Goal: Feedback & Contribution: Contribute content

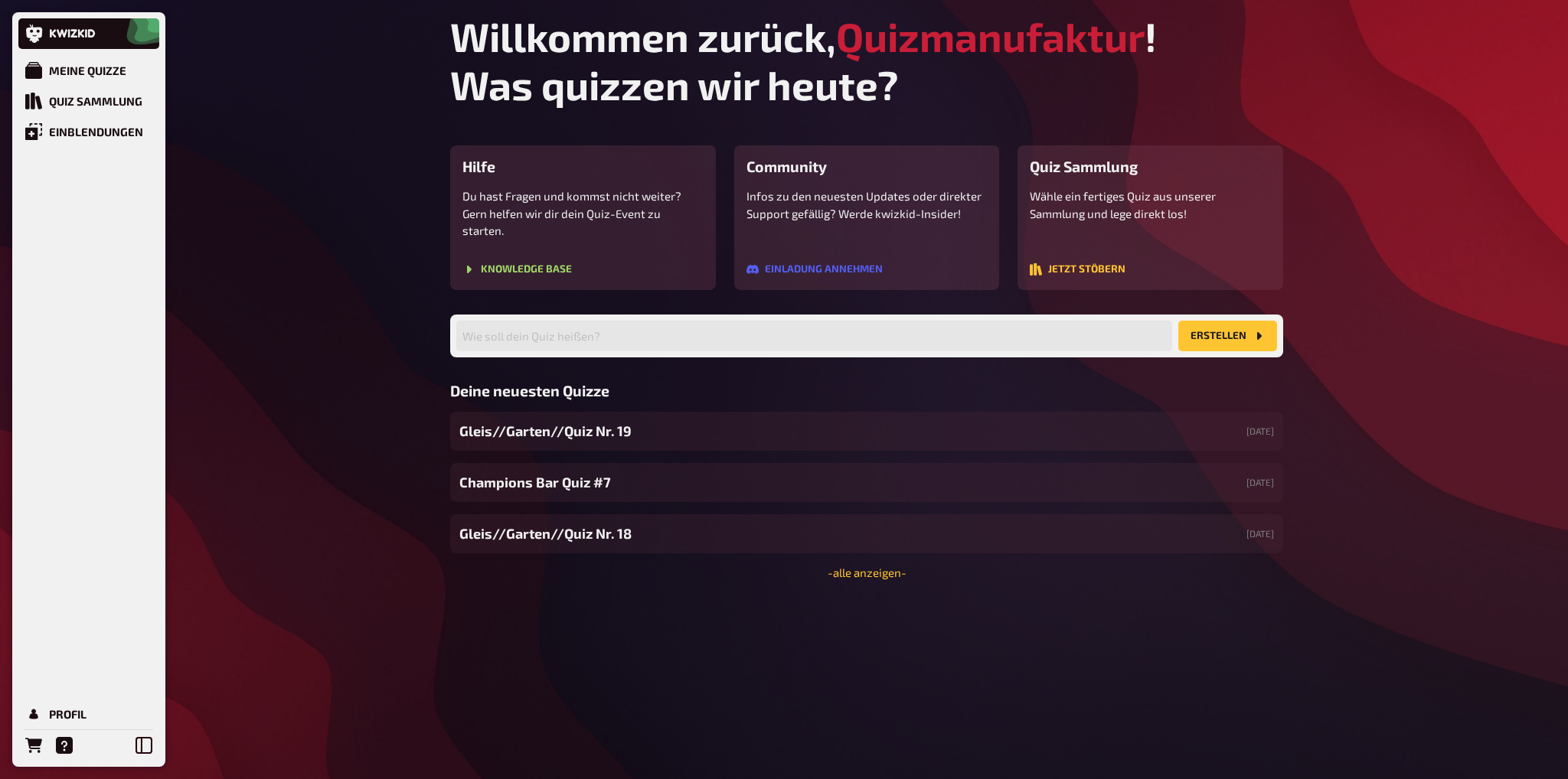
click at [1226, 320] on button "Erstellen" at bounding box center [1228, 336] width 99 height 31
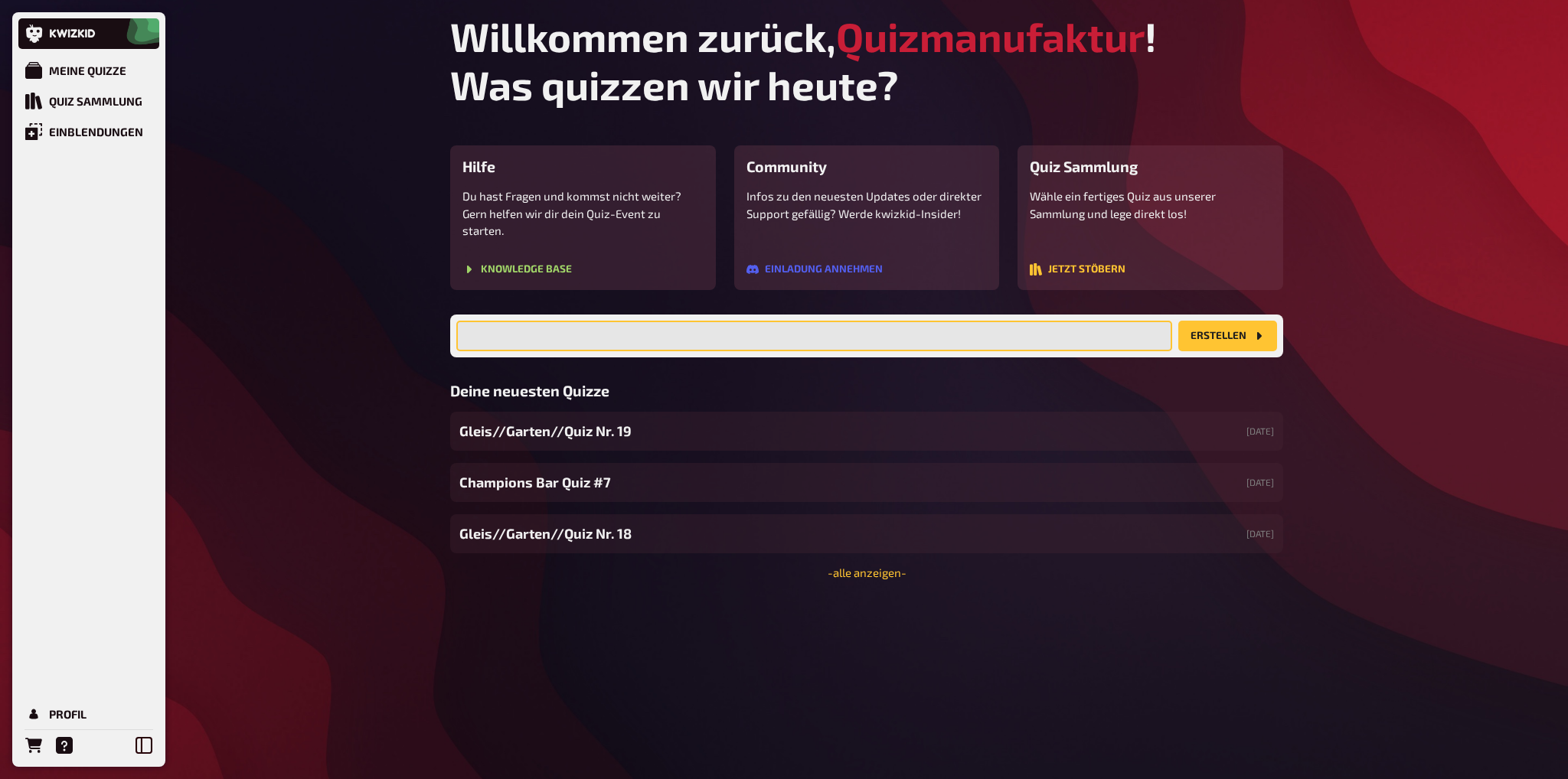
click at [532, 320] on input "text" at bounding box center [814, 336] width 716 height 31
paste input "Champions Bar Quiz #7"
type input "Champions Bar Quiz #8"
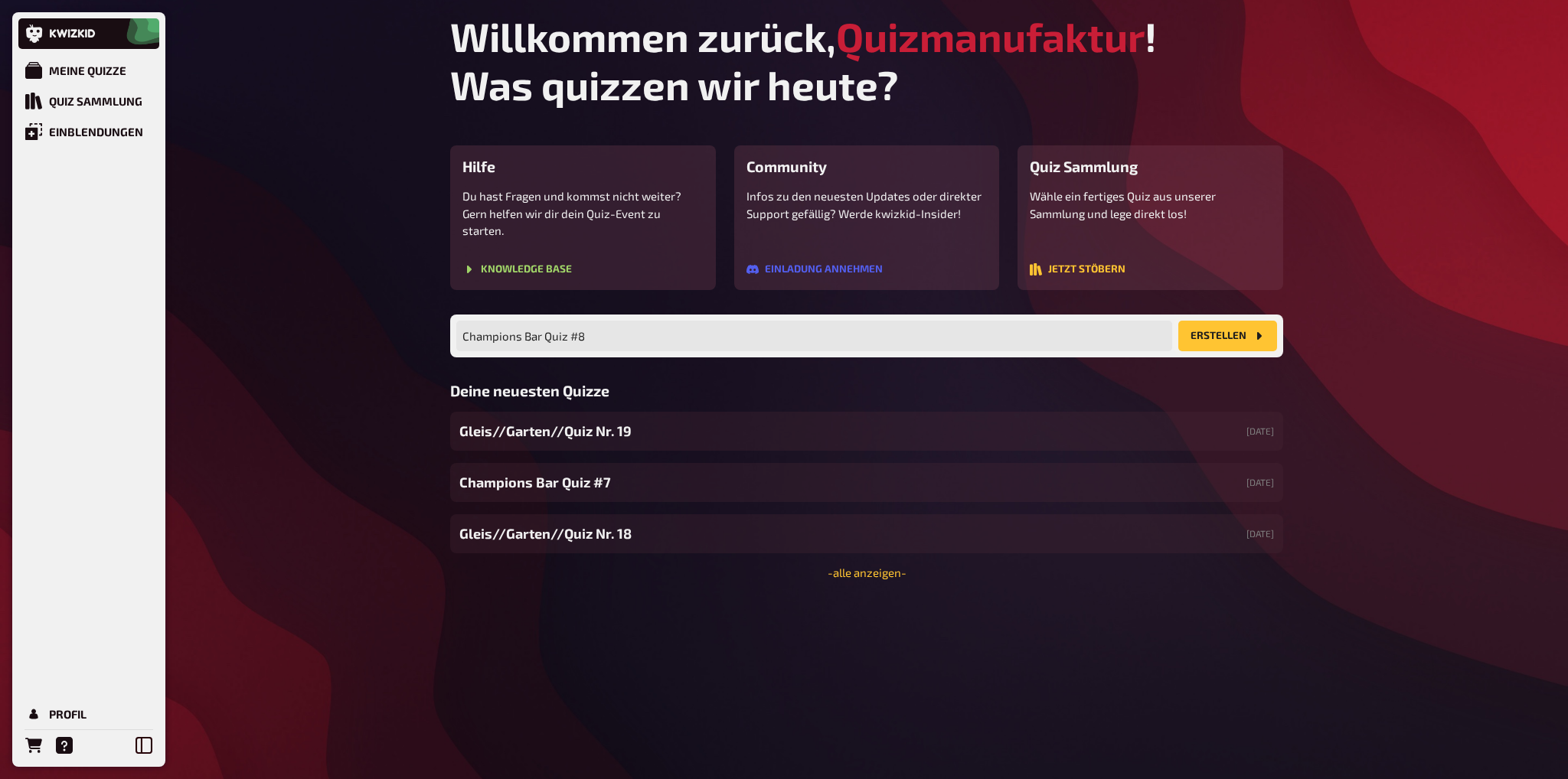
click at [1222, 320] on button "Erstellen" at bounding box center [1228, 336] width 99 height 31
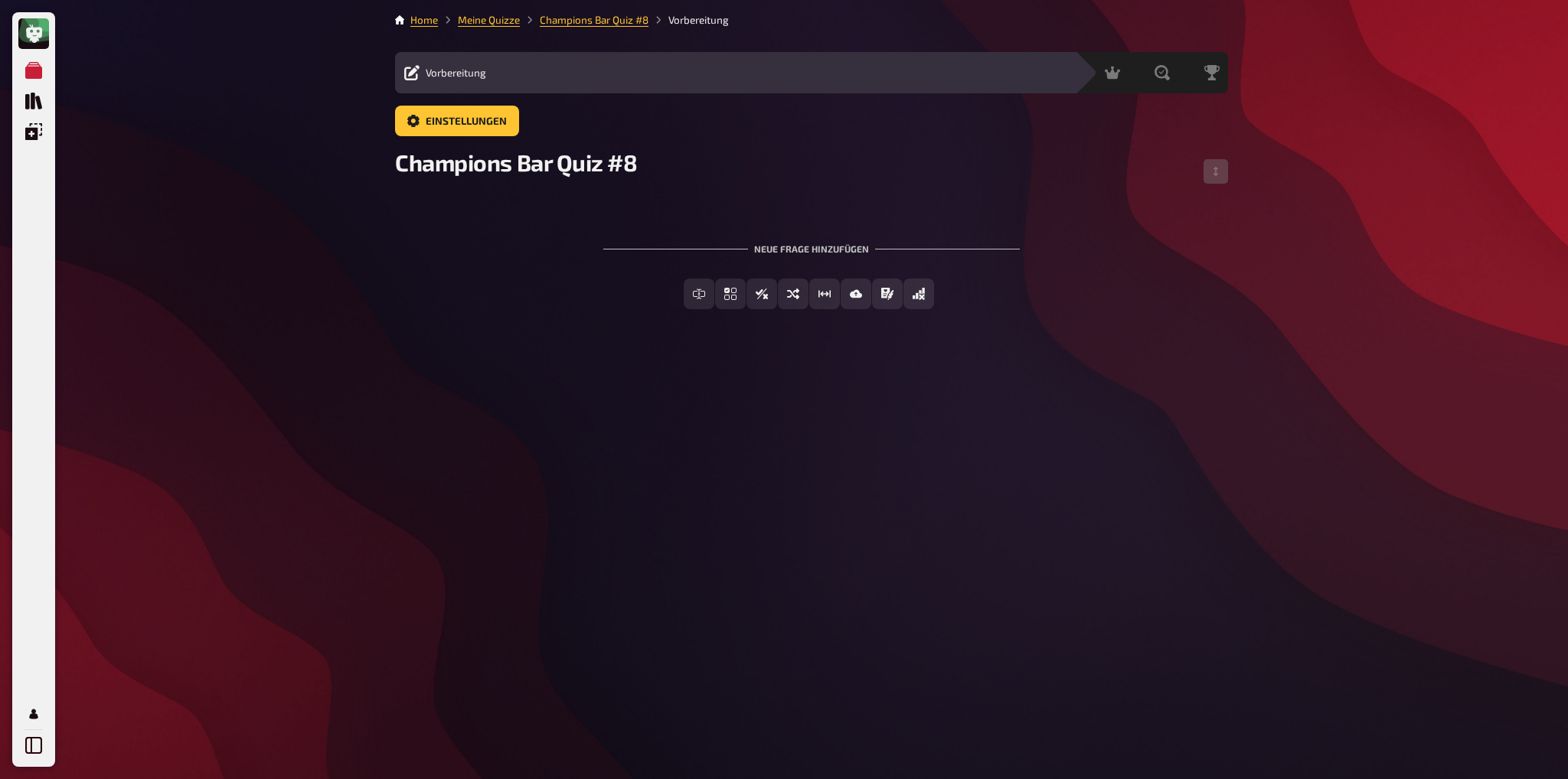
click at [814, 251] on div "Neue Frage hinzufügen" at bounding box center [811, 242] width 416 height 47
click at [626, 216] on div "To pick up a draggable item, press the space bar. While dragging, use the arrow…" at bounding box center [811, 264] width 833 height 139
click at [807, 237] on div "Neue Frage hinzufügen" at bounding box center [811, 242] width 416 height 47
click at [521, 77] on div "Inhalte Bearbeiten Quiz Lobby" at bounding box center [780, 73] width 570 height 19
click at [696, 296] on span "Freitext Eingabe" at bounding box center [708, 295] width 93 height 11
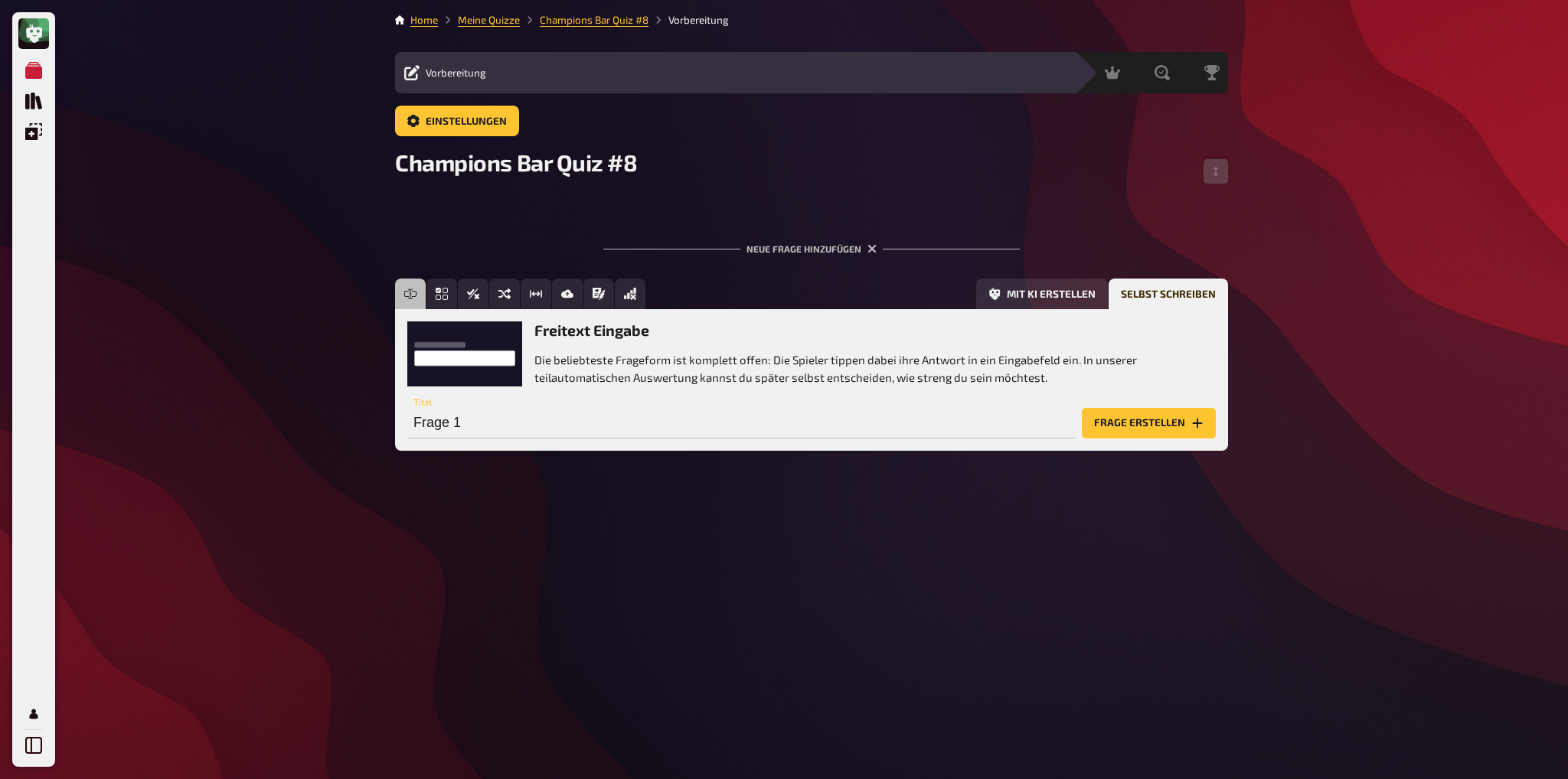
click at [1152, 423] on button "Frage erstellen" at bounding box center [1149, 423] width 134 height 31
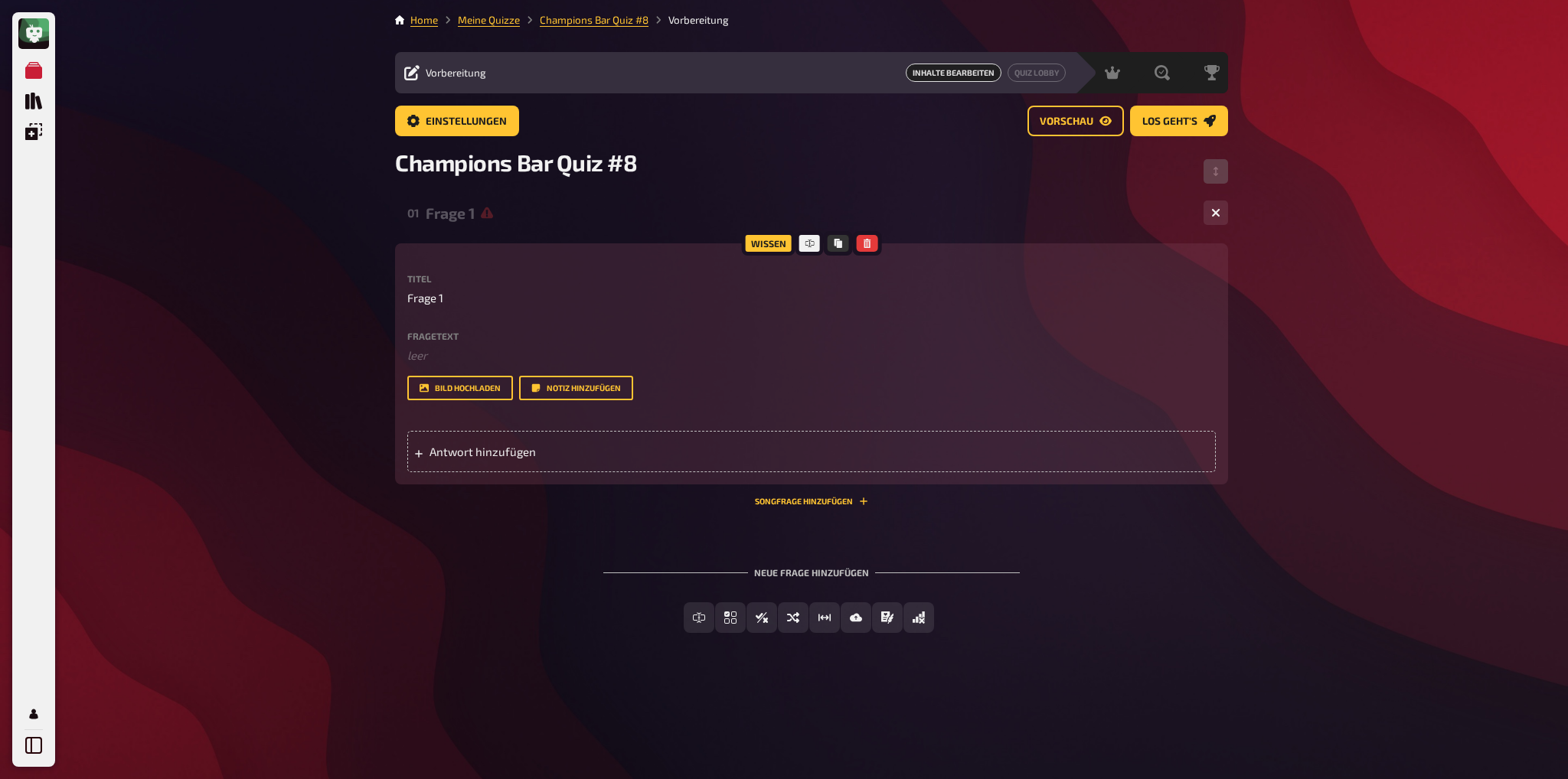
click at [307, 612] on div "Meine Quizze Quiz Sammlung Einblendungen Profil Home Meine Quizze Champions Bar…" at bounding box center [784, 389] width 1568 height 779
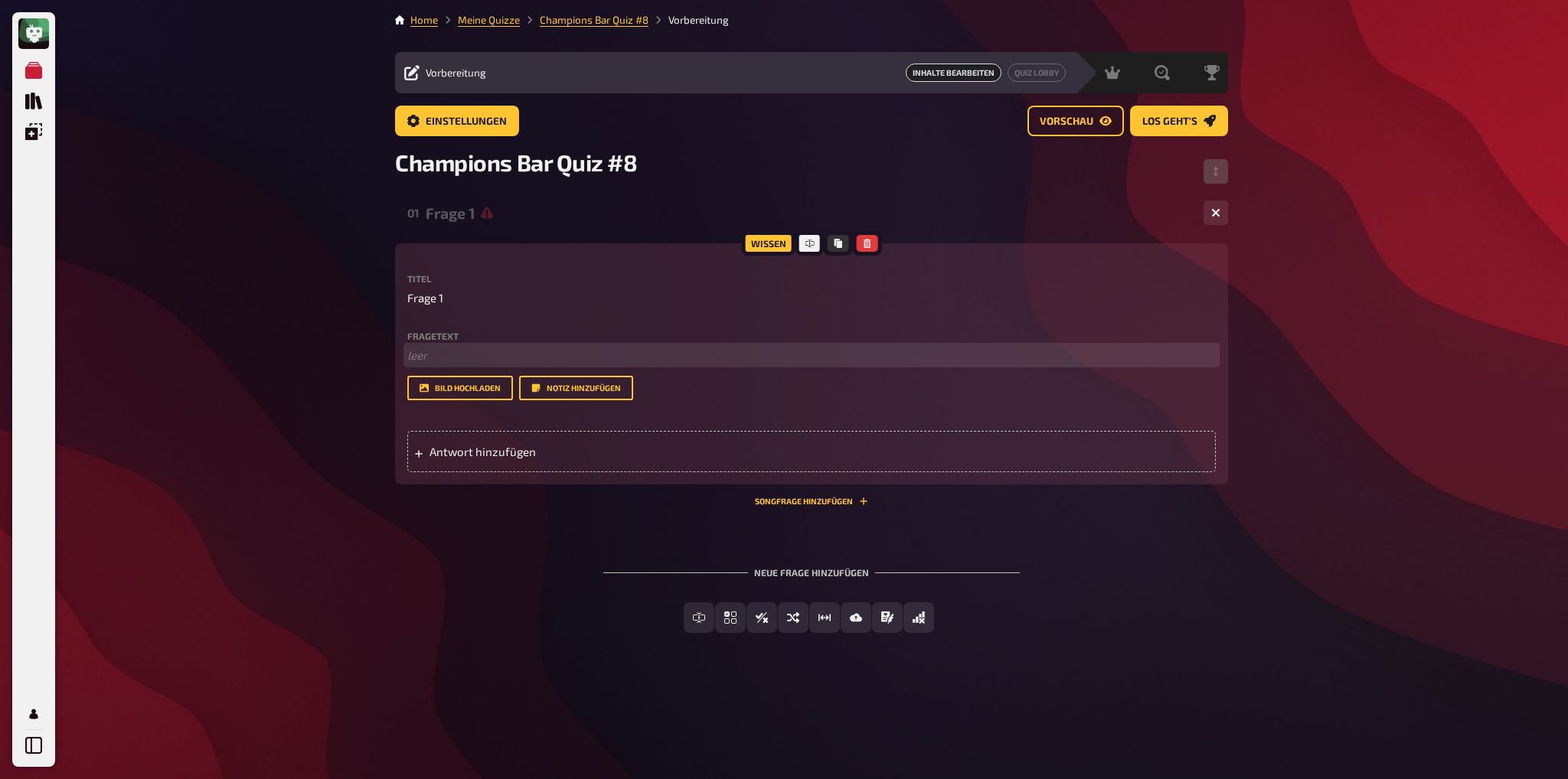
click at [445, 354] on p "﻿ leer" at bounding box center [811, 355] width 809 height 18
click at [411, 354] on span "Nennt die Tennisspieler und -spielerinnen, die (noch) nie ein Grand-Slam-Turnie…" at bounding box center [647, 355] width 479 height 14
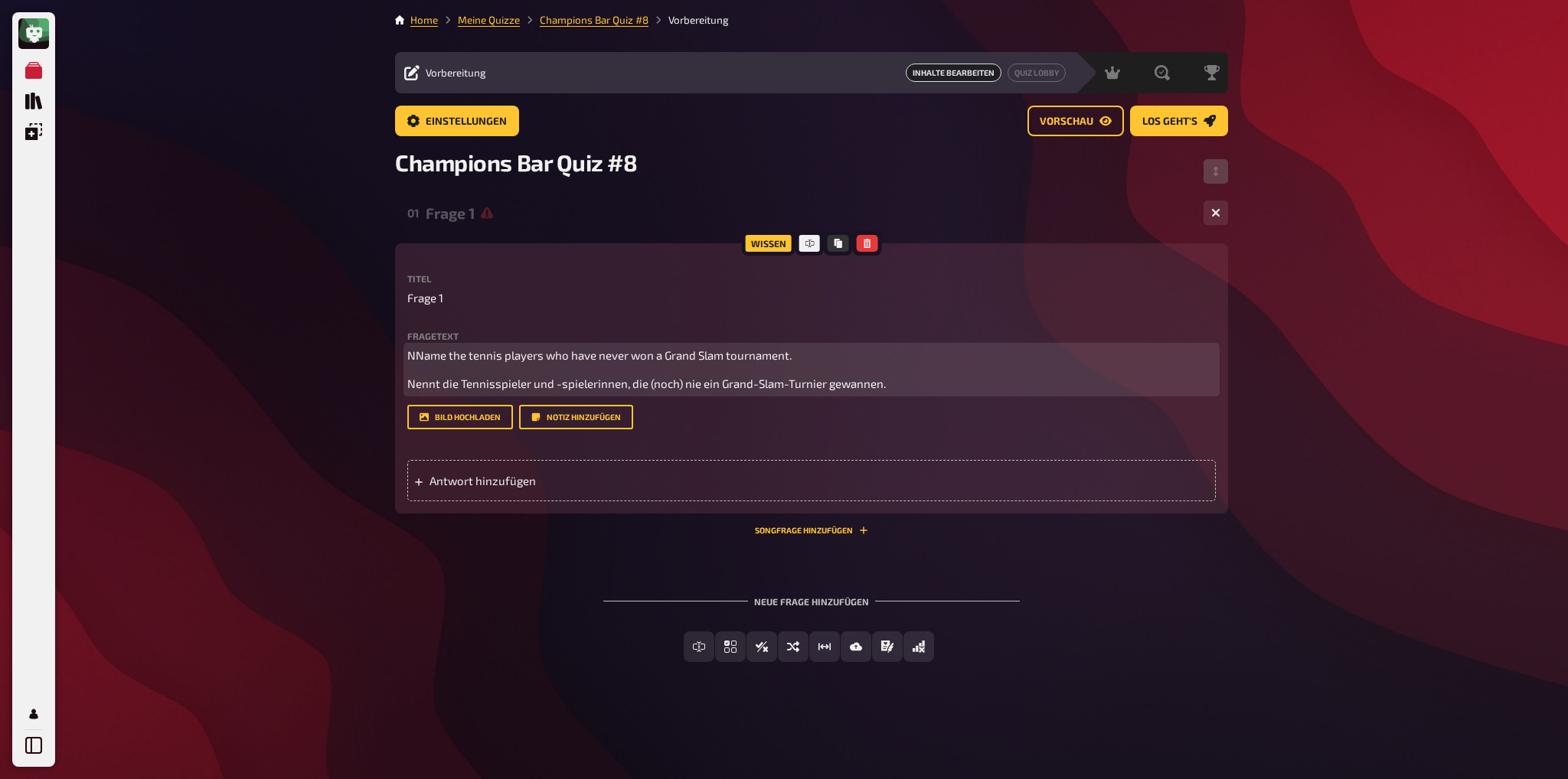
click at [413, 353] on span "NName the tennis players who have never won a Grand Slam tournament." at bounding box center [599, 355] width 385 height 14
click at [925, 381] on p "Nennt die Tennisspieler und -spielerinnen, die (noch) nie ein Grand-Slam-Turnie…" at bounding box center [811, 384] width 809 height 18
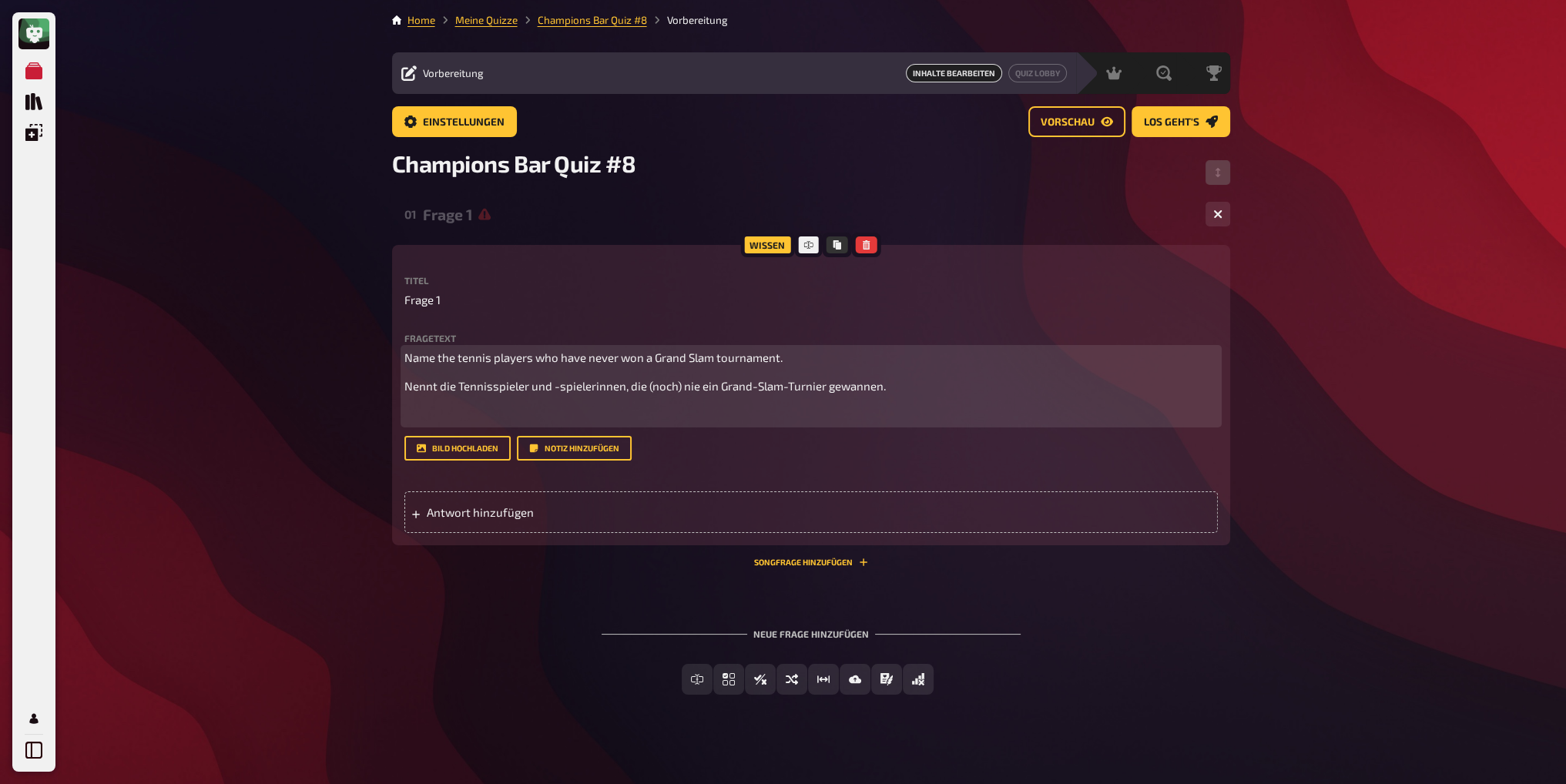
click at [486, 368] on div "Name the tennis players who have never won a Grand Slam tournament. Nennt die T…" at bounding box center [811, 386] width 814 height 75
drag, startPoint x: 457, startPoint y: 385, endPoint x: 481, endPoint y: 401, distance: 28.8
click at [458, 386] on span "Nennt die Tennisspieler und -spielerinnen, die (noch) nie ein Grand-Slam-Turnie…" at bounding box center [645, 386] width 482 height 14
drag, startPoint x: 453, startPoint y: 354, endPoint x: 494, endPoint y: 392, distance: 55.9
click at [456, 356] on span "Name the tennis players who have never won a Grand Slam tournament." at bounding box center [593, 357] width 378 height 14
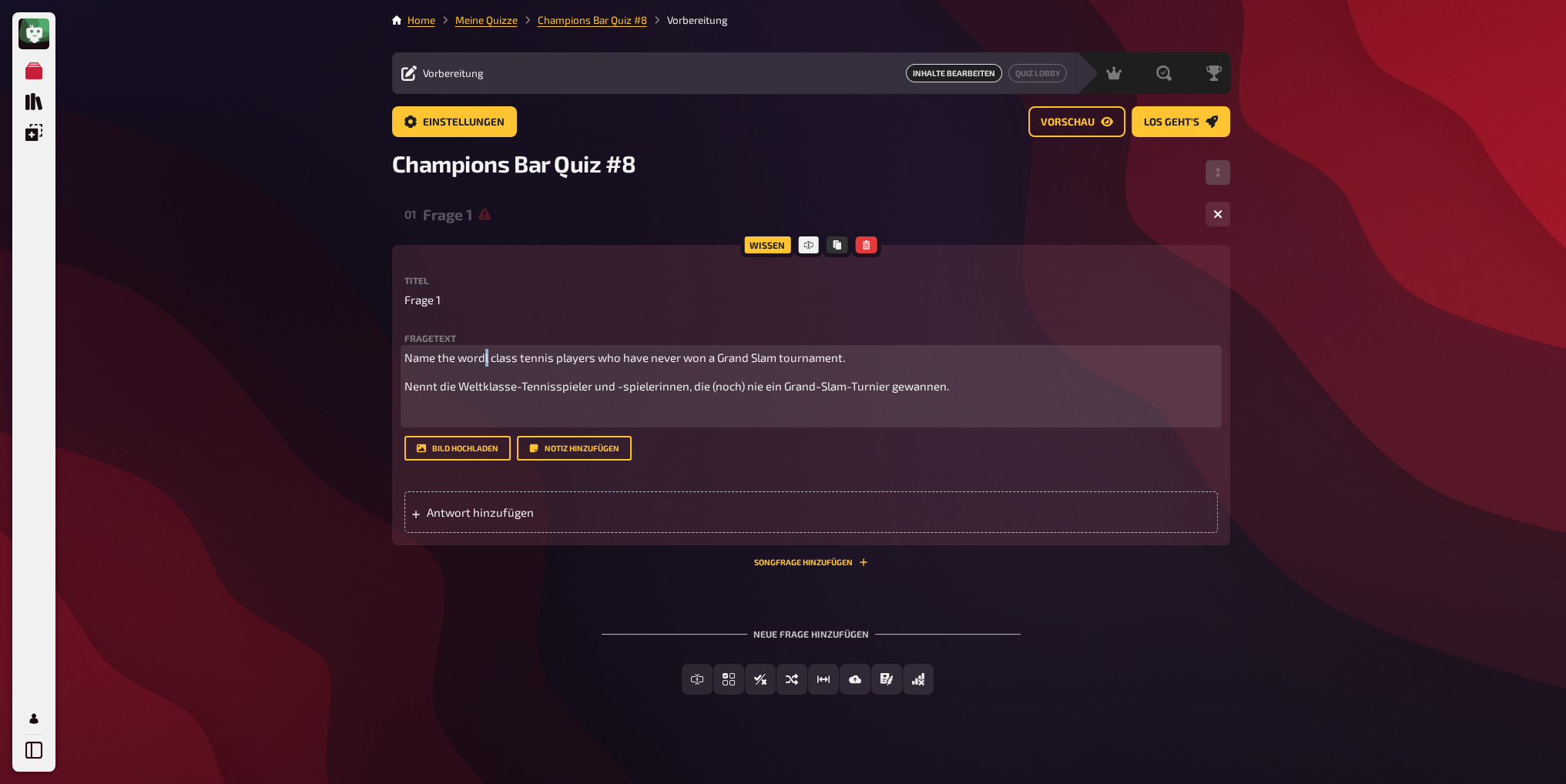
click at [482, 361] on span "Name the wordl class tennis players who have never won a Grand Slam tournament." at bounding box center [624, 357] width 441 height 14
click at [861, 423] on p "﻿" at bounding box center [811, 415] width 814 height 18
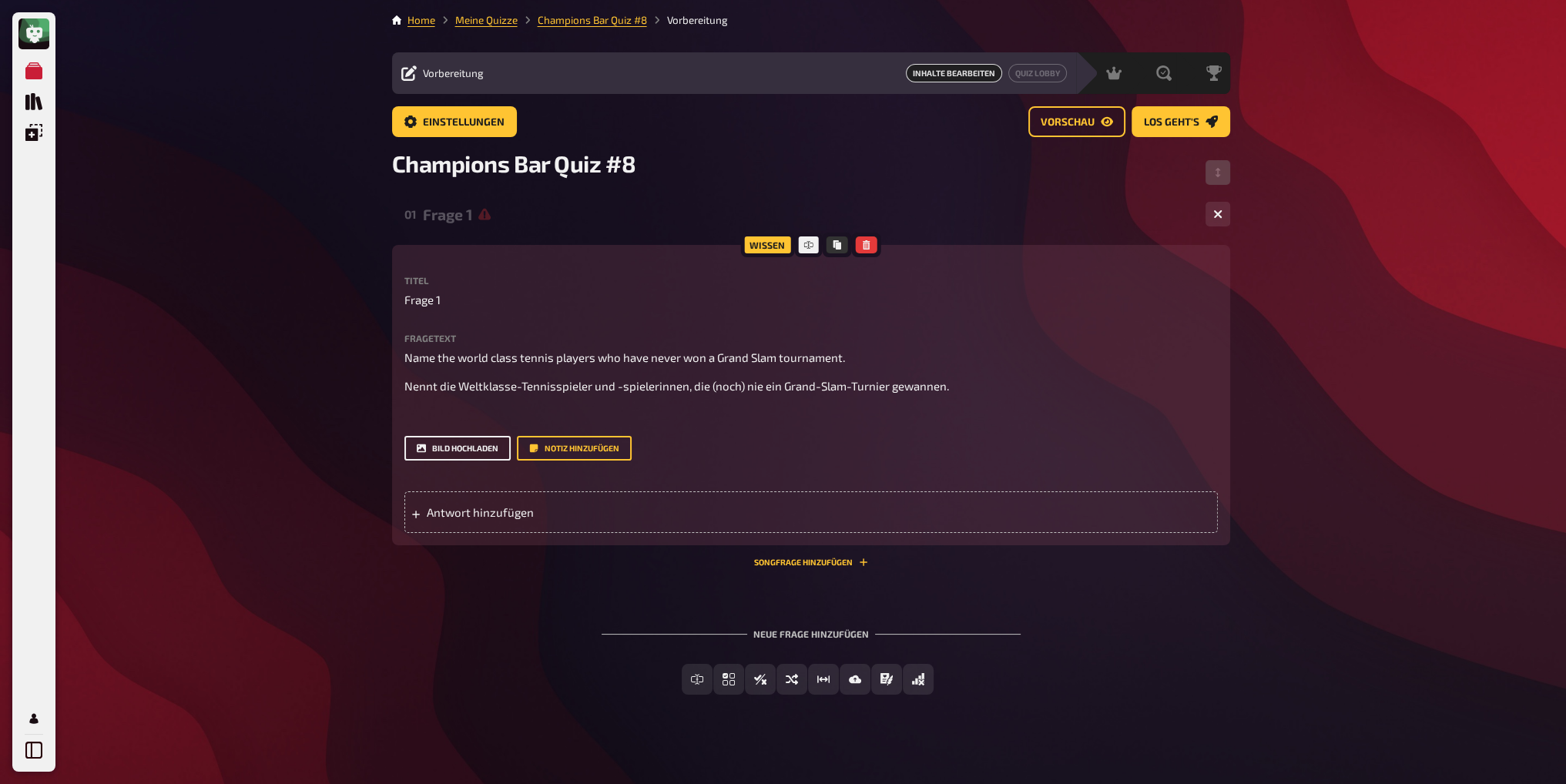
click at [455, 448] on button "Bild hochladen" at bounding box center [457, 448] width 106 height 25
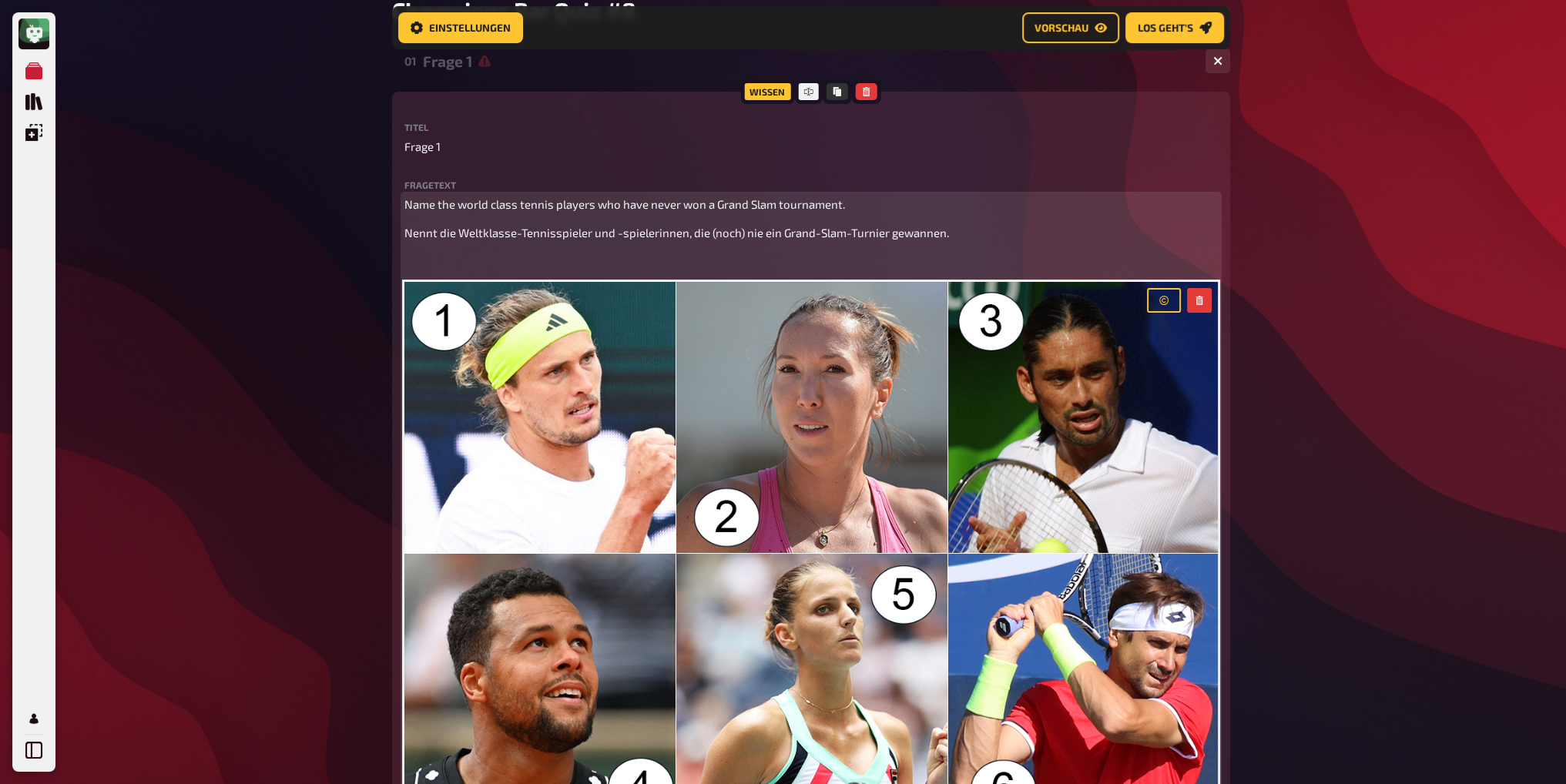
scroll to position [166, 0]
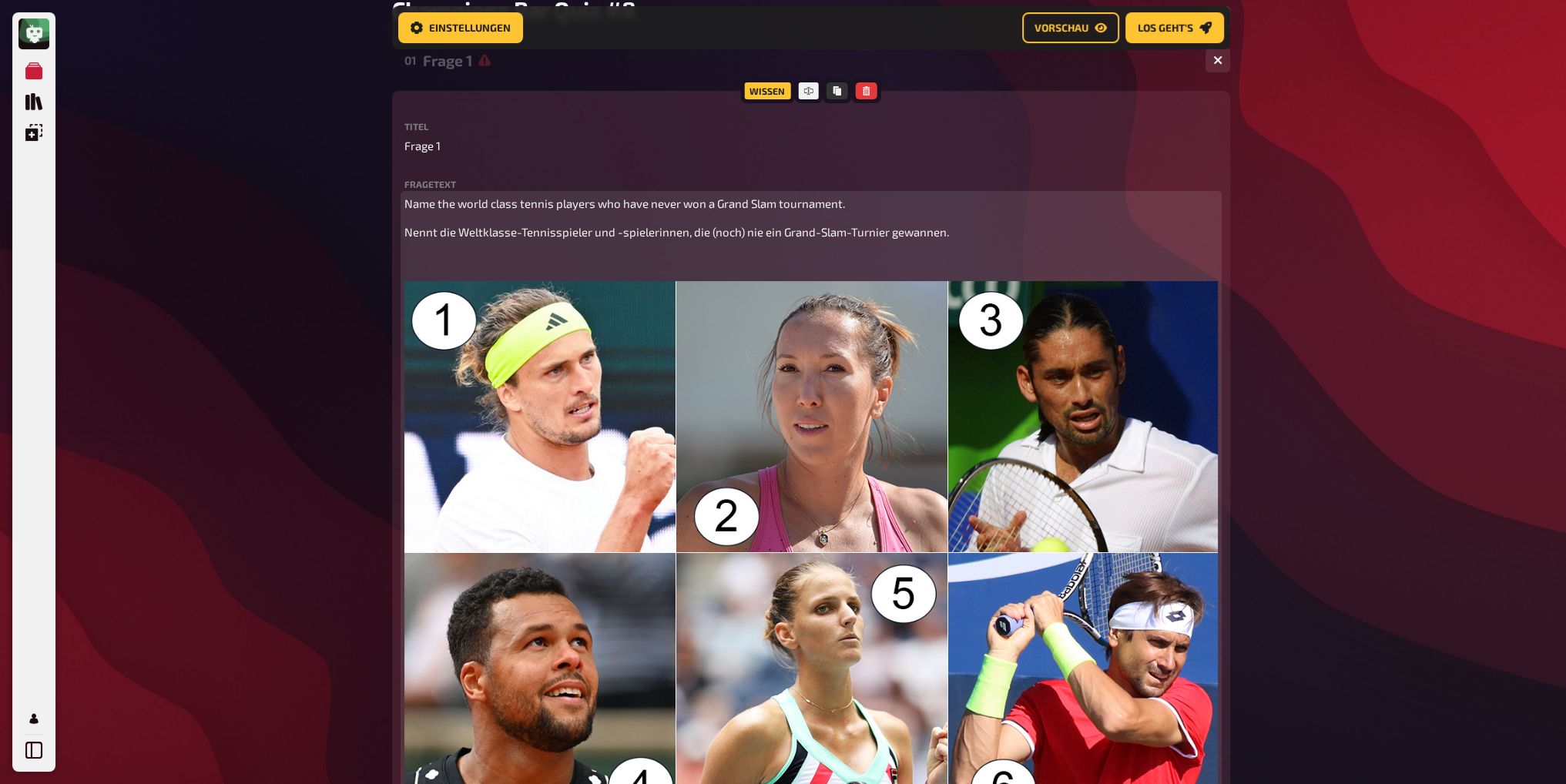
click at [567, 274] on div "Name the world class tennis players who have never won a Grand Slam tournament.…" at bounding box center [811, 511] width 814 height 633
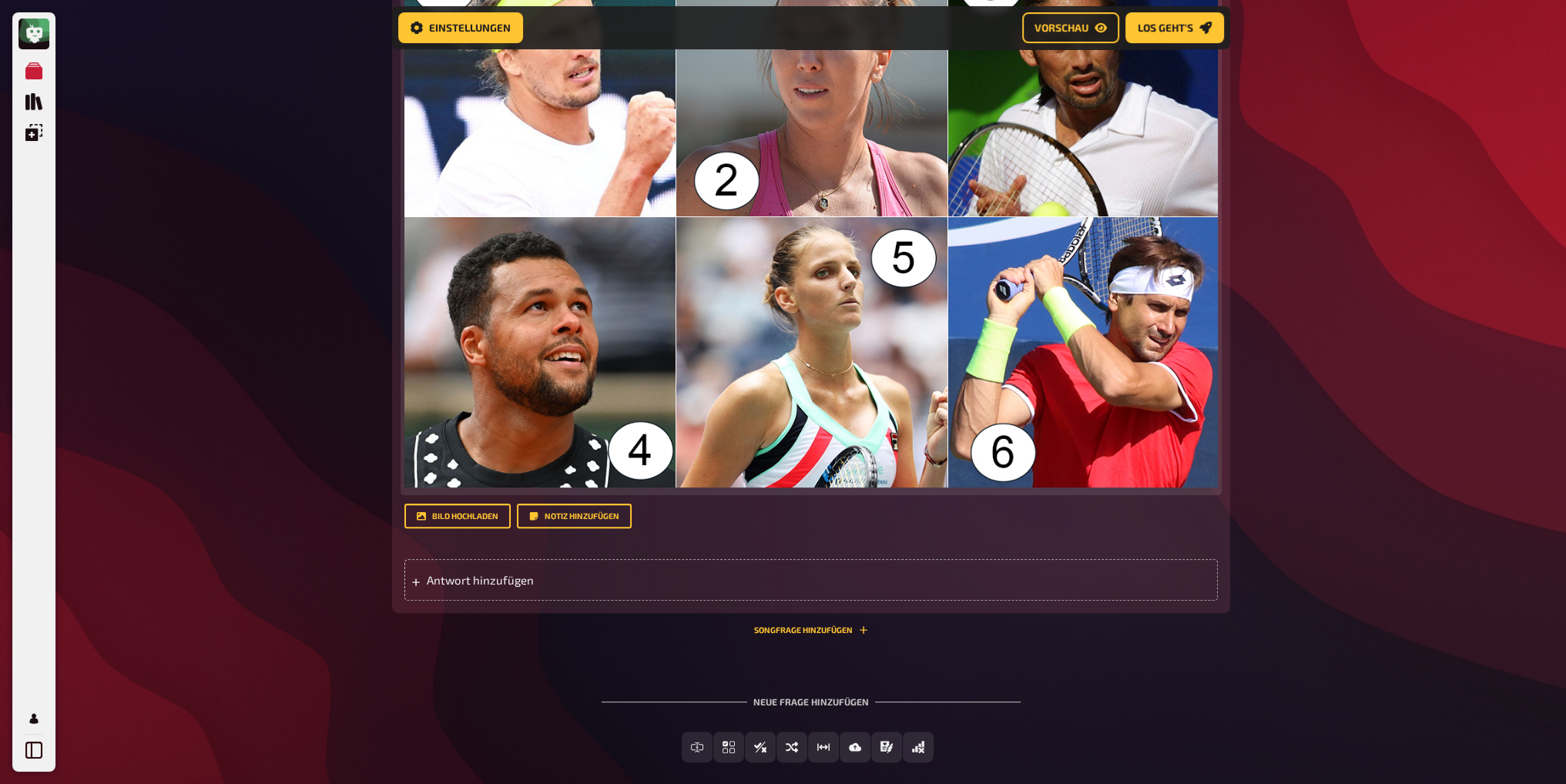
scroll to position [475, 0]
click at [470, 576] on span "Antwort hinzufügen" at bounding box center [546, 580] width 239 height 14
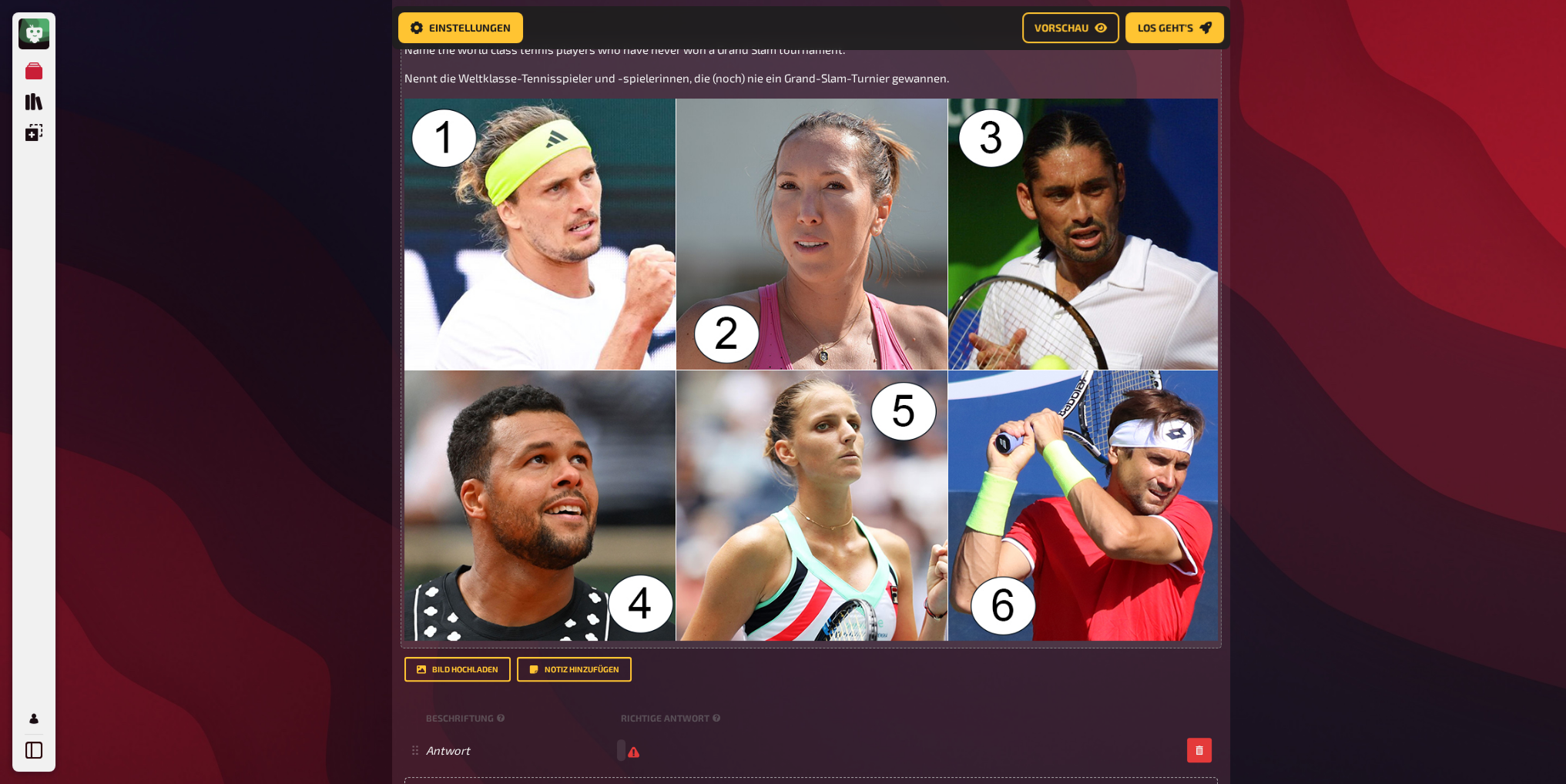
scroll to position [397, 0]
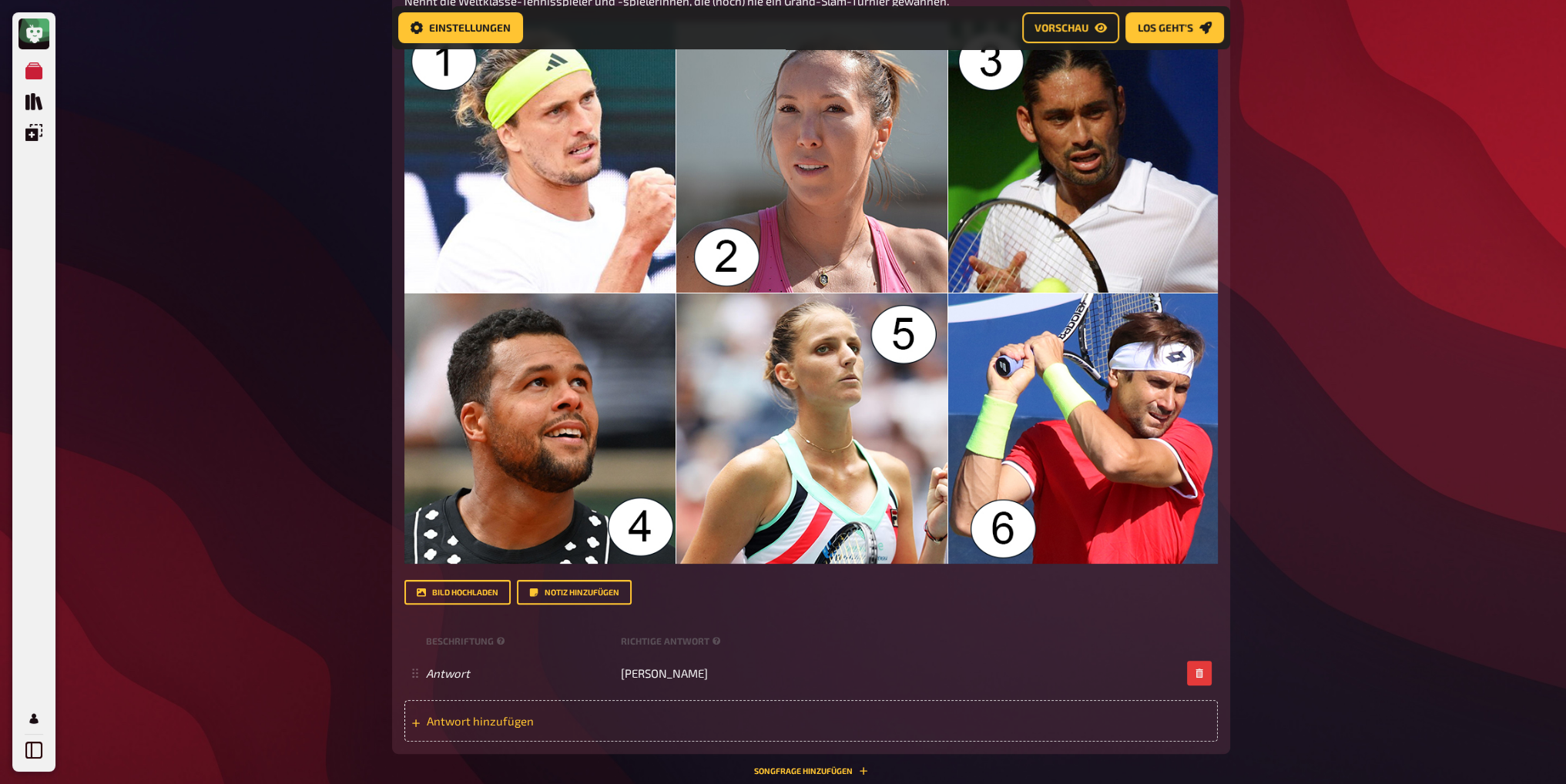
drag, startPoint x: 450, startPoint y: 723, endPoint x: 463, endPoint y: 716, distance: 14.8
click at [451, 723] on span "Antwort hinzufügen" at bounding box center [546, 721] width 239 height 14
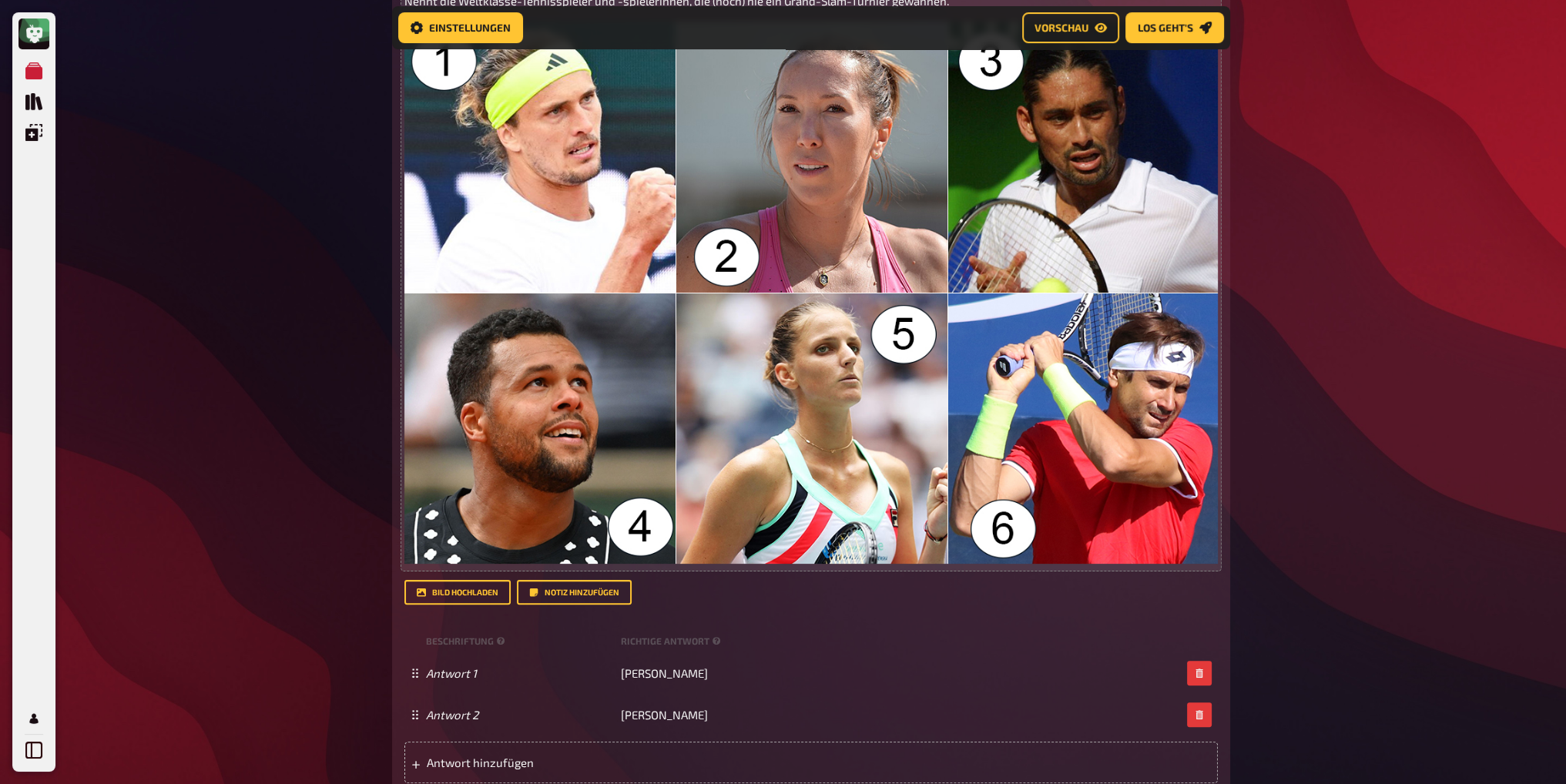
scroll to position [475, 0]
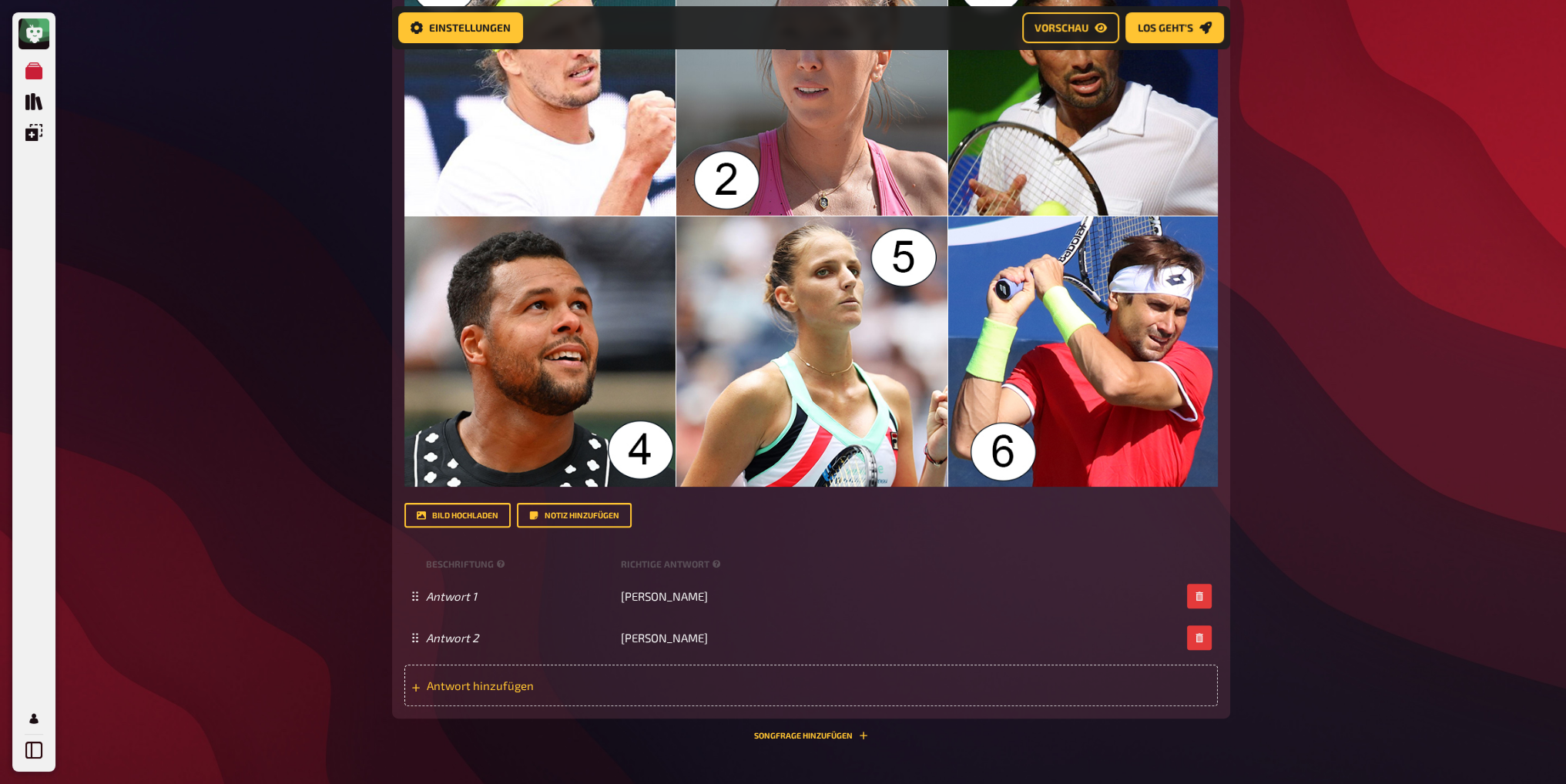
click at [509, 692] on span "Antwort hinzufügen" at bounding box center [546, 685] width 239 height 14
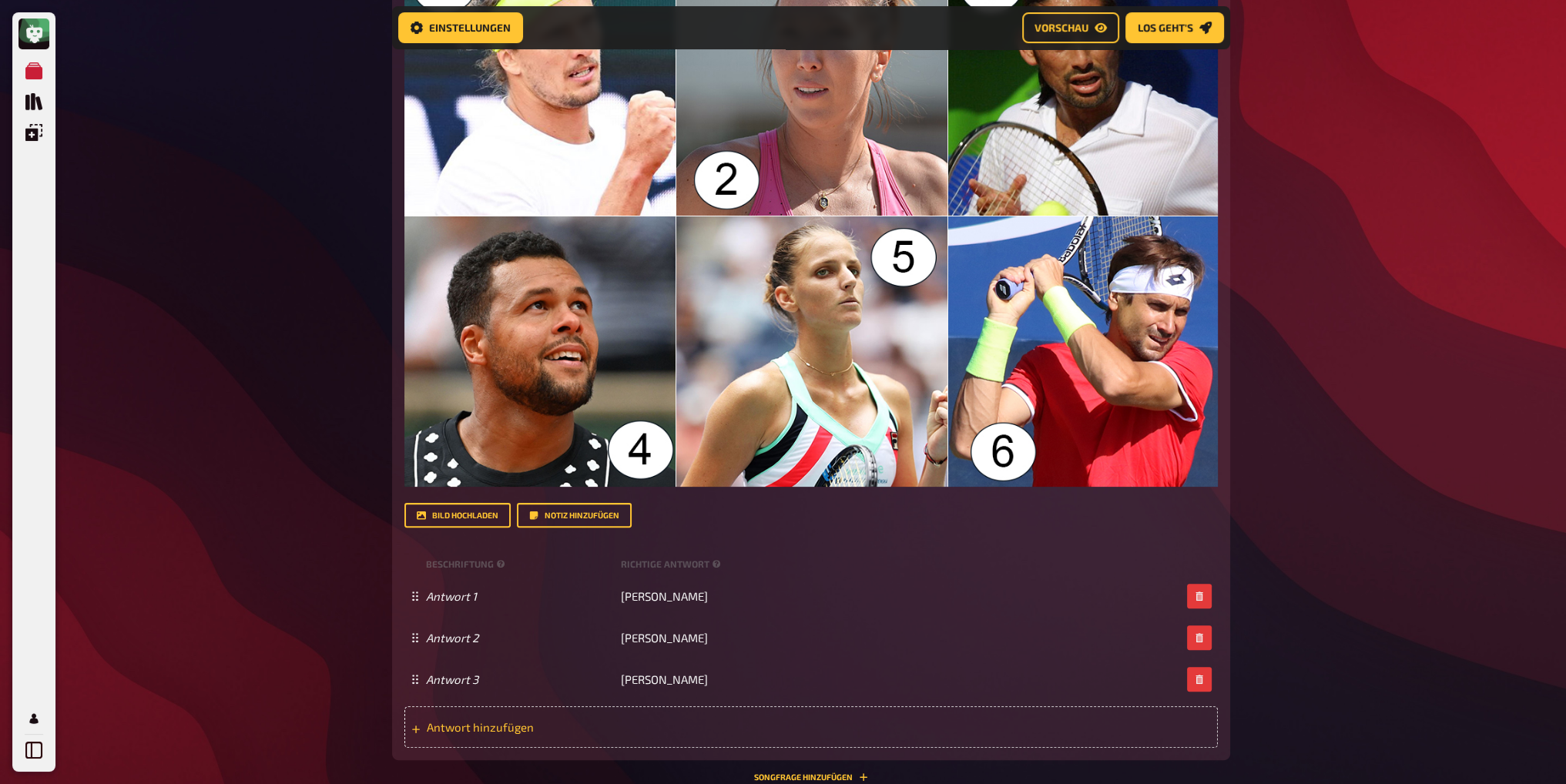
click at [480, 723] on span "Antwort hinzufügen" at bounding box center [546, 727] width 239 height 14
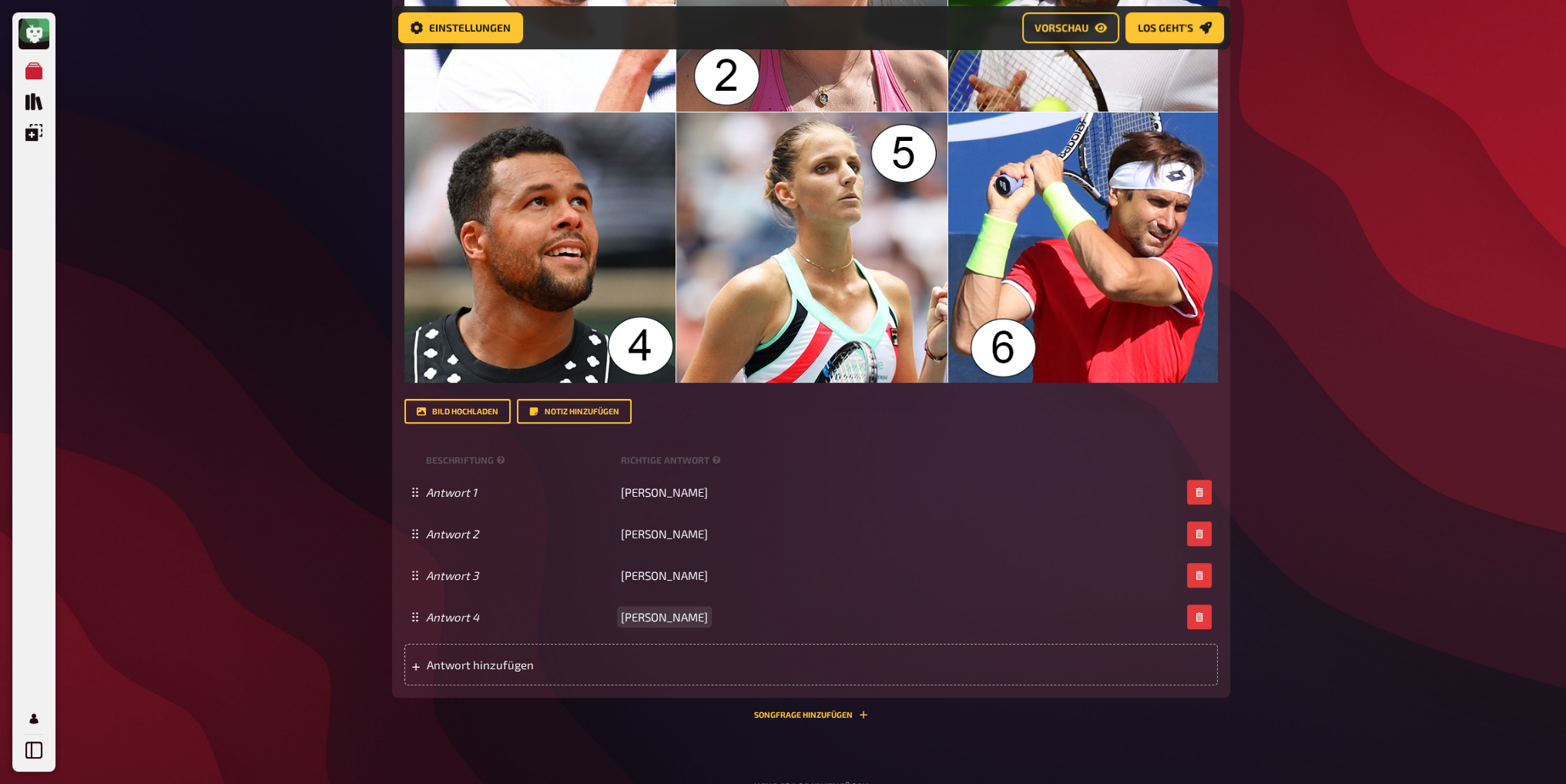
scroll to position [629, 0]
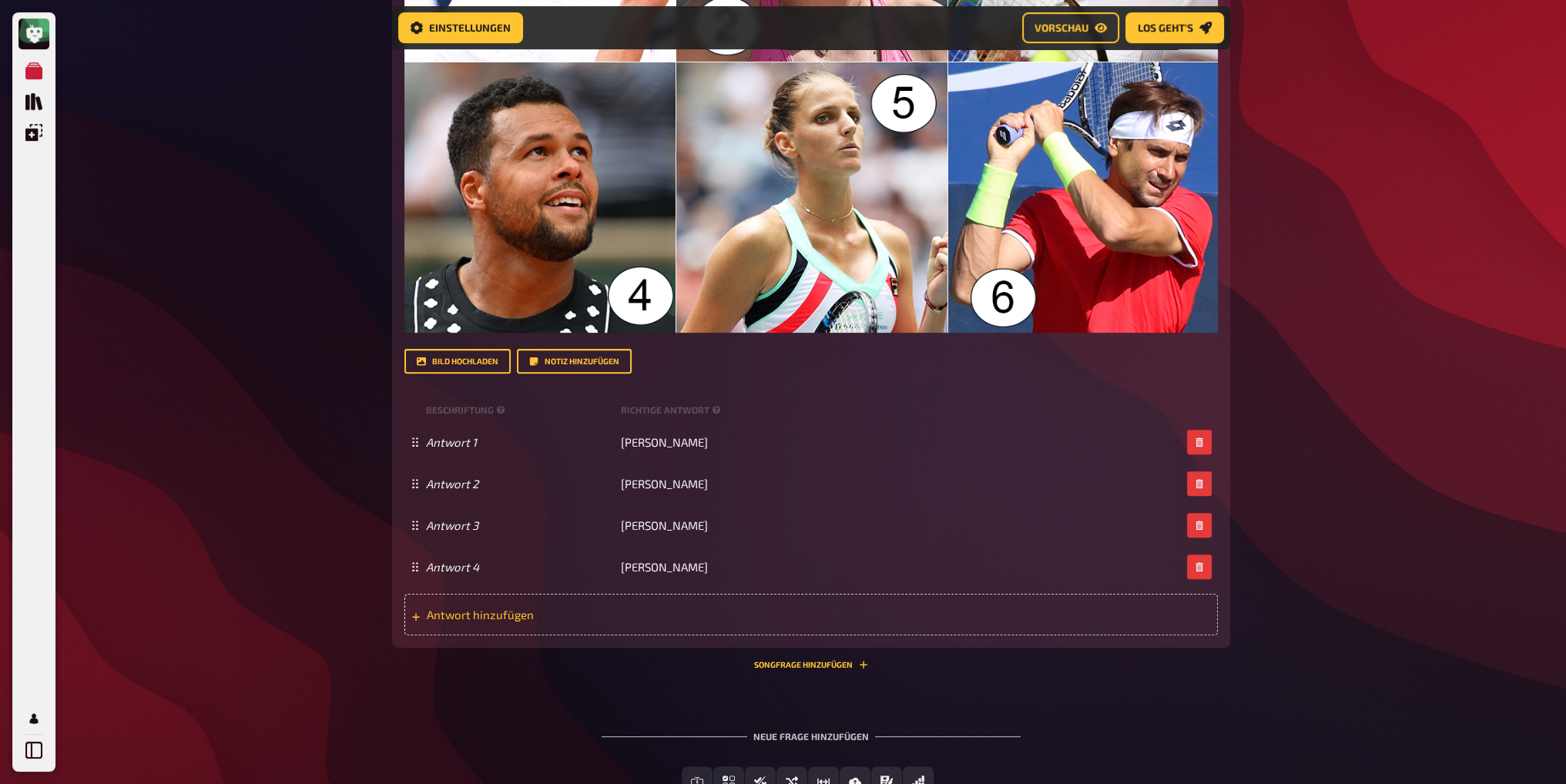
click at [502, 615] on span "Antwort hinzufügen" at bounding box center [546, 615] width 239 height 14
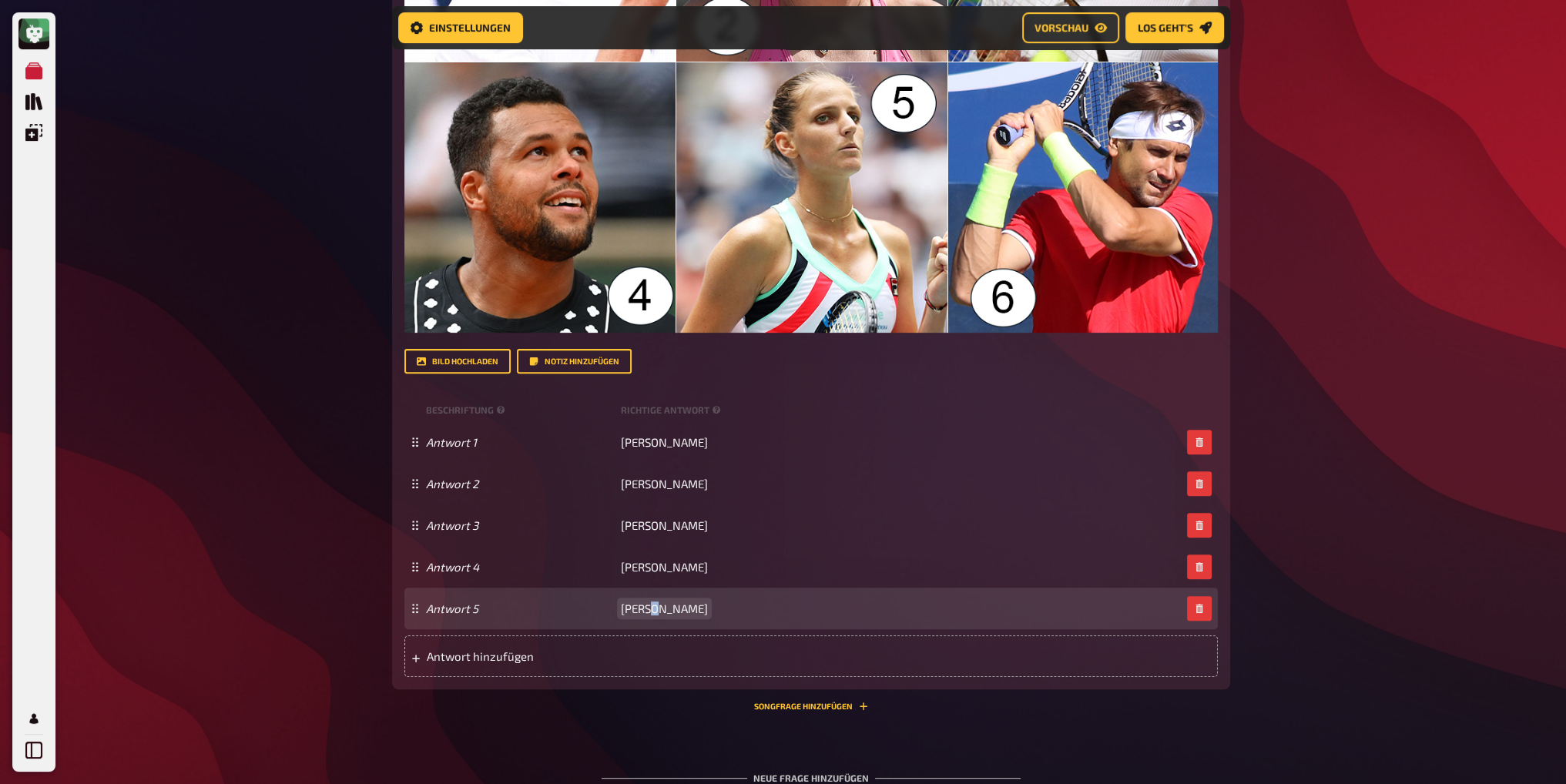
click at [647, 605] on span "Kristina Pliskova" at bounding box center [664, 608] width 87 height 14
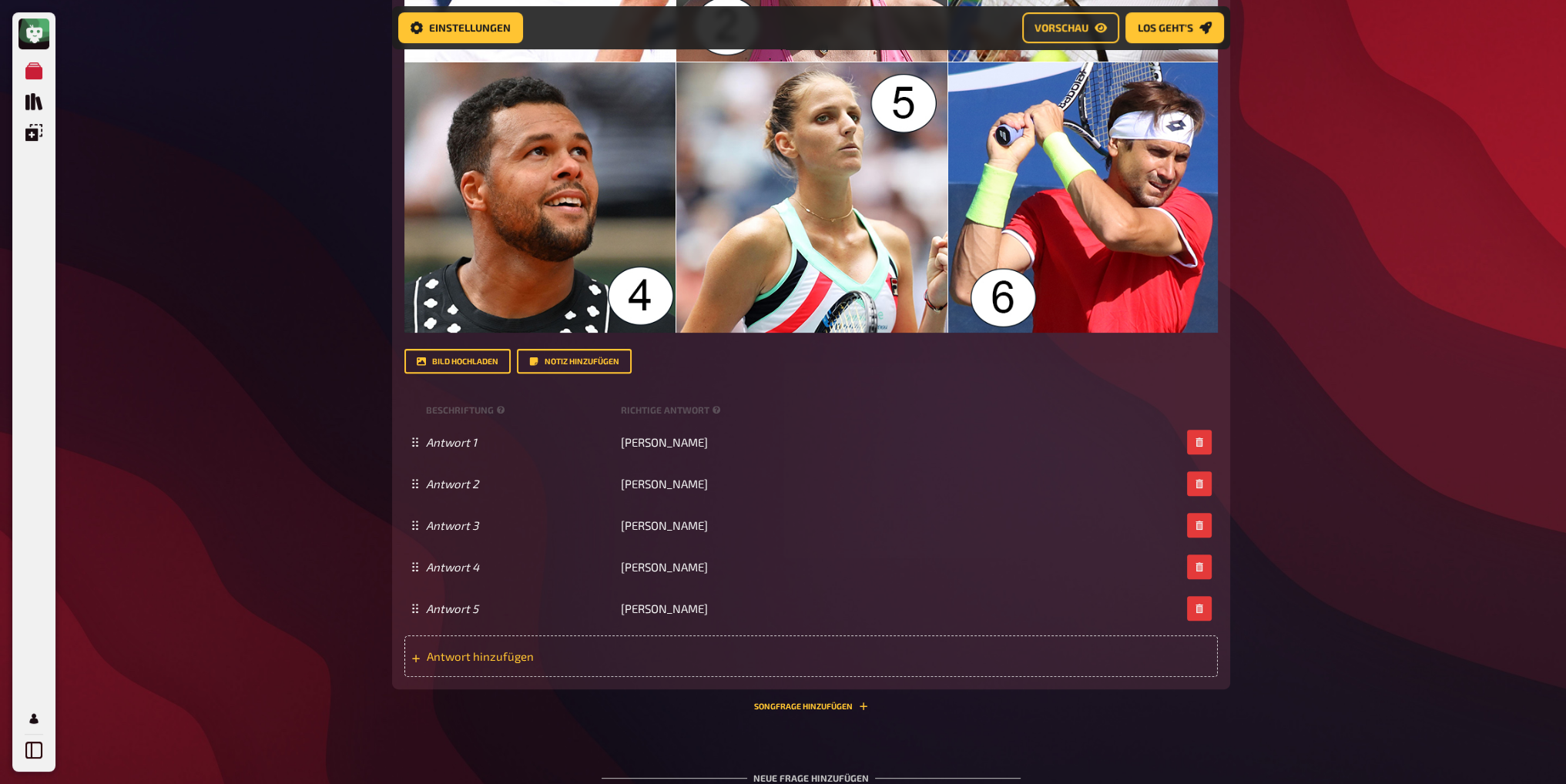
click at [503, 660] on span "Antwort hinzufügen" at bounding box center [546, 657] width 239 height 14
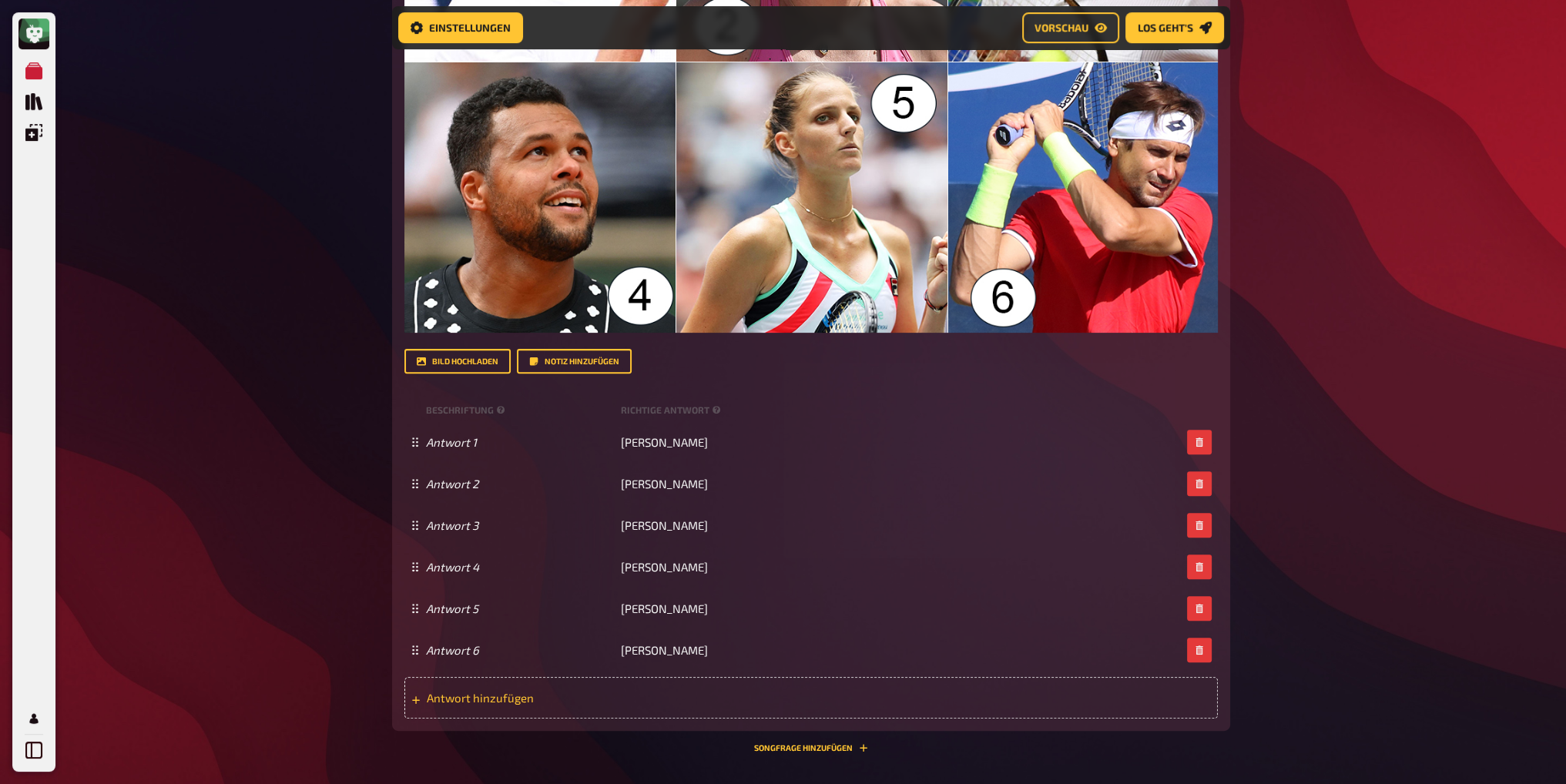
click at [563, 694] on span "Antwort hinzufügen" at bounding box center [546, 698] width 239 height 14
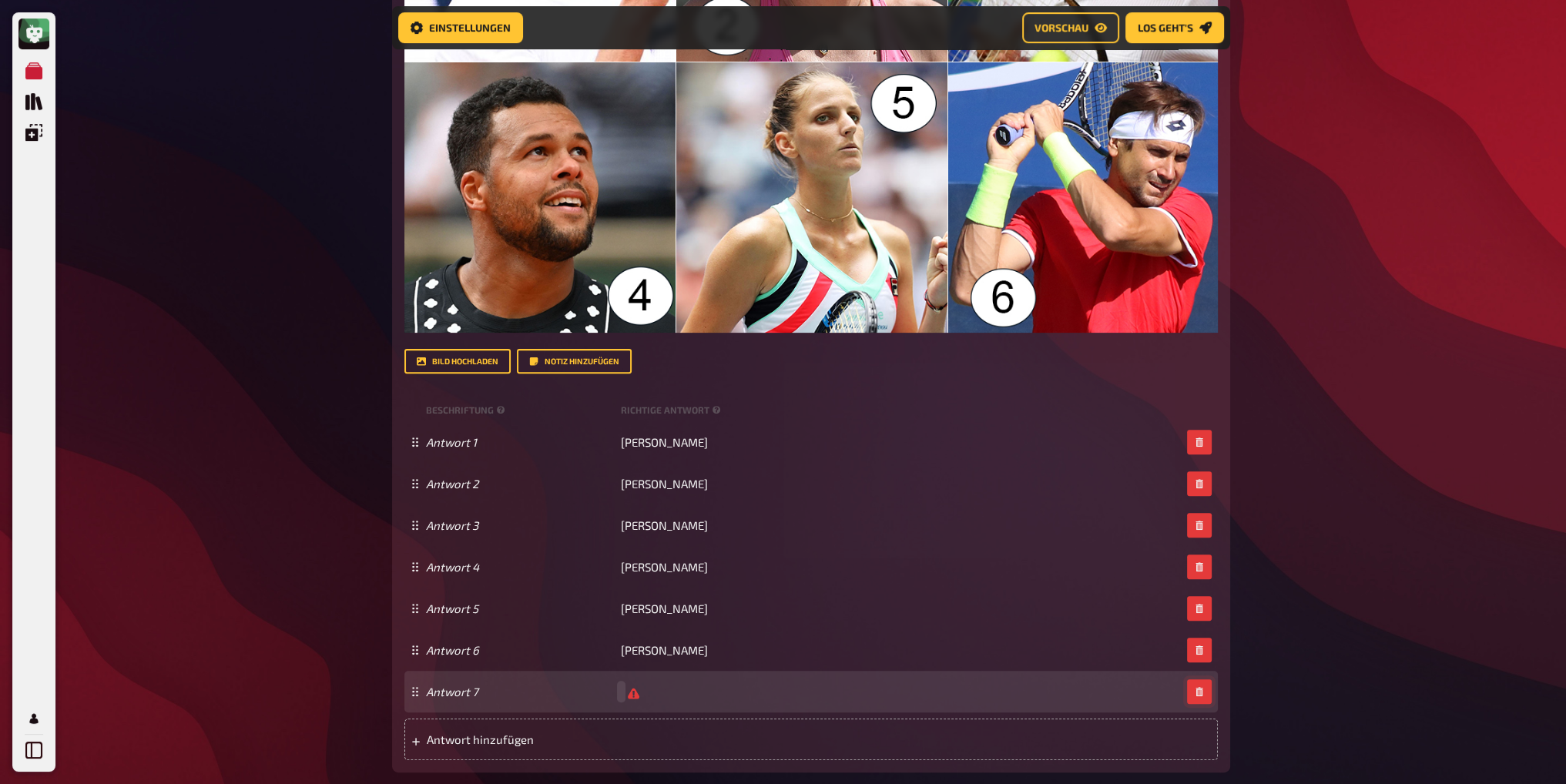
click at [1205, 695] on button "button" at bounding box center [1200, 692] width 25 height 25
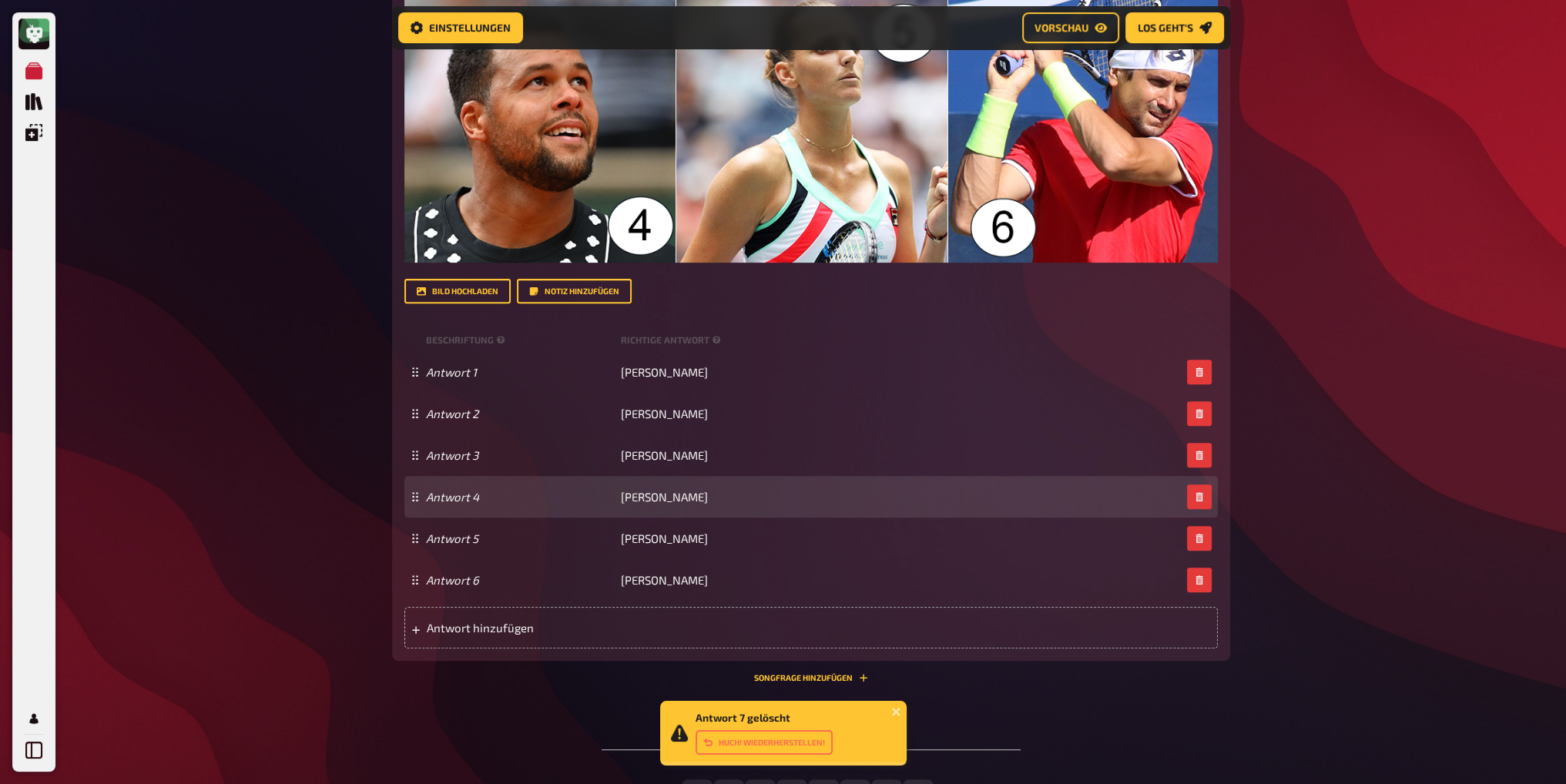
scroll to position [824, 0]
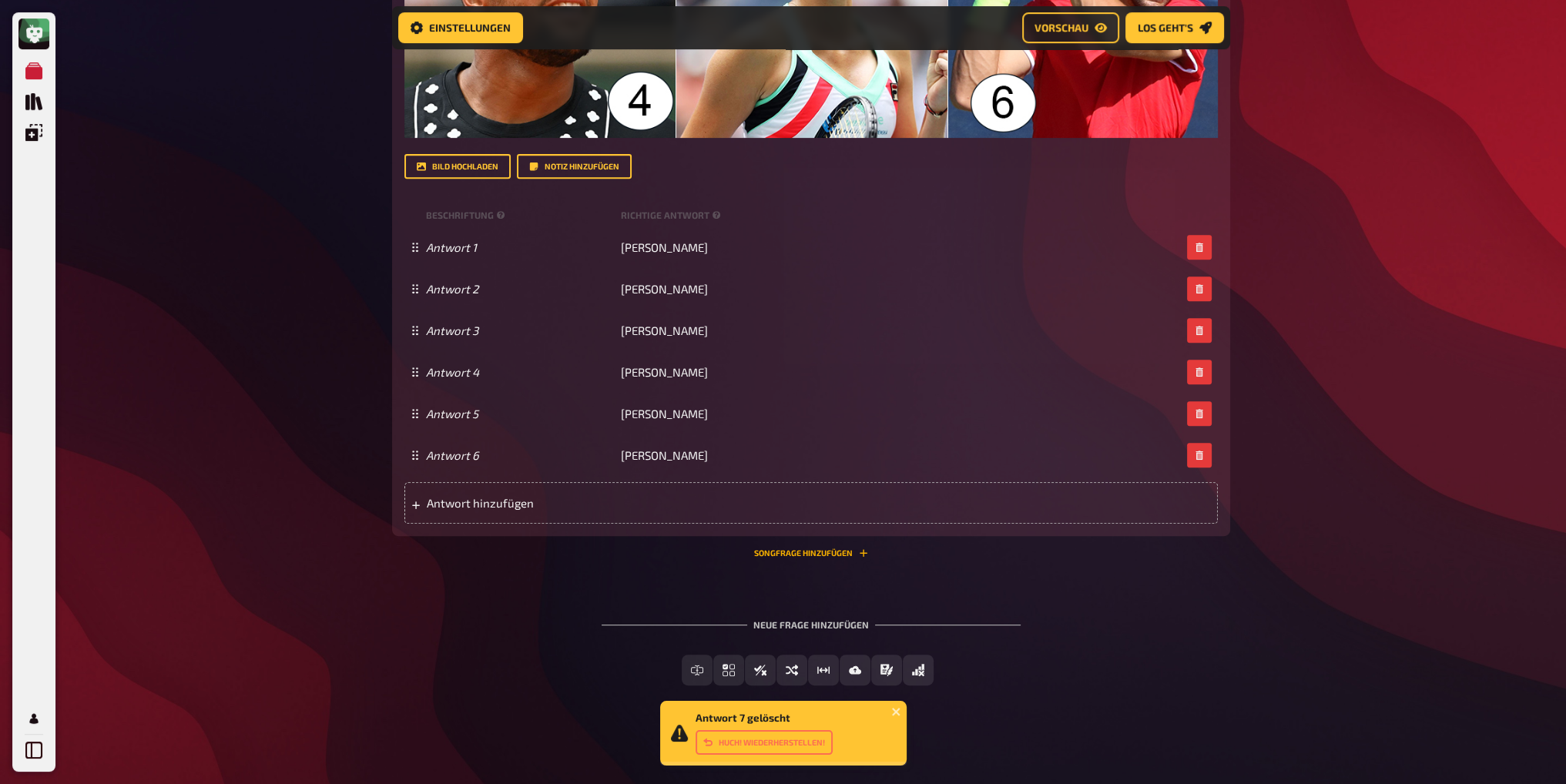
click at [800, 549] on button "Songfrage hinzufügen" at bounding box center [811, 553] width 114 height 9
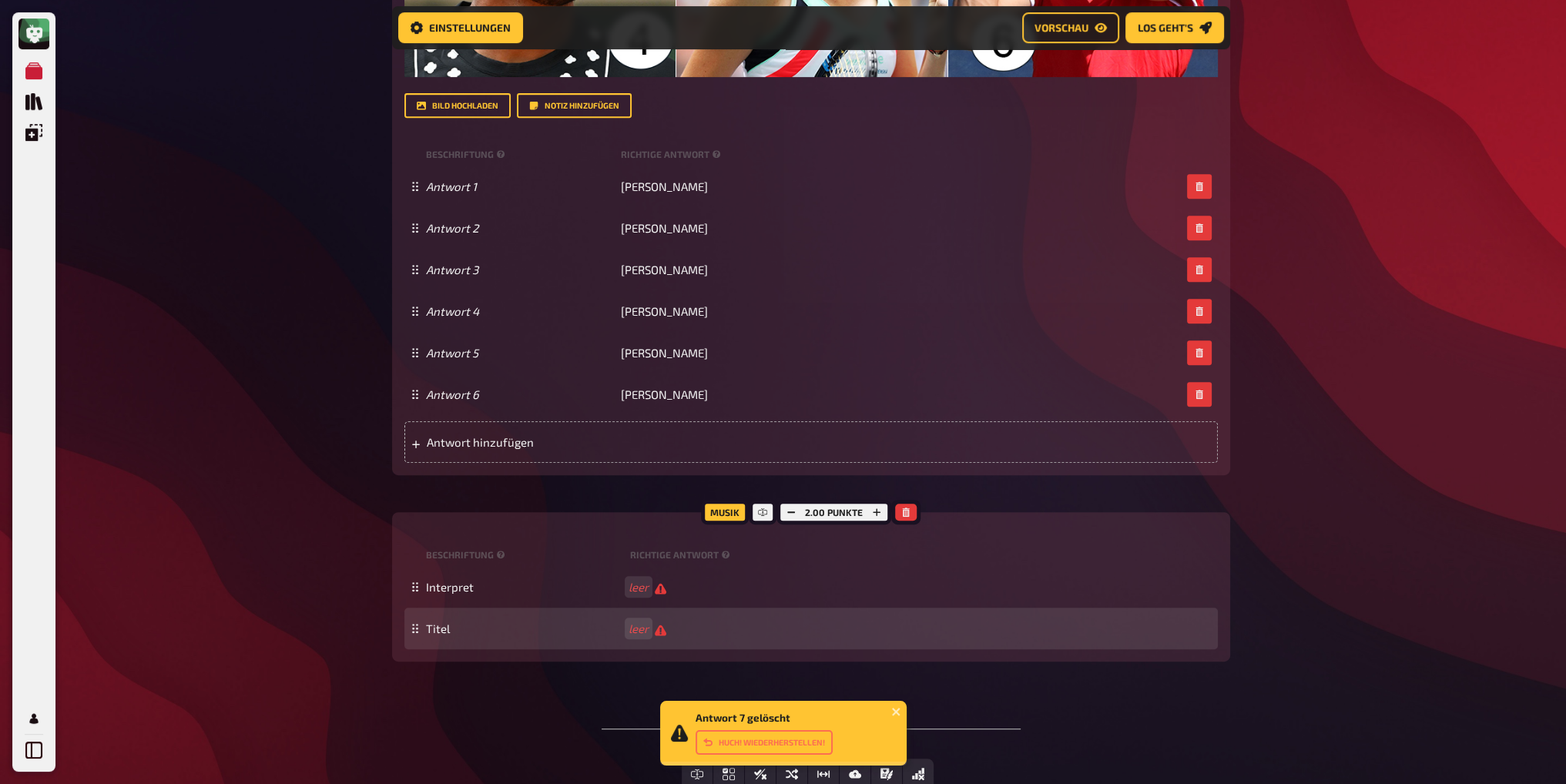
scroll to position [978, 0]
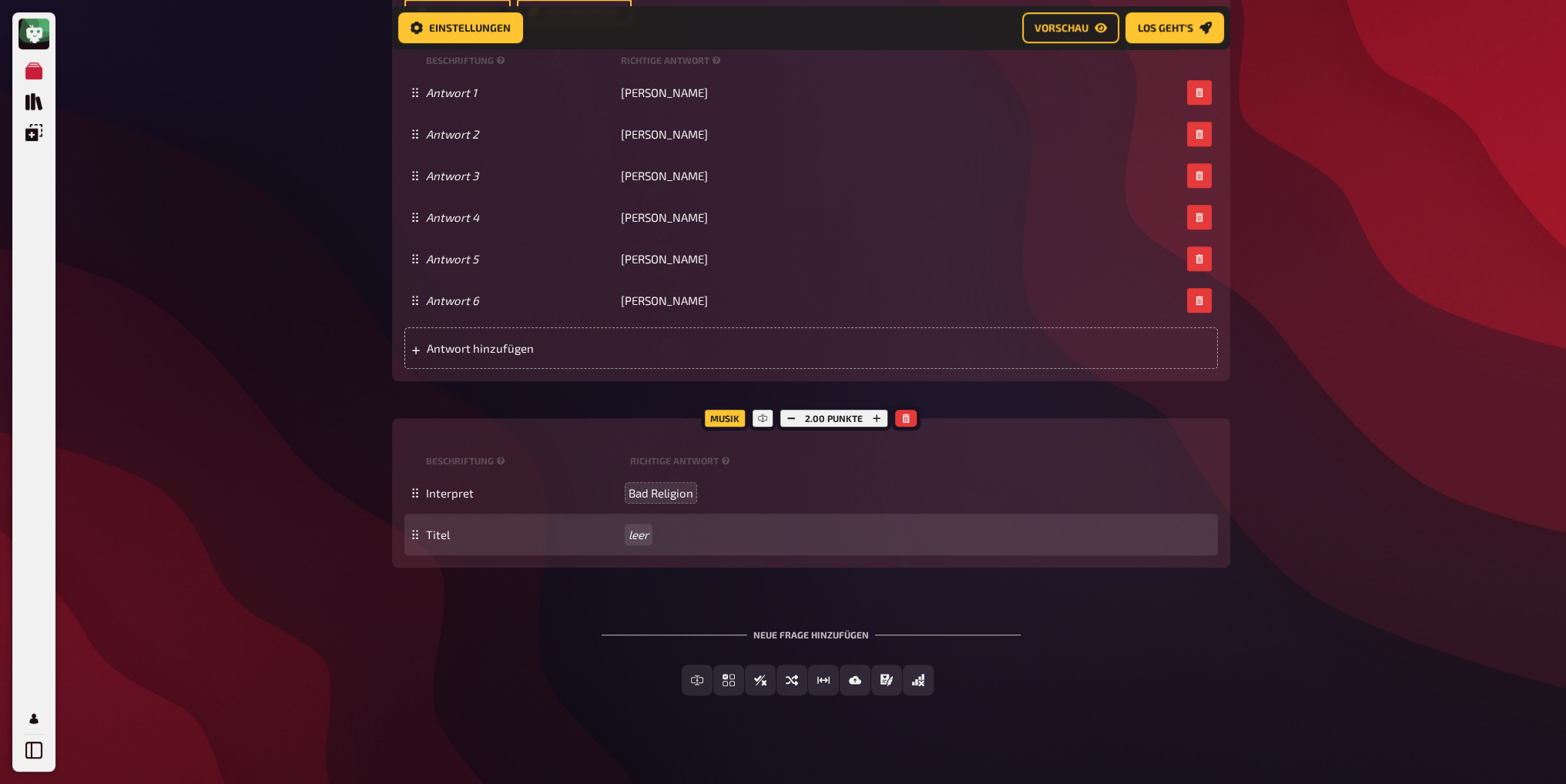
click at [632, 542] on div "Titel leer" at bounding box center [811, 535] width 814 height 42
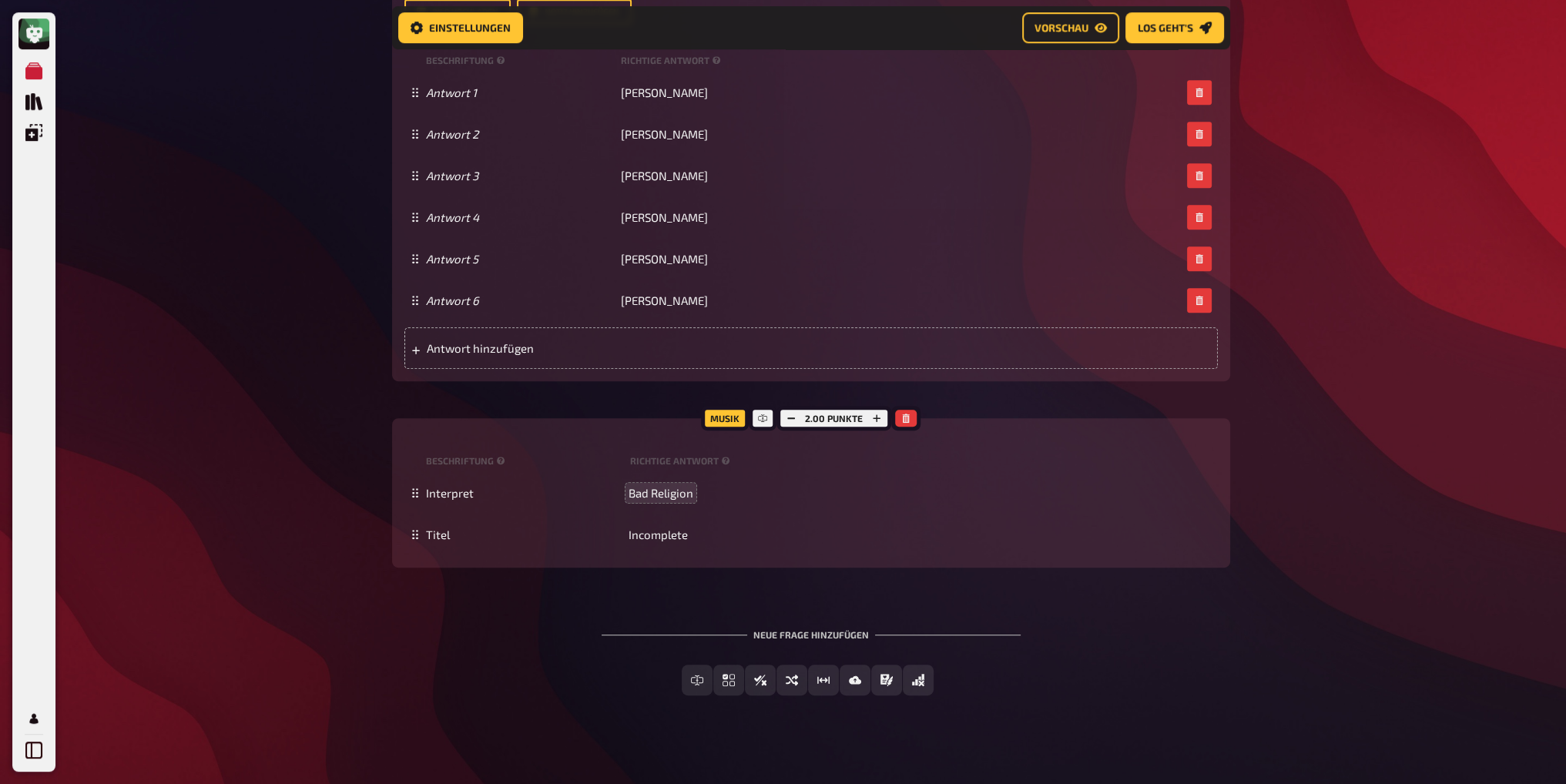
click at [410, 654] on div "Neue Frage hinzufügen Freitext Eingabe Einfachauswahl Wahr / Falsch Sortierfrag…" at bounding box center [811, 662] width 839 height 116
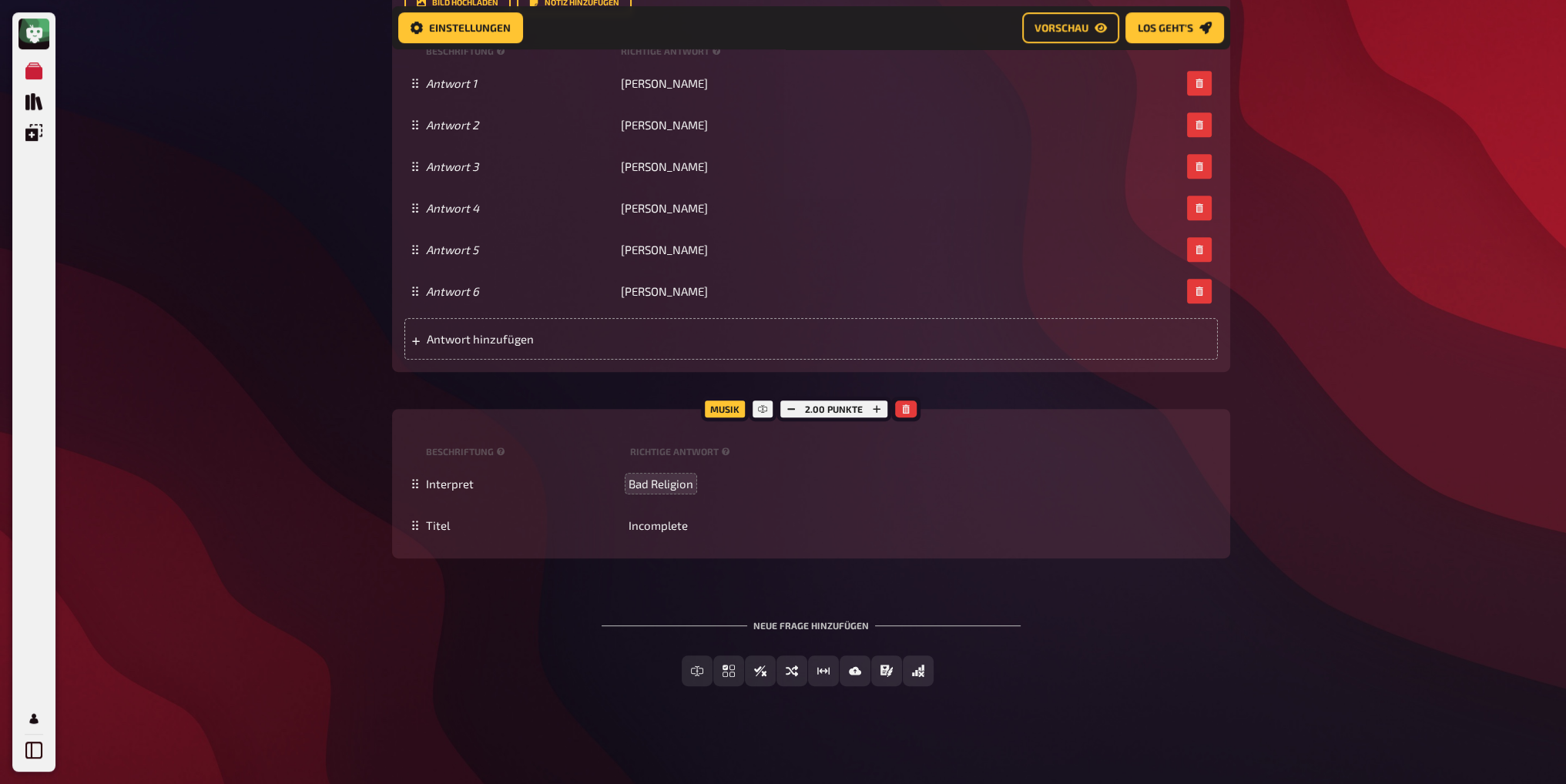
scroll to position [989, 0]
drag, startPoint x: 837, startPoint y: 672, endPoint x: 799, endPoint y: 570, distance: 108.8
click at [807, 672] on span "Sortierfrage" at bounding box center [807, 671] width 0 height 11
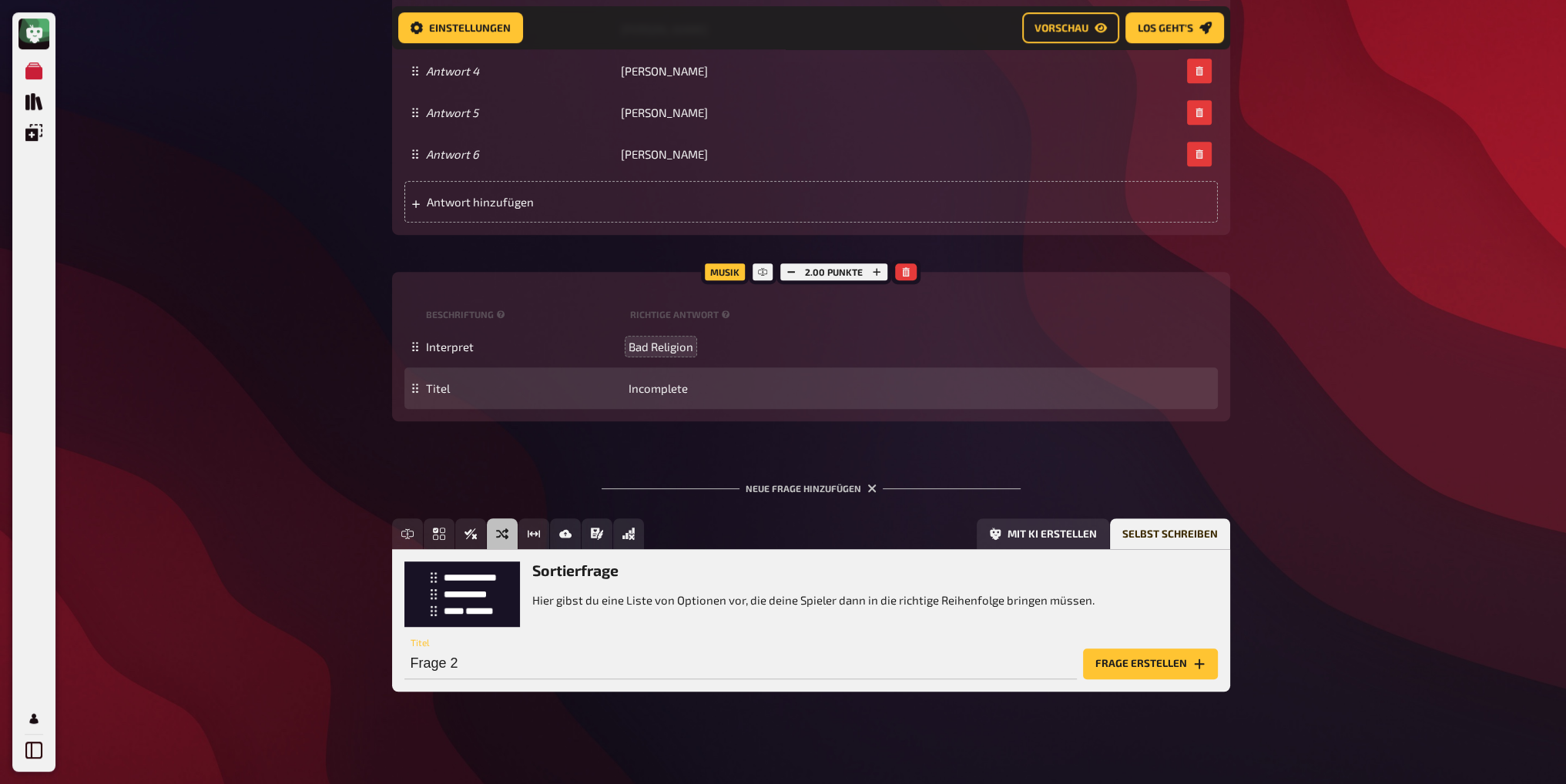
scroll to position [1131, 0]
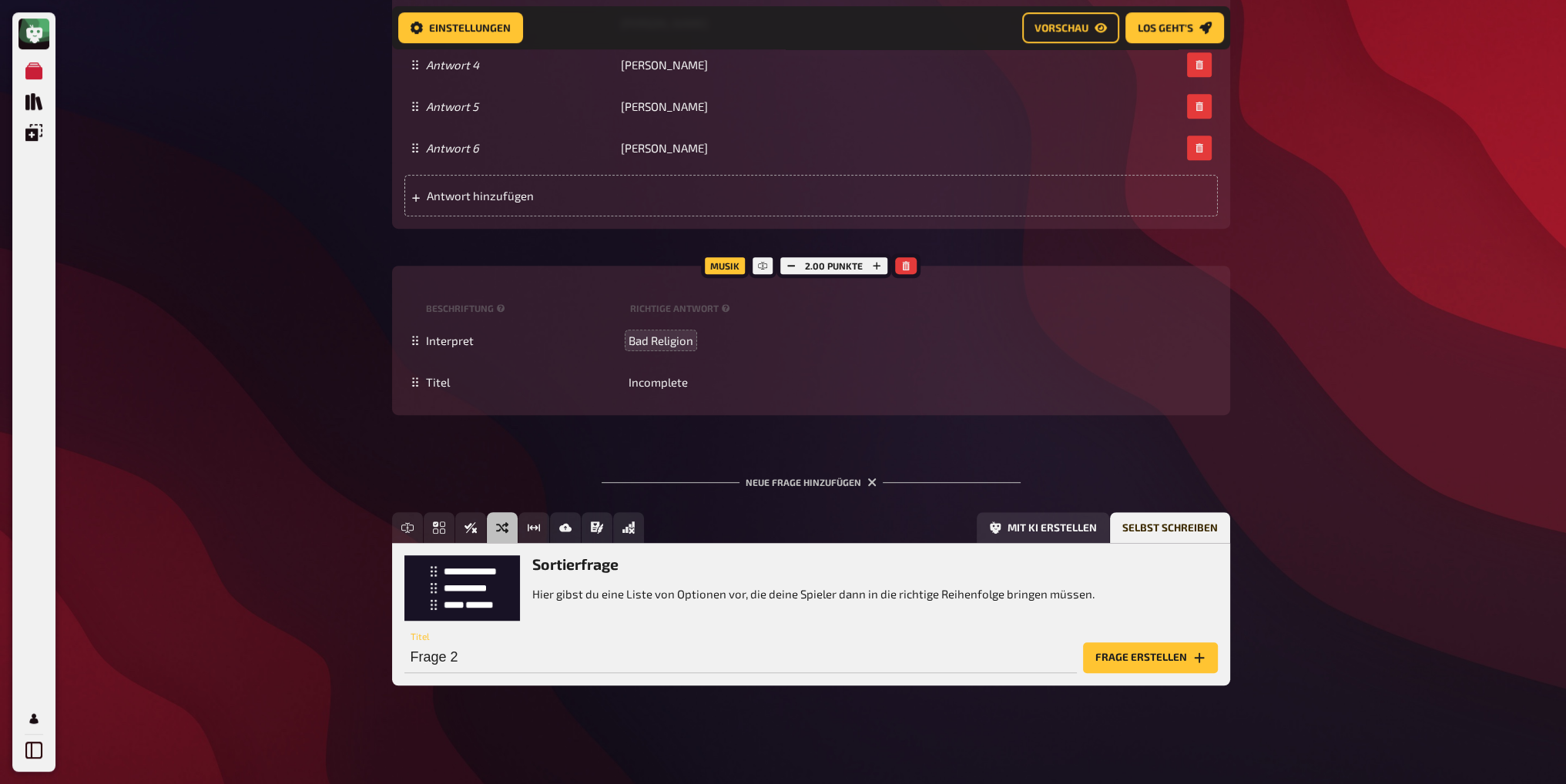
click at [785, 481] on div "Neue Frage hinzufügen" at bounding box center [811, 476] width 419 height 47
click at [1135, 657] on button "Frage erstellen" at bounding box center [1150, 658] width 134 height 31
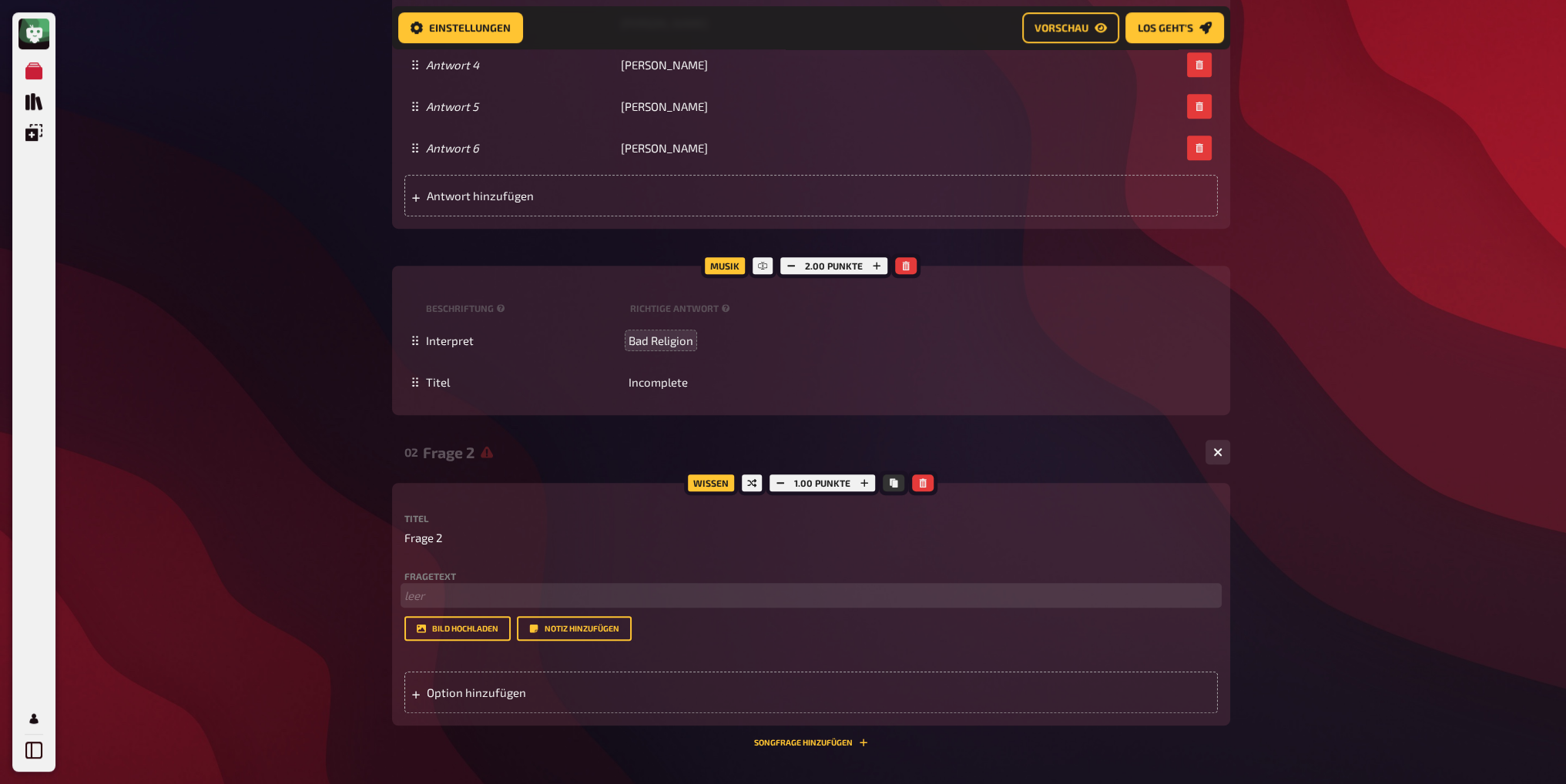
click at [426, 594] on p "﻿ leer" at bounding box center [811, 595] width 814 height 18
click at [466, 590] on p "﻿ leer" at bounding box center [811, 595] width 814 height 18
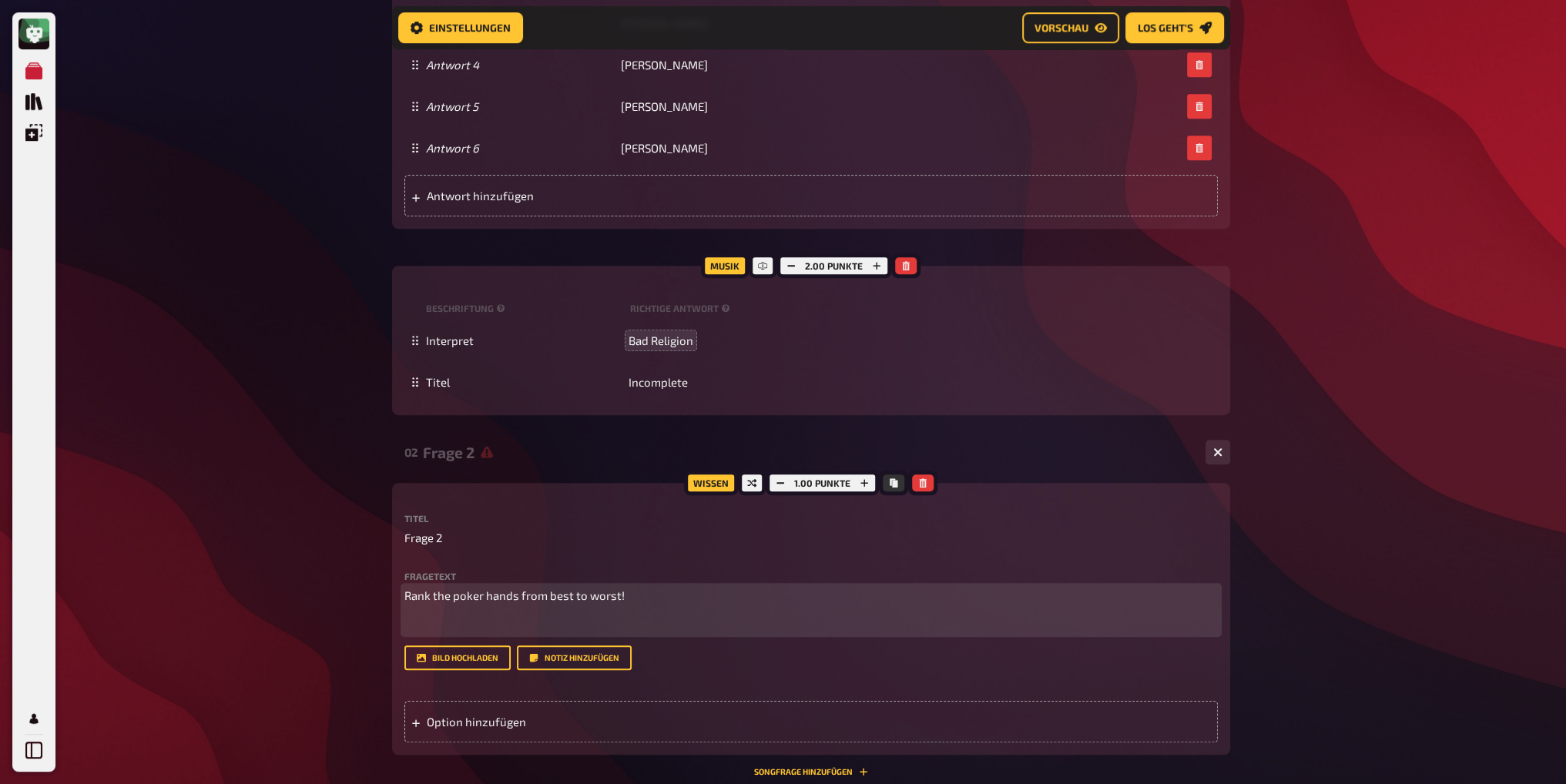
click at [635, 596] on p "Rank the poker hands from best to worst!" at bounding box center [811, 595] width 814 height 18
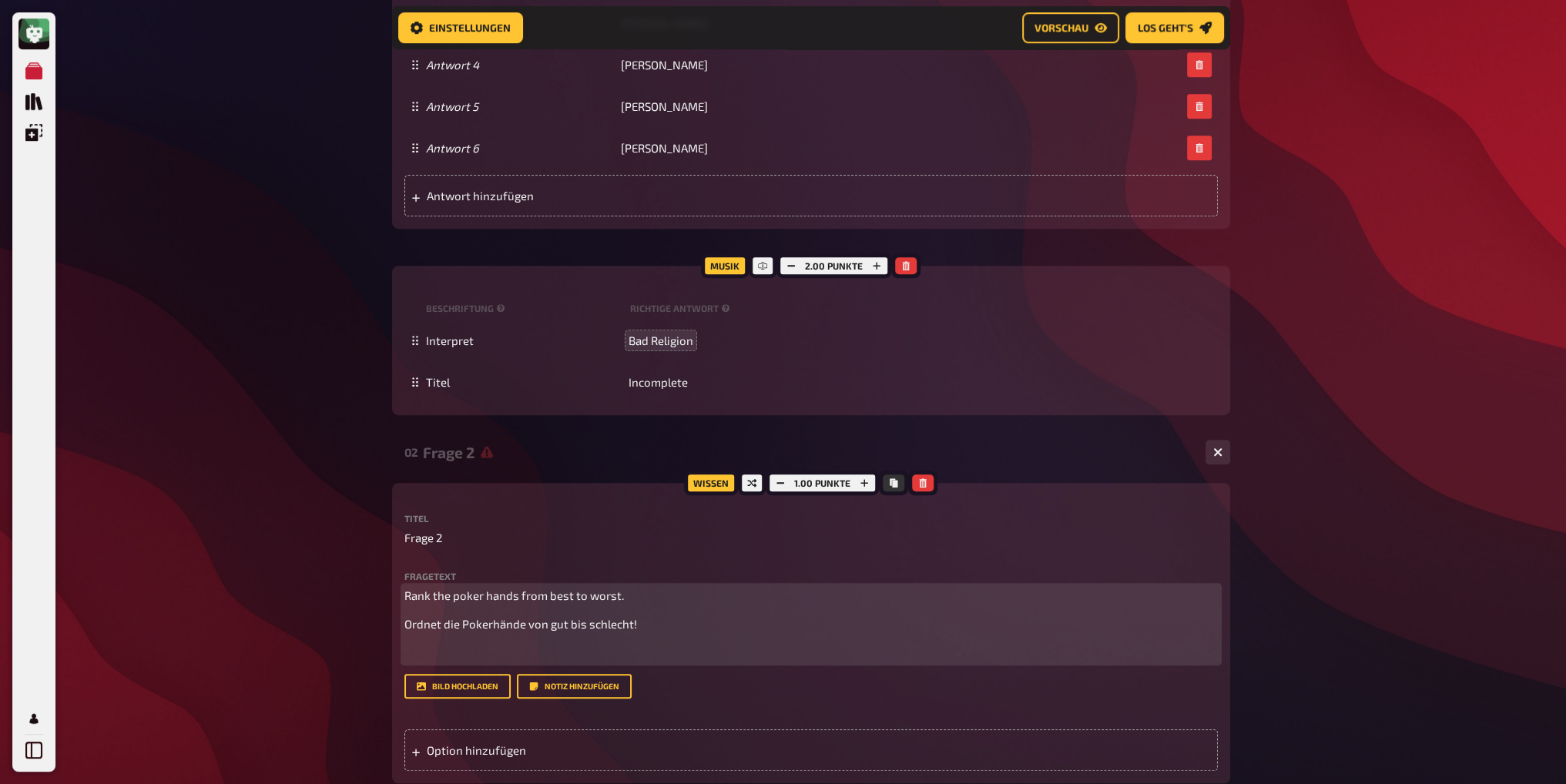
drag, startPoint x: 662, startPoint y: 594, endPoint x: 675, endPoint y: 592, distance: 13.2
click at [666, 594] on p "Rank the poker hands from best to worst." at bounding box center [811, 595] width 814 height 18
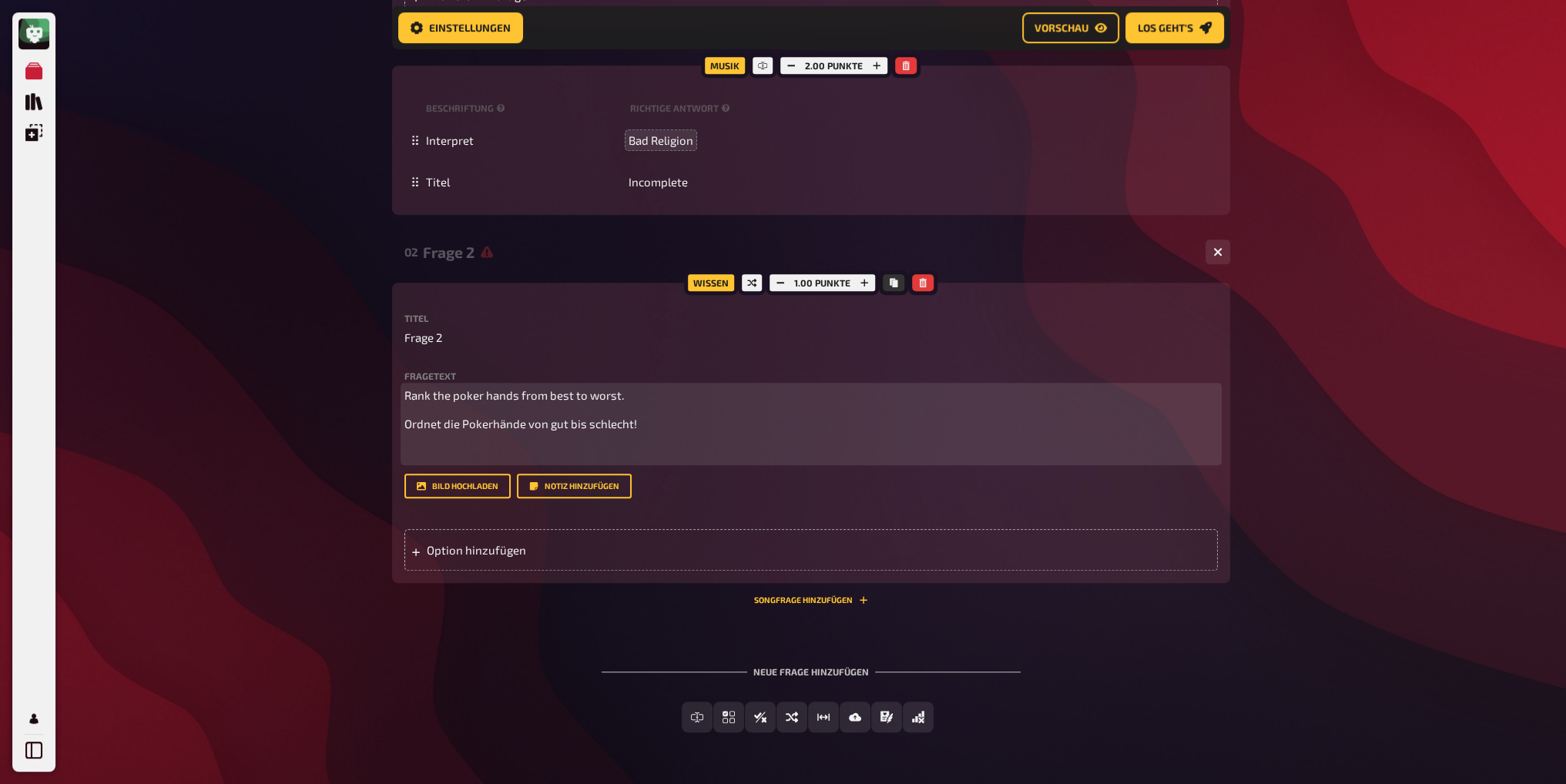
scroll to position [1378, 0]
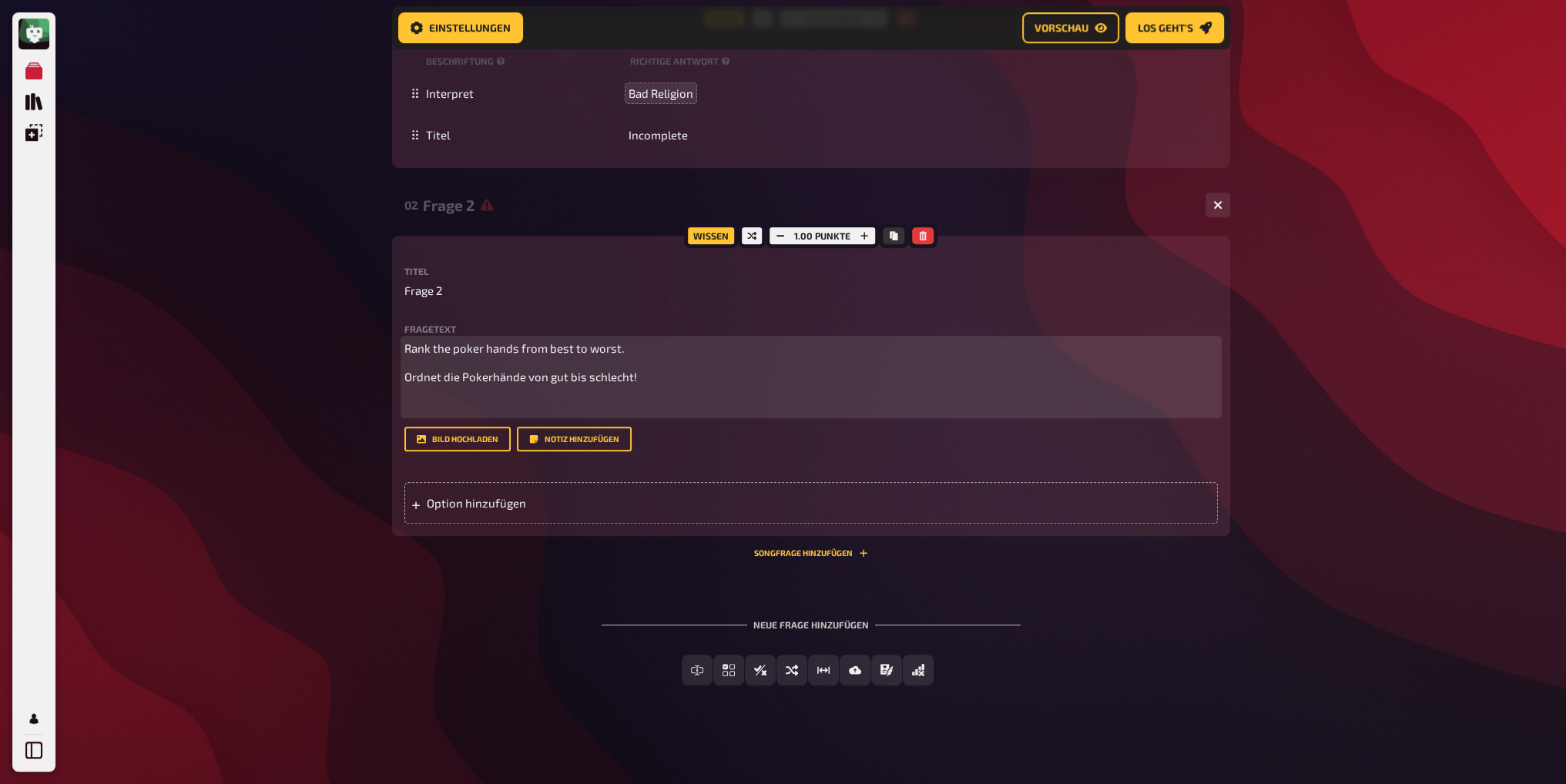
click at [530, 409] on p "﻿" at bounding box center [811, 406] width 814 height 18
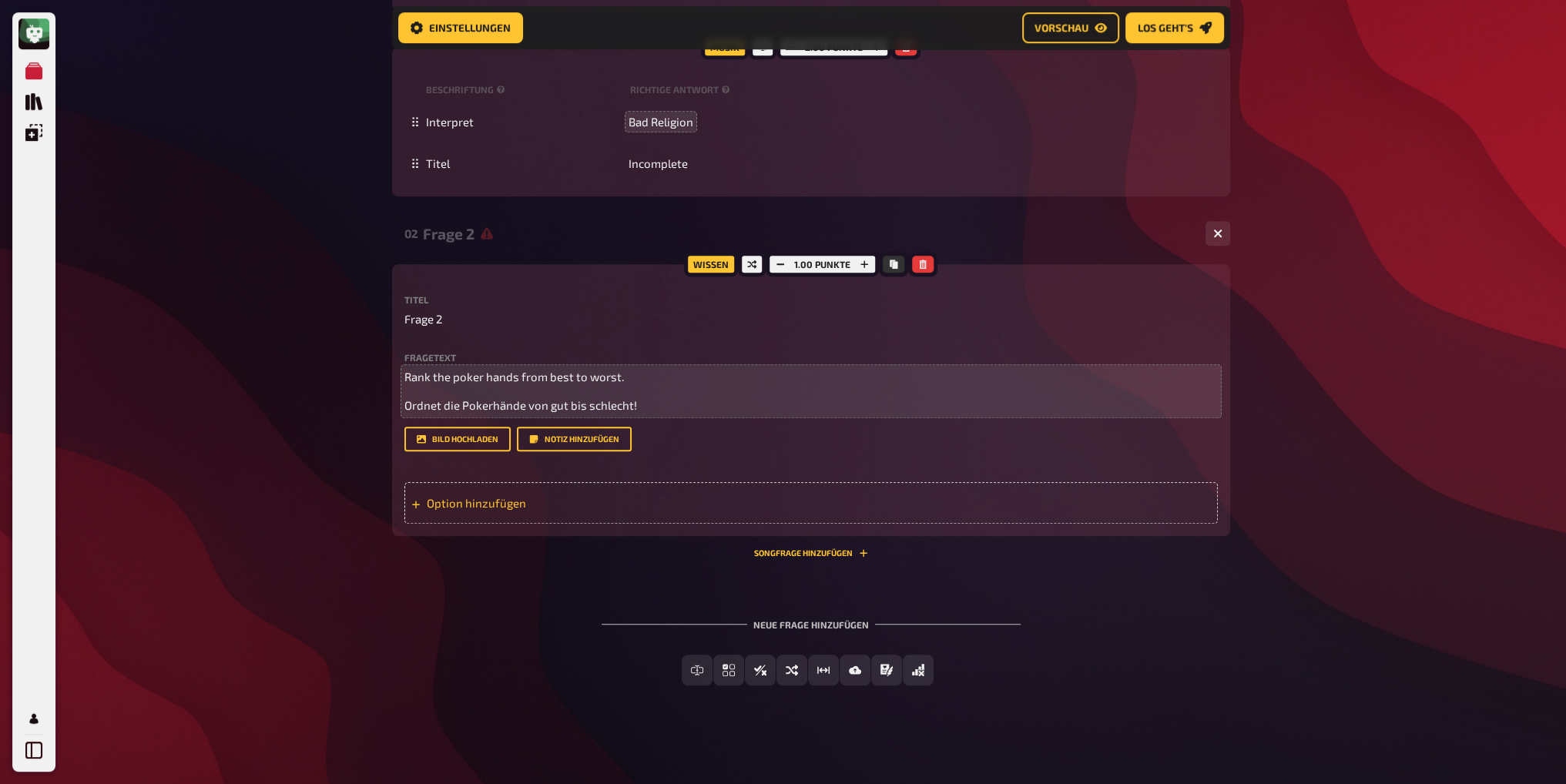
click at [473, 506] on div "Option hinzufügen" at bounding box center [811, 504] width 814 height 42
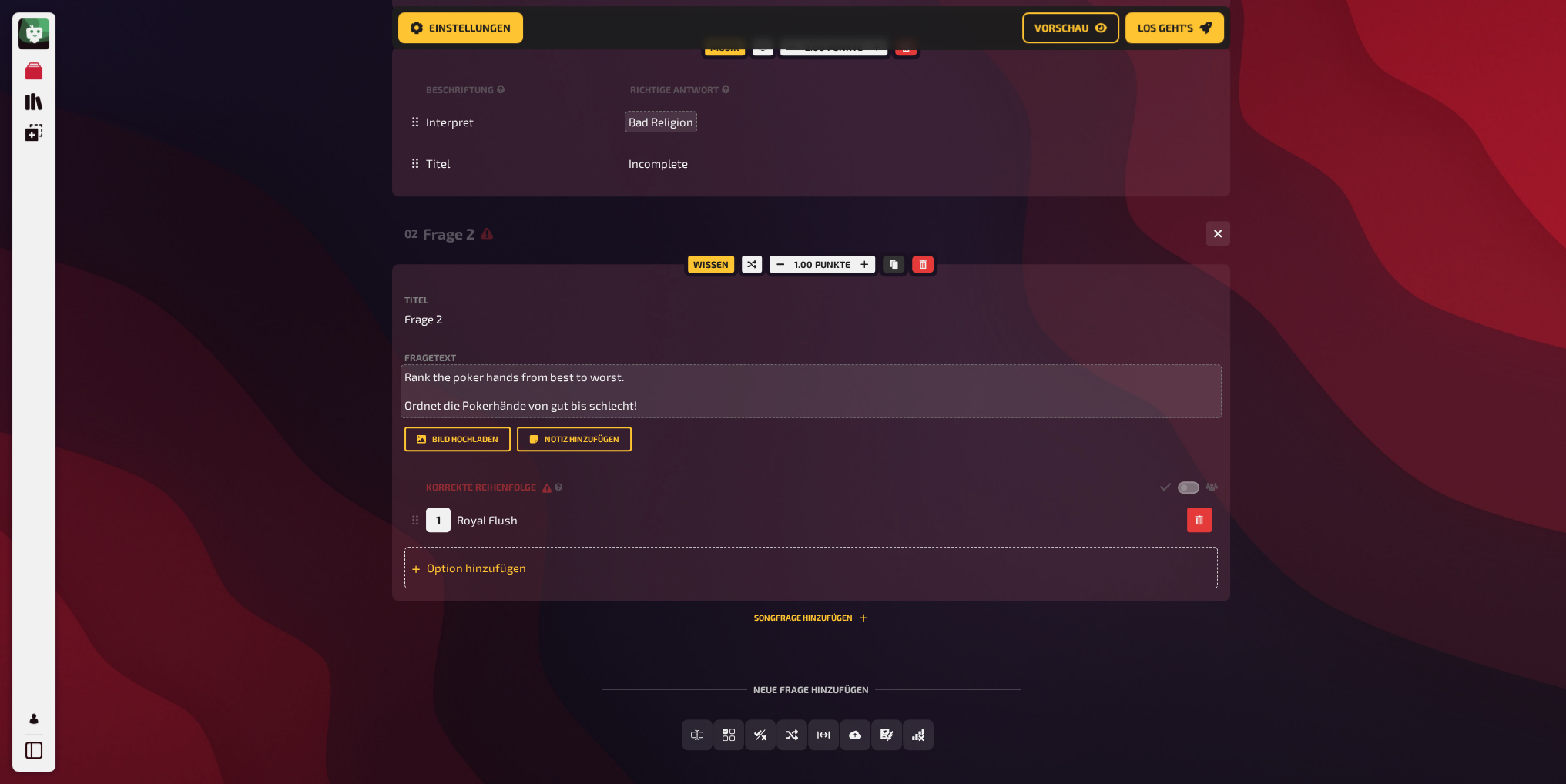
click at [455, 569] on div "Option hinzufügen" at bounding box center [811, 568] width 814 height 42
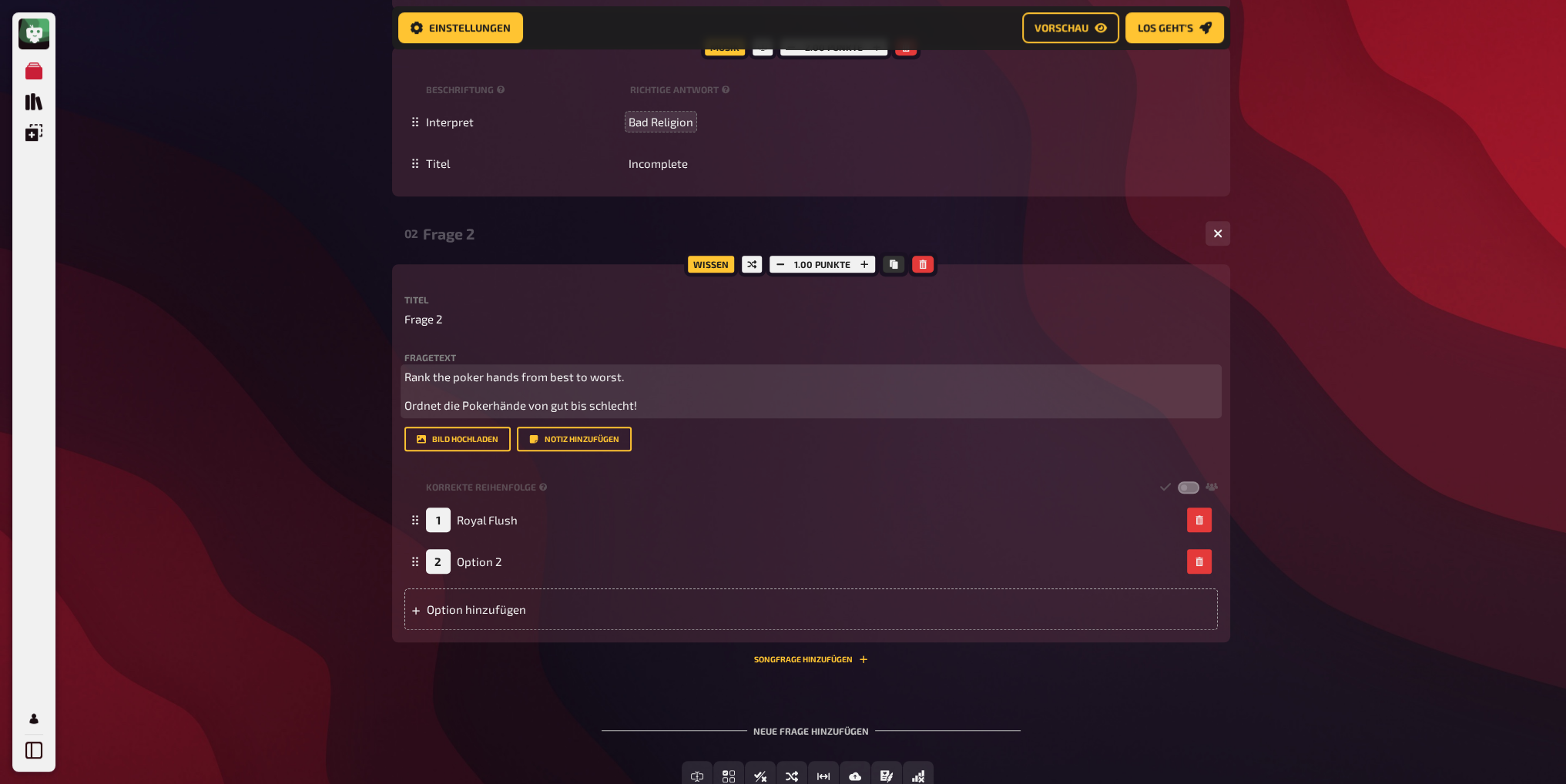
click at [615, 379] on span "Rank the poker hands from best to worst." at bounding box center [514, 377] width 220 height 14
click at [571, 375] on span "Rank the poker hands from best to worst." at bounding box center [514, 377] width 220 height 14
click at [564, 404] on span "Ordnet die Pokerhände von gut bis schlecht!" at bounding box center [520, 405] width 232 height 14
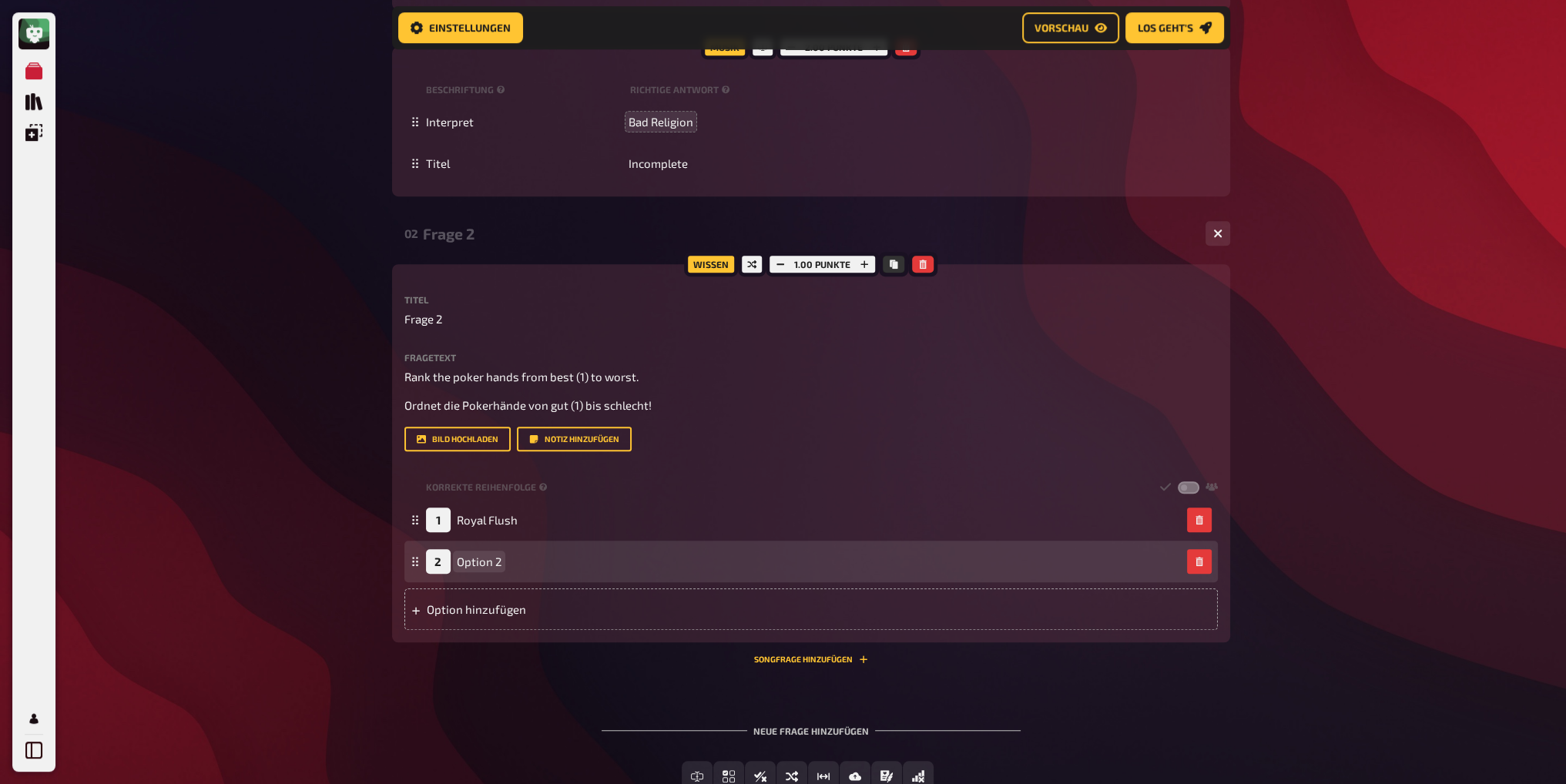
click at [493, 557] on span "Option 2" at bounding box center [479, 562] width 44 height 14
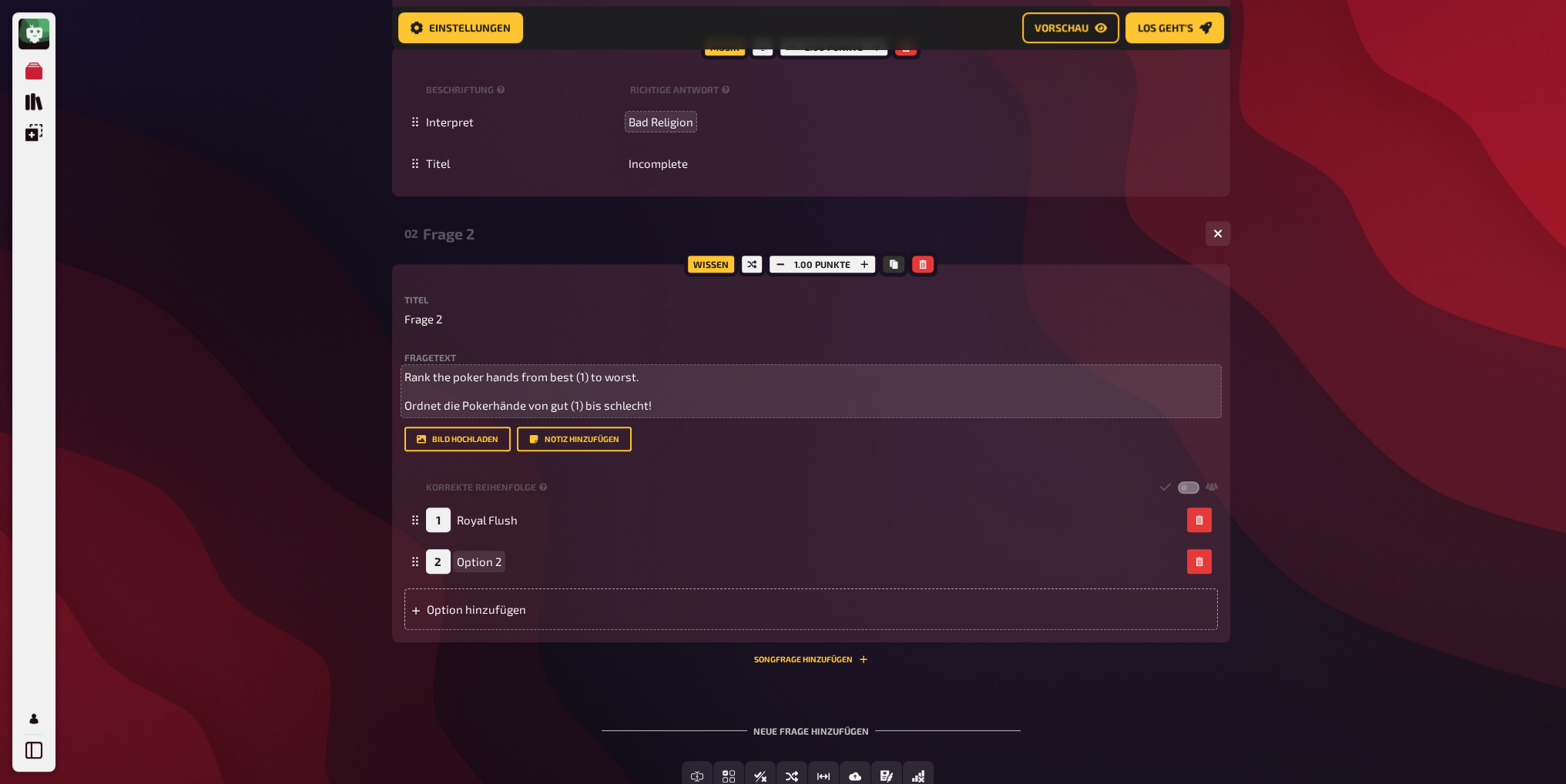
scroll to position [1427, 0]
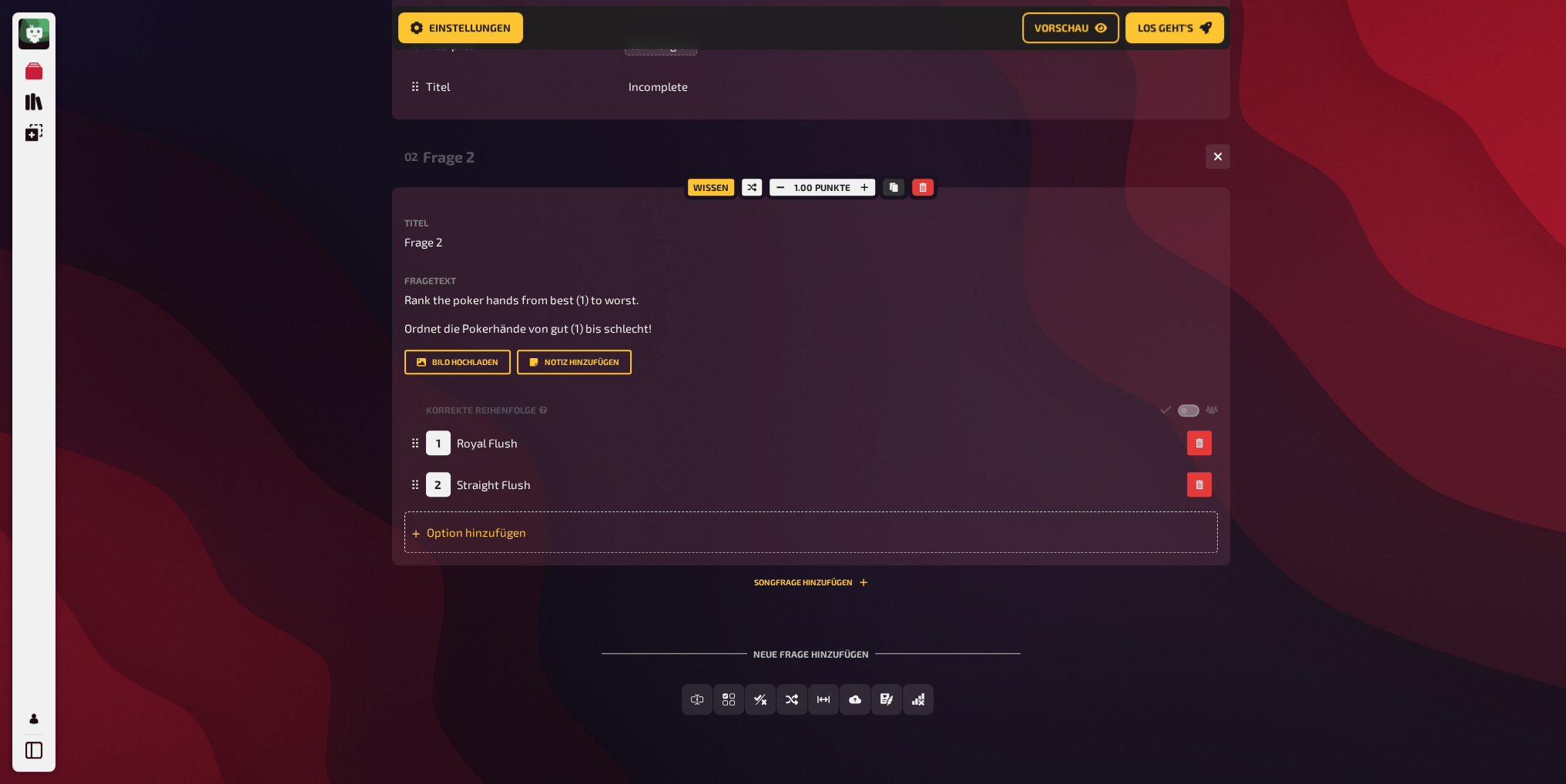
click at [472, 538] on div "Option hinzufügen" at bounding box center [811, 532] width 814 height 42
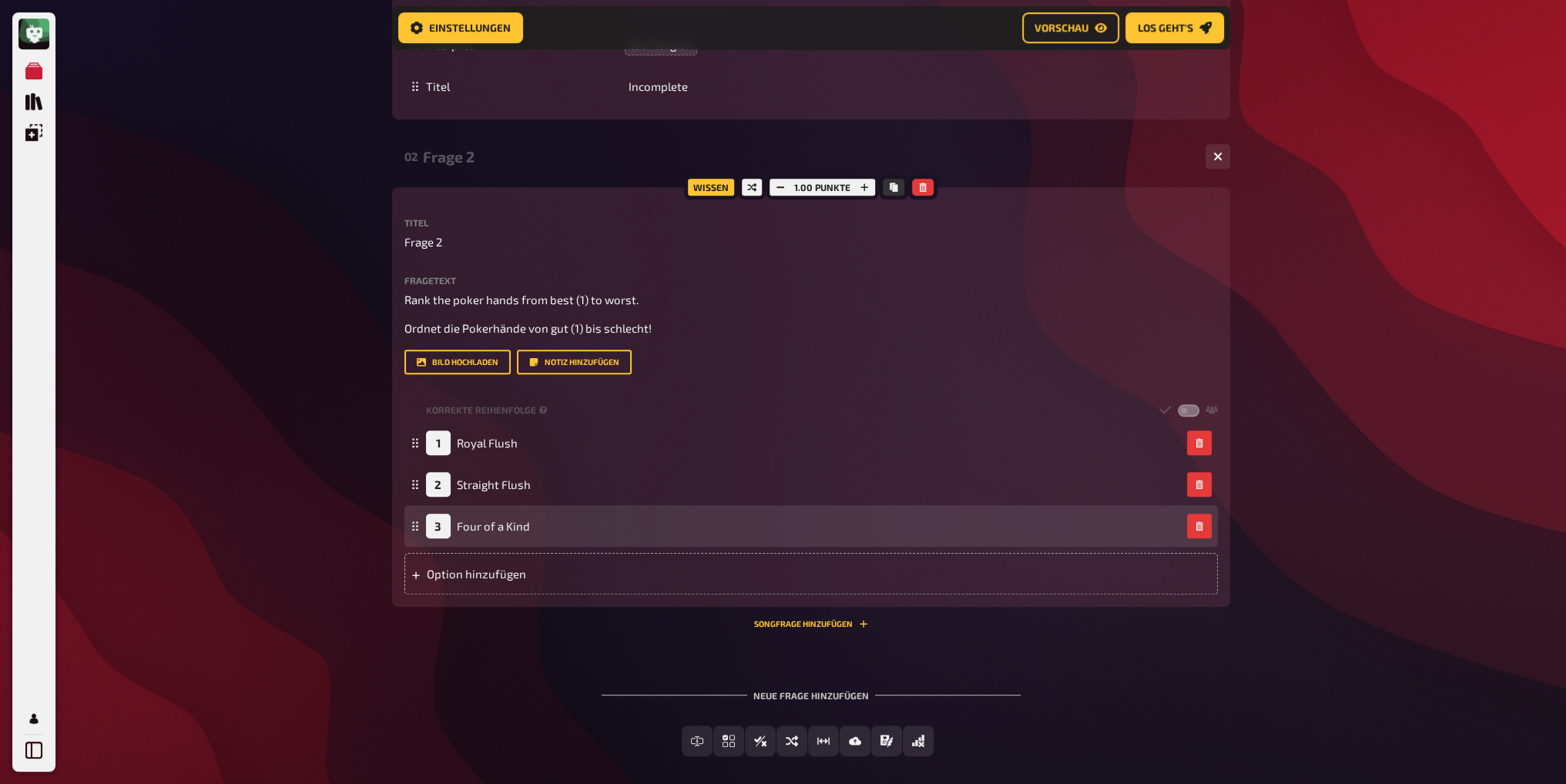
click at [464, 581] on div "Option hinzufügen" at bounding box center [811, 574] width 814 height 42
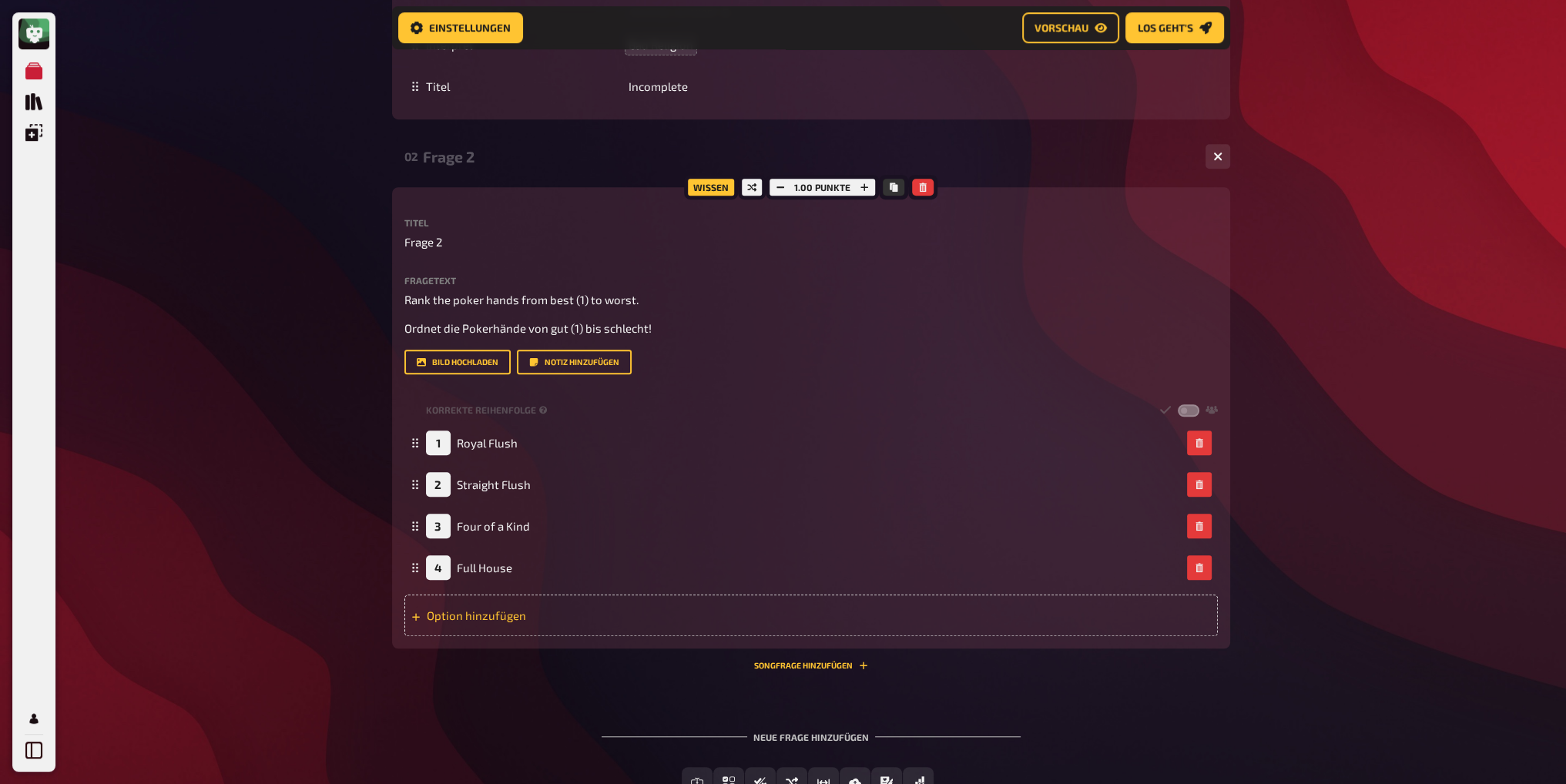
click at [515, 611] on div "Option hinzufügen" at bounding box center [811, 615] width 814 height 42
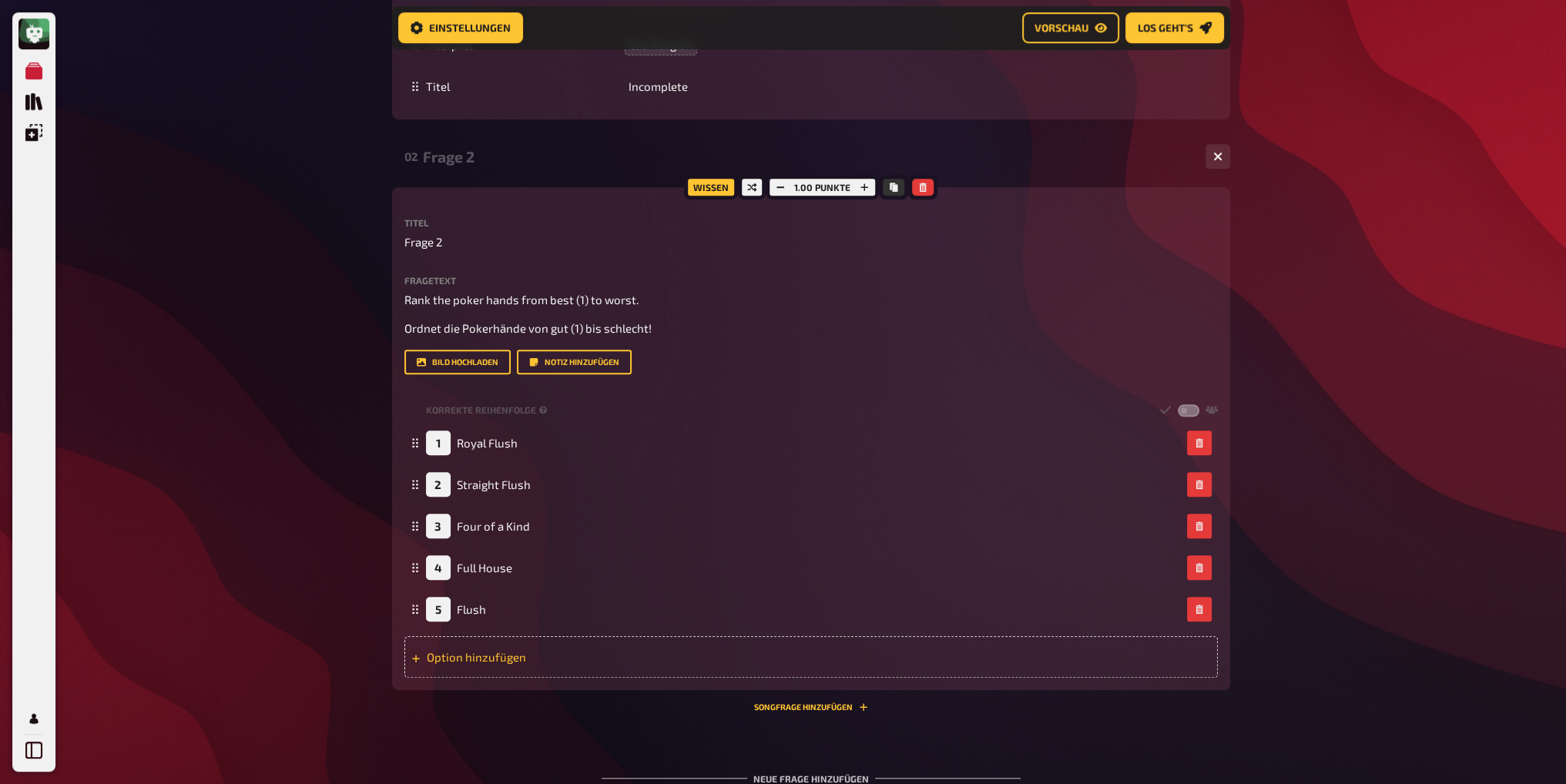
click at [497, 654] on div "Option hinzufügen" at bounding box center [811, 657] width 814 height 42
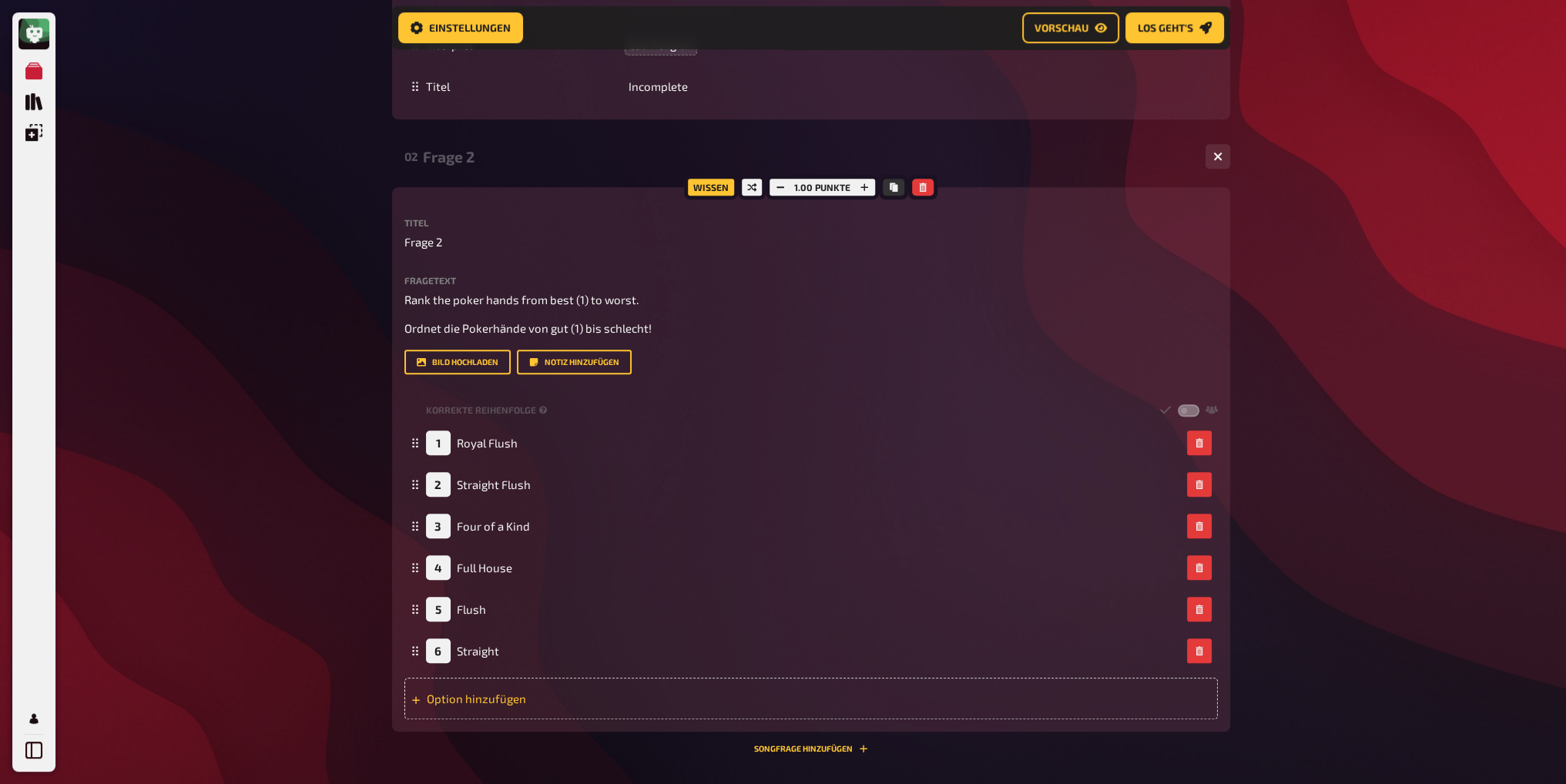
click at [480, 716] on div "Option hinzufügen" at bounding box center [811, 699] width 814 height 42
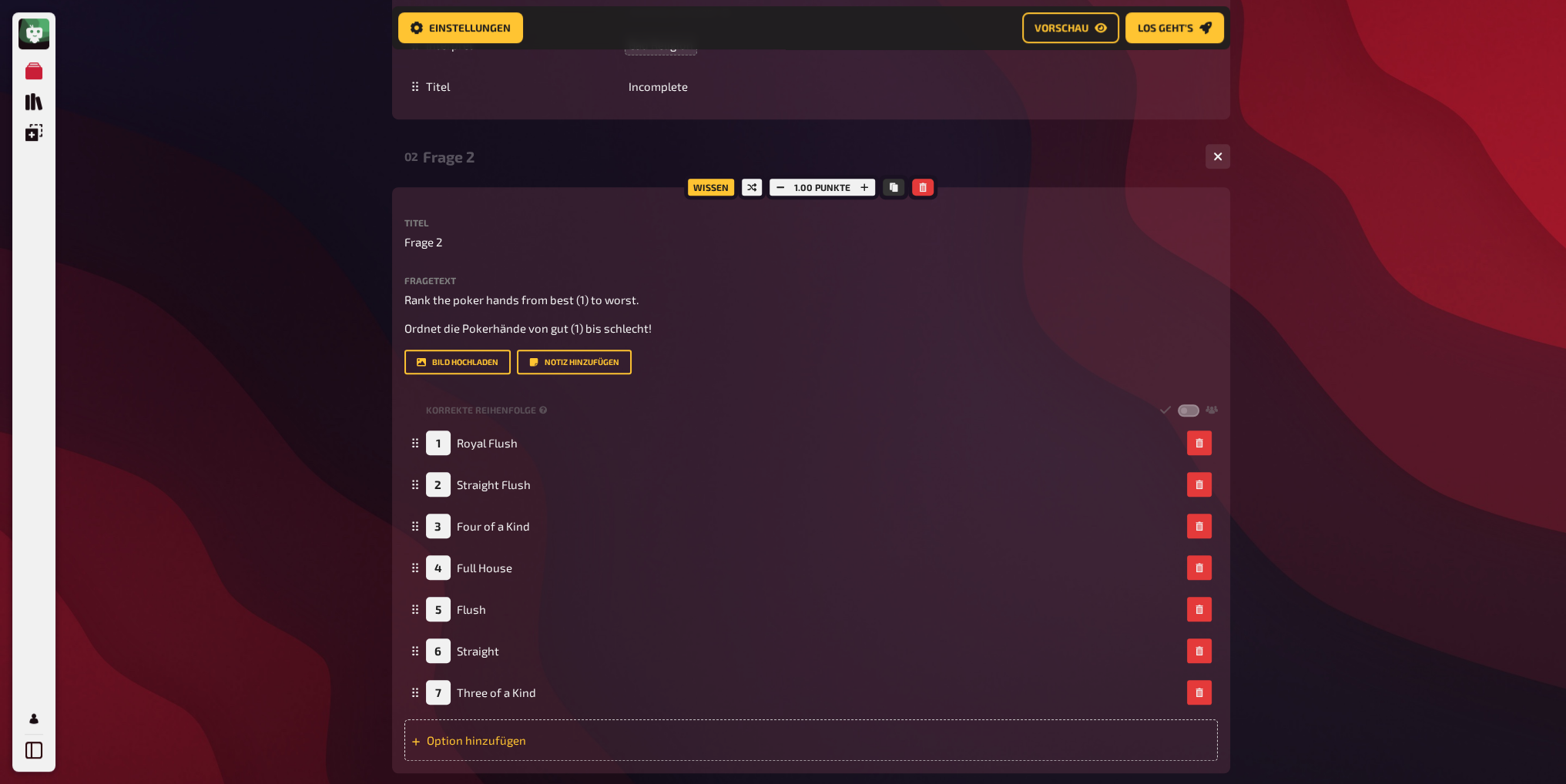
click at [486, 739] on div "Option hinzufügen" at bounding box center [811, 740] width 814 height 42
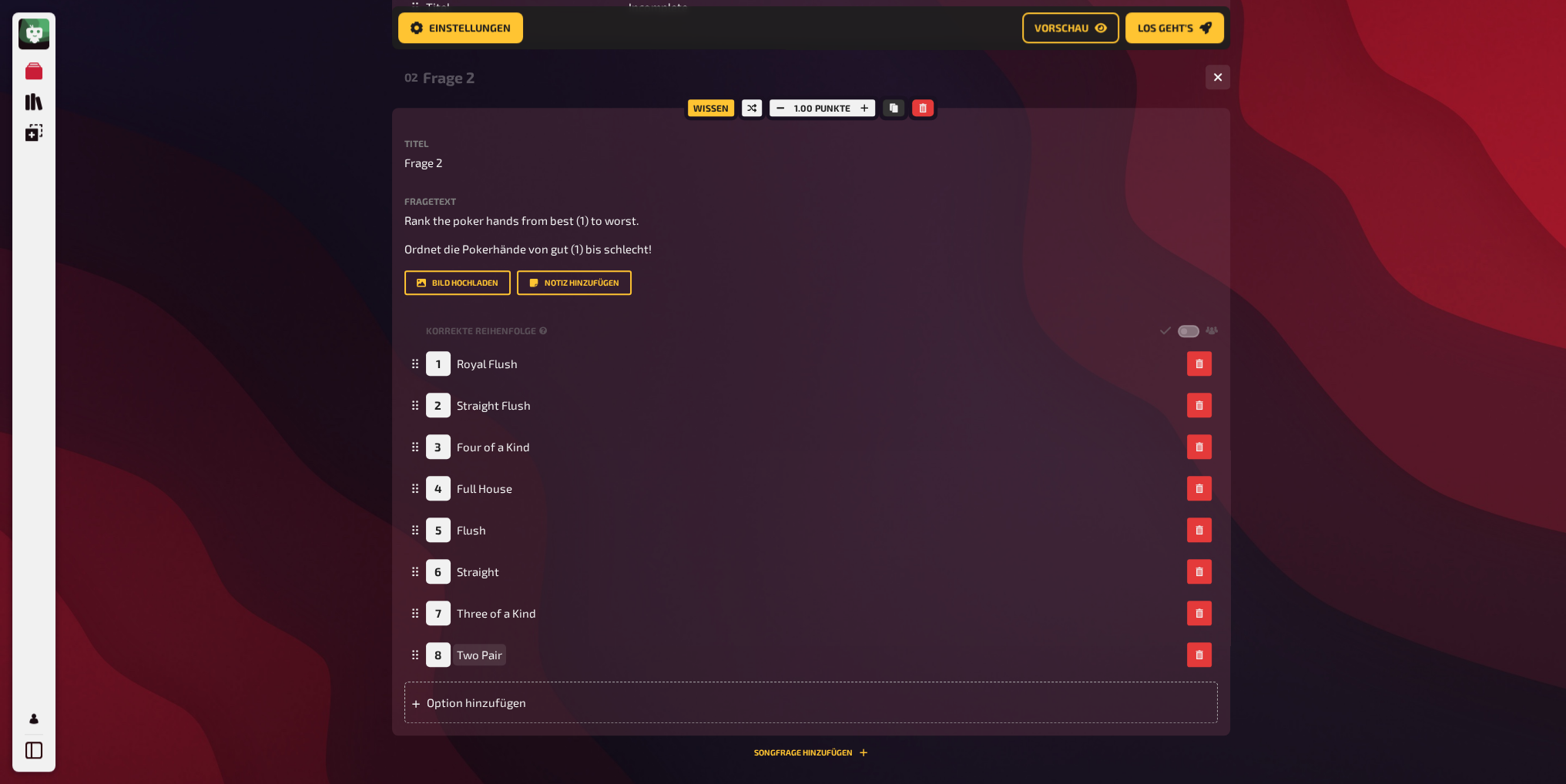
scroll to position [1657, 0]
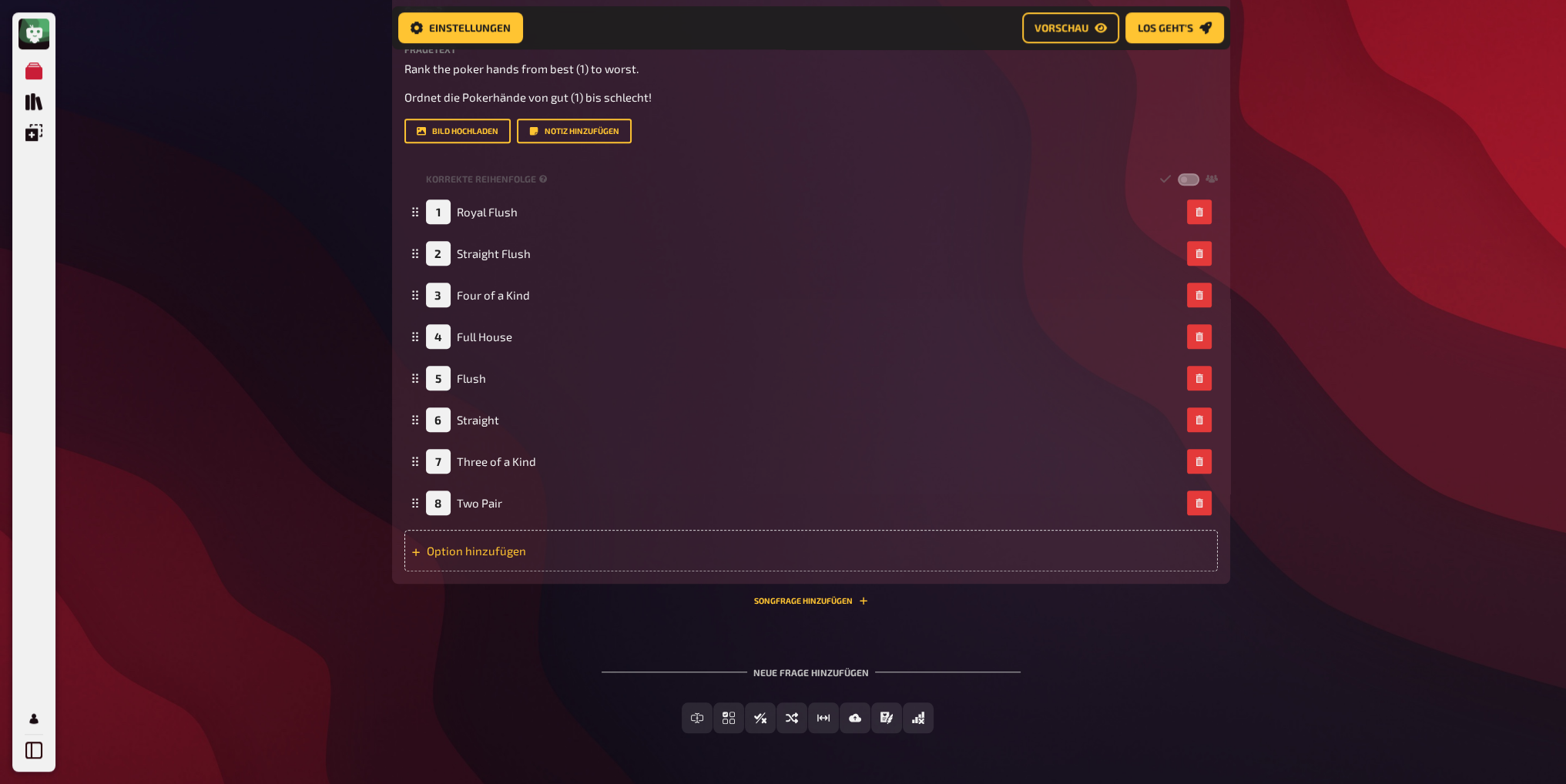
click at [494, 550] on div "Option hinzufügen" at bounding box center [811, 551] width 814 height 42
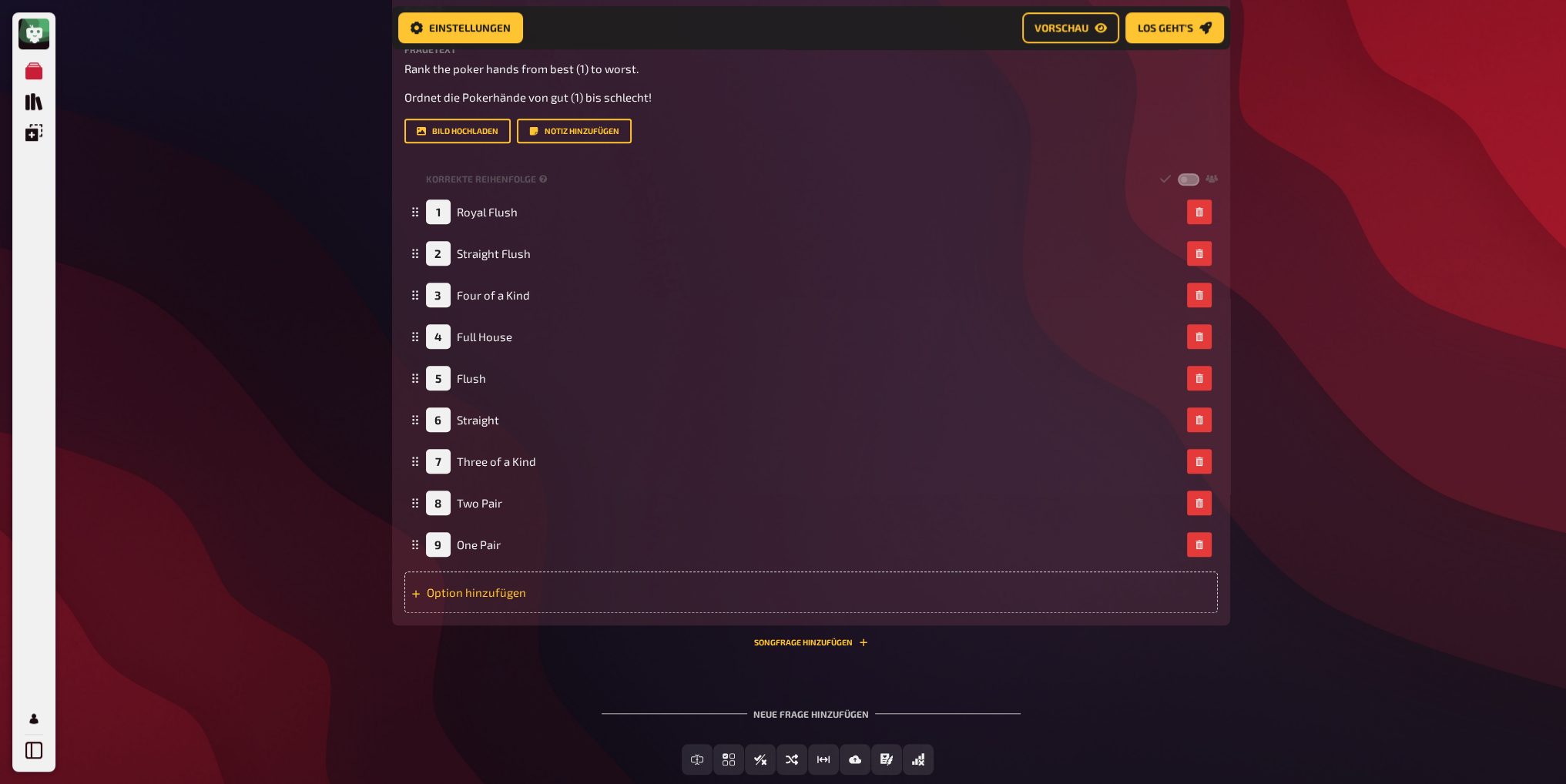
click at [496, 591] on div "Option hinzufügen" at bounding box center [811, 593] width 814 height 42
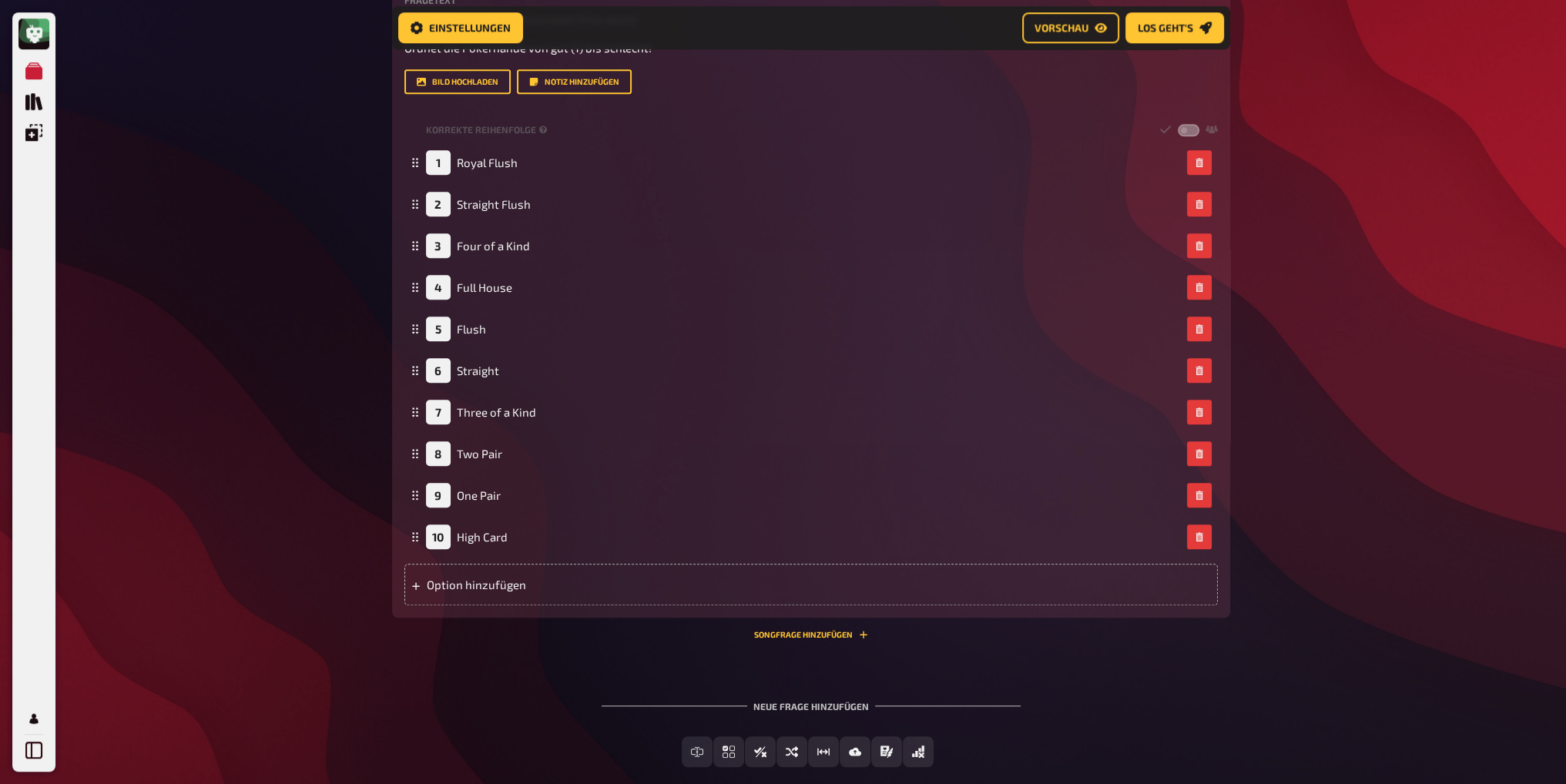
scroll to position [1789, 0]
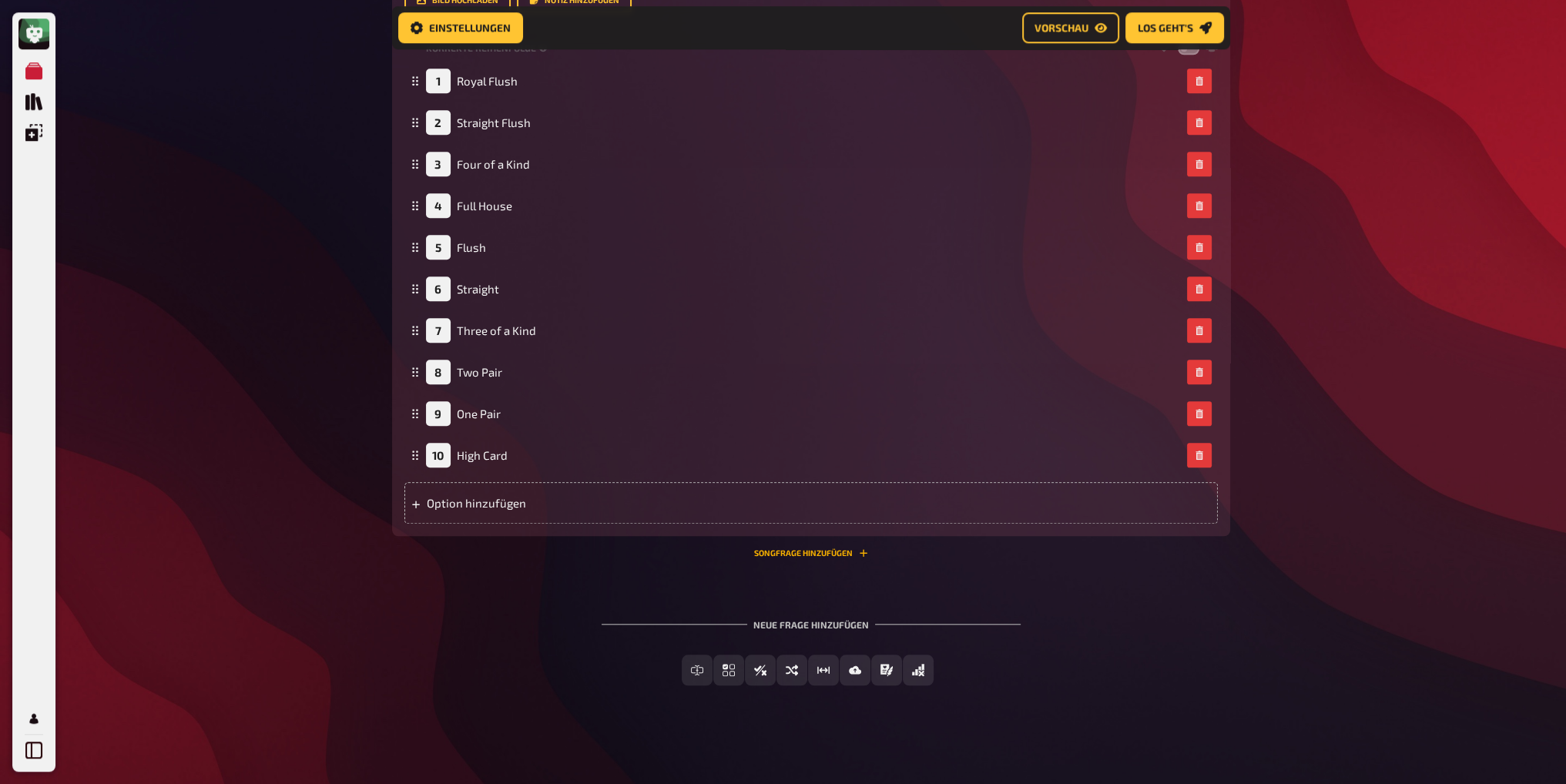
click at [800, 552] on button "Songfrage hinzufügen" at bounding box center [811, 553] width 114 height 9
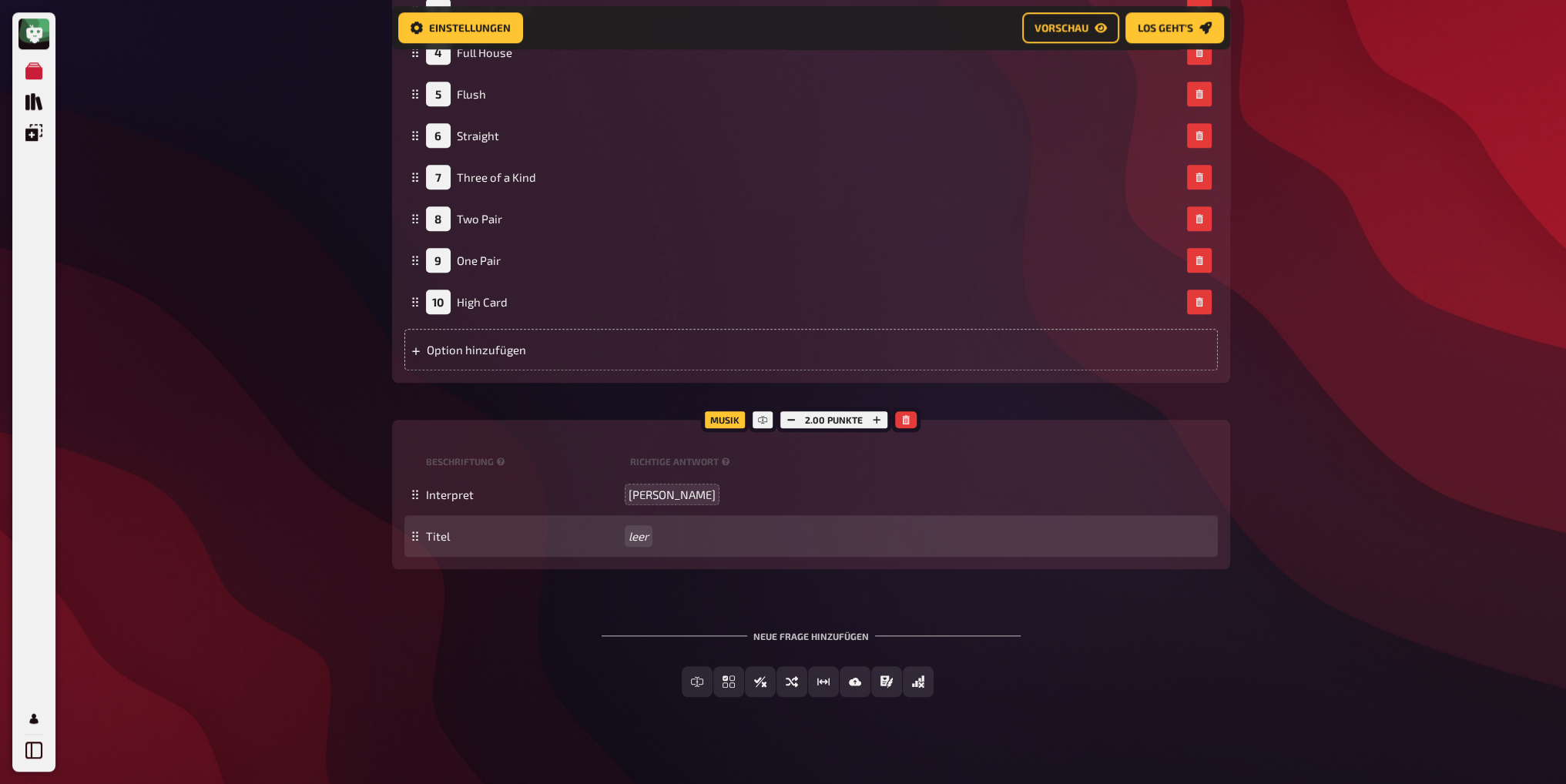
scroll to position [1943, 0]
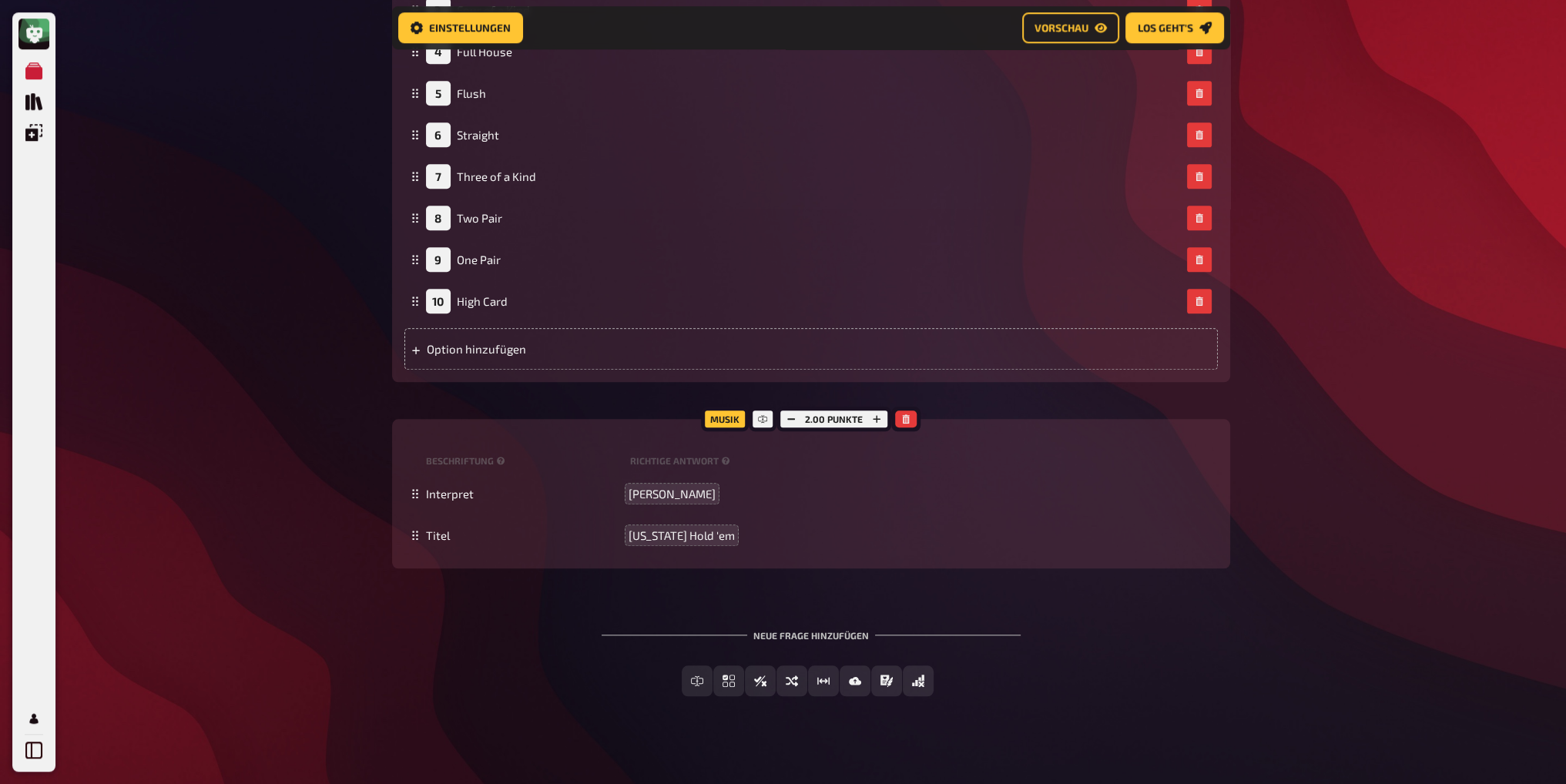
click at [528, 645] on div "Neue Frage hinzufügen Freitext Eingabe Einfachauswahl Wahr / Falsch Sortierfrag…" at bounding box center [811, 663] width 839 height 116
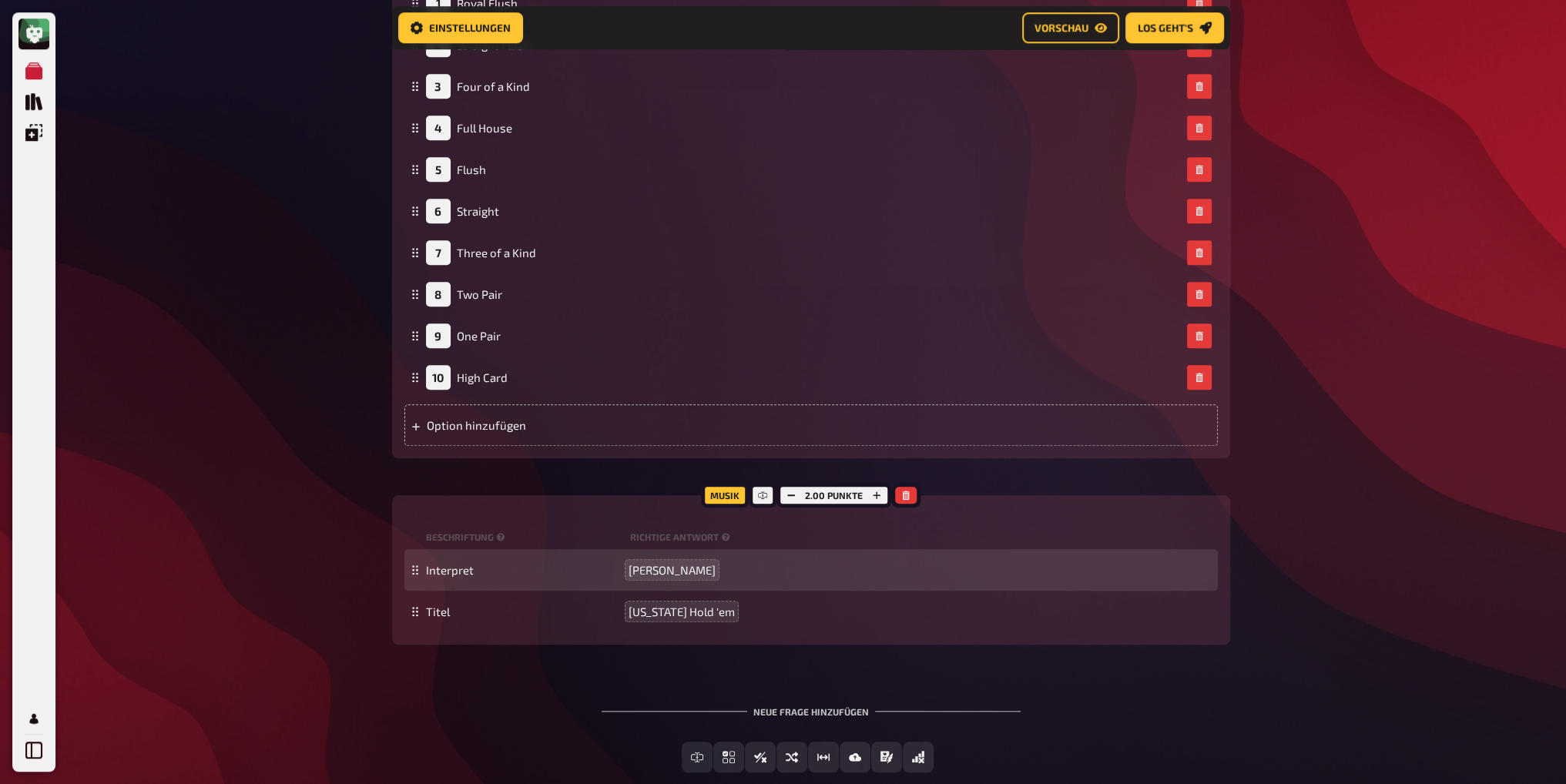
scroll to position [1953, 0]
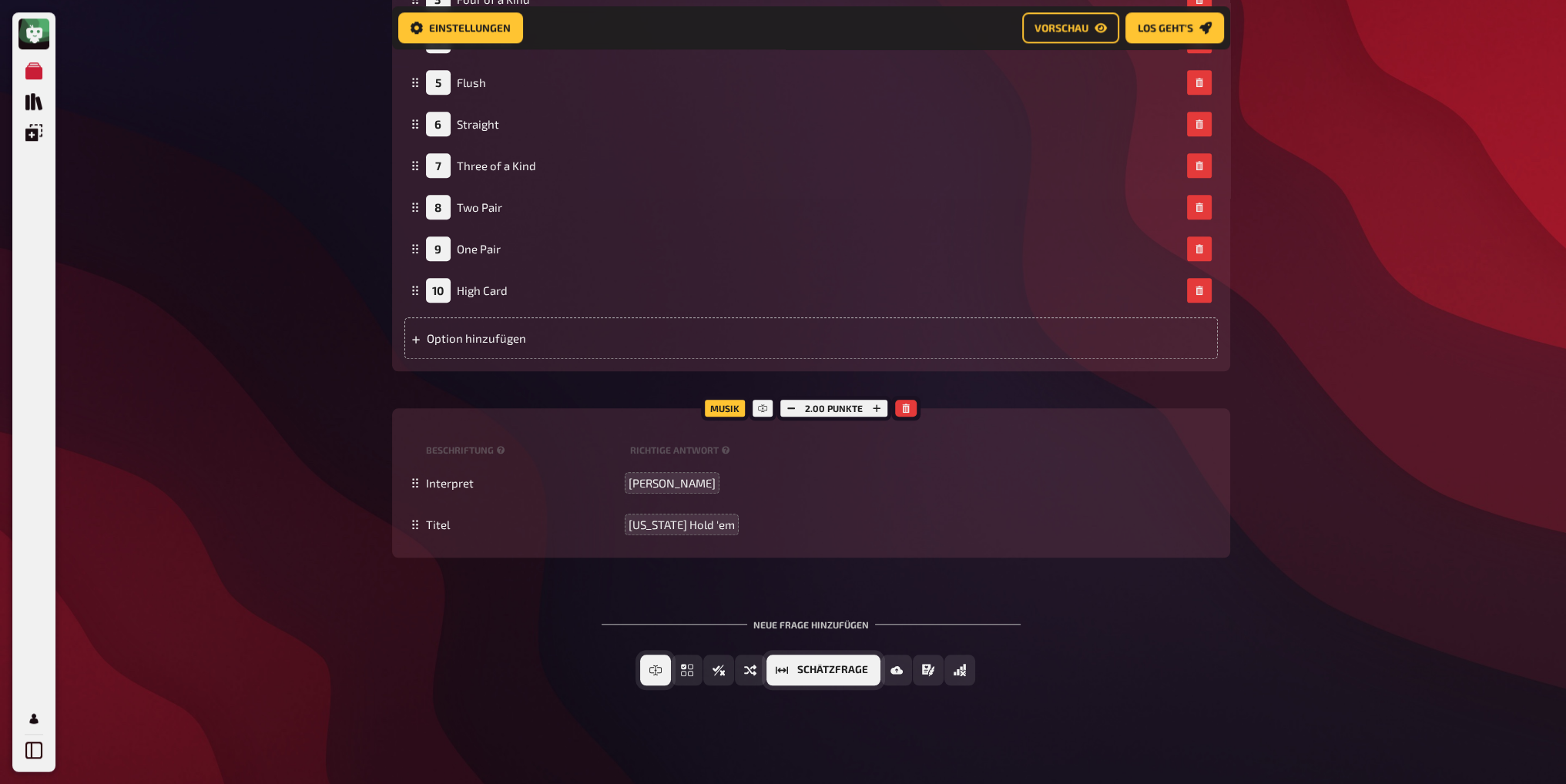
drag, startPoint x: 689, startPoint y: 669, endPoint x: 693, endPoint y: 657, distance: 12.6
click at [671, 669] on span "Freitext Eingabe" at bounding box center [671, 670] width 0 height 11
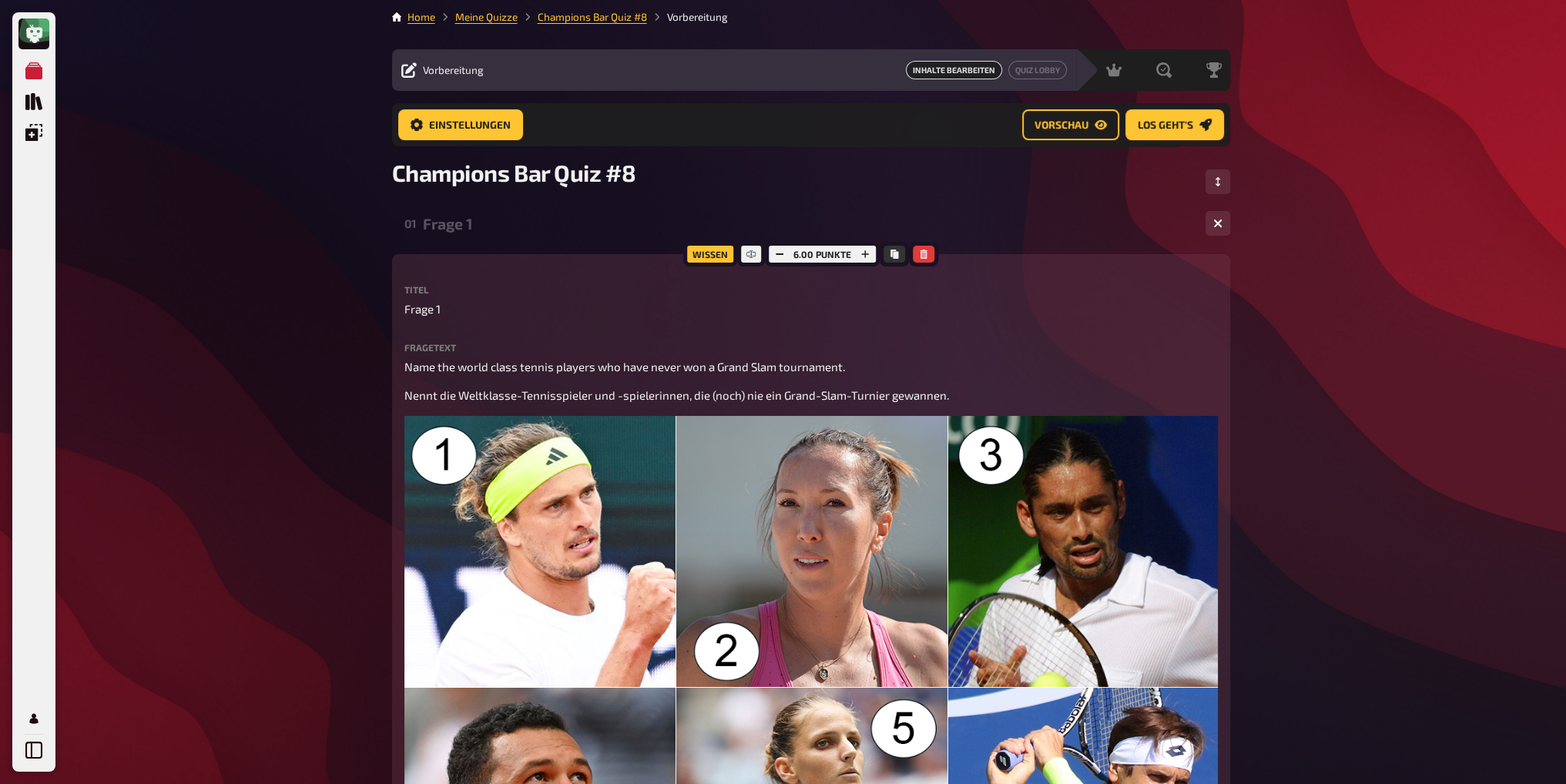
scroll to position [0, 0]
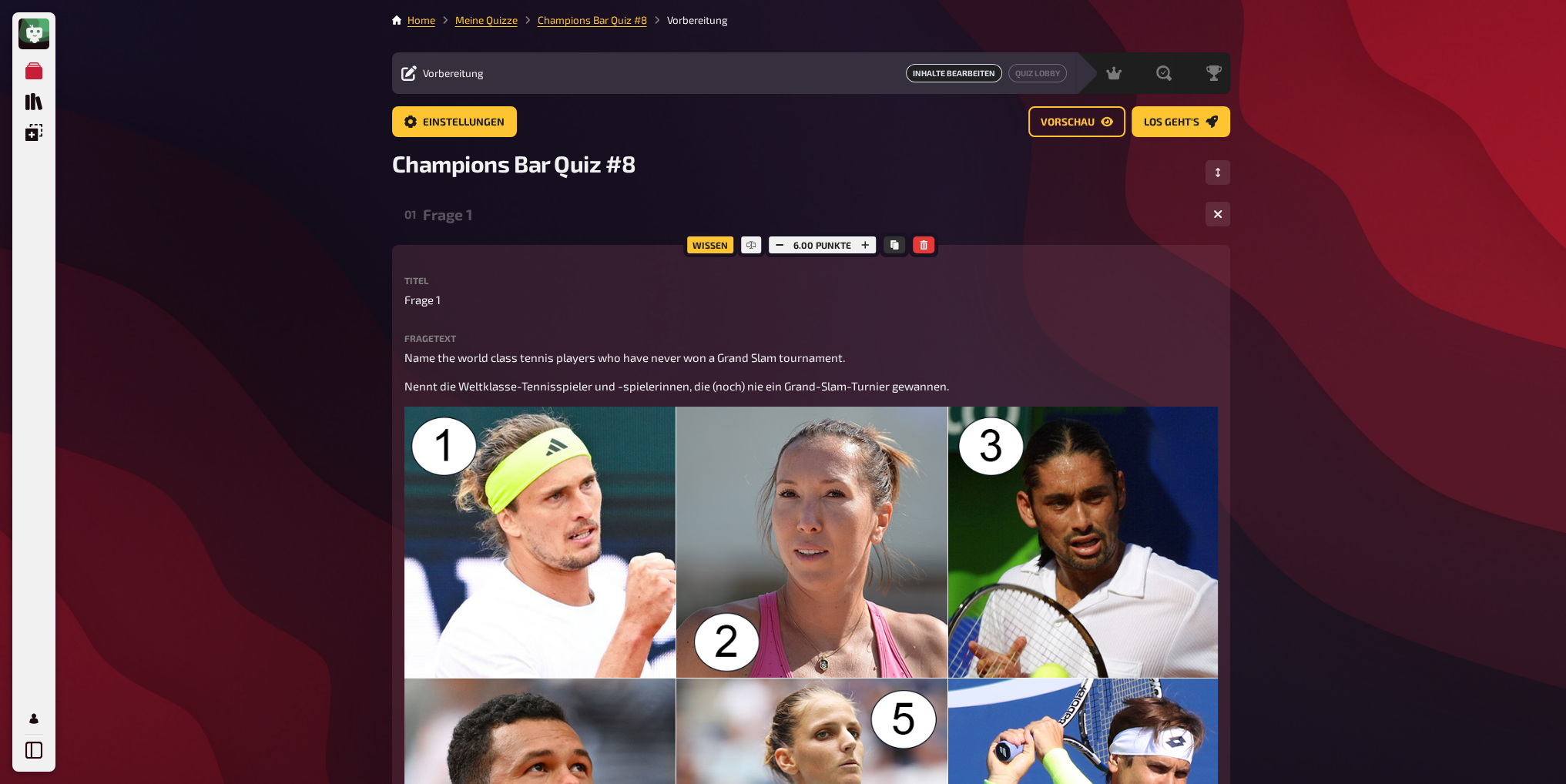
click at [448, 206] on div "Frage 1" at bounding box center [807, 214] width 770 height 18
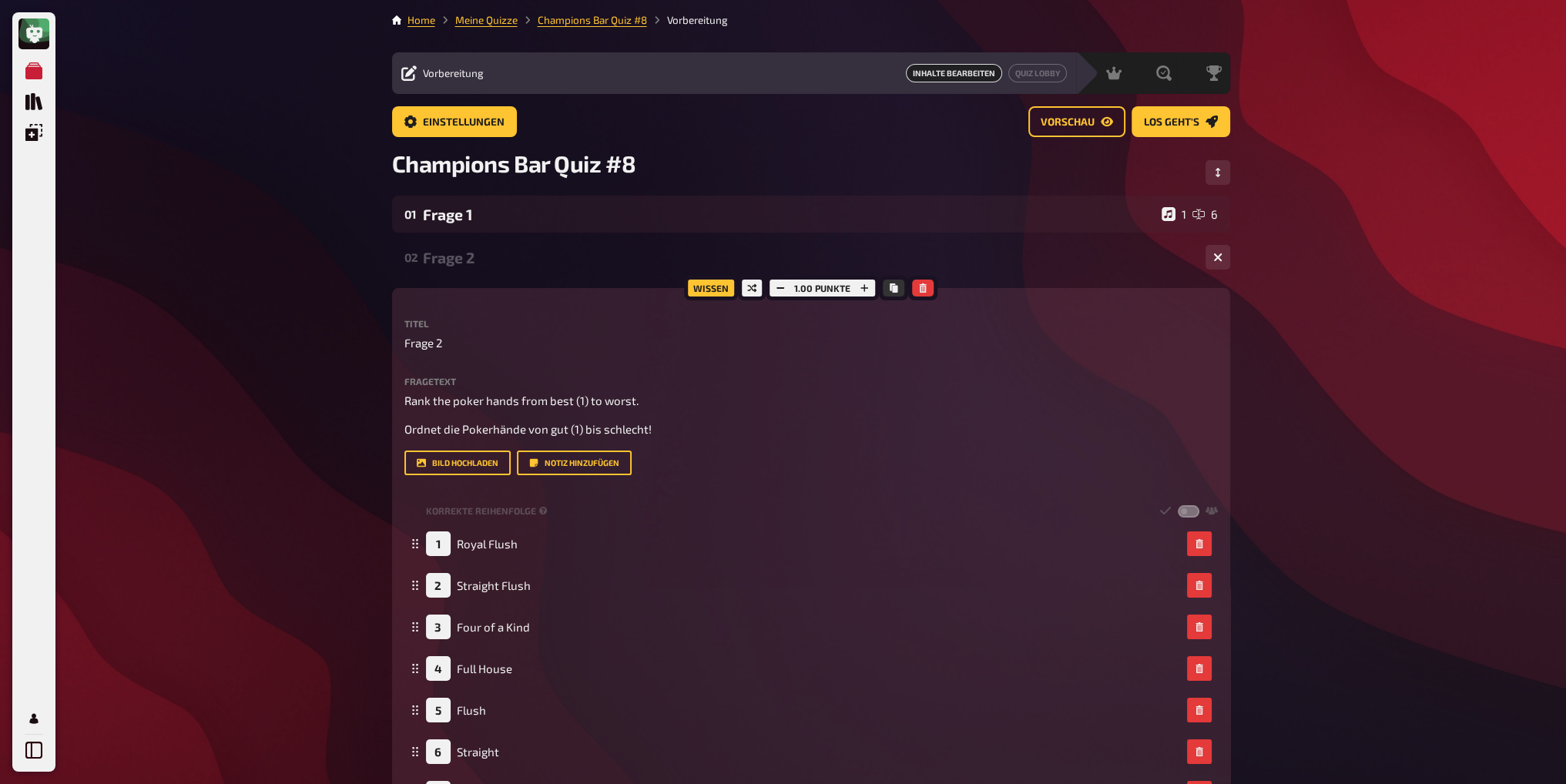
click at [503, 262] on div "Frage 2" at bounding box center [807, 257] width 770 height 18
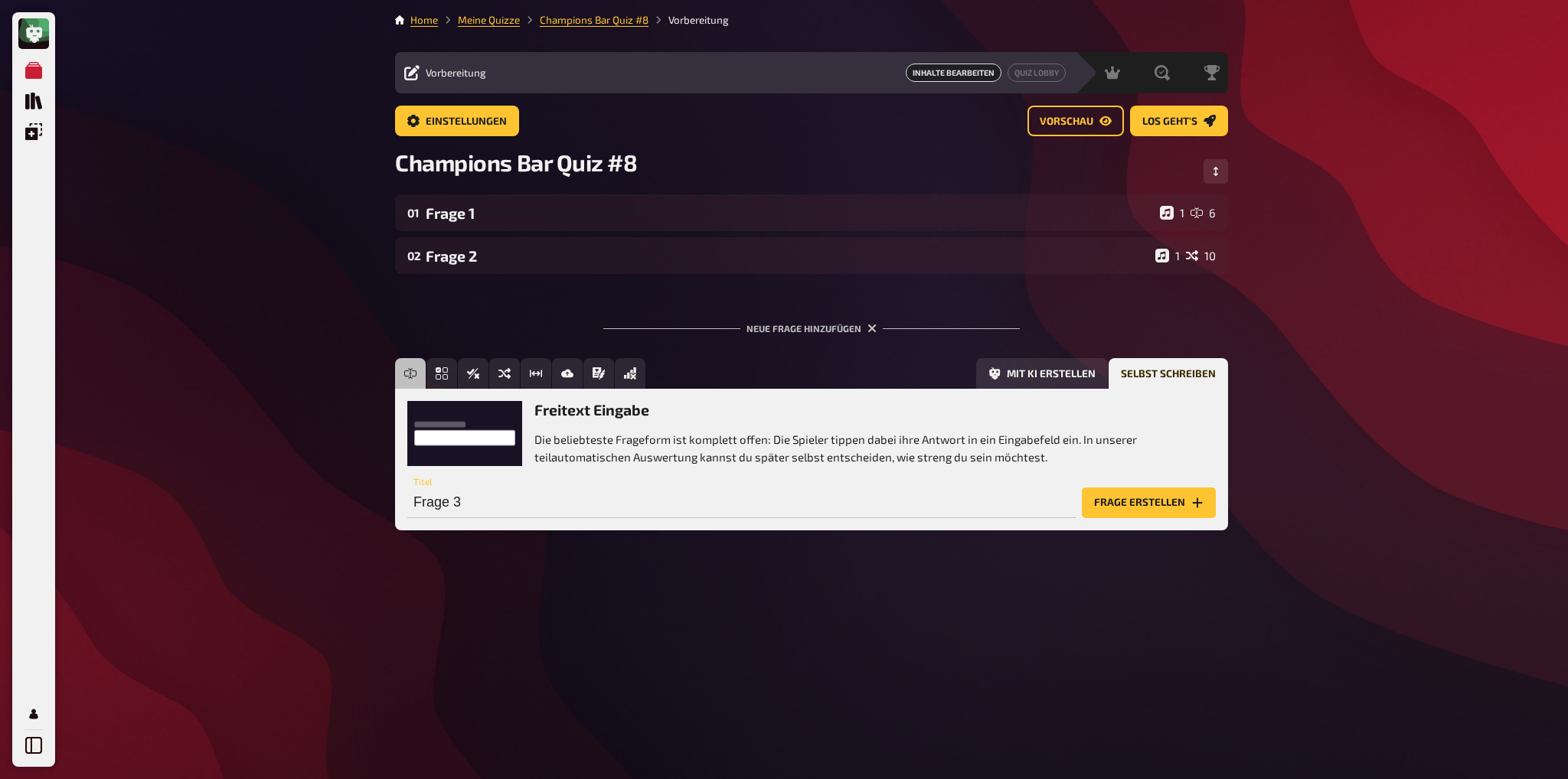
click at [1329, 289] on div "Meine Quizze Quiz Sammlung Einblendungen Profil Home Meine Quizze Champions Bar…" at bounding box center [784, 389] width 1568 height 779
click at [1137, 496] on button "Frage erstellen" at bounding box center [1149, 503] width 134 height 31
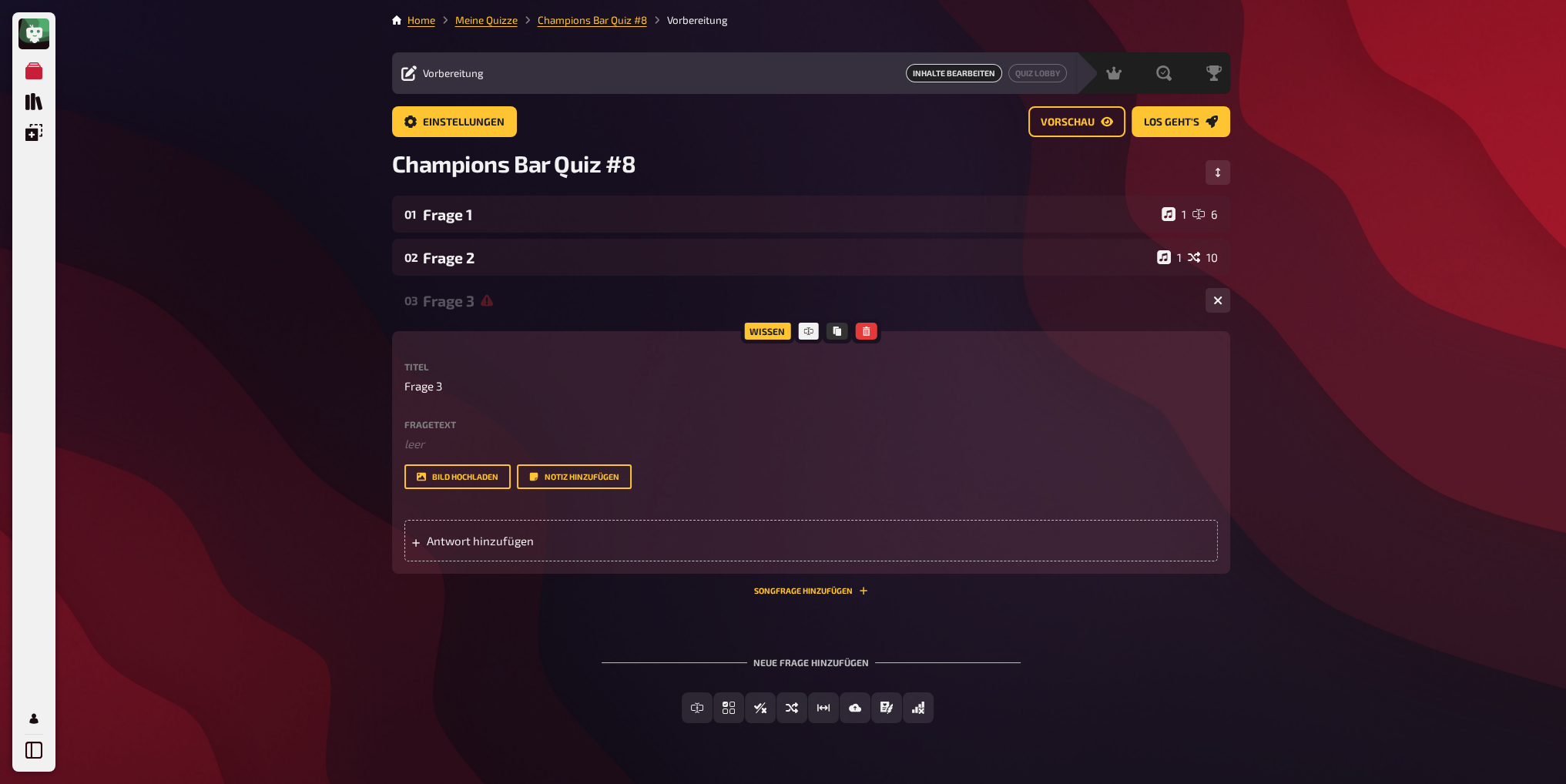
click at [450, 303] on div "Frage 3" at bounding box center [807, 301] width 770 height 18
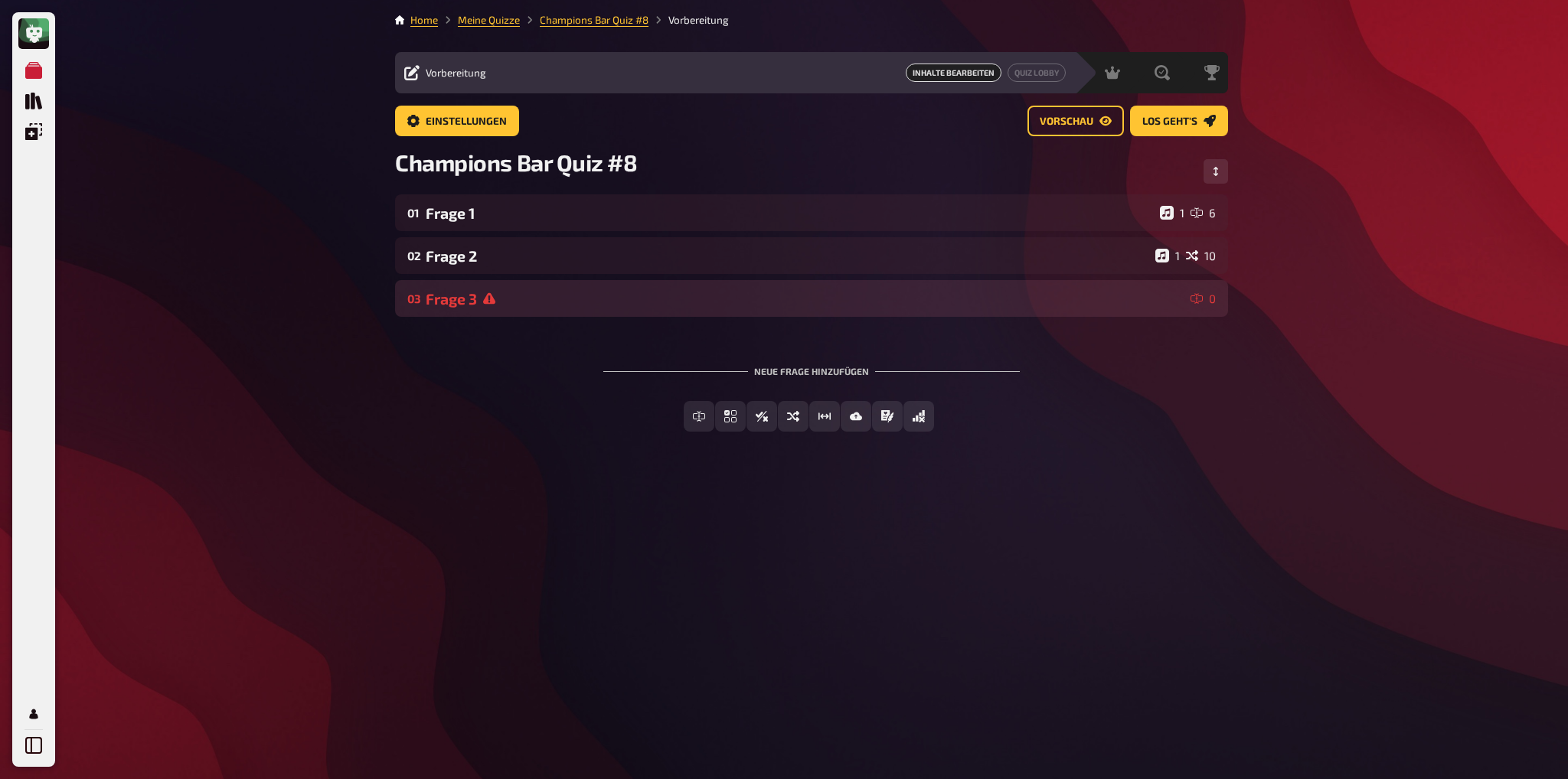
drag, startPoint x: 540, startPoint y: 298, endPoint x: 552, endPoint y: 308, distance: 15.6
click at [552, 308] on div "03 Frage 3 0" at bounding box center [811, 299] width 833 height 37
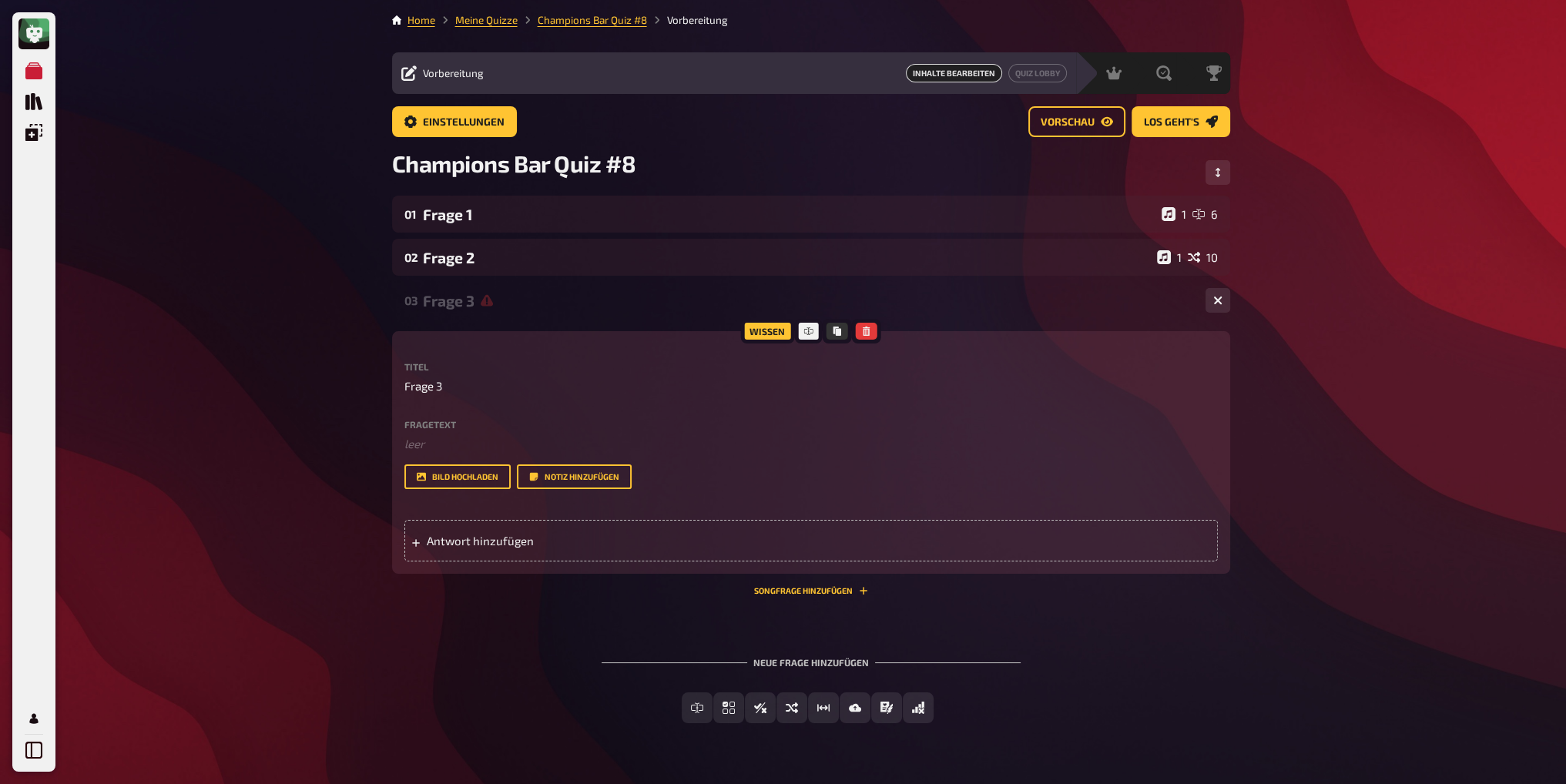
click at [728, 301] on div "Frage 3" at bounding box center [807, 301] width 770 height 18
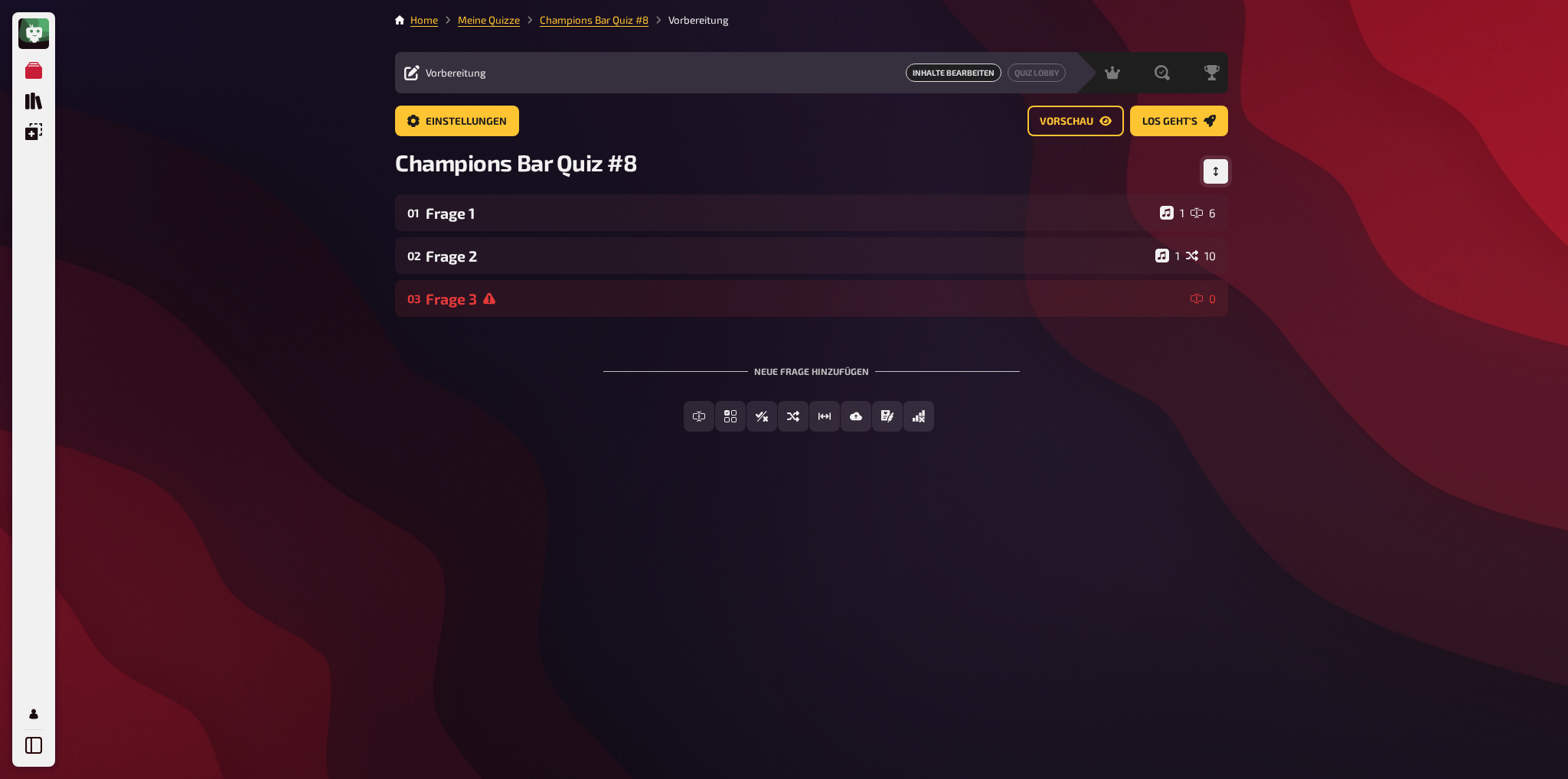
click at [1217, 168] on icon "Reihenfolge anpassen" at bounding box center [1216, 171] width 5 height 9
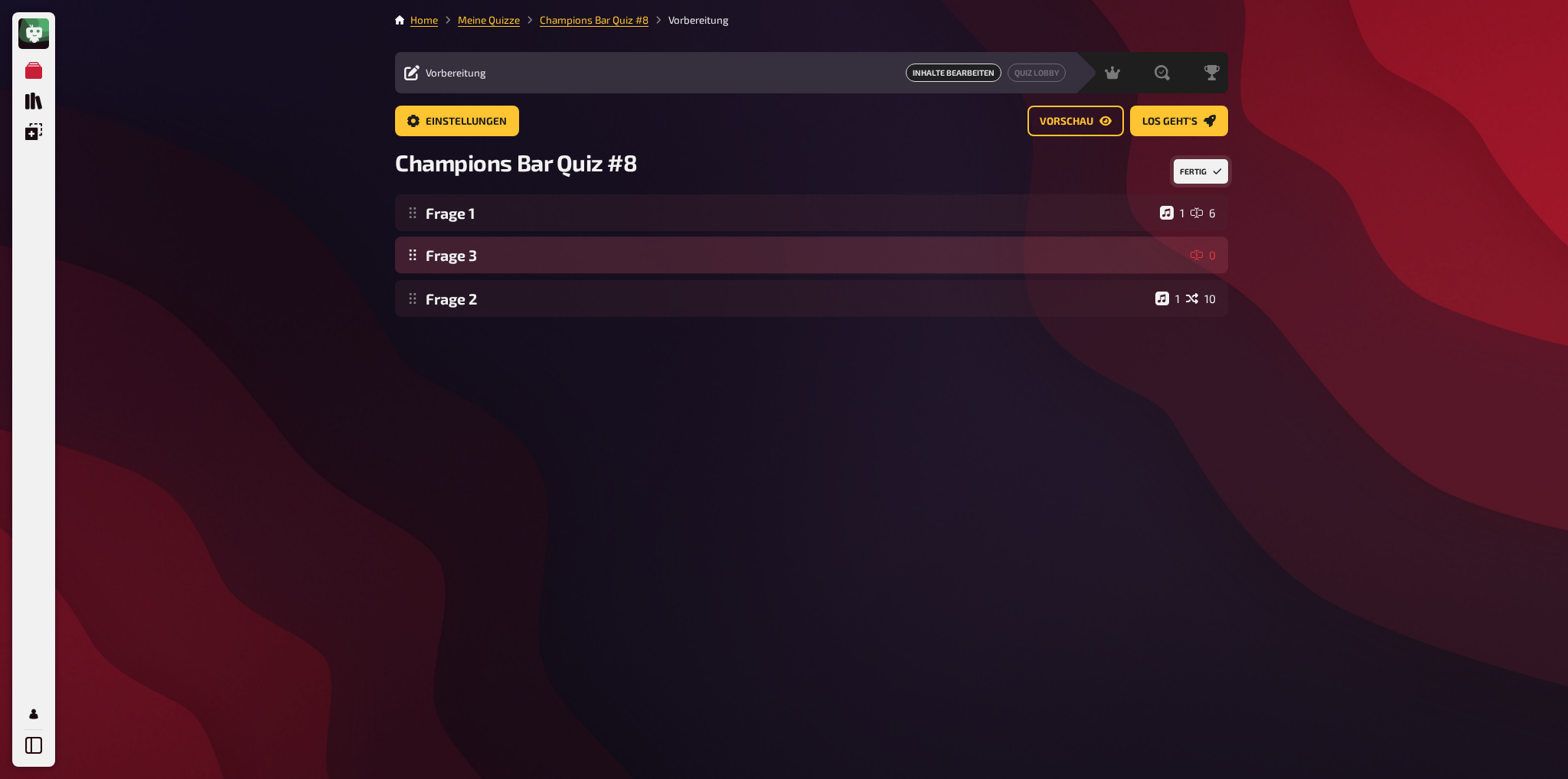
drag, startPoint x: 581, startPoint y: 307, endPoint x: 597, endPoint y: 264, distance: 45.9
click at [597, 264] on div "Frage 1 1 6 Frage 2 1 10 Frage 3 0 Frage 3 0 To pick up a draggable item, press…" at bounding box center [811, 256] width 833 height 123
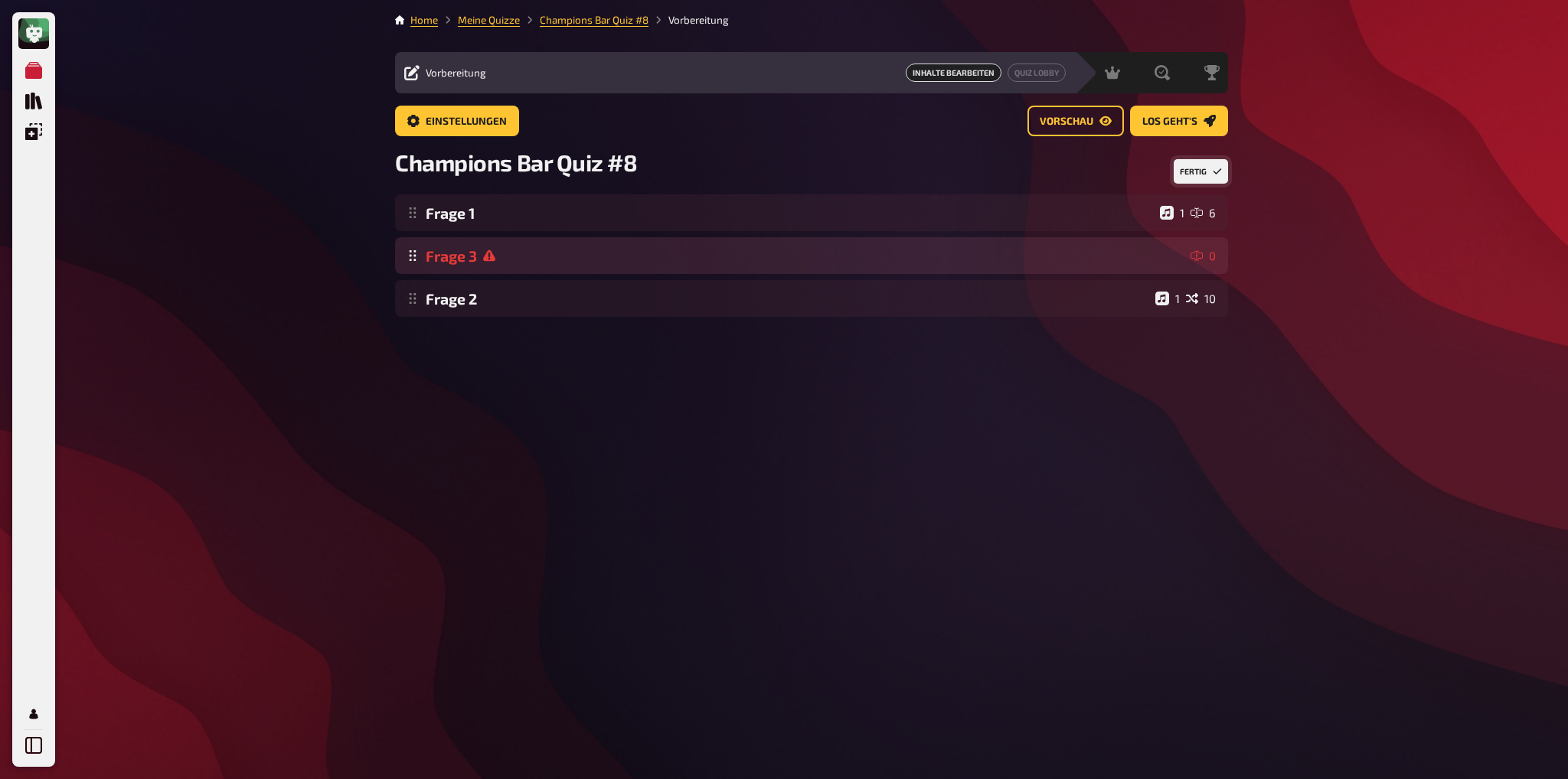
click at [550, 260] on div "Frage 1 1 6 Frage 3 0 Frage 2 1 10 To pick up a draggable item, press the space…" at bounding box center [811, 256] width 833 height 123
click at [1190, 258] on div "Frage 1 1 6 Frage 3 0 Frage 2 1 10 To pick up a draggable item, press the space…" at bounding box center [811, 256] width 833 height 123
click at [494, 258] on div "Frage 1 1 6 Frage 3 0 Frage 2 1 10 To pick up a draggable item, press the space…" at bounding box center [811, 256] width 833 height 123
click at [494, 258] on div "Frage 1 1 6 Frage 3 0 Frage 2 1 10 Frage 3 0 To pick up a draggable item, press…" at bounding box center [811, 256] width 833 height 123
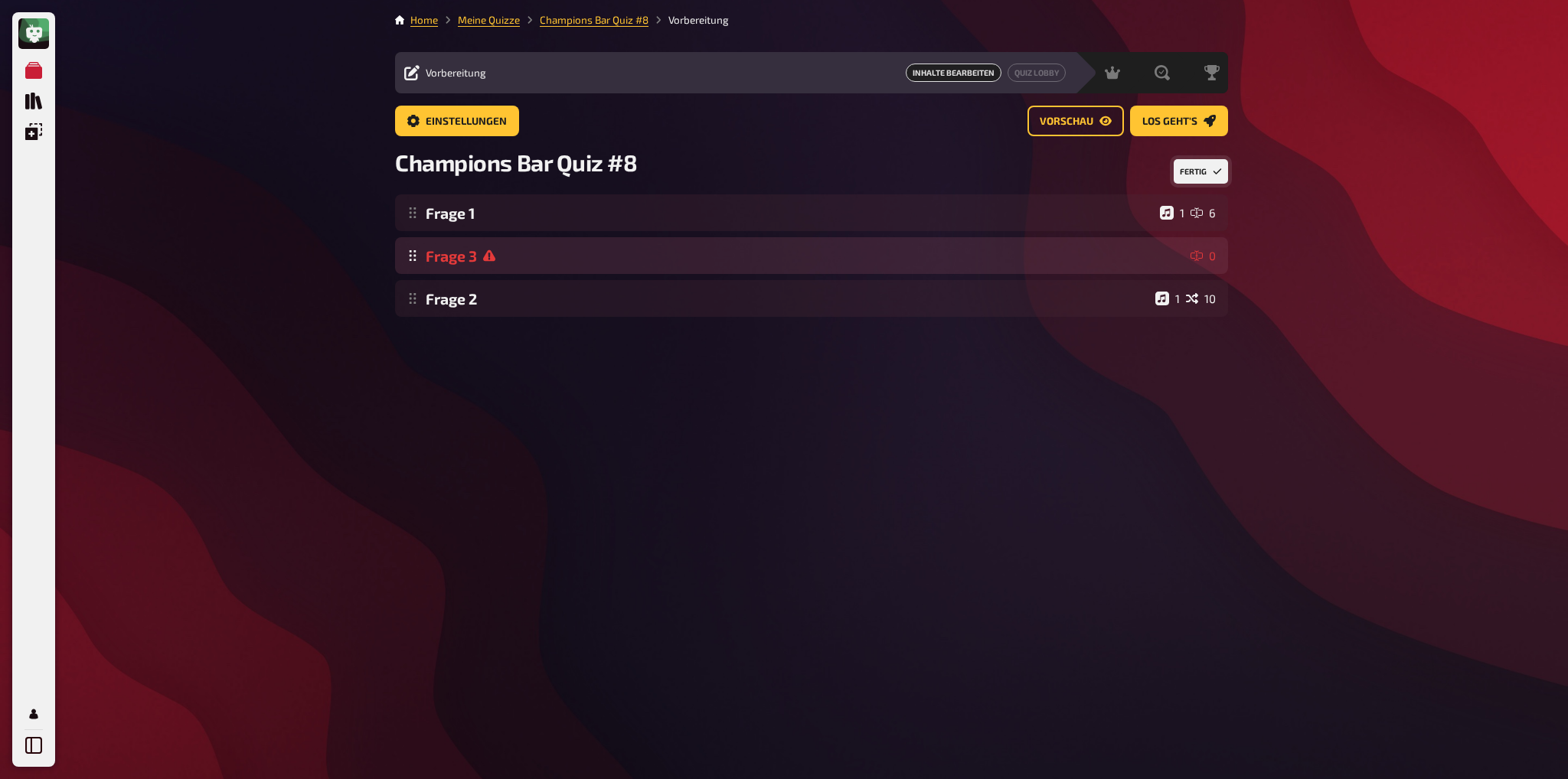
click at [456, 264] on div "Frage 1 1 6 Frage 3 0 Frage 2 1 10 To pick up a draggable item, press the space…" at bounding box center [811, 256] width 833 height 123
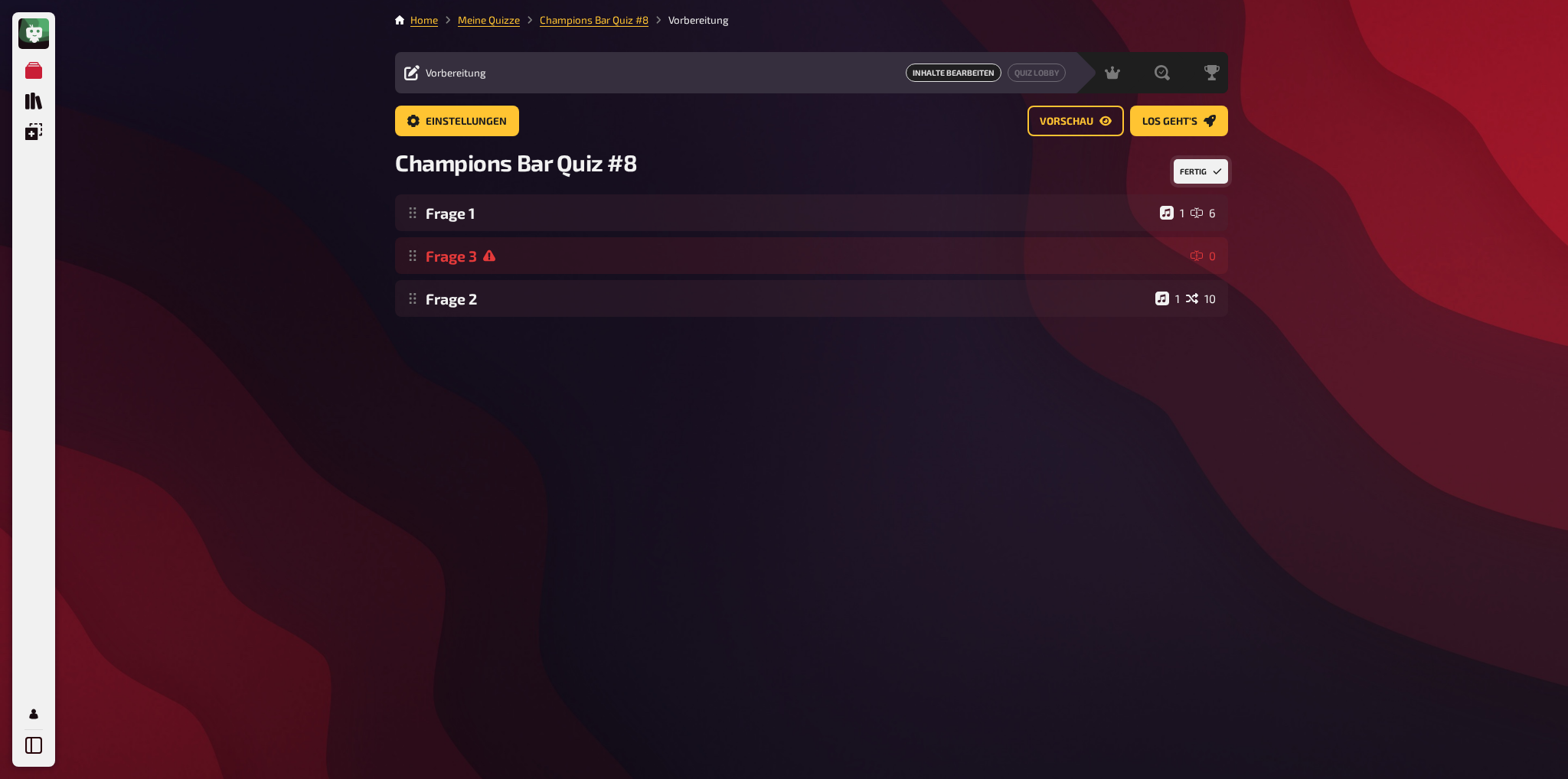
click at [1191, 168] on button "Fertig" at bounding box center [1201, 171] width 54 height 25
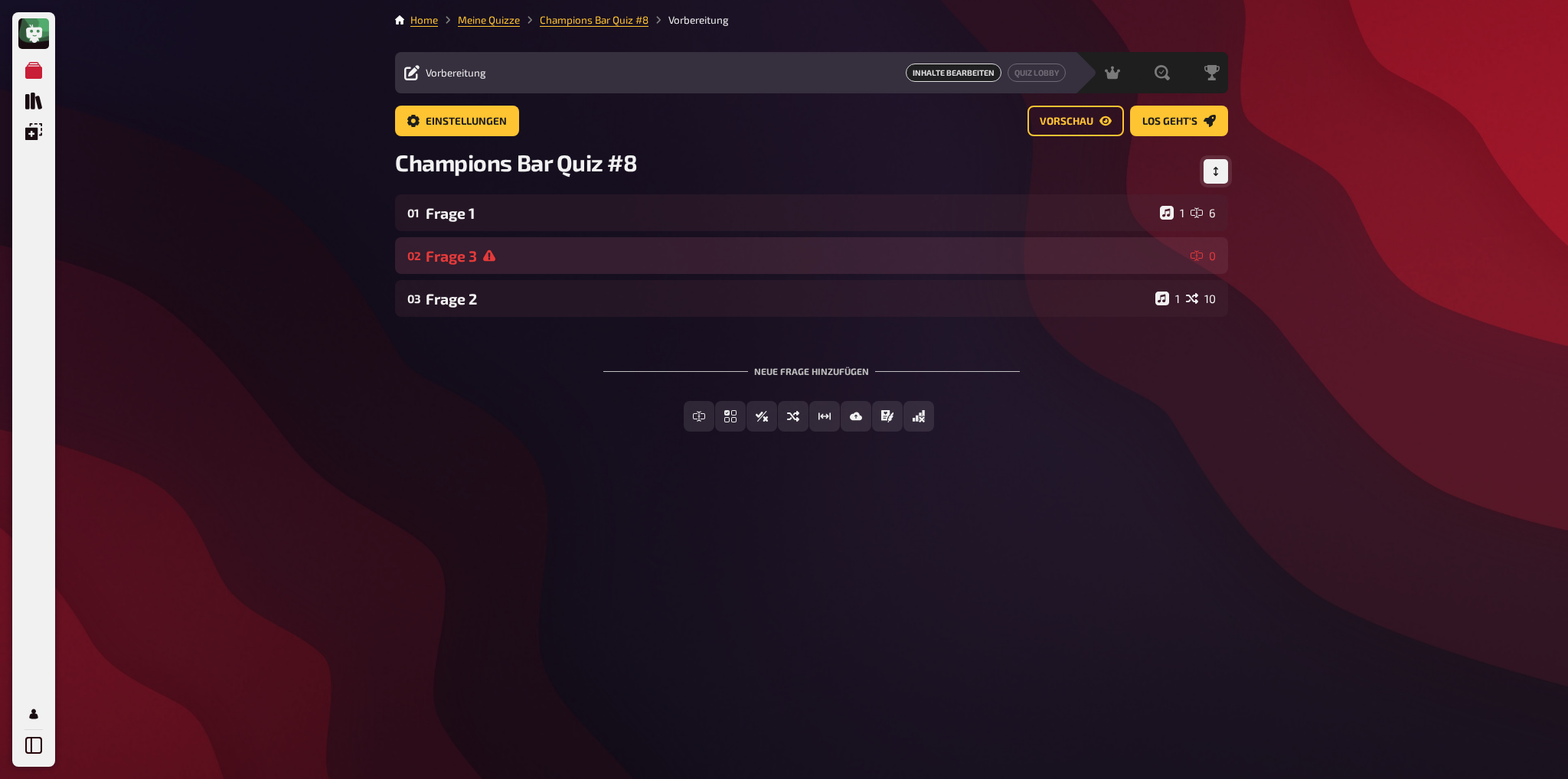
click at [485, 251] on icon at bounding box center [489, 256] width 12 height 12
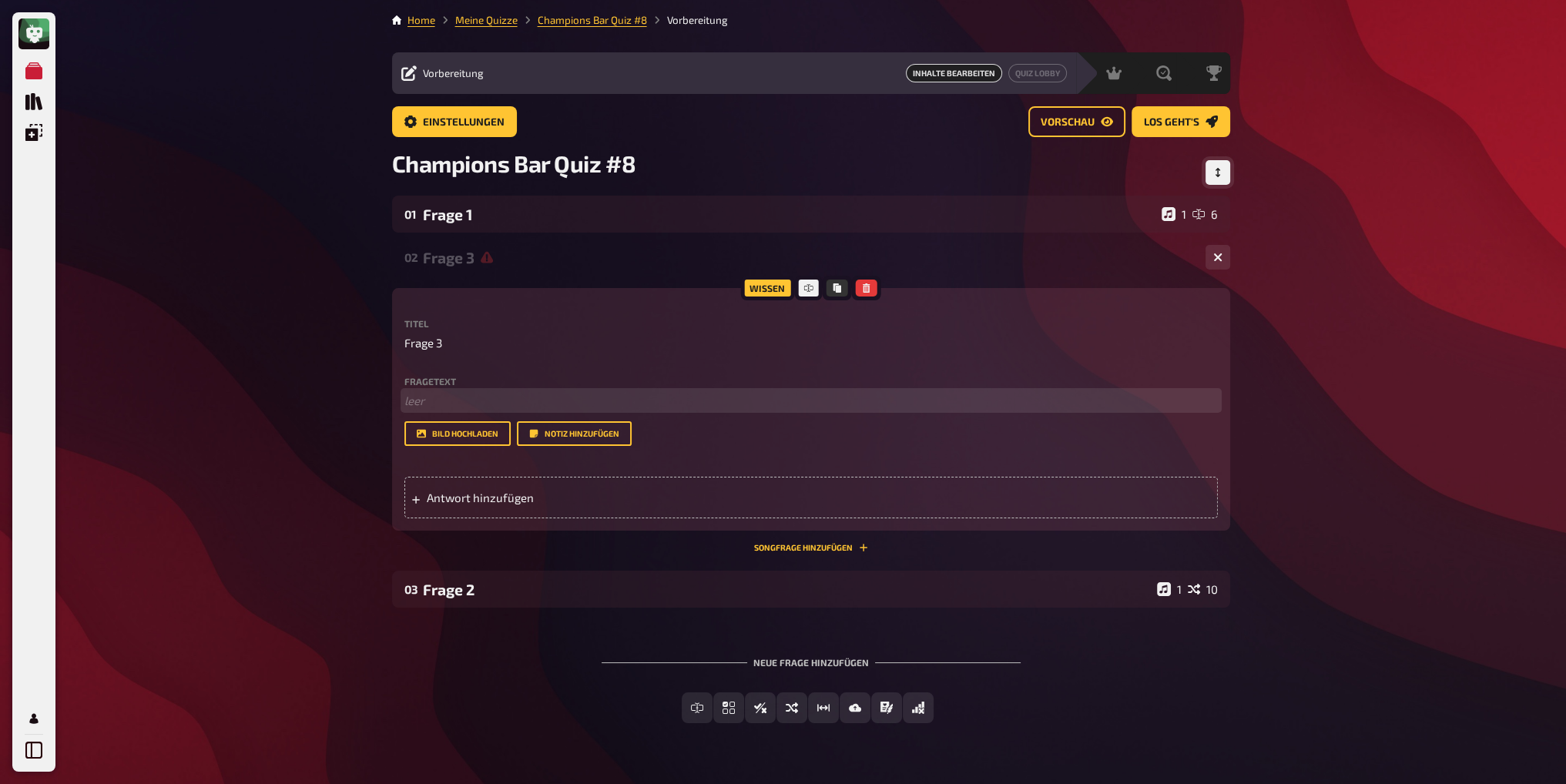
click at [428, 399] on p "﻿ leer" at bounding box center [811, 401] width 814 height 18
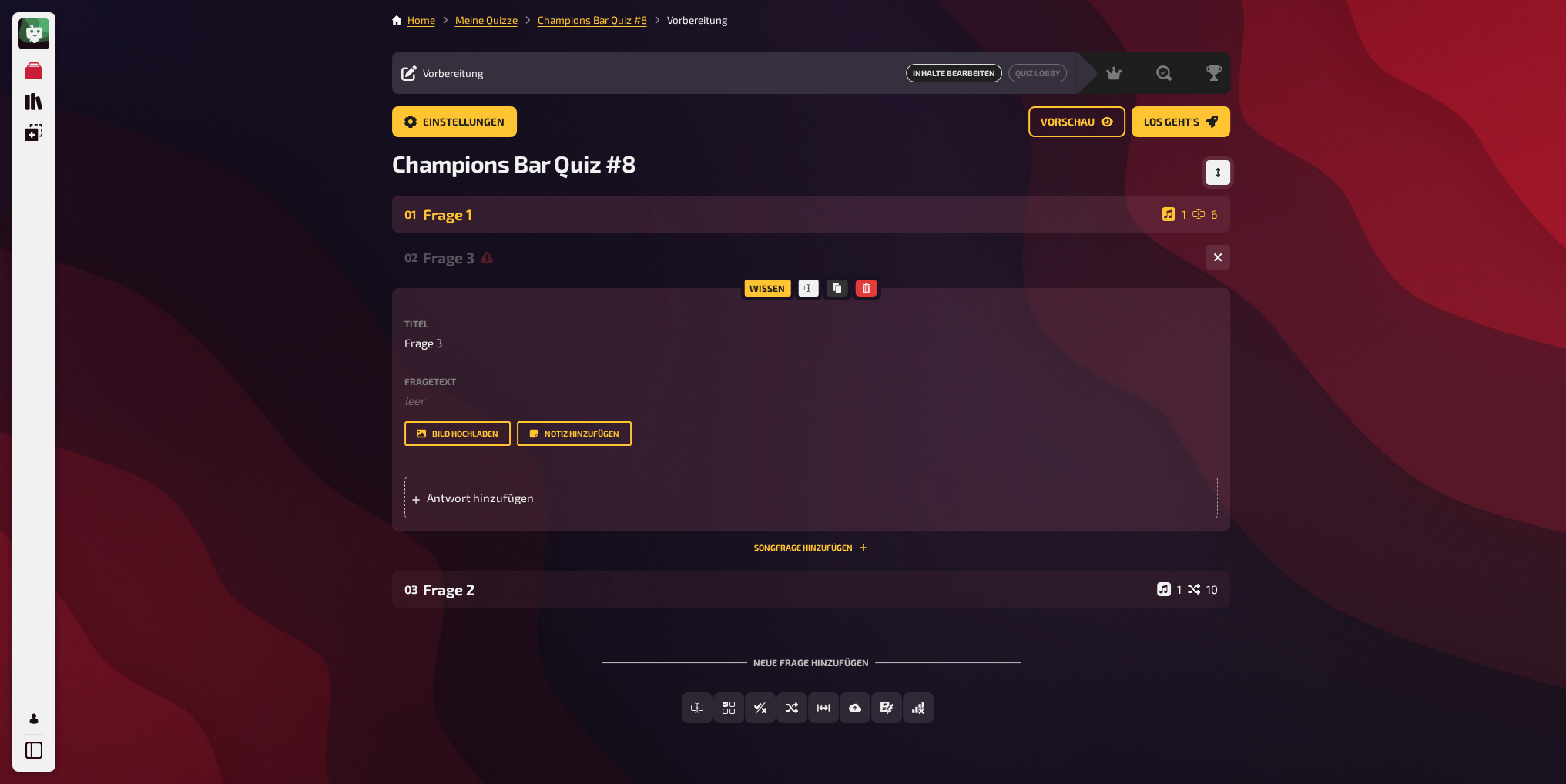
click at [483, 214] on div "Frage 1" at bounding box center [789, 214] width 733 height 18
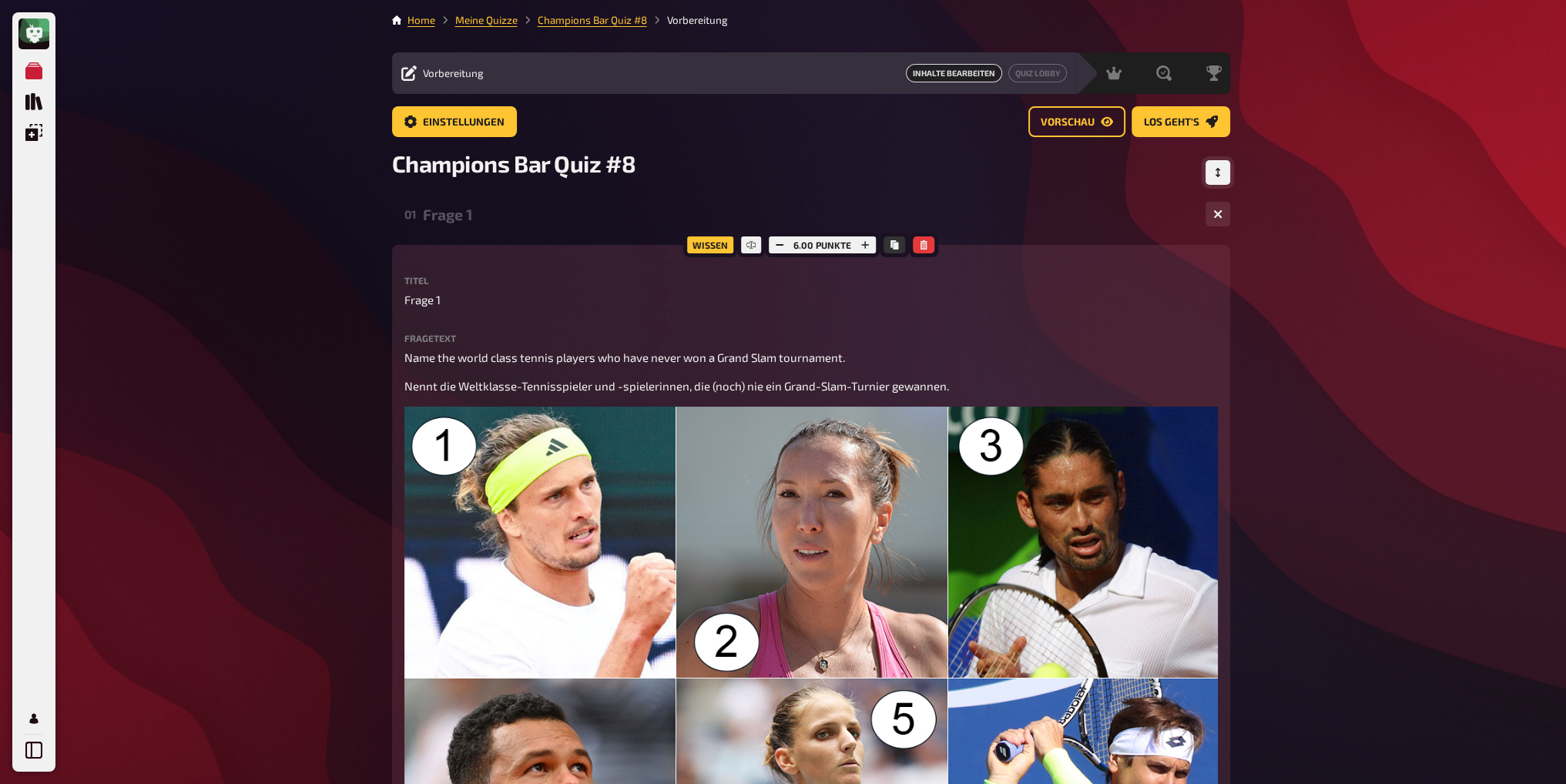
click at [483, 214] on div "Frage 1" at bounding box center [807, 214] width 770 height 18
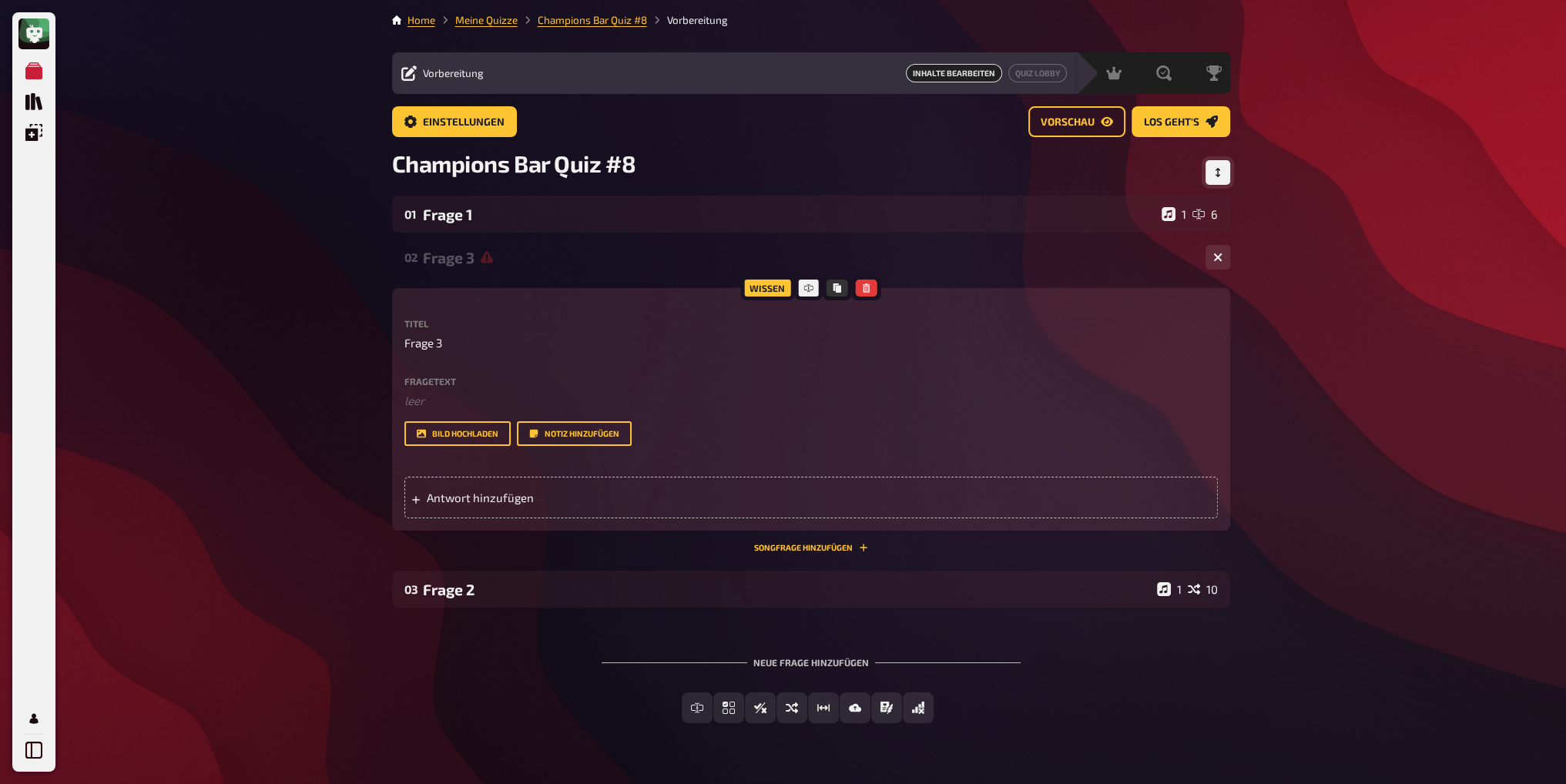
click at [459, 265] on div "Frage 3" at bounding box center [807, 257] width 770 height 18
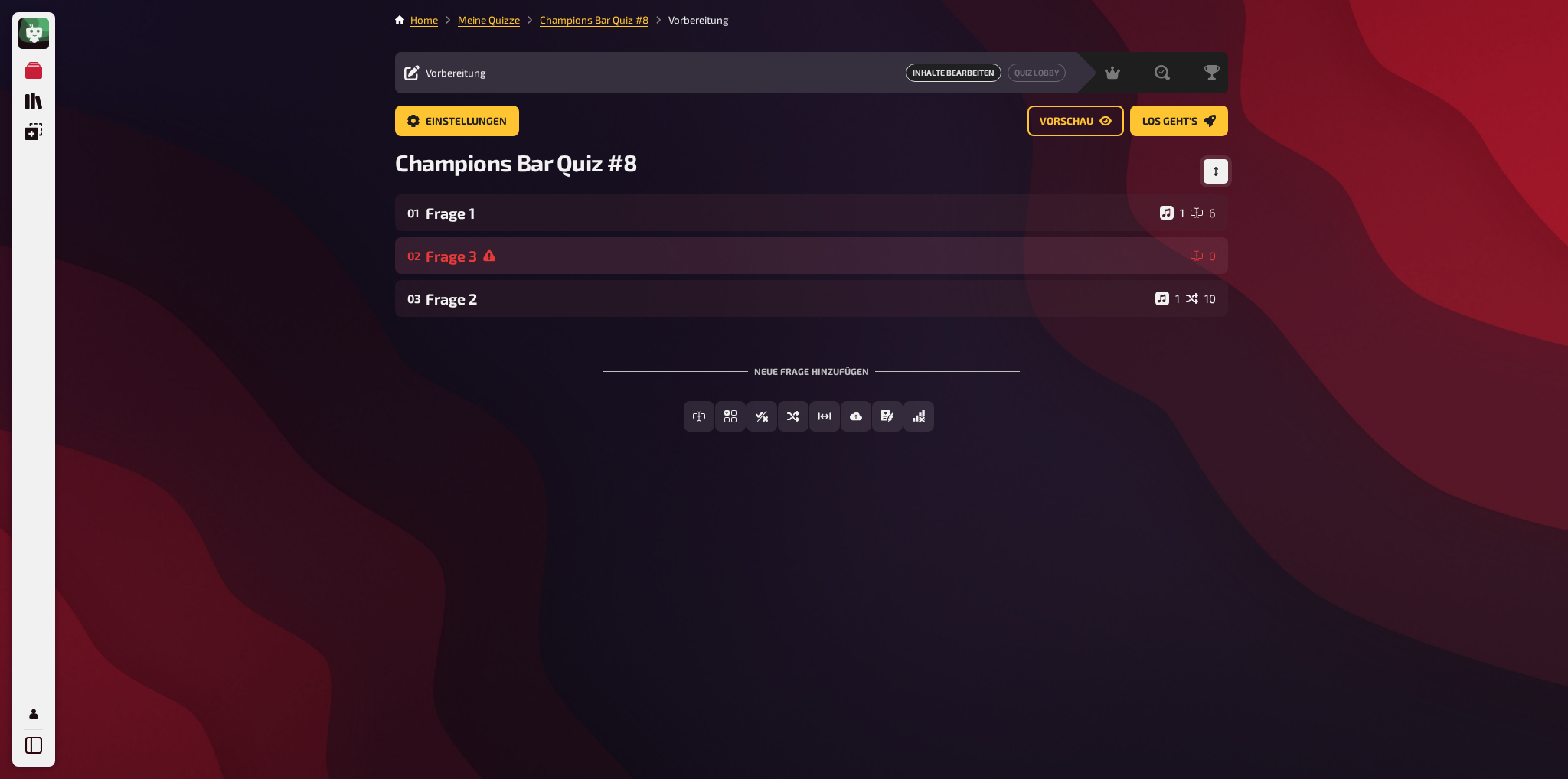
click at [462, 256] on div "Frage 3" at bounding box center [805, 256] width 759 height 18
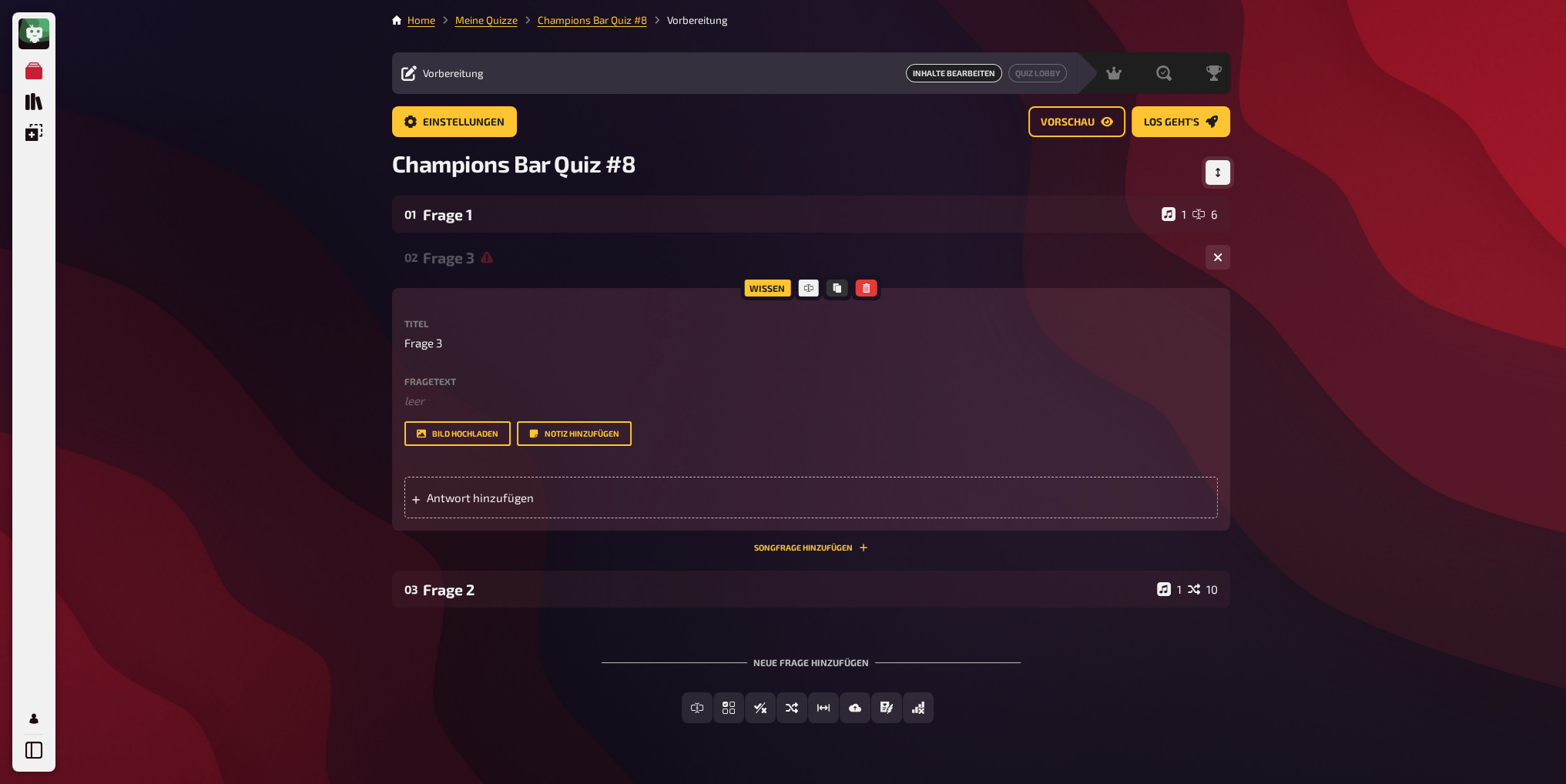
click at [455, 260] on div "Frage 3" at bounding box center [807, 257] width 770 height 18
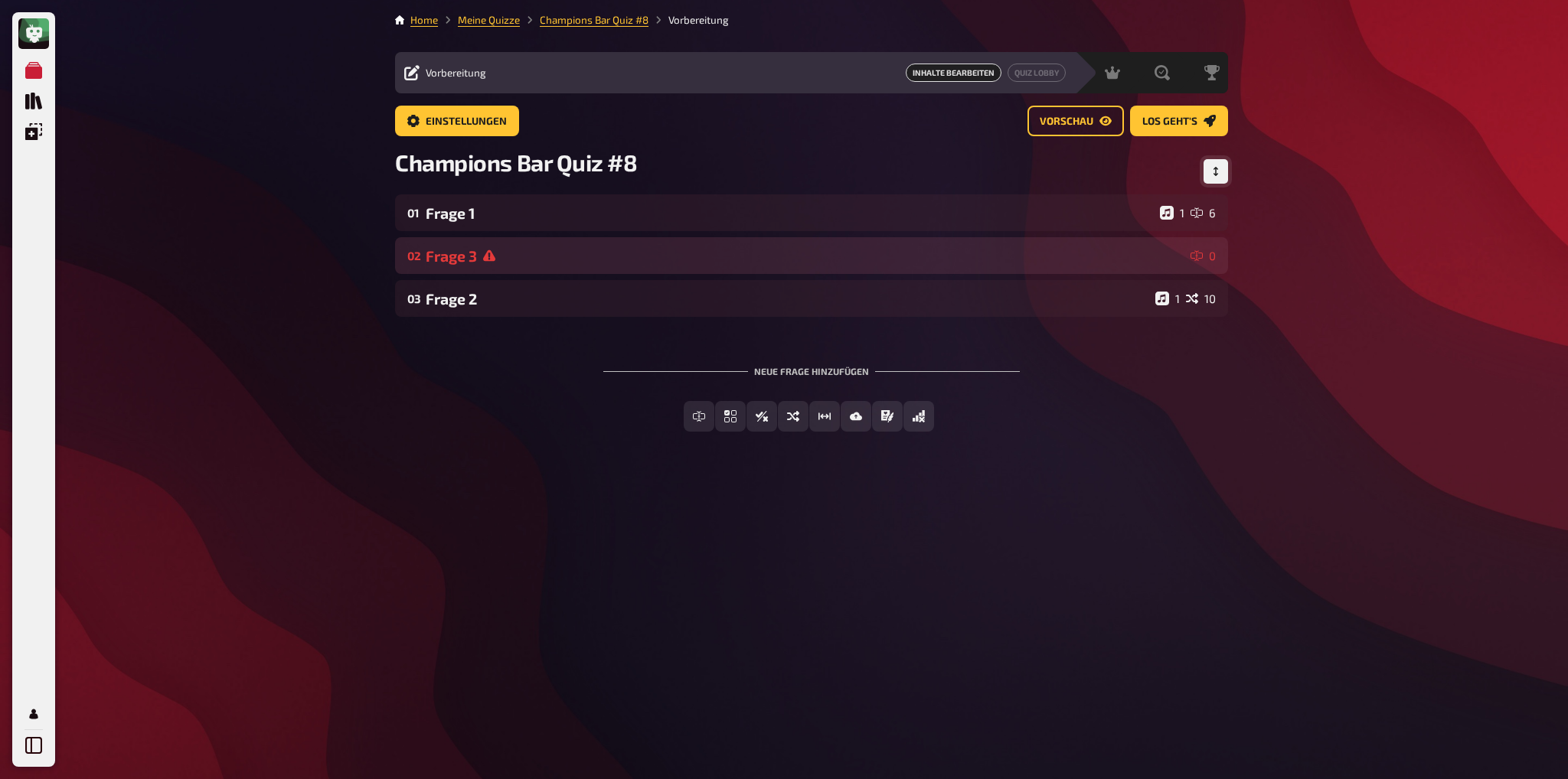
click at [453, 259] on div "Frage 3" at bounding box center [805, 256] width 759 height 18
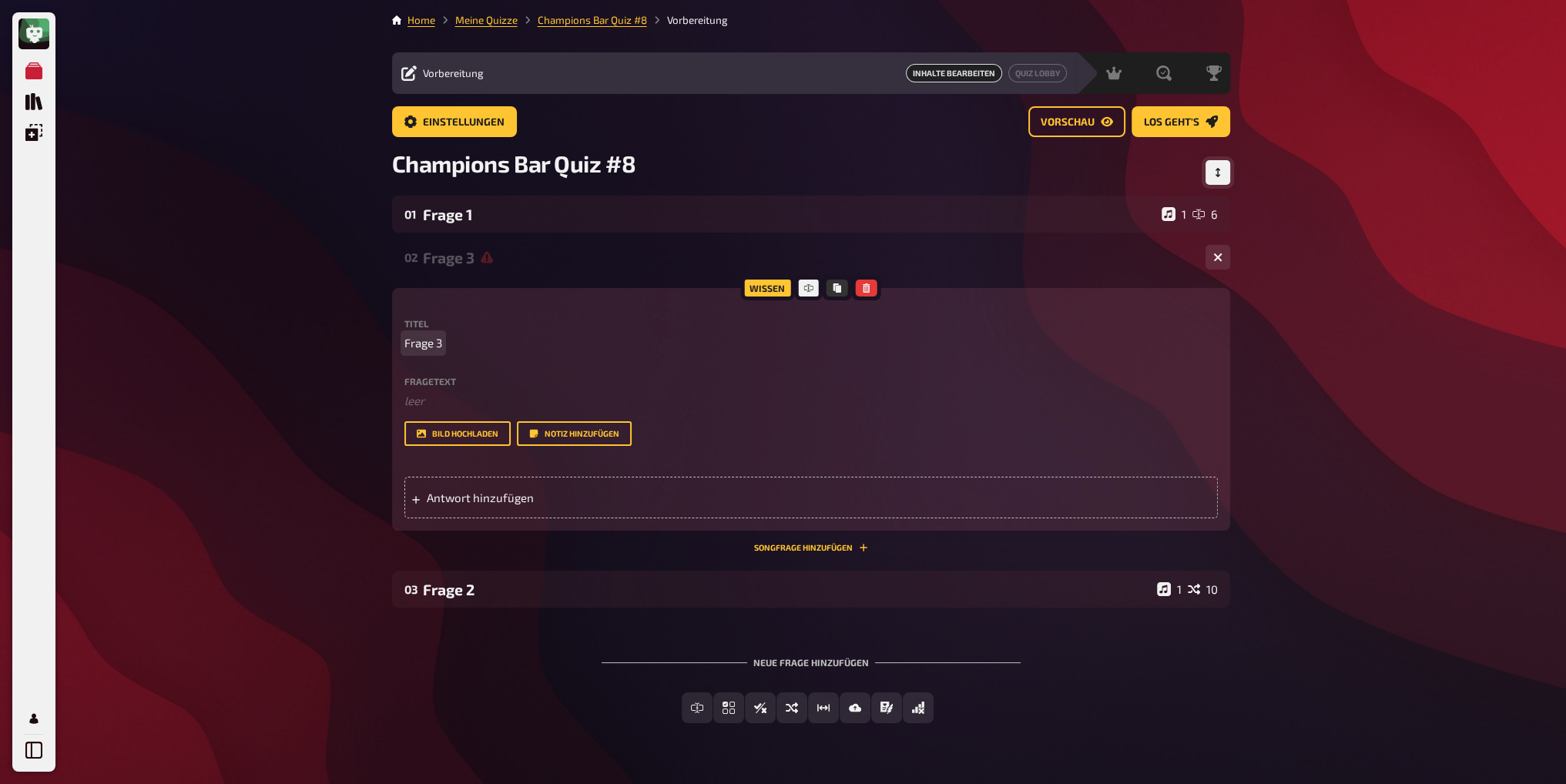
click at [425, 339] on span "Frage 3" at bounding box center [423, 343] width 38 height 18
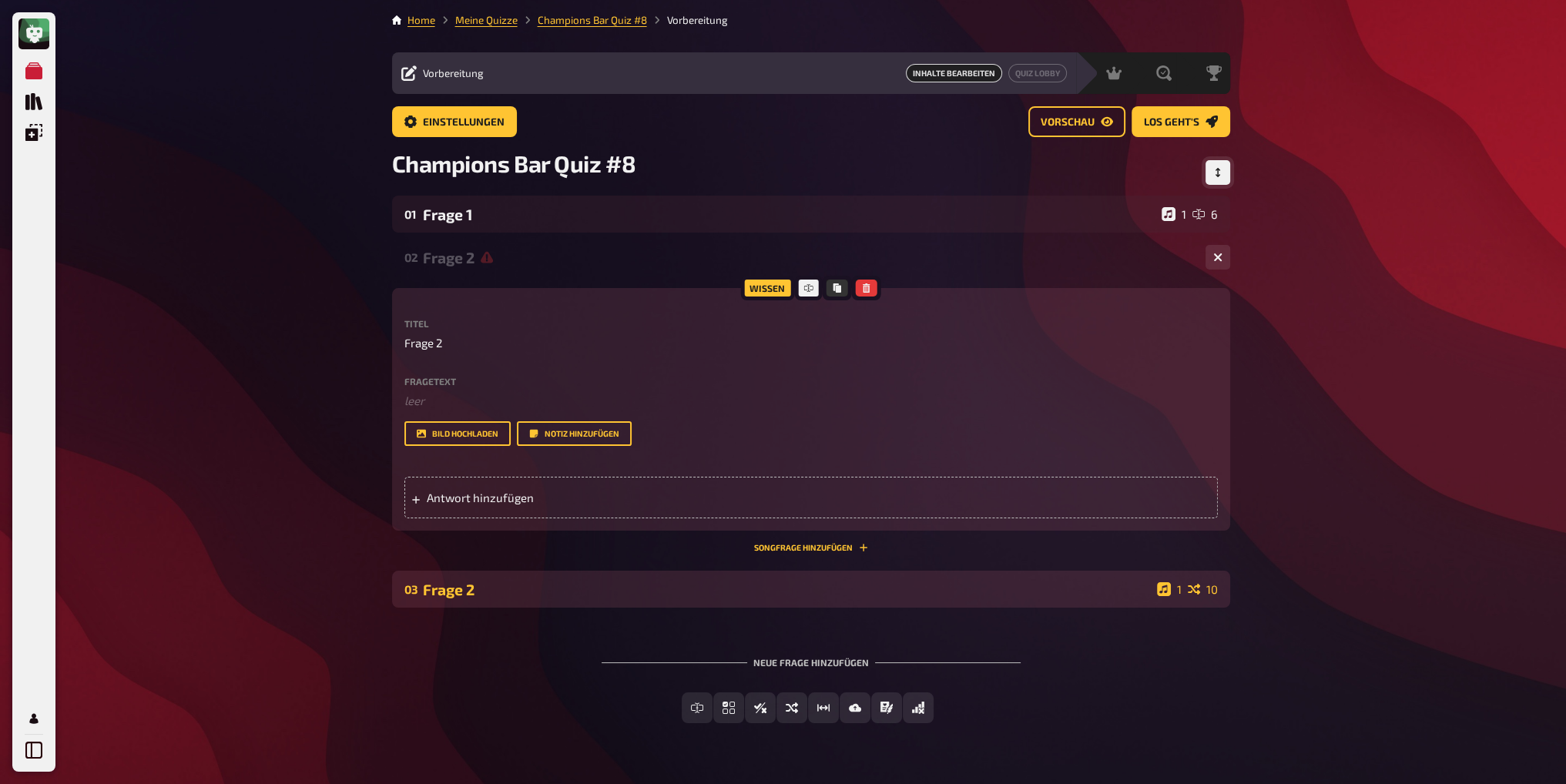
click at [474, 591] on div "Frage 2" at bounding box center [786, 589] width 728 height 18
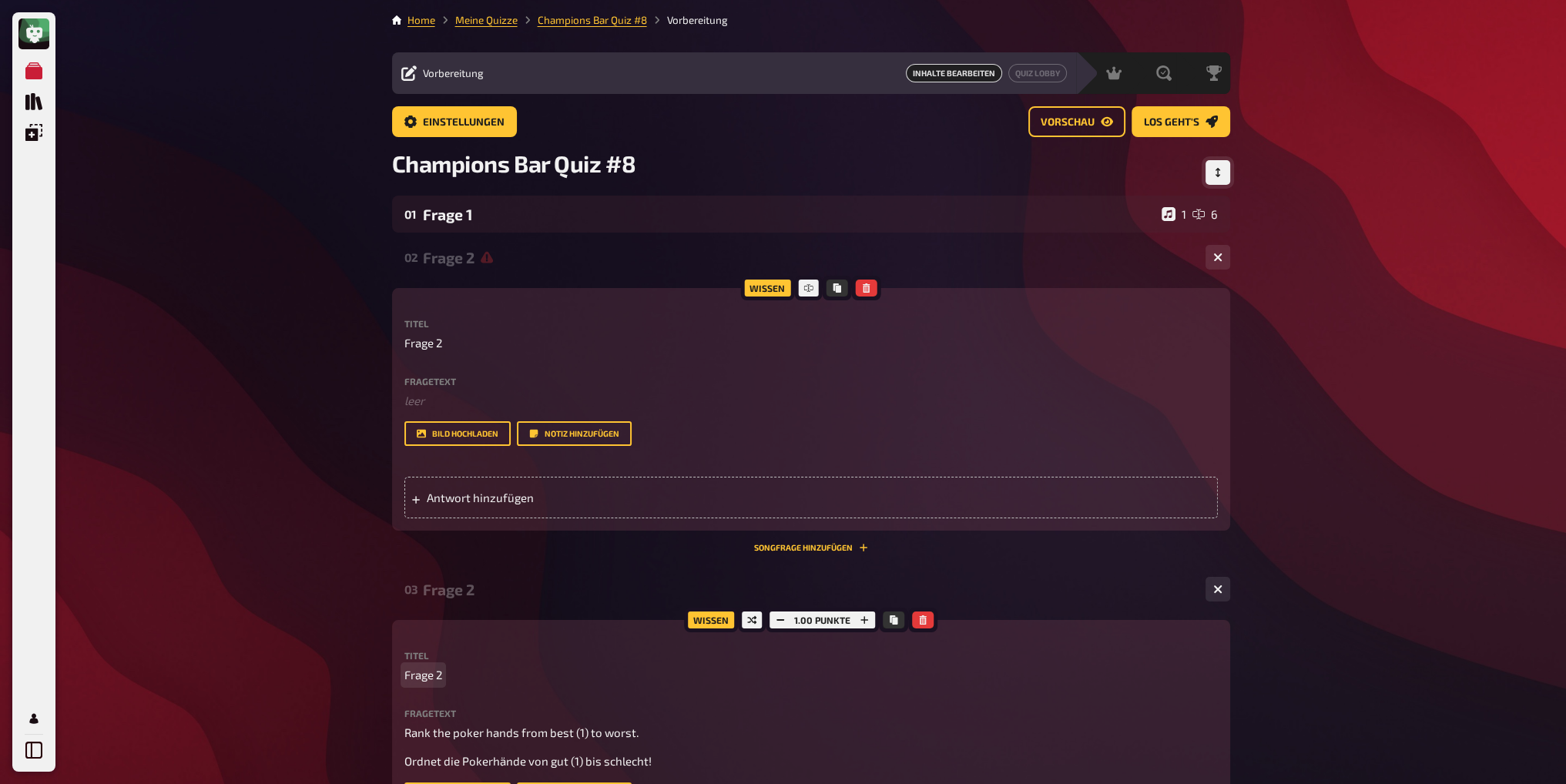
click at [438, 677] on span "Frage 2" at bounding box center [423, 674] width 38 height 18
click at [467, 378] on label "Fragetext" at bounding box center [811, 382] width 814 height 9
click at [427, 402] on p "﻿ leer" at bounding box center [811, 401] width 814 height 18
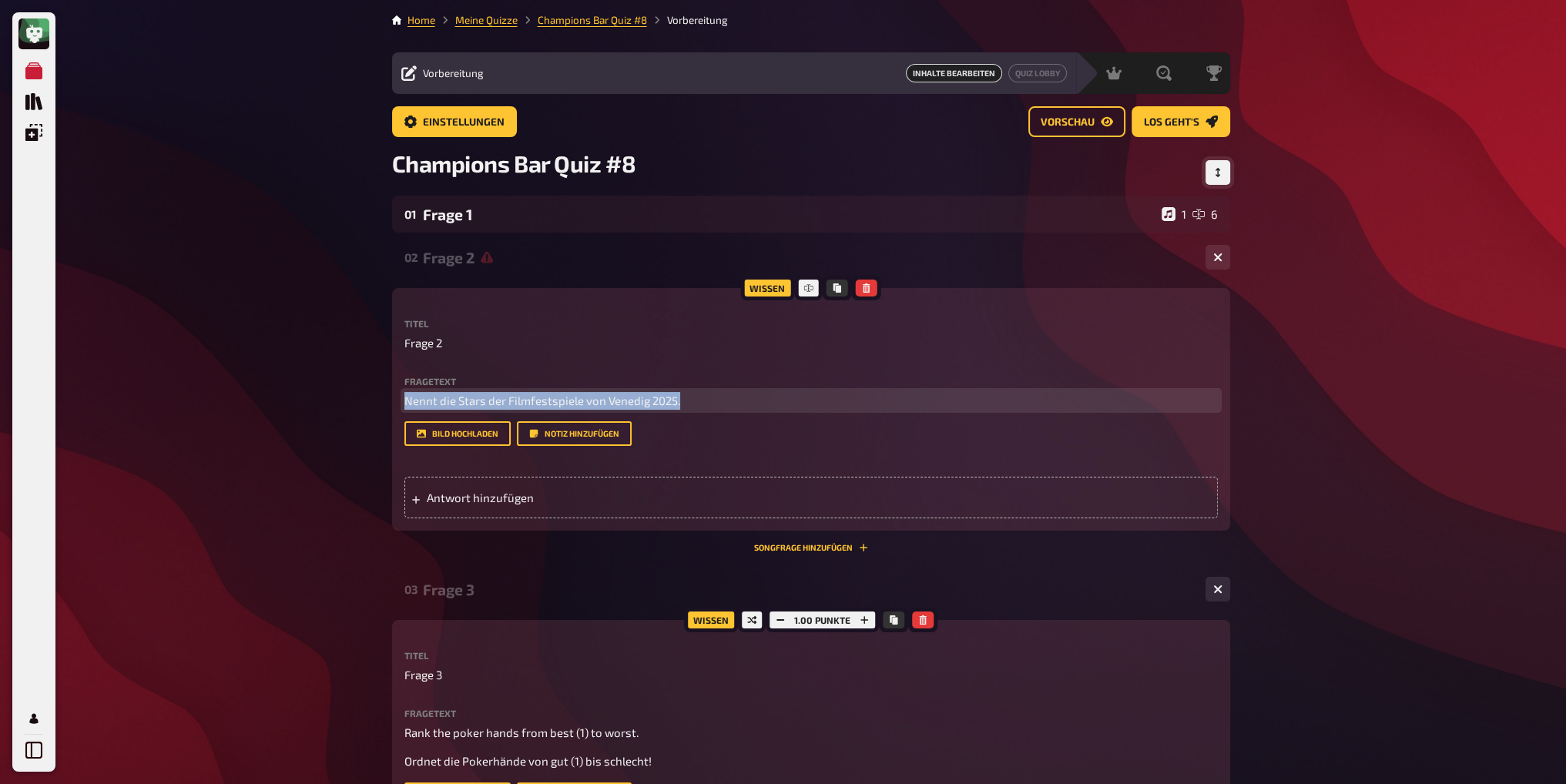
drag, startPoint x: 706, startPoint y: 399, endPoint x: 310, endPoint y: 395, distance: 396.0
copy span "Nennt die Stars der Filmfestspiele von Venedig 2025."
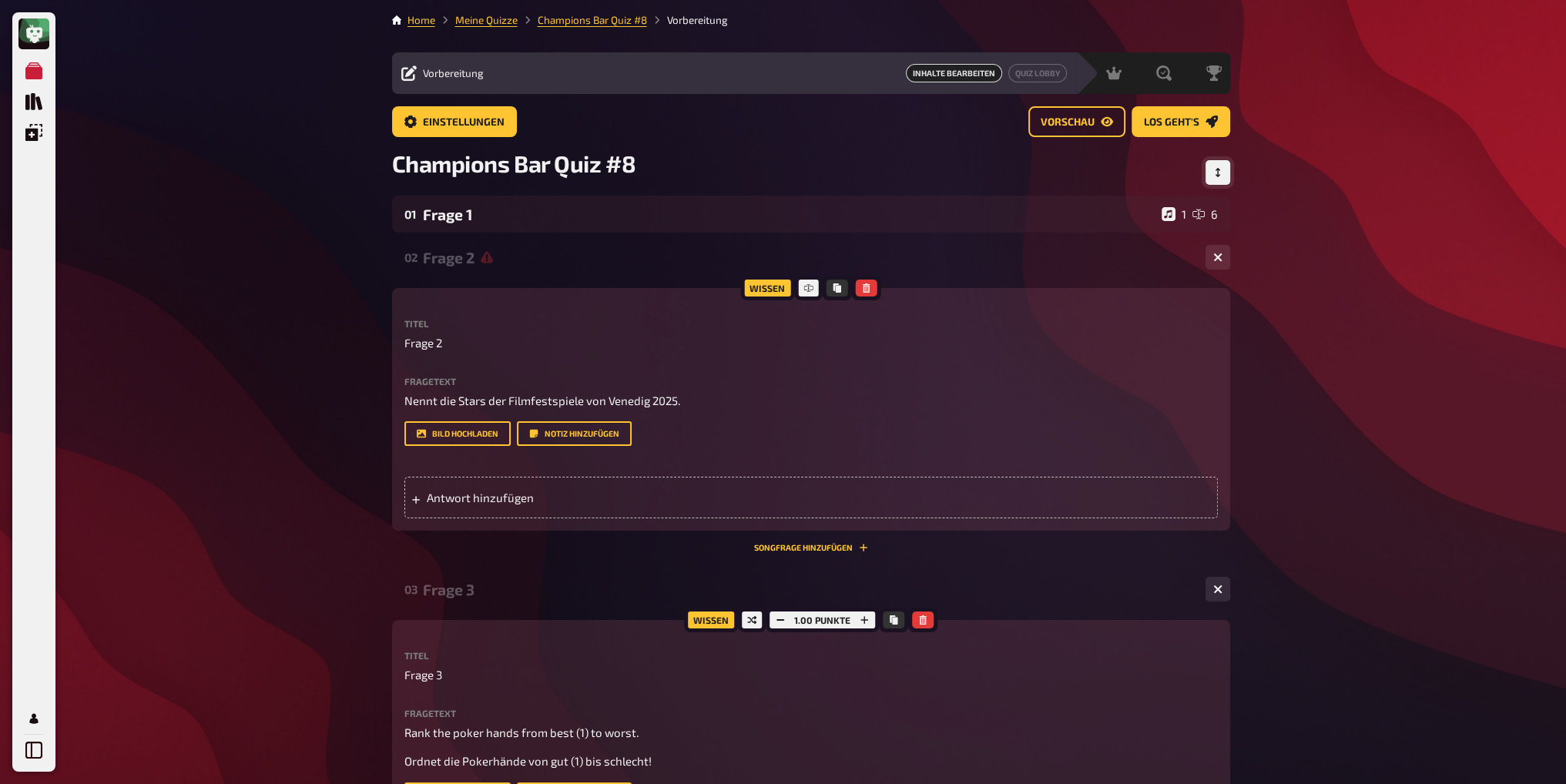
click at [431, 385] on label "Fragetext" at bounding box center [811, 382] width 814 height 9
click at [399, 399] on div "Wissen Titel Frage 2 Fragetext Nennt die Stars der Filmfestspiele von Venedig 2…" at bounding box center [811, 409] width 839 height 242
click at [406, 399] on span "Nennt die Stars der Filmfestspiele von Venedig 2025." at bounding box center [542, 401] width 276 height 14
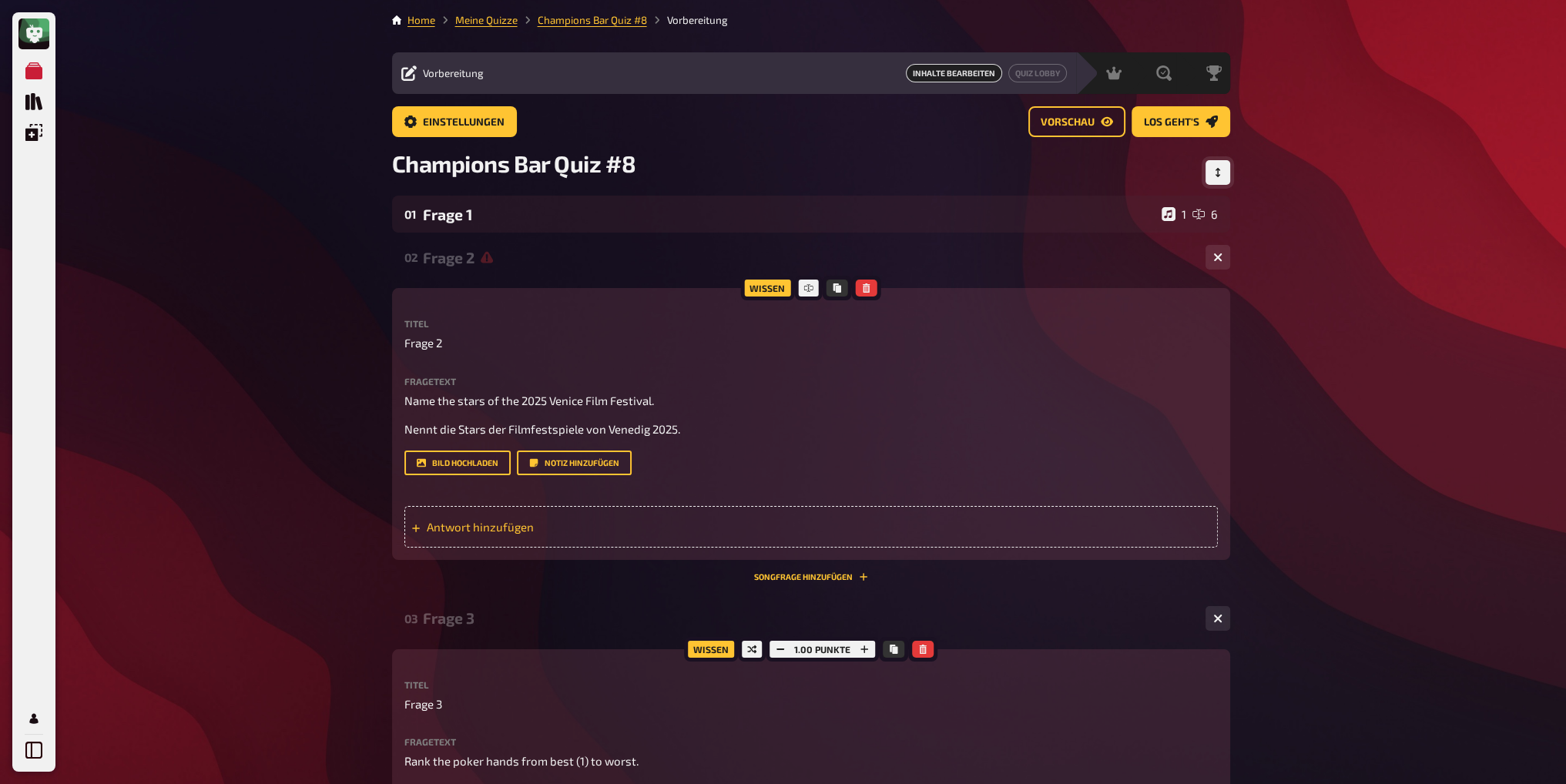
click at [438, 524] on span "Antwort hinzufügen" at bounding box center [546, 527] width 239 height 14
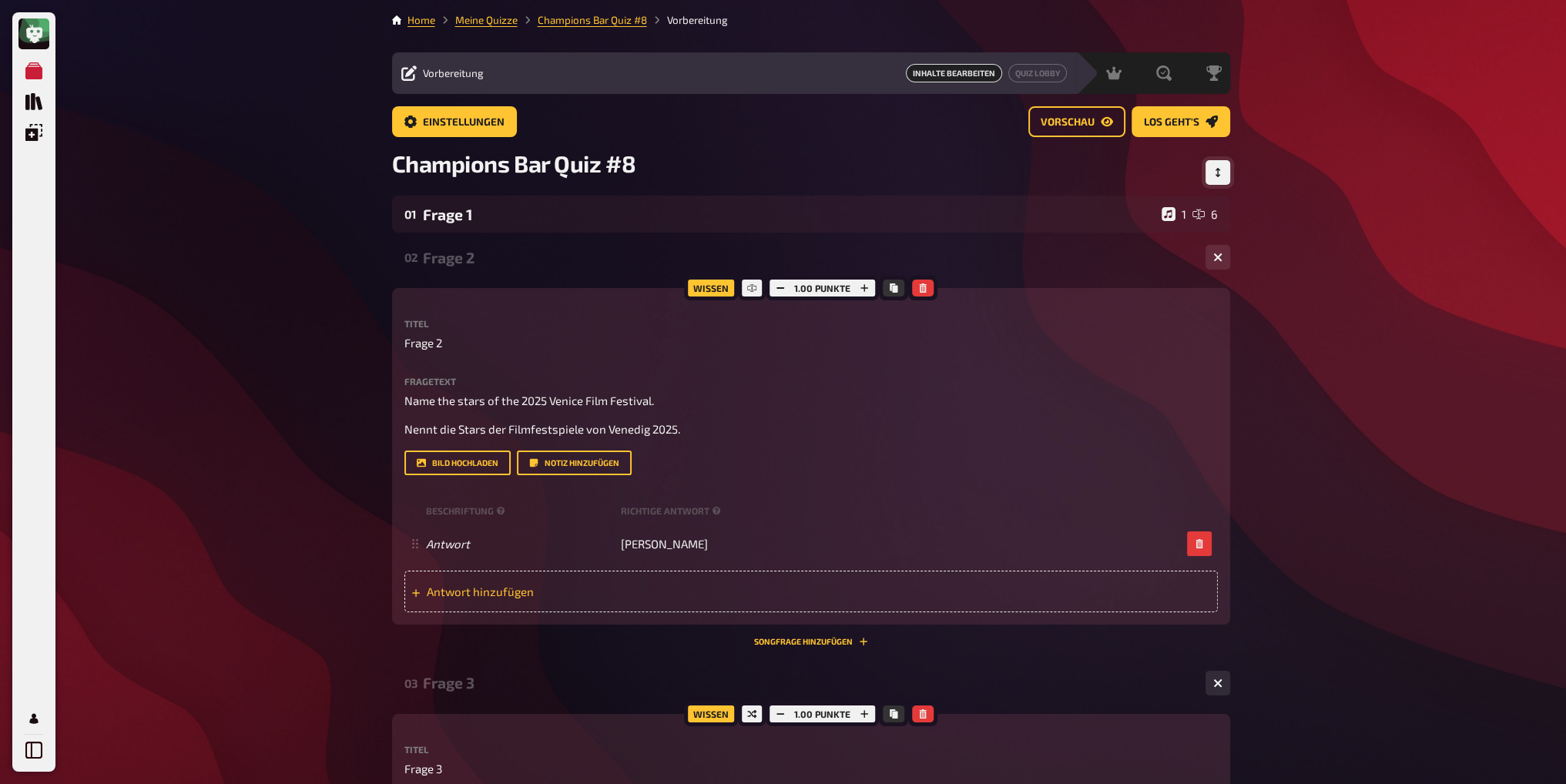
click at [486, 593] on span "Antwort hinzufügen" at bounding box center [546, 591] width 239 height 14
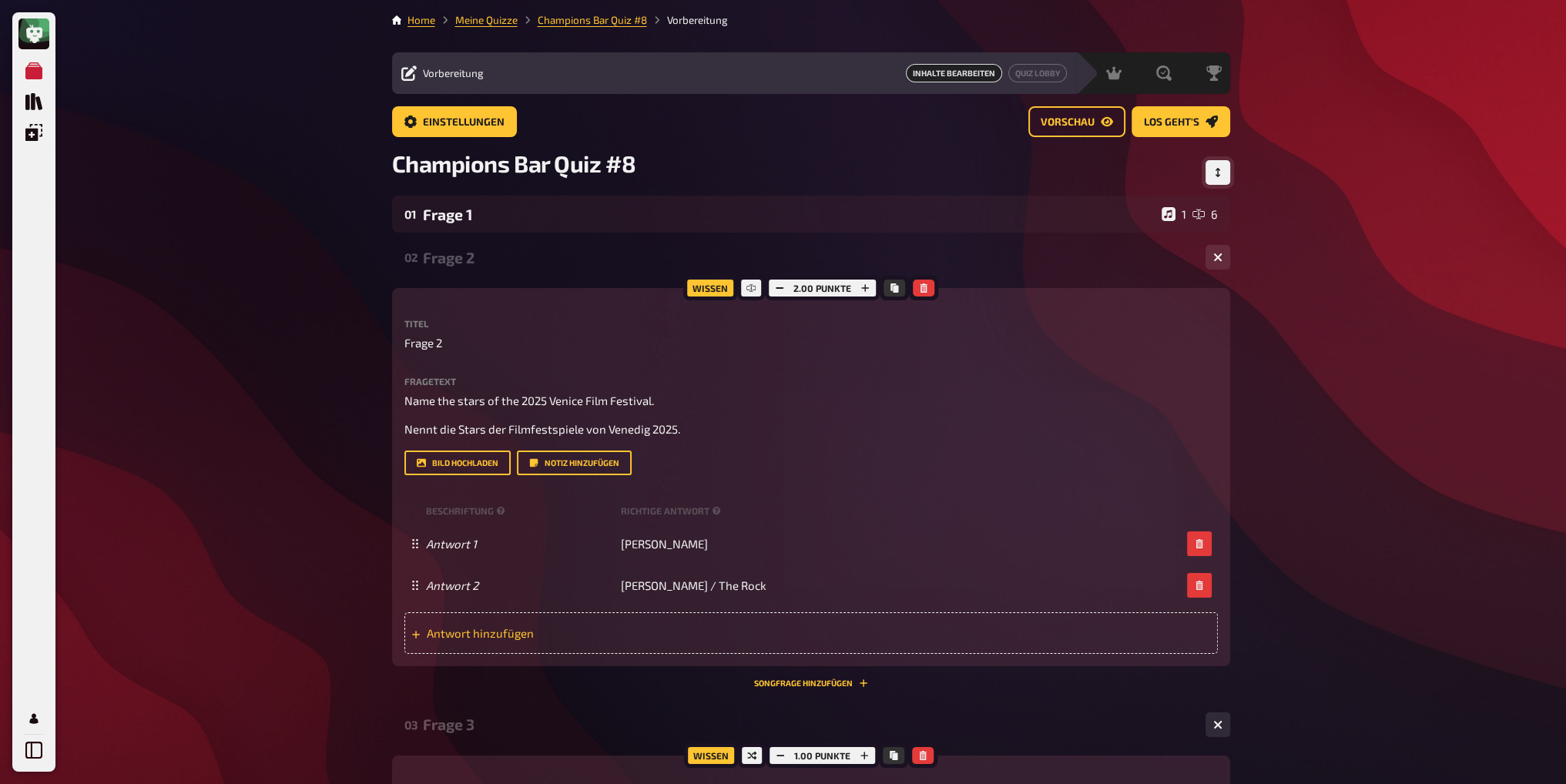
click at [484, 632] on span "Antwort hinzufügen" at bounding box center [546, 633] width 239 height 14
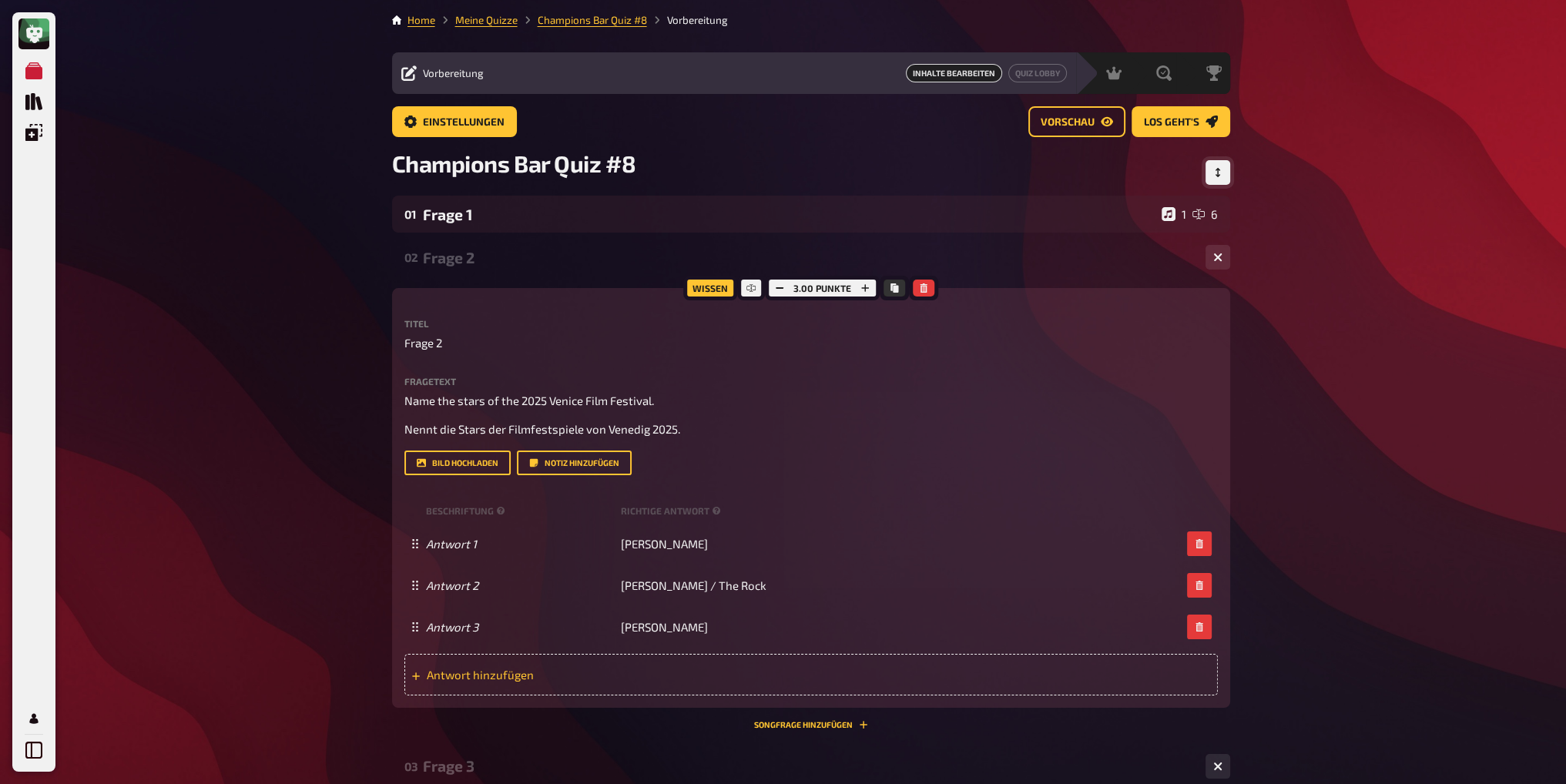
drag, startPoint x: 459, startPoint y: 685, endPoint x: 487, endPoint y: 681, distance: 28.3
click at [461, 685] on div "Antwort hinzufügen" at bounding box center [811, 675] width 814 height 42
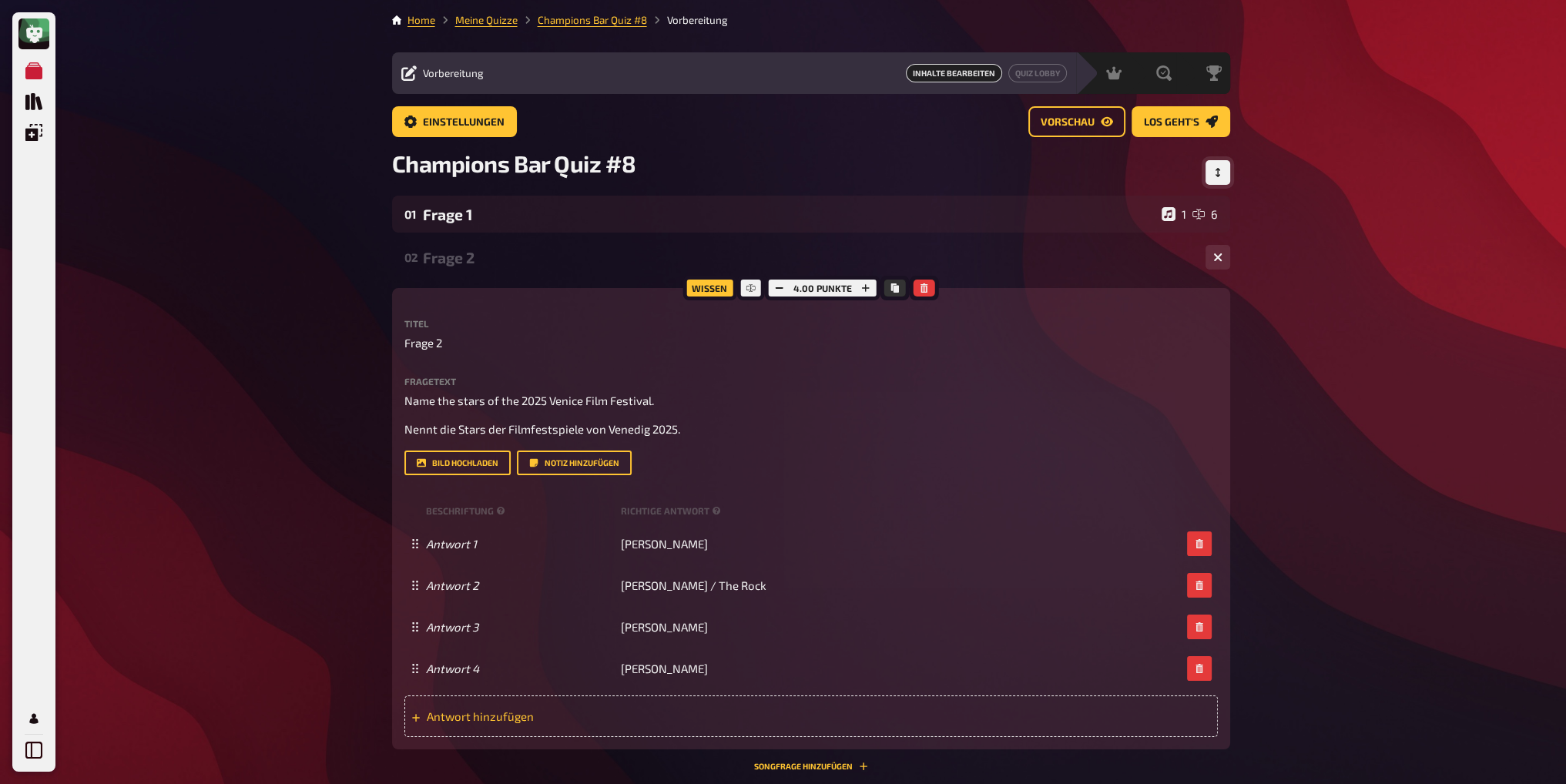
click at [473, 722] on span "Antwort hinzufügen" at bounding box center [546, 716] width 239 height 14
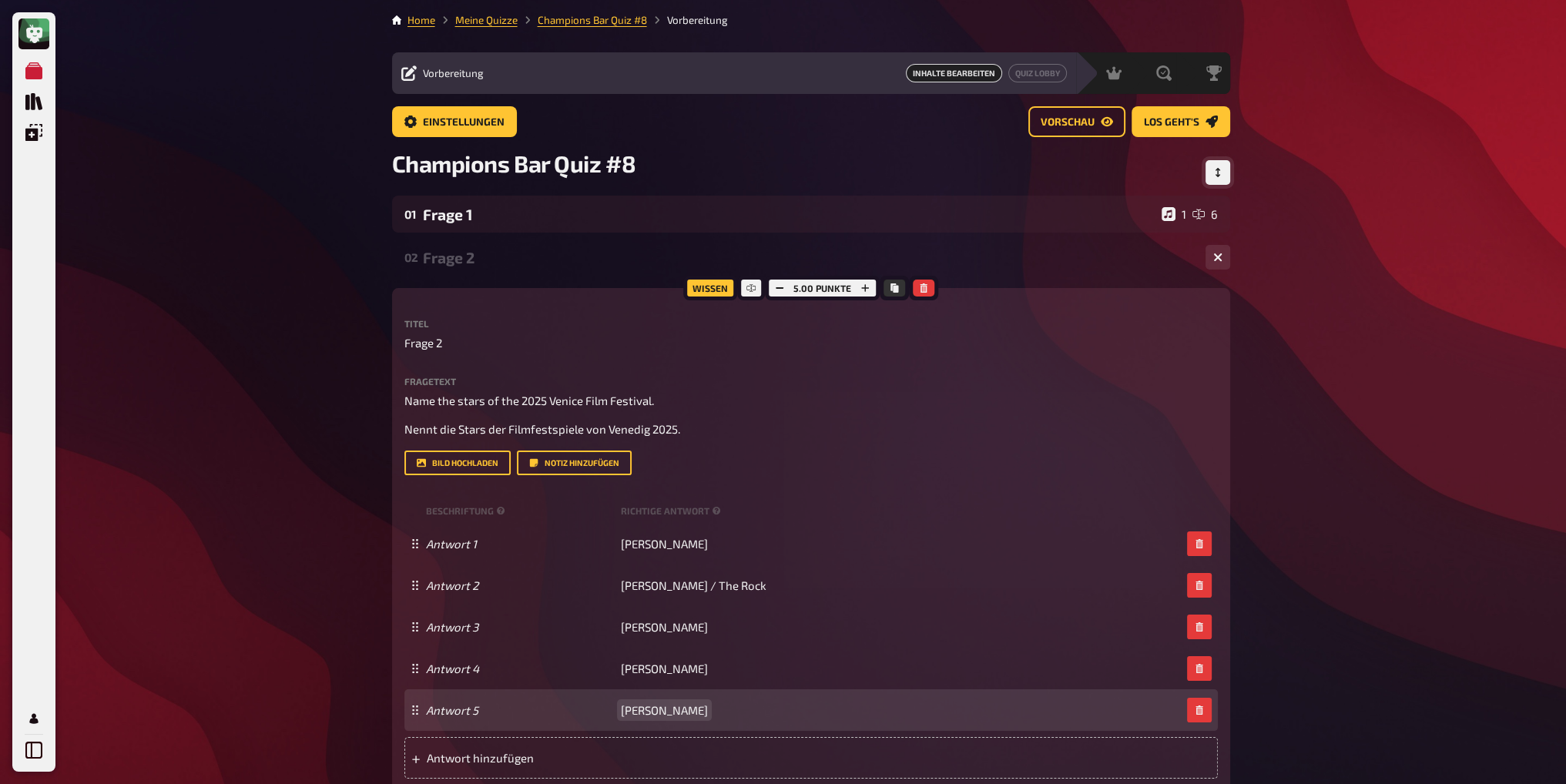
click at [668, 712] on span "Julia Roberts" at bounding box center [664, 710] width 87 height 14
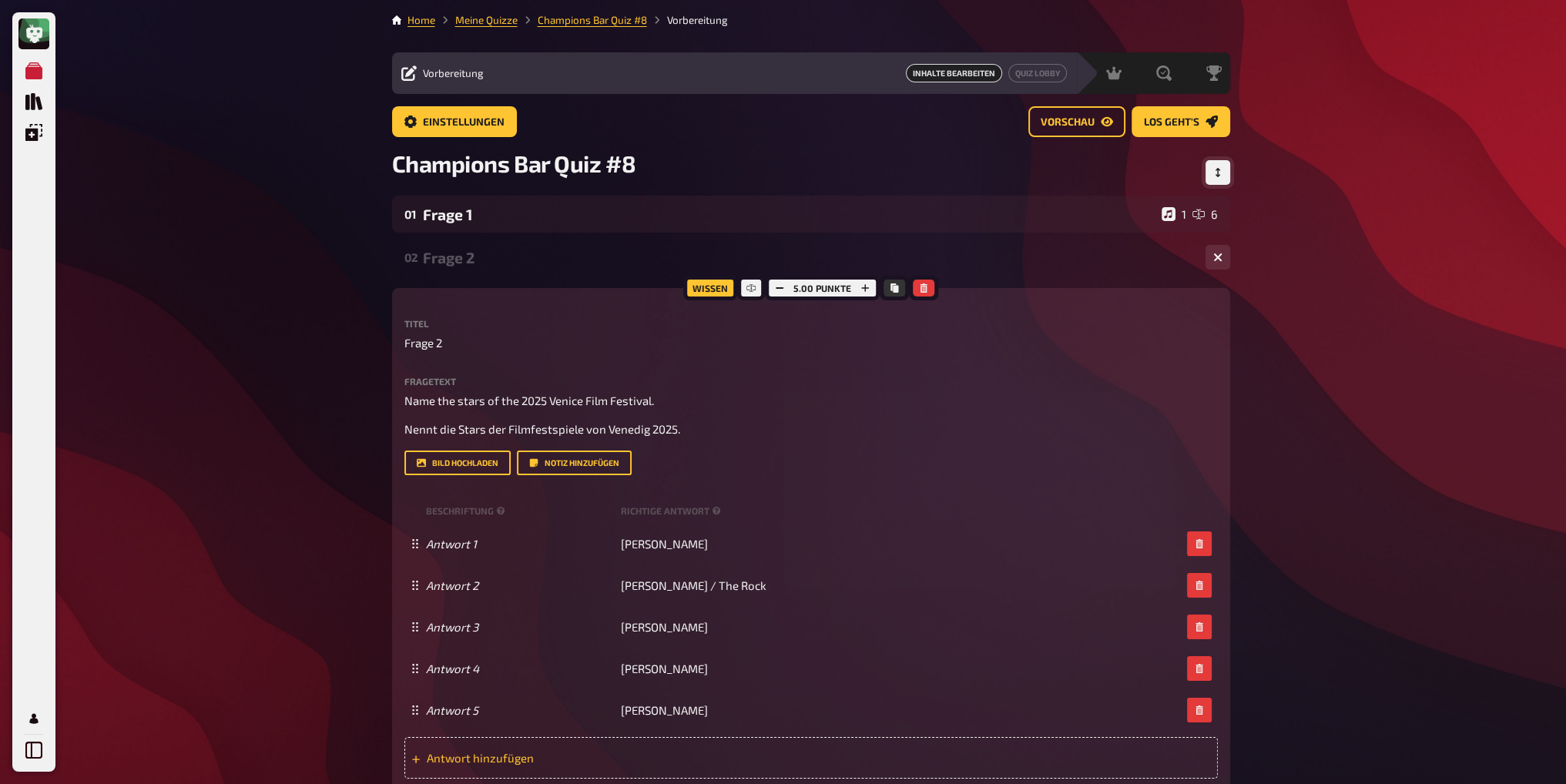
click at [632, 756] on span "Antwort hinzufügen" at bounding box center [546, 758] width 239 height 14
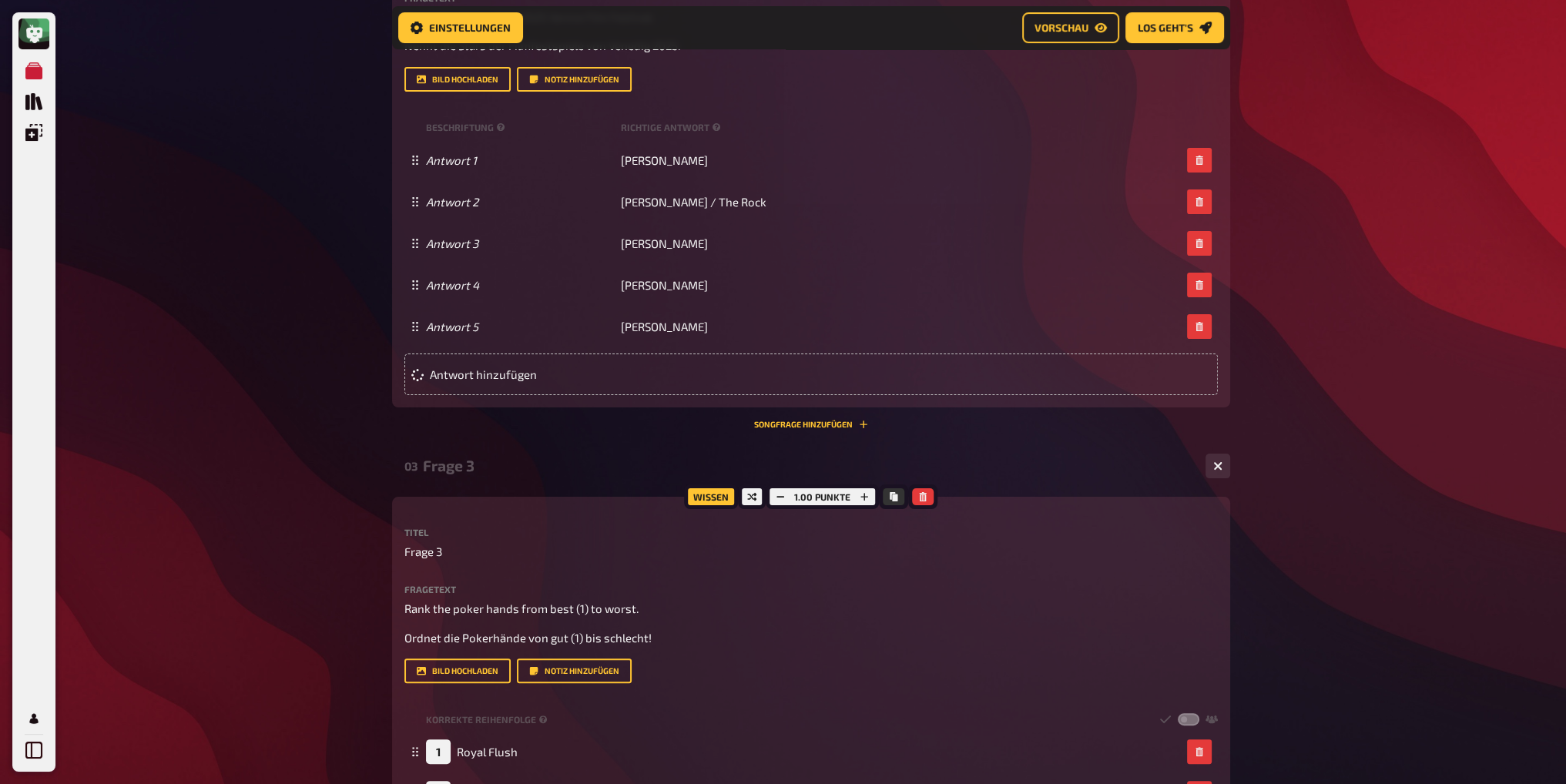
scroll to position [397, 0]
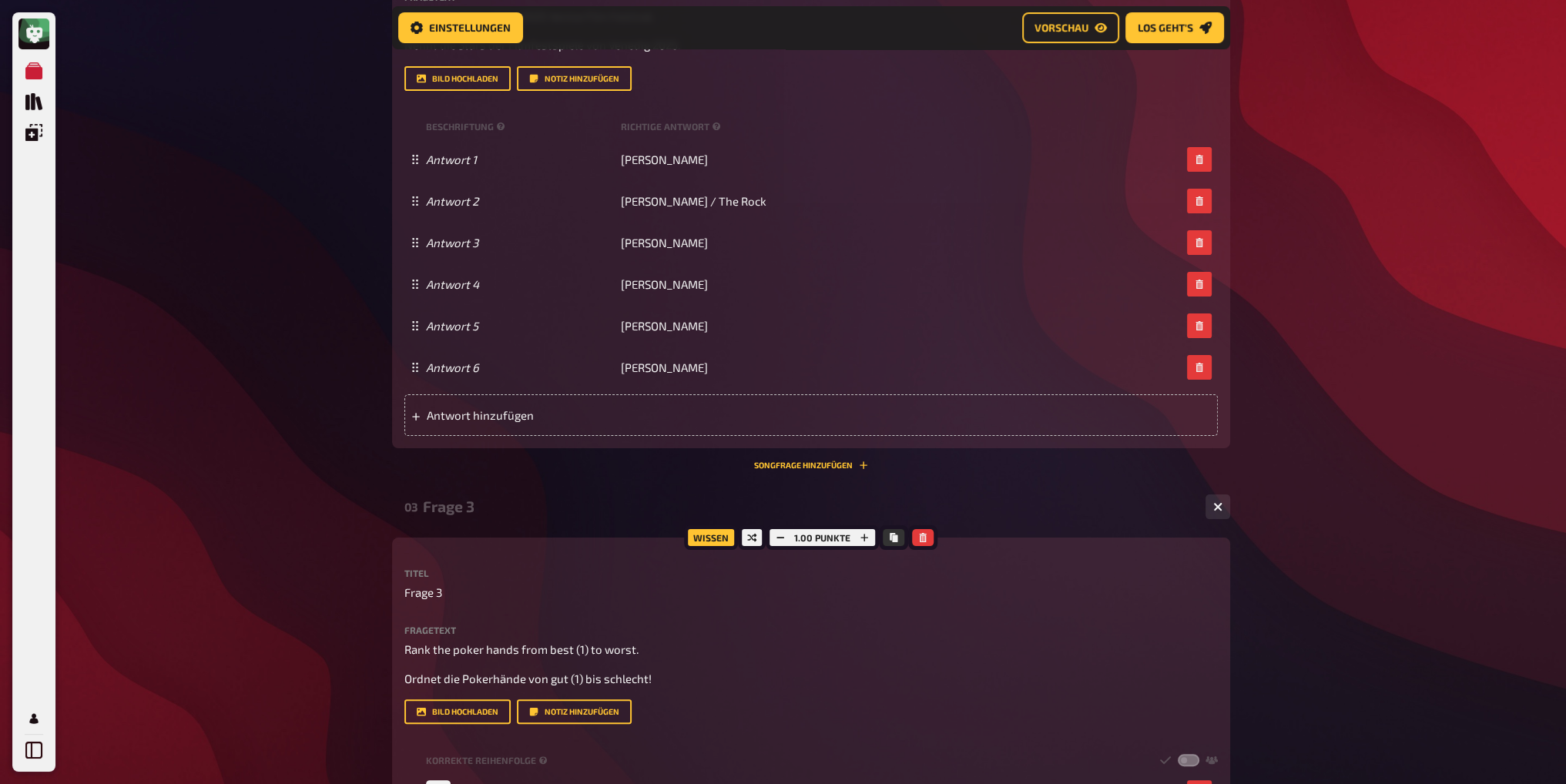
click at [294, 407] on div "Meine Quizze Quiz Sammlung Einblendungen Profil Home Meine Quizze Champions Bar…" at bounding box center [783, 632] width 1566 height 2058
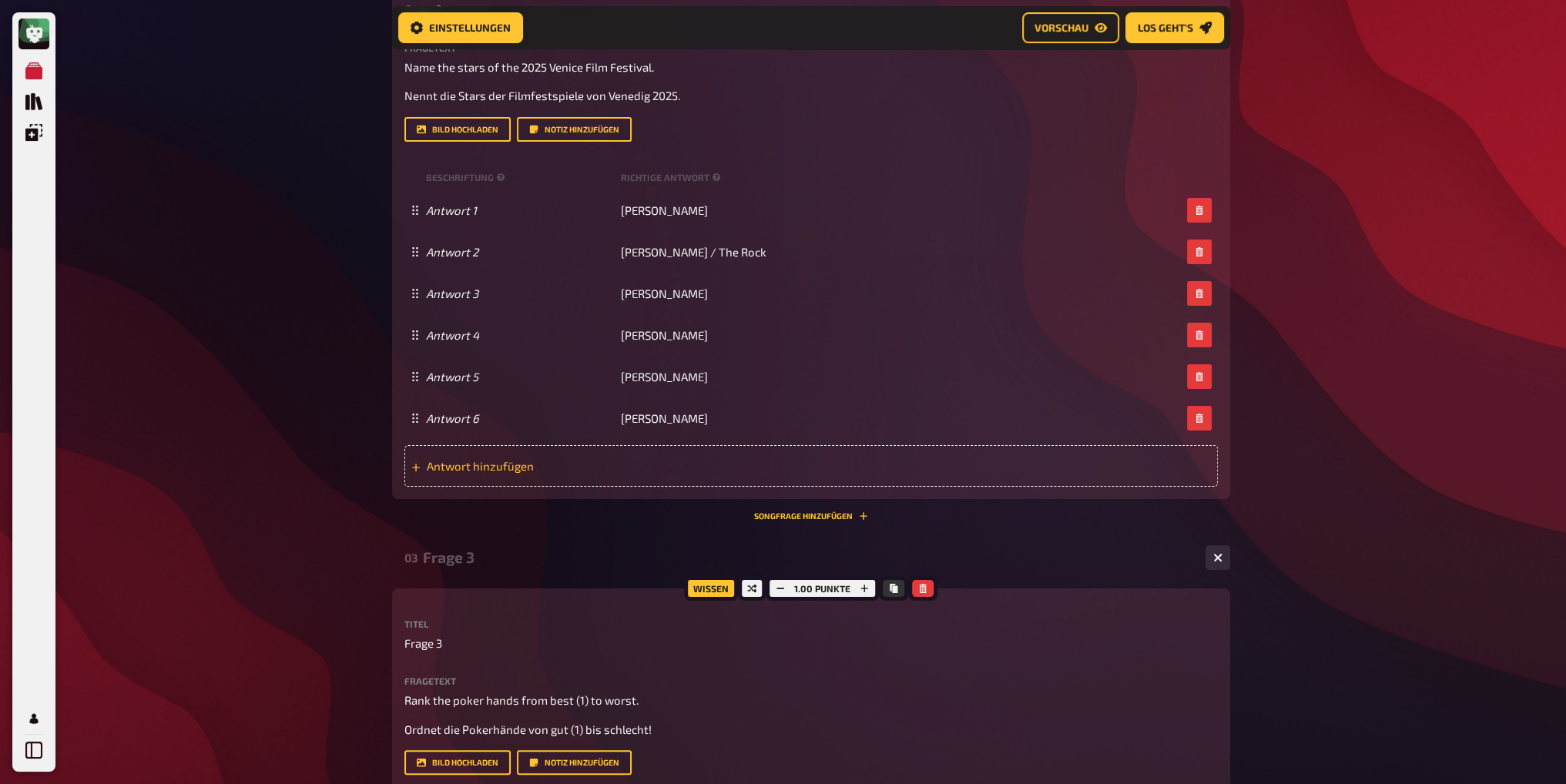
scroll to position [319, 0]
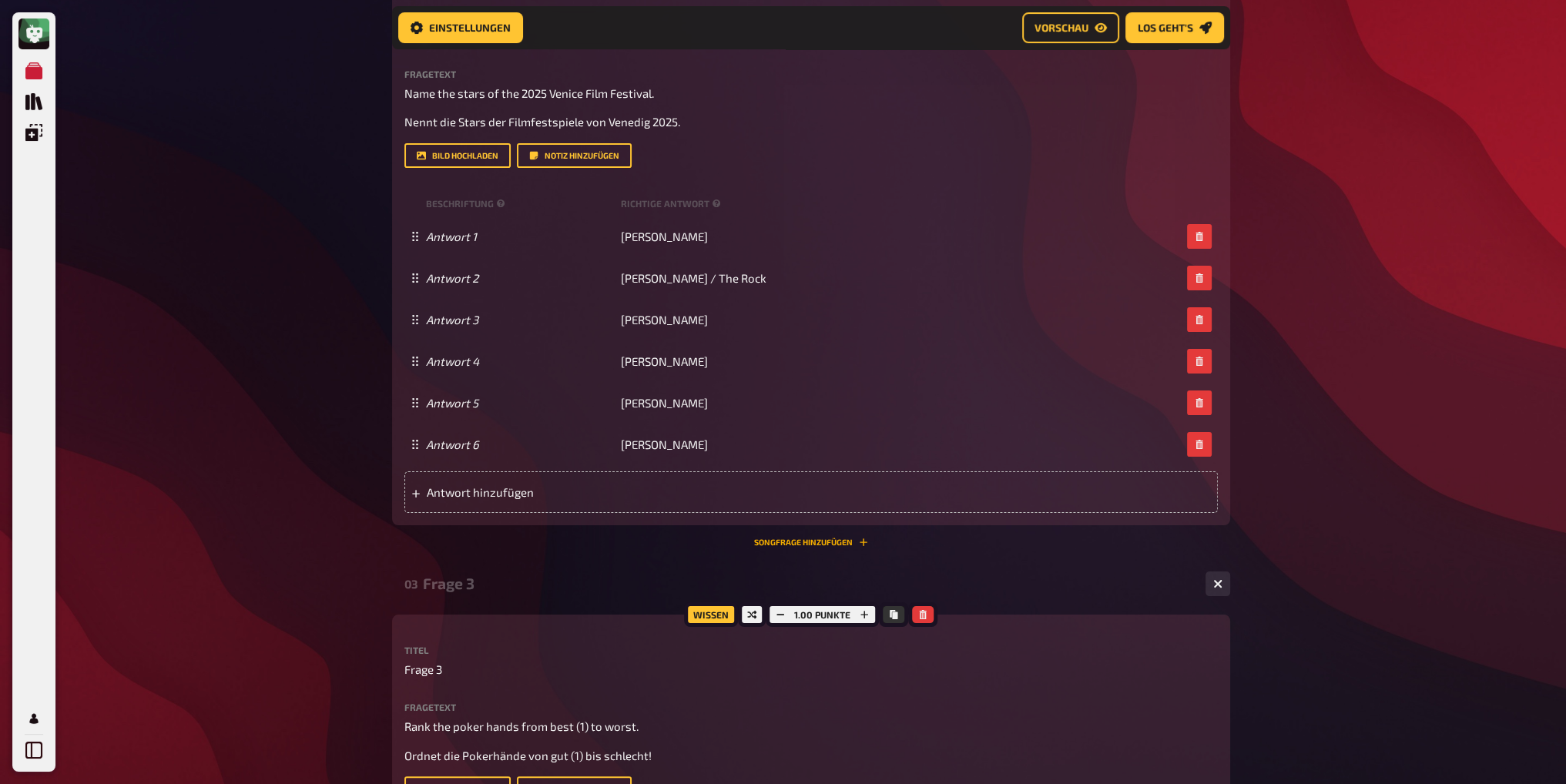
click at [798, 543] on button "Songfrage hinzufügen" at bounding box center [811, 542] width 114 height 9
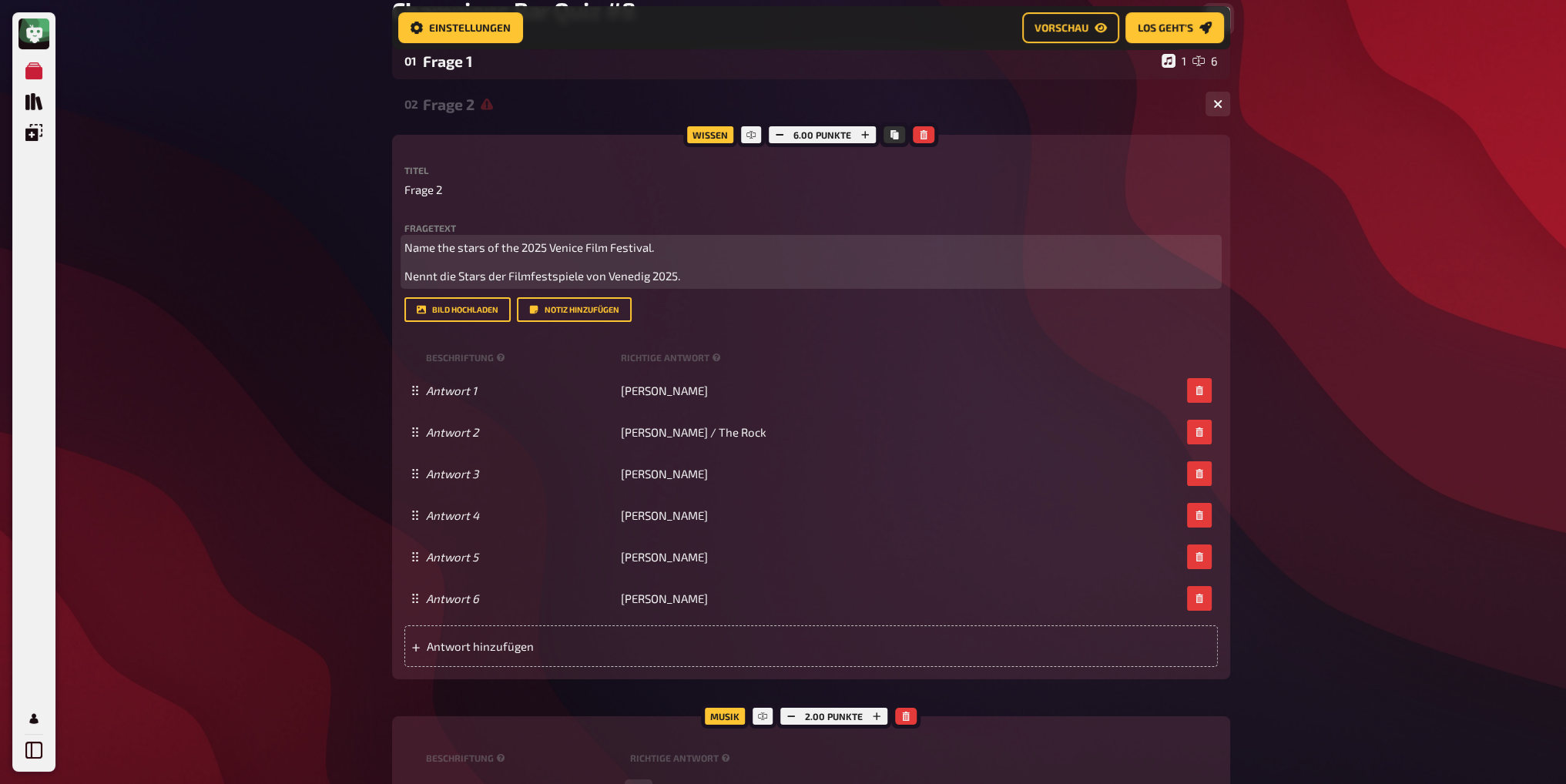
scroll to position [165, 0]
click at [694, 274] on p "Nennt die Stars der Filmfestspiele von Venedig 2025." at bounding box center [811, 277] width 814 height 18
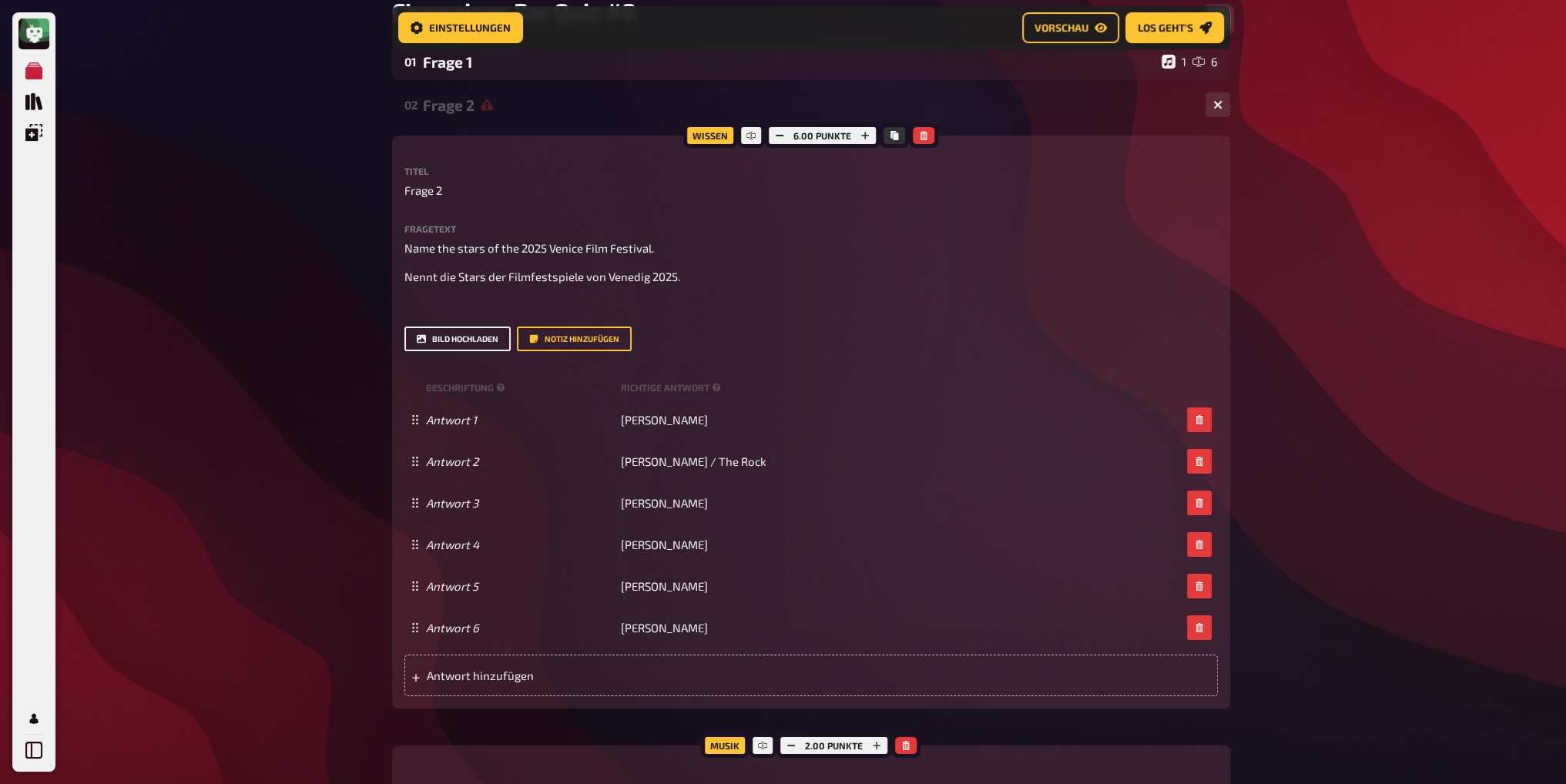
click at [419, 343] on icon "Bild hochladen" at bounding box center [421, 339] width 9 height 9
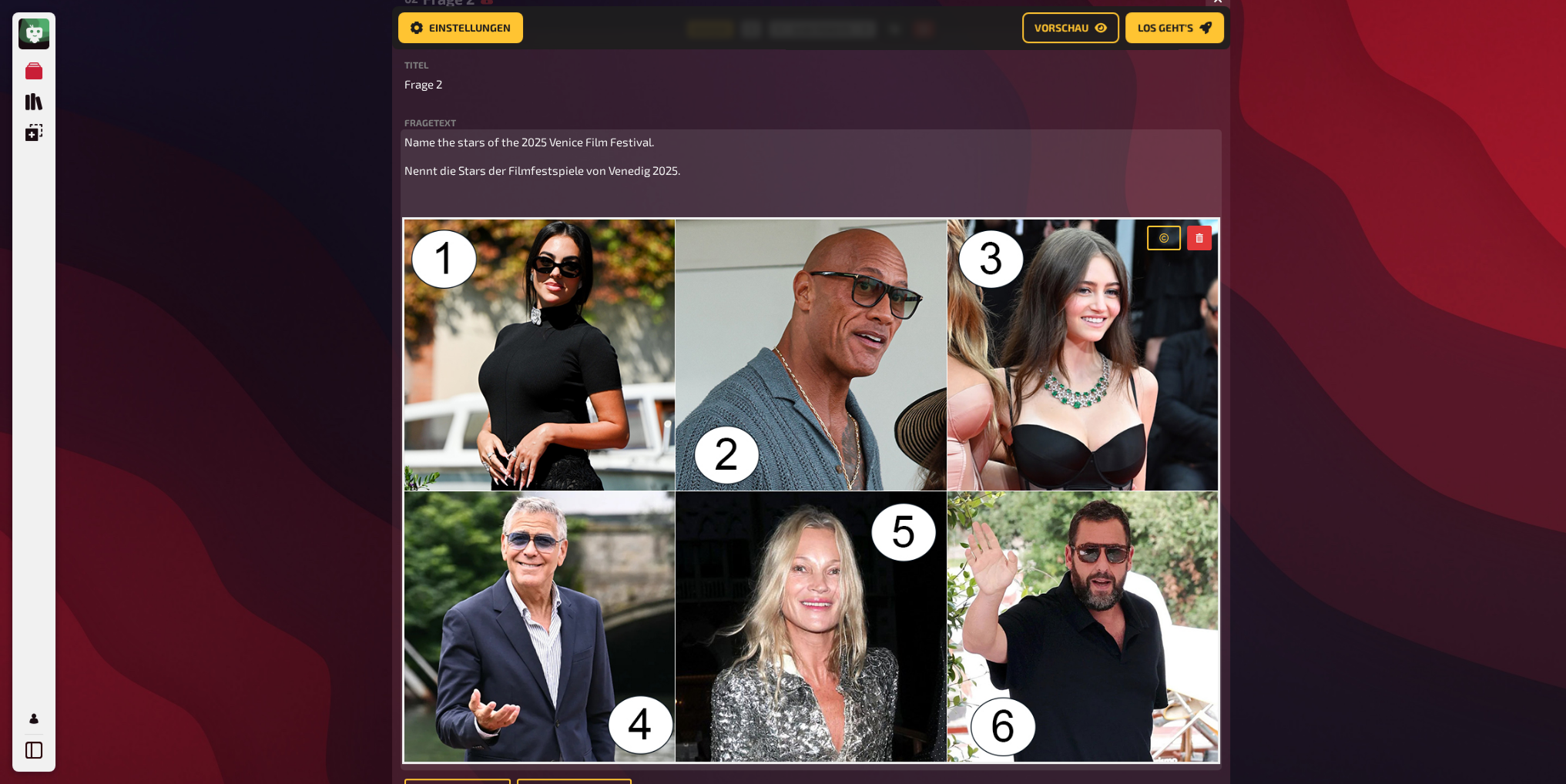
scroll to position [319, 0]
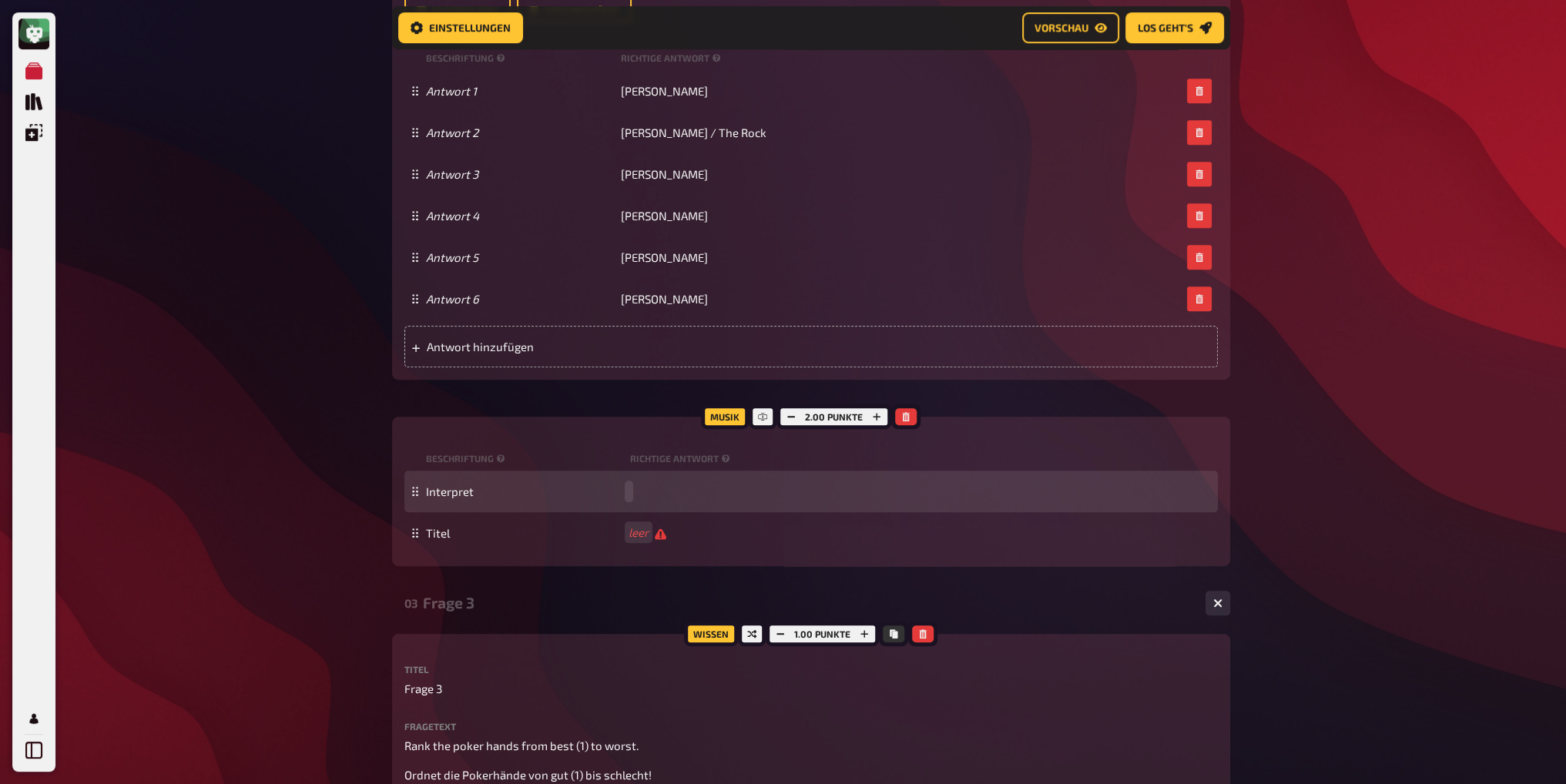
scroll to position [1089, 0]
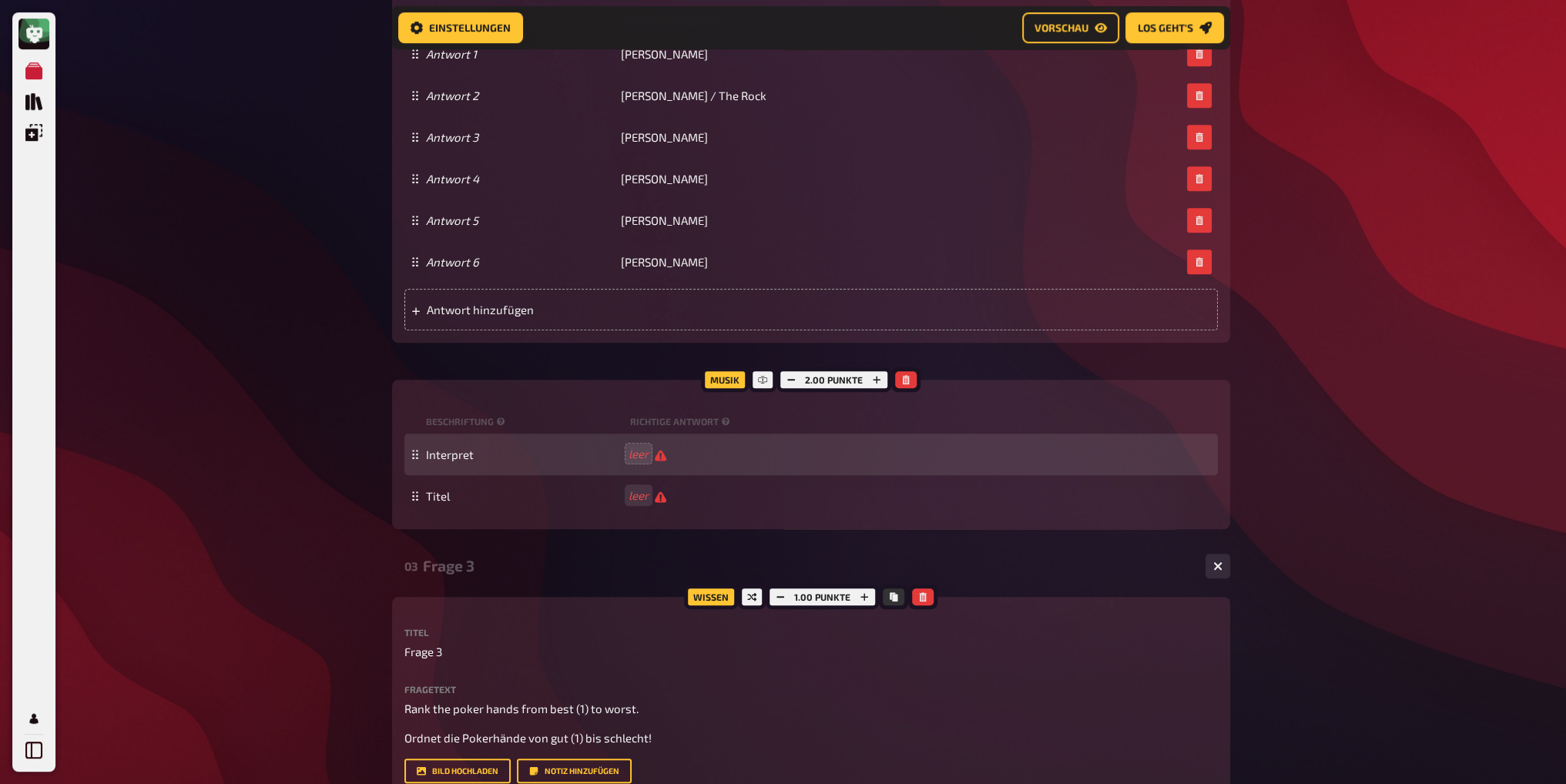
click at [1298, 503] on div "Meine Quizze Quiz Sammlung Einblendungen Profil Home Meine Quizze Champions Bar…" at bounding box center [783, 315] width 1566 height 2809
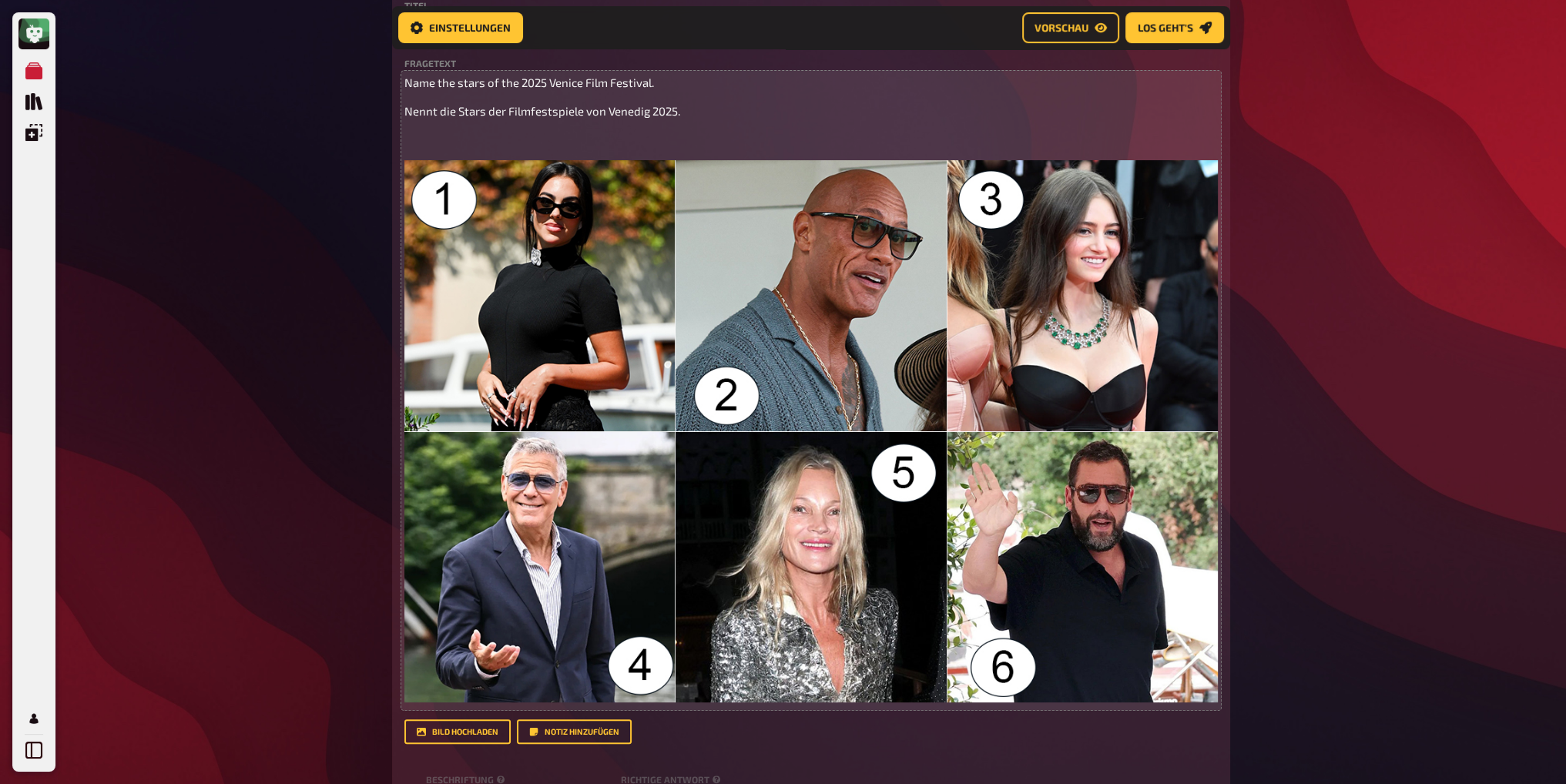
scroll to position [331, 0]
click at [542, 141] on p "﻿" at bounding box center [811, 140] width 814 height 18
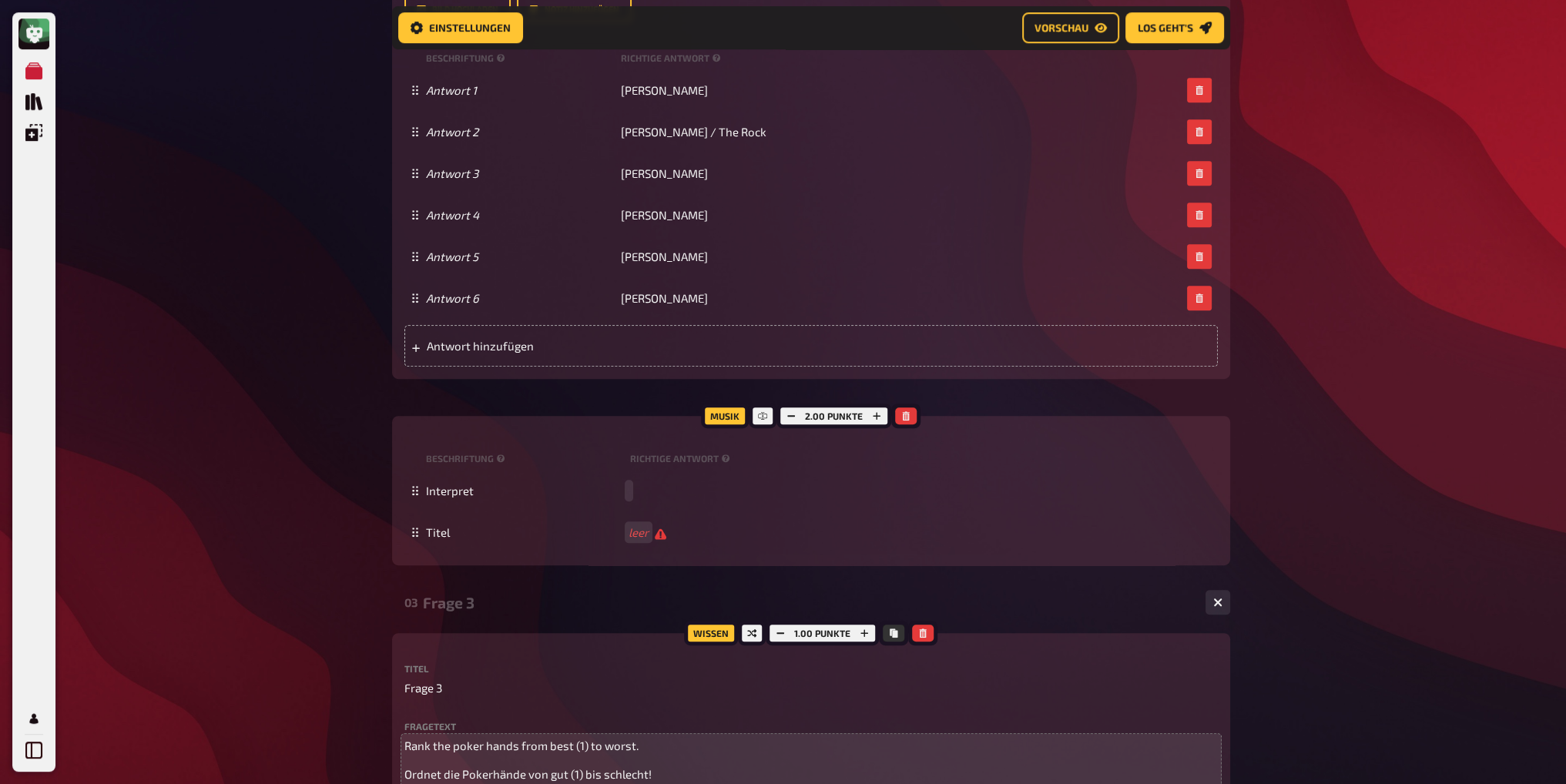
scroll to position [1024, 0]
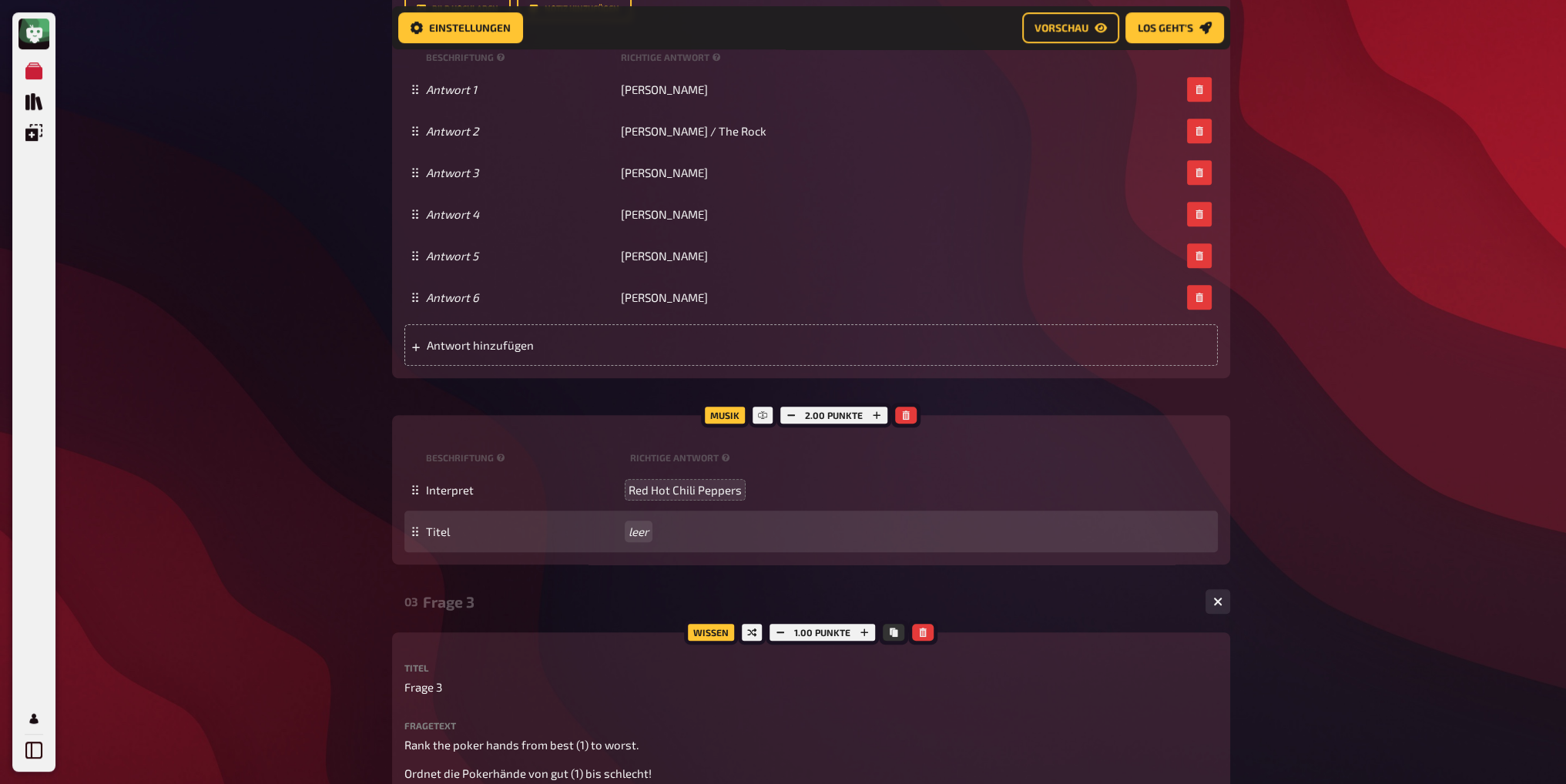
click at [632, 524] on div "Titel leer" at bounding box center [811, 531] width 814 height 42
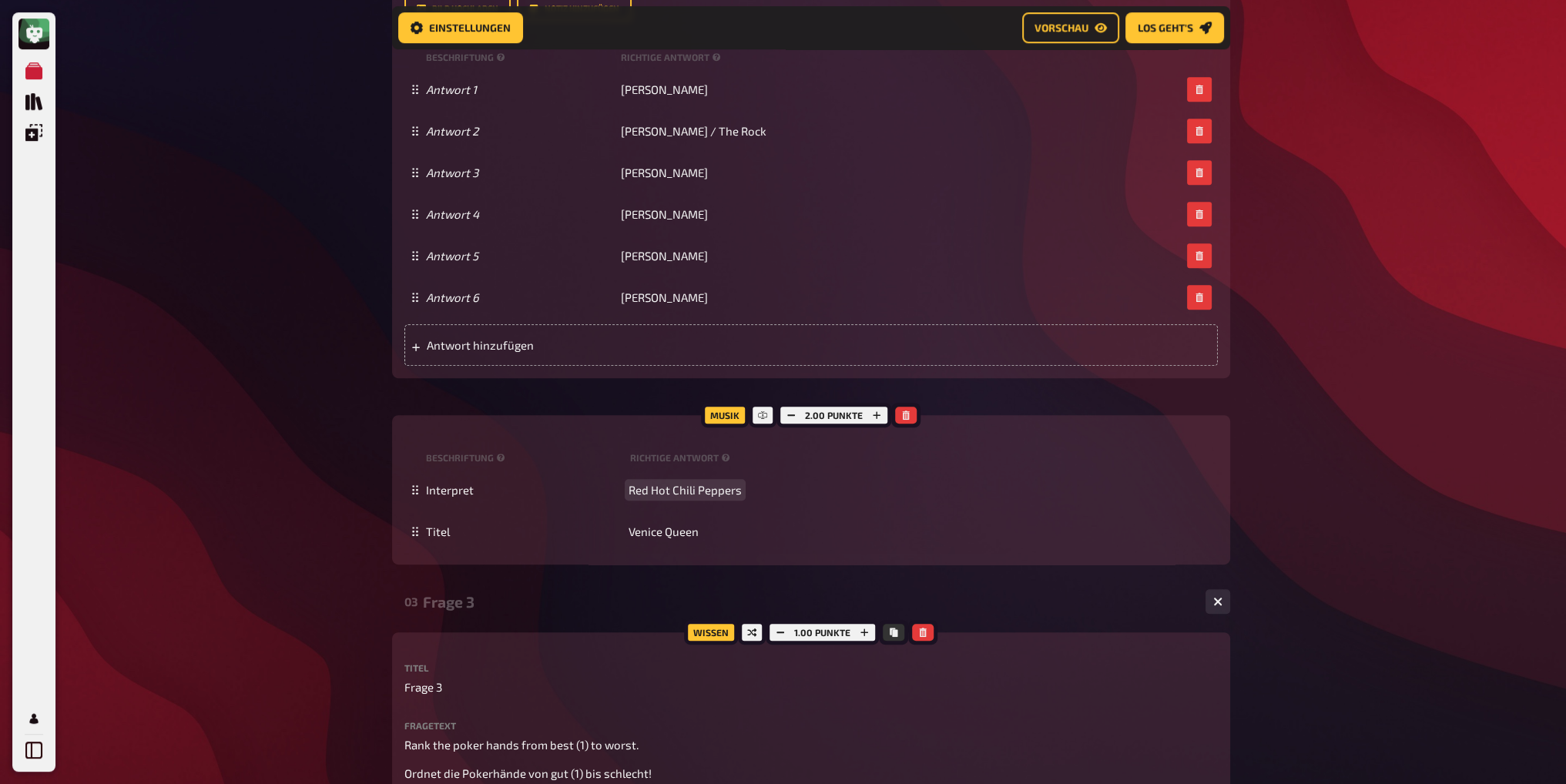
click at [1305, 487] on div "Meine Quizze Quiz Sammlung Einblendungen Profil Home Meine Quizze Champions Bar…" at bounding box center [783, 366] width 1566 height 2780
click at [1301, 361] on div "Meine Quizze Quiz Sammlung Einblendungen Profil Home Meine Quizze Champions Bar…" at bounding box center [783, 366] width 1566 height 2780
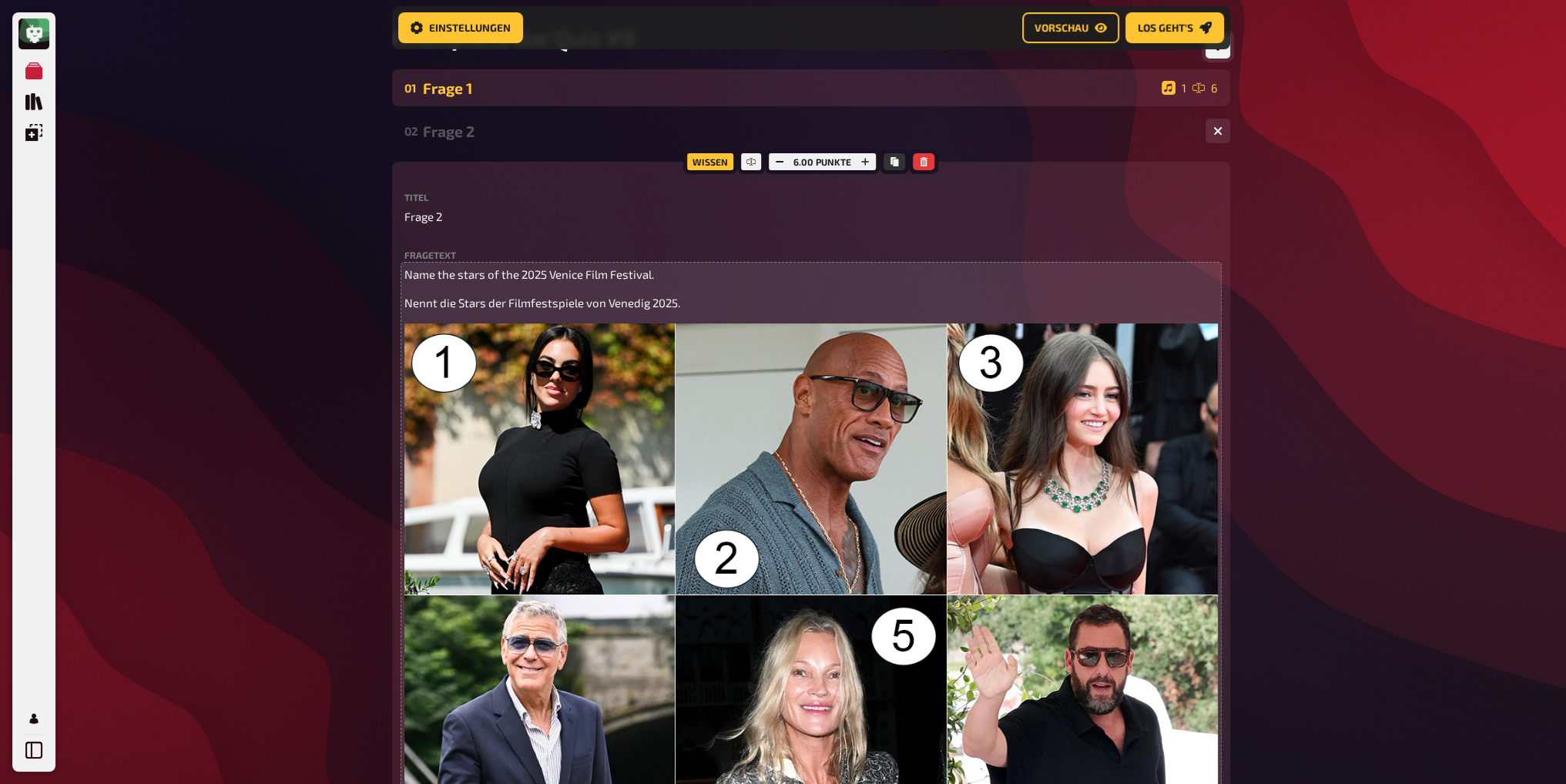
scroll to position [0, 0]
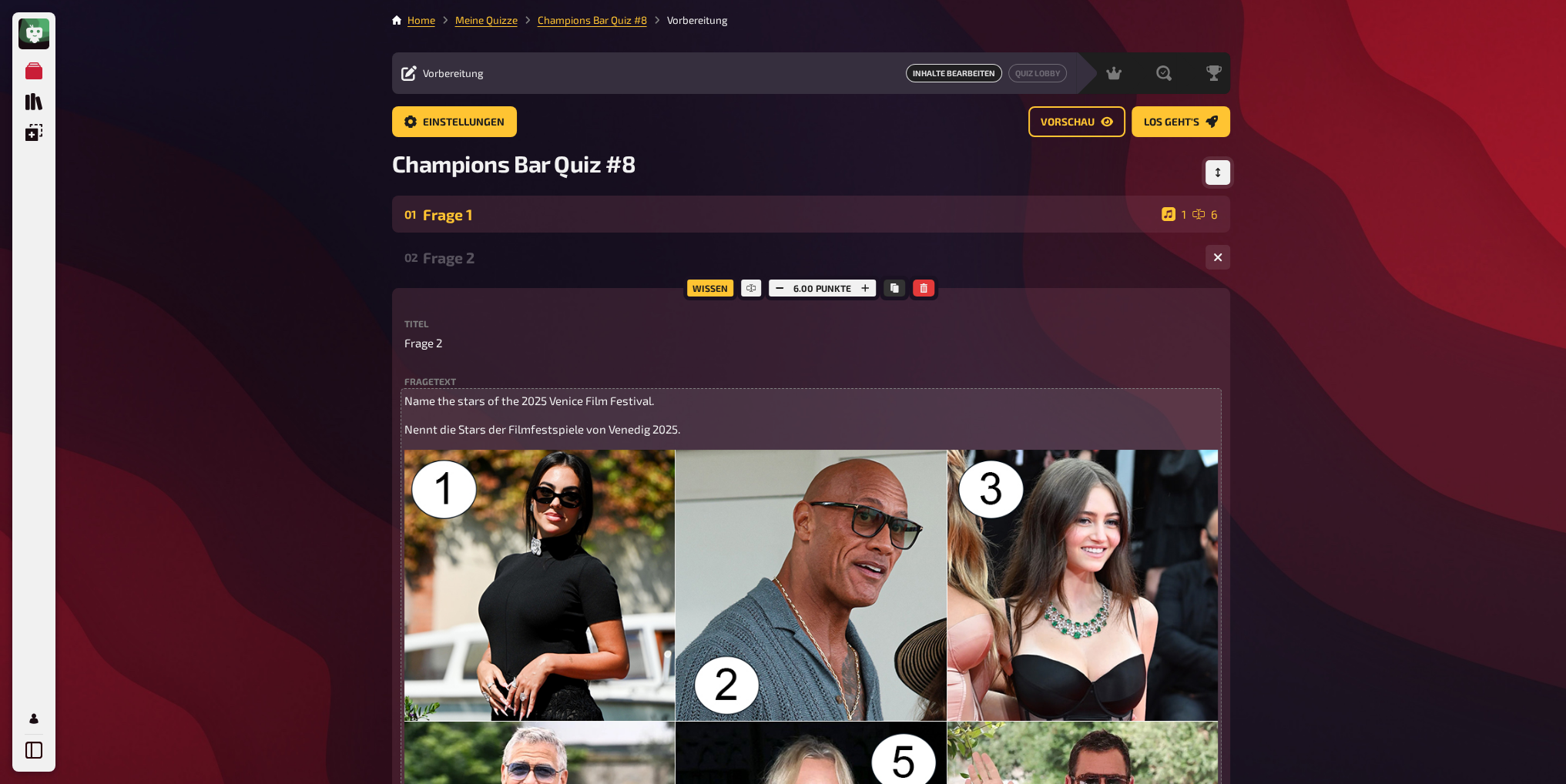
click at [518, 222] on div "Frage 1" at bounding box center [789, 214] width 733 height 18
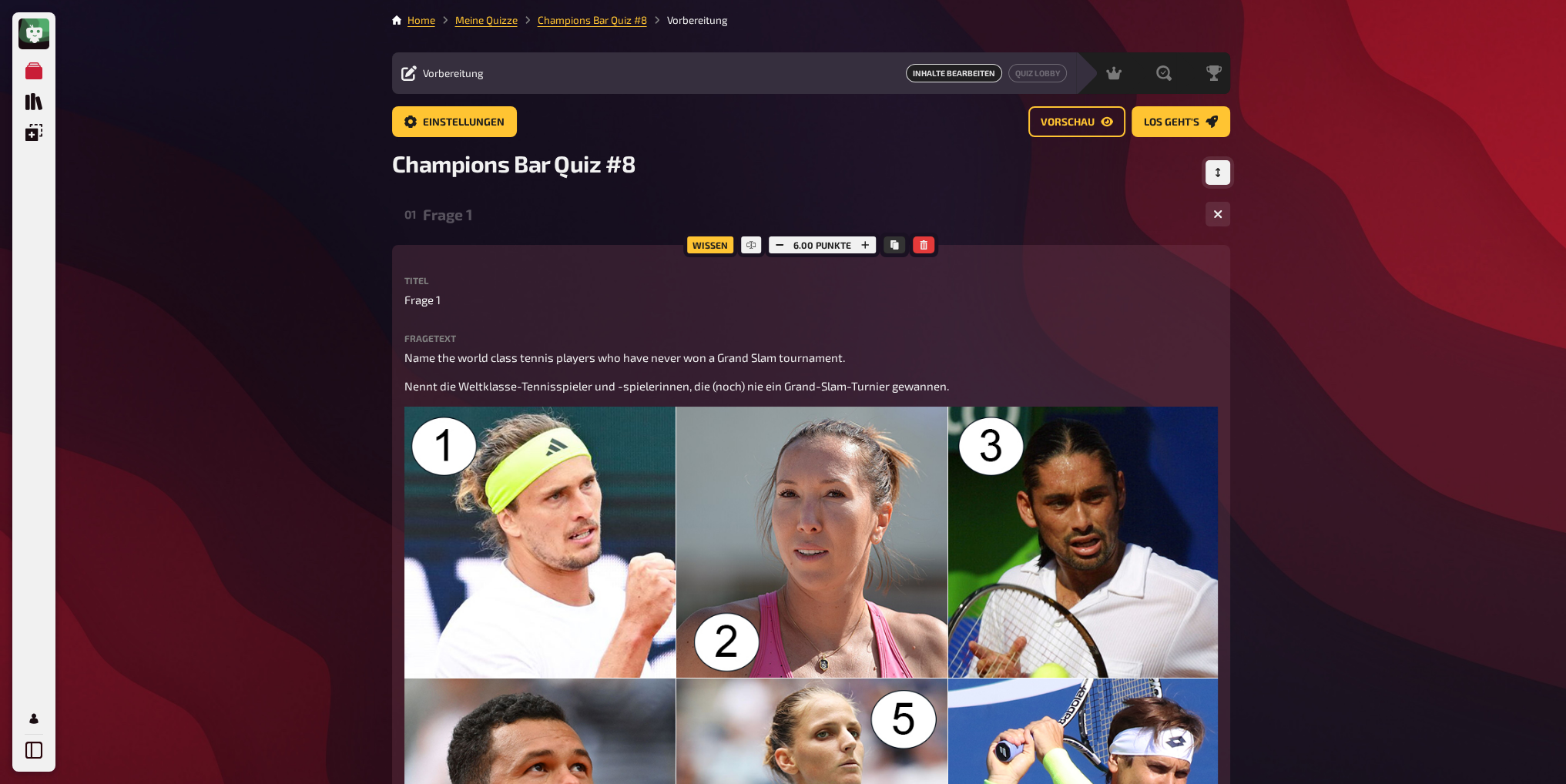
click at [501, 220] on div "Frage 1" at bounding box center [807, 214] width 770 height 18
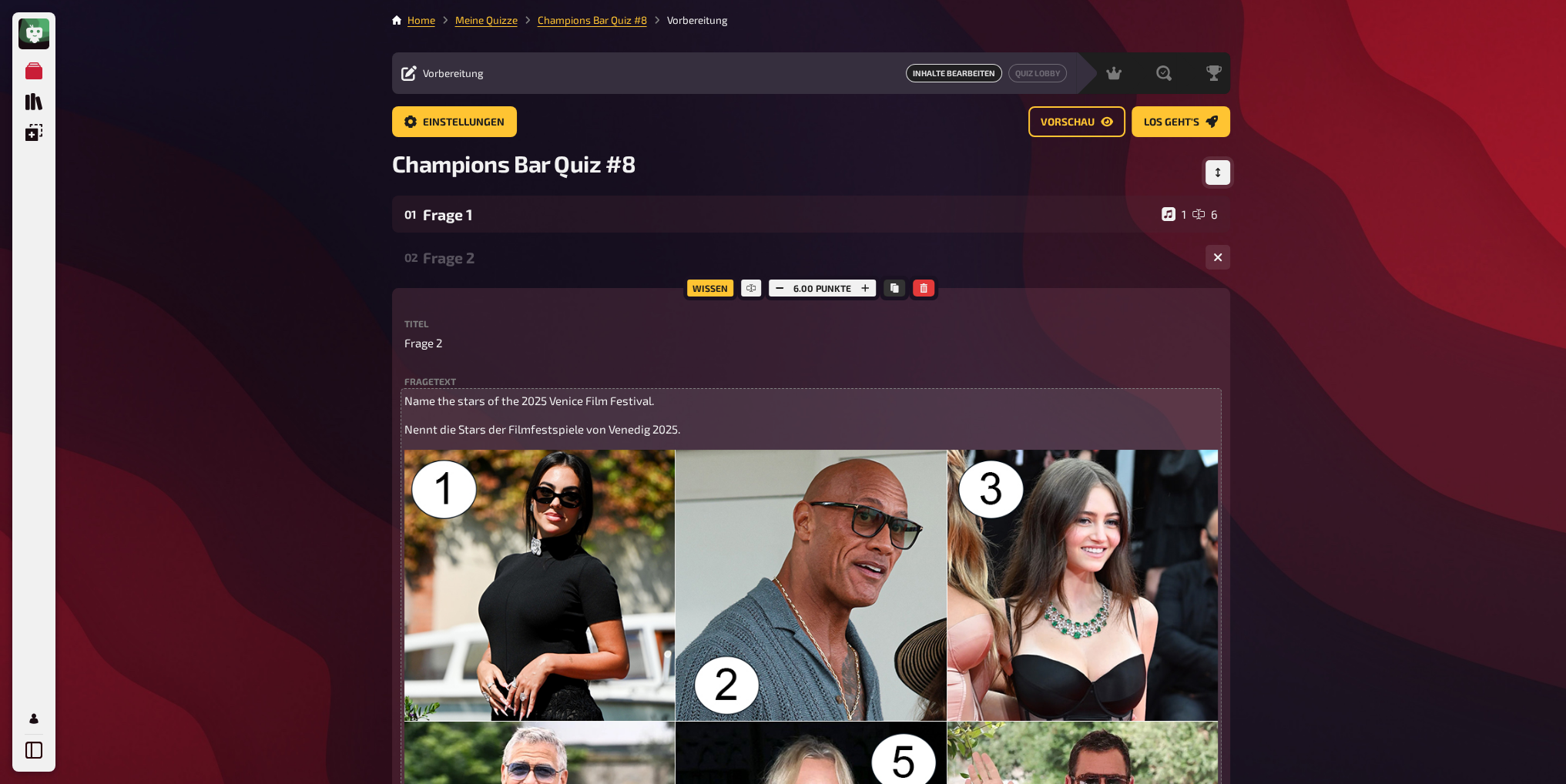
click at [462, 251] on div "Frage 2" at bounding box center [807, 257] width 770 height 18
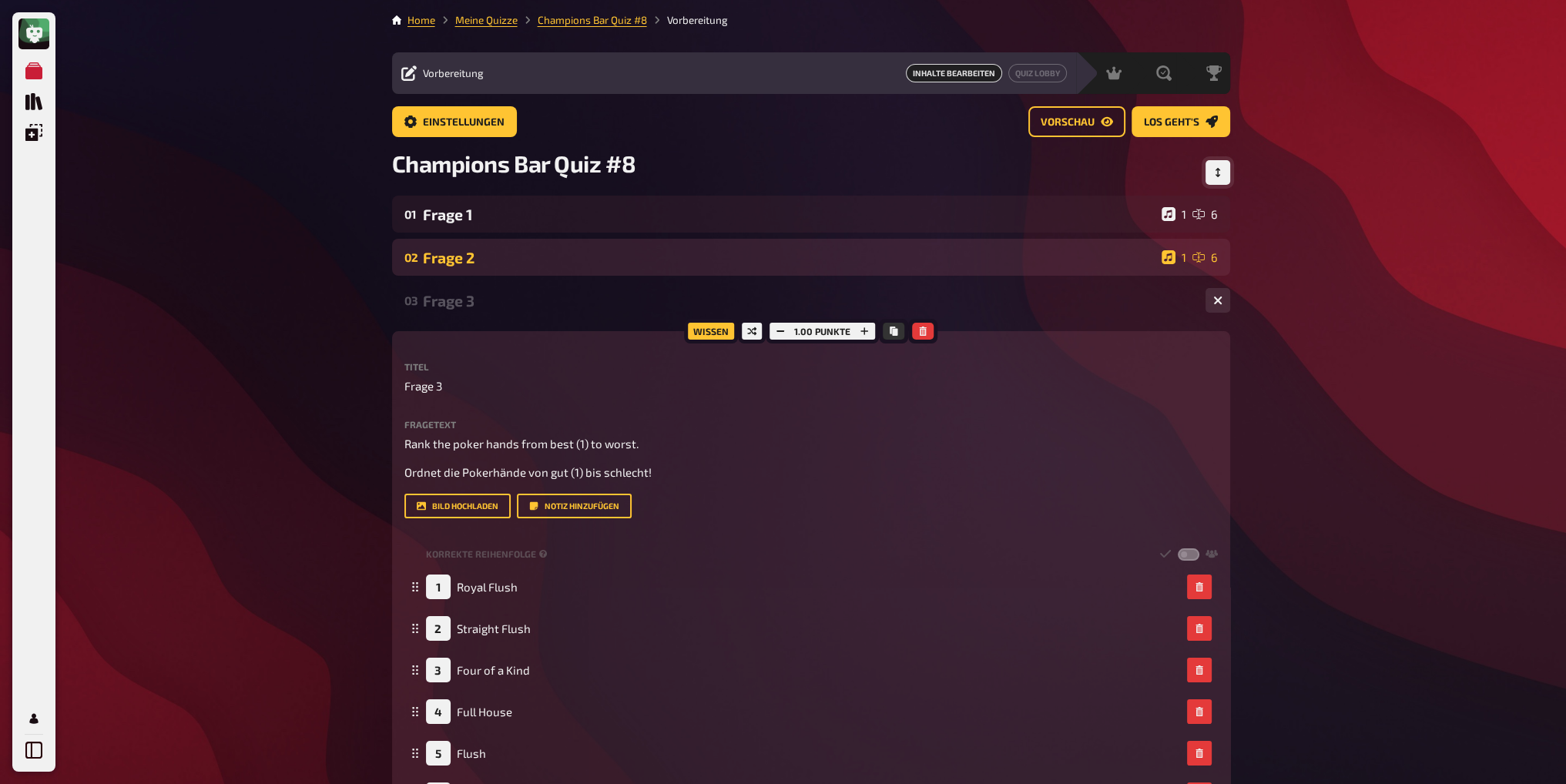
click at [463, 252] on div "Frage 2" at bounding box center [789, 257] width 733 height 18
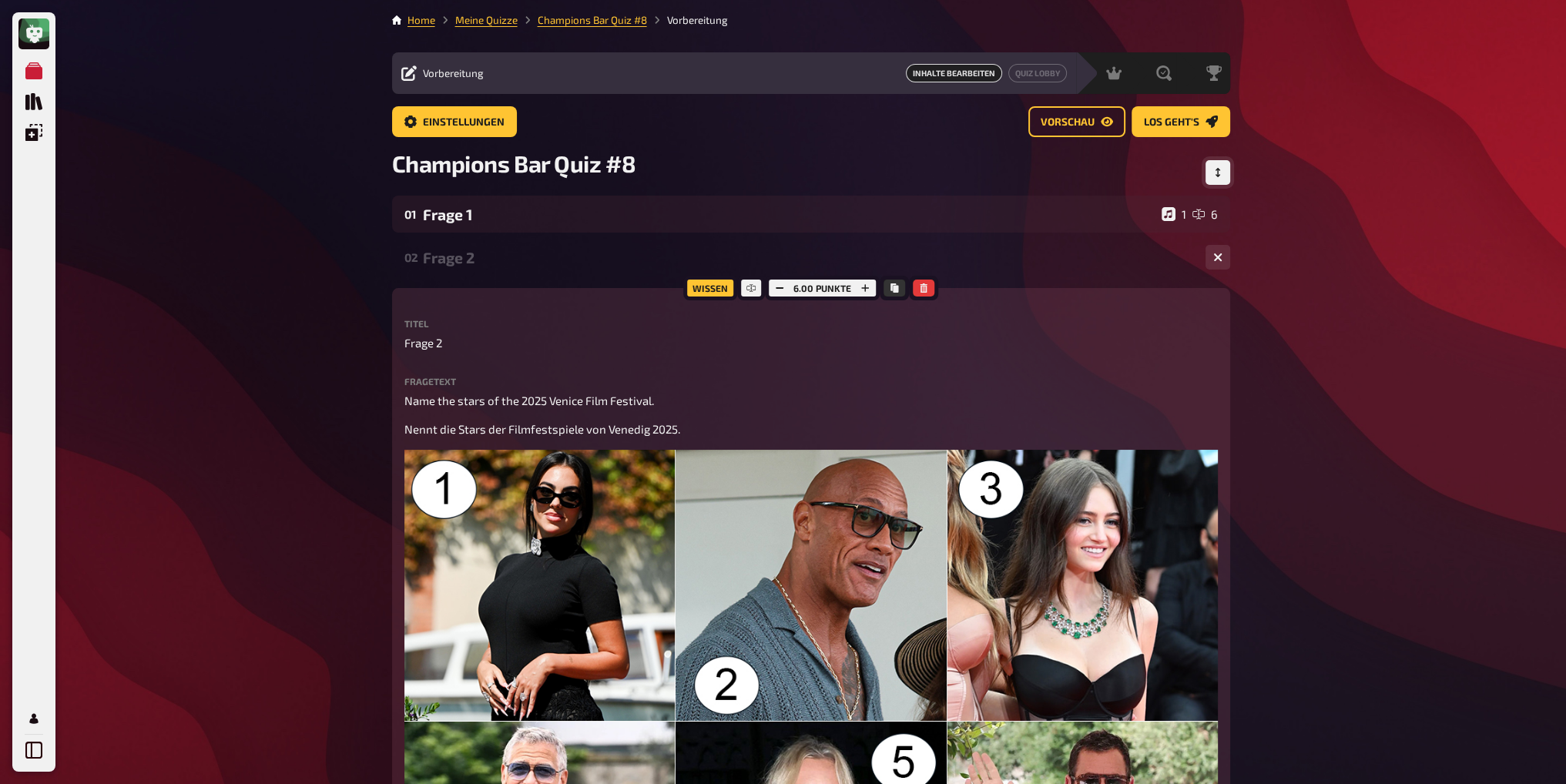
click at [493, 270] on div "02 Frage 2 1 6" at bounding box center [811, 257] width 839 height 37
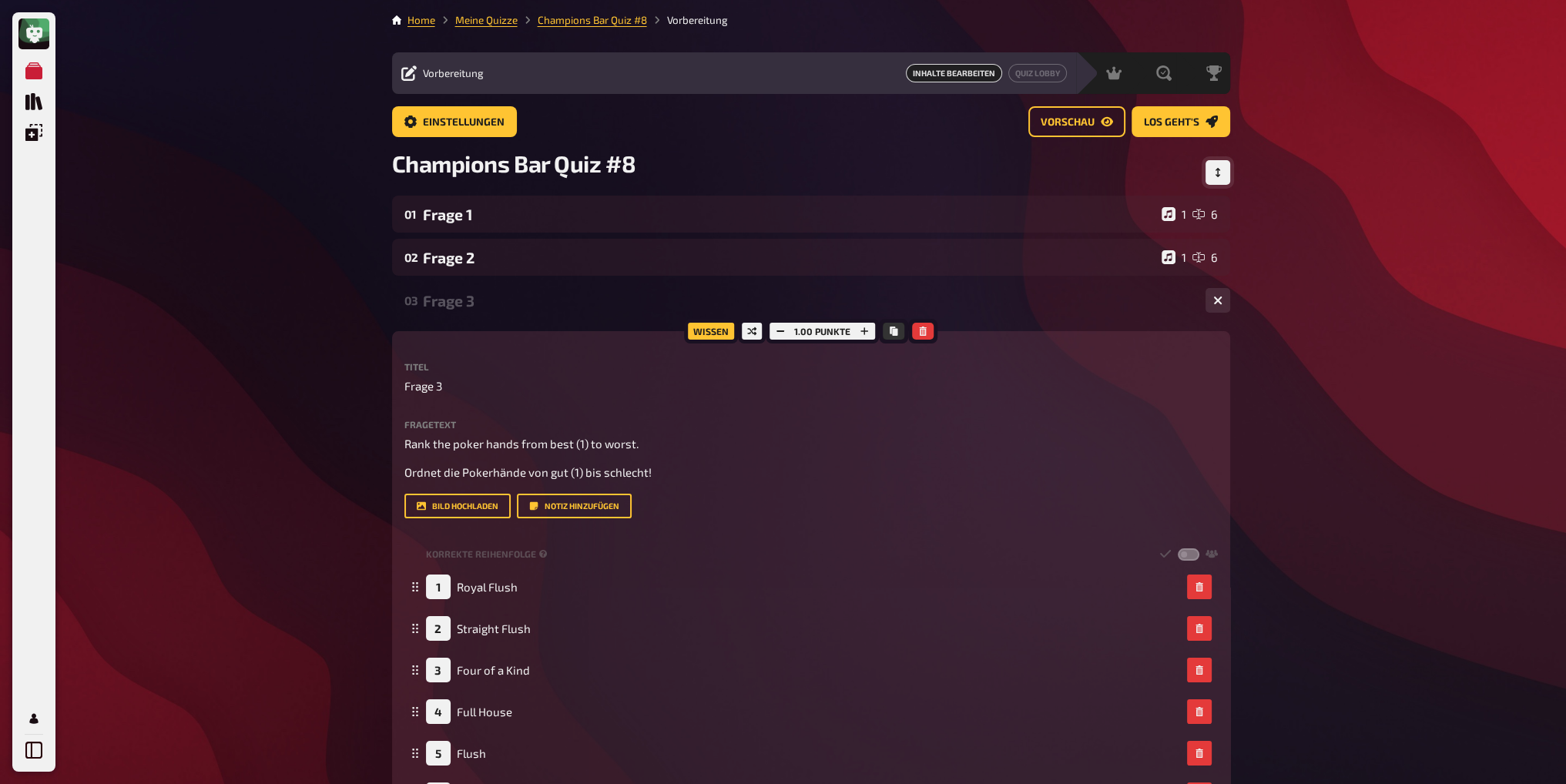
click at [484, 297] on div "Frage 3" at bounding box center [807, 301] width 770 height 18
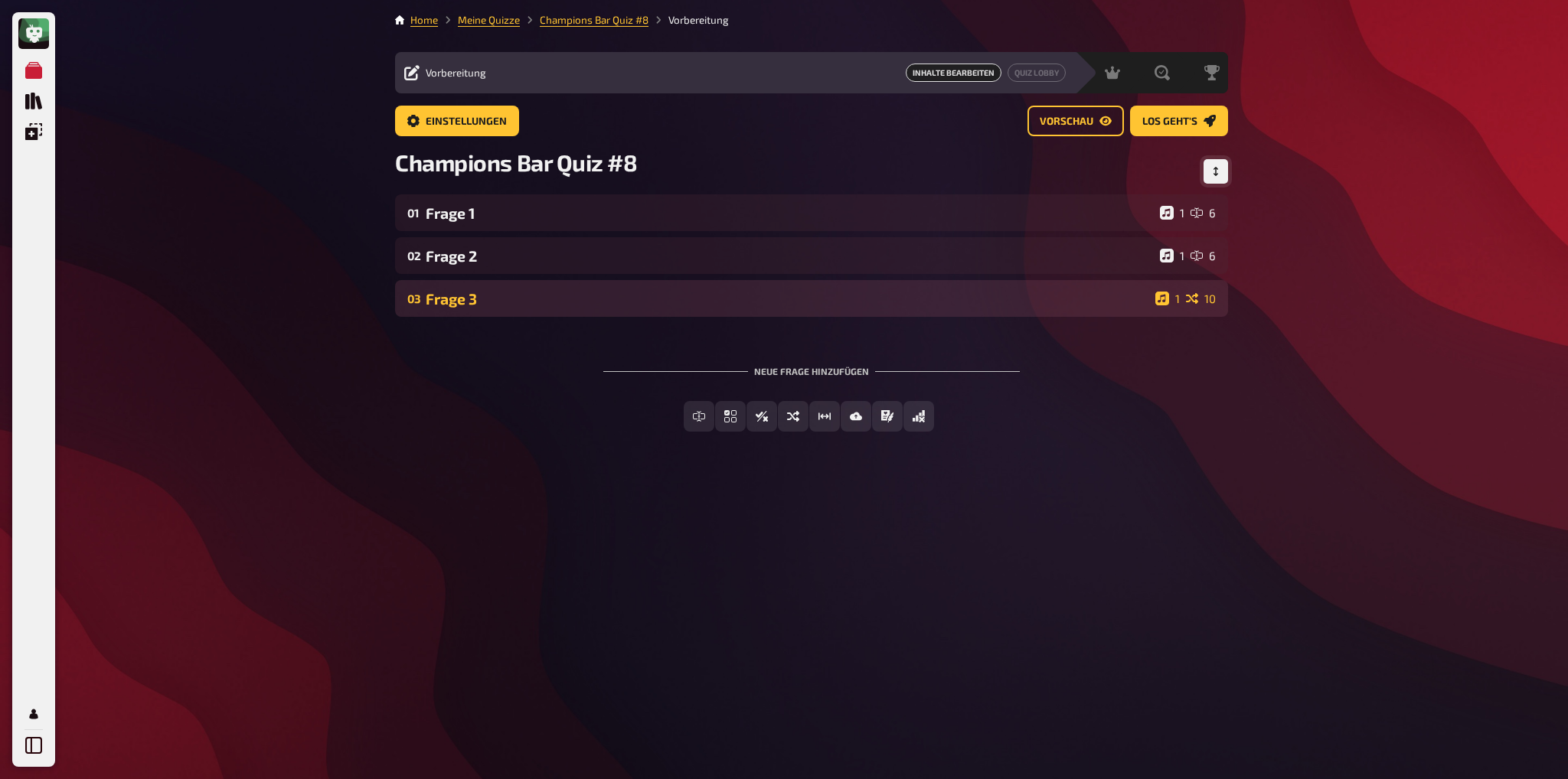
click at [451, 306] on div "Frage 3" at bounding box center [787, 299] width 724 height 18
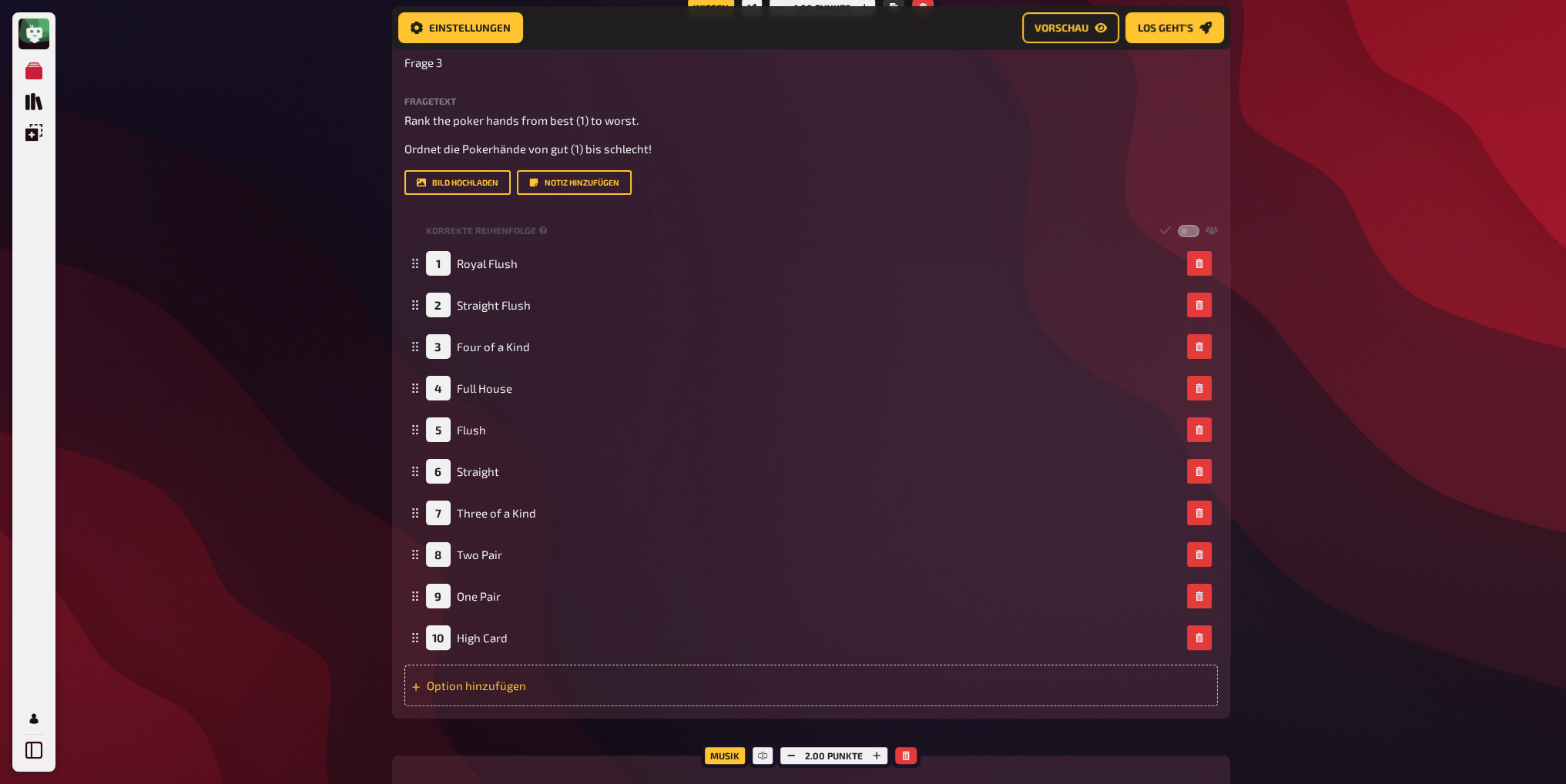
scroll to position [683, 0]
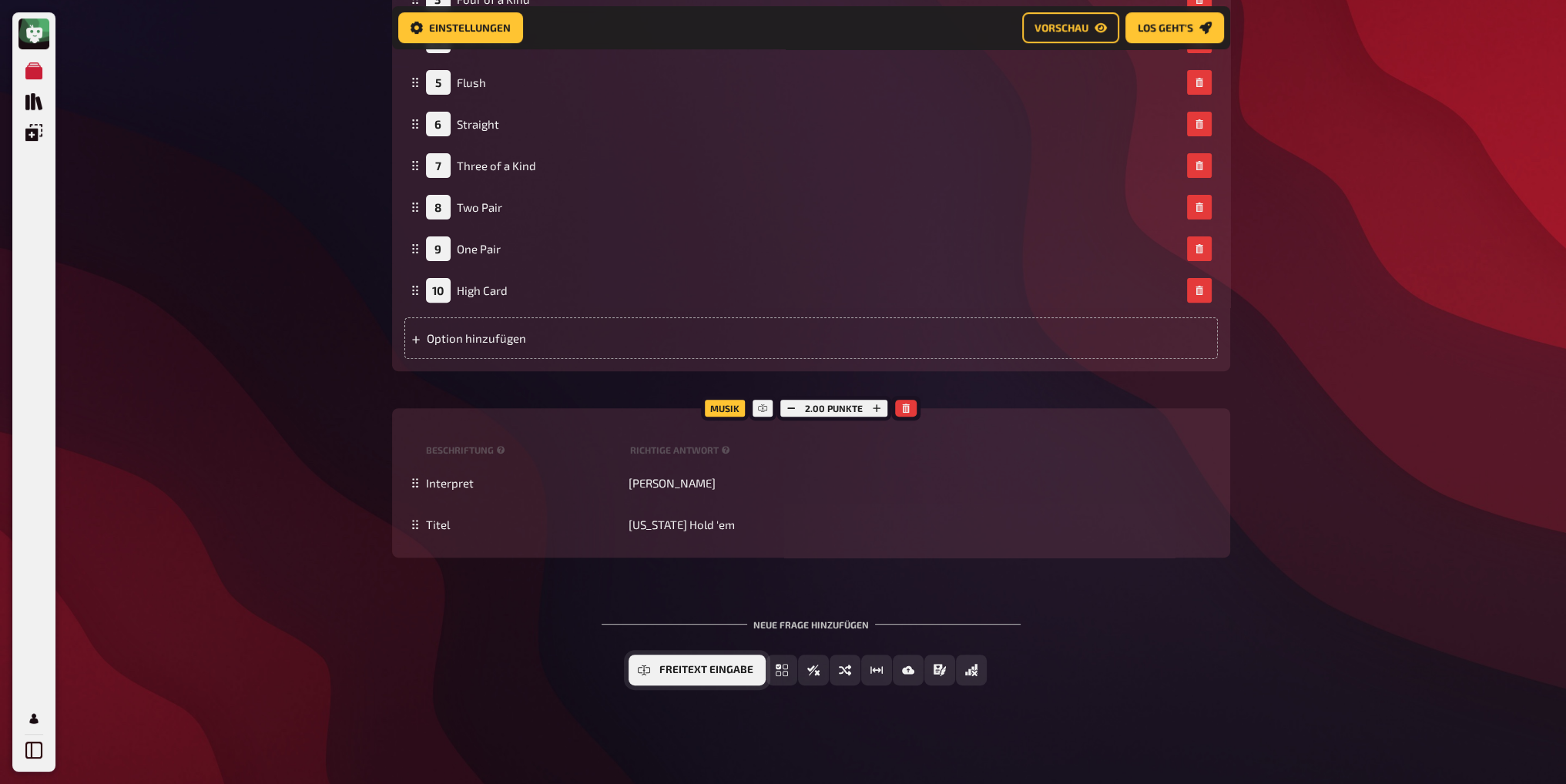
click at [687, 667] on span "Freitext Eingabe" at bounding box center [706, 670] width 94 height 11
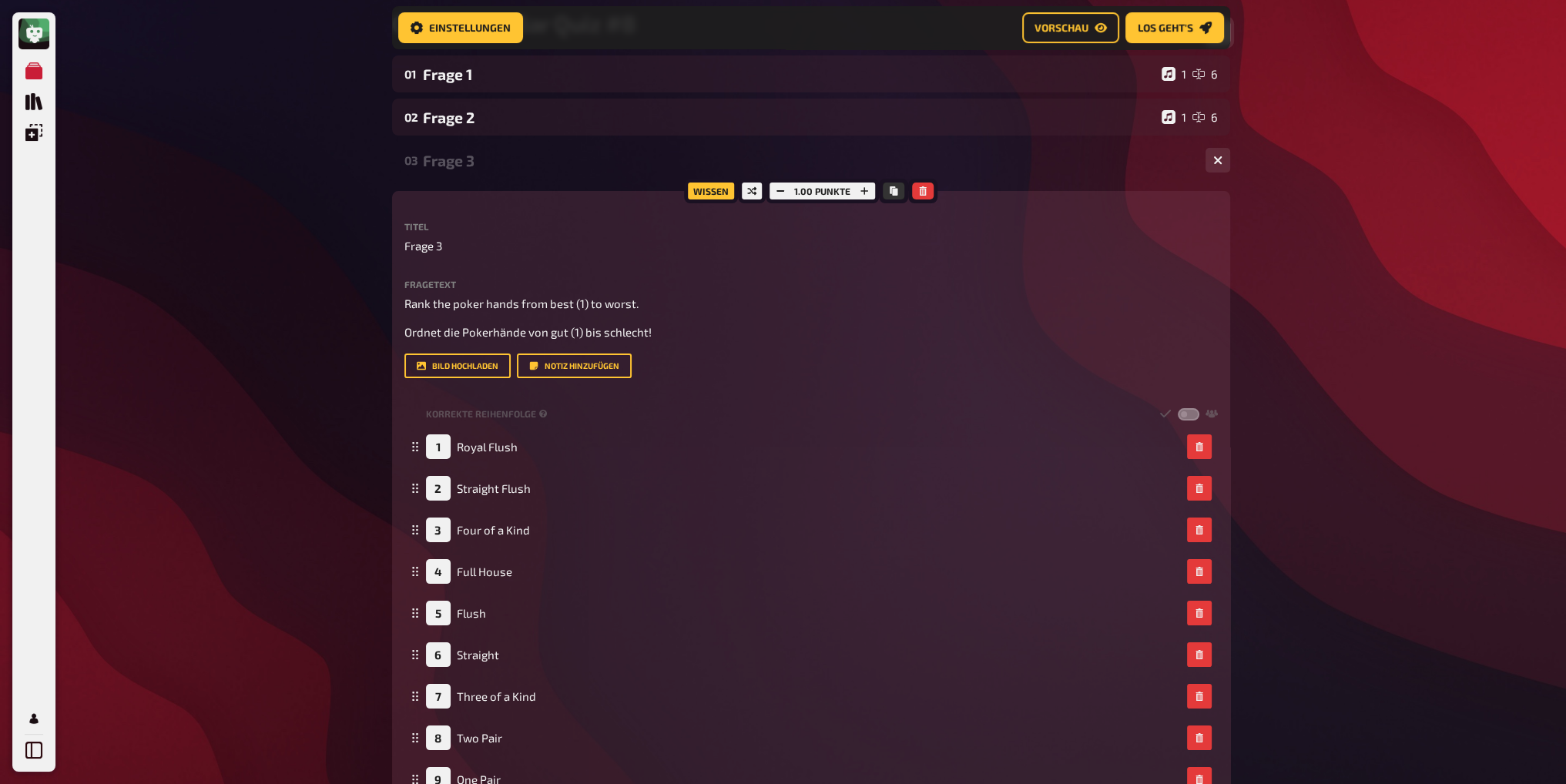
scroll to position [132, 0]
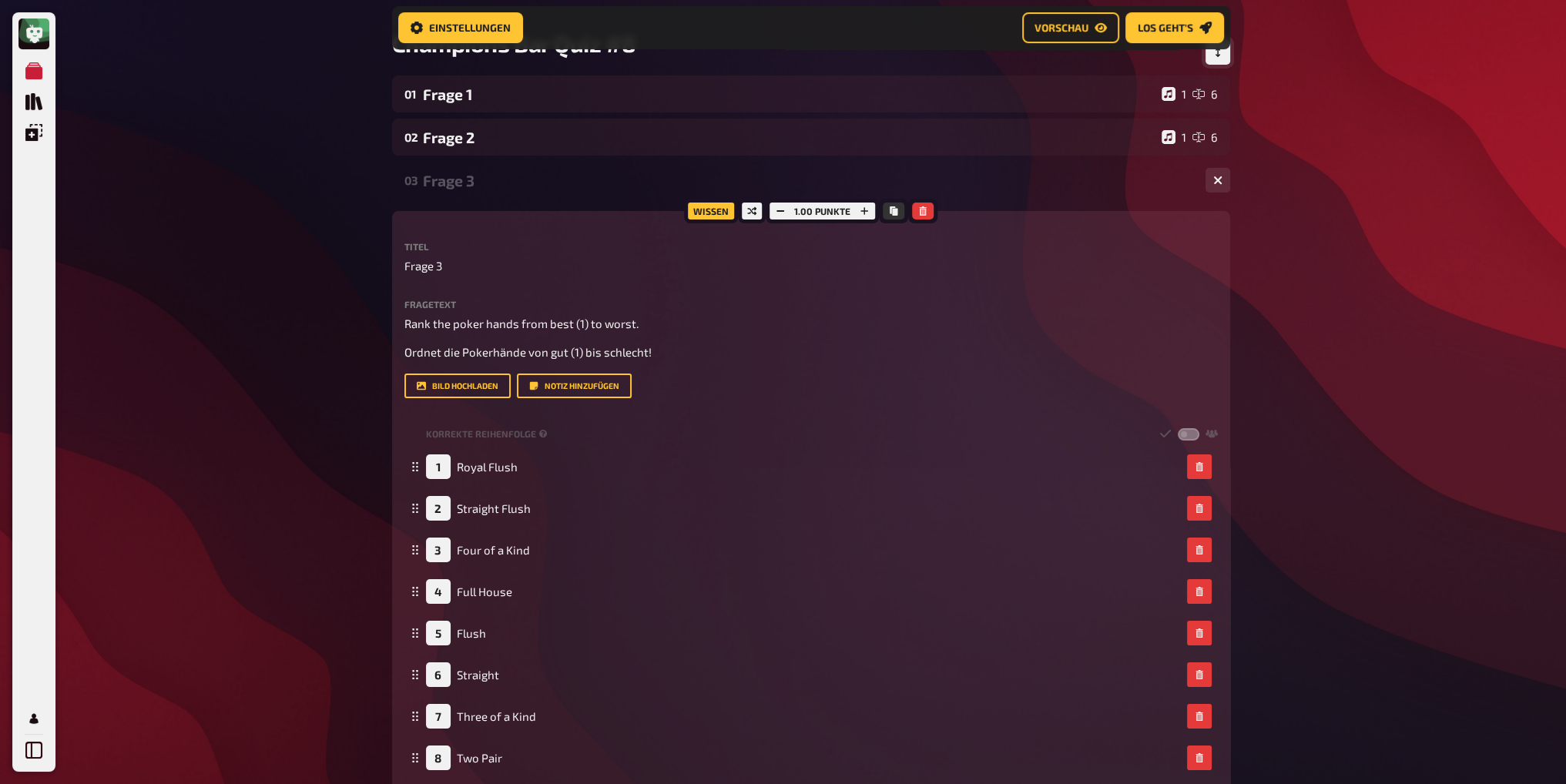
drag, startPoint x: 456, startPoint y: 186, endPoint x: 487, endPoint y: 189, distance: 31.1
click at [456, 186] on div "Frage 3" at bounding box center [807, 180] width 770 height 18
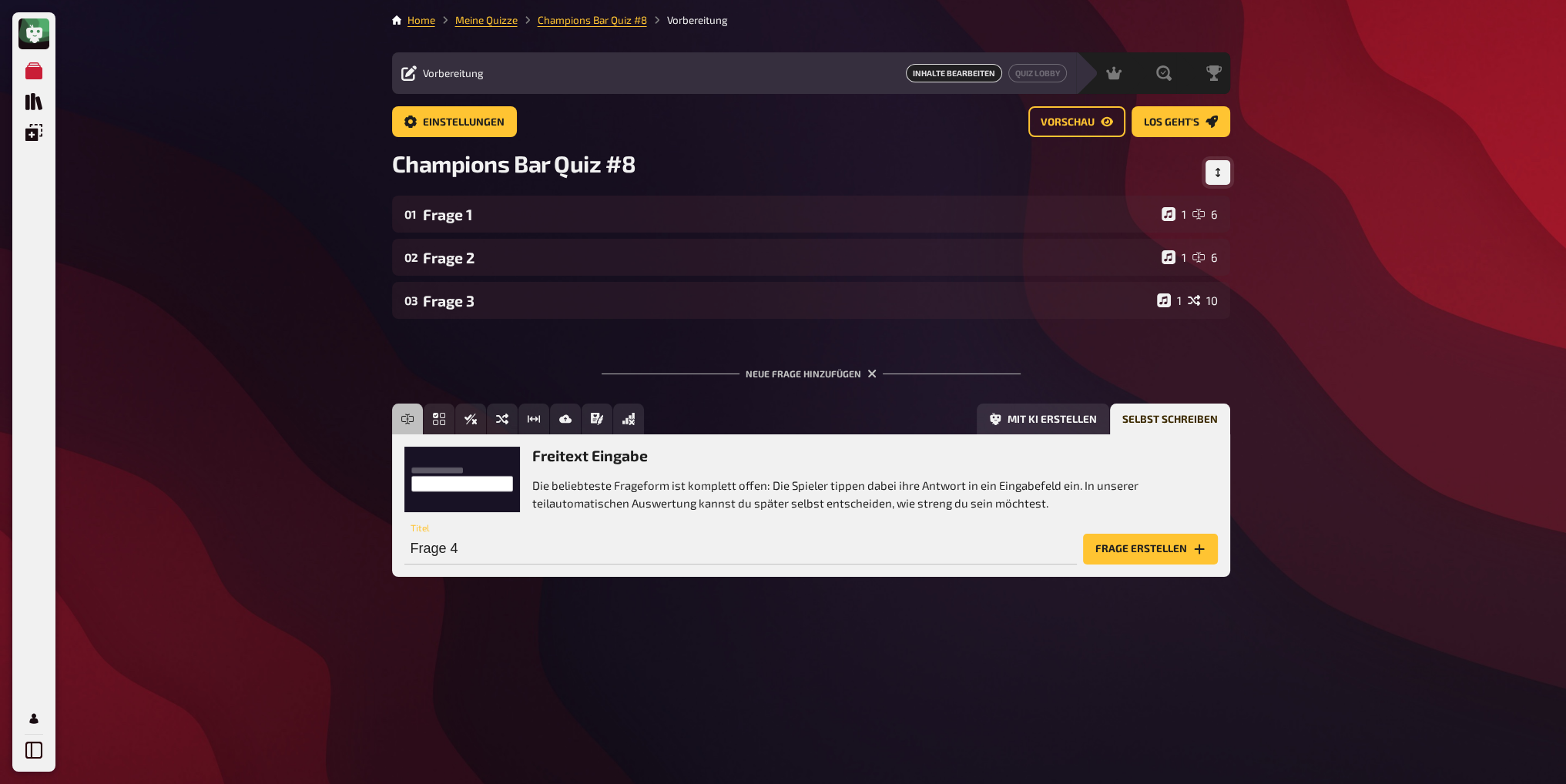
scroll to position [0, 0]
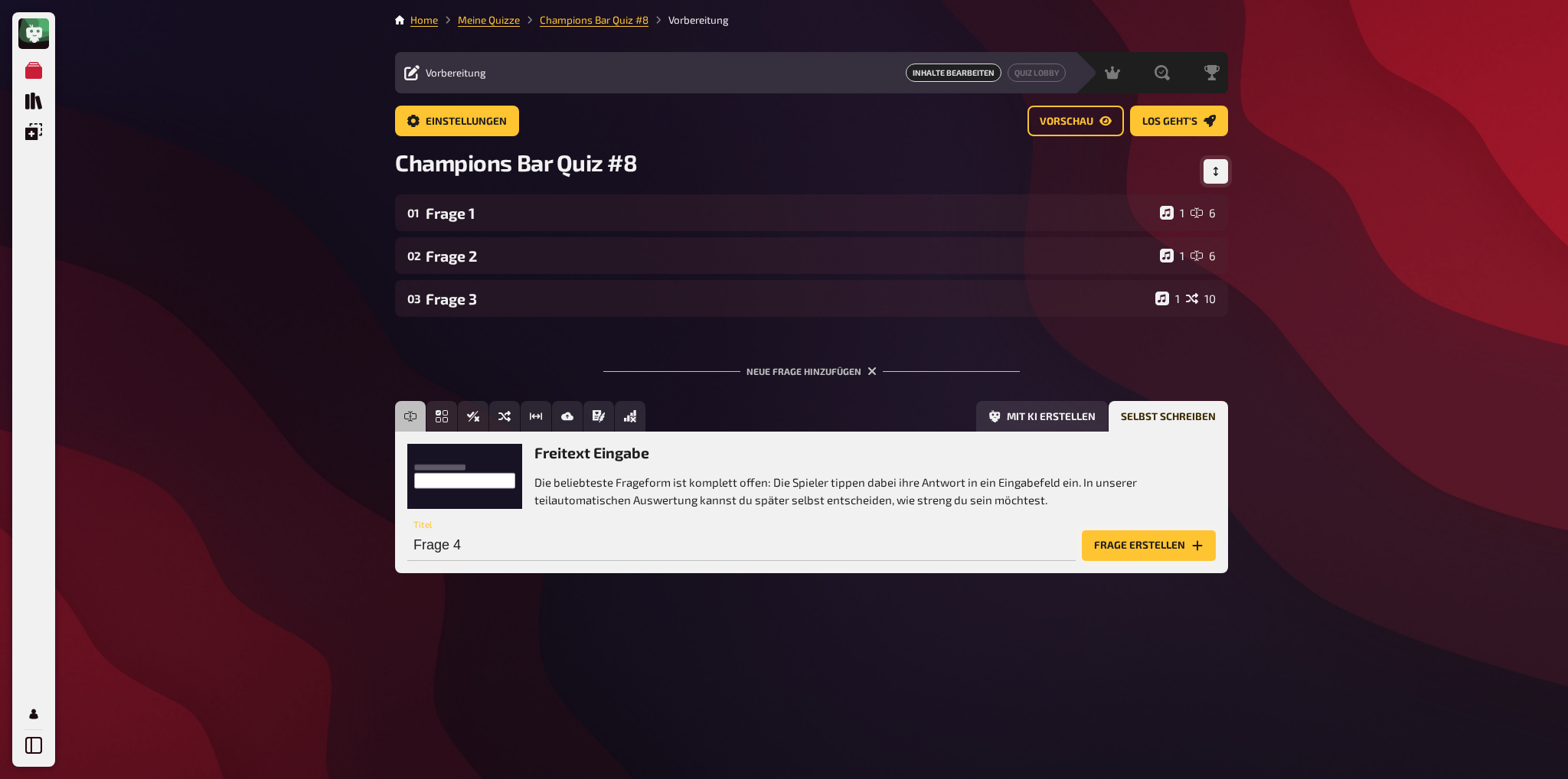
click at [1130, 547] on button "Frage erstellen" at bounding box center [1149, 546] width 134 height 31
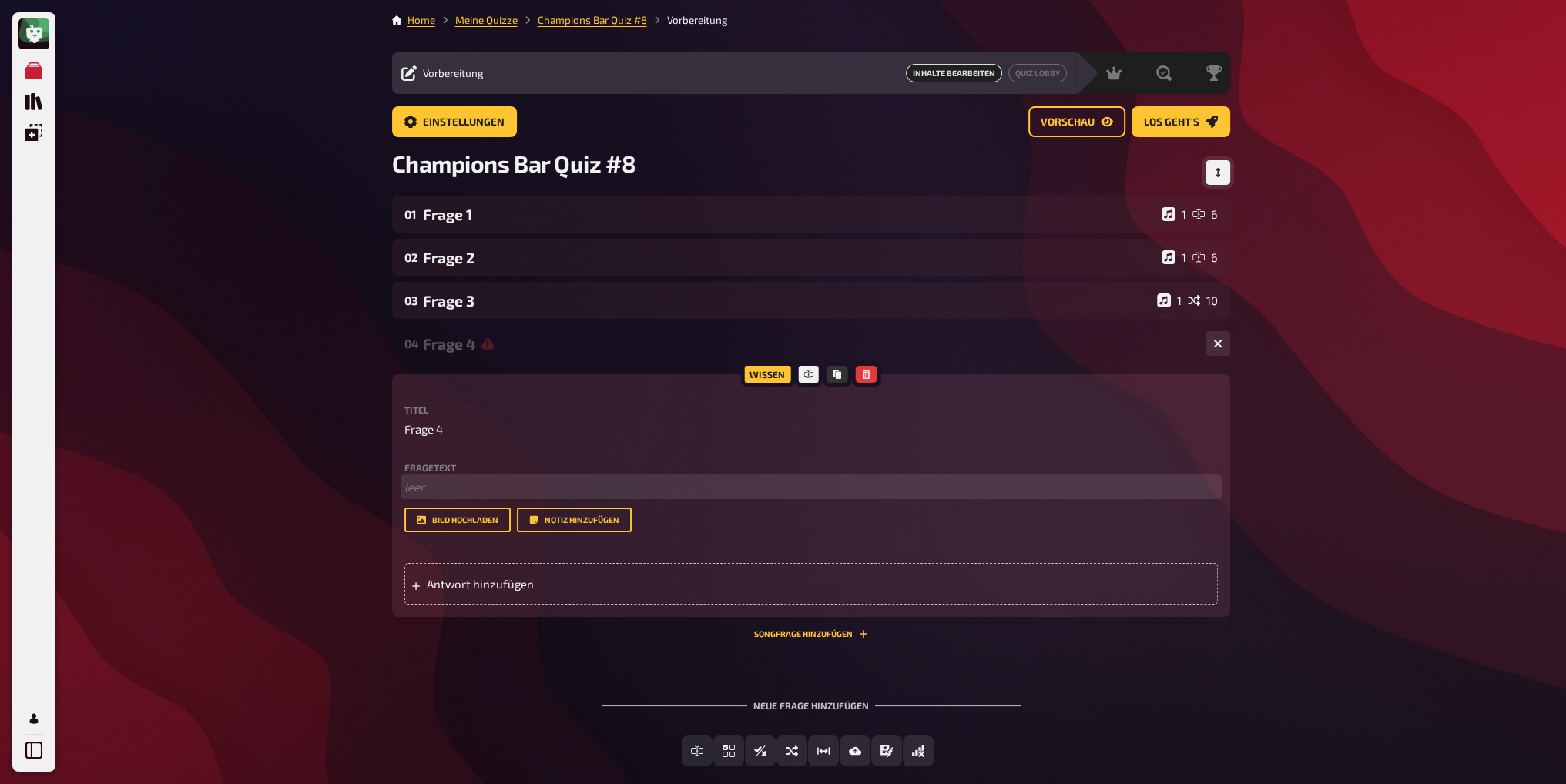
drag, startPoint x: 457, startPoint y: 485, endPoint x: 466, endPoint y: 486, distance: 9.1
click at [457, 485] on p "﻿ leer" at bounding box center [811, 487] width 814 height 18
click at [438, 486] on span "WWho is advertising a weight loss injection in this photo?" at bounding box center [576, 487] width 306 height 14
click at [755, 487] on li "Who is advertising a weight loss injection in this photo?" at bounding box center [820, 487] width 795 height 18
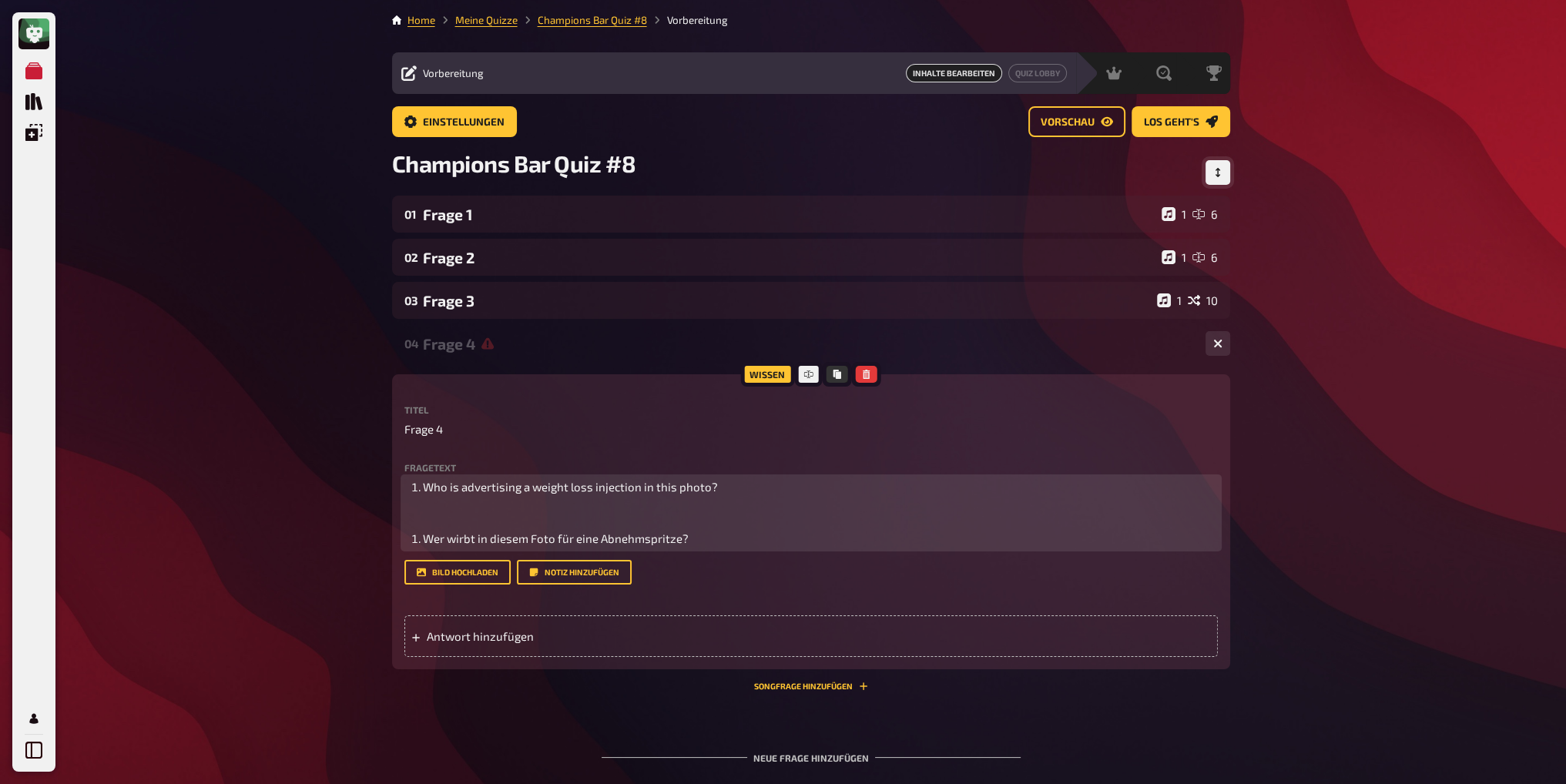
click at [740, 483] on li "Who is advertising a weight loss injection in this photo?" at bounding box center [820, 487] width 795 height 18
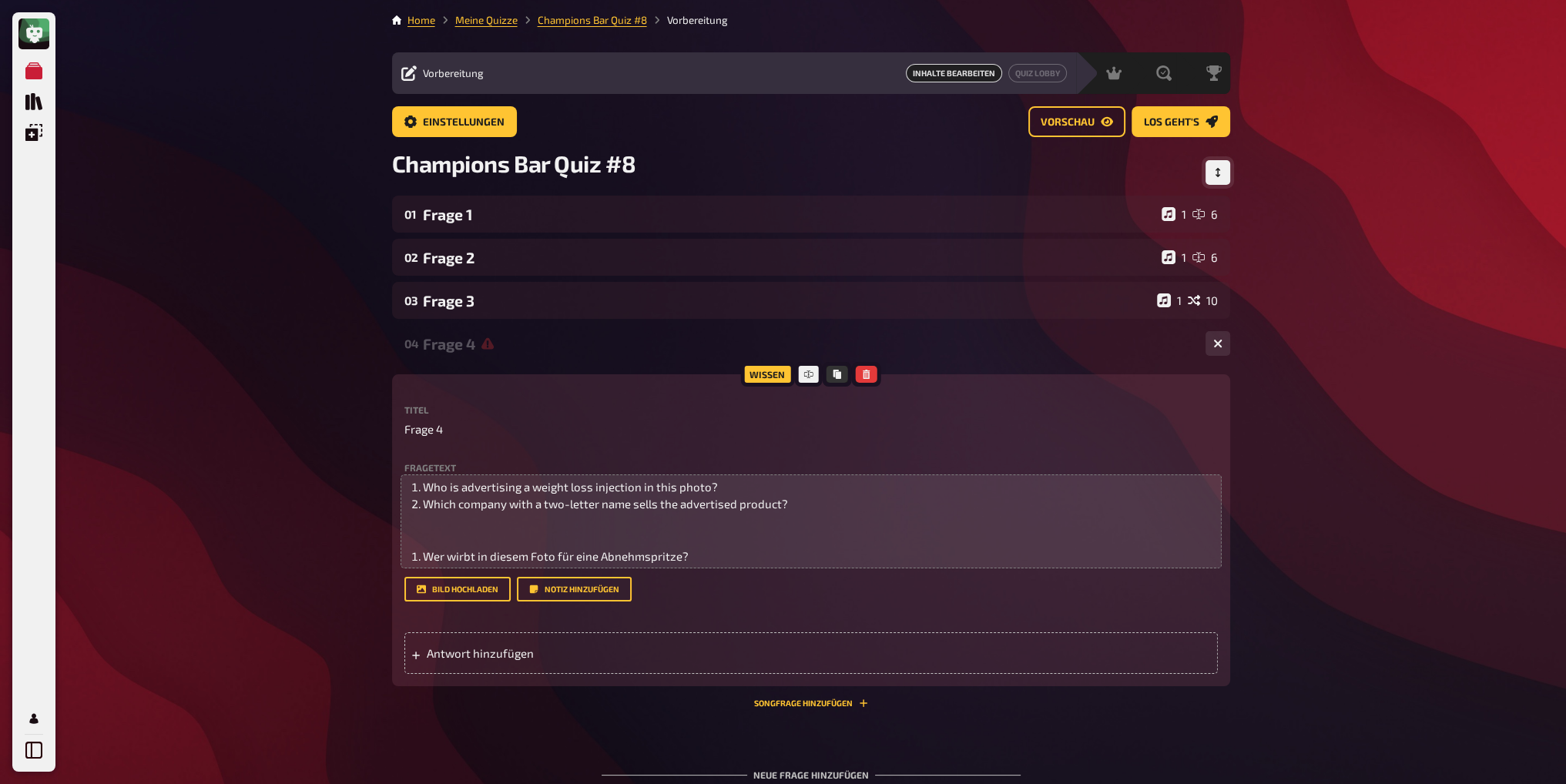
click at [731, 564] on div "Fragetext Who is advertising a weight loss injection in this photo? Which compa…" at bounding box center [811, 532] width 814 height 139
click at [733, 560] on li "Wer wirbt in diesem Foto für eine Abnehmspritze?" at bounding box center [820, 556] width 795 height 18
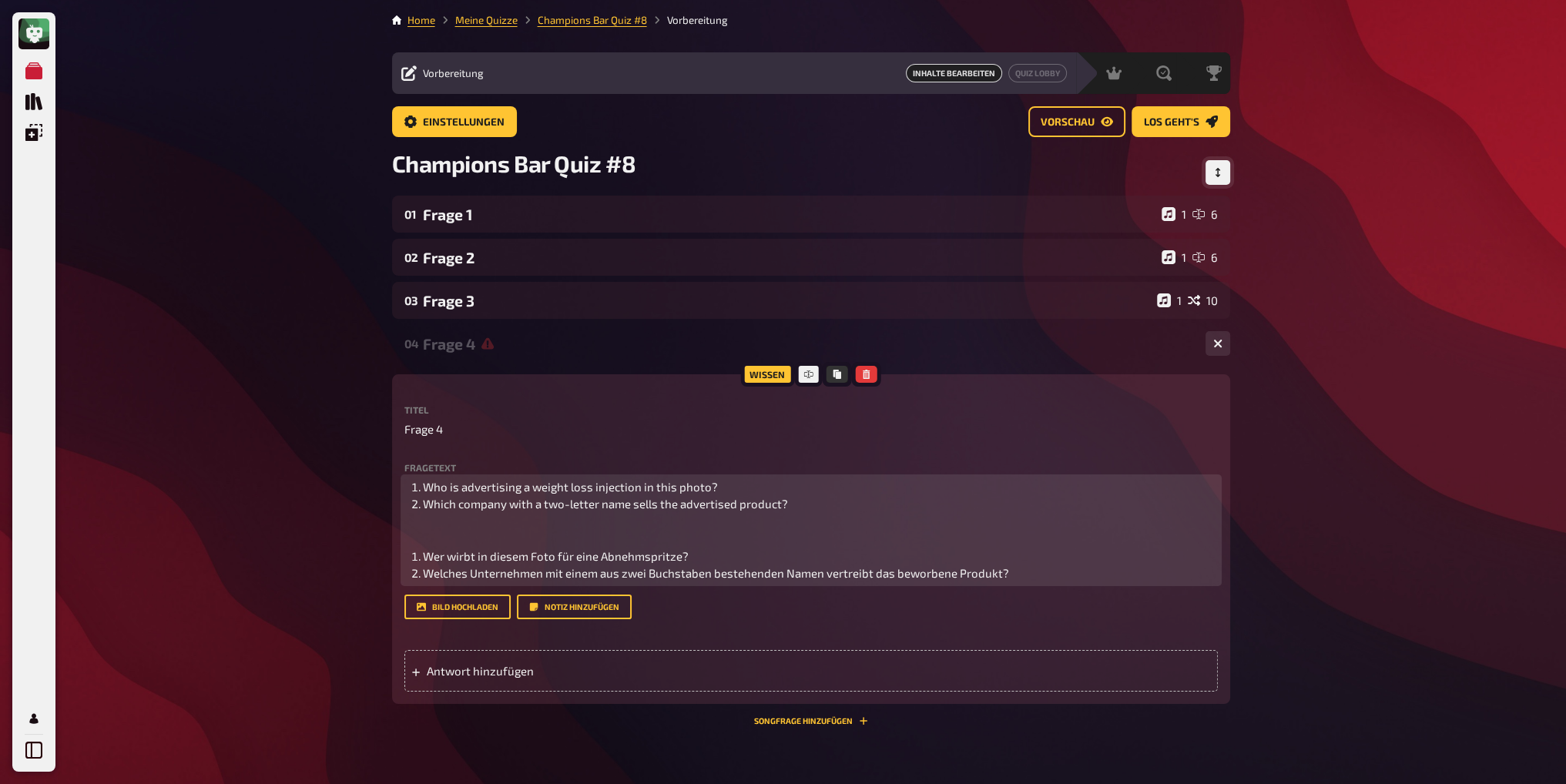
click at [658, 528] on p "﻿" at bounding box center [811, 533] width 814 height 18
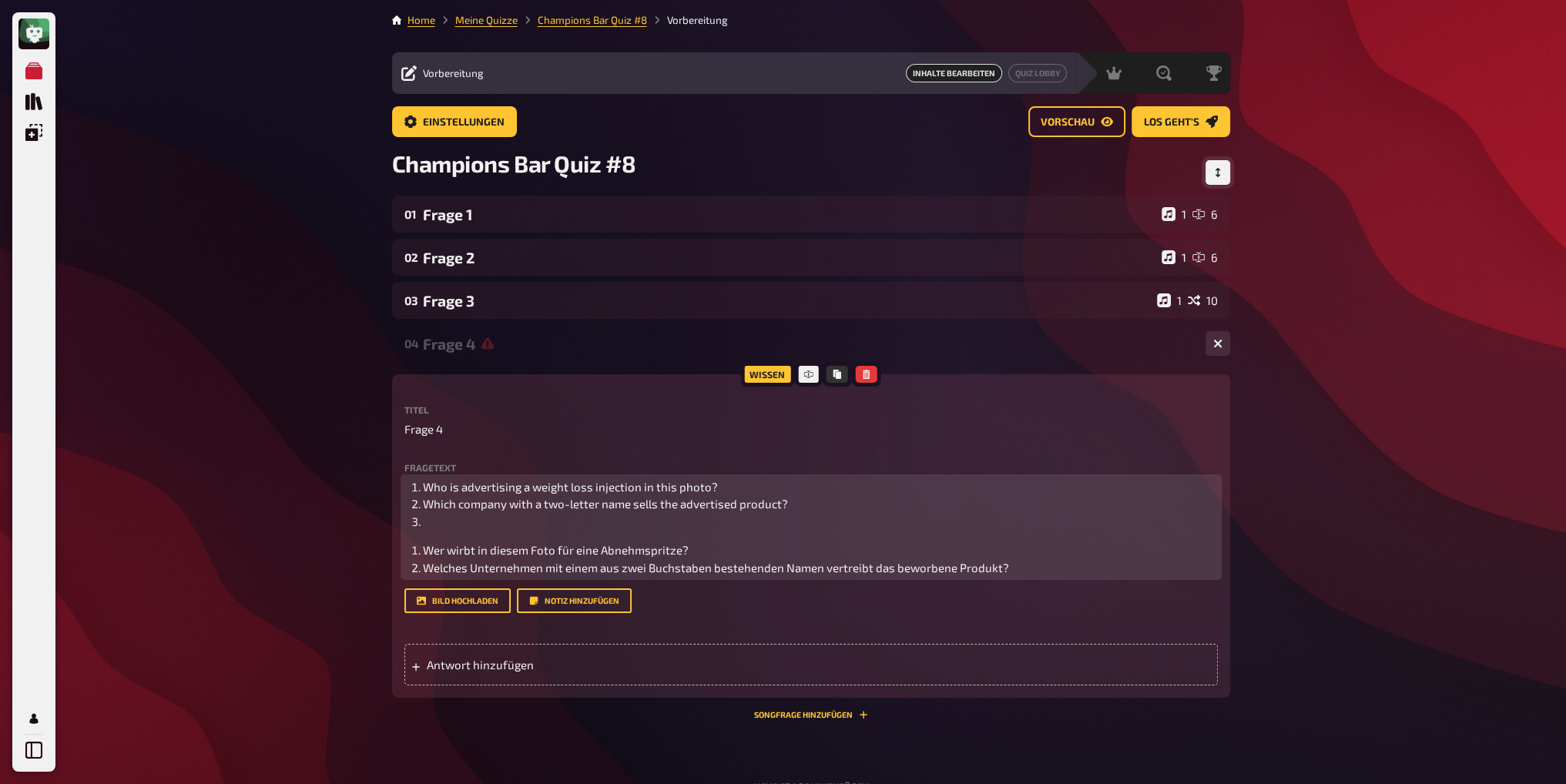
click at [501, 497] on span "Which company with a two-letter name sells the advertised product?" at bounding box center [605, 504] width 365 height 14
click at [518, 519] on li "﻿" at bounding box center [820, 521] width 795 height 18
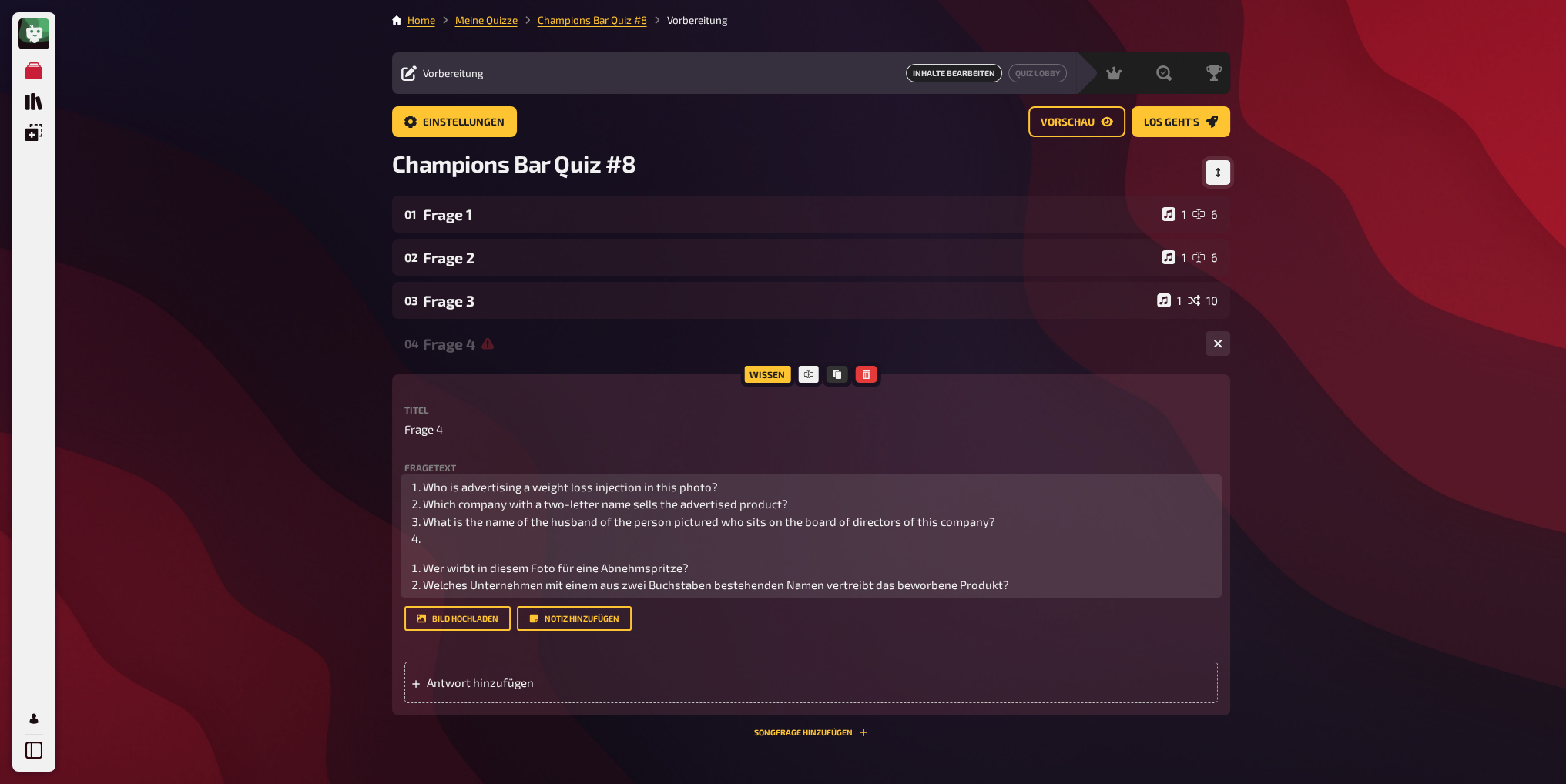
click at [1063, 587] on li "Welches Unternehmen mit einem aus zwei Buchstaben bestehenden Namen vertreibt d…" at bounding box center [820, 584] width 795 height 18
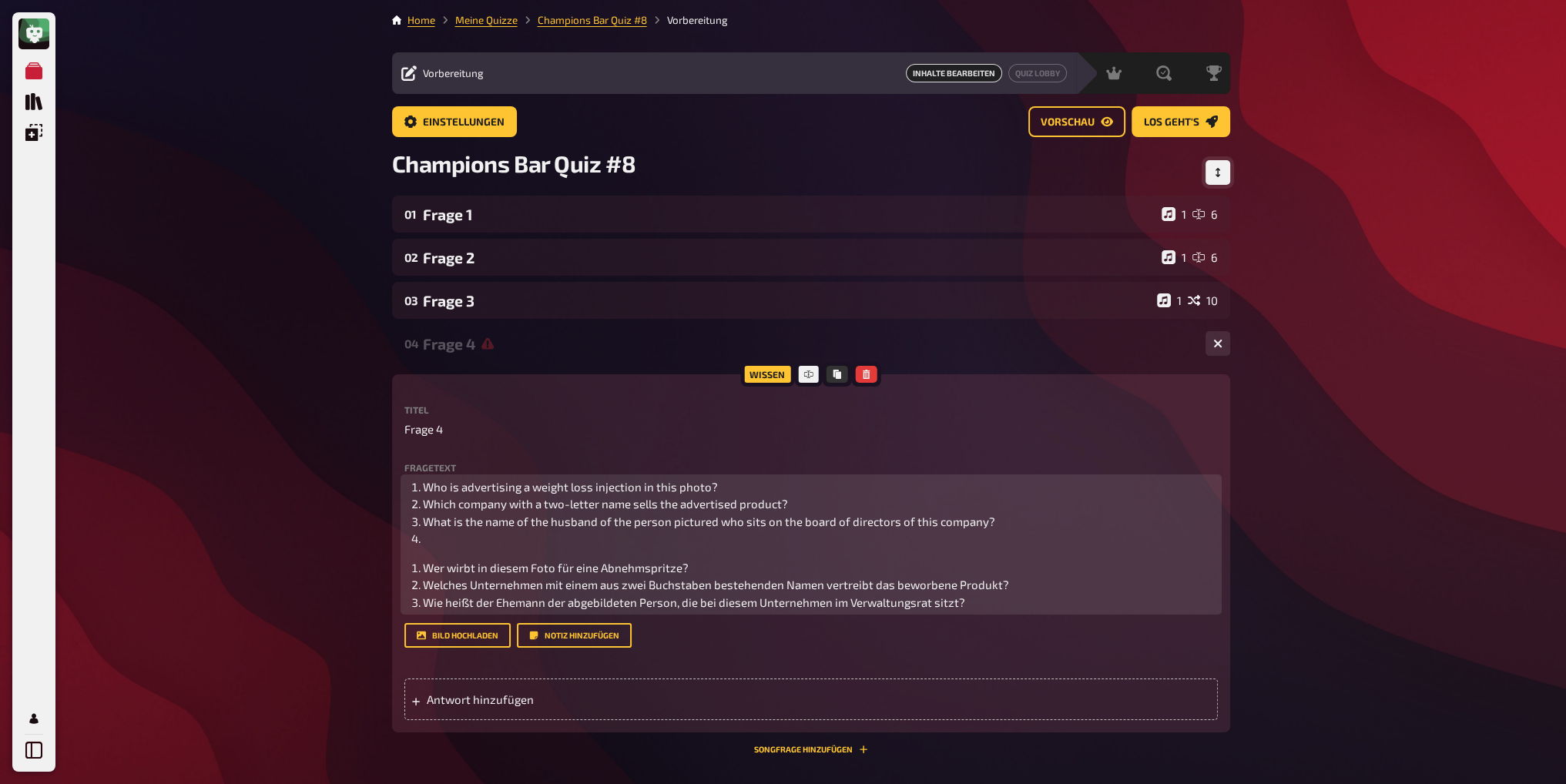
click at [1031, 519] on li "What is the name of the husband of the person pictured who sits on the board of…" at bounding box center [820, 521] width 795 height 18
click at [994, 602] on li "Wie heißt der Ehemann der abgebildeten Person, die bei diesem Unternehmen im Ve…" at bounding box center [820, 602] width 795 height 18
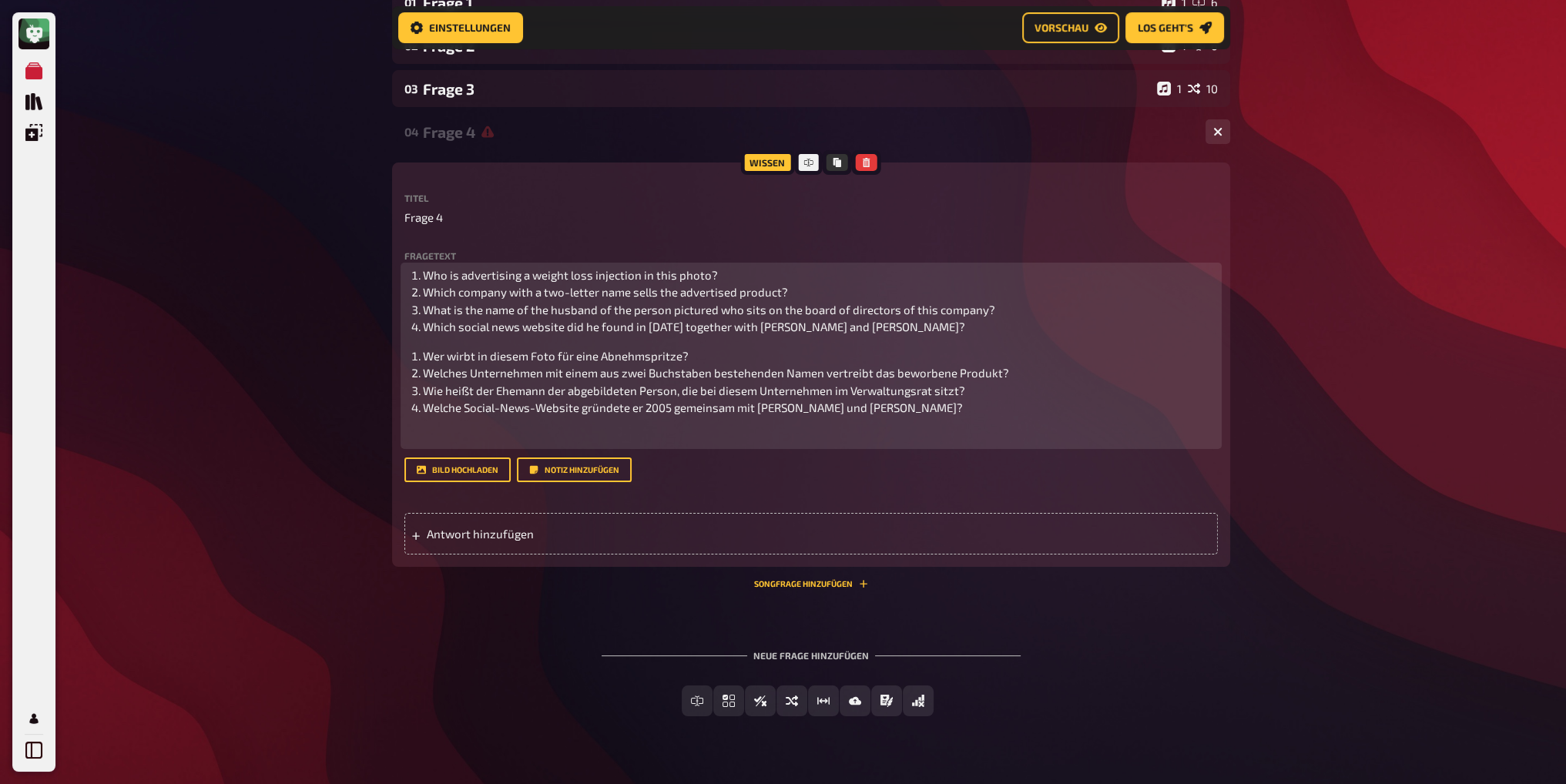
scroll to position [226, 0]
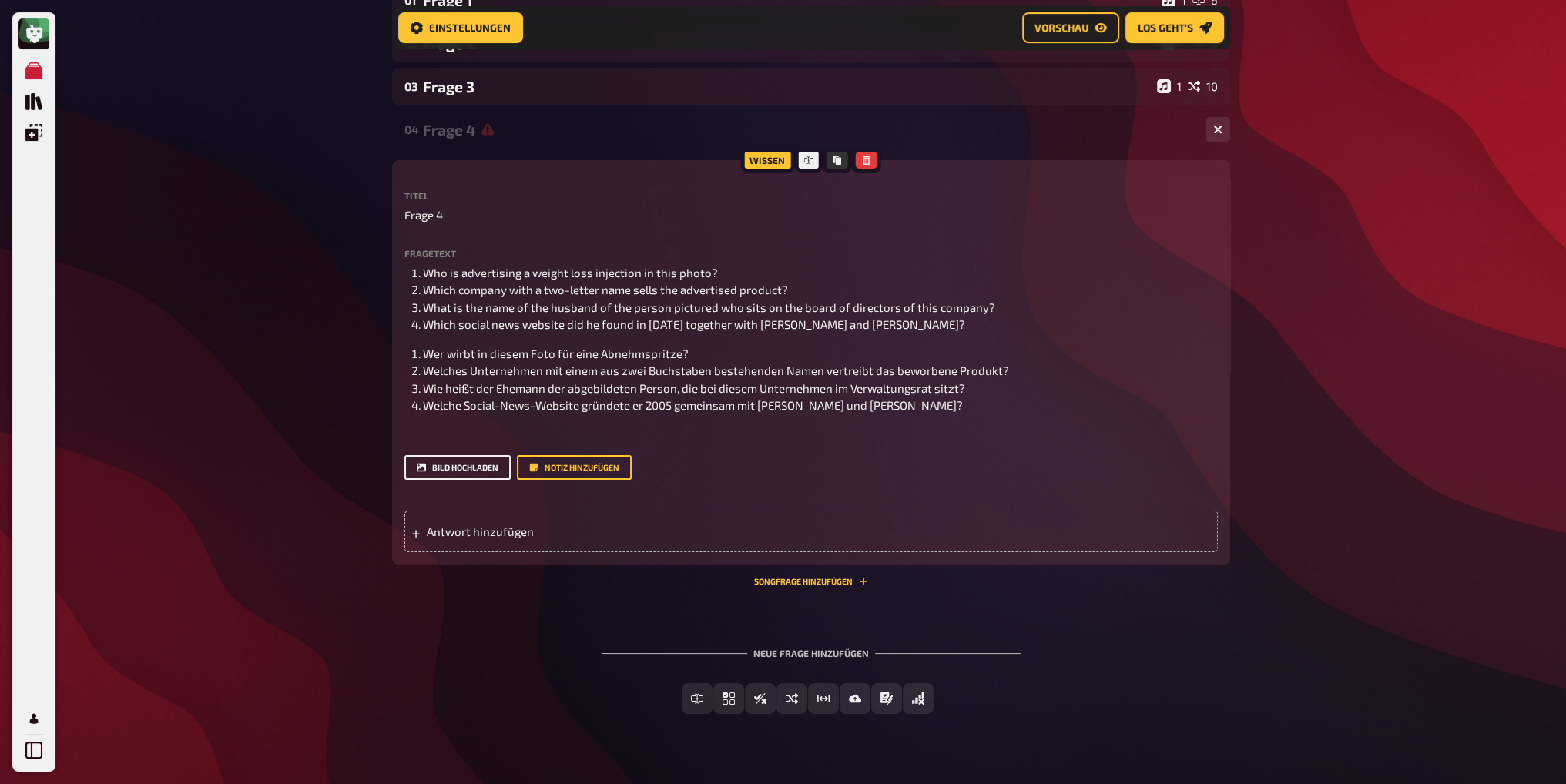
click at [461, 466] on button "Bild hochladen" at bounding box center [457, 468] width 106 height 25
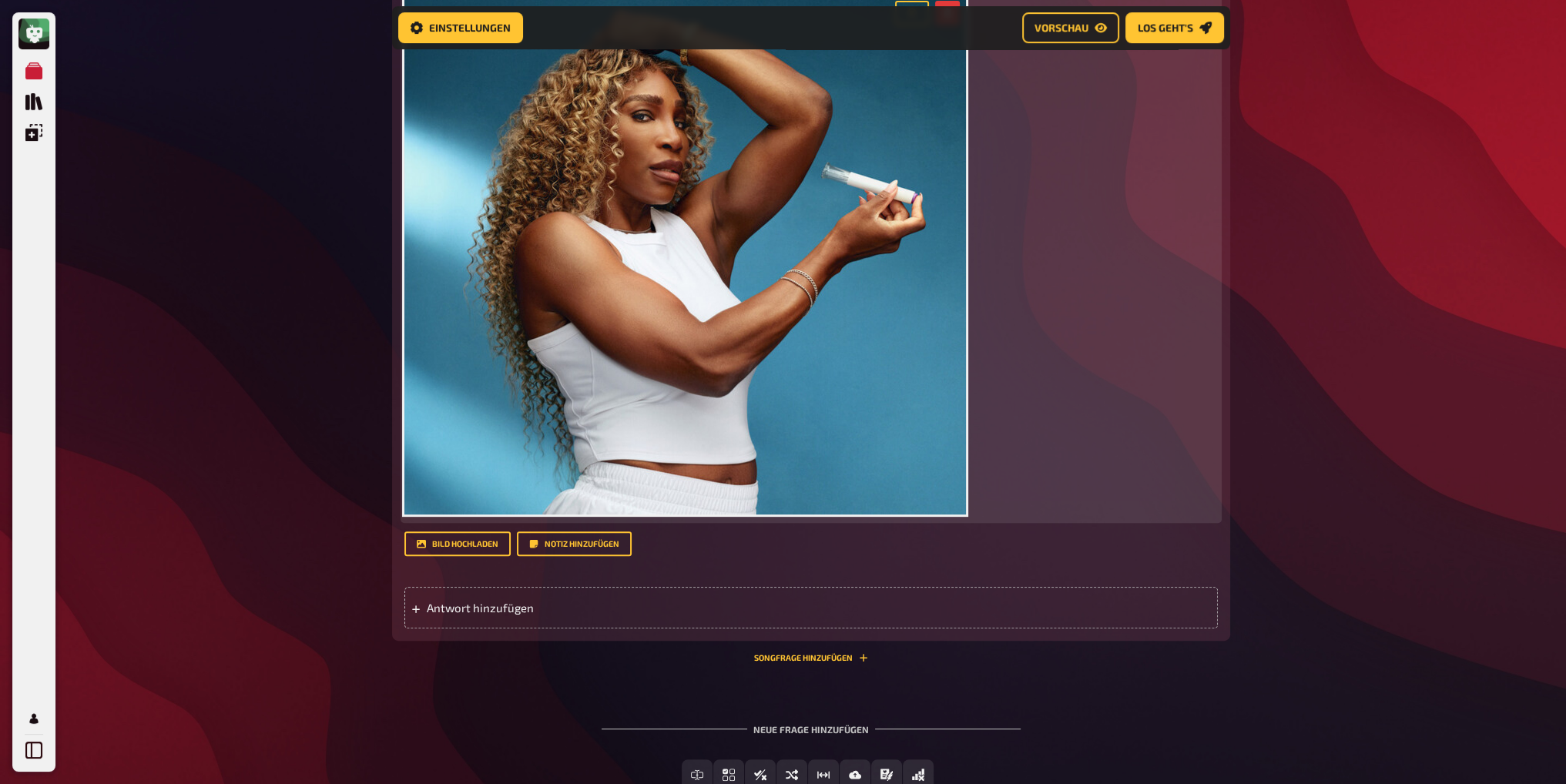
scroll to position [688, 0]
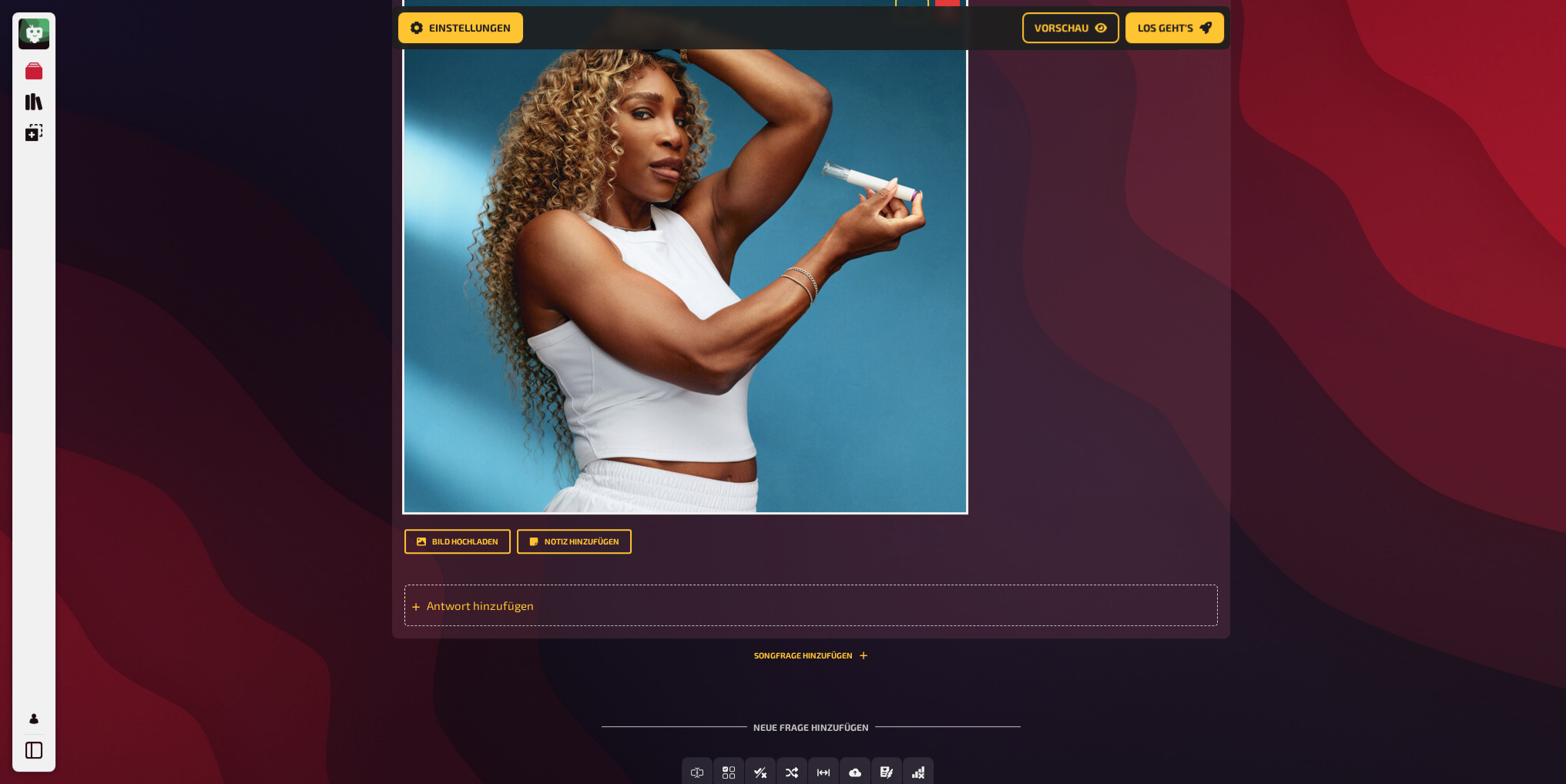
drag, startPoint x: 490, startPoint y: 606, endPoint x: 497, endPoint y: 605, distance: 7.1
click at [489, 606] on span "Antwort hinzufügen" at bounding box center [546, 605] width 239 height 14
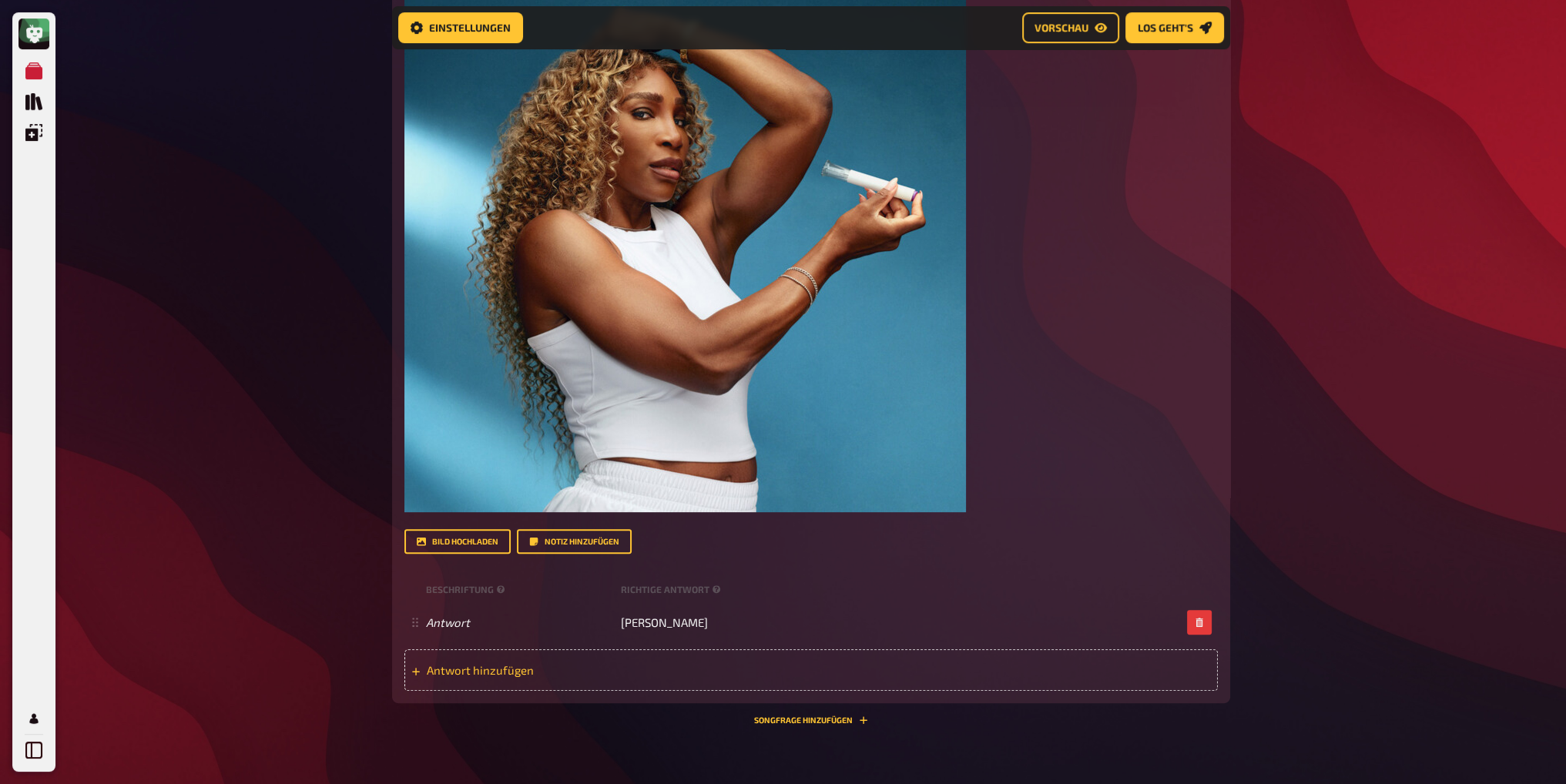
click at [493, 664] on span "Antwort hinzufügen" at bounding box center [546, 670] width 239 height 14
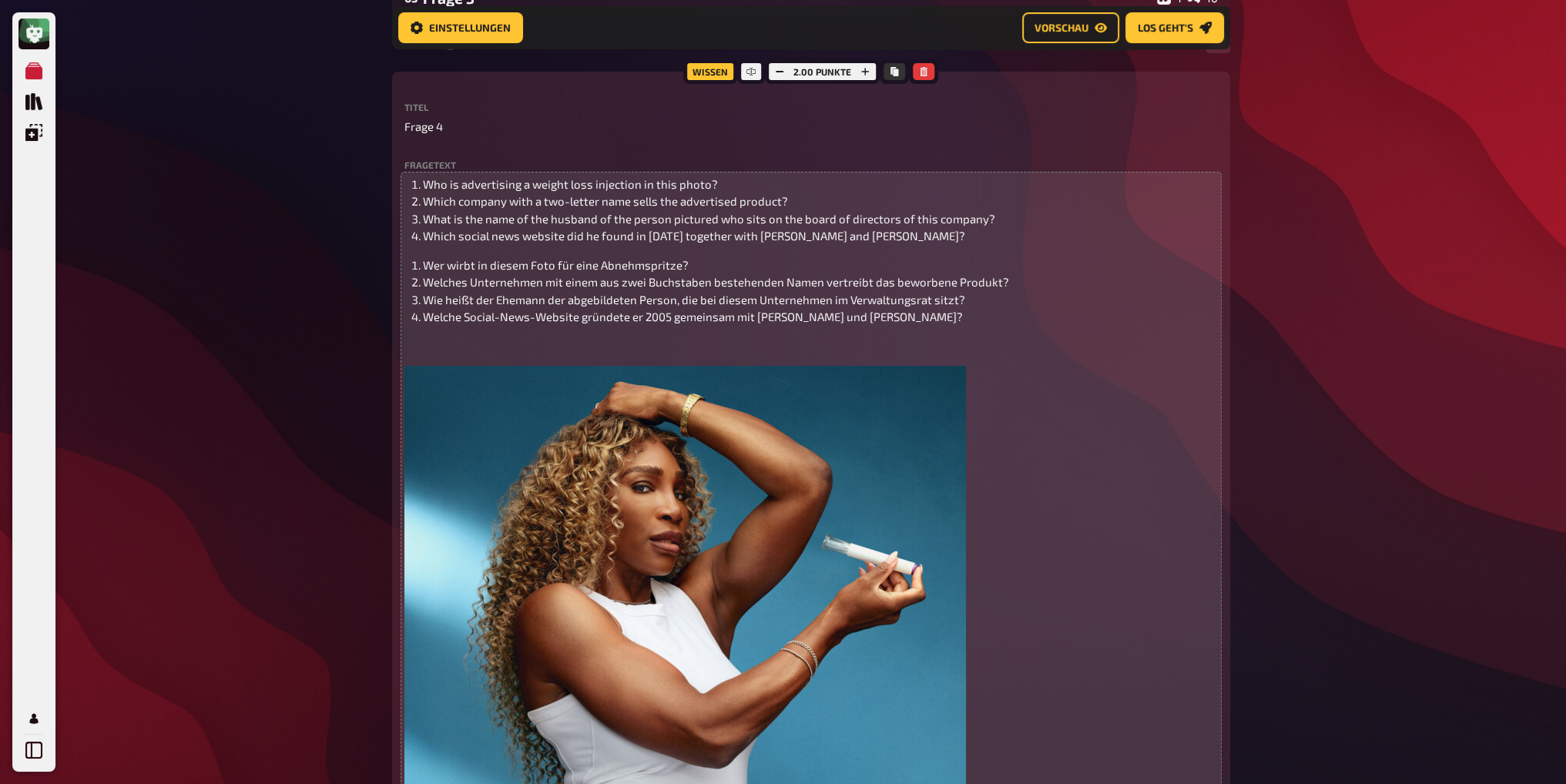
scroll to position [304, 0]
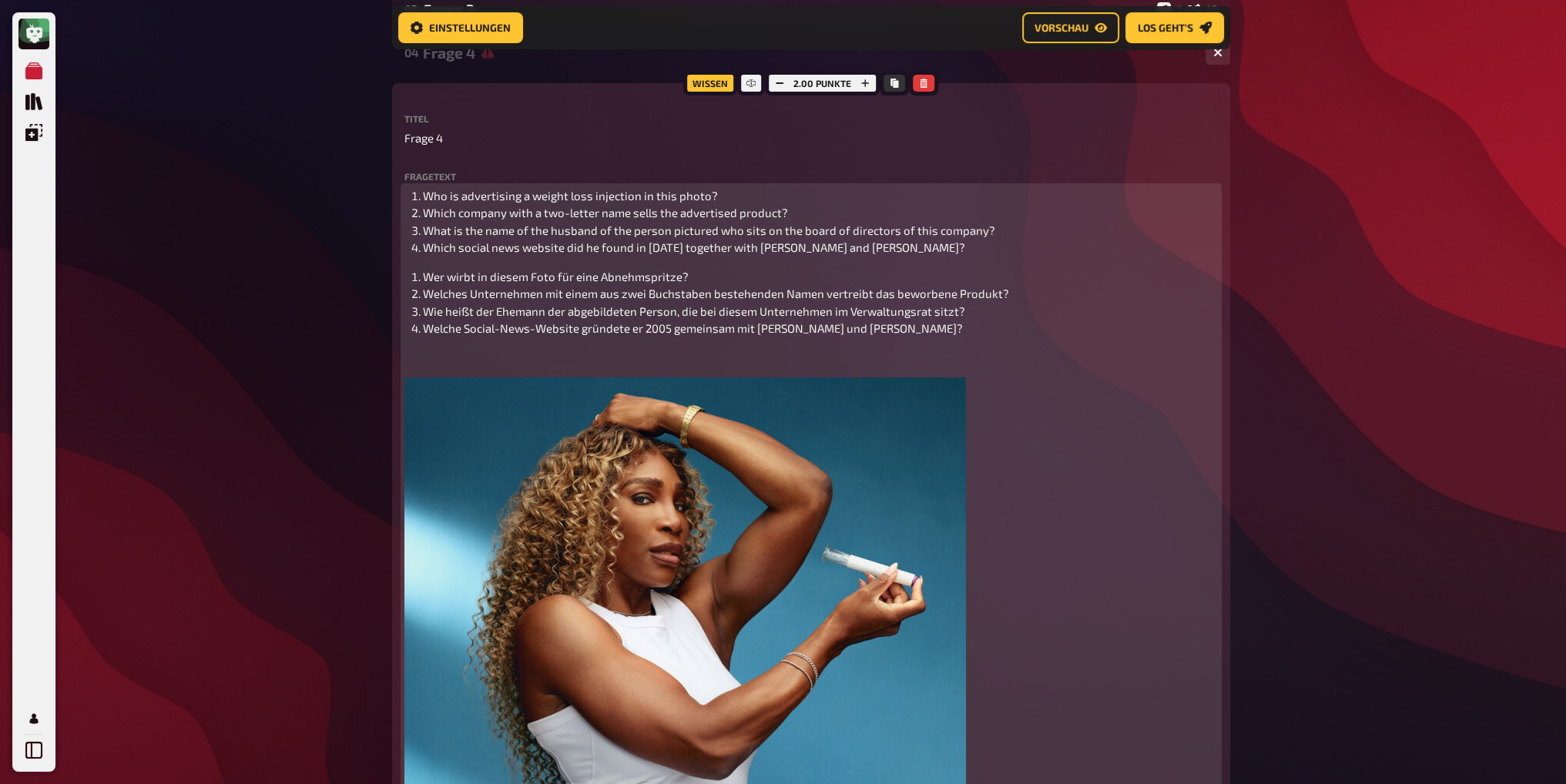
click at [484, 354] on p "﻿" at bounding box center [811, 357] width 814 height 18
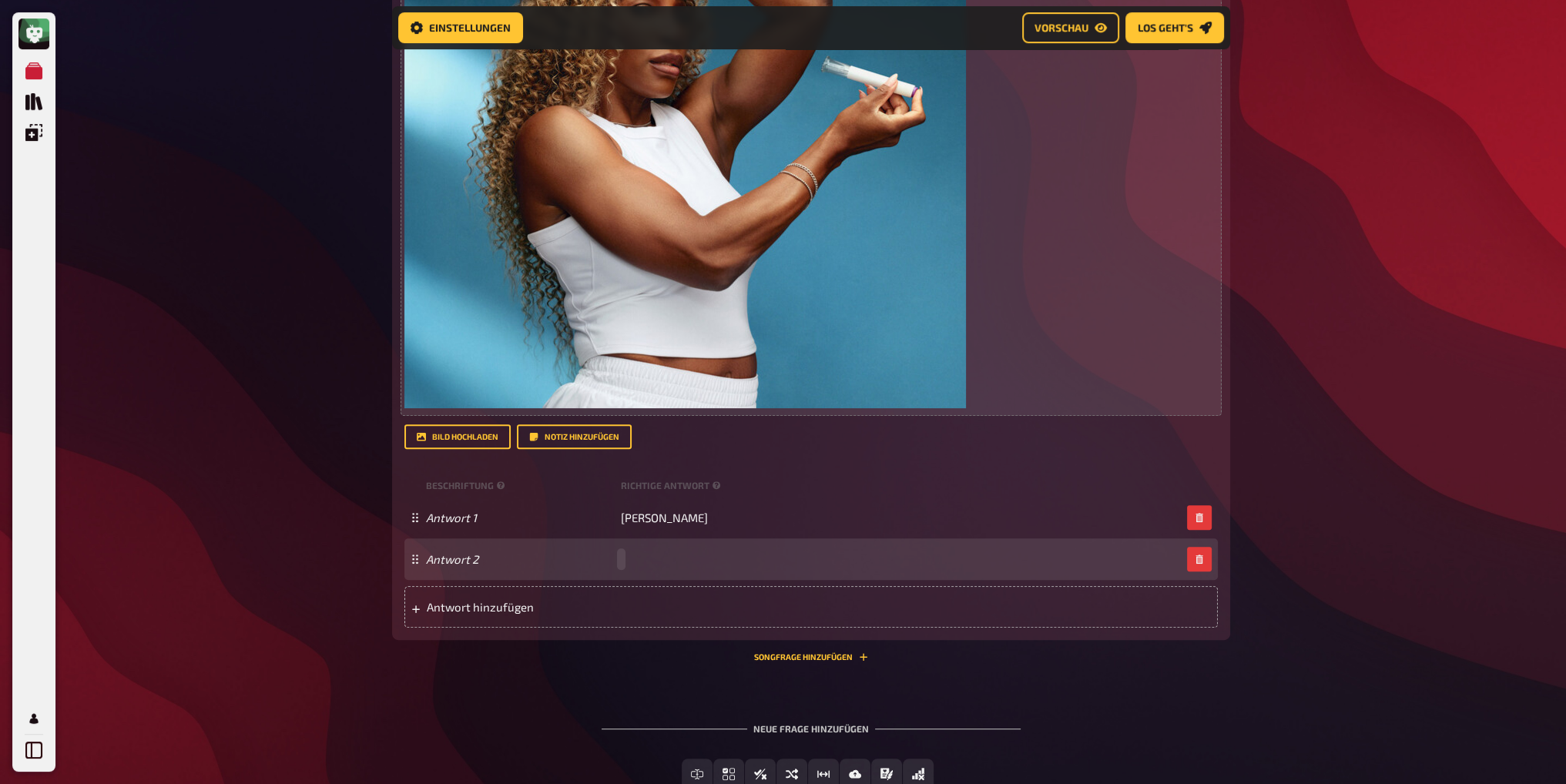
scroll to position [765, 0]
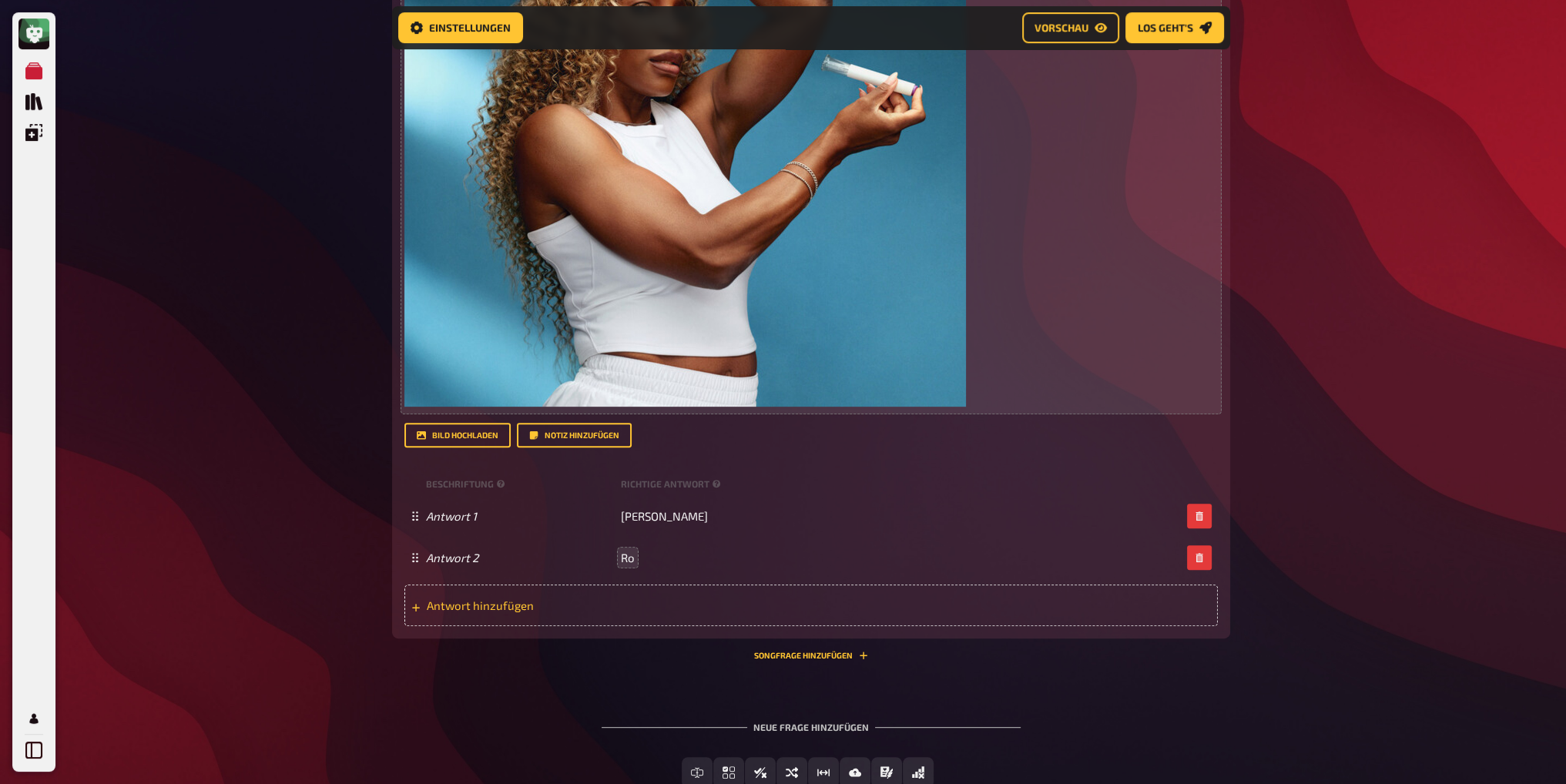
drag, startPoint x: 460, startPoint y: 603, endPoint x: 536, endPoint y: 612, distance: 76.5
click at [461, 603] on span "Antwort hinzufügen" at bounding box center [546, 605] width 239 height 14
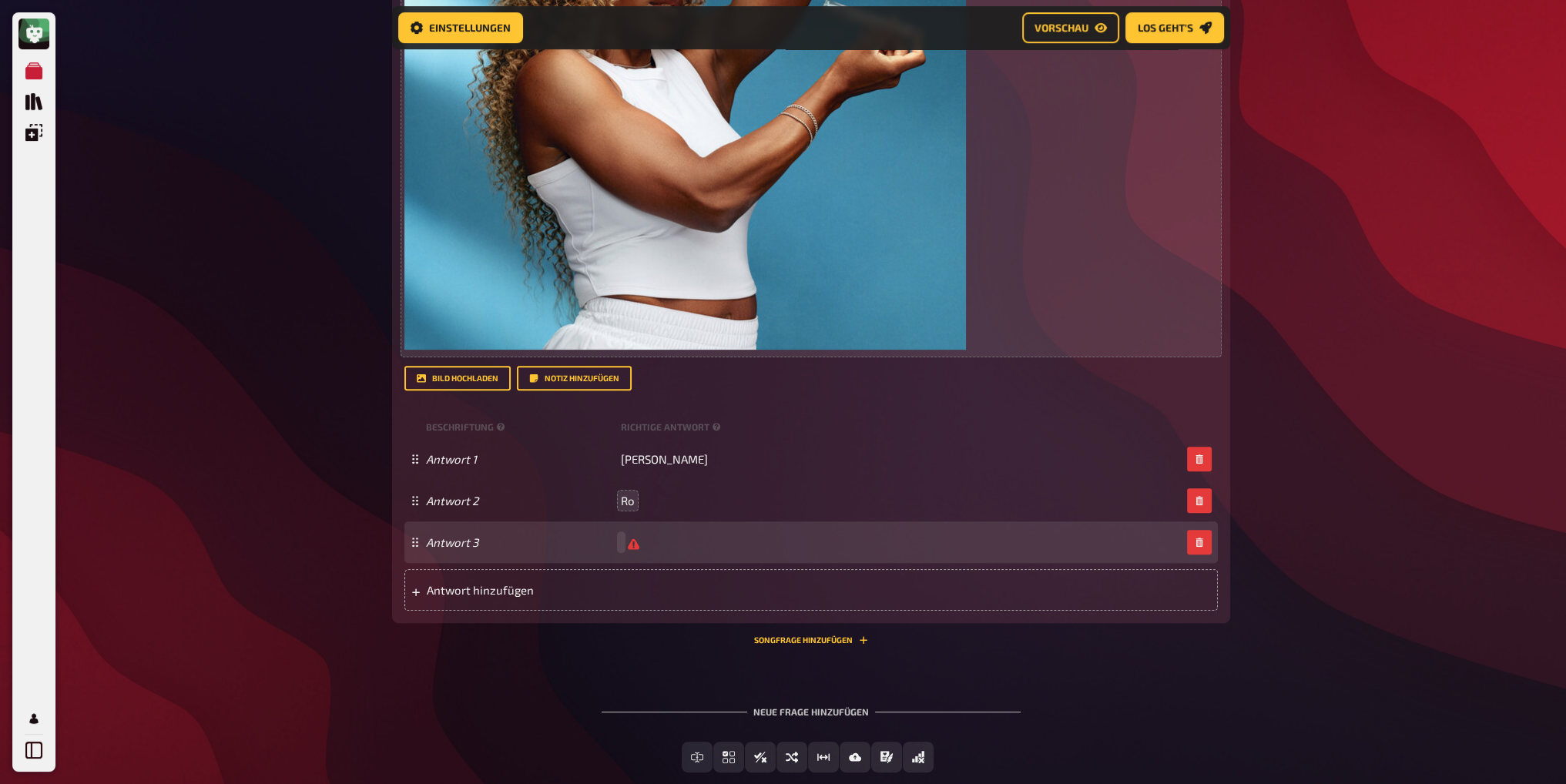
scroll to position [842, 0]
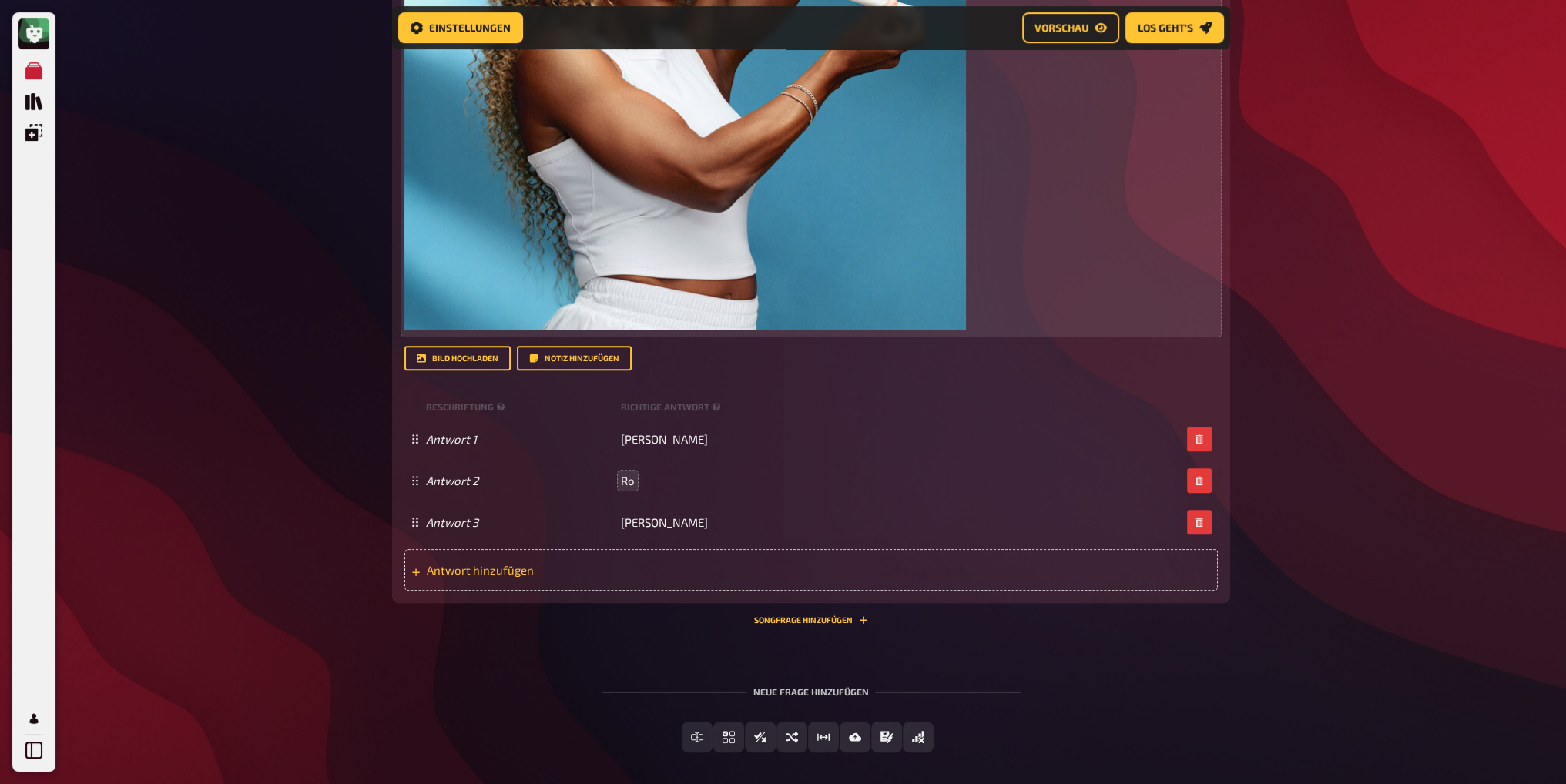
click at [528, 573] on span "Antwort hinzufügen" at bounding box center [546, 570] width 239 height 14
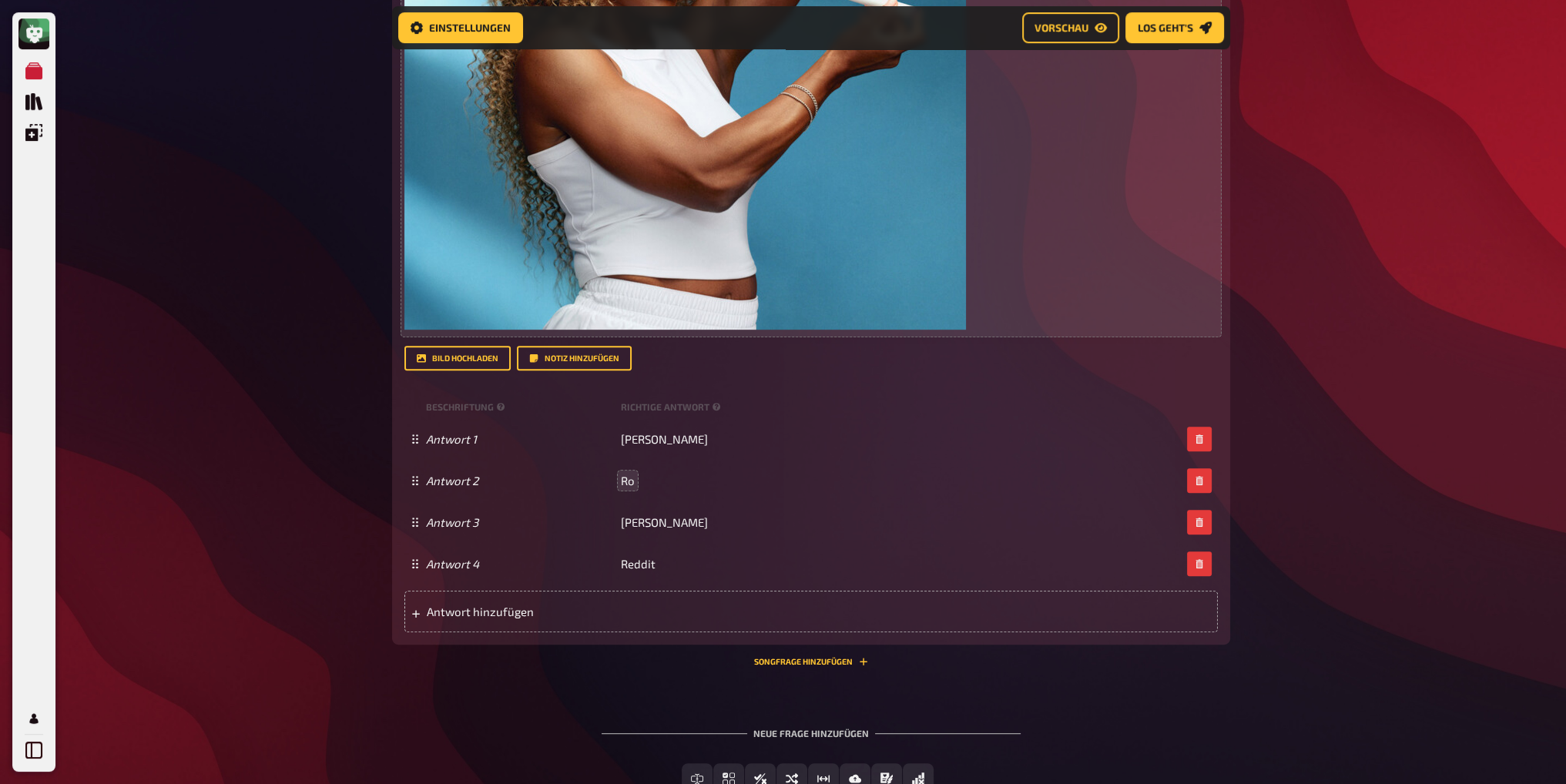
click at [253, 576] on div "Meine Quizze Quiz Sammlung Einblendungen Profil Home Meine Quizze Champions Bar…" at bounding box center [783, 25] width 1566 height 1735
click at [1374, 435] on div "Meine Quizze Quiz Sammlung Einblendungen Profil Home Meine Quizze Champions Bar…" at bounding box center [783, 25] width 1566 height 1735
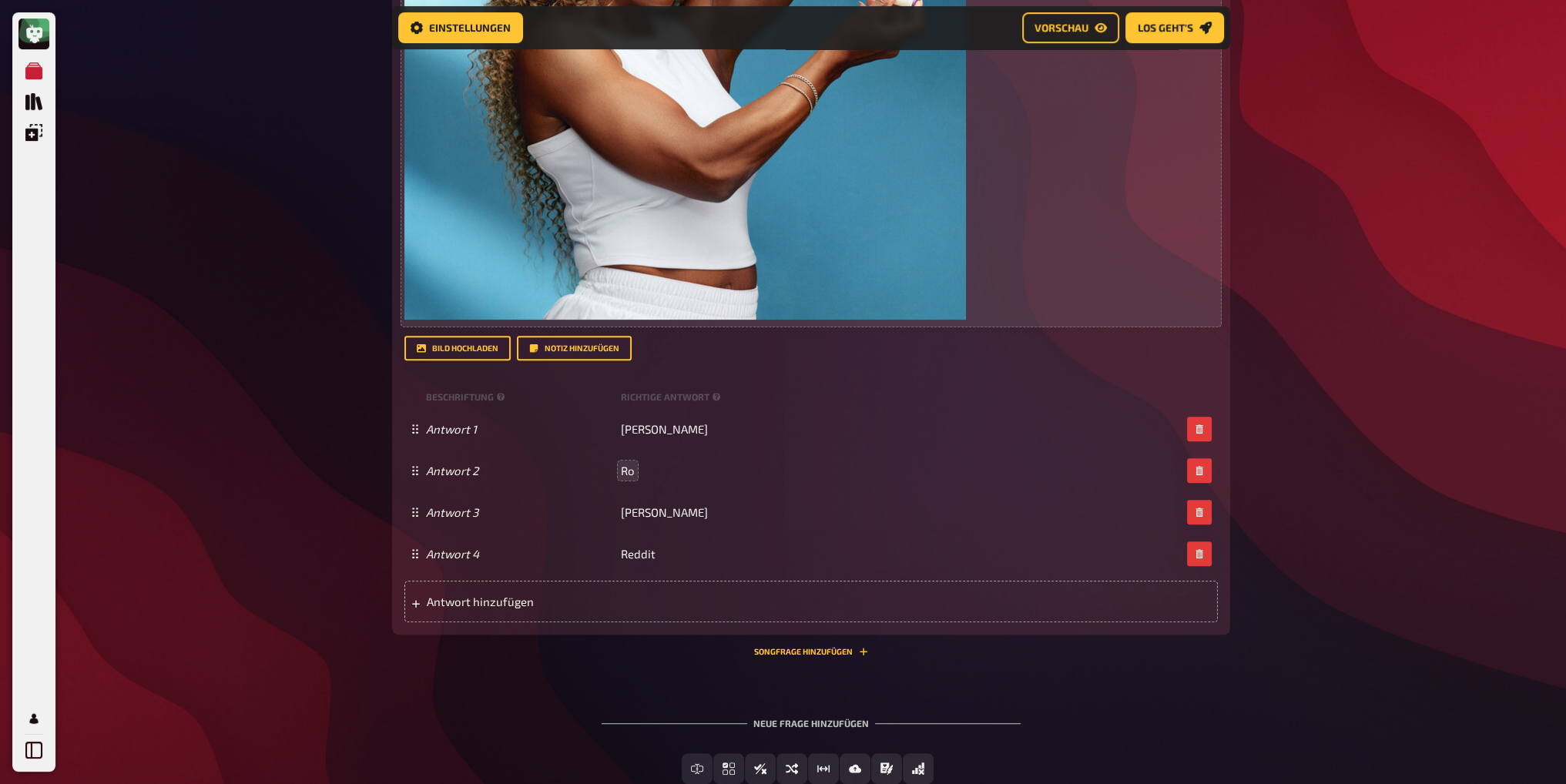
scroll to position [952, 0]
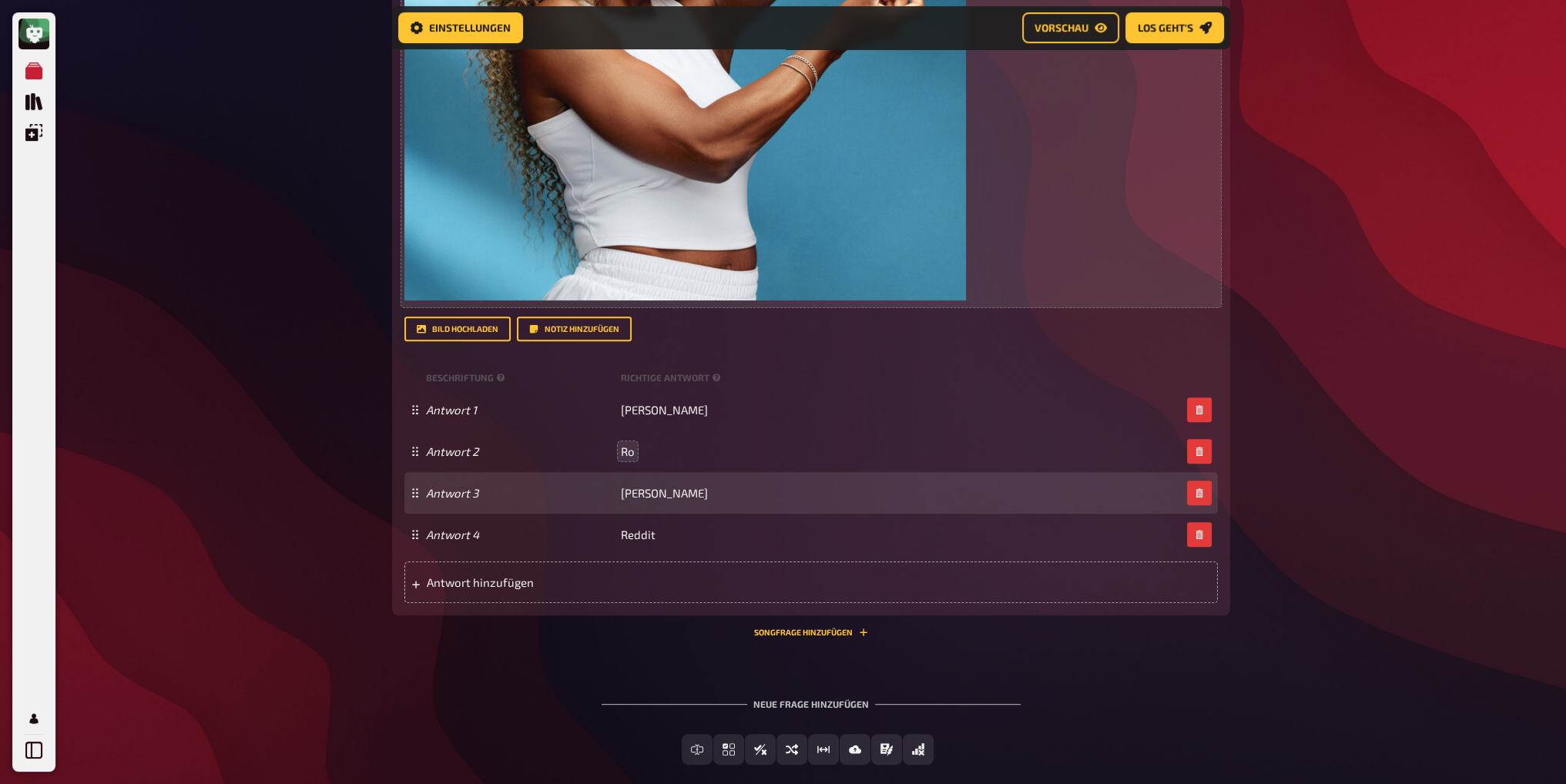
scroll to position [875, 0]
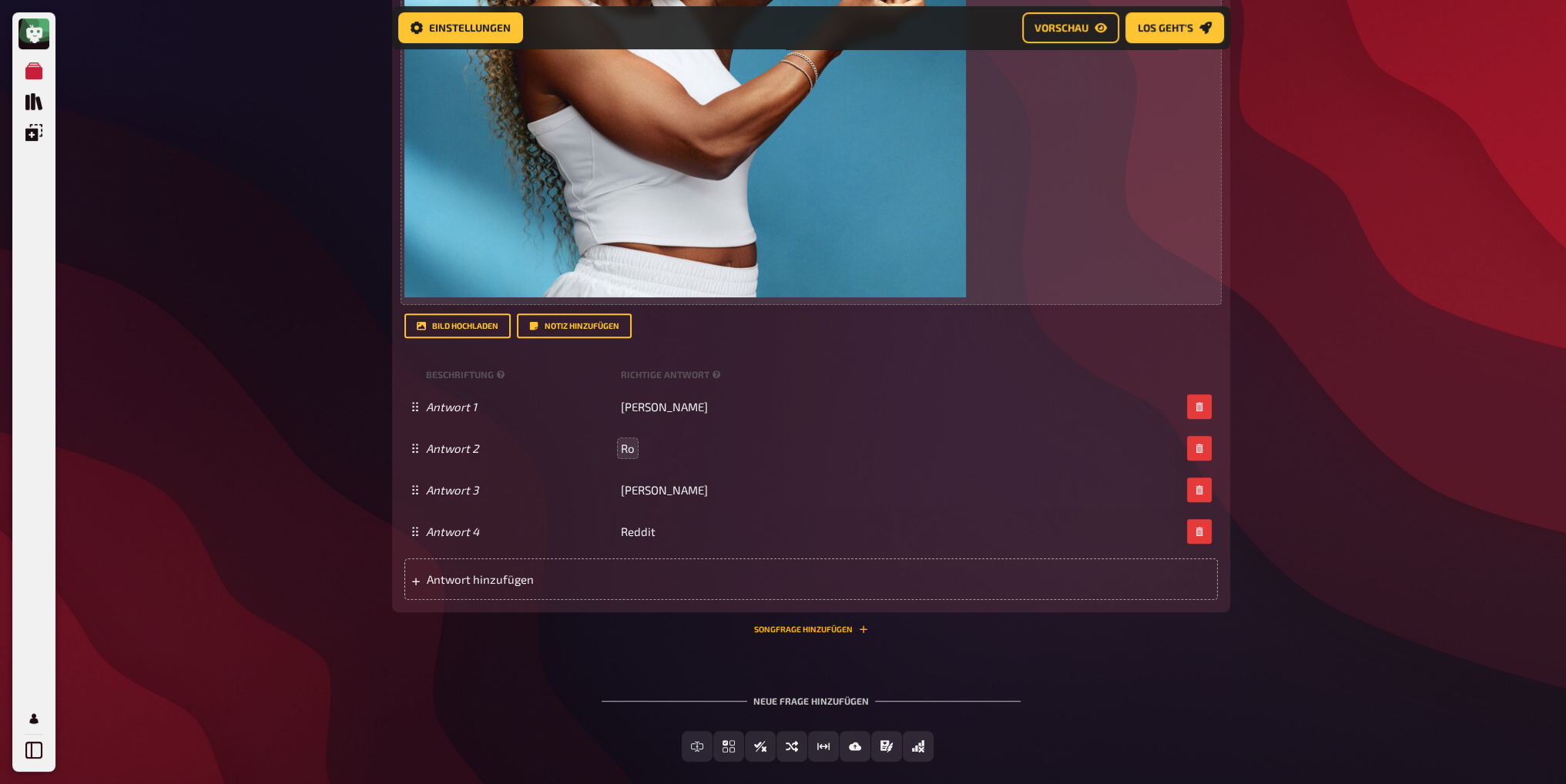
click at [808, 631] on button "Songfrage hinzufügen" at bounding box center [811, 629] width 114 height 9
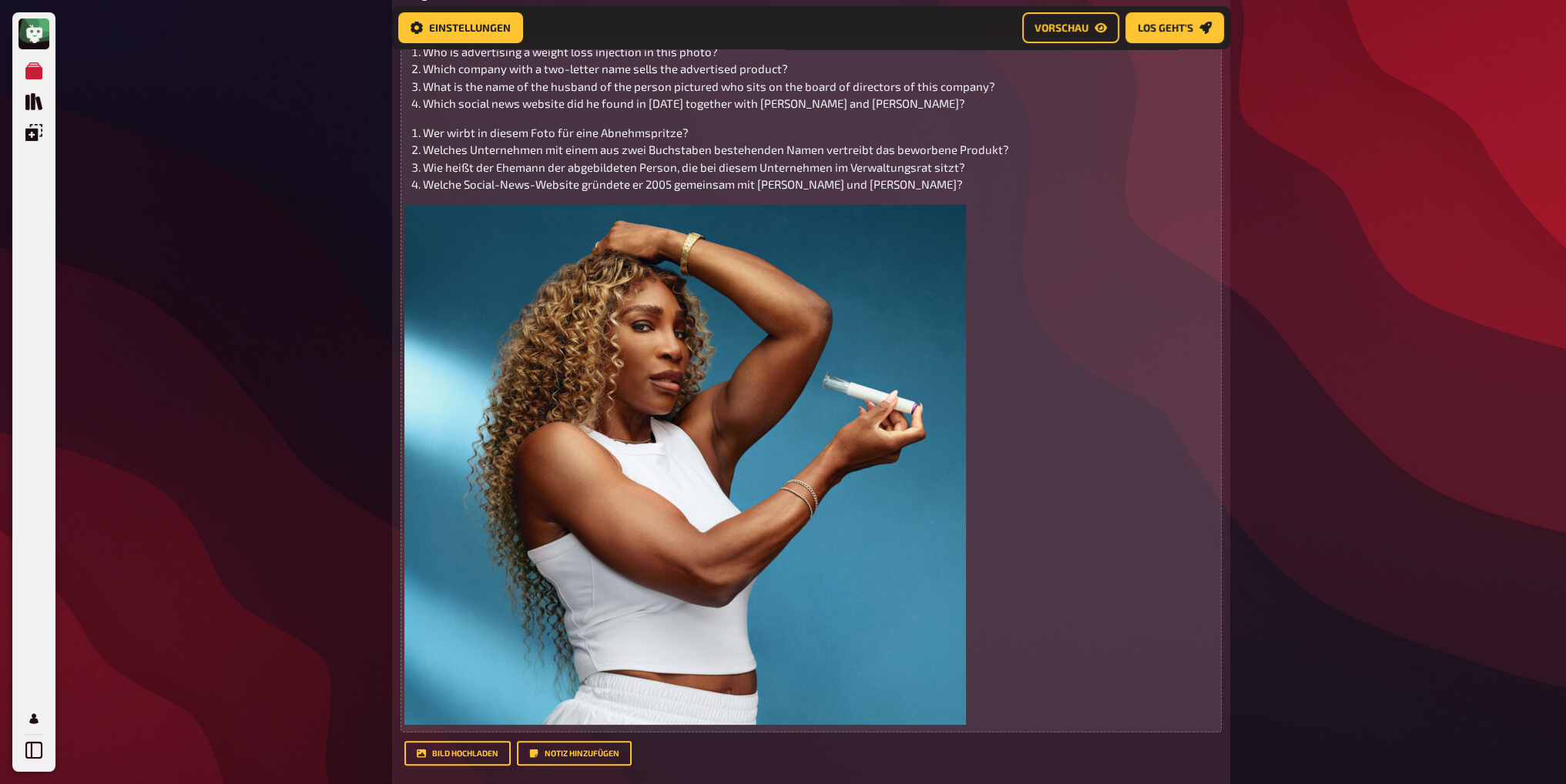
scroll to position [952, 0]
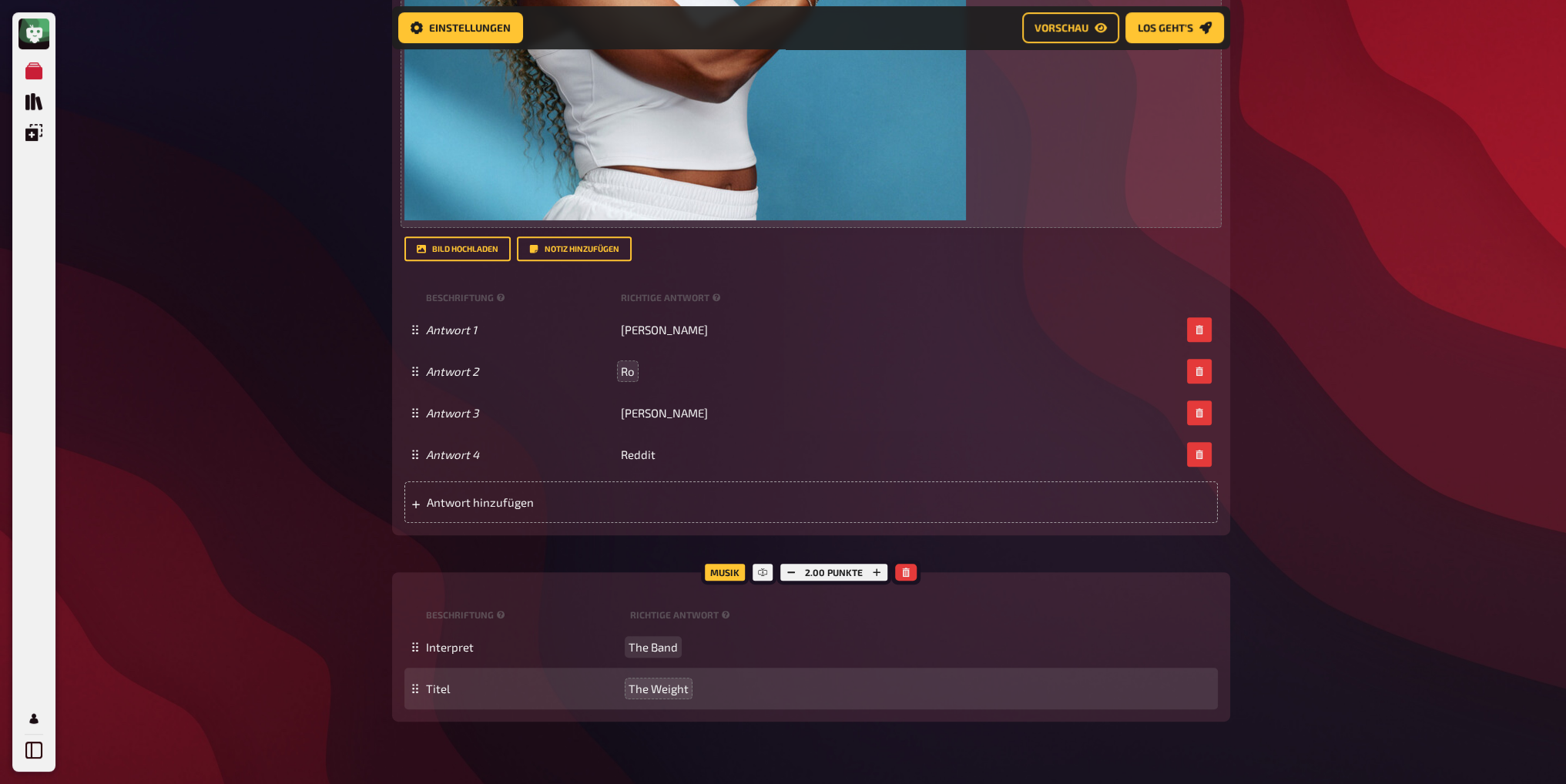
drag, startPoint x: 1296, startPoint y: 635, endPoint x: 1293, endPoint y: 577, distance: 58.1
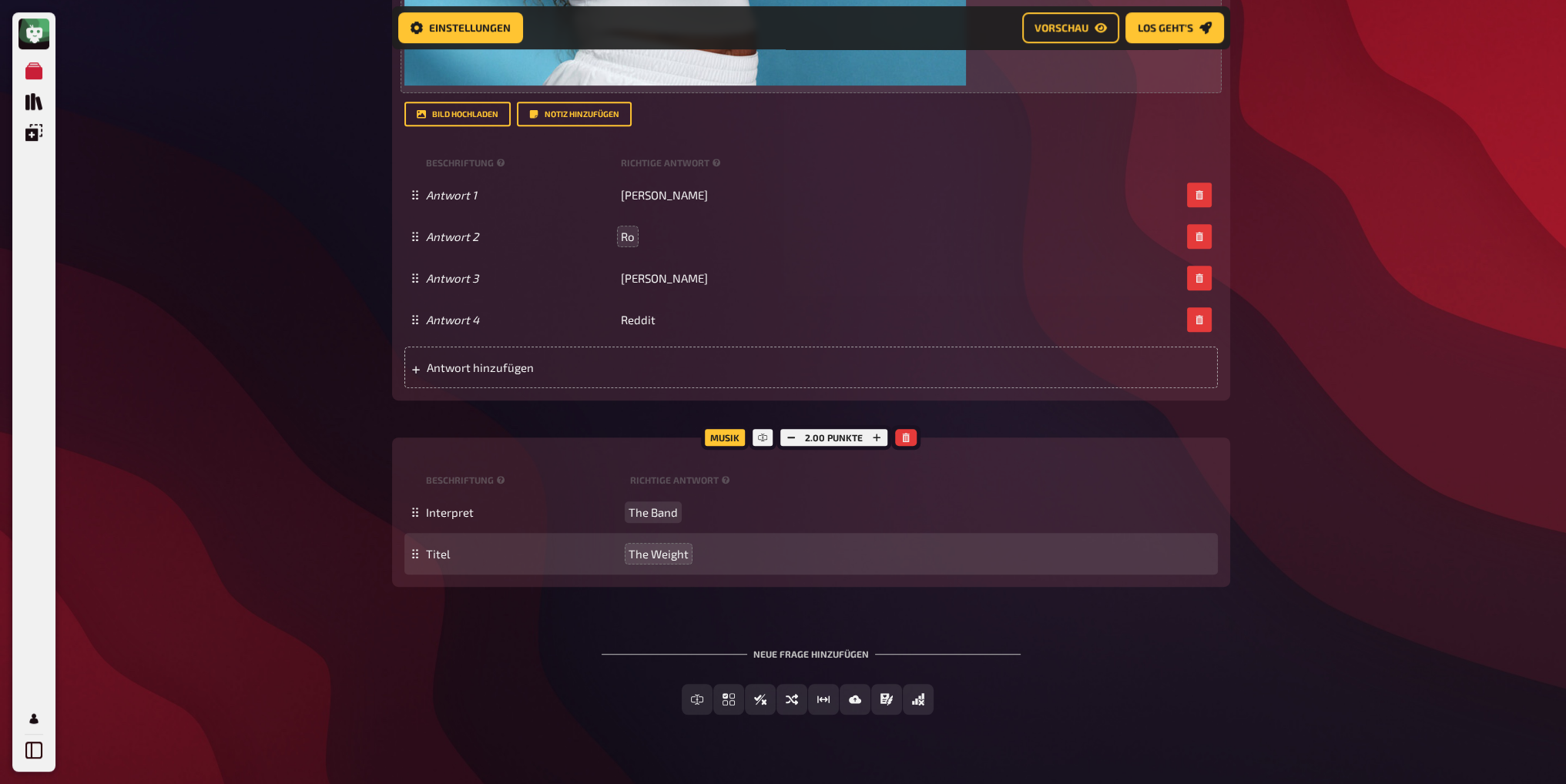
scroll to position [1117, 0]
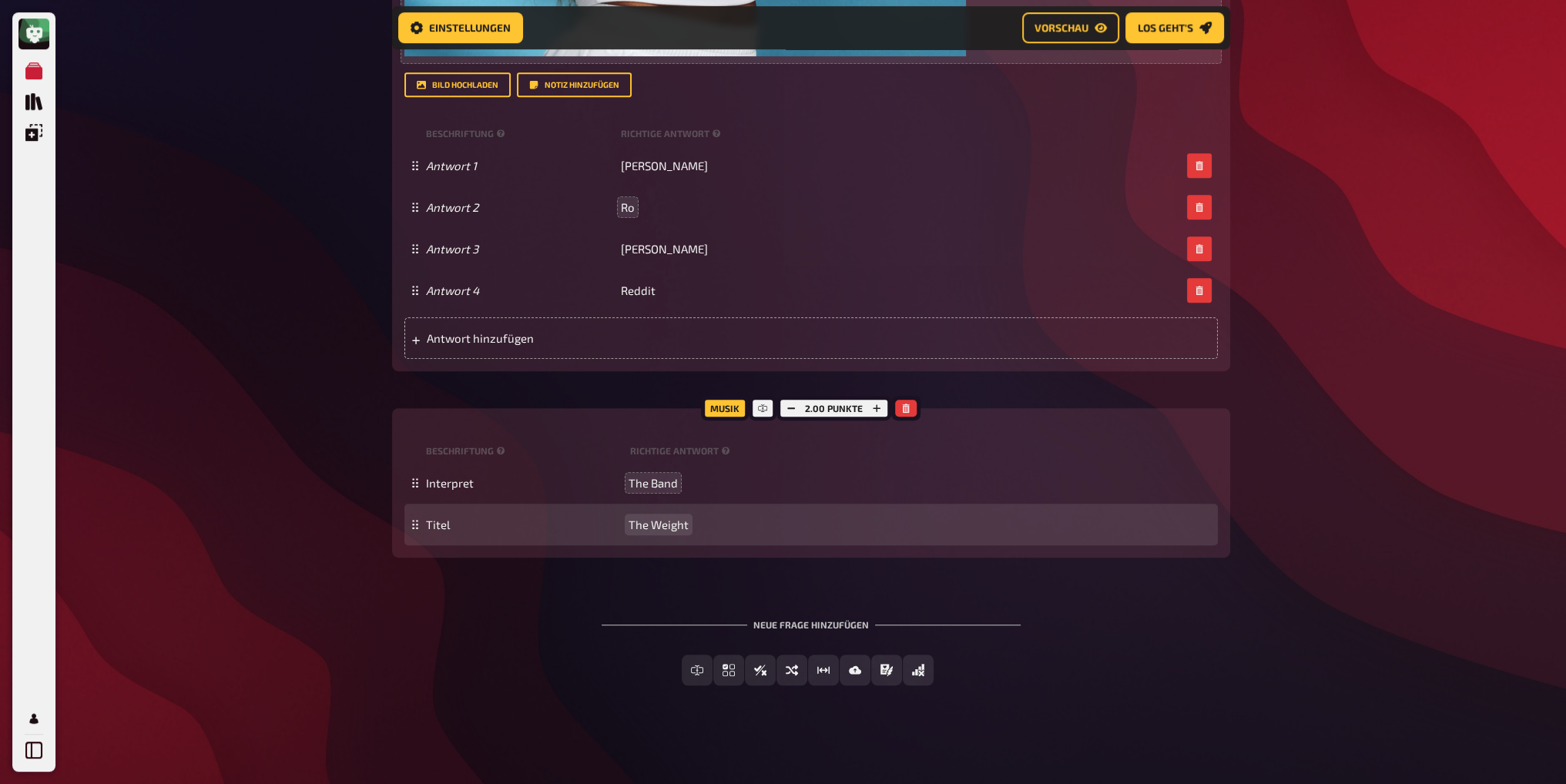
click at [814, 628] on div "Neue Frage hinzufügen" at bounding box center [811, 618] width 419 height 47
click at [687, 671] on button "Einfachauswahl" at bounding box center [729, 671] width 134 height 31
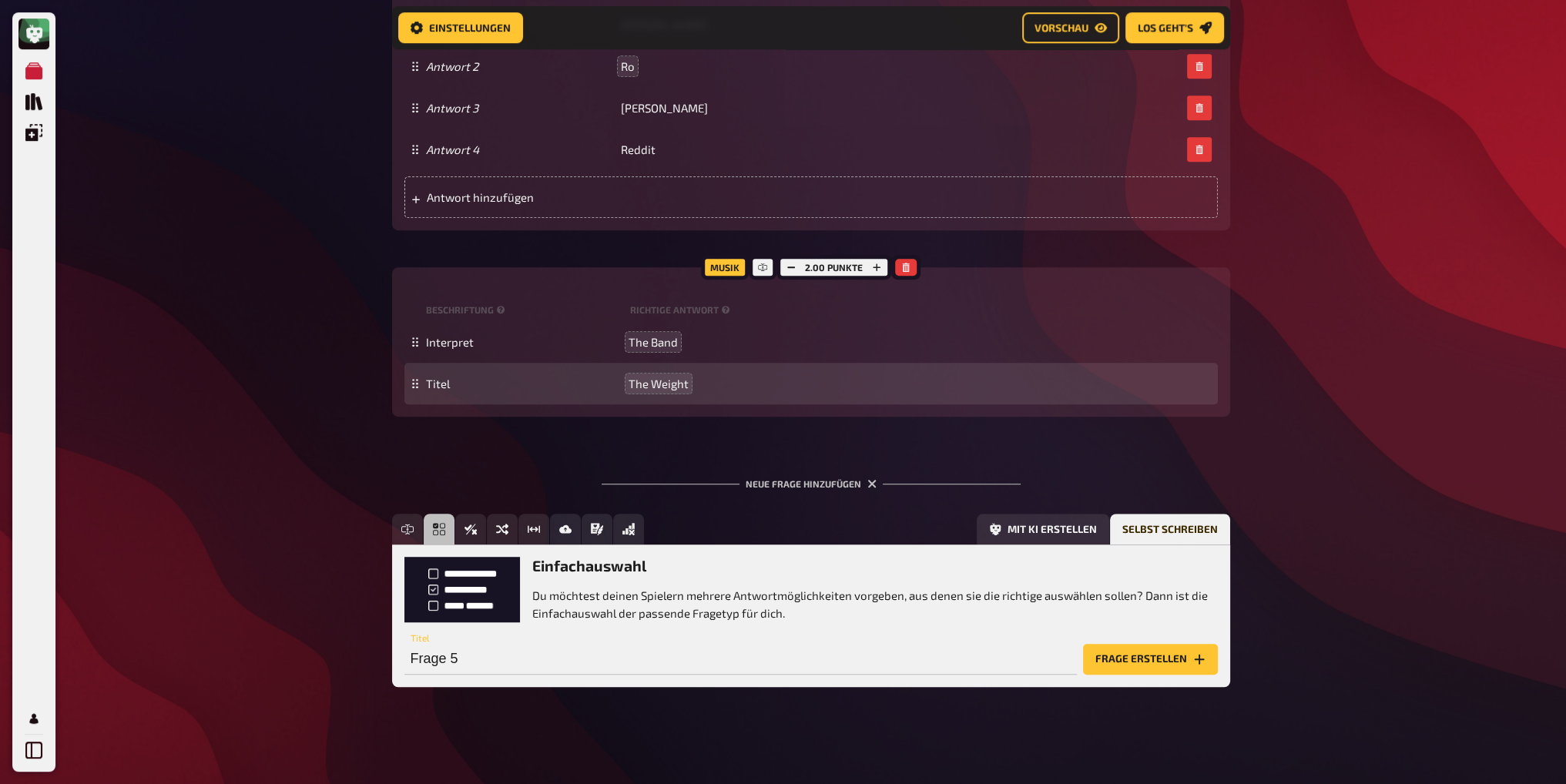
scroll to position [1259, 0]
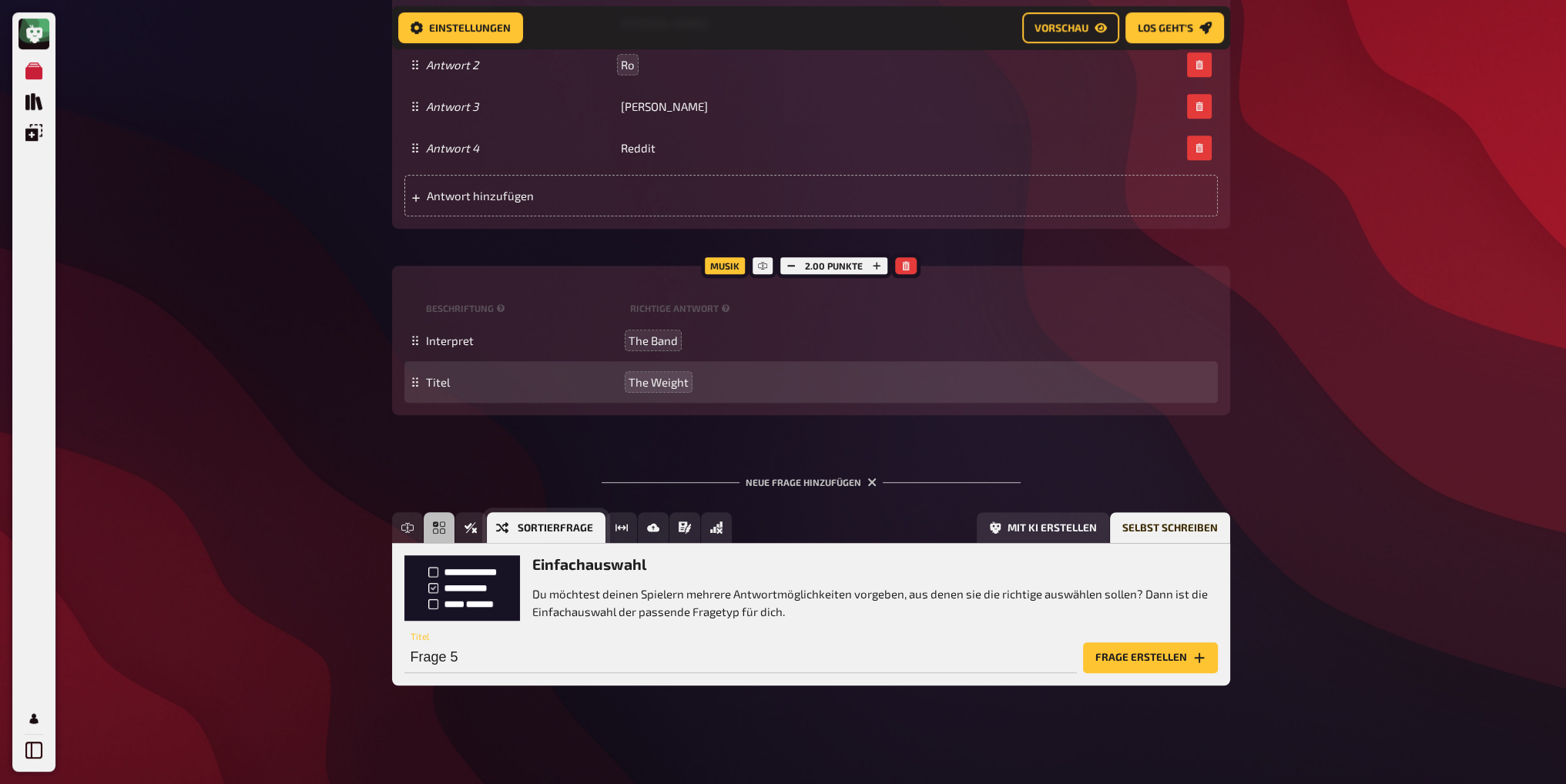
click at [514, 530] on button "Sortierfrage" at bounding box center [546, 528] width 119 height 31
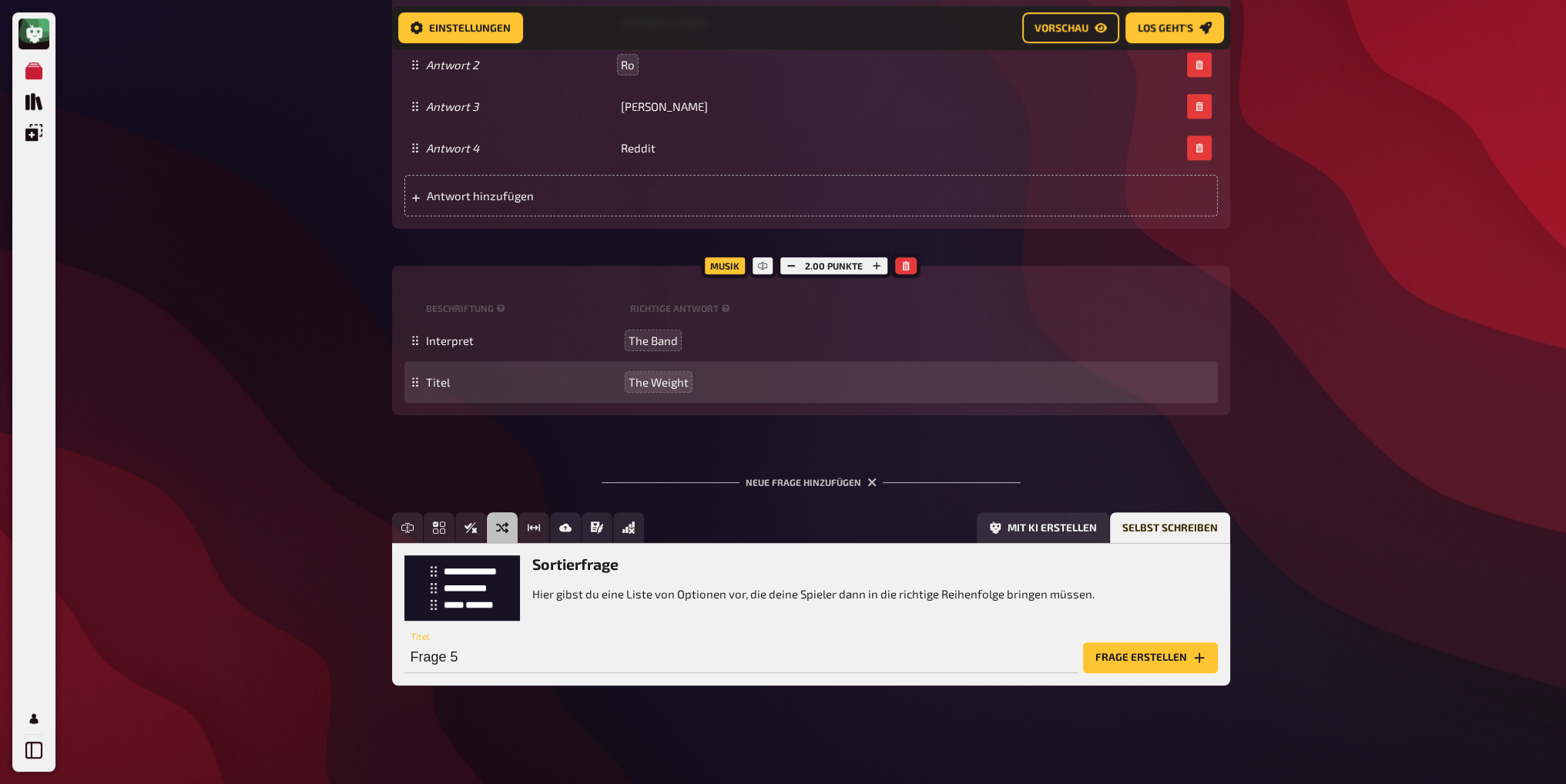
click at [1129, 660] on button "Frage erstellen" at bounding box center [1150, 658] width 134 height 31
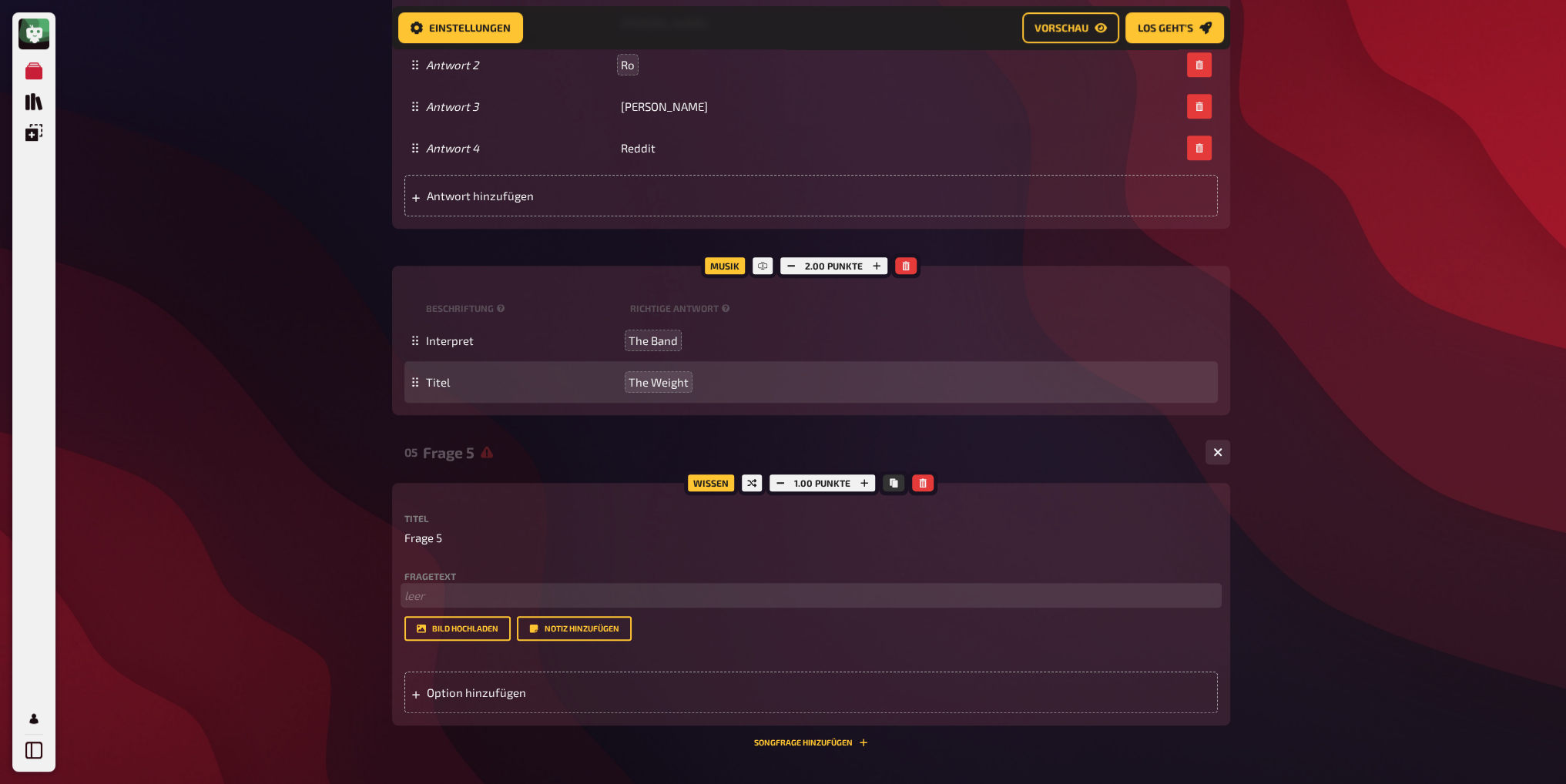
click at [445, 602] on p "﻿ leer" at bounding box center [811, 595] width 814 height 18
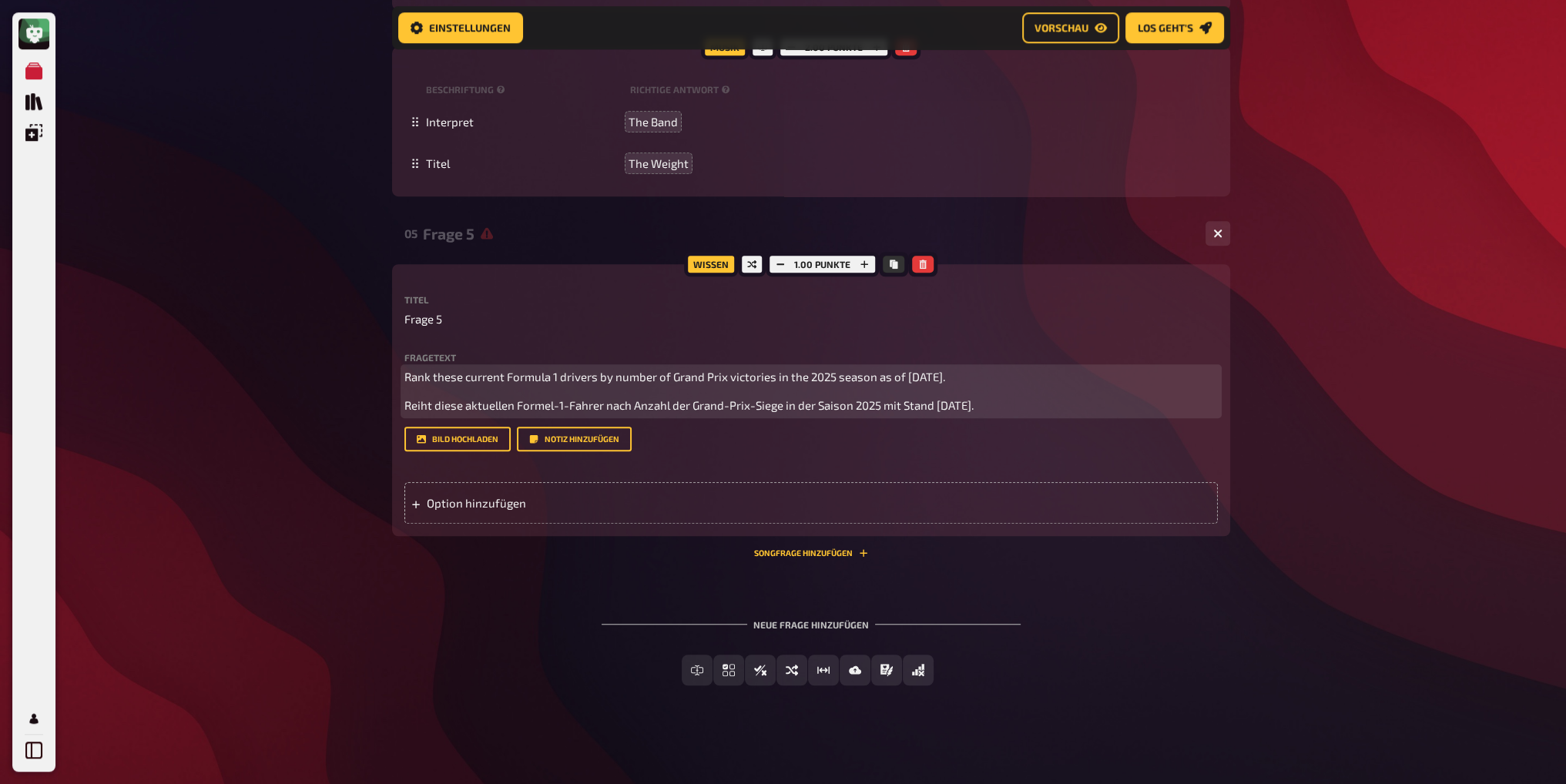
scroll to position [1477, 0]
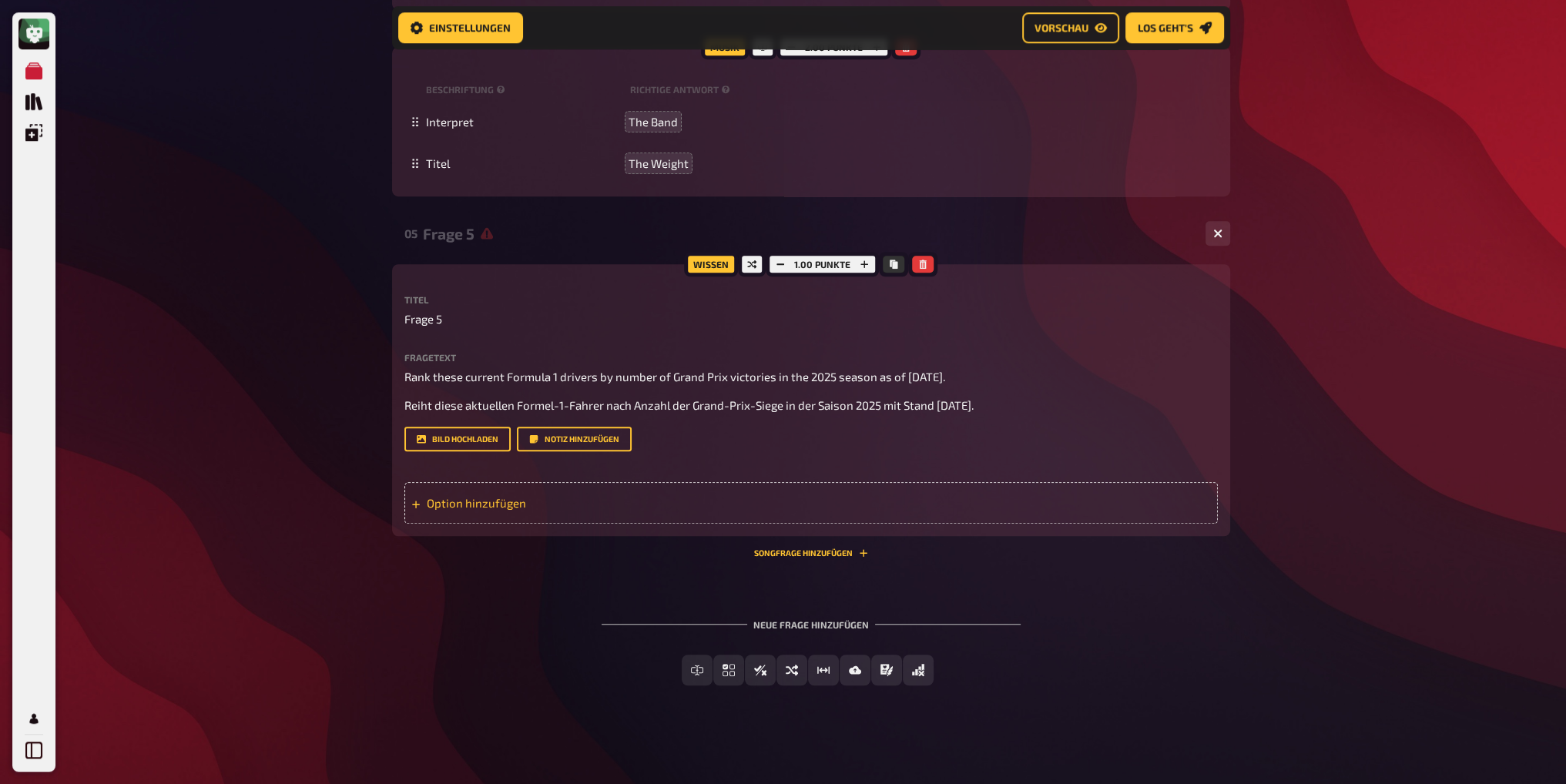
click at [470, 500] on div "Option hinzufügen" at bounding box center [811, 504] width 814 height 42
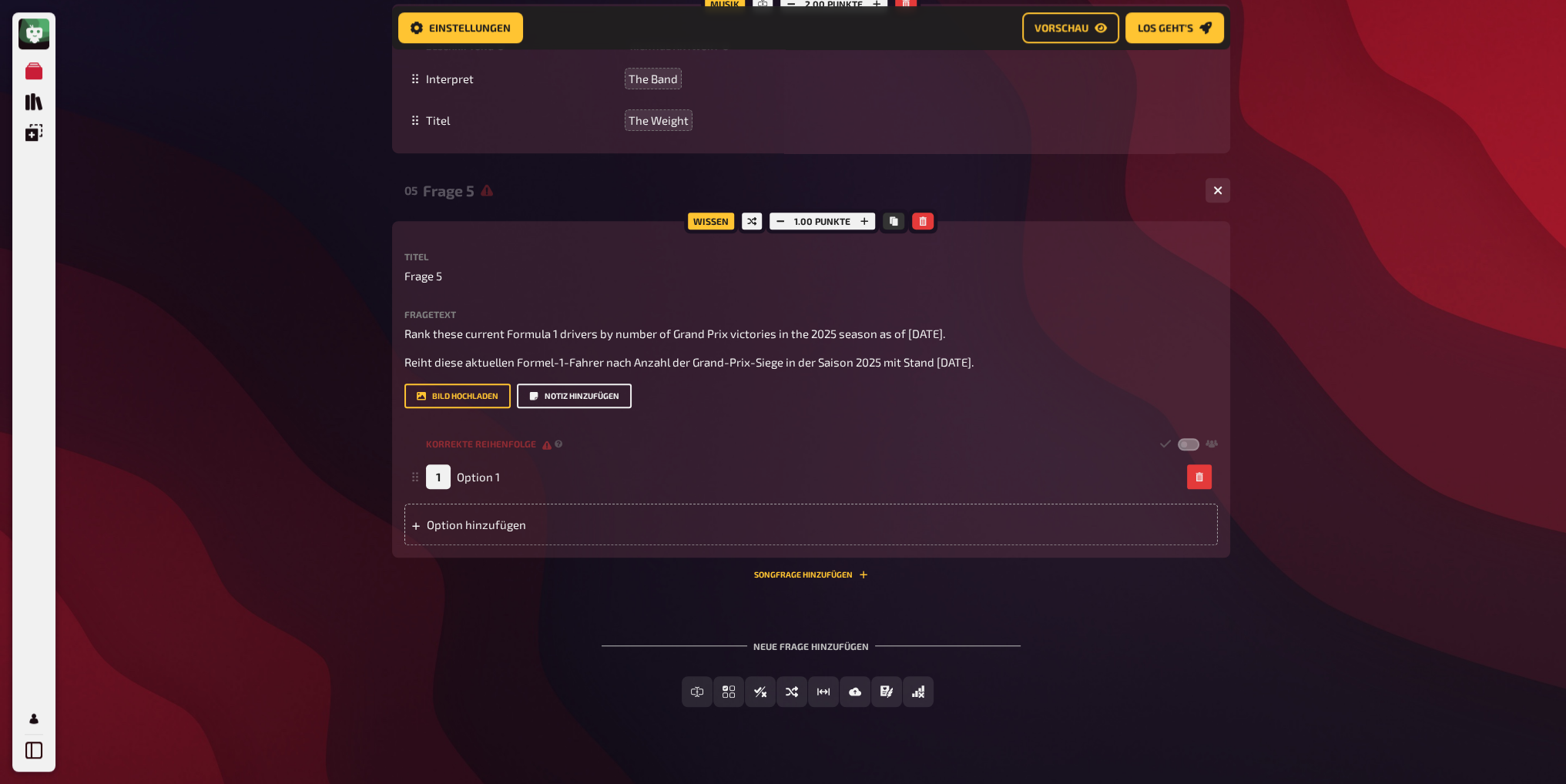
scroll to position [1542, 0]
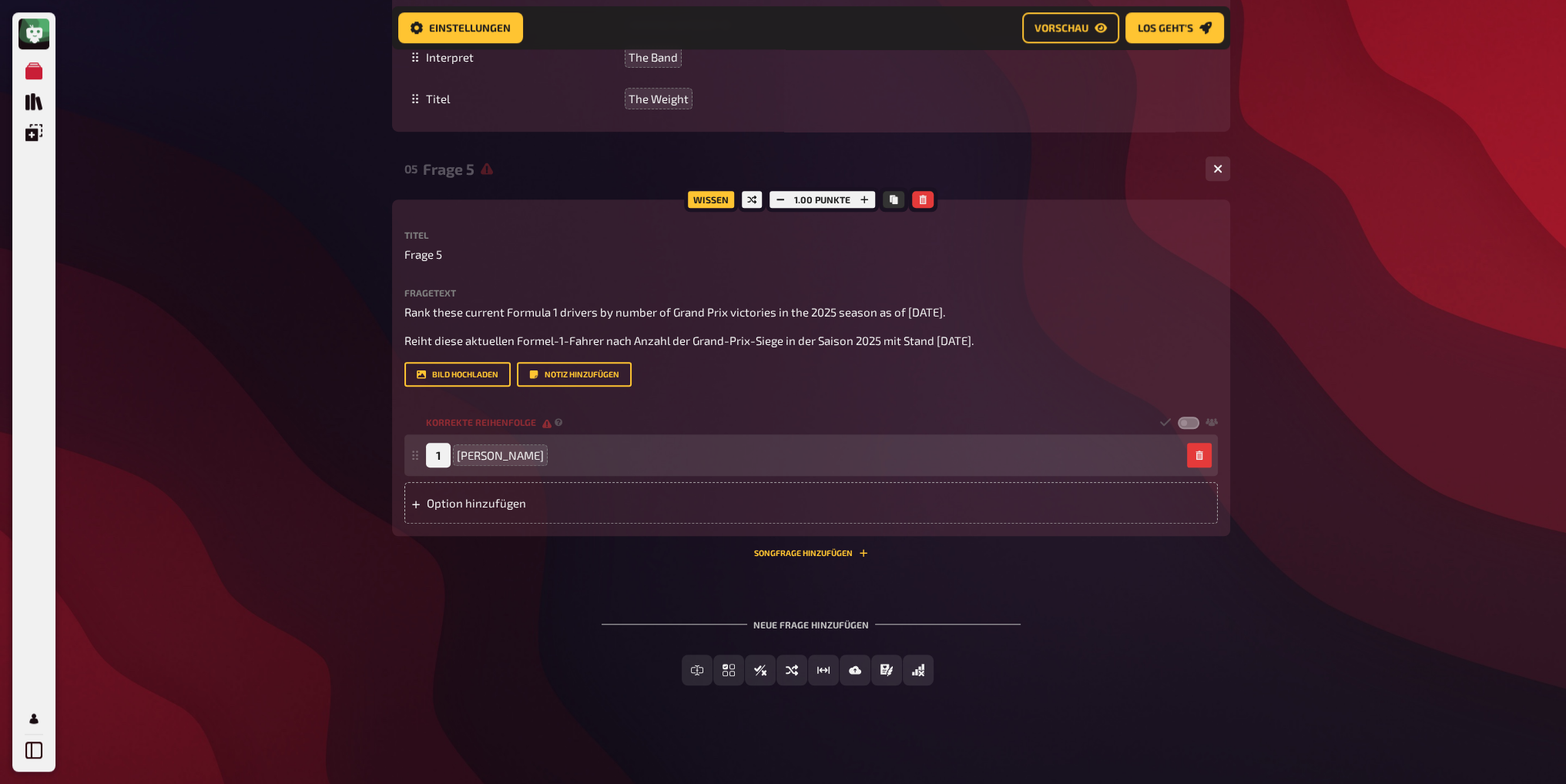
click at [471, 497] on div "Option hinzufügen" at bounding box center [811, 504] width 814 height 42
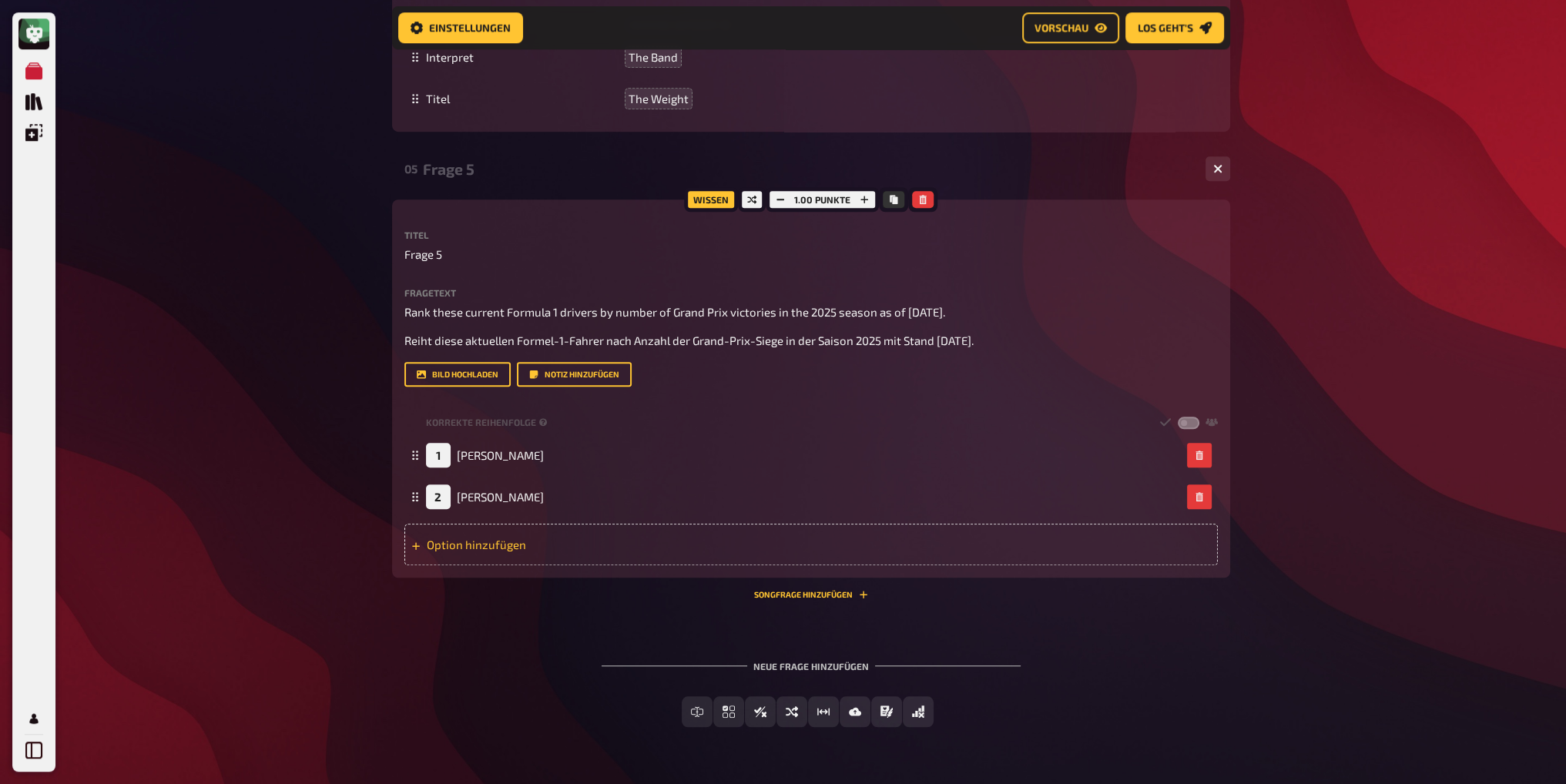
click at [466, 552] on div "Option hinzufügen" at bounding box center [811, 545] width 814 height 42
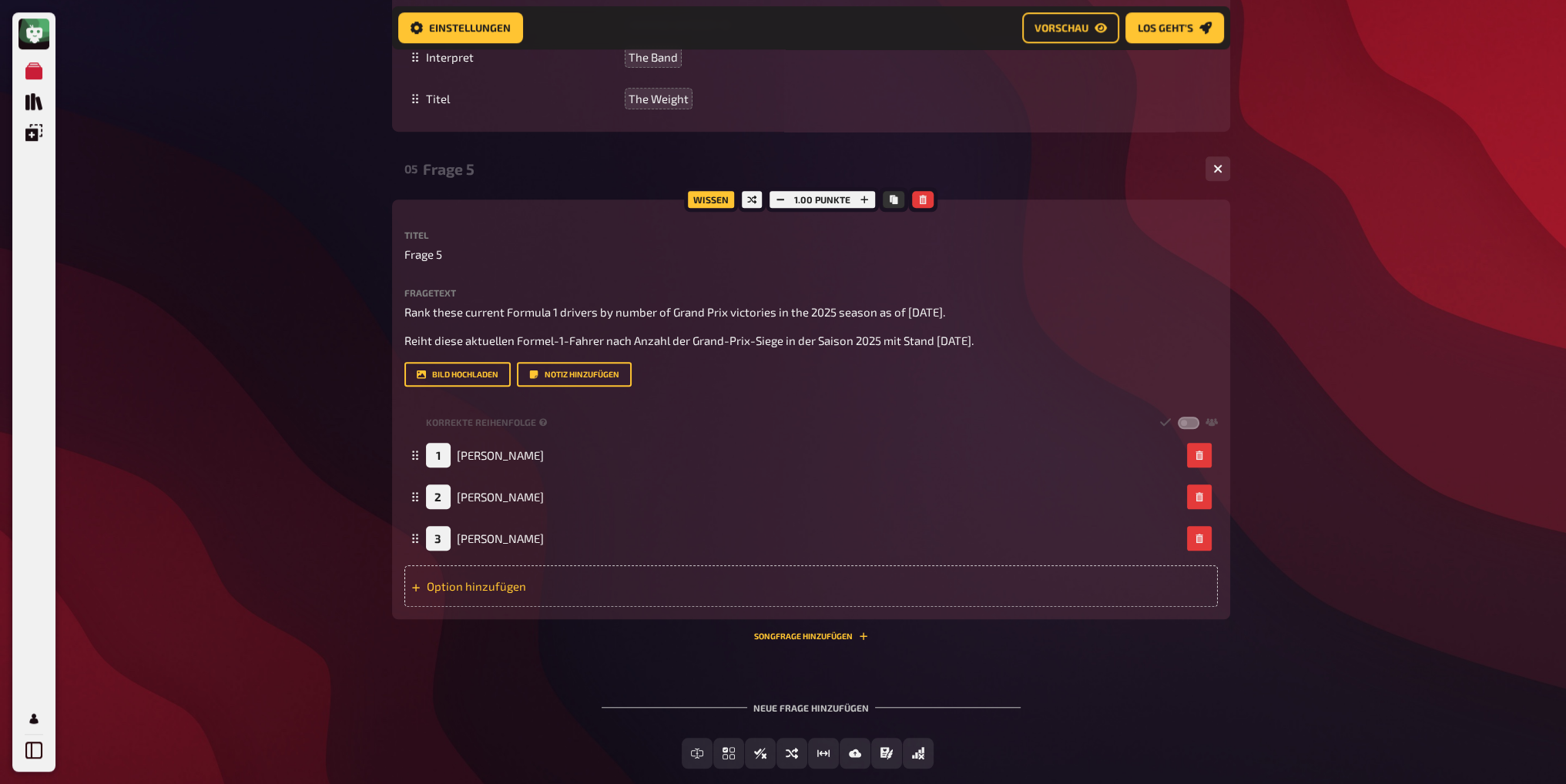
click at [490, 582] on div "Option hinzufügen" at bounding box center [811, 587] width 814 height 42
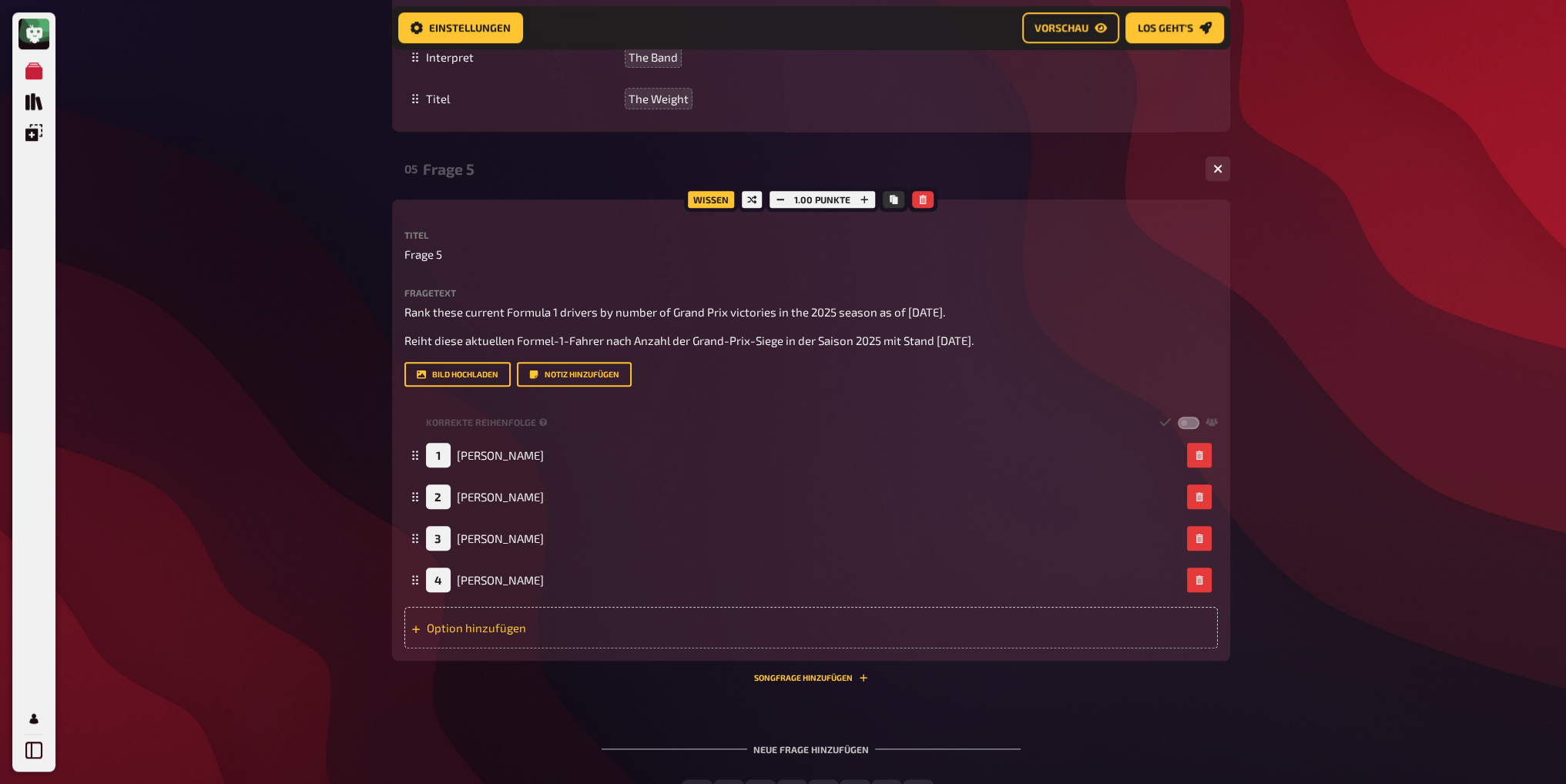
click at [488, 638] on div "Option hinzufügen" at bounding box center [811, 628] width 814 height 42
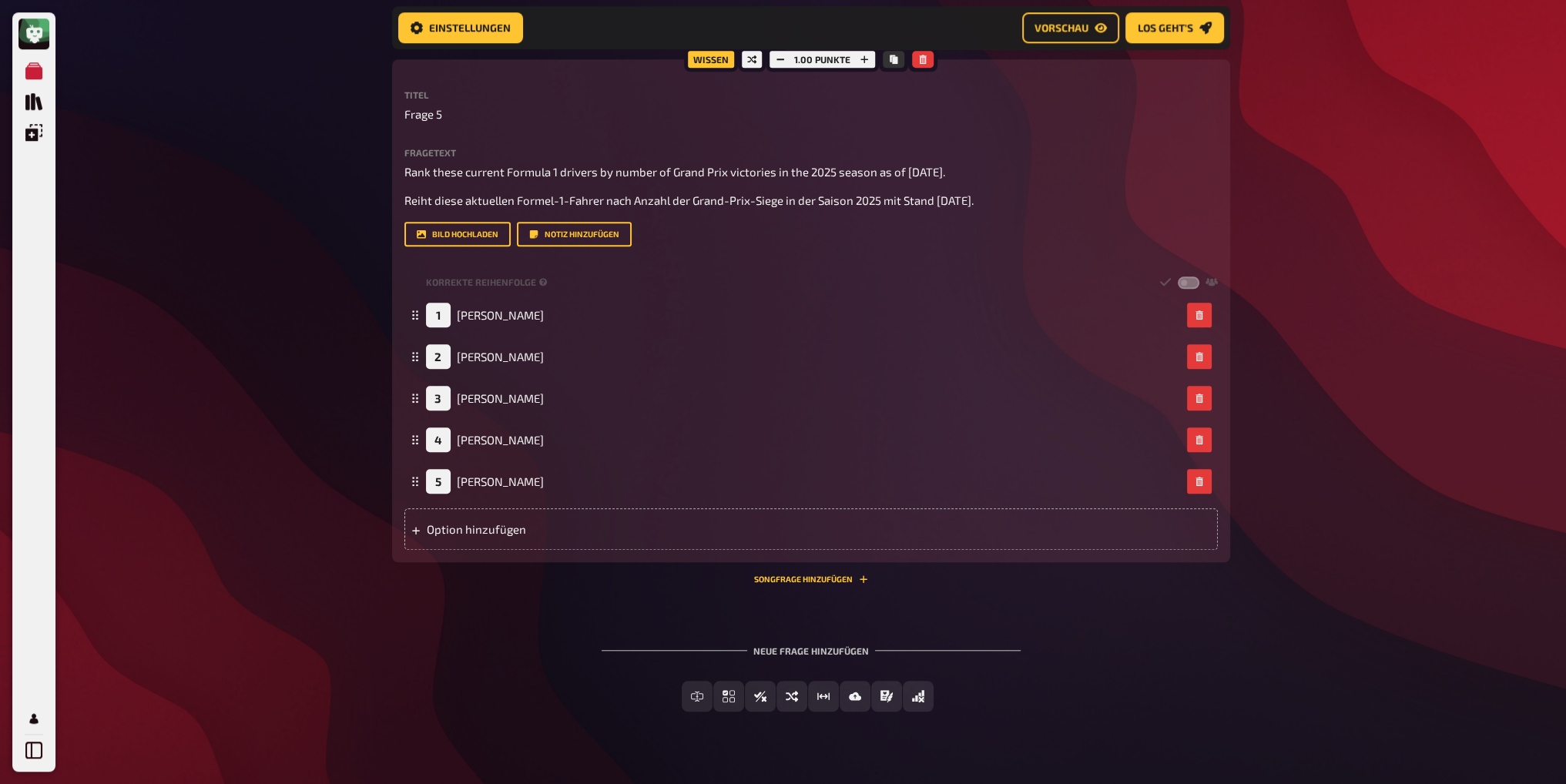
scroll to position [1709, 0]
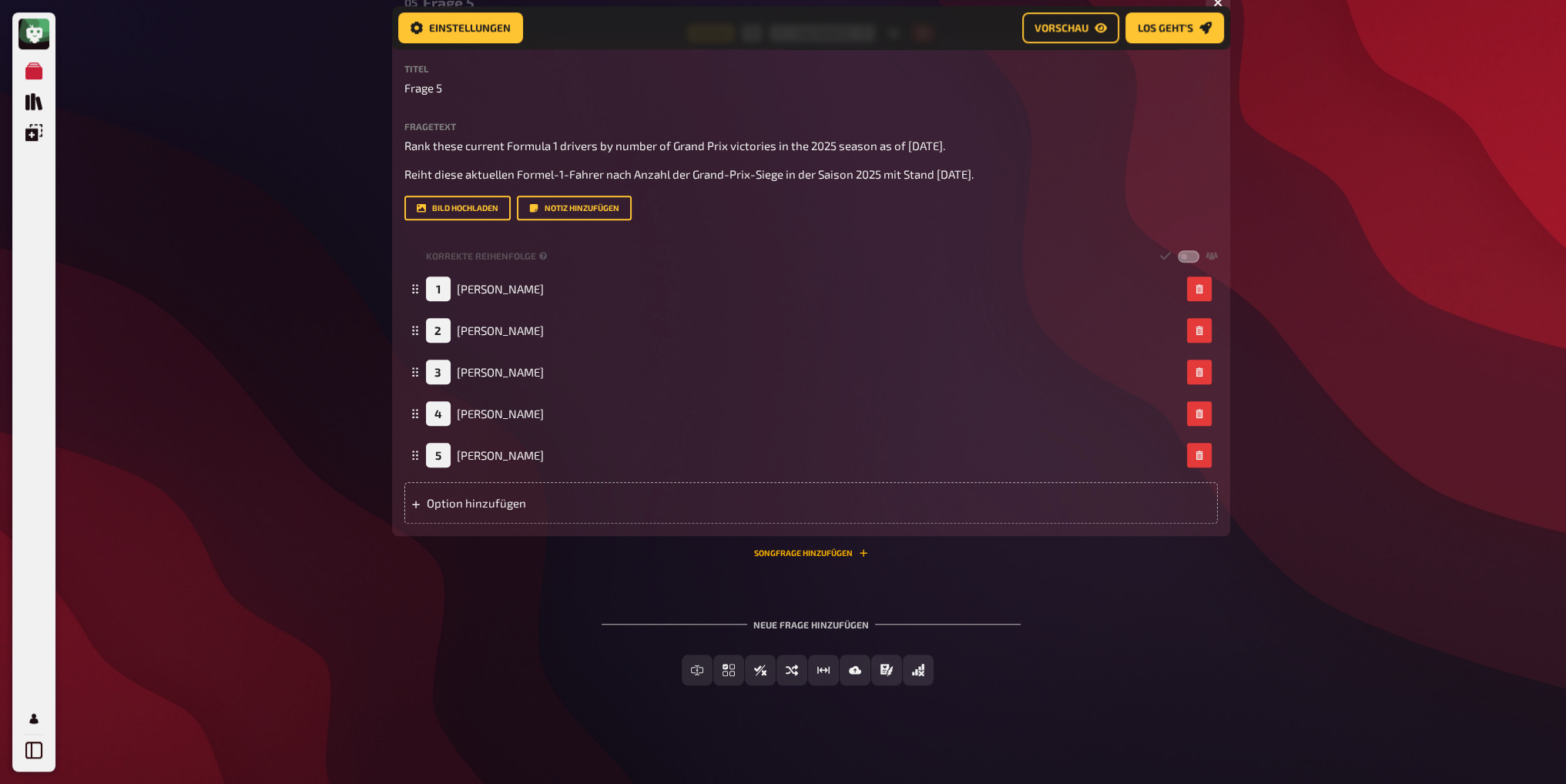
click at [797, 550] on button "Songfrage hinzufügen" at bounding box center [811, 553] width 114 height 9
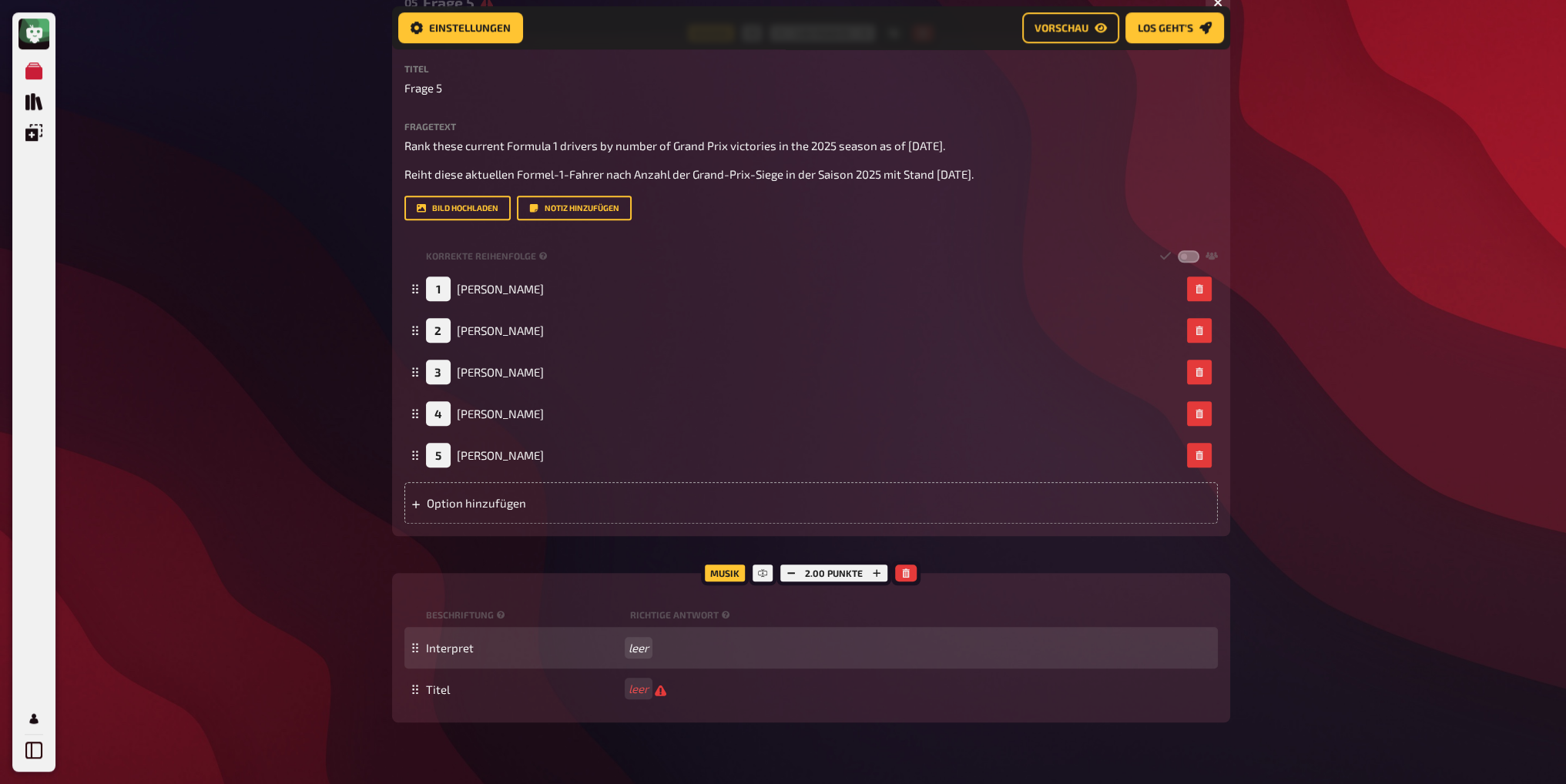
drag, startPoint x: 627, startPoint y: 650, endPoint x: 637, endPoint y: 650, distance: 10.0
click at [628, 650] on div "Interpret leer" at bounding box center [818, 648] width 786 height 14
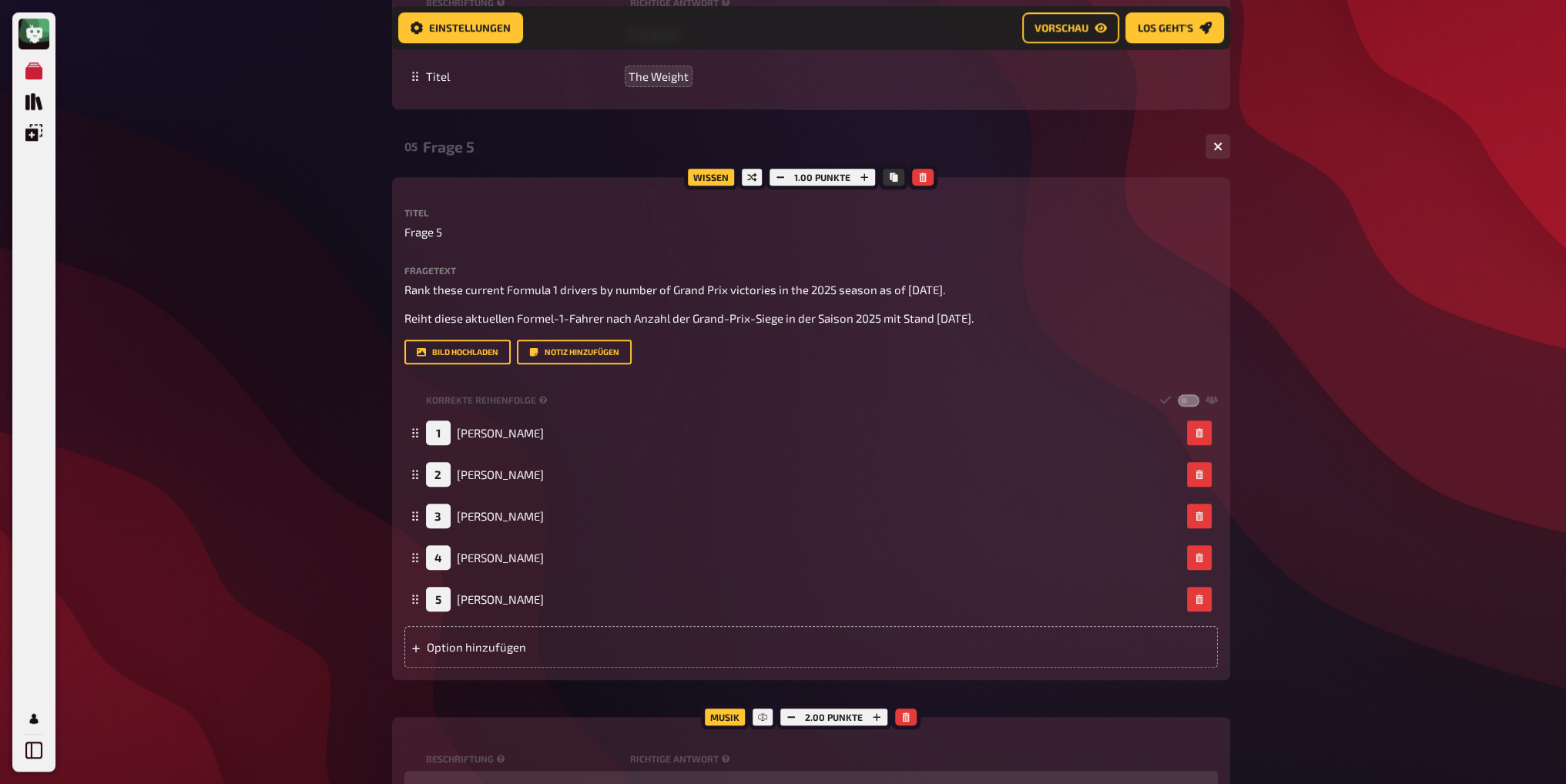
scroll to position [1873, 0]
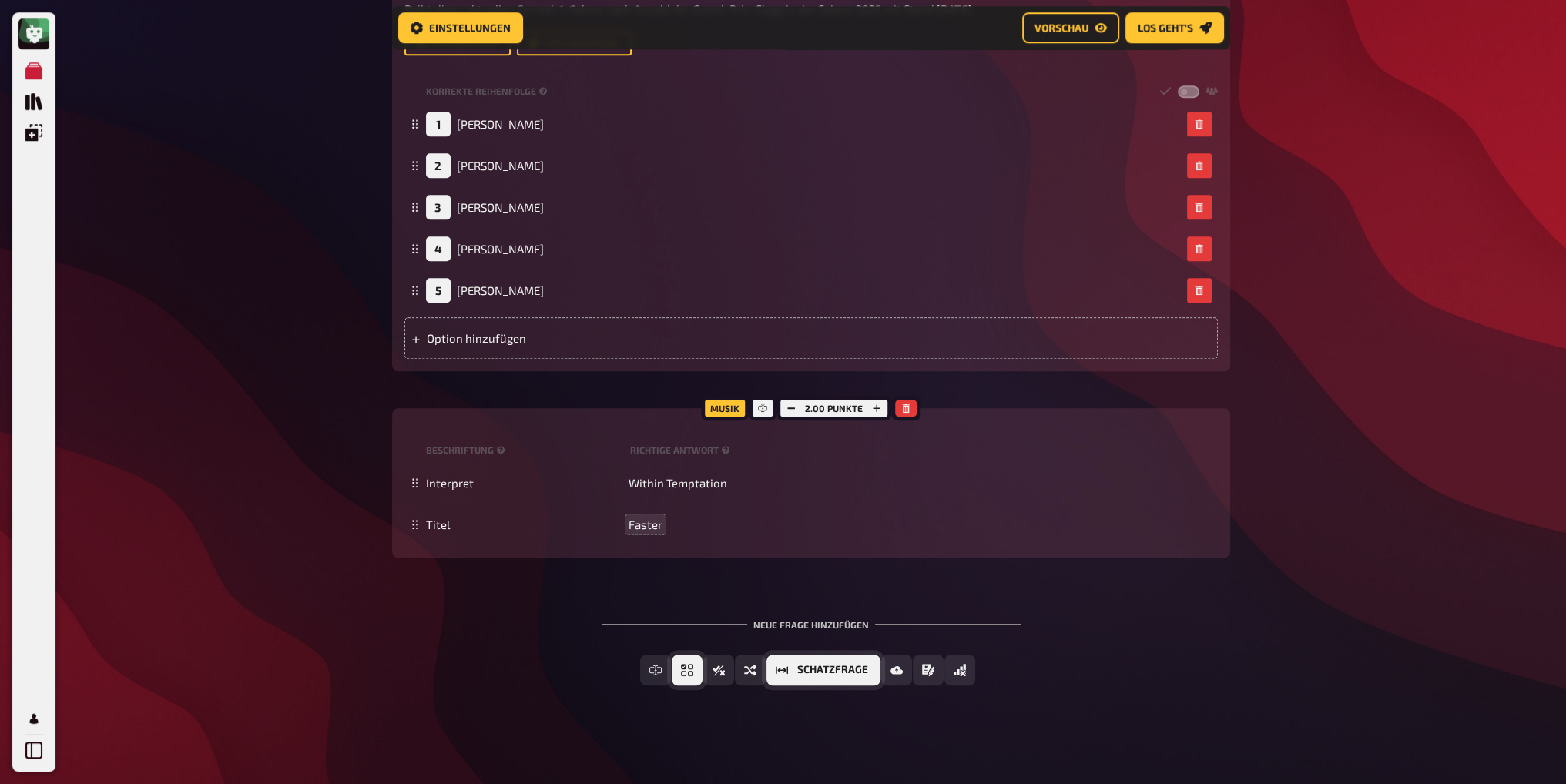
drag, startPoint x: 699, startPoint y: 668, endPoint x: 703, endPoint y: 660, distance: 8.9
click at [703, 668] on span "Einfachauswahl" at bounding box center [703, 670] width 0 height 11
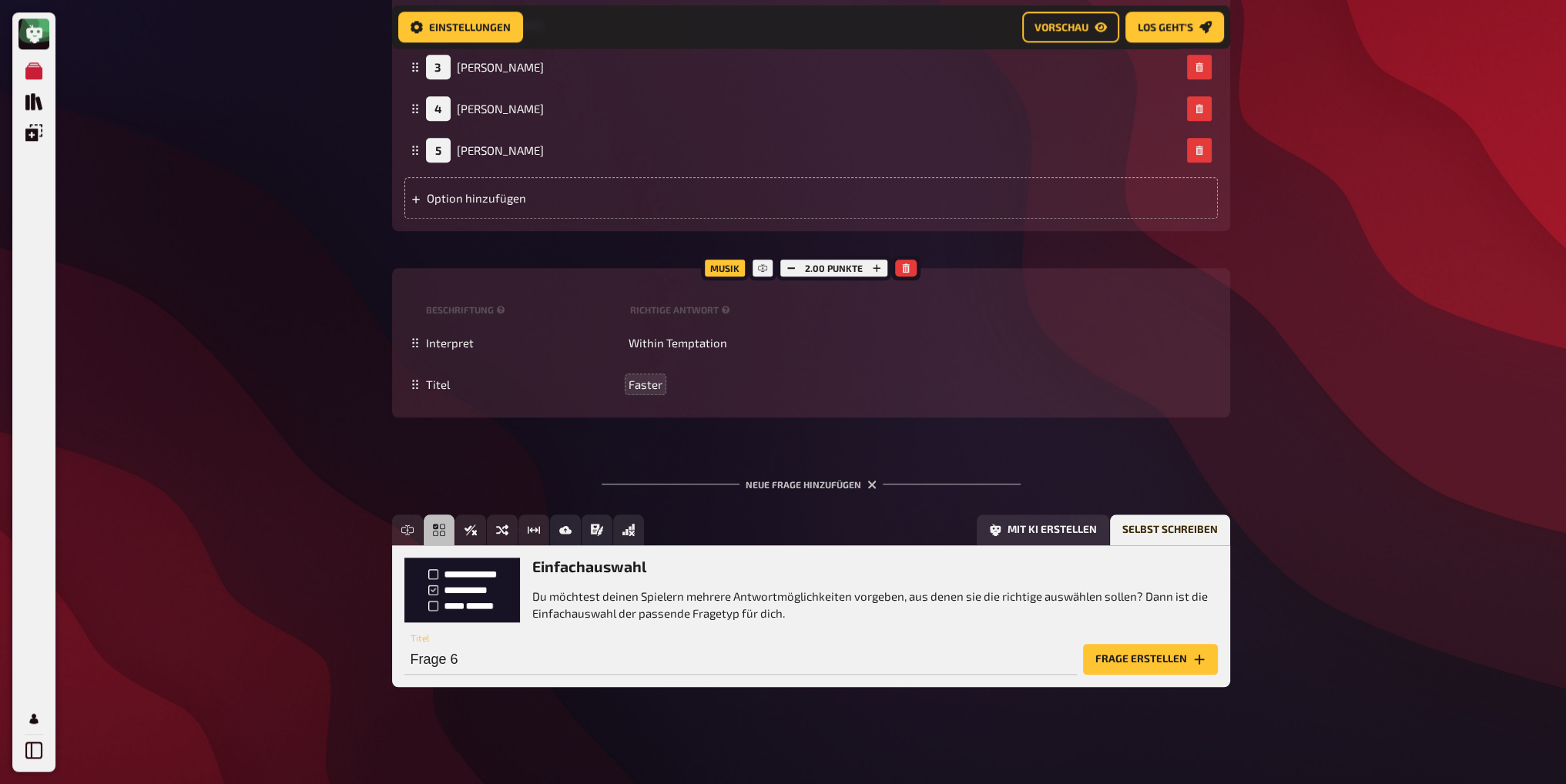
scroll to position [2015, 0]
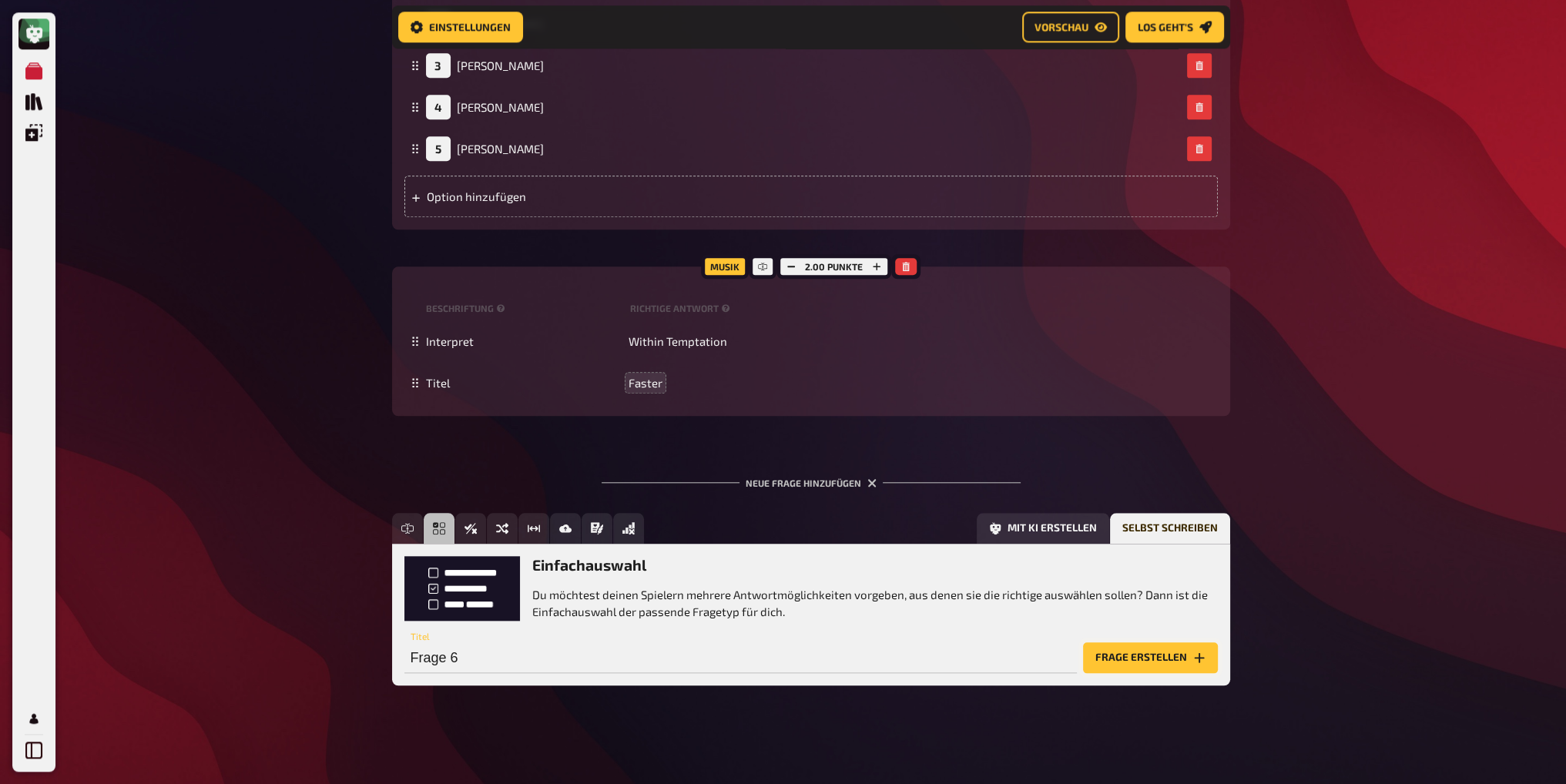
drag, startPoint x: 1115, startPoint y: 657, endPoint x: 1106, endPoint y: 650, distance: 11.4
click at [1116, 657] on button "Frage erstellen" at bounding box center [1150, 658] width 134 height 31
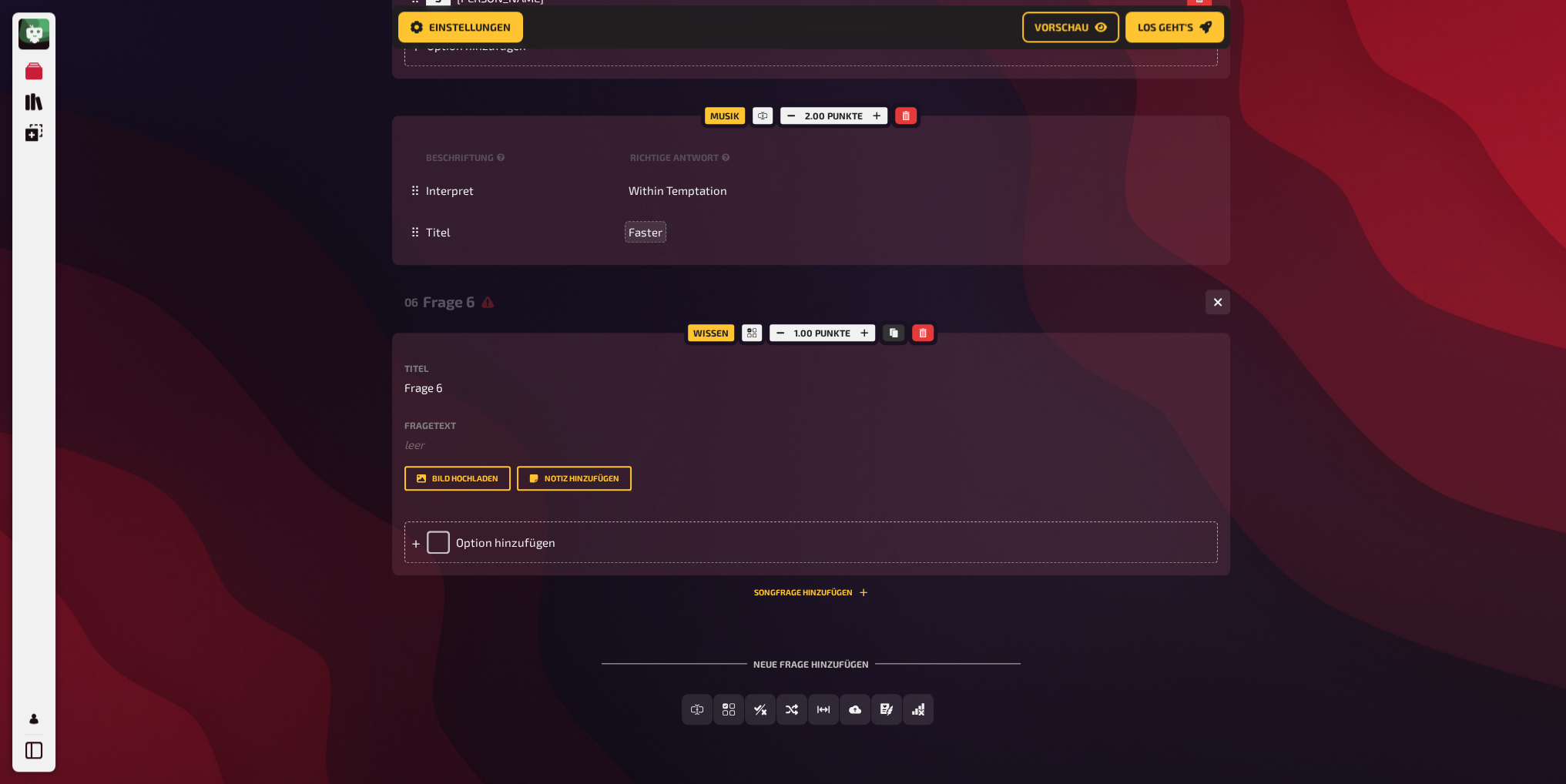
scroll to position [2169, 0]
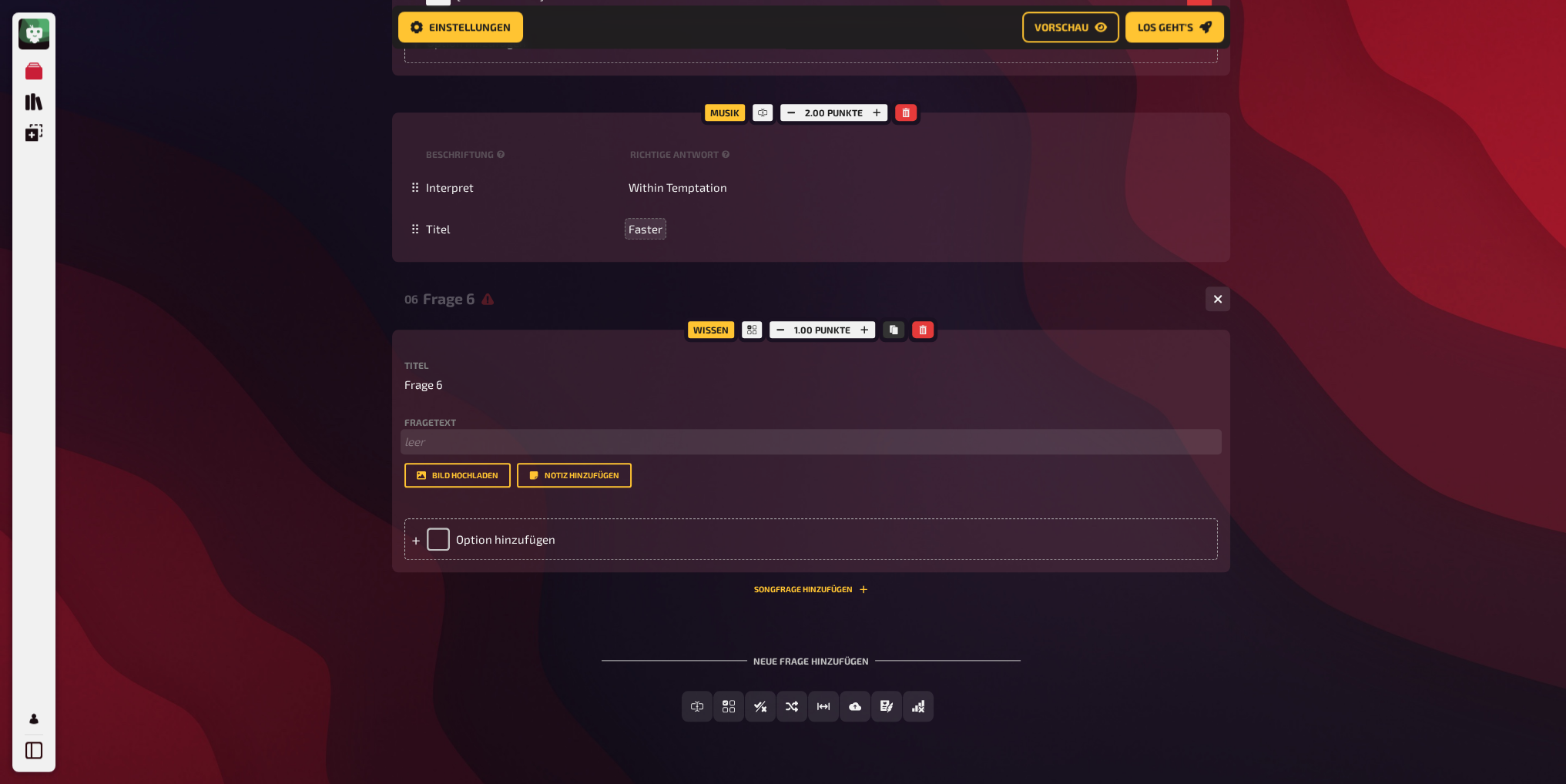
click at [431, 444] on p "﻿ leer" at bounding box center [811, 441] width 814 height 18
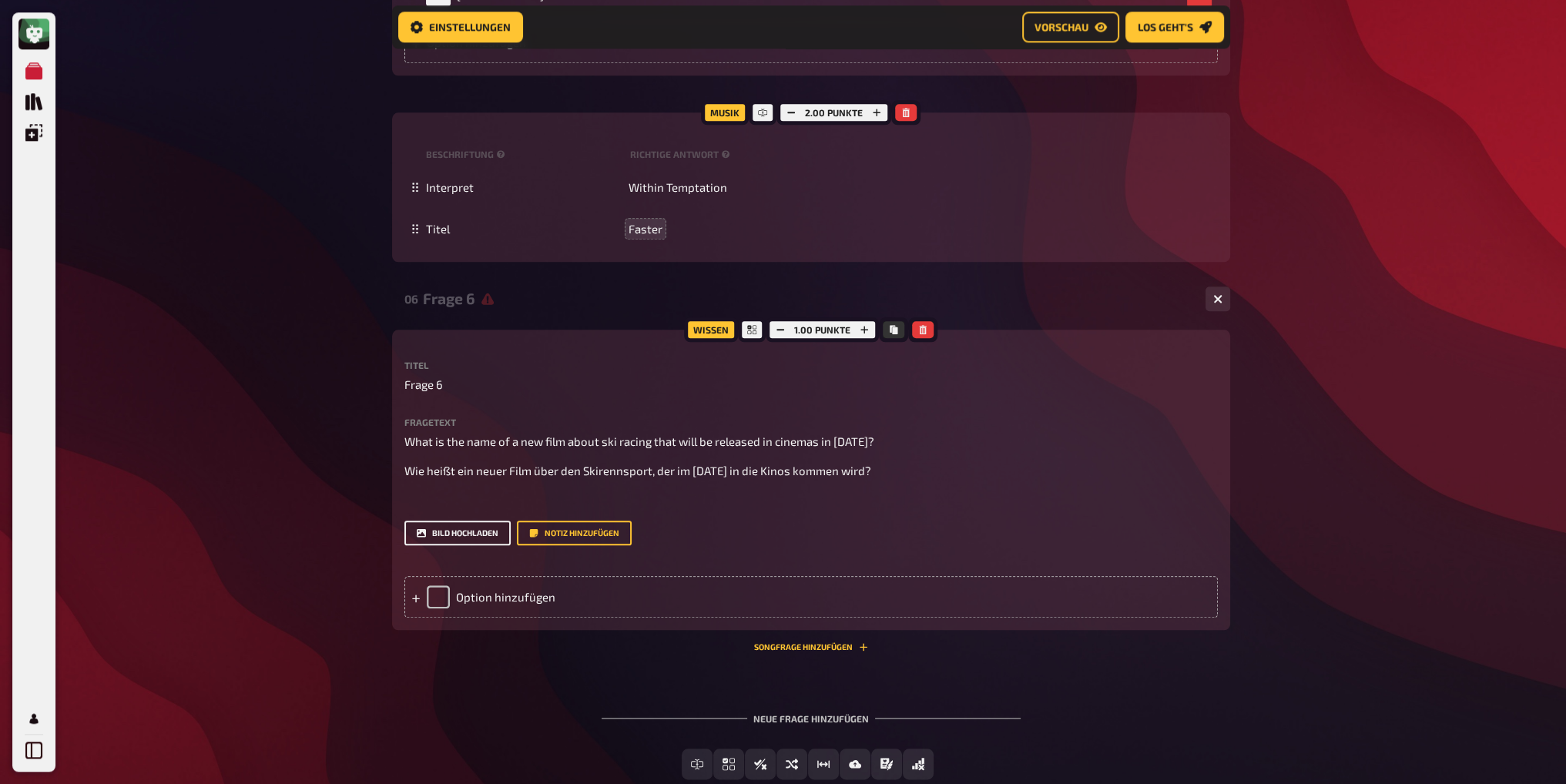
click at [442, 534] on button "Bild hochladen" at bounding box center [457, 533] width 106 height 25
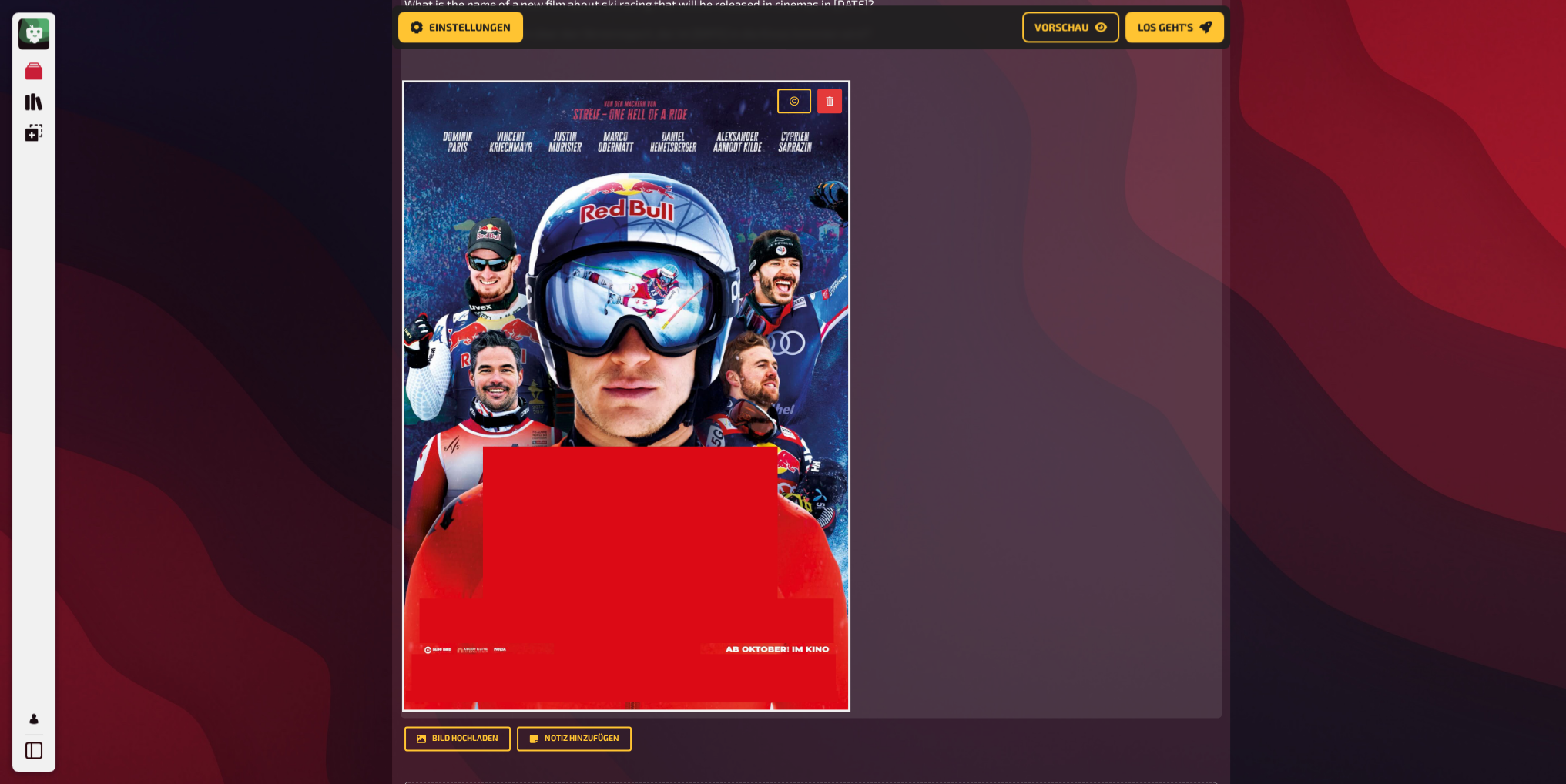
scroll to position [2631, 0]
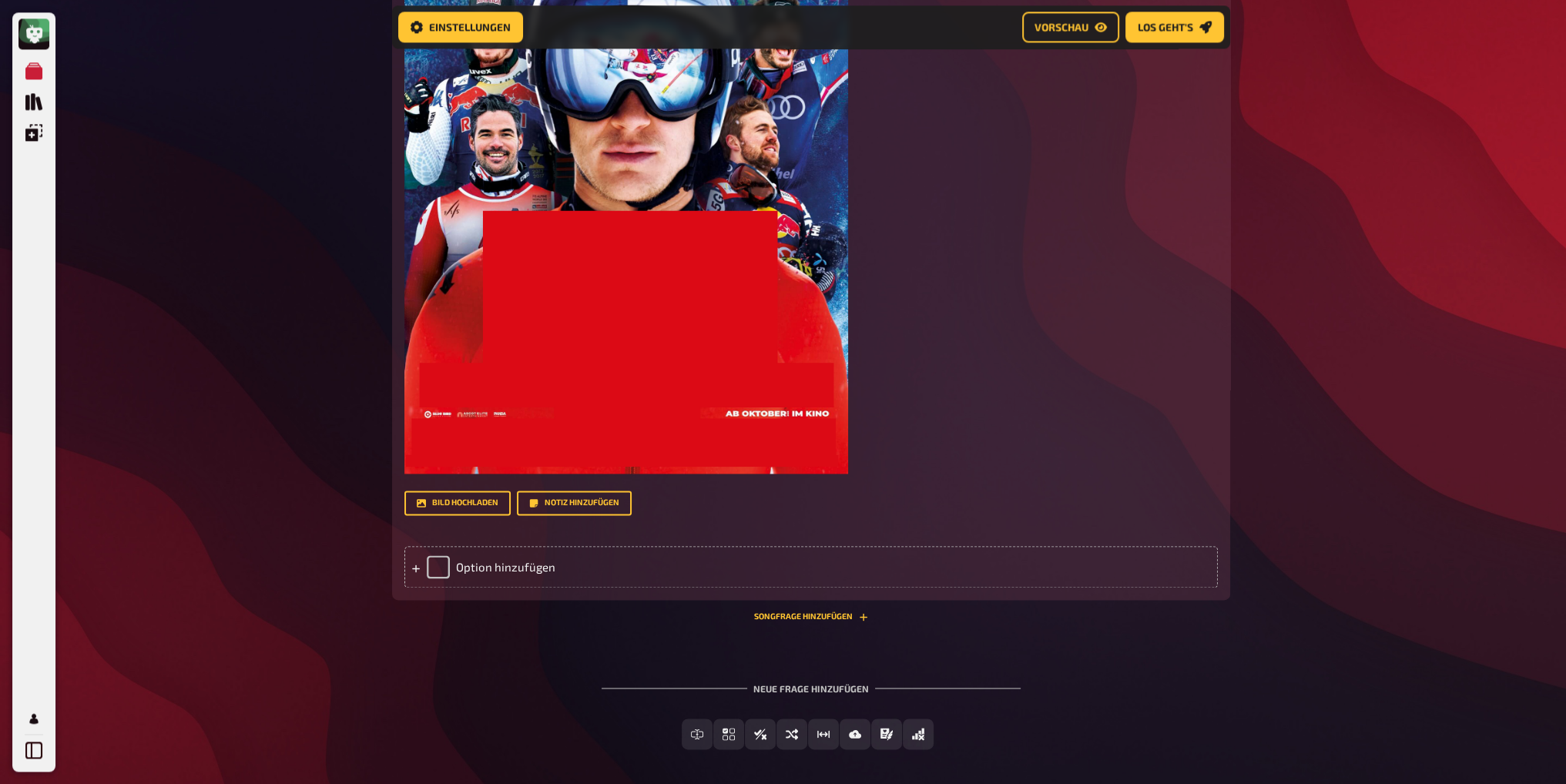
scroll to position [2906, 0]
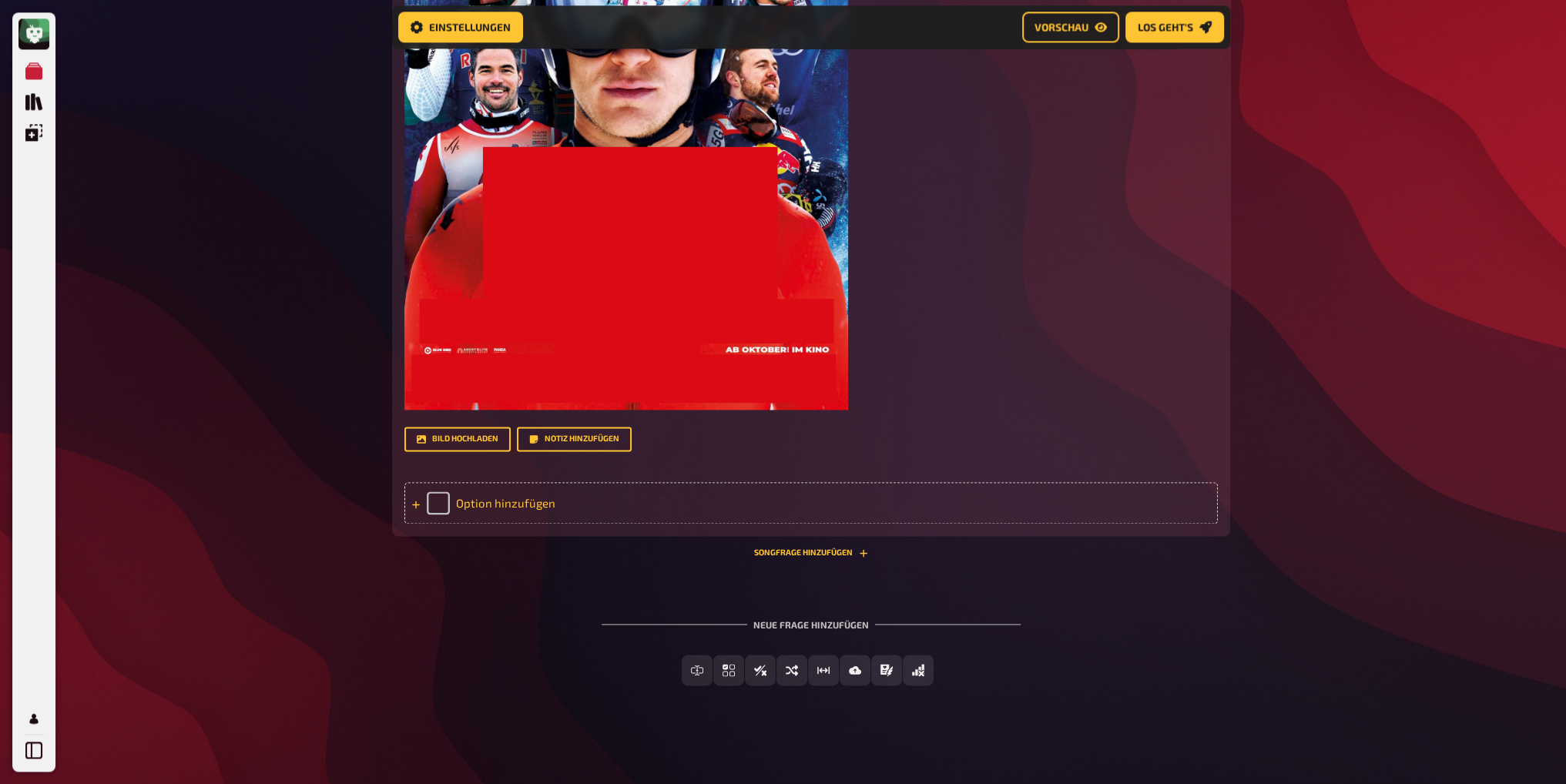
click at [486, 500] on div "Option hinzufügen" at bounding box center [811, 504] width 814 height 42
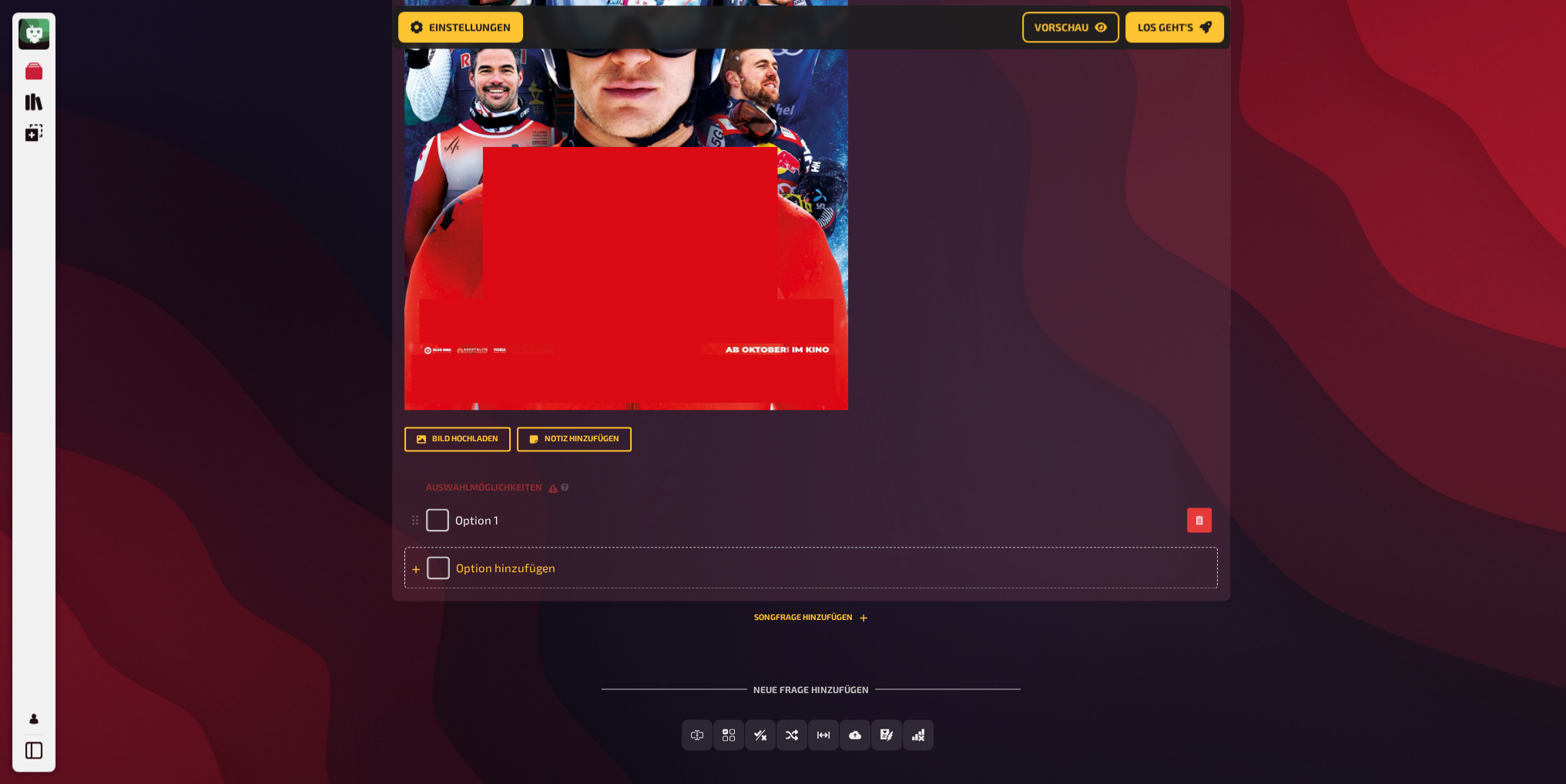
click at [486, 571] on div "Option hinzufügen" at bounding box center [811, 568] width 814 height 42
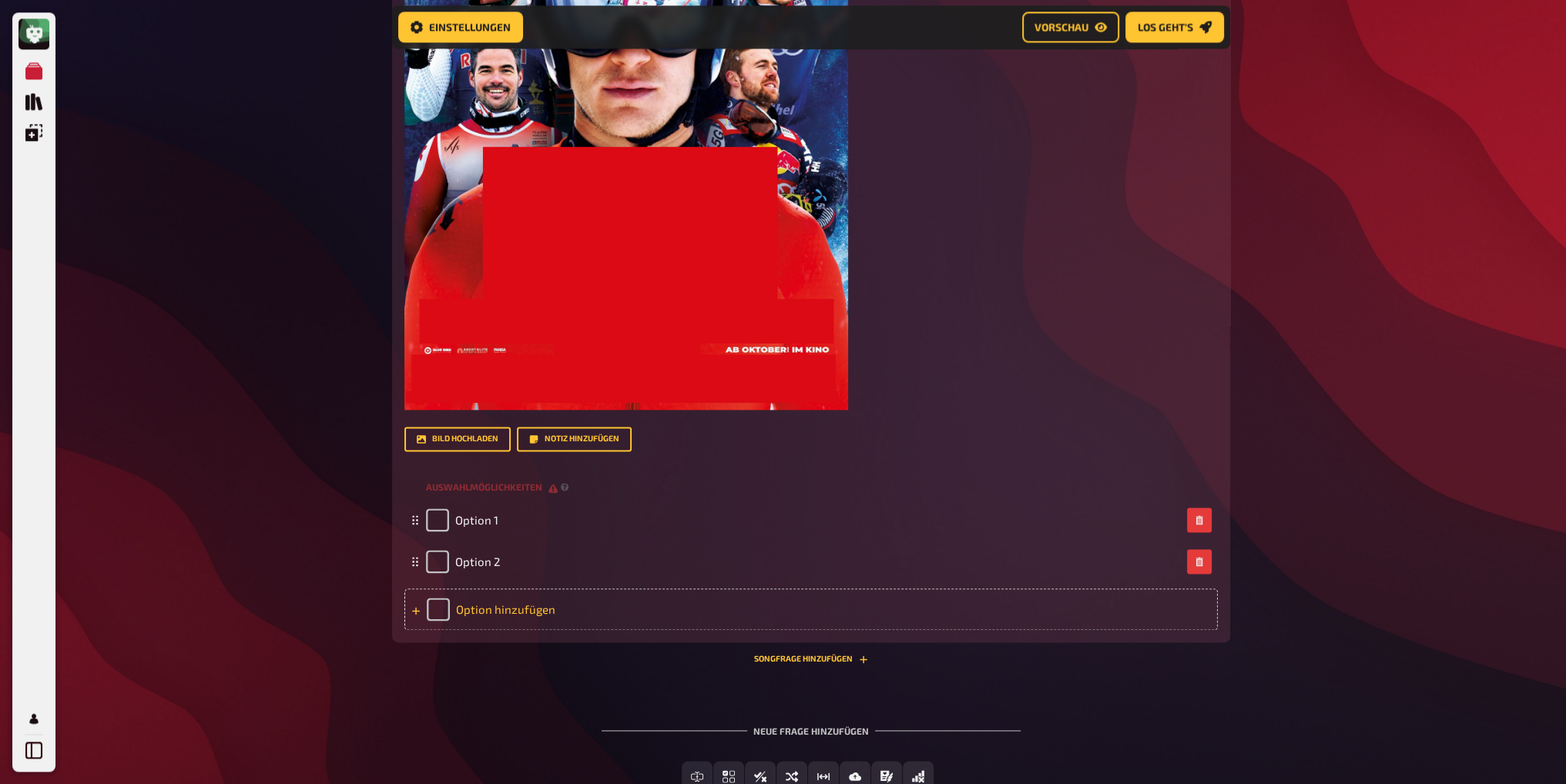
click at [490, 615] on div "Option hinzufügen" at bounding box center [811, 609] width 814 height 42
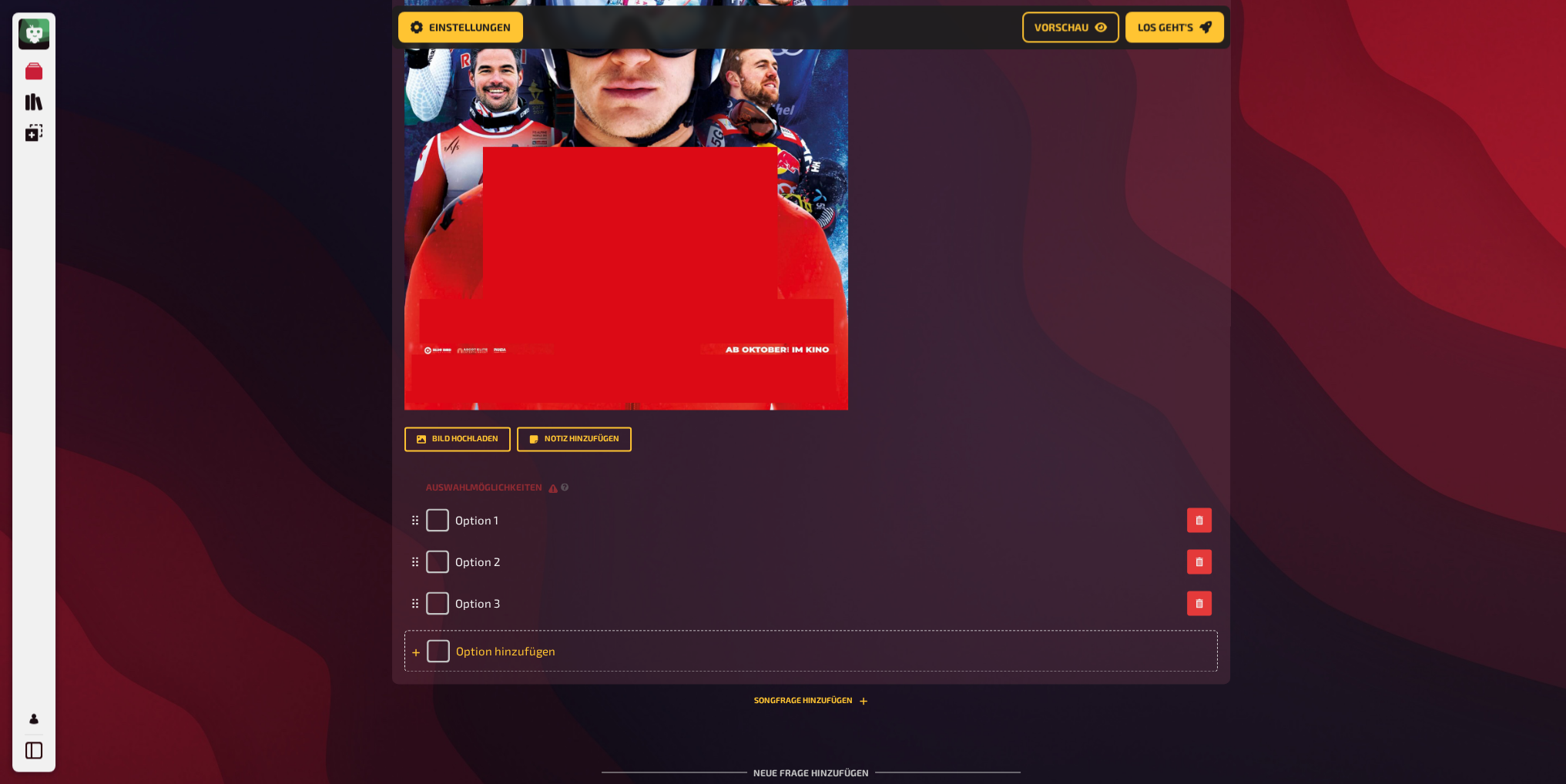
click at [488, 650] on div "Option hinzufügen" at bounding box center [811, 651] width 814 height 42
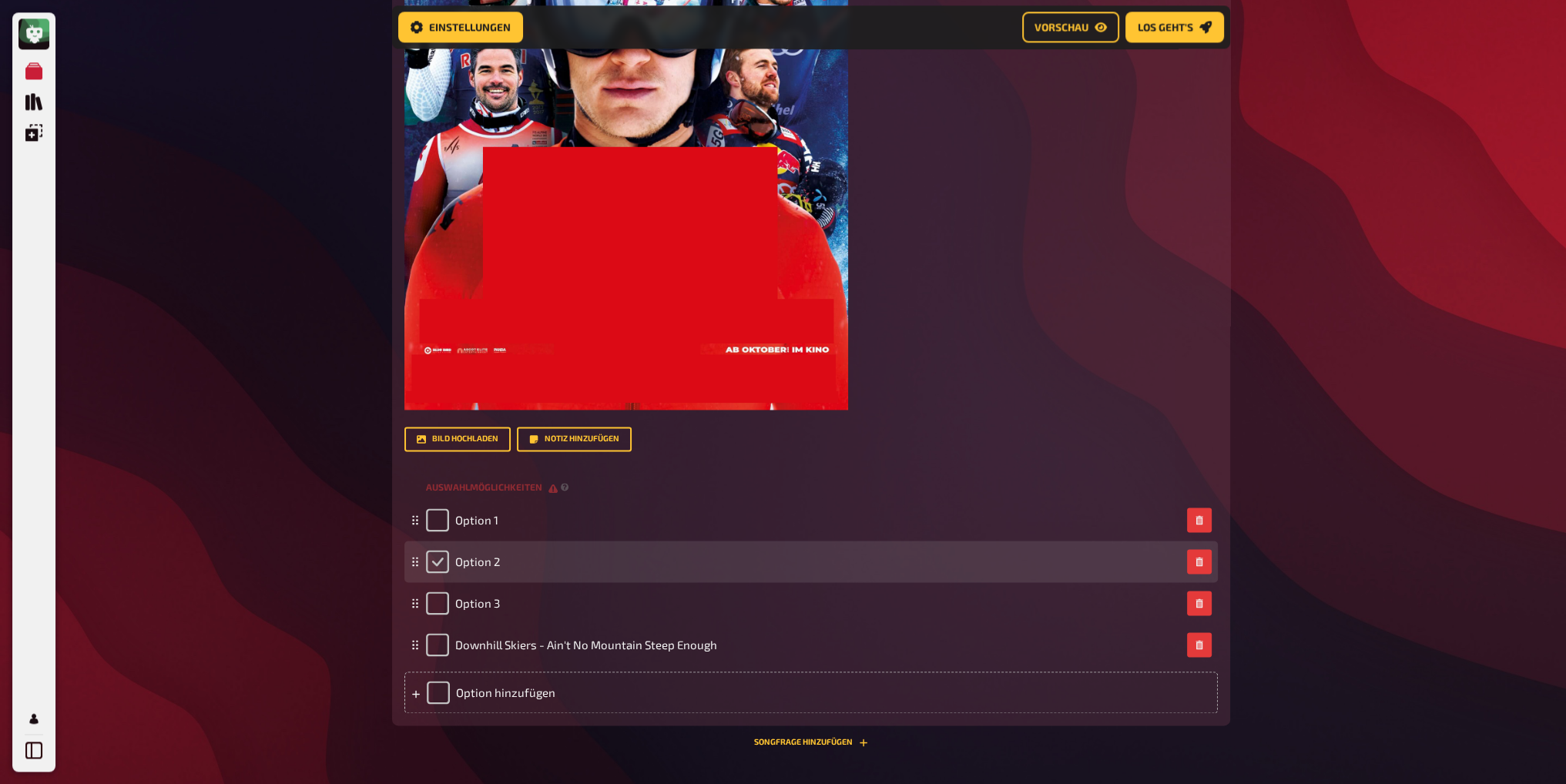
click at [437, 559] on input "checkbox" at bounding box center [438, 562] width 23 height 23
checkbox input "true"
click at [490, 564] on span "Option 2" at bounding box center [477, 562] width 44 height 14
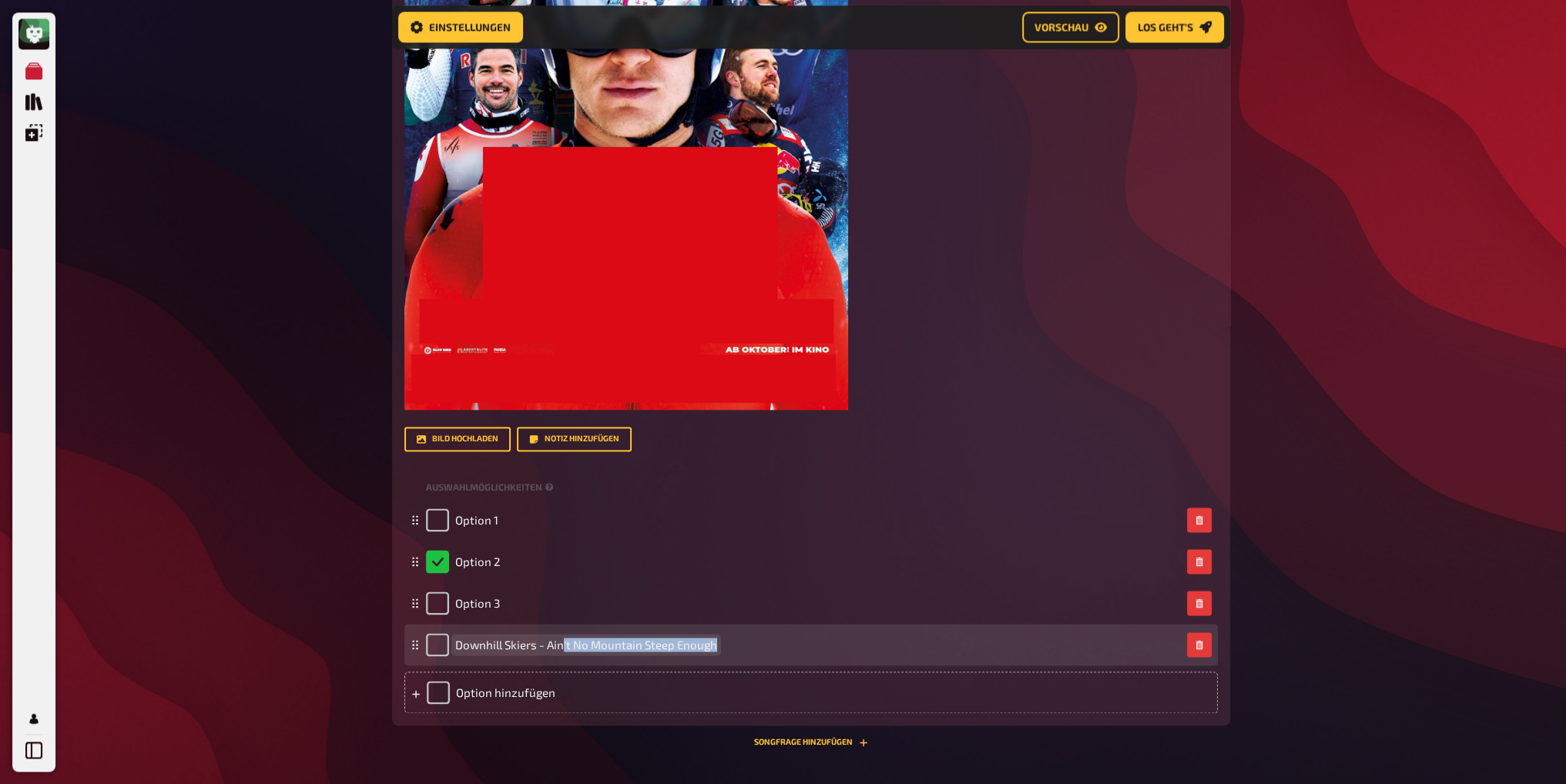
drag, startPoint x: 713, startPoint y: 646, endPoint x: 560, endPoint y: 650, distance: 153.1
click at [560, 650] on span "Downhill Skiers - Ain't No Mountain Steep Enough" at bounding box center [586, 645] width 262 height 14
click at [571, 645] on span "Downhill Skiers - Ain't No Mountain Steep Enough" at bounding box center [586, 645] width 262 height 14
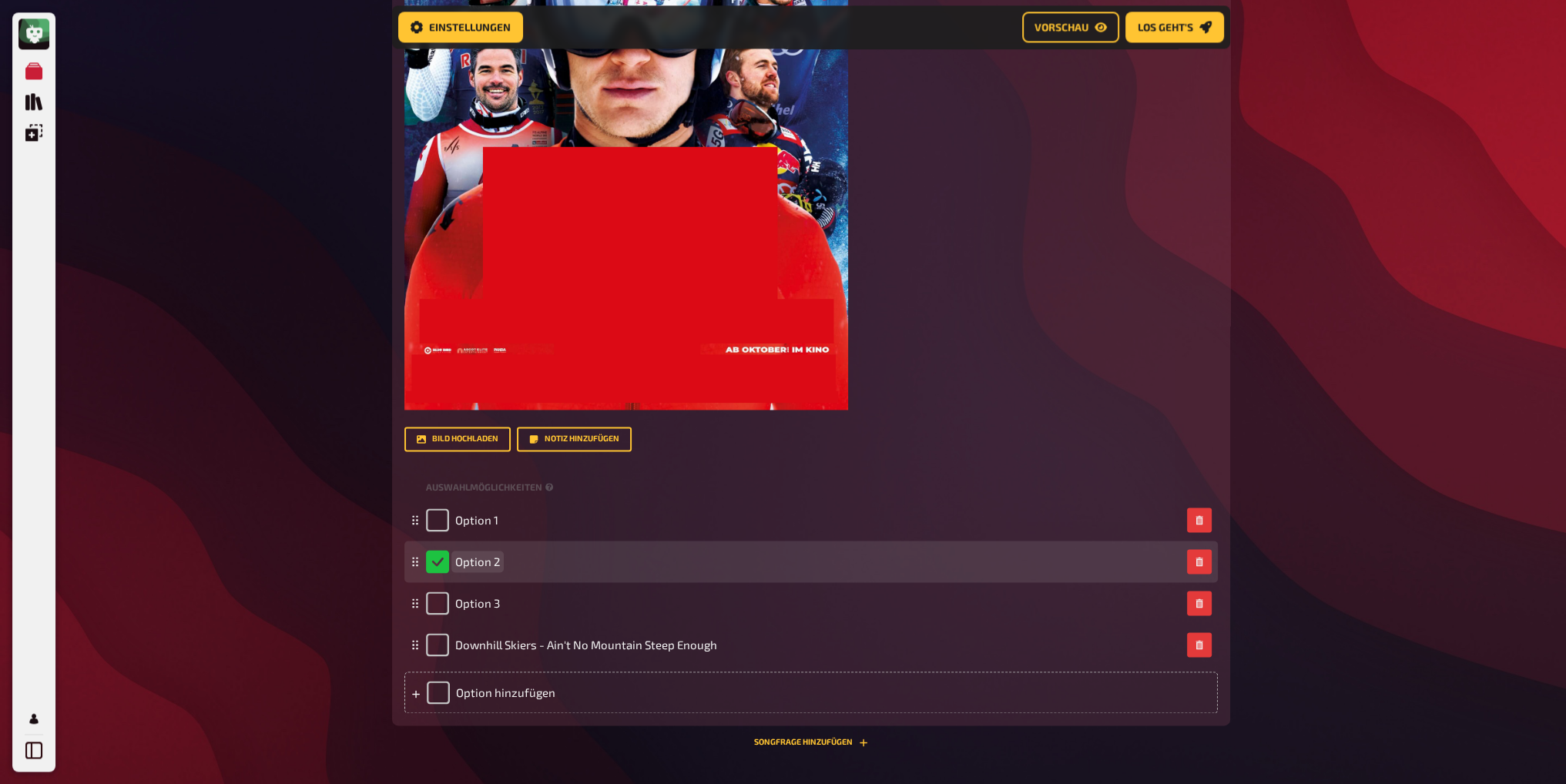
click at [469, 561] on span "Option 2" at bounding box center [477, 562] width 44 height 14
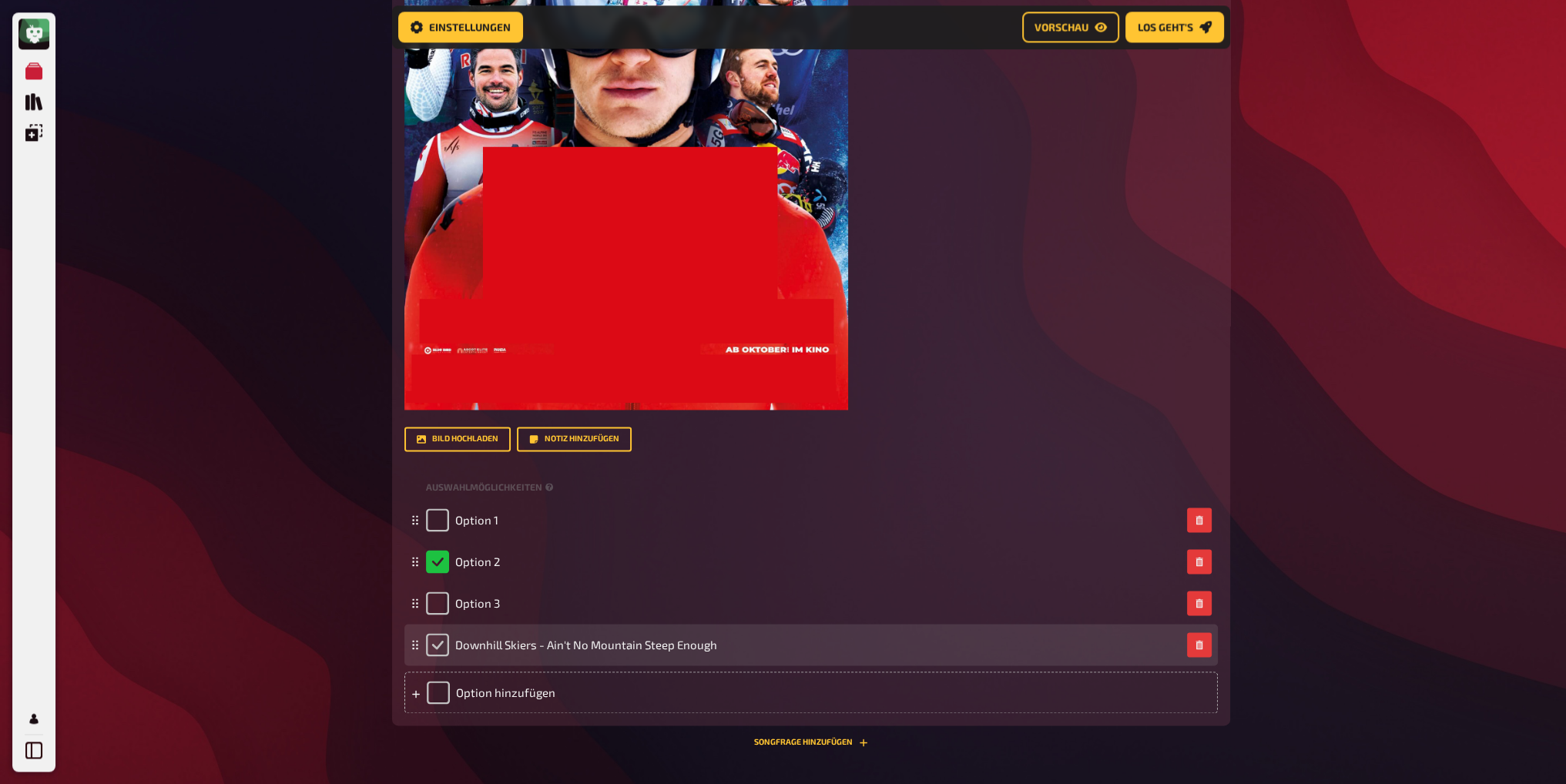
click at [441, 645] on input "checkbox" at bounding box center [438, 645] width 23 height 23
checkbox input "true"
checkbox input "false"
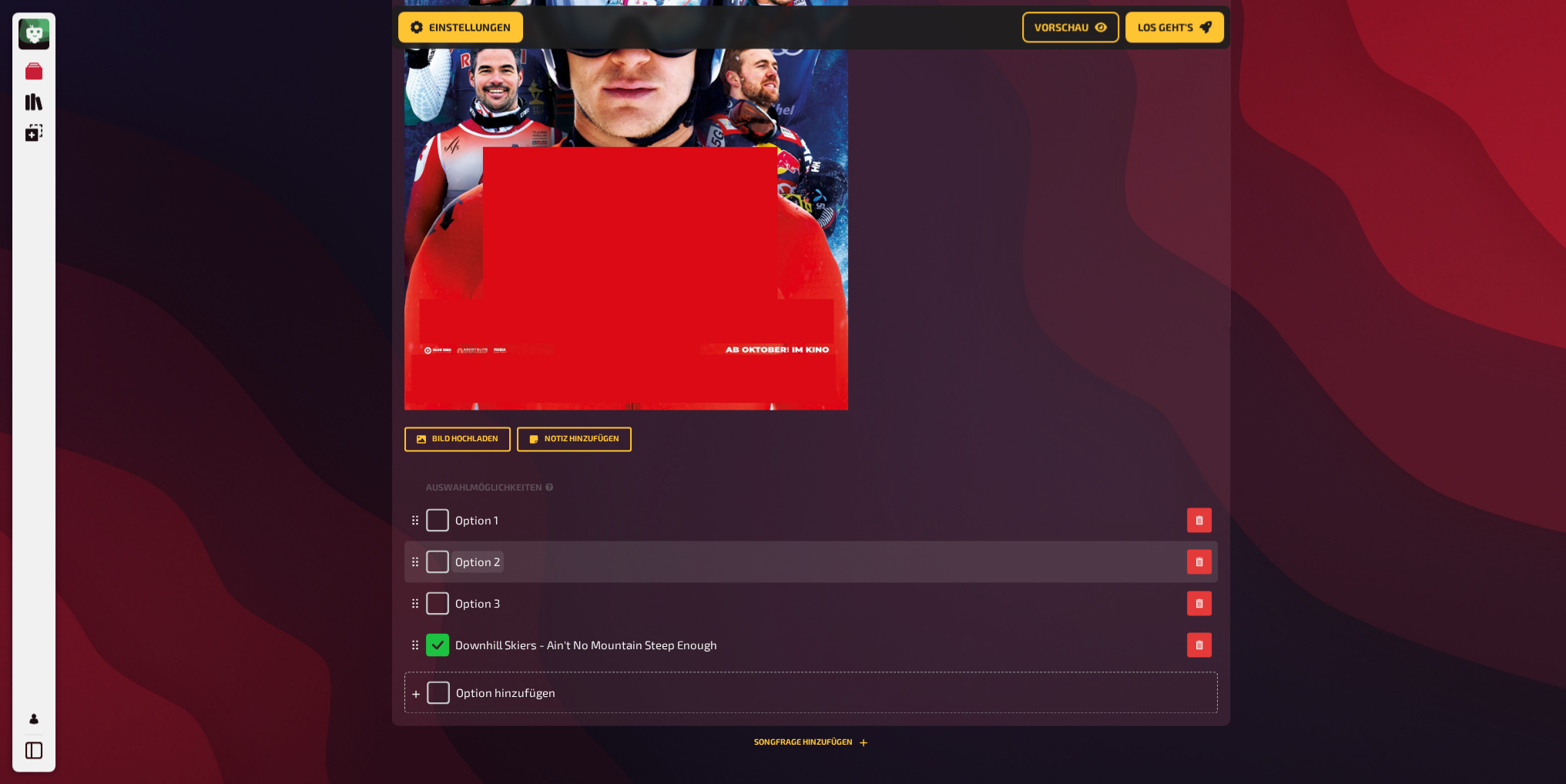
click at [500, 559] on div "Option 2" at bounding box center [803, 562] width 755 height 23
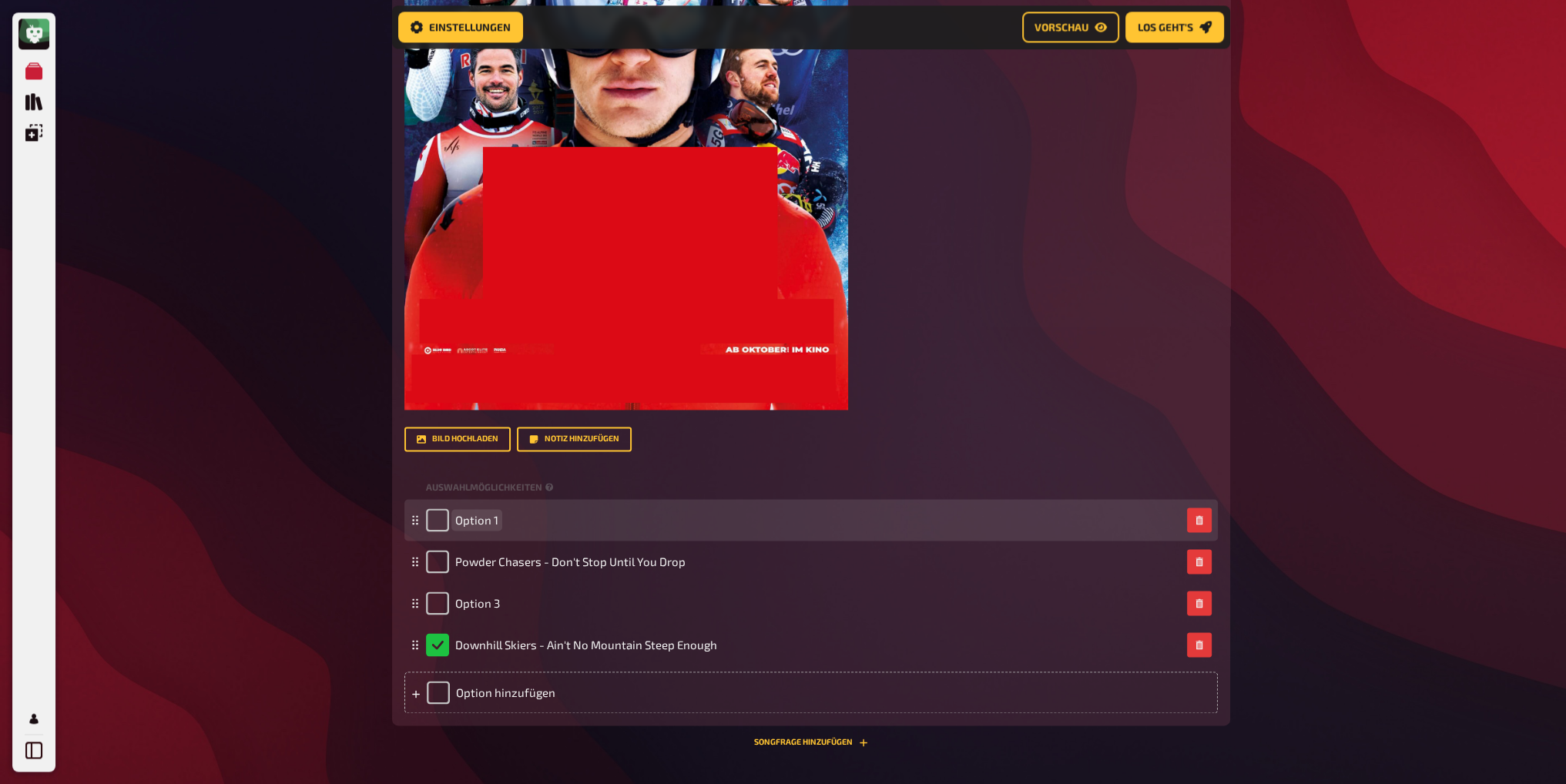
drag, startPoint x: 469, startPoint y: 516, endPoint x: 518, endPoint y: 522, distance: 49.4
click at [469, 516] on span "Option 1" at bounding box center [477, 520] width 44 height 14
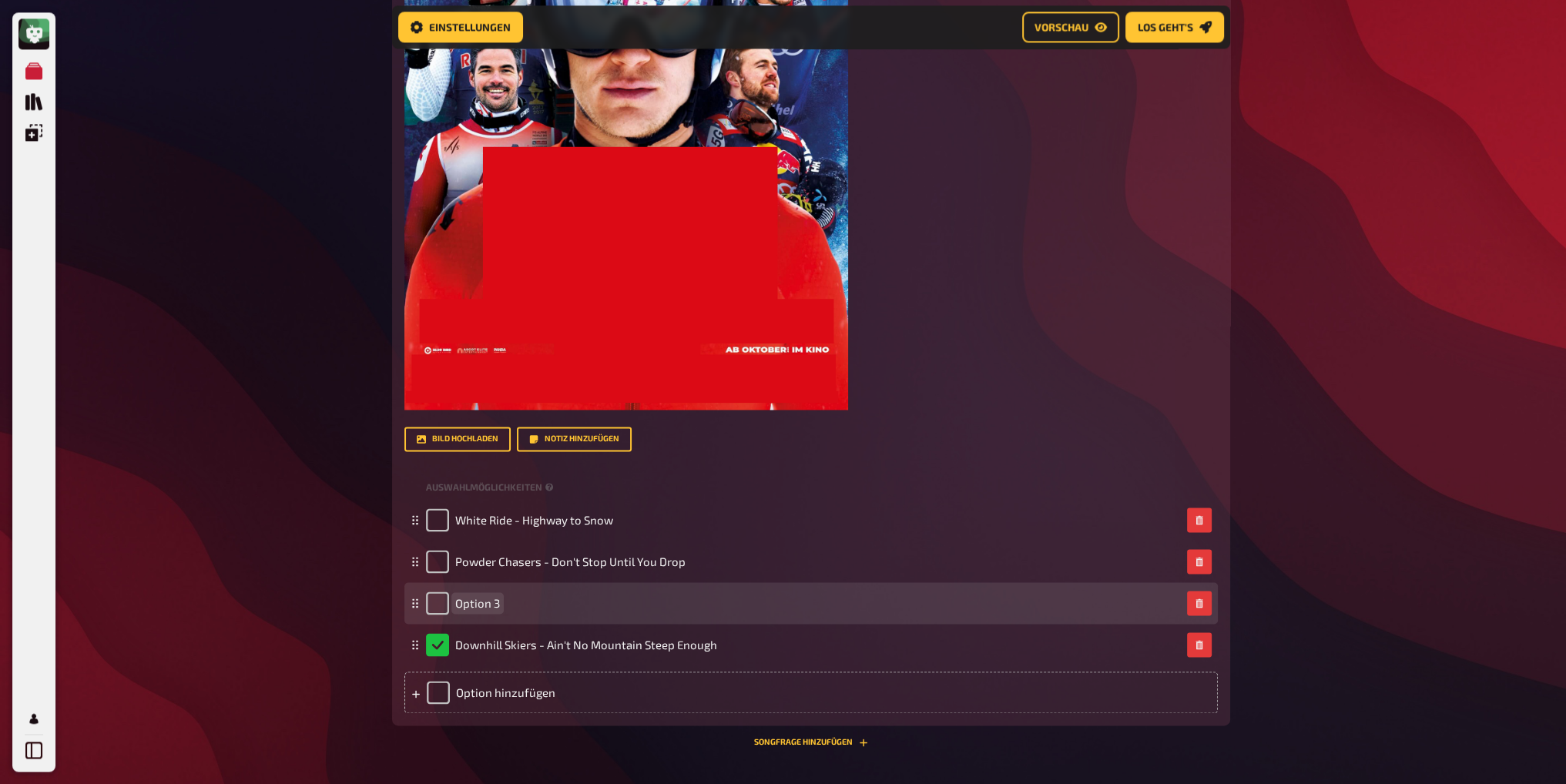
click at [481, 600] on span "Option 3" at bounding box center [477, 603] width 44 height 14
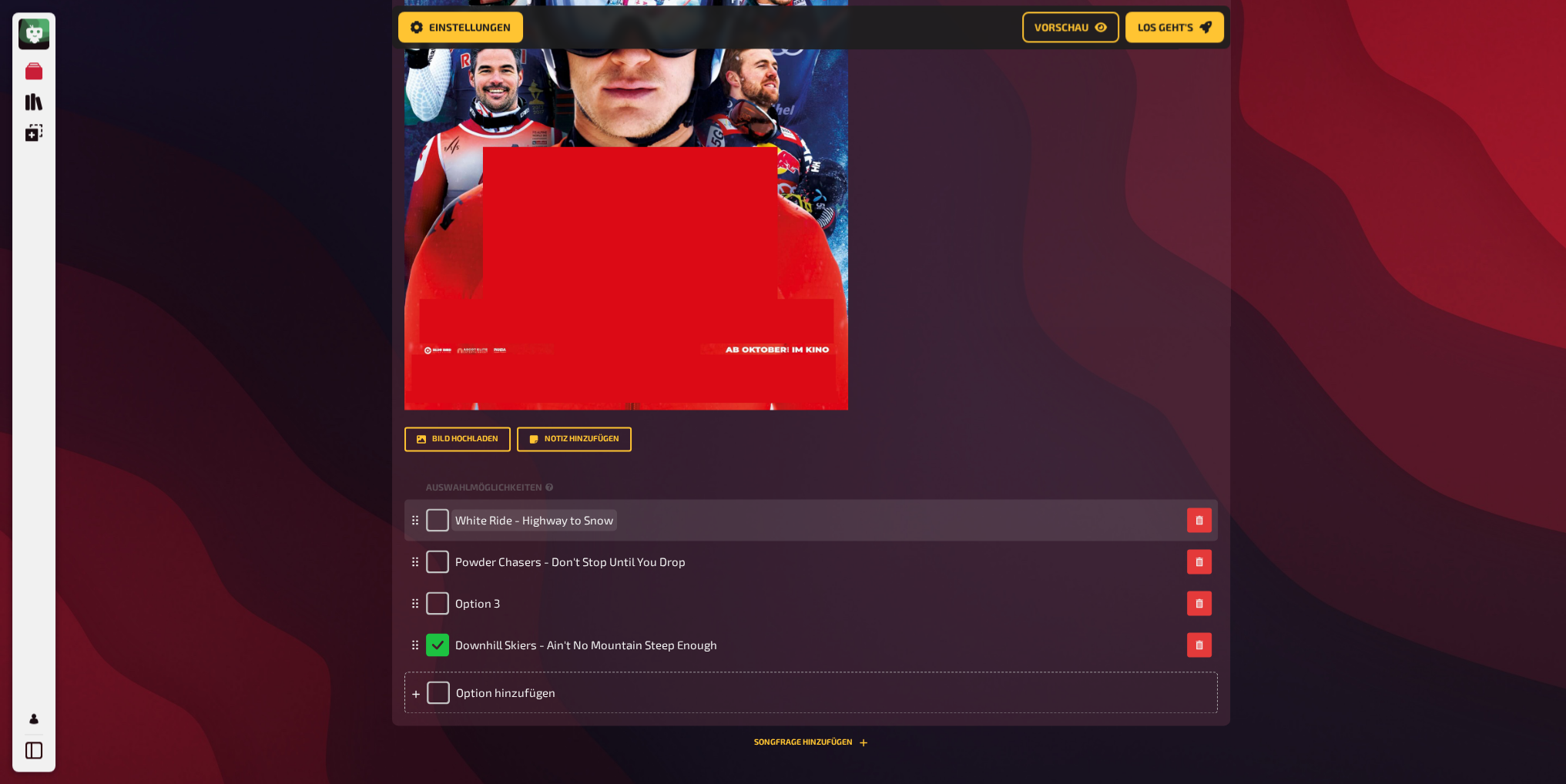
click at [605, 521] on span "White Ride - Highway to Snow" at bounding box center [534, 520] width 158 height 14
drag, startPoint x: 582, startPoint y: 517, endPoint x: 625, endPoint y: 521, distance: 43.2
click at [625, 521] on div "White Ride - Highway to Snow" at bounding box center [803, 520] width 755 height 23
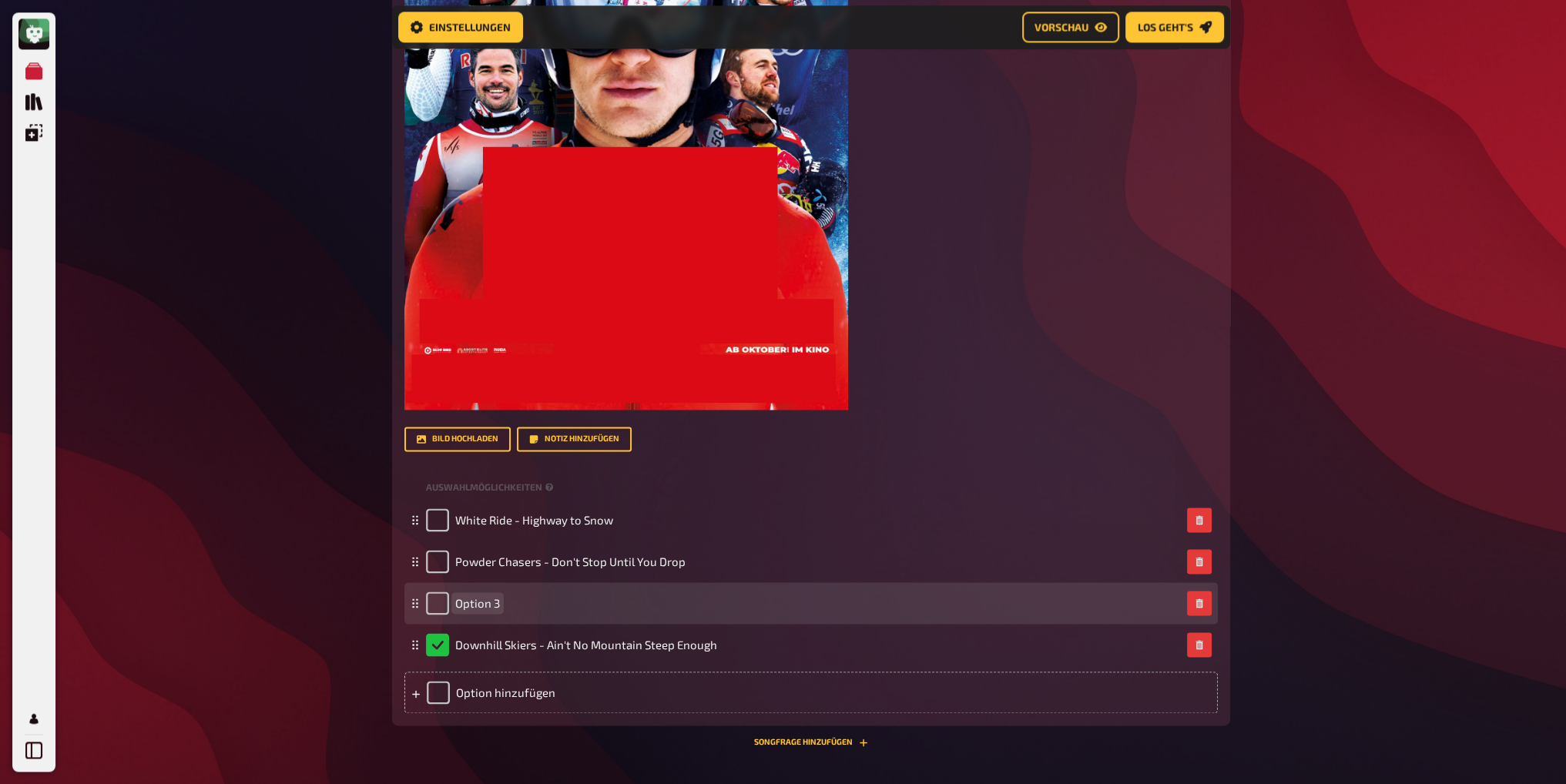
click at [481, 596] on span "Option 3" at bounding box center [477, 603] width 44 height 14
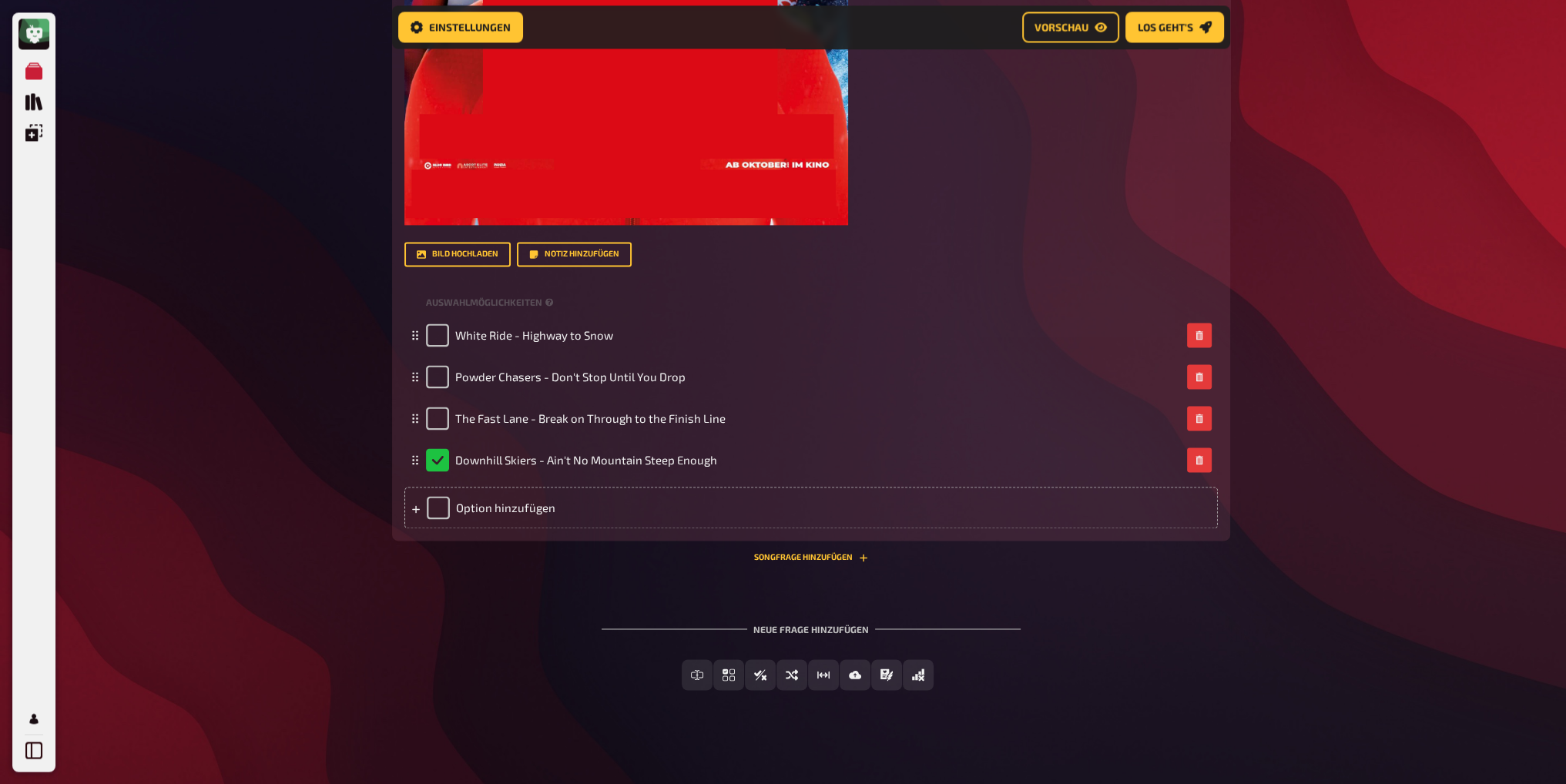
scroll to position [3096, 0]
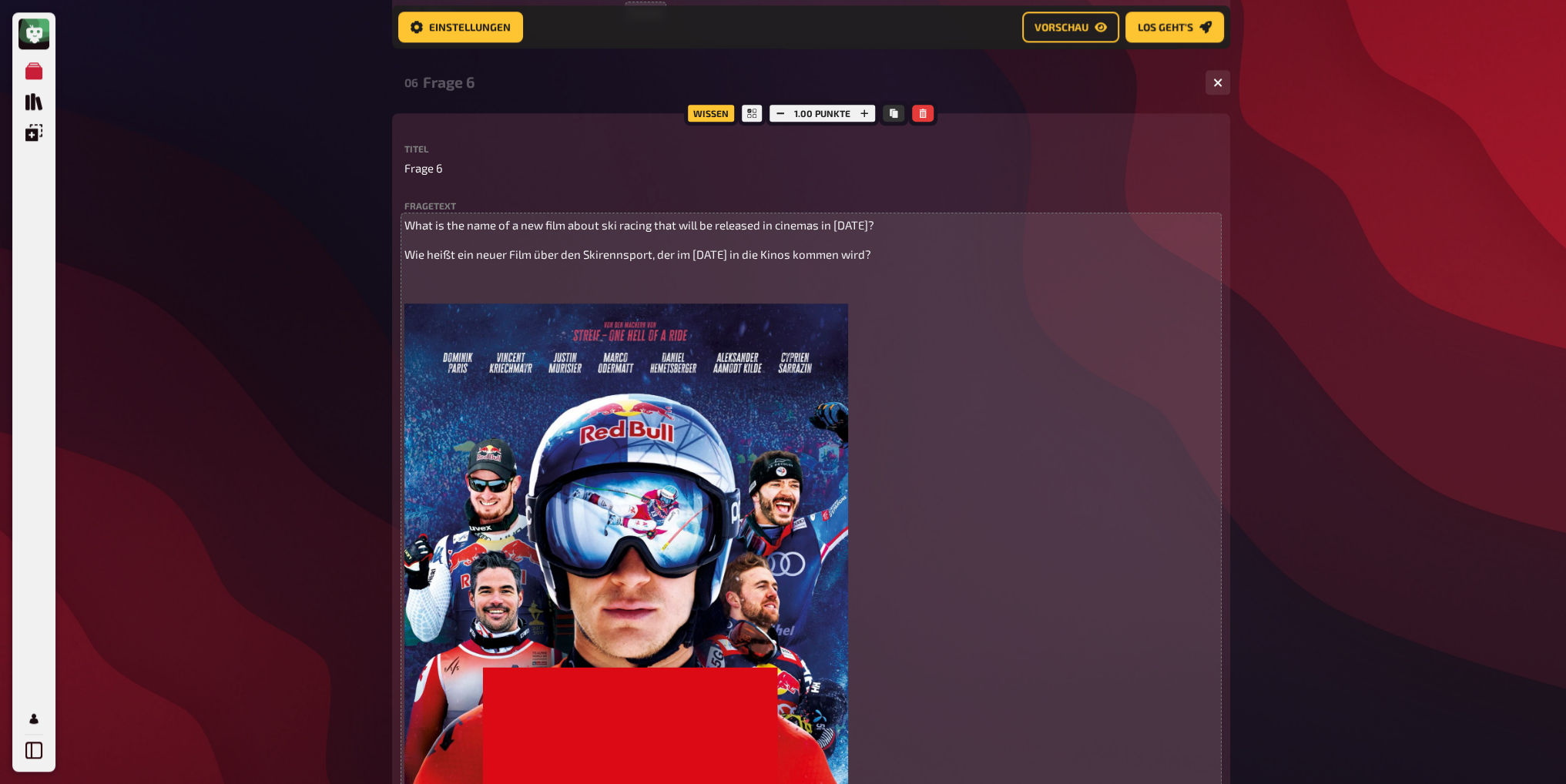
scroll to position [2249, 0]
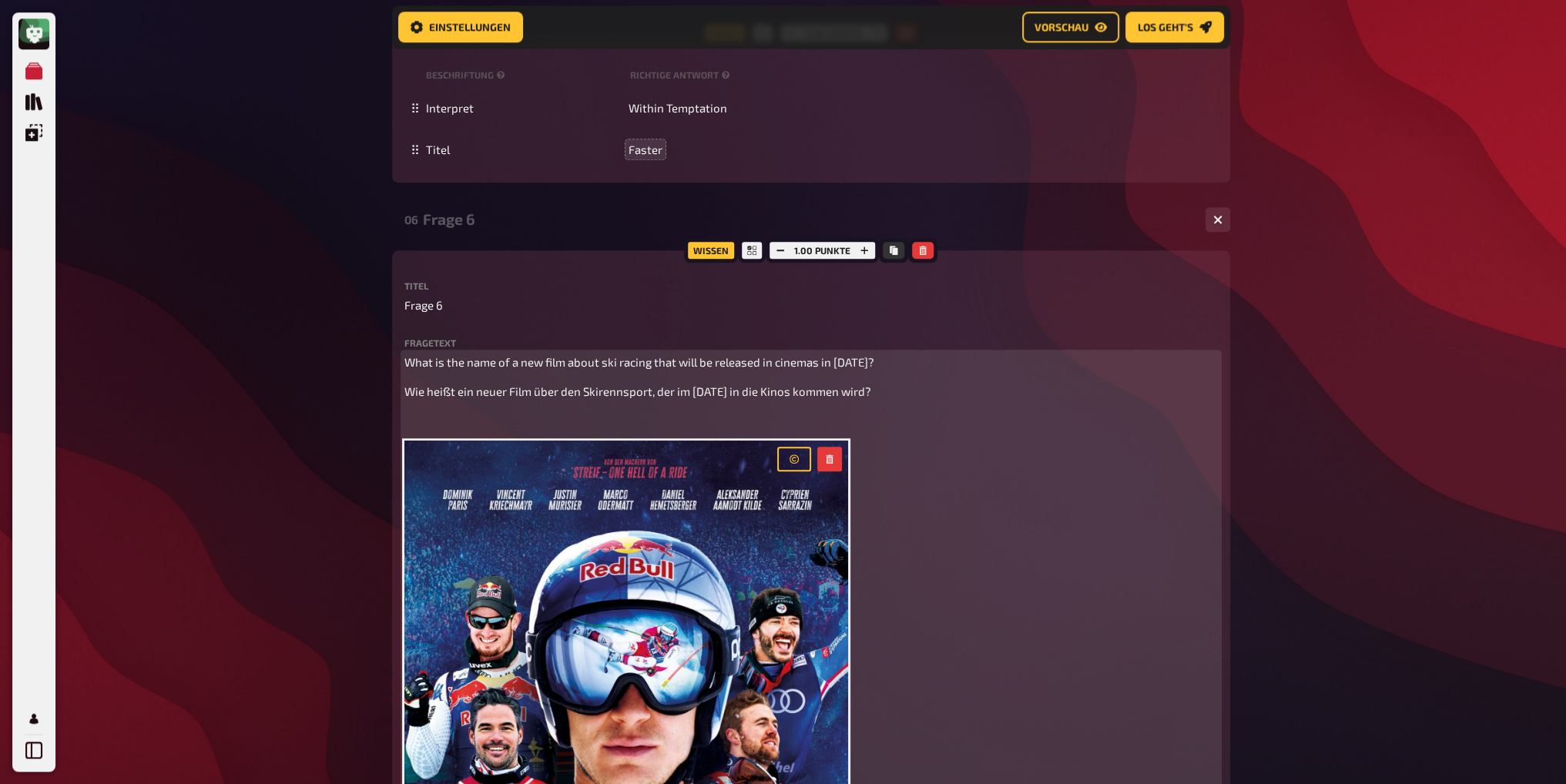
drag, startPoint x: 518, startPoint y: 429, endPoint x: 524, endPoint y: 422, distance: 9.2
click at [518, 428] on div "What is the name of a new film about ski racing that will be released in cinema…" at bounding box center [811, 713] width 814 height 718
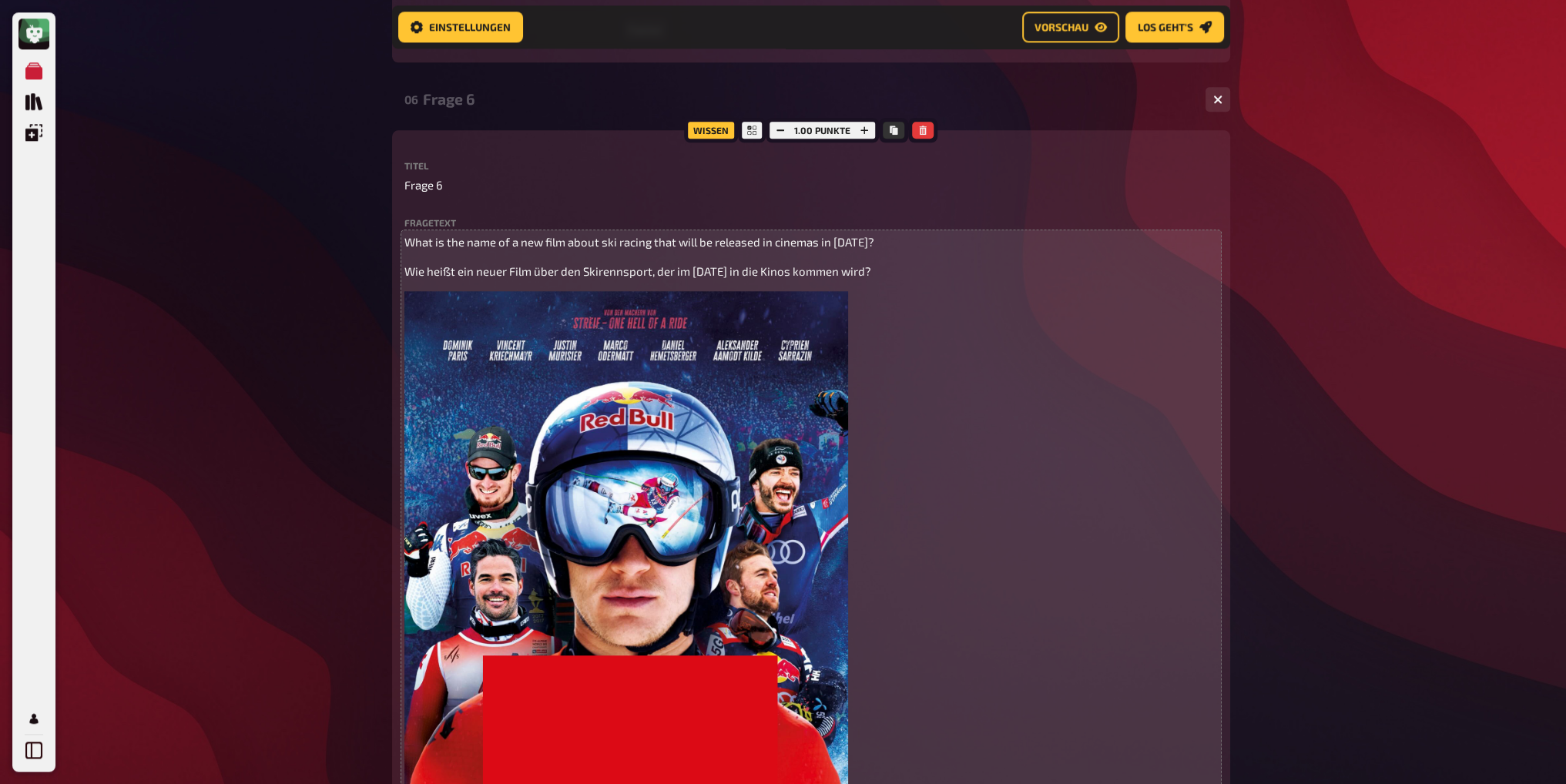
scroll to position [2297, 0]
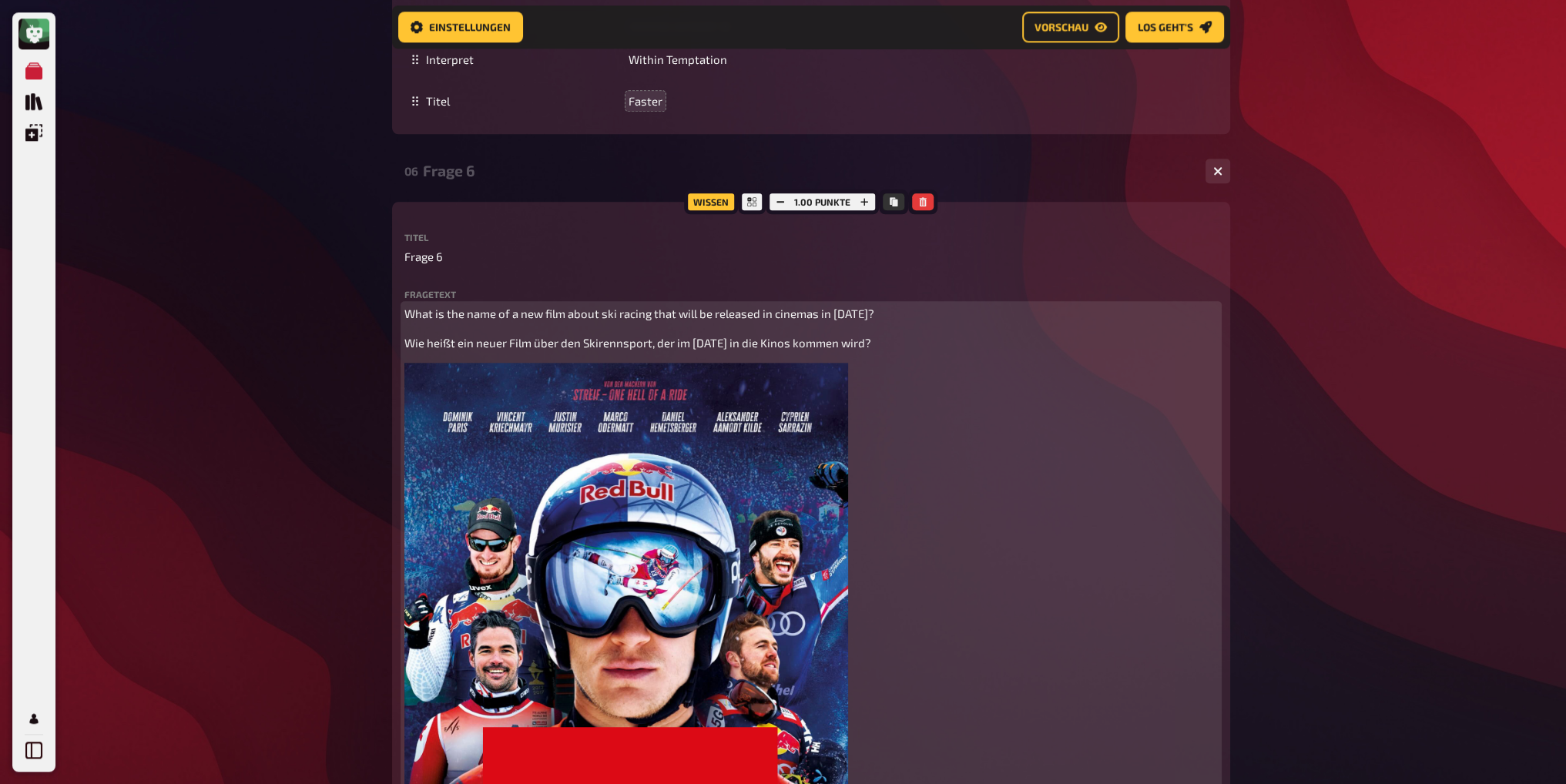
click at [527, 319] on span "What is the name of a new film about ski racing that will be released in cinema…" at bounding box center [639, 314] width 470 height 14
click at [566, 313] on span "What is the name of a new film about ski racing that will be released in cinema…" at bounding box center [639, 314] width 470 height 14
drag, startPoint x: 564, startPoint y: 311, endPoint x: 543, endPoint y: 312, distance: 21.0
click at [543, 312] on span "What is the name of a new film about ski racing that will be released in cinema…" at bounding box center [639, 314] width 470 height 14
click at [612, 327] on div "What is the name of a new film about ski racing that will be released in cinema…" at bounding box center [811, 650] width 814 height 689
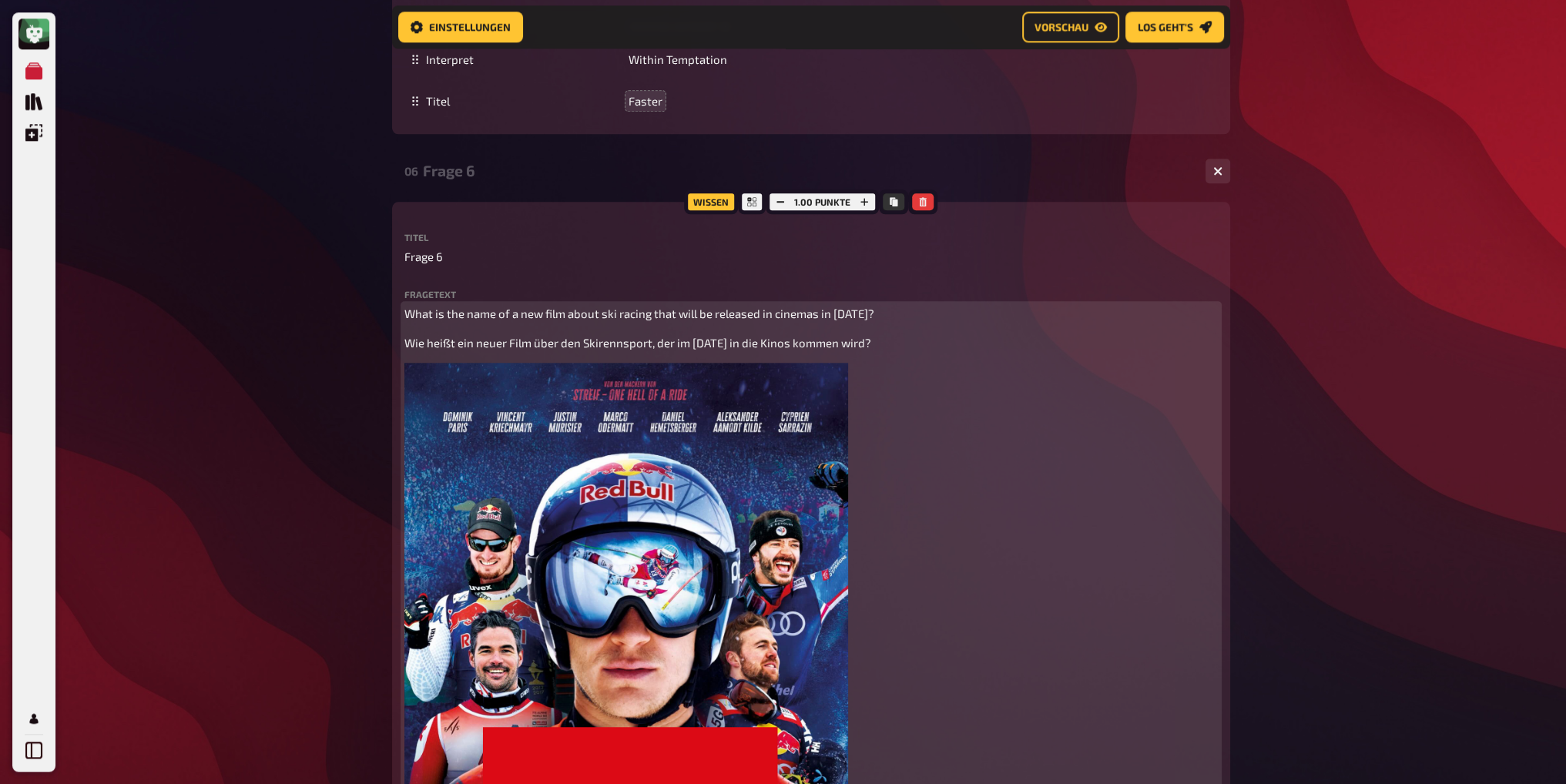
click at [762, 330] on div "What is the name of a new film about ski racing that will be released in cinema…" at bounding box center [811, 650] width 814 height 689
drag, startPoint x: 563, startPoint y: 312, endPoint x: 548, endPoint y: 312, distance: 15.0
click at [548, 312] on span "What is the name of a new film about ski racing that will be released in cinema…" at bounding box center [639, 314] width 470 height 14
click at [743, 338] on span "Wie heißt ein neuer Film über den Skirennsport, der im Oktober 2025 in die Kino…" at bounding box center [637, 343] width 467 height 14
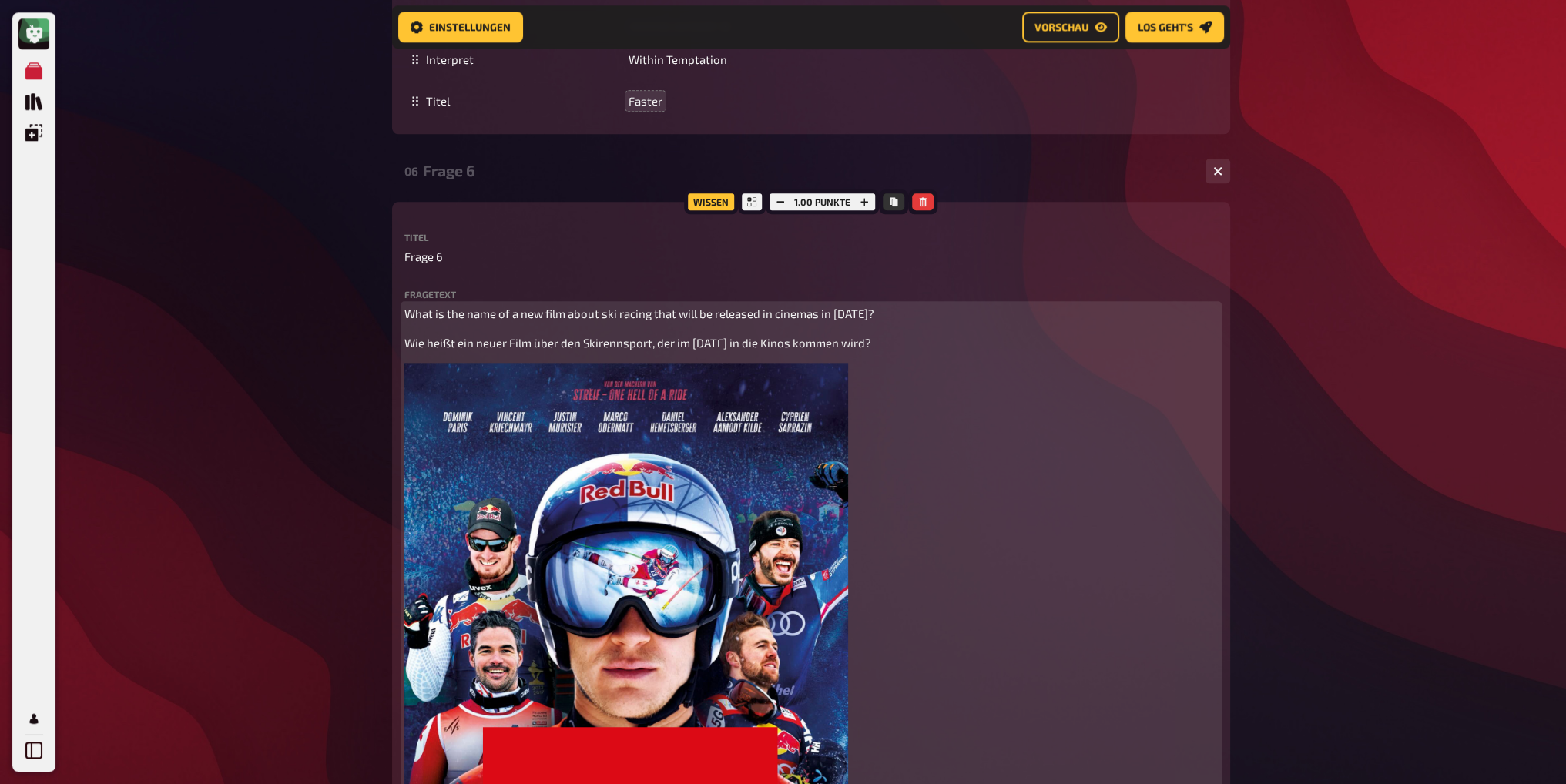
click at [628, 321] on p "What is the name of a new film about ski racing that will be released in cinema…" at bounding box center [811, 314] width 814 height 18
click at [600, 314] on span "What is the name of a new film about ski racing that will be released in cinema…" at bounding box center [639, 314] width 470 height 14
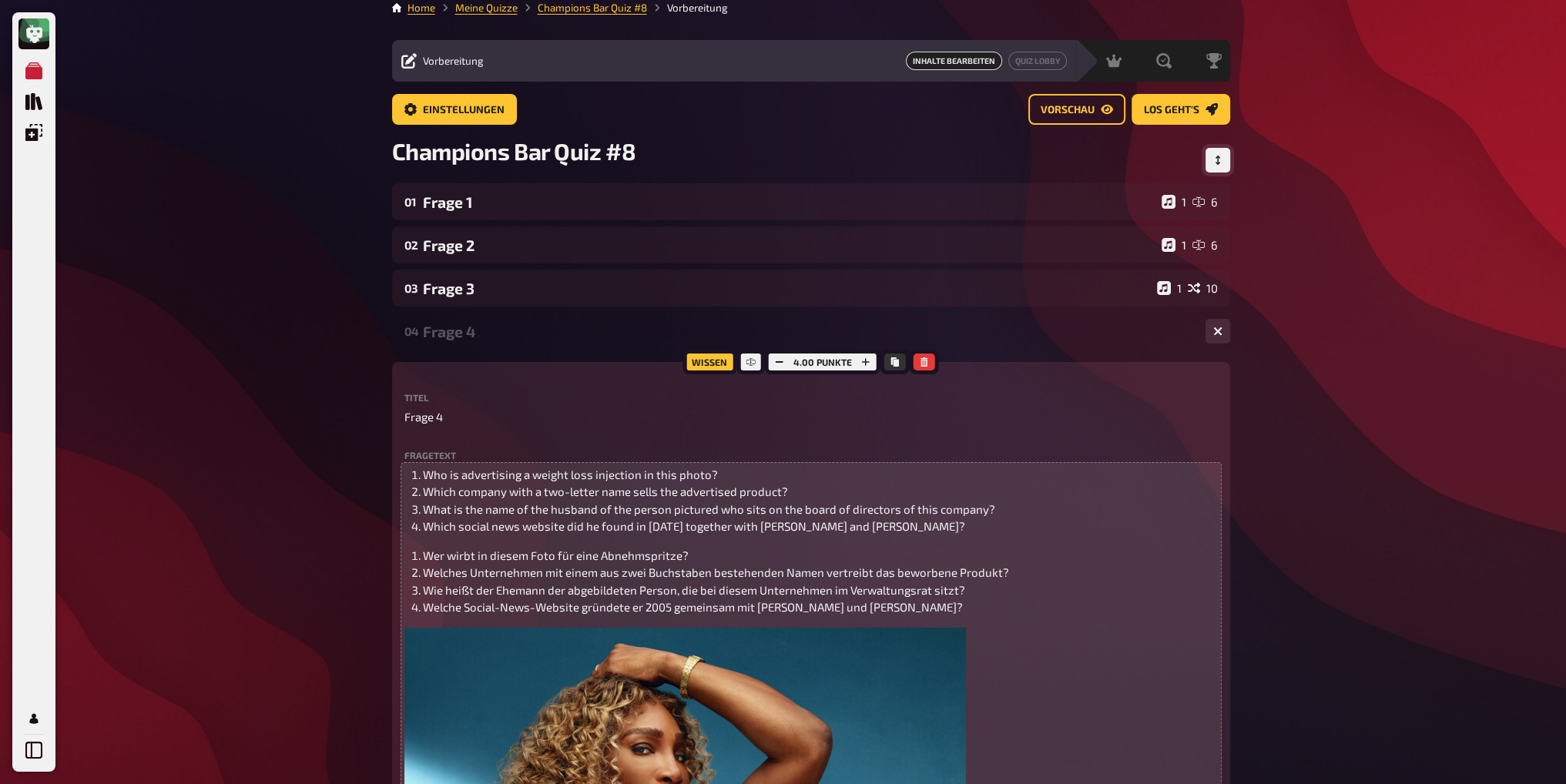
scroll to position [0, 0]
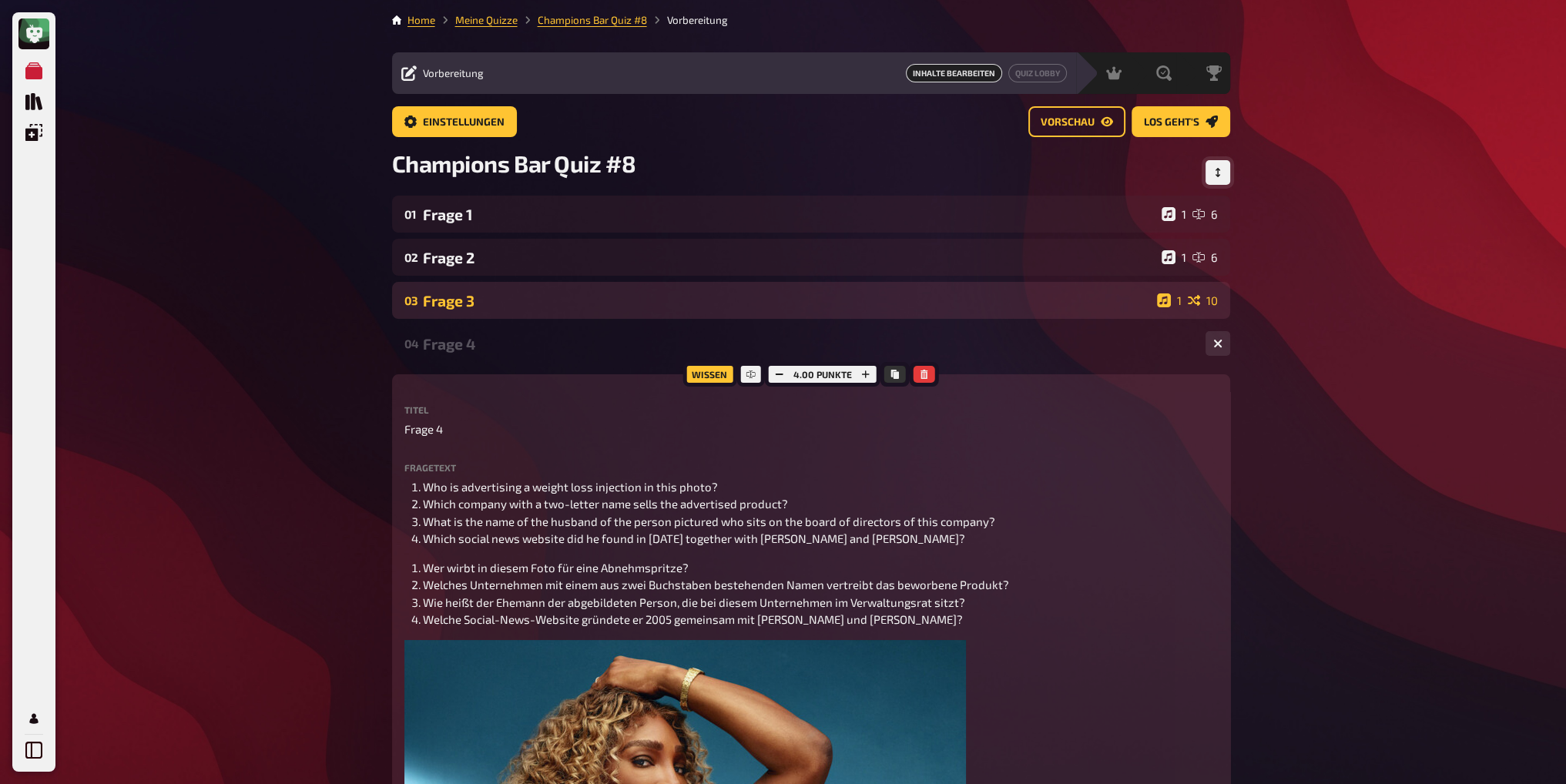
click at [514, 301] on div "Frage 3" at bounding box center [786, 301] width 728 height 18
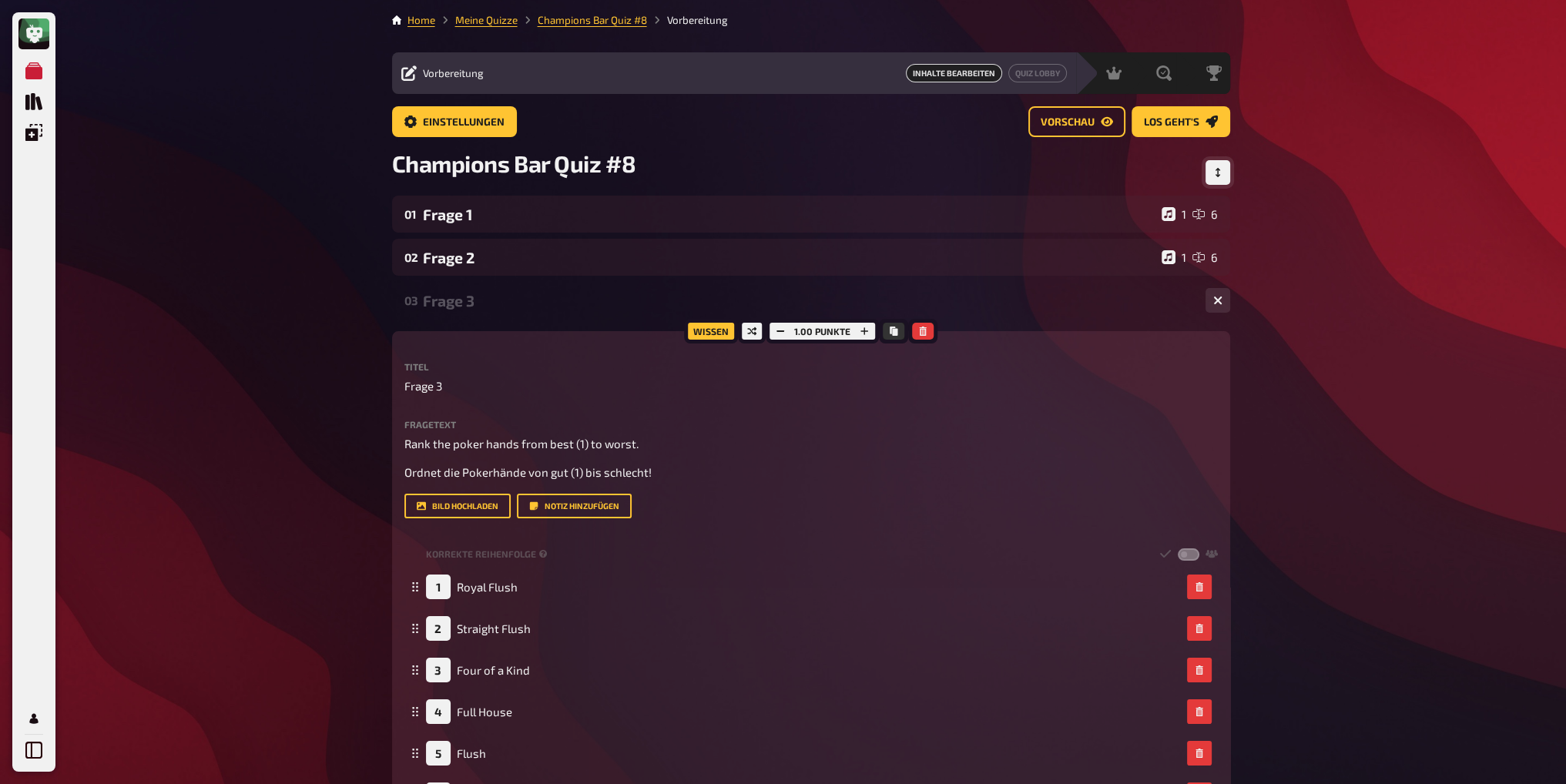
click at [541, 308] on div "Frage 3" at bounding box center [807, 301] width 770 height 18
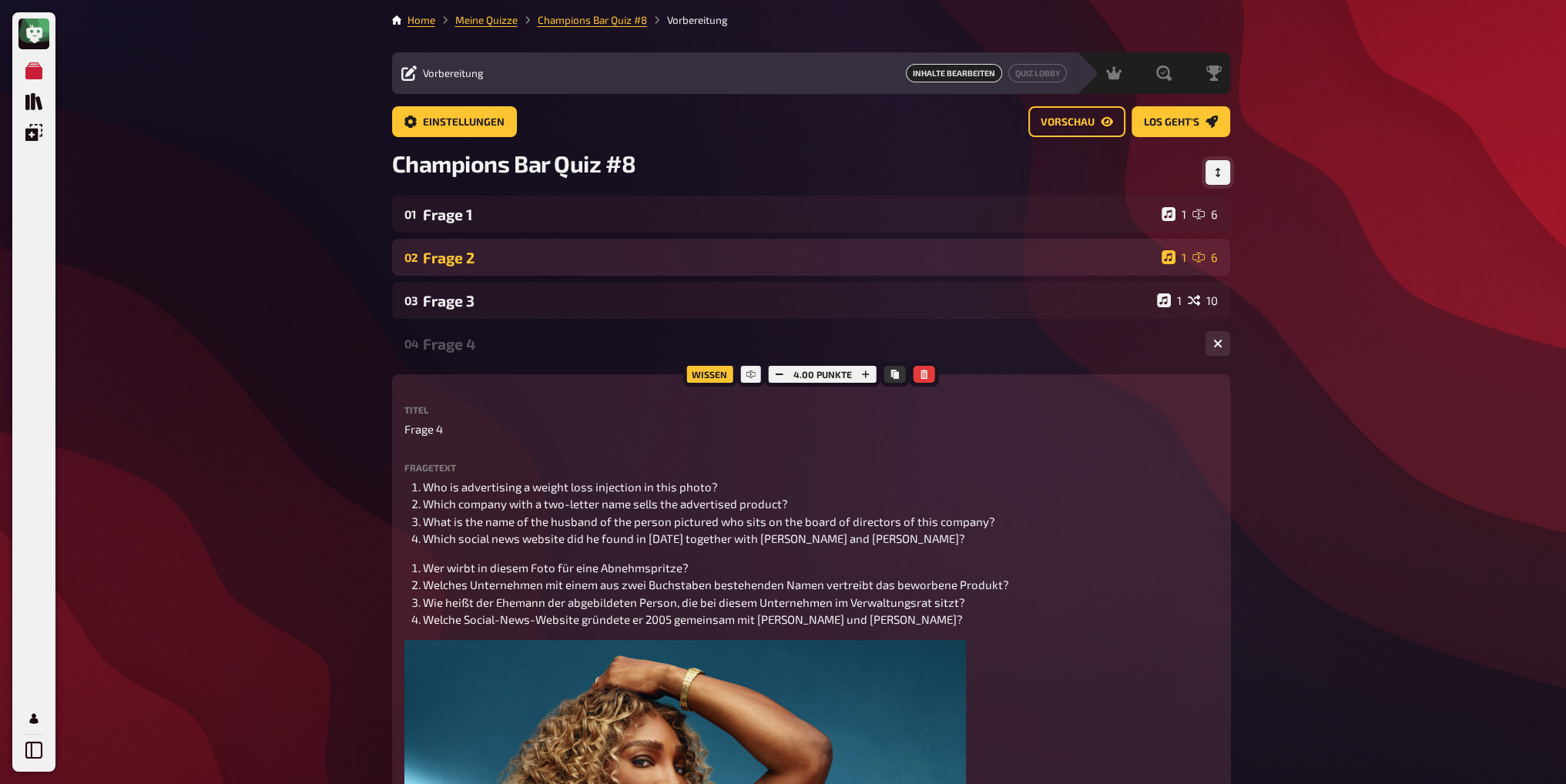
click at [546, 260] on div "Frage 2" at bounding box center [789, 257] width 733 height 18
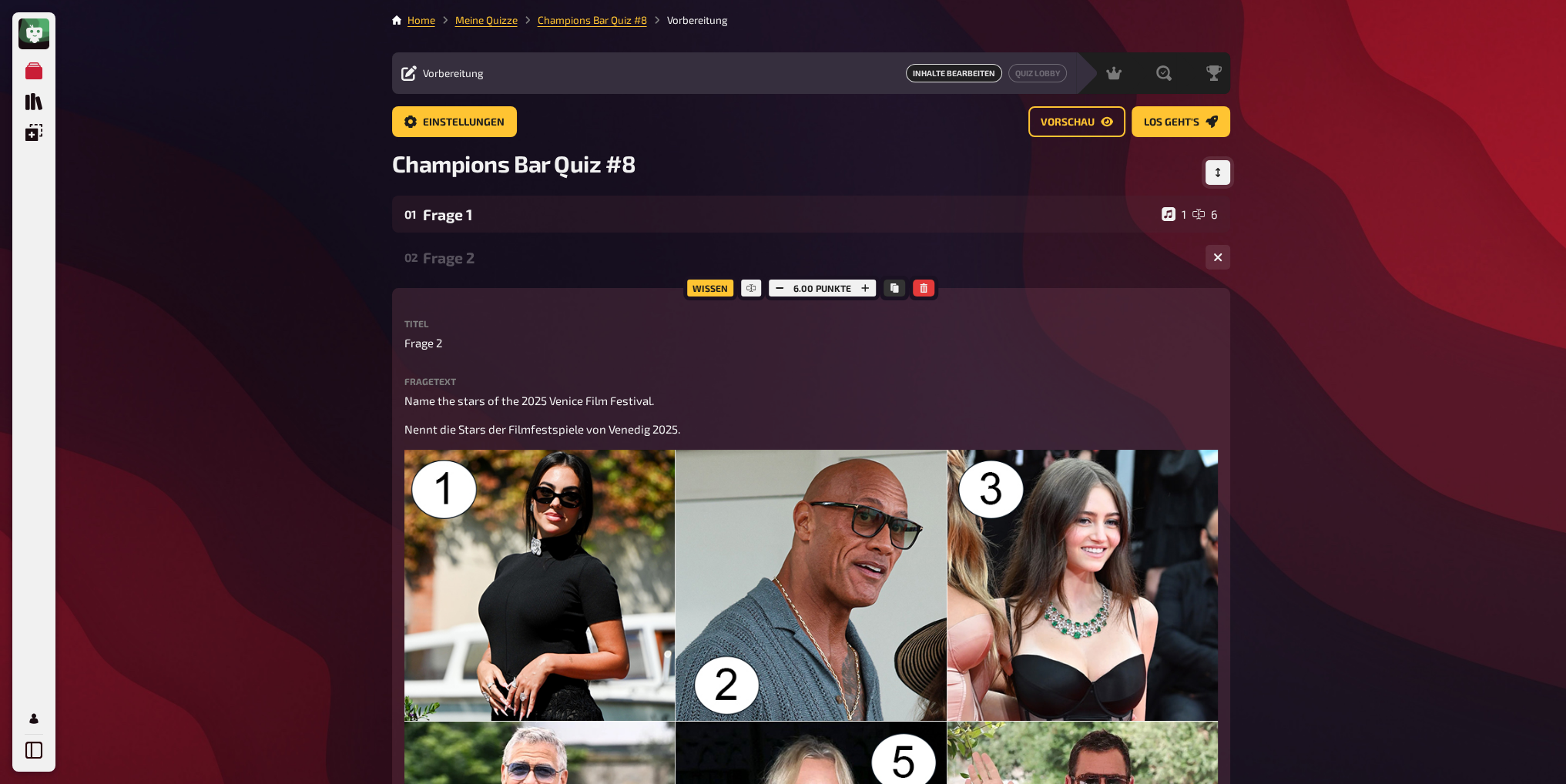
click at [546, 260] on div "Frage 2" at bounding box center [807, 257] width 770 height 18
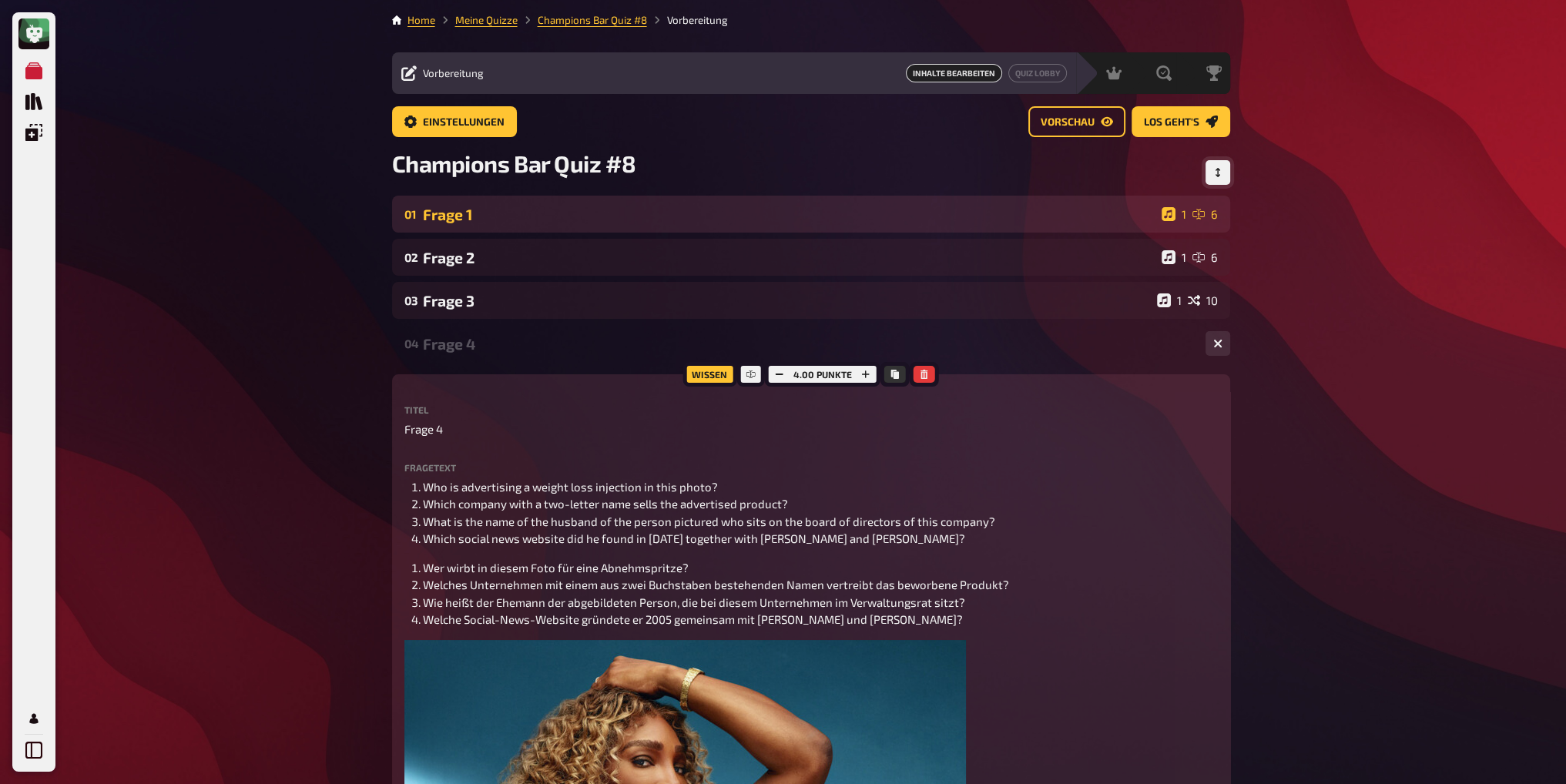
click at [546, 221] on div "Frage 1" at bounding box center [789, 214] width 733 height 18
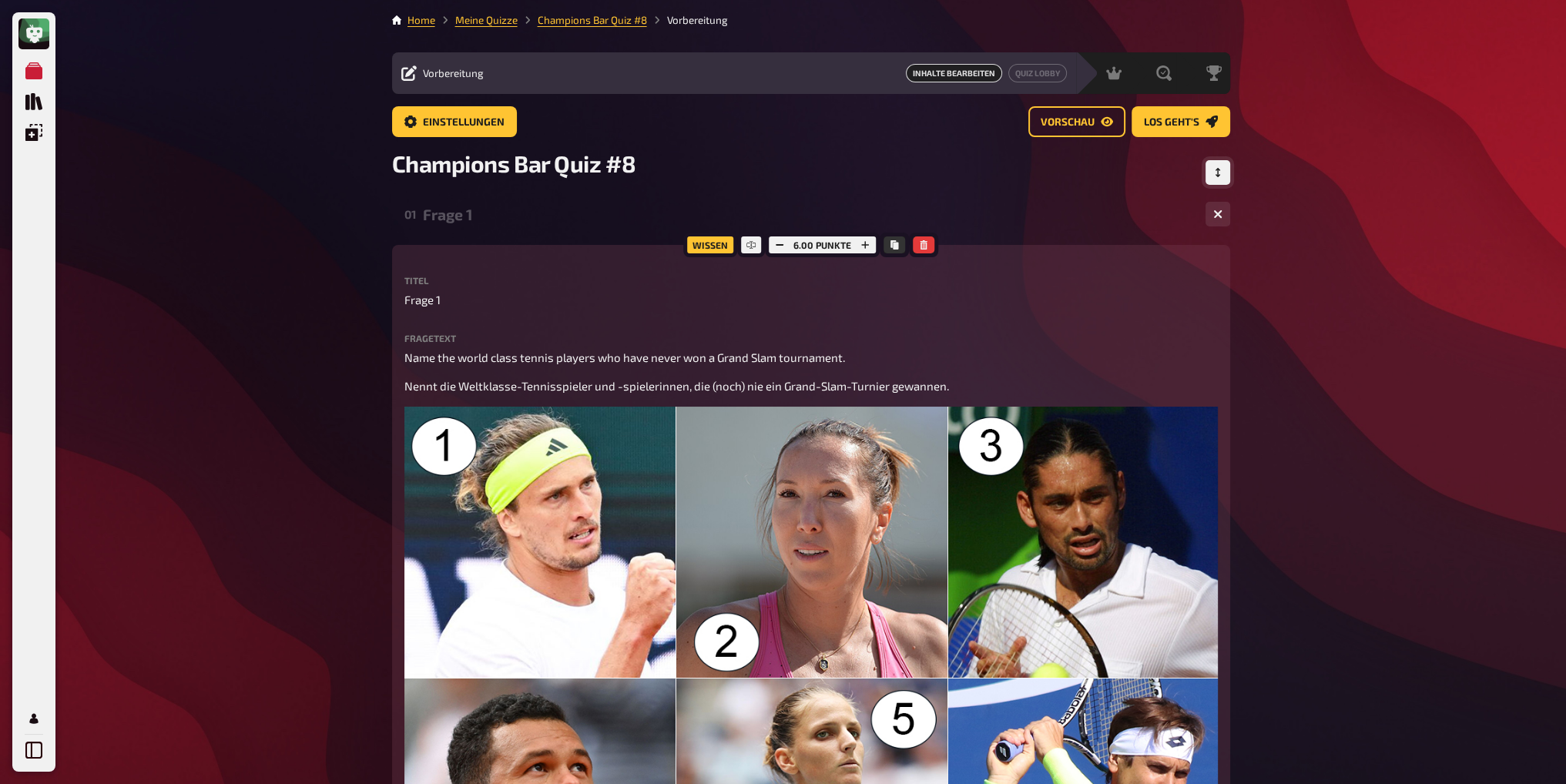
click at [546, 221] on div "Frage 1" at bounding box center [807, 214] width 770 height 18
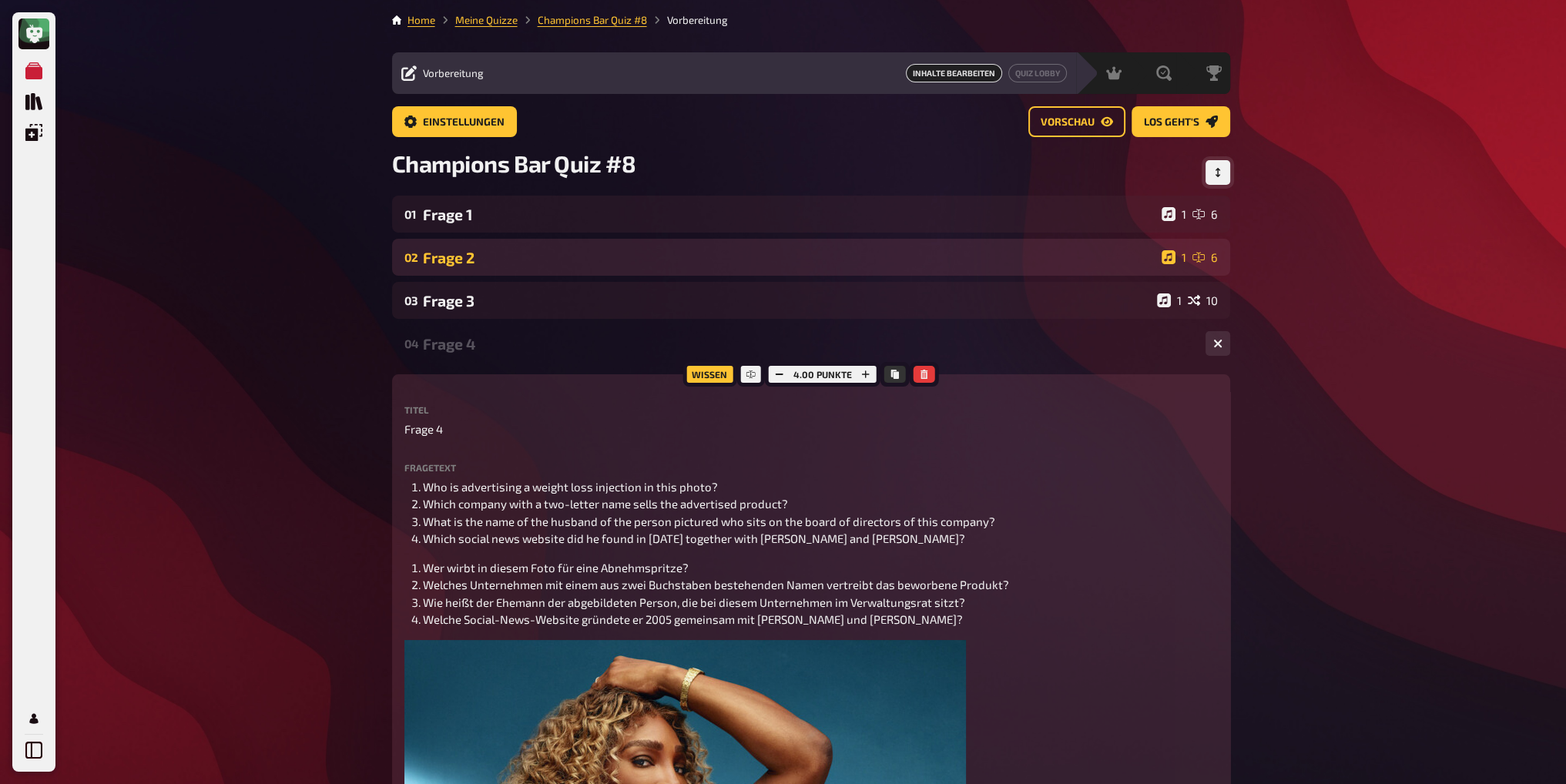
click at [538, 261] on div "Frage 2" at bounding box center [789, 257] width 733 height 18
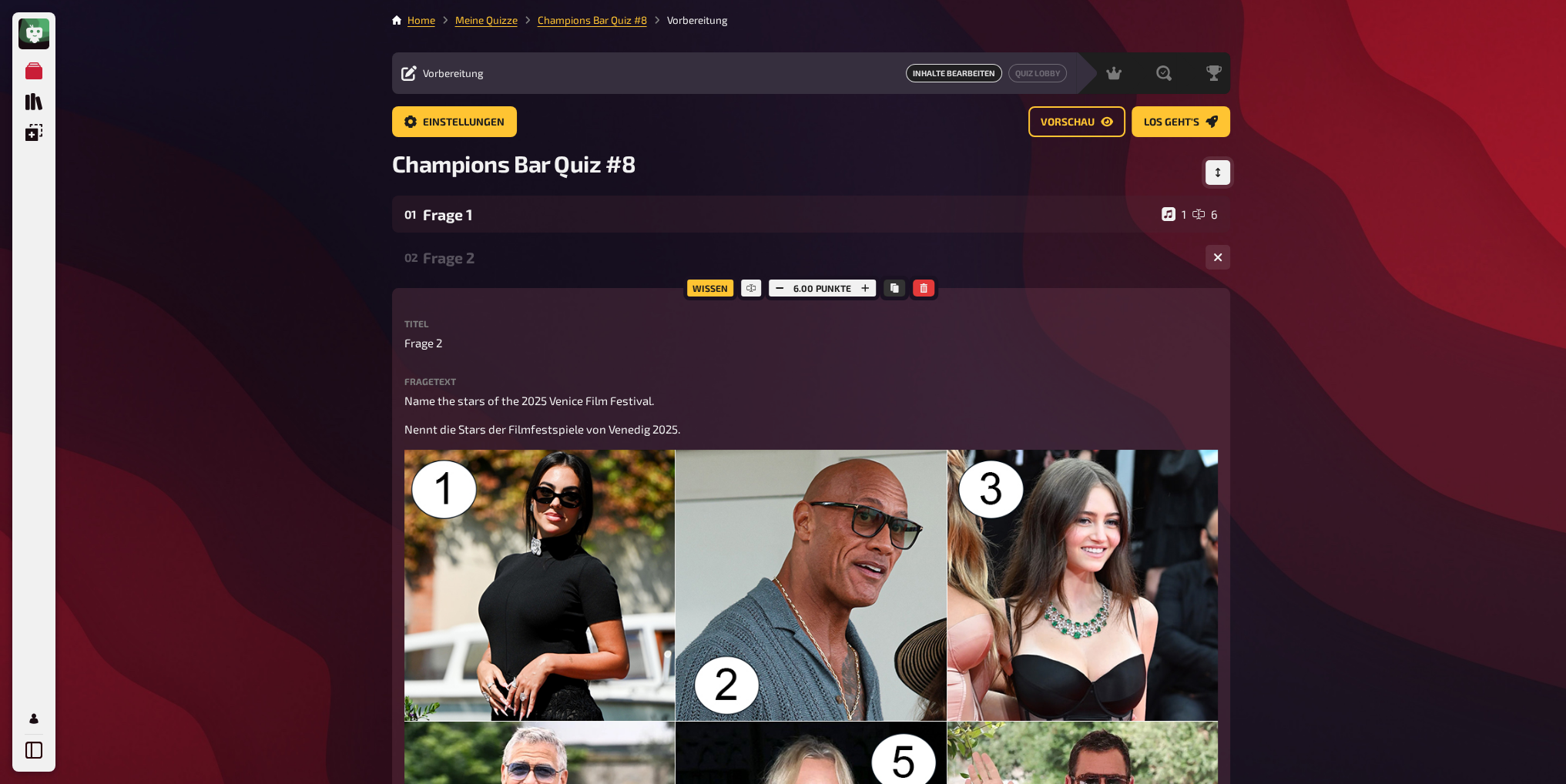
click at [538, 261] on div "Frage 2" at bounding box center [807, 257] width 770 height 18
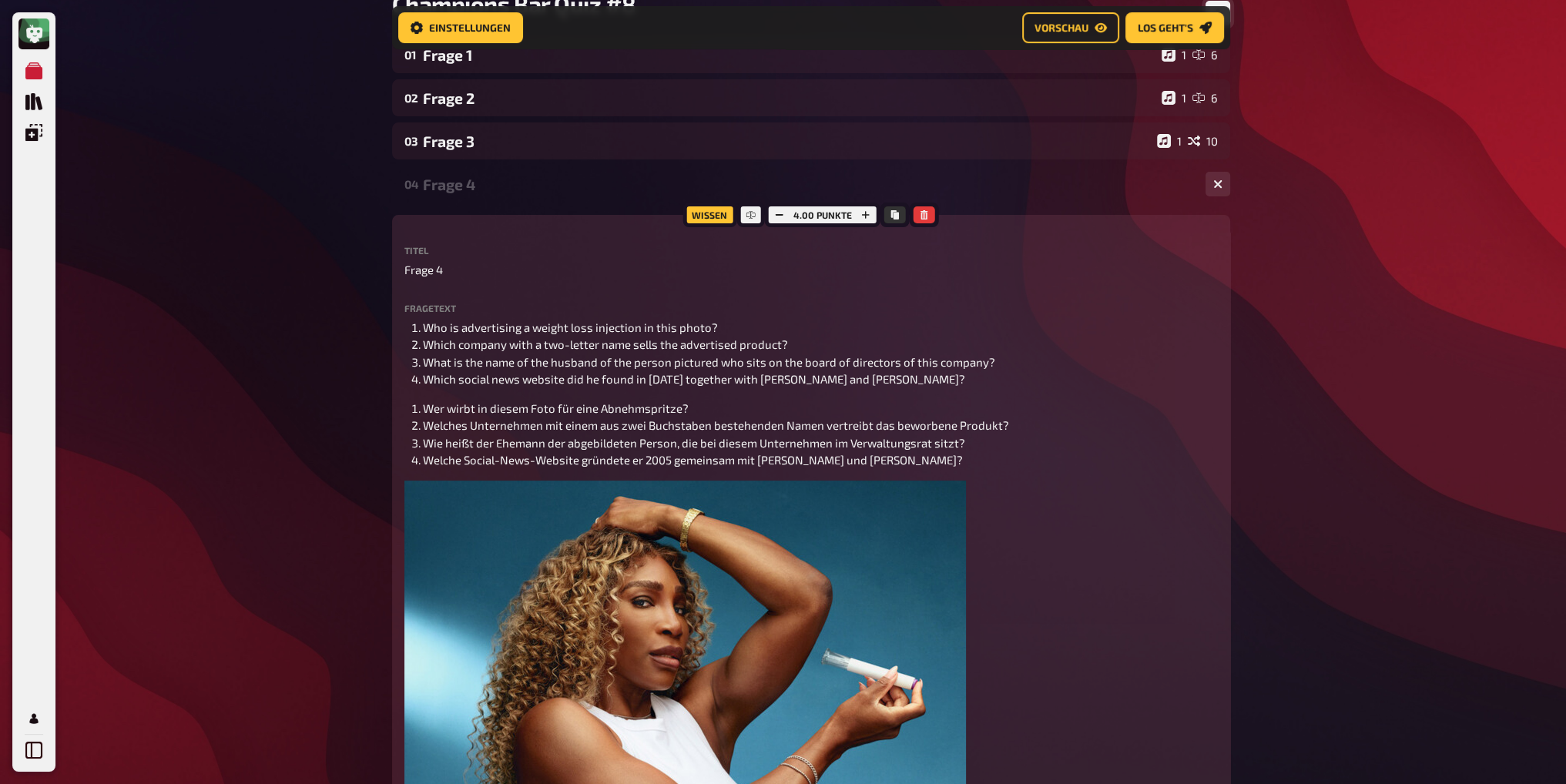
scroll to position [166, 0]
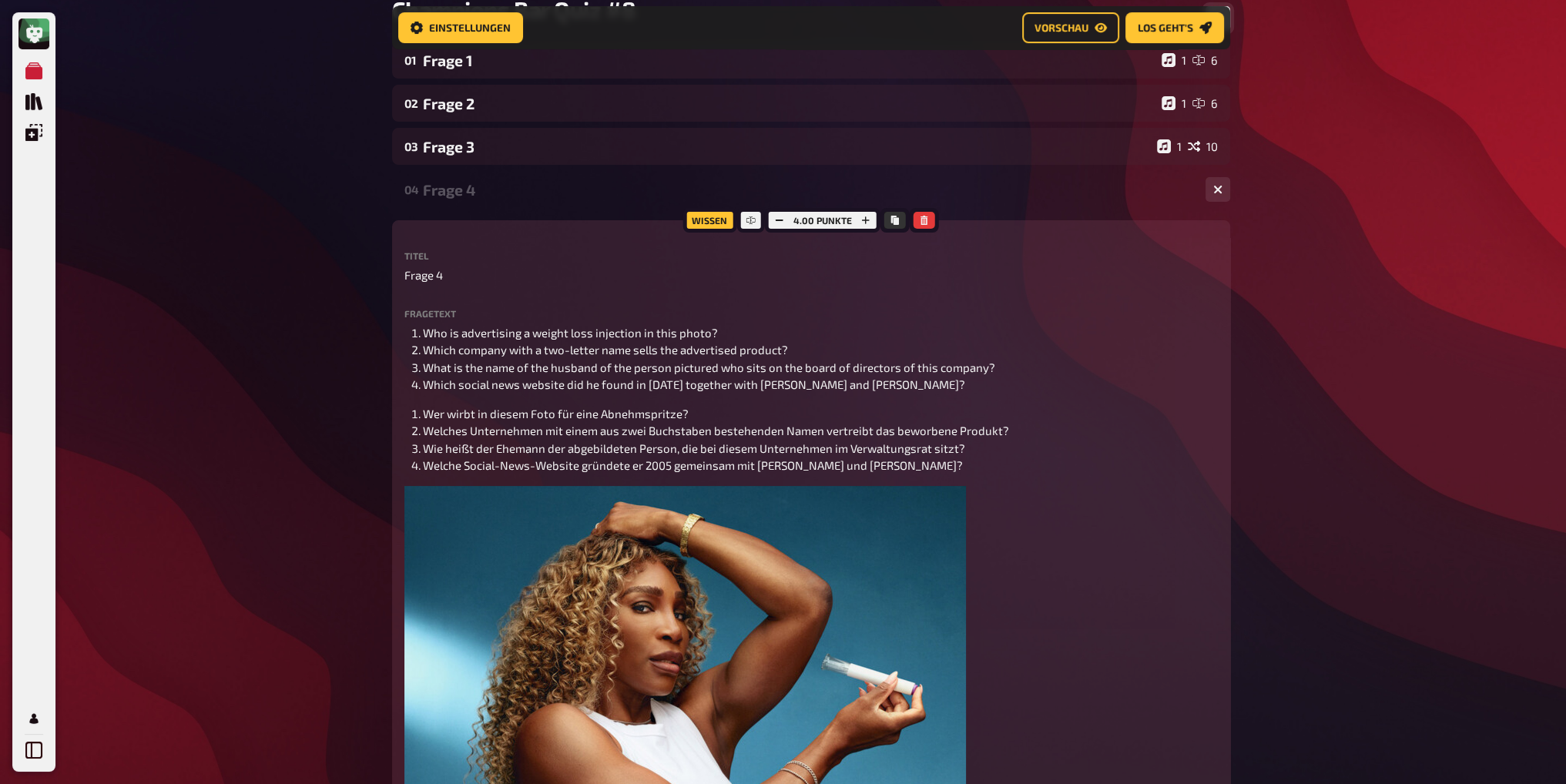
click at [479, 189] on div "Frage 4" at bounding box center [807, 190] width 770 height 18
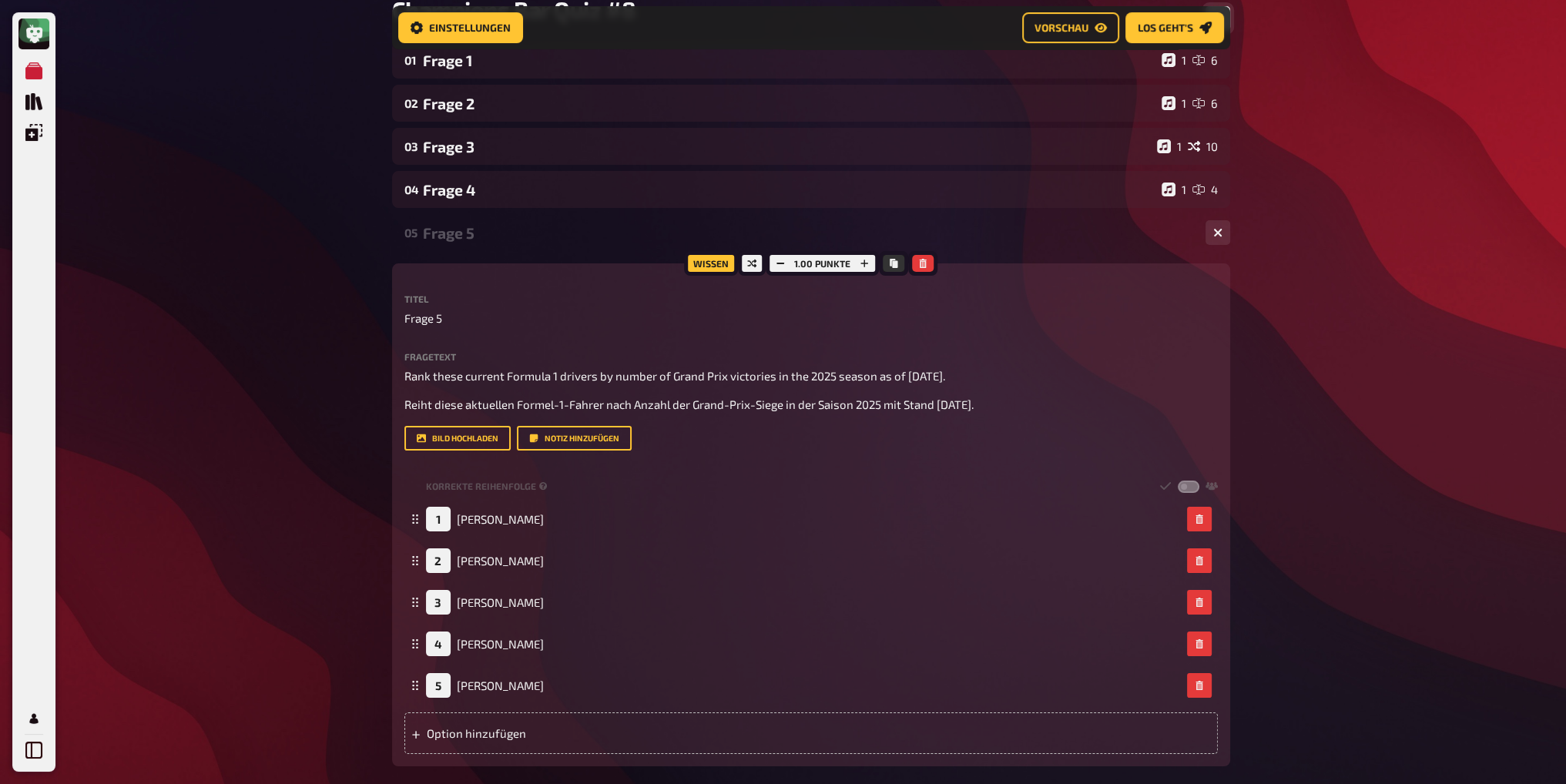
click at [520, 238] on div "Frage 5" at bounding box center [807, 232] width 770 height 18
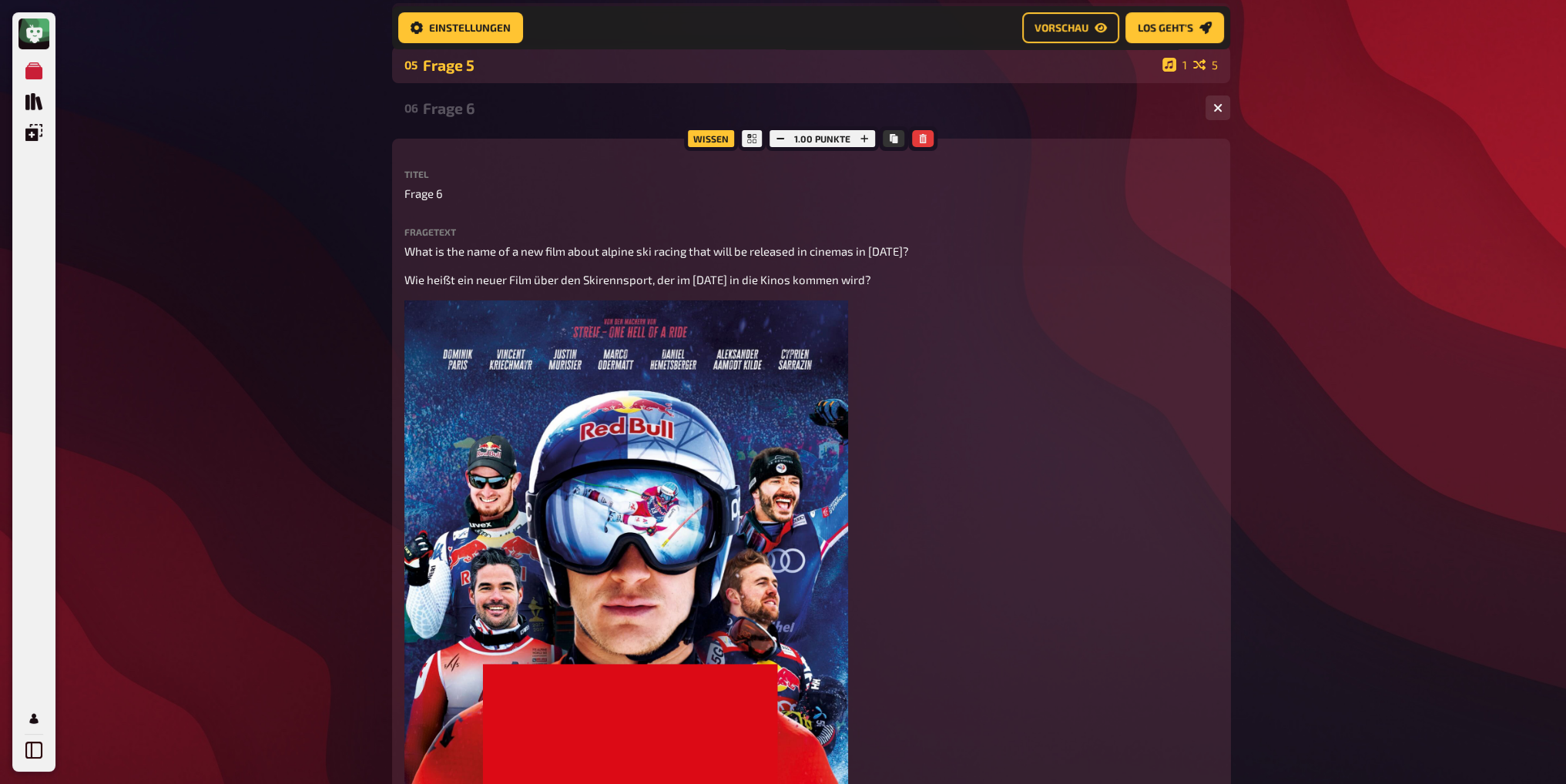
scroll to position [243, 0]
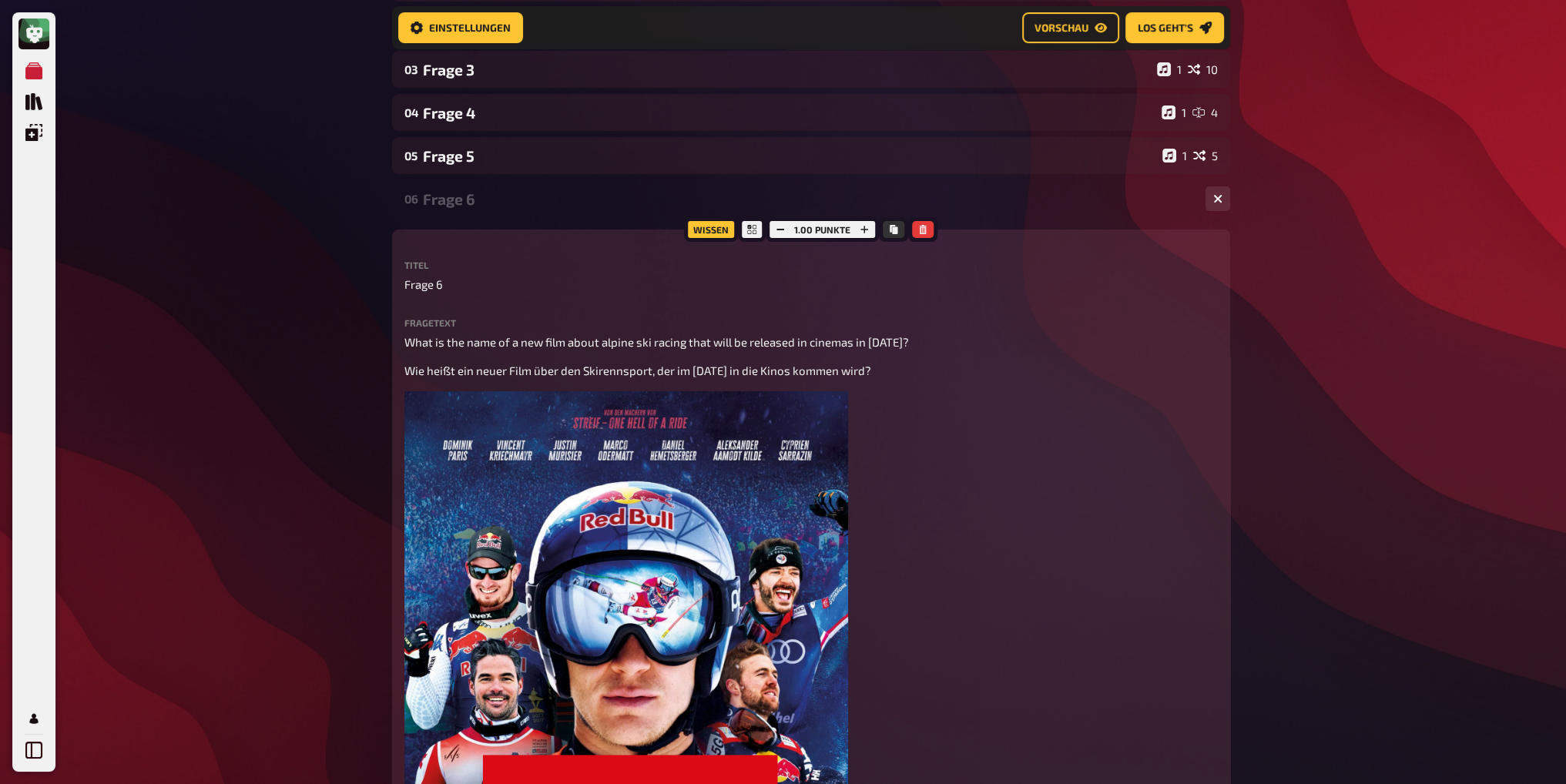
click at [482, 189] on div "06 Frage 6 4" at bounding box center [811, 199] width 839 height 37
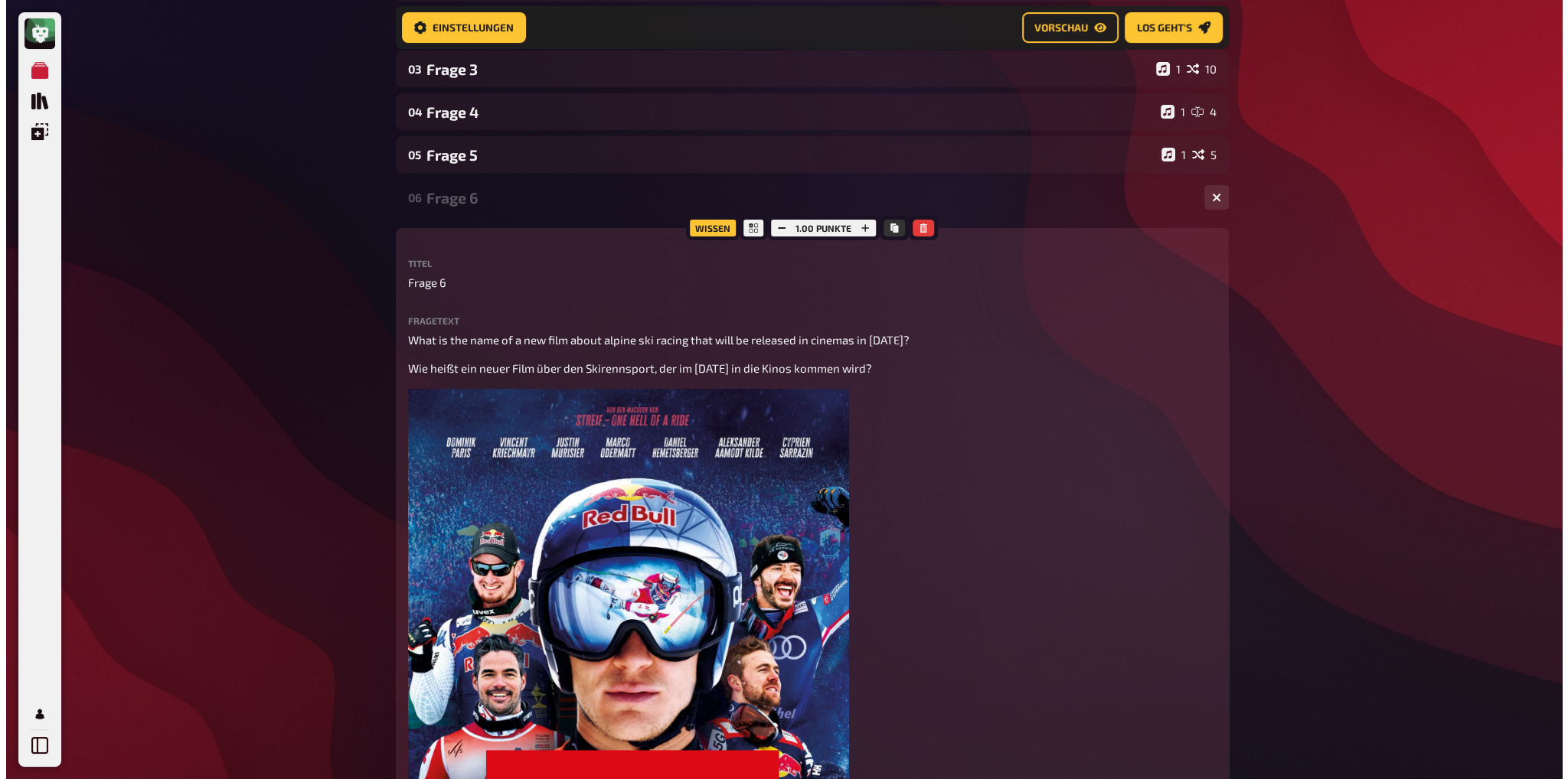
scroll to position [0, 0]
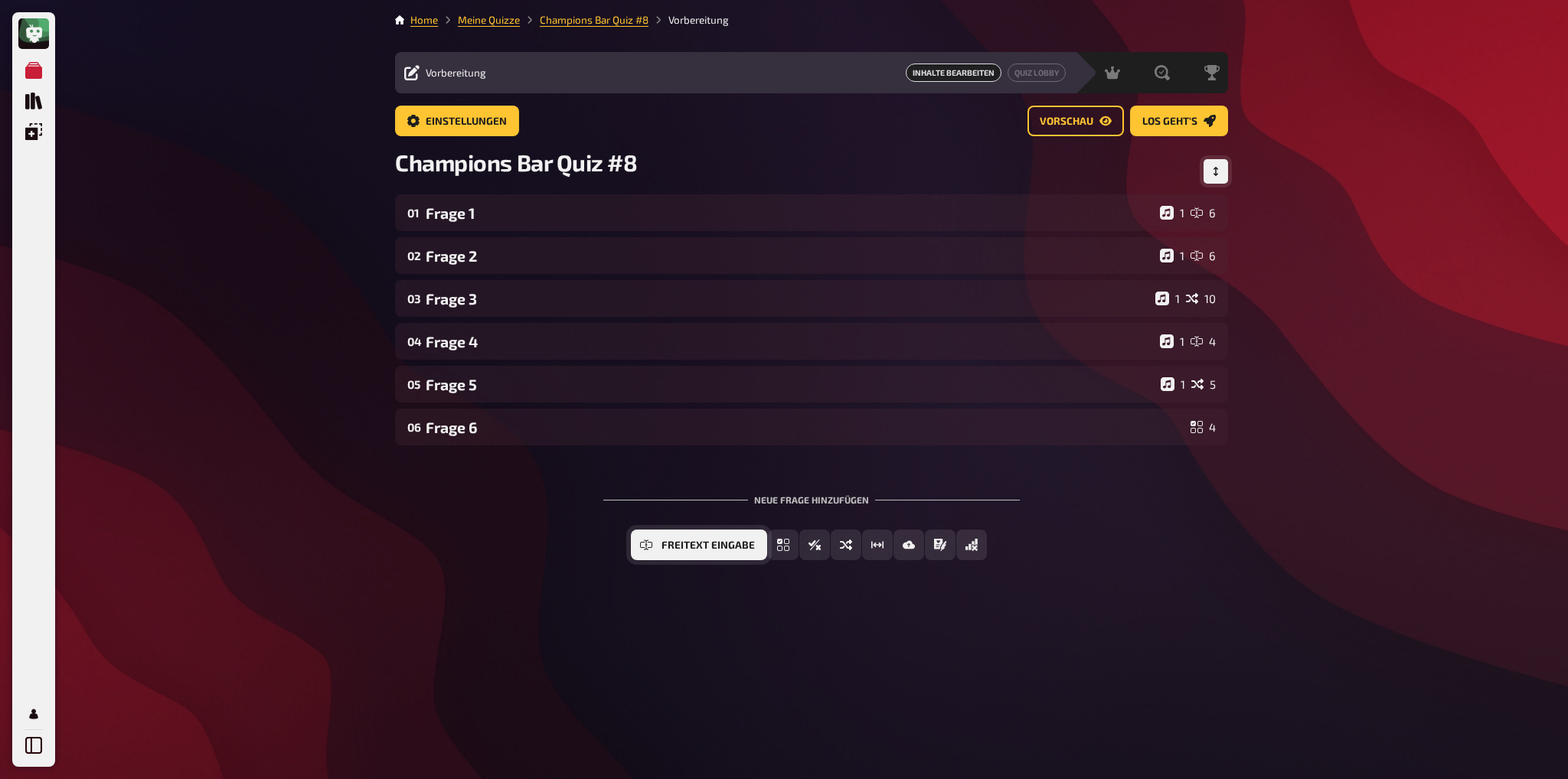
click at [652, 546] on icon "Freitext Eingabe" at bounding box center [647, 545] width 12 height 12
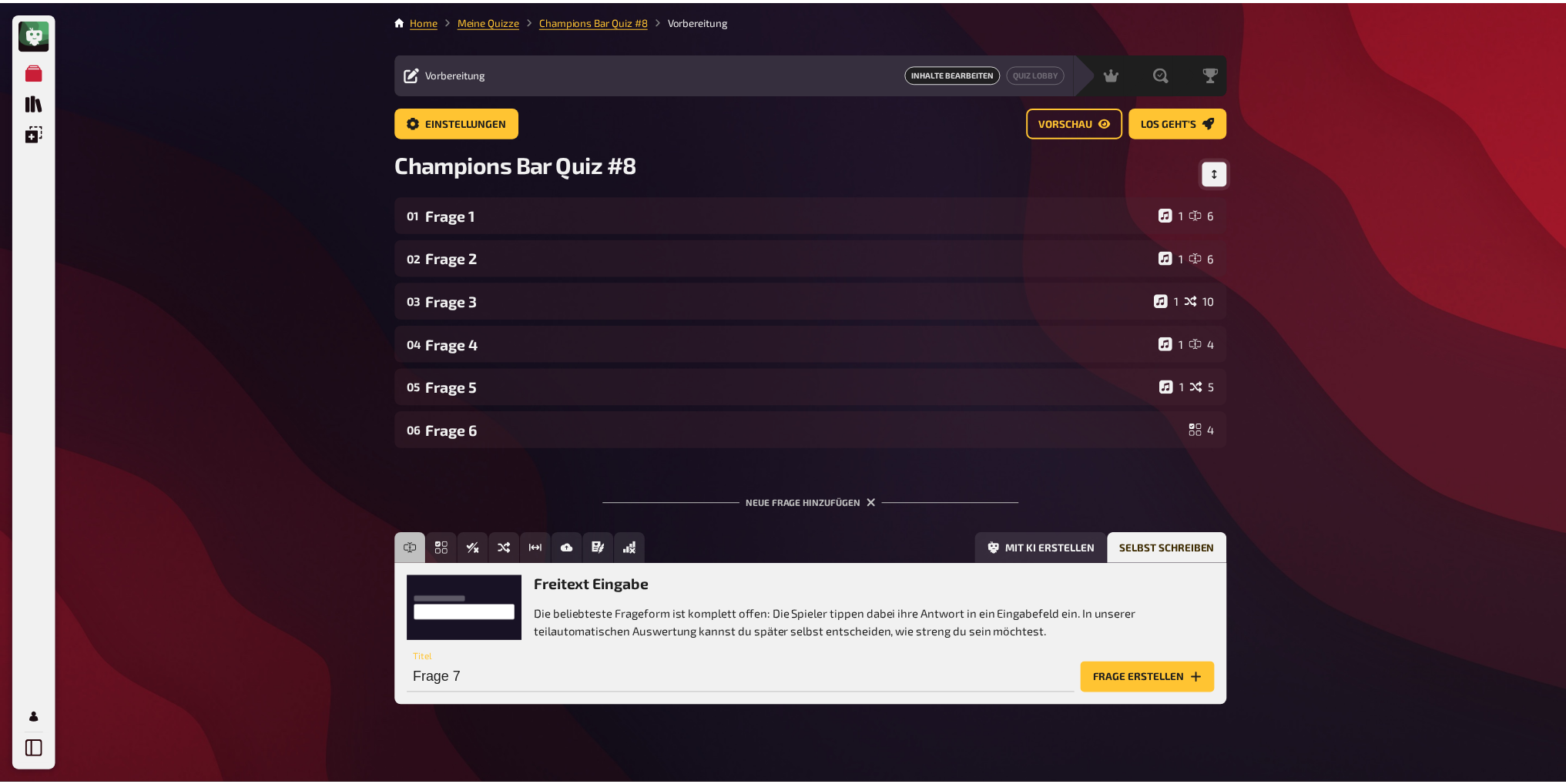
scroll to position [21, 0]
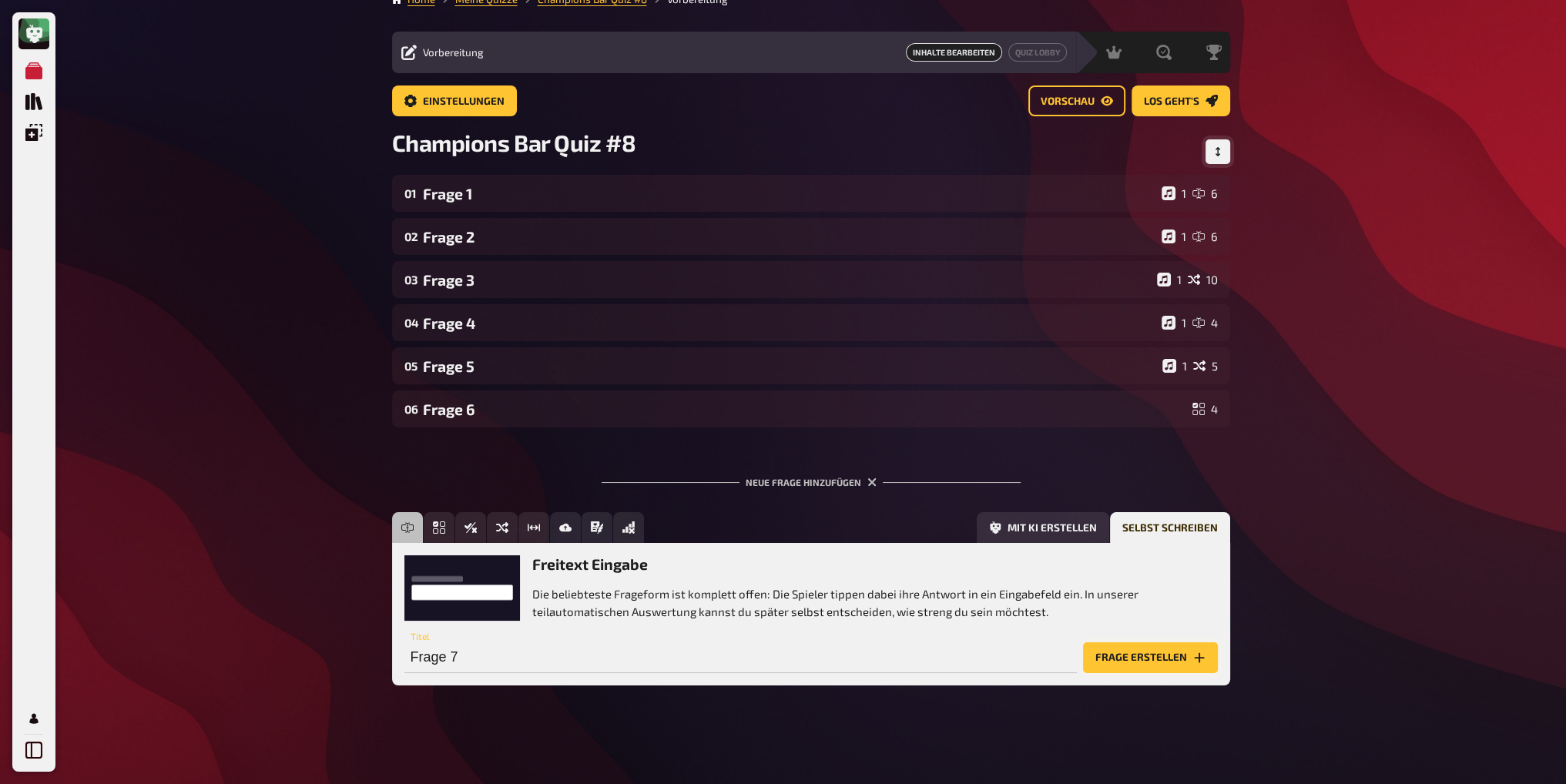
click at [1130, 662] on button "Frage erstellen" at bounding box center [1150, 658] width 134 height 31
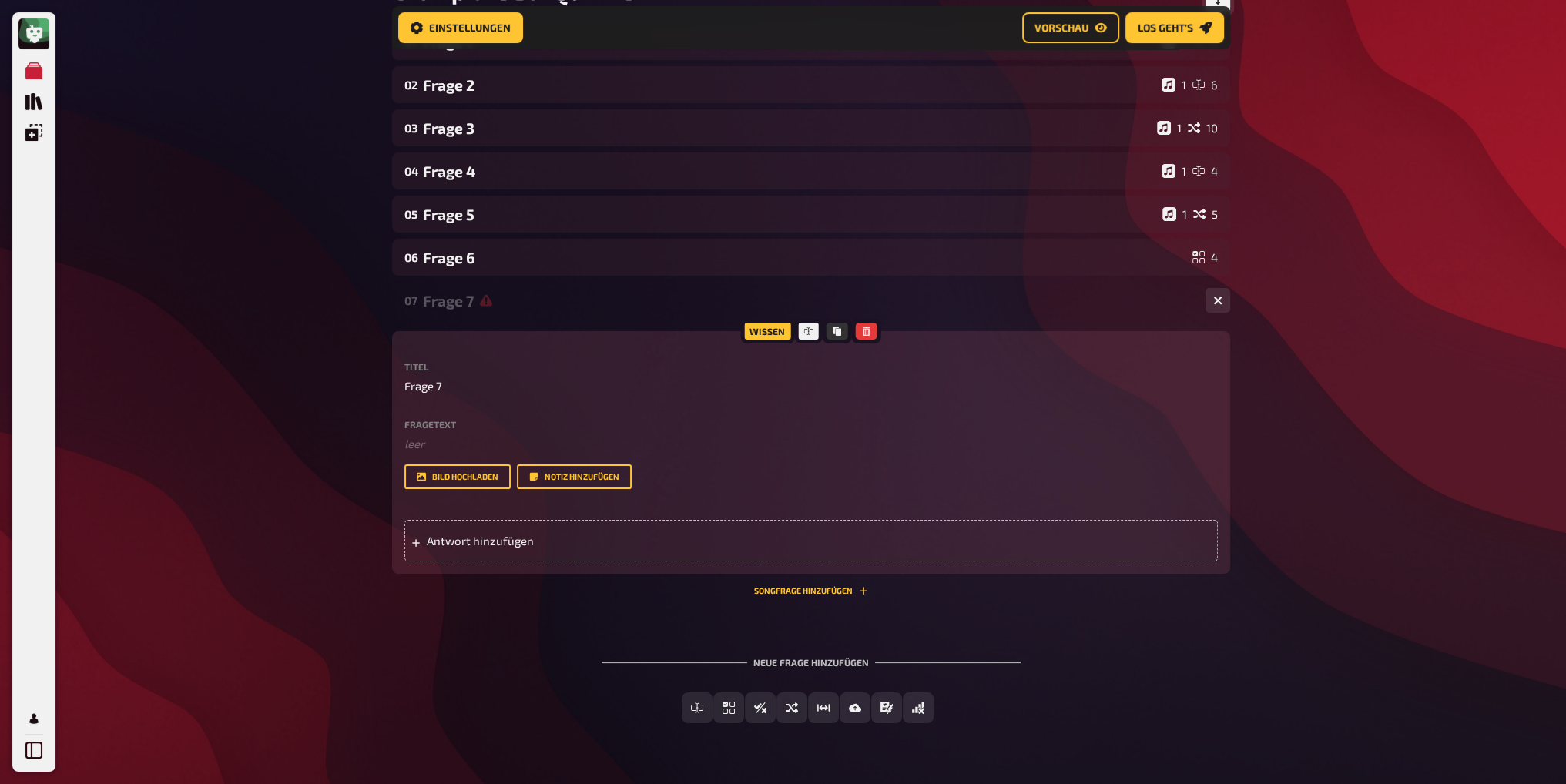
scroll to position [187, 0]
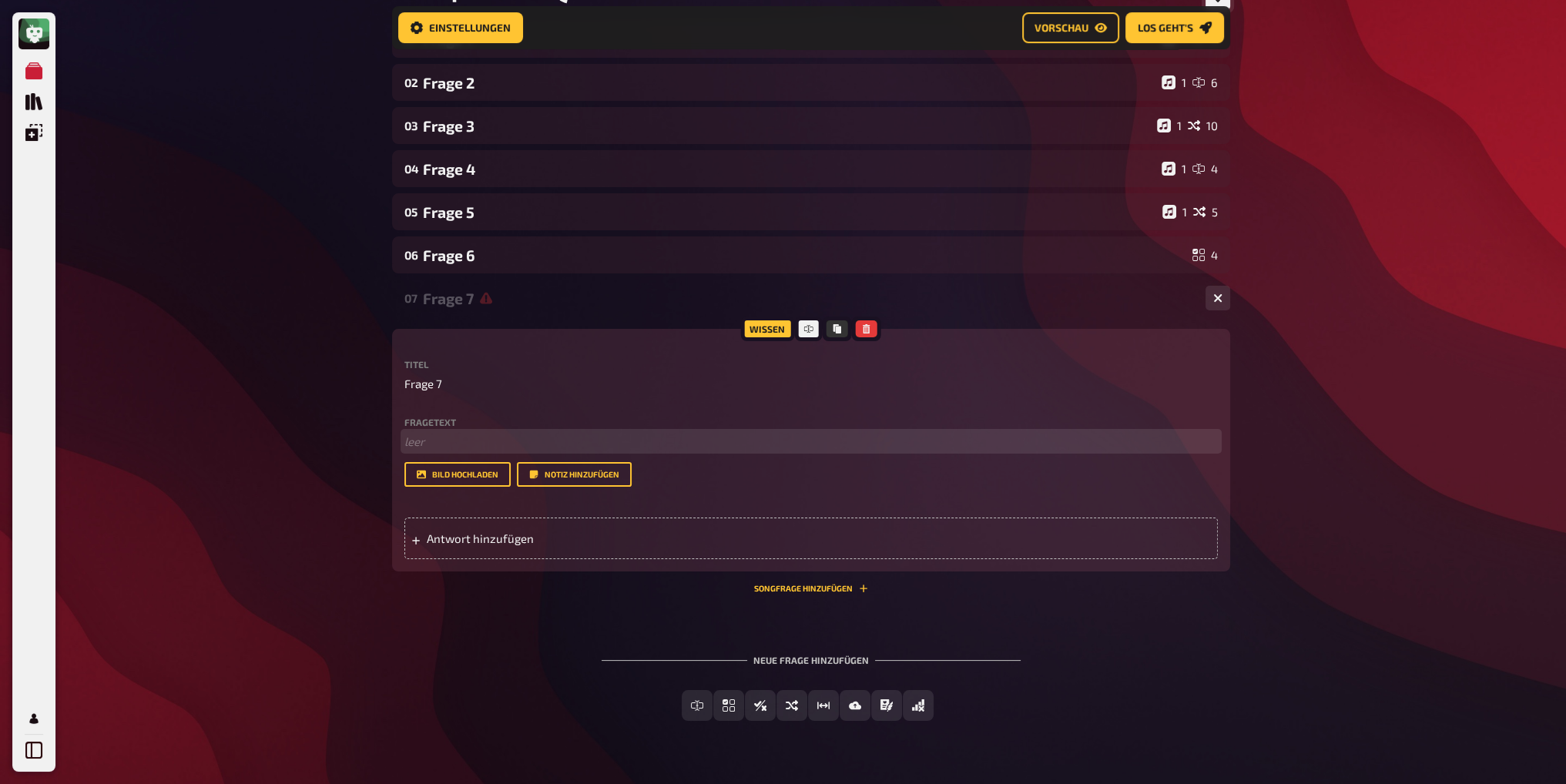
click at [434, 446] on p "﻿ leer" at bounding box center [811, 441] width 814 height 18
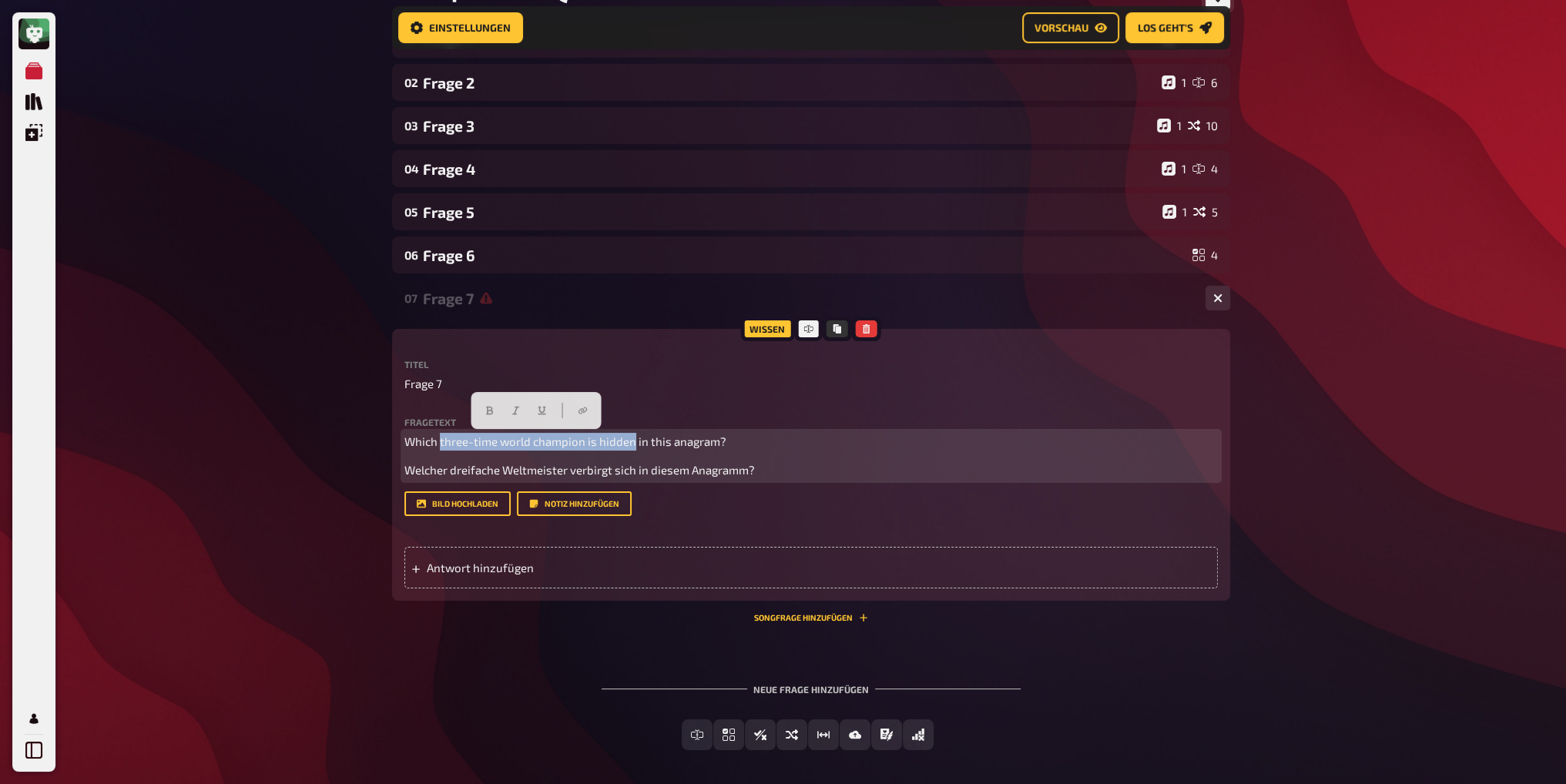
drag, startPoint x: 438, startPoint y: 442, endPoint x: 631, endPoint y: 444, distance: 193.0
click at [630, 444] on span "Which three-time world champion is hidden in this anagram?" at bounding box center [565, 441] width 322 height 14
click at [438, 458] on div "Which three-time world champion is hidden in this anagram? Welcher dreifache We…" at bounding box center [811, 455] width 814 height 46
drag, startPoint x: 446, startPoint y: 441, endPoint x: 574, endPoint y: 441, distance: 128.0
click at [574, 441] on span "Which three-time world champion is hidden in this anagram?" at bounding box center [565, 441] width 322 height 14
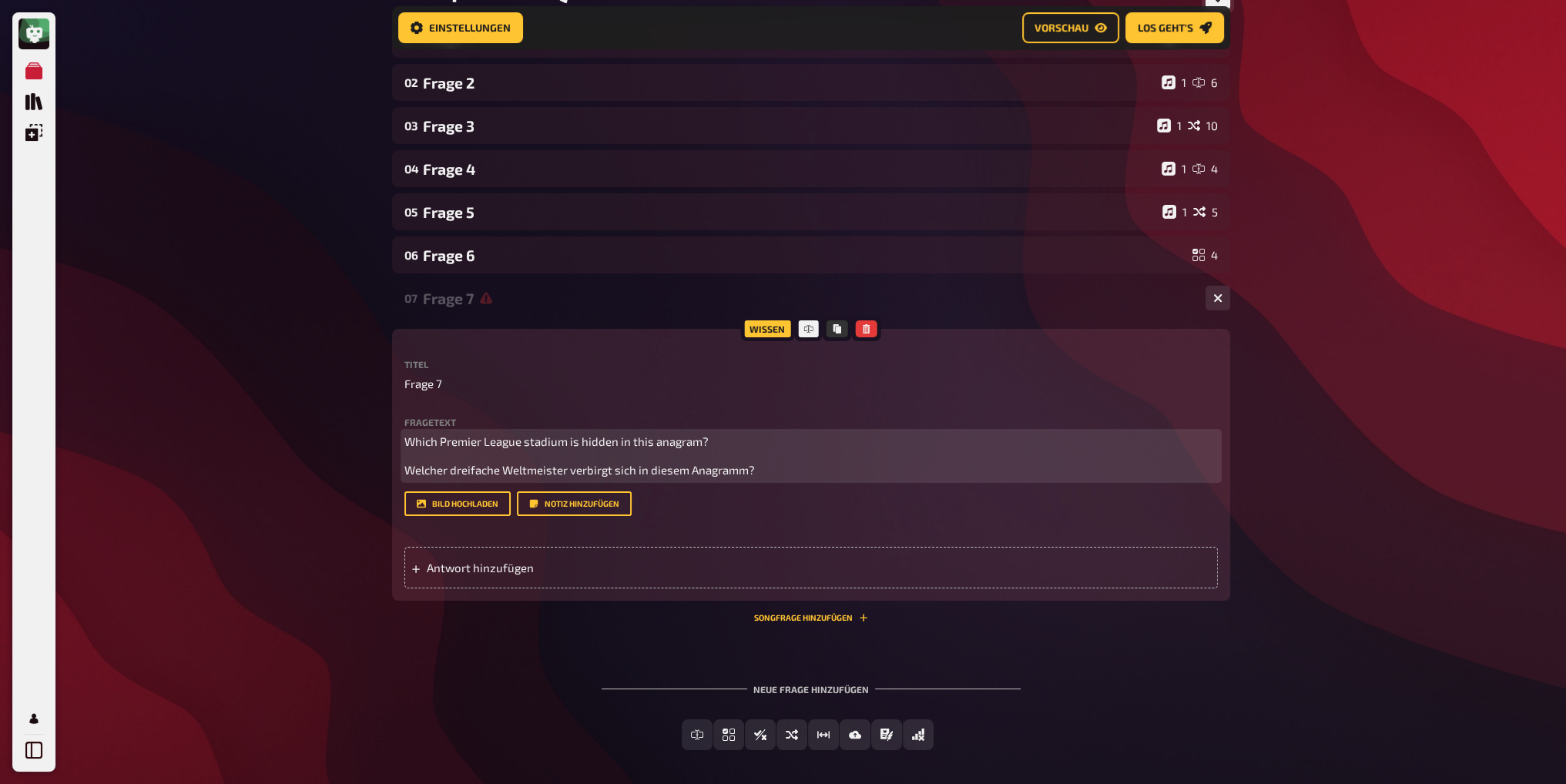
click at [447, 471] on span "Welcher dreifache Weltmeister verbirgt sich in diesem Anagramm?" at bounding box center [579, 470] width 351 height 14
click at [821, 472] on p "Welches Premier-League-Stadion verbirgt sich in diesem Anagramm?" at bounding box center [811, 470] width 814 height 18
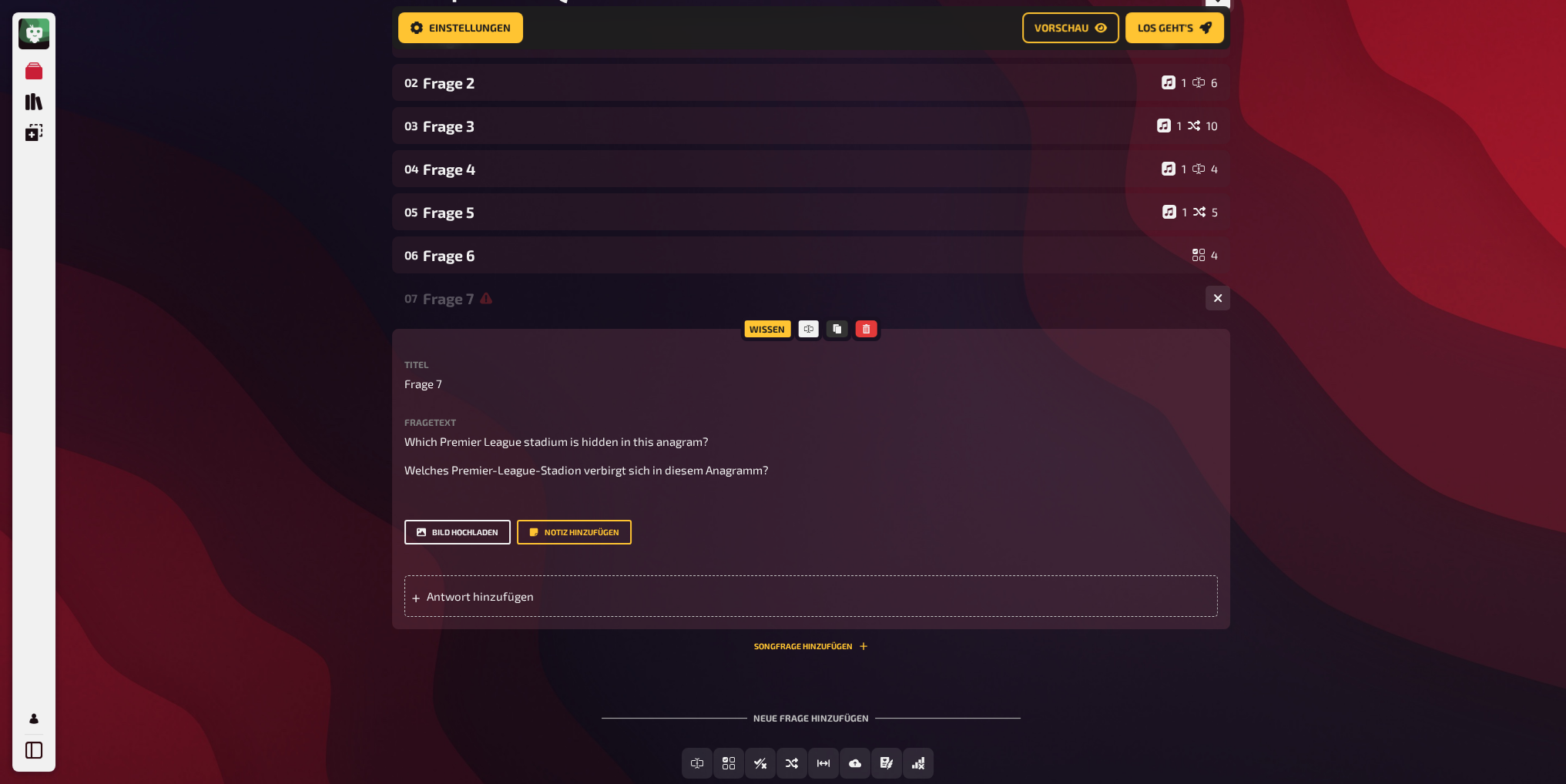
click at [430, 523] on button "Bild hochladen" at bounding box center [457, 532] width 106 height 25
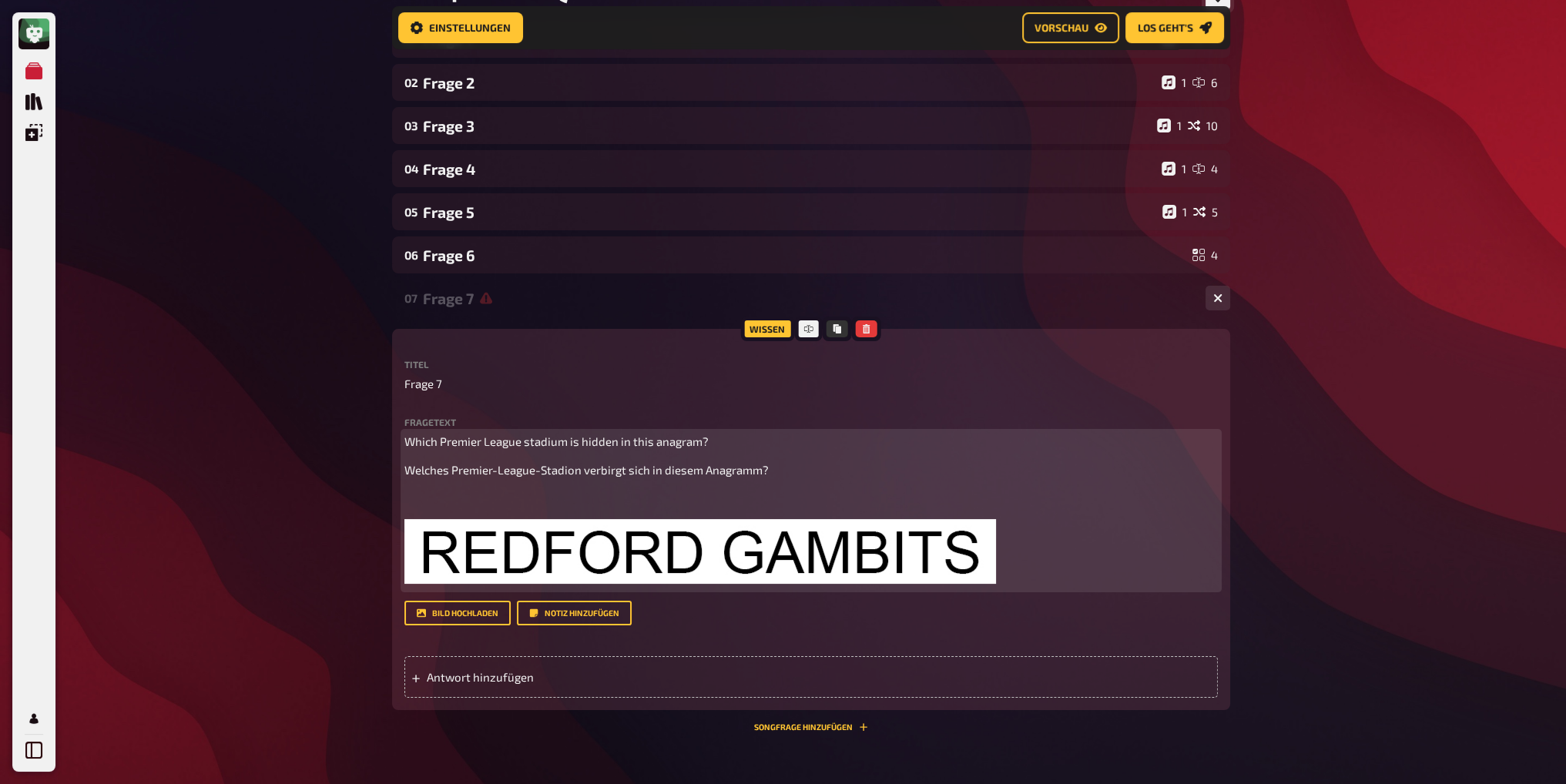
click at [1107, 526] on div "Which Premier League stadium is hidden in this anagram? Welches Premier-League-…" at bounding box center [811, 510] width 814 height 155
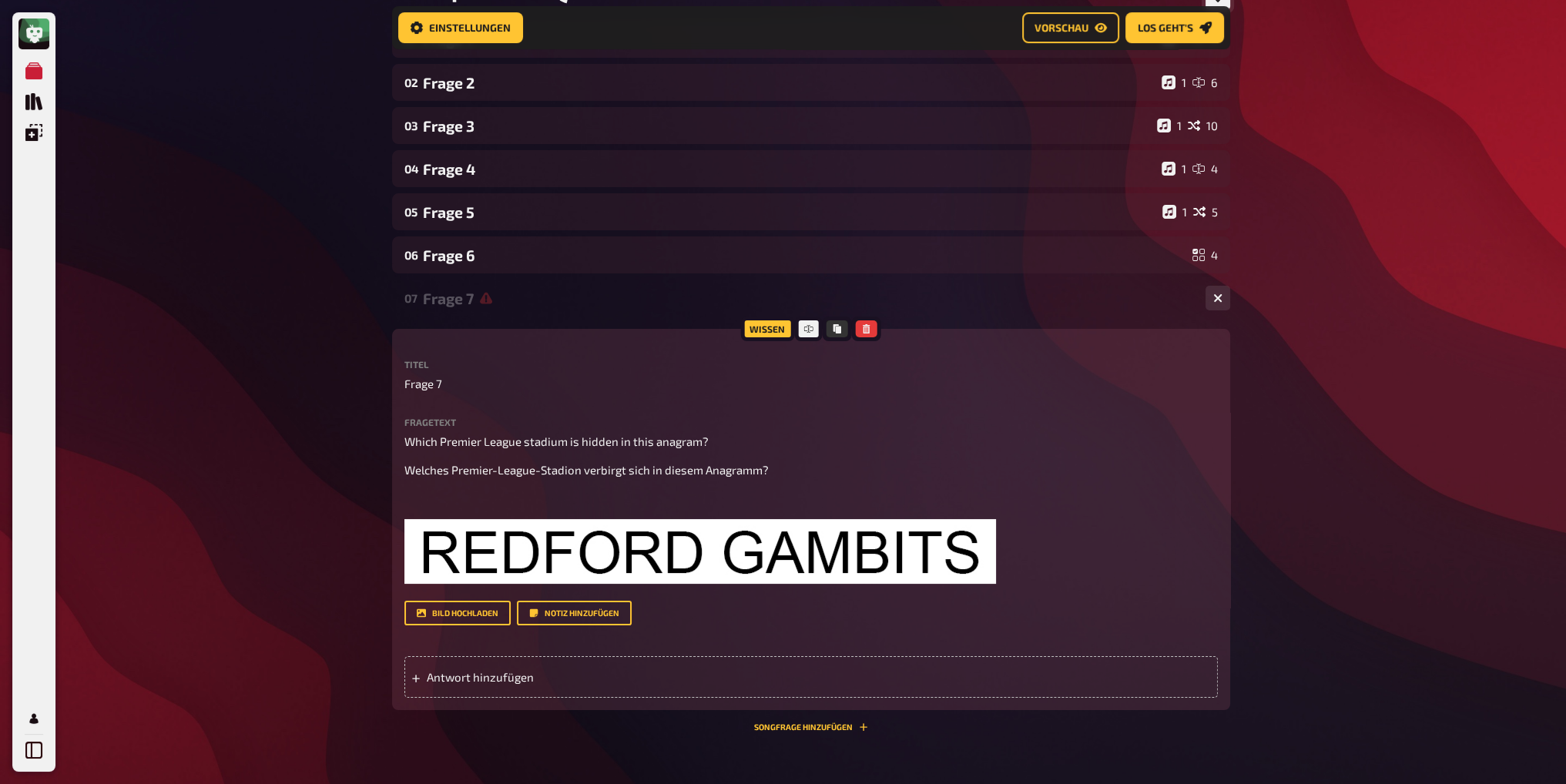
click at [1334, 518] on div "Meine Quizze Quiz Sammlung Einblendungen Profil Home Meine Quizze Champions Bar…" at bounding box center [783, 385] width 1566 height 1145
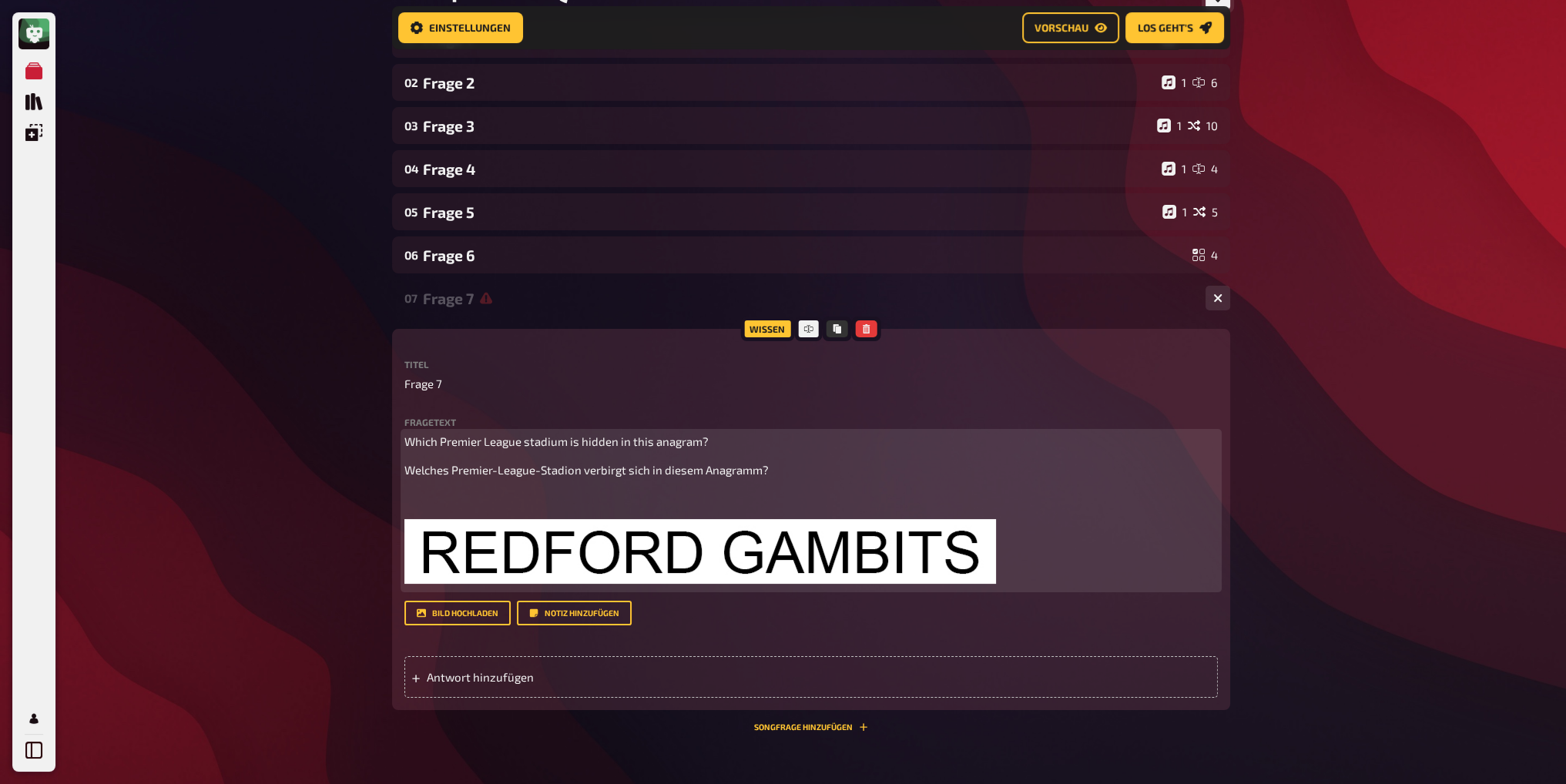
click at [548, 486] on div "Which Premier League stadium is hidden in this anagram? Welches Premier-League-…" at bounding box center [811, 510] width 814 height 155
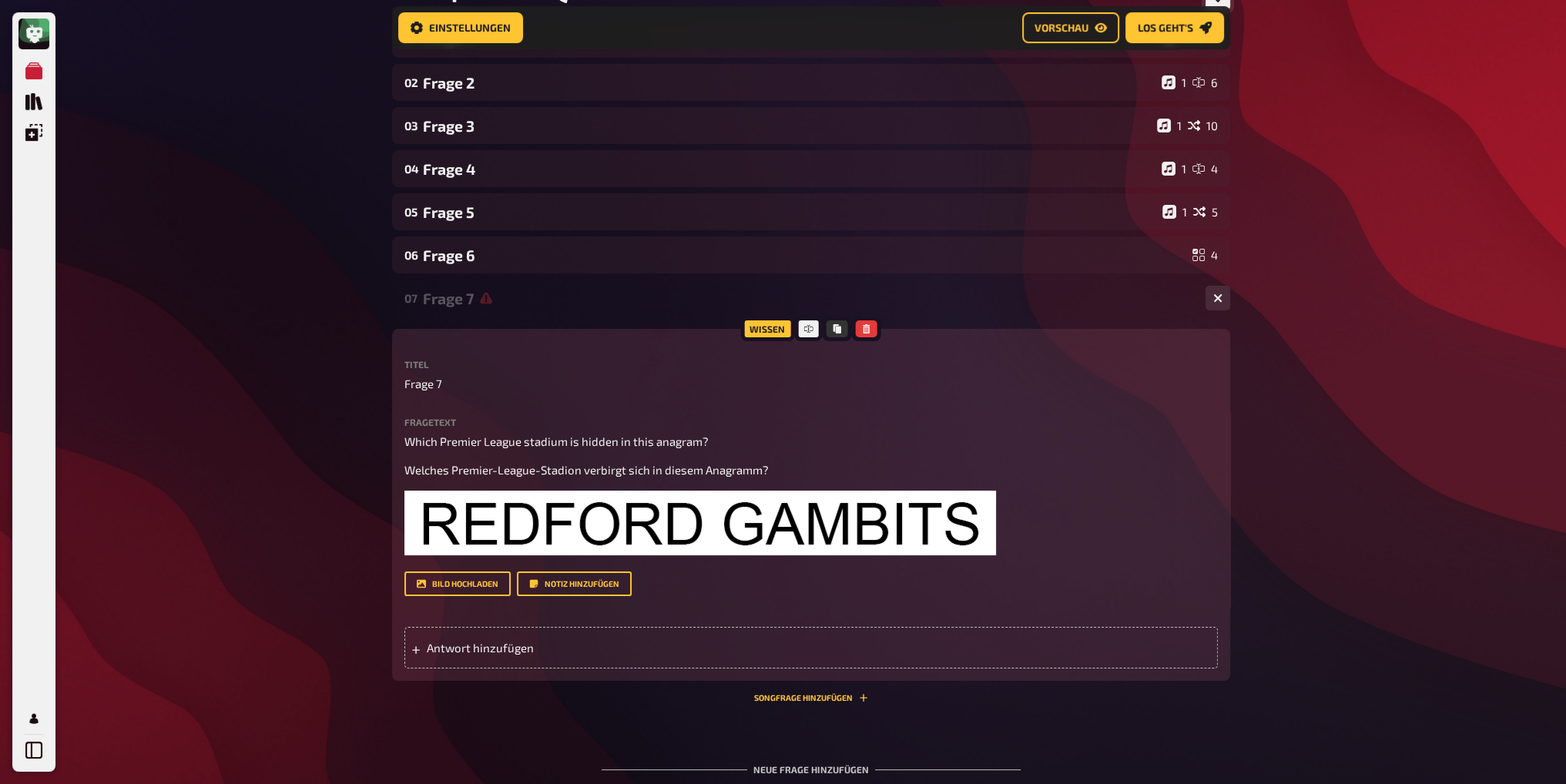
click at [1411, 456] on div "Meine Quizze Quiz Sammlung Einblendungen Profil Home Meine Quizze Champions Bar…" at bounding box center [783, 371] width 1566 height 1116
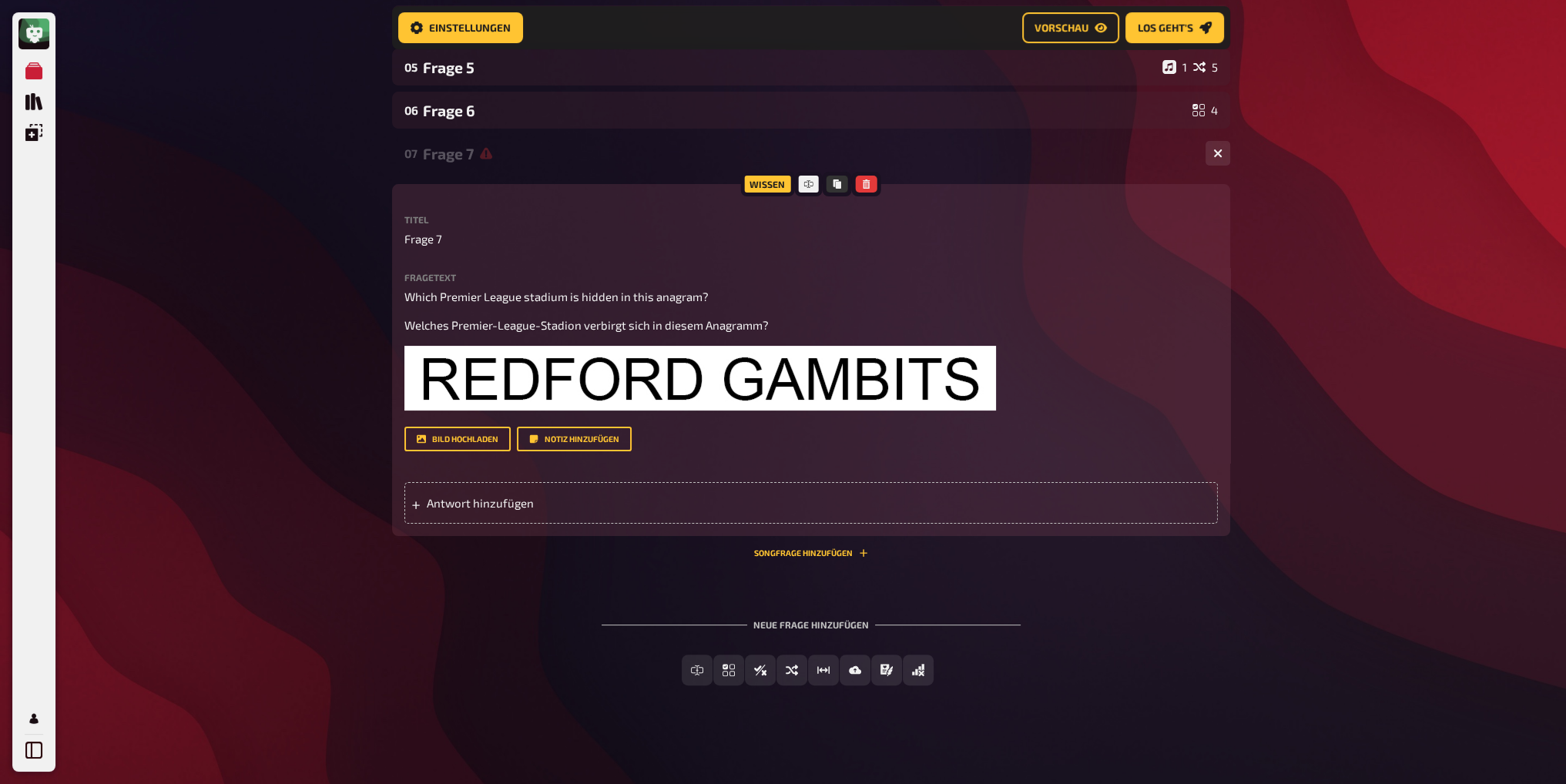
drag, startPoint x: 491, startPoint y: 500, endPoint x: 602, endPoint y: 525, distance: 113.8
click at [493, 500] on span "Antwort hinzufügen" at bounding box center [546, 503] width 239 height 14
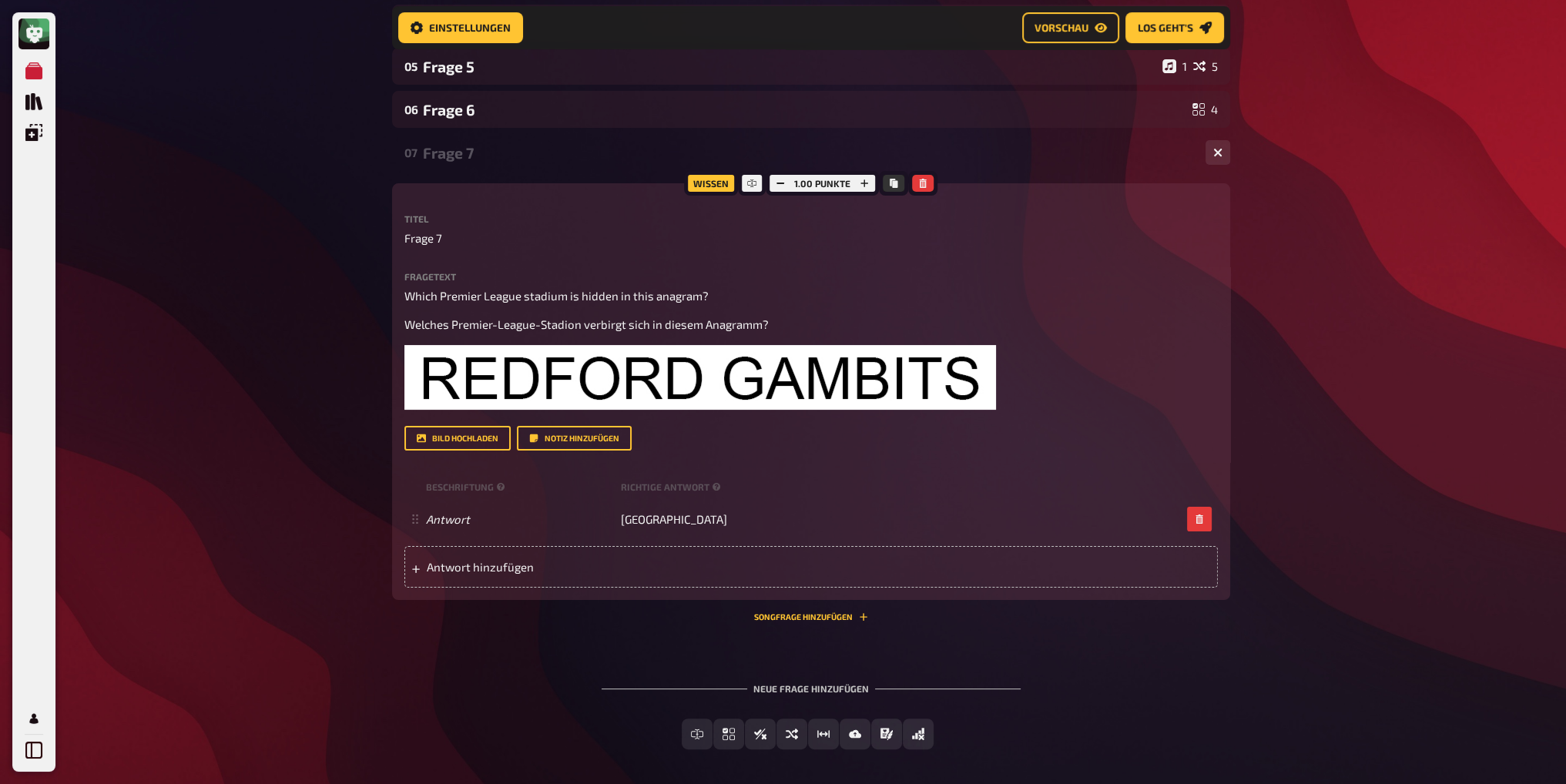
click at [1371, 392] on div "Meine Quizze Quiz Sammlung Einblendungen Profil Home Meine Quizze Champions Bar…" at bounding box center [783, 258] width 1566 height 1181
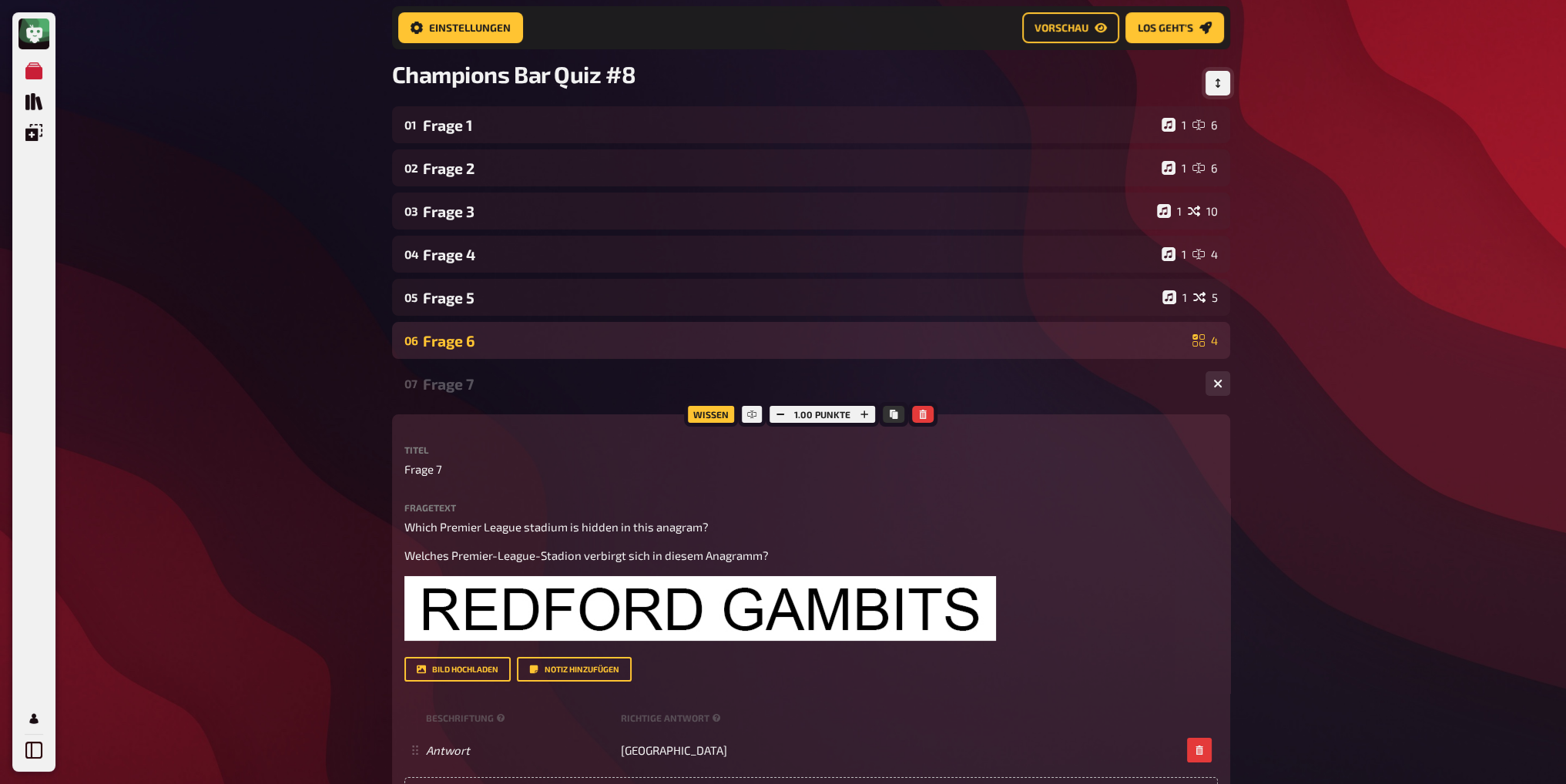
click at [496, 343] on div "Frage 6" at bounding box center [804, 340] width 763 height 18
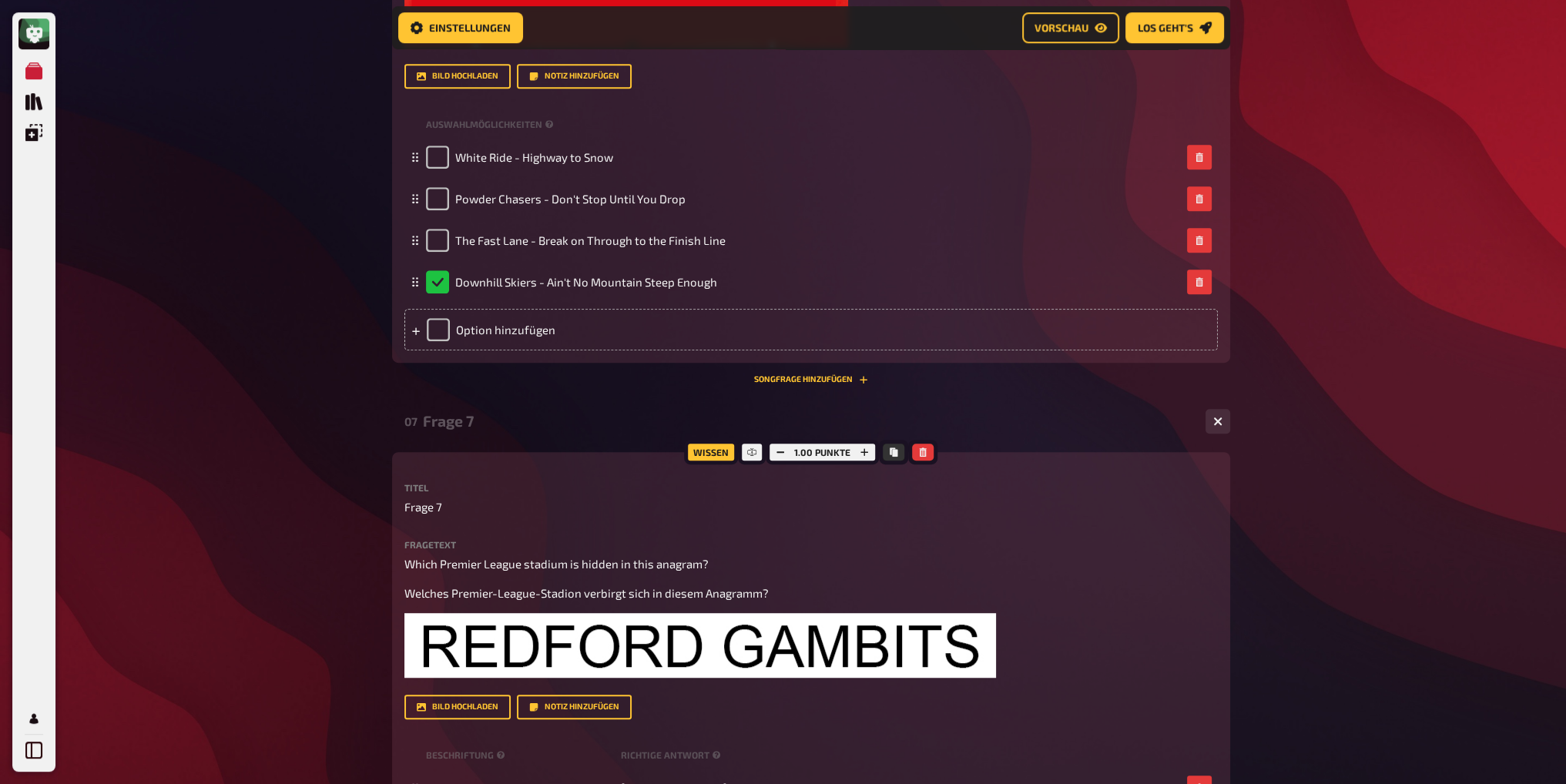
scroll to position [1257, 0]
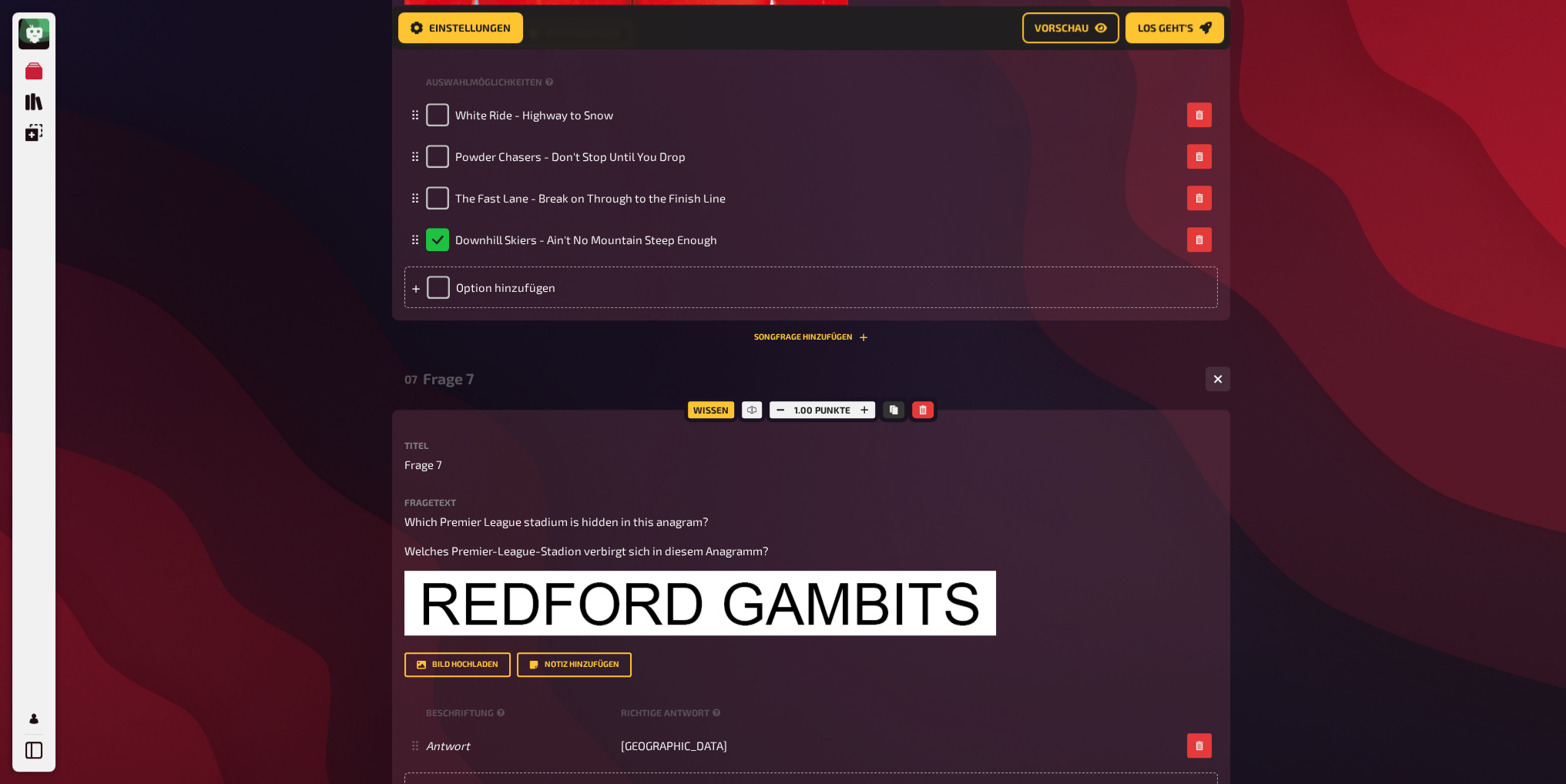
click at [823, 338] on button "Songfrage hinzufügen" at bounding box center [811, 337] width 114 height 9
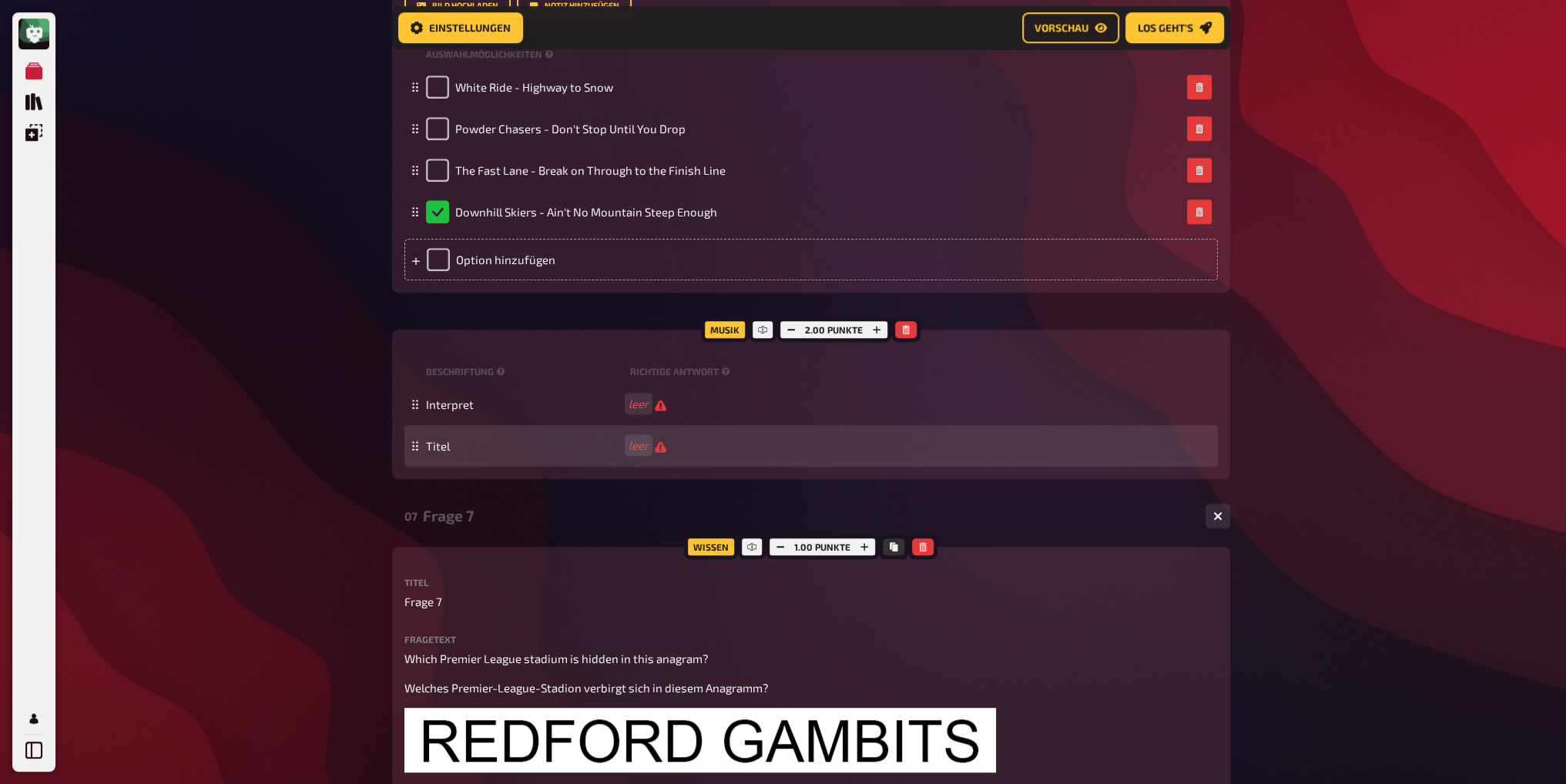
scroll to position [1334, 0]
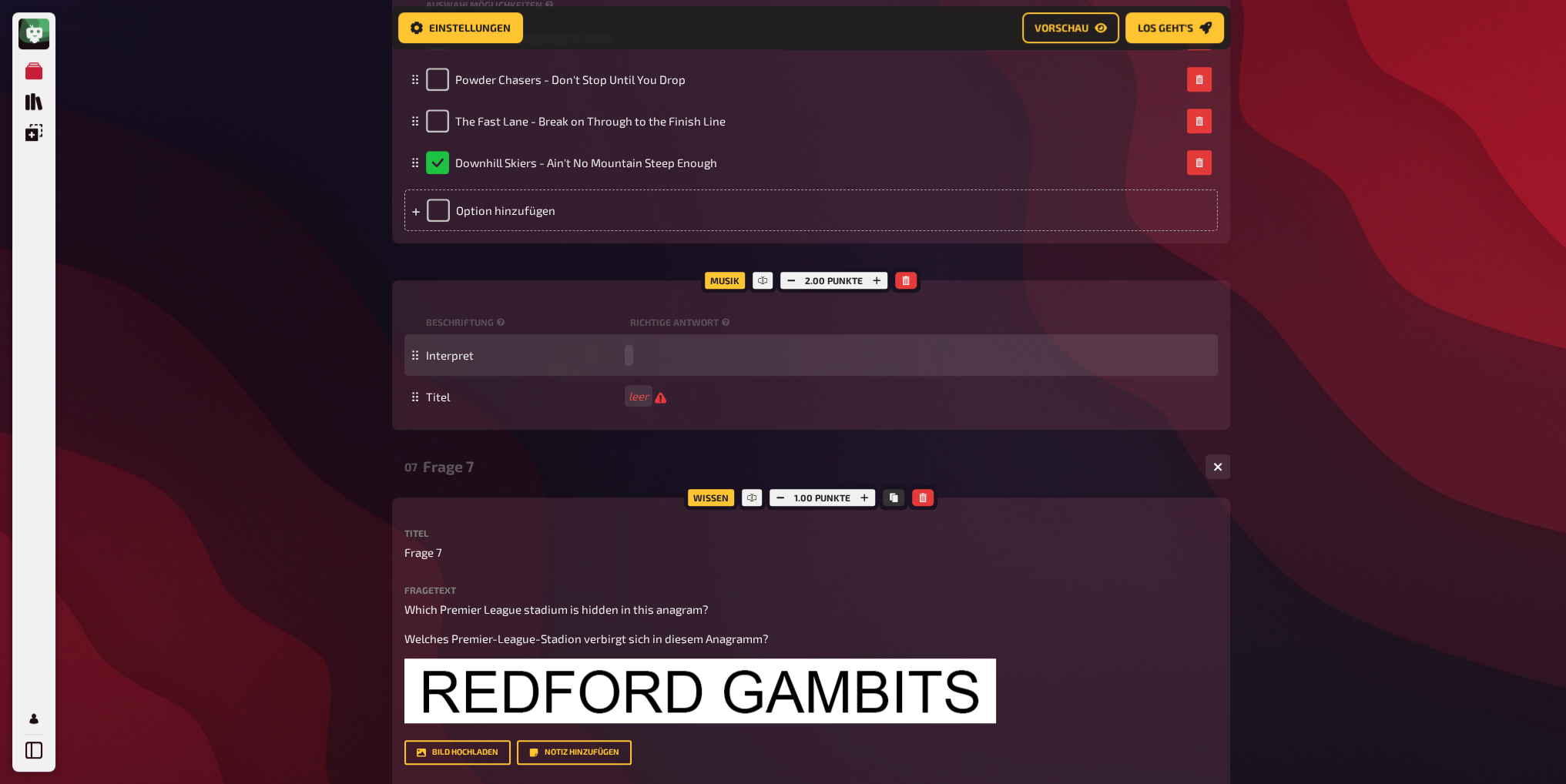
click at [642, 363] on div "Interpret" at bounding box center [811, 355] width 814 height 42
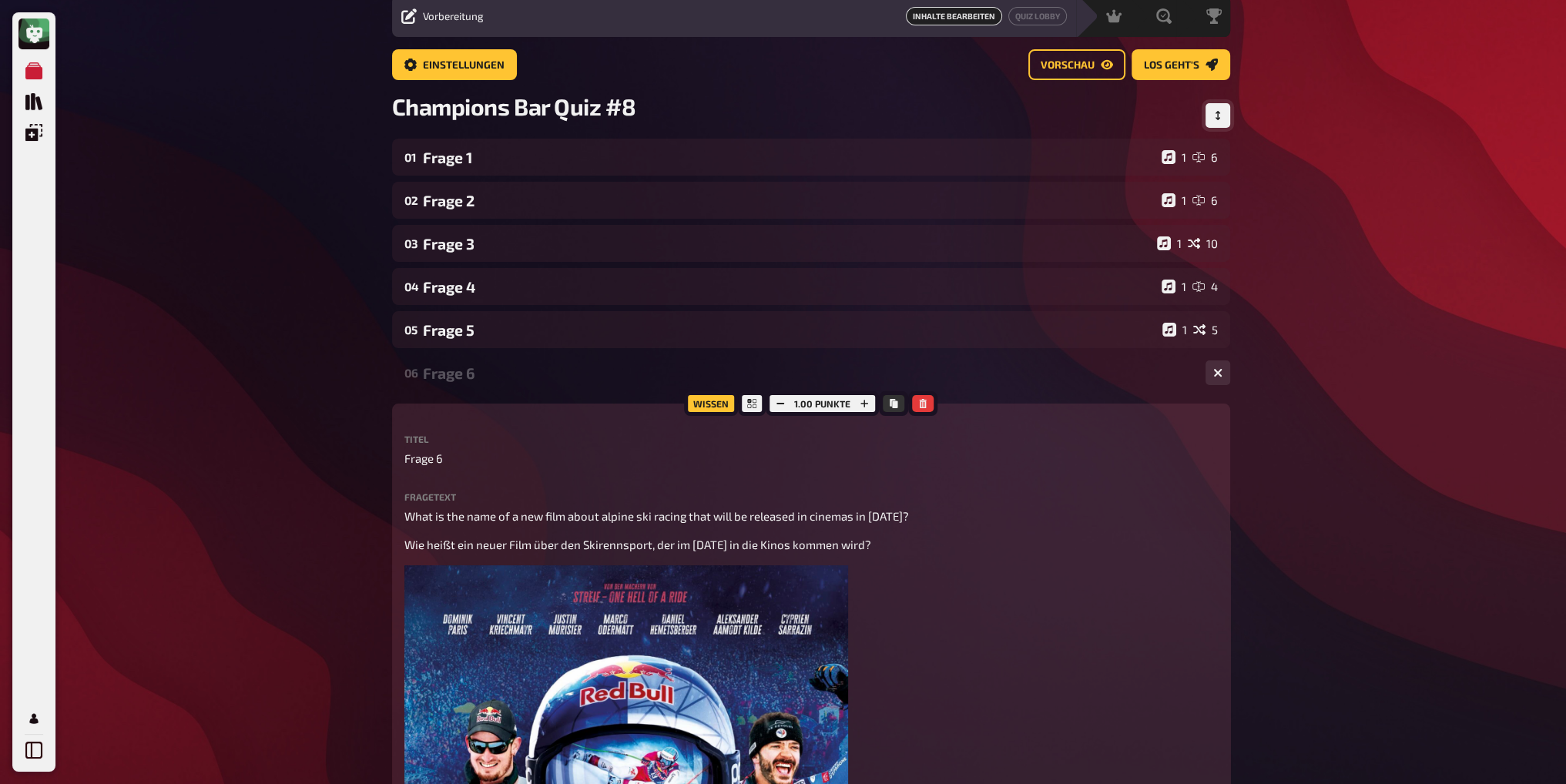
scroll to position [25, 0]
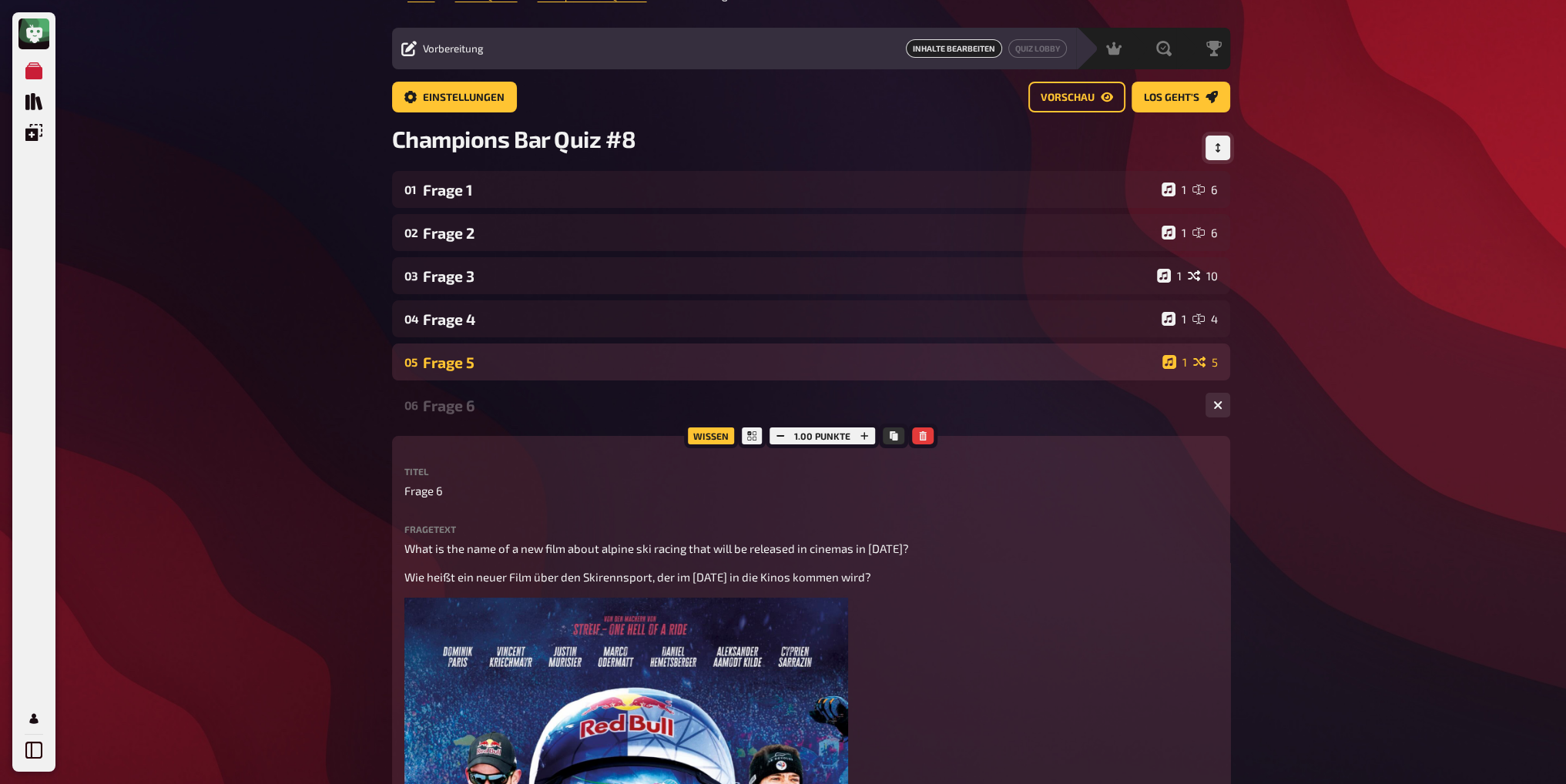
click at [498, 361] on div "Frage 5" at bounding box center [790, 362] width 734 height 18
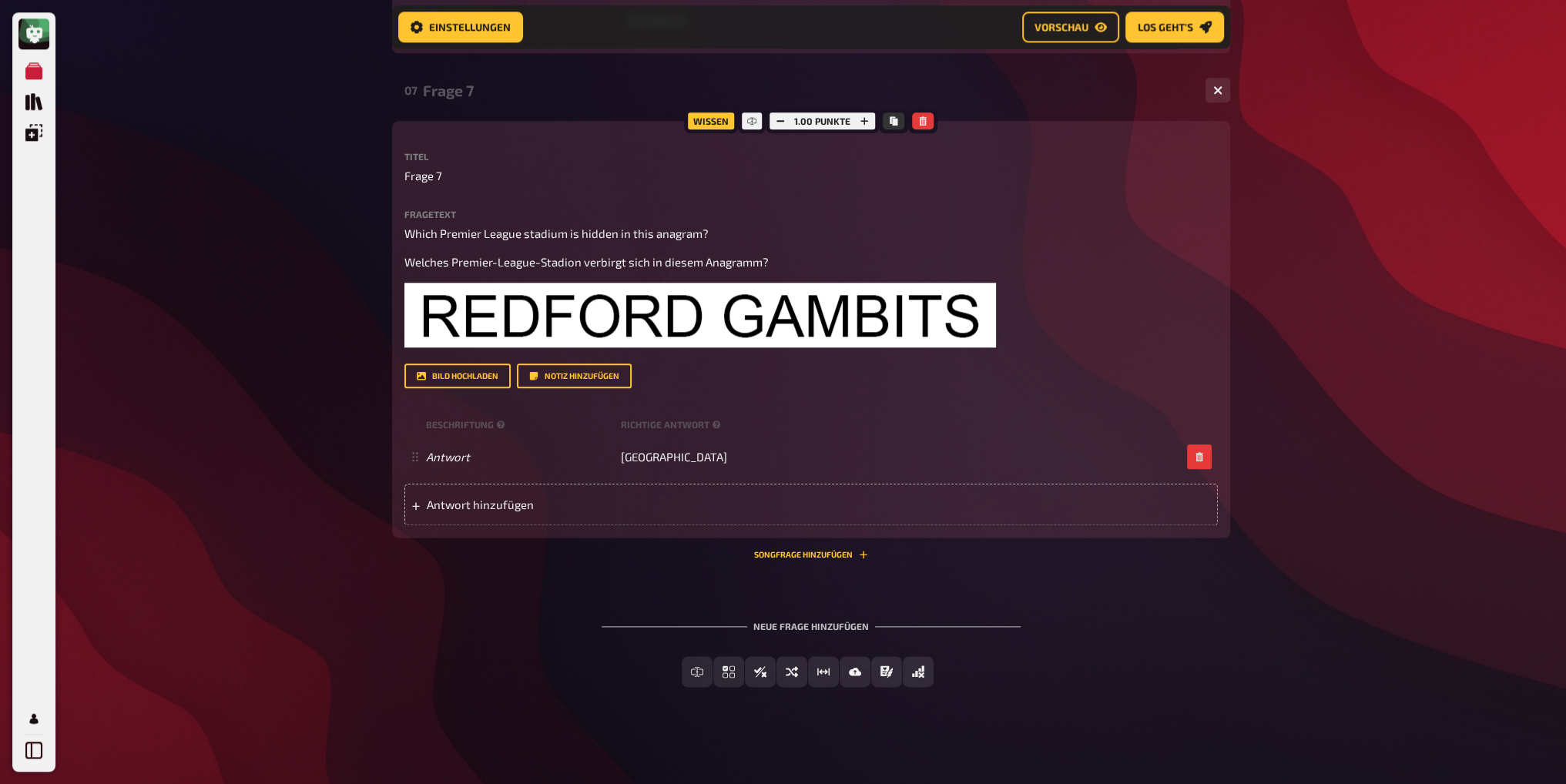
scroll to position [2427, 0]
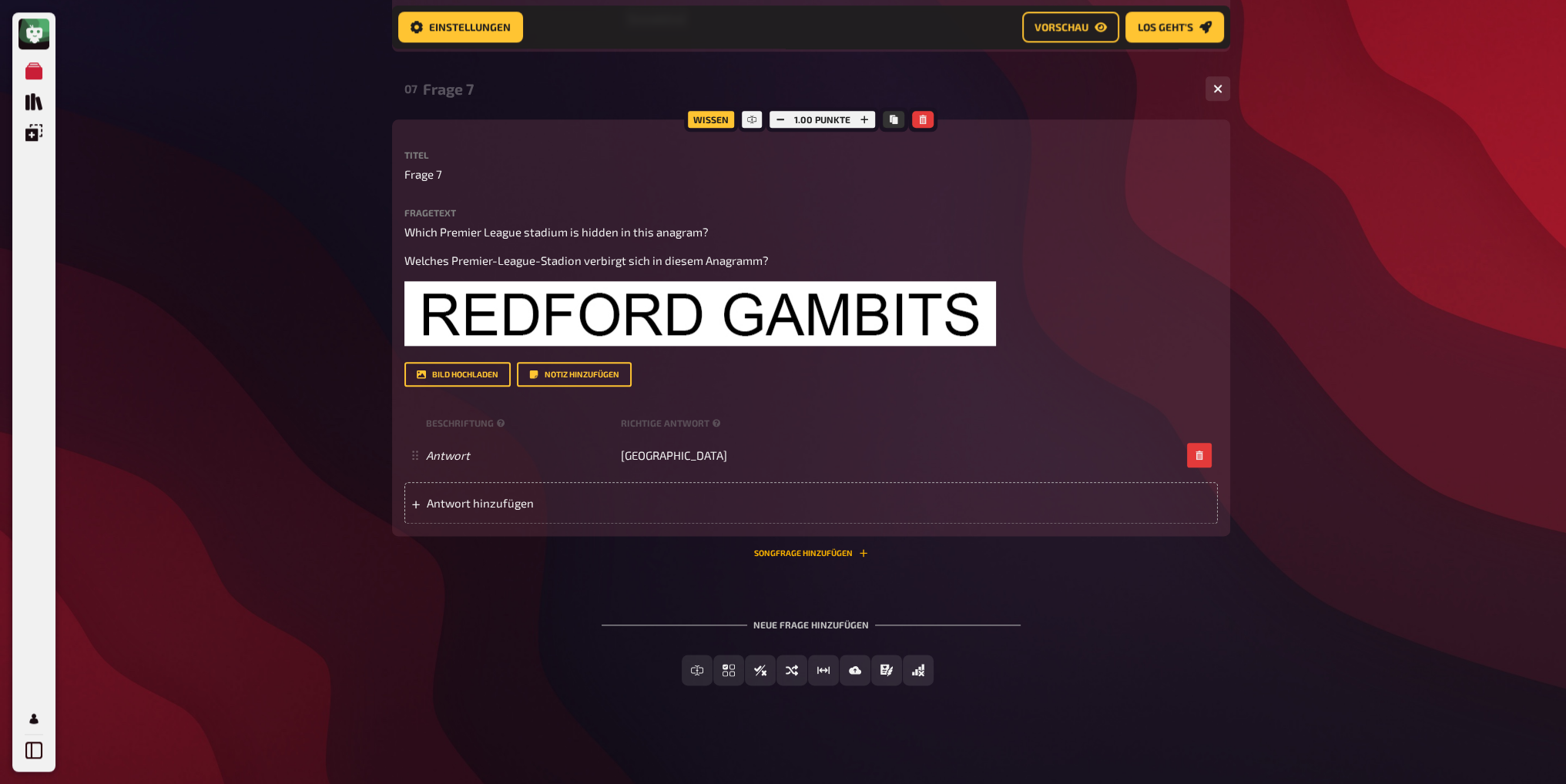
click at [831, 551] on button "Songfrage hinzufügen" at bounding box center [811, 553] width 114 height 9
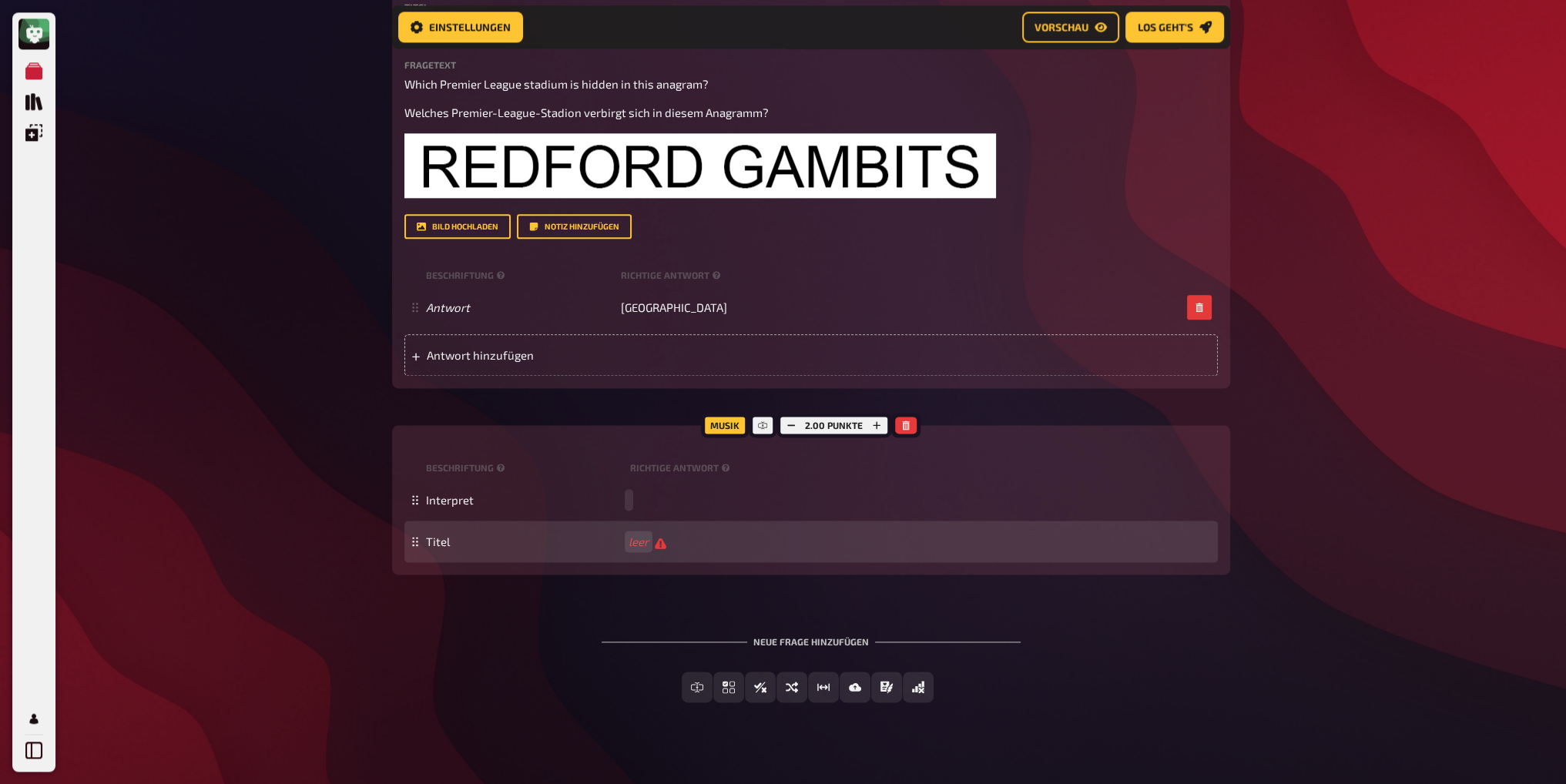
scroll to position [2580, 0]
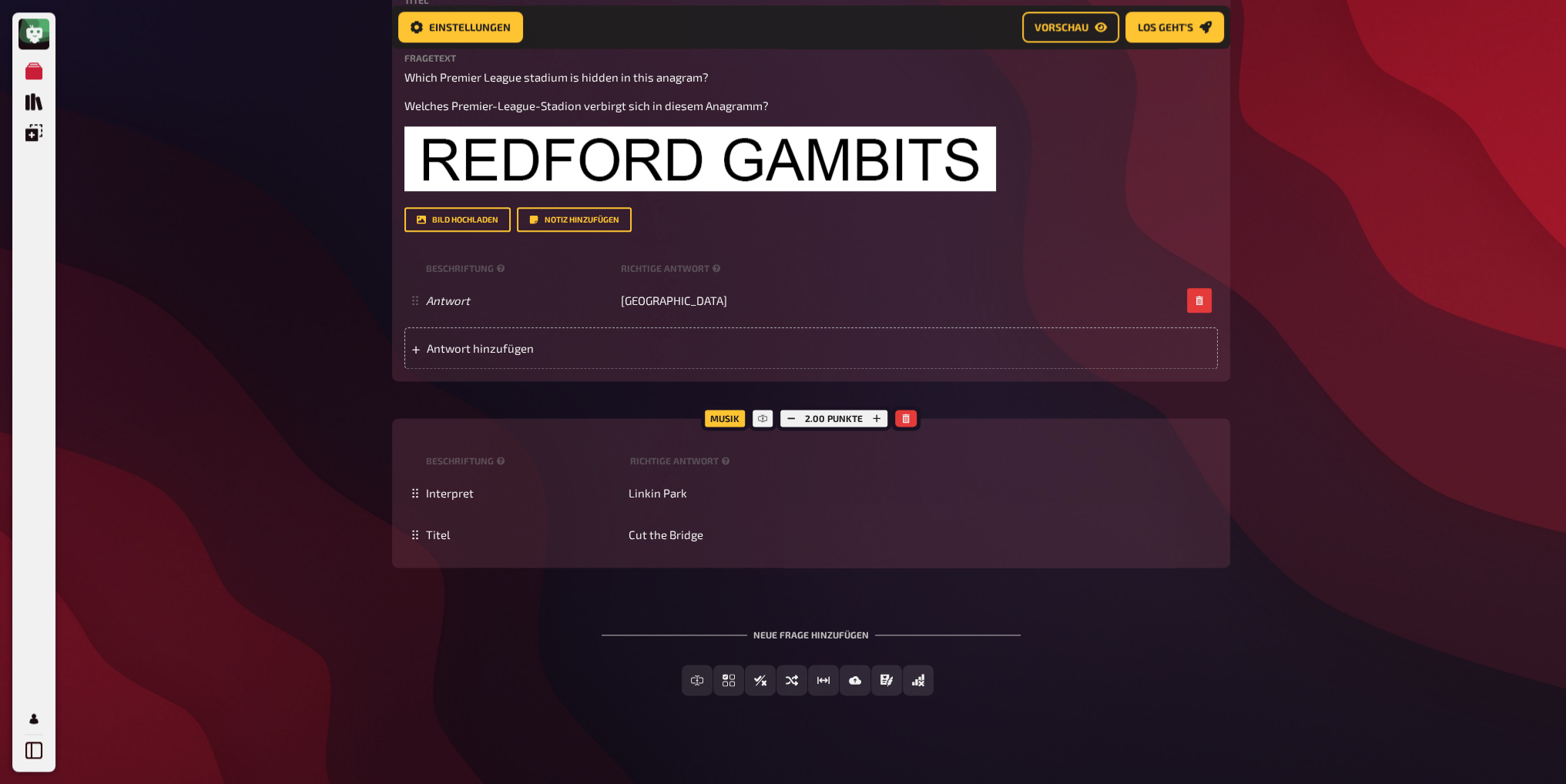
click at [547, 605] on div "Neue Frage hinzufügen Freitext Eingabe Einfachauswahl Wahr / Falsch Sortierfrag…" at bounding box center [811, 662] width 839 height 116
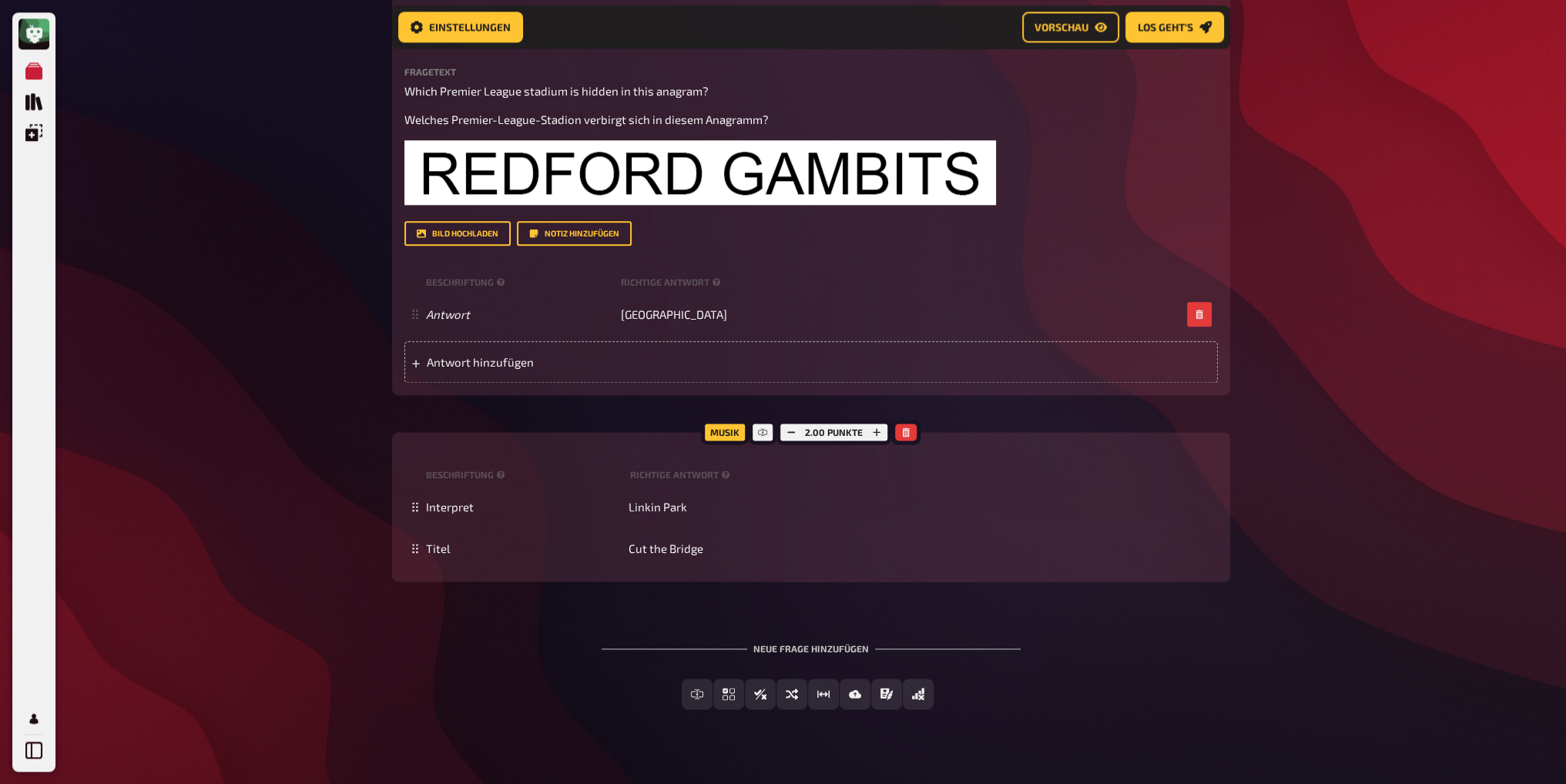
scroll to position [2591, 0]
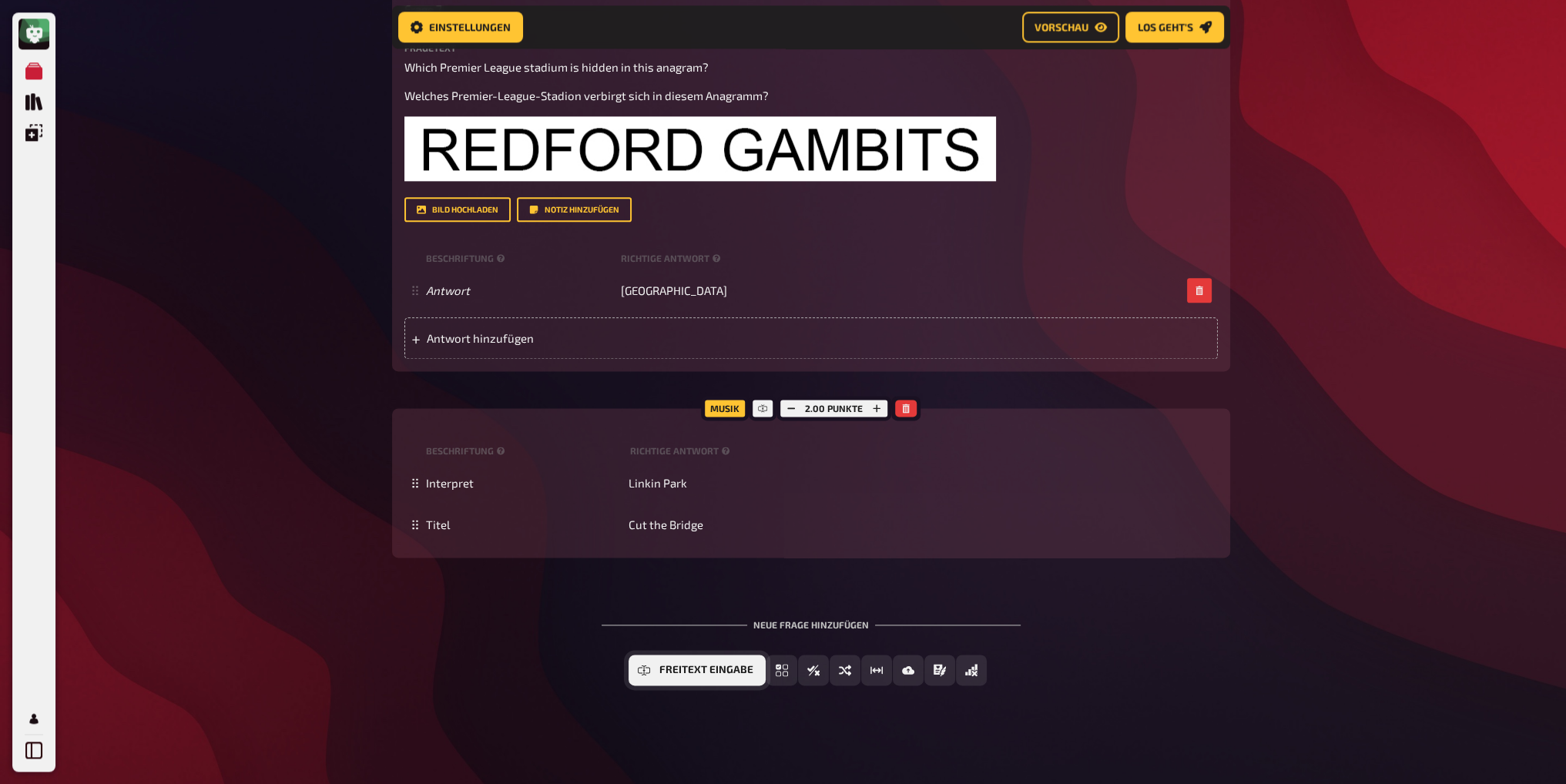
click at [650, 674] on icon "Freitext Eingabe" at bounding box center [644, 670] width 12 height 12
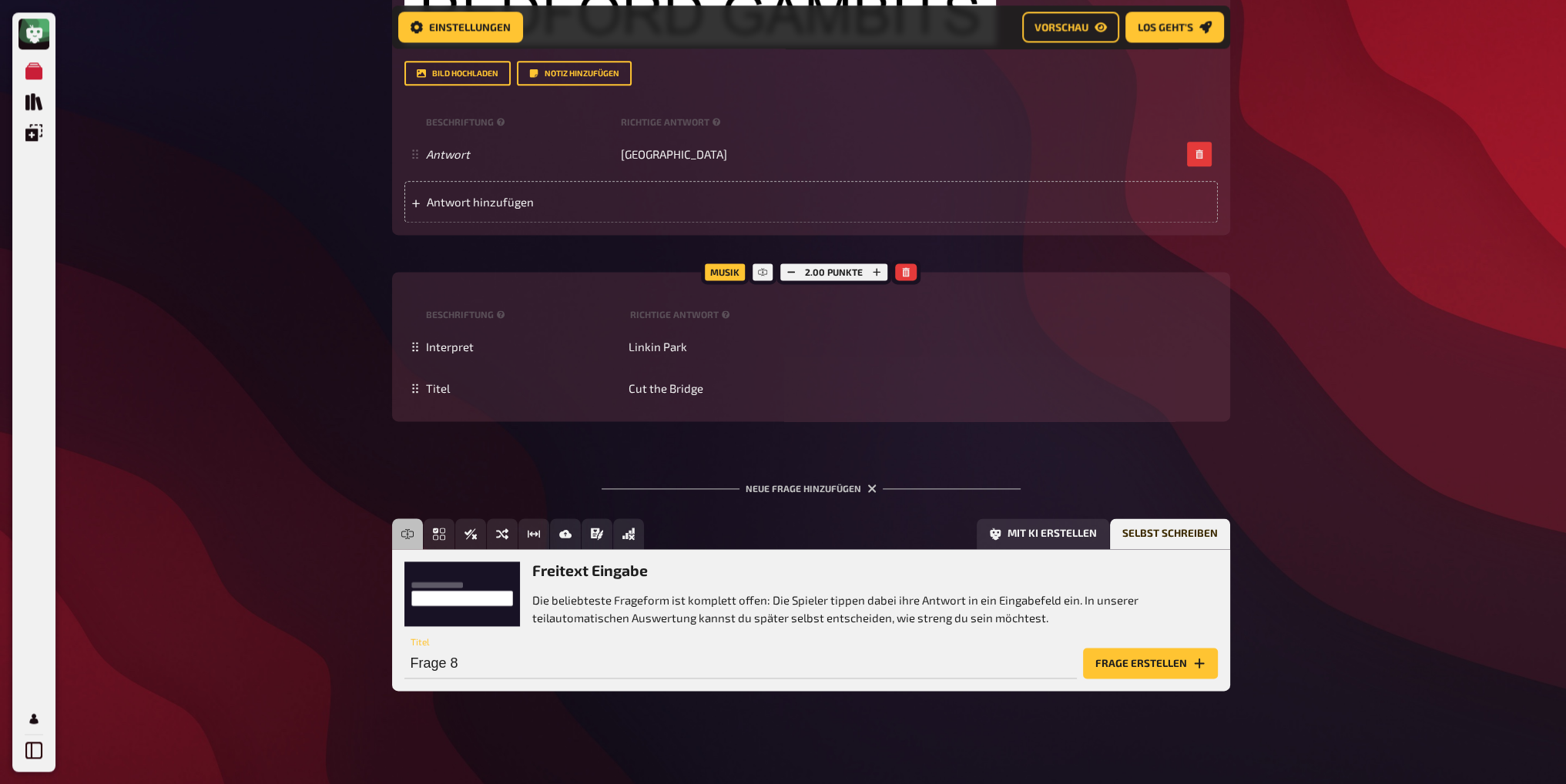
scroll to position [2733, 0]
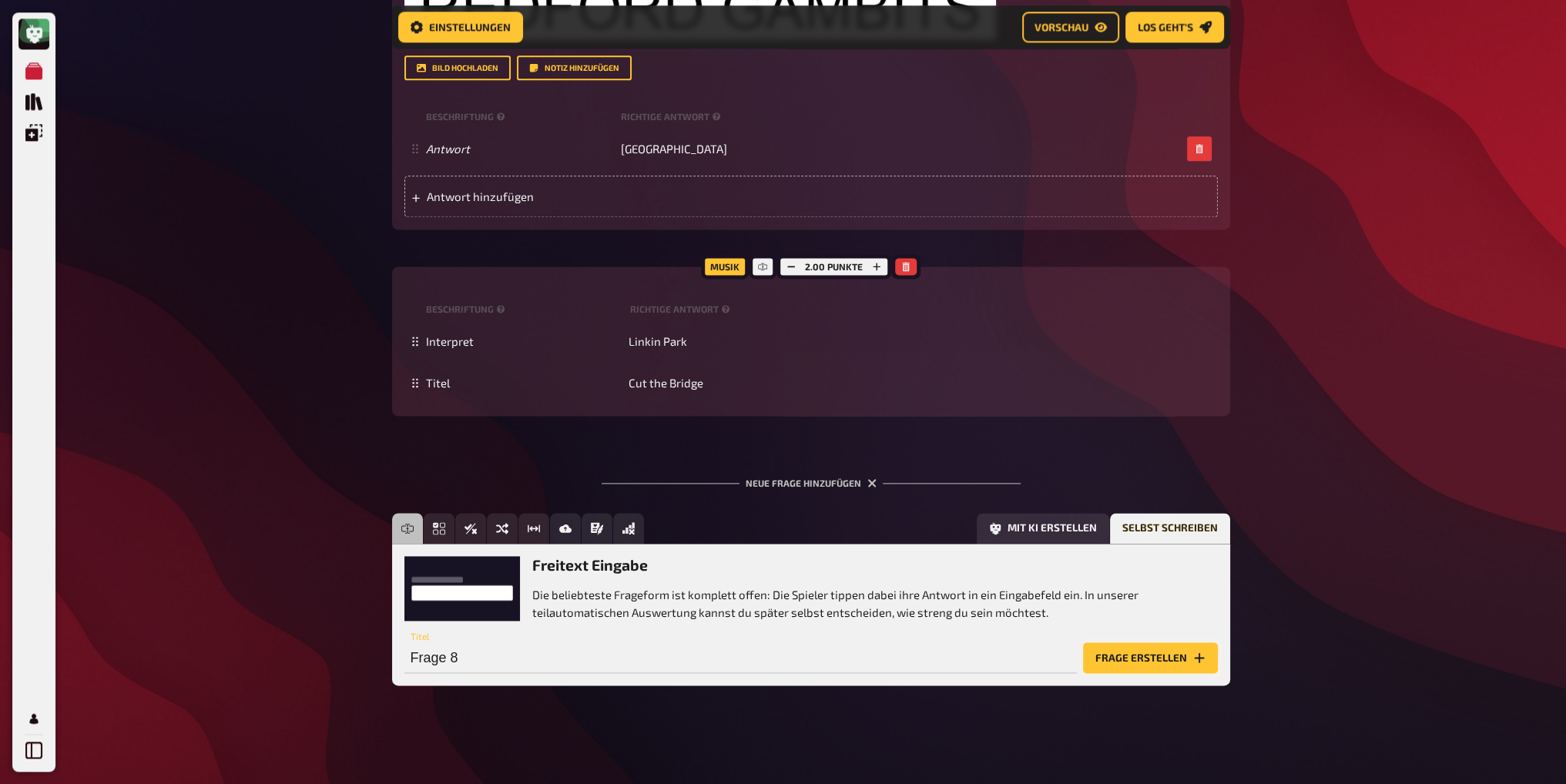
click at [1135, 668] on button "Frage erstellen" at bounding box center [1150, 658] width 134 height 31
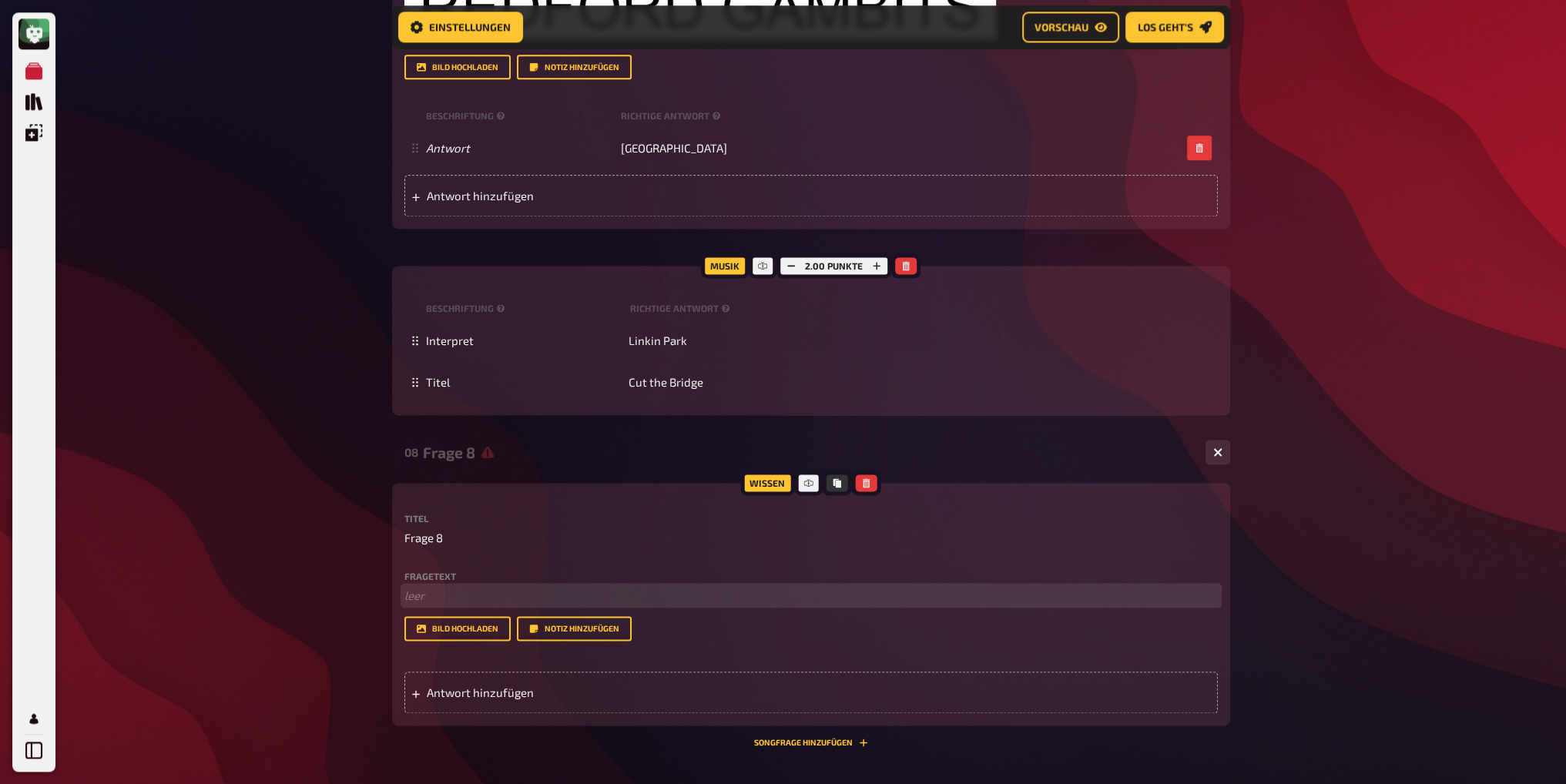
click at [447, 589] on p "﻿ leer" at bounding box center [811, 595] width 814 height 18
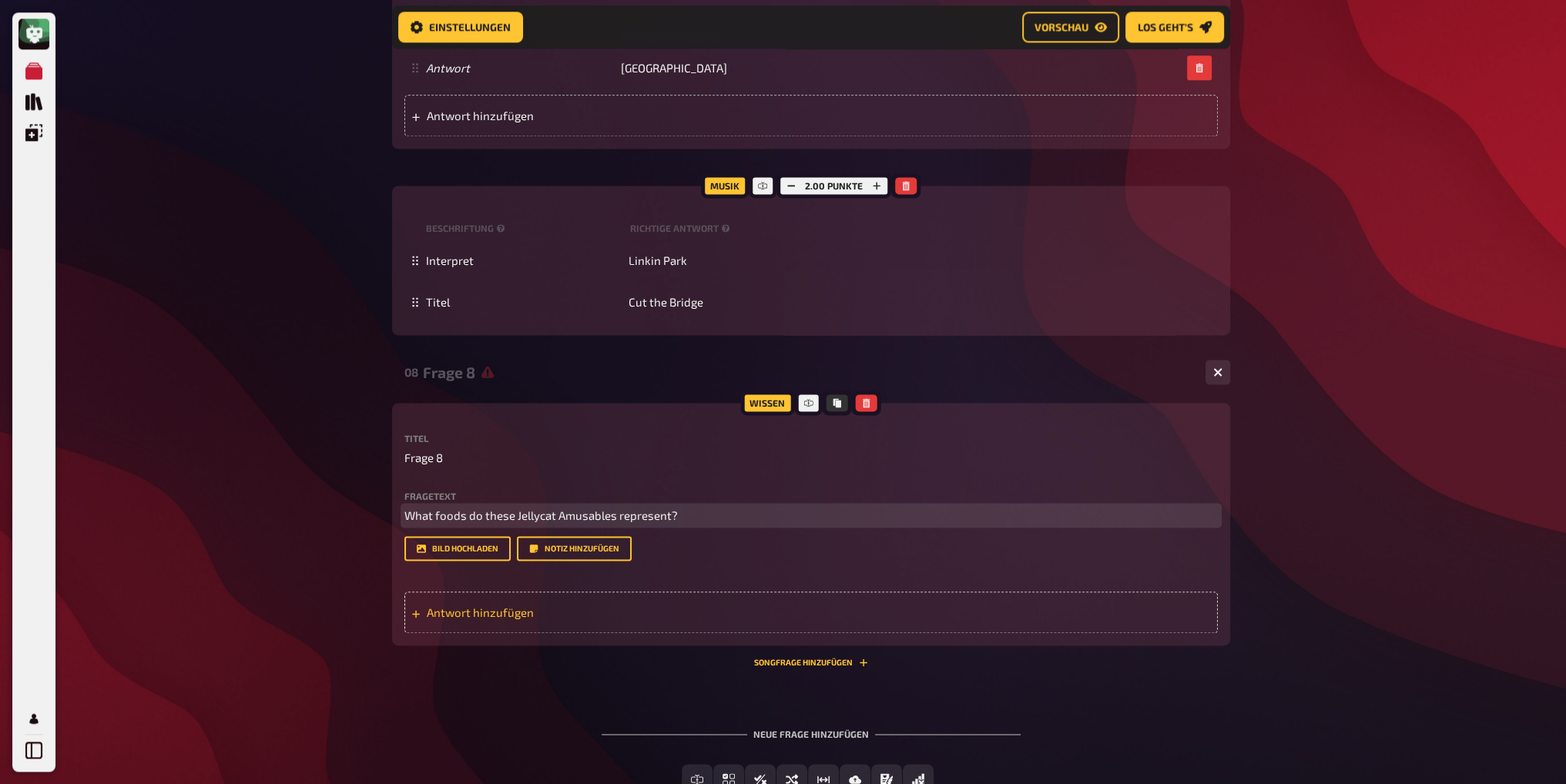
scroll to position [2923, 0]
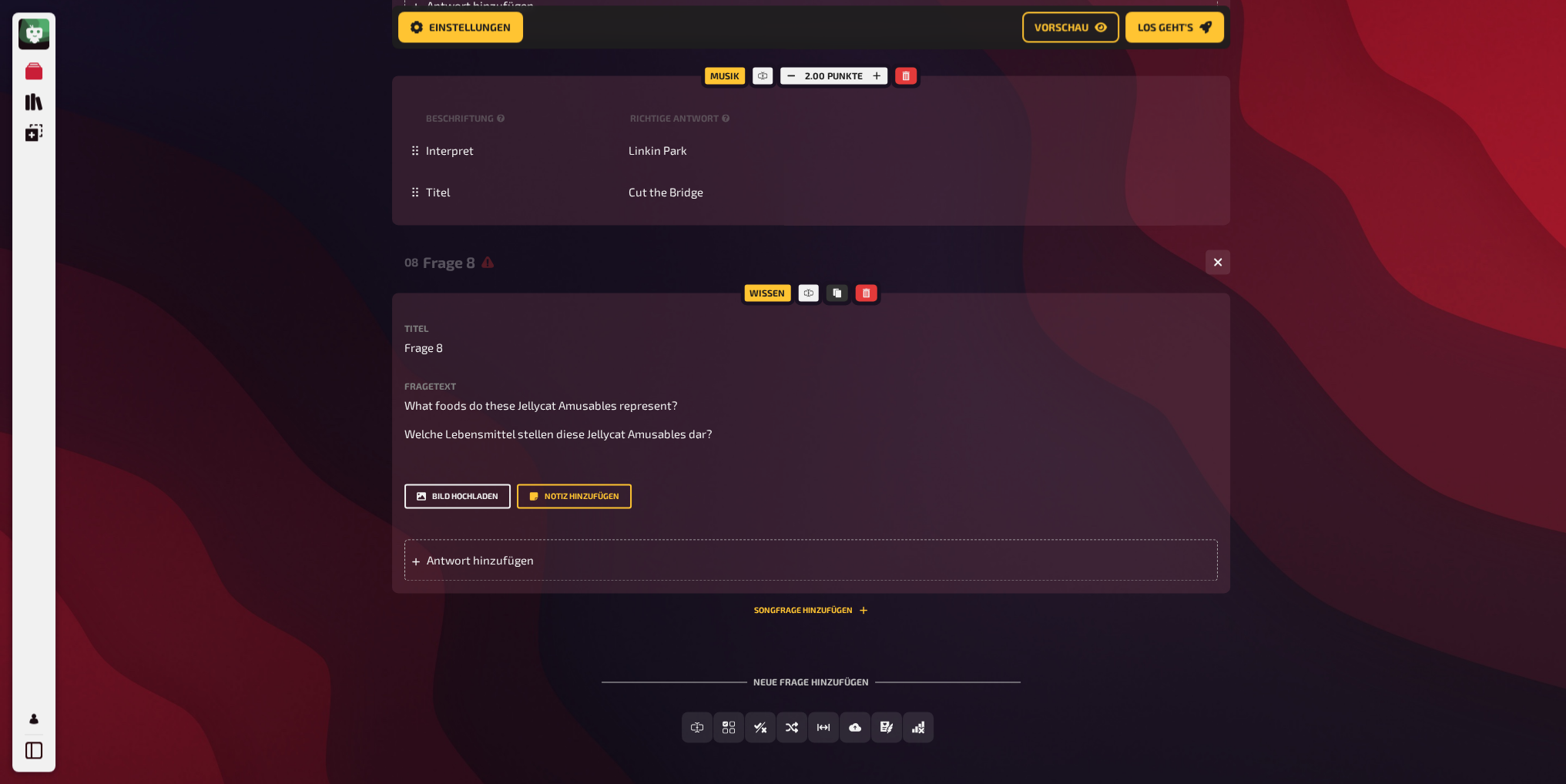
click at [452, 500] on button "Bild hochladen" at bounding box center [457, 497] width 106 height 25
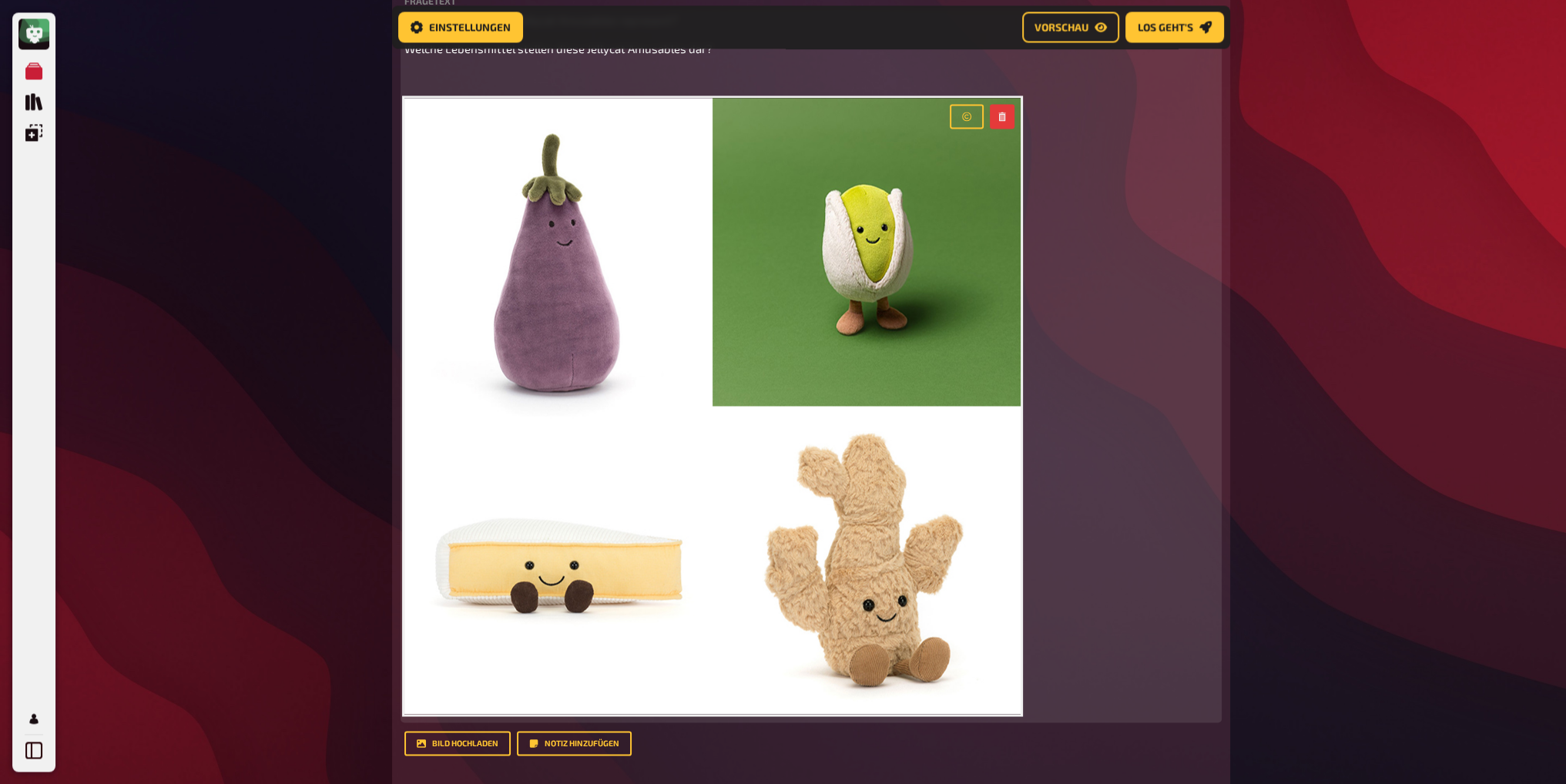
scroll to position [3154, 0]
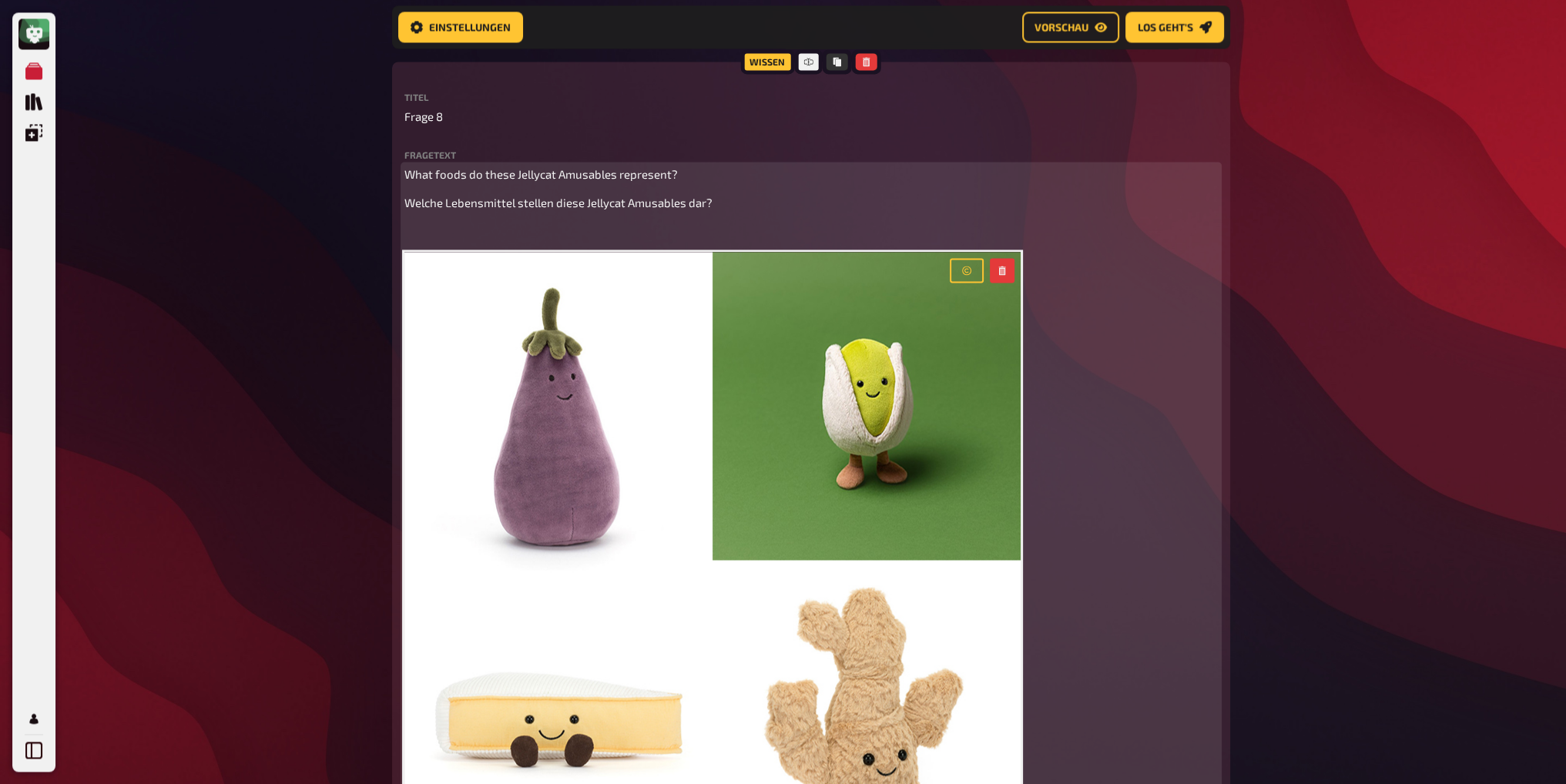
click at [558, 232] on p "﻿" at bounding box center [811, 232] width 814 height 18
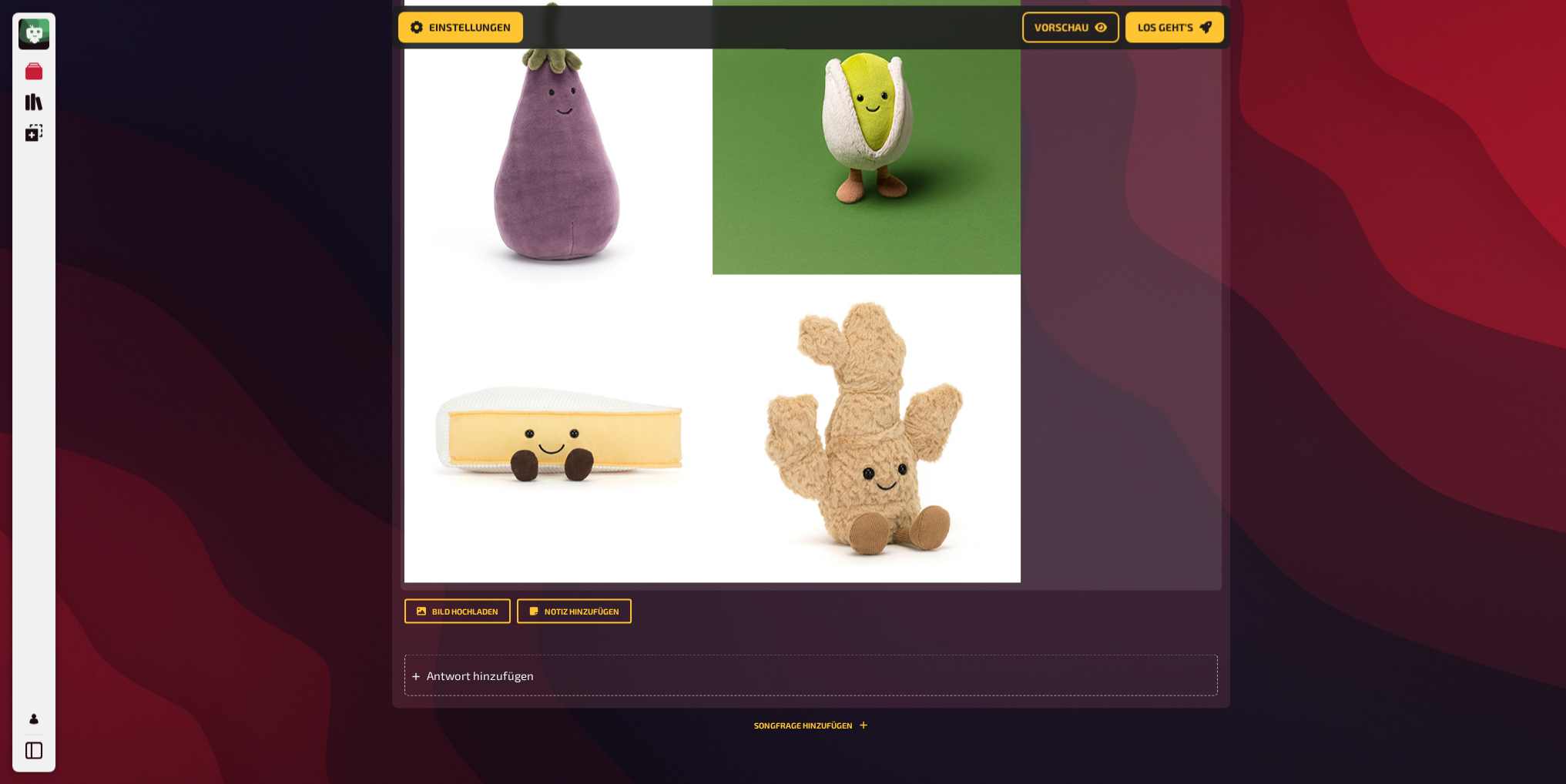
scroll to position [3385, 0]
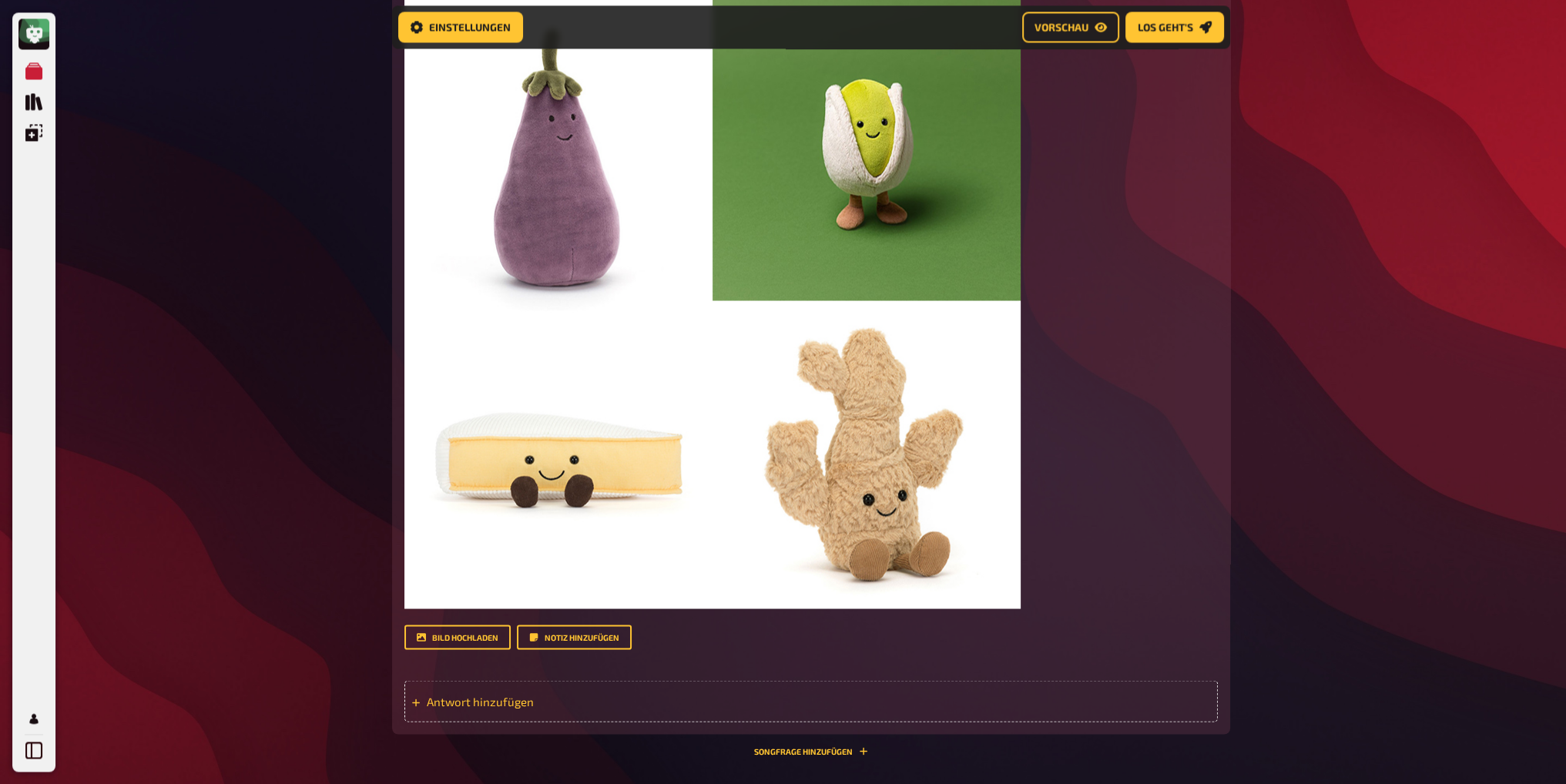
click at [489, 703] on span "Antwort hinzufügen" at bounding box center [546, 701] width 239 height 14
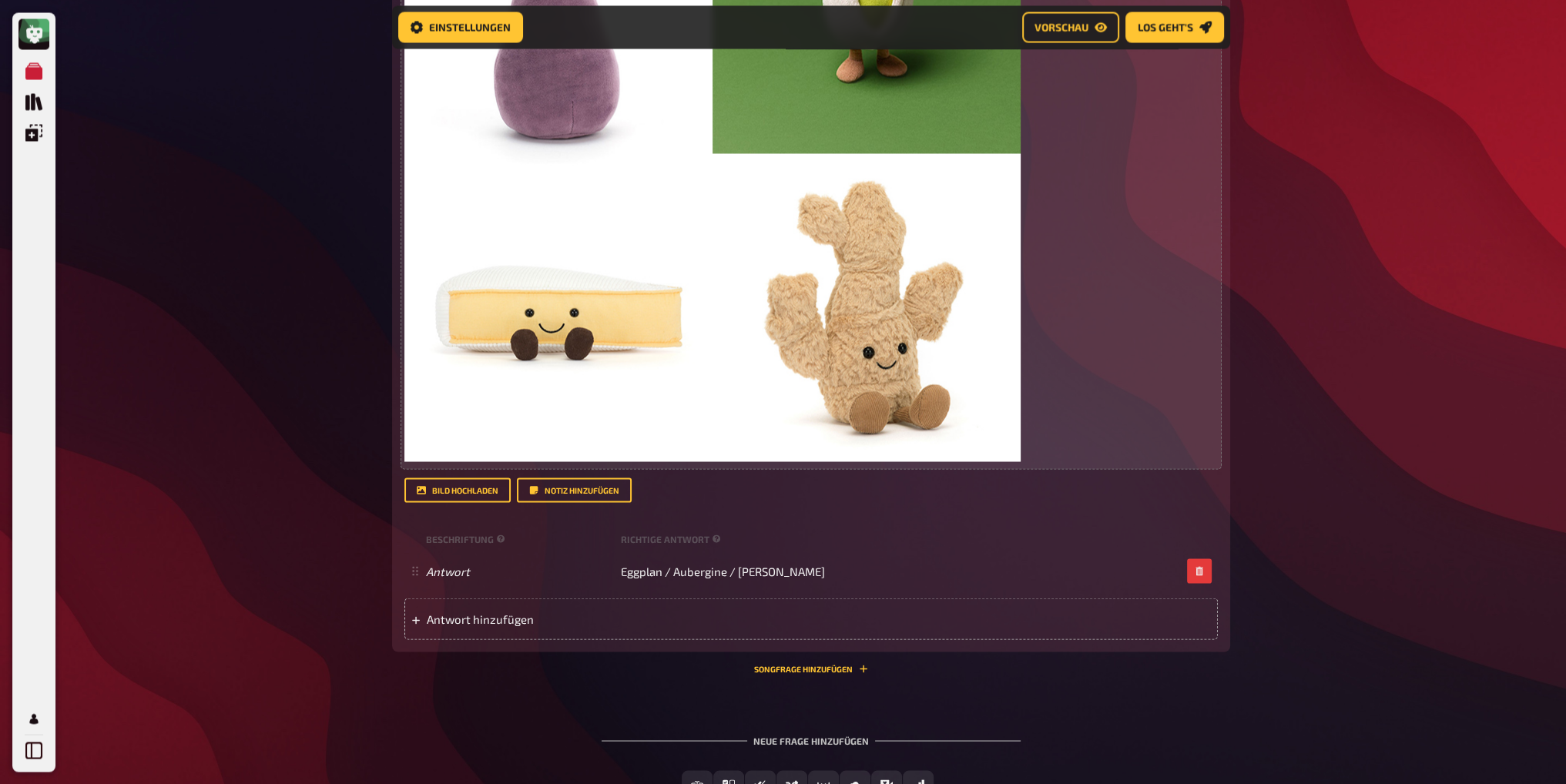
scroll to position [3616, 0]
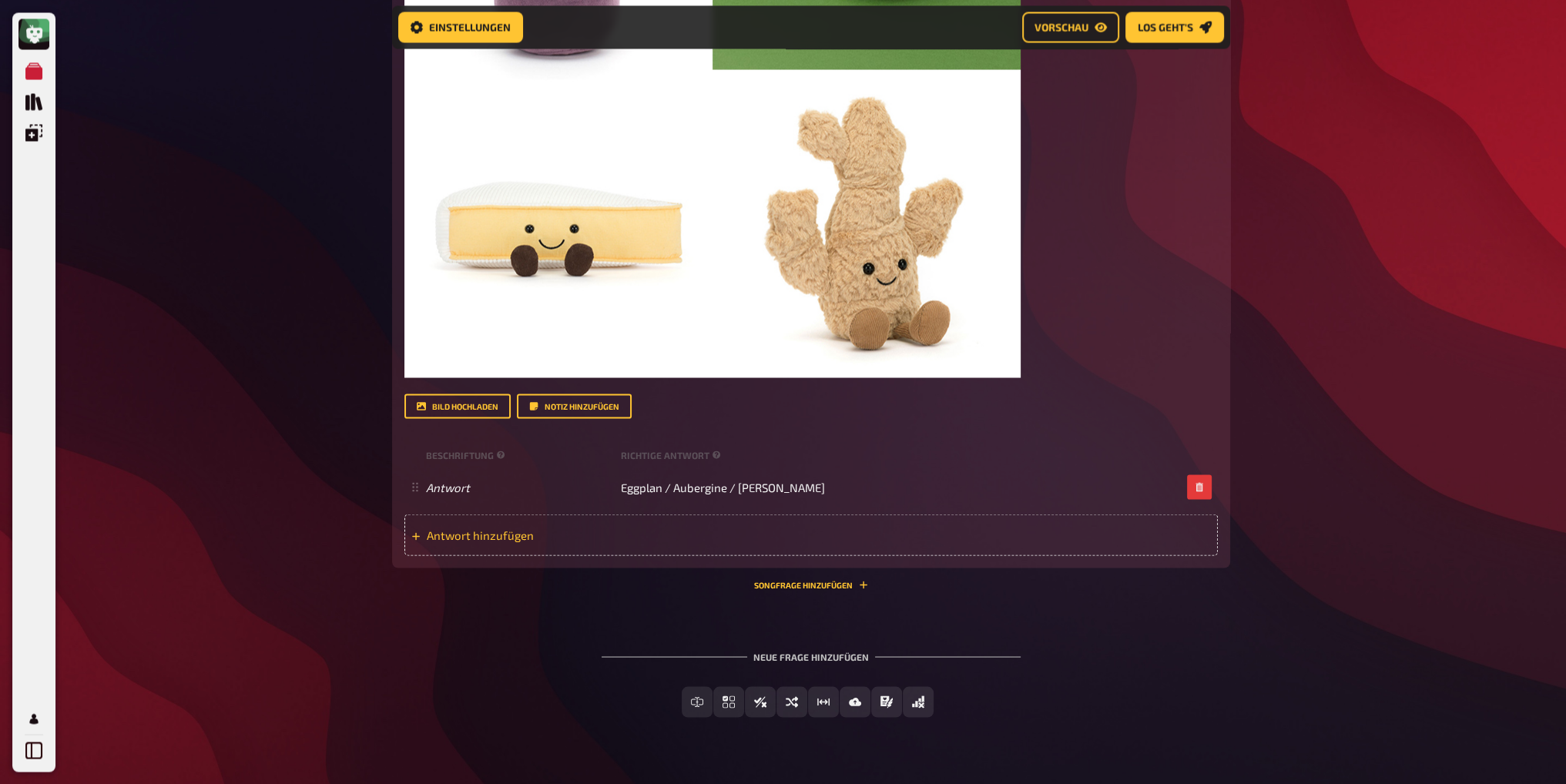
click at [518, 540] on span "Antwort hinzufügen" at bounding box center [546, 535] width 239 height 14
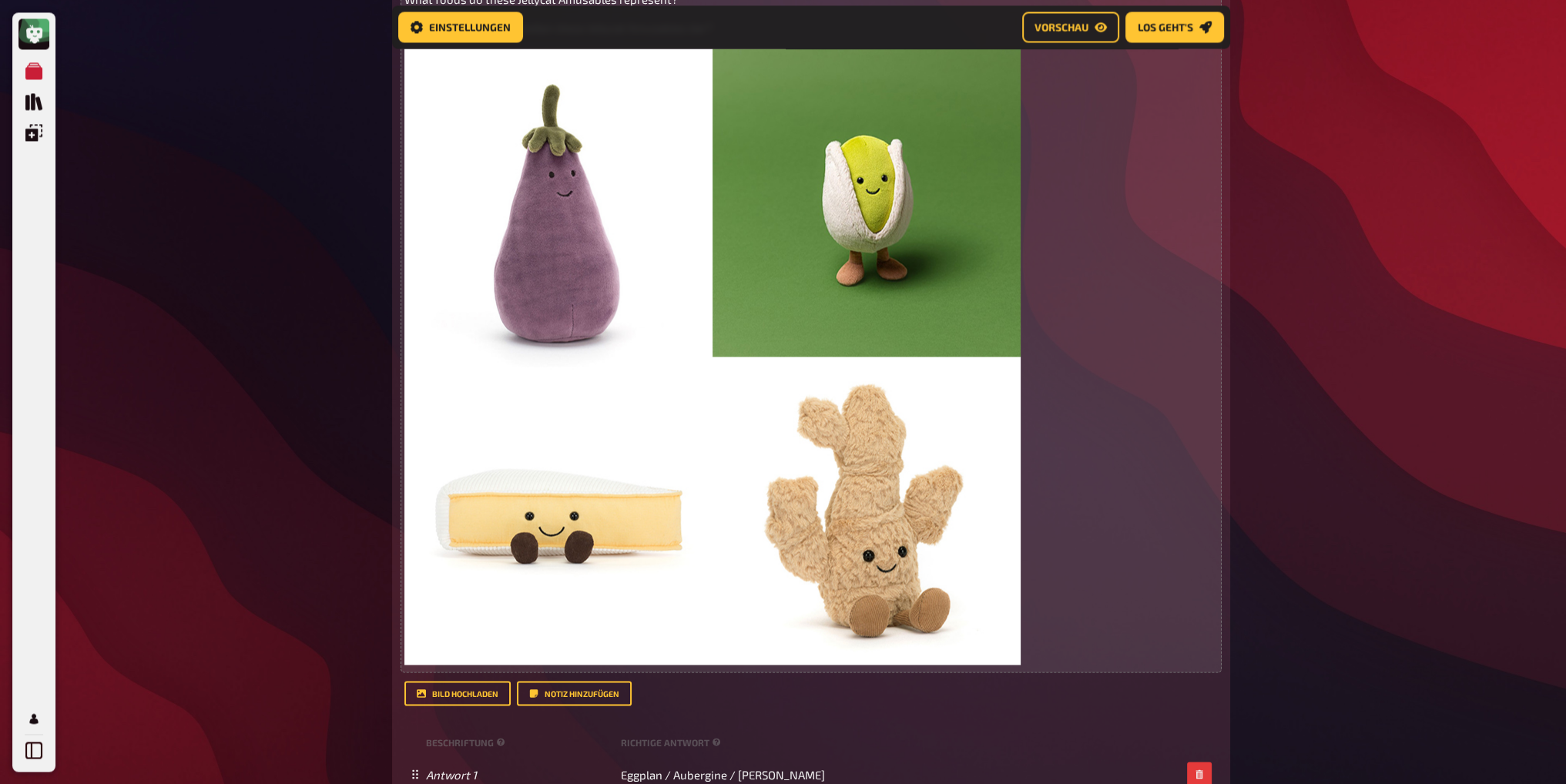
scroll to position [3308, 0]
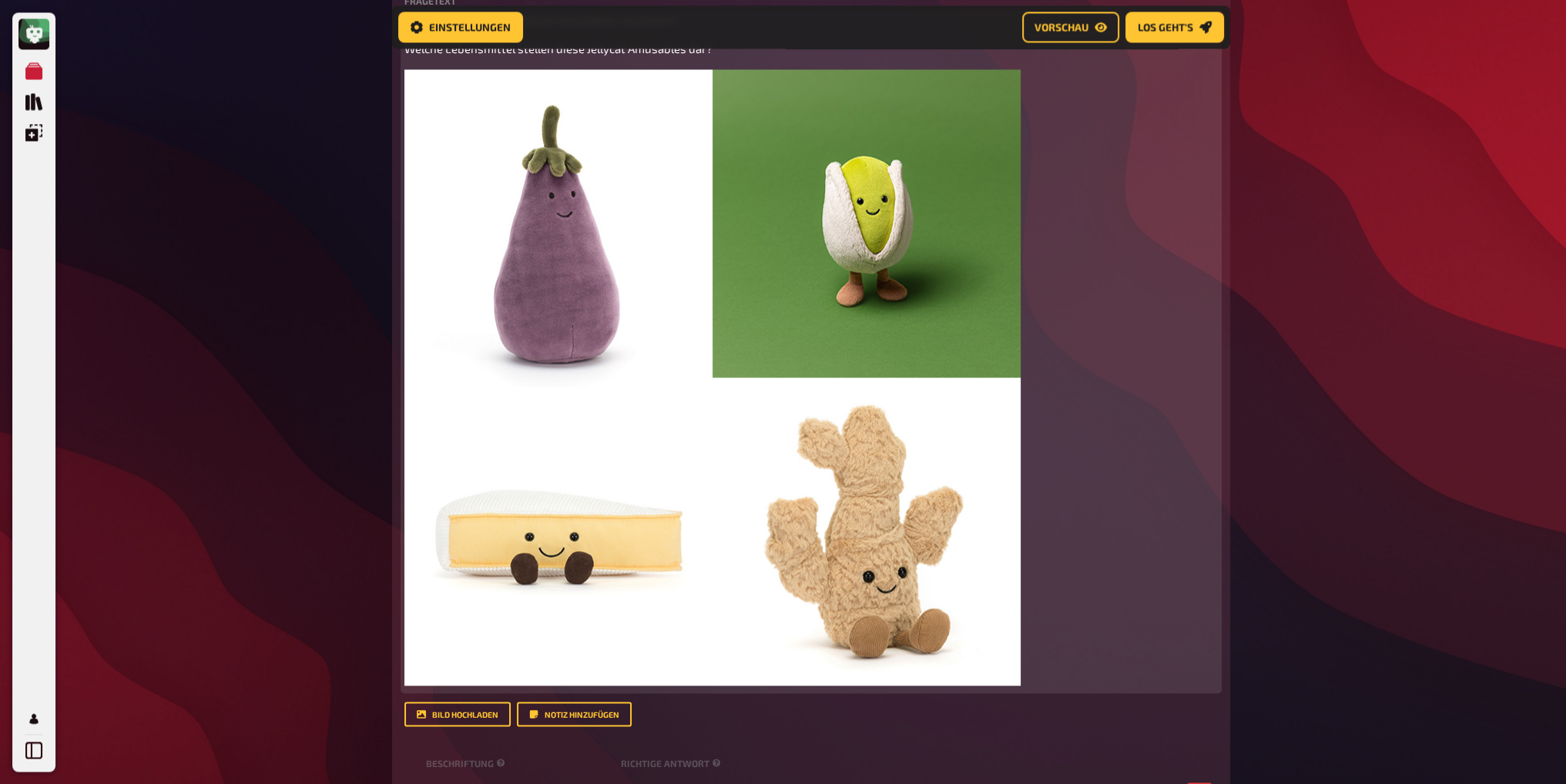
click at [640, 291] on img at bounding box center [712, 377] width 616 height 616
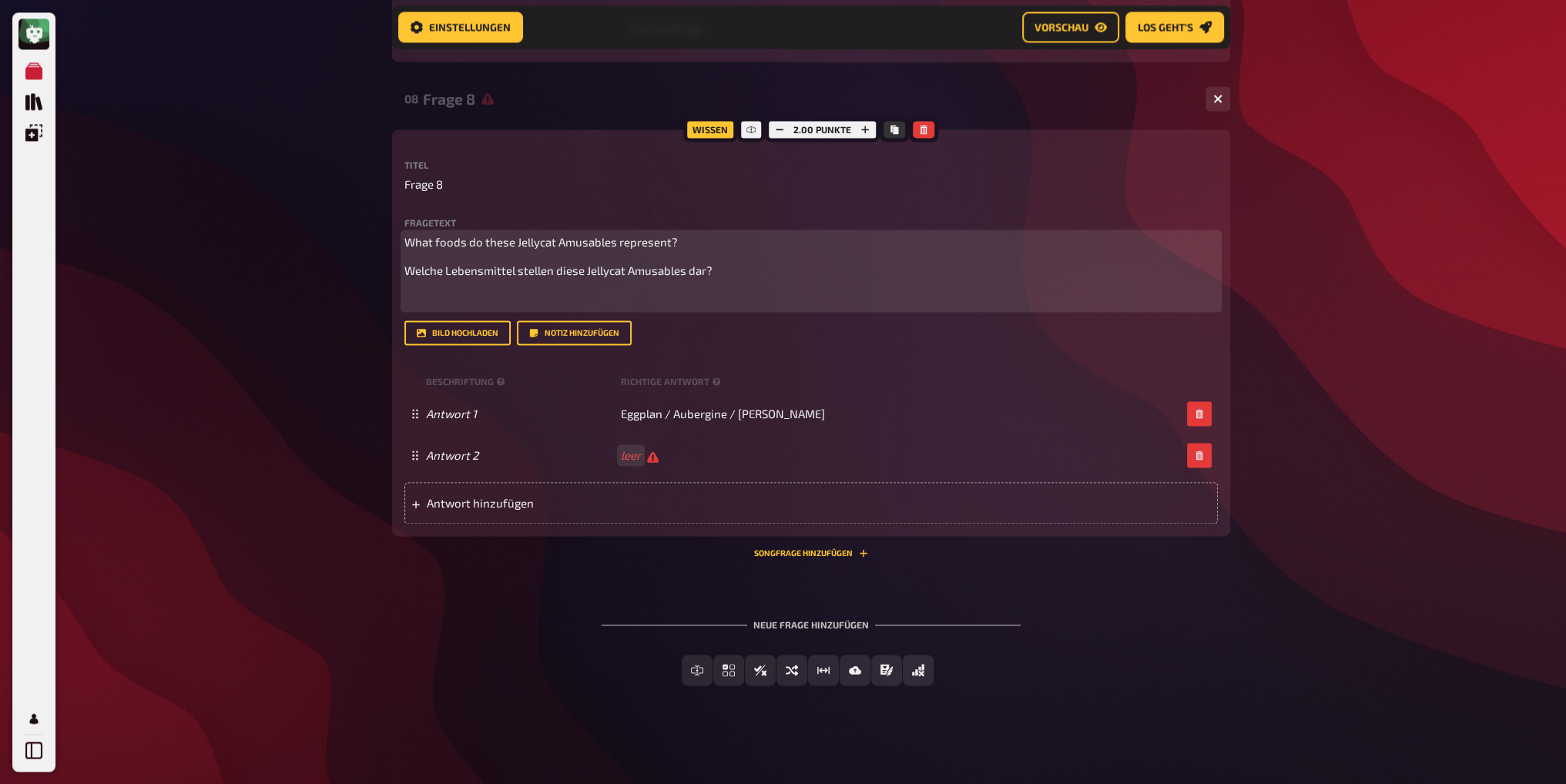
scroll to position [3087, 0]
click at [456, 332] on button "Bild hochladen" at bounding box center [457, 333] width 106 height 25
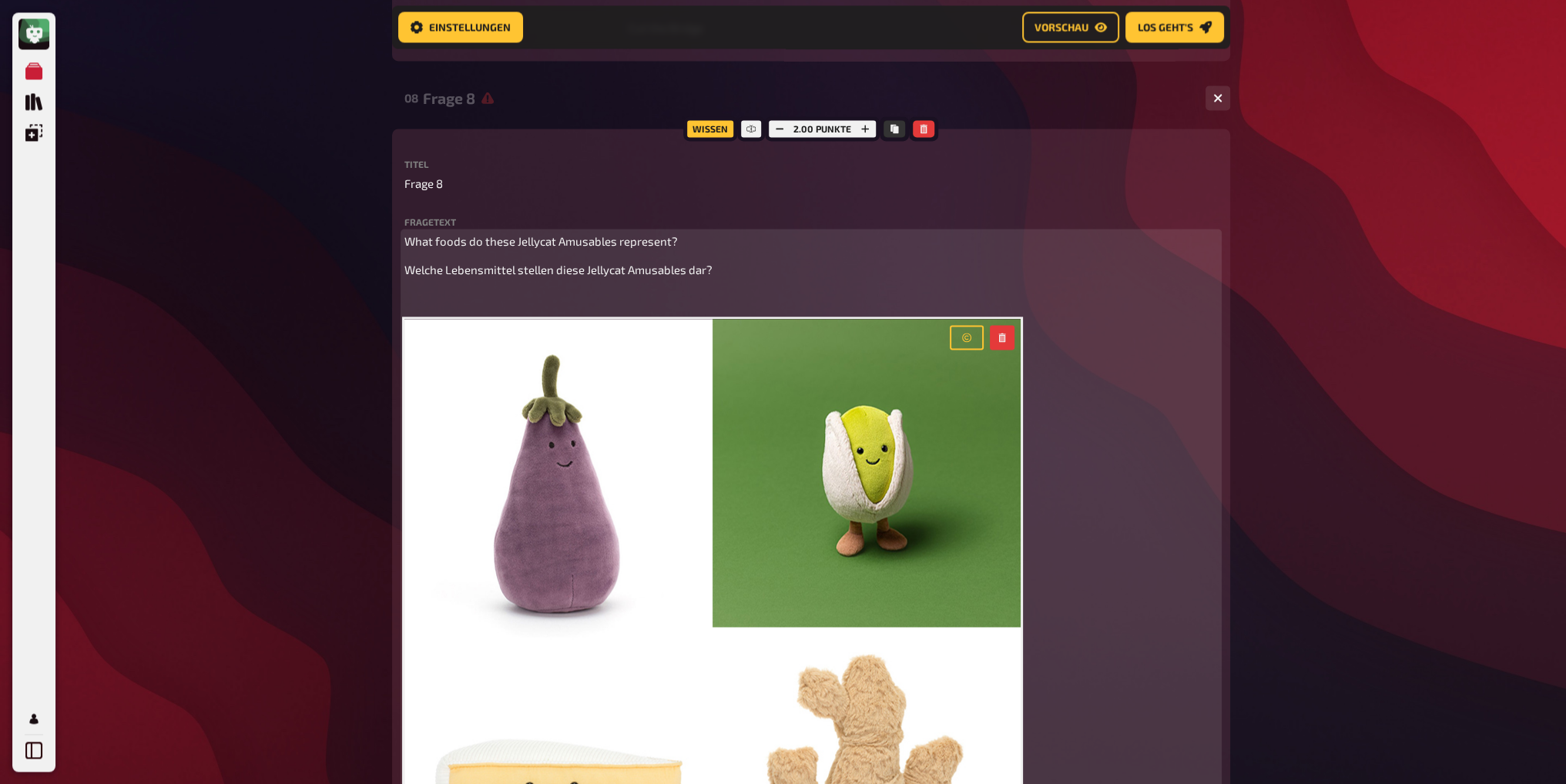
click at [592, 301] on p "﻿" at bounding box center [811, 299] width 814 height 18
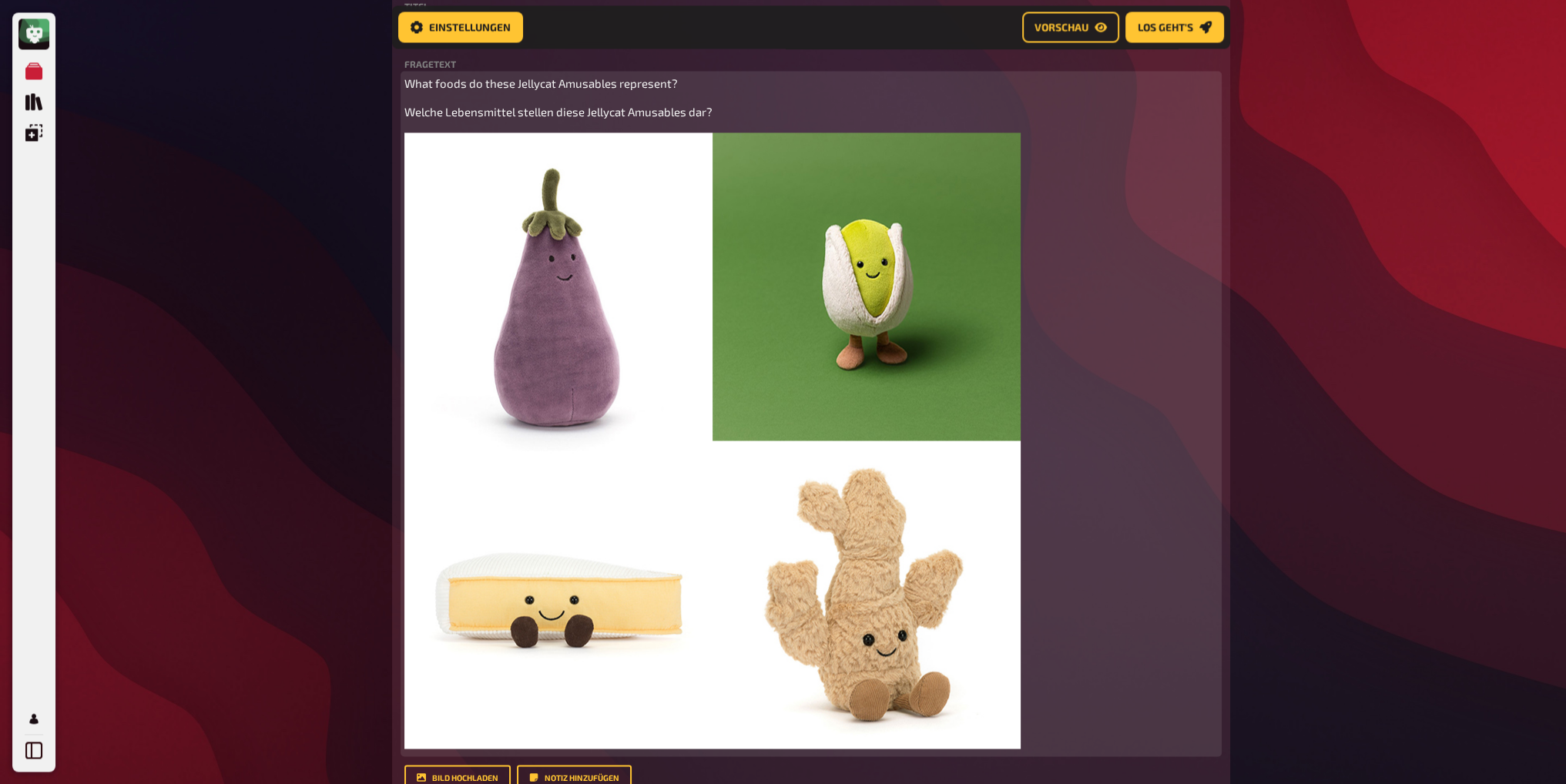
scroll to position [3241, 0]
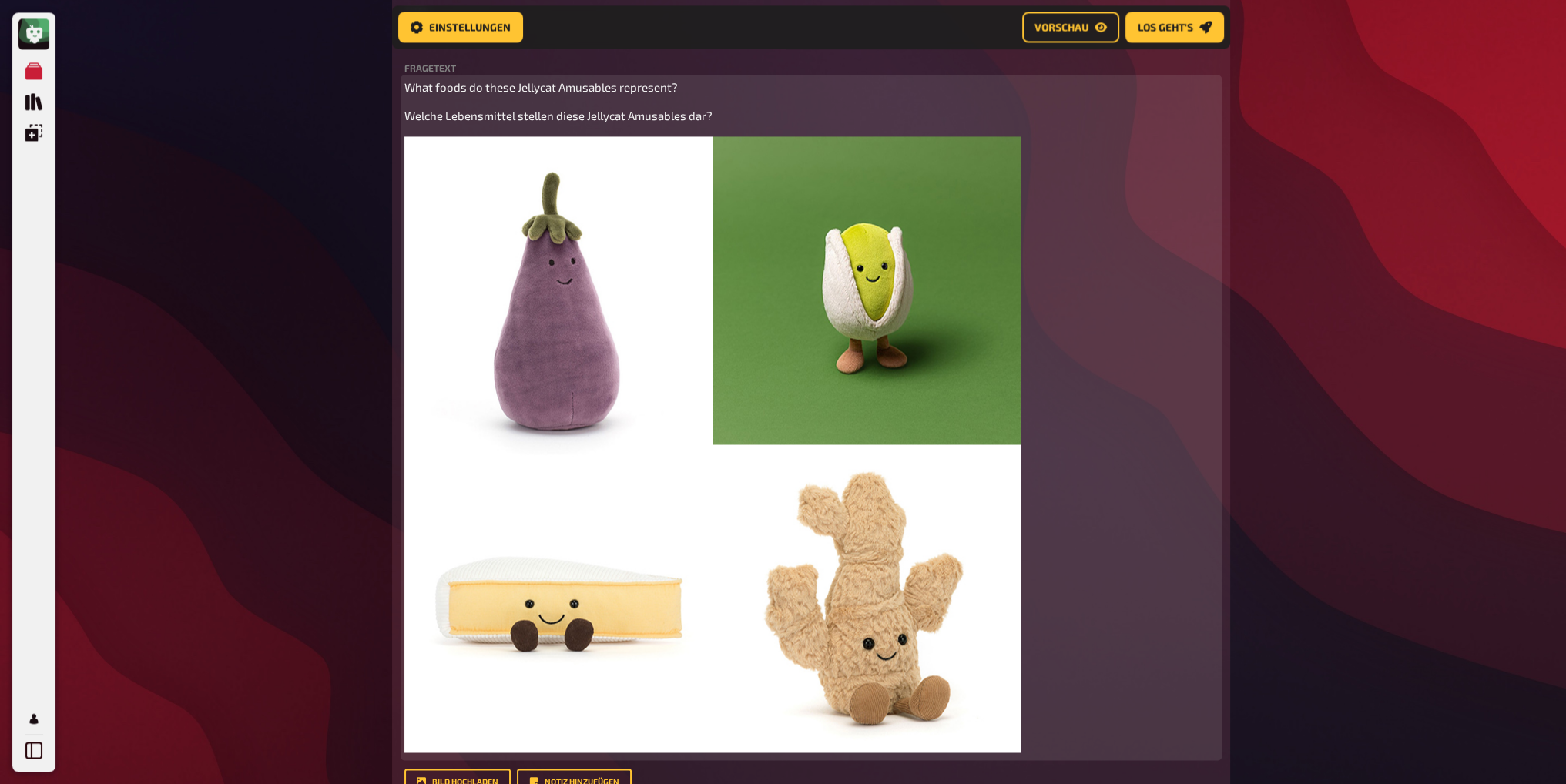
click at [800, 232] on img at bounding box center [712, 444] width 616 height 616
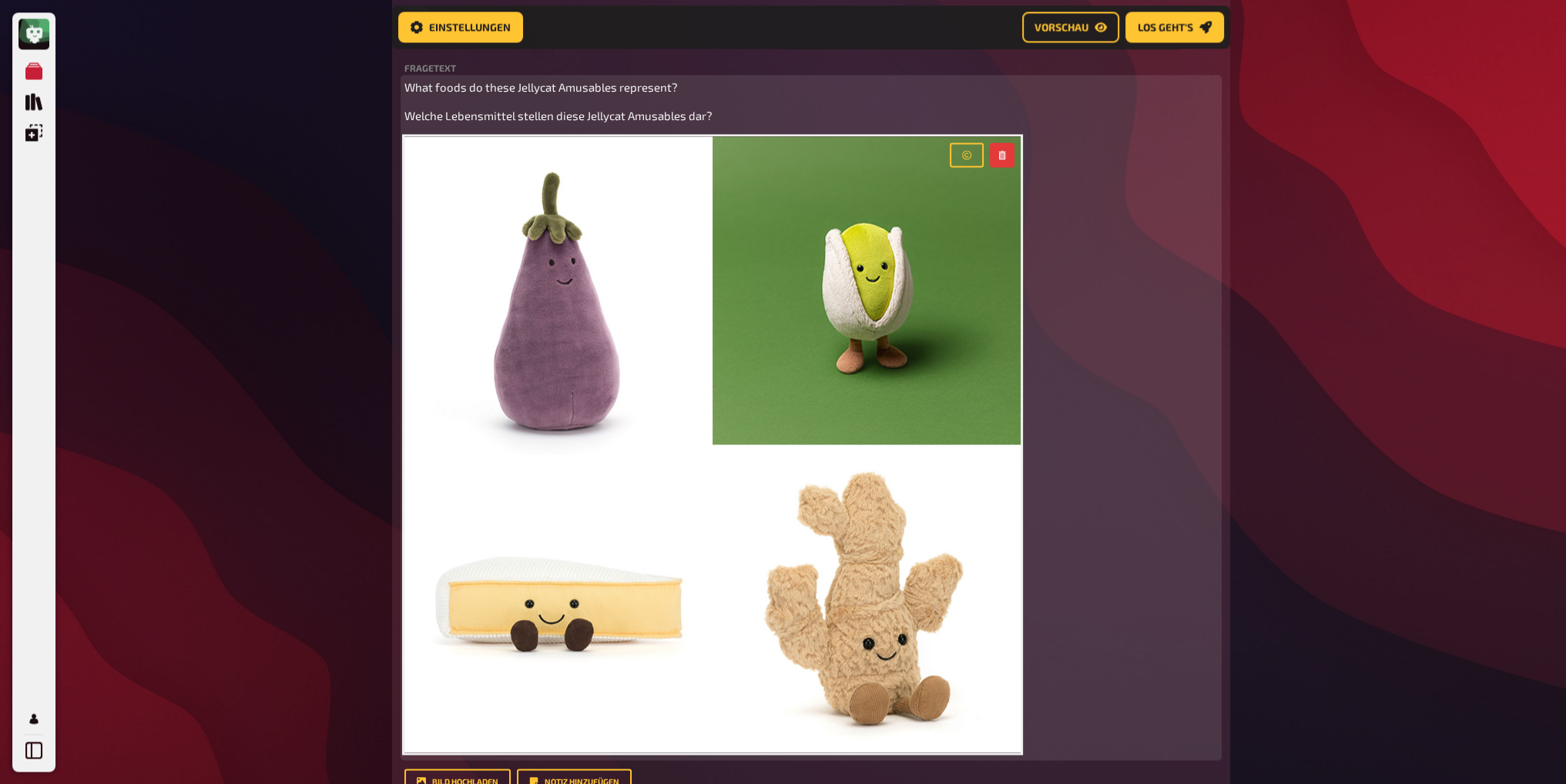
scroll to position [3087, 0]
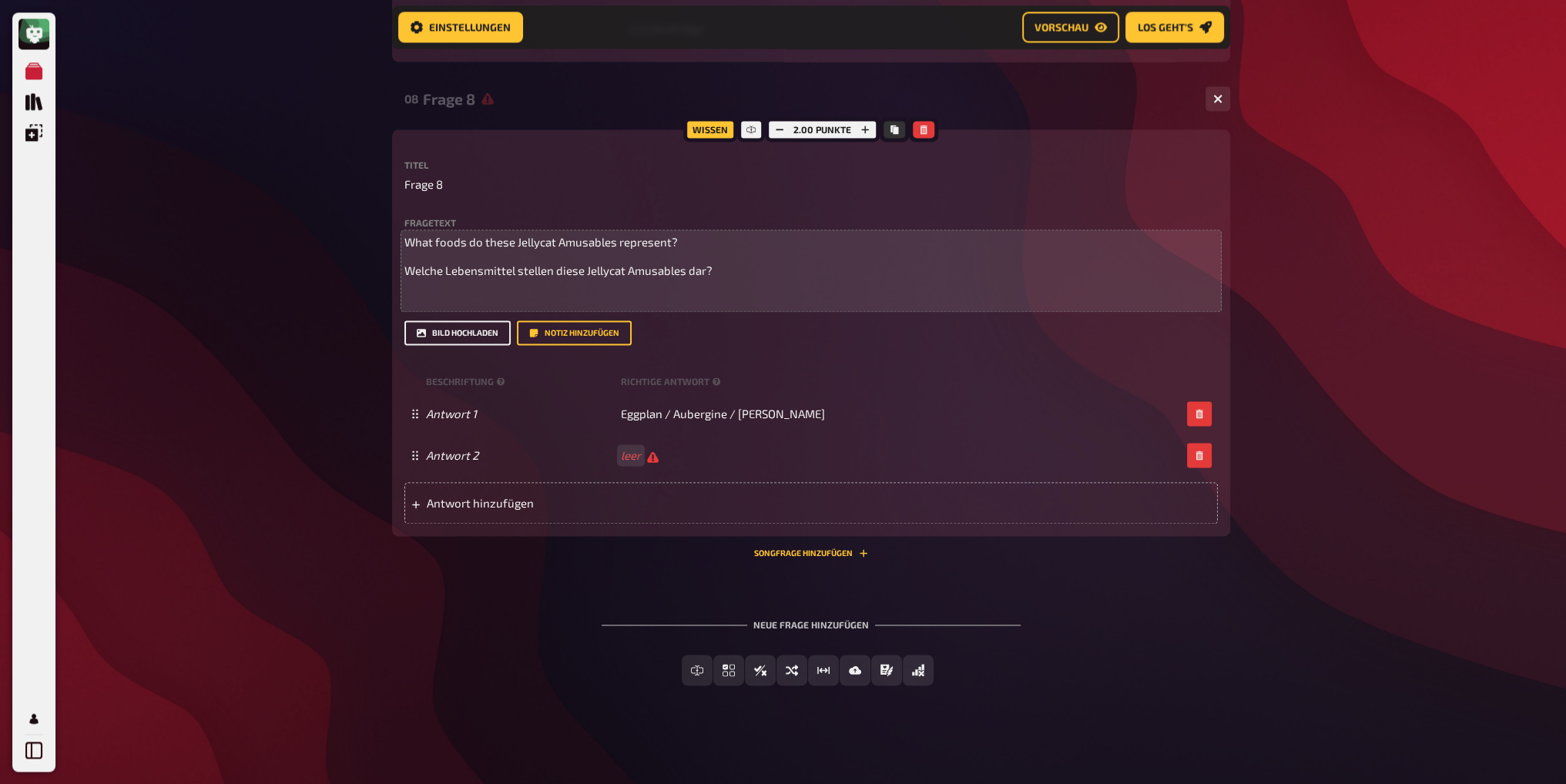
click at [479, 333] on button "Bild hochladen" at bounding box center [457, 333] width 106 height 25
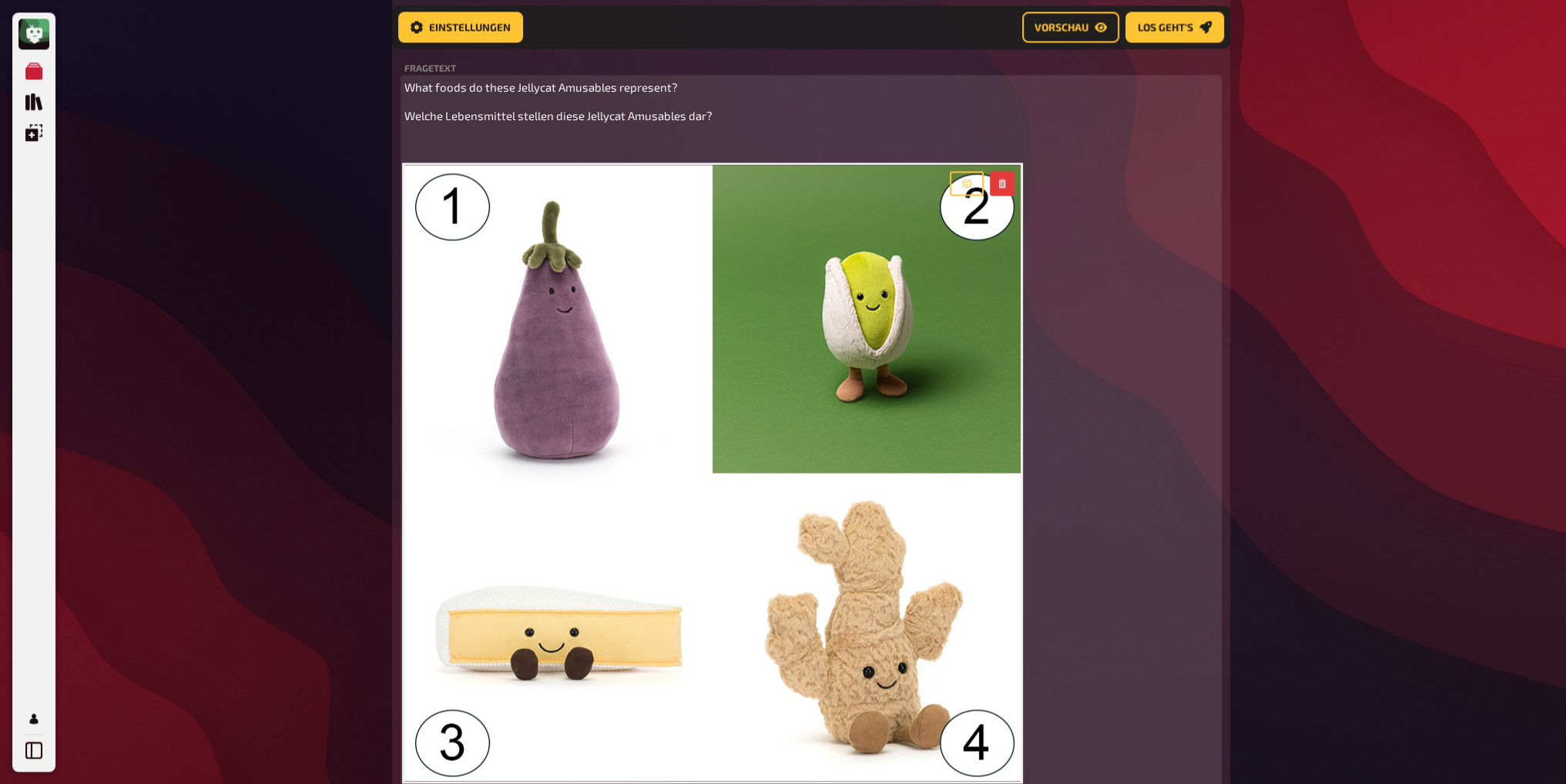
click at [524, 140] on p "﻿" at bounding box center [811, 145] width 814 height 18
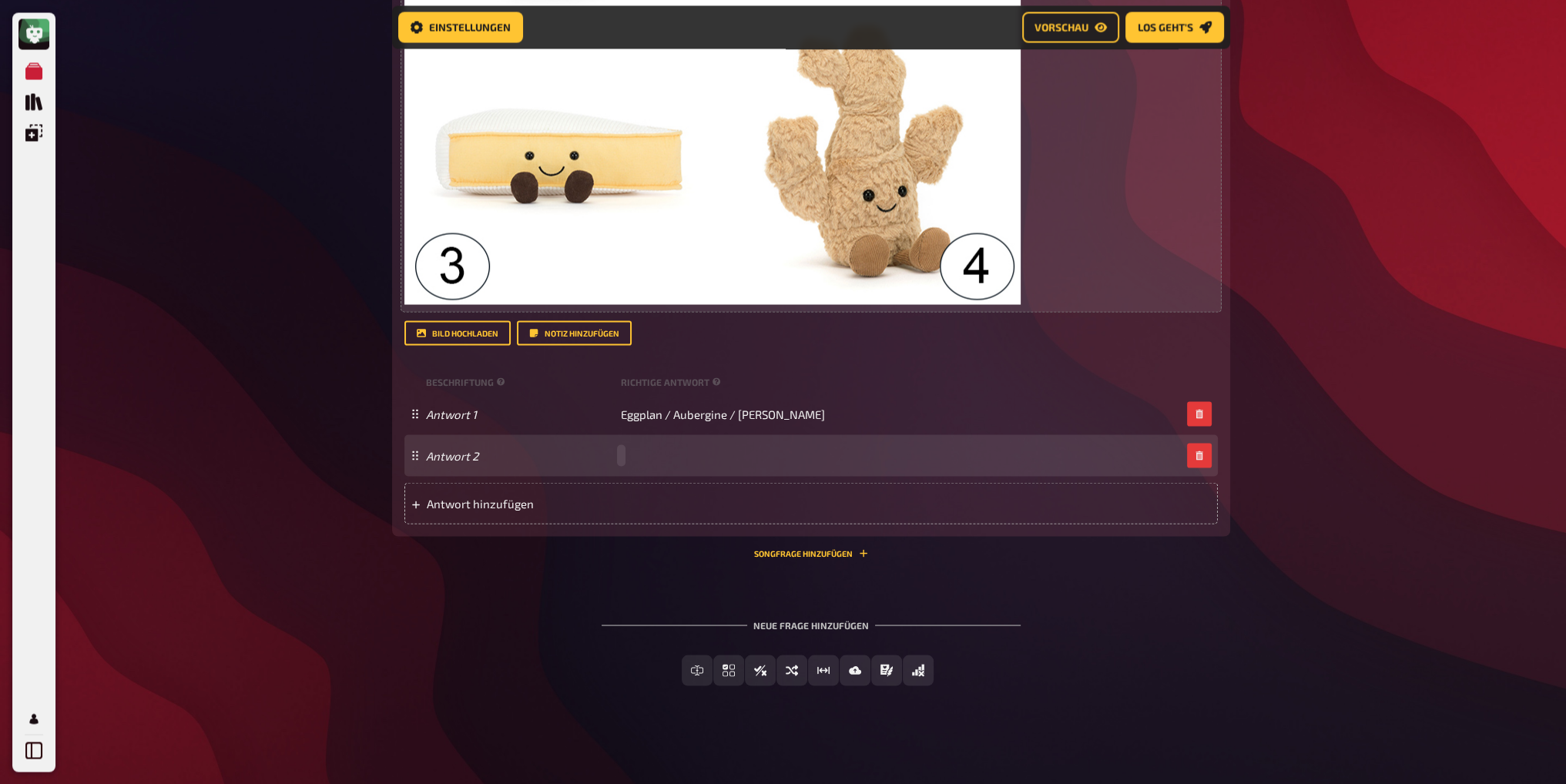
scroll to position [3690, 0]
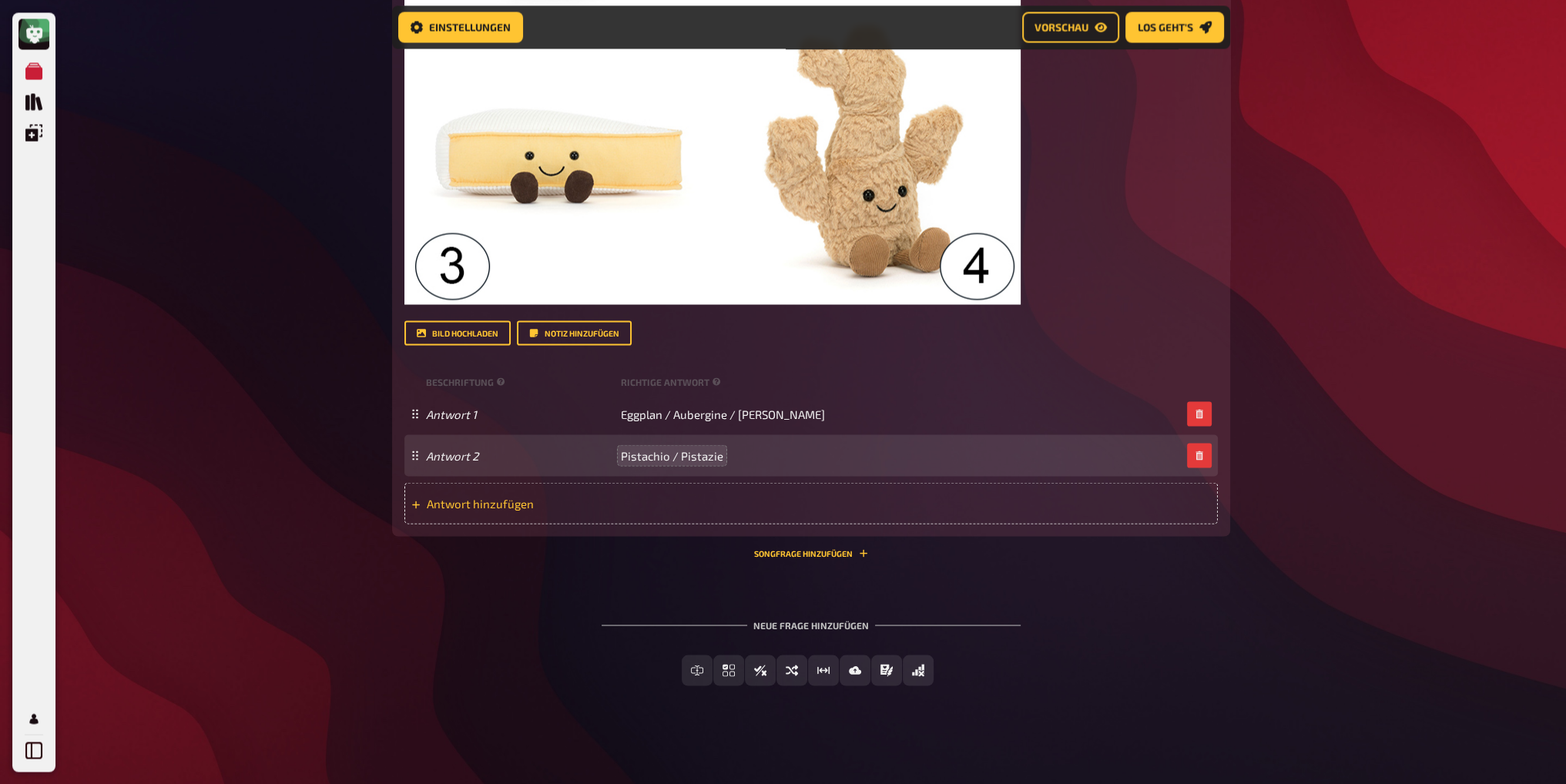
click at [564, 488] on div "Antwort hinzufügen" at bounding box center [811, 504] width 814 height 42
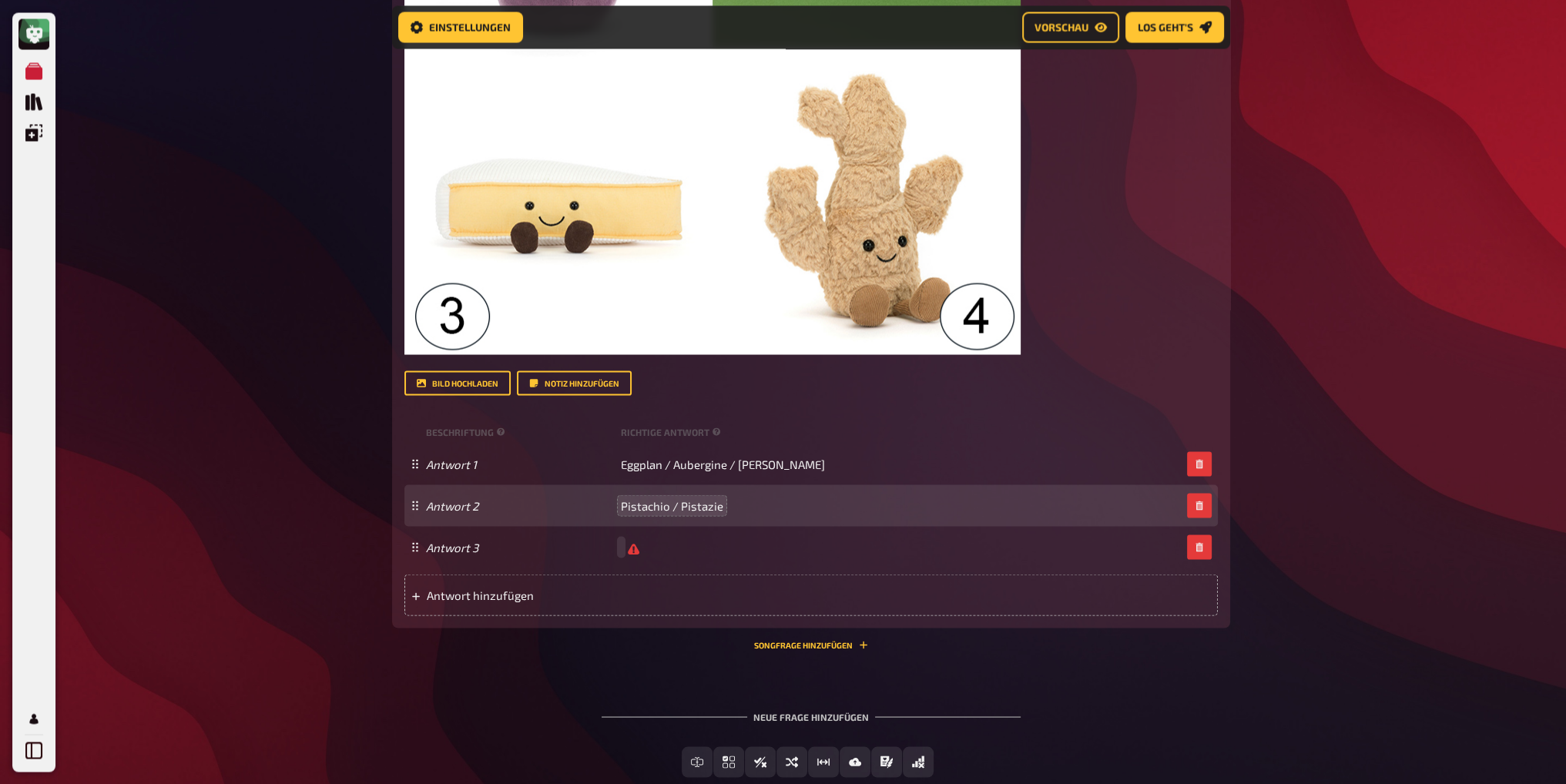
scroll to position [3613, 0]
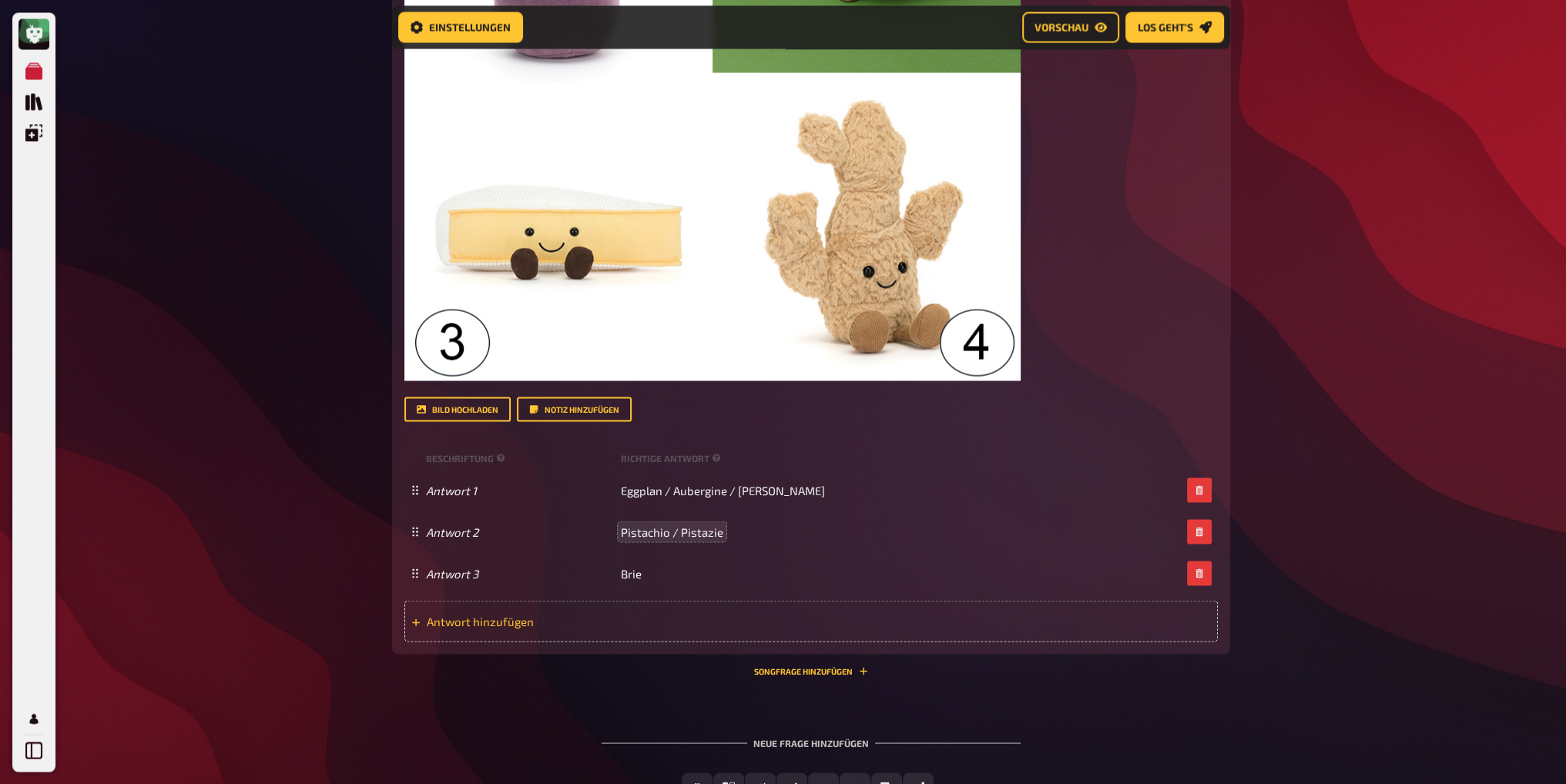
click at [564, 613] on div "Antwort hinzufügen" at bounding box center [811, 621] width 814 height 42
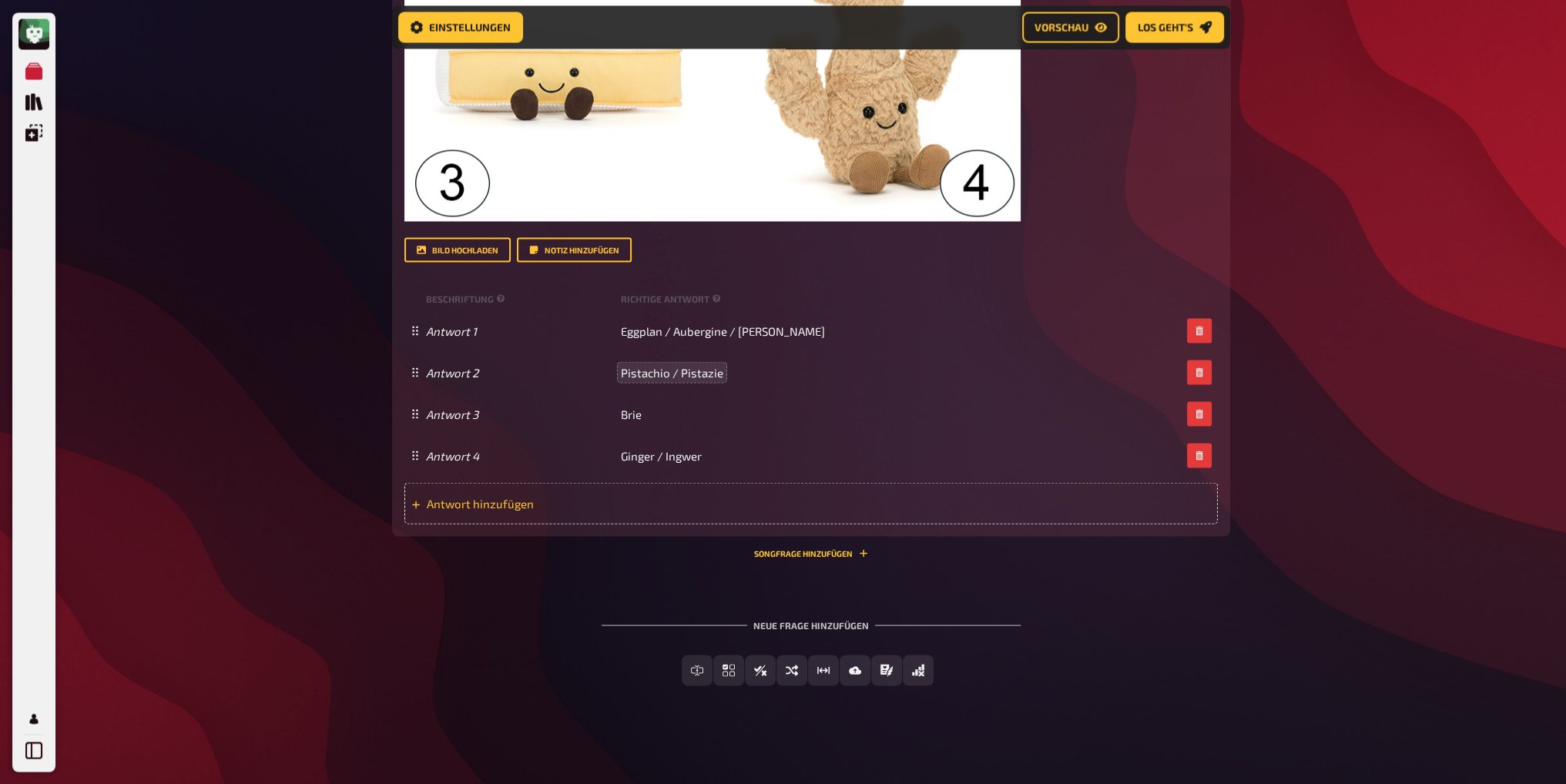
scroll to position [3773, 0]
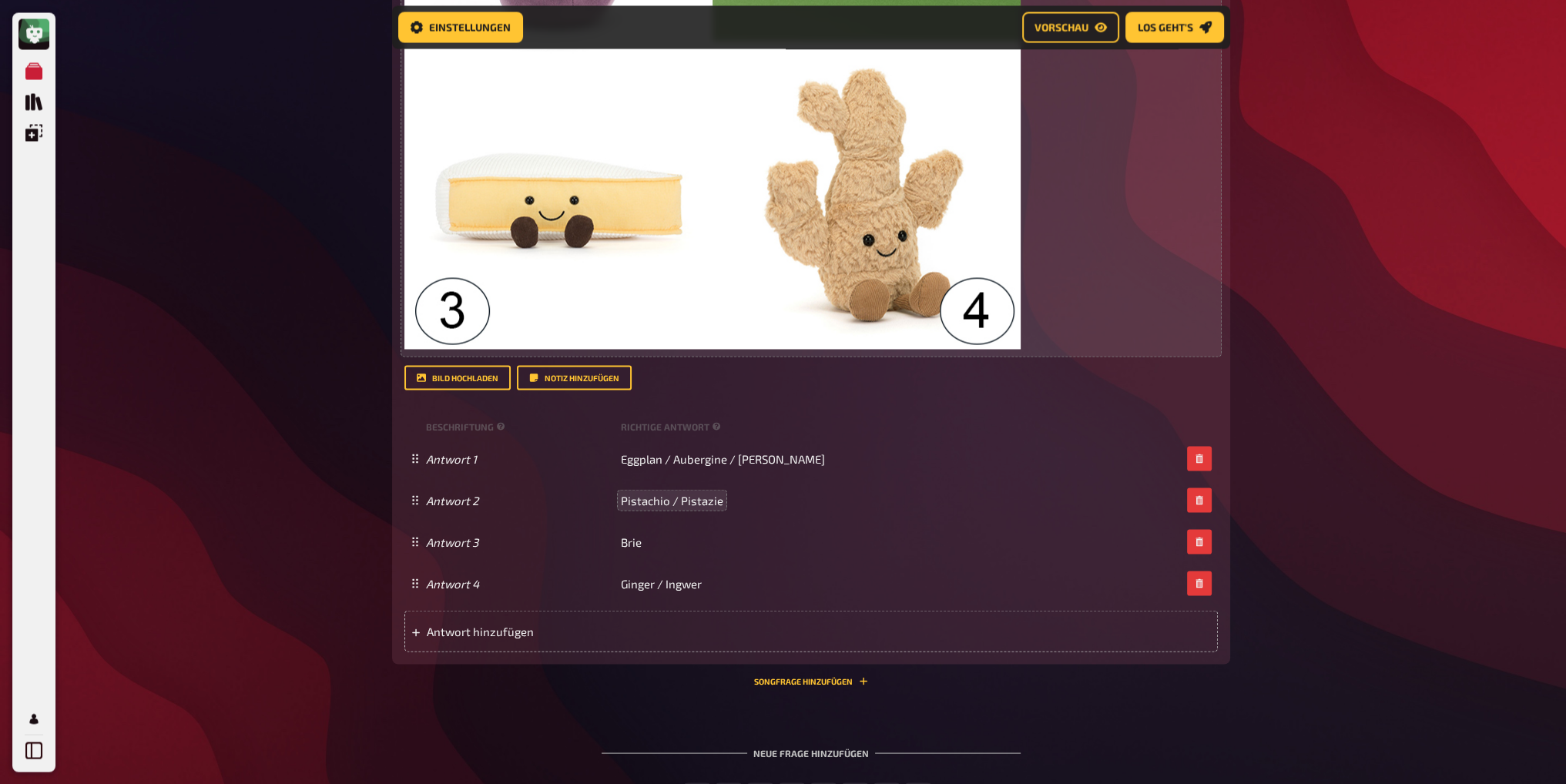
scroll to position [3696, 0]
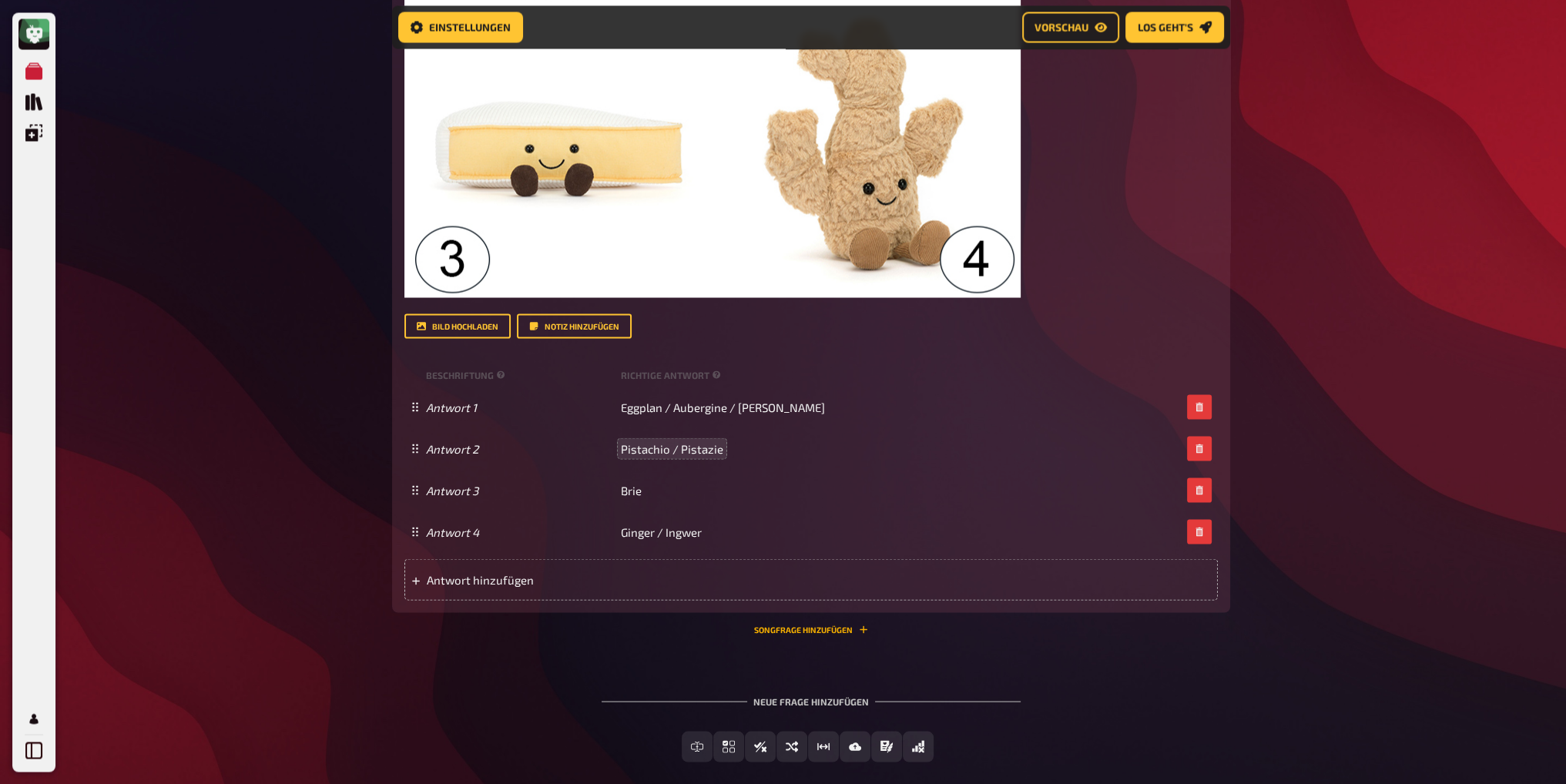
click at [801, 629] on button "Songfrage hinzufügen" at bounding box center [811, 629] width 114 height 9
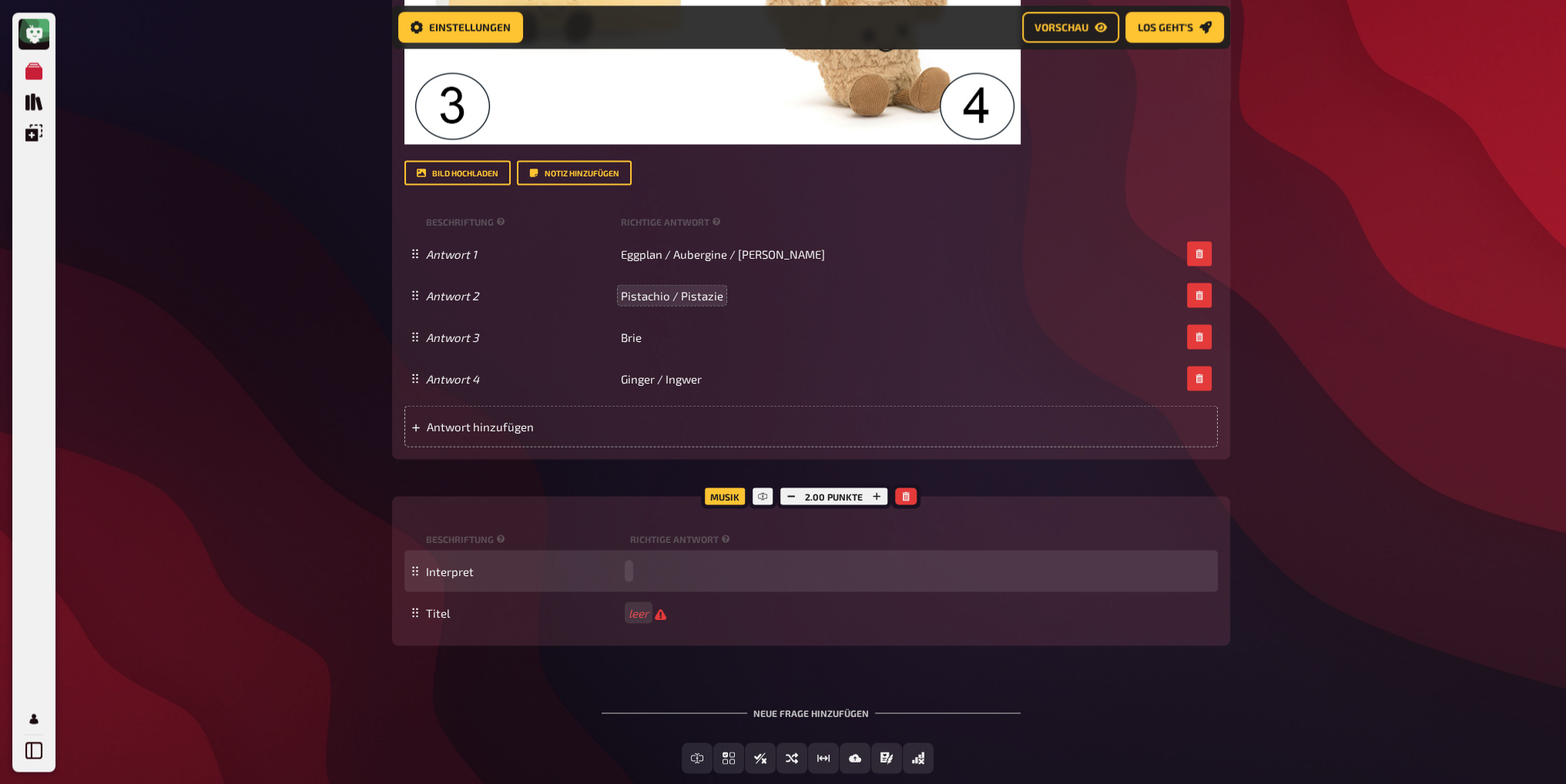
scroll to position [3850, 0]
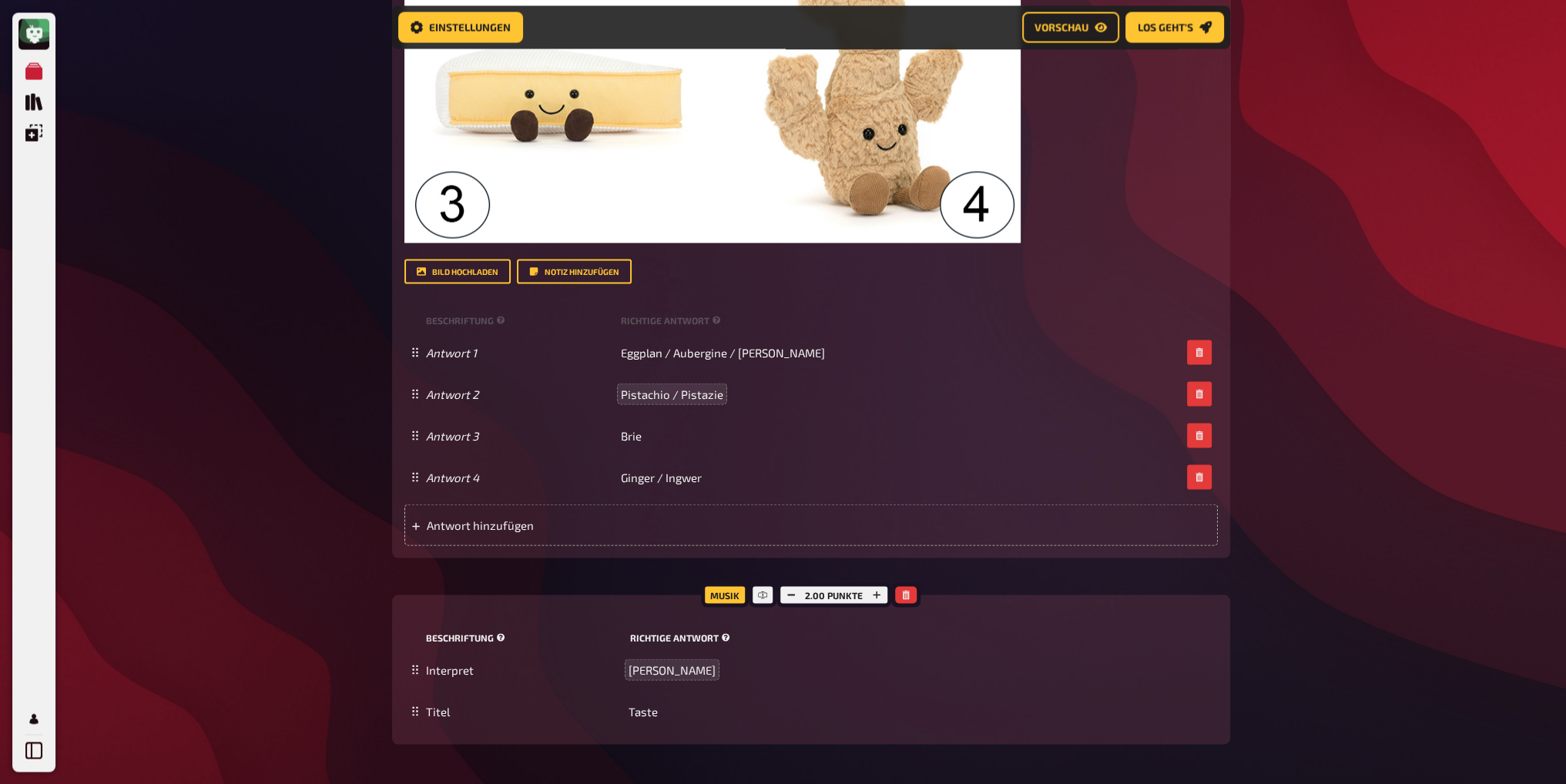
scroll to position [3938, 0]
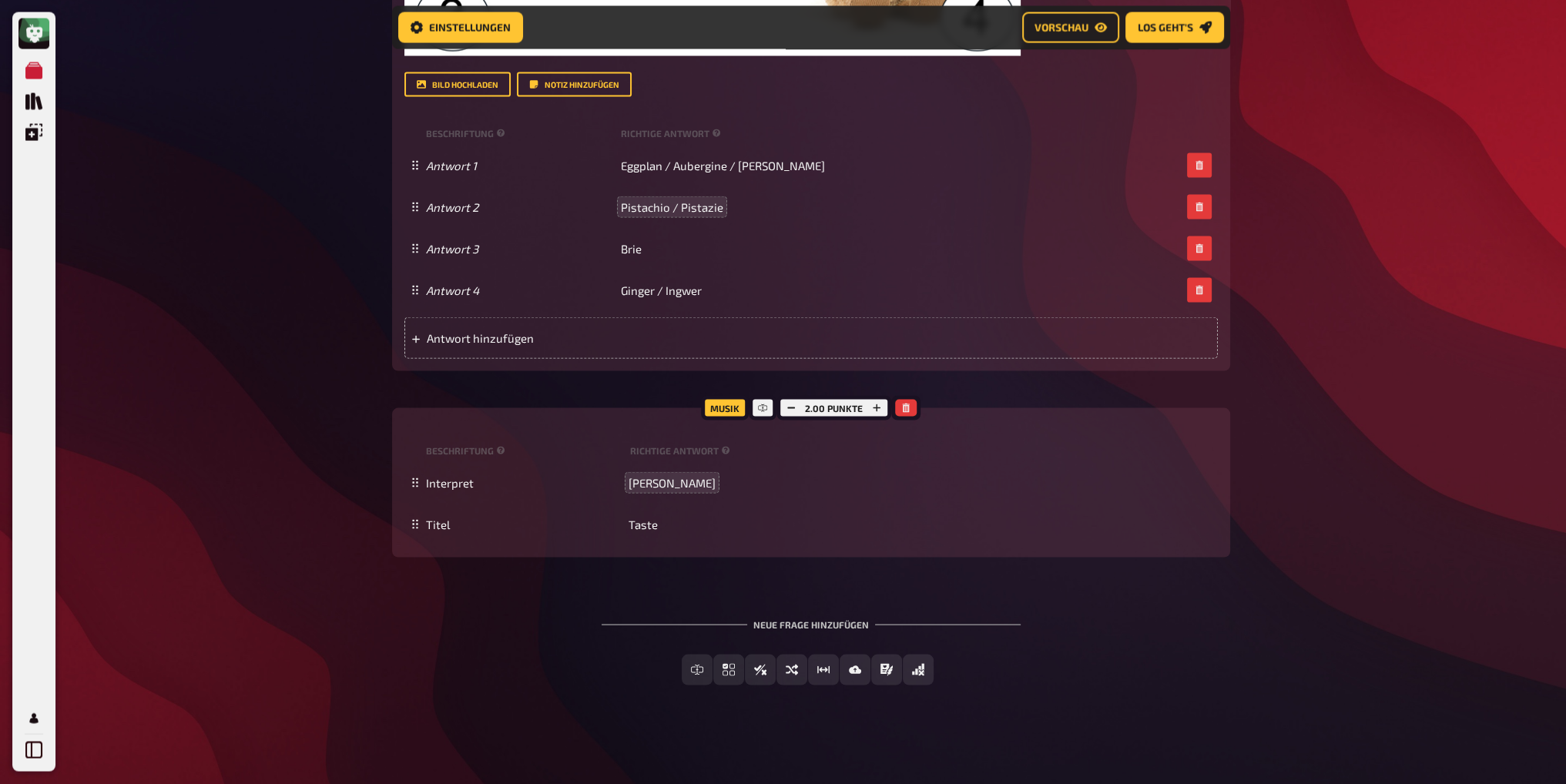
click at [487, 617] on div "Neue Frage hinzufügen Freitext Eingabe Einfachauswahl Wahr / Falsch Sortierfrag…" at bounding box center [811, 652] width 839 height 116
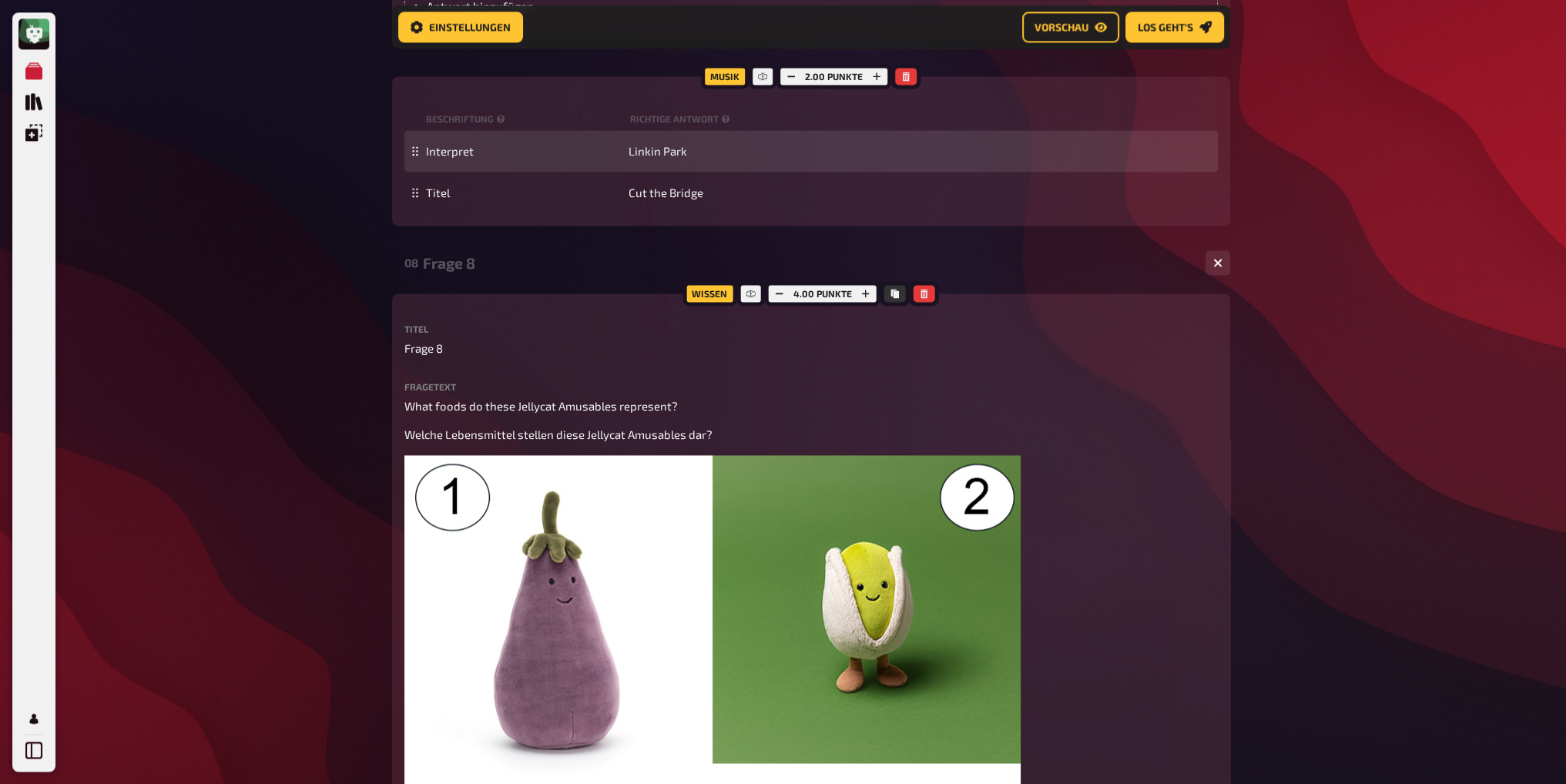
scroll to position [2782, 0]
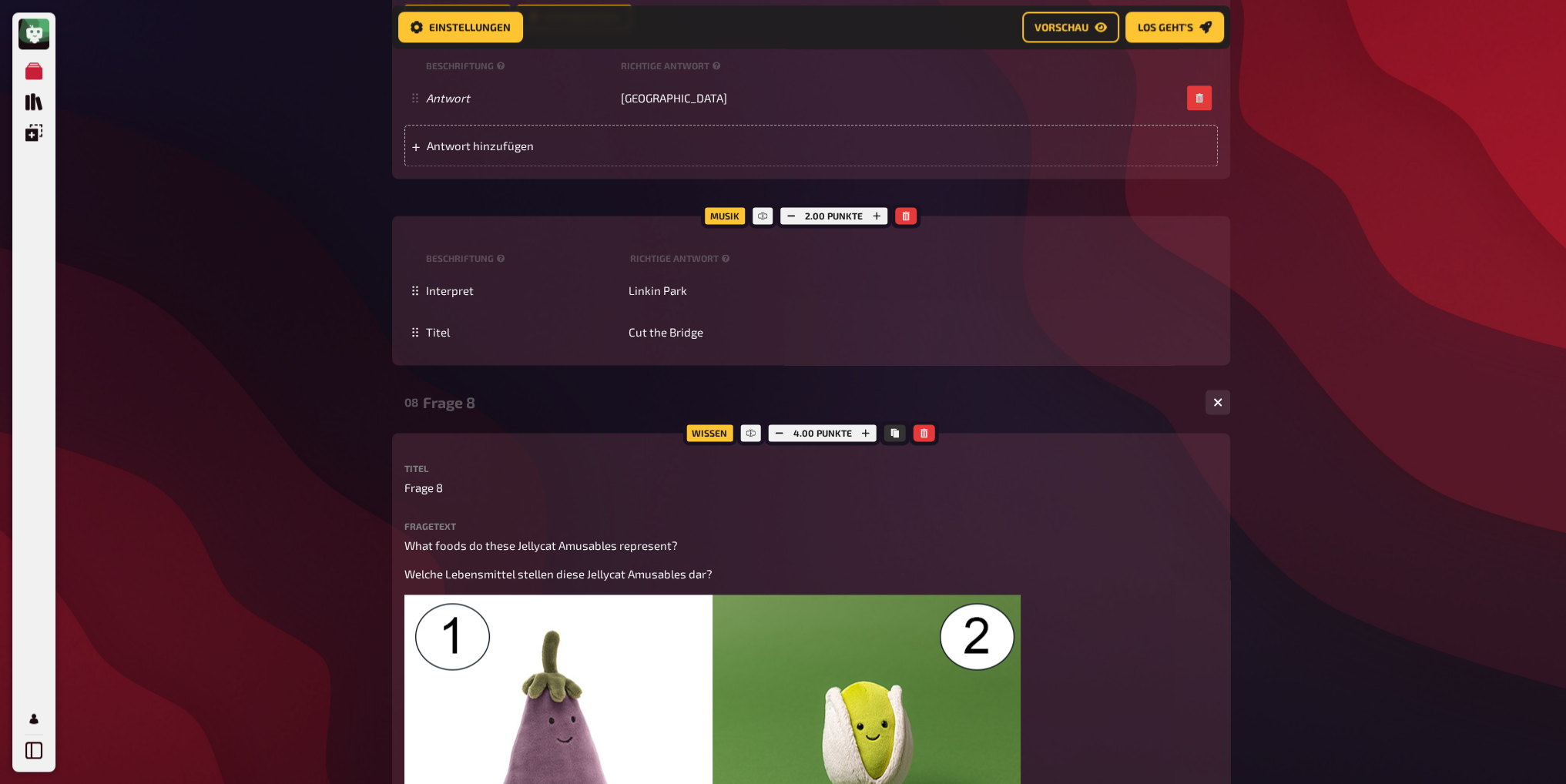
click at [472, 401] on div "Frage 8" at bounding box center [807, 402] width 770 height 18
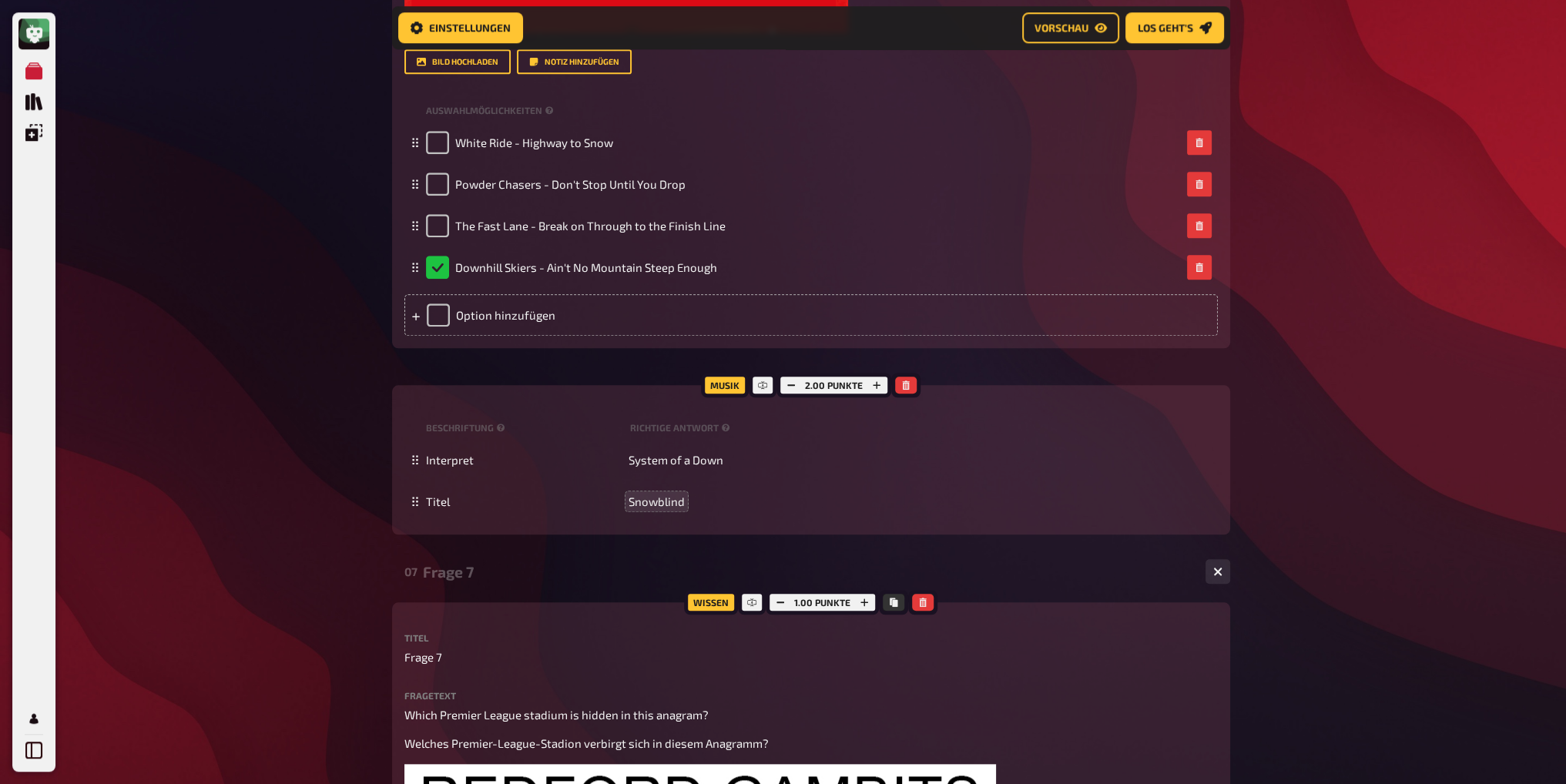
scroll to position [1941, 0]
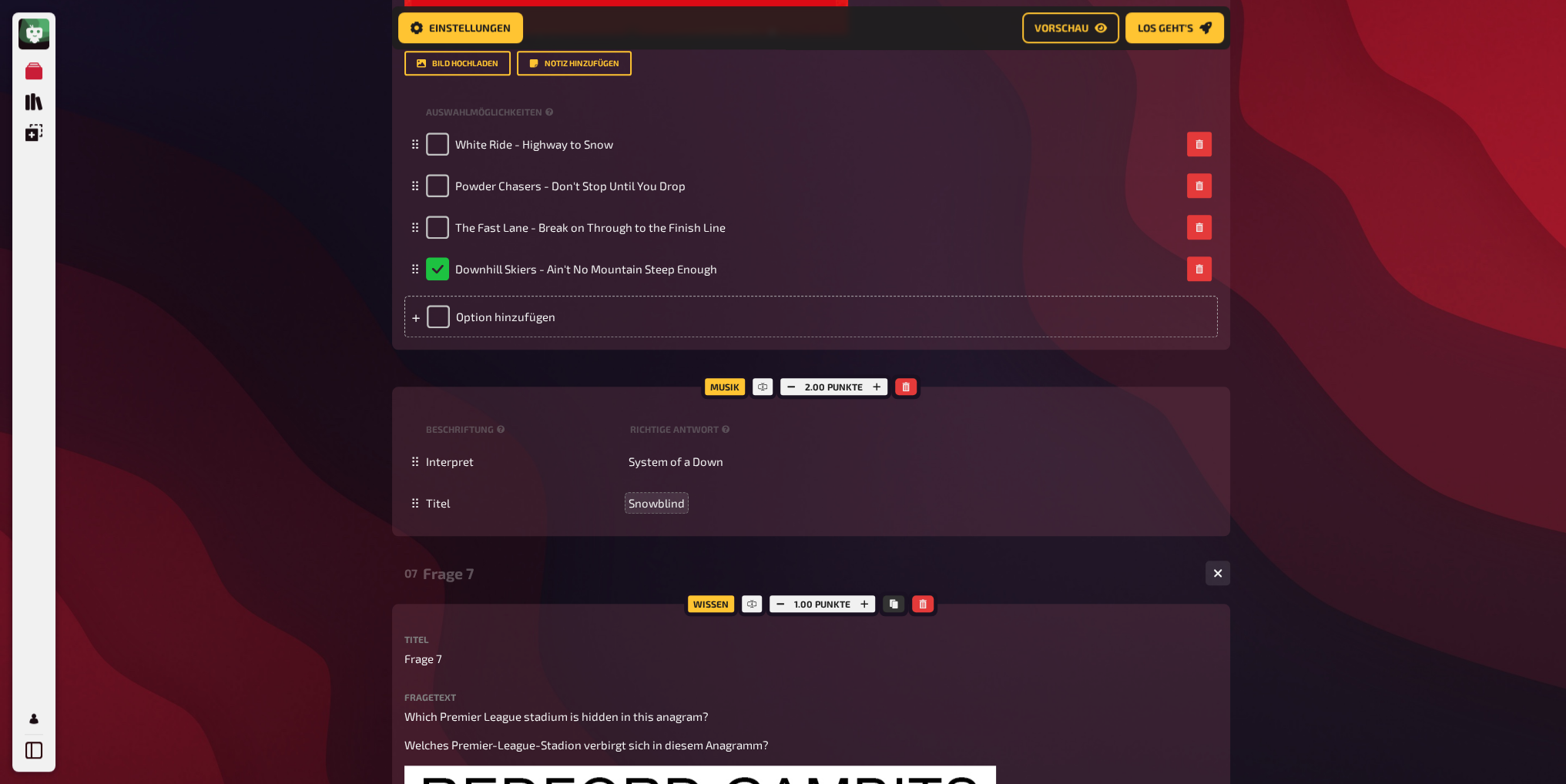
click at [459, 586] on div "07 Frage 7 1 1" at bounding box center [811, 573] width 839 height 37
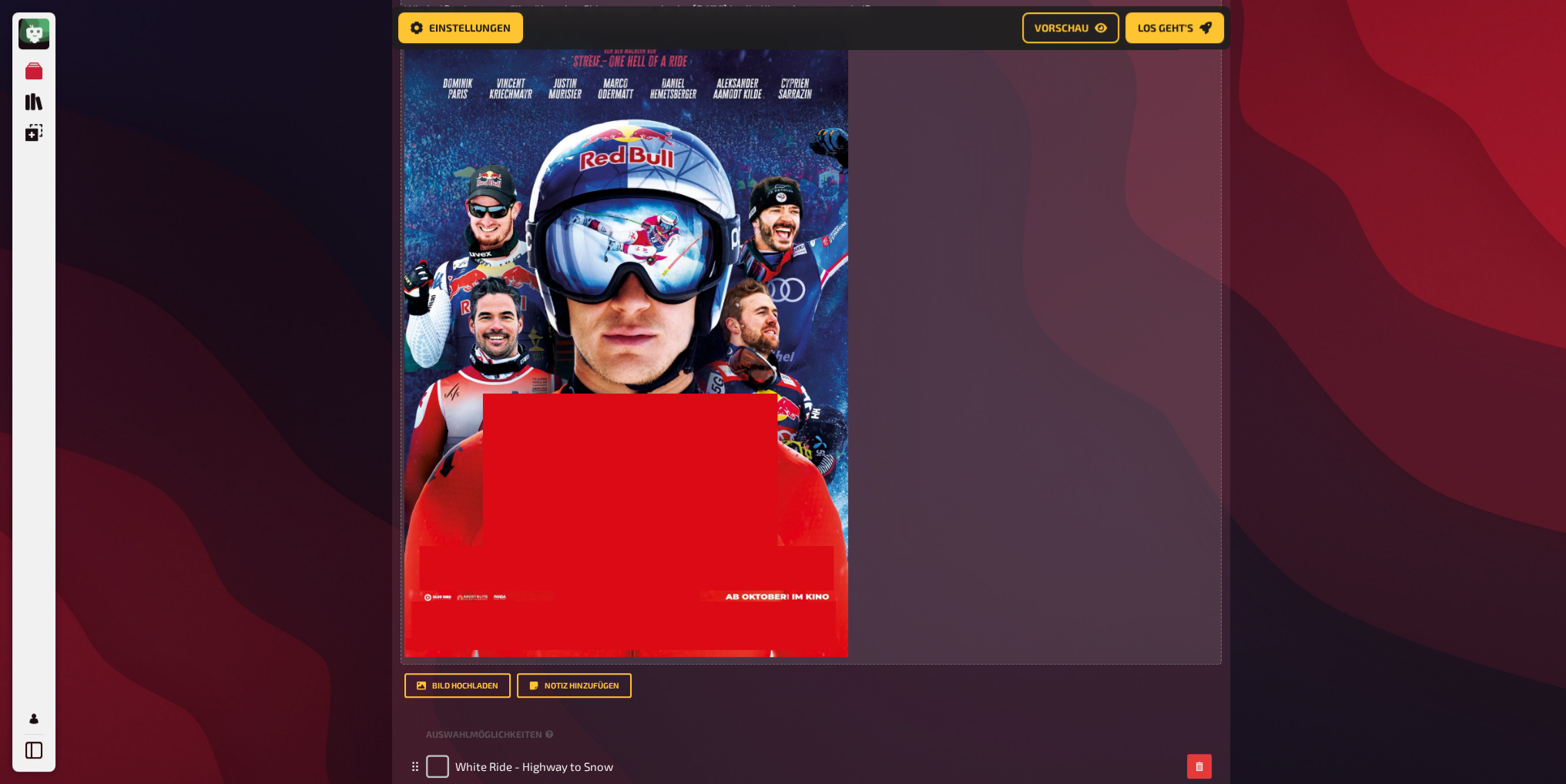
scroll to position [1094, 0]
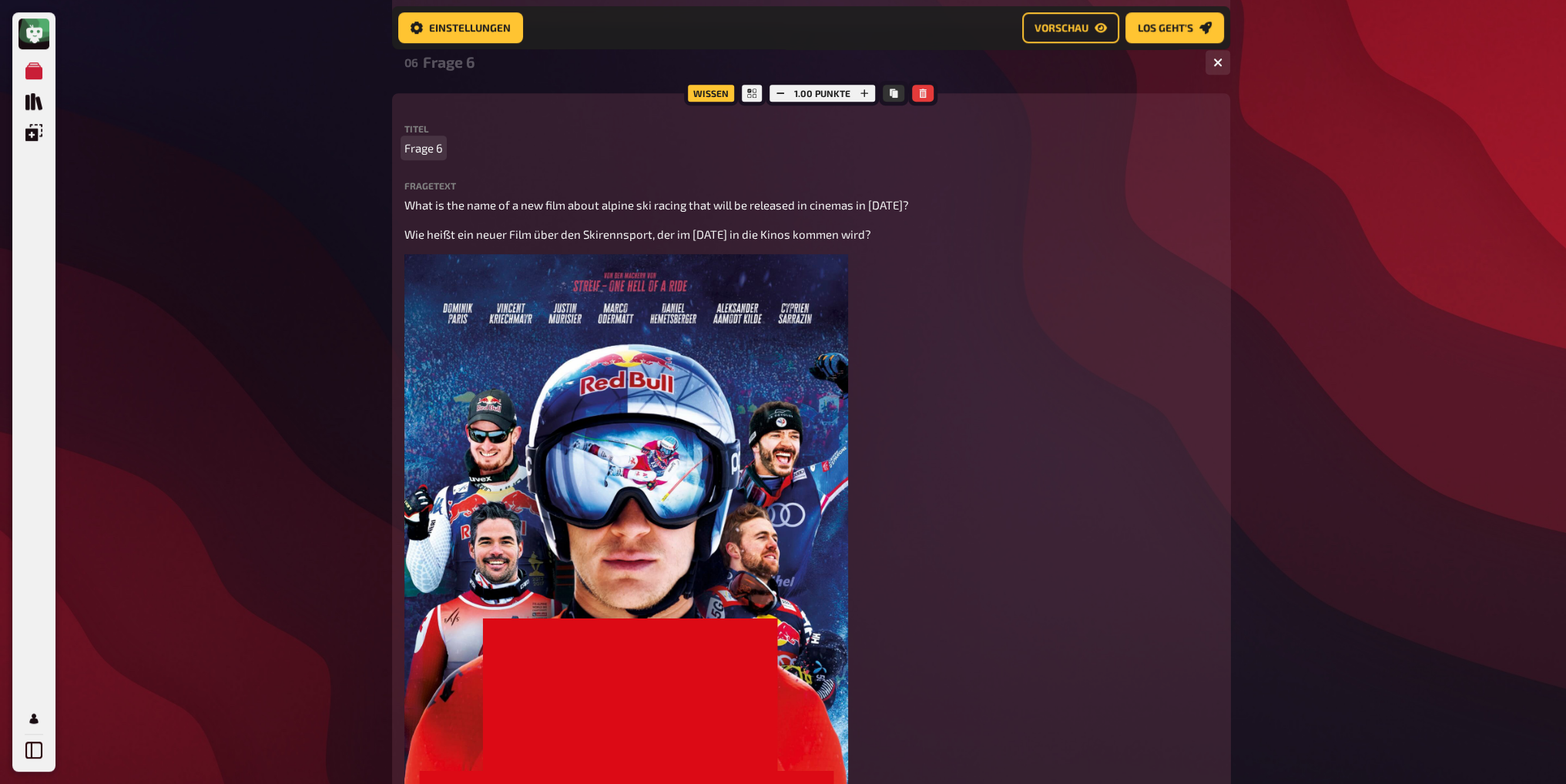
click at [448, 151] on p "Frage 6" at bounding box center [811, 148] width 814 height 18
click at [530, 129] on label "Titel" at bounding box center [811, 129] width 814 height 9
click at [499, 64] on div "Frage 6" at bounding box center [807, 61] width 770 height 18
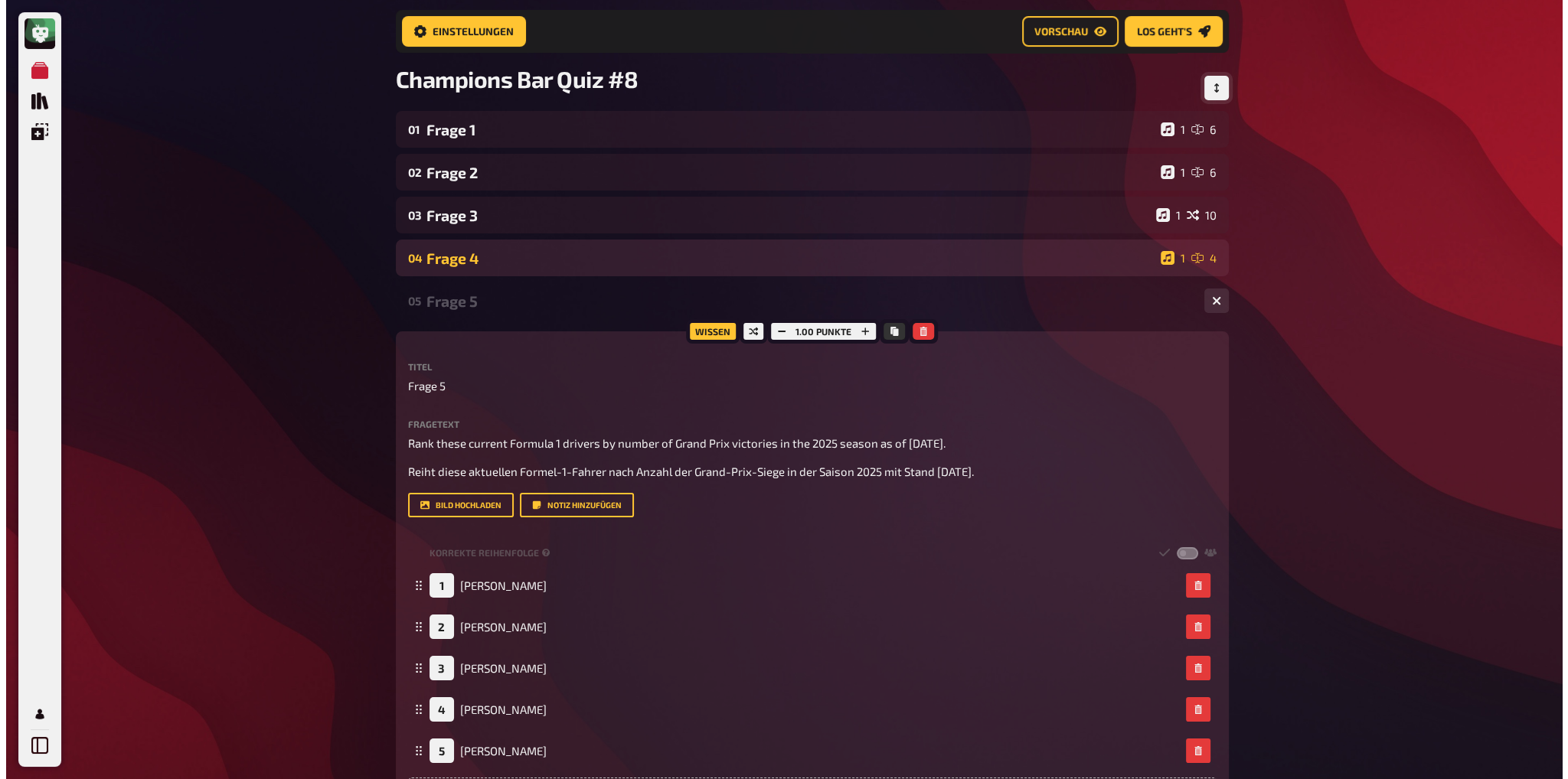
scroll to position [0, 0]
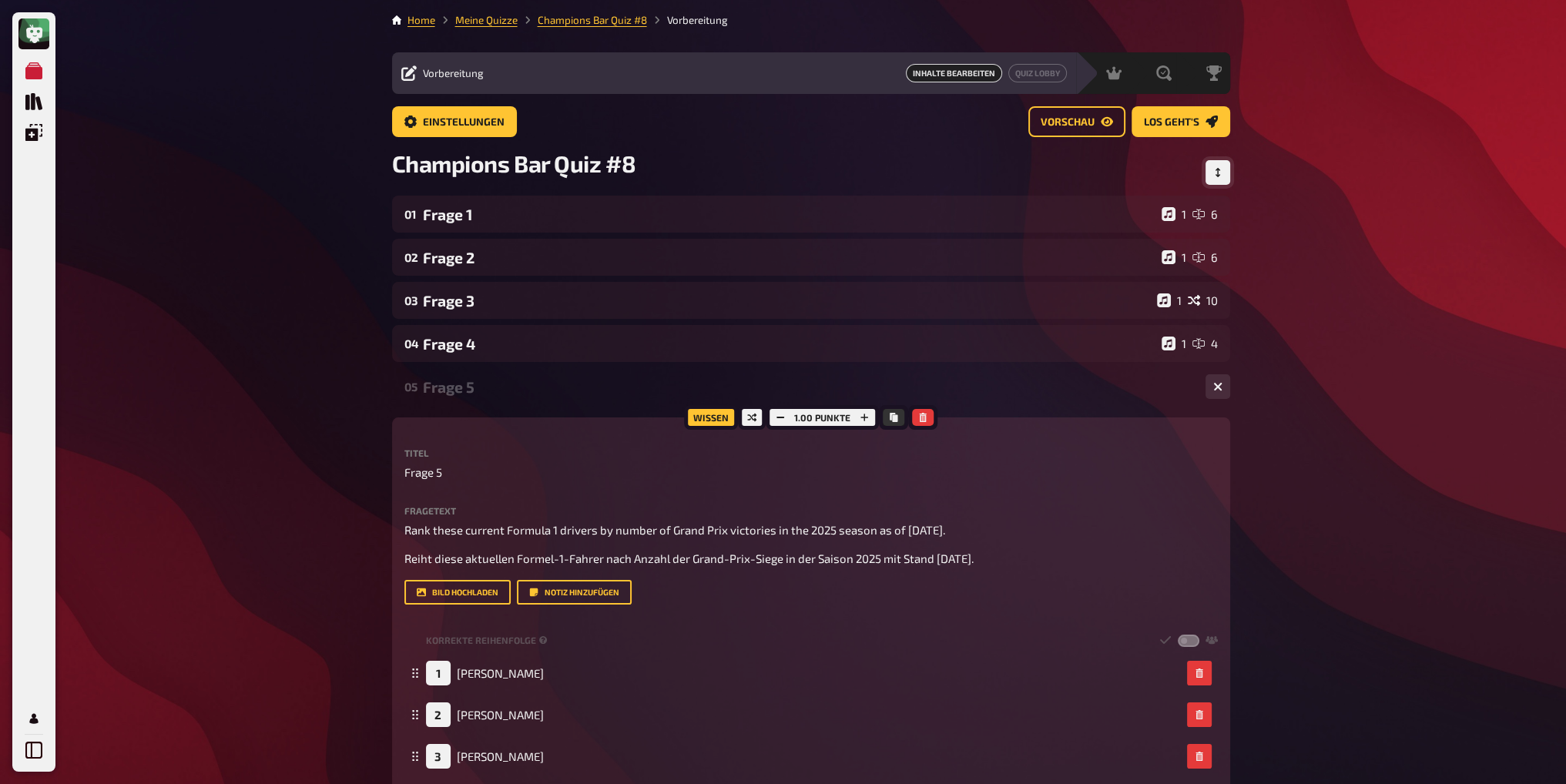
click at [475, 389] on div "Frage 5" at bounding box center [807, 387] width 770 height 18
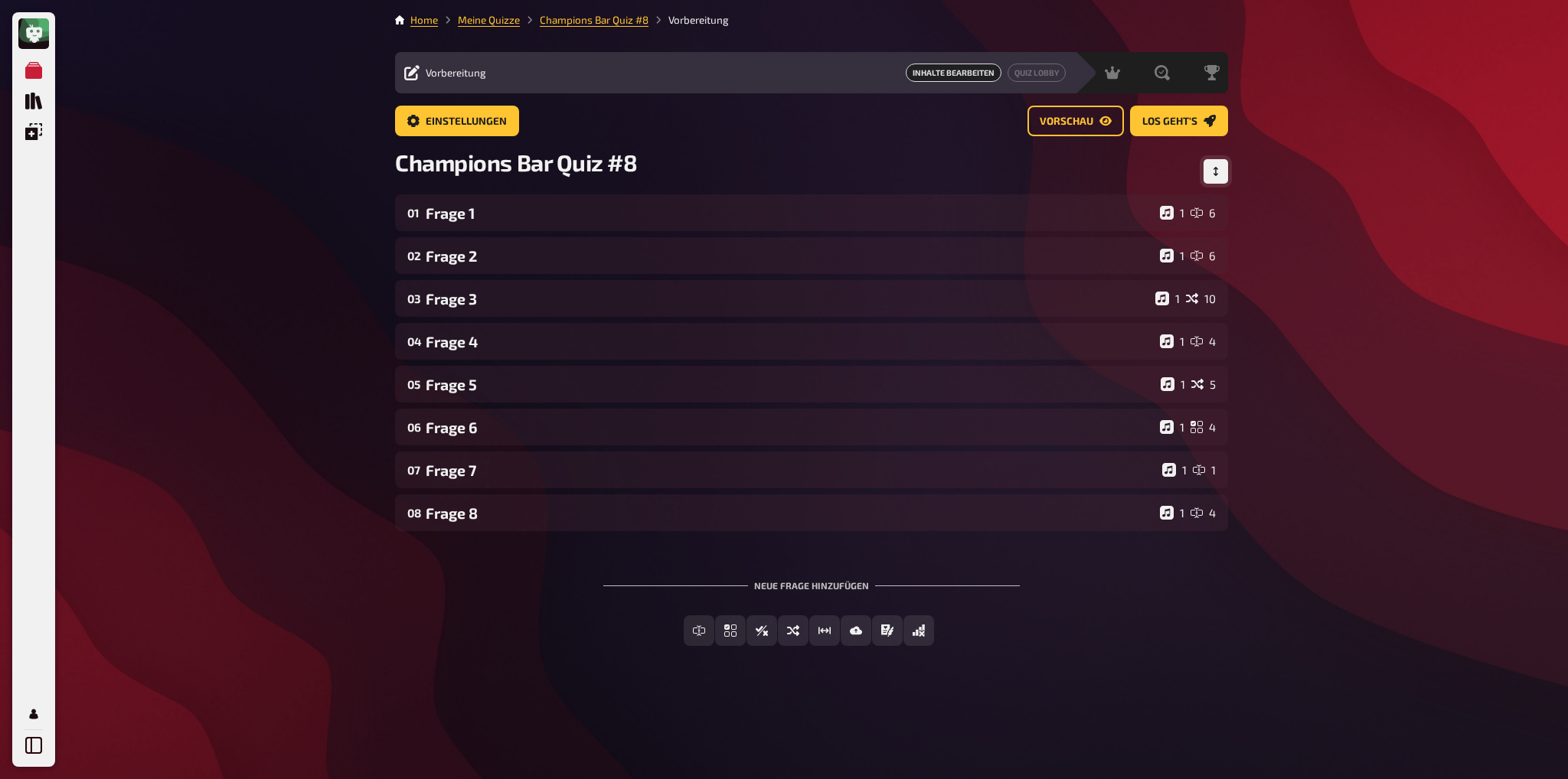
click at [1312, 394] on div "Meine Quizze Quiz Sammlung Einblendungen Profil Home Meine Quizze Champions Bar…" at bounding box center [784, 389] width 1568 height 779
click at [695, 635] on span "Einfachauswahl" at bounding box center [739, 632] width 91 height 11
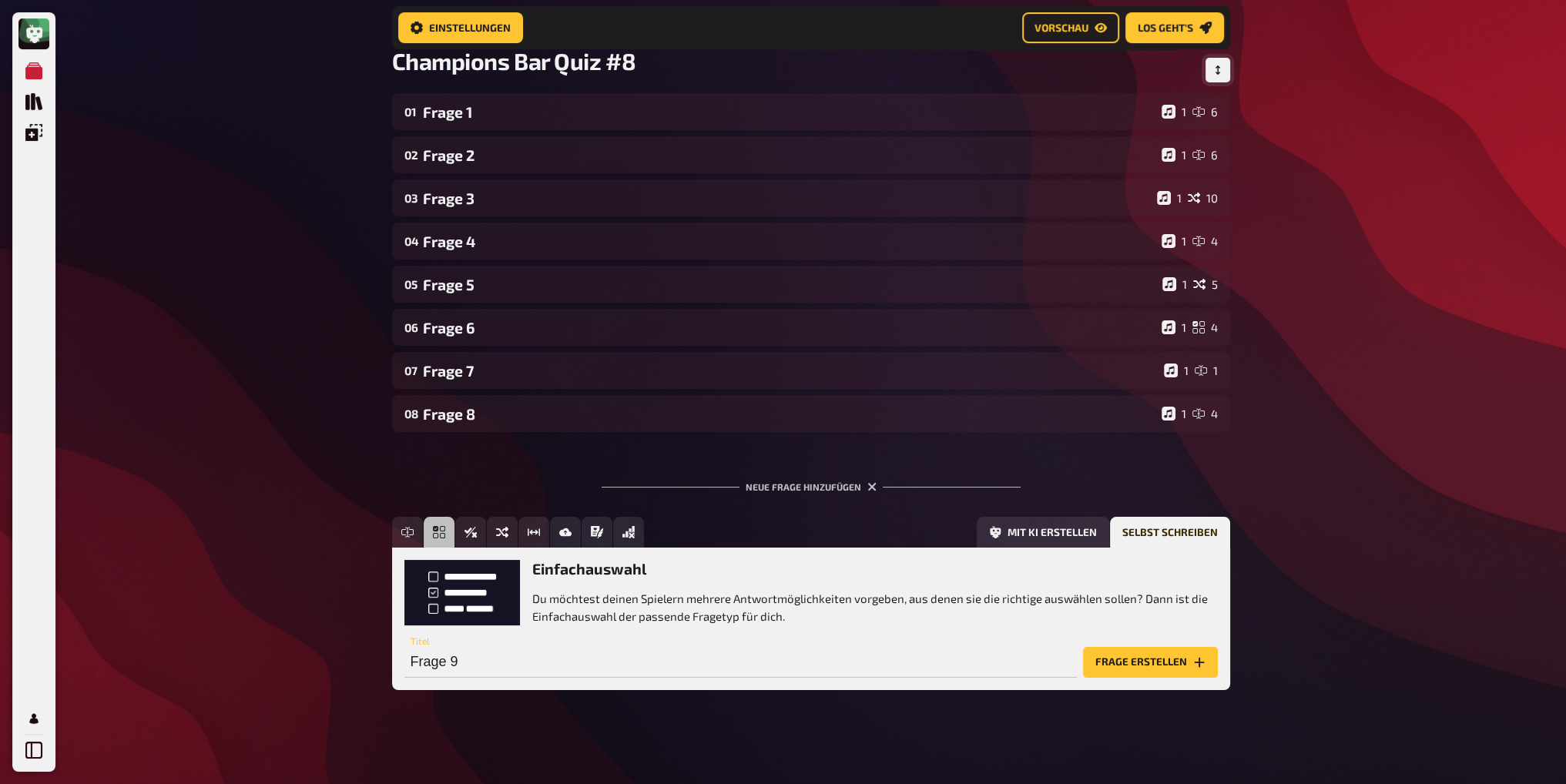
scroll to position [120, 0]
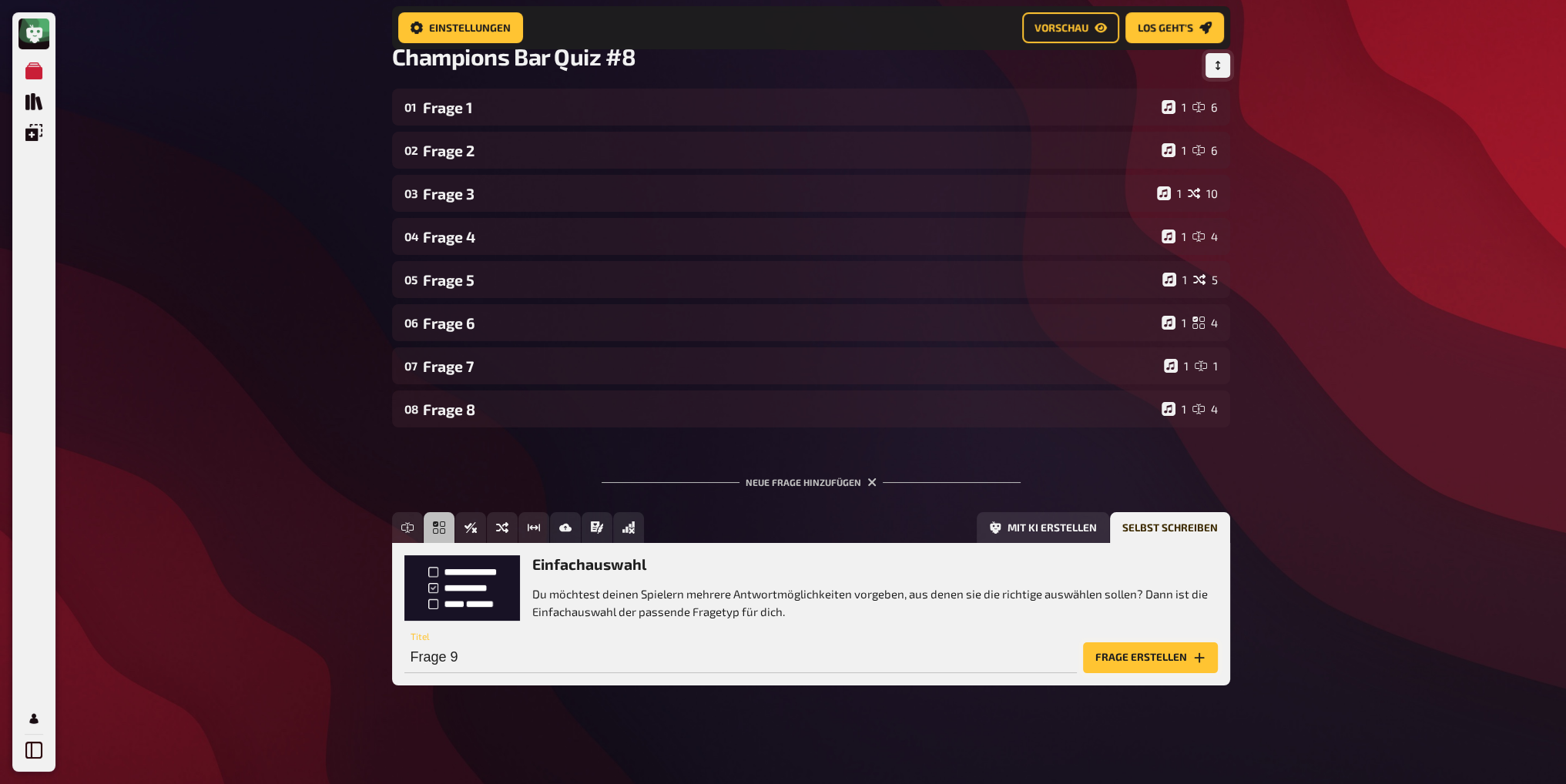
click at [1133, 650] on button "Frage erstellen" at bounding box center [1150, 658] width 134 height 31
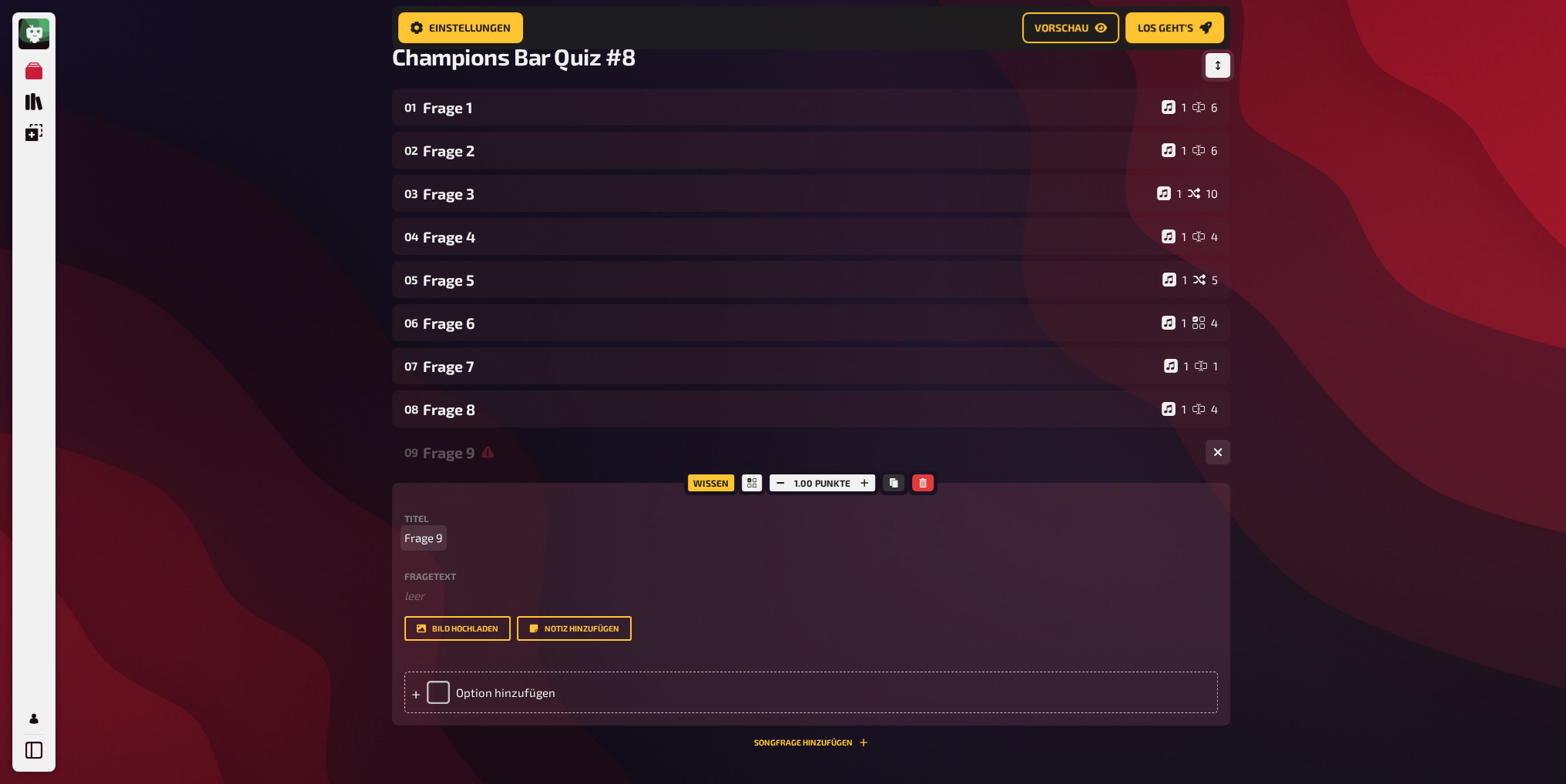
click at [438, 545] on span "Frage 9" at bounding box center [424, 538] width 39 height 18
click at [419, 598] on p "﻿ leer" at bounding box center [811, 595] width 814 height 18
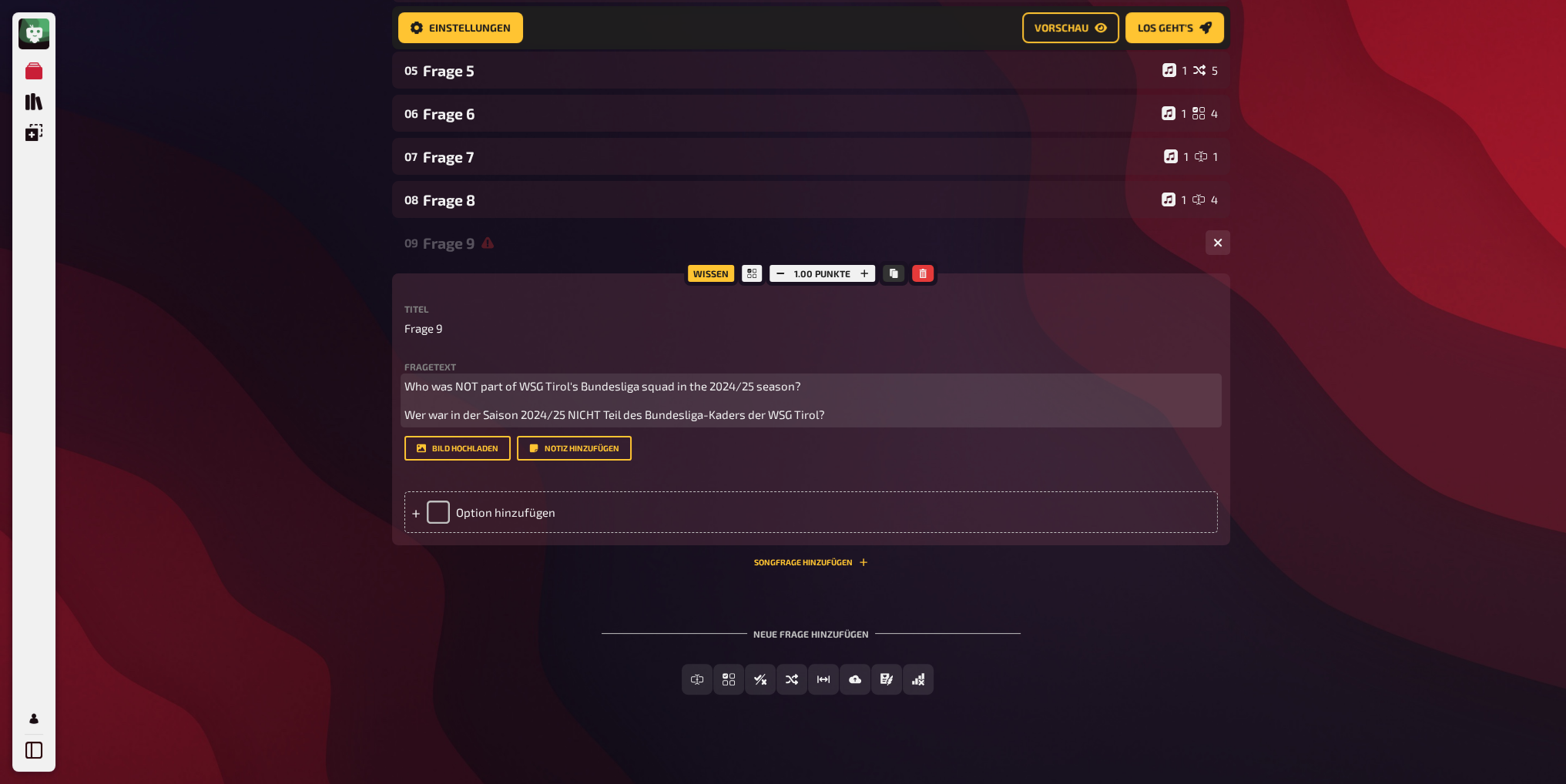
scroll to position [338, 0]
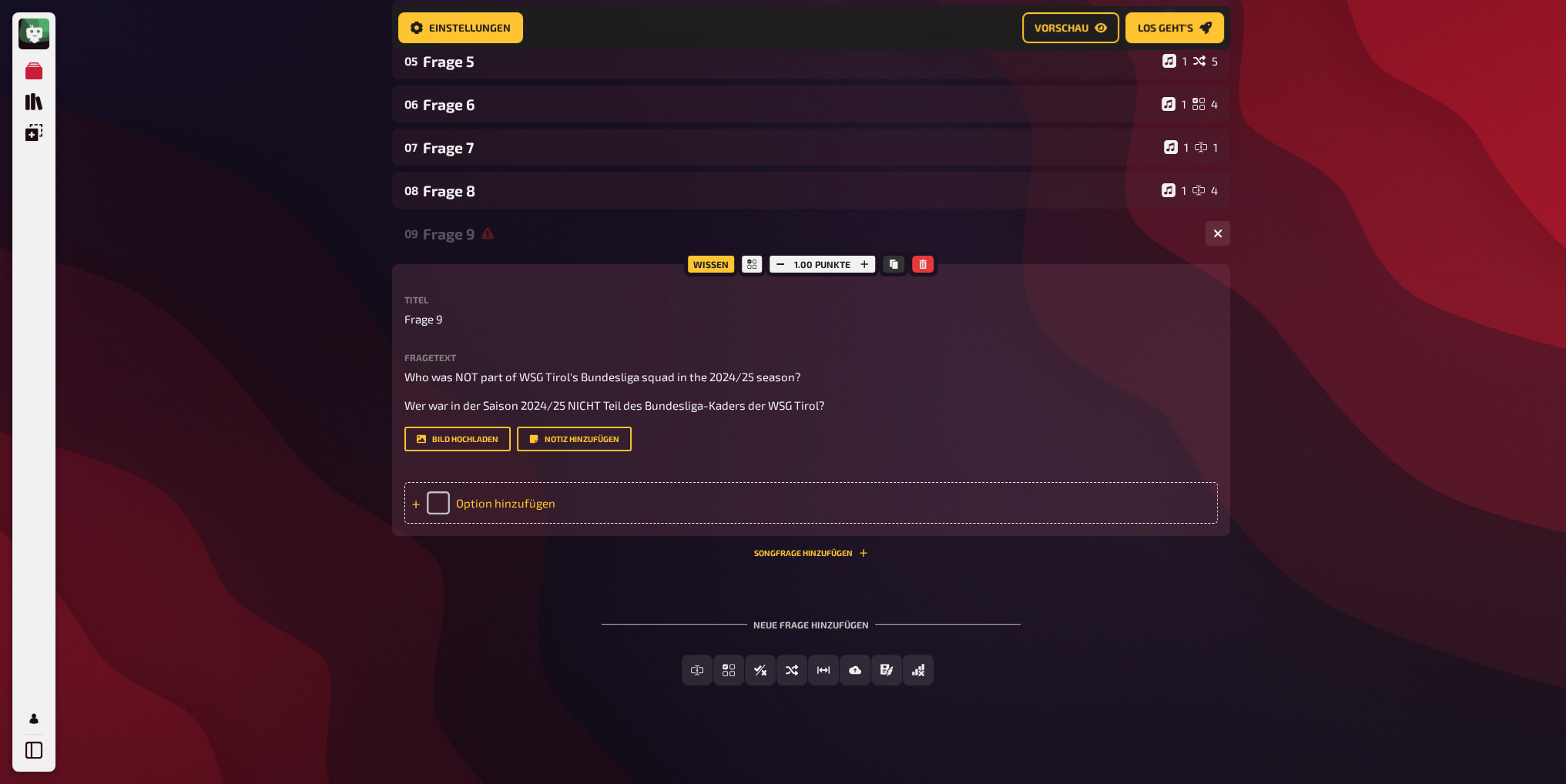
click at [440, 504] on div "Option hinzufügen" at bounding box center [811, 504] width 814 height 42
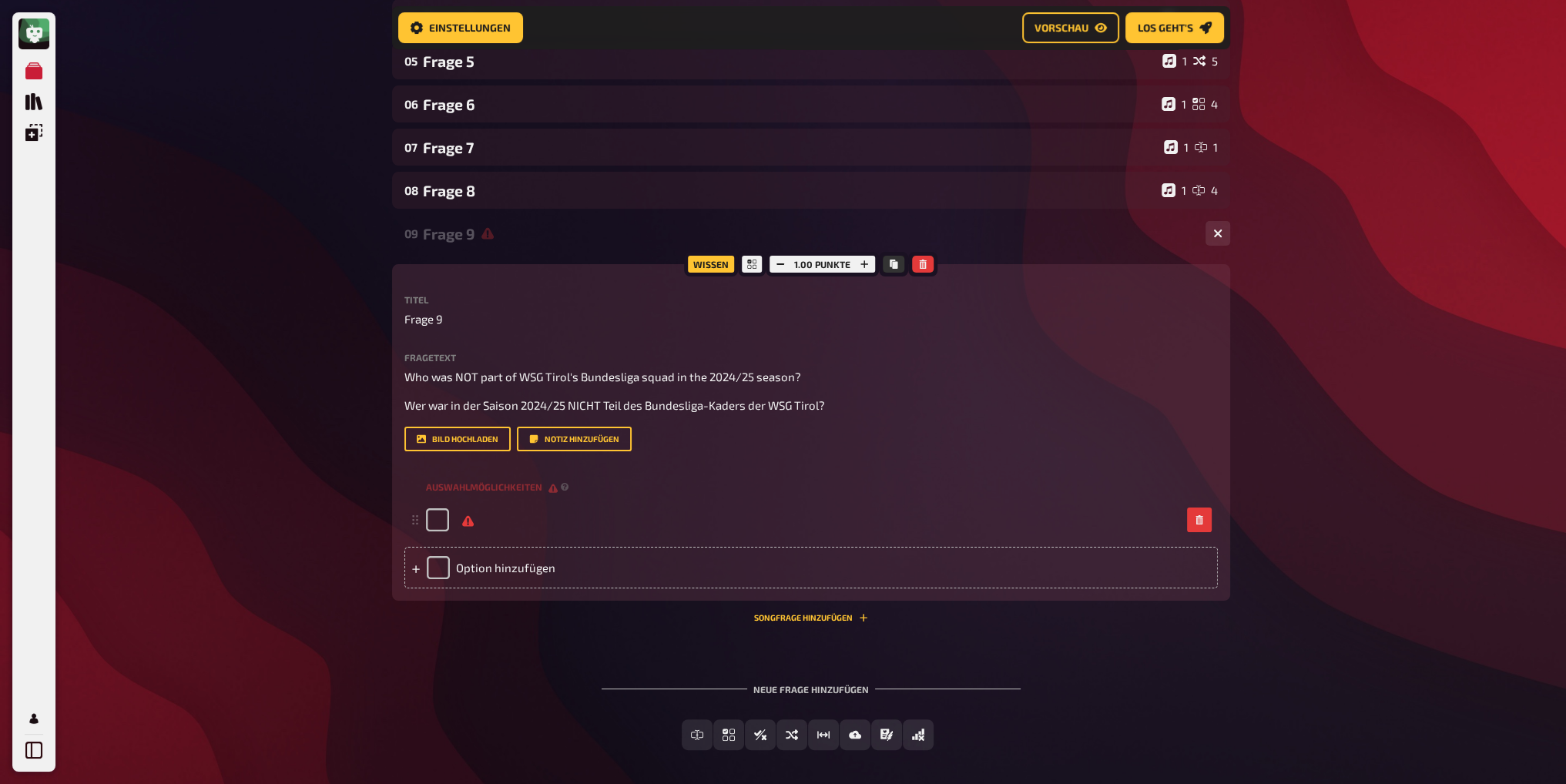
scroll to position [402, 0]
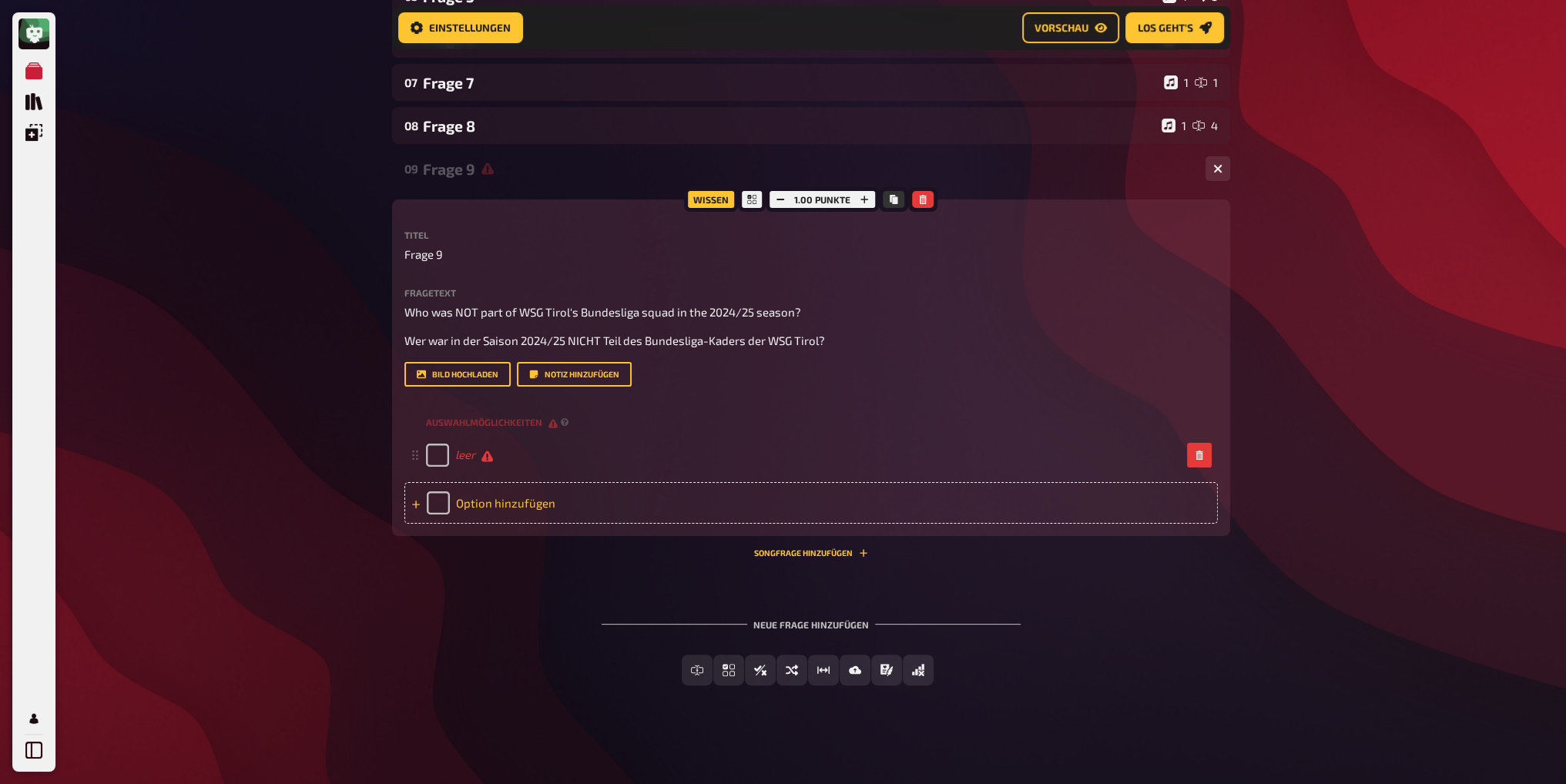
click at [526, 500] on div "Option hinzufügen" at bounding box center [811, 504] width 814 height 42
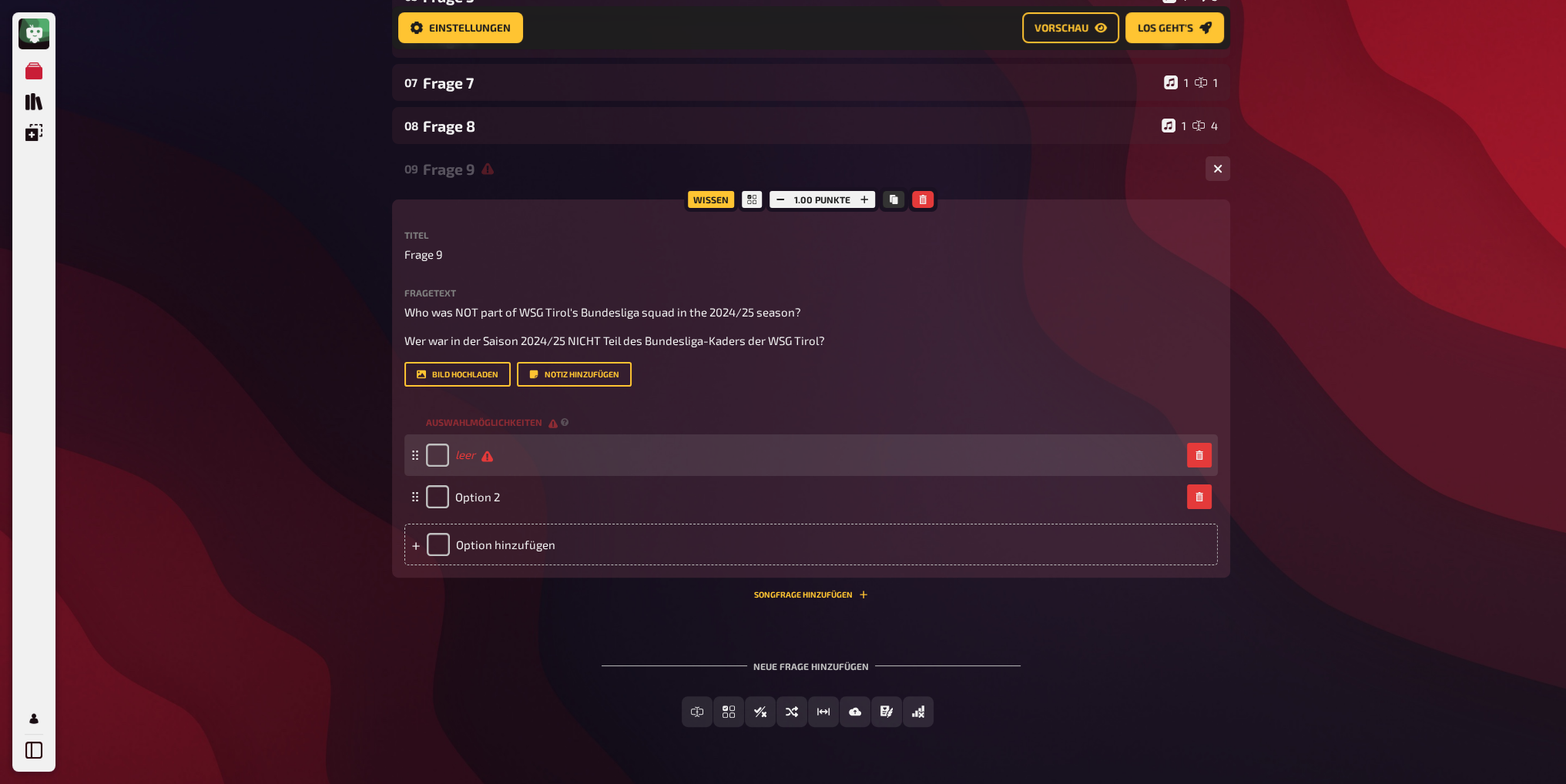
click at [502, 448] on div "leer" at bounding box center [803, 455] width 755 height 23
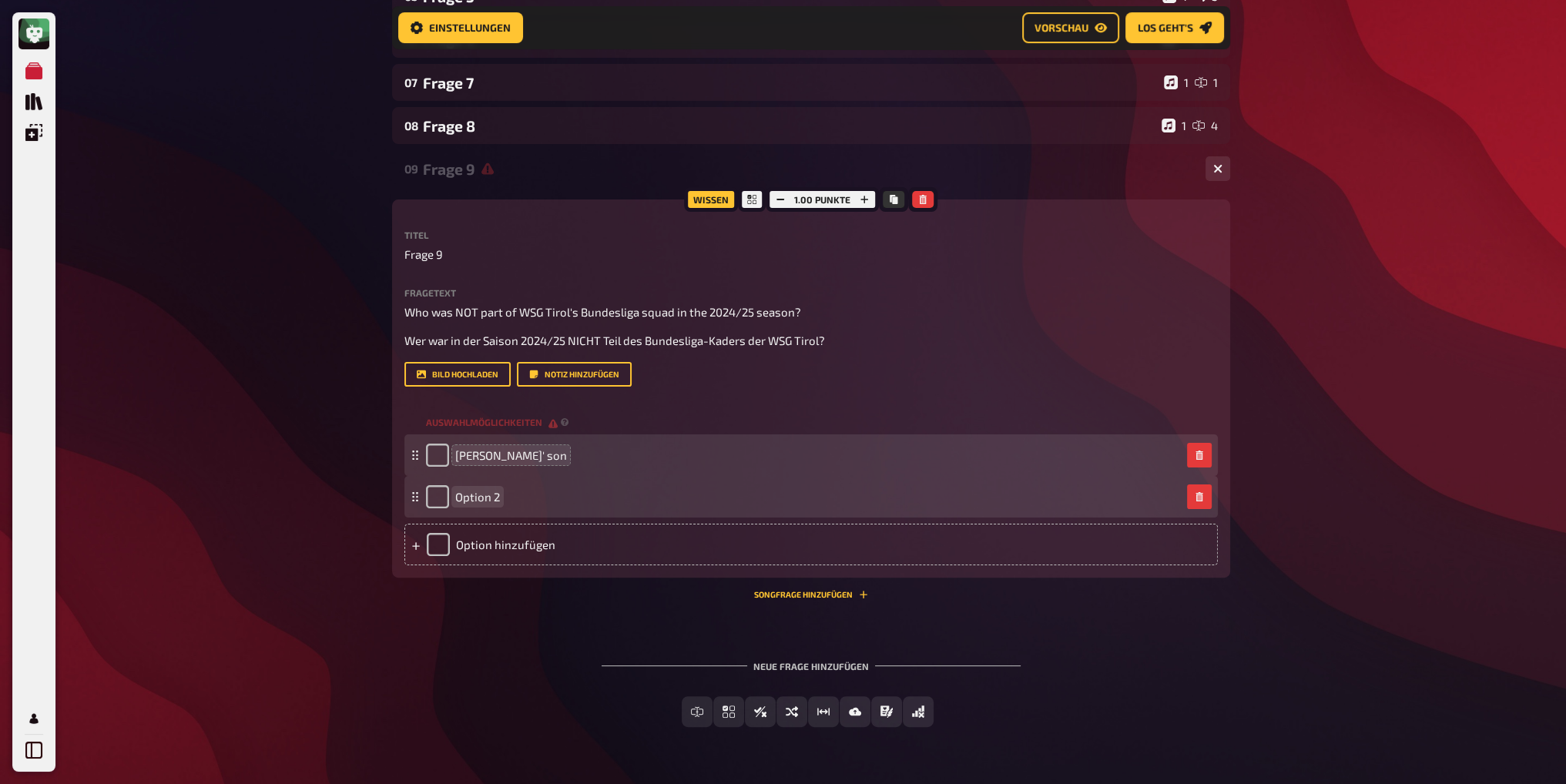
click at [493, 490] on span "Option 2" at bounding box center [477, 497] width 44 height 14
paste span
drag, startPoint x: 598, startPoint y: 492, endPoint x: 696, endPoint y: 497, distance: 98.1
click at [696, 500] on div "Hansi Hinterseer's nephewOption 2" at bounding box center [803, 497] width 755 height 23
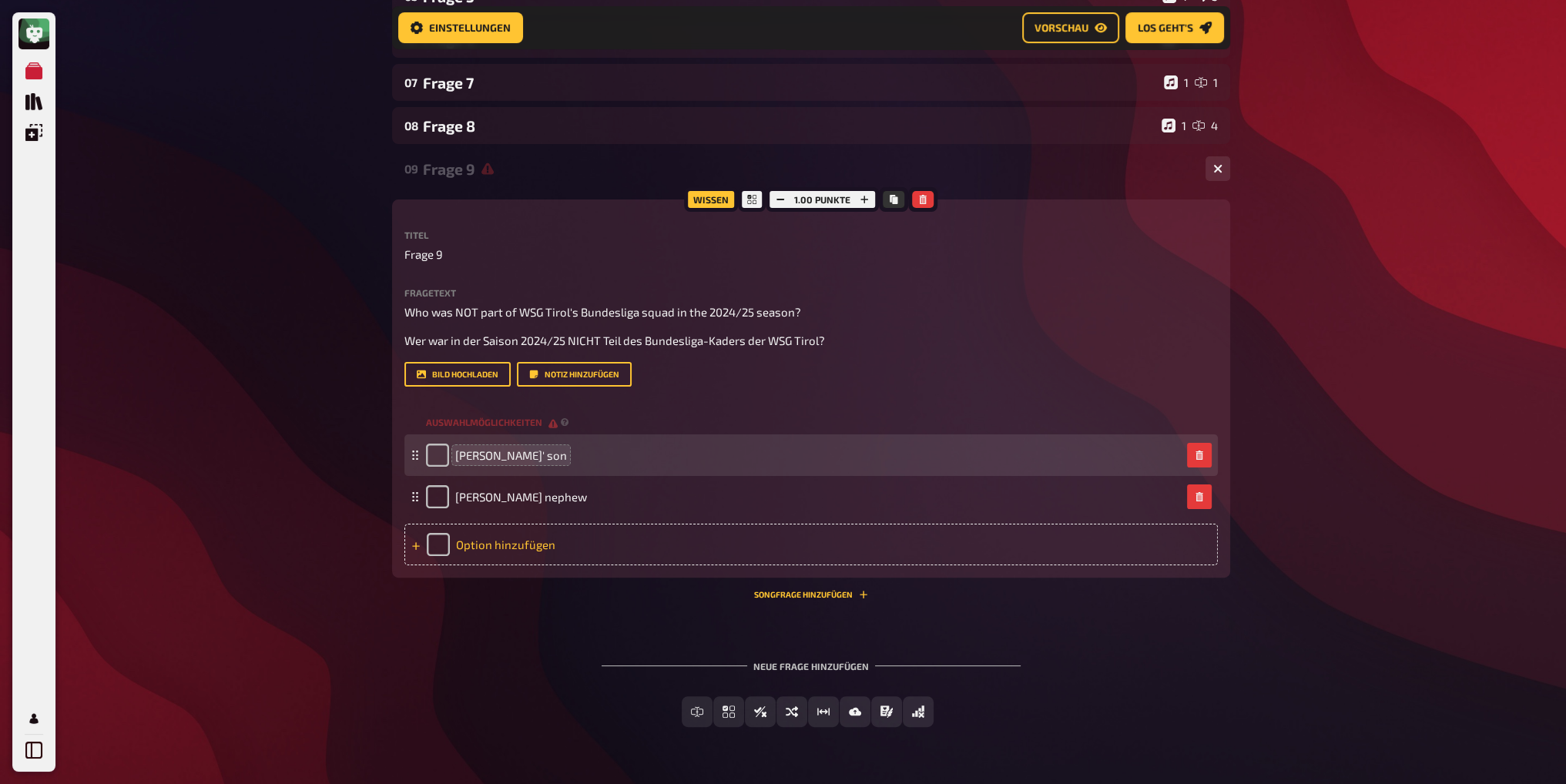
click at [480, 544] on div "Option hinzufügen" at bounding box center [811, 545] width 814 height 42
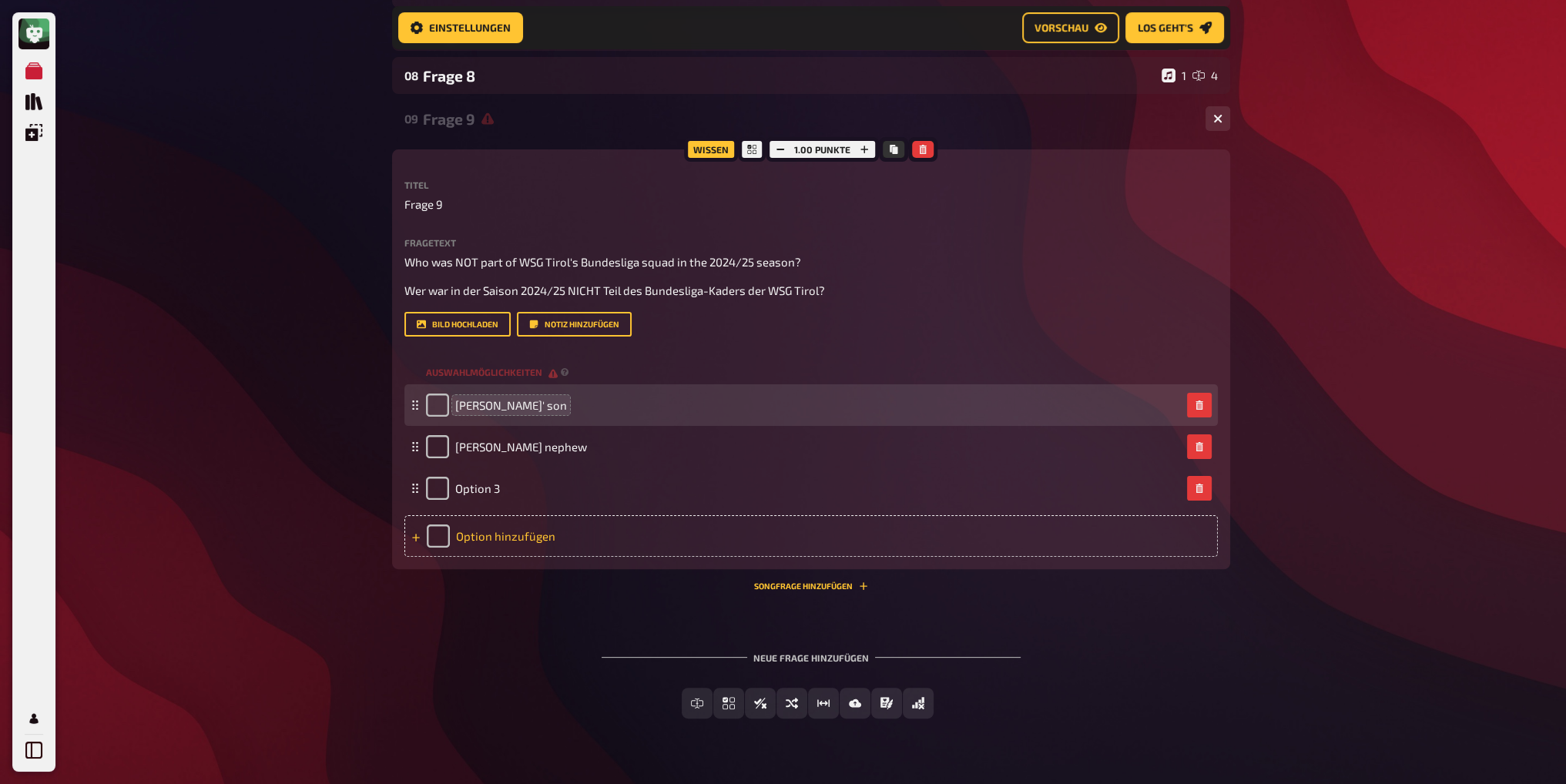
scroll to position [480, 0]
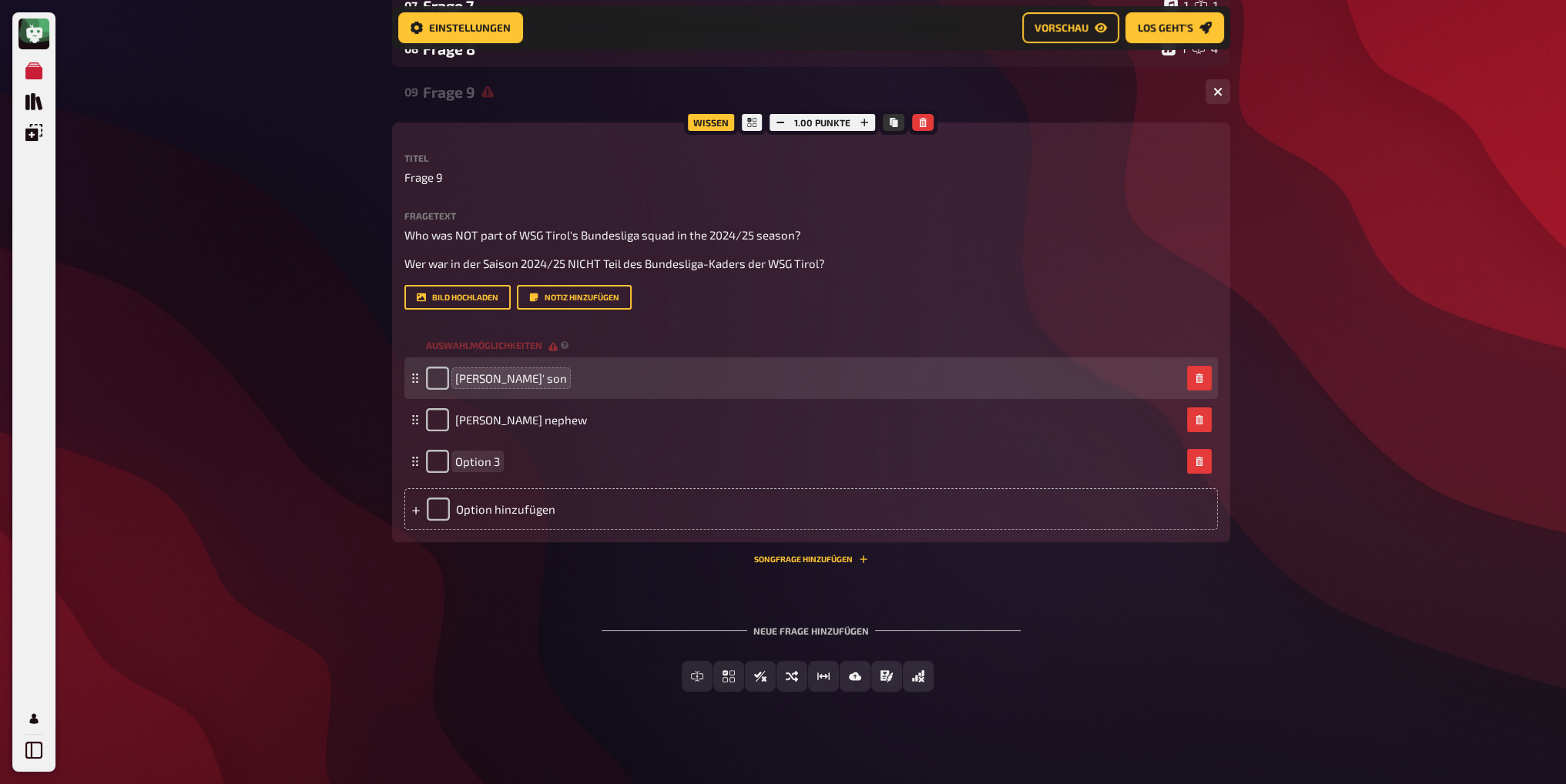
paste span
click at [518, 595] on div "01 Frage 1 1 6 02 Frage 2 1 6 03 Frage 3 1 10 04 Frage 4 1 4 05 Frage 5 1 5 06 …" at bounding box center [811, 222] width 839 height 988
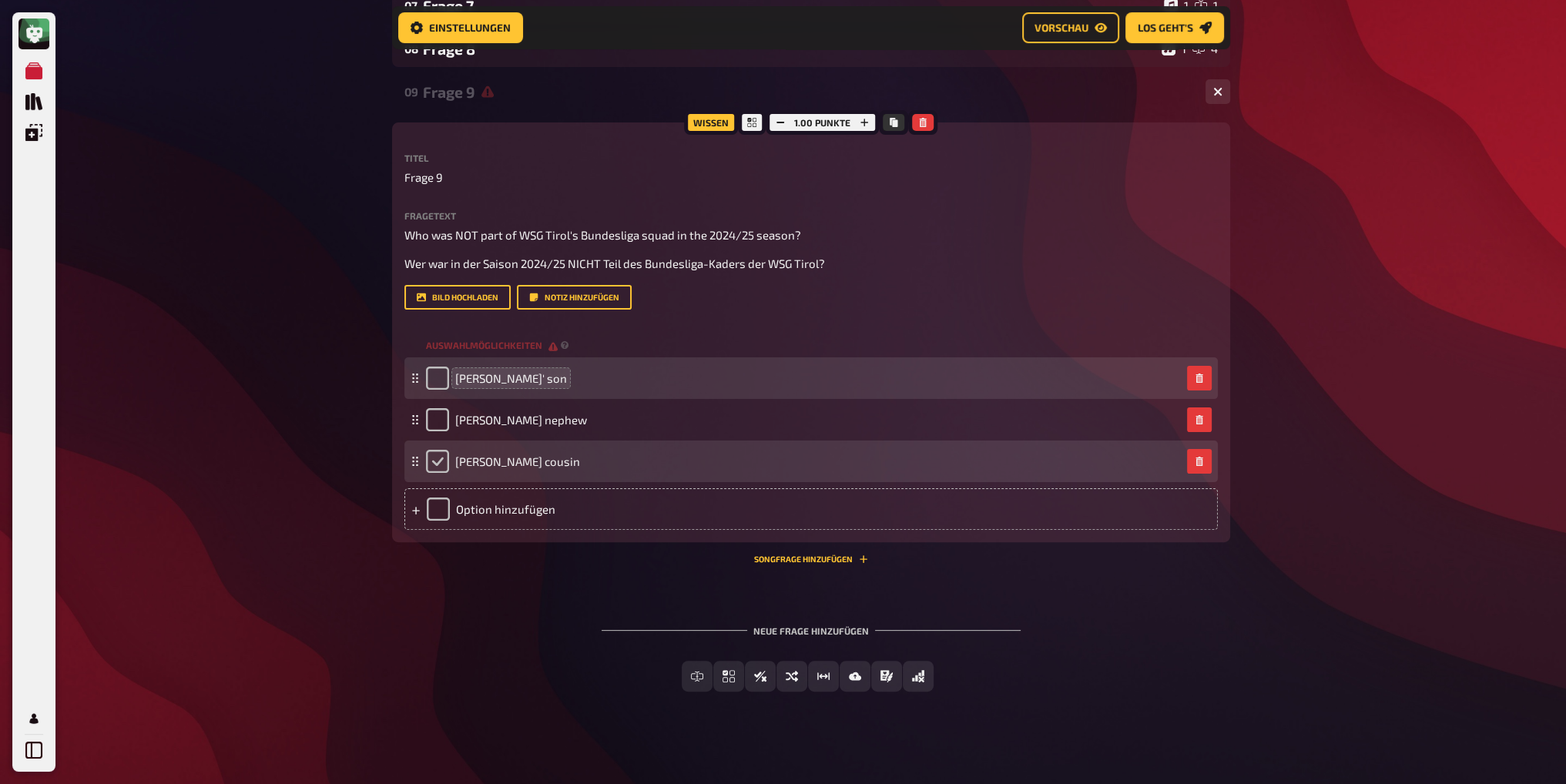
click at [440, 462] on input "checkbox" at bounding box center [438, 462] width 23 height 23
checkbox input "true"
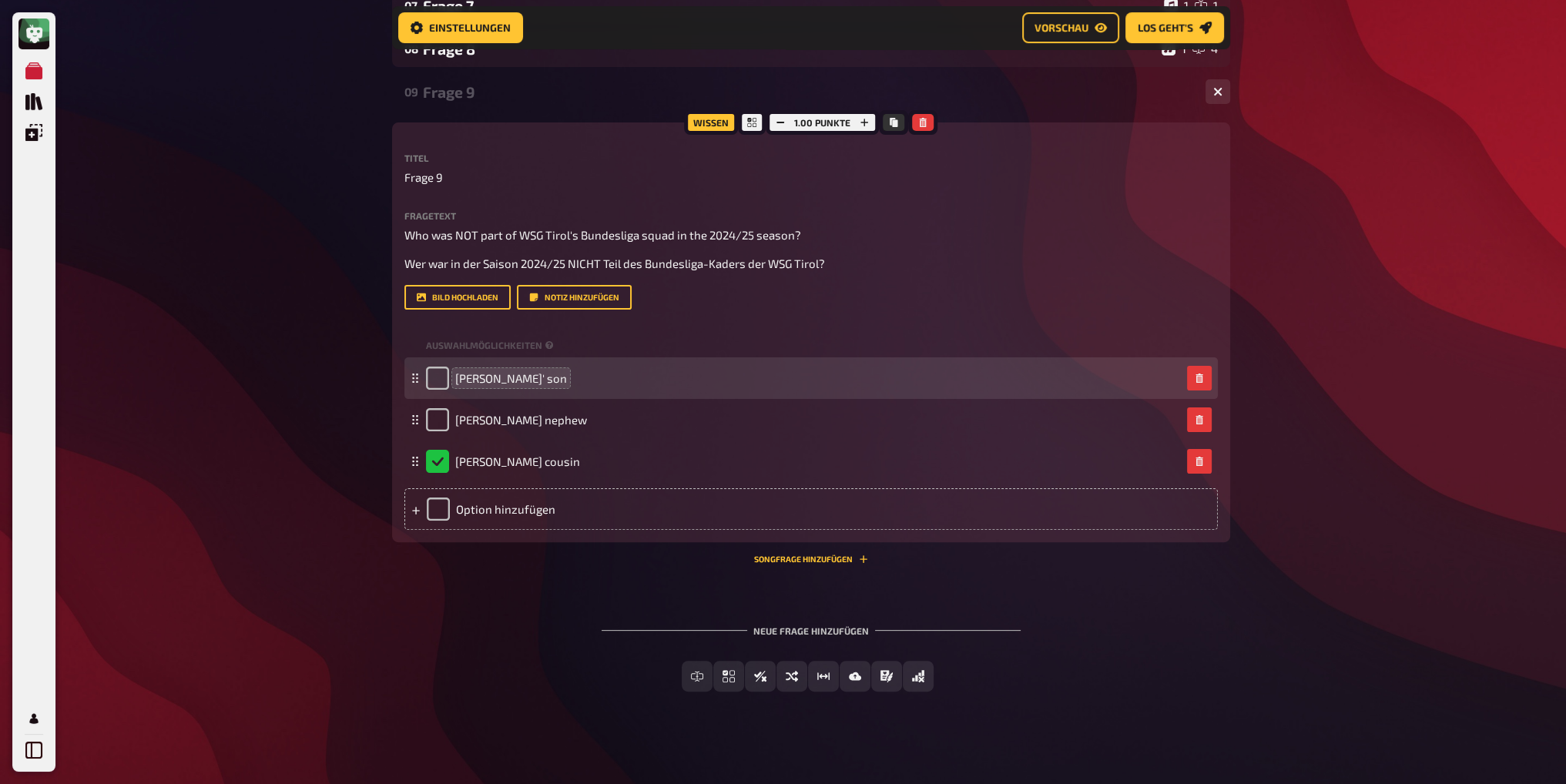
click at [331, 581] on div "Meine Quizze Quiz Sammlung Einblendungen Profil Home Meine Quizze Champions Bar…" at bounding box center [783, 155] width 1566 height 1270
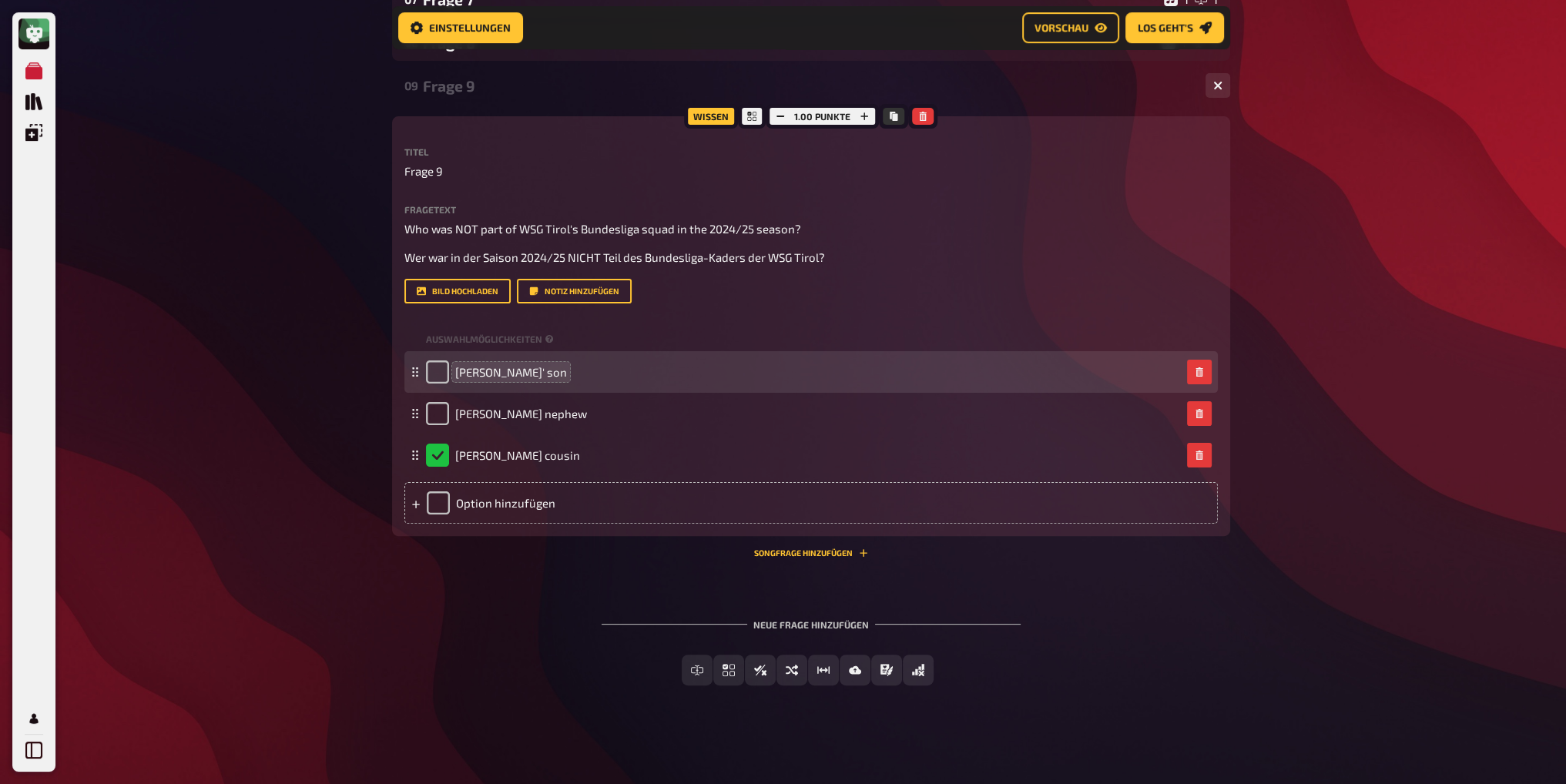
click at [262, 500] on div "Meine Quizze Quiz Sammlung Einblendungen Profil Home Meine Quizze Champions Bar…" at bounding box center [783, 149] width 1566 height 1270
click at [489, 663] on div "Freitext Eingabe Einfachauswahl Wahr / Falsch Sortierfrage Schätzfrage Bild-Ant…" at bounding box center [811, 671] width 839 height 31
click at [494, 633] on div "Neue Frage hinzufügen Freitext Eingabe Einfachauswahl Wahr / Falsch Sortierfrag…" at bounding box center [811, 652] width 839 height 116
click at [191, 386] on div "Meine Quizze Quiz Sammlung Einblendungen Profil Home Meine Quizze Champions Bar…" at bounding box center [783, 149] width 1566 height 1270
click at [451, 616] on div "Neue Frage hinzufügen Freitext Eingabe Einfachauswahl Wahr / Falsch Sortierfrag…" at bounding box center [811, 652] width 839 height 116
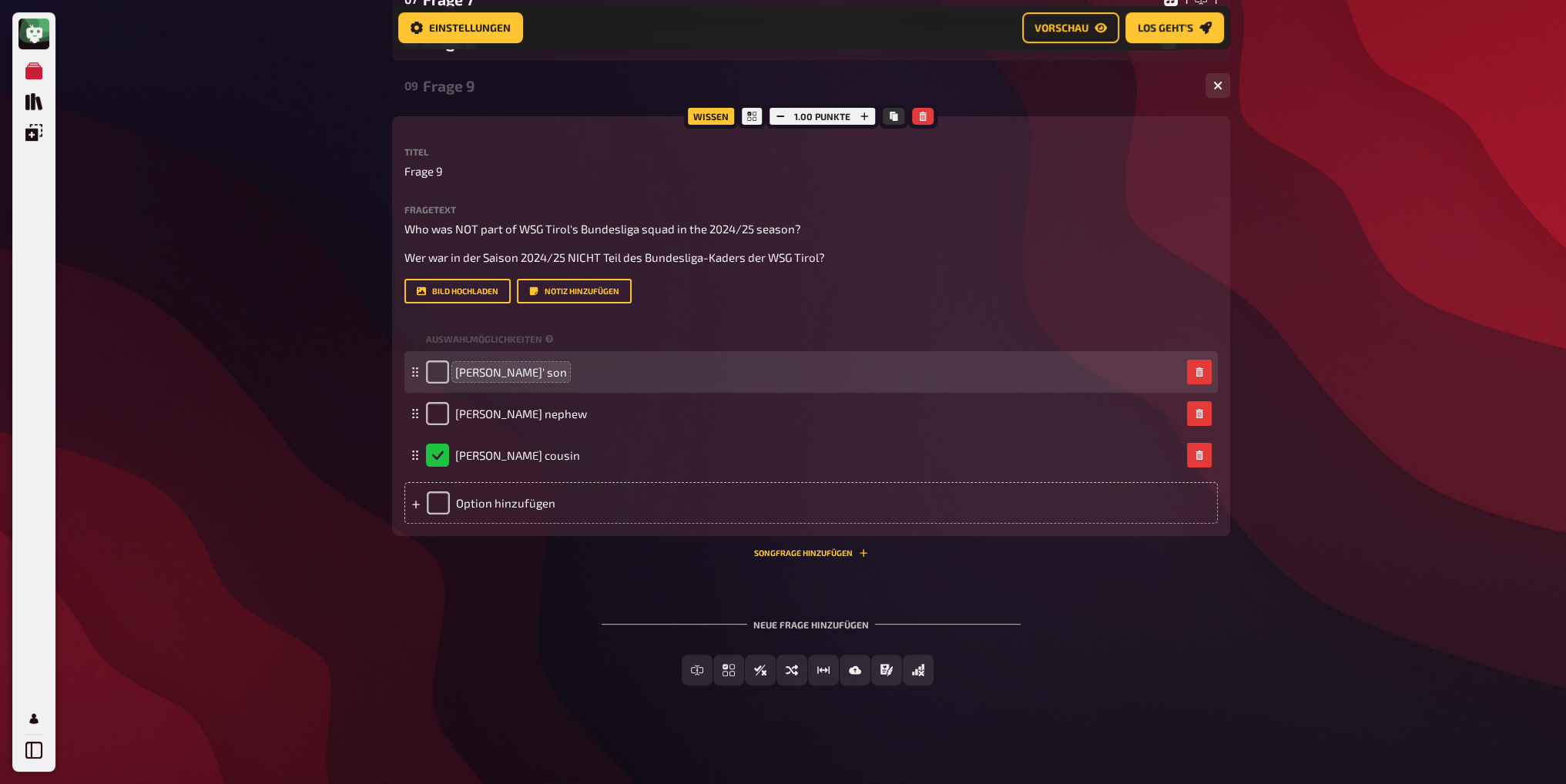
click at [455, 605] on div "Neue Frage hinzufügen Freitext Eingabe Einfachauswahl Wahr / Falsch Sortierfrag…" at bounding box center [811, 652] width 839 height 116
drag, startPoint x: 448, startPoint y: 605, endPoint x: 479, endPoint y: 608, distance: 31.1
click at [450, 607] on div "Neue Frage hinzufügen Freitext Eingabe Einfachauswahl Wahr / Falsch Sortierfrag…" at bounding box center [811, 652] width 839 height 116
click at [1369, 472] on div "Meine Quizze Quiz Sammlung Einblendungen Profil Home Meine Quizze Champions Bar…" at bounding box center [783, 149] width 1566 height 1270
click at [813, 552] on button "Songfrage hinzufügen" at bounding box center [811, 553] width 114 height 9
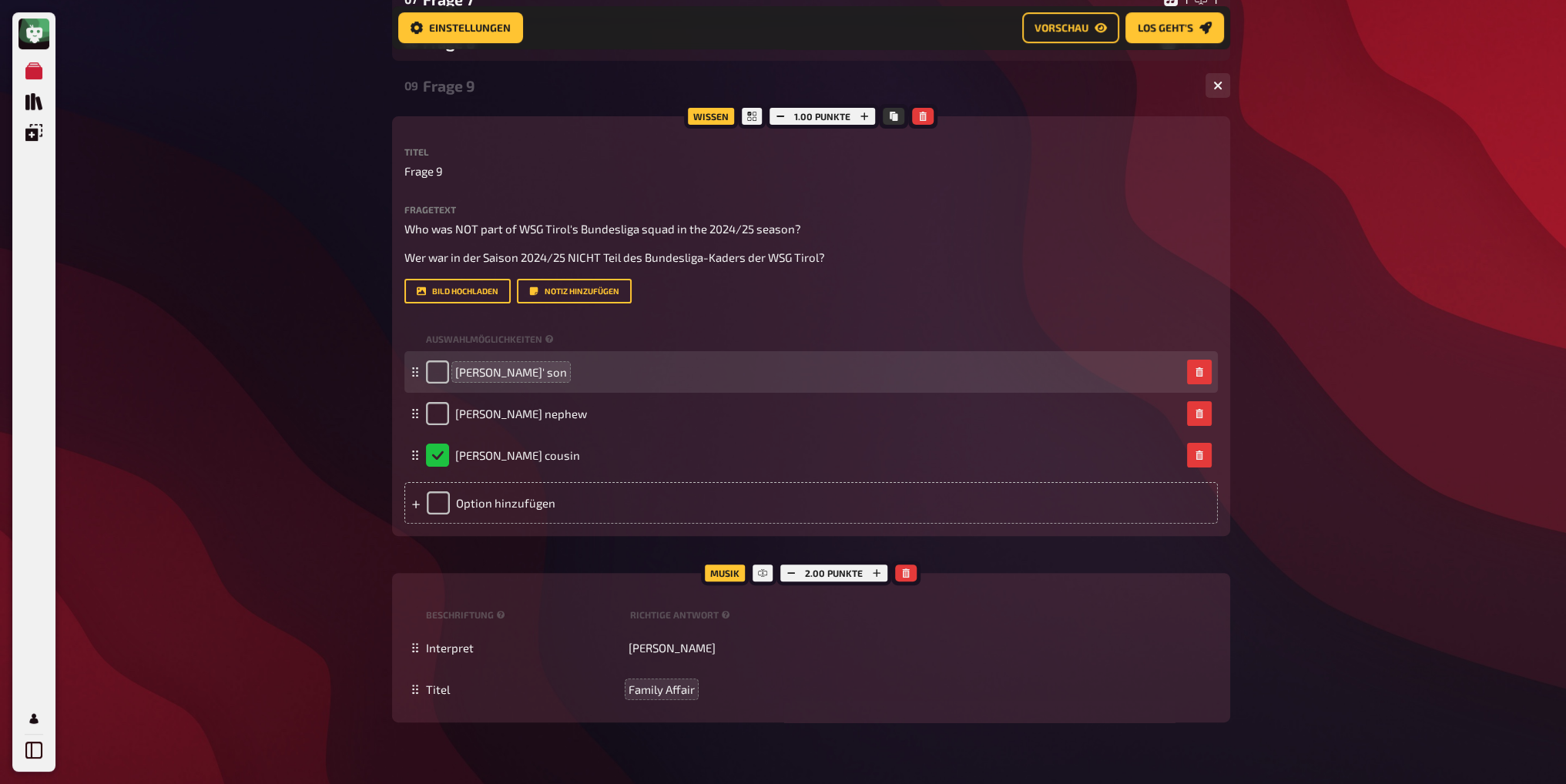
click at [295, 650] on div "Meine Quizze Quiz Sammlung Einblendungen Profil Home Meine Quizze Champions Bar…" at bounding box center [783, 232] width 1566 height 1435
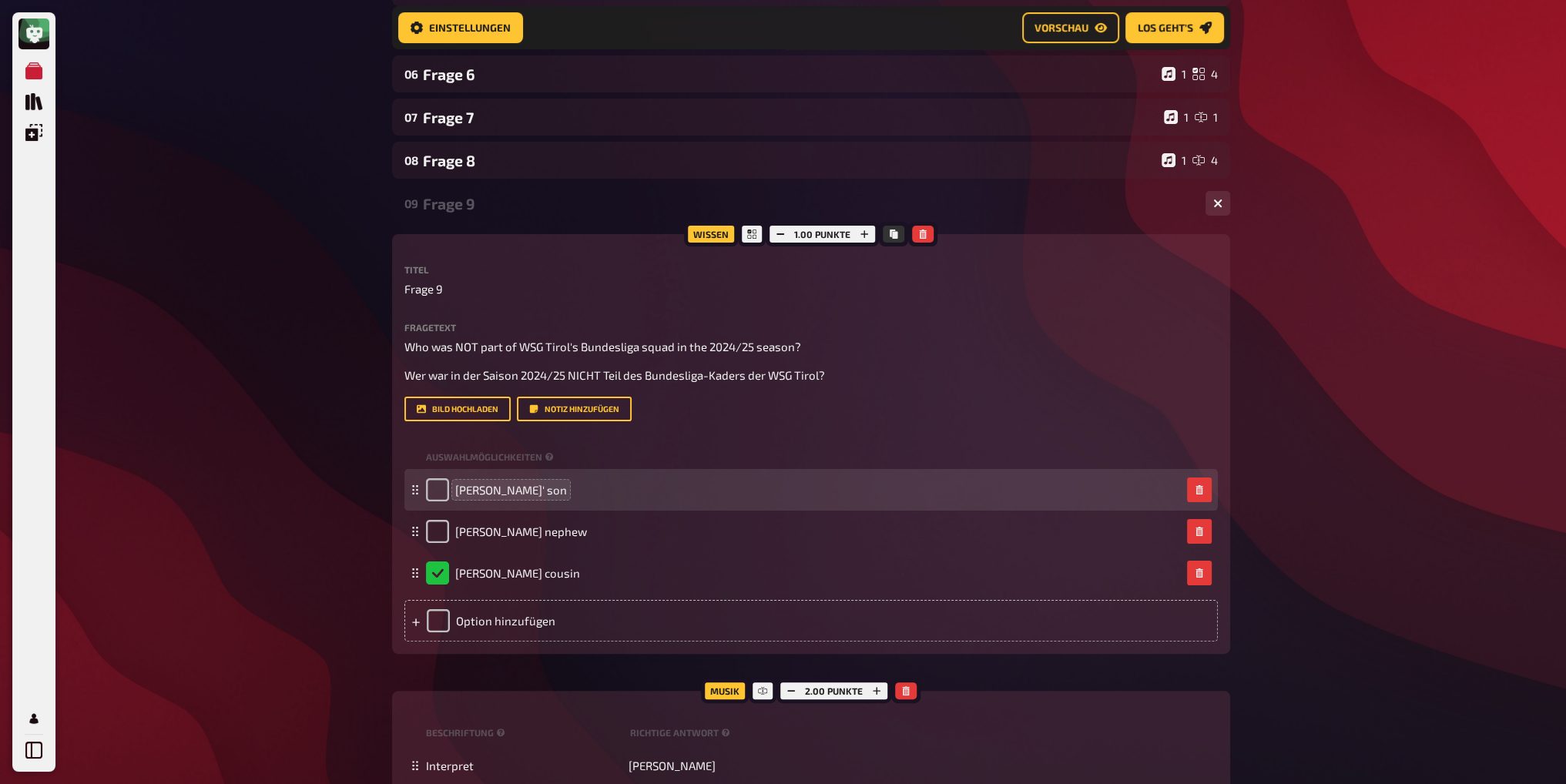
scroll to position [651, 0]
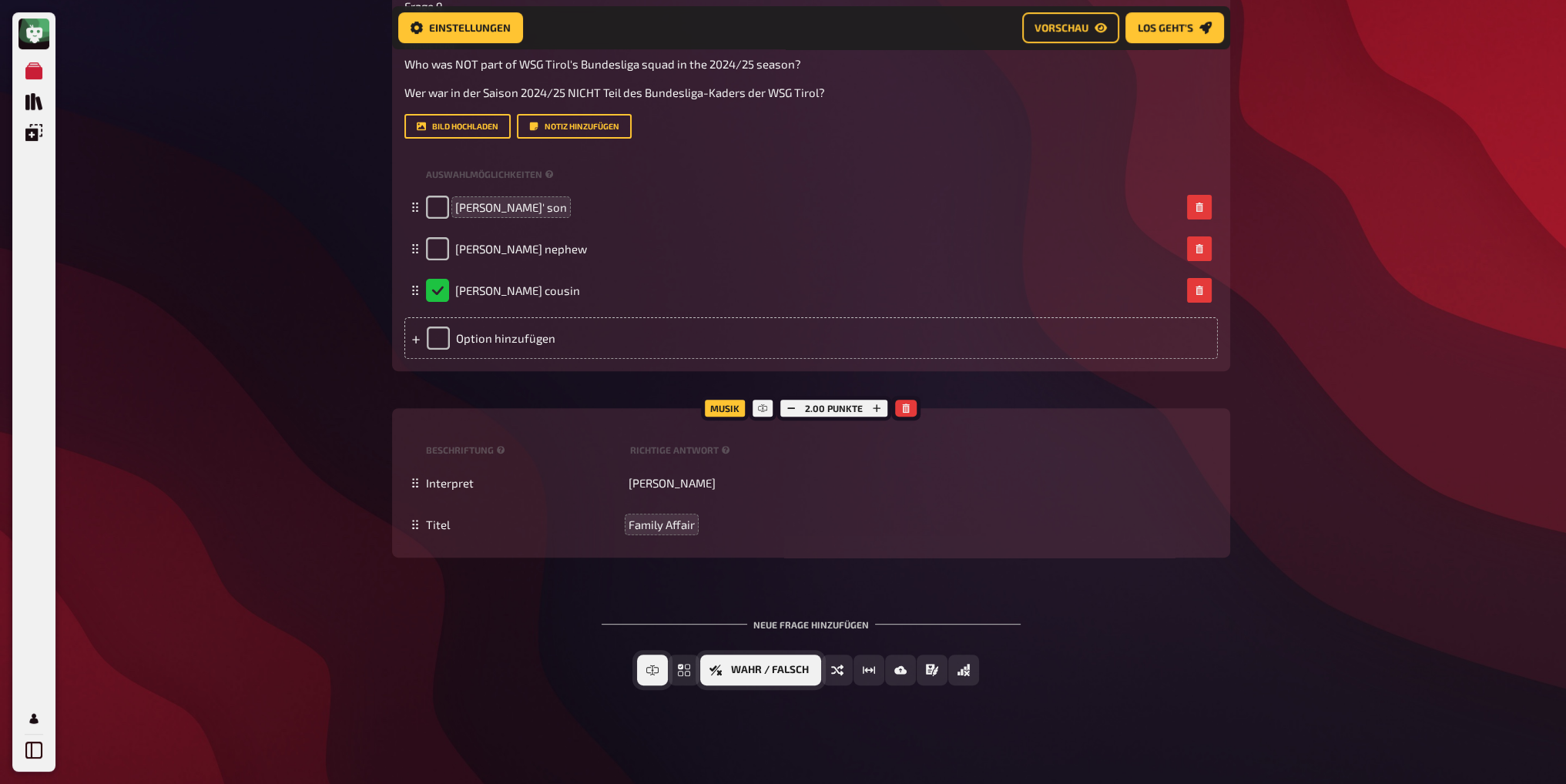
click at [668, 674] on span "Freitext Eingabe" at bounding box center [668, 670] width 0 height 11
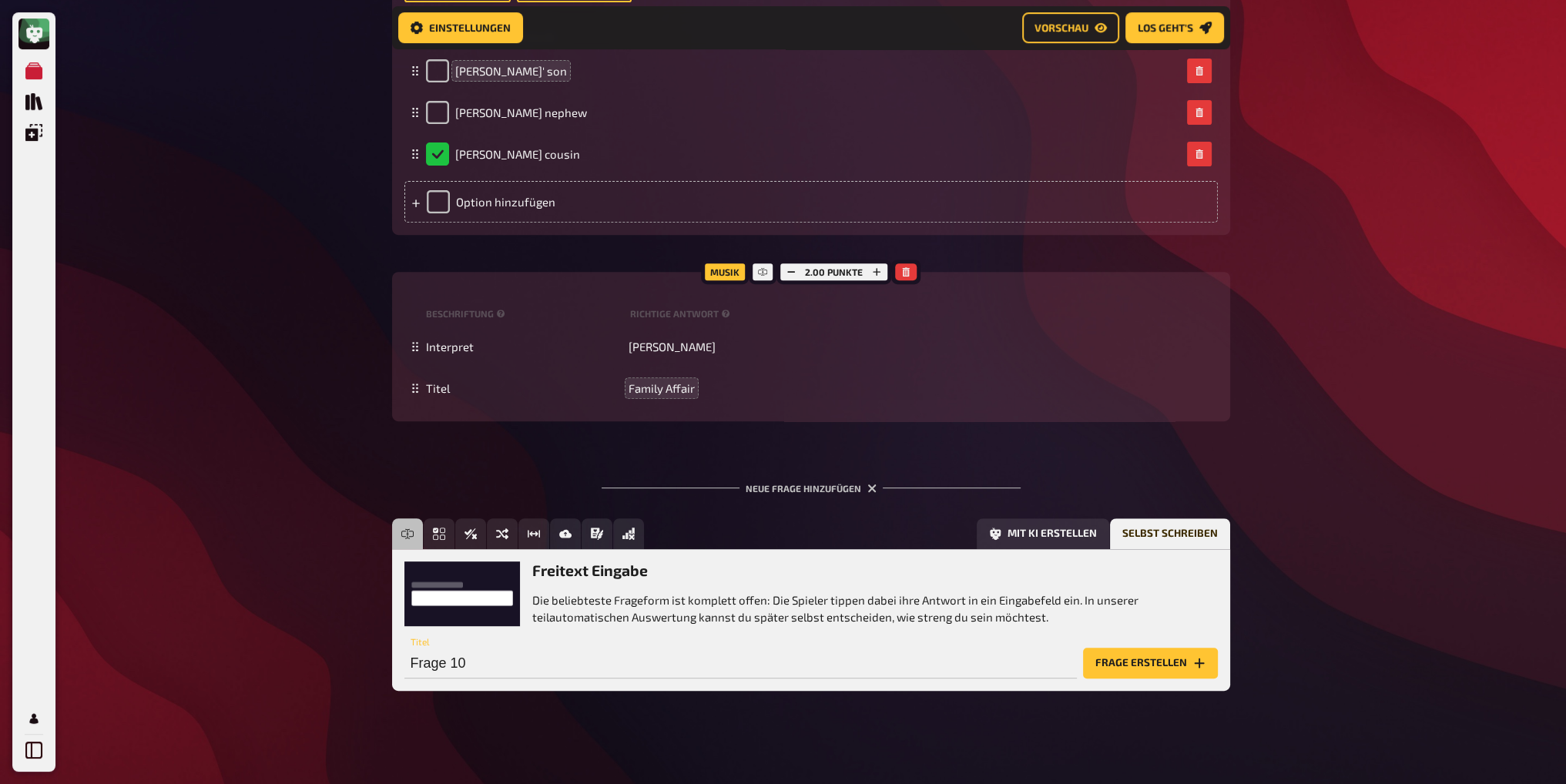
scroll to position [793, 0]
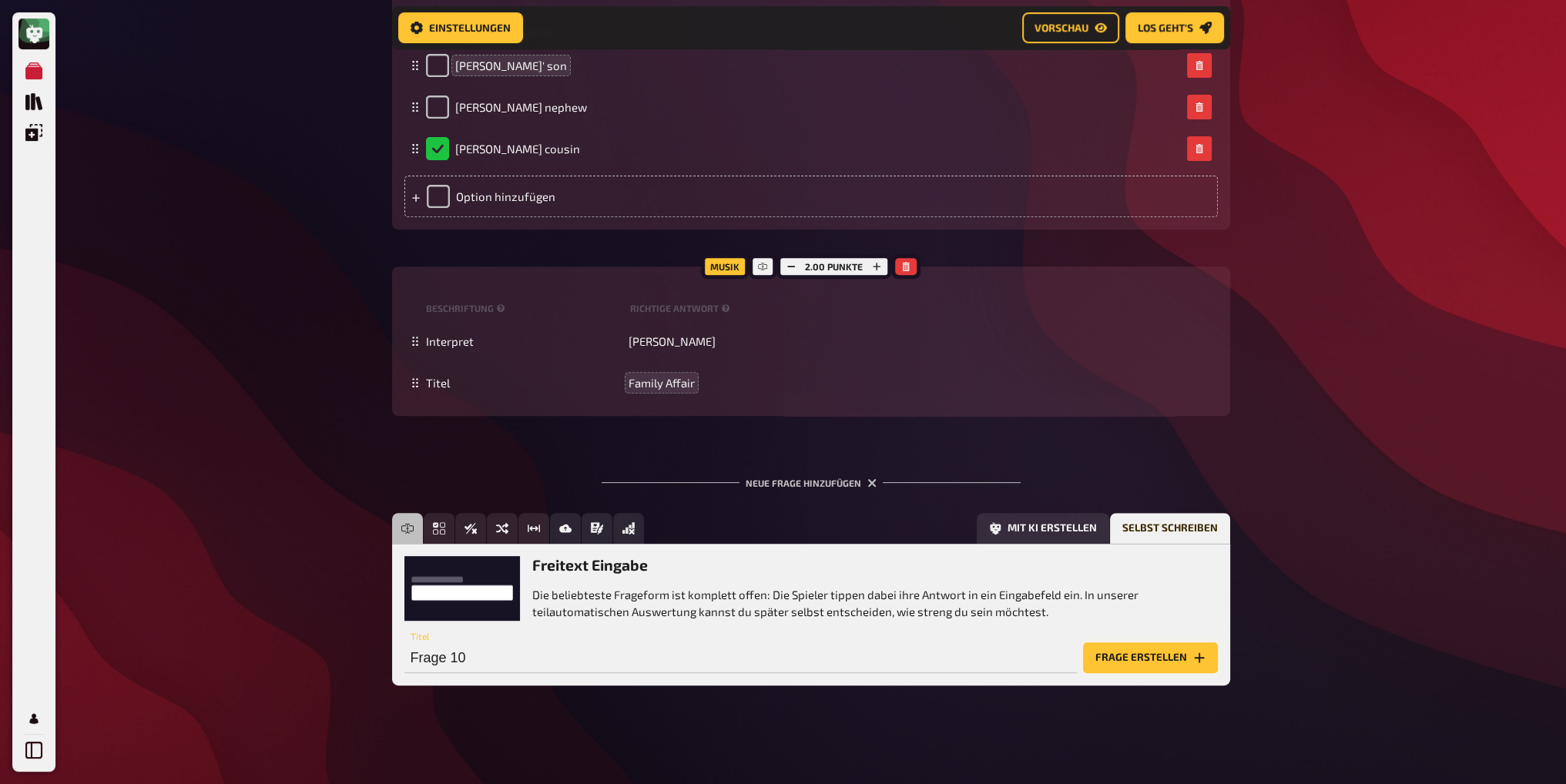
click at [1162, 658] on button "Frage erstellen" at bounding box center [1150, 658] width 134 height 31
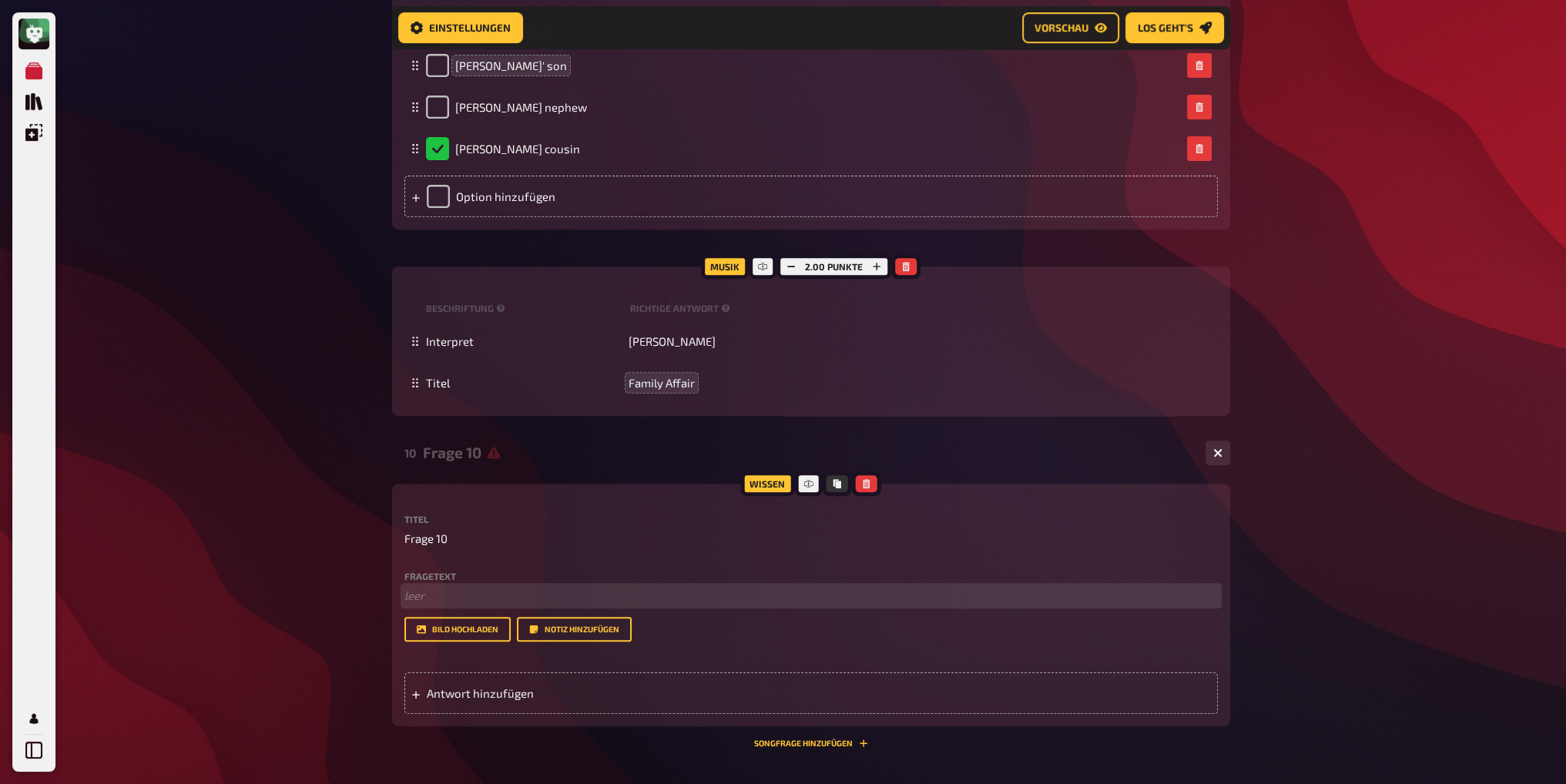
click at [446, 591] on p "﻿ leer" at bounding box center [811, 595] width 814 height 18
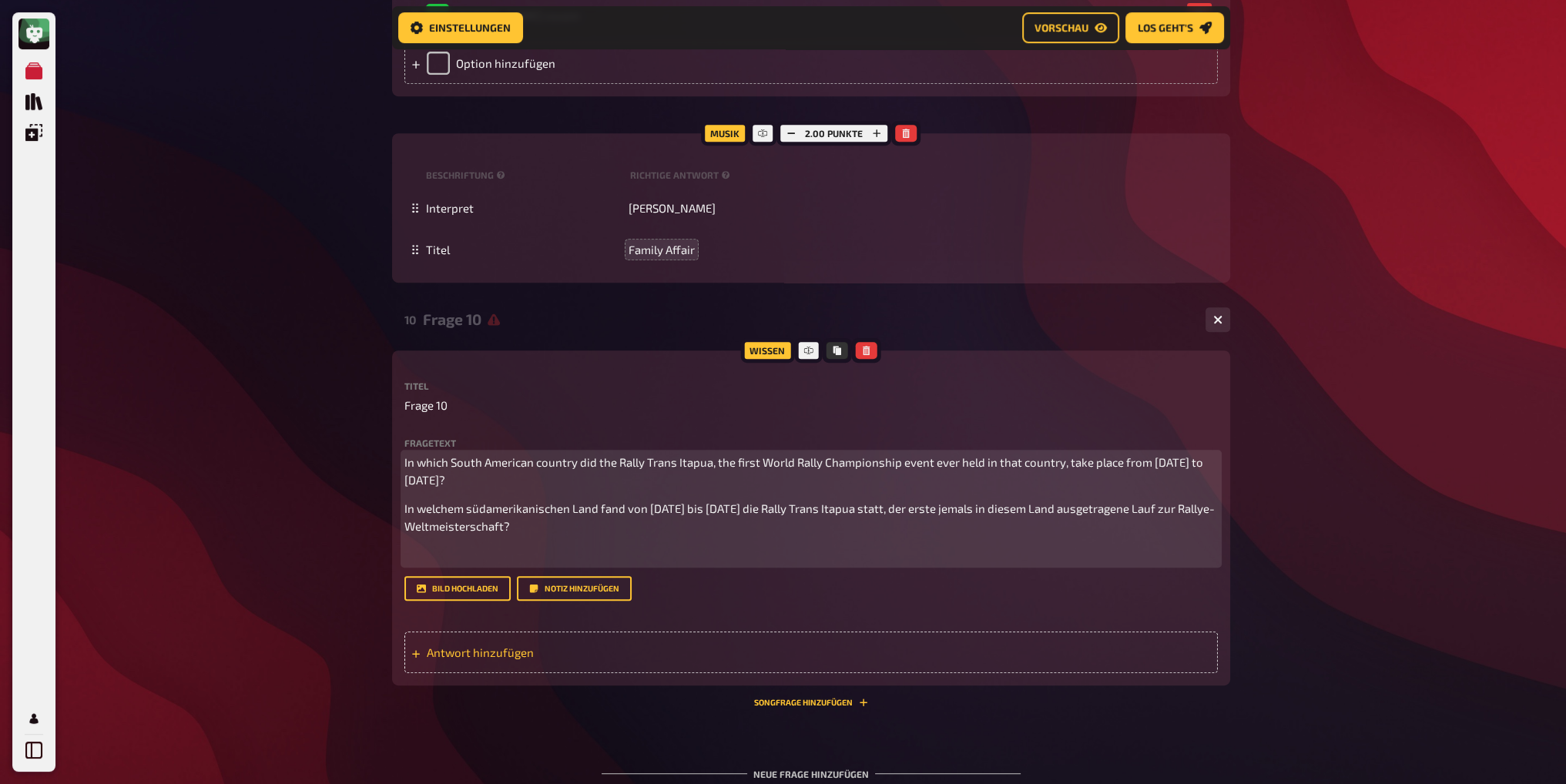
scroll to position [946, 0]
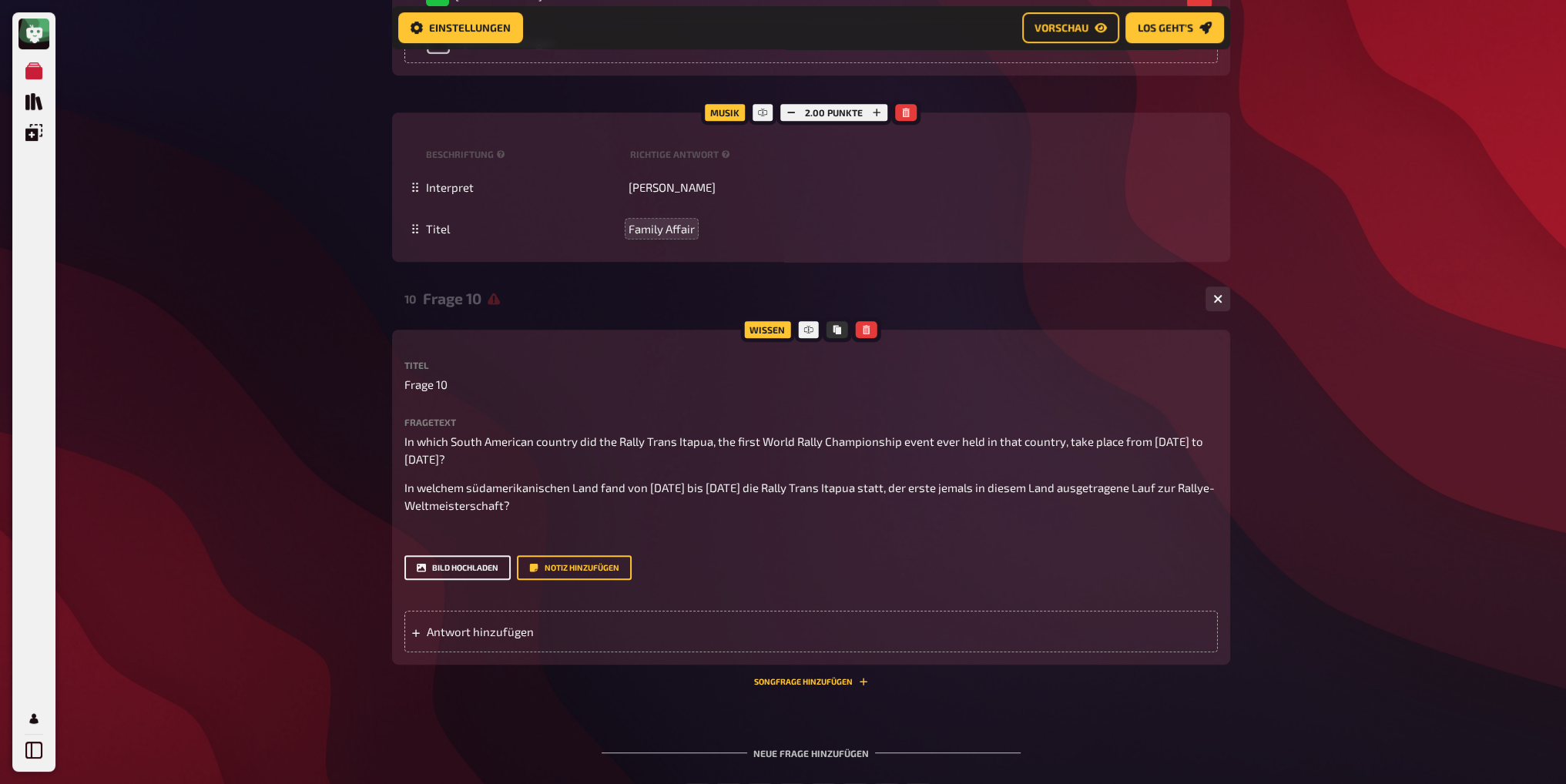
click at [469, 570] on button "Bild hochladen" at bounding box center [457, 568] width 106 height 25
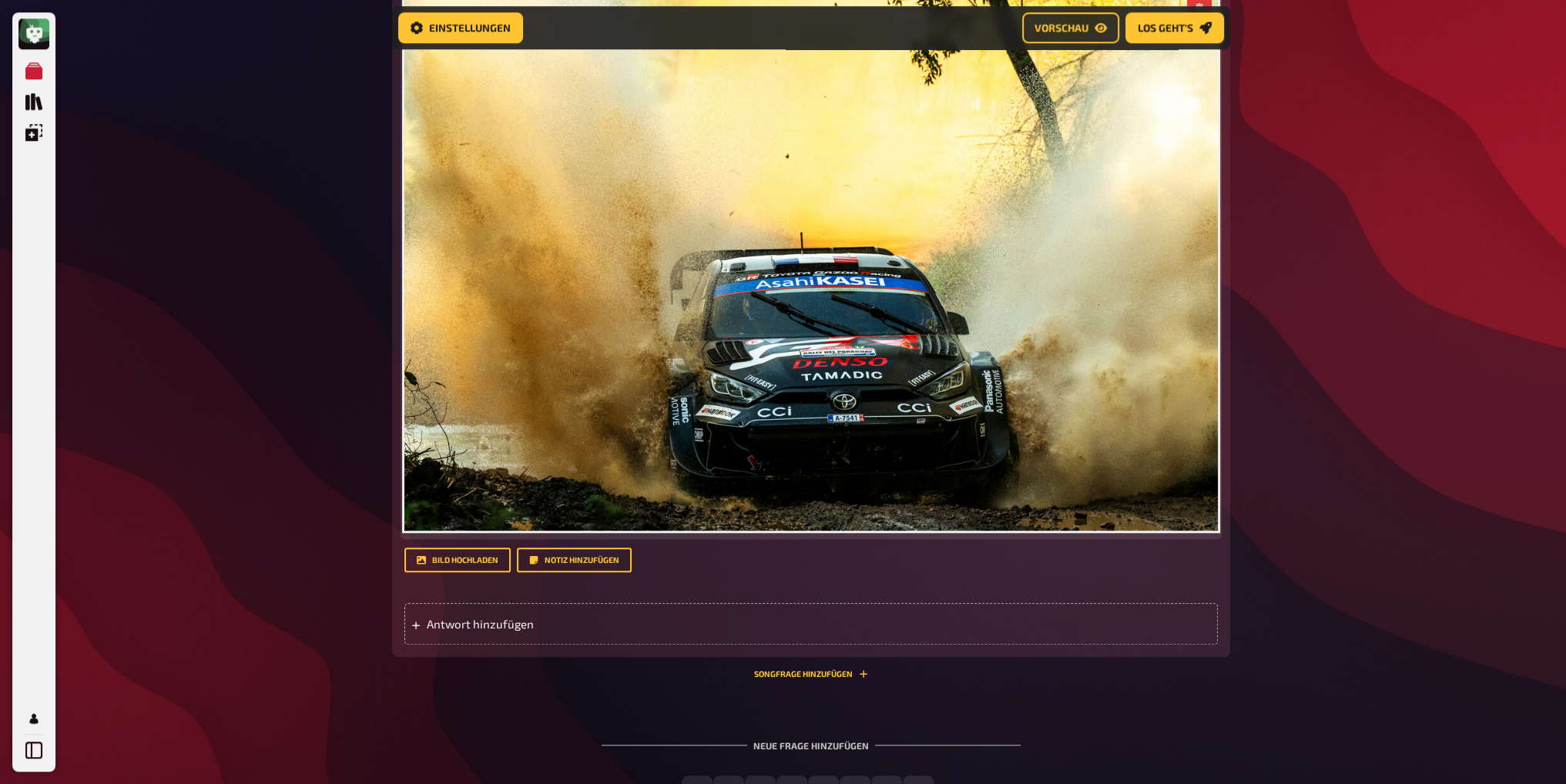
scroll to position [1486, 0]
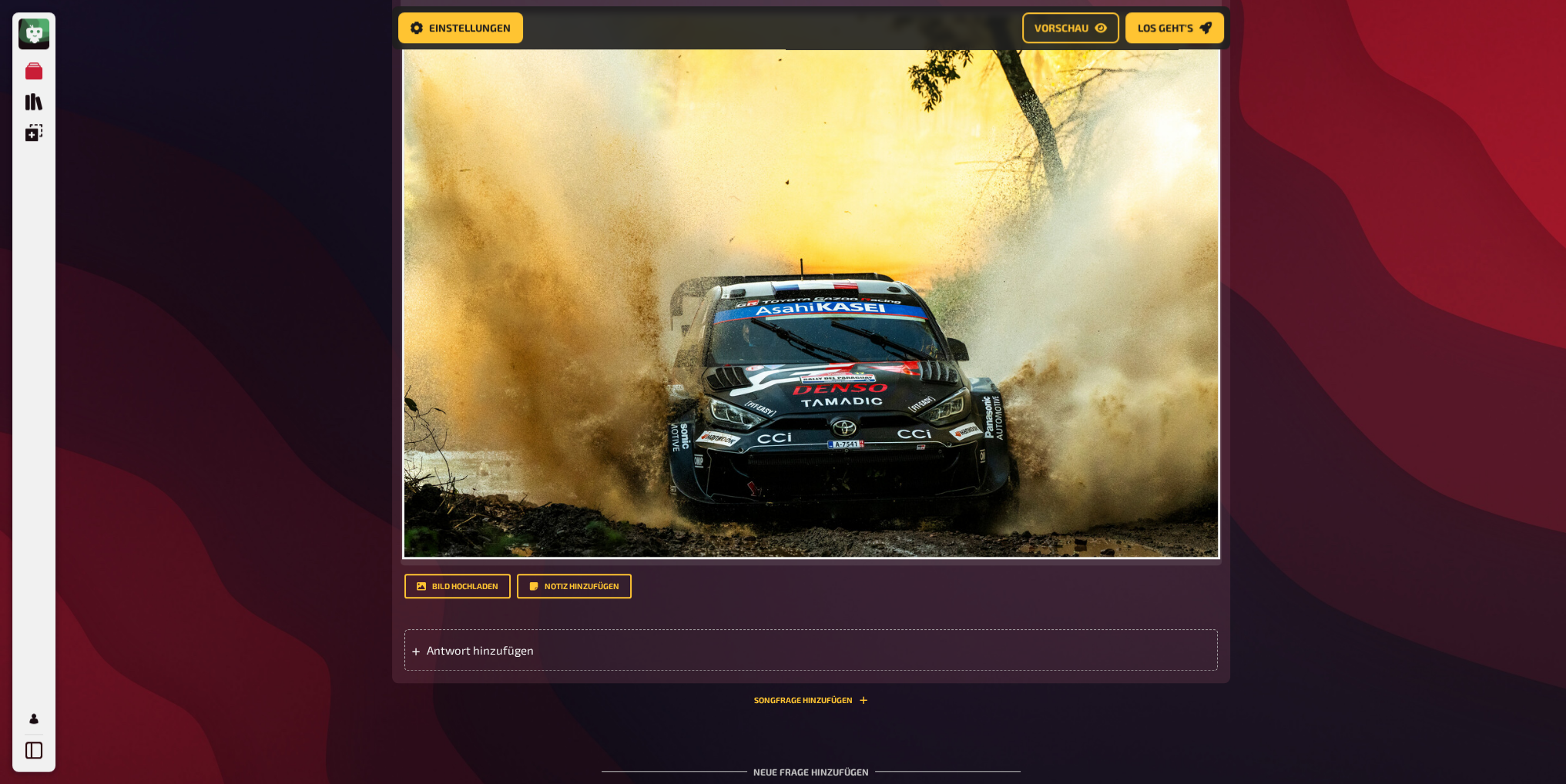
click at [906, 380] on img at bounding box center [811, 287] width 814 height 542
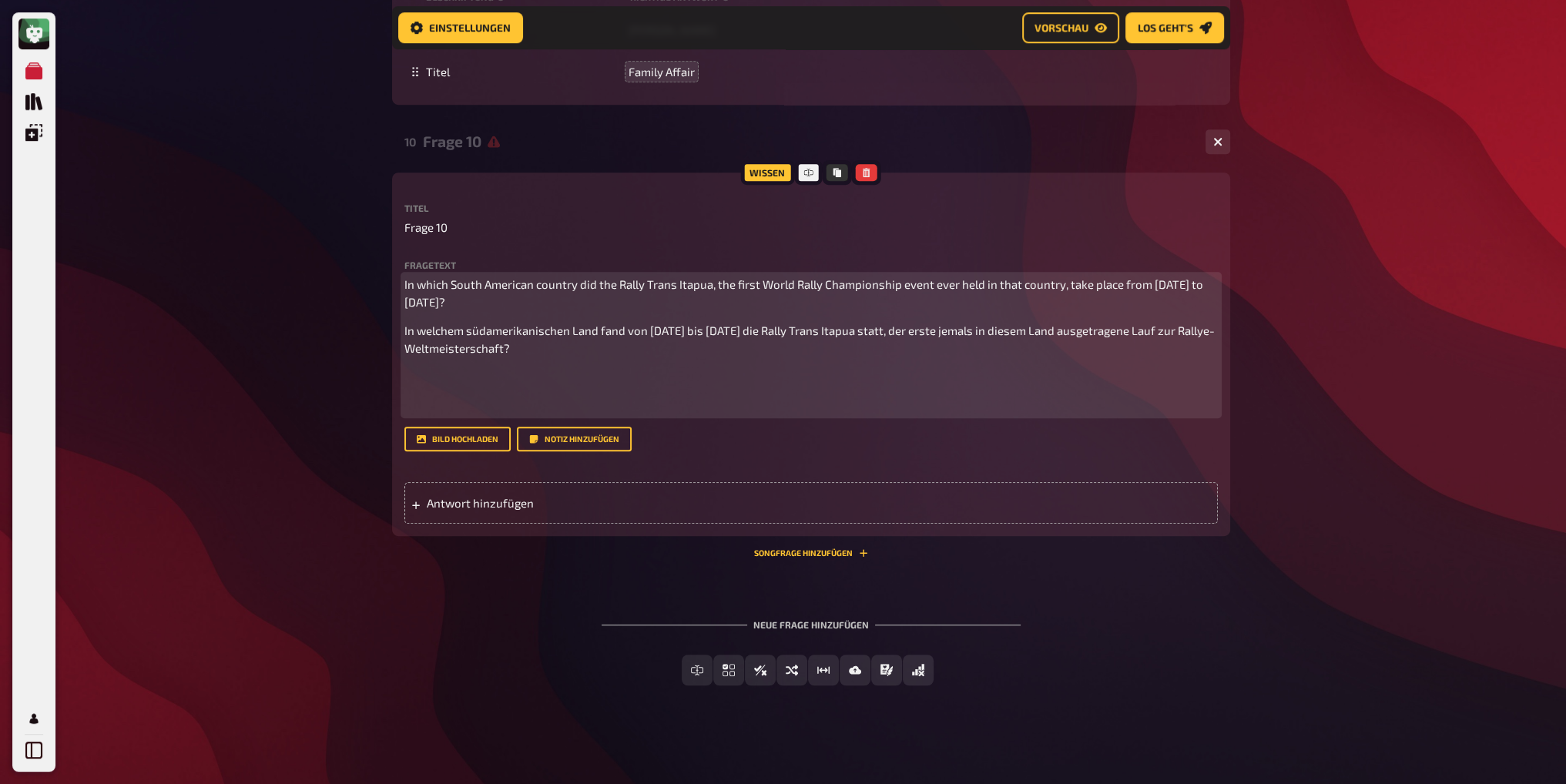
scroll to position [1104, 0]
click at [466, 438] on button "Bild hochladen" at bounding box center [457, 439] width 106 height 25
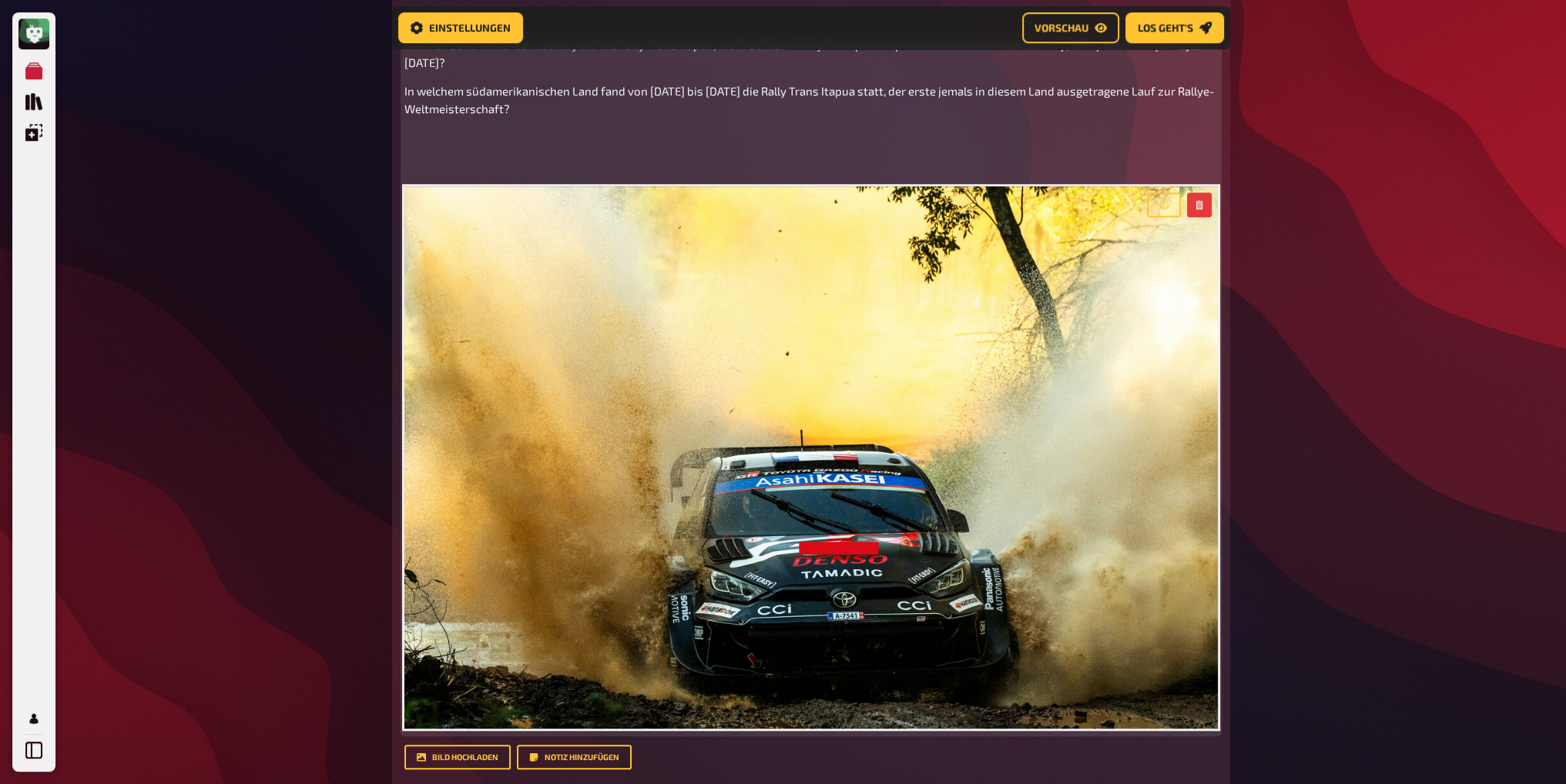
scroll to position [1336, 0]
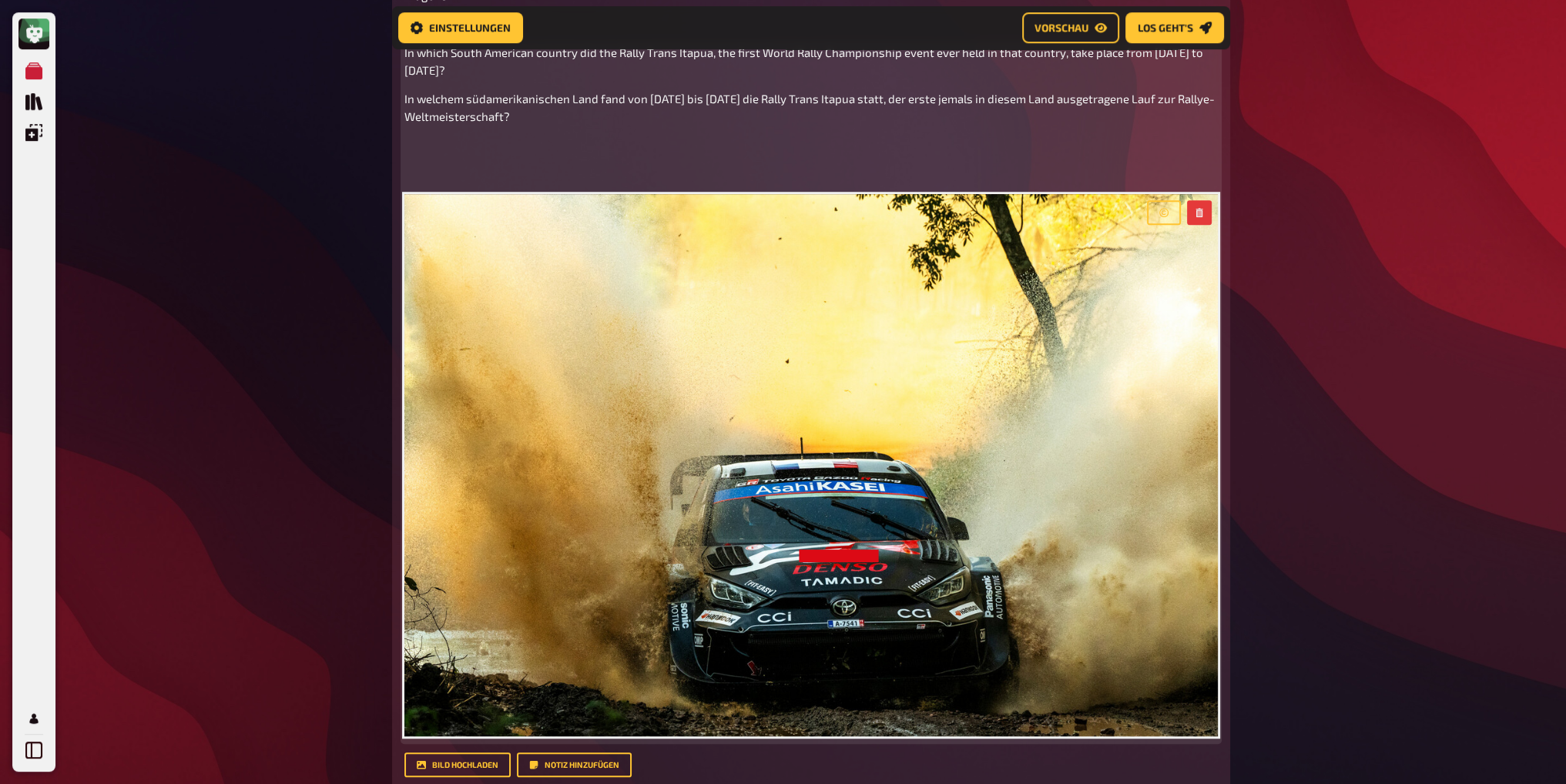
click at [483, 158] on div "In which South American country did the Rally Trans Itapua, the first World Ral…" at bounding box center [811, 392] width 814 height 696
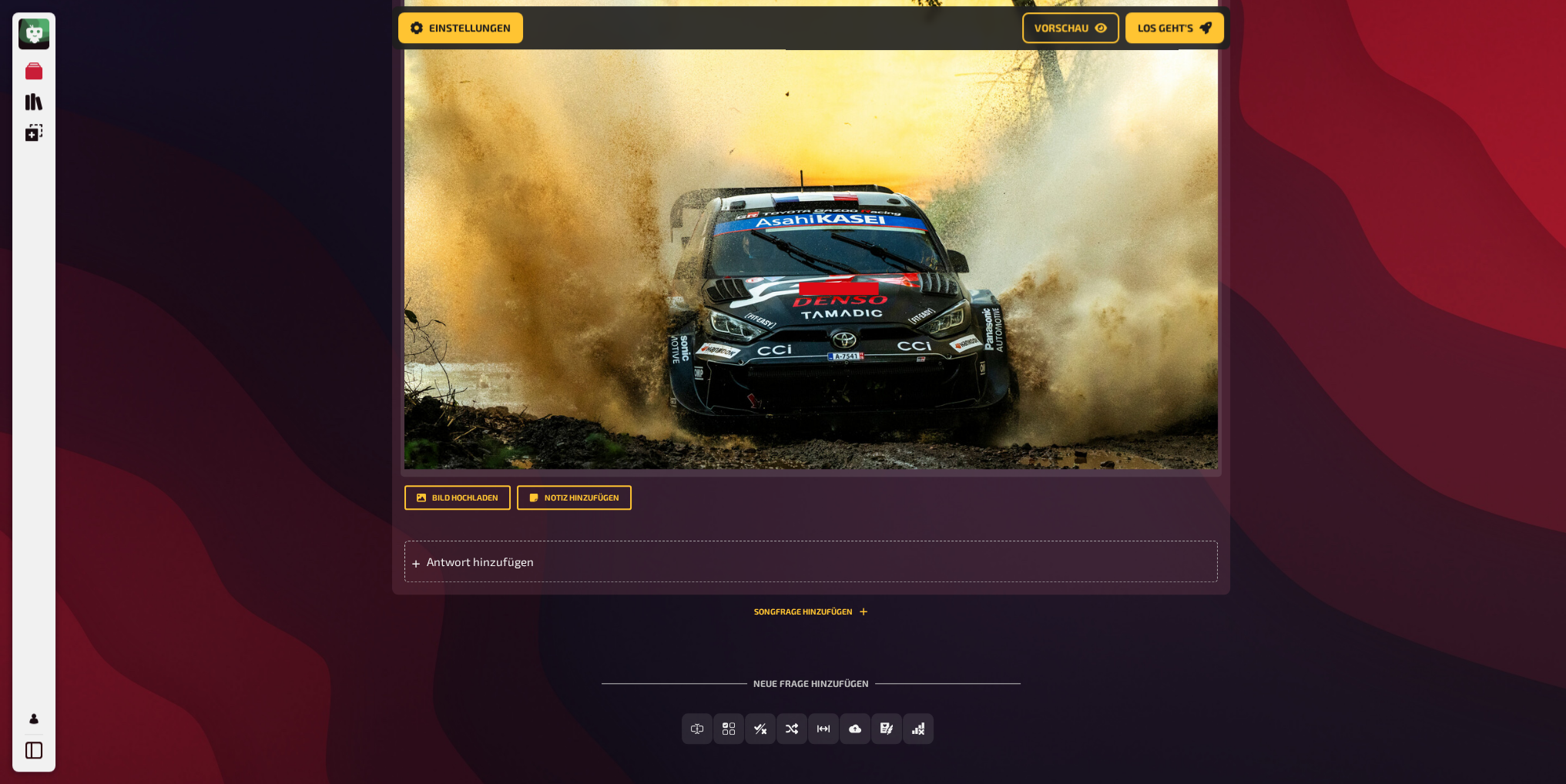
scroll to position [1566, 0]
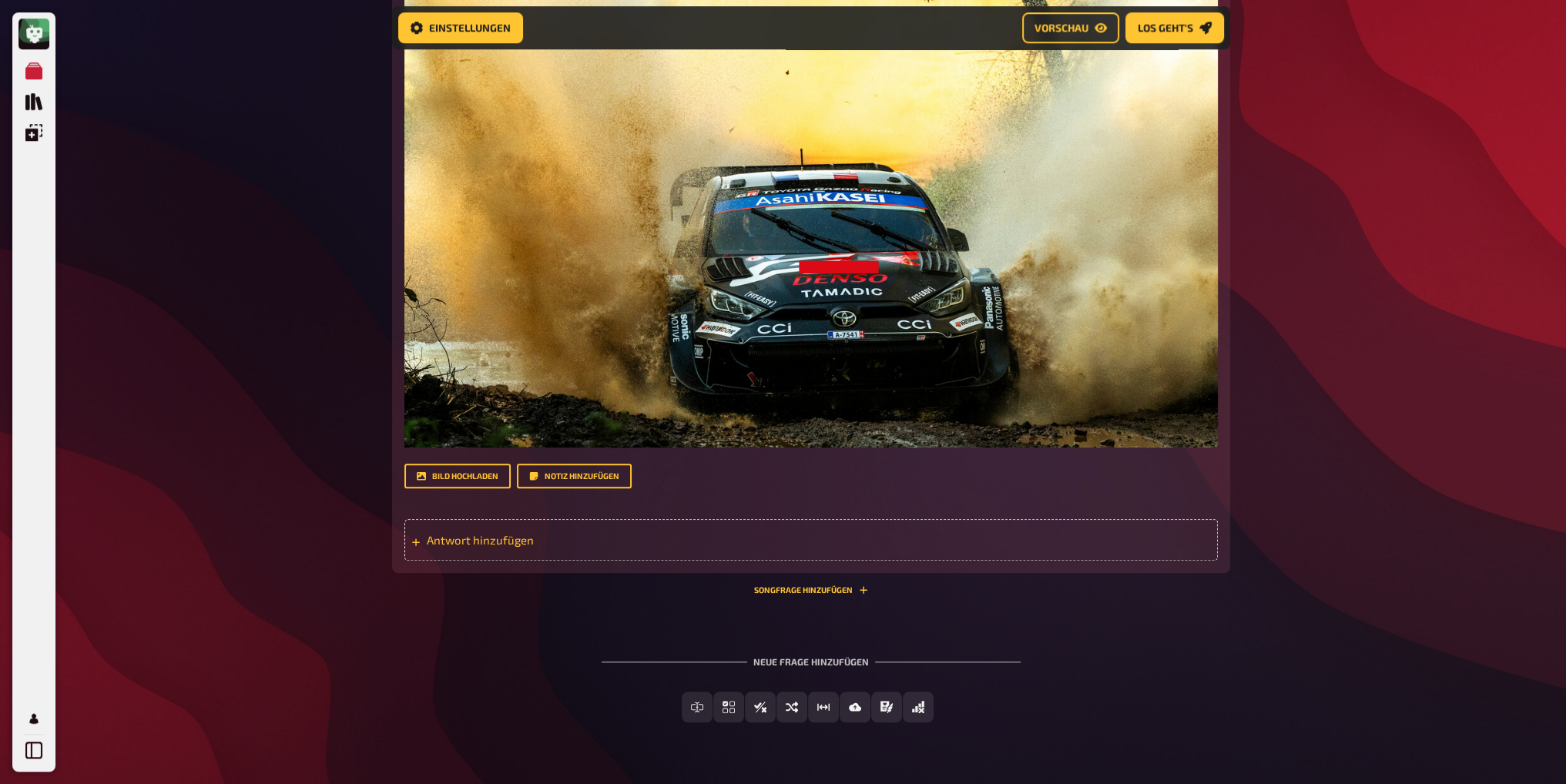
click at [518, 535] on span "Antwort hinzufügen" at bounding box center [546, 540] width 239 height 14
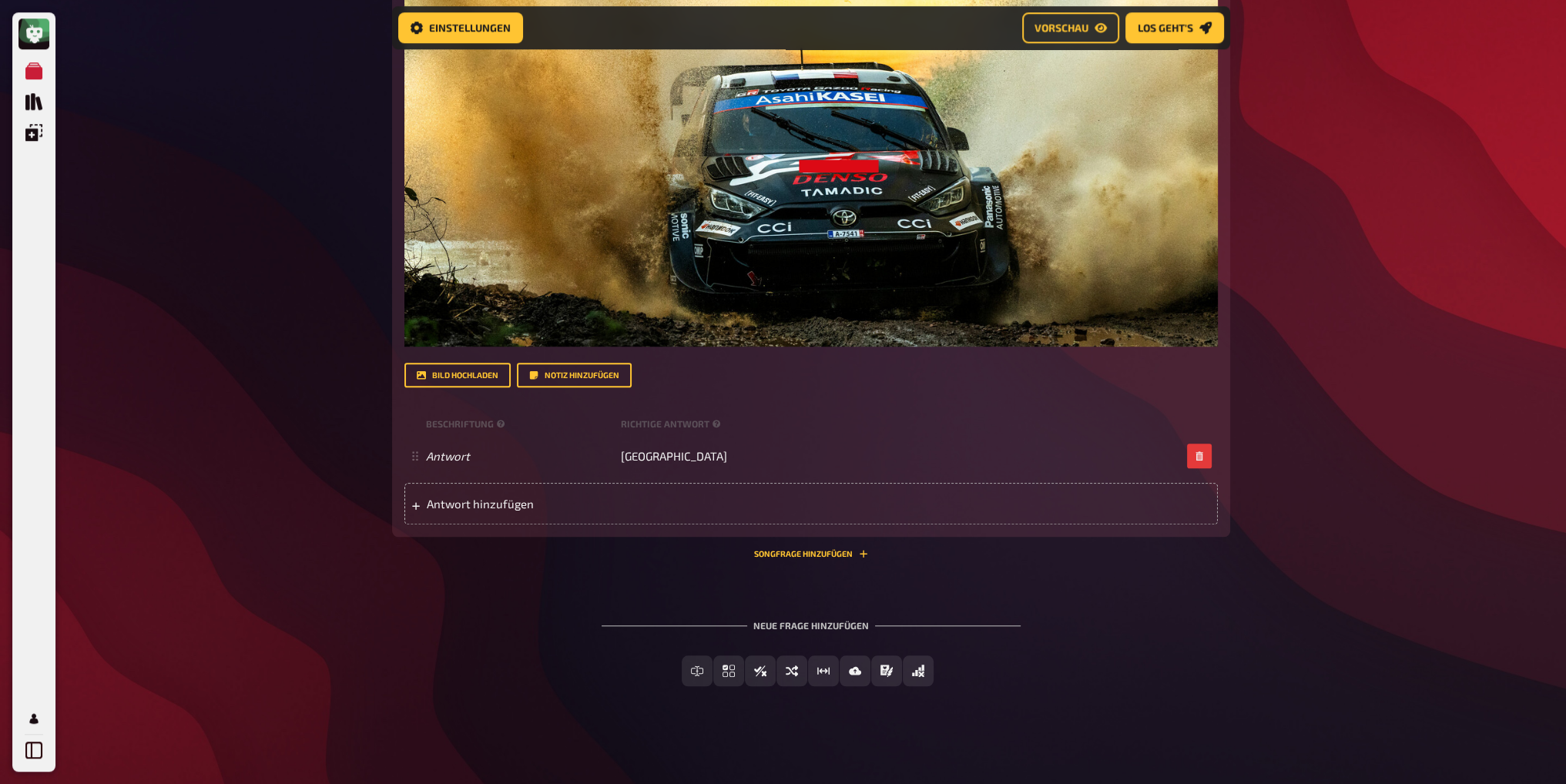
scroll to position [1669, 0]
click at [821, 552] on button "Songfrage hinzufügen" at bounding box center [811, 553] width 114 height 9
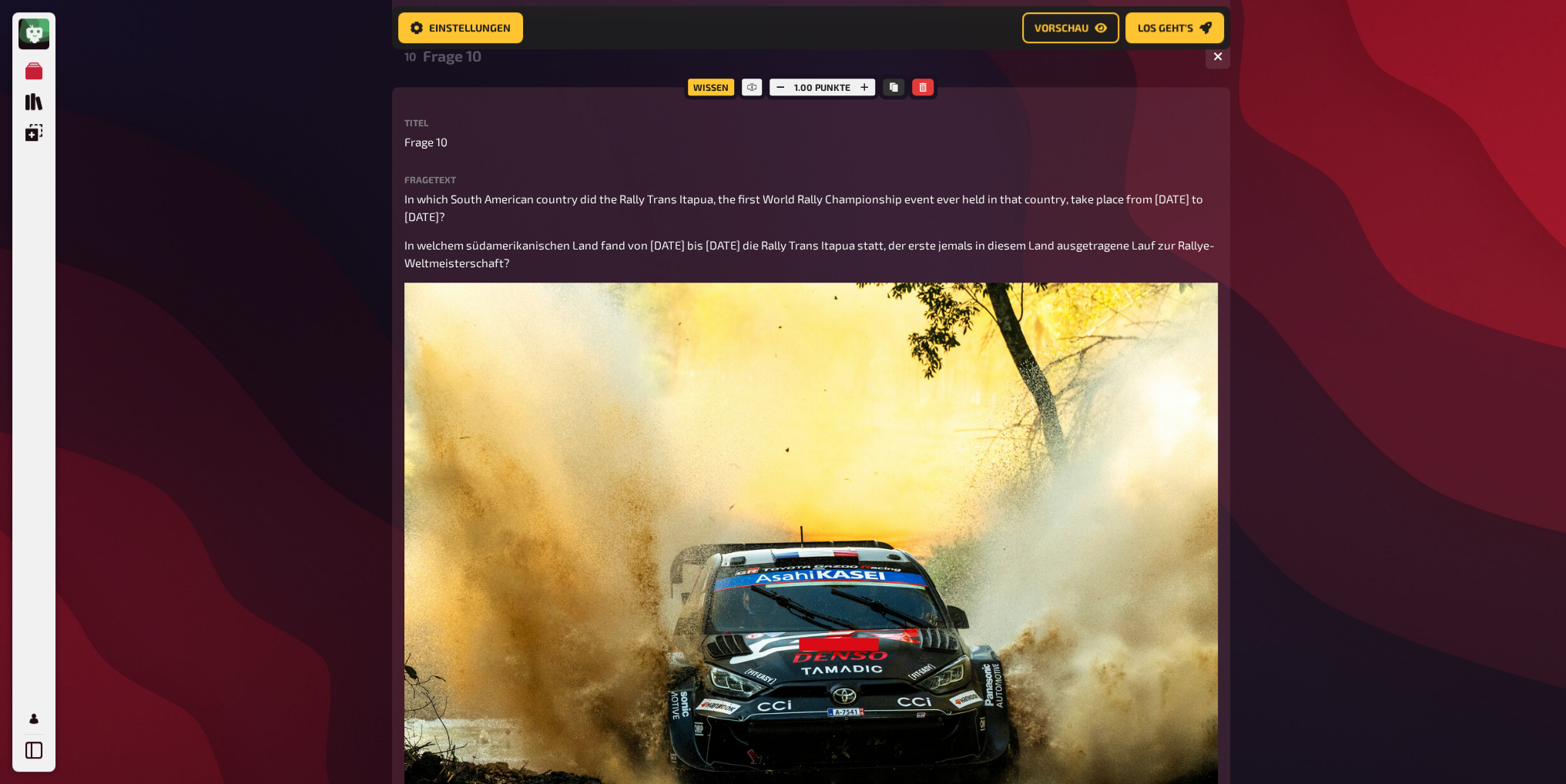
scroll to position [987, 0]
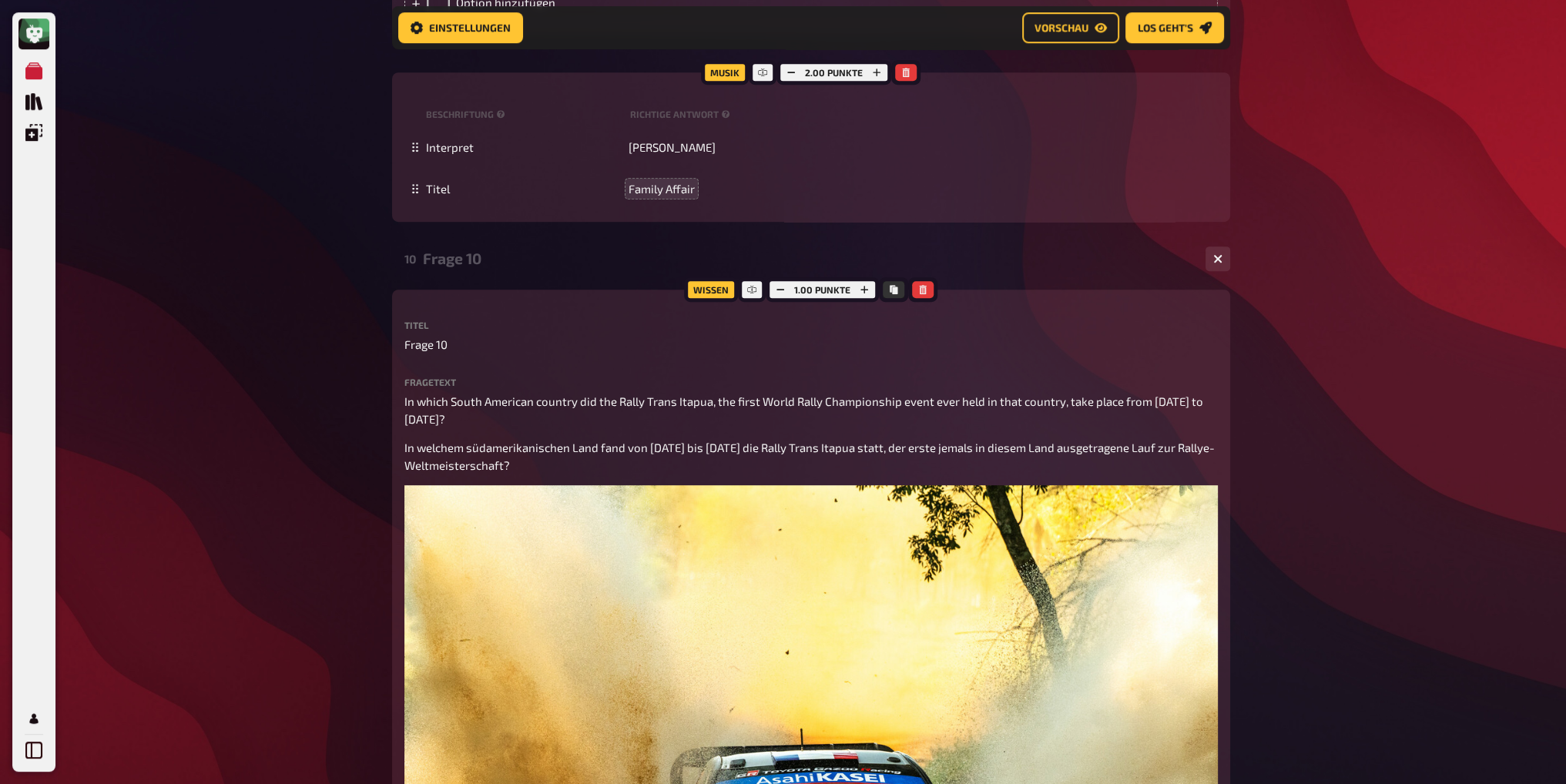
click at [471, 257] on div "Frage 10" at bounding box center [807, 258] width 770 height 18
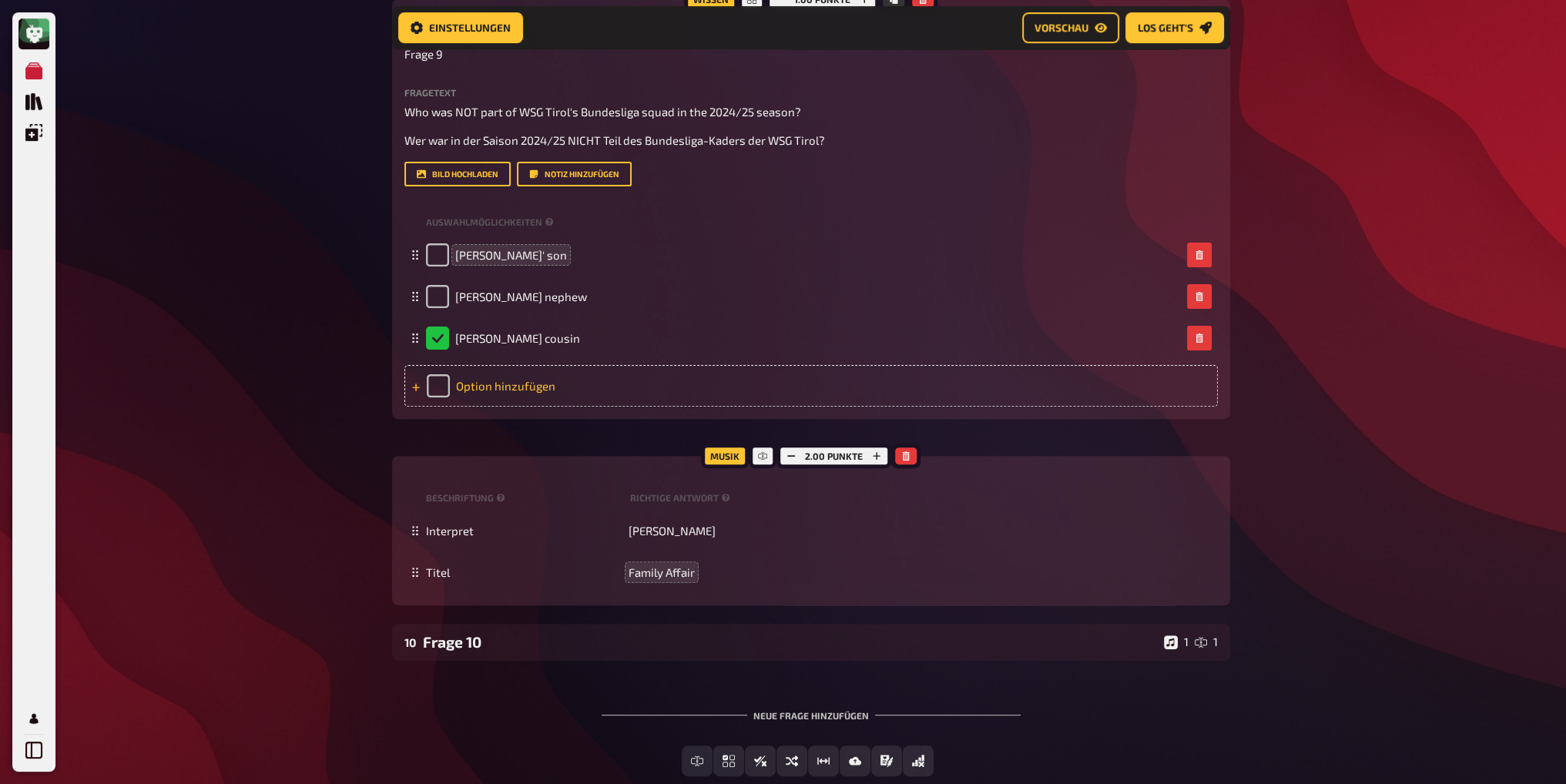
scroll to position [463, 0]
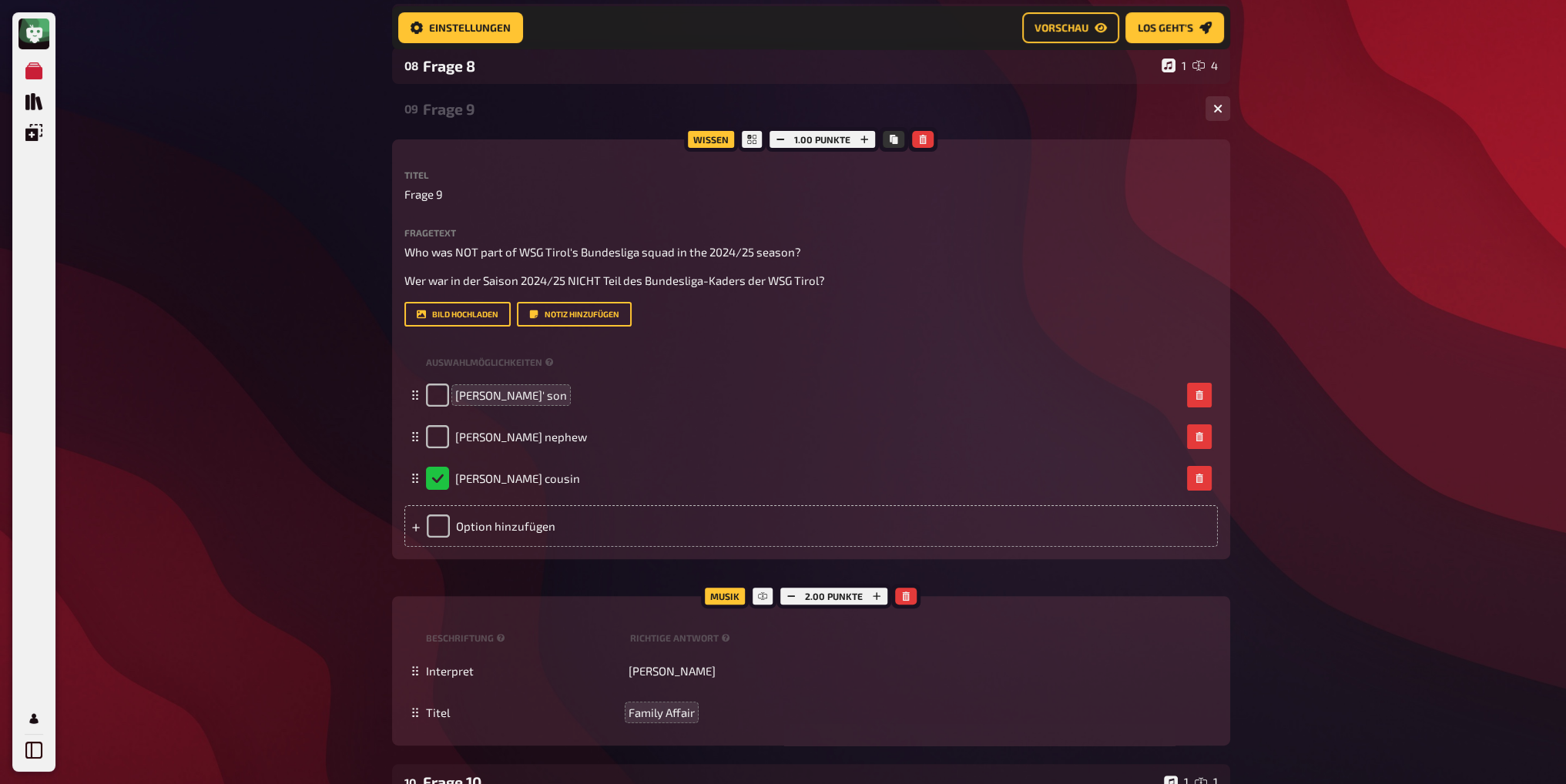
click at [452, 109] on div "Frage 9" at bounding box center [807, 109] width 770 height 18
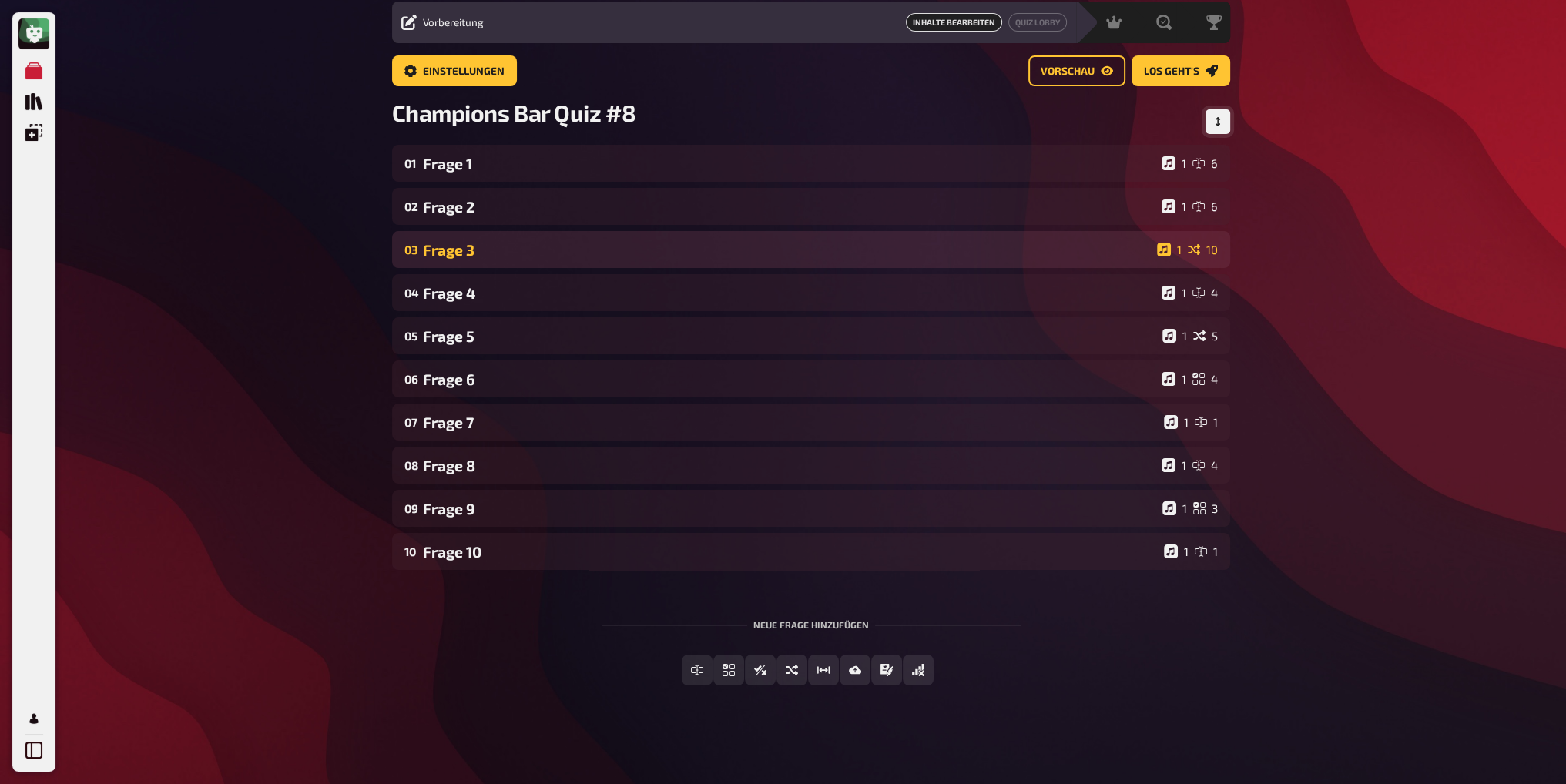
scroll to position [51, 0]
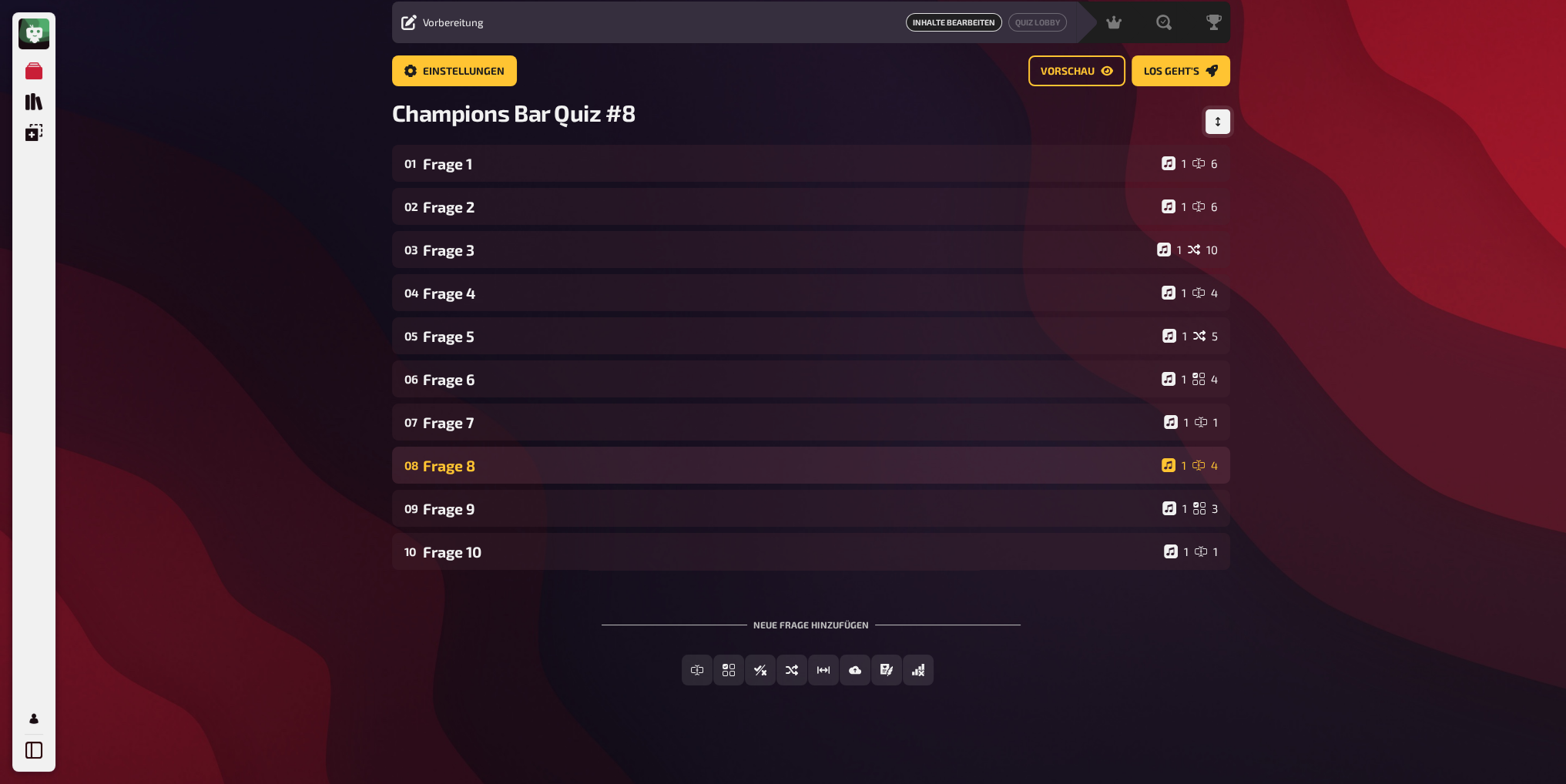
click at [487, 472] on div "Frage 8" at bounding box center [789, 465] width 733 height 18
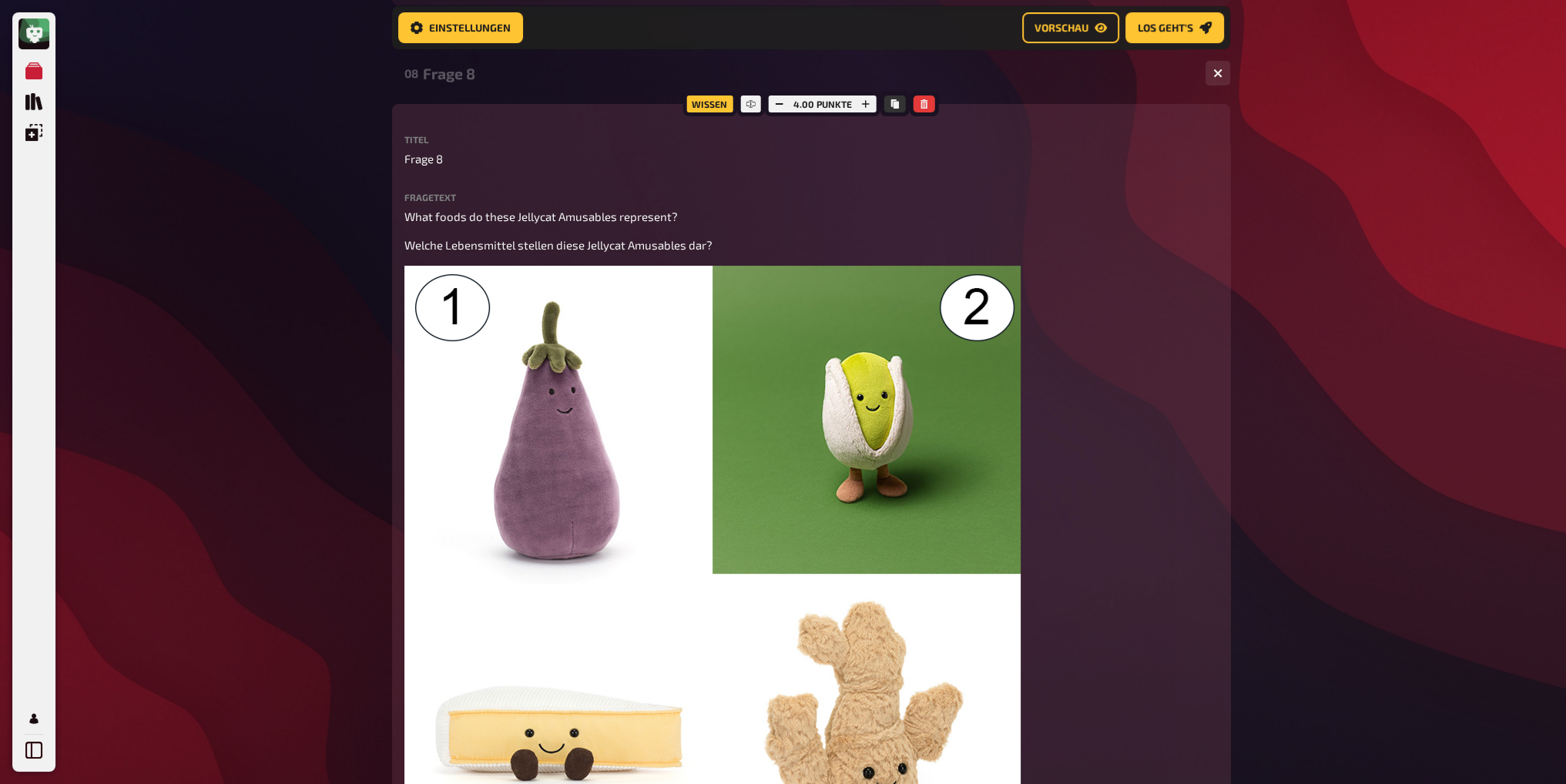
scroll to position [463, 0]
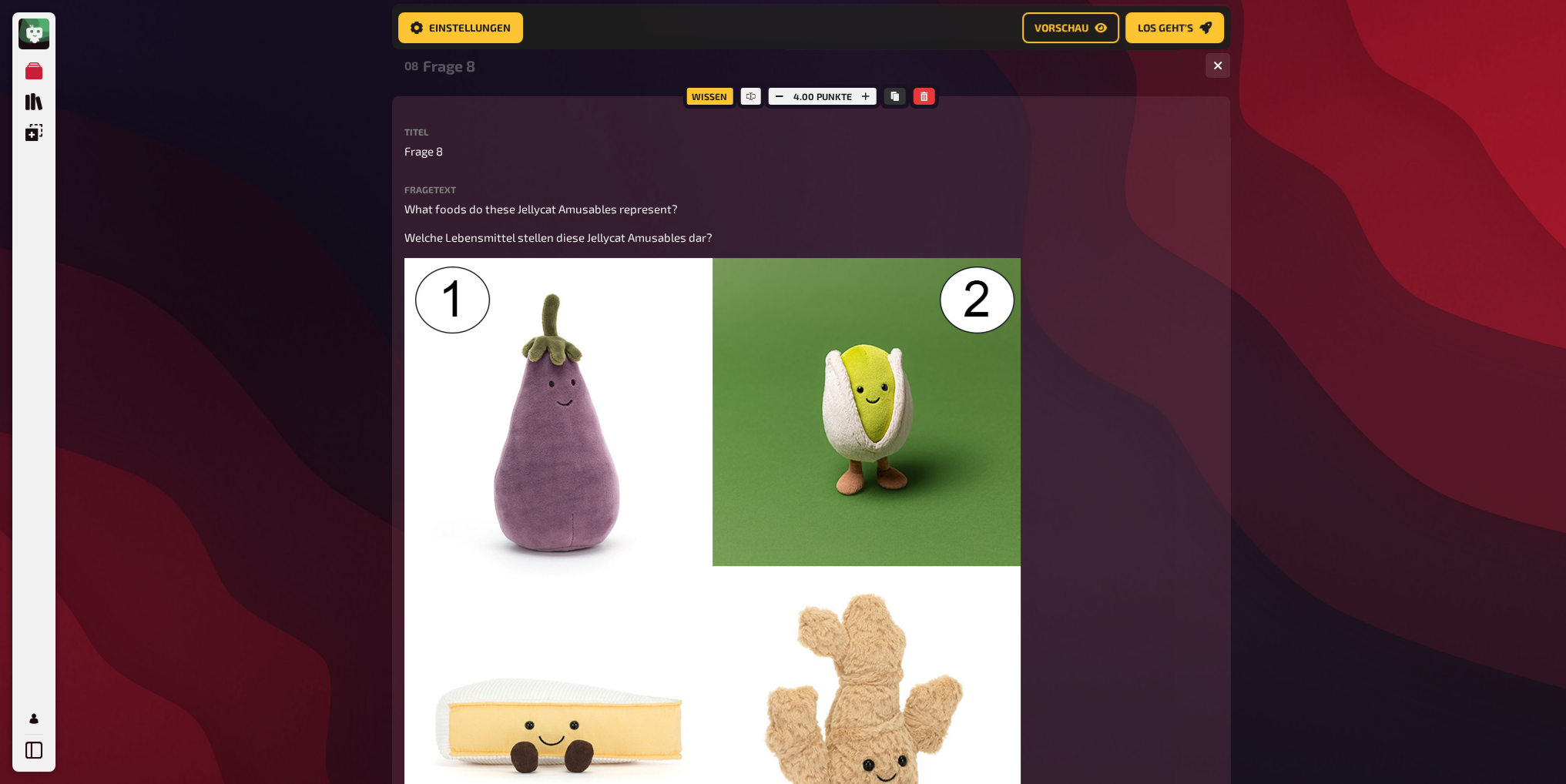
click at [465, 65] on div "Frage 8" at bounding box center [807, 65] width 770 height 18
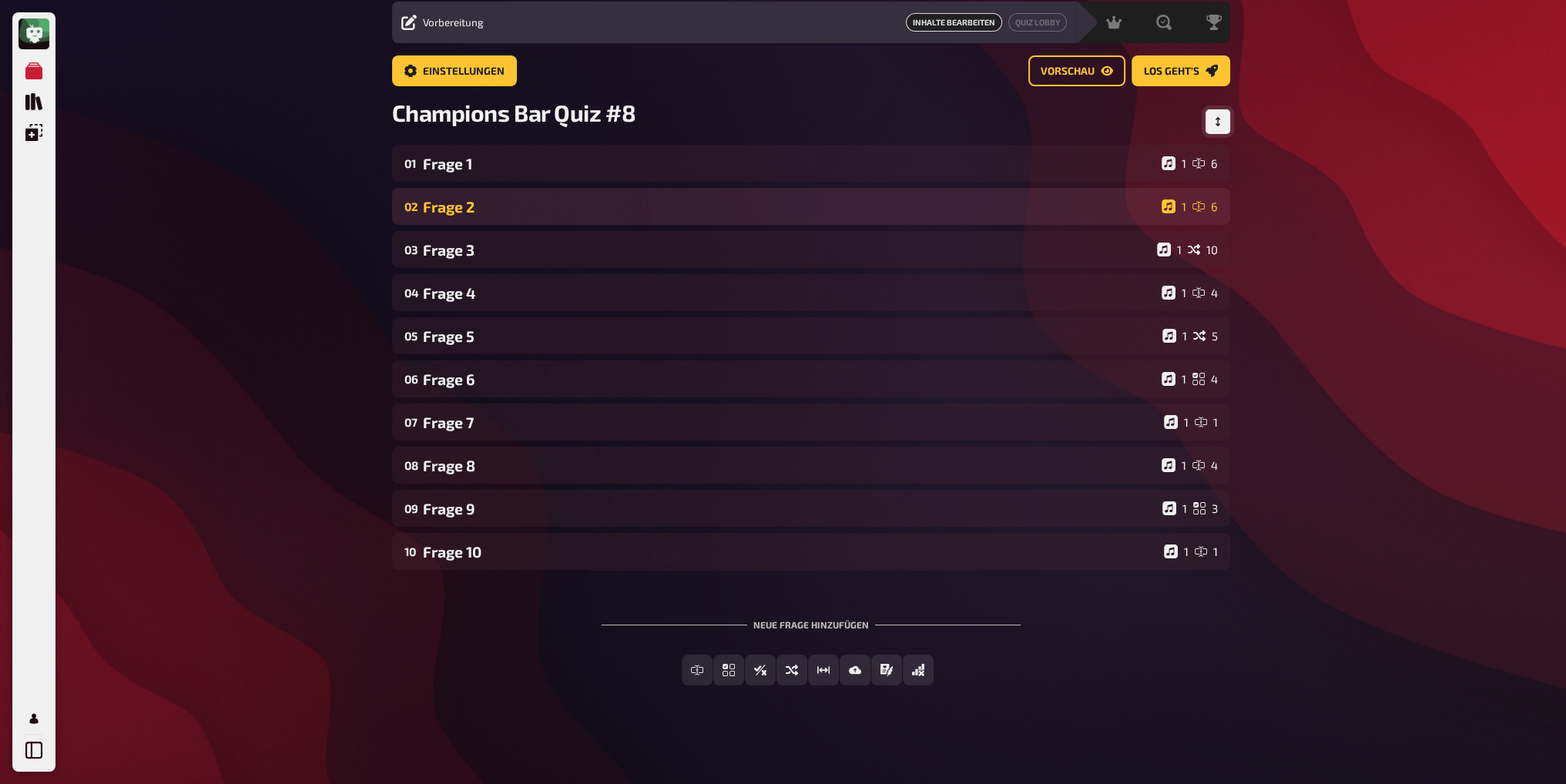
scroll to position [51, 0]
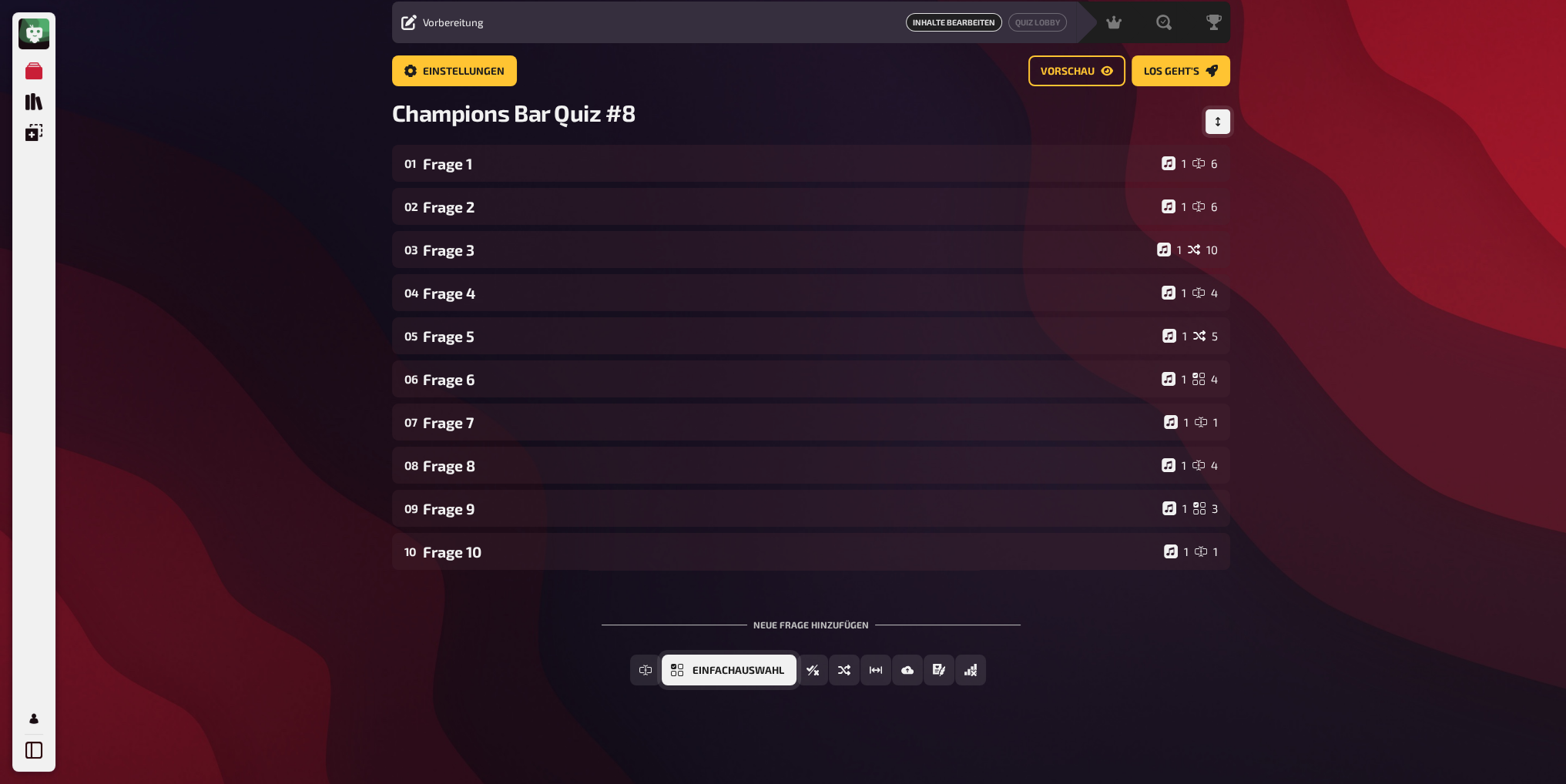
click at [690, 671] on button "Einfachauswahl" at bounding box center [729, 671] width 134 height 31
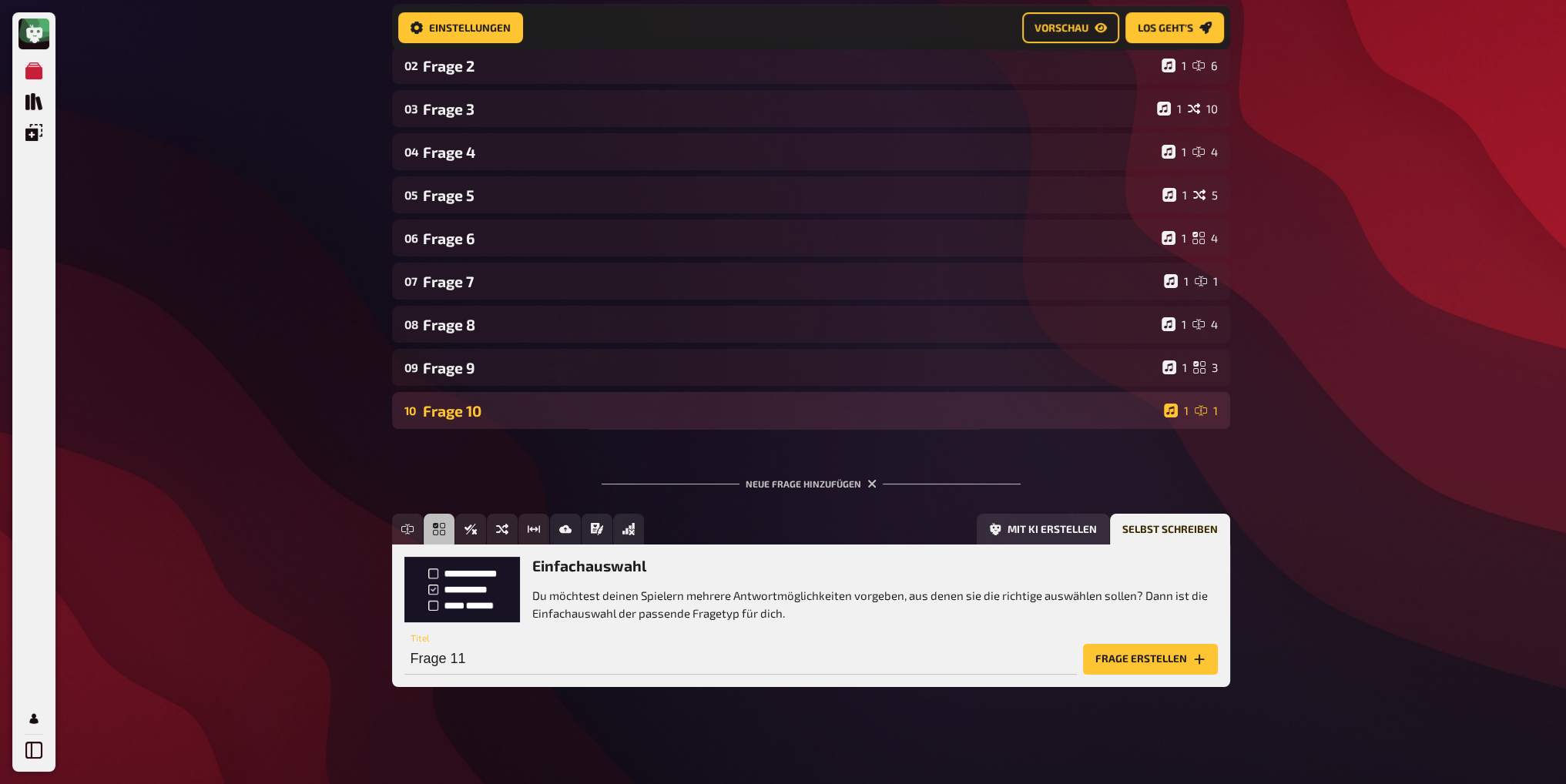
scroll to position [206, 0]
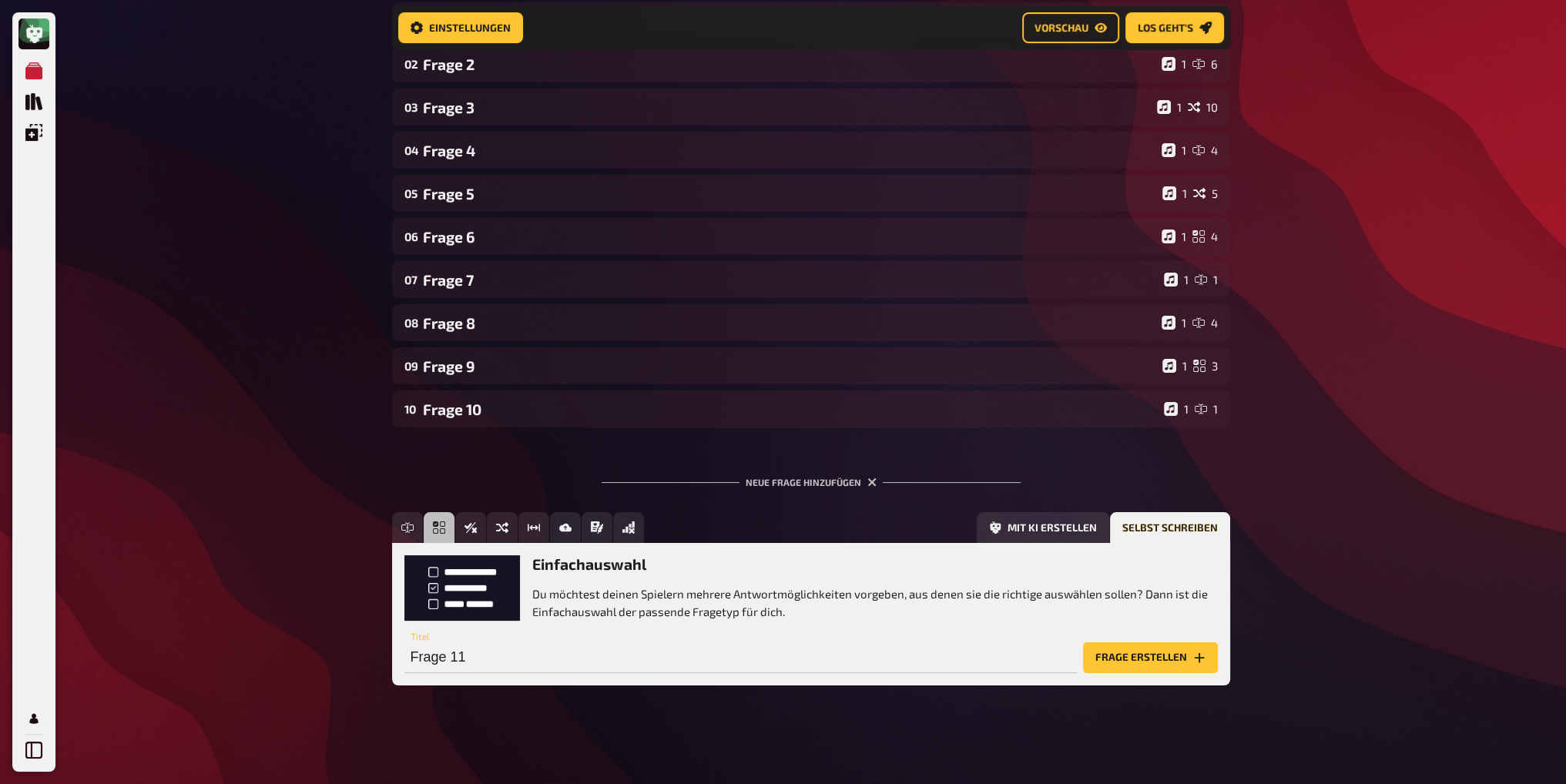
click at [227, 543] on div "Meine Quizze Quiz Sammlung Einblendungen Profil Home Meine Quizze Champions Bar…" at bounding box center [783, 289] width 1566 height 990
click at [1362, 472] on div "Meine Quizze Quiz Sammlung Einblendungen Profil Home Meine Quizze Champions Bar…" at bounding box center [783, 289] width 1566 height 990
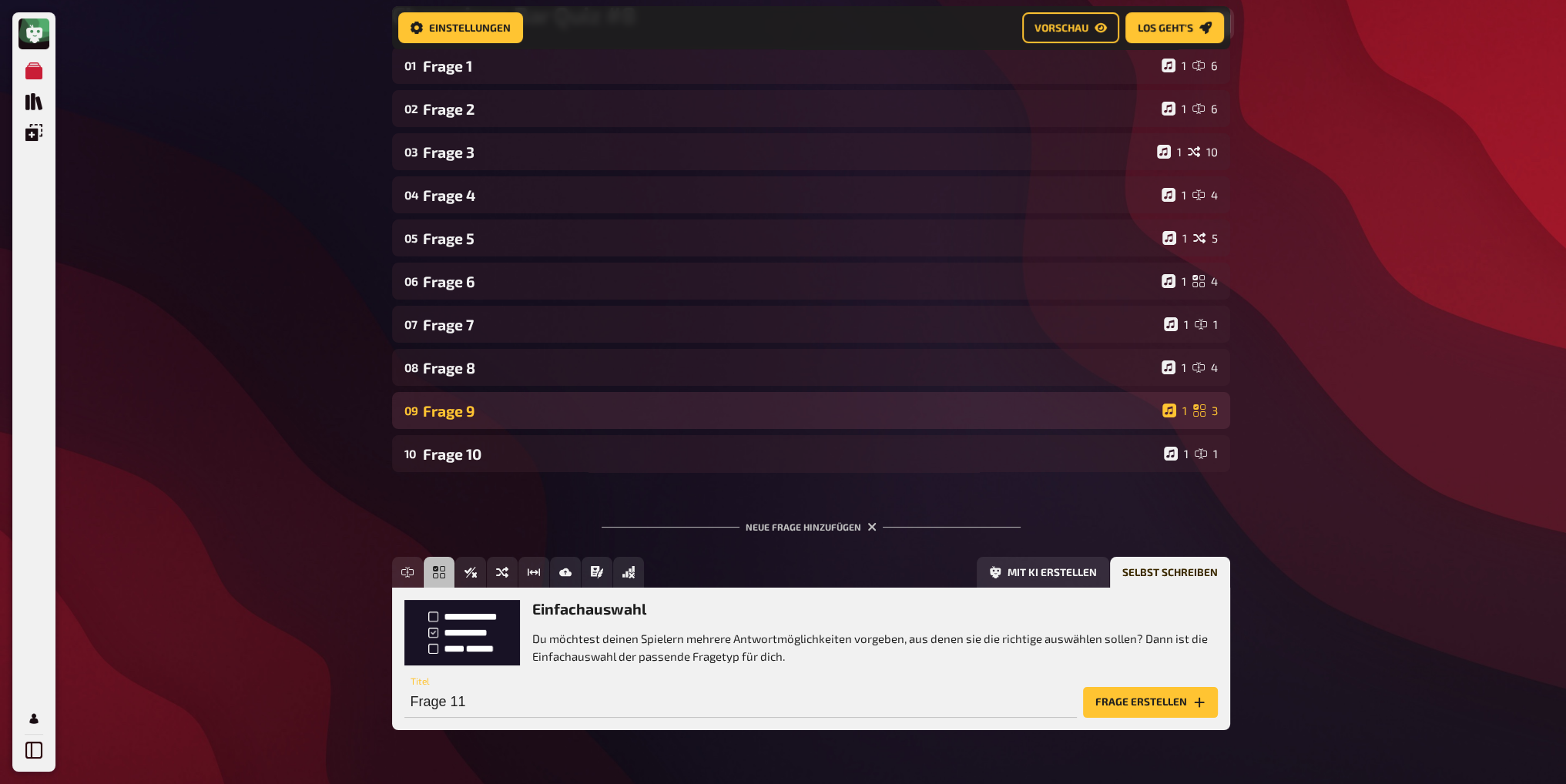
scroll to position [129, 0]
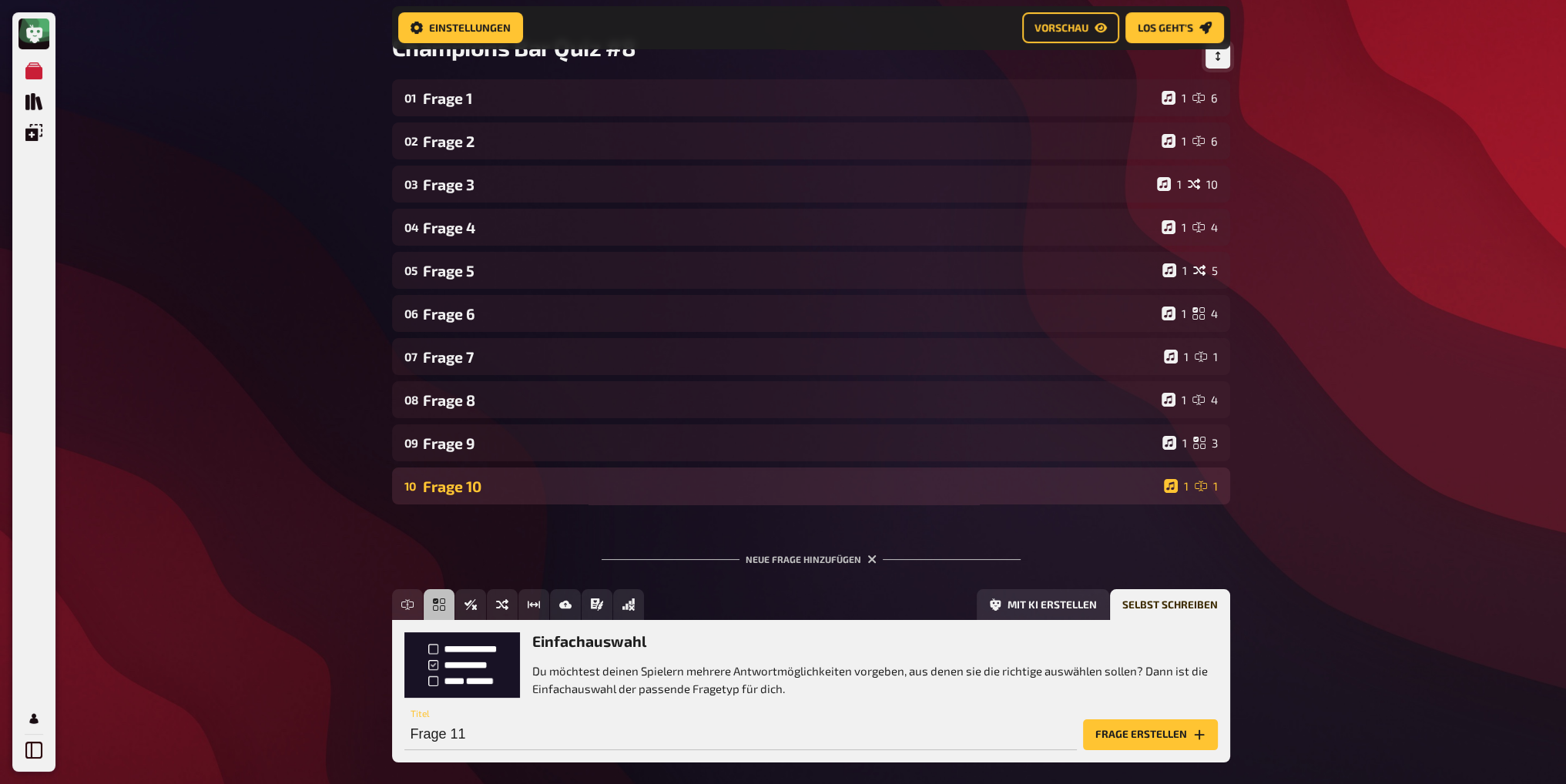
click at [566, 490] on div "Frage 10" at bounding box center [790, 486] width 735 height 18
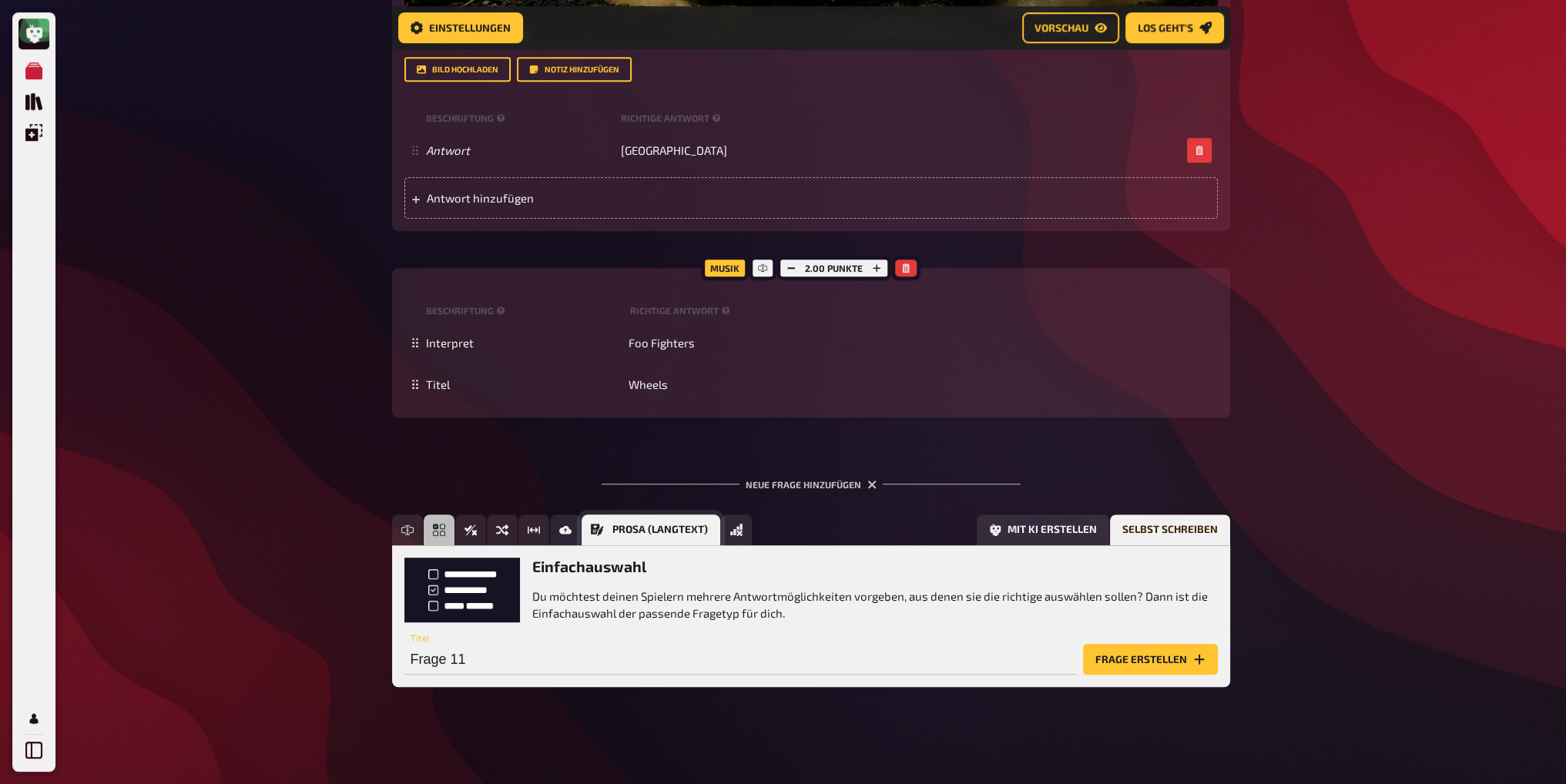
scroll to position [1346, 0]
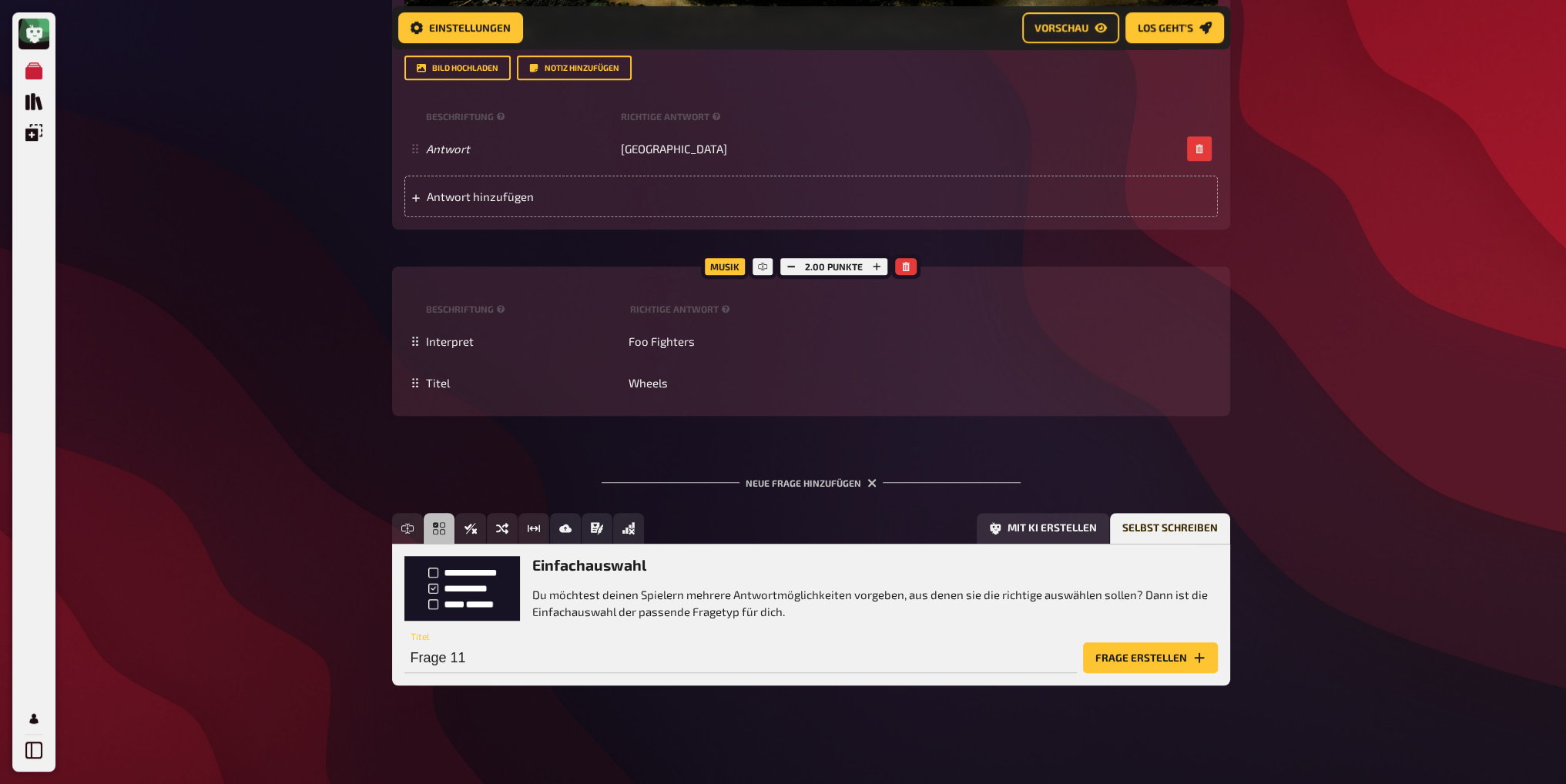
click at [407, 528] on icon "Freitext Eingabe" at bounding box center [407, 528] width 5 height 10
click at [1127, 651] on button "Frage erstellen" at bounding box center [1150, 658] width 134 height 31
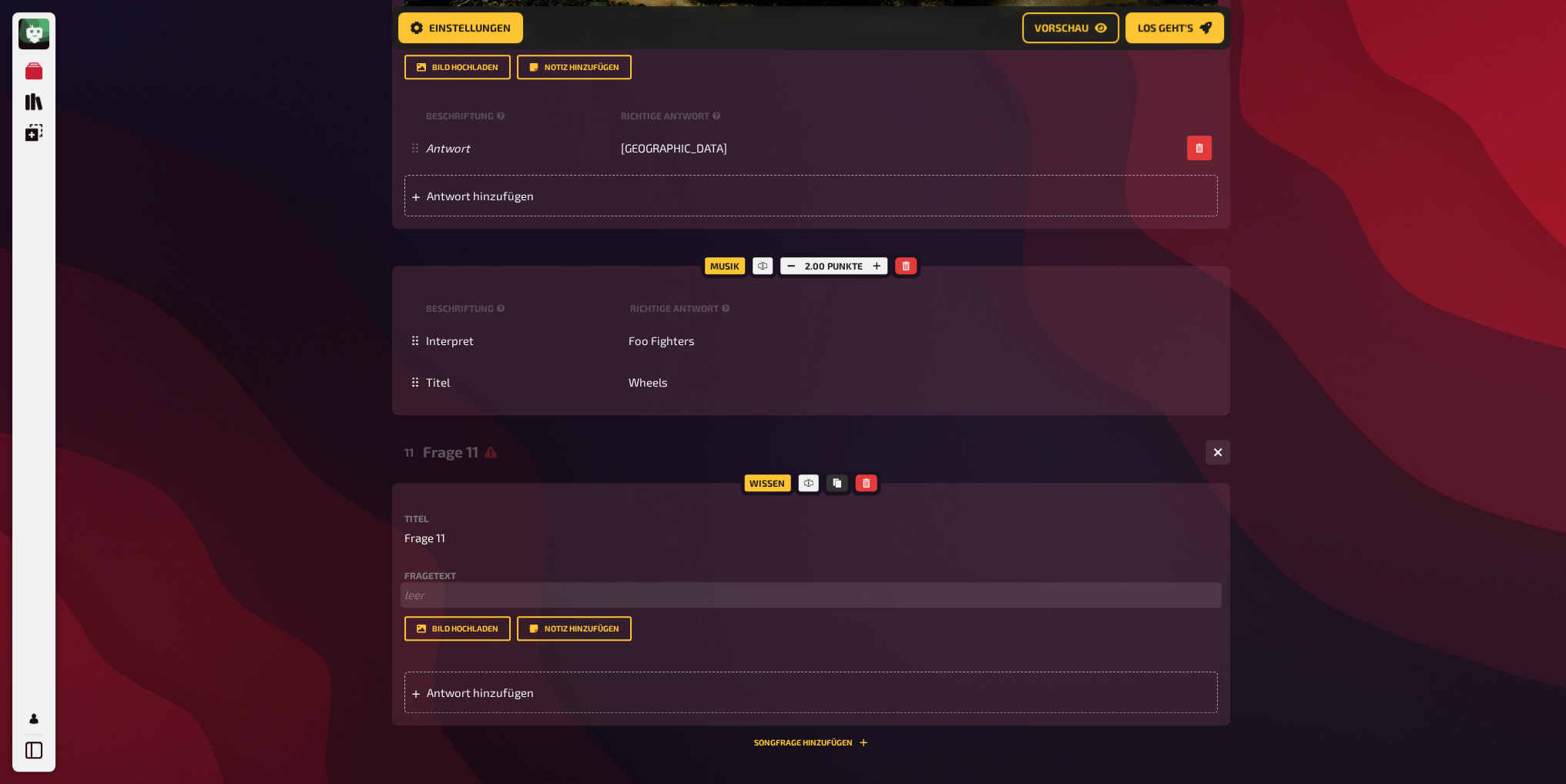
click at [446, 592] on p "﻿ leer" at bounding box center [811, 594] width 814 height 18
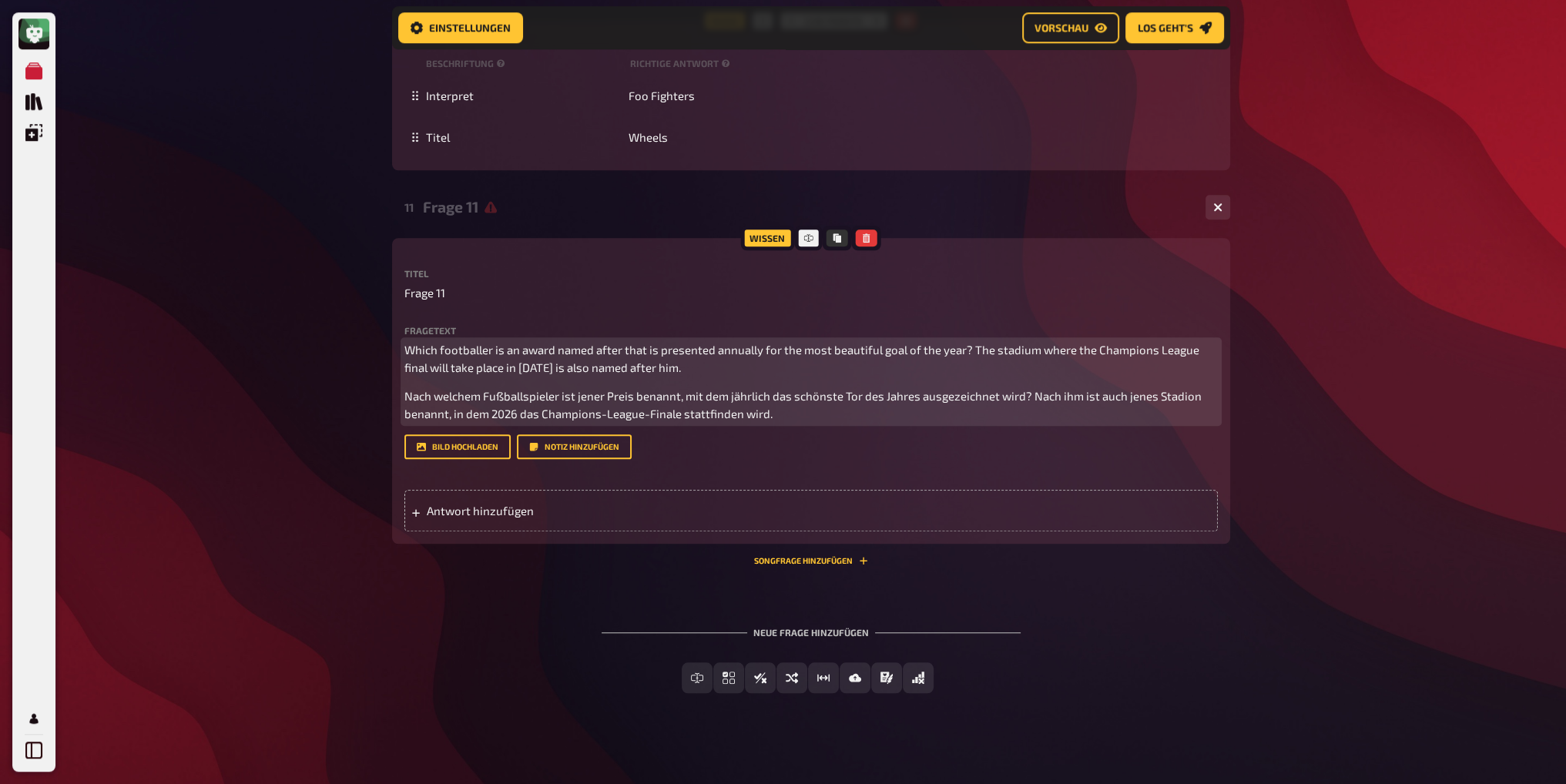
scroll to position [1599, 0]
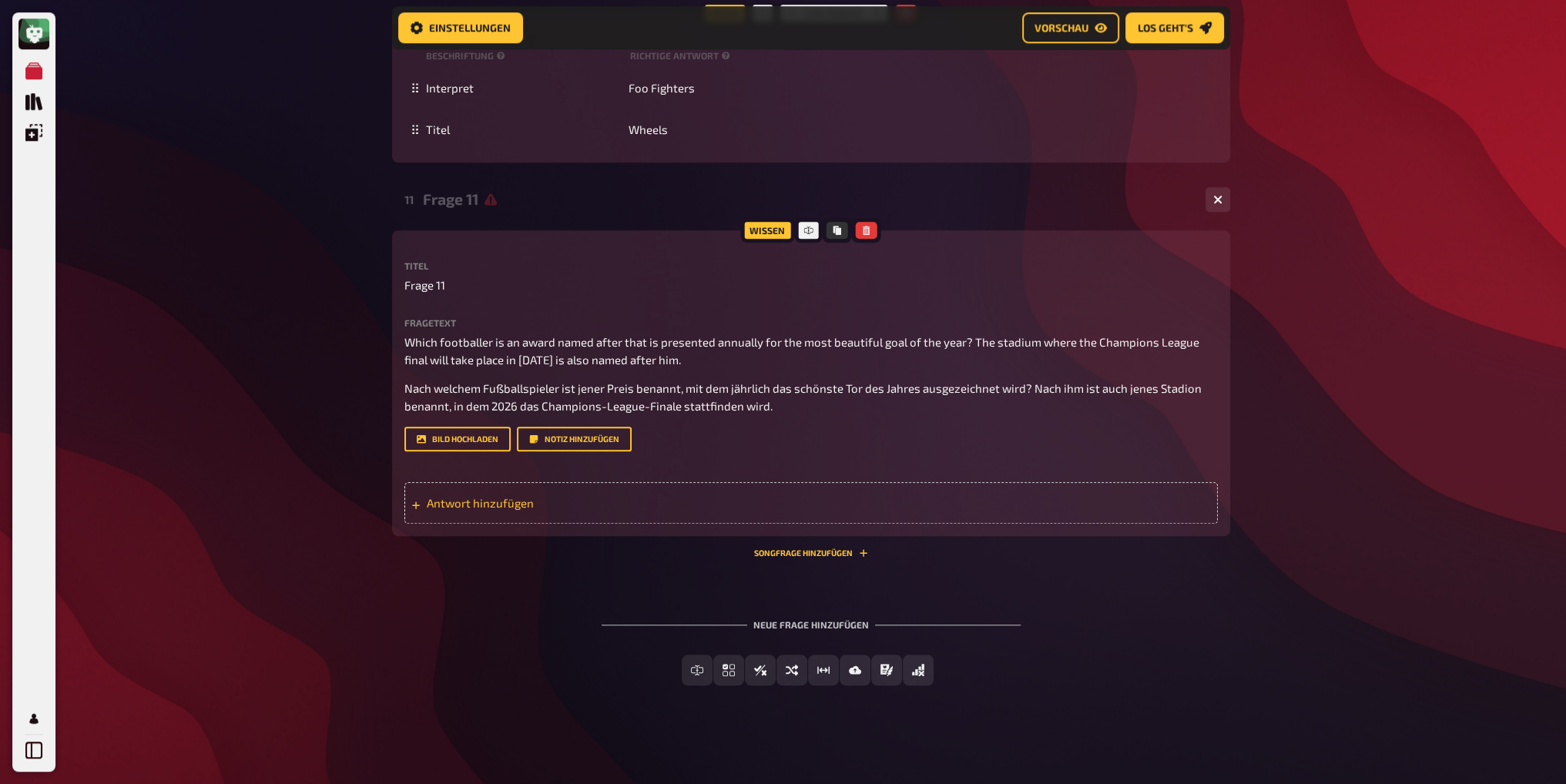
click at [484, 497] on span "Antwort hinzufügen" at bounding box center [546, 503] width 239 height 14
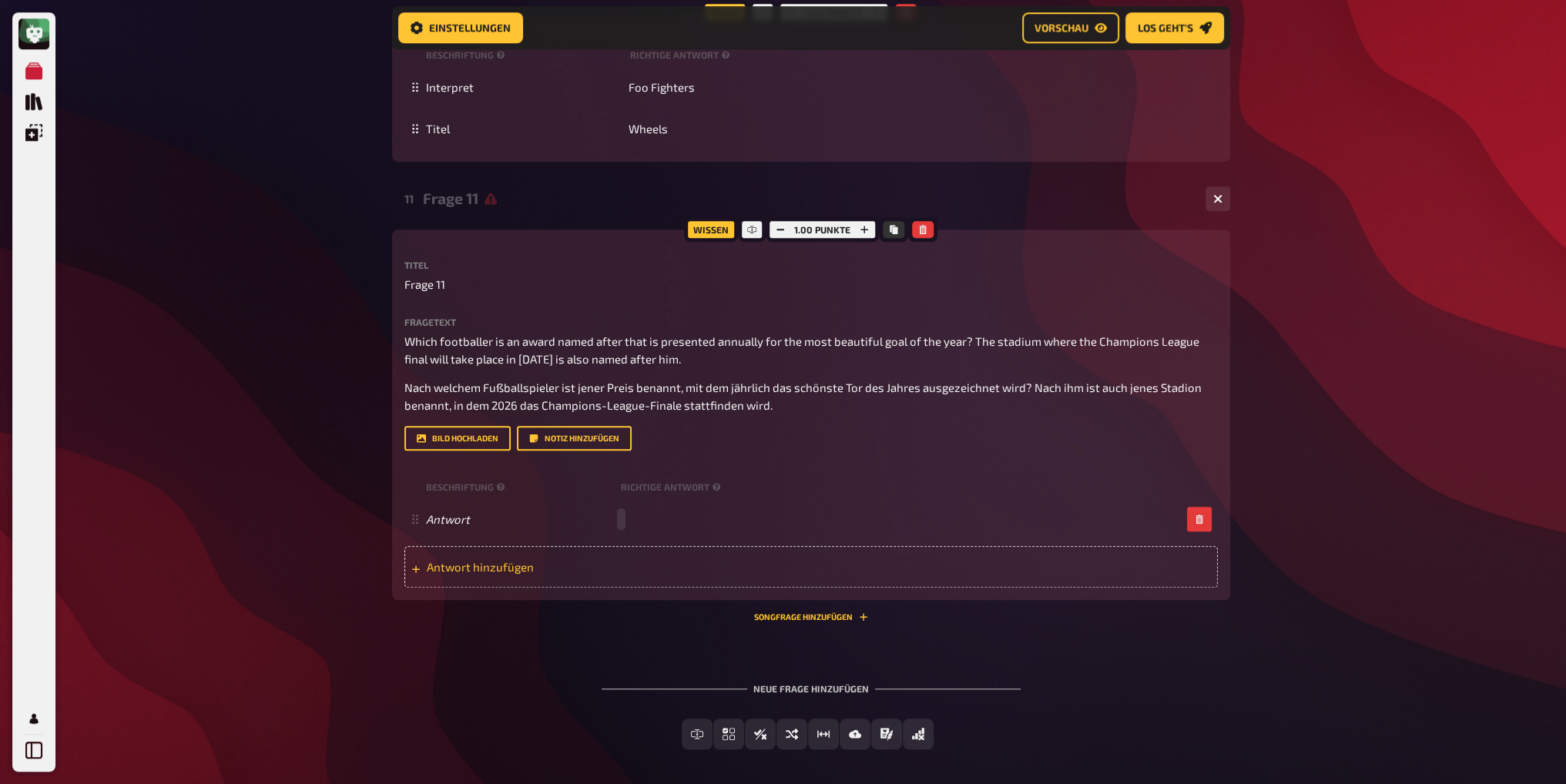
paste span
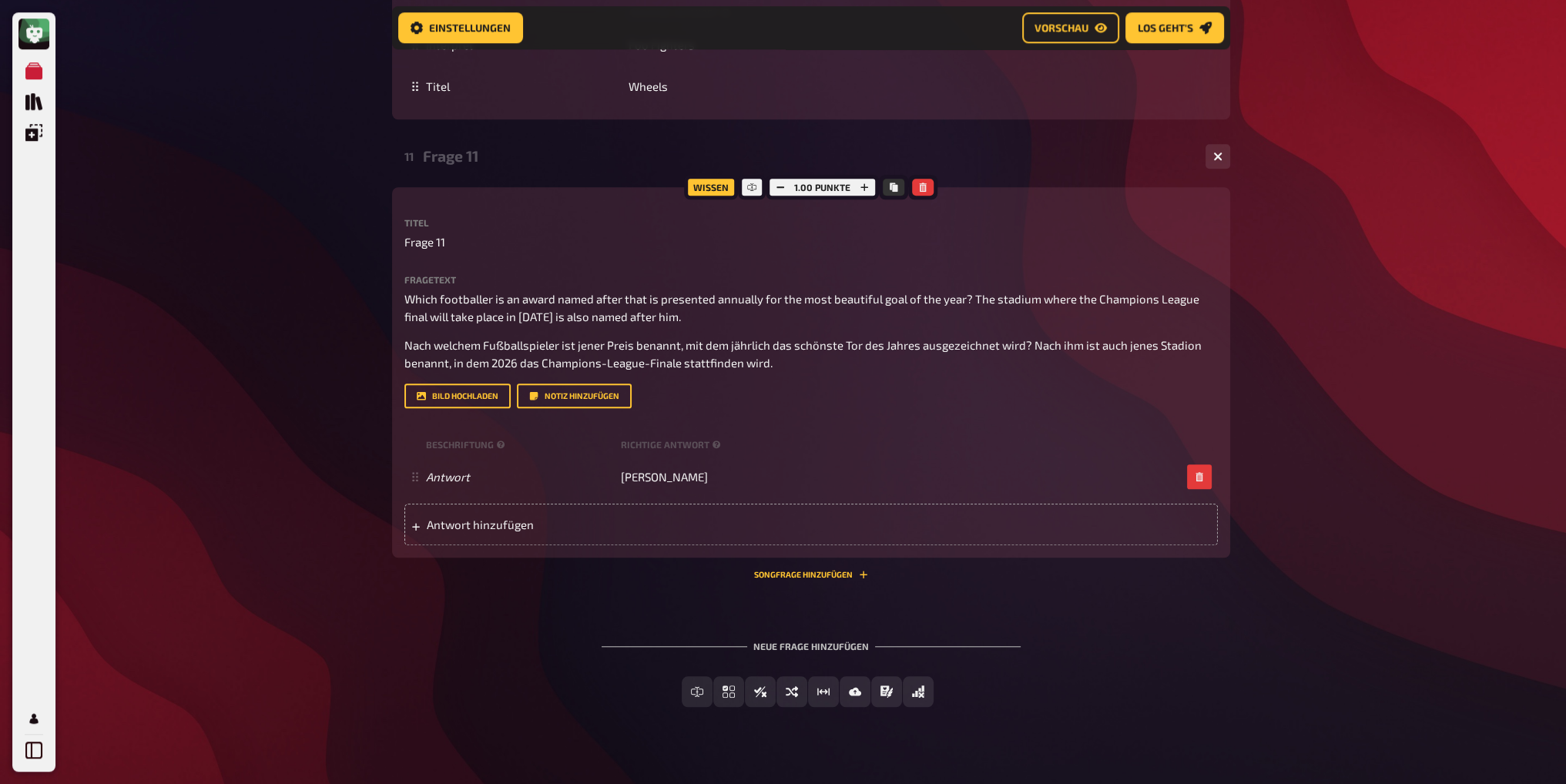
scroll to position [1664, 0]
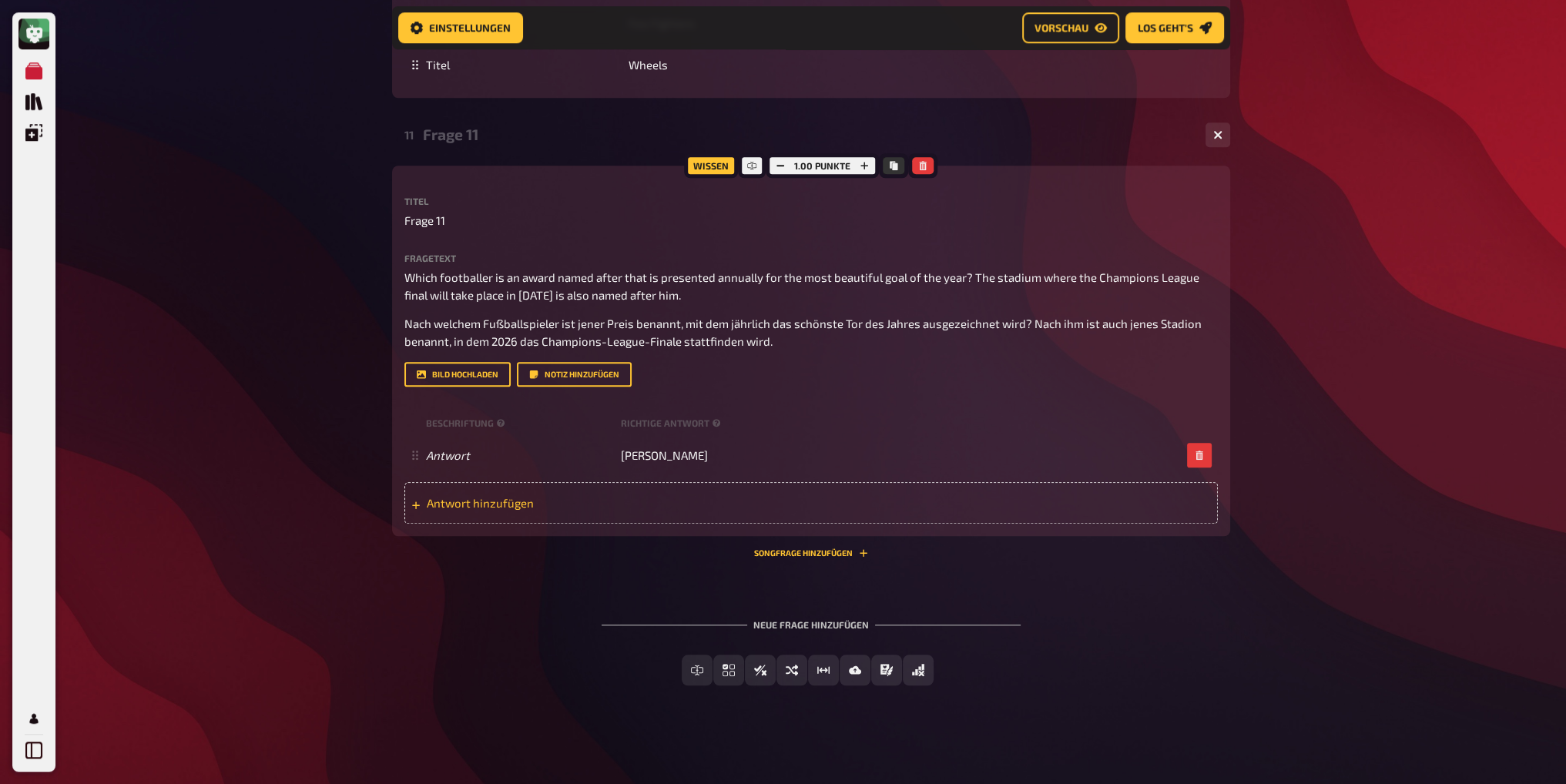
click at [536, 510] on div "Antwort hinzufügen" at bounding box center [811, 504] width 814 height 42
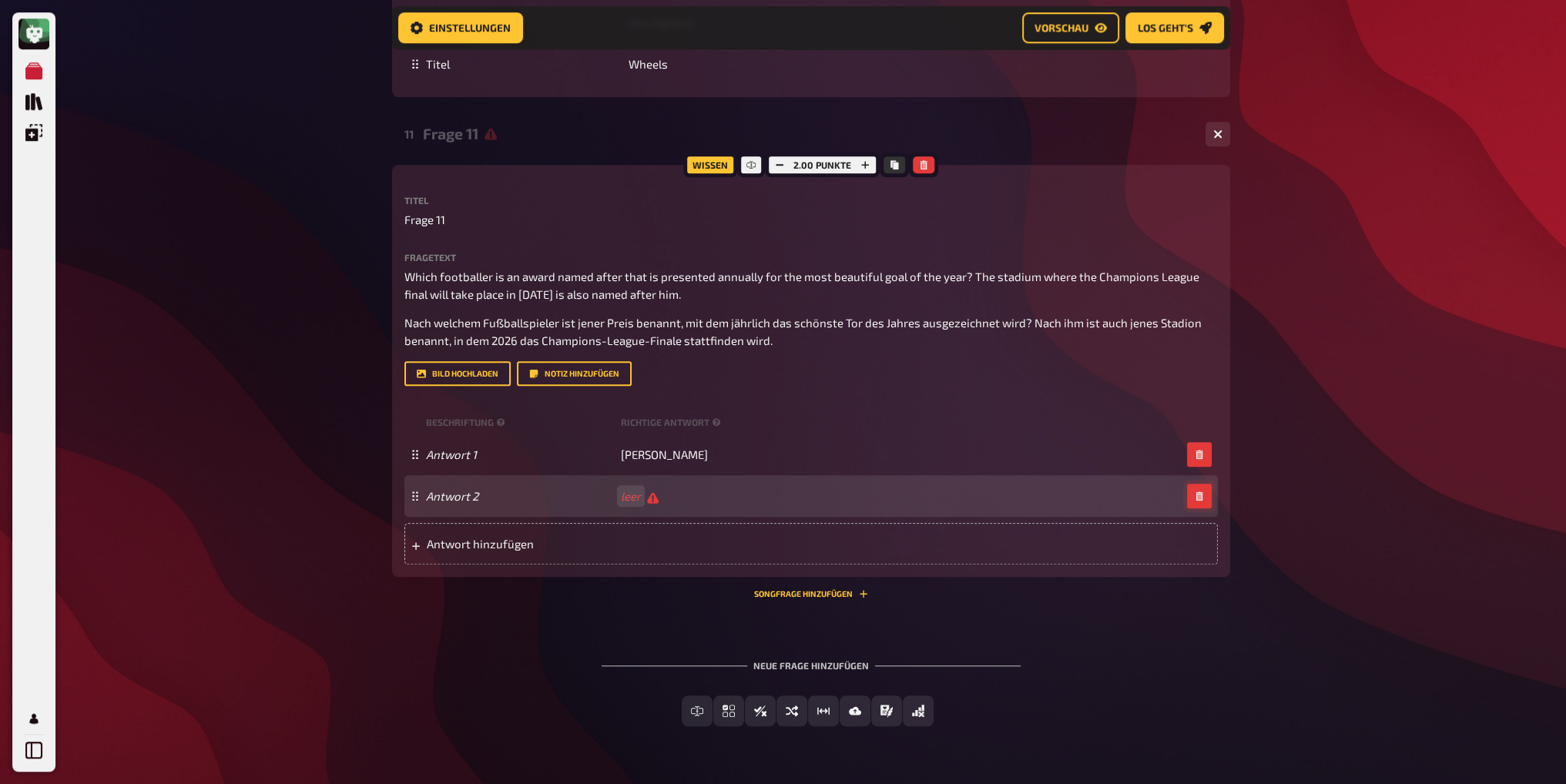
click at [1196, 497] on icon "button" at bounding box center [1198, 496] width 7 height 9
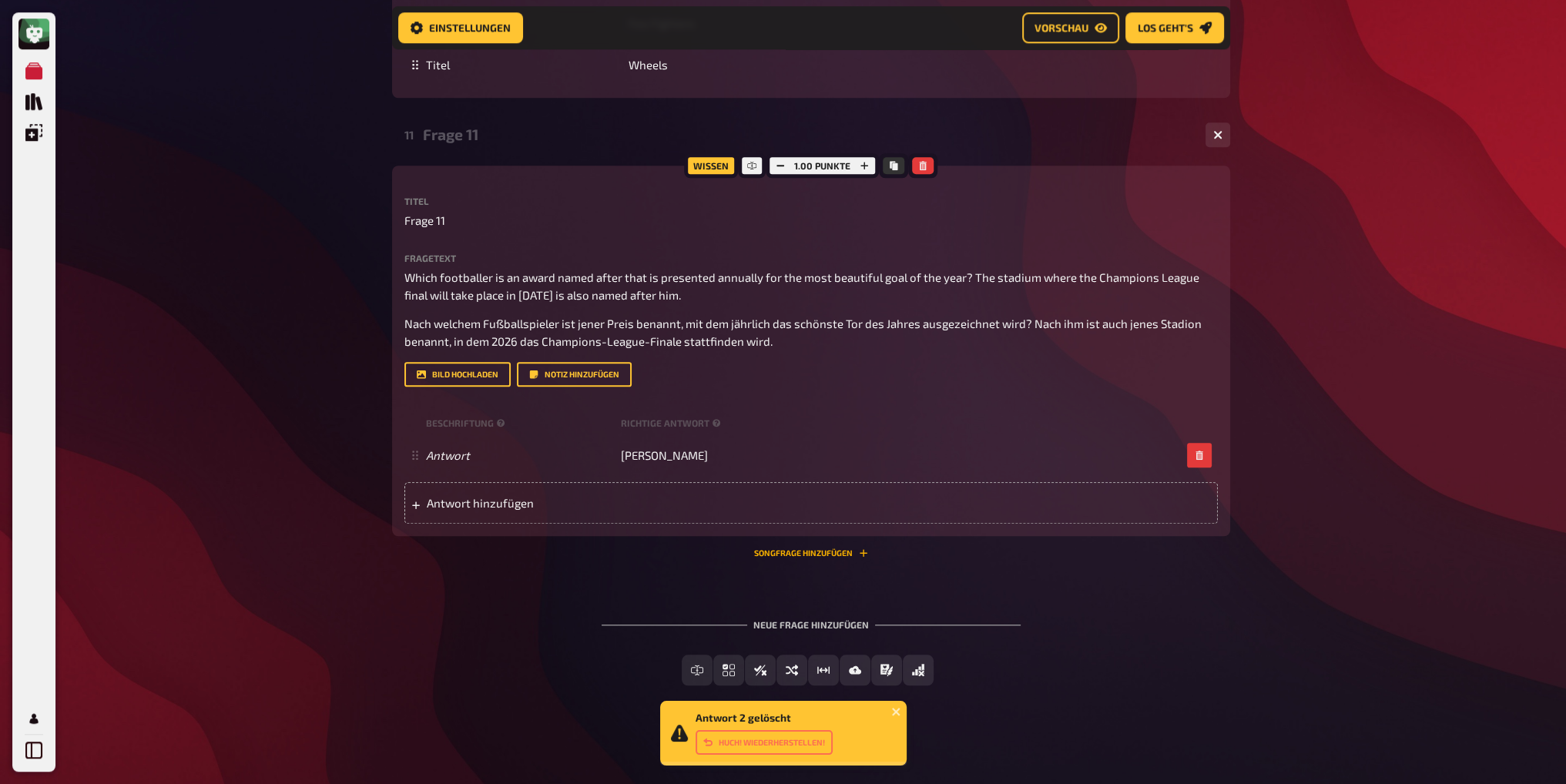
click at [800, 552] on button "Songfrage hinzufügen" at bounding box center [811, 553] width 114 height 9
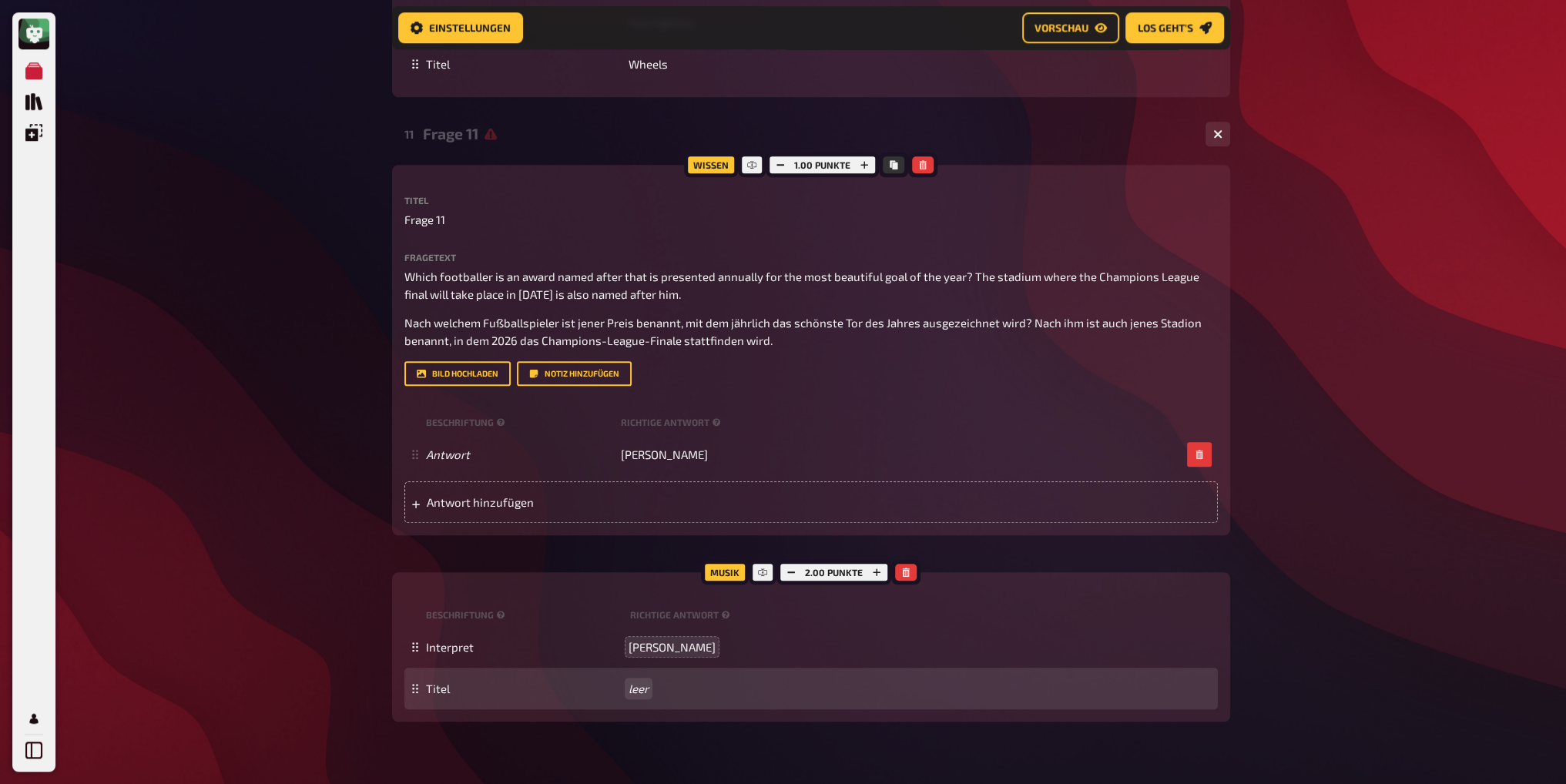
click at [629, 685] on div "Titel leer" at bounding box center [818, 688] width 786 height 14
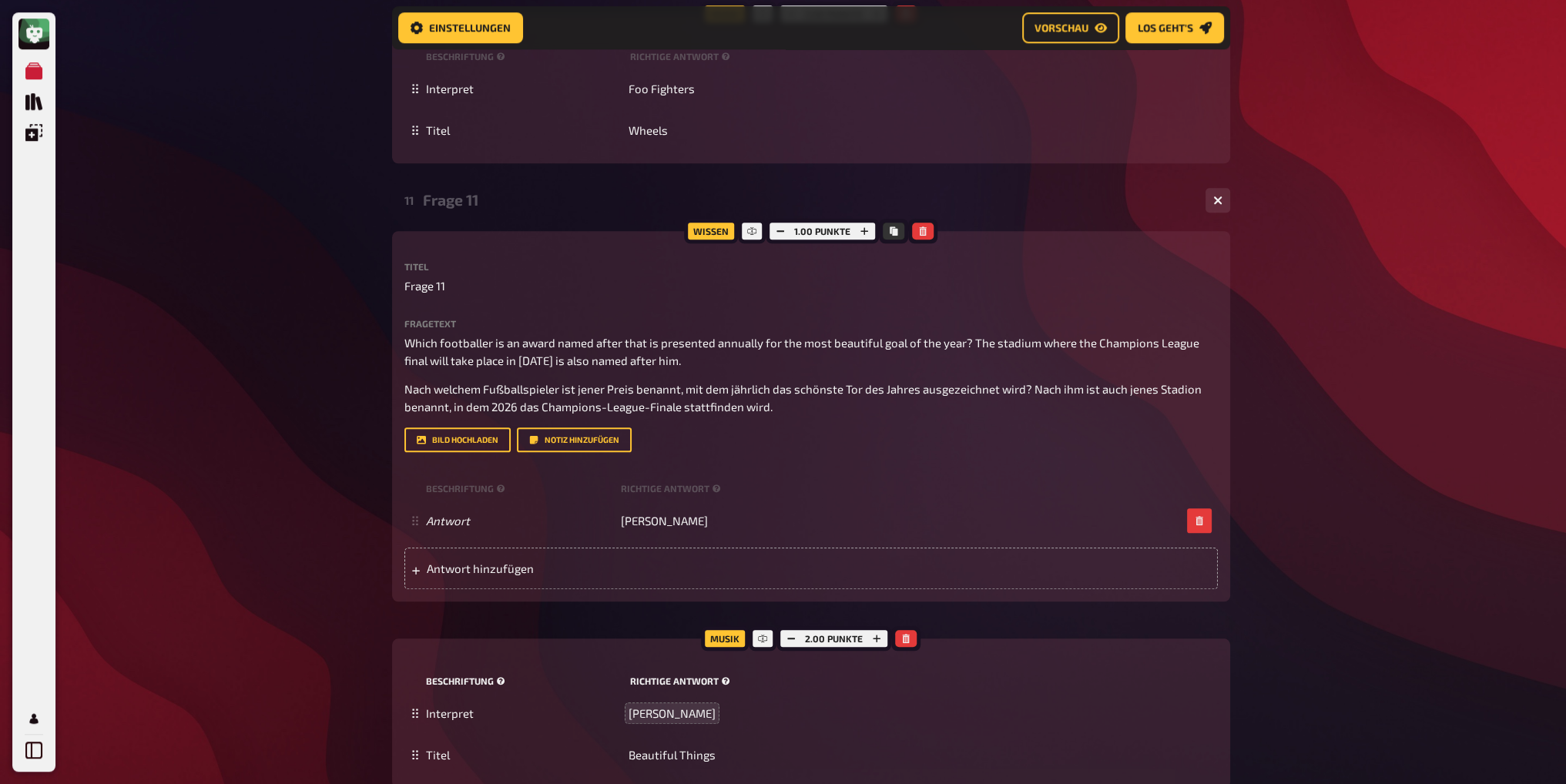
scroll to position [1828, 0]
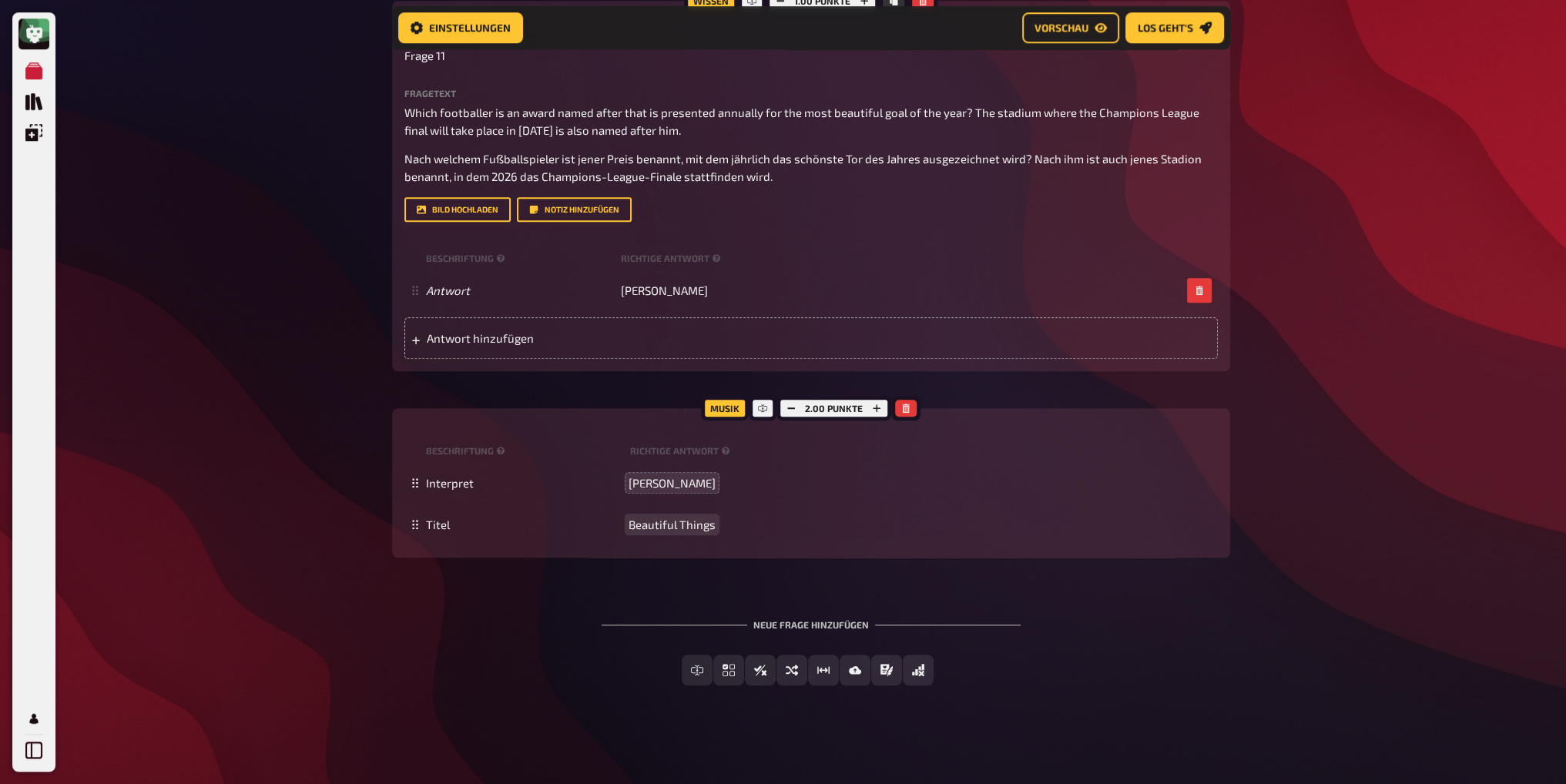
click at [683, 670] on button "Einfachauswahl" at bounding box center [729, 671] width 134 height 31
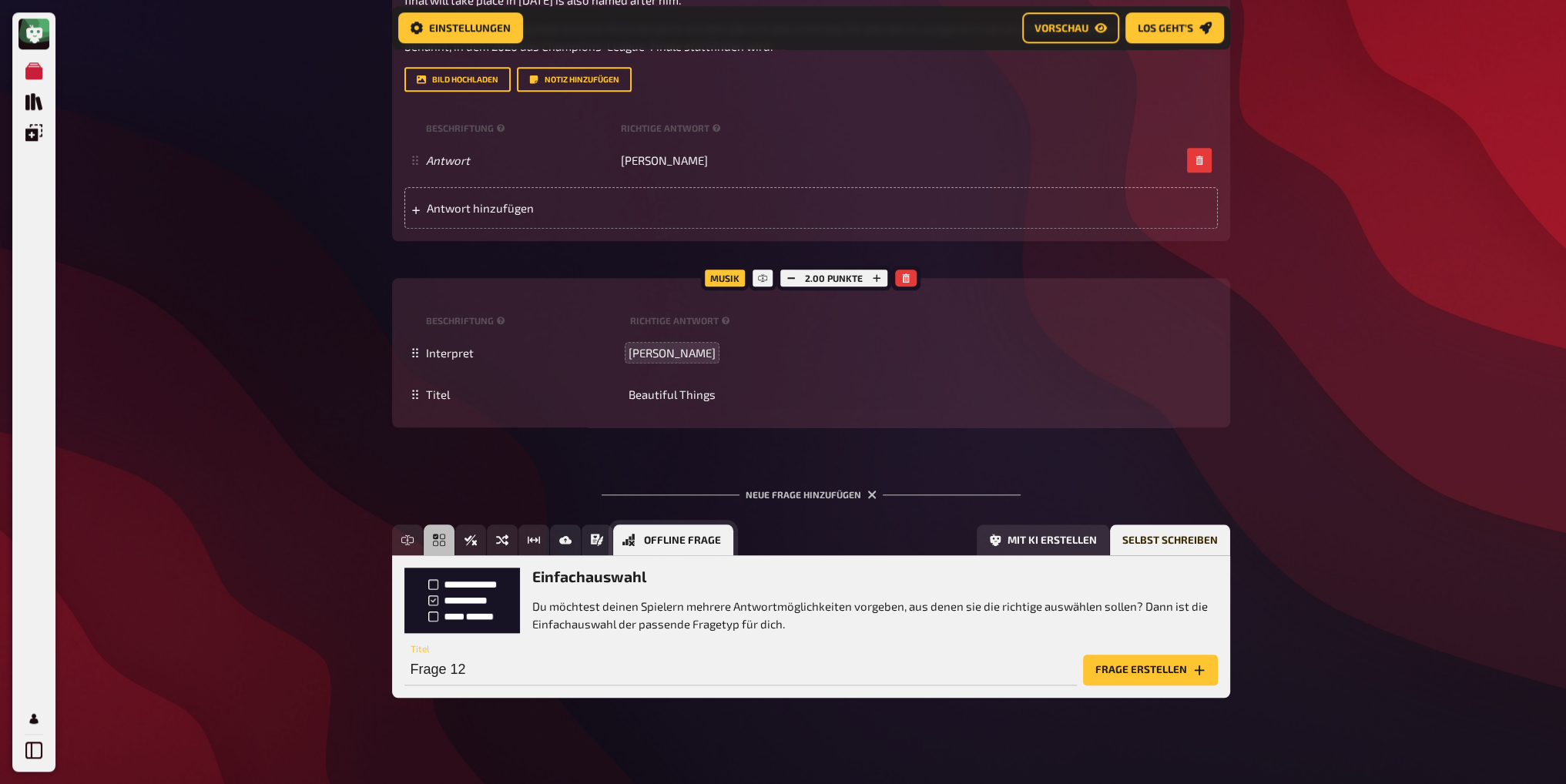
scroll to position [1971, 0]
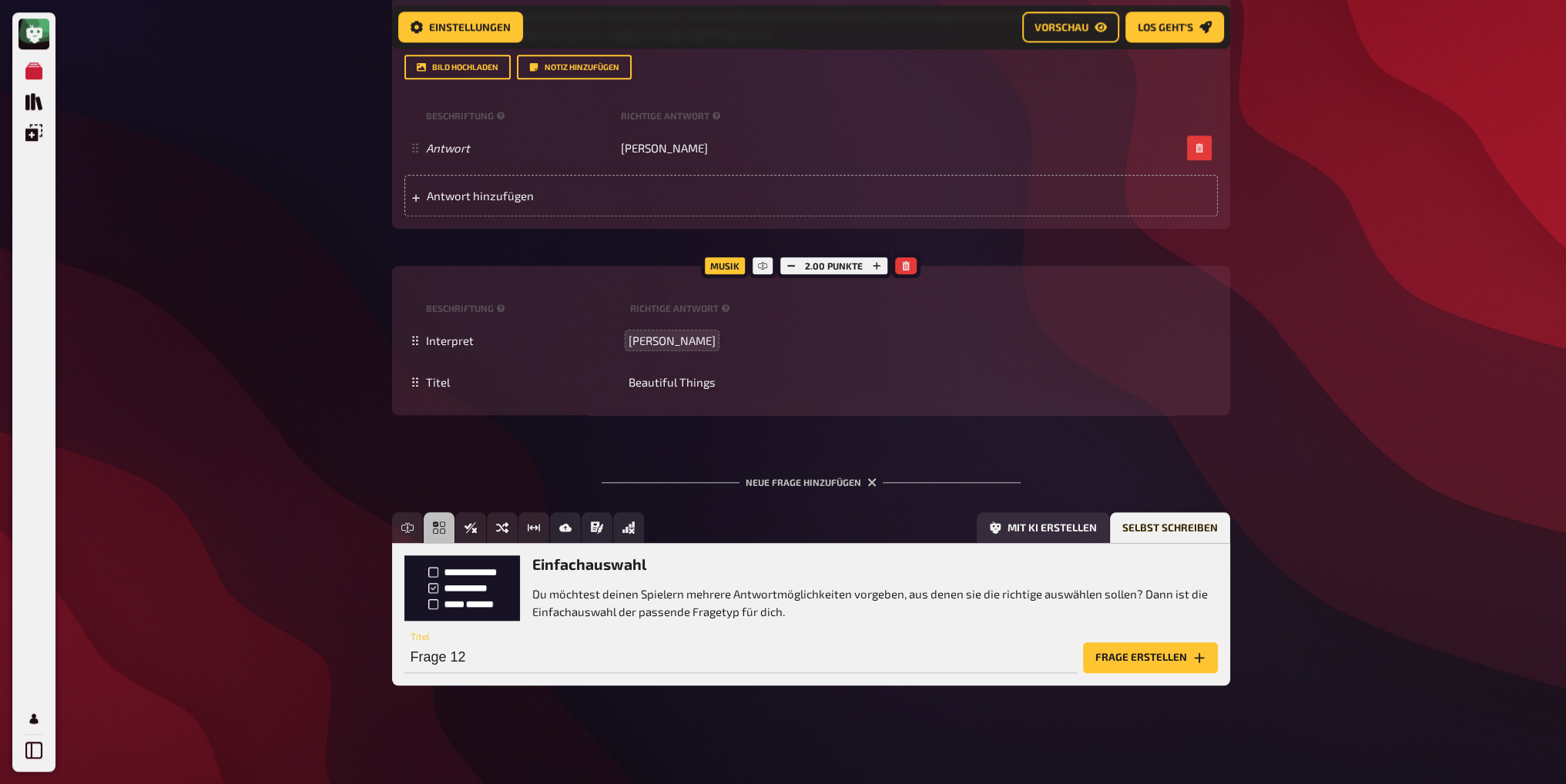
drag, startPoint x: 1128, startPoint y: 657, endPoint x: 996, endPoint y: 577, distance: 154.4
click at [1128, 657] on button "Frage erstellen" at bounding box center [1150, 658] width 134 height 31
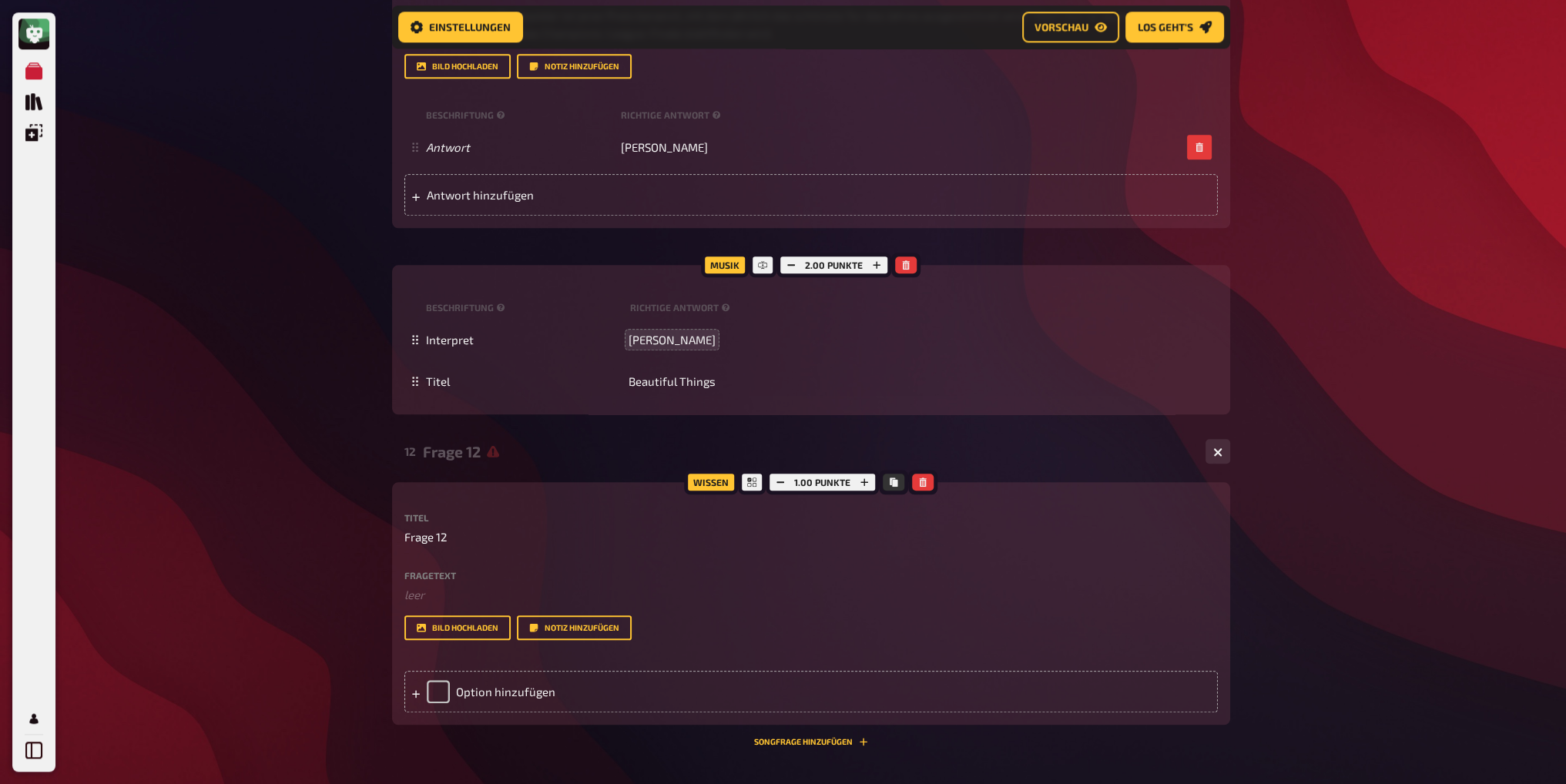
click at [438, 584] on div "Fragetext ﻿ leer Hier hinziehen für Dateiupload" at bounding box center [811, 587] width 814 height 33
click at [446, 593] on p "﻿ leer" at bounding box center [811, 594] width 814 height 18
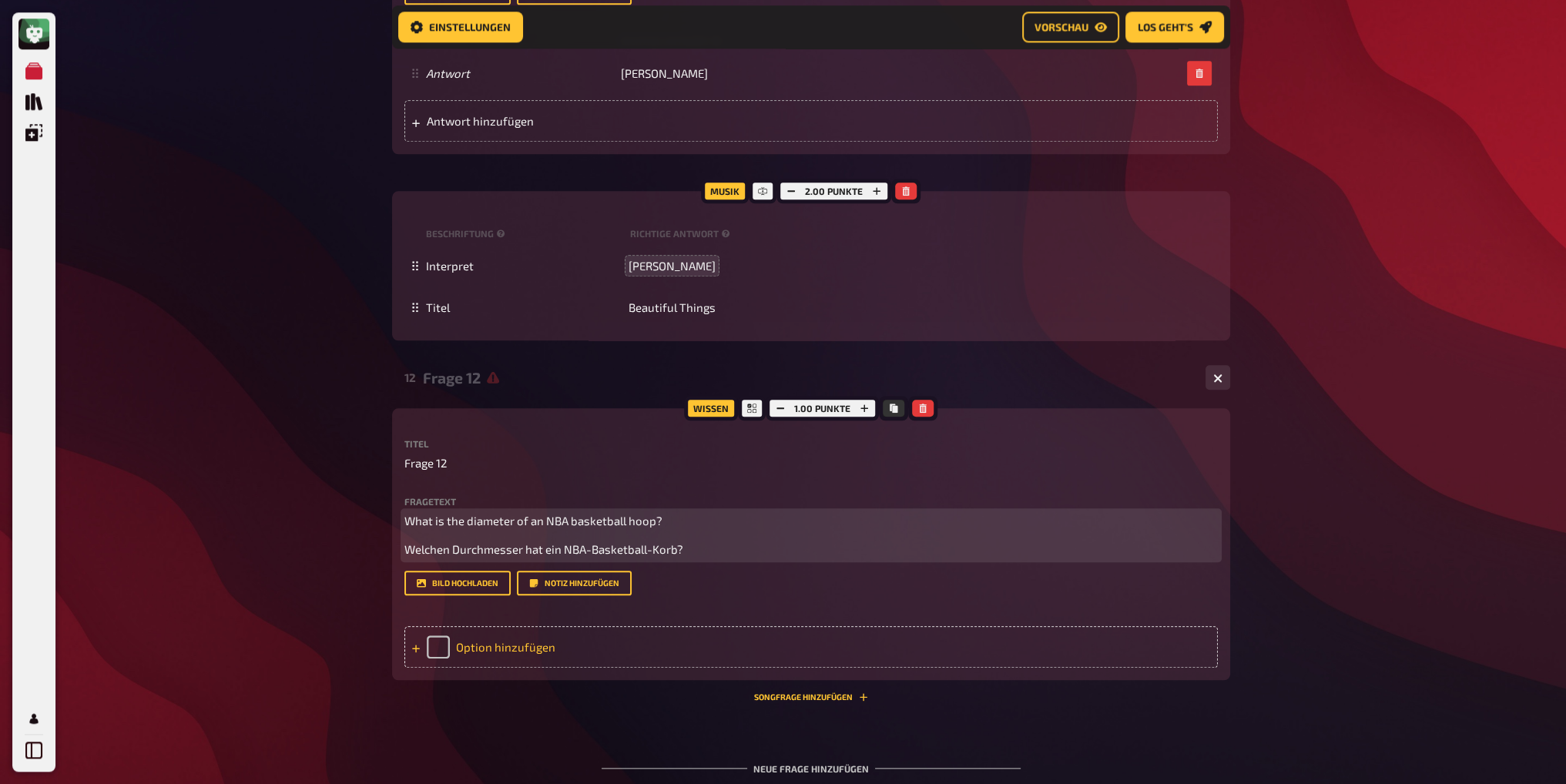
scroll to position [2048, 0]
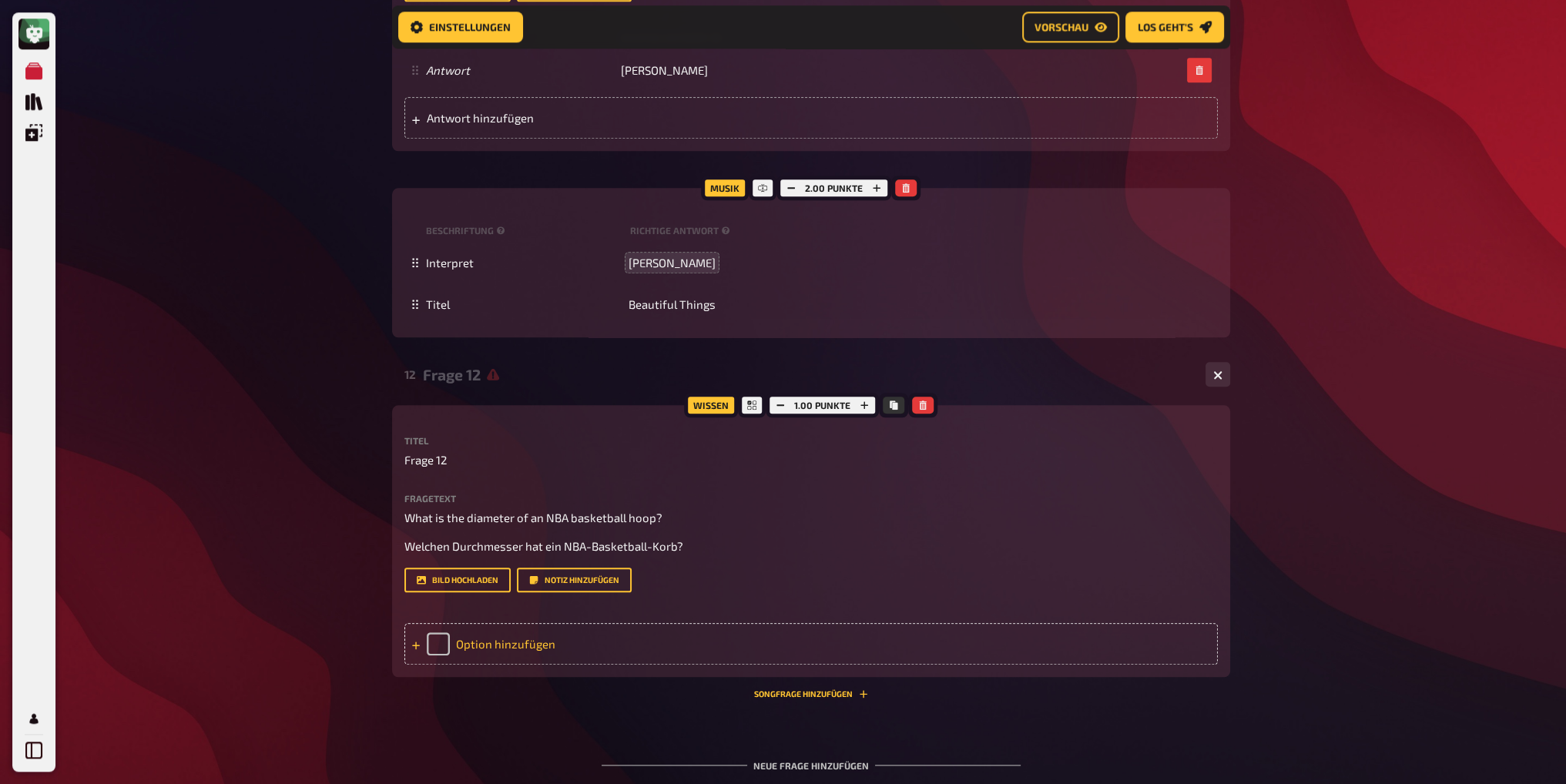
click at [441, 638] on div "Option hinzufügen" at bounding box center [811, 644] width 814 height 42
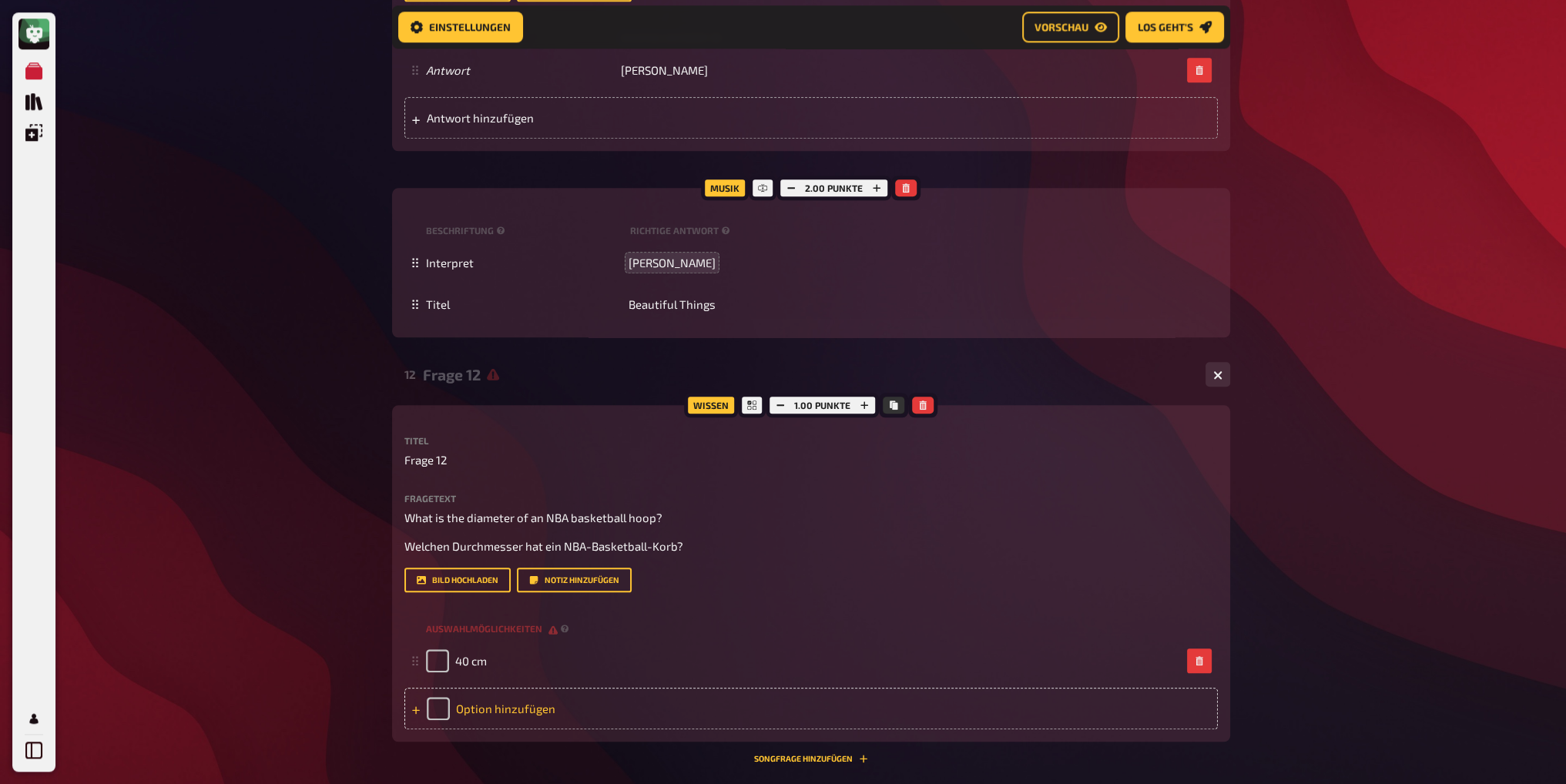
click at [433, 706] on div "Option hinzufügen" at bounding box center [811, 709] width 814 height 42
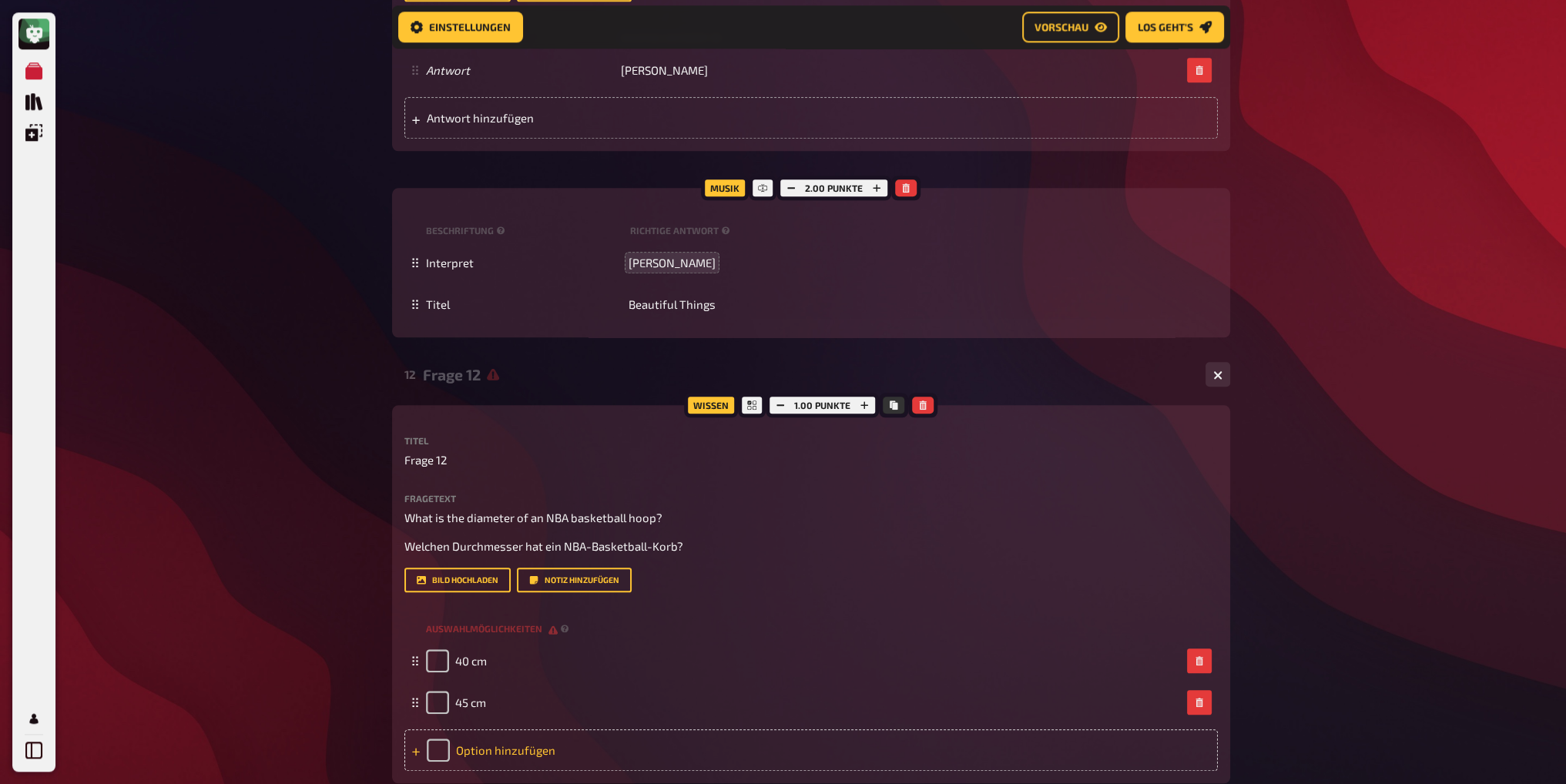
click at [428, 754] on div "Option hinzufügen" at bounding box center [811, 751] width 814 height 42
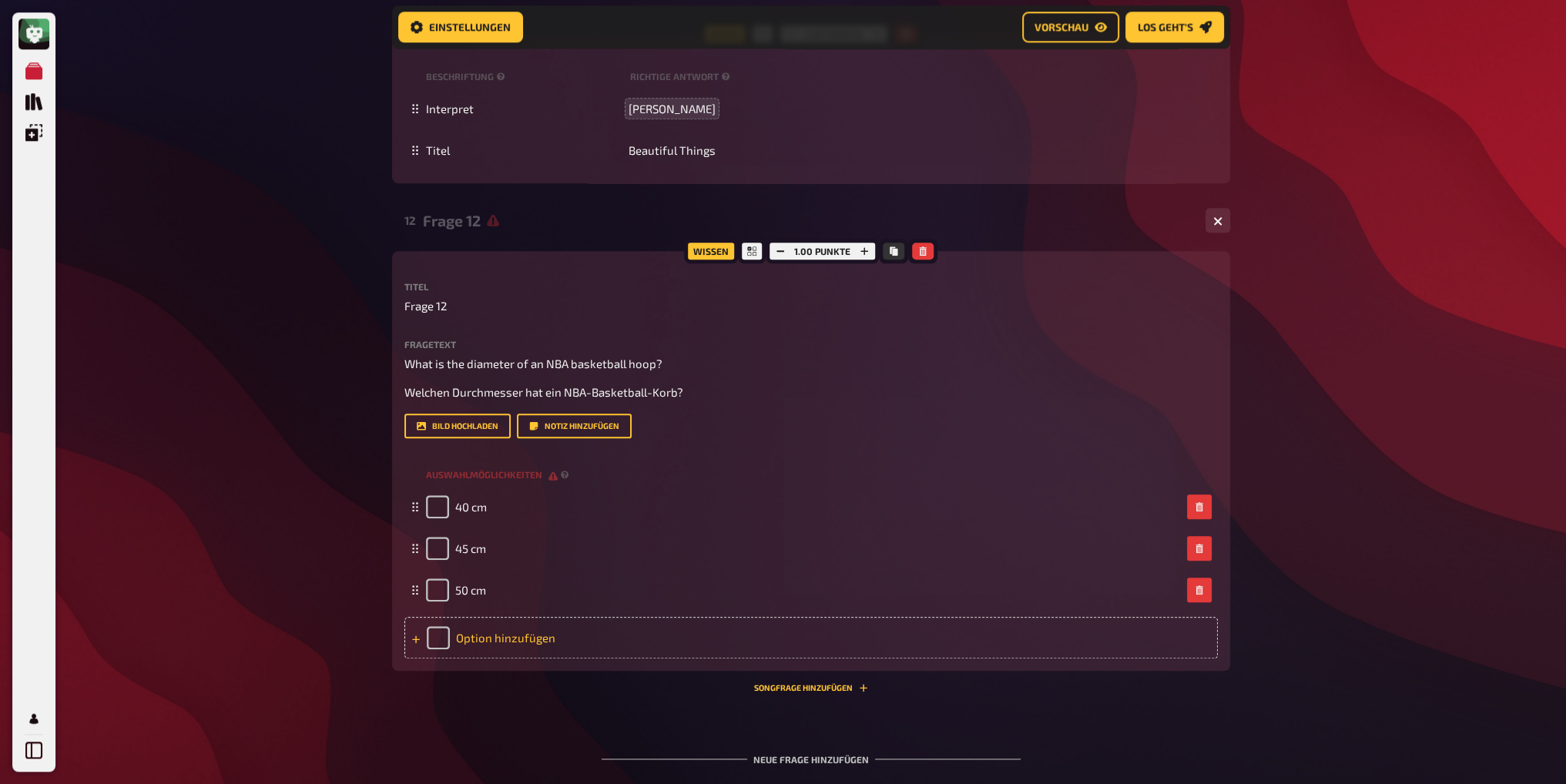
click at [430, 645] on div "Option hinzufügen" at bounding box center [811, 638] width 814 height 42
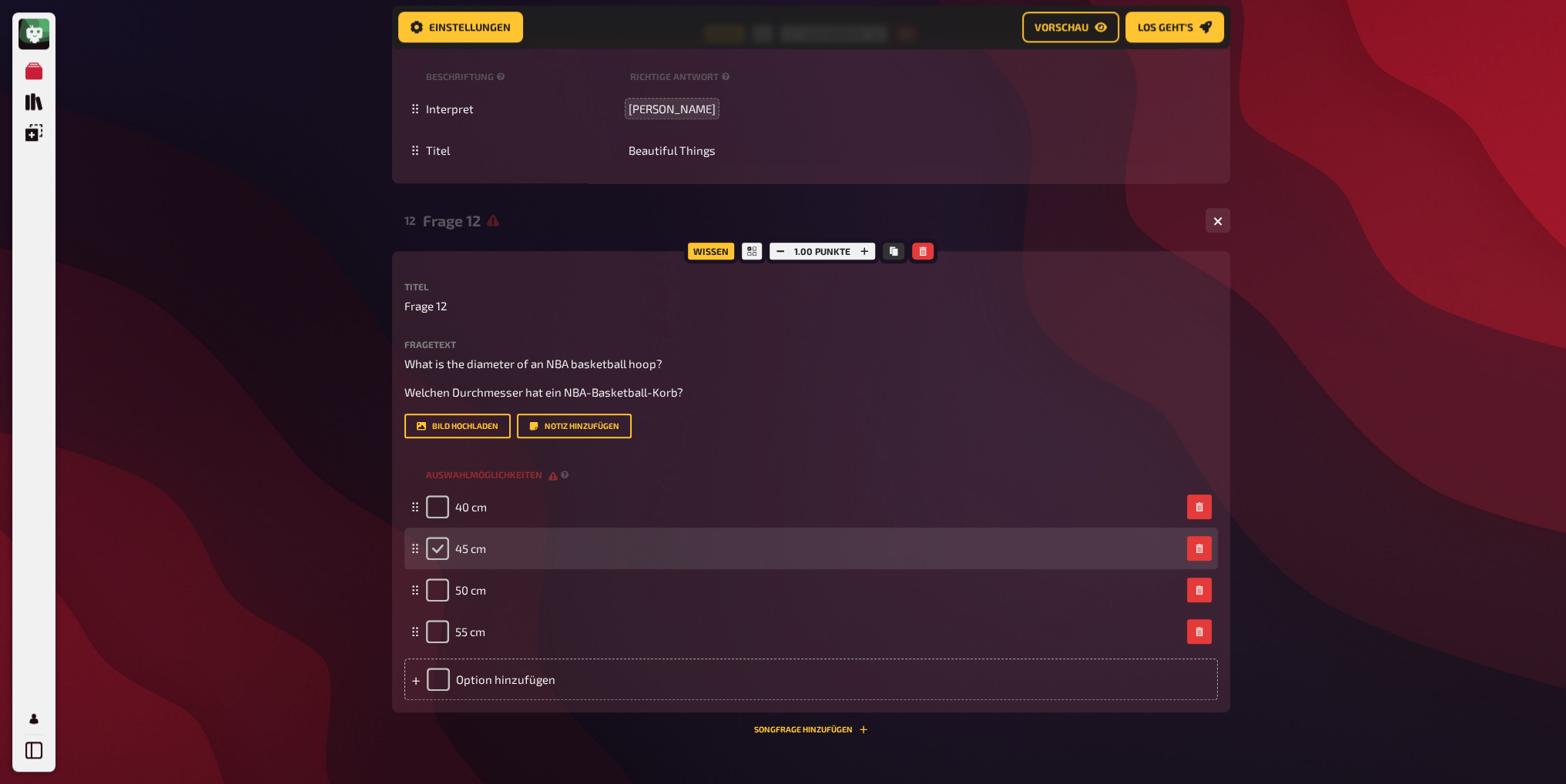
click at [431, 554] on input "checkbox" at bounding box center [438, 549] width 23 height 23
checkbox input "true"
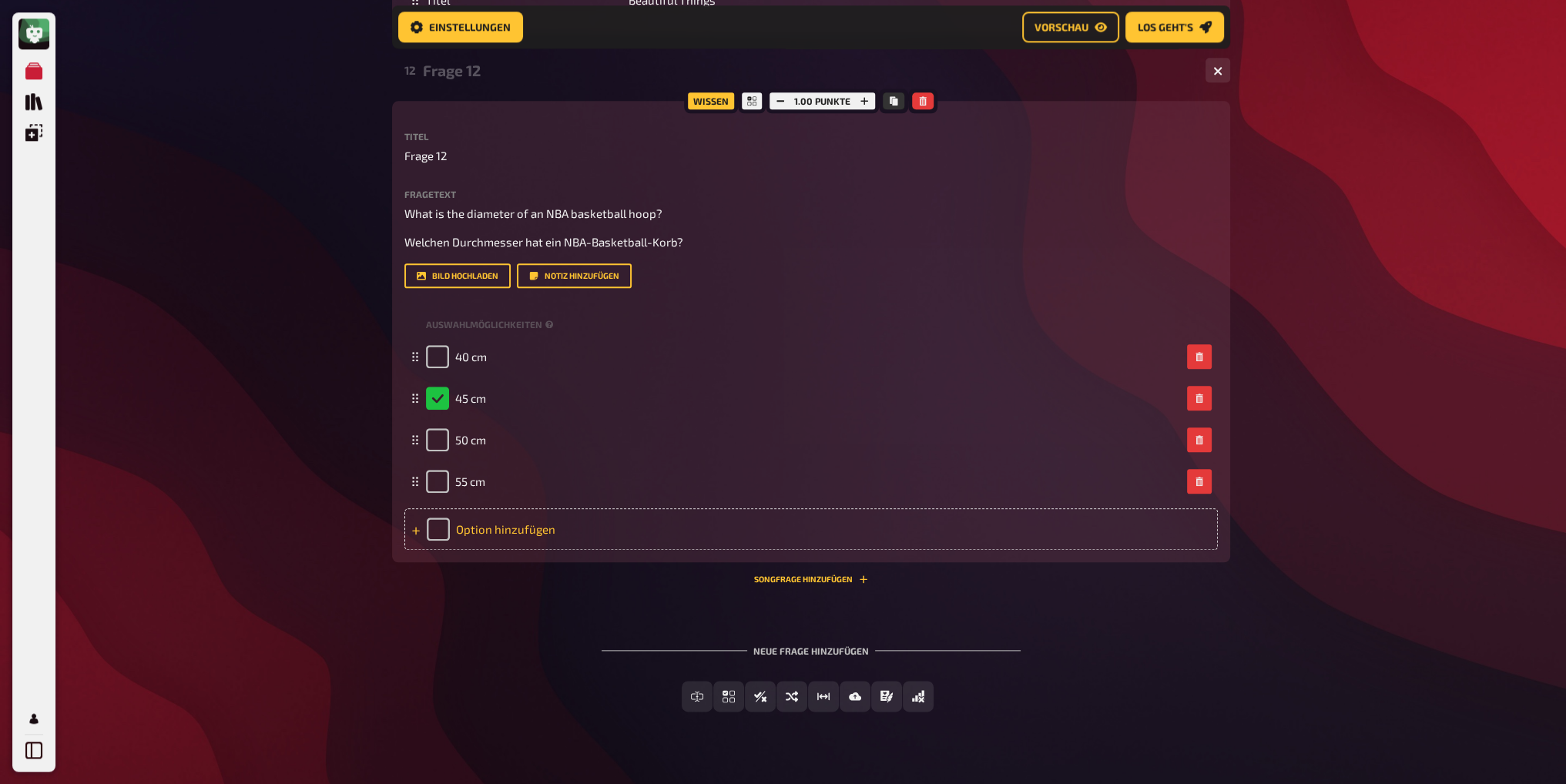
scroll to position [2356, 0]
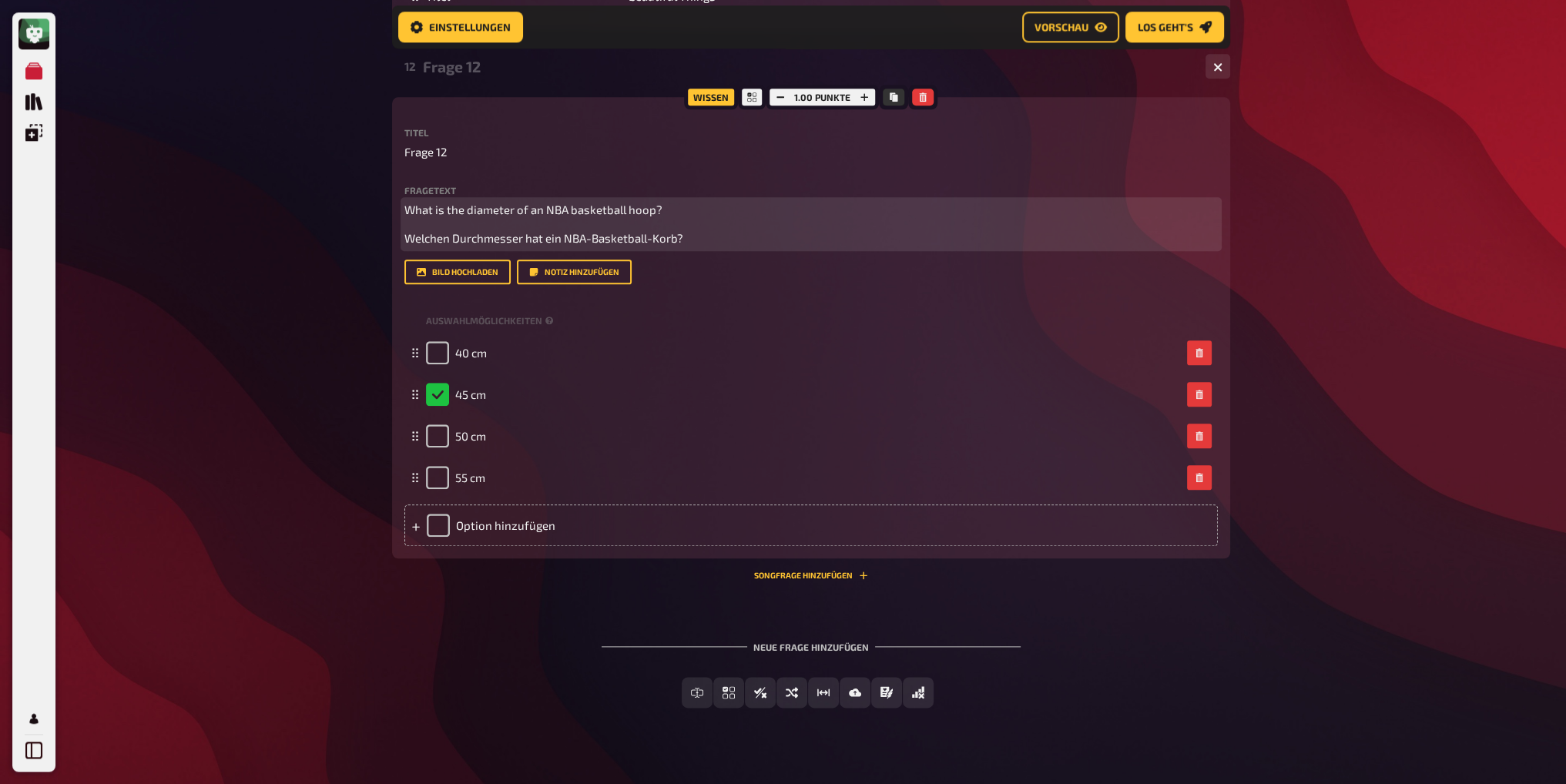
click at [714, 239] on p "Welchen Durchmesser hat ein NBA-Basketball-Korb?" at bounding box center [811, 238] width 814 height 18
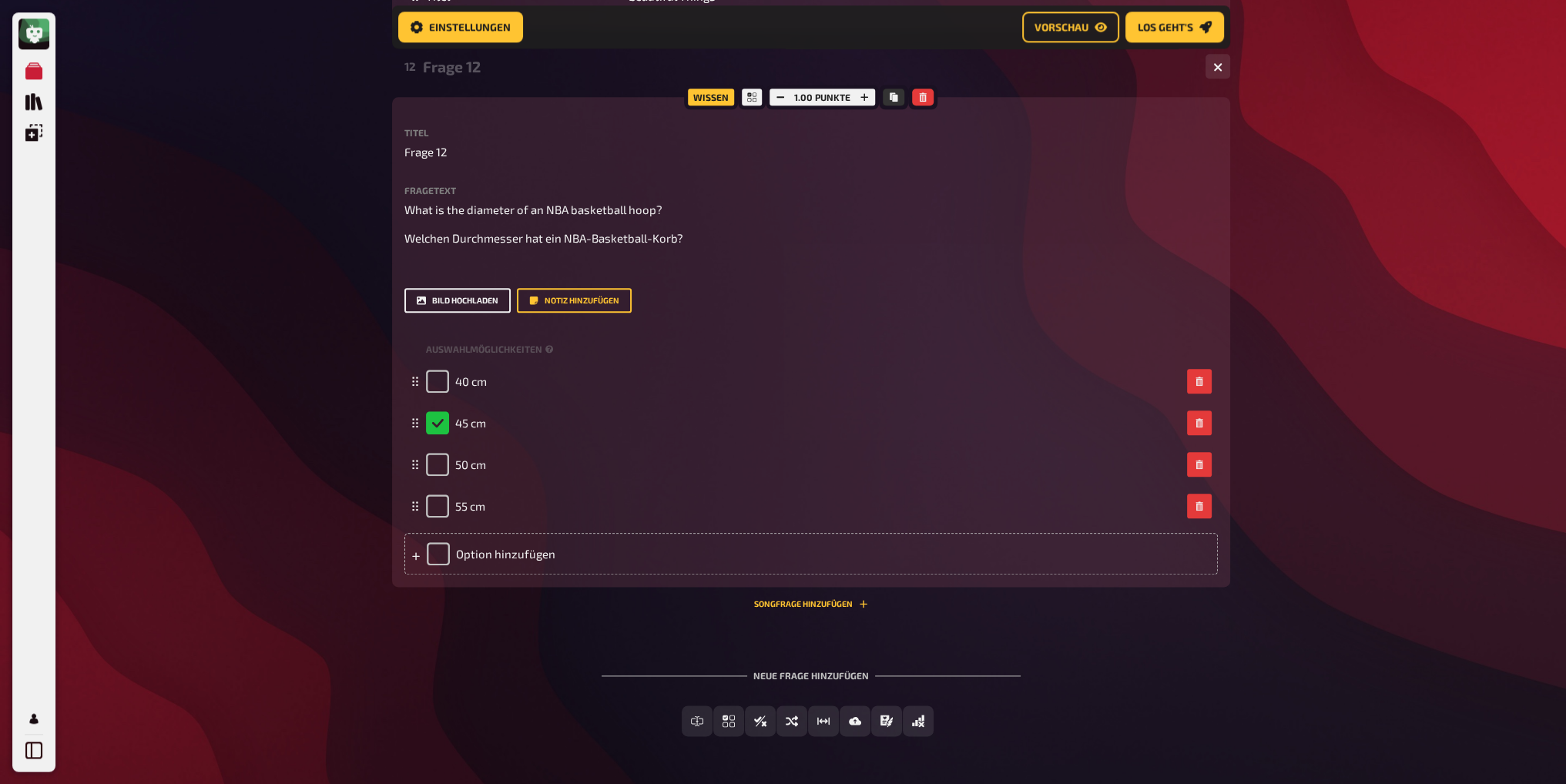
click at [478, 298] on button "Bild hochladen" at bounding box center [457, 301] width 106 height 25
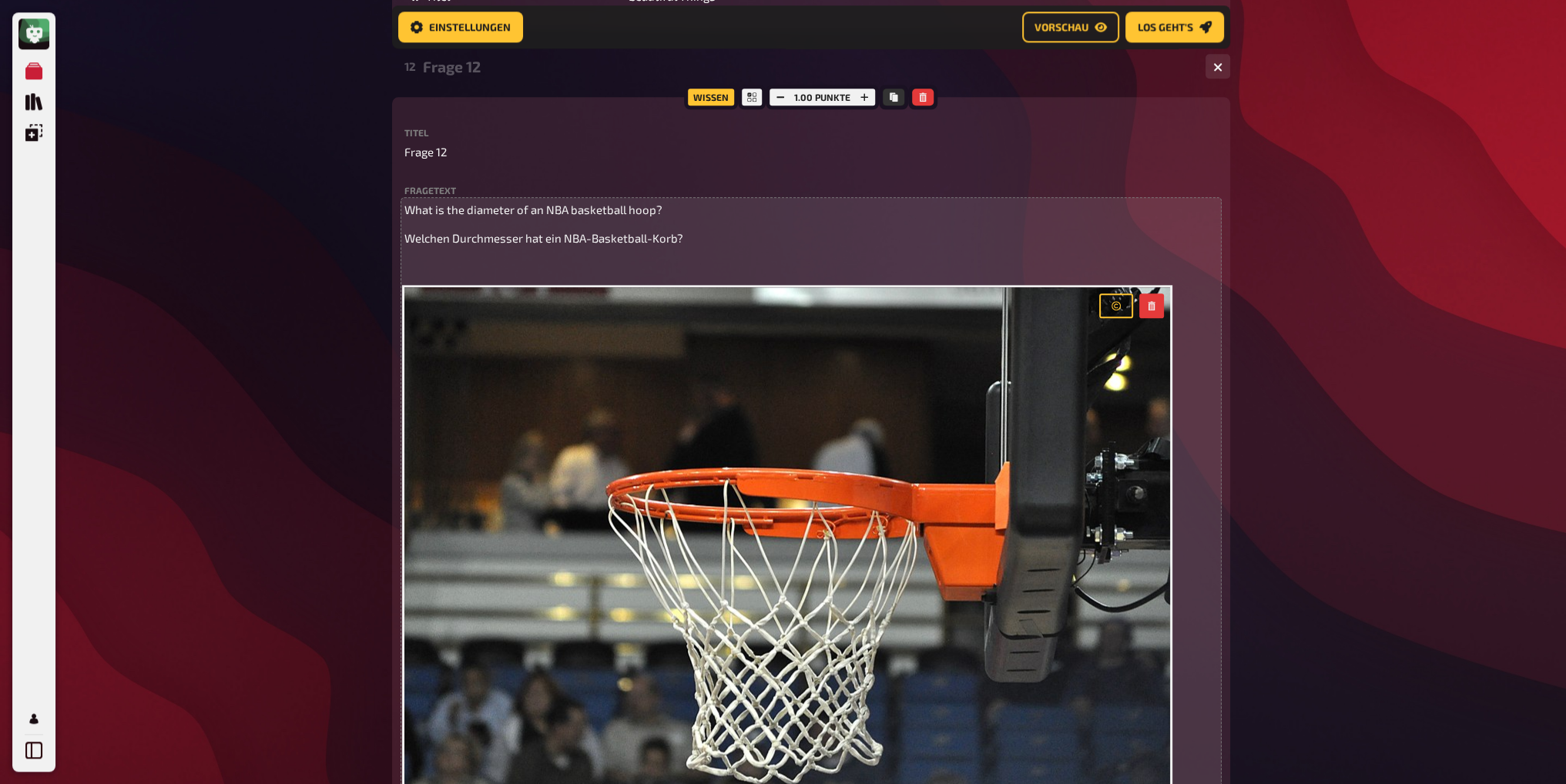
drag, startPoint x: 1441, startPoint y: 390, endPoint x: 766, endPoint y: 324, distance: 678.2
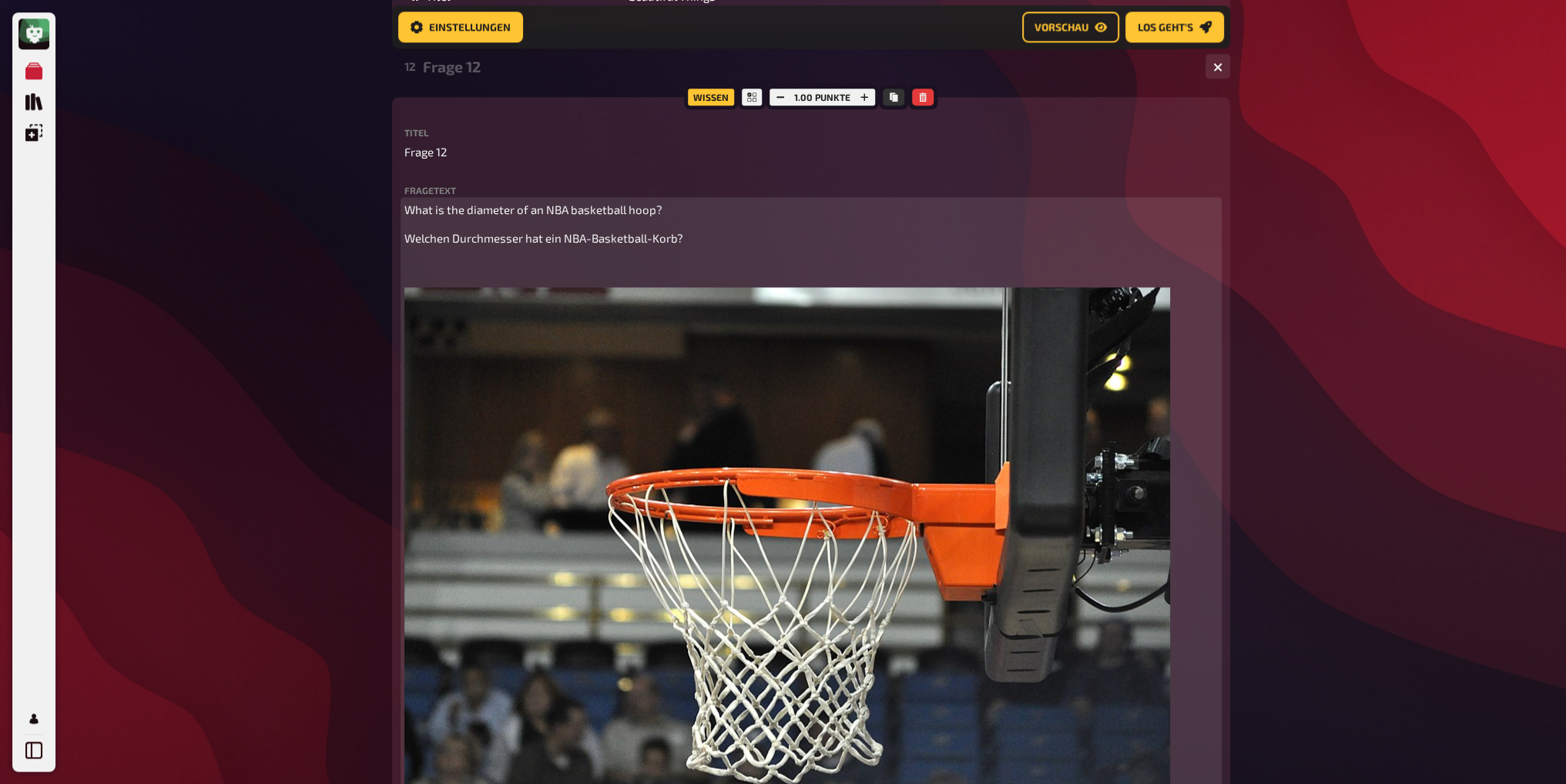
click at [546, 264] on p "﻿" at bounding box center [811, 267] width 814 height 18
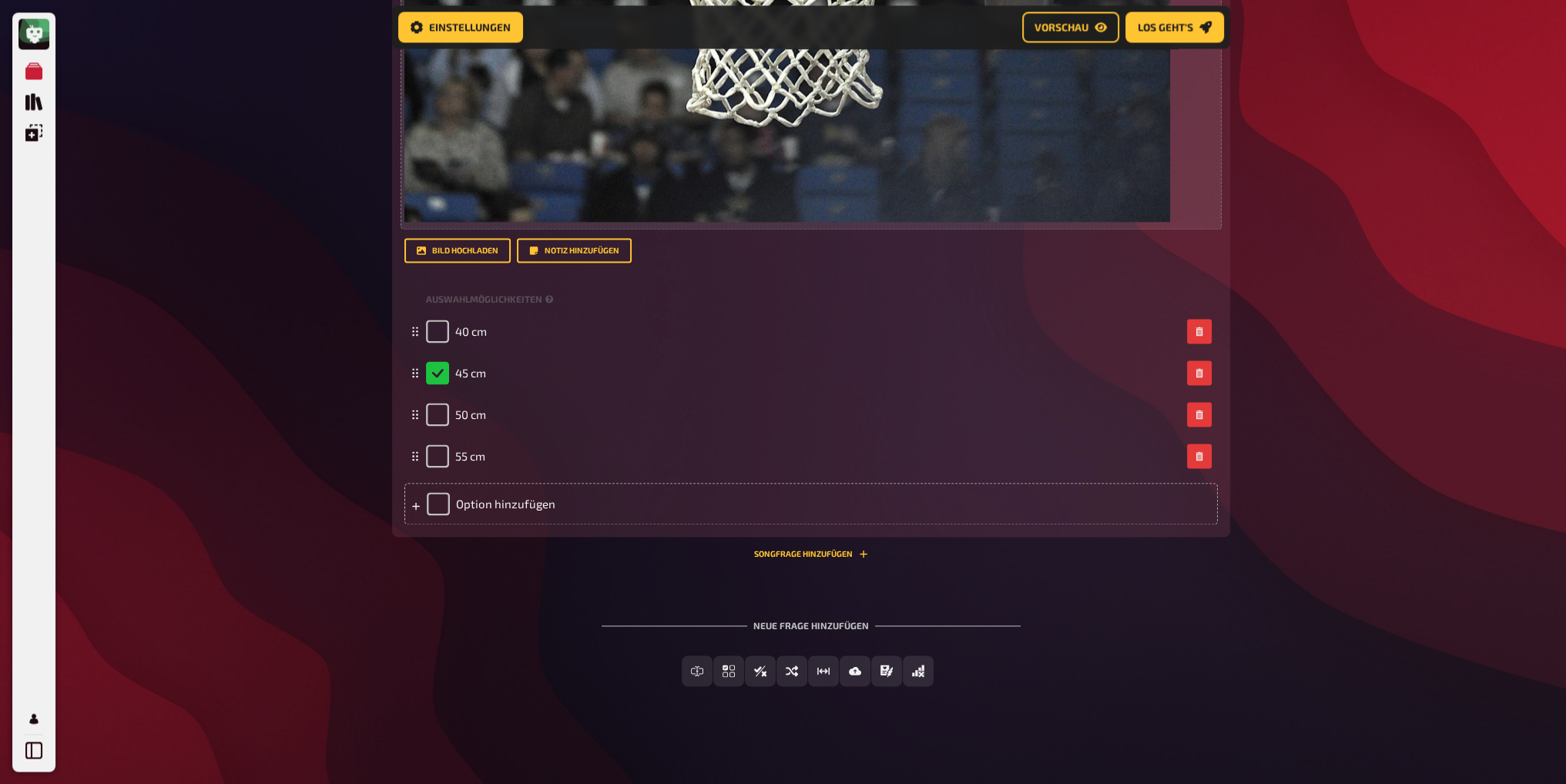
scroll to position [2986, 0]
click at [783, 552] on button "Songfrage hinzufügen" at bounding box center [811, 553] width 114 height 9
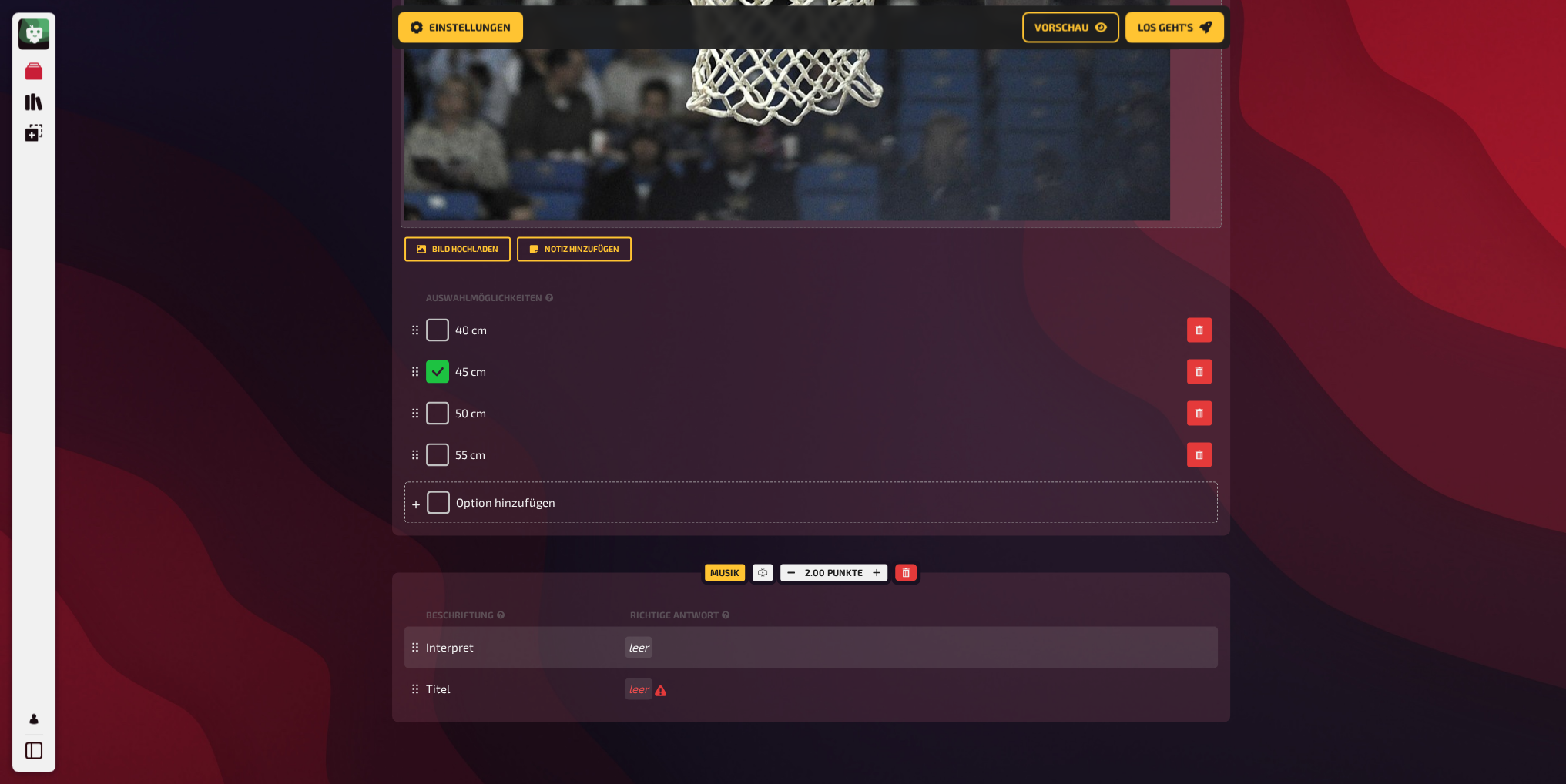
drag, startPoint x: 641, startPoint y: 647, endPoint x: 648, endPoint y: 653, distance: 9.2
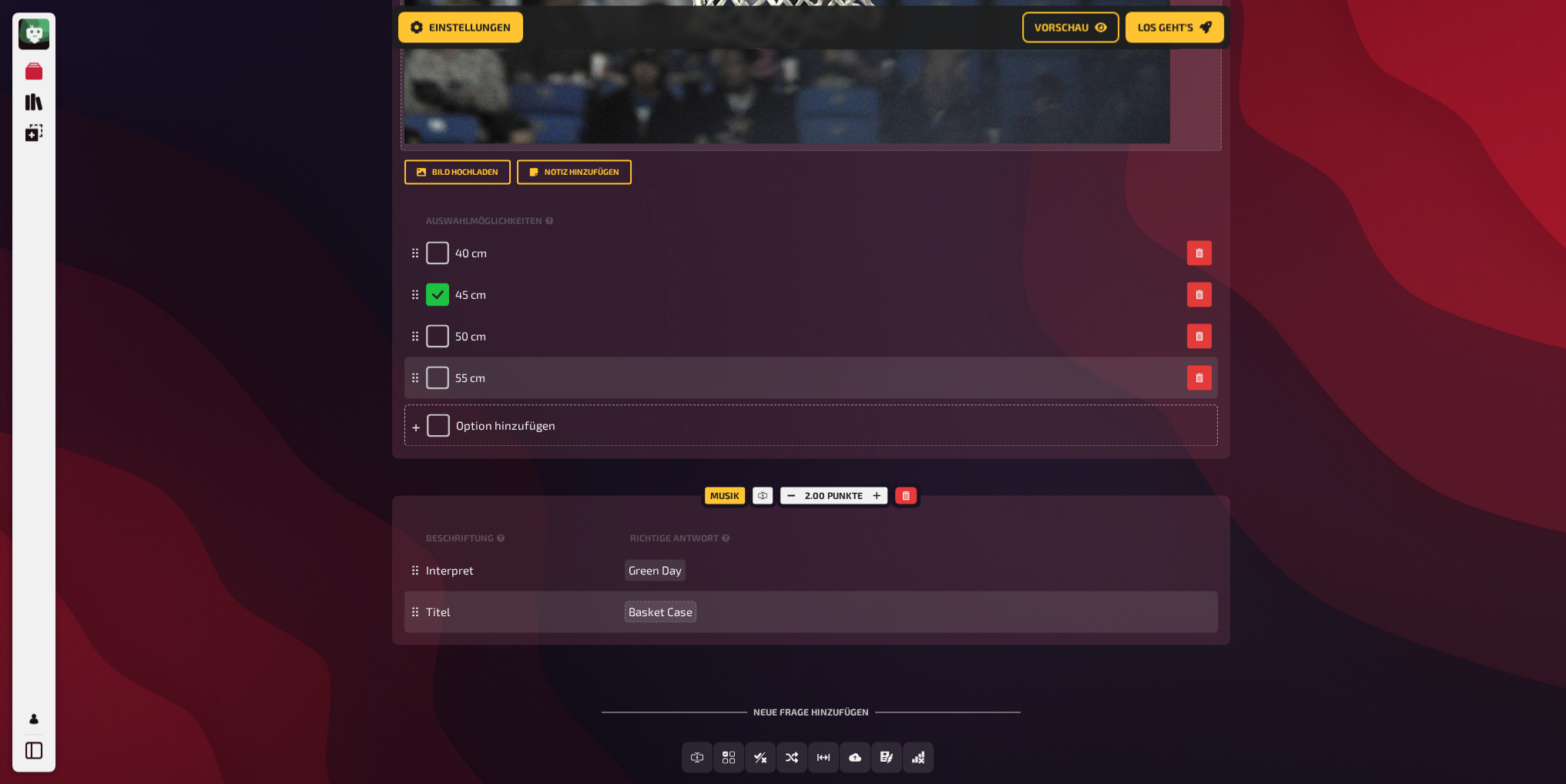
scroll to position [3152, 0]
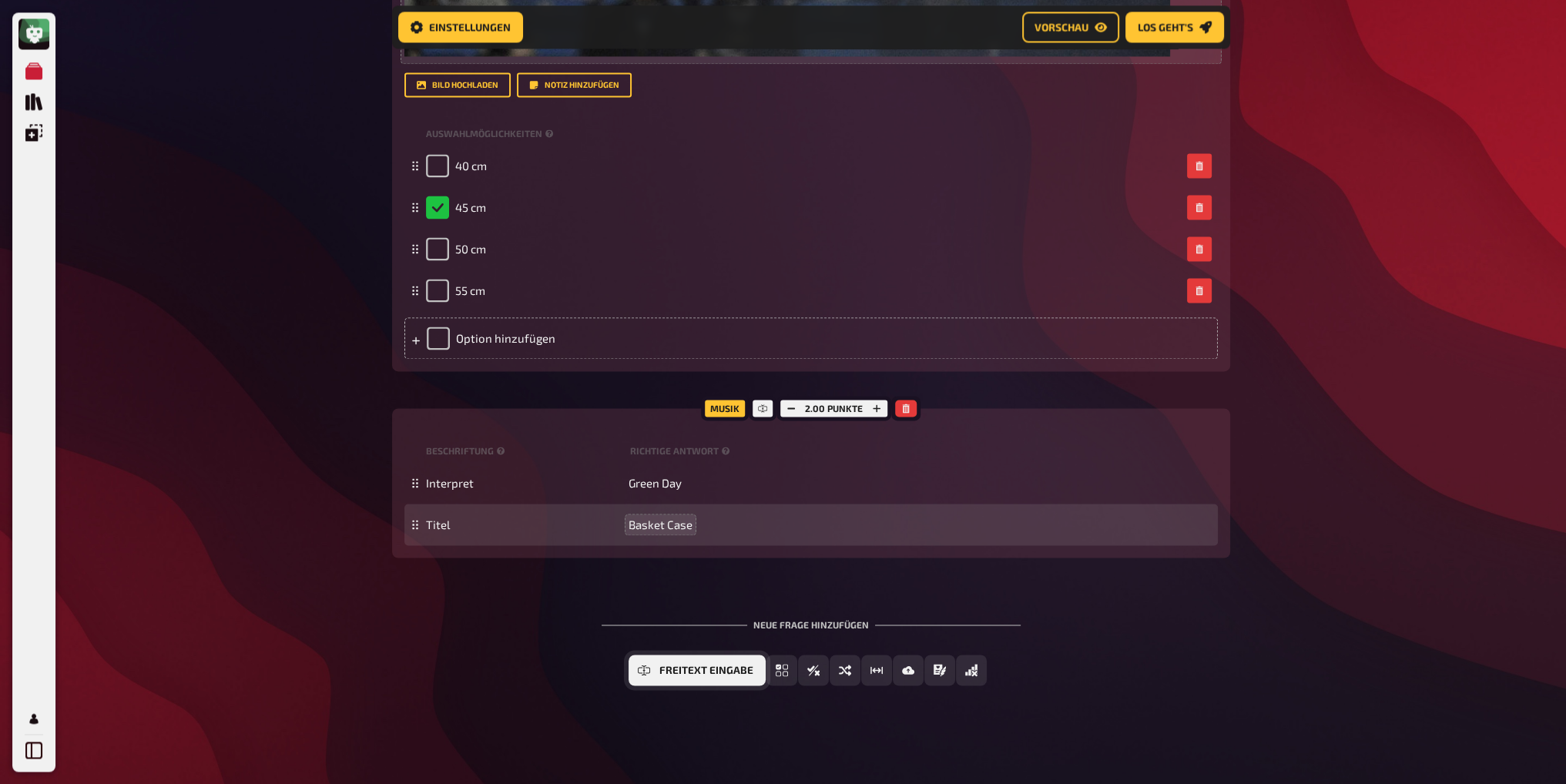
click at [653, 674] on button "Freitext Eingabe" at bounding box center [697, 671] width 137 height 31
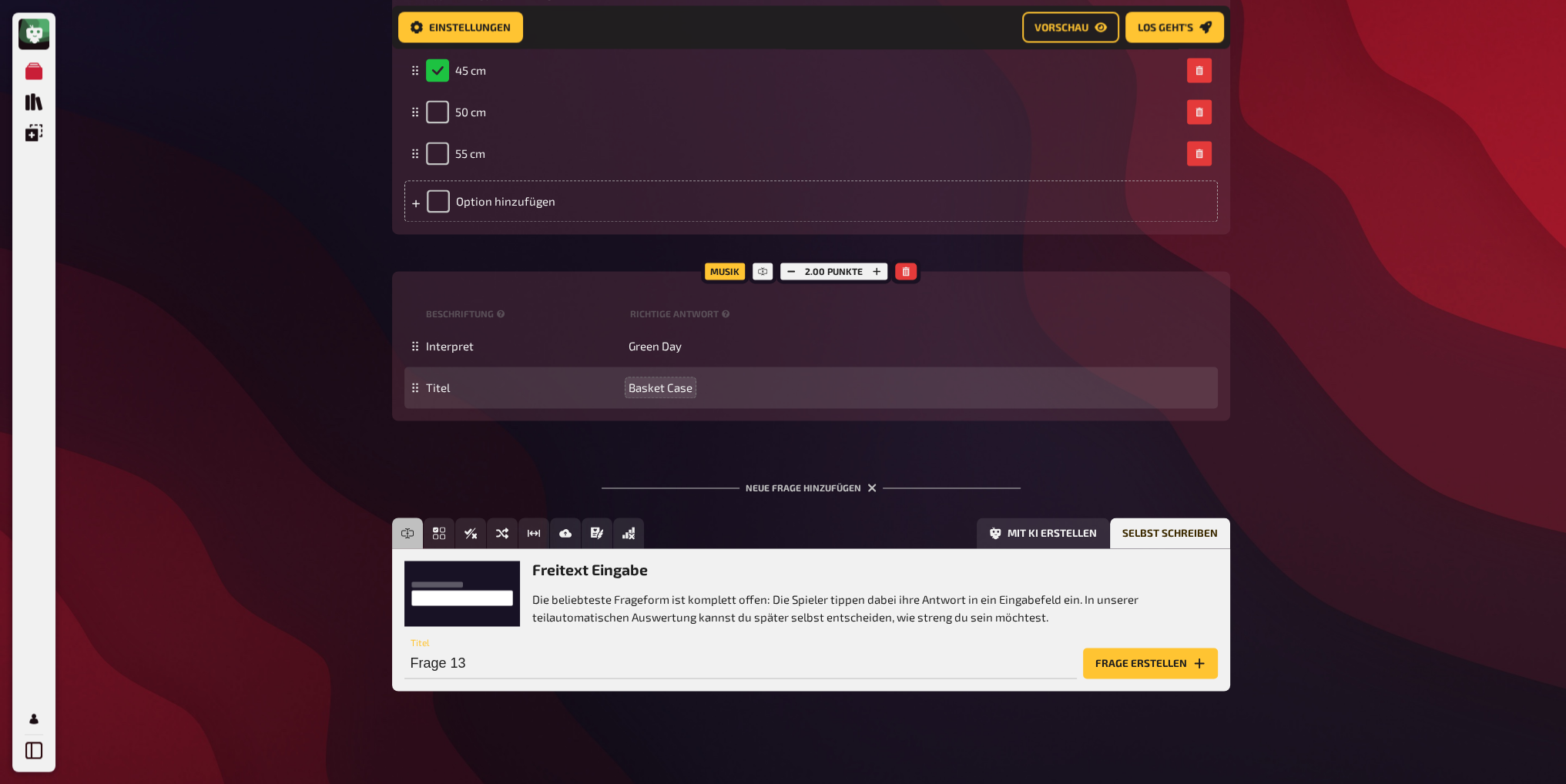
scroll to position [3294, 0]
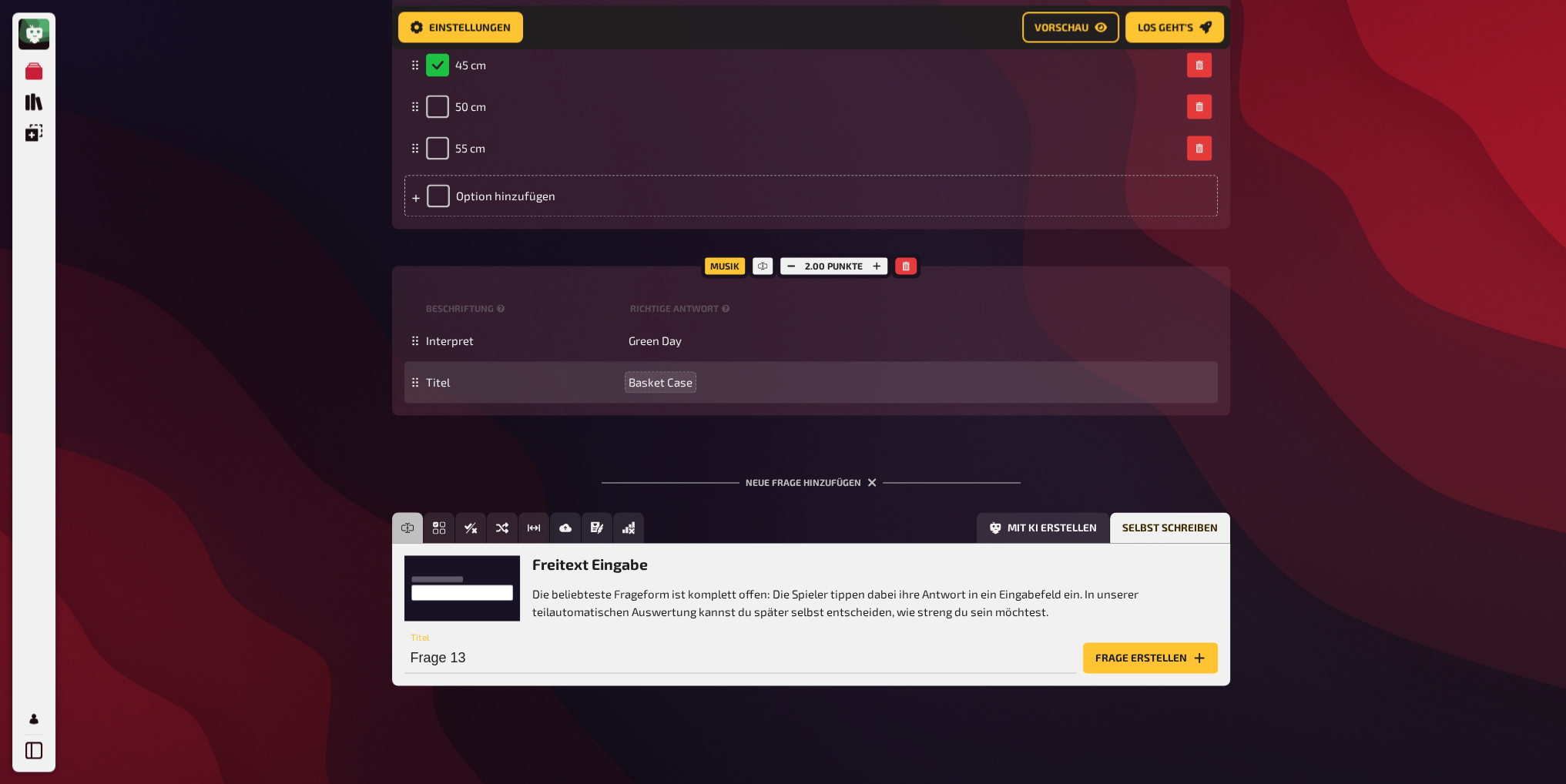
click at [1158, 659] on button "Frage erstellen" at bounding box center [1150, 658] width 134 height 31
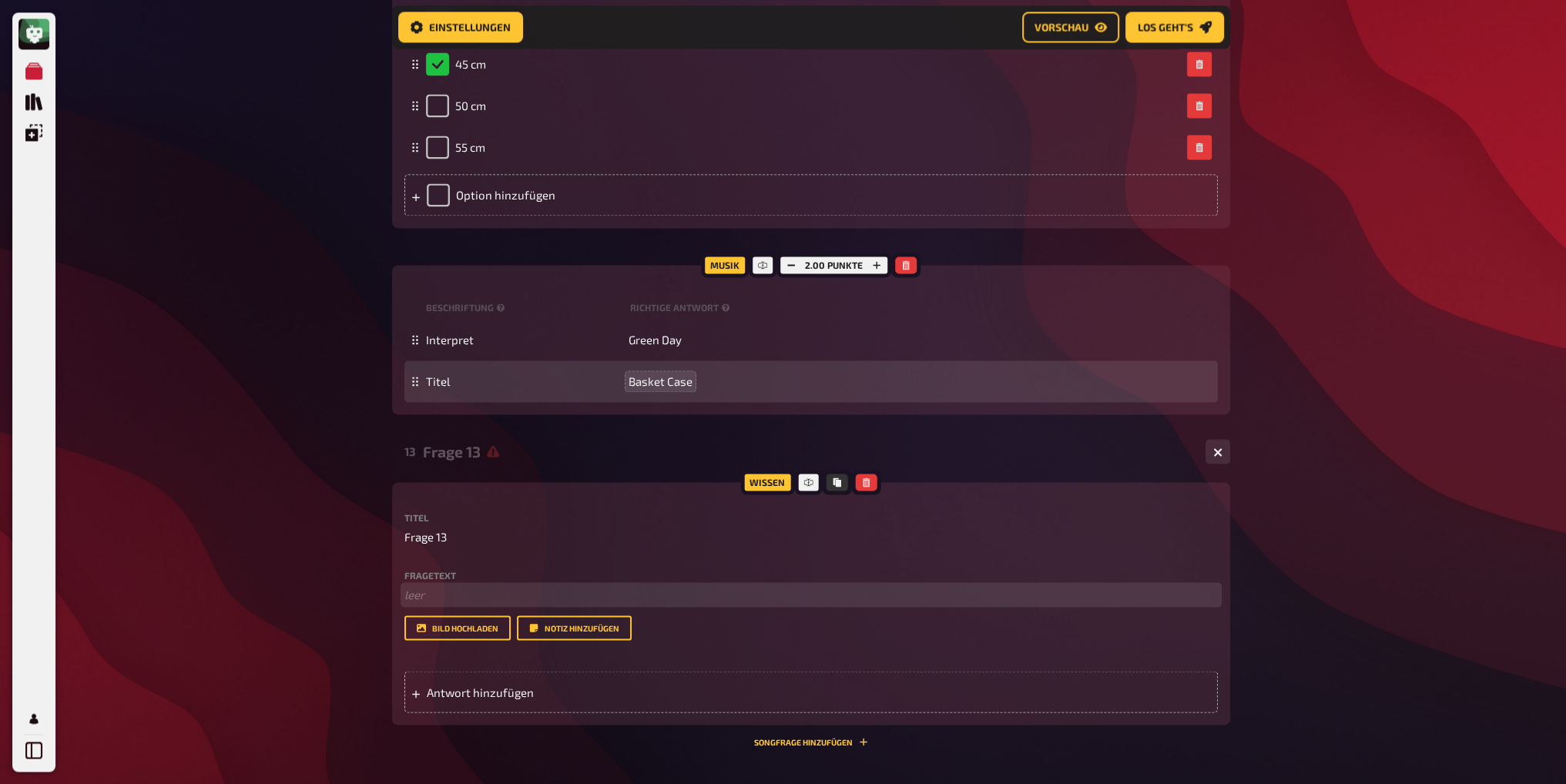
click at [441, 594] on p "﻿ leer" at bounding box center [811, 594] width 814 height 18
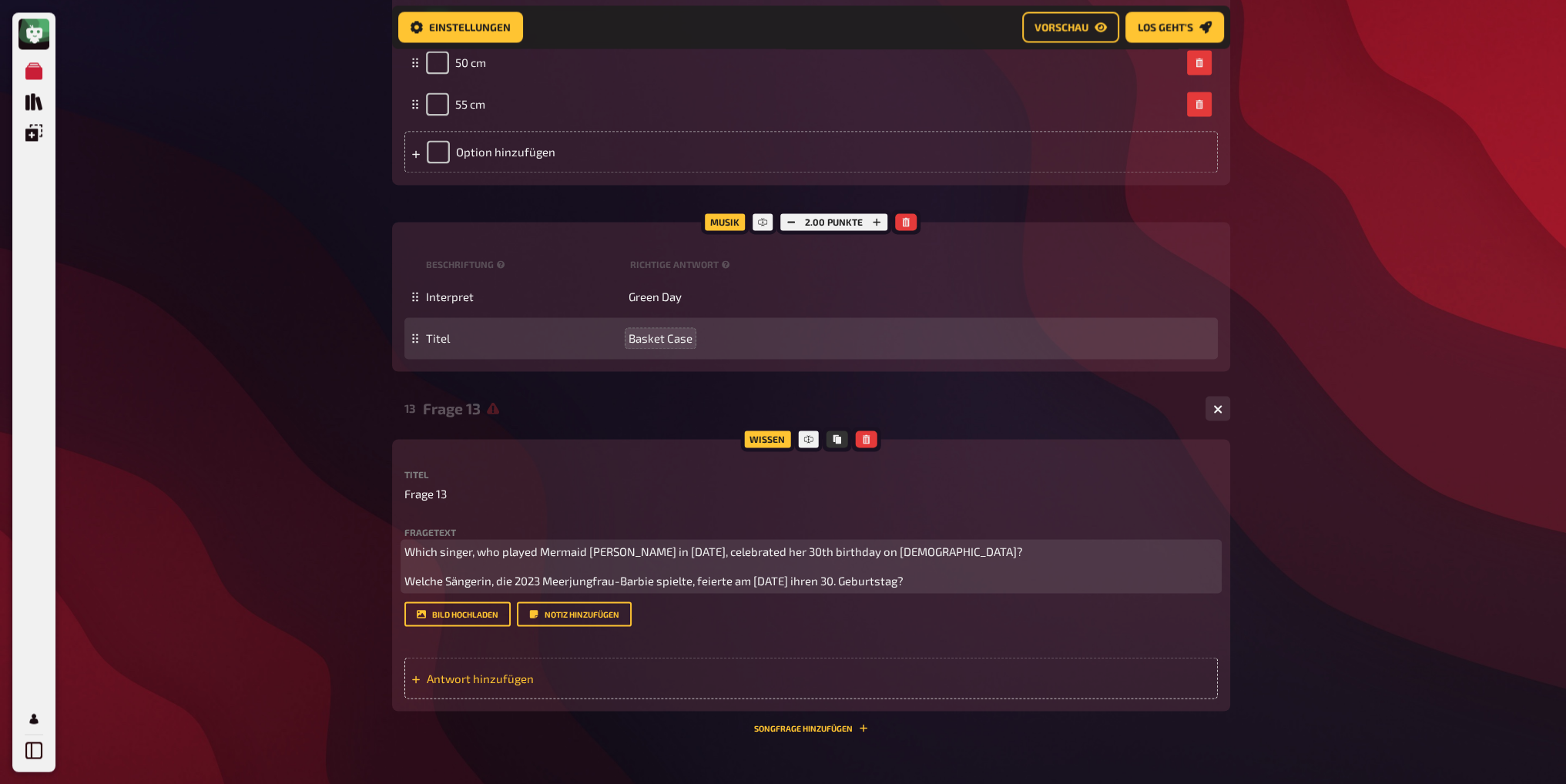
scroll to position [3448, 0]
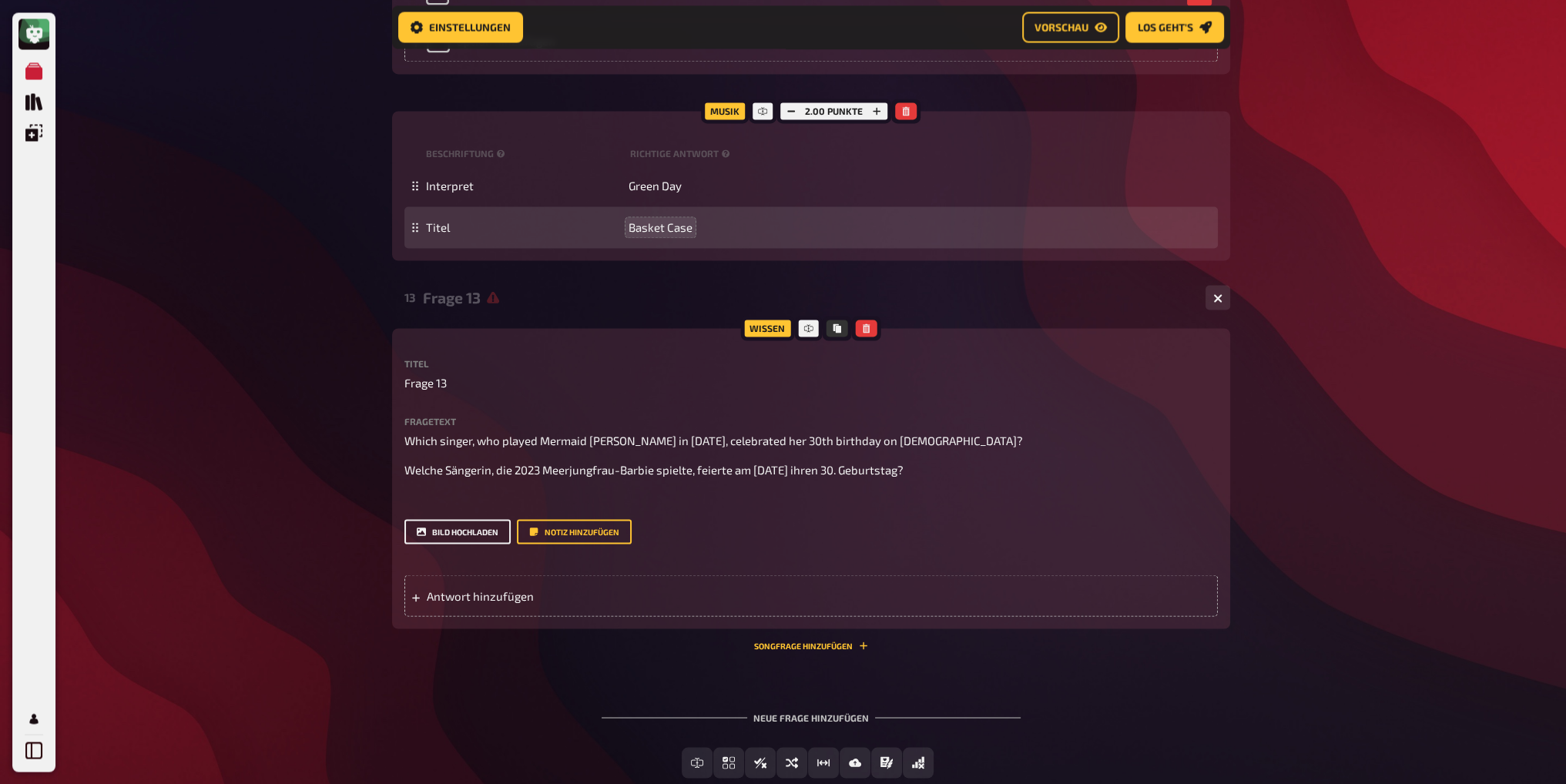
click at [468, 544] on button "Bild hochladen" at bounding box center [457, 531] width 106 height 25
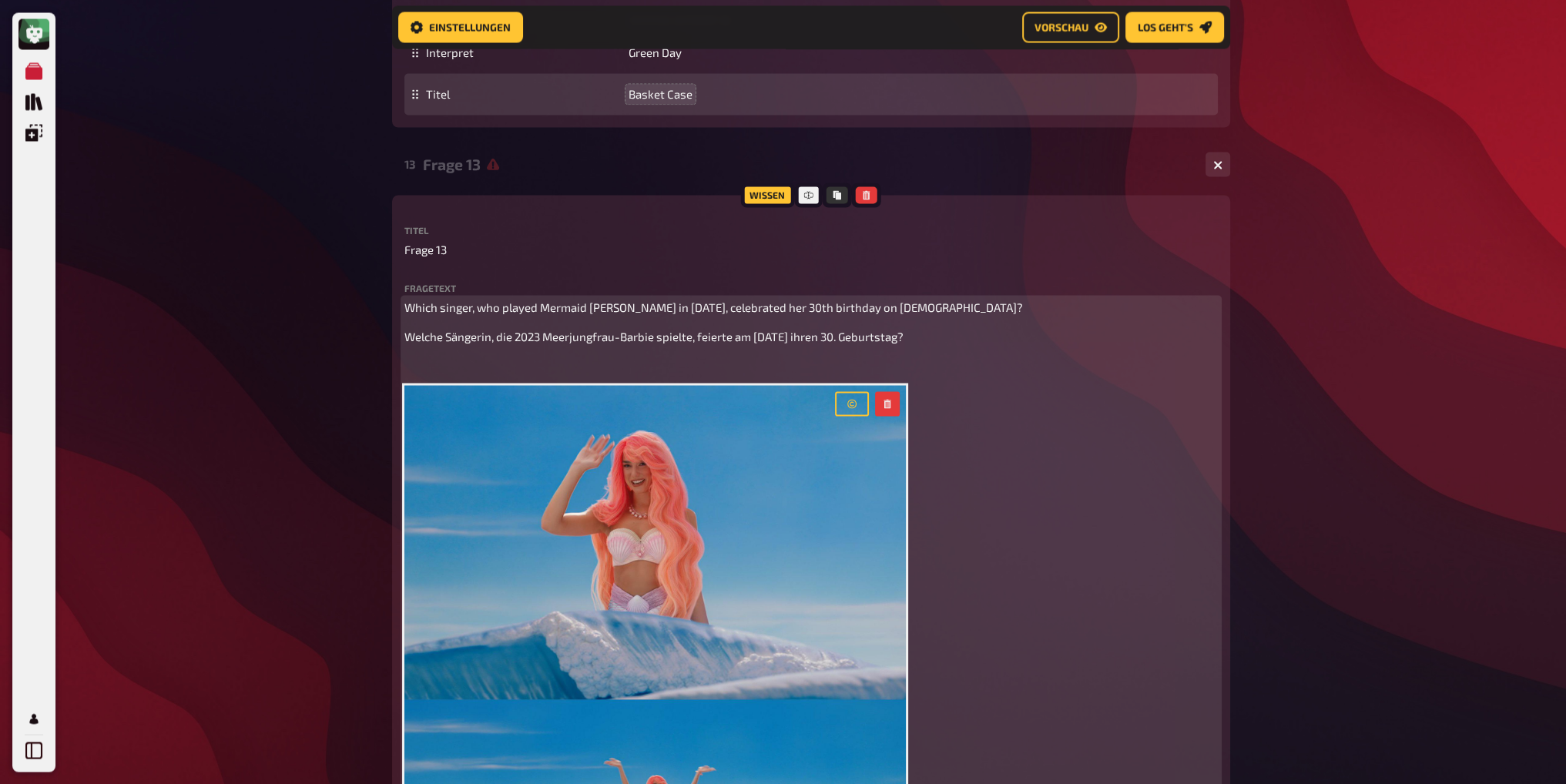
scroll to position [3601, 0]
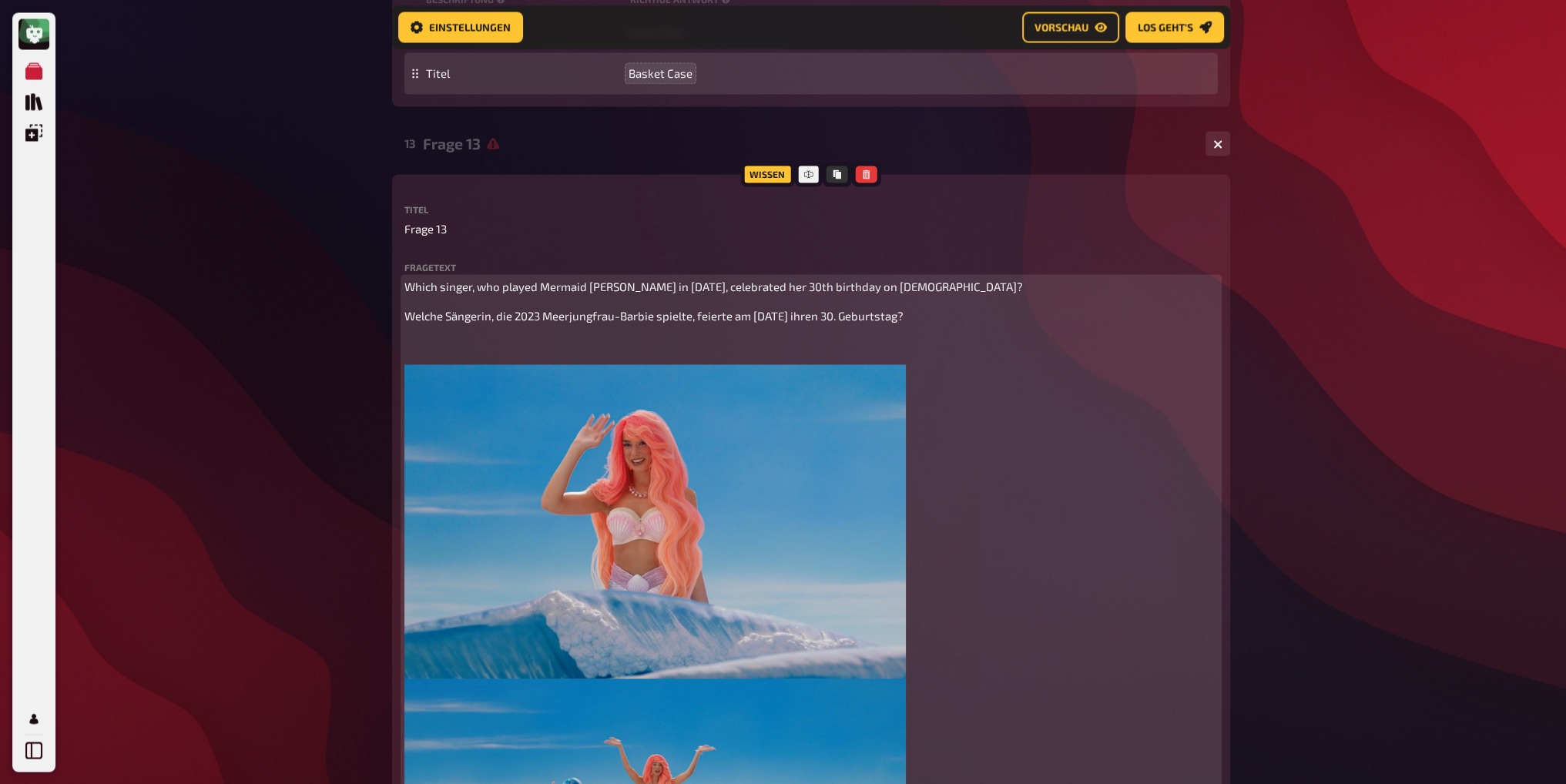
drag, startPoint x: 522, startPoint y: 343, endPoint x: 552, endPoint y: 340, distance: 30.1
click at [525, 343] on p "﻿" at bounding box center [811, 344] width 814 height 18
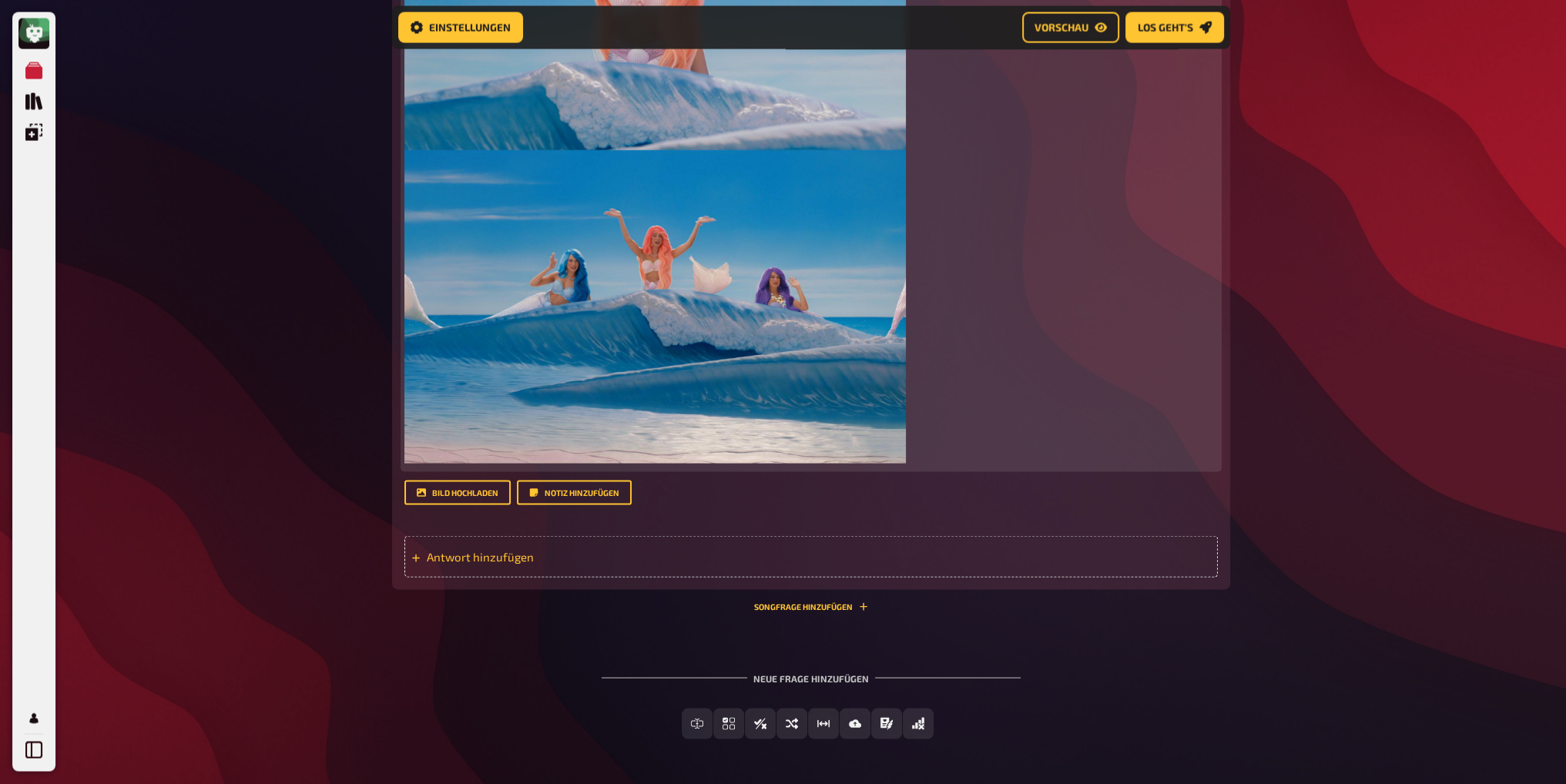
scroll to position [4155, 0]
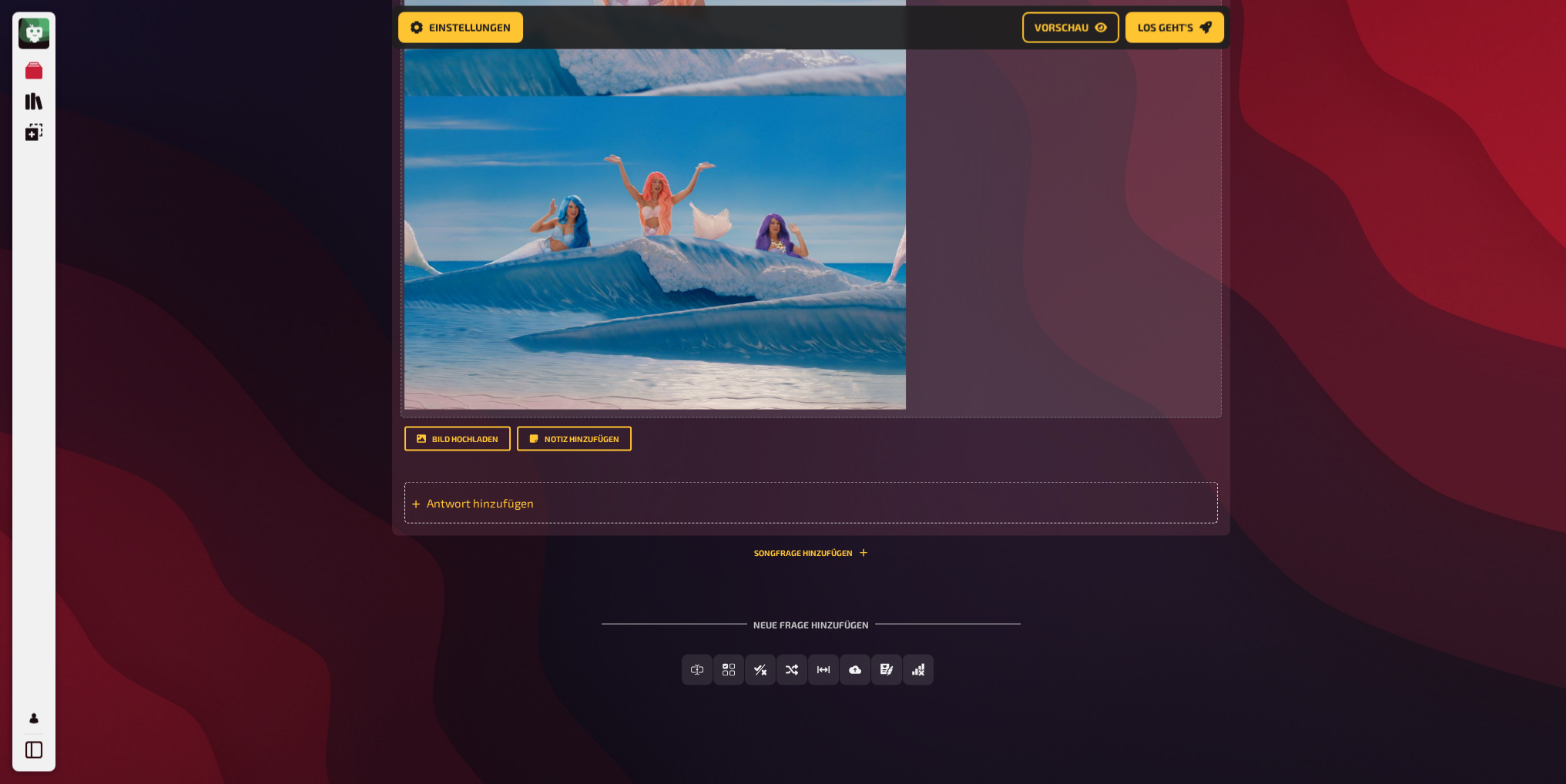
click at [500, 502] on span "Antwort hinzufügen" at bounding box center [546, 503] width 239 height 14
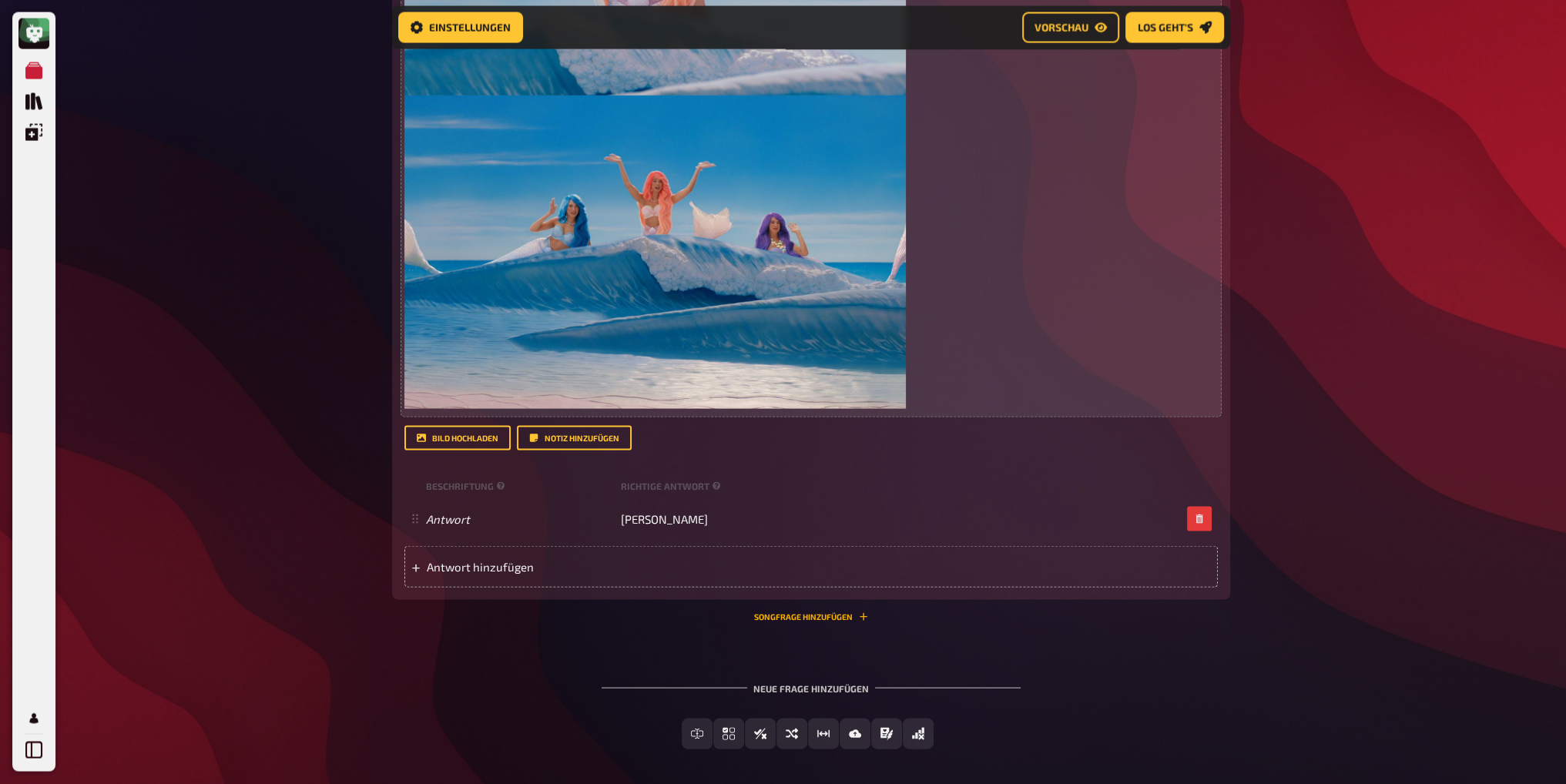
click at [825, 619] on button "Songfrage hinzufügen" at bounding box center [811, 617] width 114 height 9
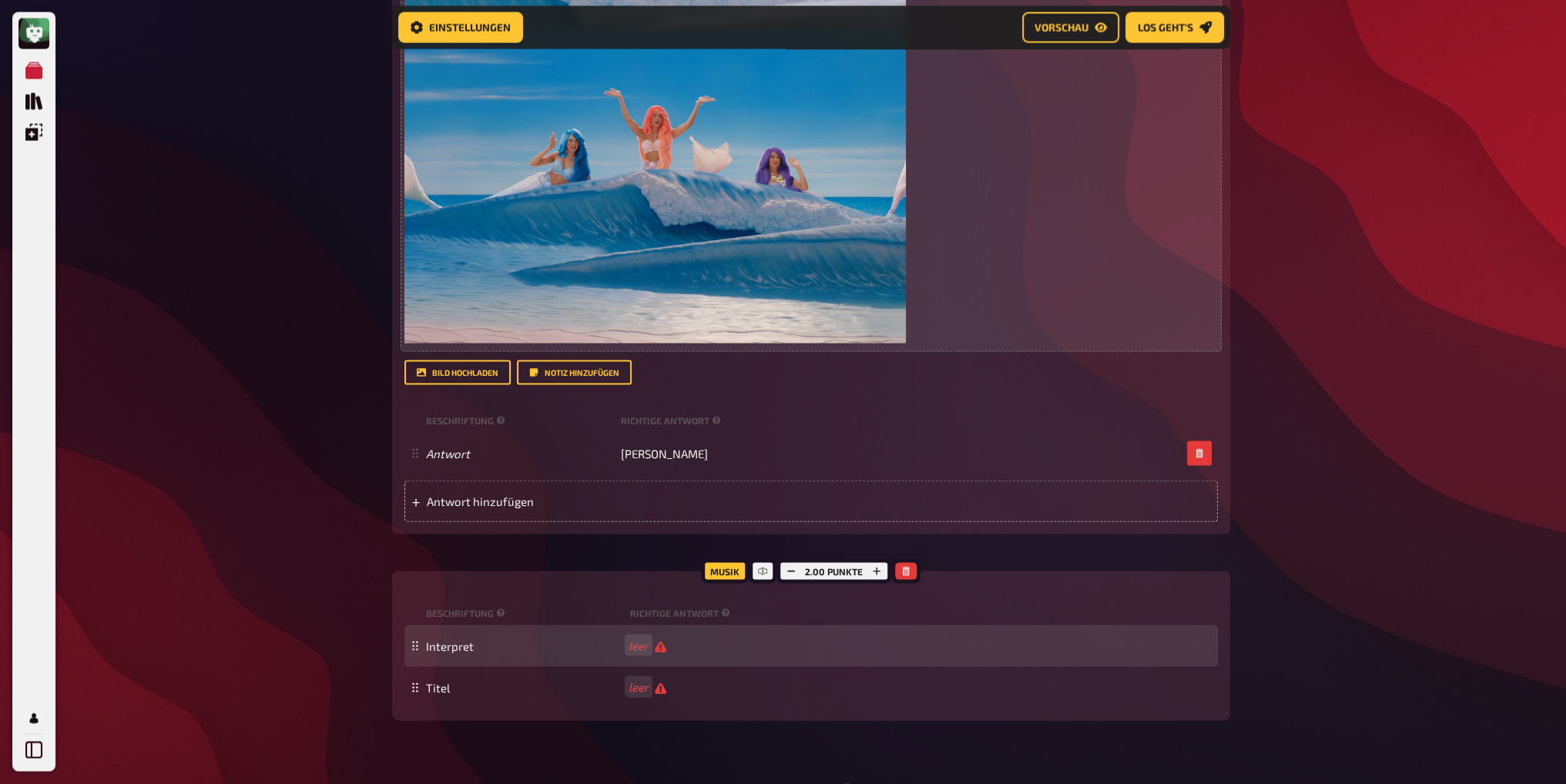
scroll to position [4384, 0]
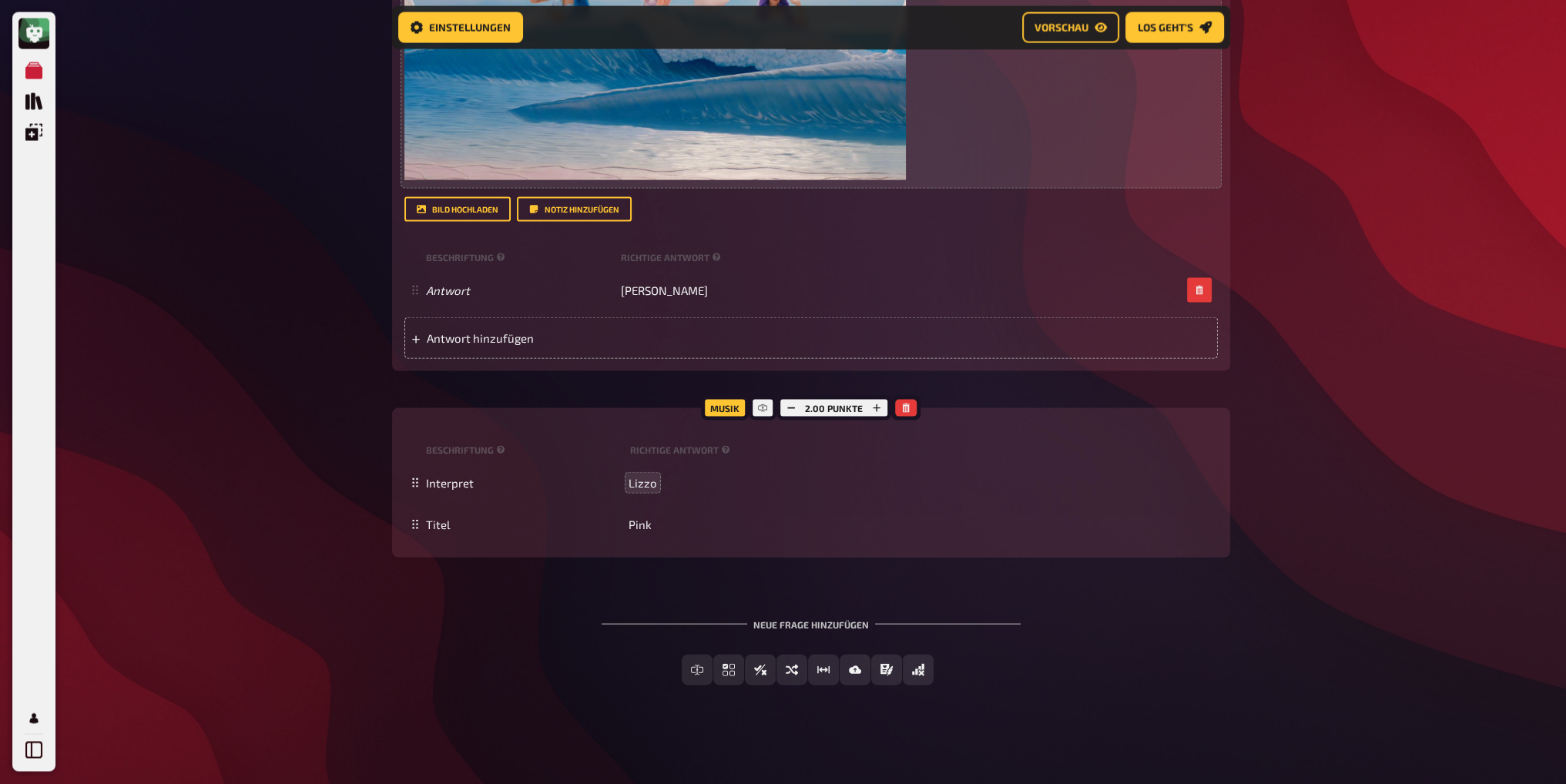
click at [546, 628] on div "Neue Frage hinzufügen Freitext Eingabe Einfachauswahl Wahr / Falsch Sortierfrag…" at bounding box center [811, 652] width 839 height 116
drag, startPoint x: 1331, startPoint y: 580, endPoint x: 1344, endPoint y: 573, distance: 14.8
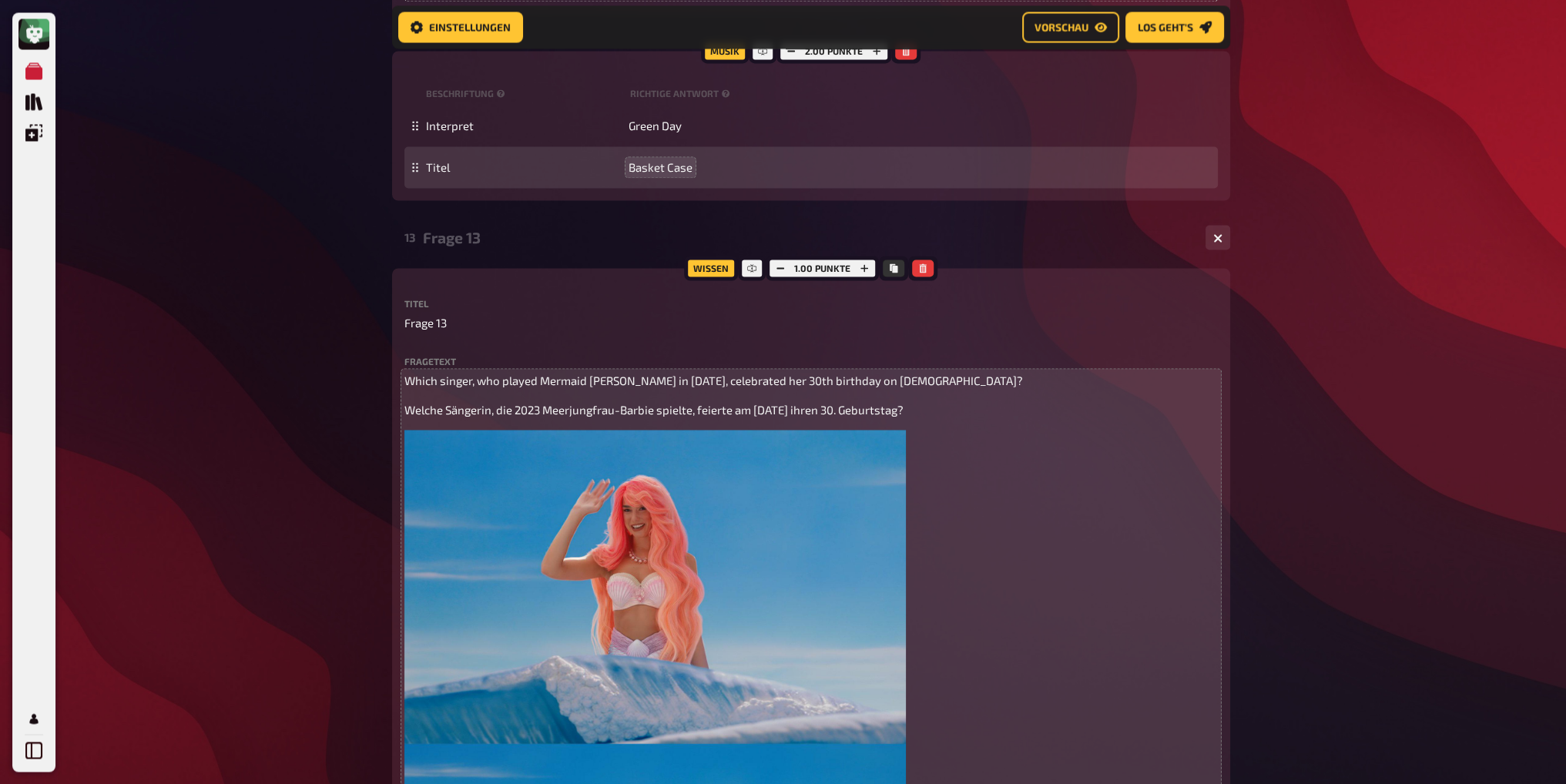
scroll to position [3999, 0]
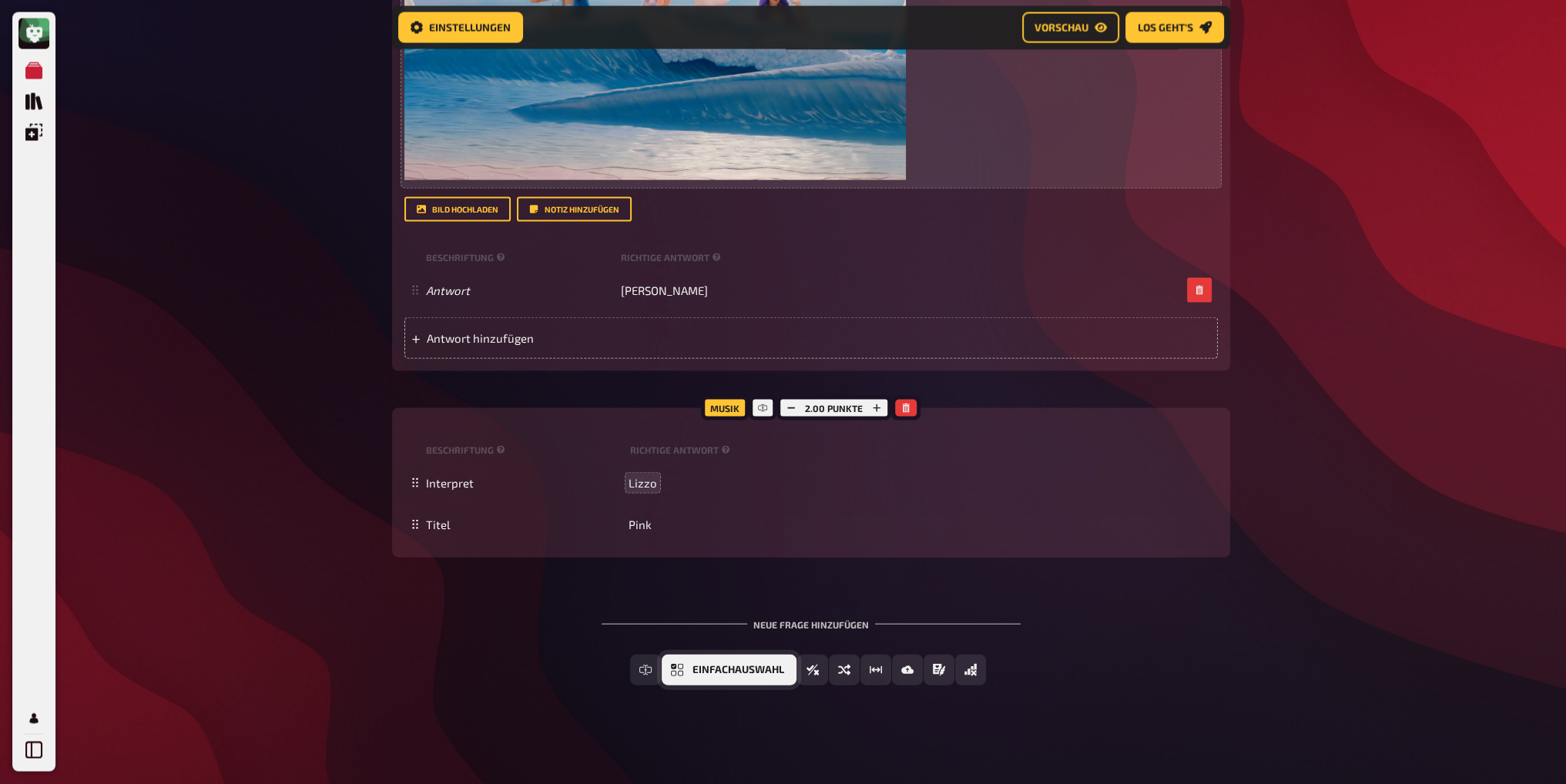
click at [735, 675] on button "Einfachauswahl" at bounding box center [729, 671] width 134 height 31
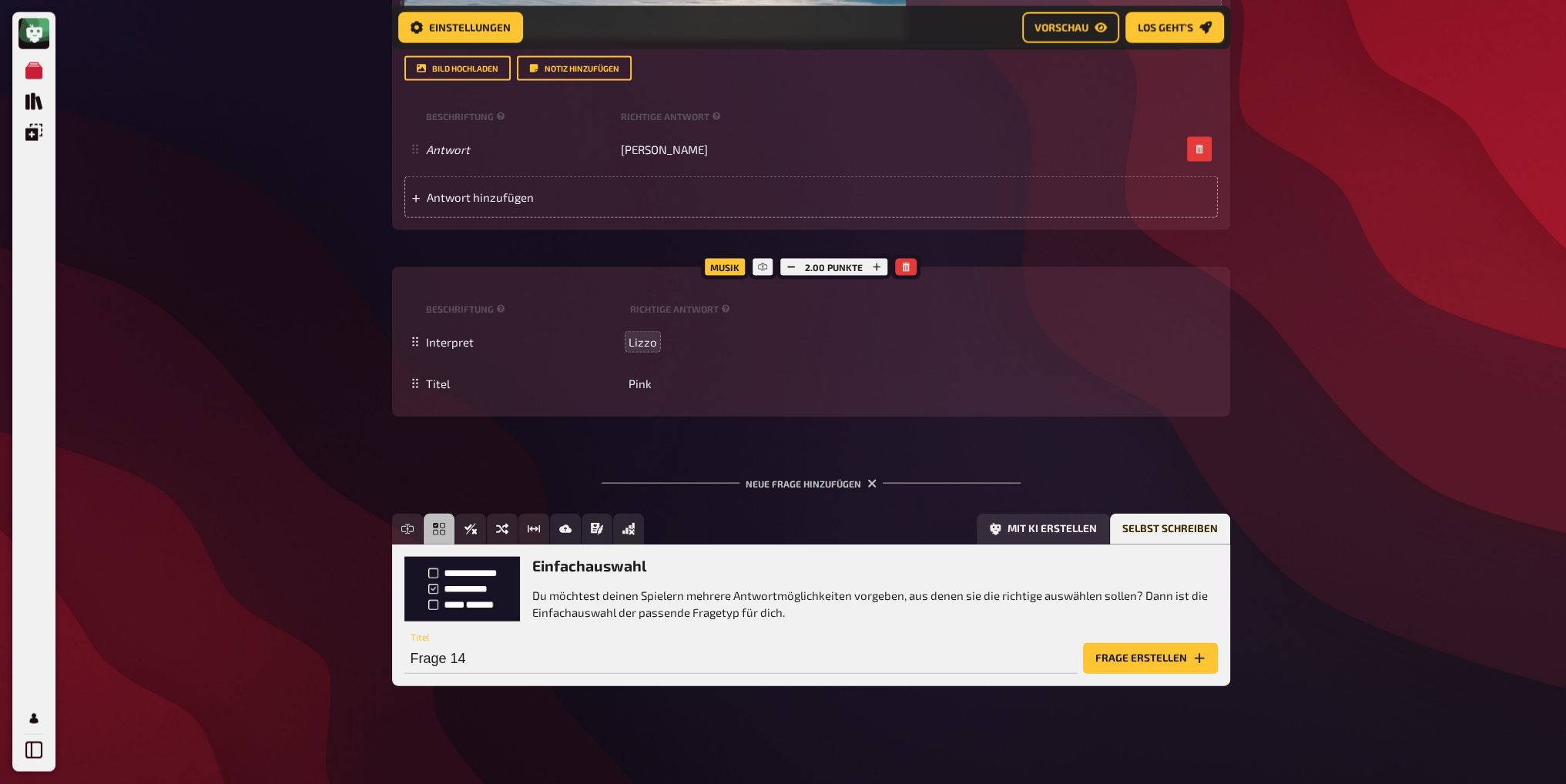
scroll to position [4527, 0]
click at [1118, 658] on button "Frage erstellen" at bounding box center [1150, 658] width 134 height 31
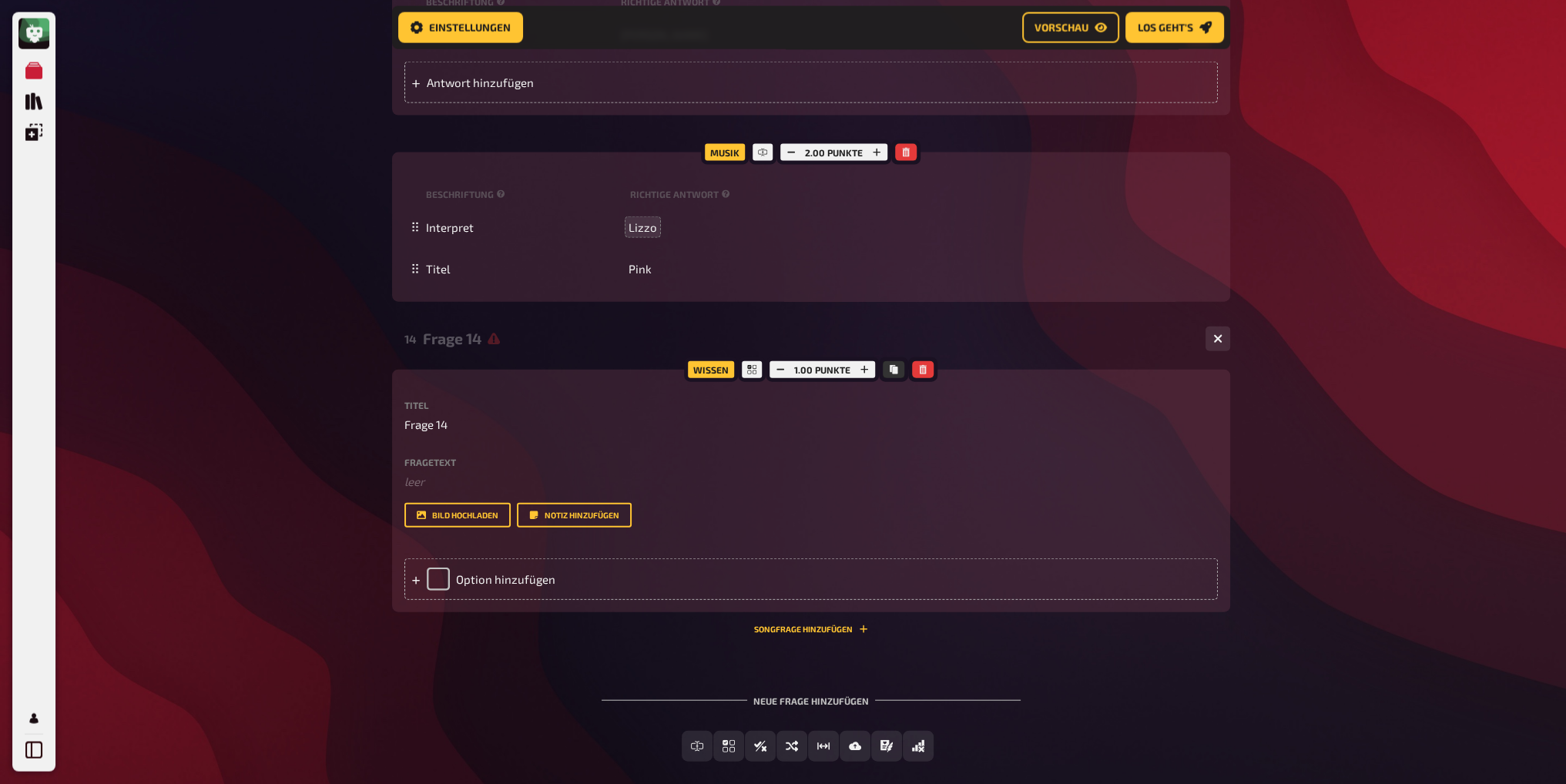
scroll to position [4717, 0]
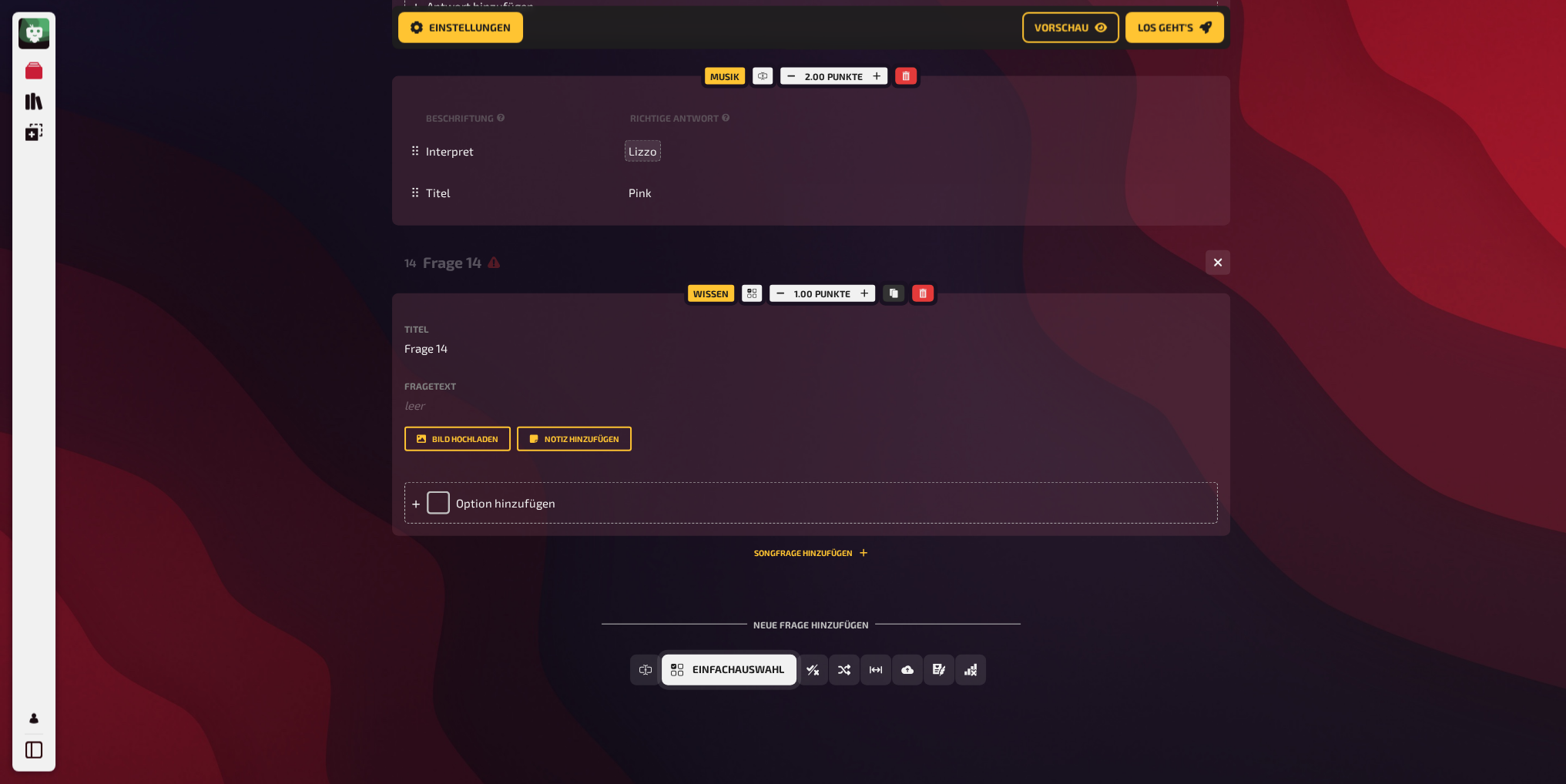
click at [746, 671] on span "Einfachauswahl" at bounding box center [738, 670] width 92 height 11
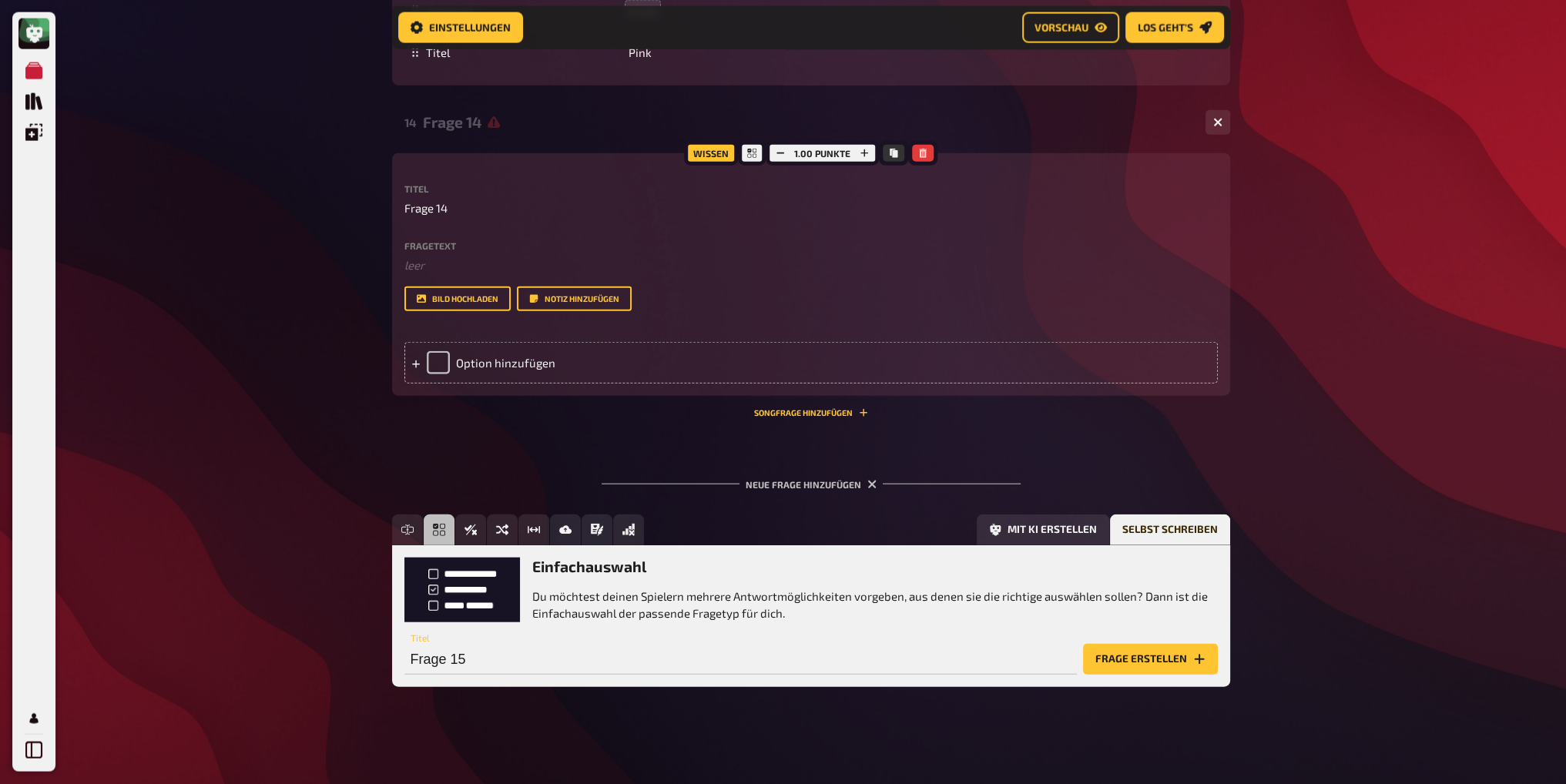
scroll to position [4859, 0]
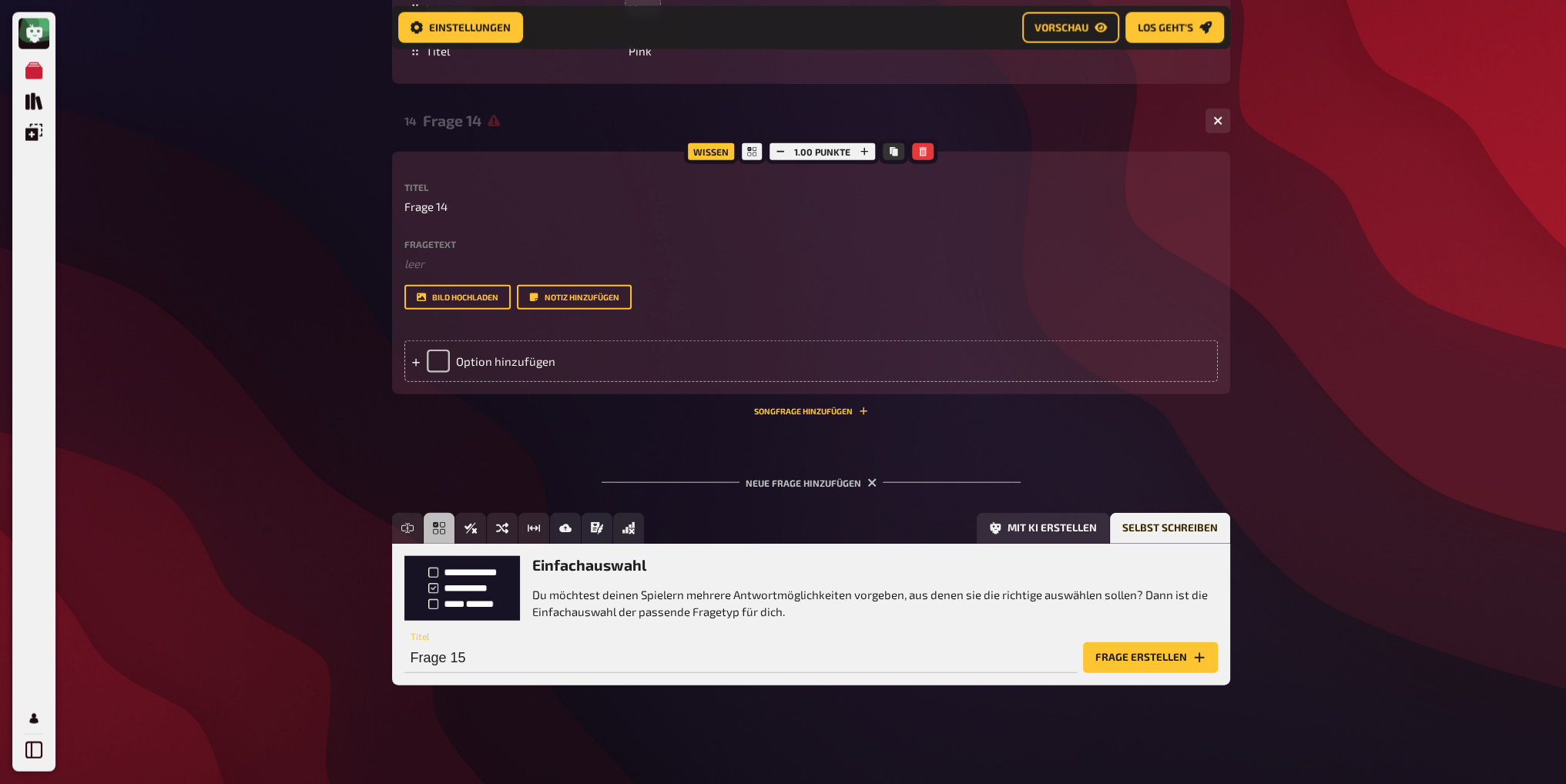
click at [804, 416] on div "14 Frage 14 0 Wissen 1.00 Punkte Titel Frage 14 Fragetext ﻿ leer Hier hinziehen…" at bounding box center [811, 265] width 839 height 326
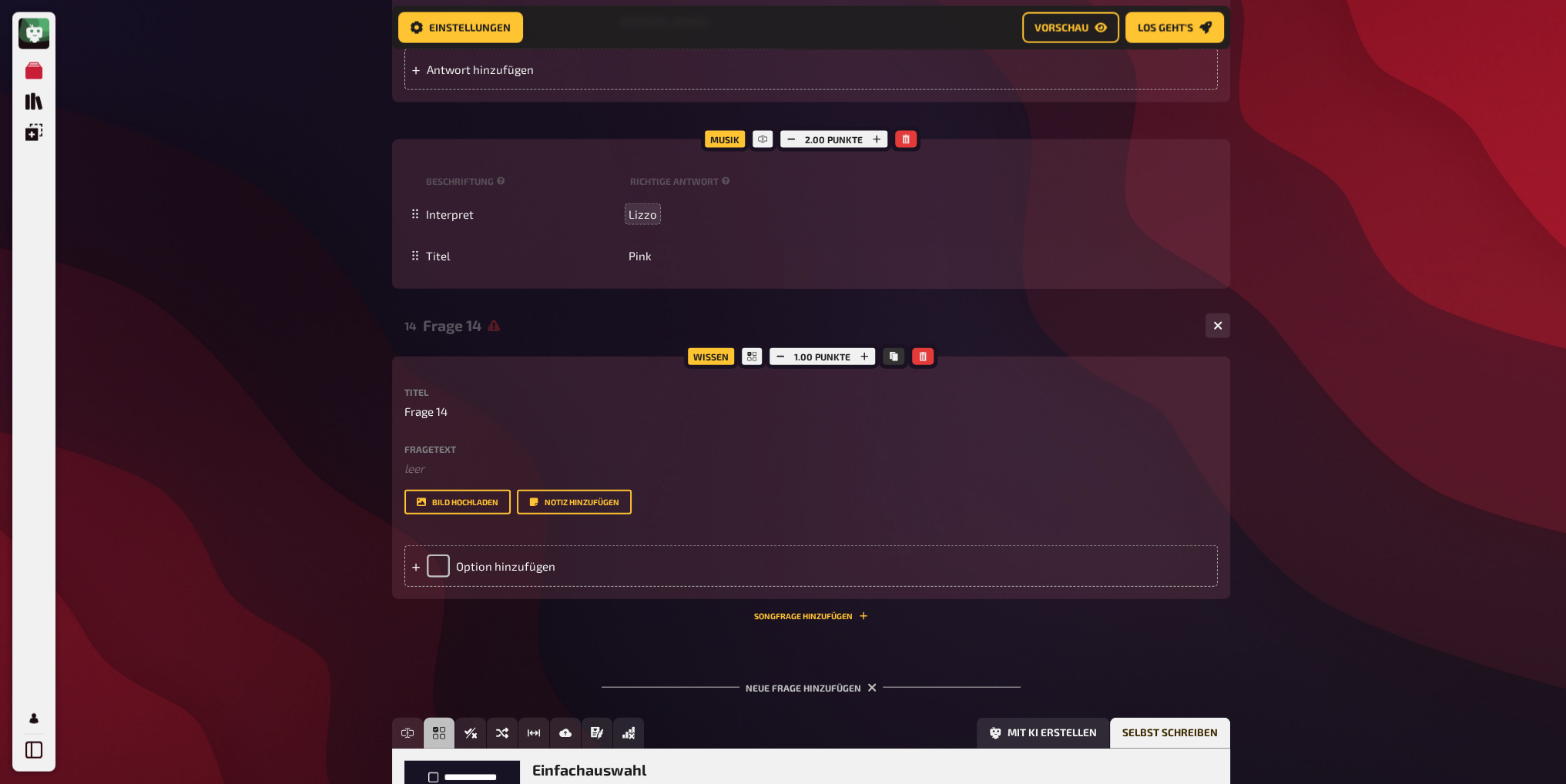
scroll to position [4628, 0]
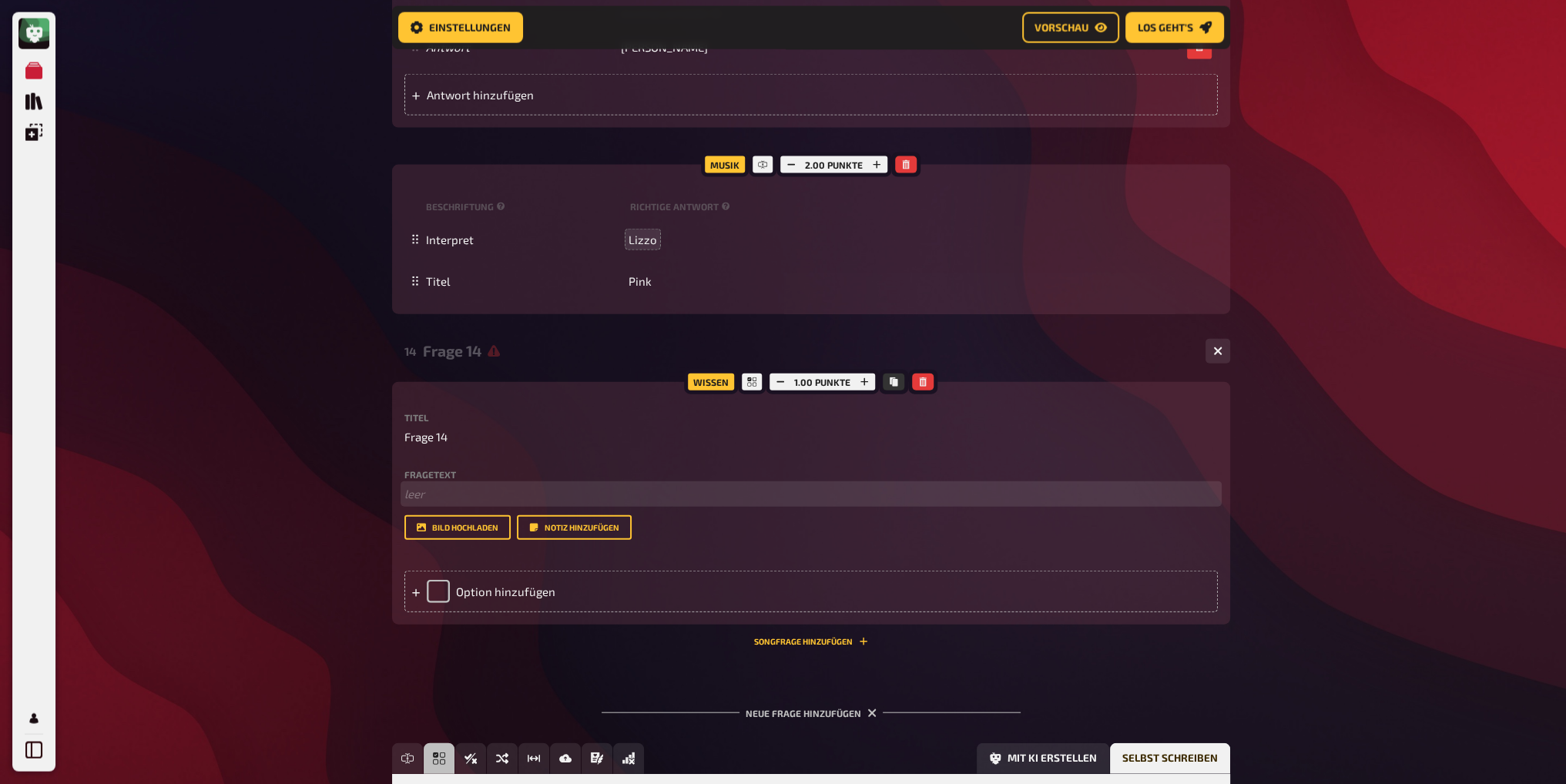
click at [420, 497] on p "﻿ leer" at bounding box center [811, 494] width 814 height 18
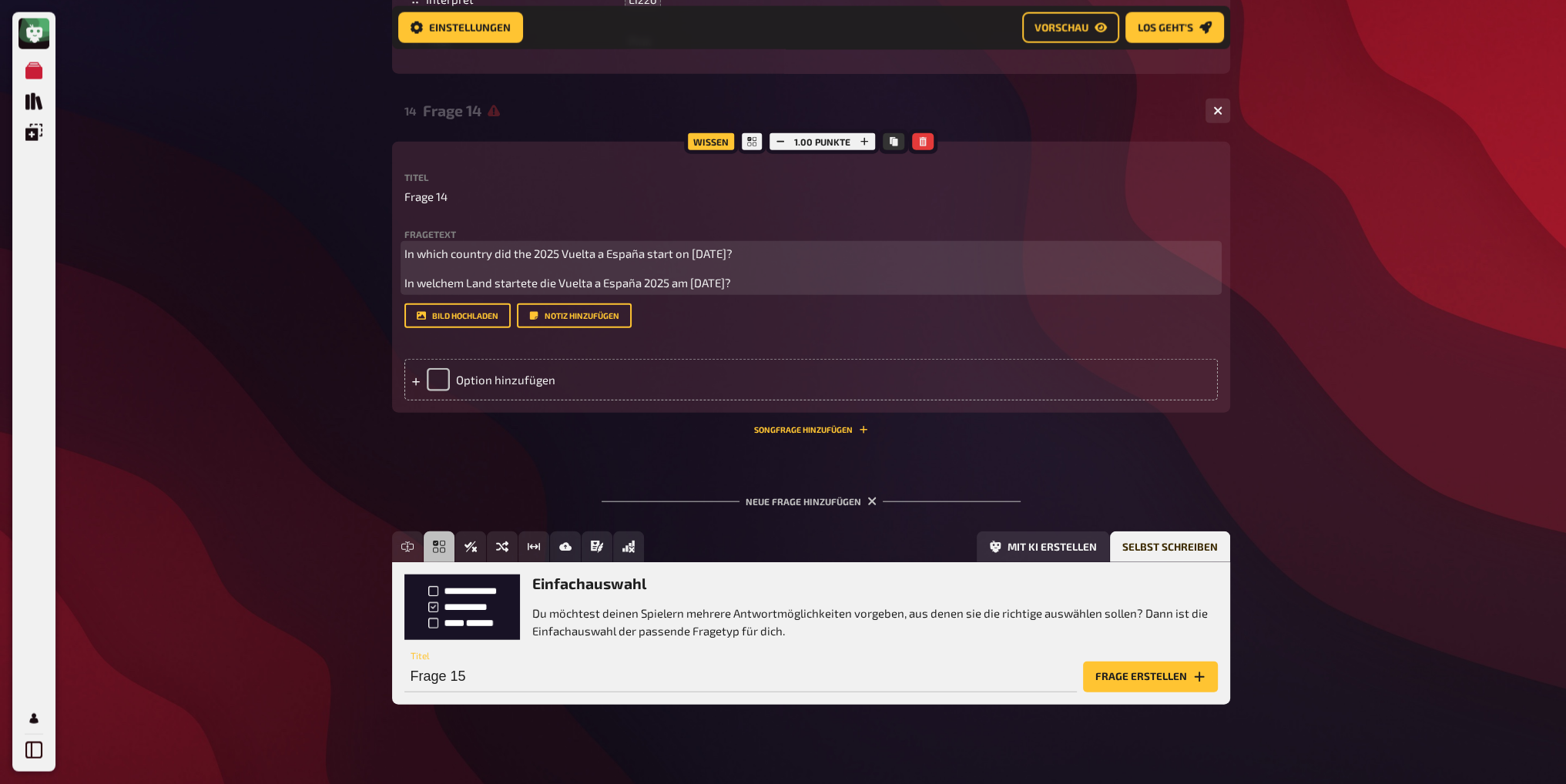
scroll to position [4887, 0]
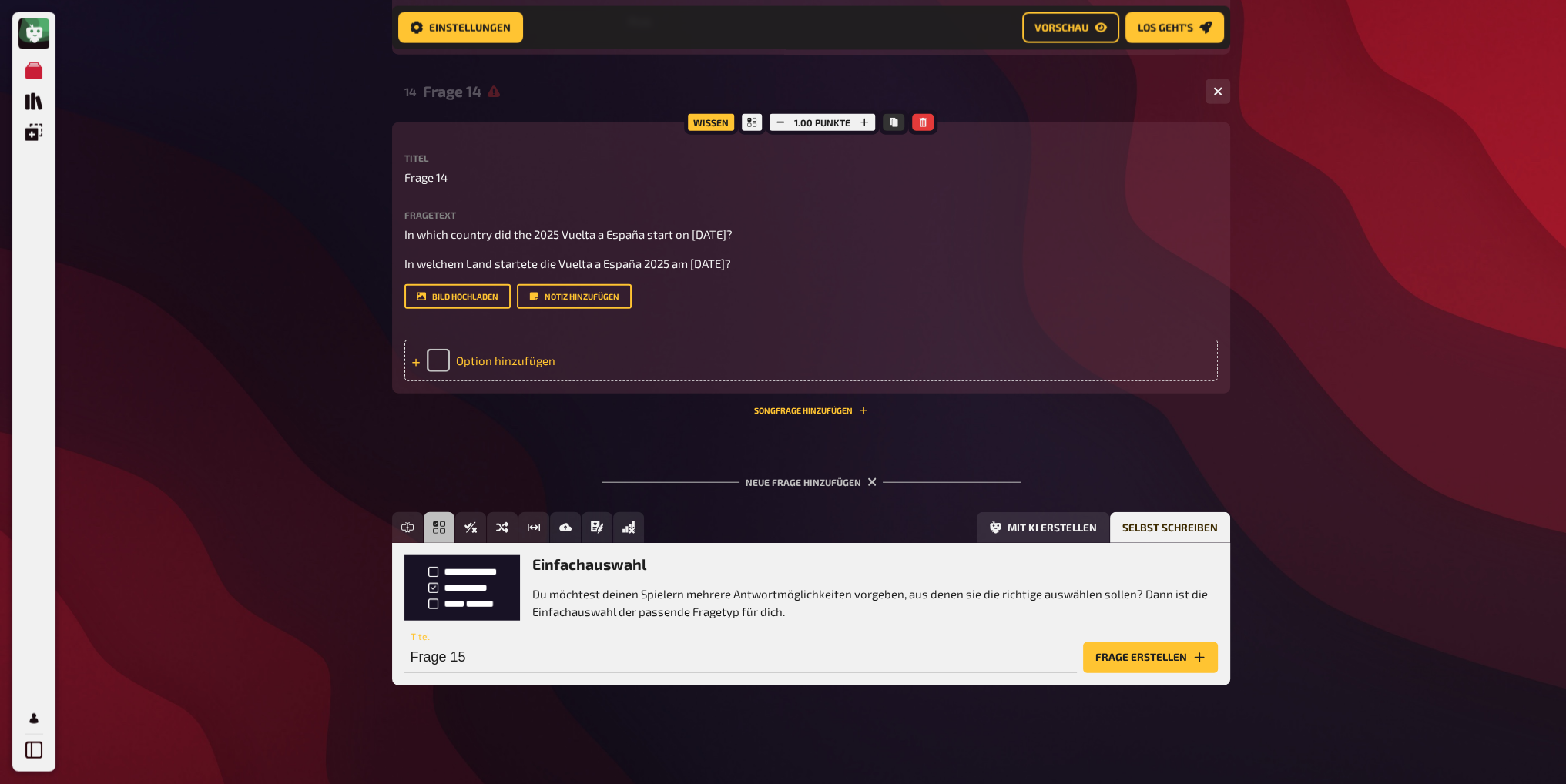
click at [436, 363] on div "Option hinzufügen" at bounding box center [811, 361] width 814 height 42
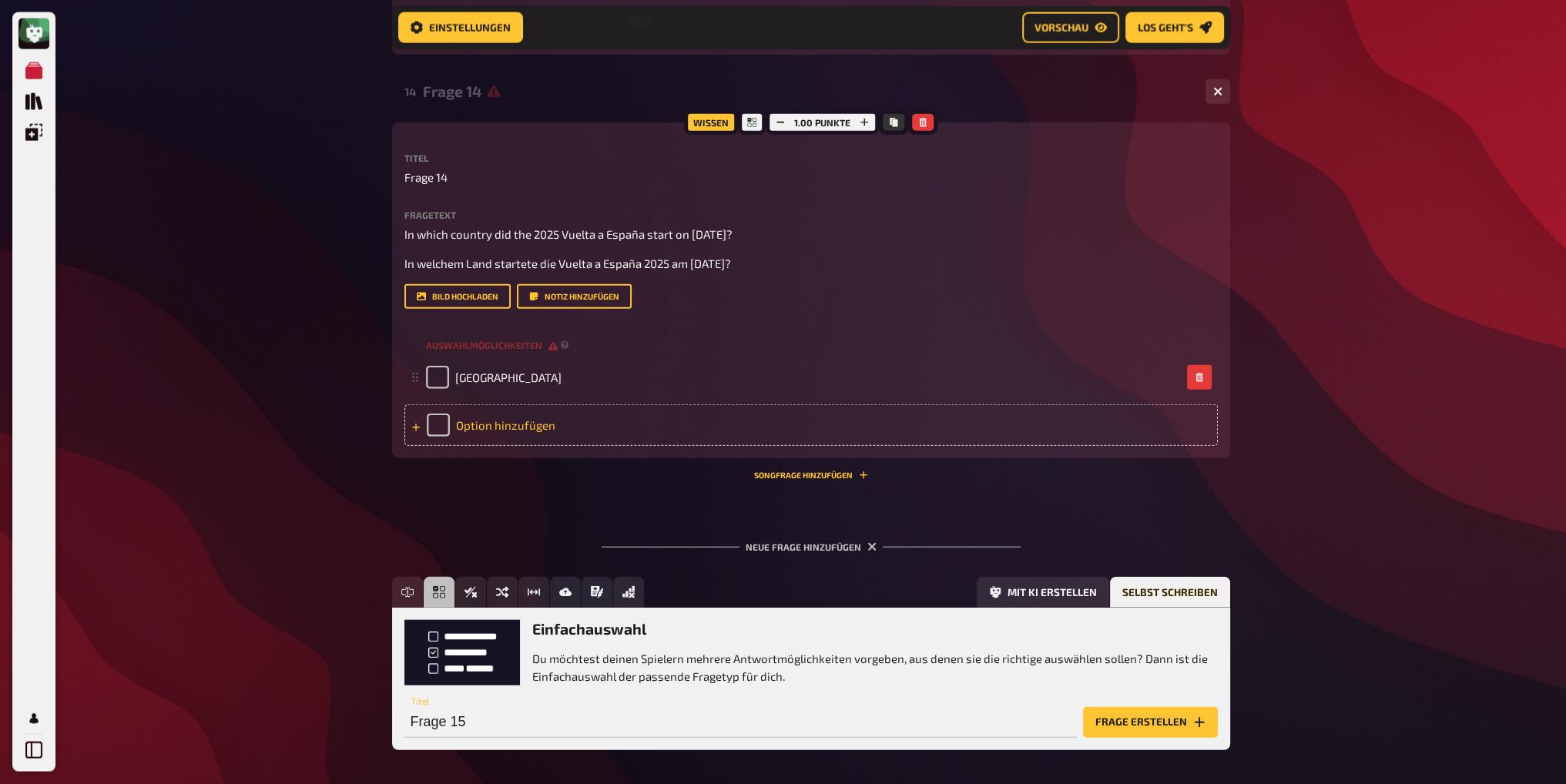
click at [525, 422] on div "Option hinzufügen" at bounding box center [811, 425] width 814 height 42
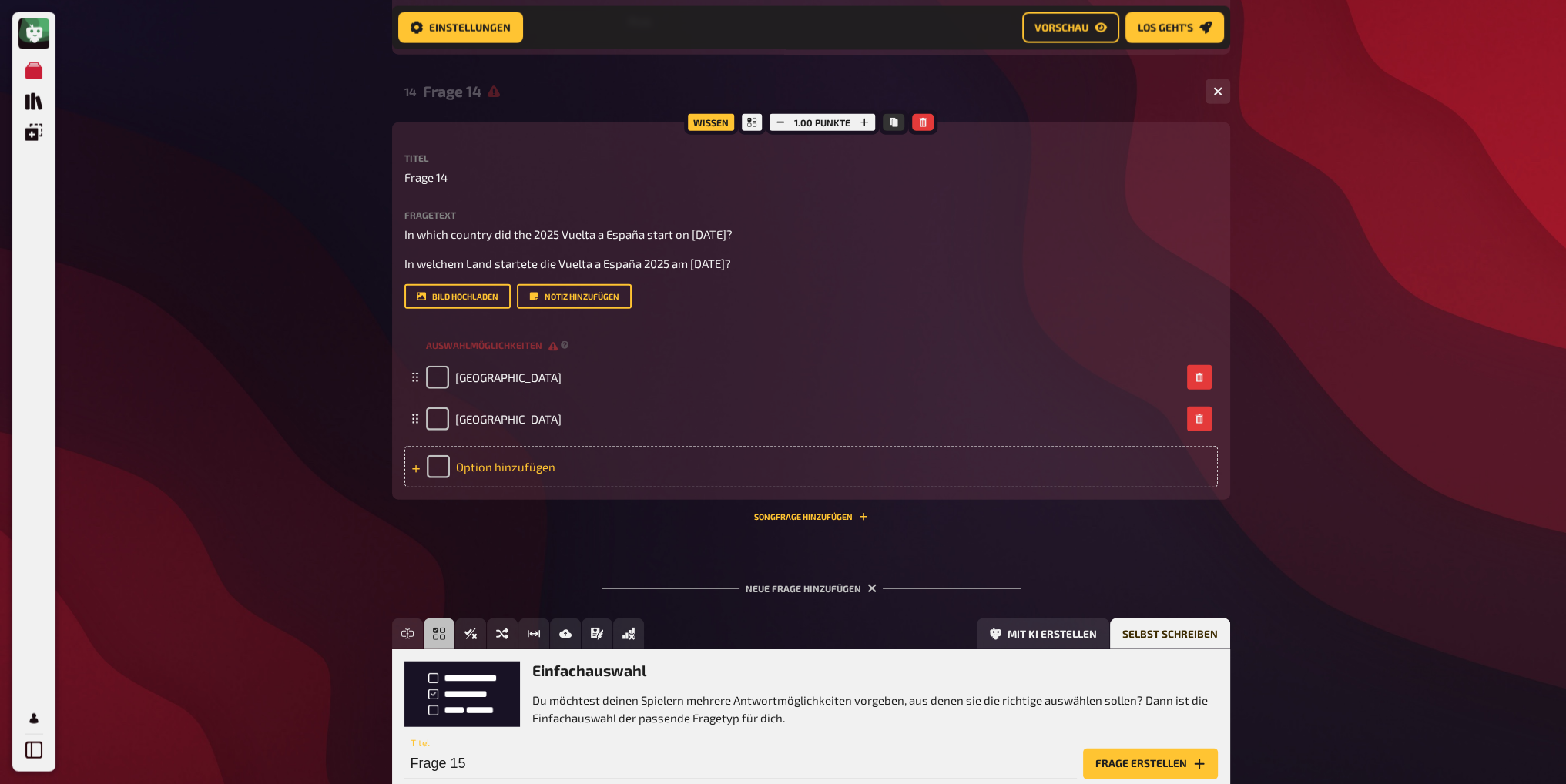
click at [496, 467] on div "Option hinzufügen" at bounding box center [811, 467] width 814 height 42
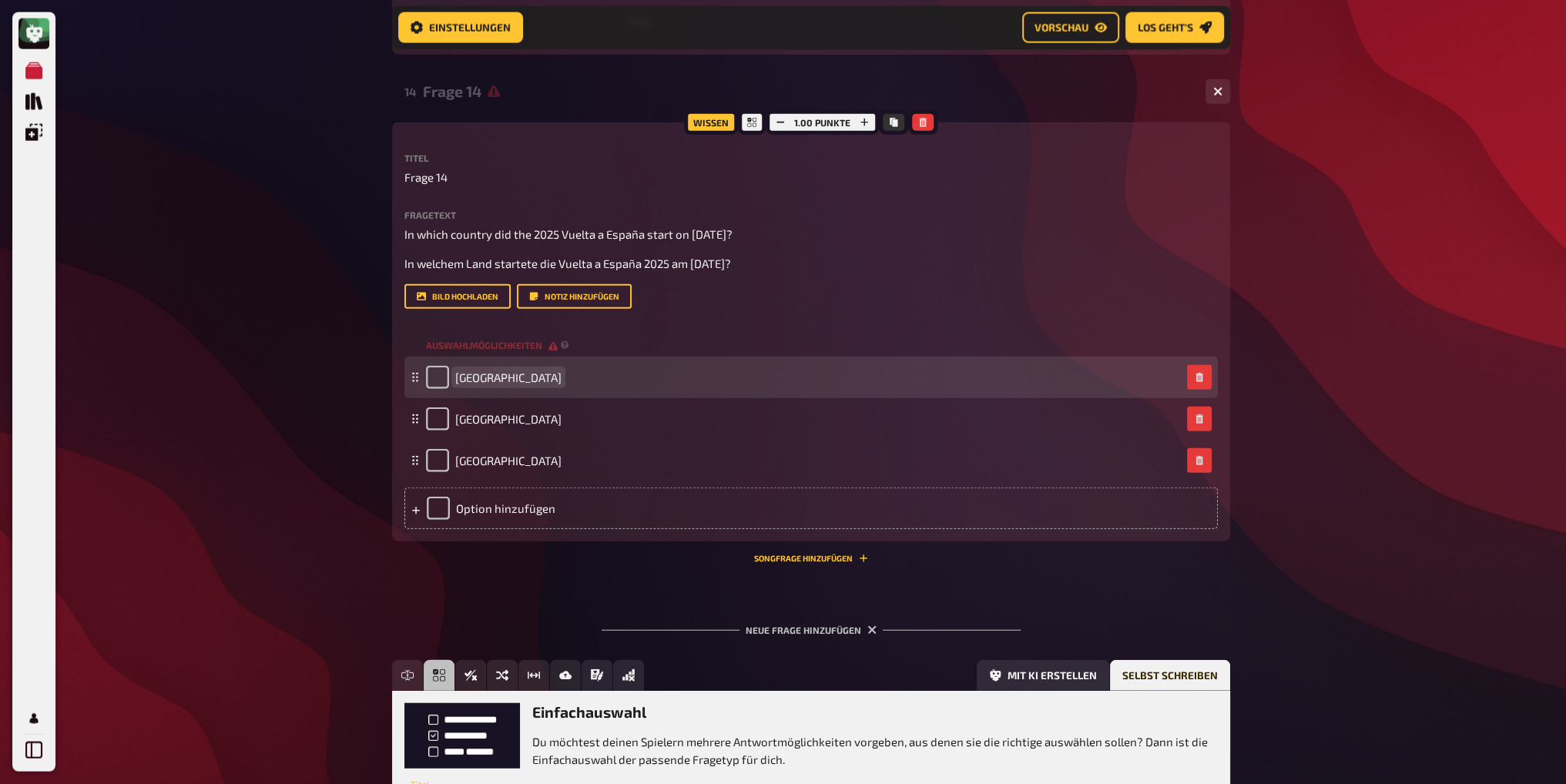
click at [484, 379] on span "Frankreich" at bounding box center [508, 378] width 106 height 14
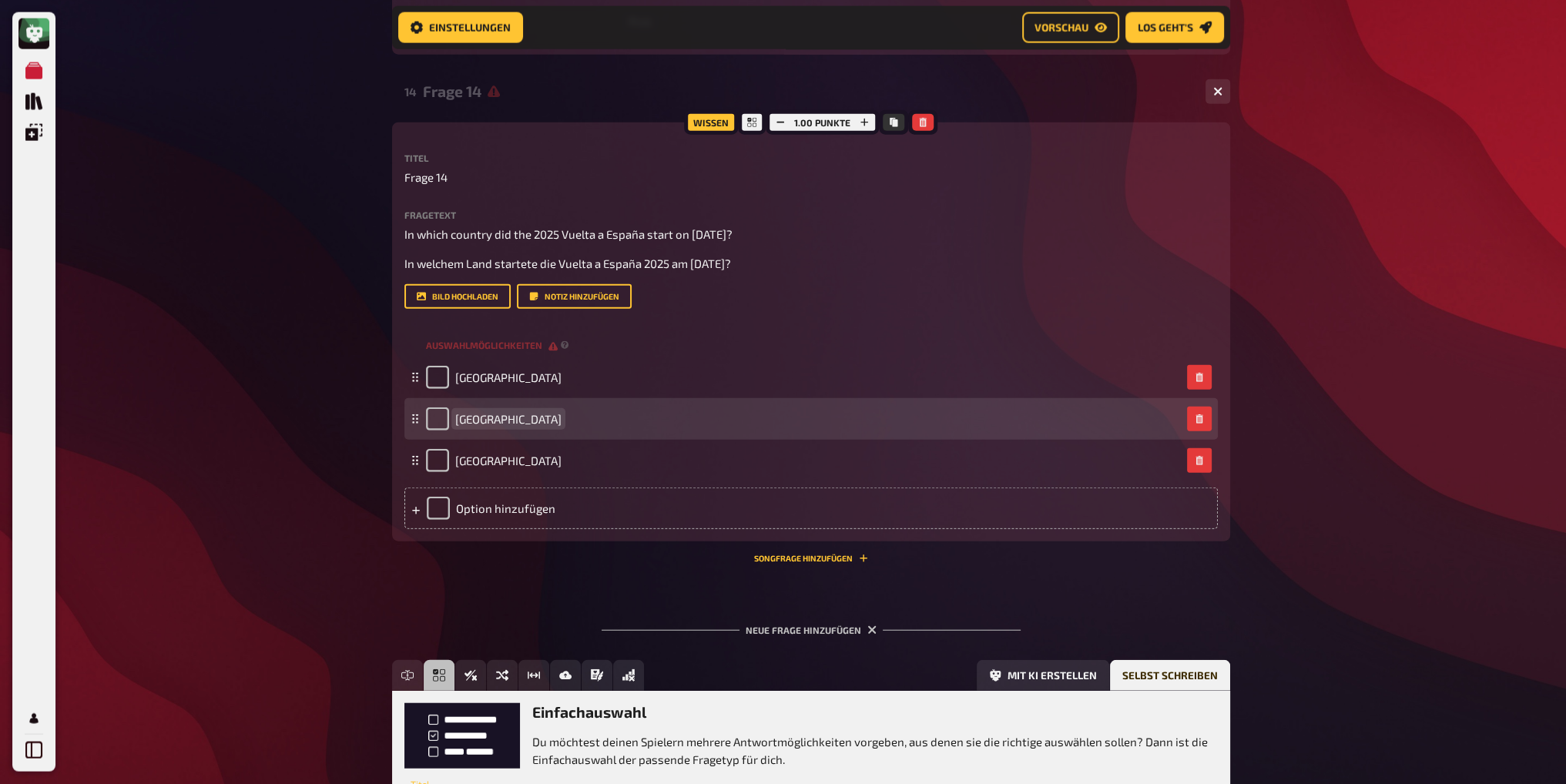
click at [480, 419] on span "Spanien" at bounding box center [508, 419] width 106 height 14
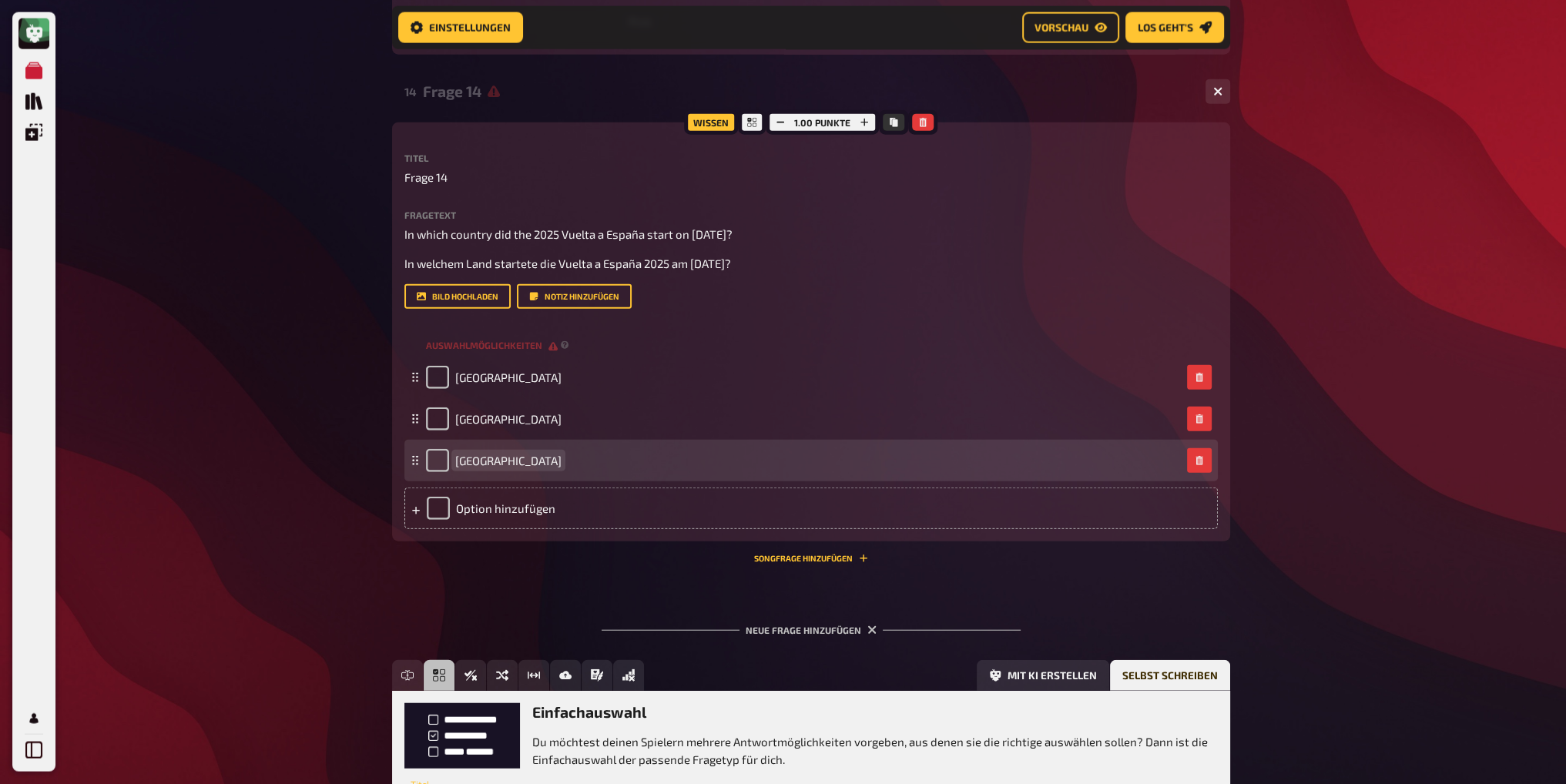
click at [475, 459] on span "Germany" at bounding box center [508, 461] width 106 height 14
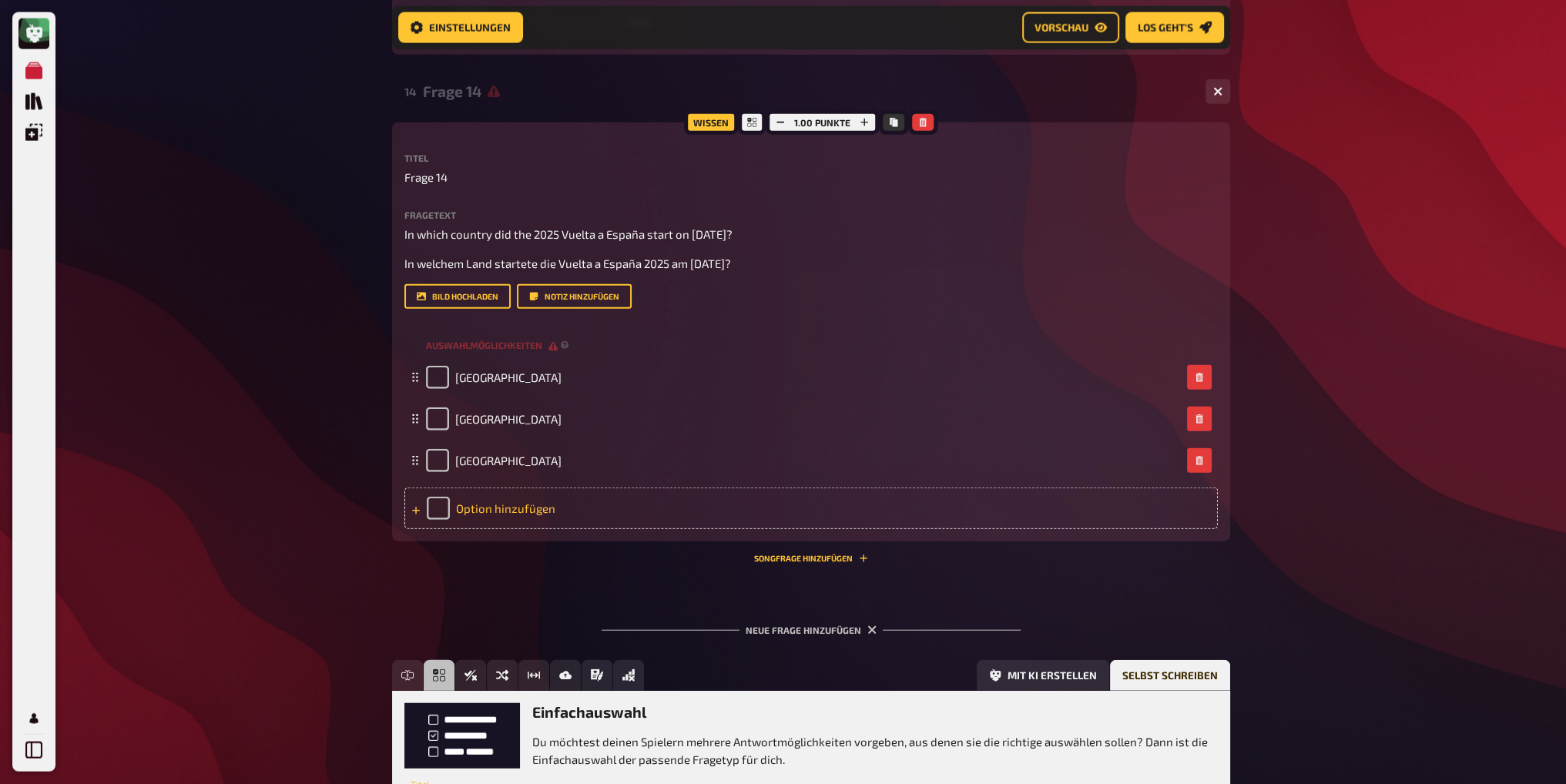
click at [496, 505] on div "Option hinzufügen" at bounding box center [811, 508] width 814 height 42
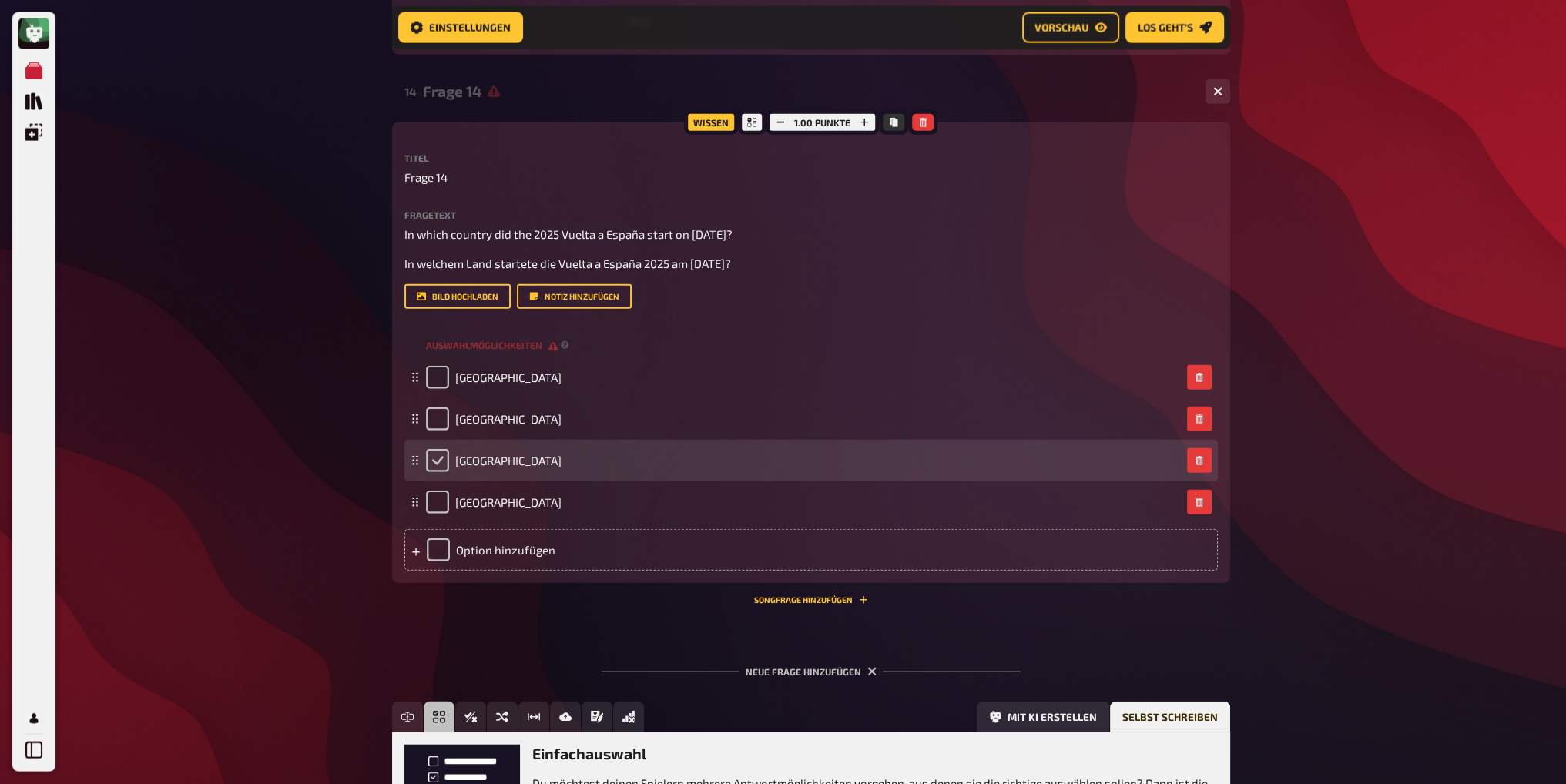
click at [438, 460] on input "checkbox" at bounding box center [438, 461] width 23 height 23
checkbox input "true"
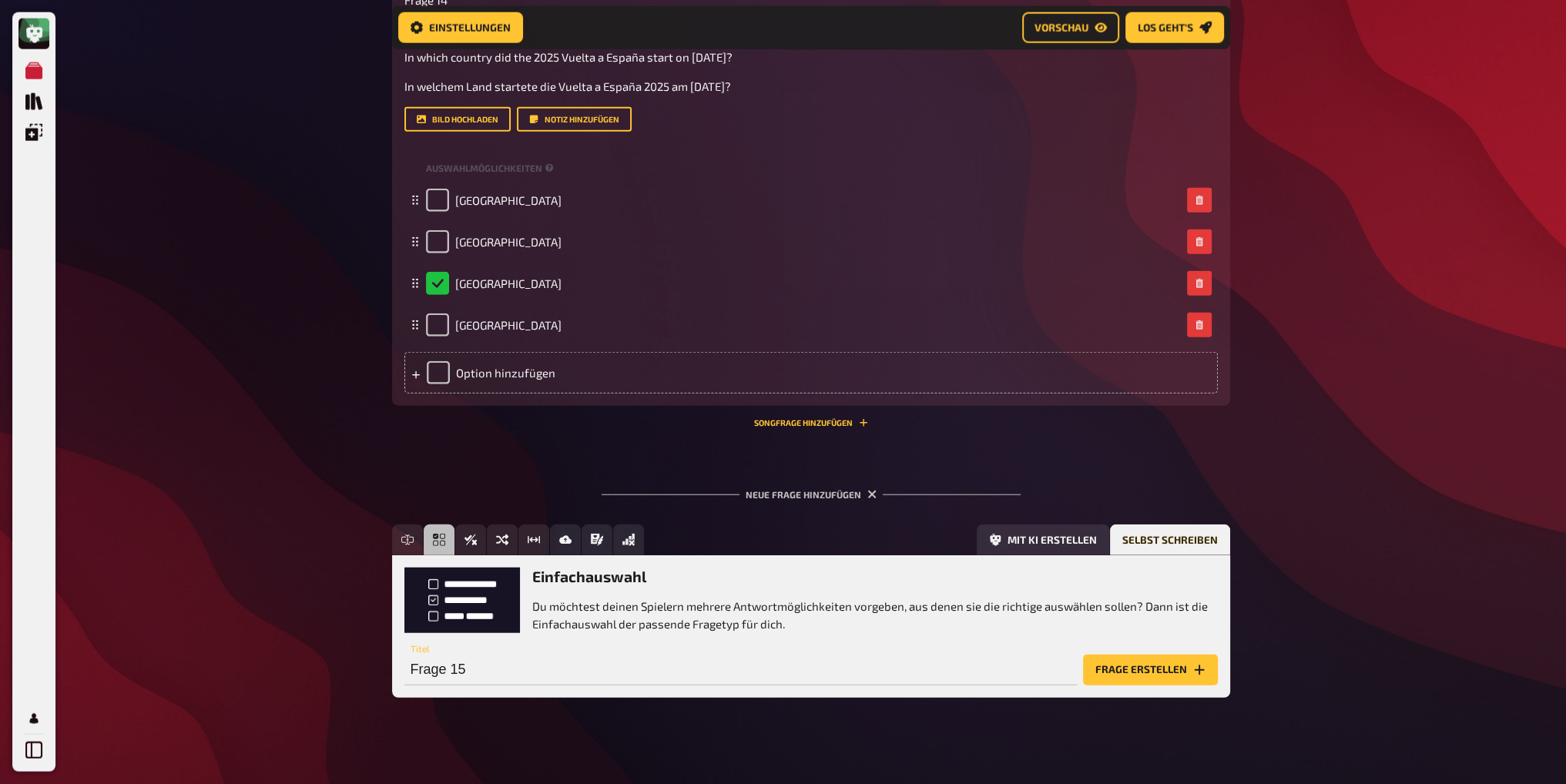
scroll to position [5077, 0]
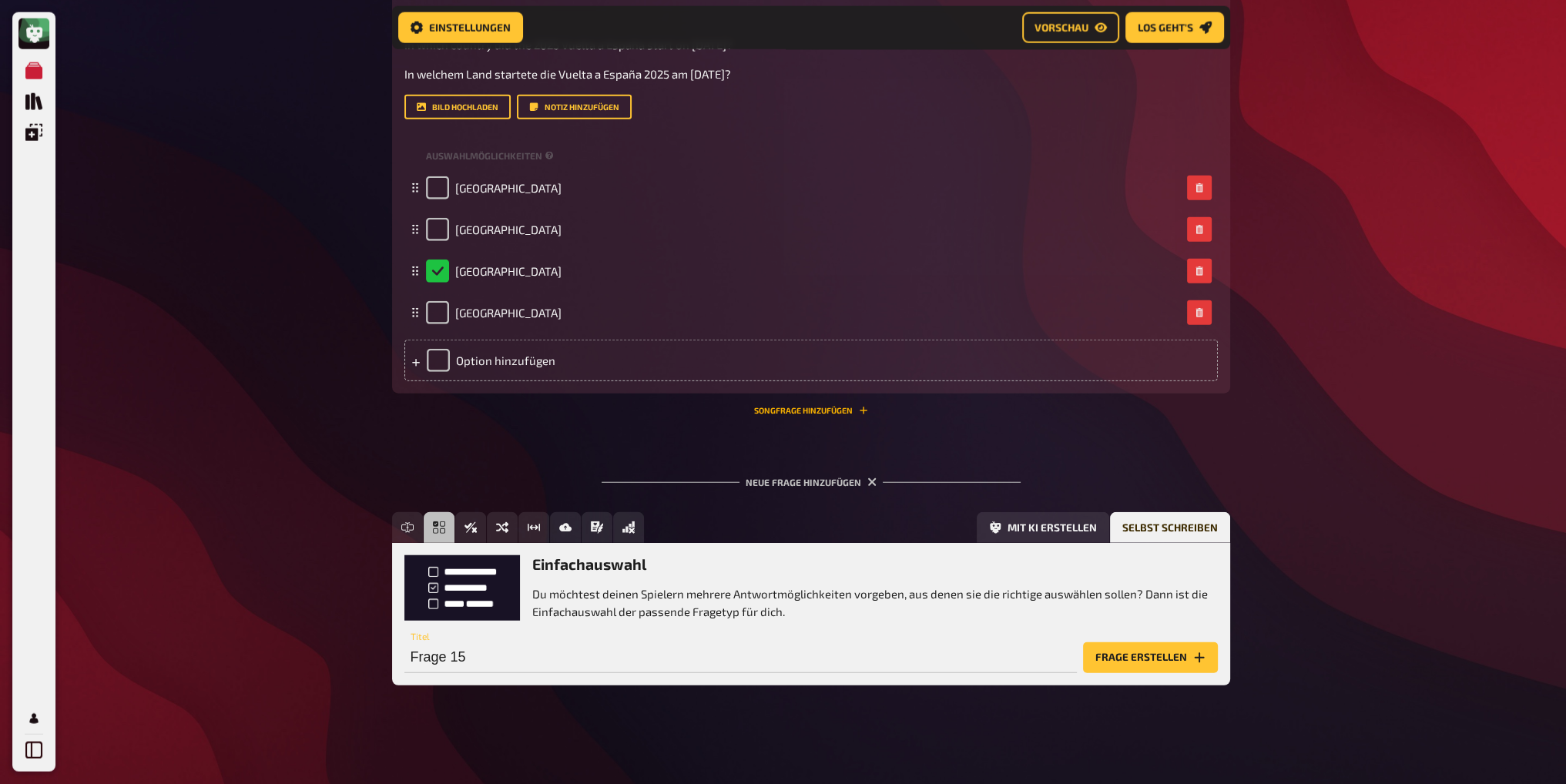
click at [817, 409] on button "Songfrage hinzufügen" at bounding box center [811, 410] width 114 height 9
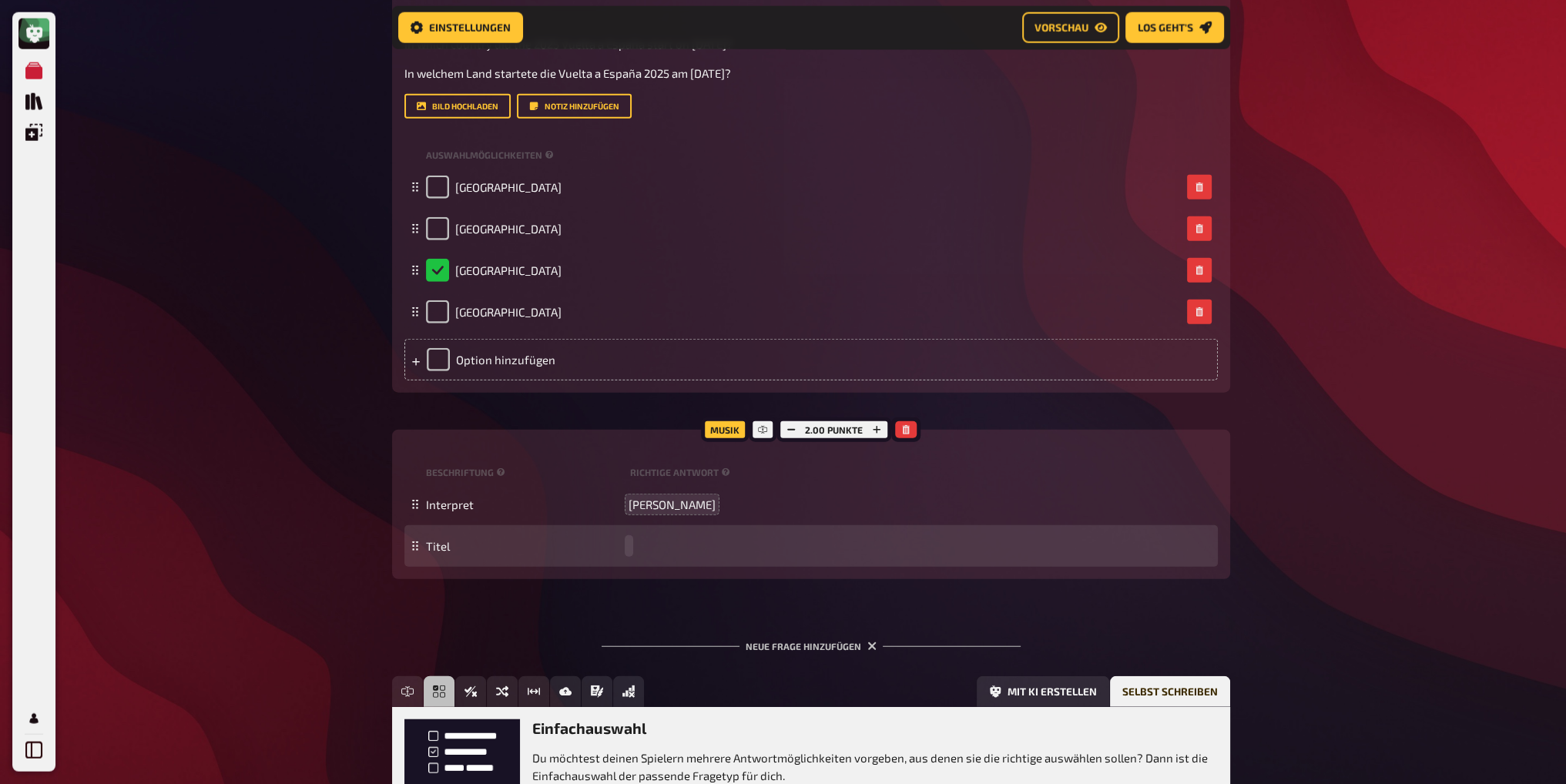
click at [632, 538] on div "Titel" at bounding box center [811, 546] width 814 height 42
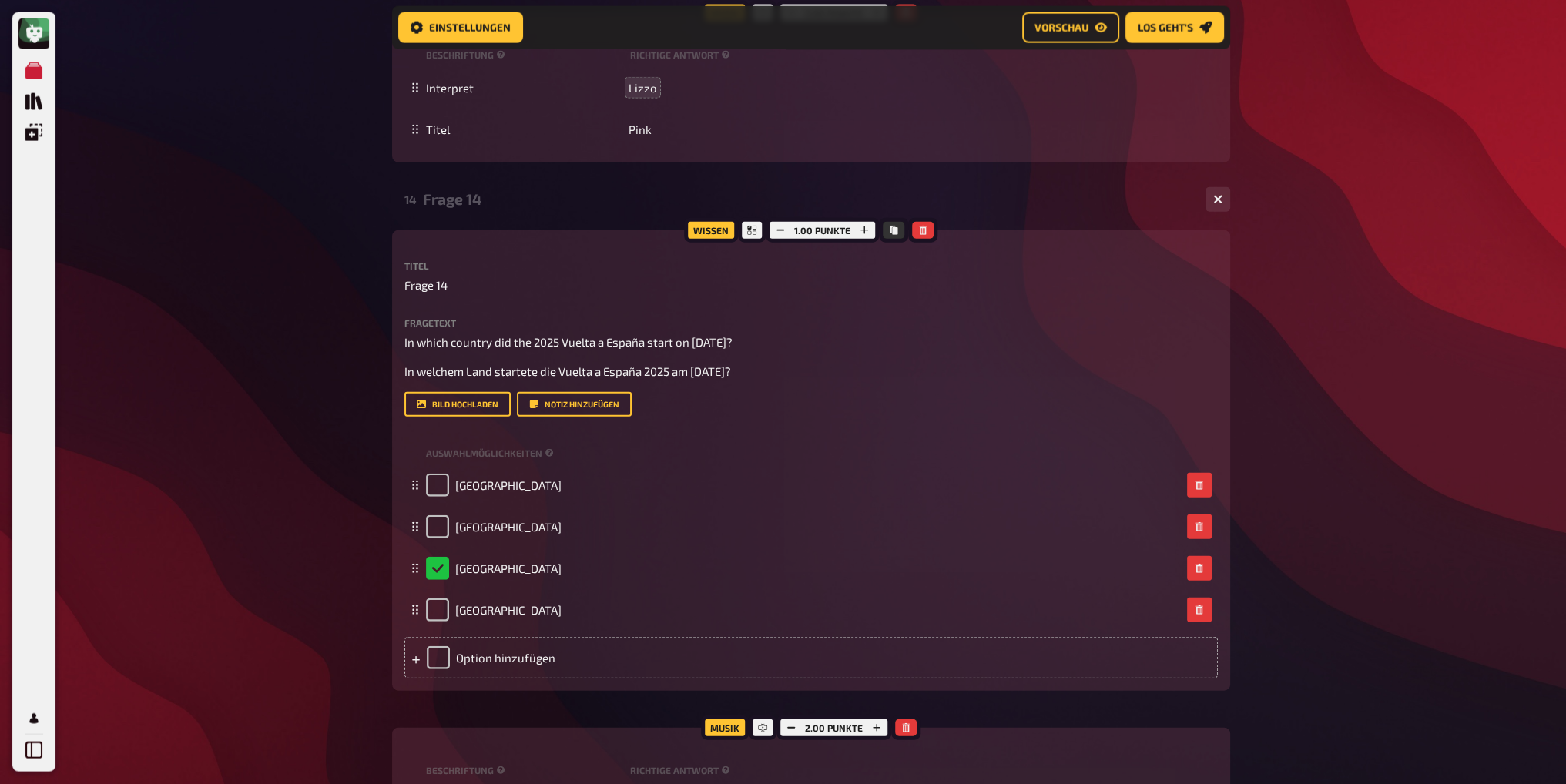
scroll to position [4548, 0]
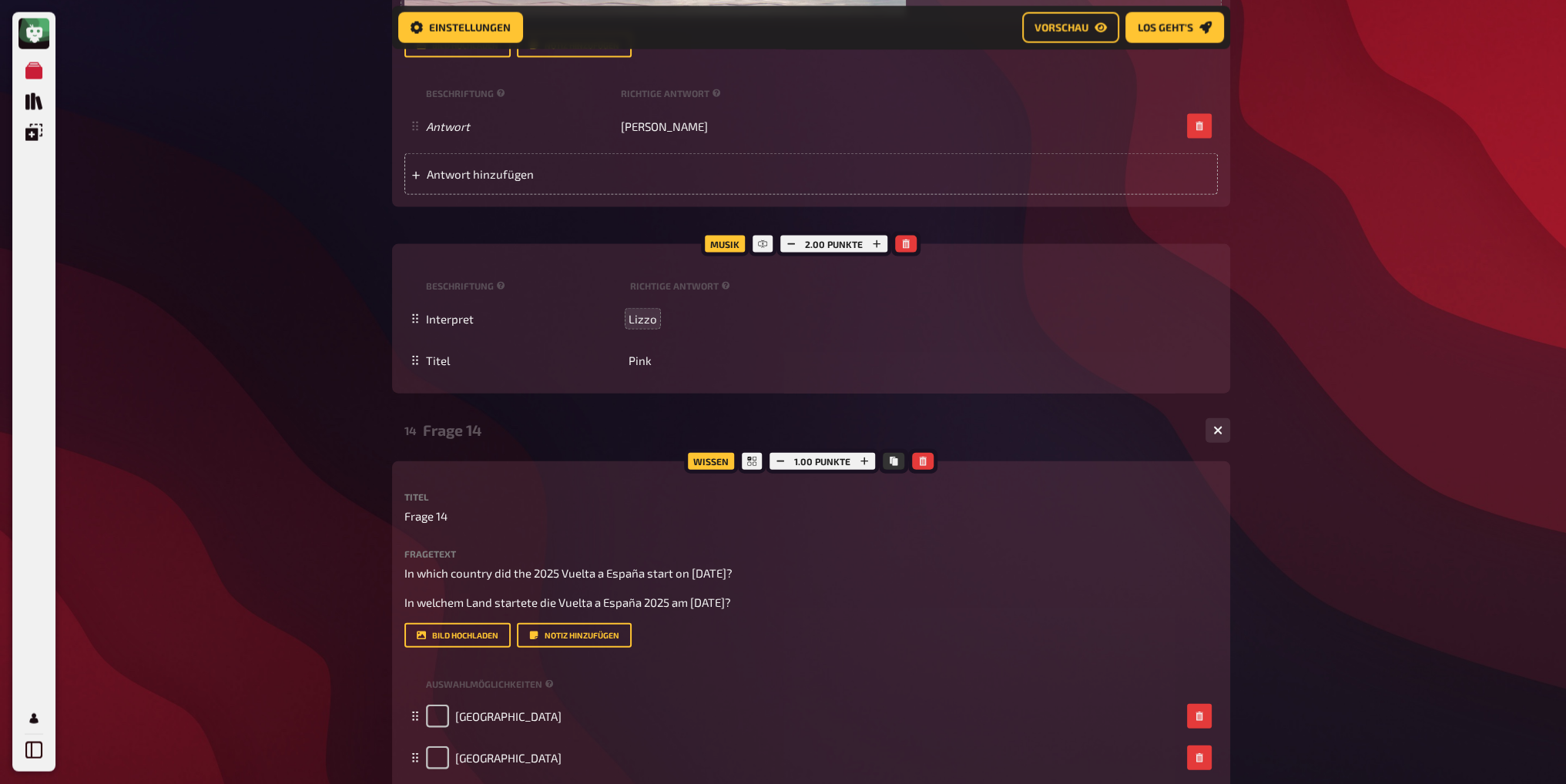
click at [462, 432] on div "Frage 14" at bounding box center [807, 430] width 770 height 18
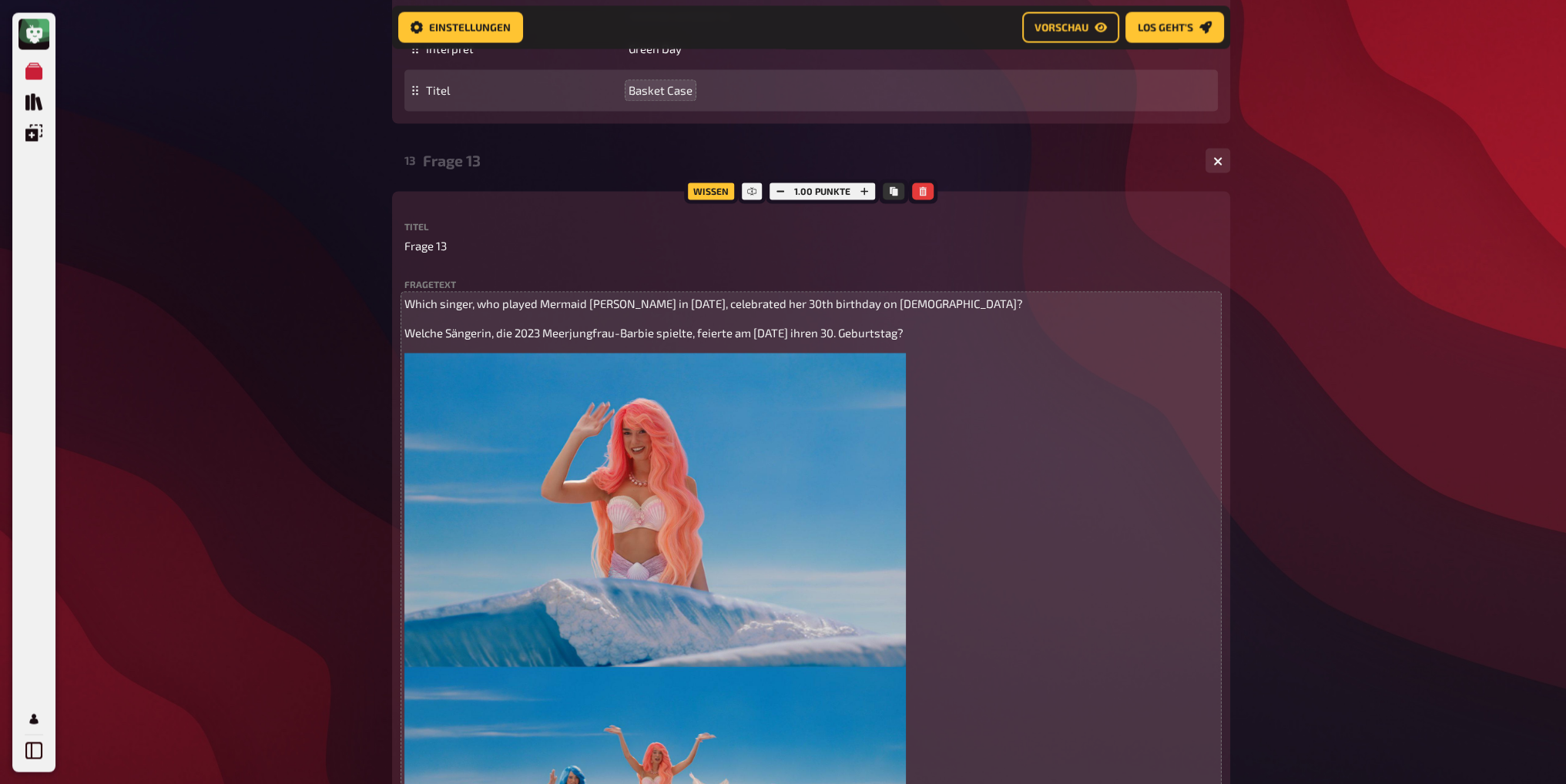
scroll to position [3470, 0]
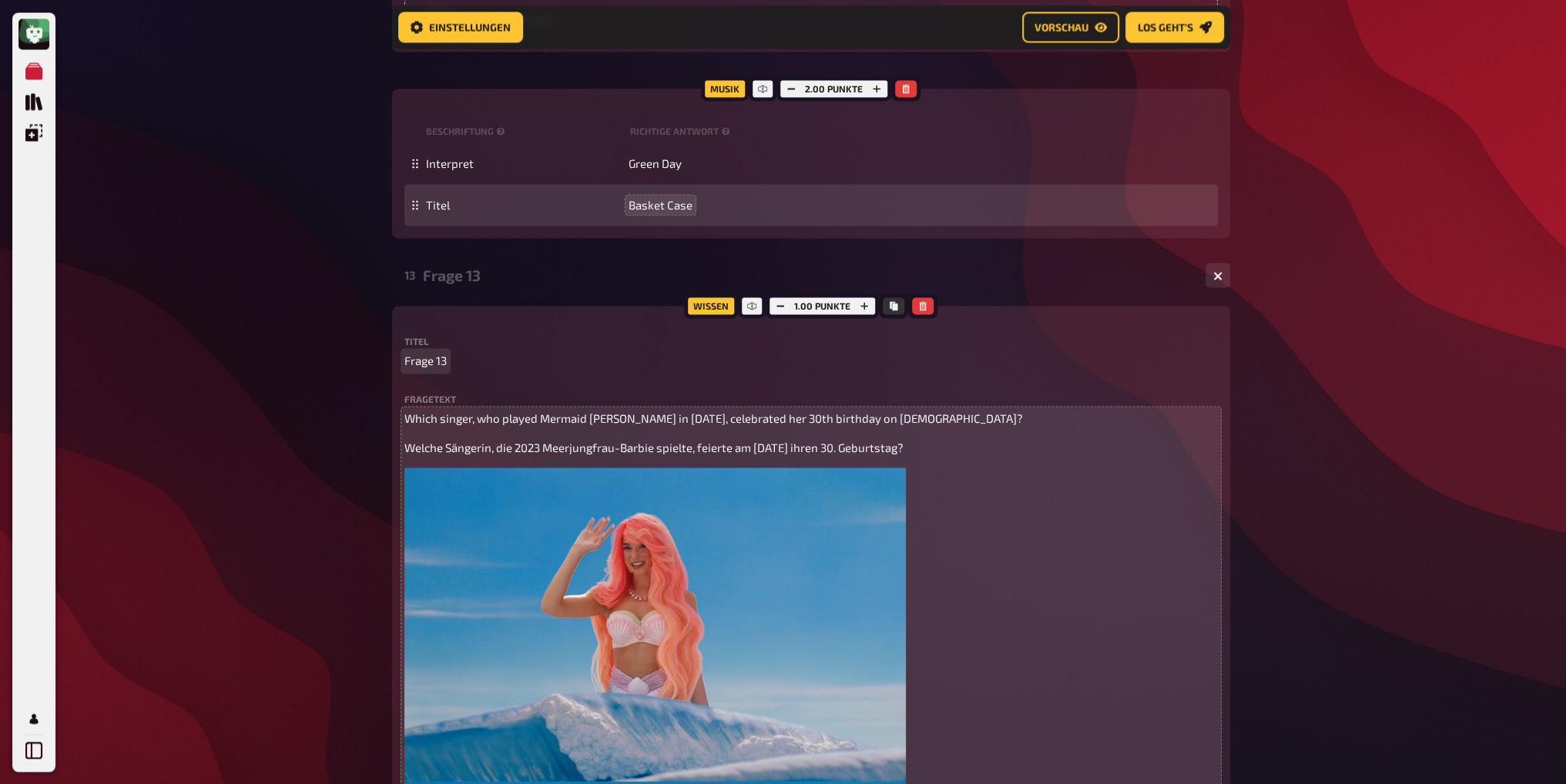
click at [433, 364] on span "Frage 13" at bounding box center [425, 361] width 43 height 18
click at [512, 333] on div "Wissen 1.00 Punkte Titel Frage 13 Fragetext Which singer, who played Mermaid Ba…" at bounding box center [811, 796] width 839 height 979
click at [471, 281] on div "Frage 13" at bounding box center [807, 275] width 770 height 18
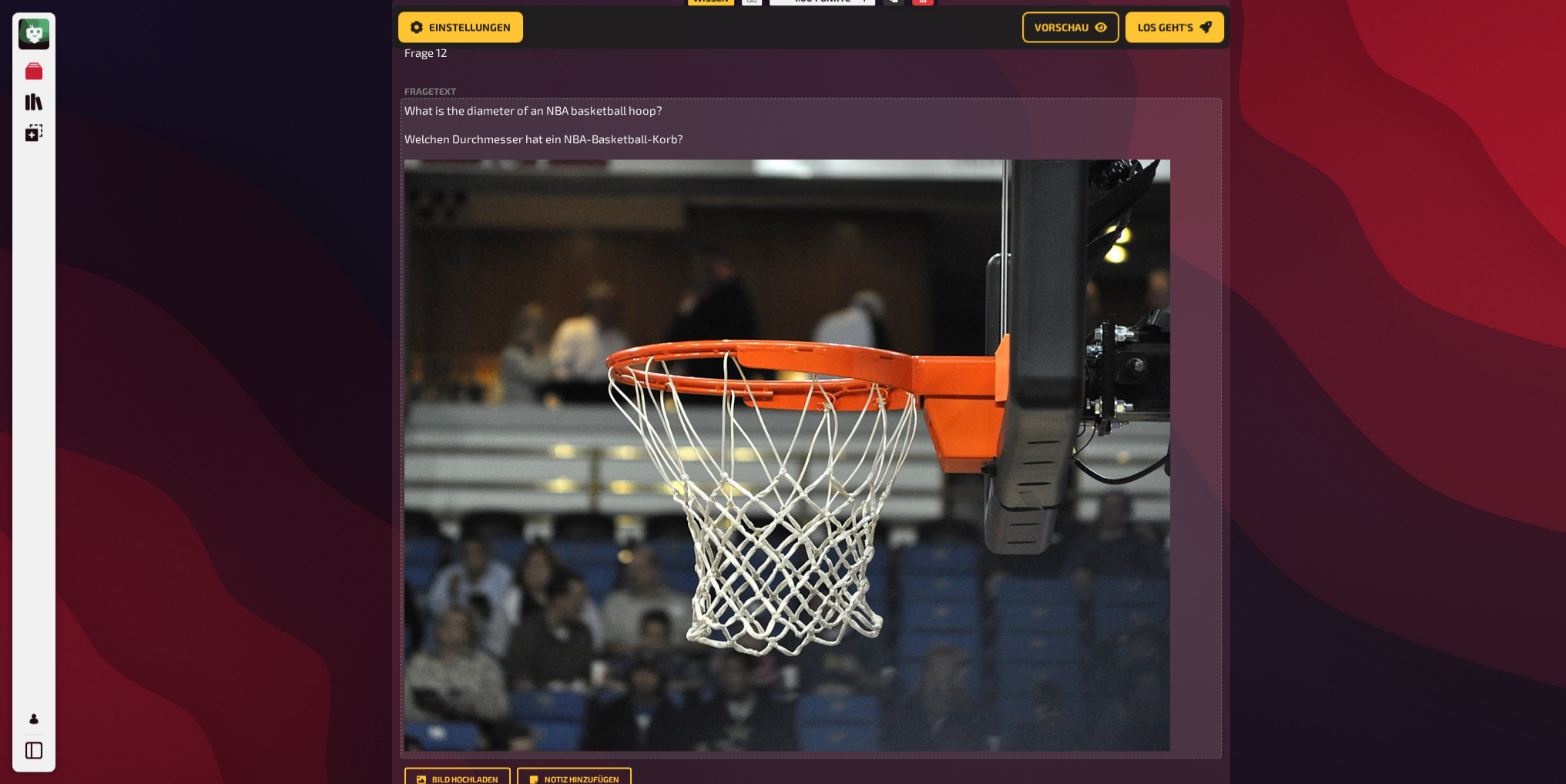
scroll to position [2301, 0]
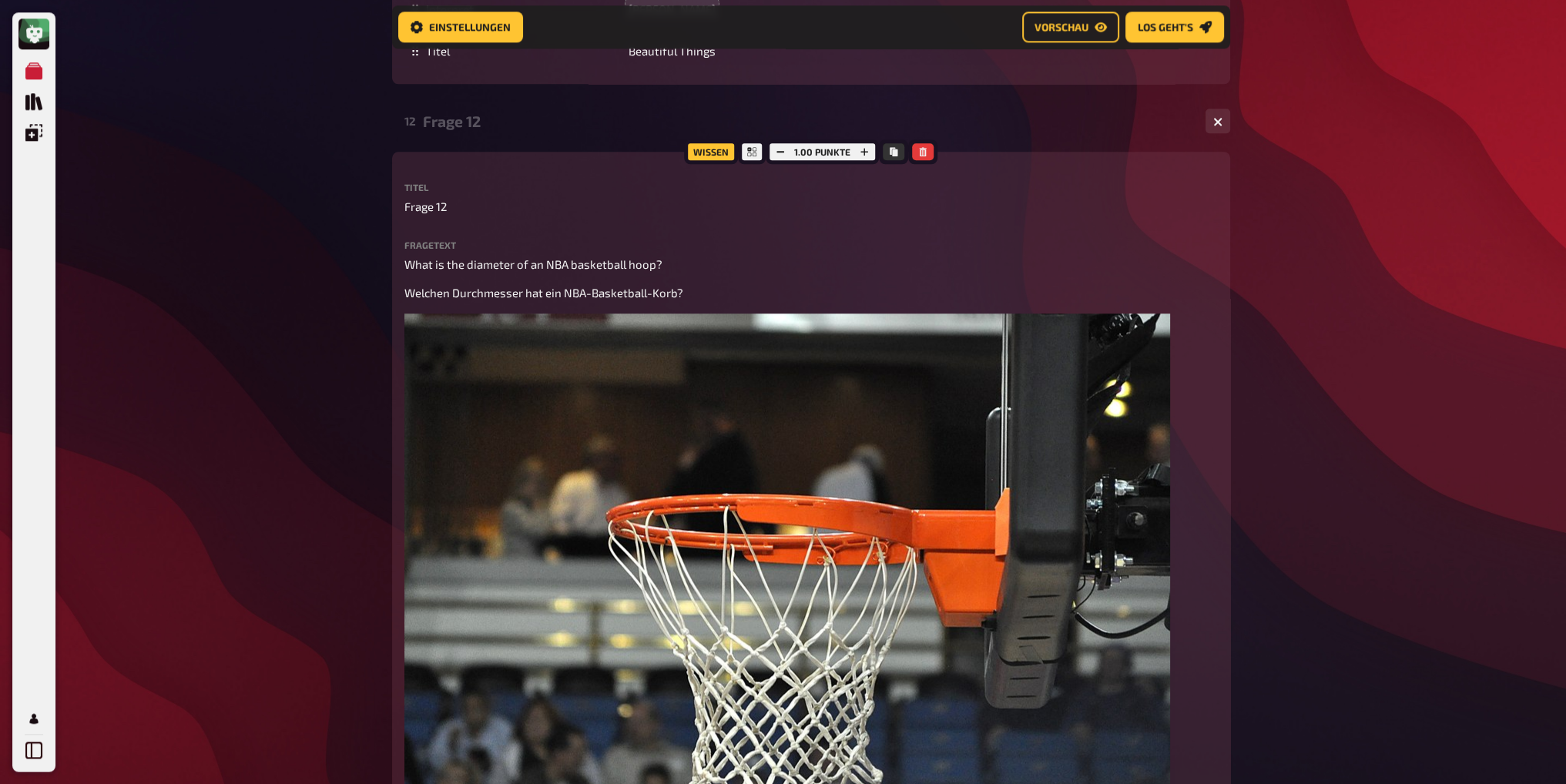
click at [455, 118] on div "Frage 12" at bounding box center [807, 121] width 770 height 18
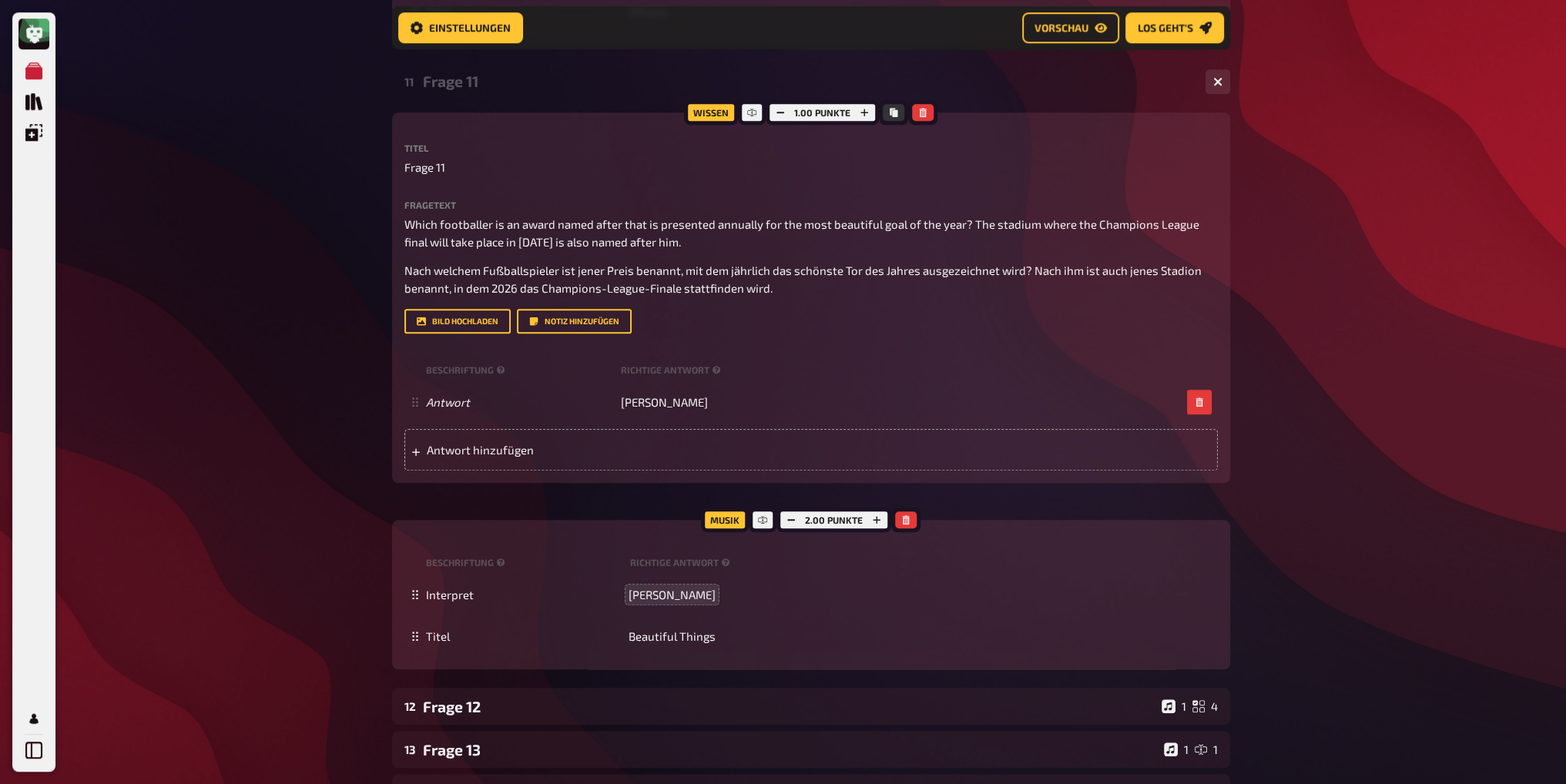
scroll to position [1716, 0]
click at [466, 87] on div "Frage 11" at bounding box center [807, 82] width 770 height 18
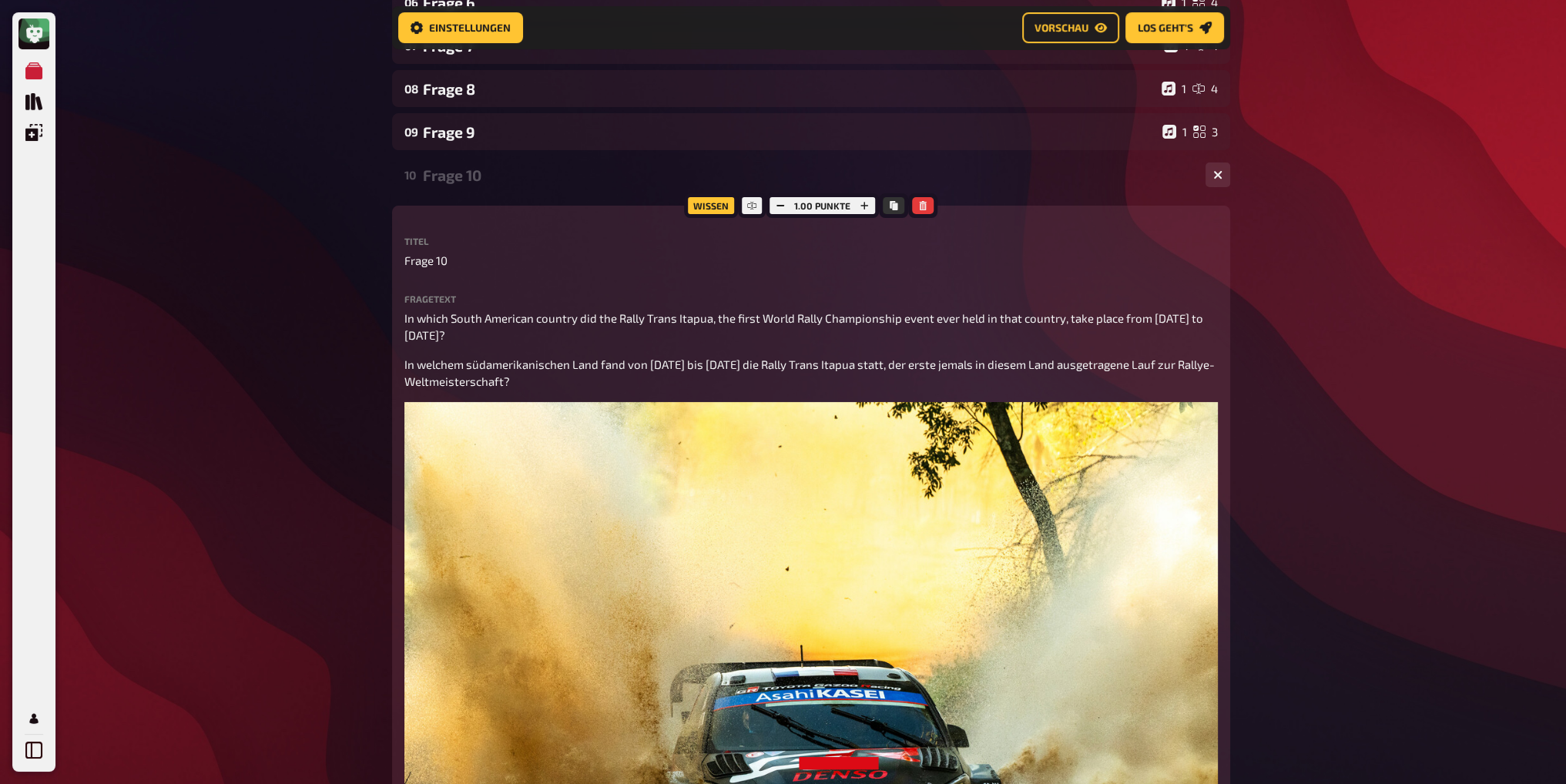
click at [457, 176] on div "Frage 10" at bounding box center [807, 175] width 770 height 18
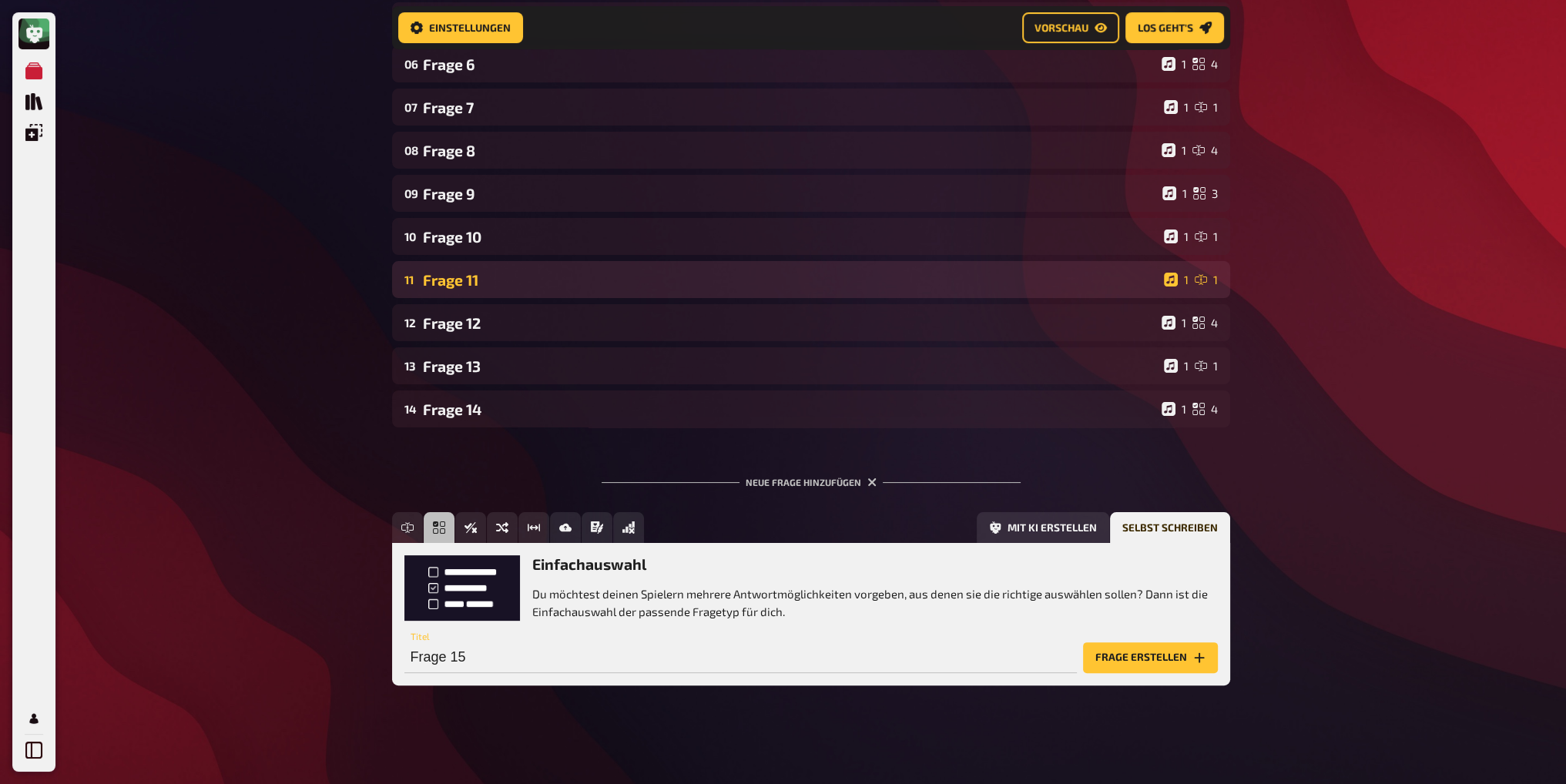
scroll to position [378, 0]
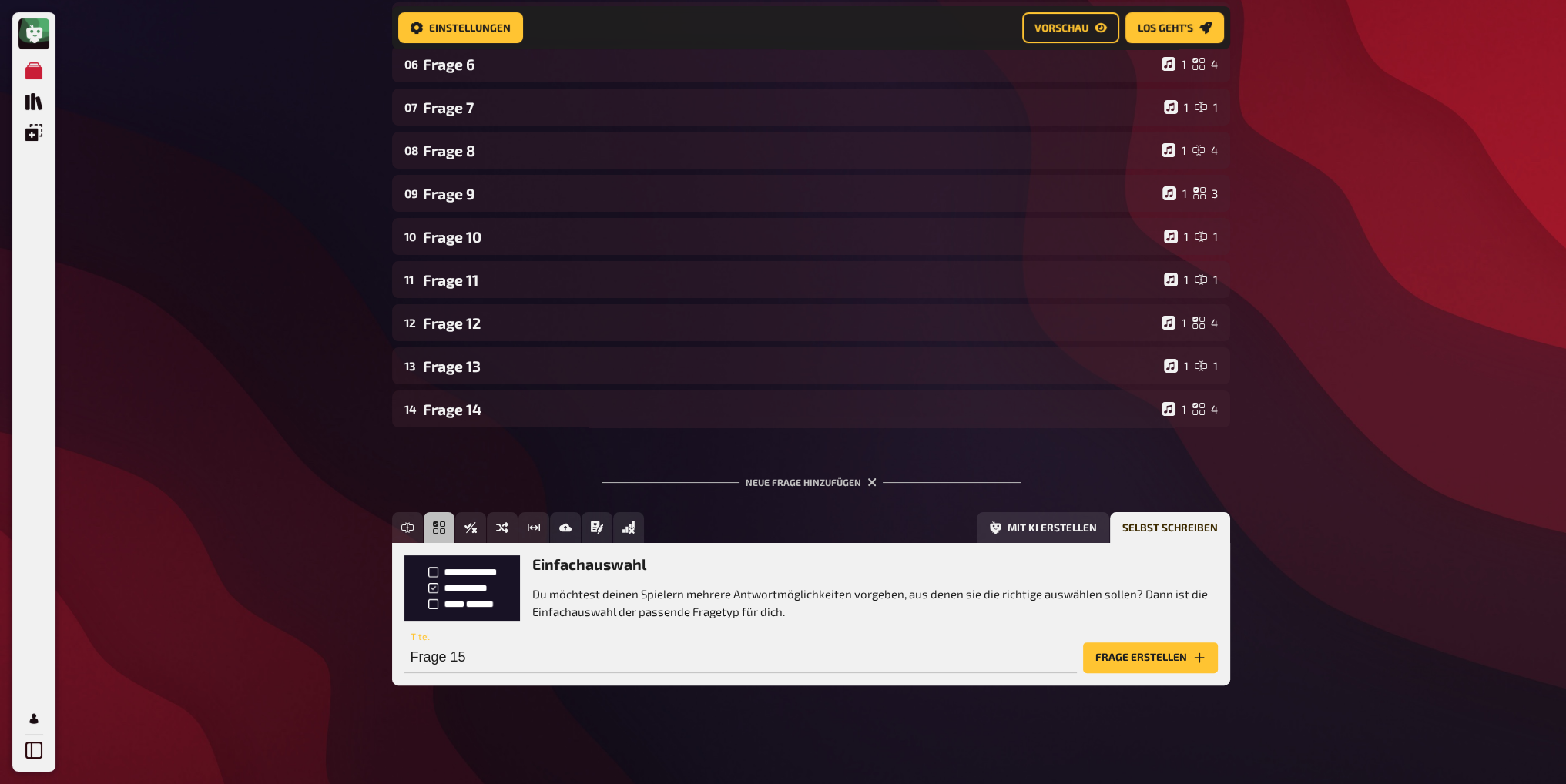
click at [1379, 280] on div "Meine Quizze Quiz Sammlung Einblendungen Profil Home Meine Quizze Champions Bar…" at bounding box center [783, 203] width 1566 height 1162
click at [401, 527] on icon "Freitext Eingabe" at bounding box center [407, 528] width 12 height 12
click at [1146, 660] on button "Frage erstellen" at bounding box center [1150, 658] width 134 height 31
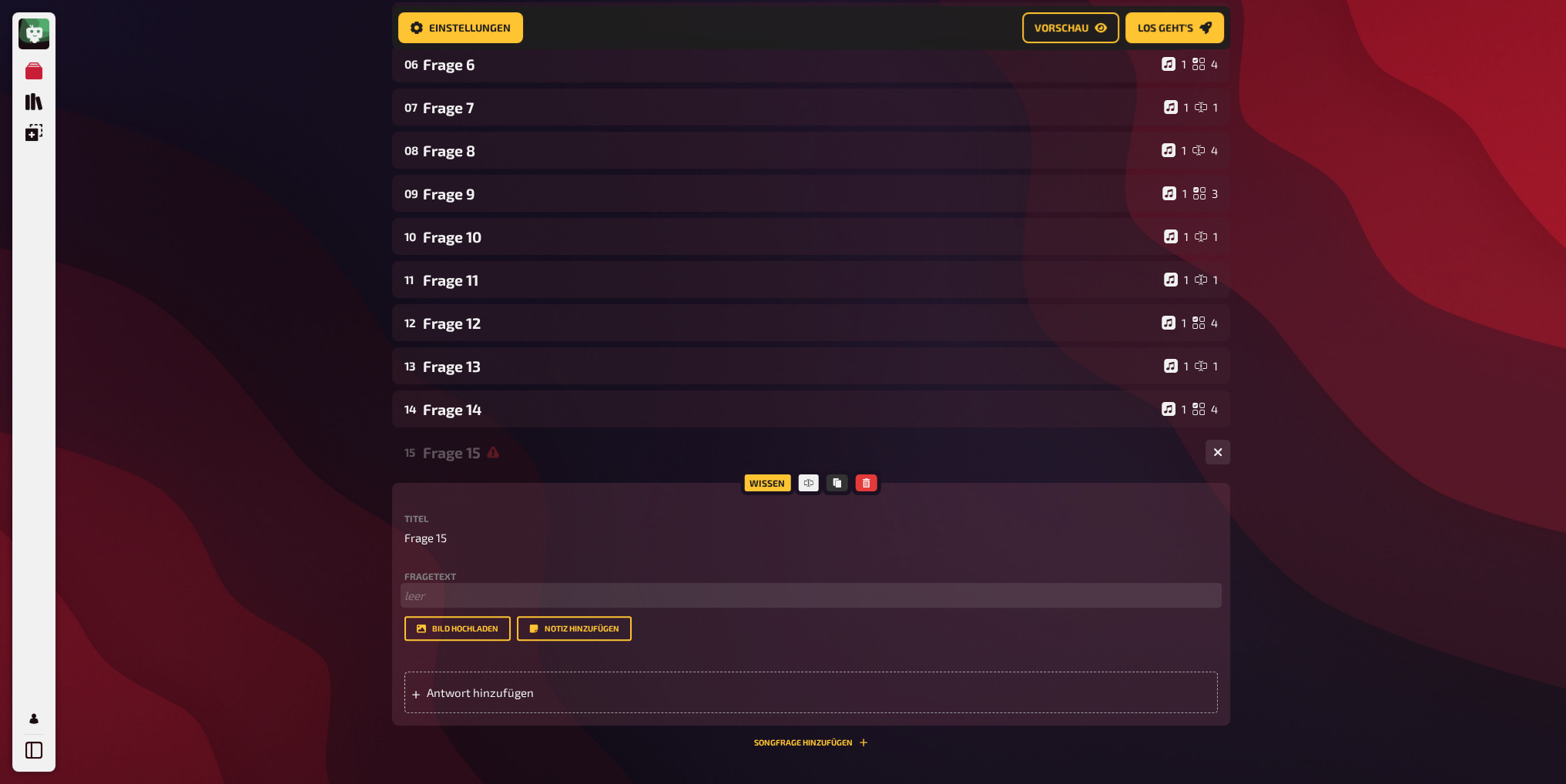
click at [439, 592] on p "﻿ leer" at bounding box center [811, 595] width 814 height 18
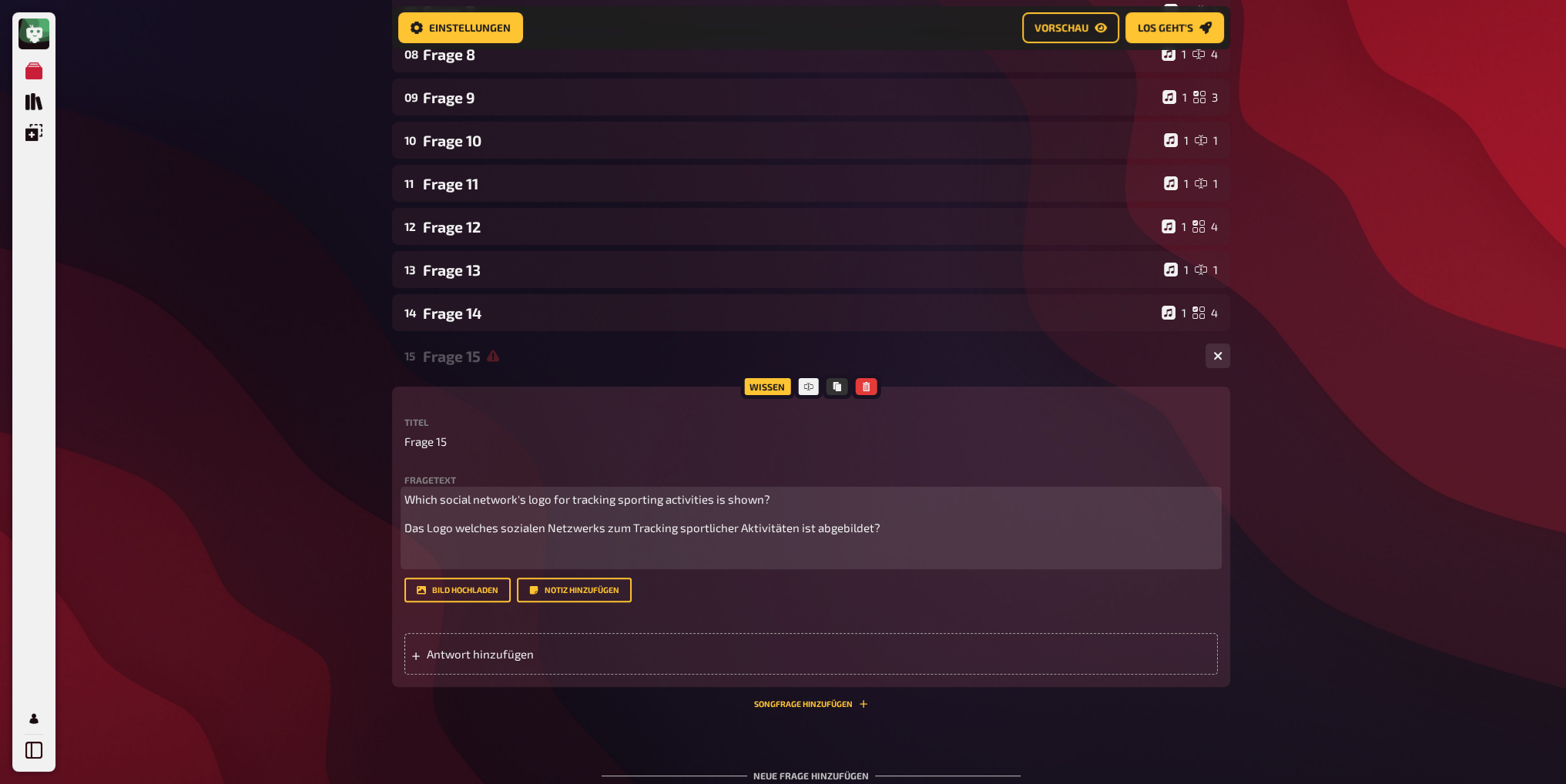
scroll to position [625, 0]
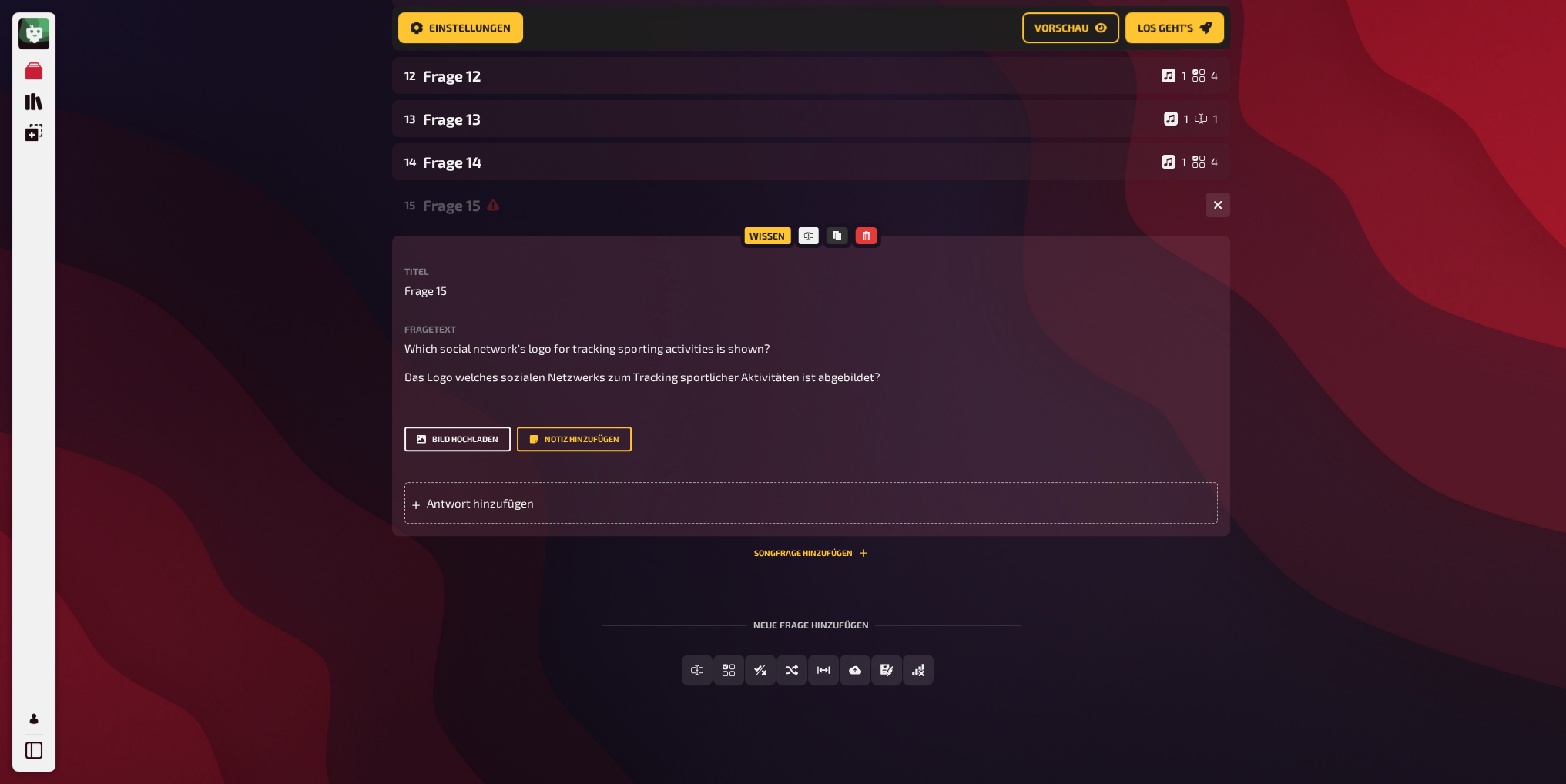
click at [455, 433] on button "Bild hochladen" at bounding box center [457, 439] width 106 height 25
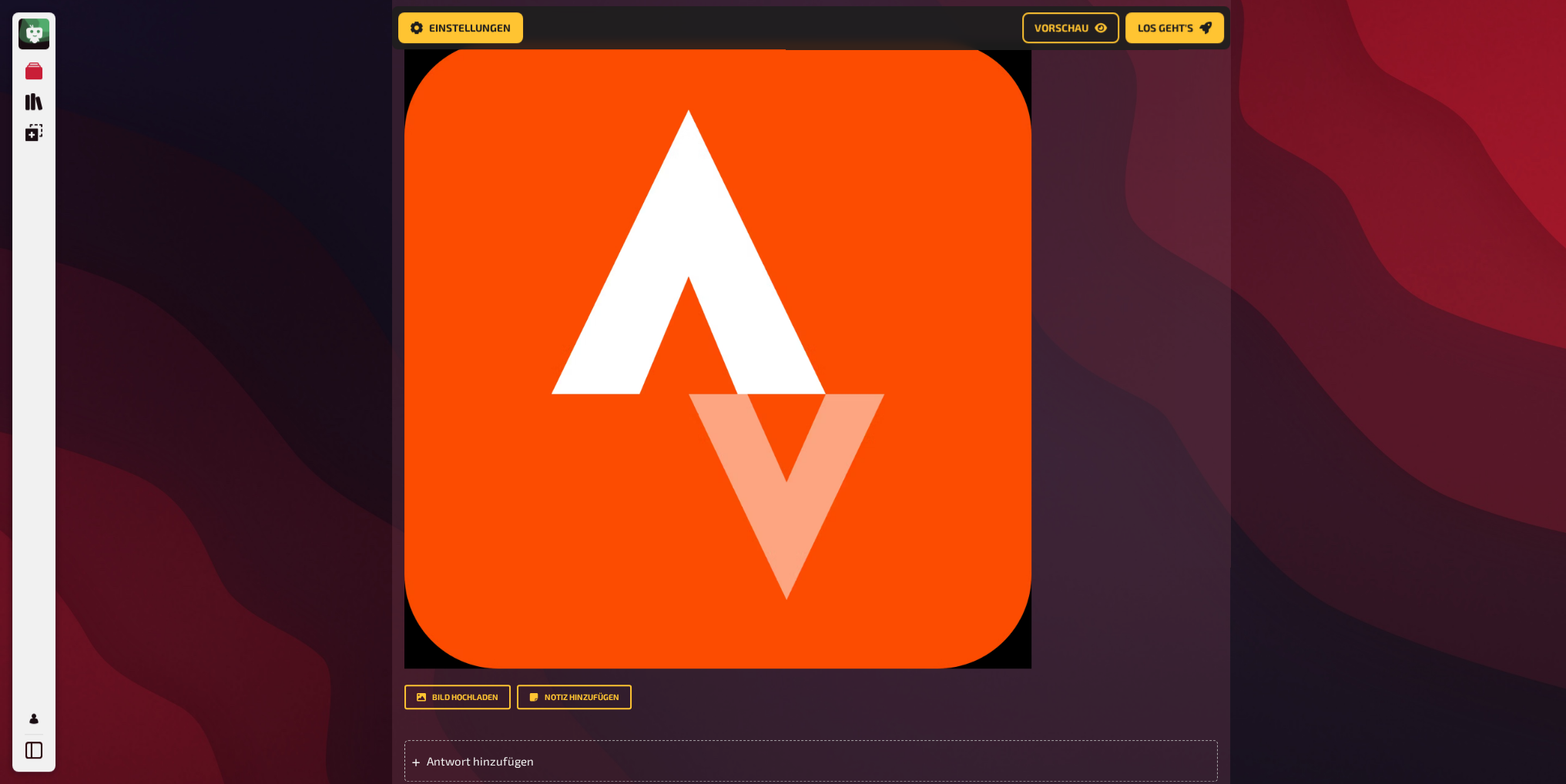
click at [1358, 420] on div "Meine Quizze Quiz Sammlung Einblendungen Profil Home Meine Quizze Champions Bar…" at bounding box center [783, 16] width 1566 height 2053
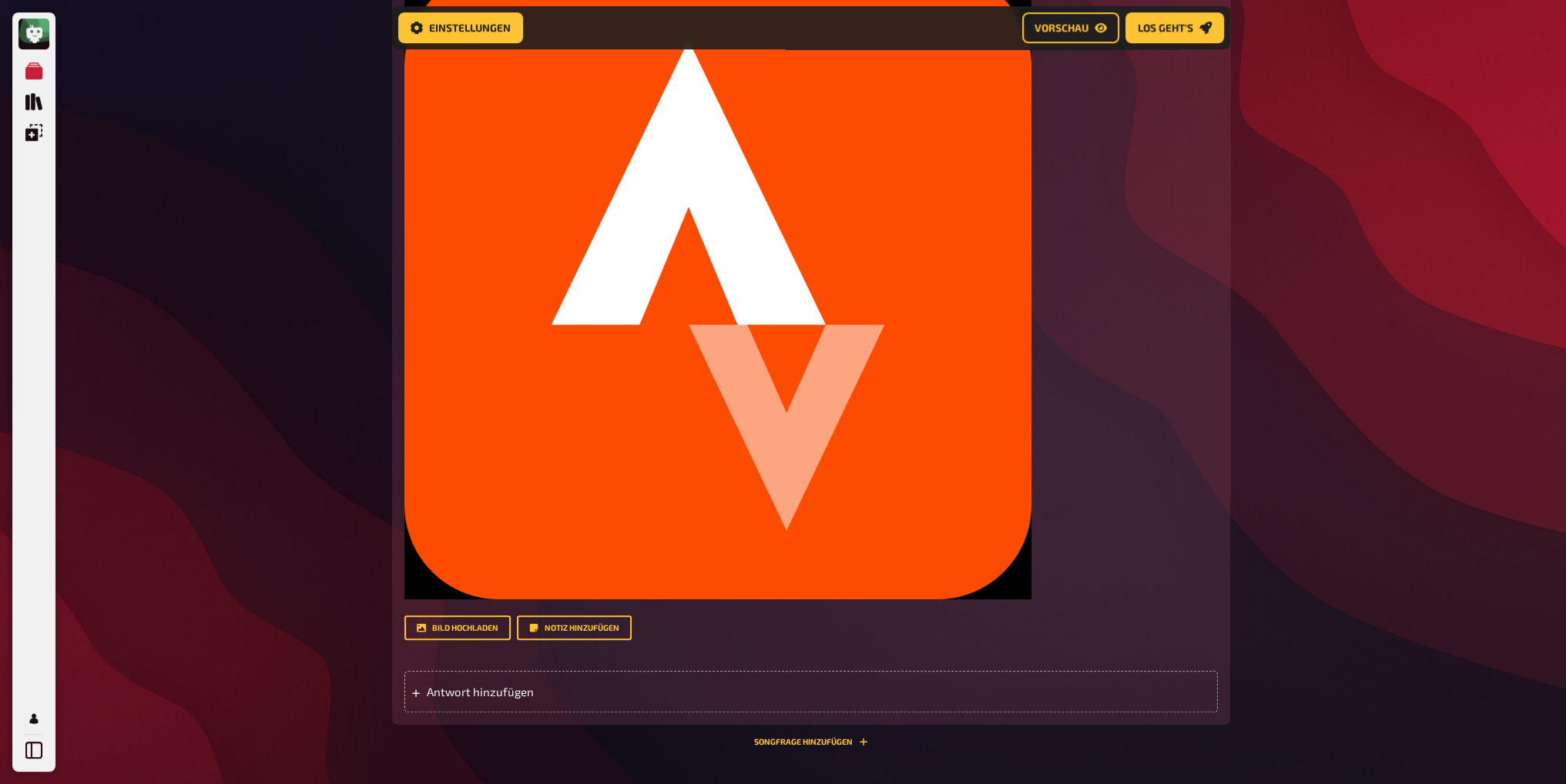
scroll to position [1270, 0]
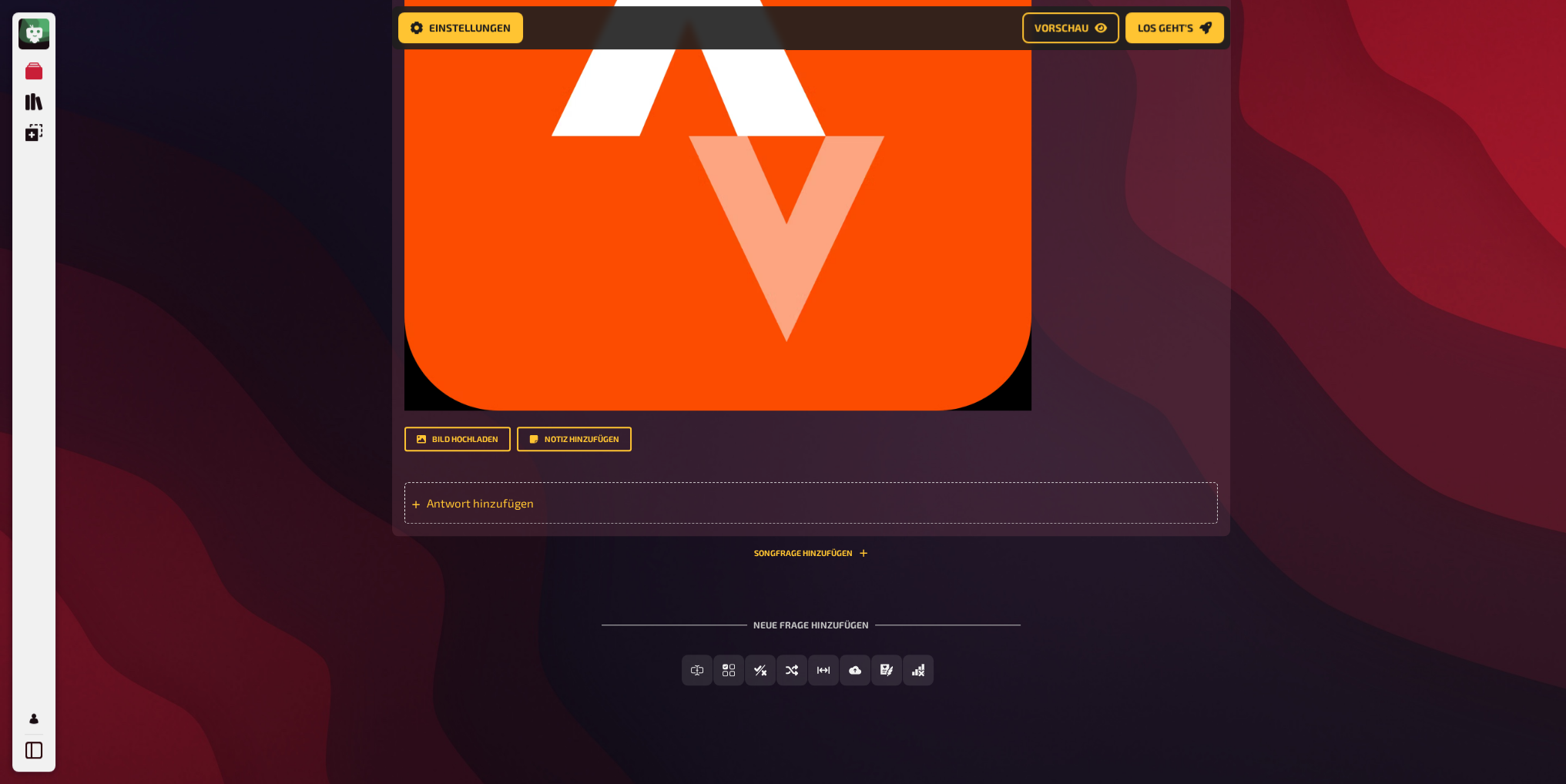
drag, startPoint x: 466, startPoint y: 499, endPoint x: 494, endPoint y: 500, distance: 28.0
click at [468, 499] on span "Antwort hinzufügen" at bounding box center [546, 503] width 239 height 14
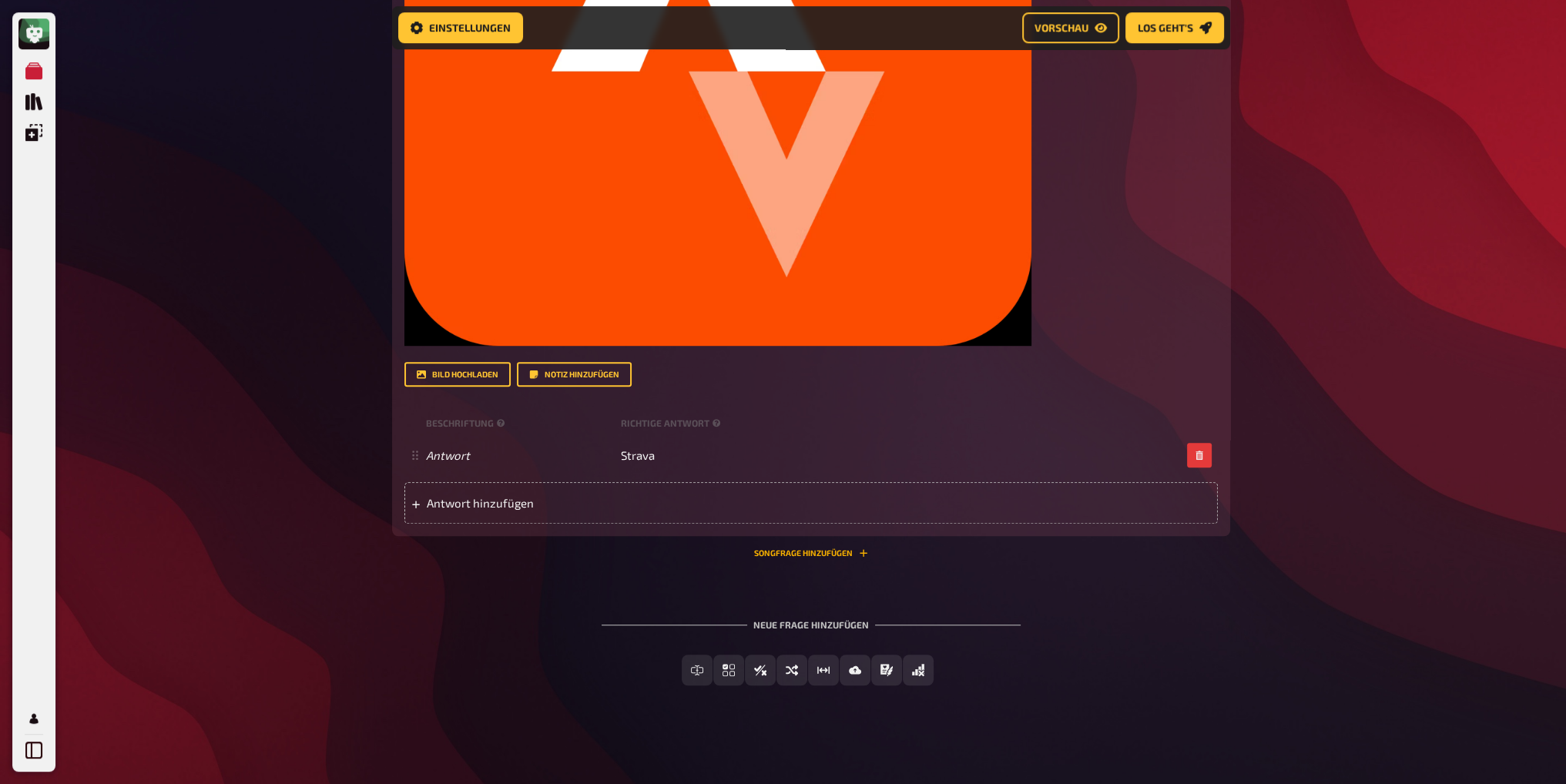
click at [803, 549] on button "Songfrage hinzufügen" at bounding box center [811, 553] width 114 height 9
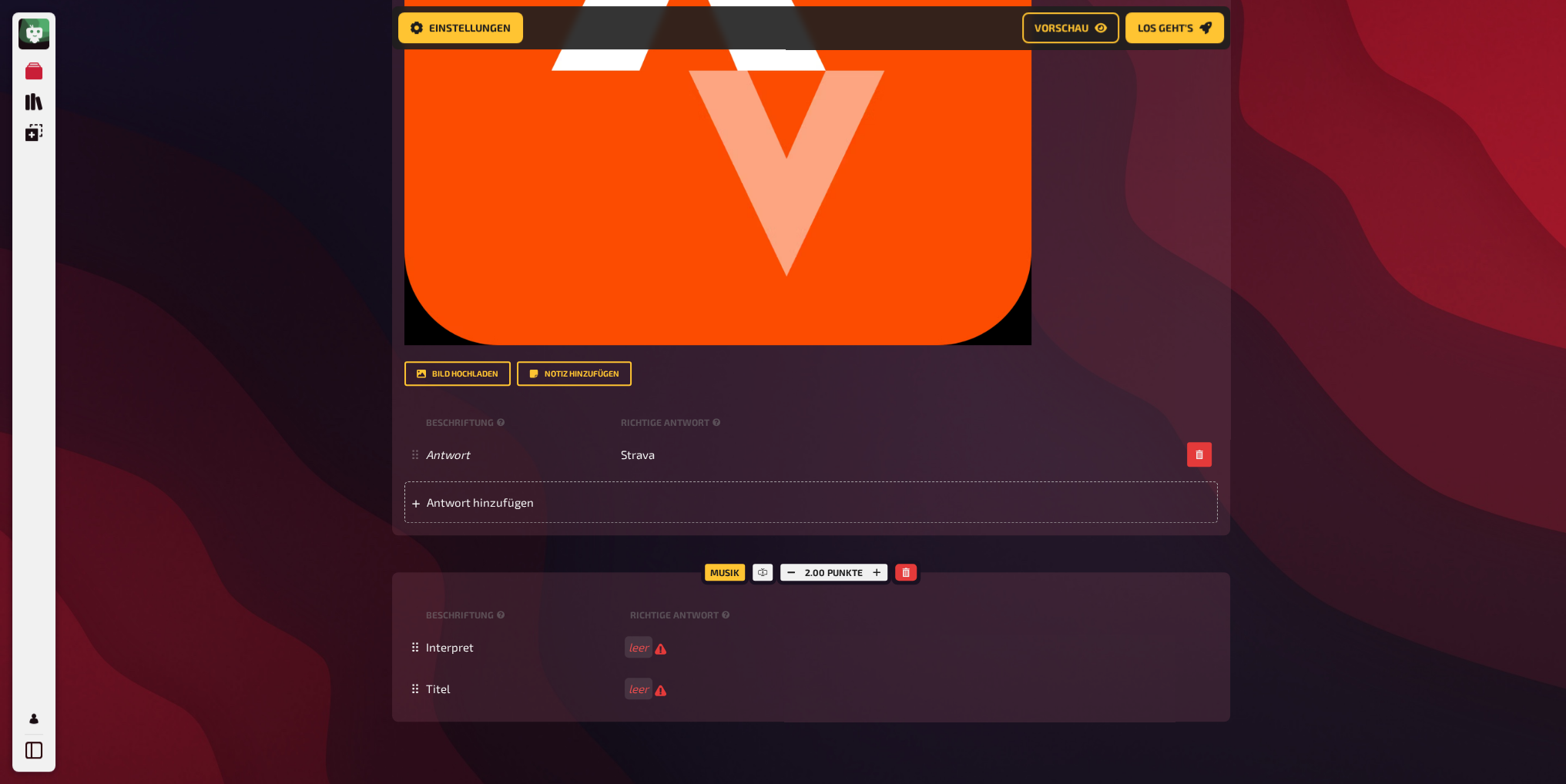
scroll to position [1488, 0]
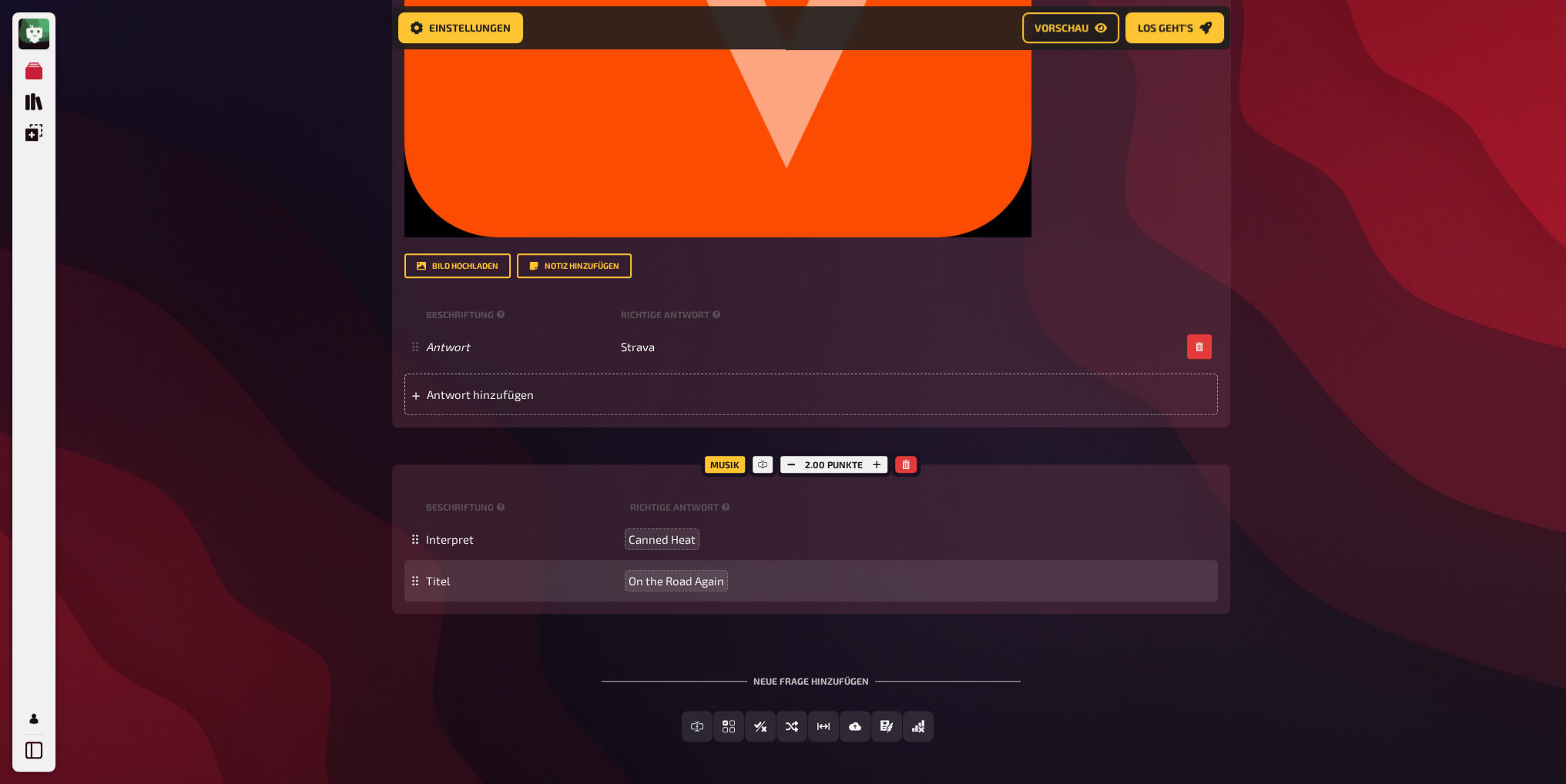
scroll to position [1498, 0]
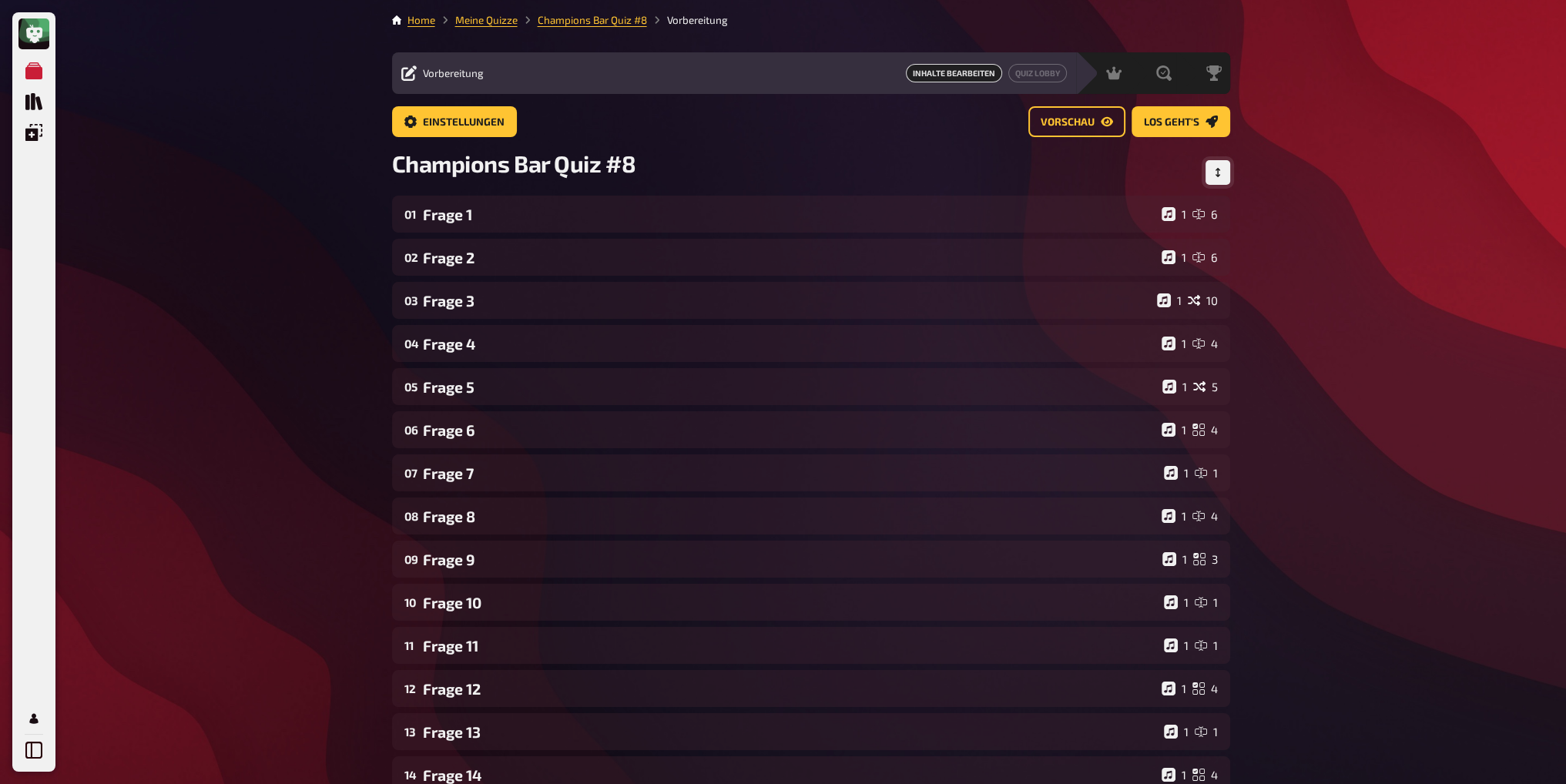
click at [1150, 124] on span "Los geht's" at bounding box center [1171, 123] width 55 height 11
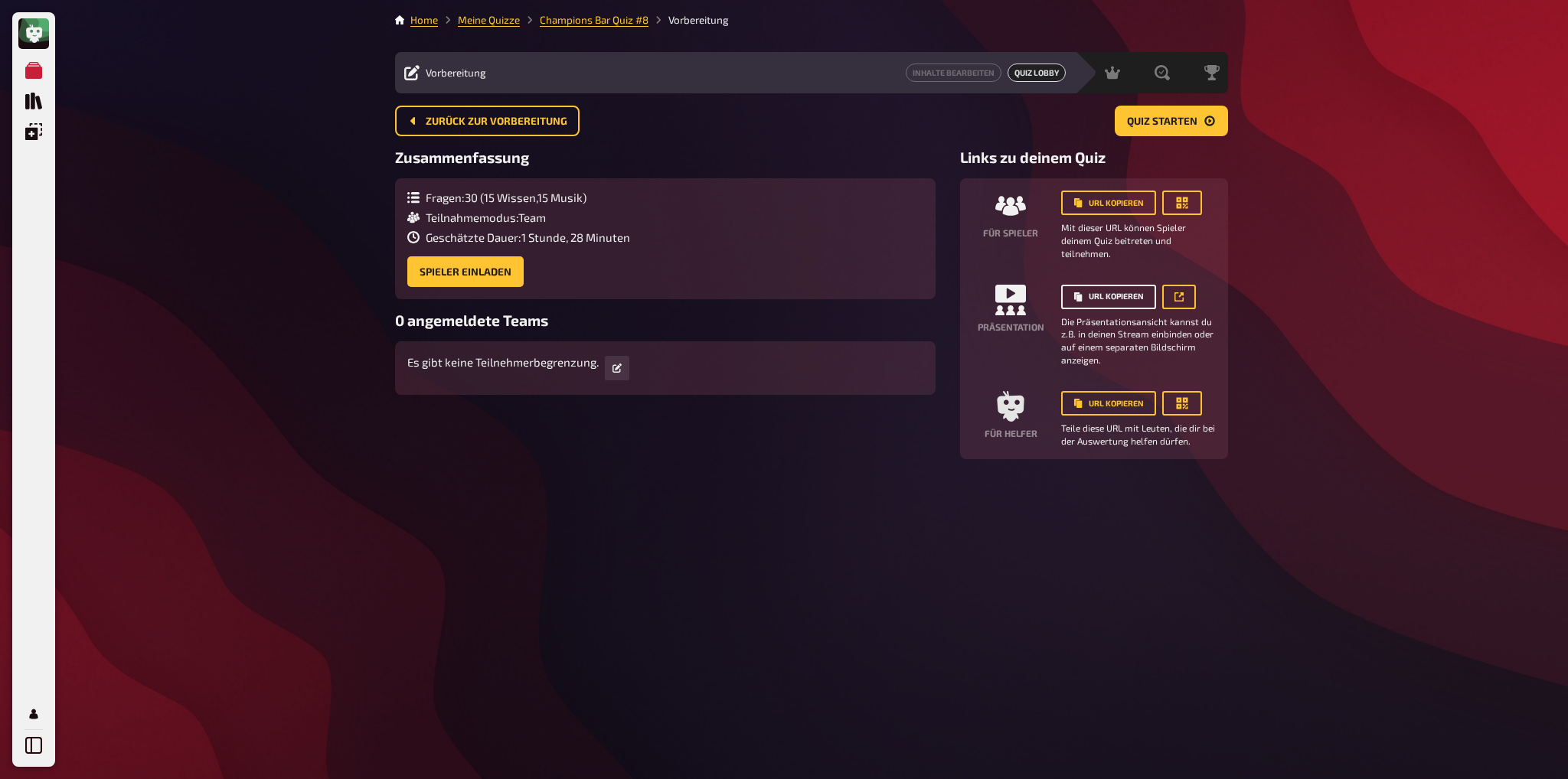
drag, startPoint x: 1096, startPoint y: 297, endPoint x: 1006, endPoint y: 354, distance: 106.5
click at [1096, 296] on button "URL kopieren" at bounding box center [1108, 297] width 95 height 25
click at [608, 23] on link "Champions Bar Quiz #8" at bounding box center [594, 20] width 109 height 12
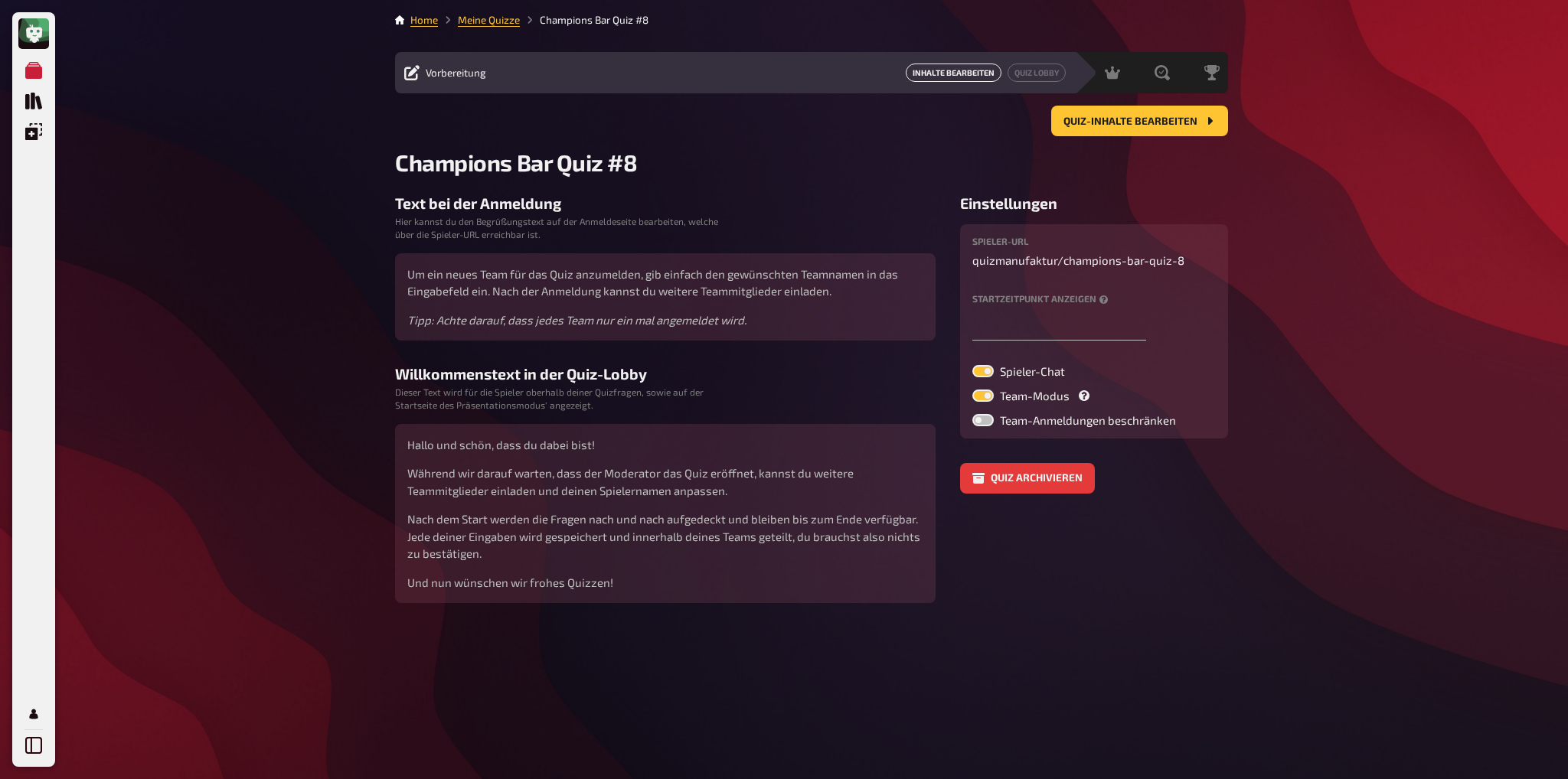
click at [943, 76] on button "Inhalte Bearbeiten" at bounding box center [954, 73] width 96 height 19
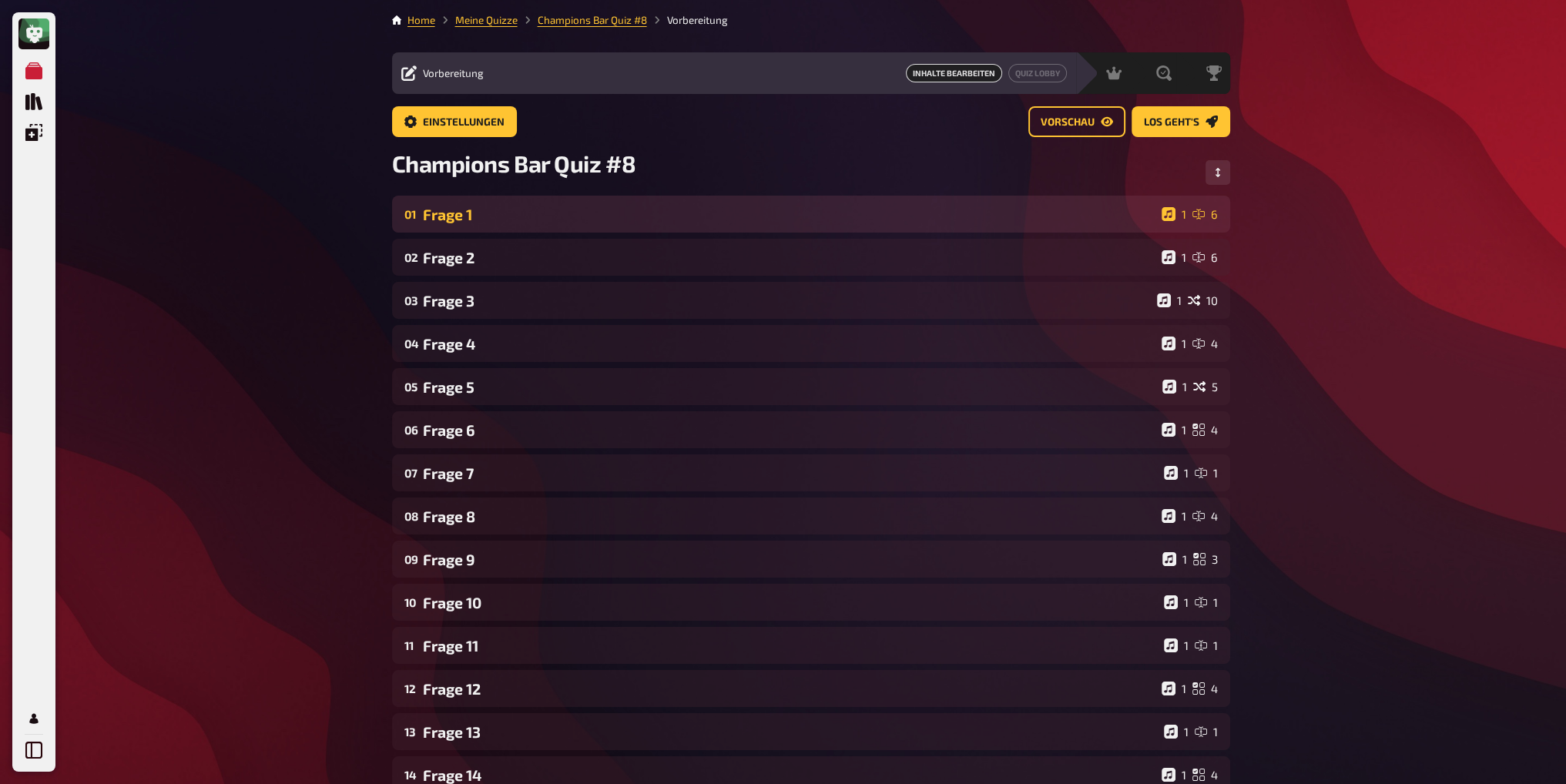
click at [524, 231] on div "01 Frage 1 1 6" at bounding box center [811, 214] width 839 height 37
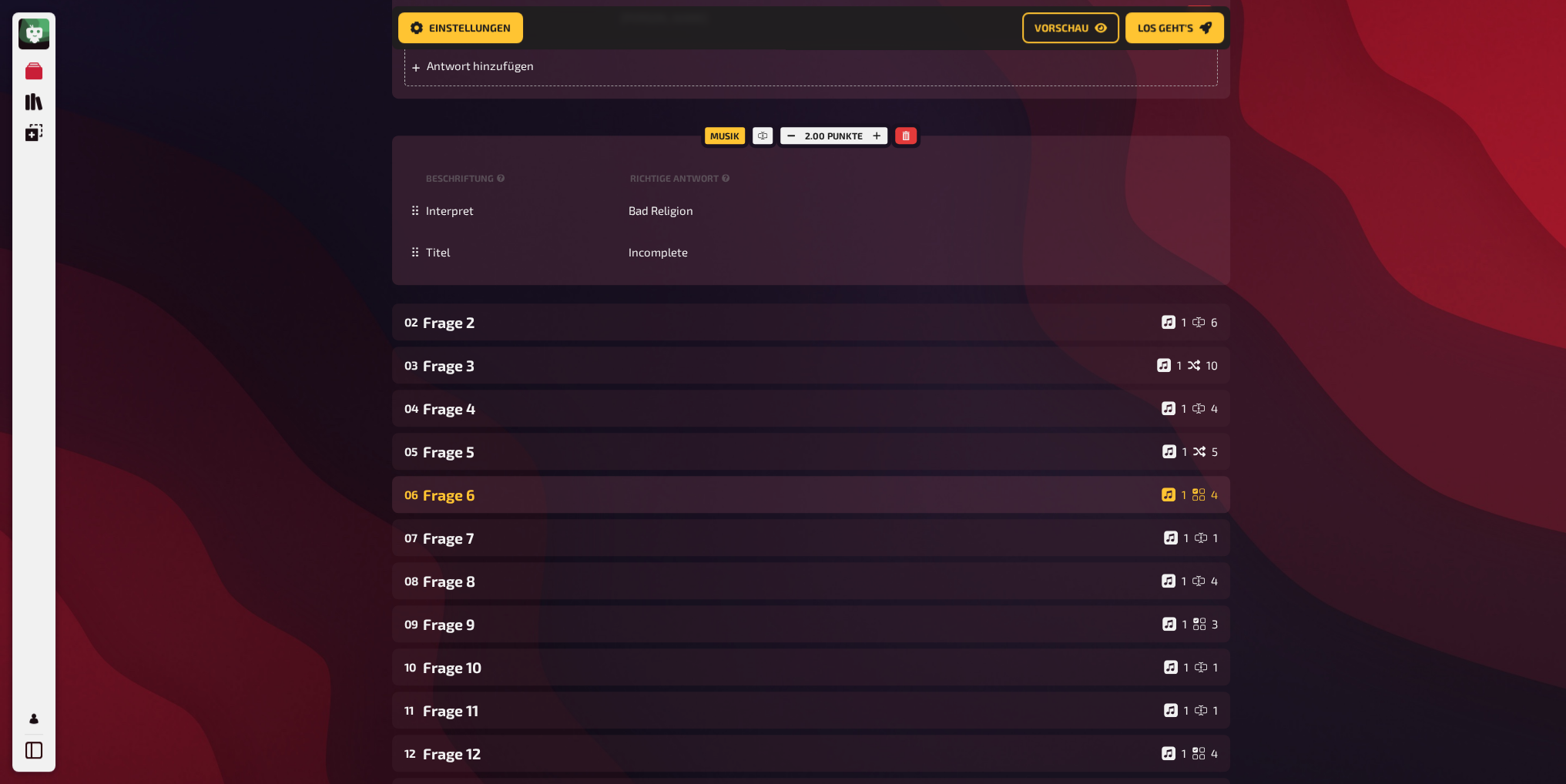
scroll to position [1322, 0]
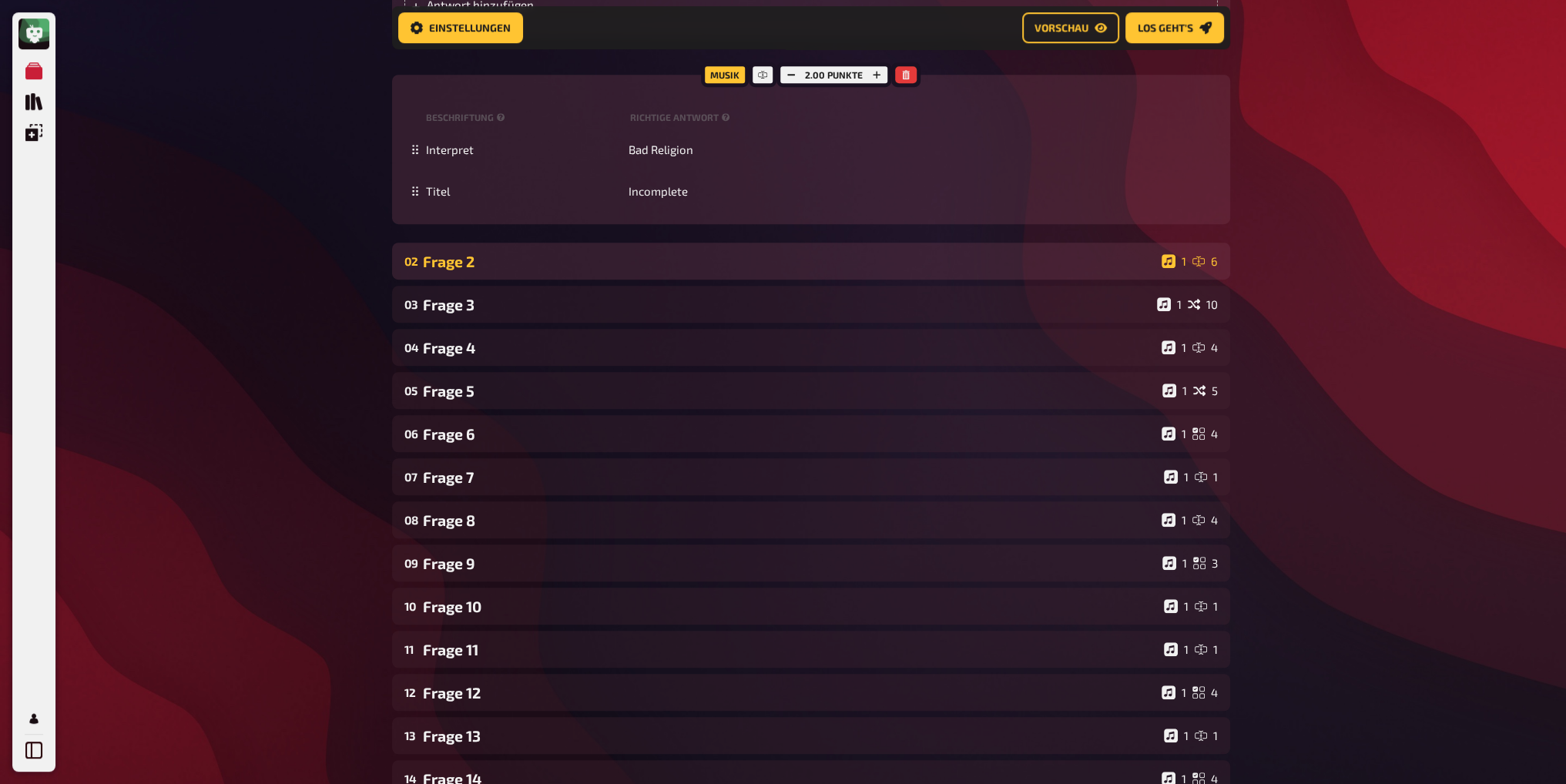
click at [525, 263] on div "Frage 2" at bounding box center [789, 261] width 733 height 18
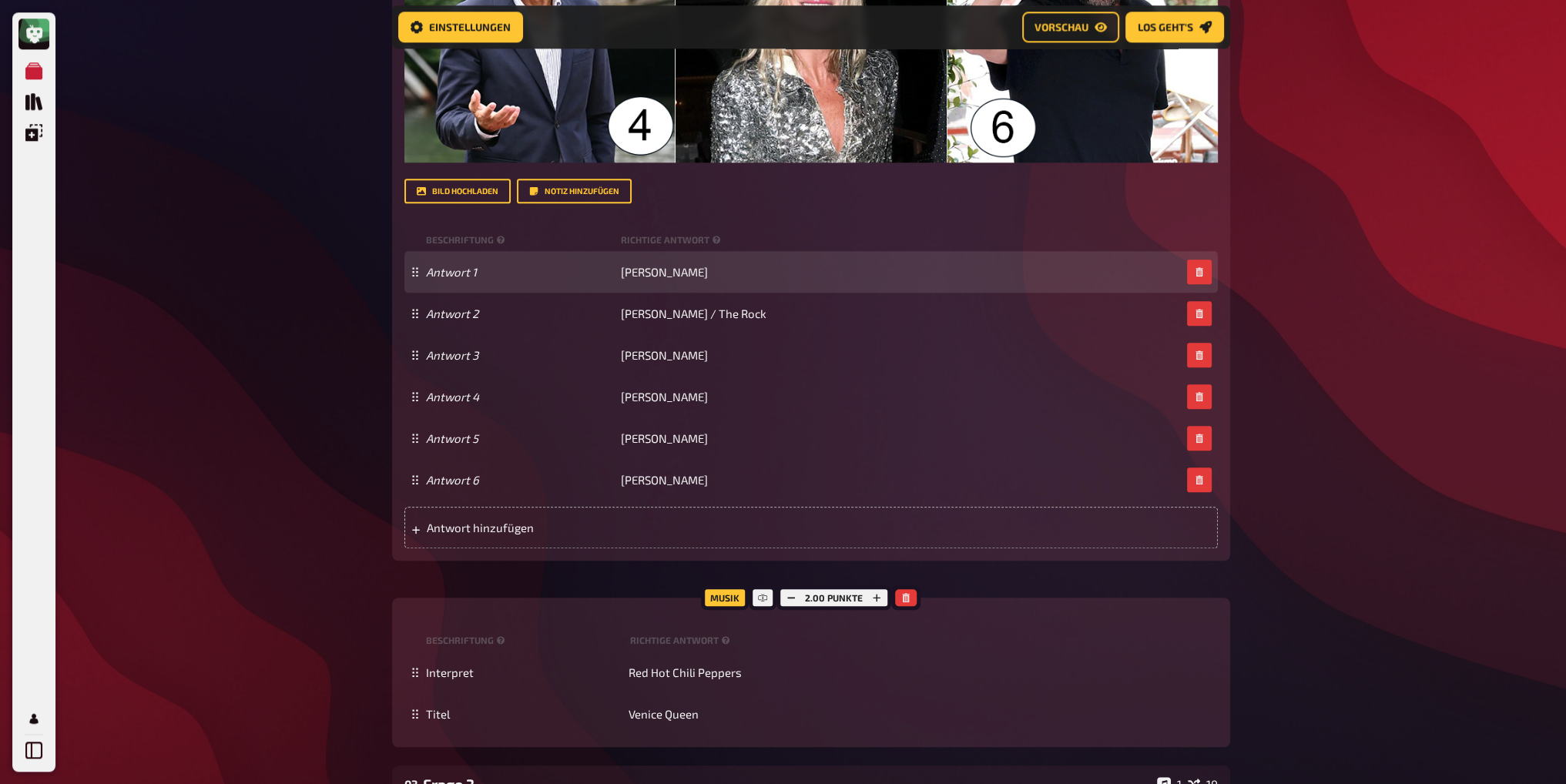
scroll to position [2169, 0]
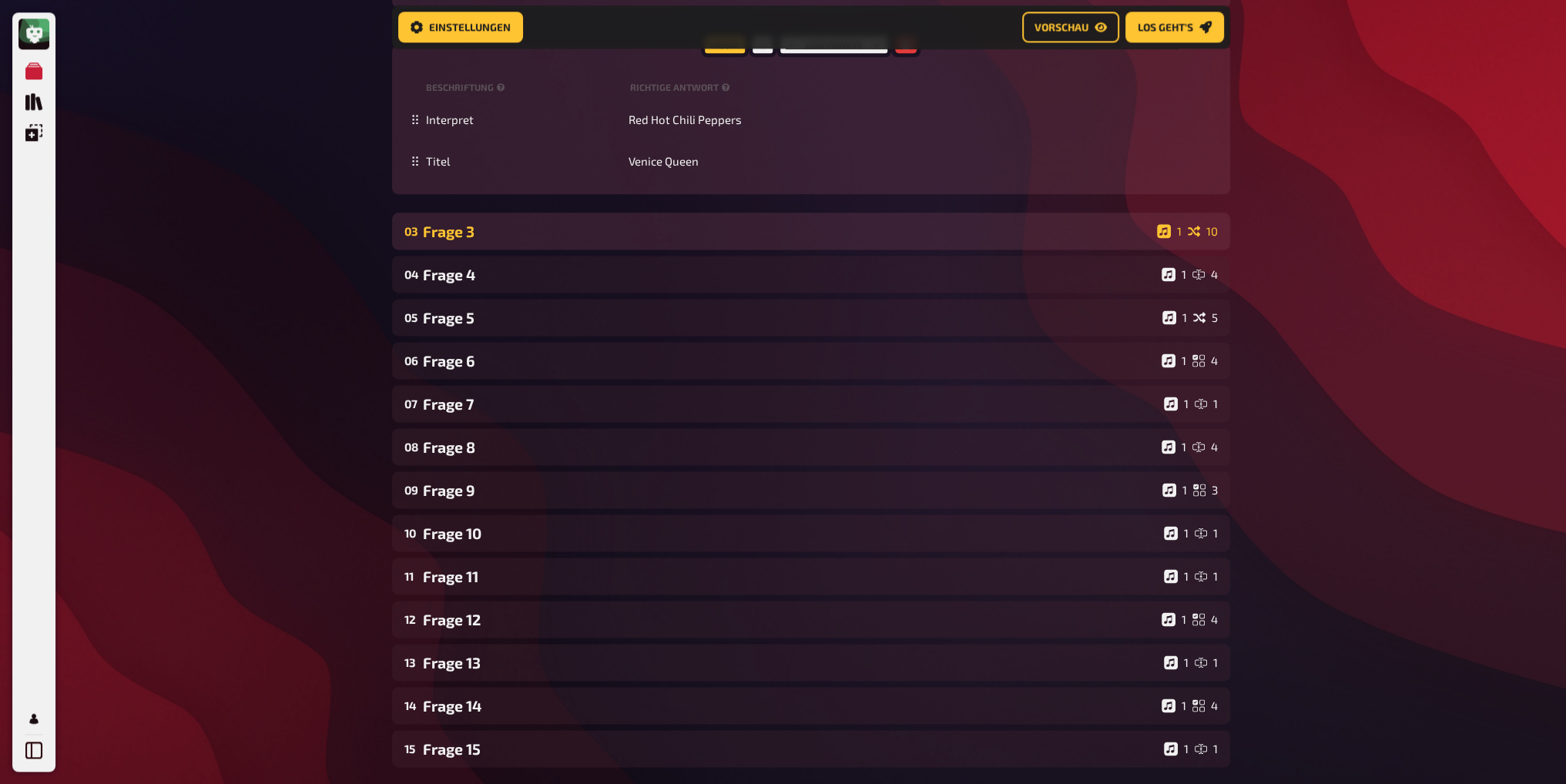
drag, startPoint x: 543, startPoint y: 233, endPoint x: 586, endPoint y: 246, distance: 44.9
click at [546, 233] on div "Frage 3" at bounding box center [786, 231] width 728 height 18
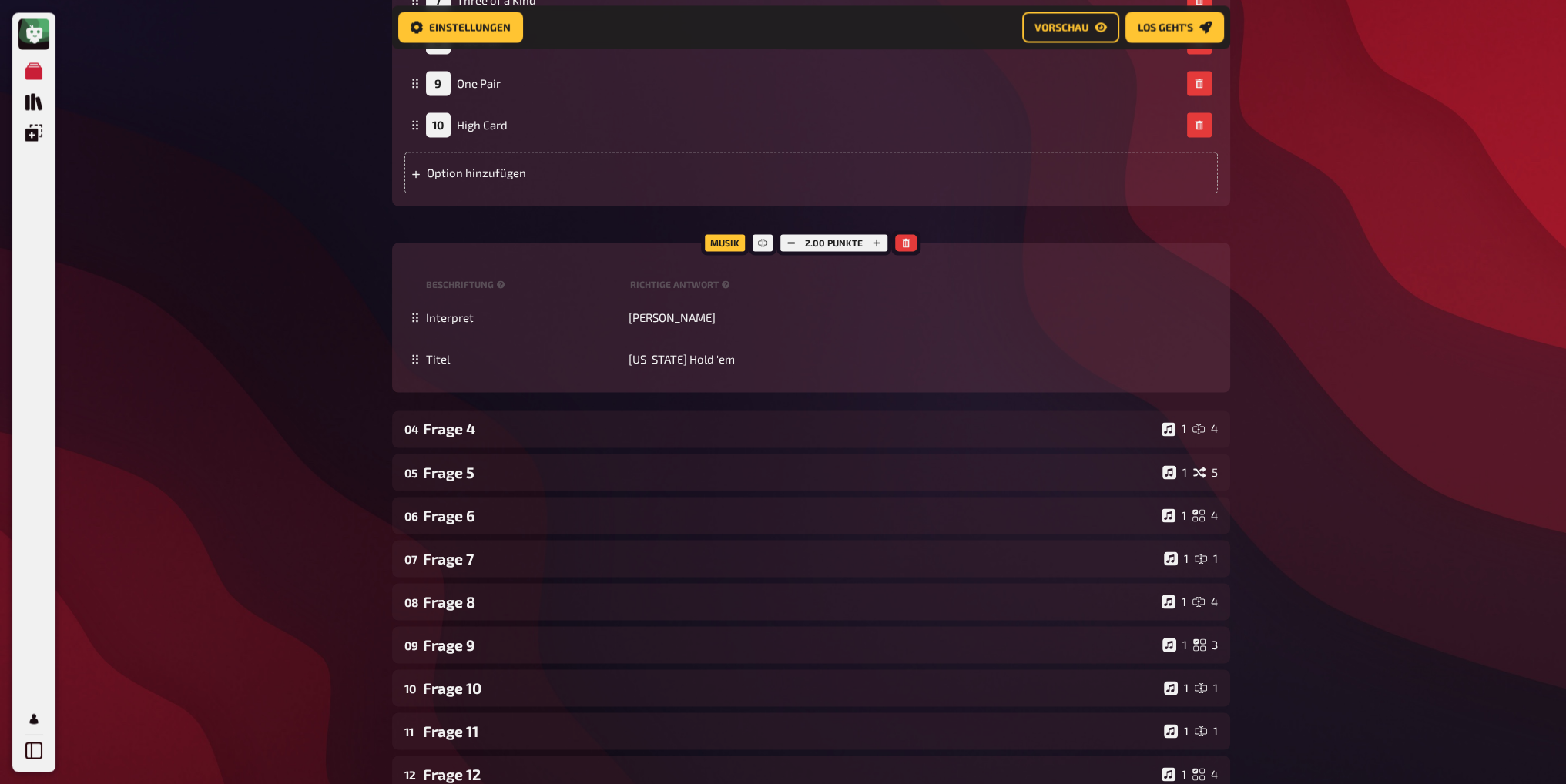
scroll to position [3479, 0]
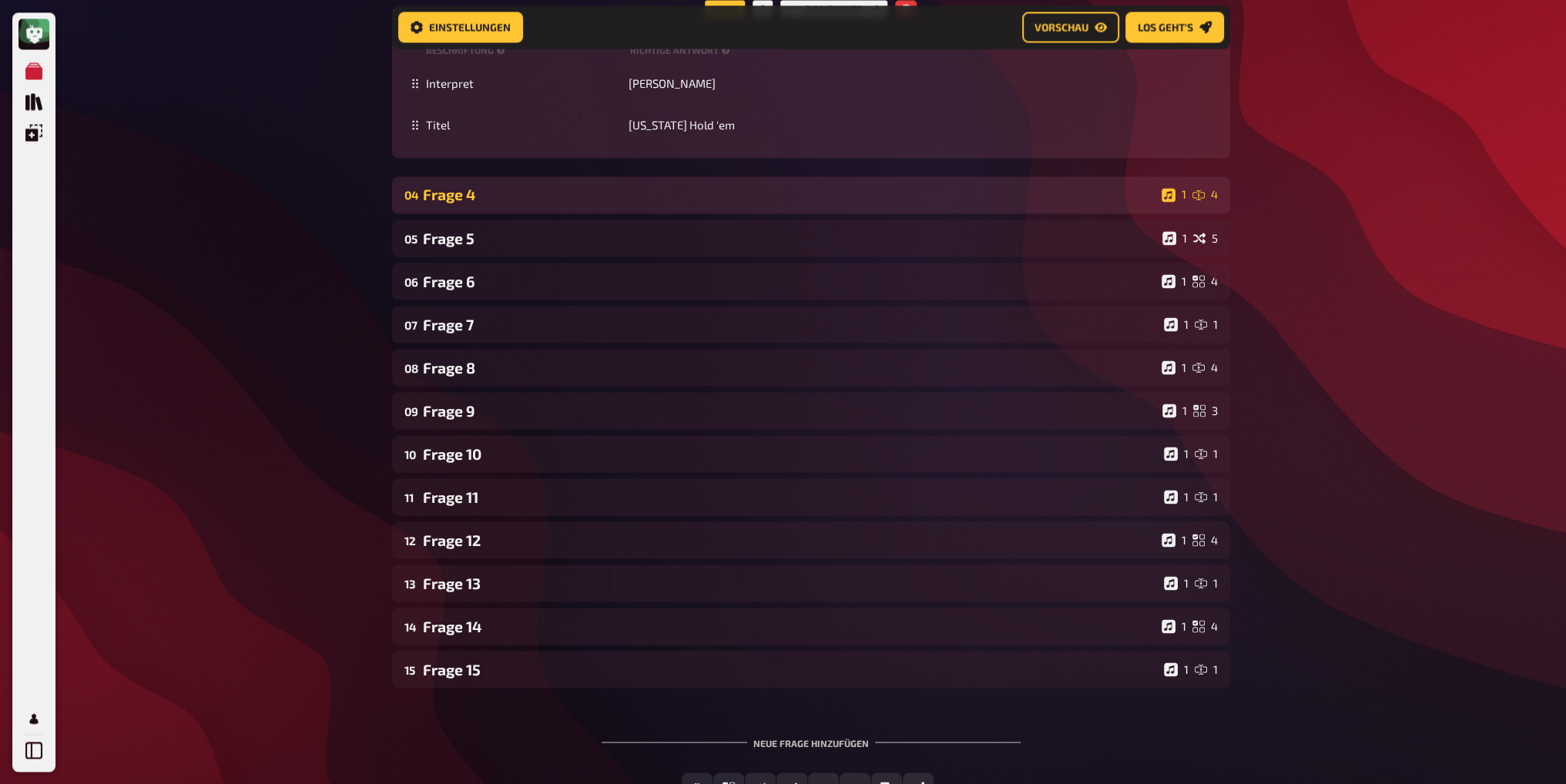
click at [573, 197] on div "Frage 4" at bounding box center [789, 194] width 733 height 18
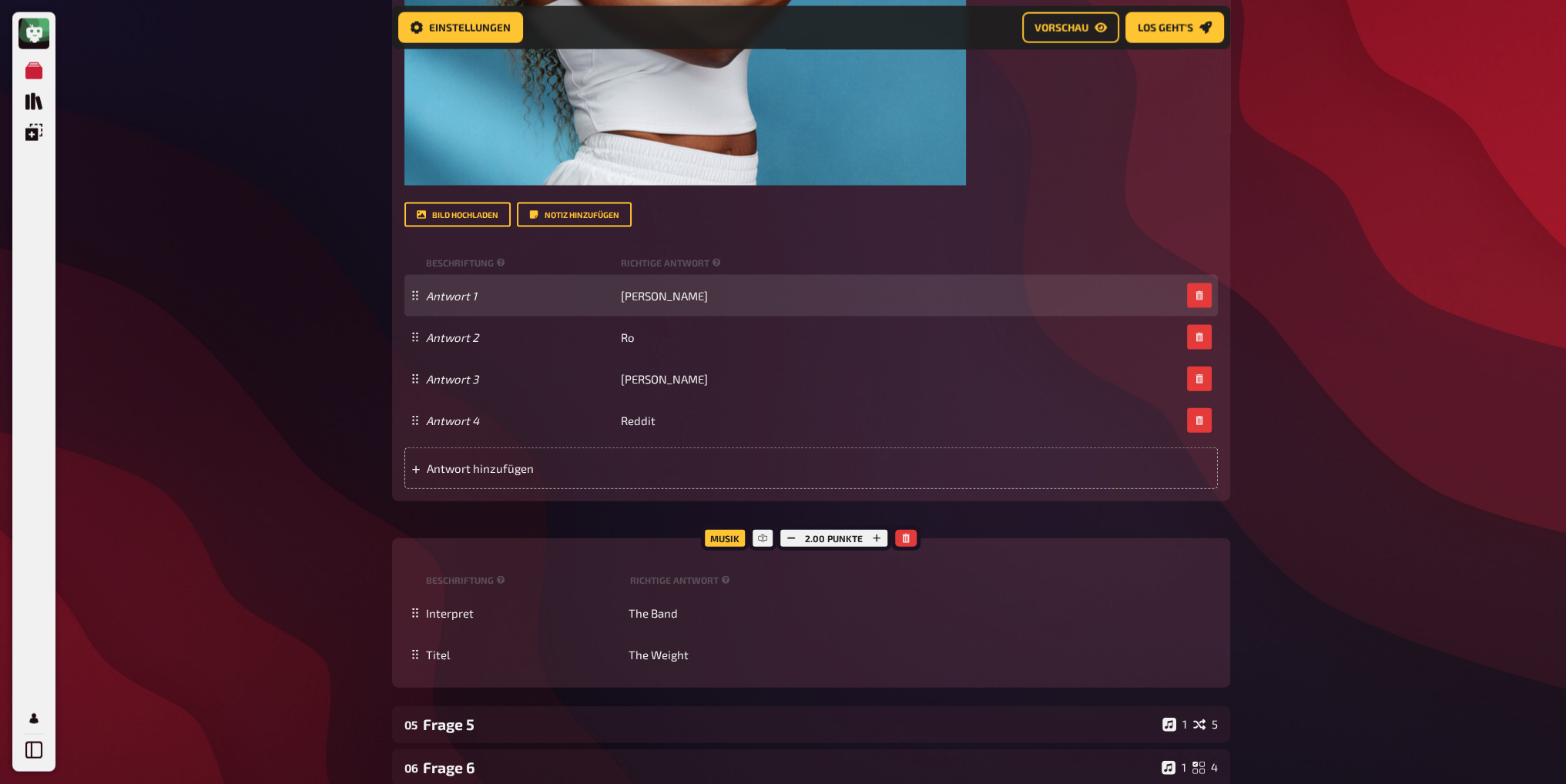
scroll to position [4556, 0]
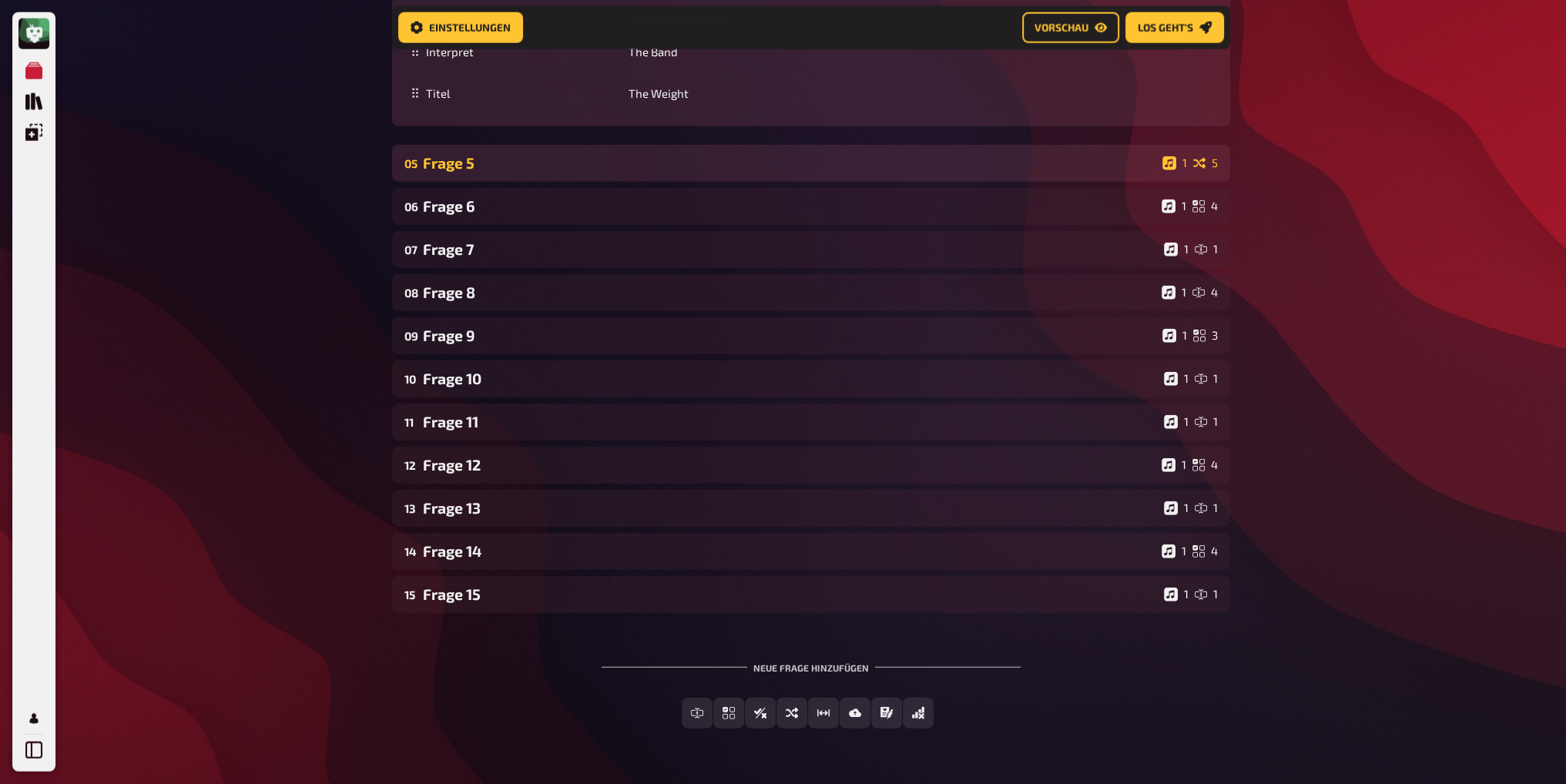
click at [616, 164] on div "Frage 5" at bounding box center [790, 162] width 734 height 18
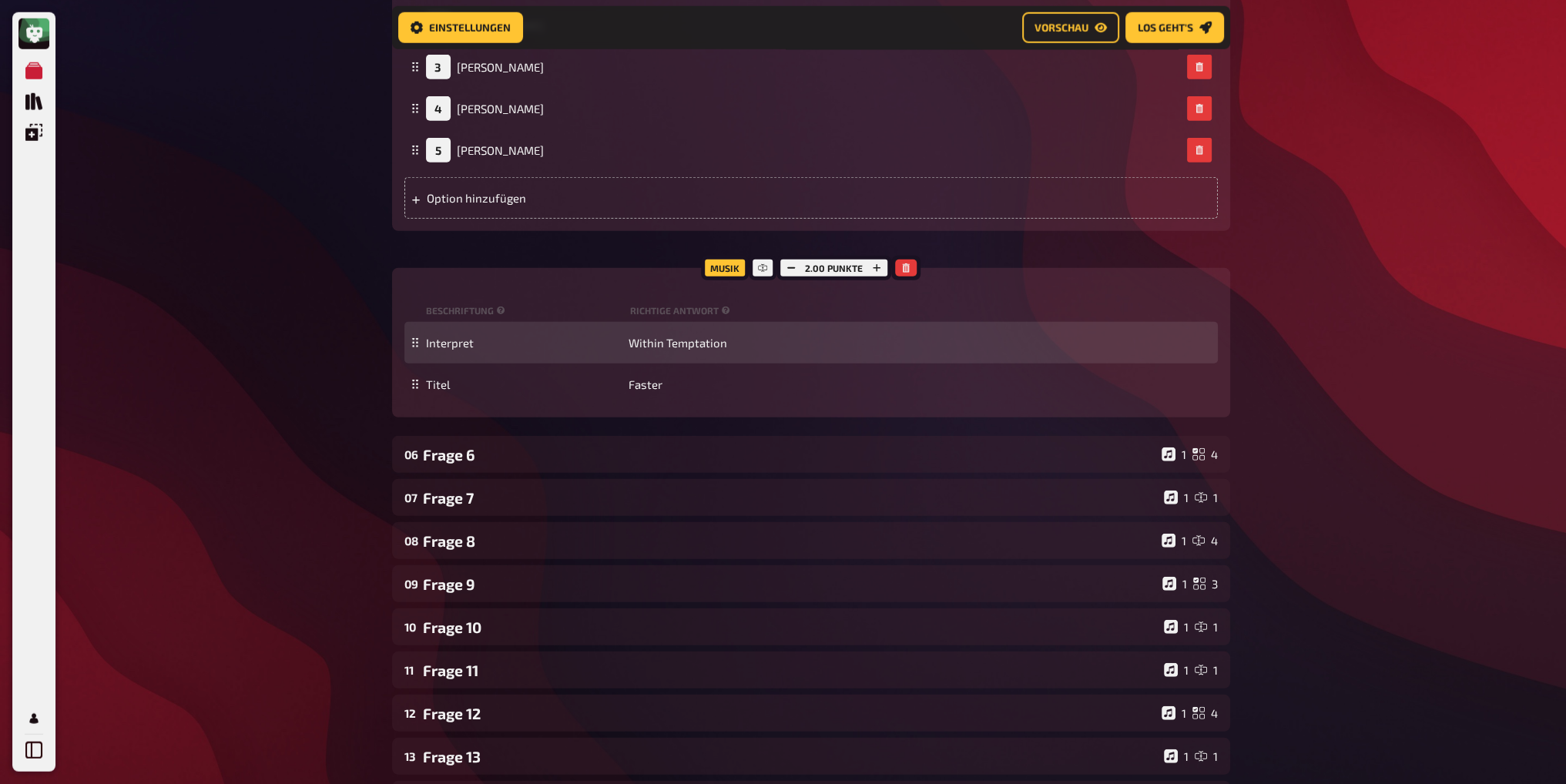
scroll to position [5558, 0]
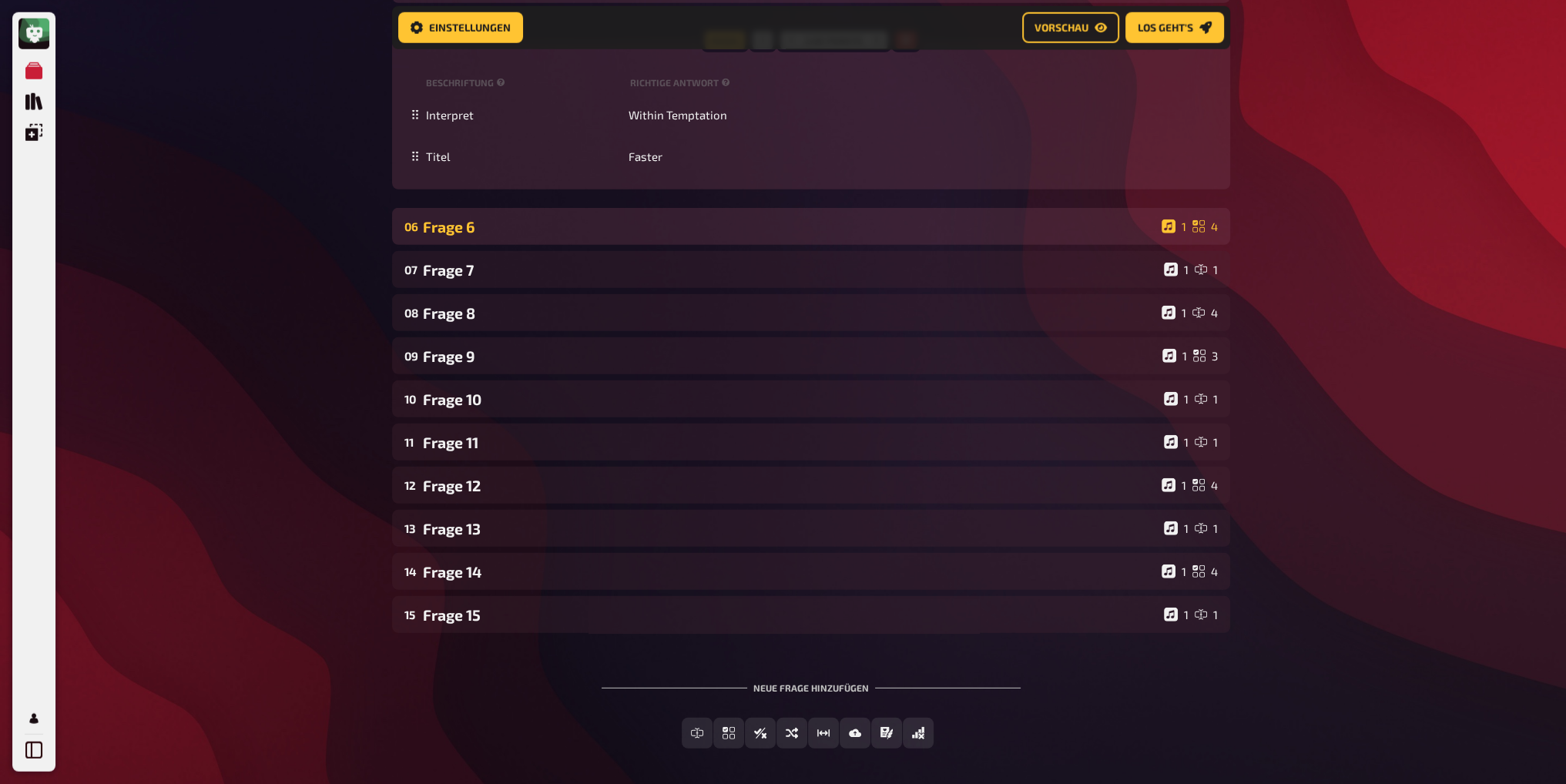
click at [547, 219] on div "Frage 6" at bounding box center [789, 227] width 733 height 18
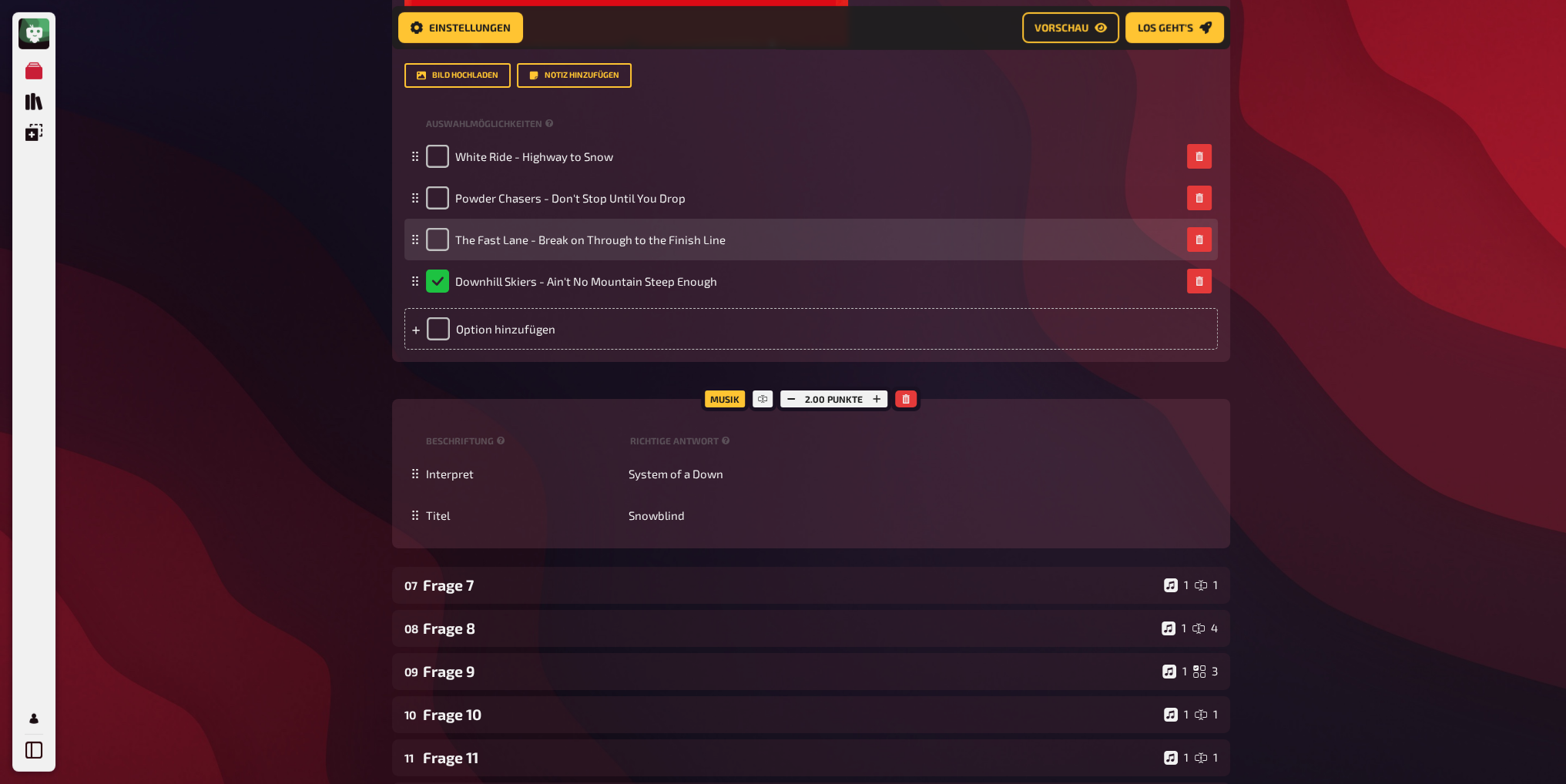
scroll to position [6790, 0]
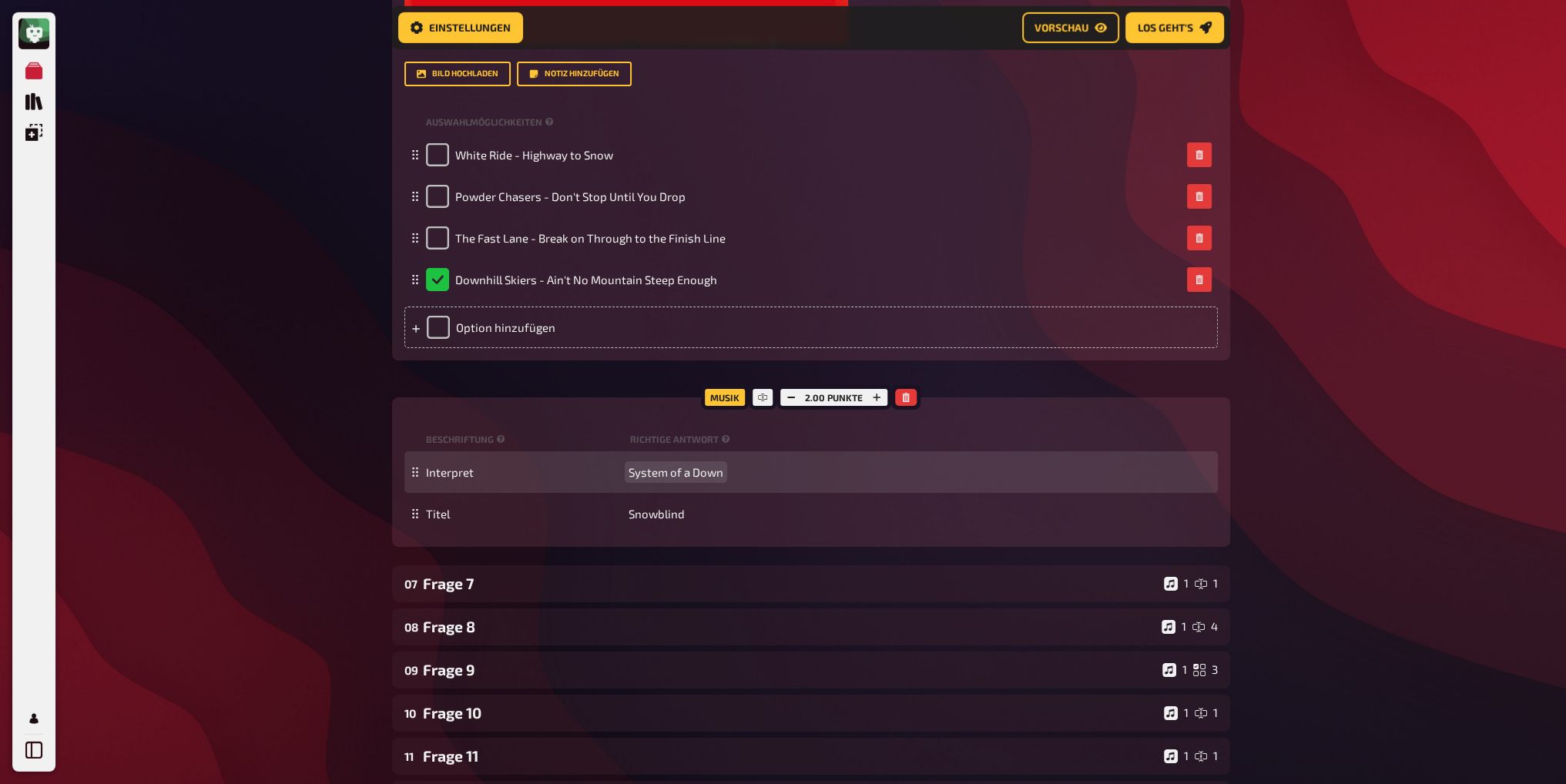
drag, startPoint x: 676, startPoint y: 472, endPoint x: 688, endPoint y: 472, distance: 12.0
click at [677, 472] on span "System of a Down" at bounding box center [676, 472] width 95 height 14
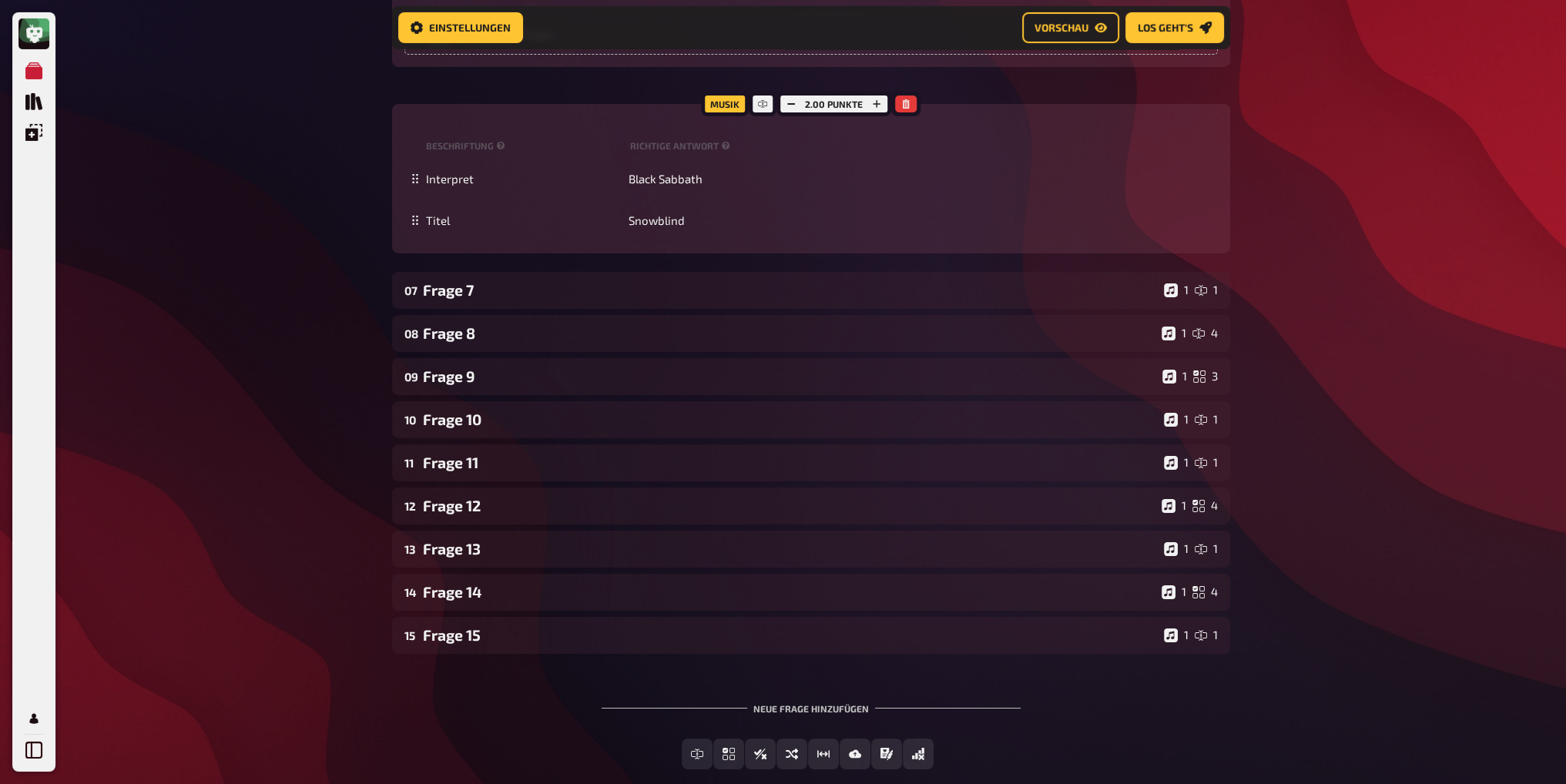
scroll to position [7099, 0]
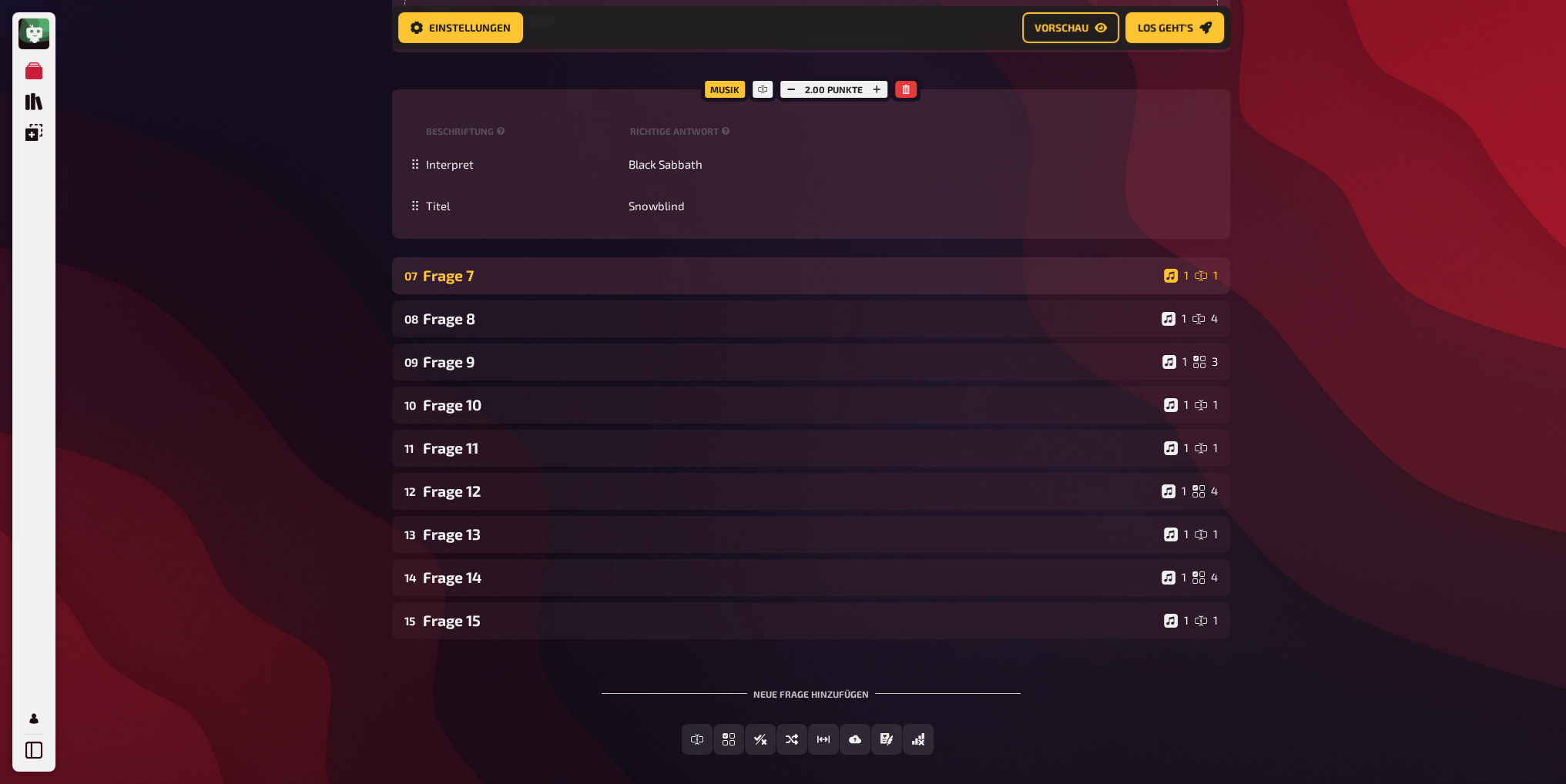
click at [545, 271] on div "Frage 7" at bounding box center [790, 275] width 735 height 18
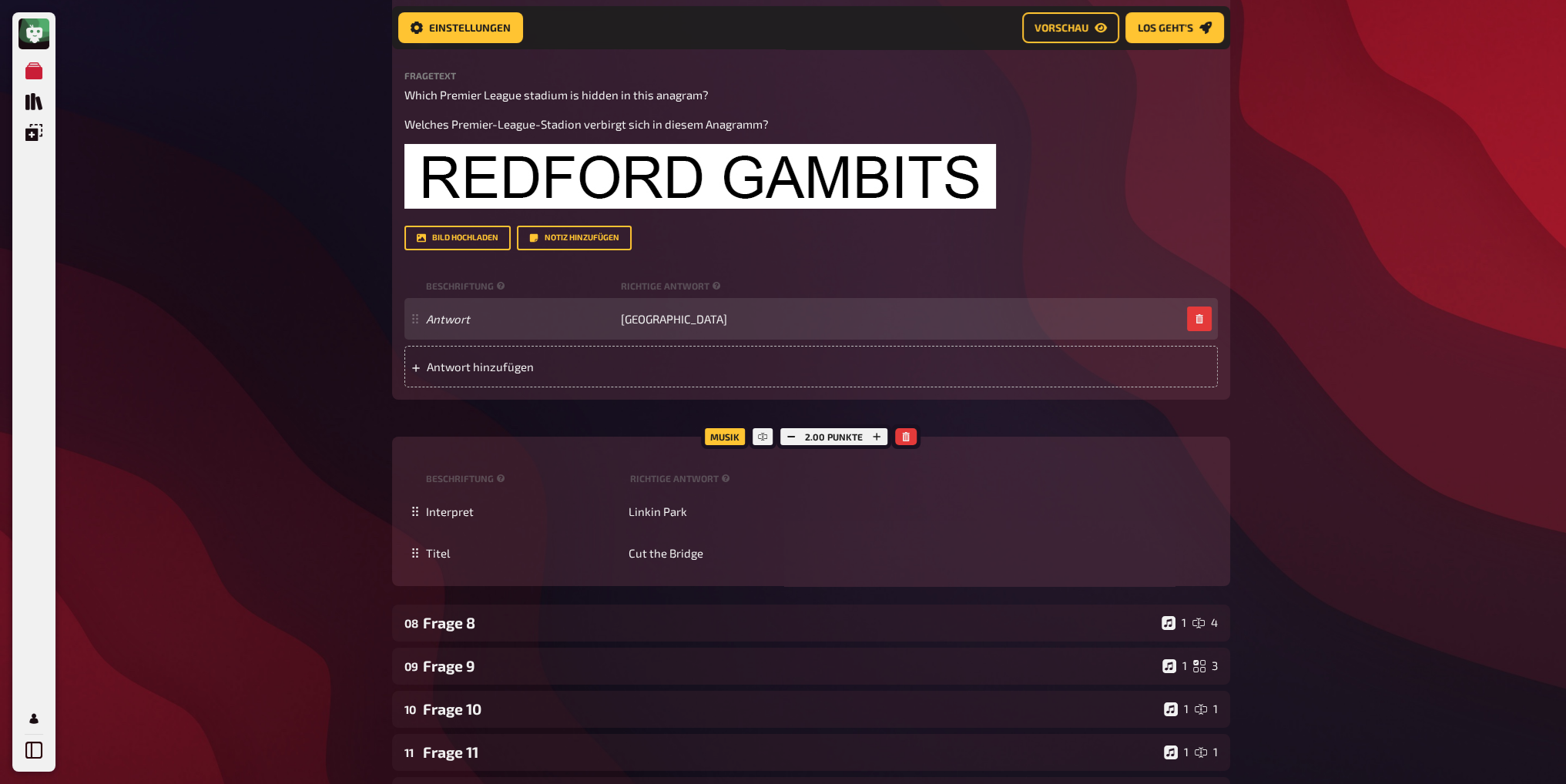
scroll to position [7483, 0]
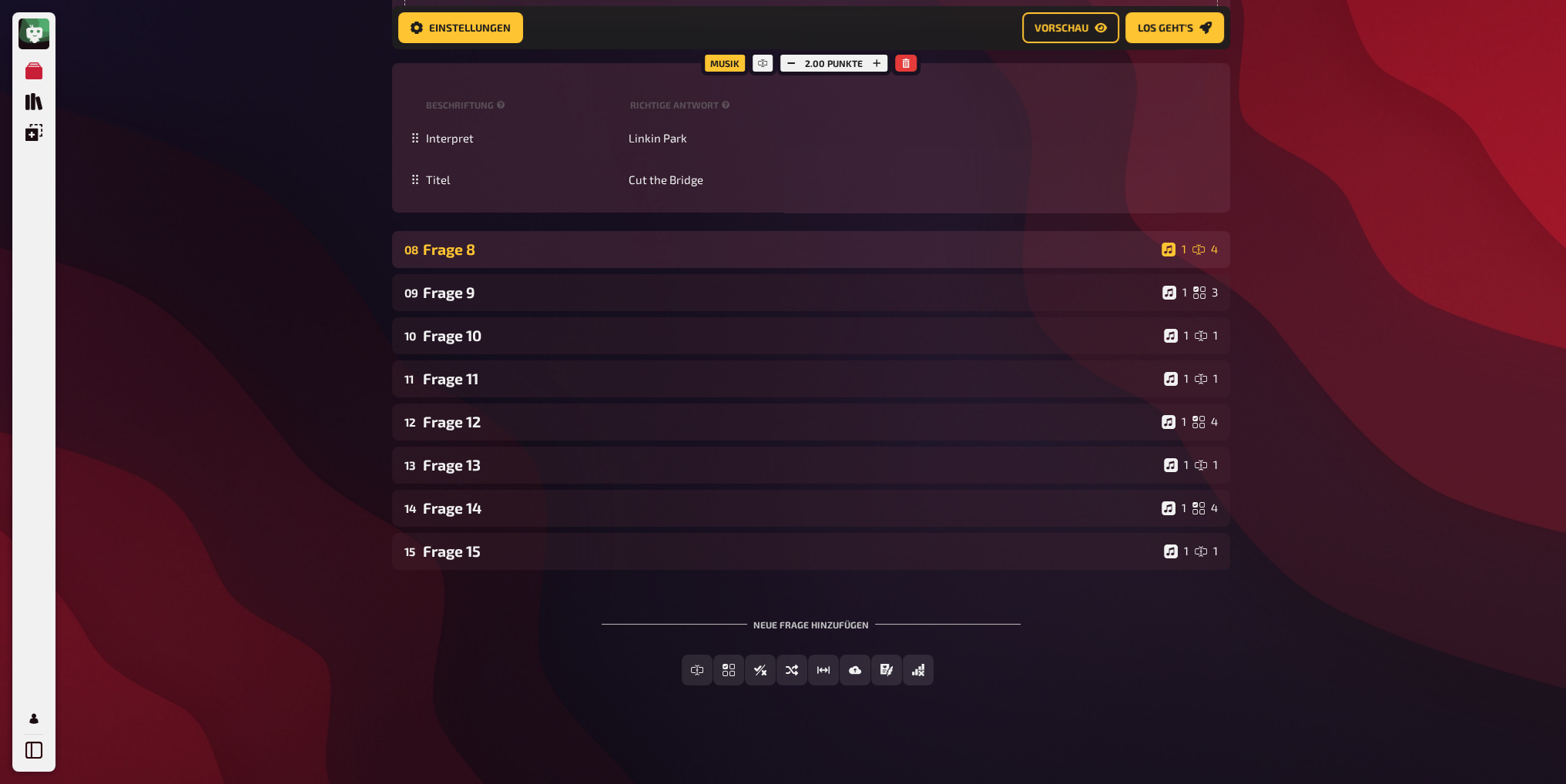
click at [585, 243] on div "Frage 8" at bounding box center [789, 249] width 733 height 18
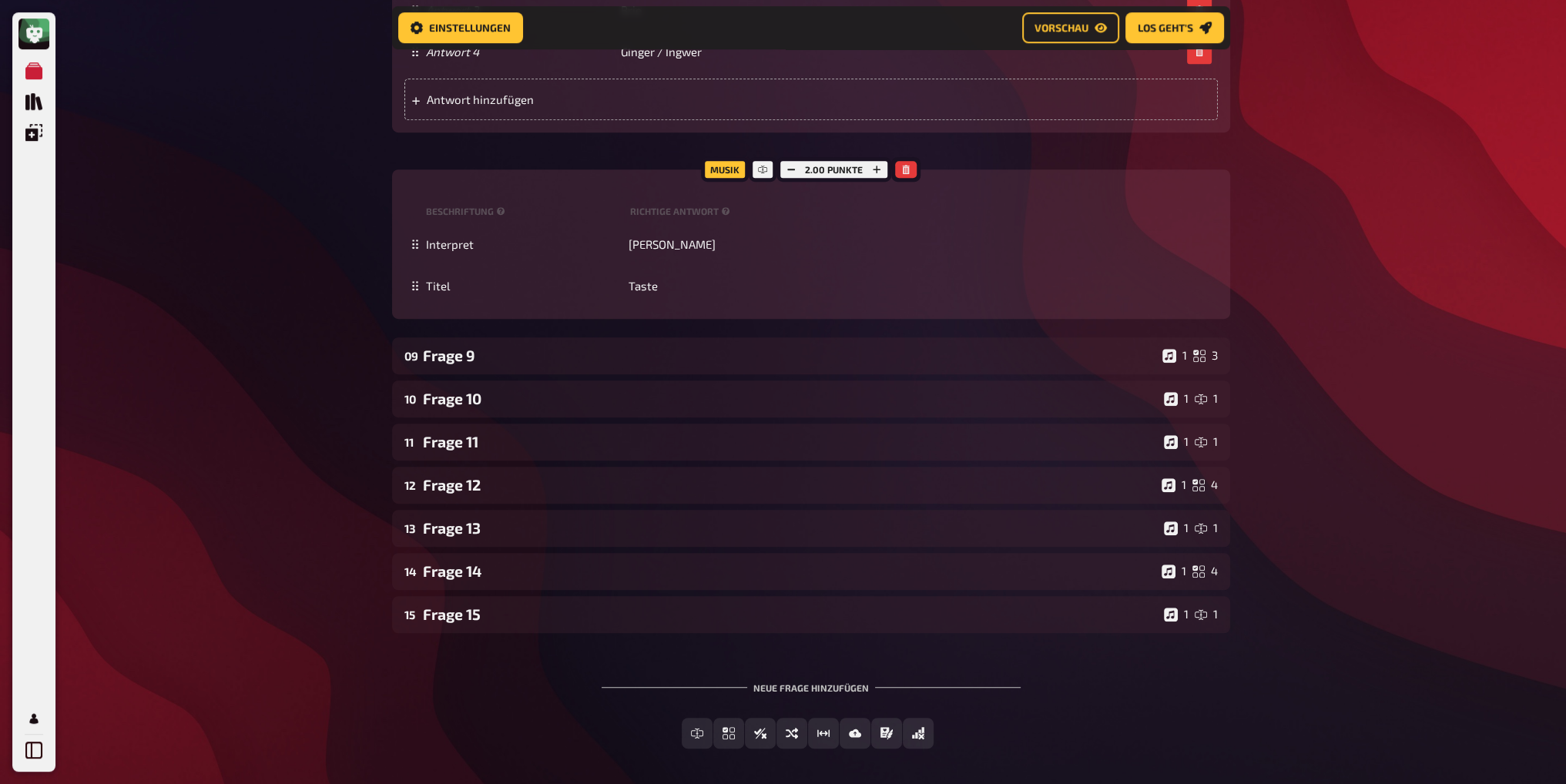
scroll to position [9100, 0]
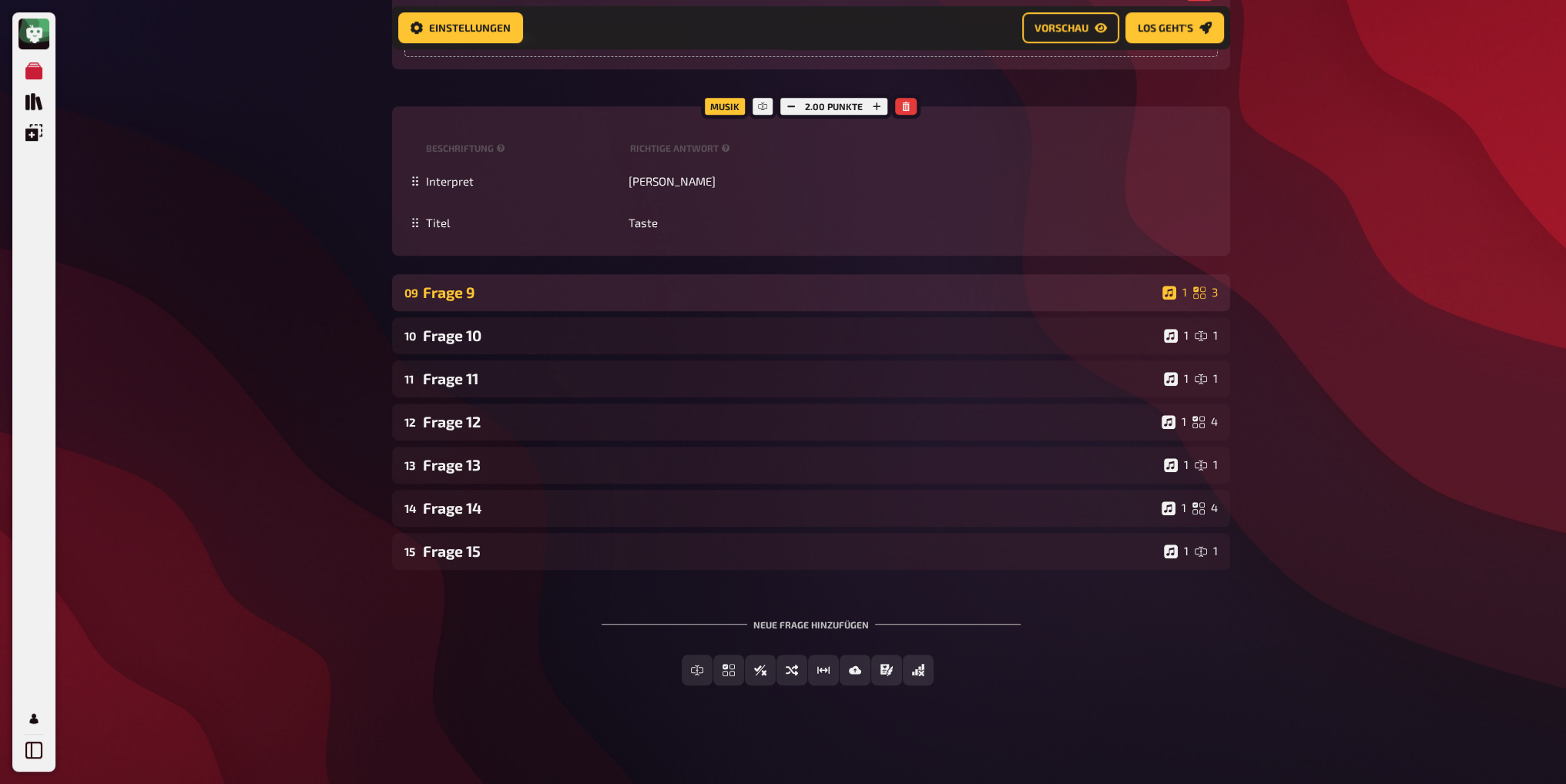
drag, startPoint x: 518, startPoint y: 291, endPoint x: 680, endPoint y: 278, distance: 162.5
click at [518, 291] on div "Frage 9" at bounding box center [790, 292] width 734 height 18
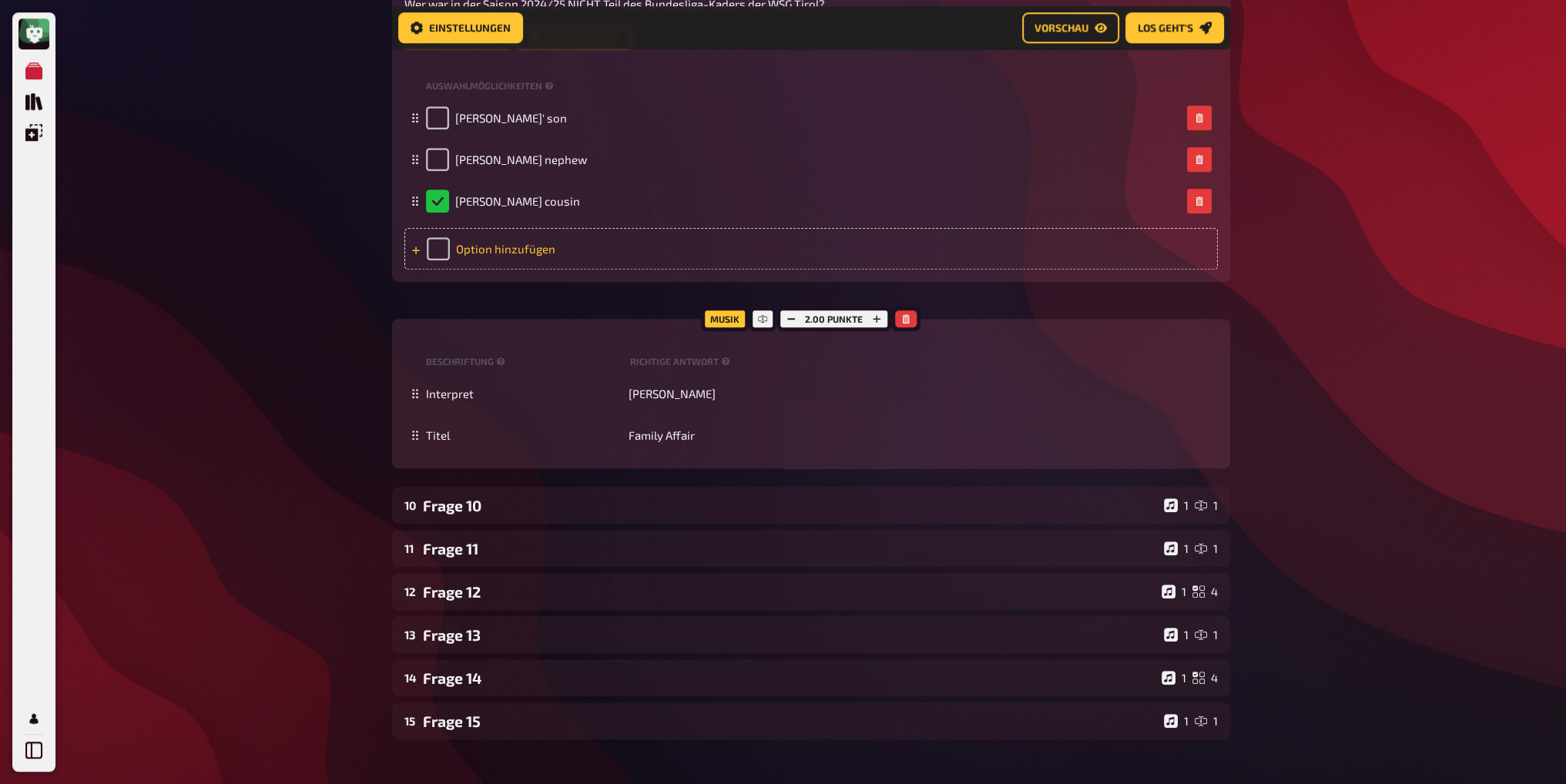
scroll to position [9563, 0]
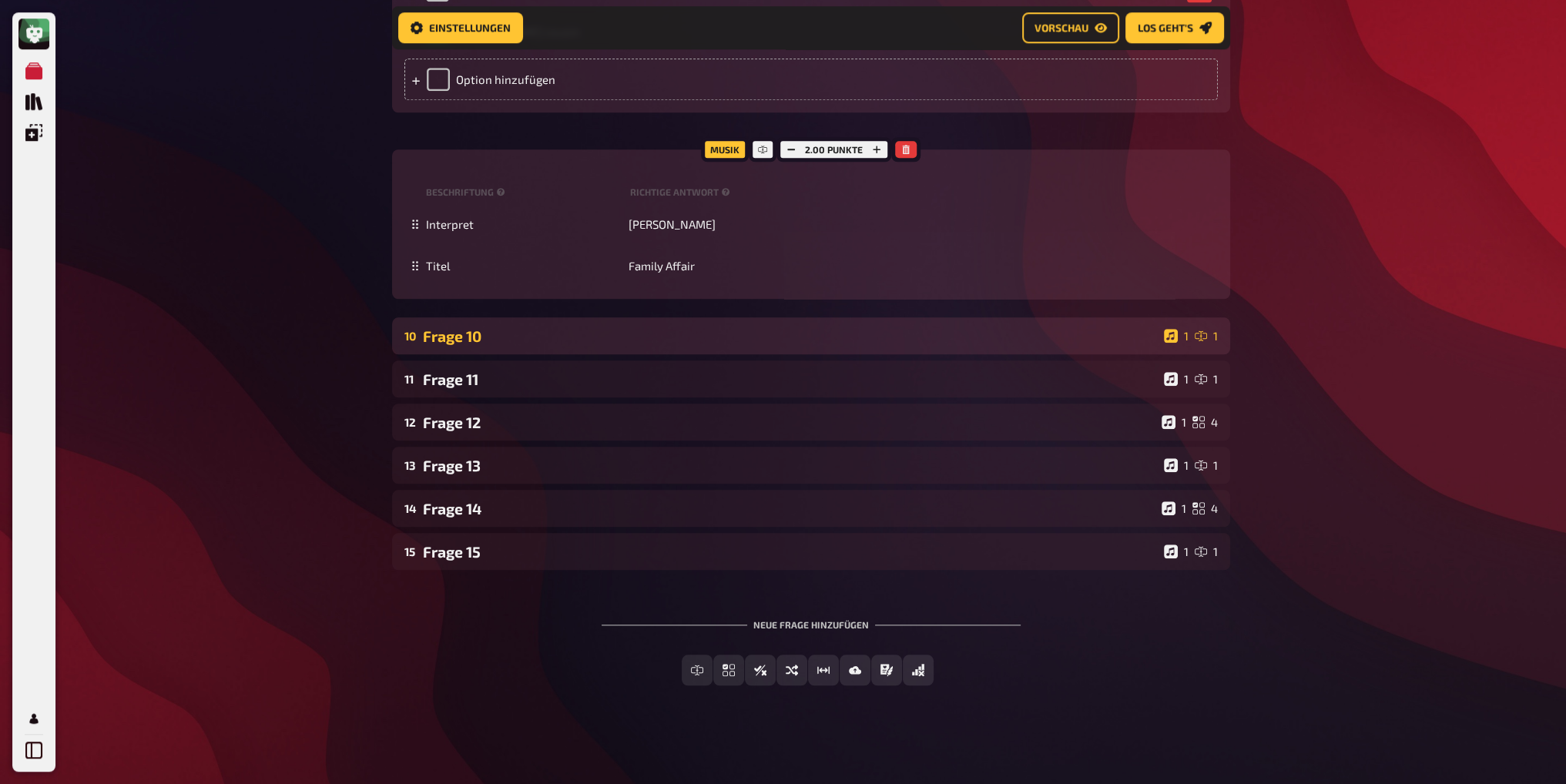
drag, startPoint x: 637, startPoint y: 330, endPoint x: 702, endPoint y: 323, distance: 65.4
click at [637, 330] on div "Frage 10" at bounding box center [790, 336] width 735 height 18
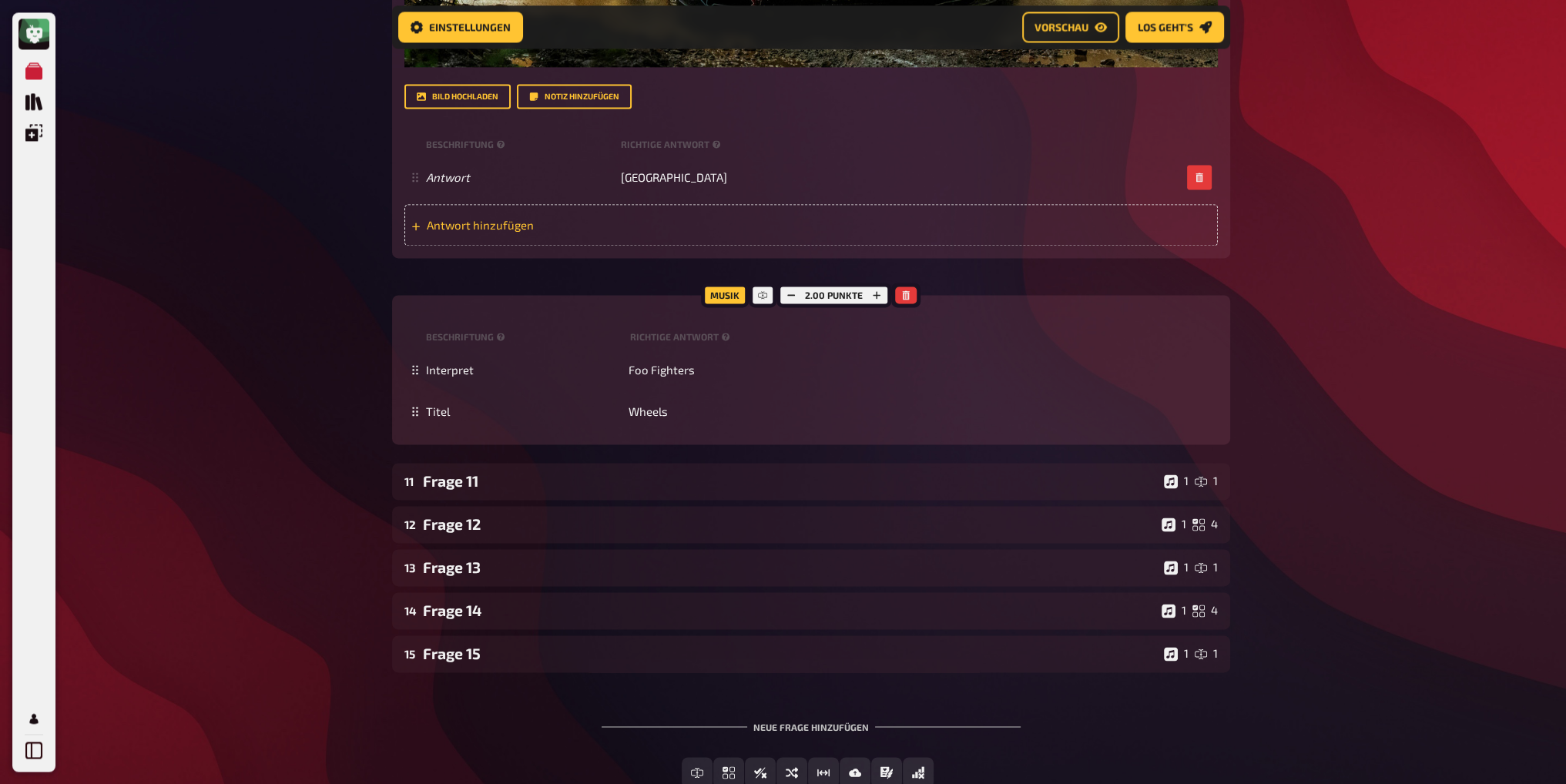
scroll to position [10870, 0]
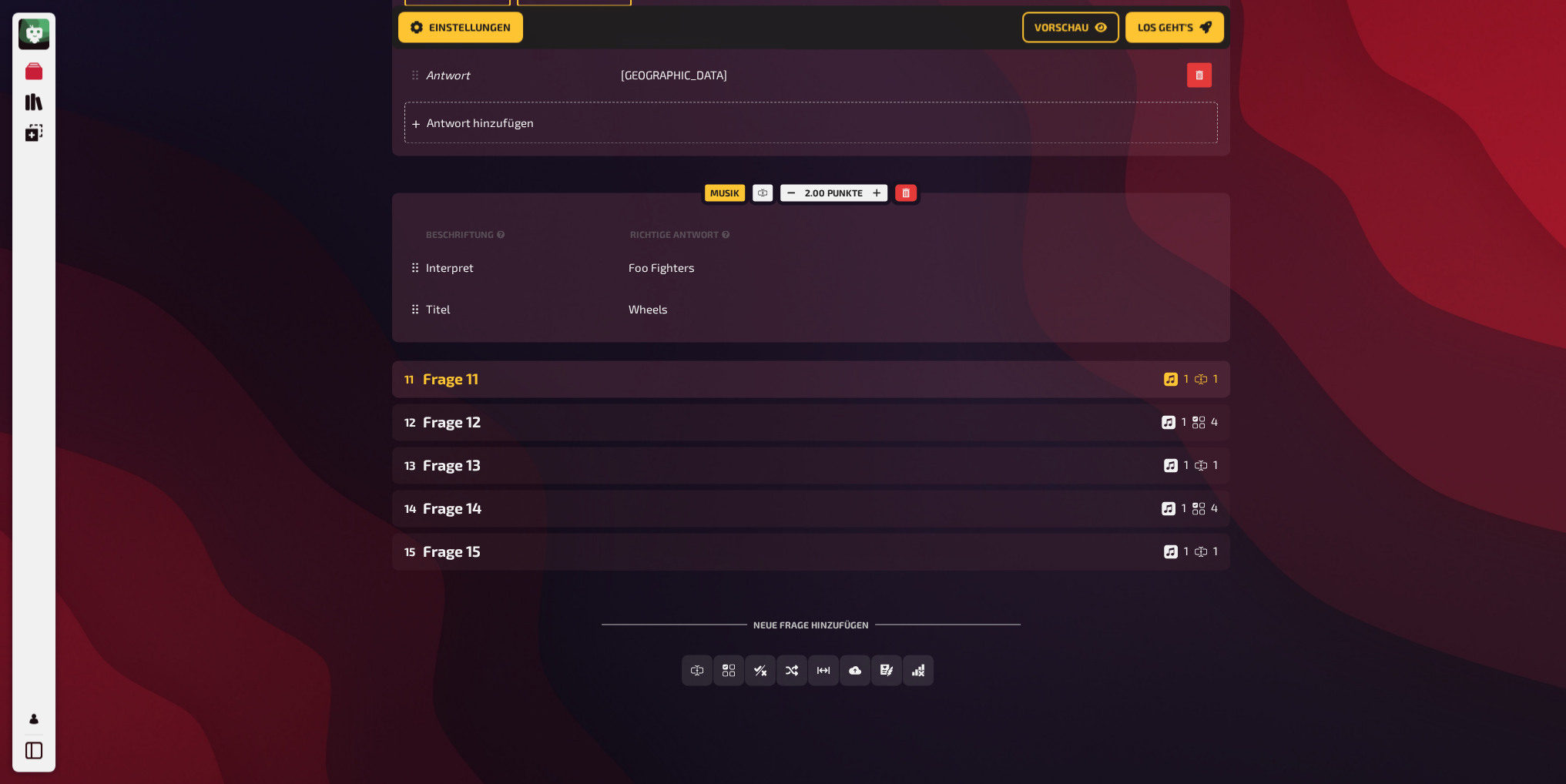
drag, startPoint x: 550, startPoint y: 384, endPoint x: 741, endPoint y: 341, distance: 195.8
click at [552, 384] on div "Frage 11" at bounding box center [790, 378] width 735 height 18
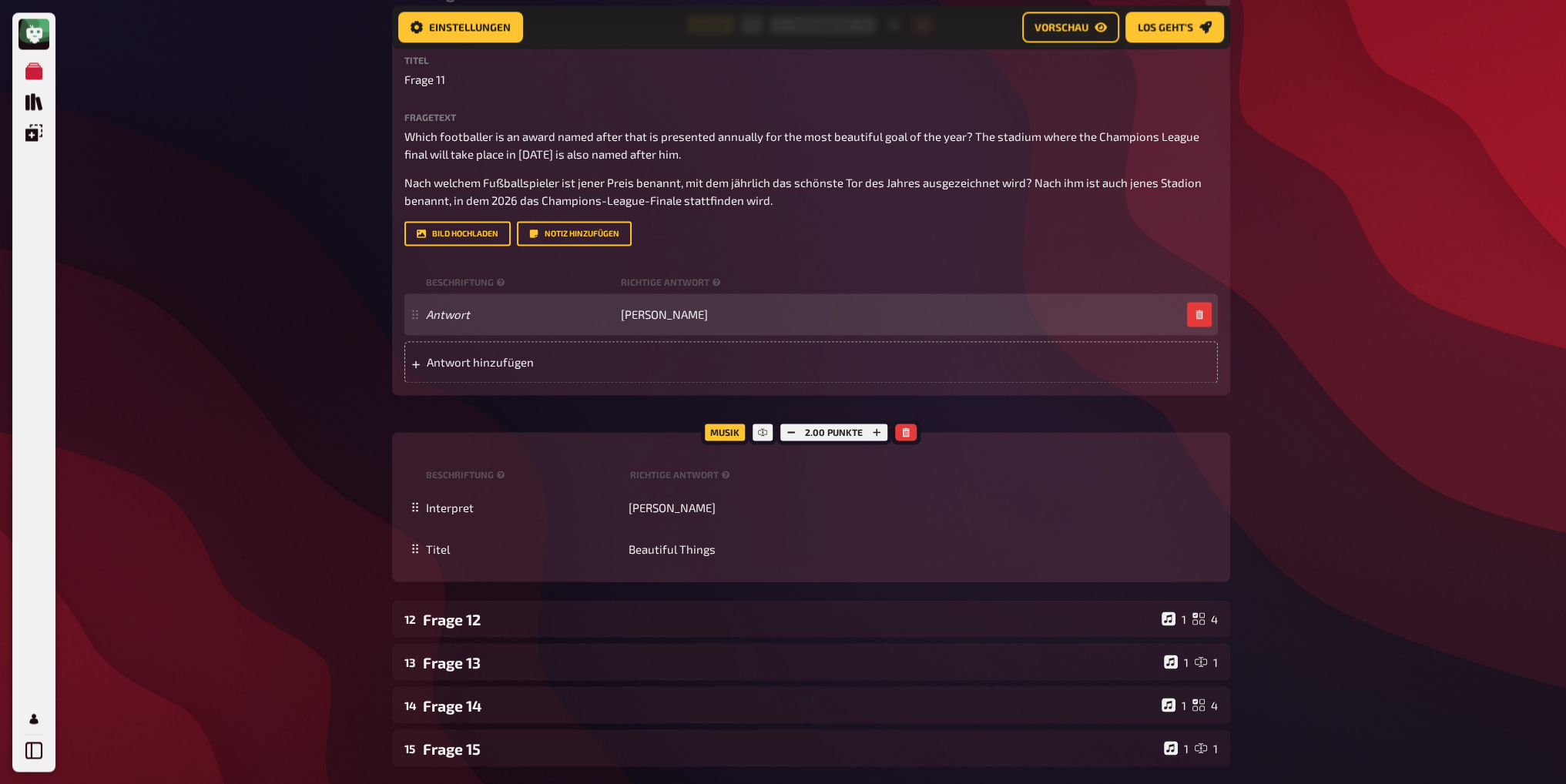
scroll to position [11255, 0]
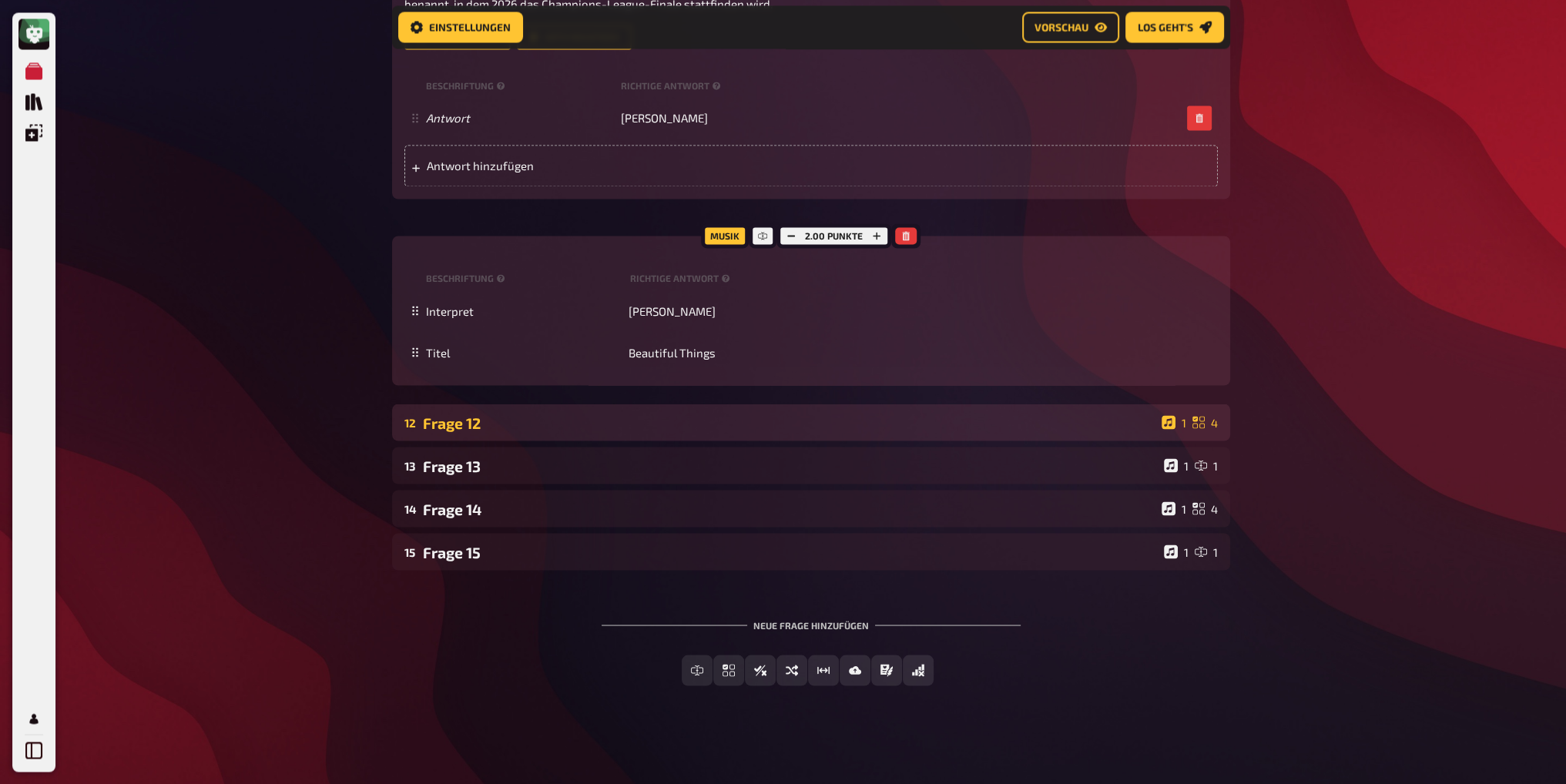
click at [545, 418] on div "Frage 12" at bounding box center [789, 422] width 733 height 18
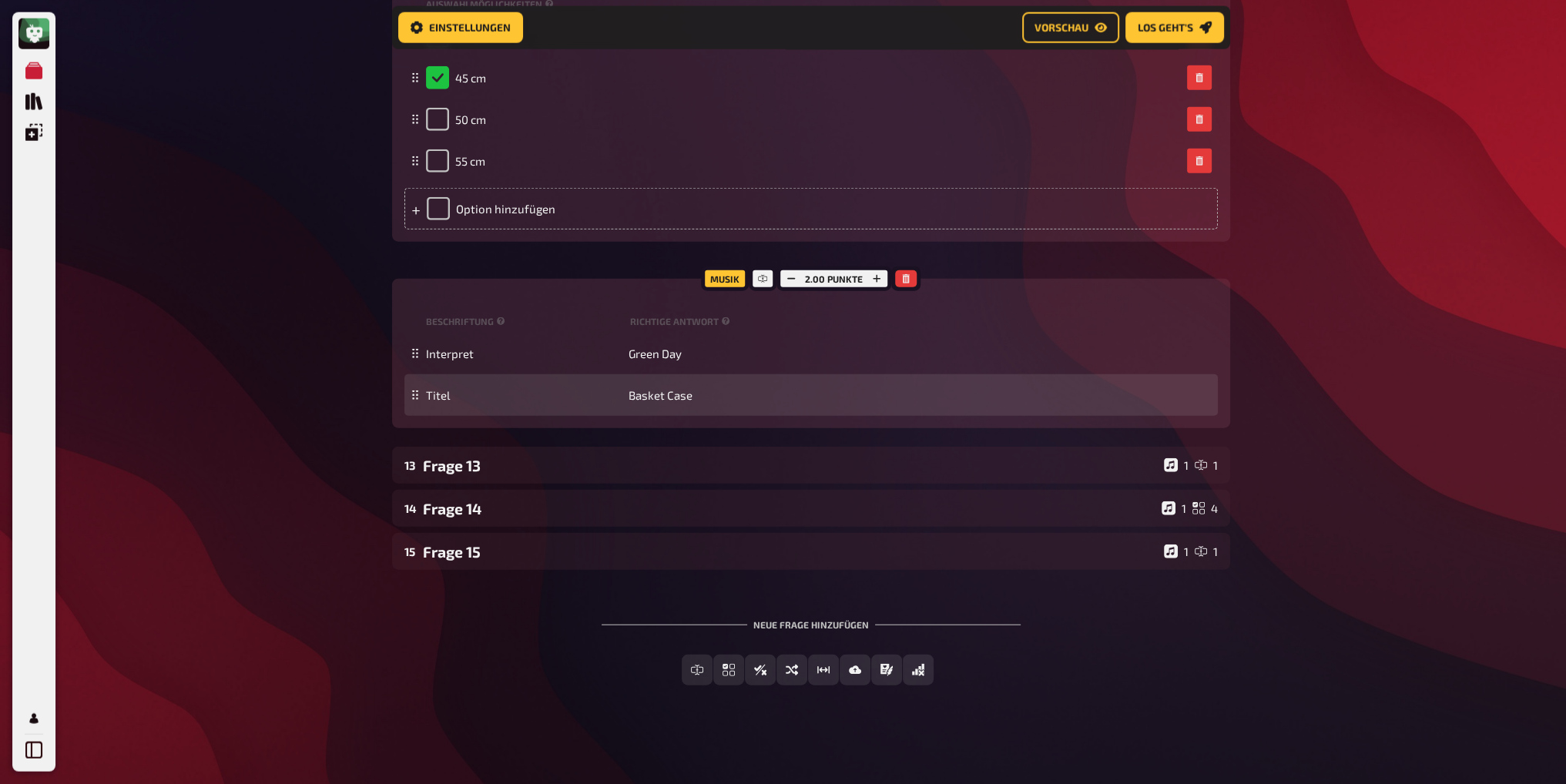
scroll to position [12732, 0]
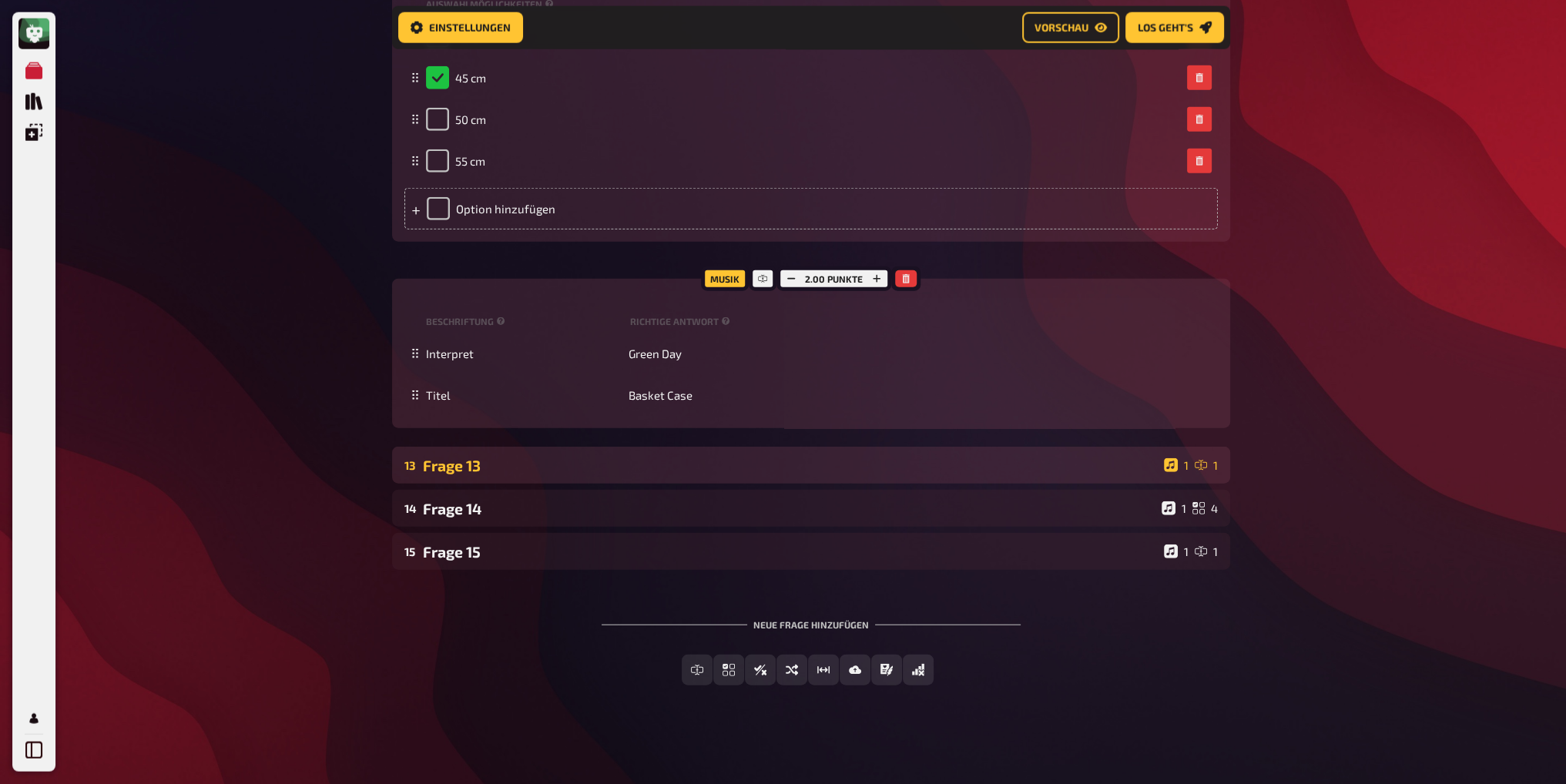
click at [570, 455] on div "13 Frage 13 1 1" at bounding box center [811, 465] width 839 height 37
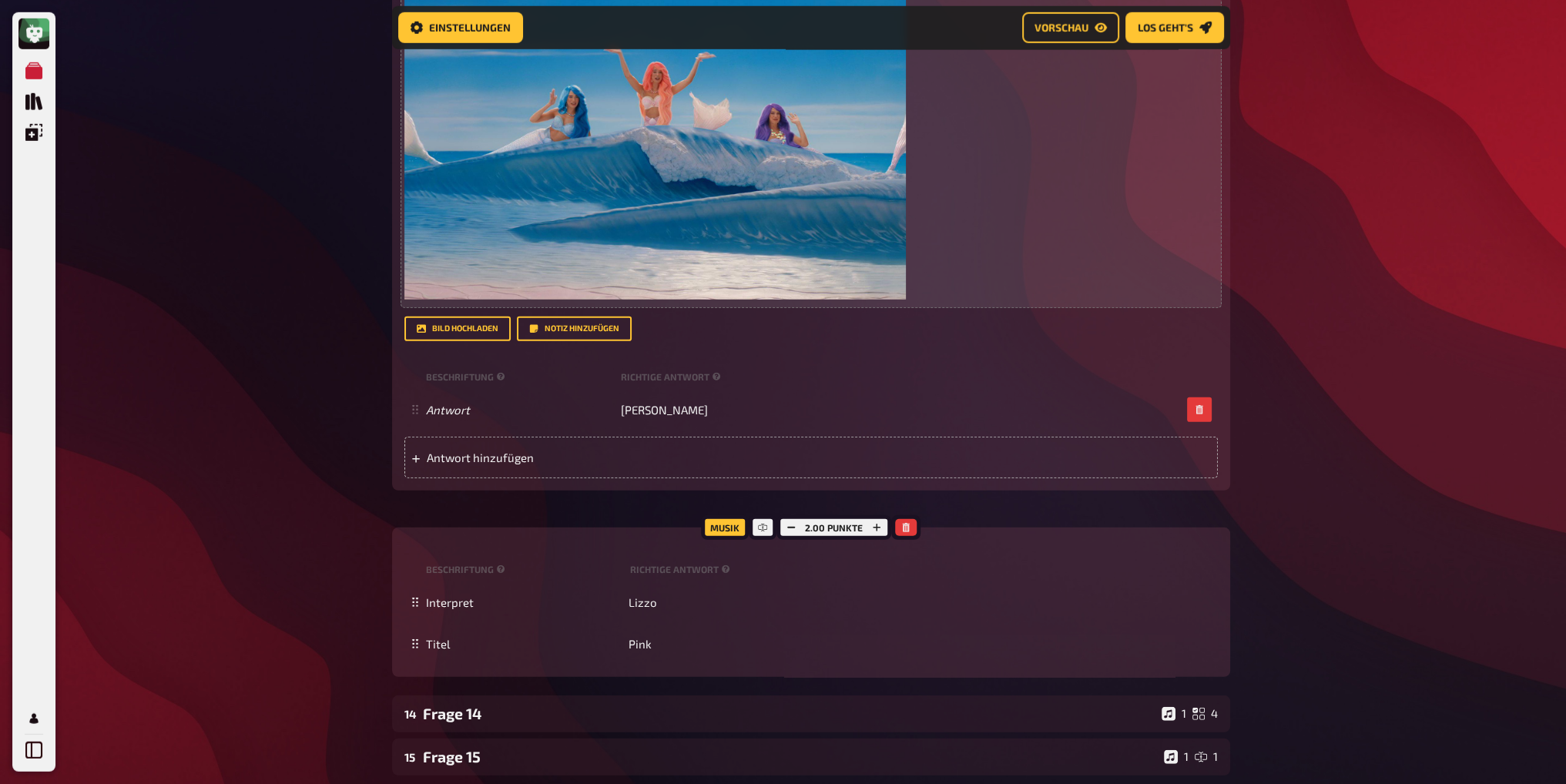
scroll to position [13811, 0]
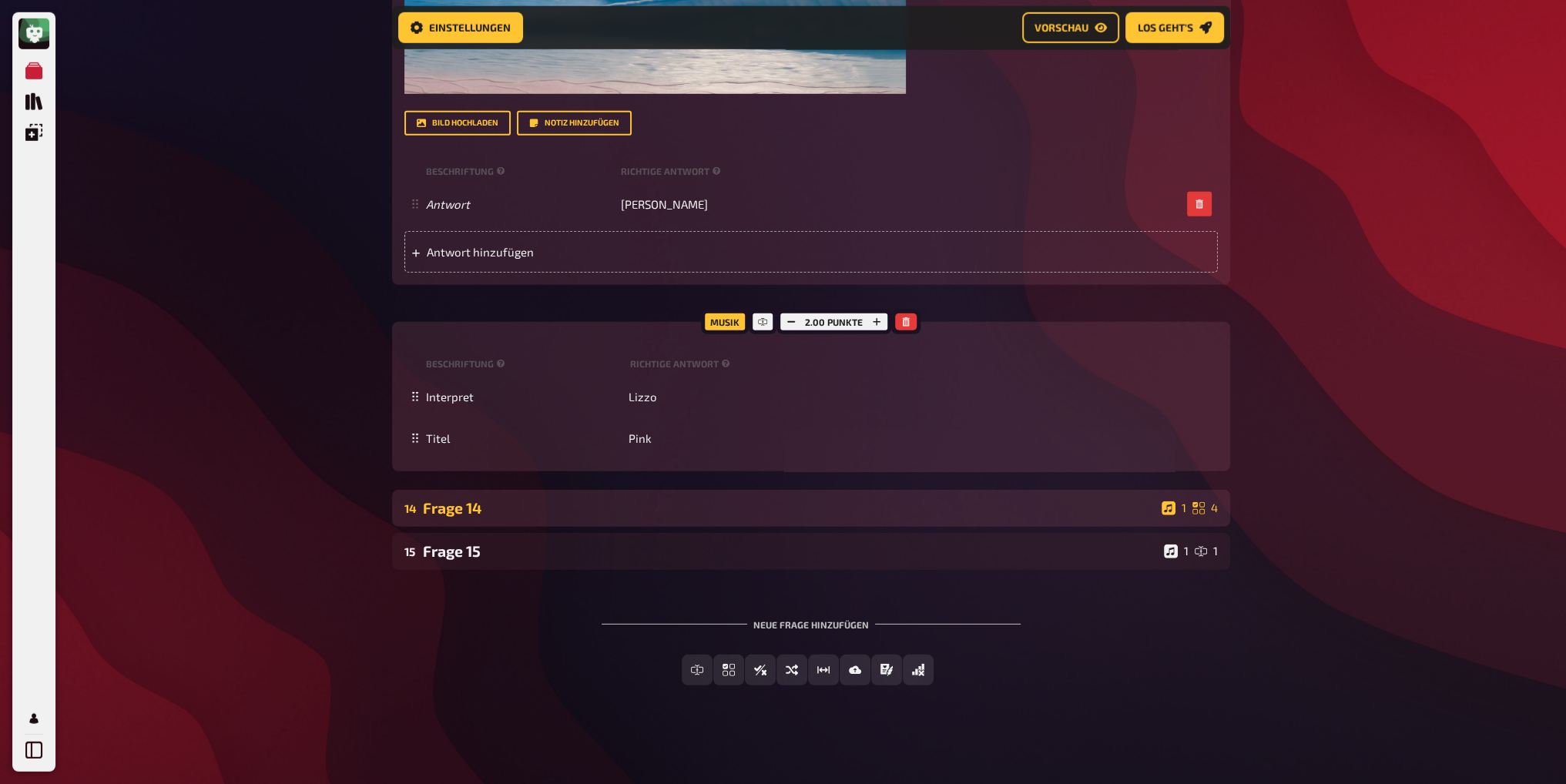
click at [555, 507] on div "Frage 14" at bounding box center [789, 507] width 733 height 18
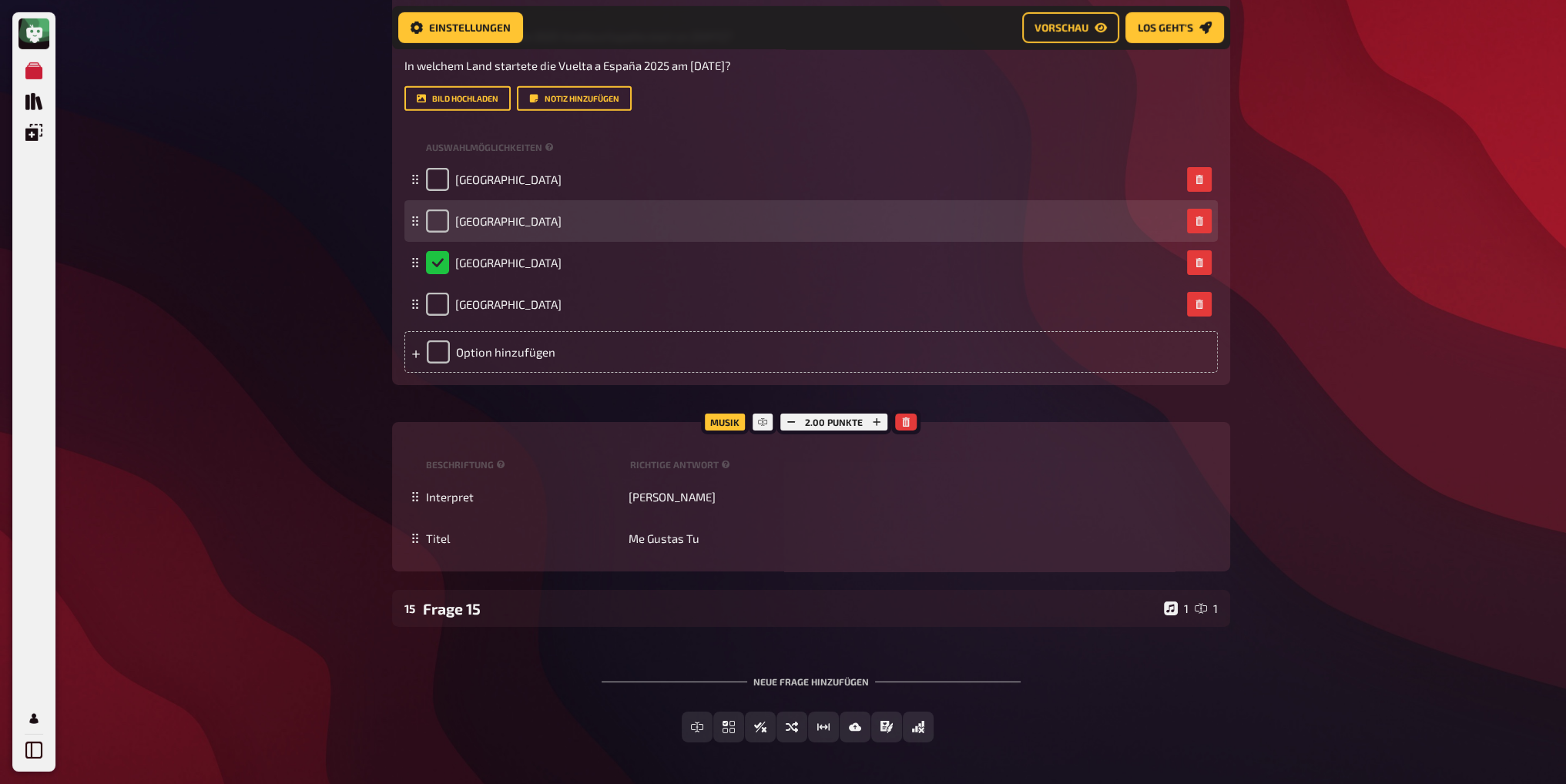
scroll to position [14539, 0]
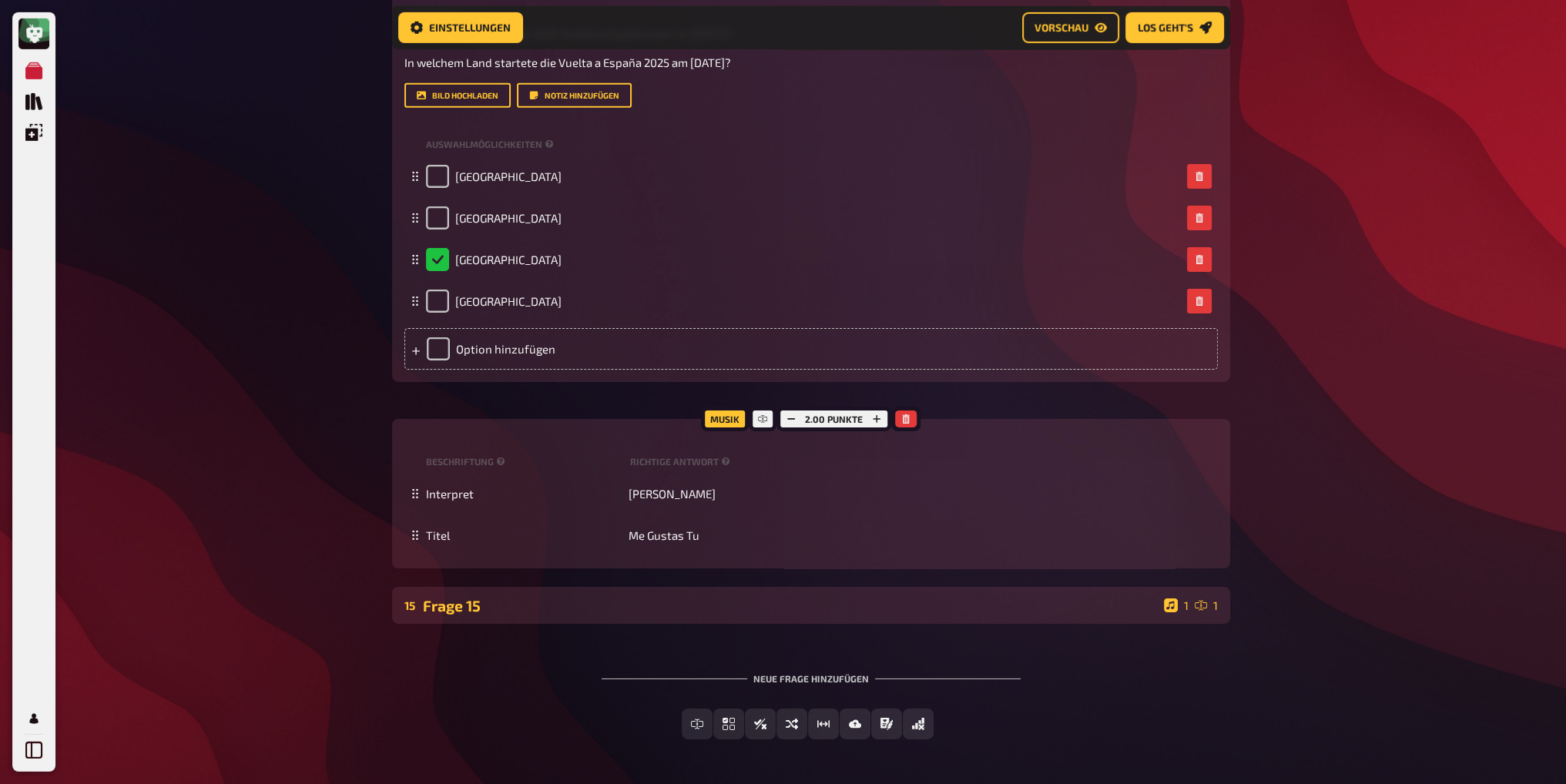
click at [580, 611] on div "Frage 15" at bounding box center [790, 605] width 735 height 18
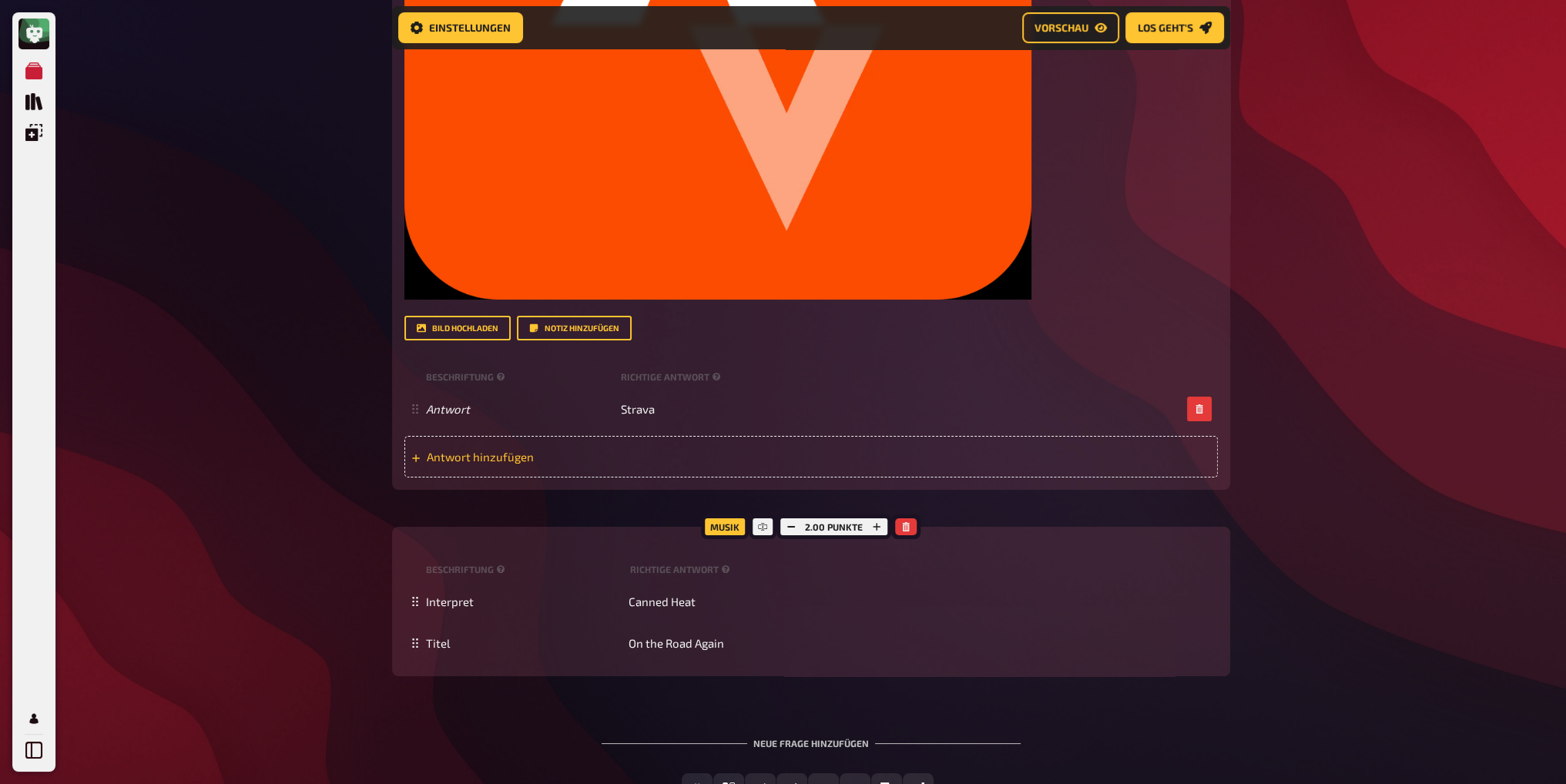
scroll to position [15694, 0]
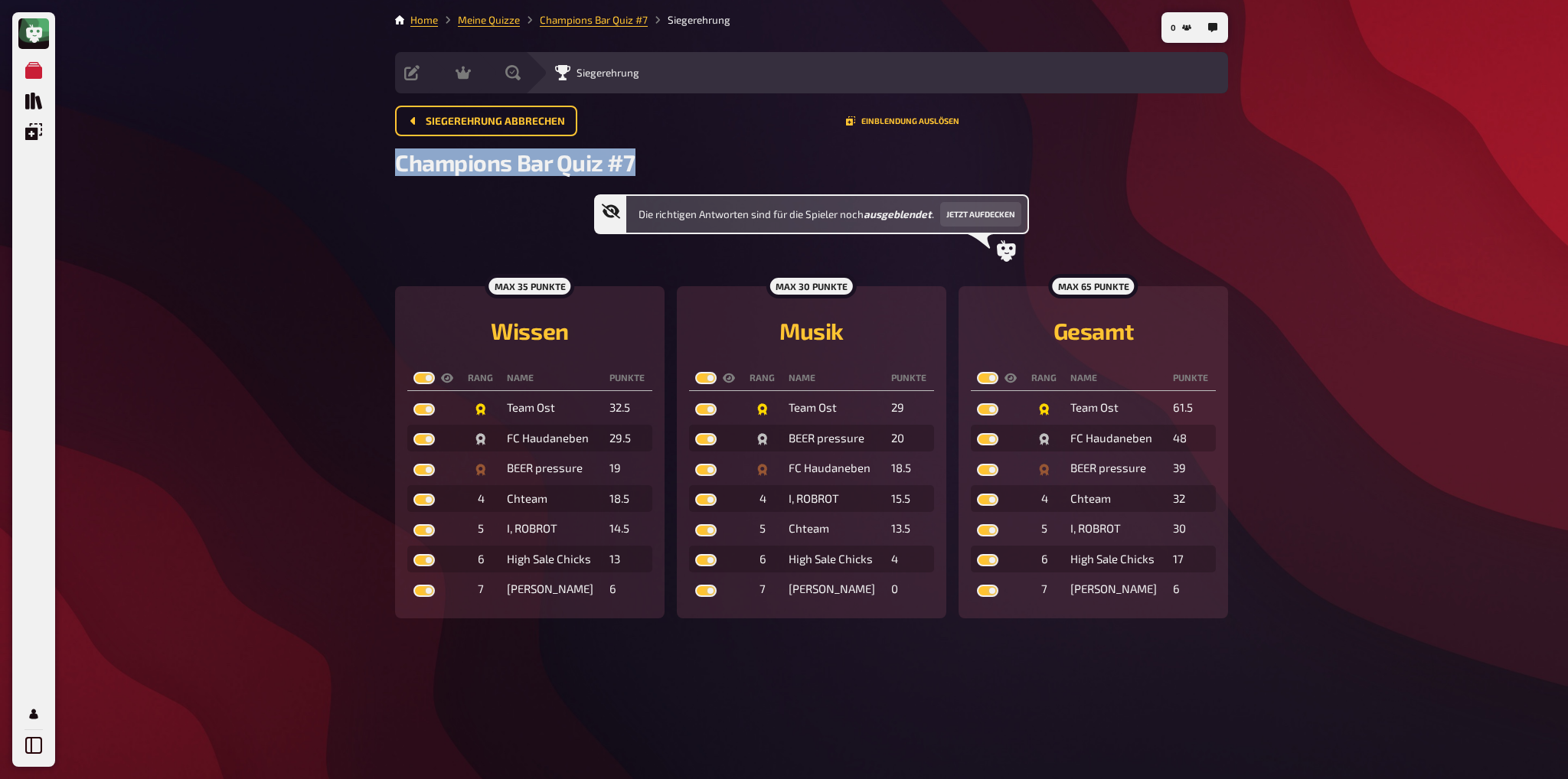
drag, startPoint x: 629, startPoint y: 169, endPoint x: 399, endPoint y: 168, distance: 230.0
click at [399, 168] on h2 "Champions Bar Quiz #7" at bounding box center [811, 162] width 833 height 28
copy span "Champions Bar Quiz #7"
click at [597, 22] on link "Champions Bar Quiz #7" at bounding box center [594, 20] width 108 height 12
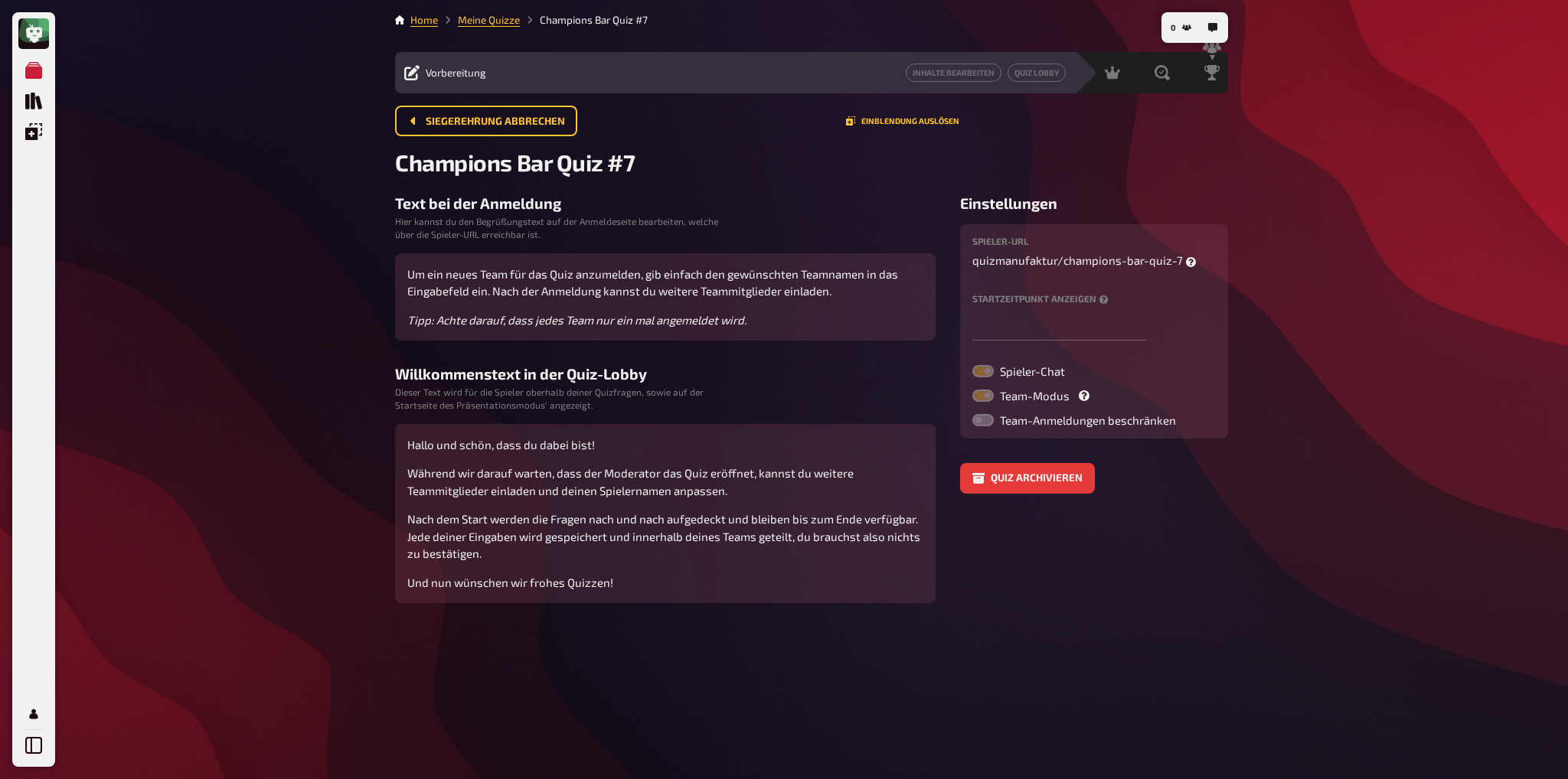
click at [483, 21] on link "Meine Quizze" at bounding box center [489, 20] width 62 height 12
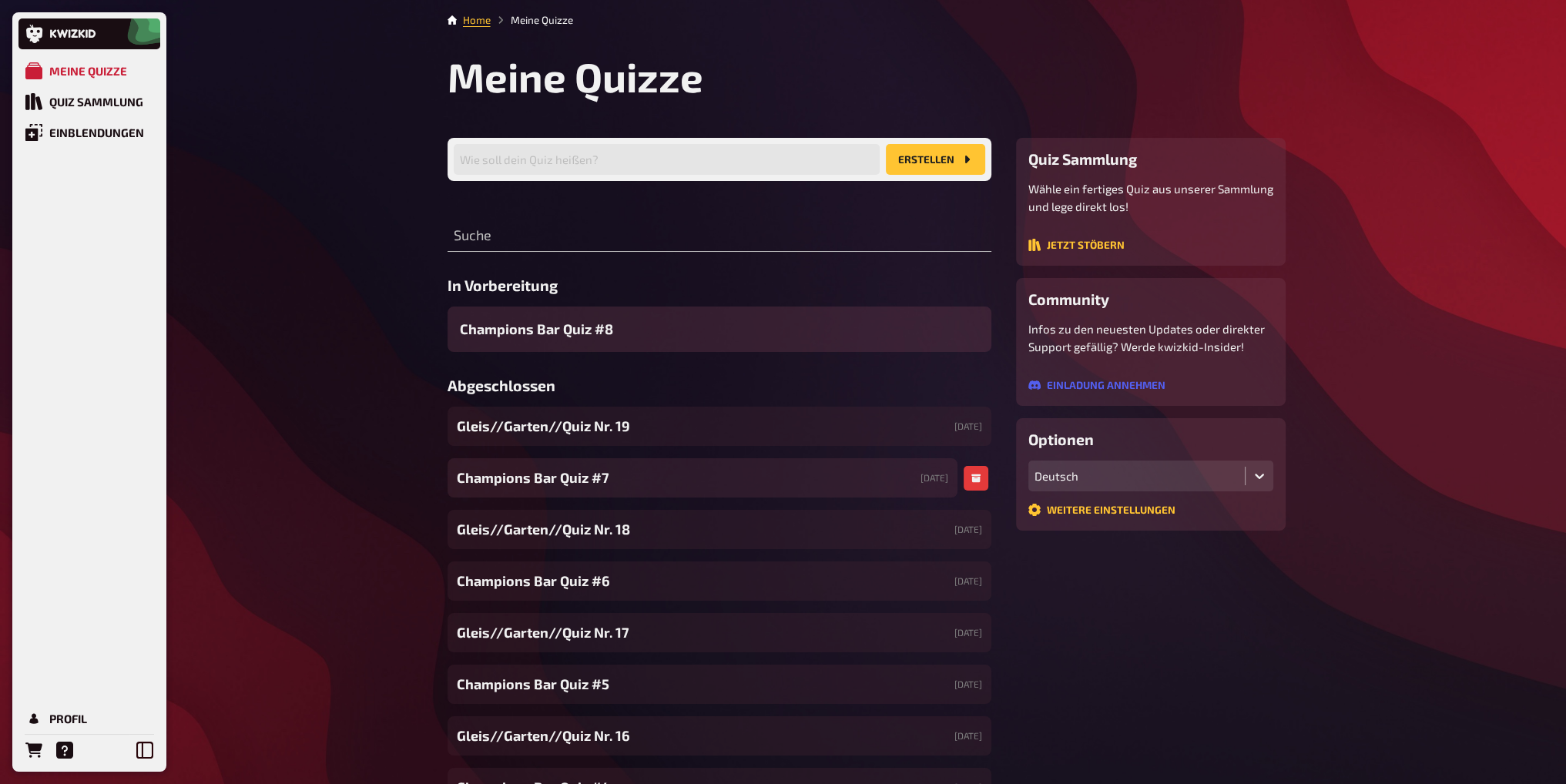
click at [560, 481] on span "Champions Bar Quiz #7" at bounding box center [533, 478] width 152 height 21
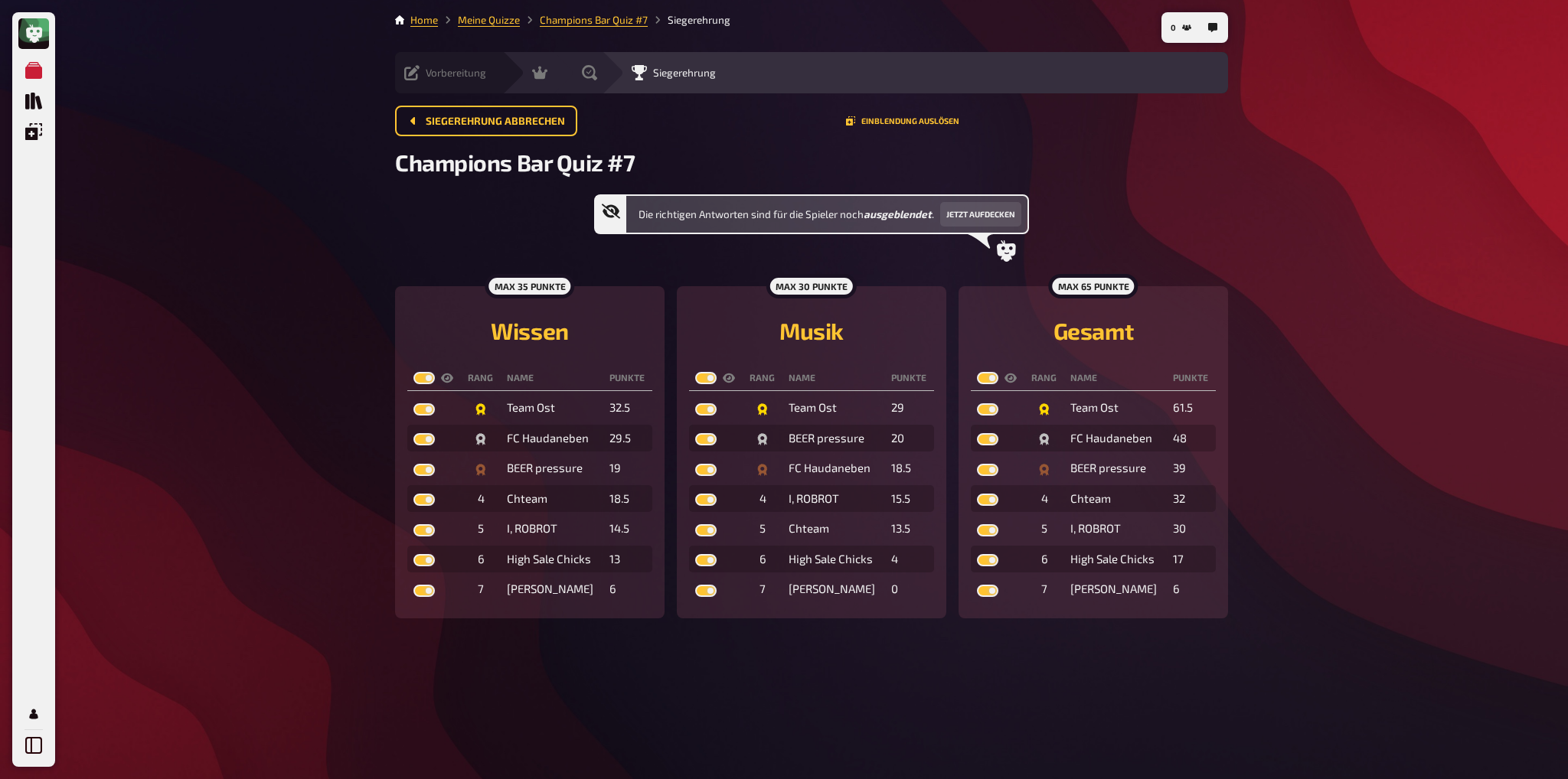
click at [401, 76] on div "Vorbereitung Inhalte Bearbeiten Quiz Lobby" at bounding box center [448, 73] width 107 height 15
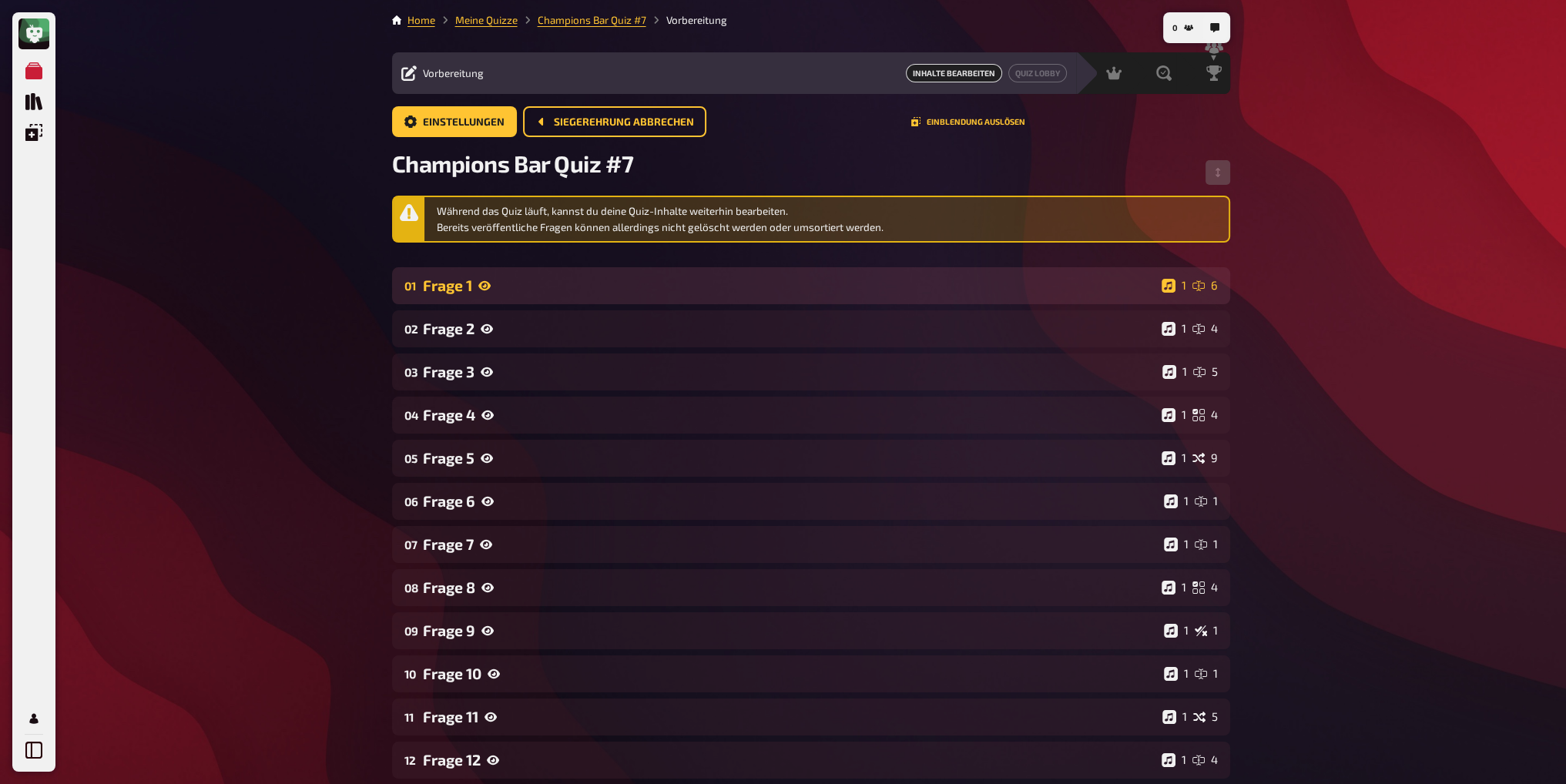
drag, startPoint x: 581, startPoint y: 287, endPoint x: 619, endPoint y: 305, distance: 42.0
click at [581, 287] on div "Frage 1" at bounding box center [789, 285] width 733 height 18
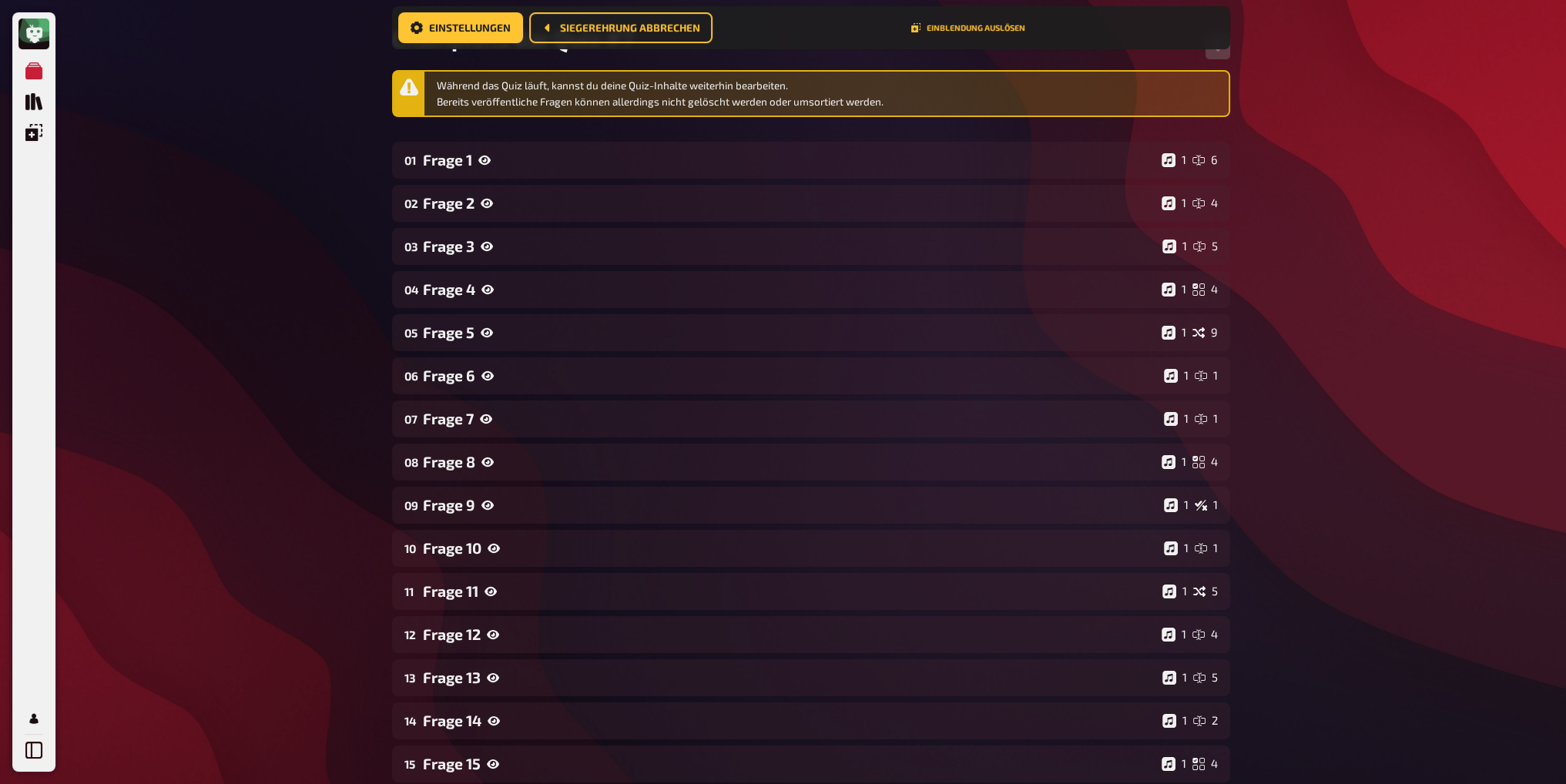
scroll to position [12, 0]
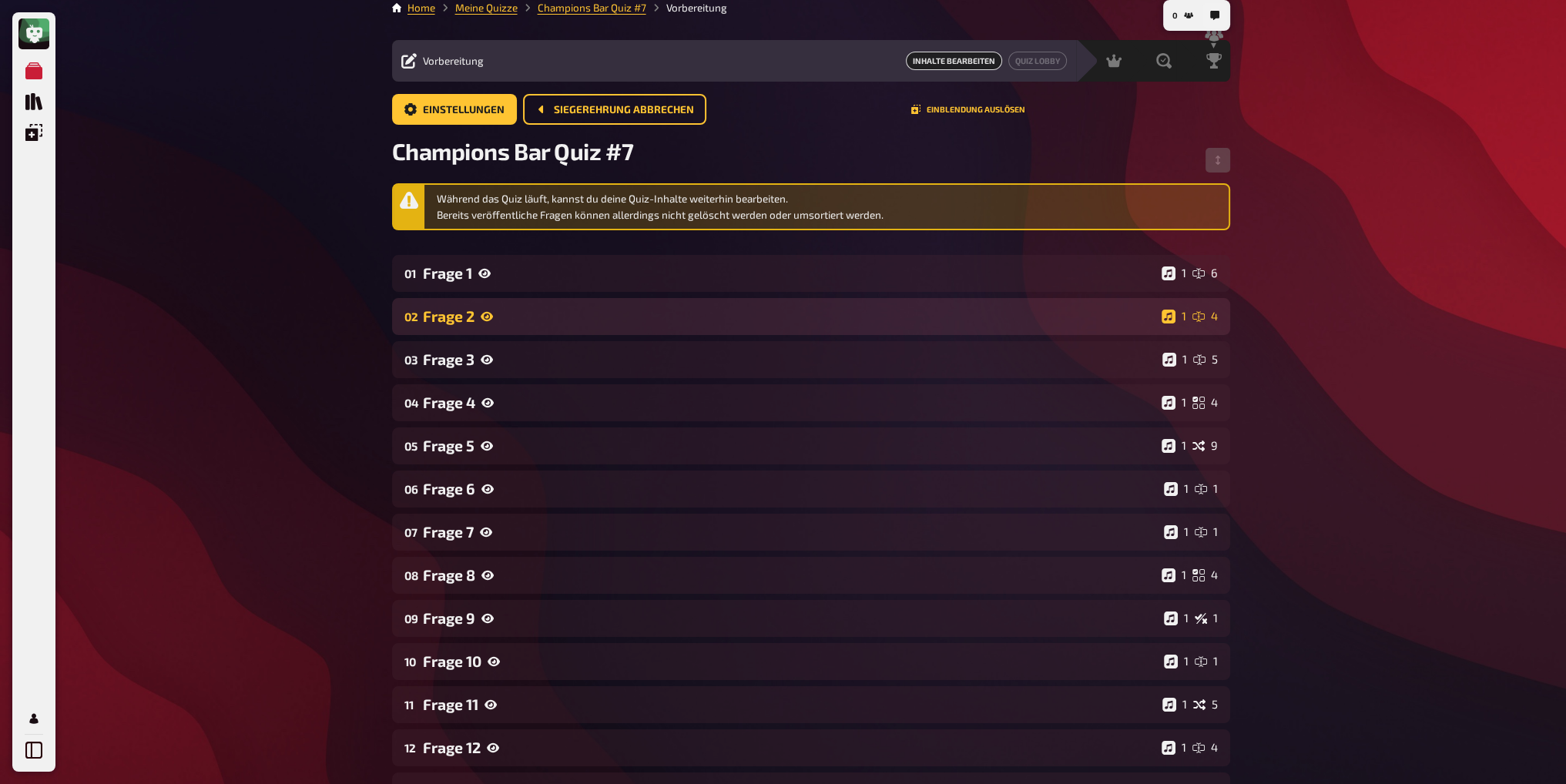
click at [516, 318] on div "Frage 2" at bounding box center [789, 316] width 733 height 18
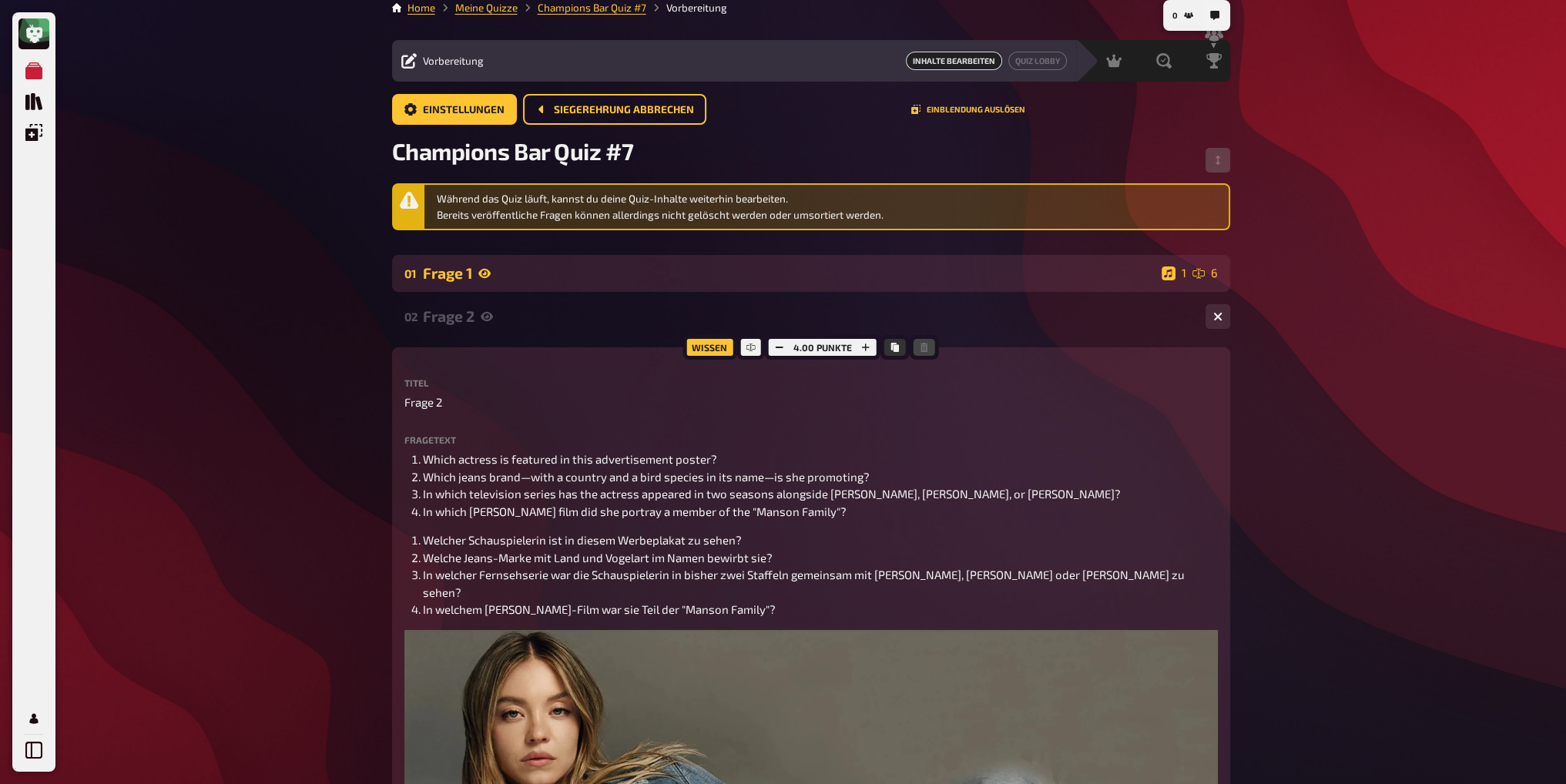
click at [568, 277] on div "Frage 1" at bounding box center [789, 273] width 733 height 18
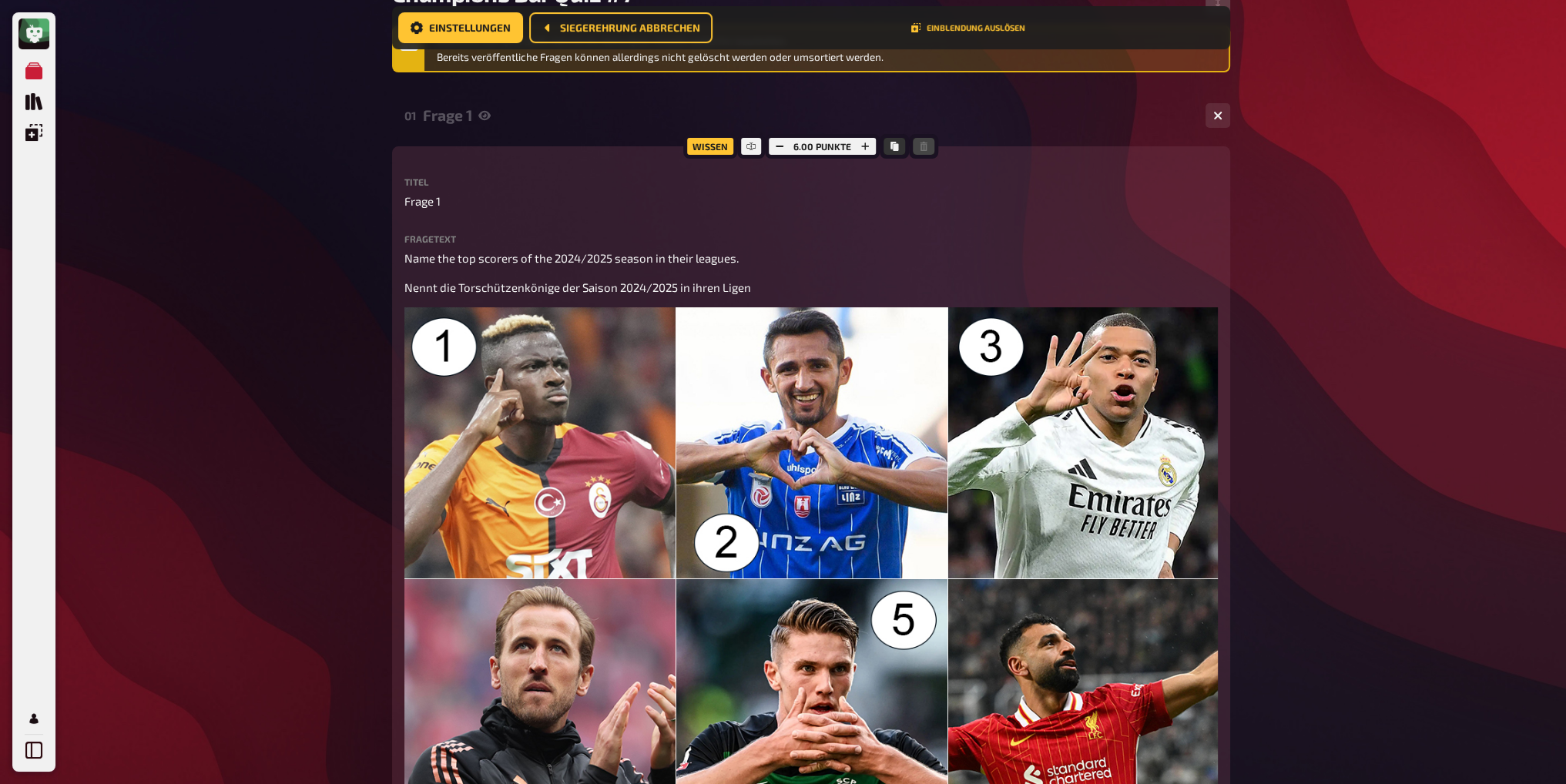
scroll to position [102, 0]
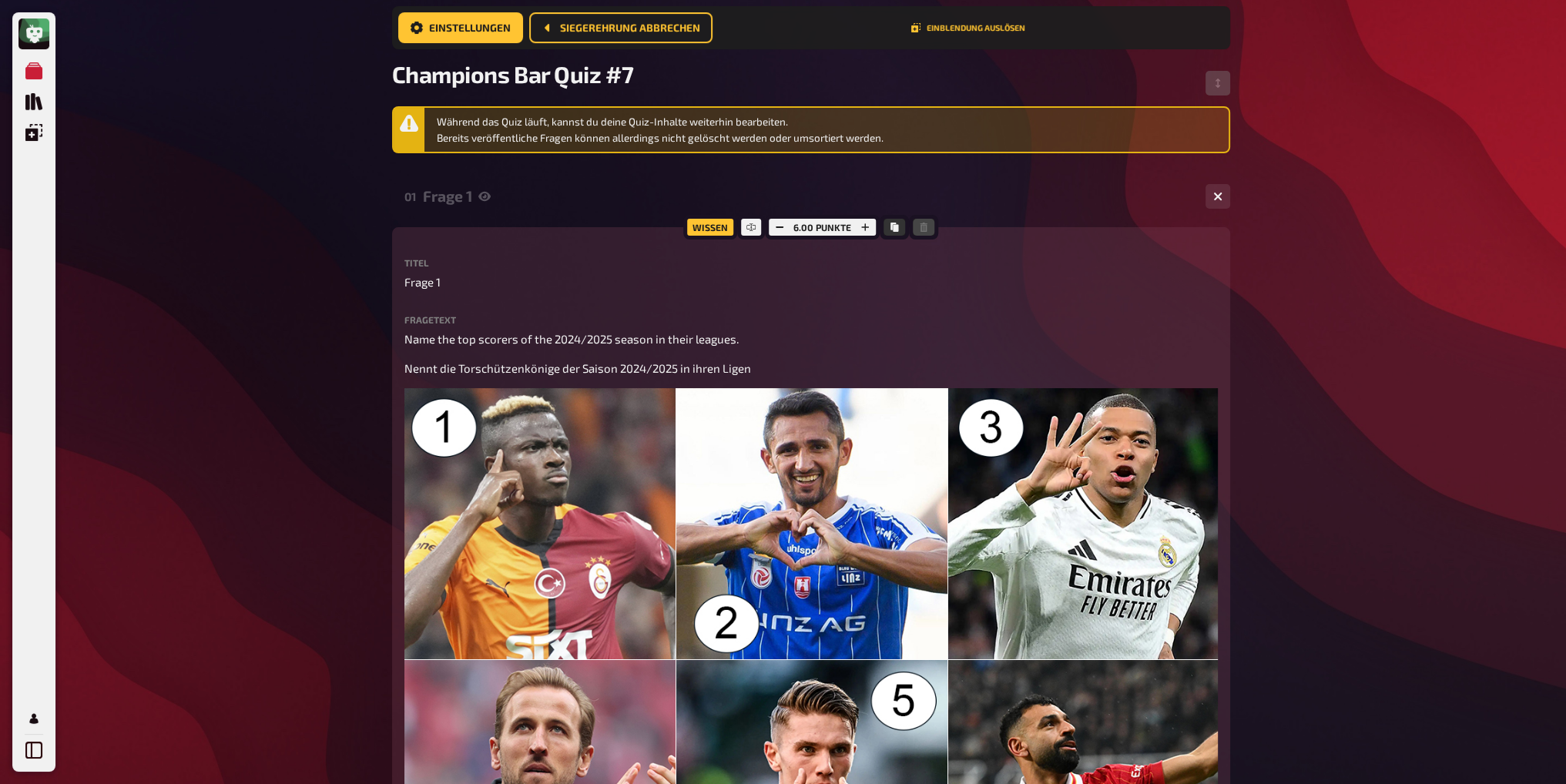
click at [509, 200] on div "Frage 1" at bounding box center [807, 196] width 770 height 18
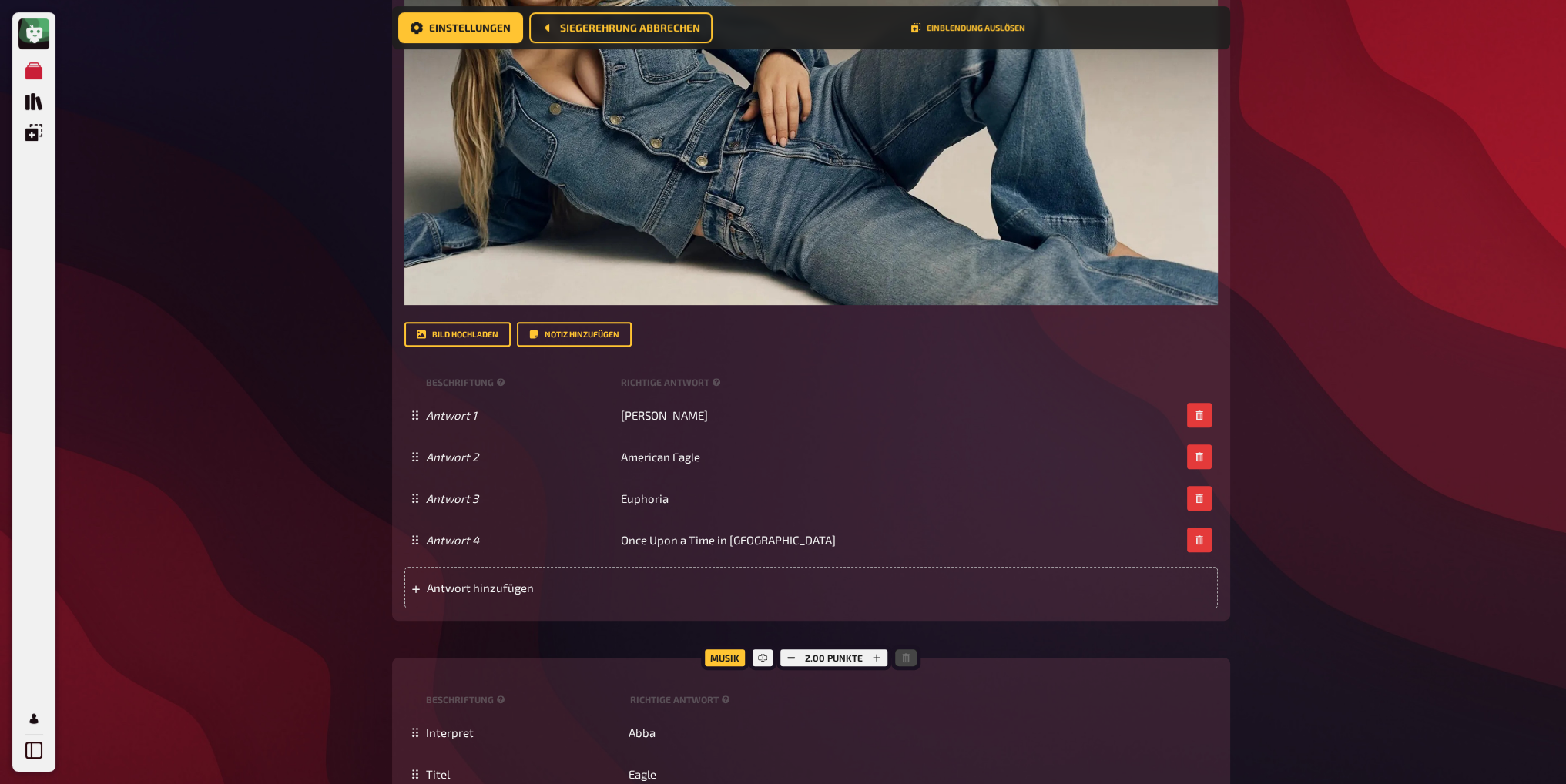
scroll to position [1270, 0]
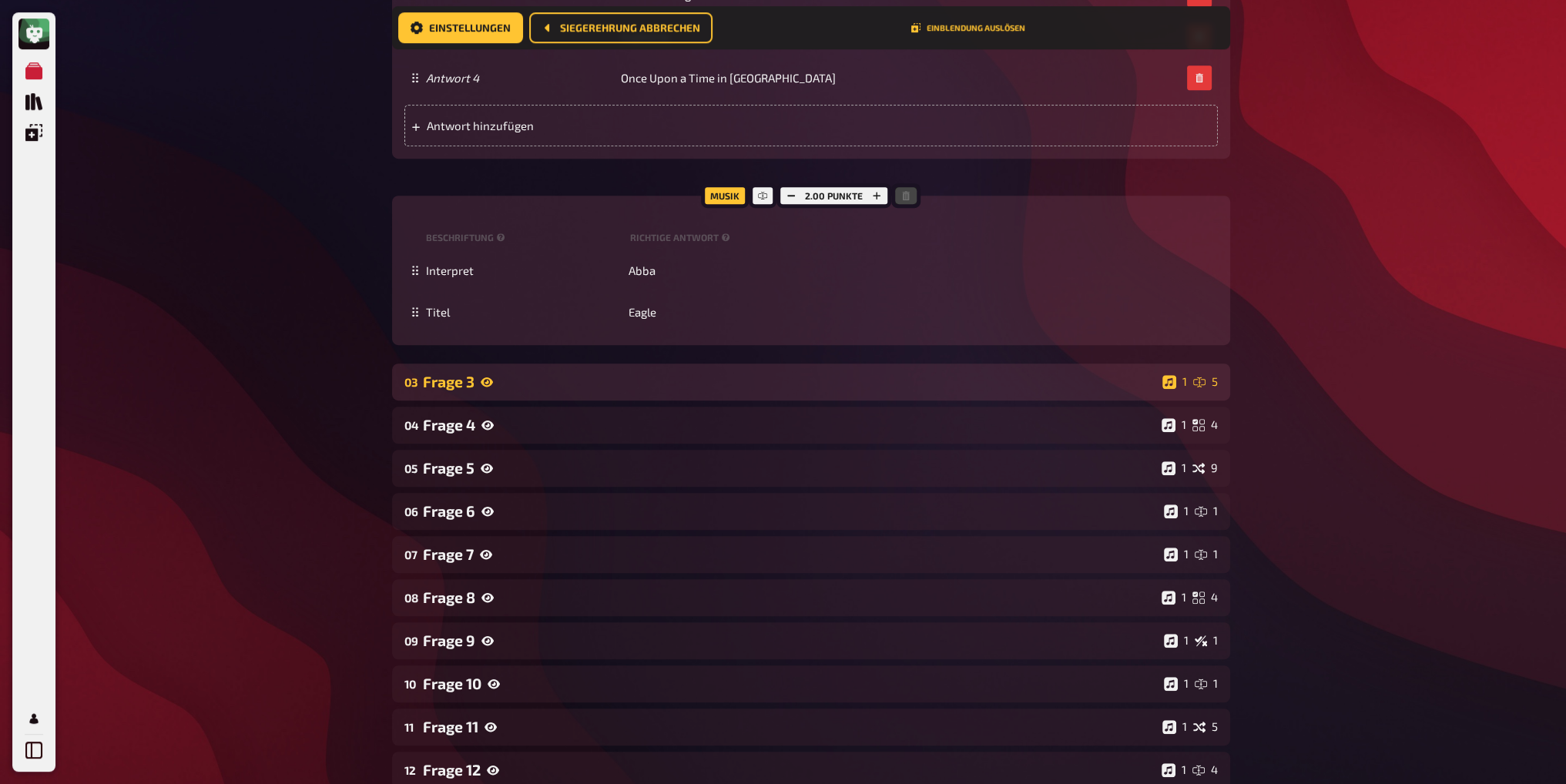
click at [511, 373] on div "Frage 3" at bounding box center [790, 382] width 734 height 18
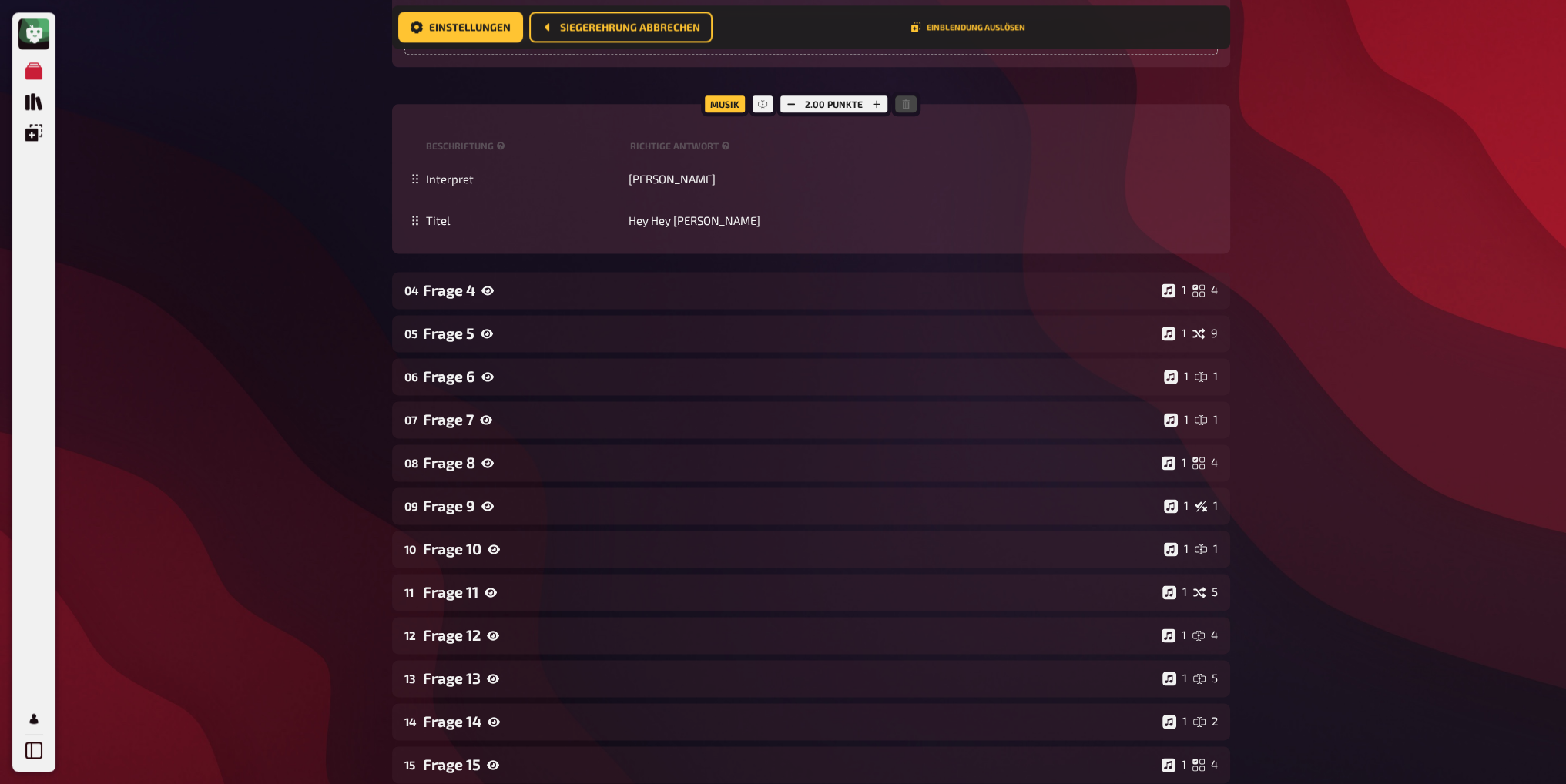
scroll to position [2733, 0]
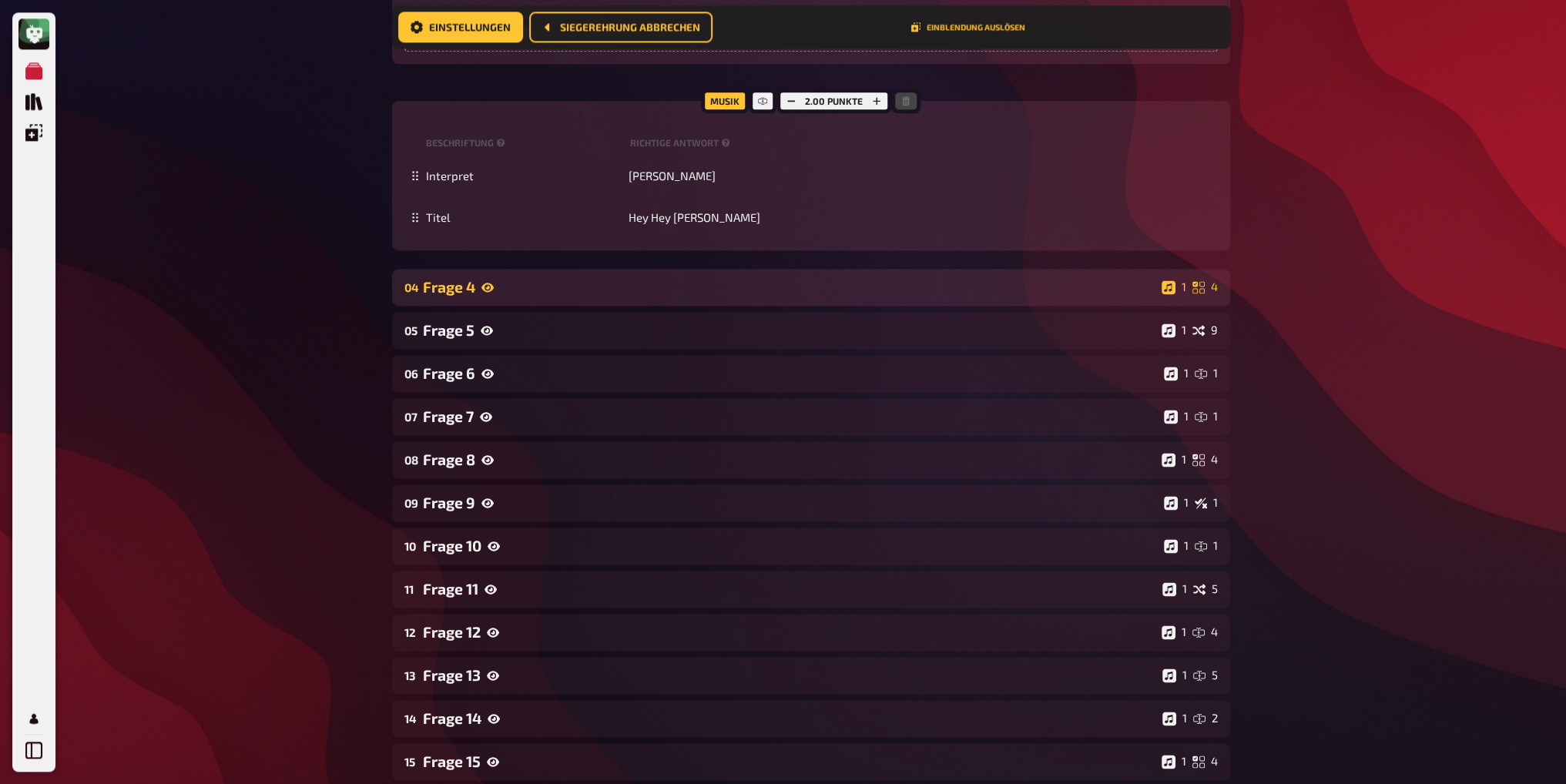
click at [535, 278] on div "Frage 4" at bounding box center [789, 287] width 733 height 18
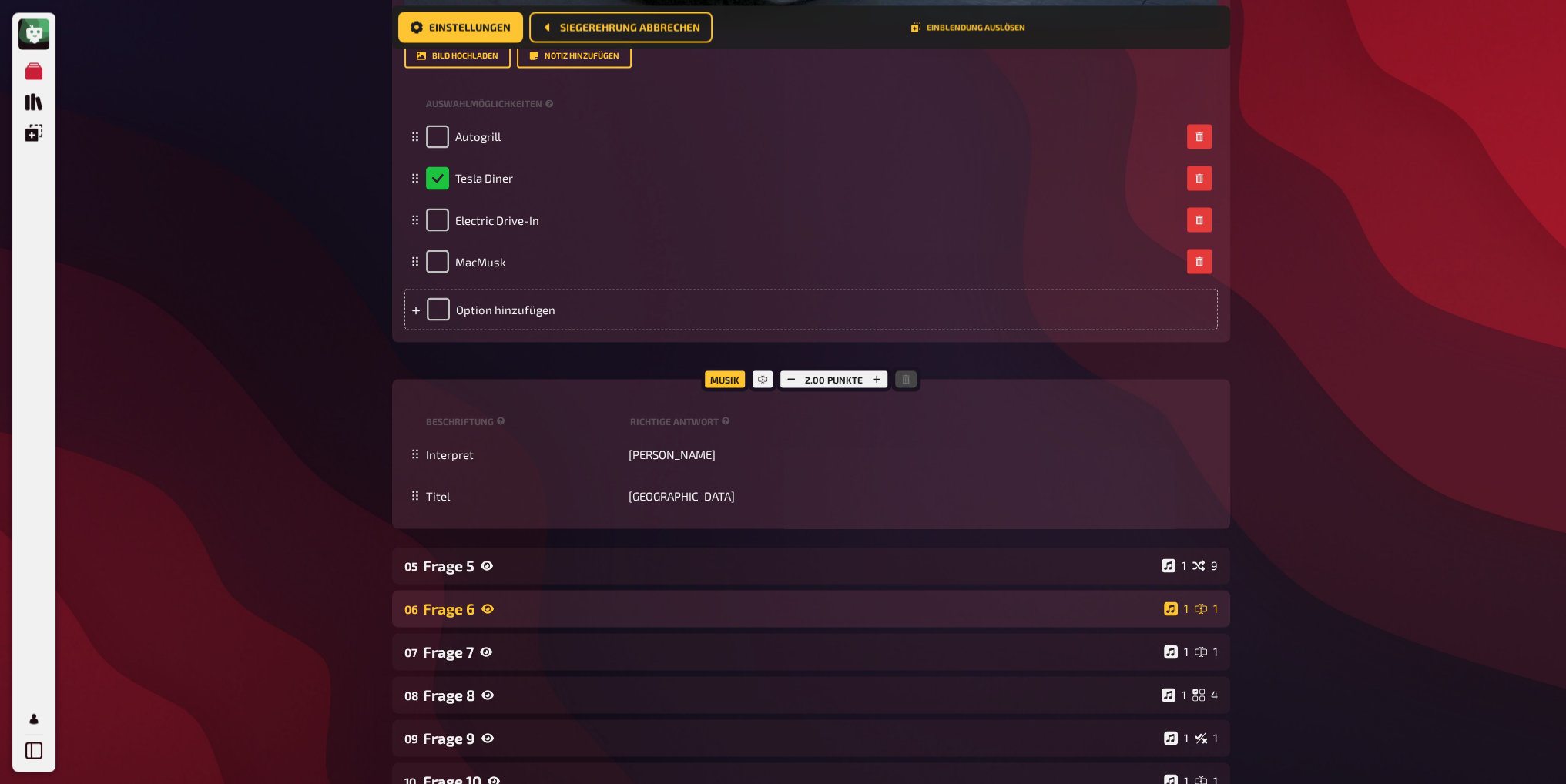
scroll to position [3811, 0]
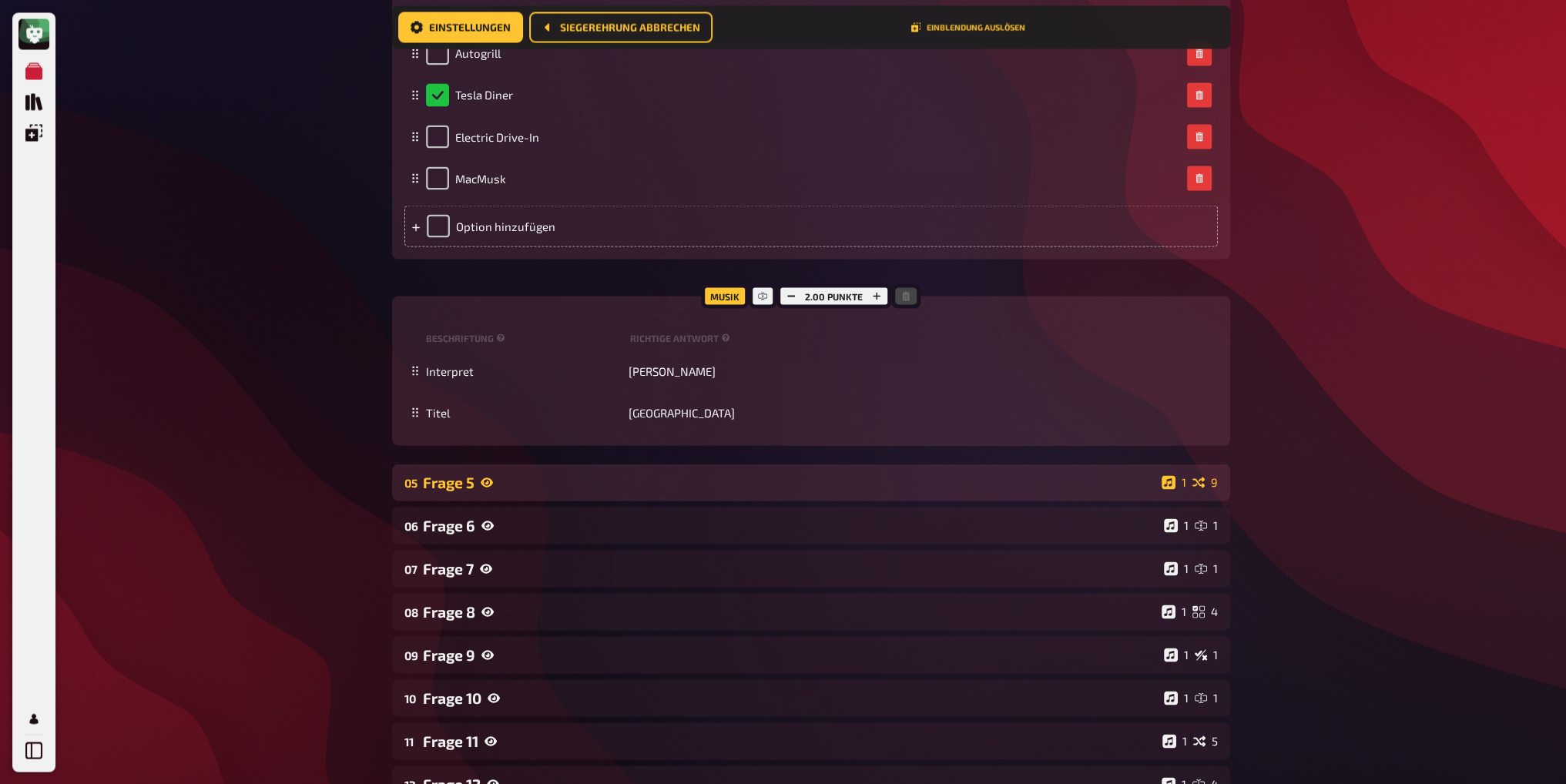
click at [568, 473] on div "Frage 5" at bounding box center [789, 482] width 733 height 18
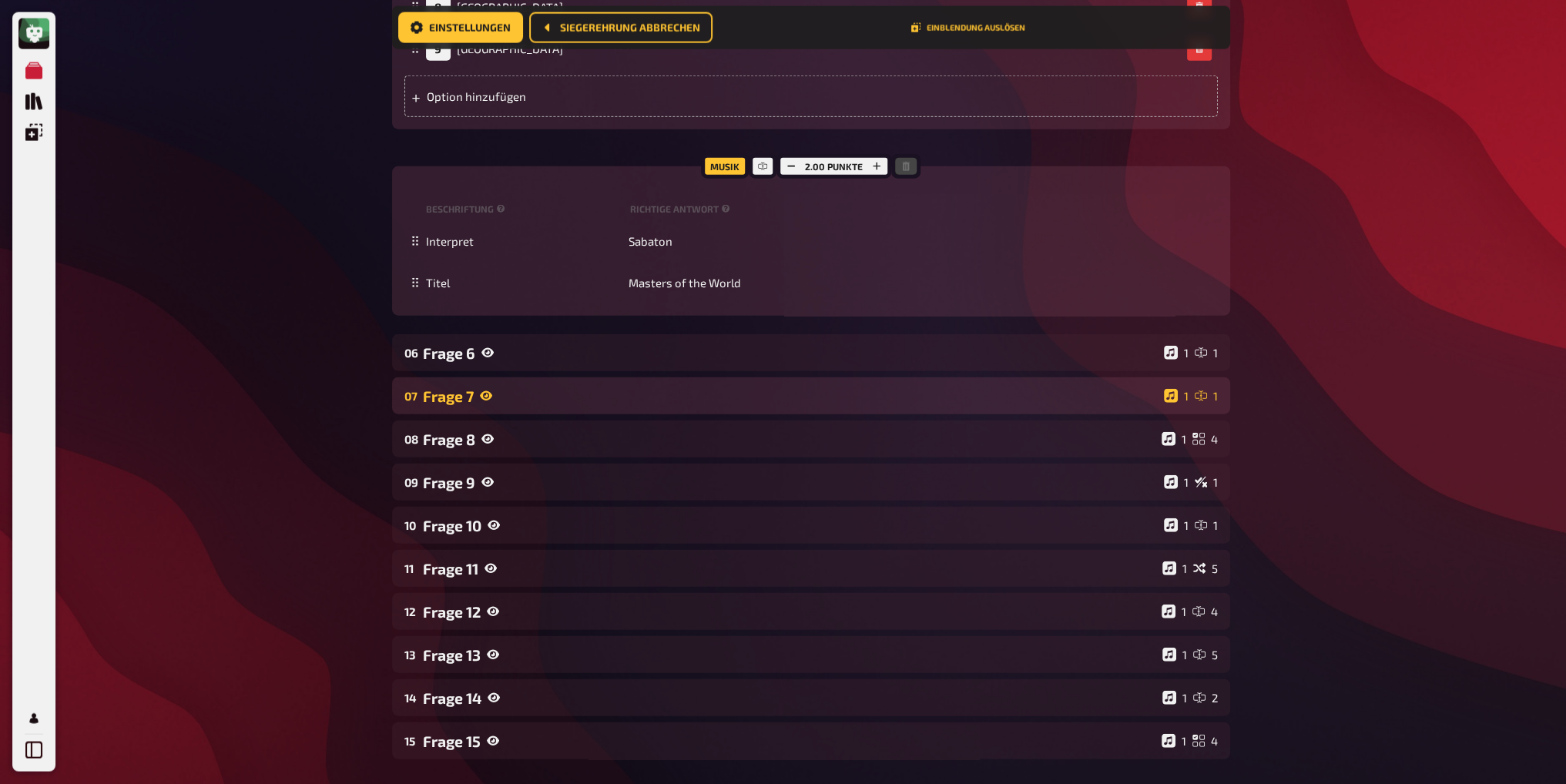
scroll to position [4890, 0]
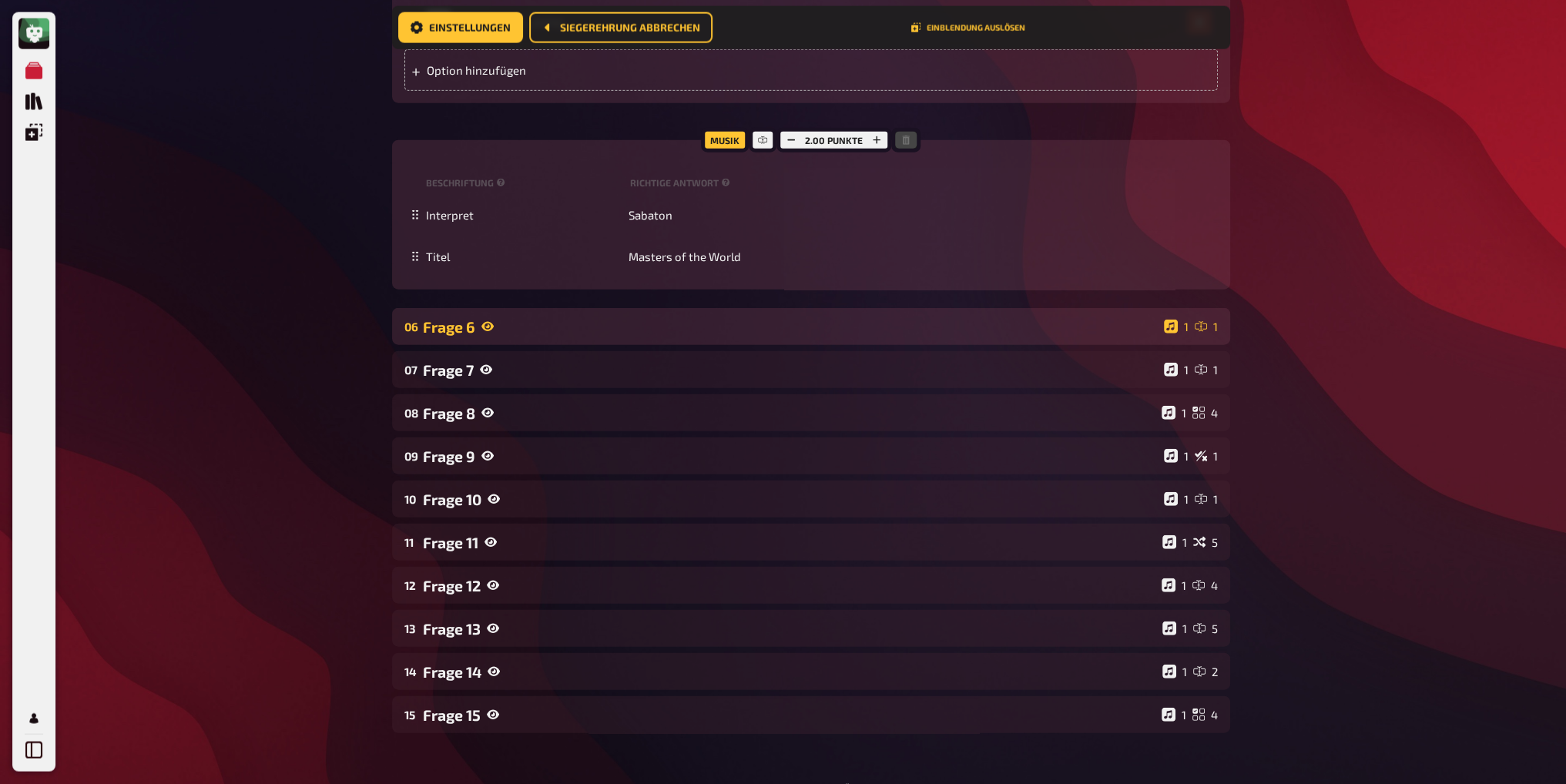
click at [605, 318] on div "Frage 6" at bounding box center [790, 326] width 735 height 18
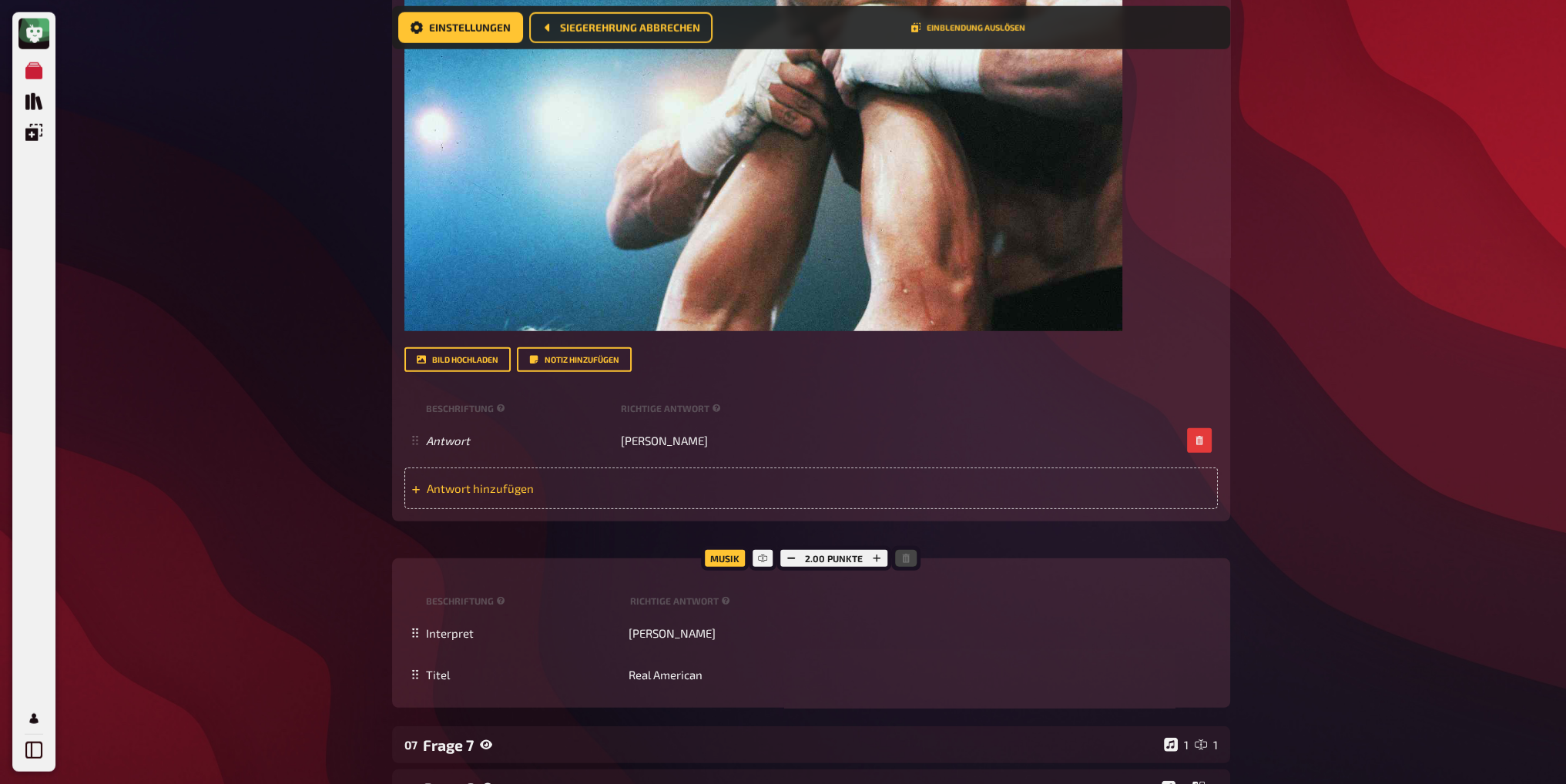
scroll to position [5814, 0]
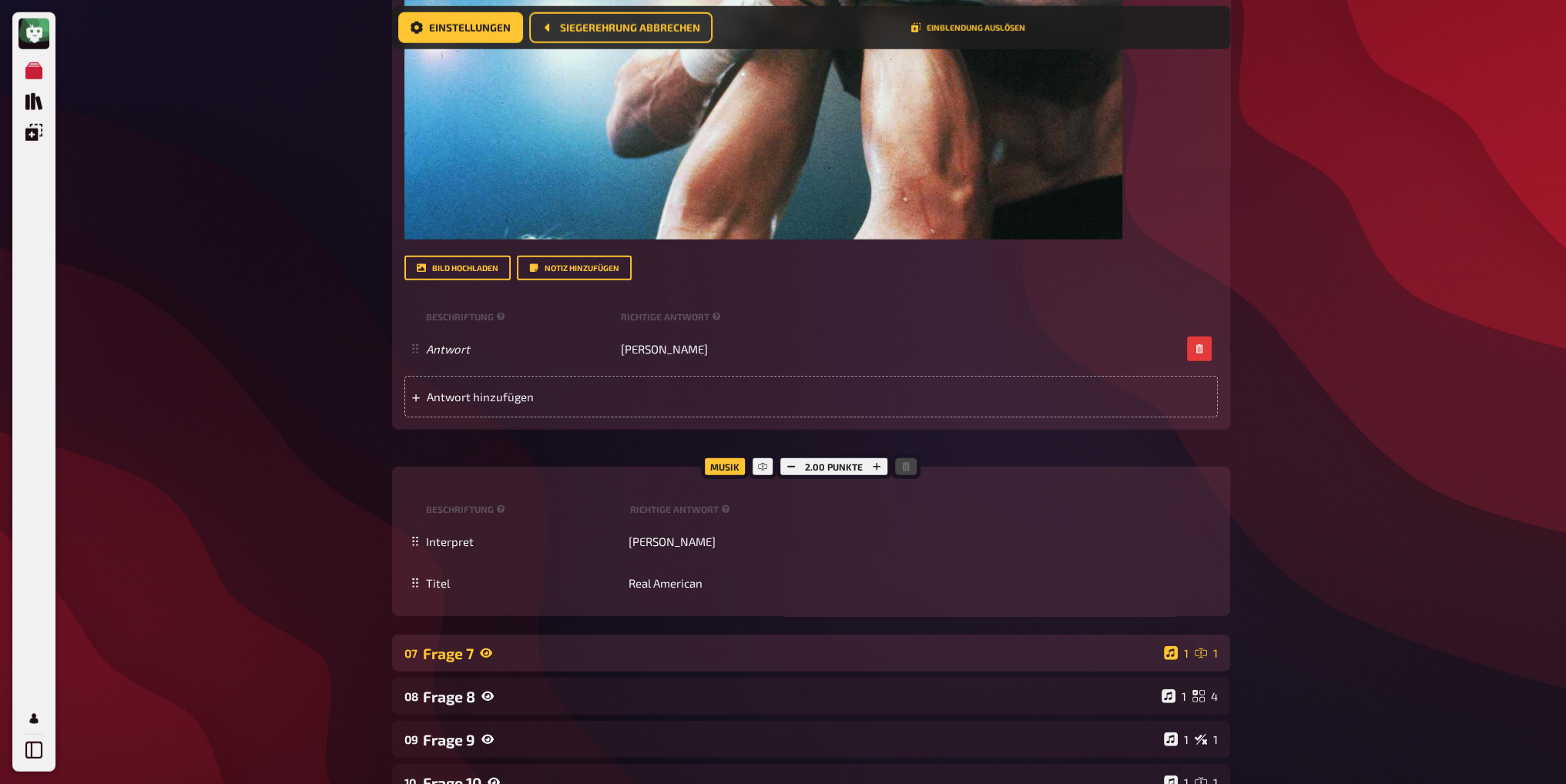
click at [511, 645] on div "Frage 7" at bounding box center [790, 653] width 735 height 18
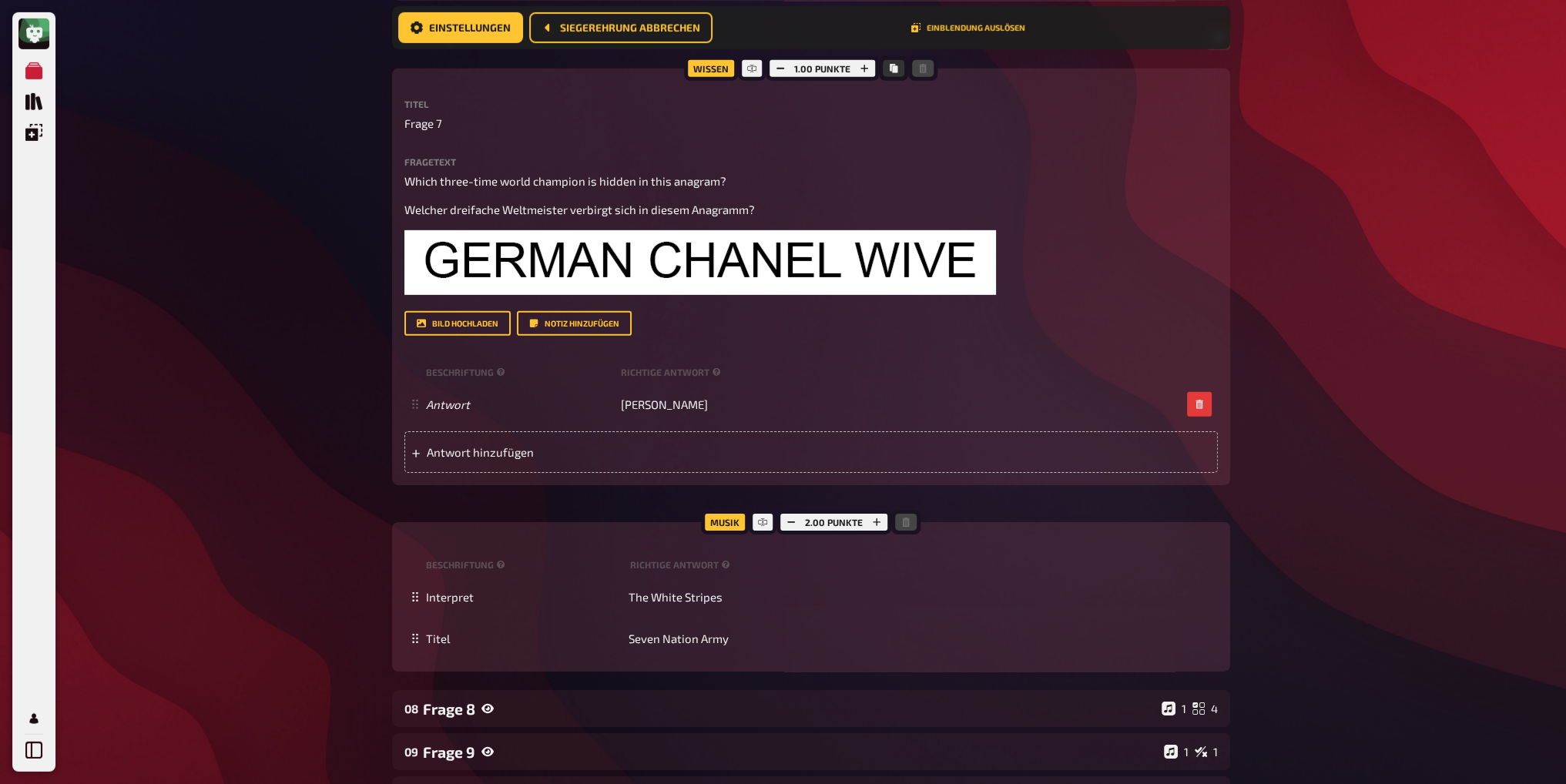
scroll to position [6430, 0]
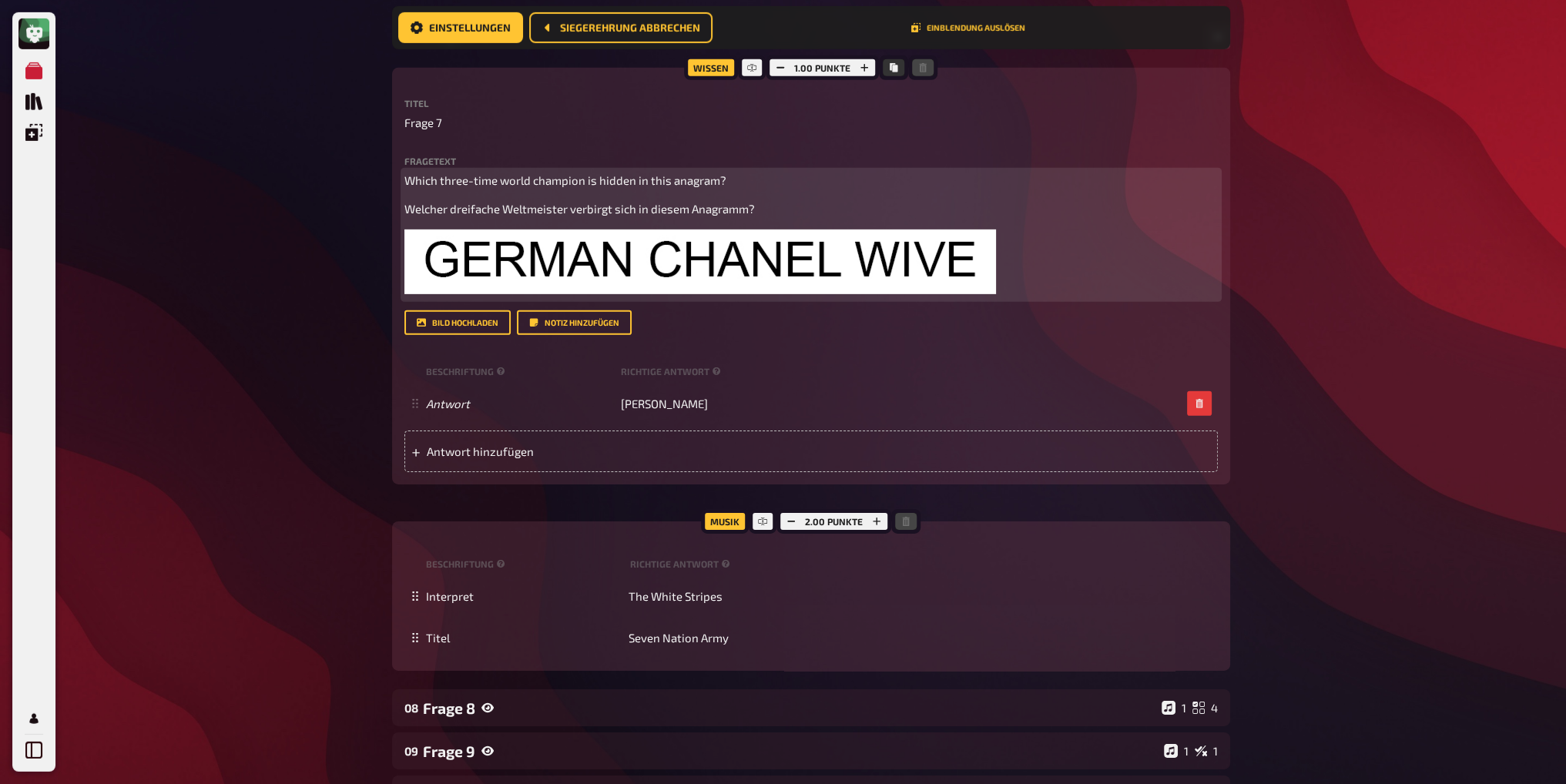
click at [561, 172] on div "Which three-time world champion is hidden in this anagram? Welcher dreifache We…" at bounding box center [811, 235] width 814 height 127
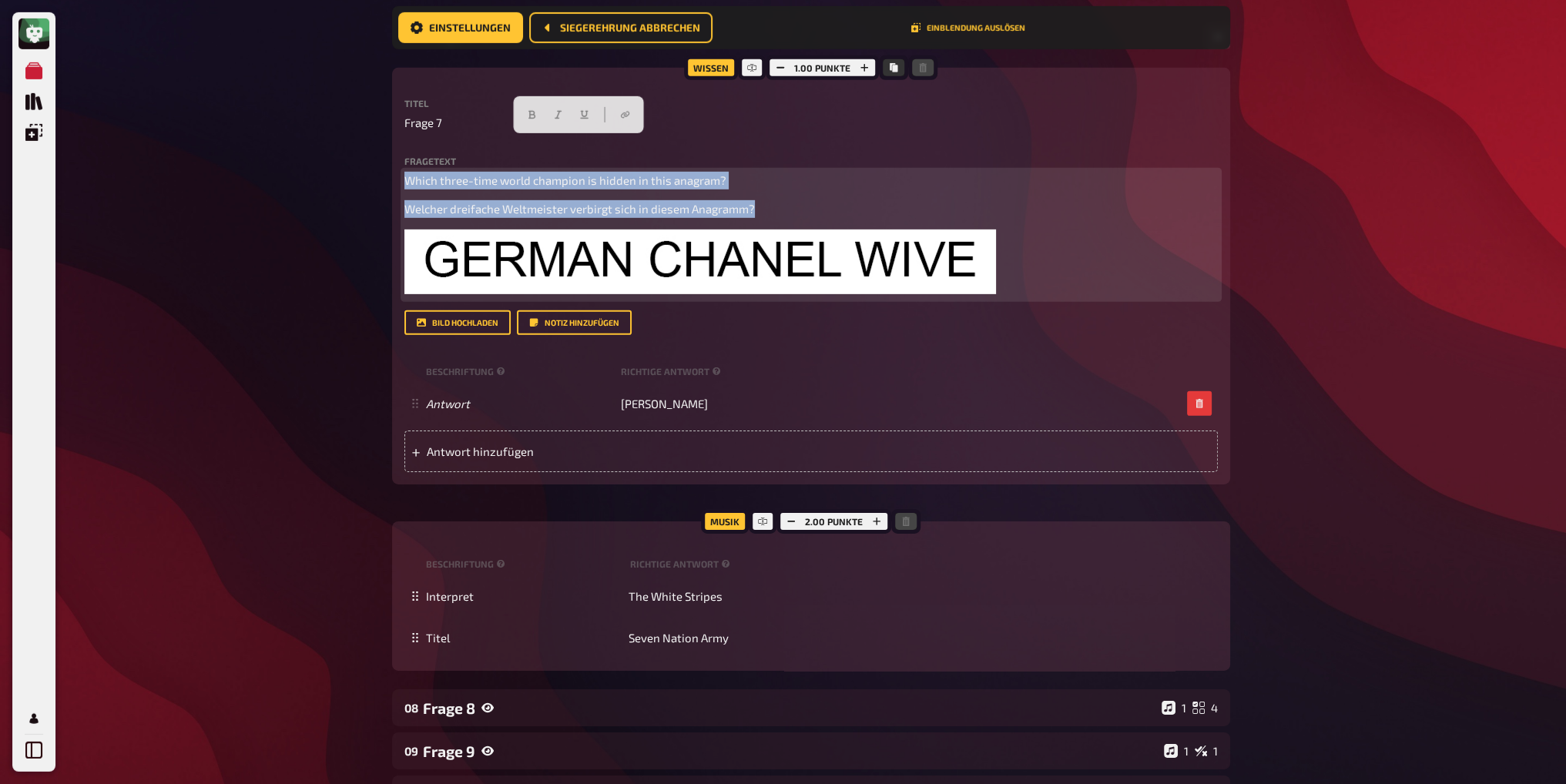
click at [833, 172] on div "Which three-time world champion is hidden in this anagram? Welcher dreifache We…" at bounding box center [811, 235] width 814 height 127
drag, startPoint x: 793, startPoint y: 176, endPoint x: 345, endPoint y: 121, distance: 451.4
copy div "Which three-time world champion is hidden in this anagram? Welcher dreifache We…"
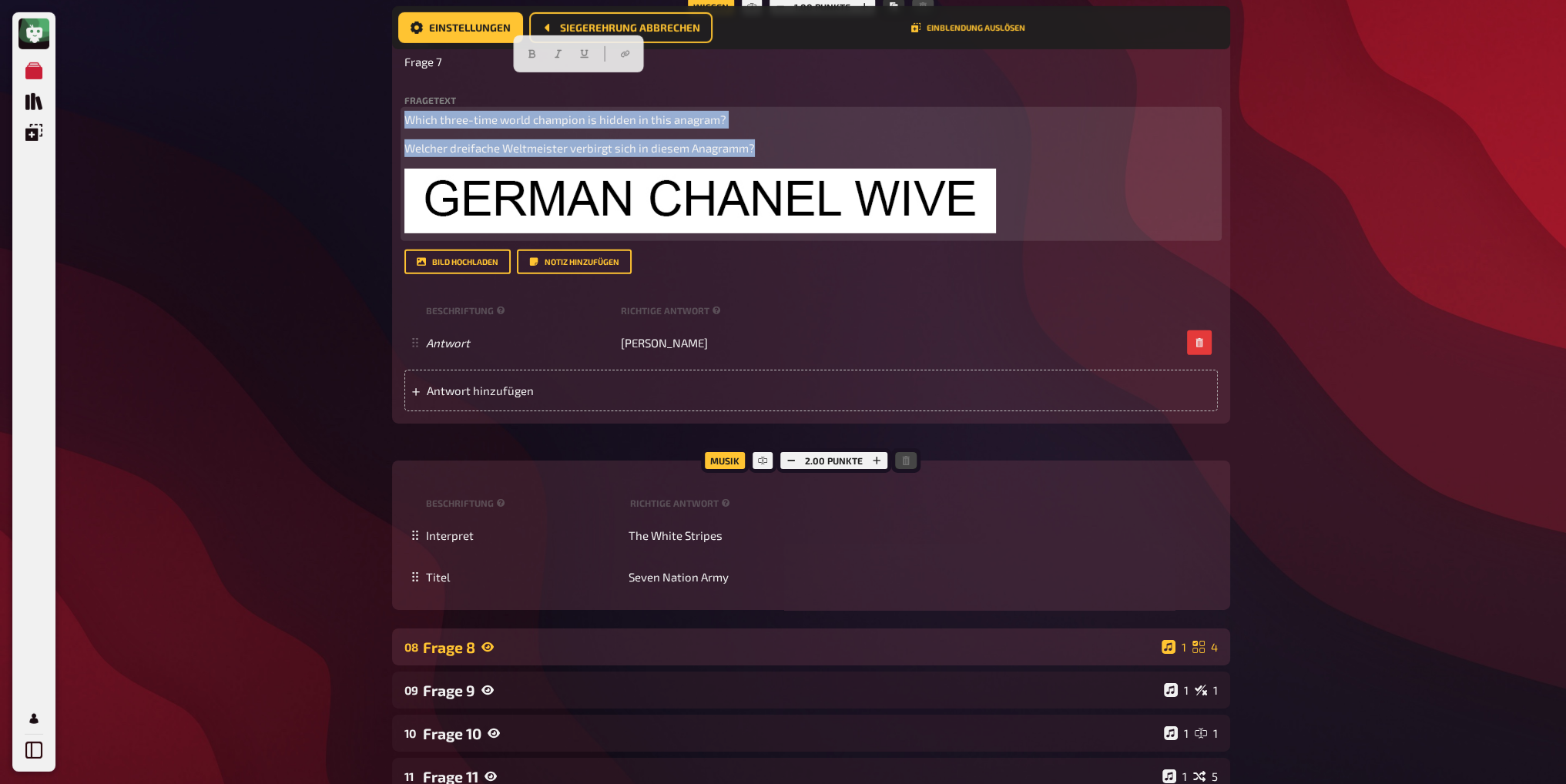
scroll to position [6661, 0]
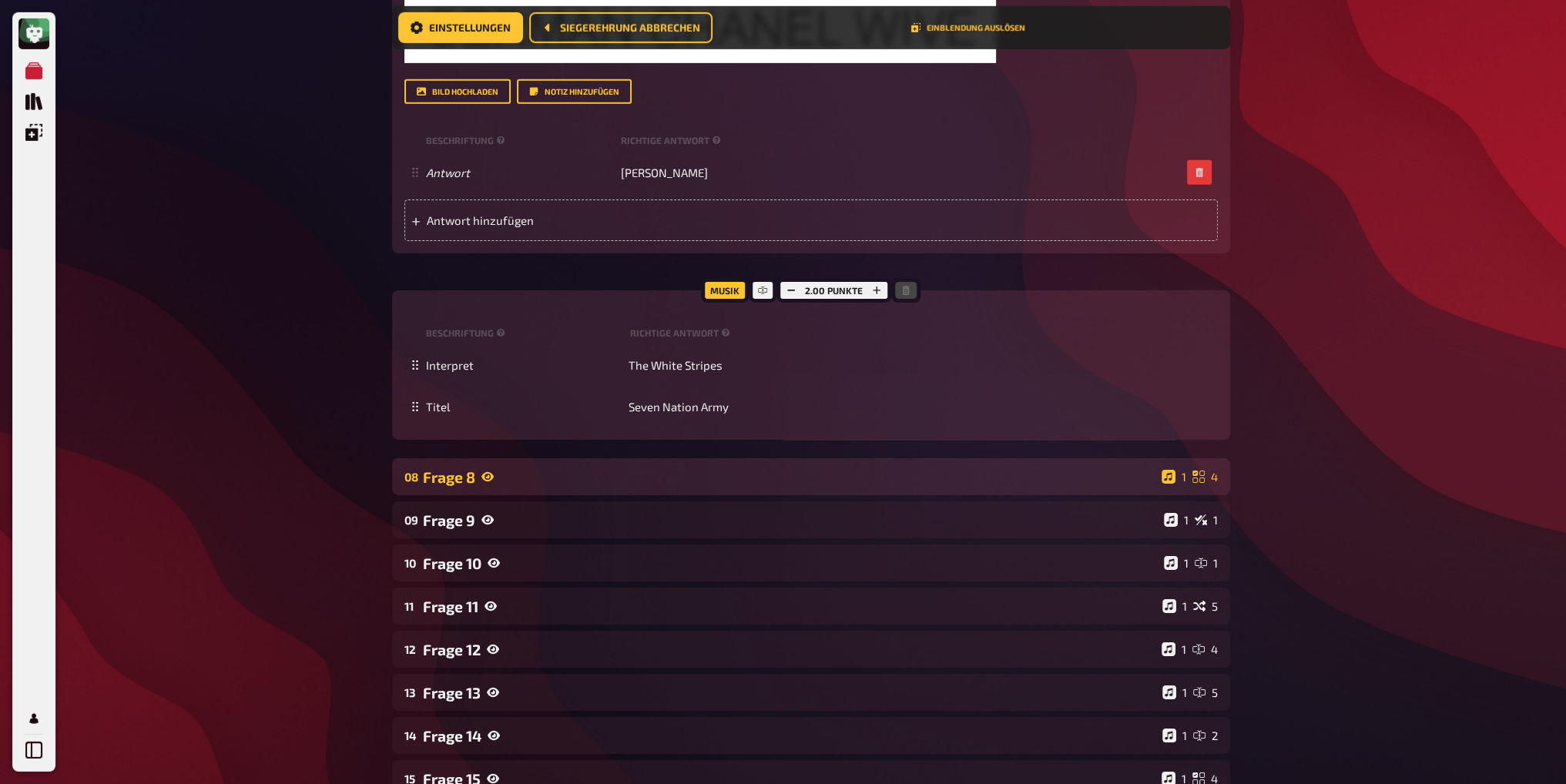
click at [549, 469] on div "Frage 8" at bounding box center [789, 477] width 733 height 18
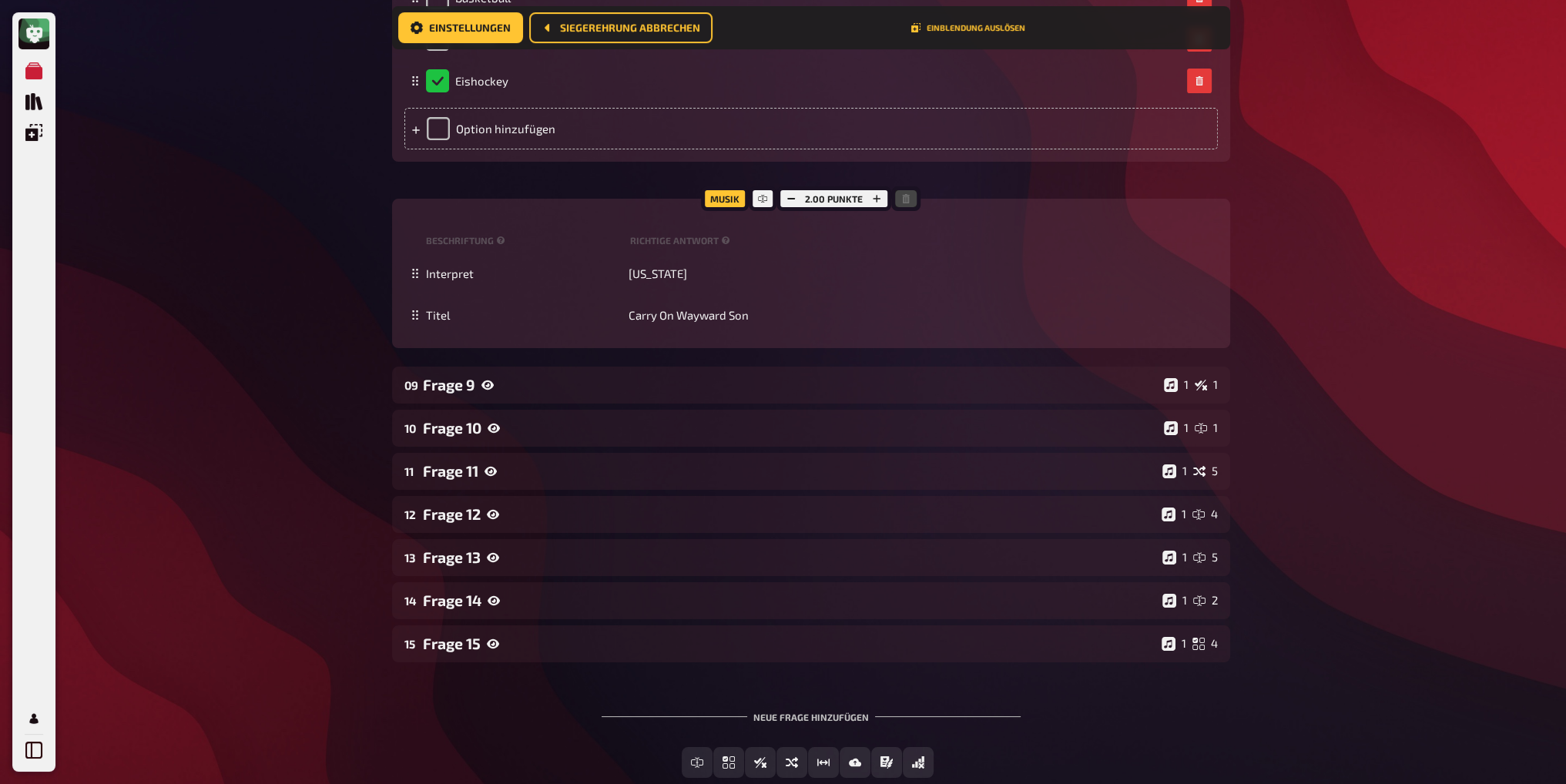
scroll to position [7923, 0]
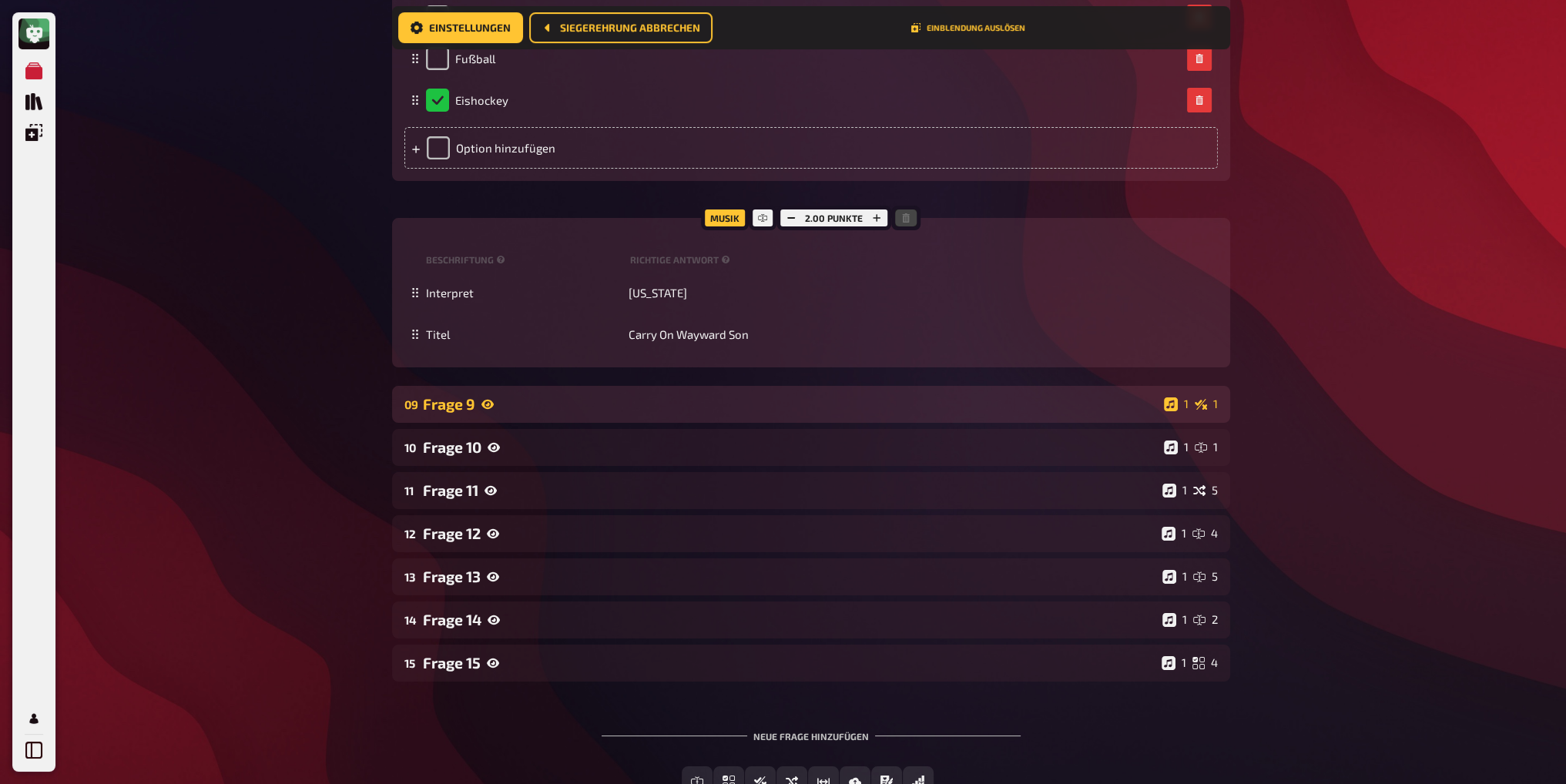
click at [596, 395] on div "Frage 9" at bounding box center [790, 404] width 735 height 18
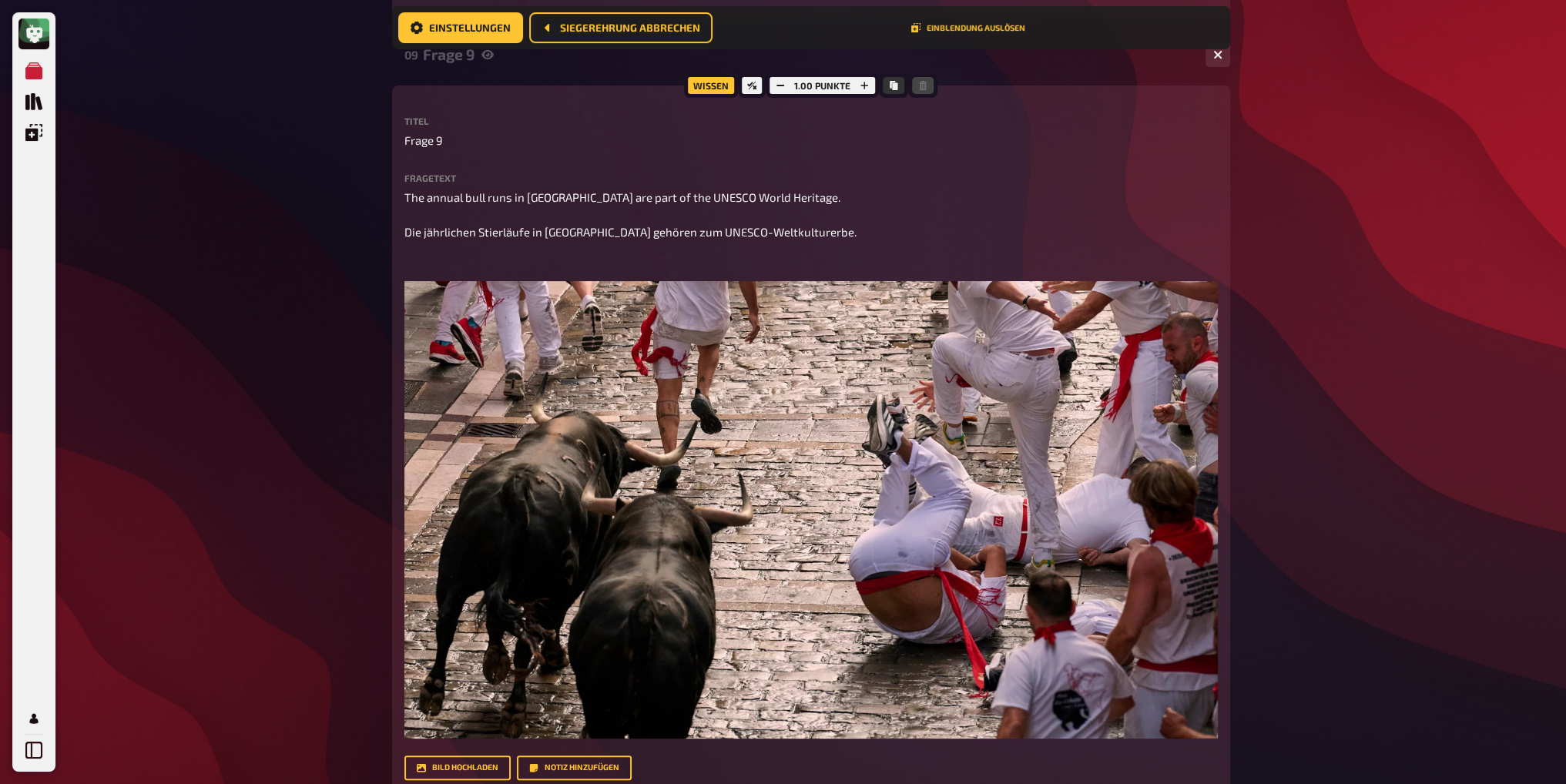
scroll to position [8309, 0]
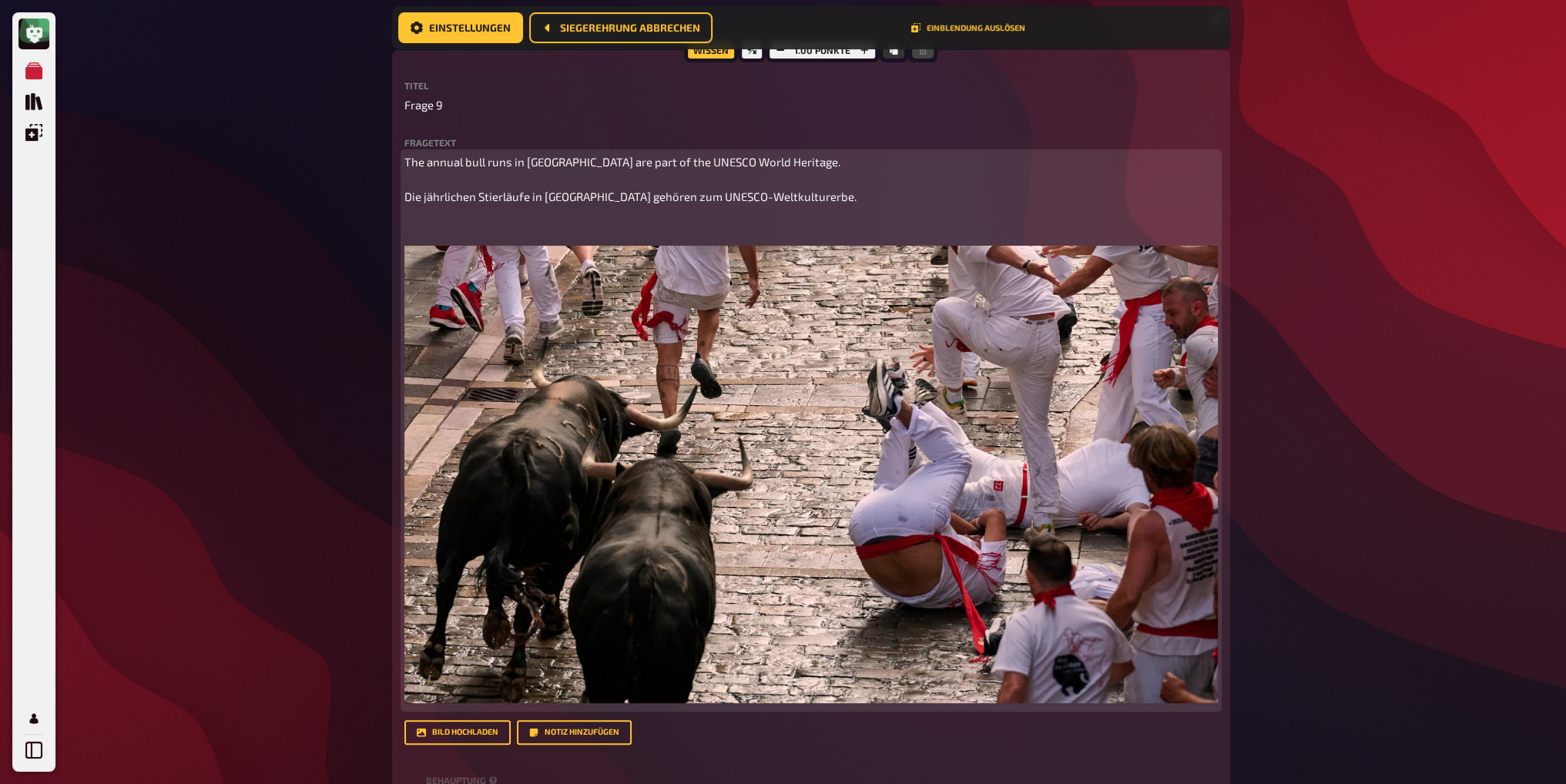
click at [558, 218] on p "﻿" at bounding box center [811, 226] width 814 height 18
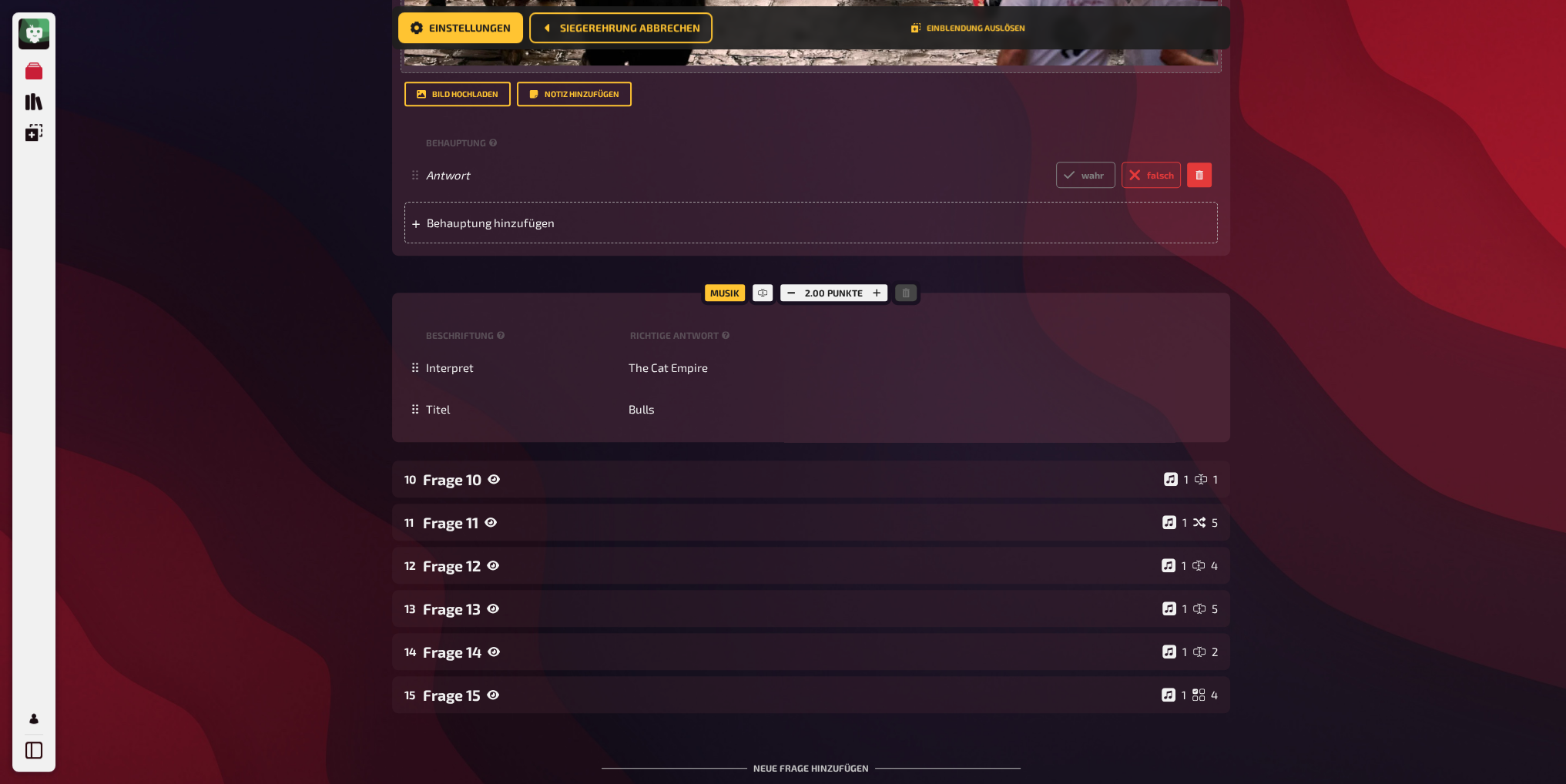
scroll to position [9002, 0]
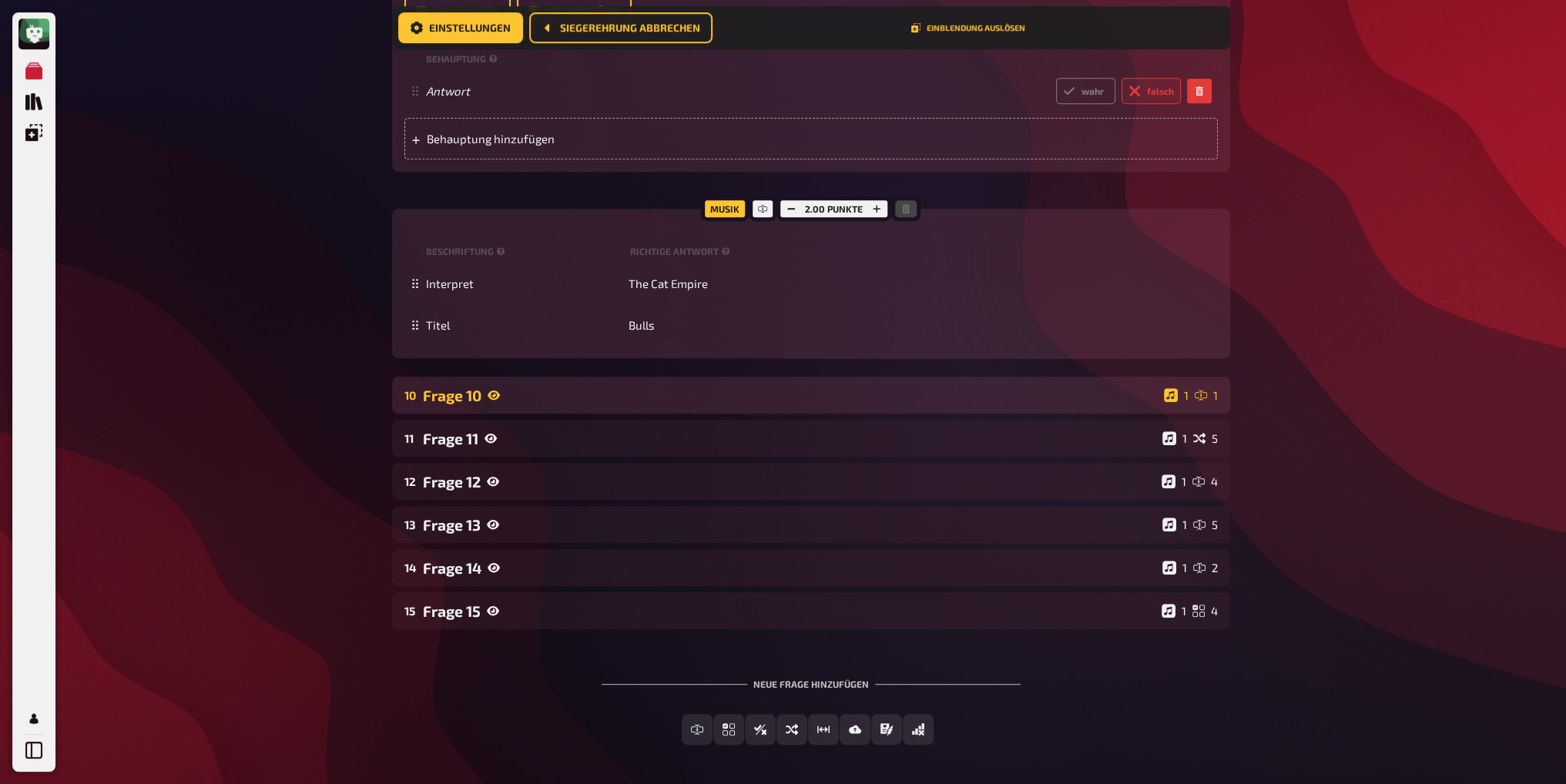
click at [588, 387] on div "Frage 10" at bounding box center [790, 395] width 735 height 18
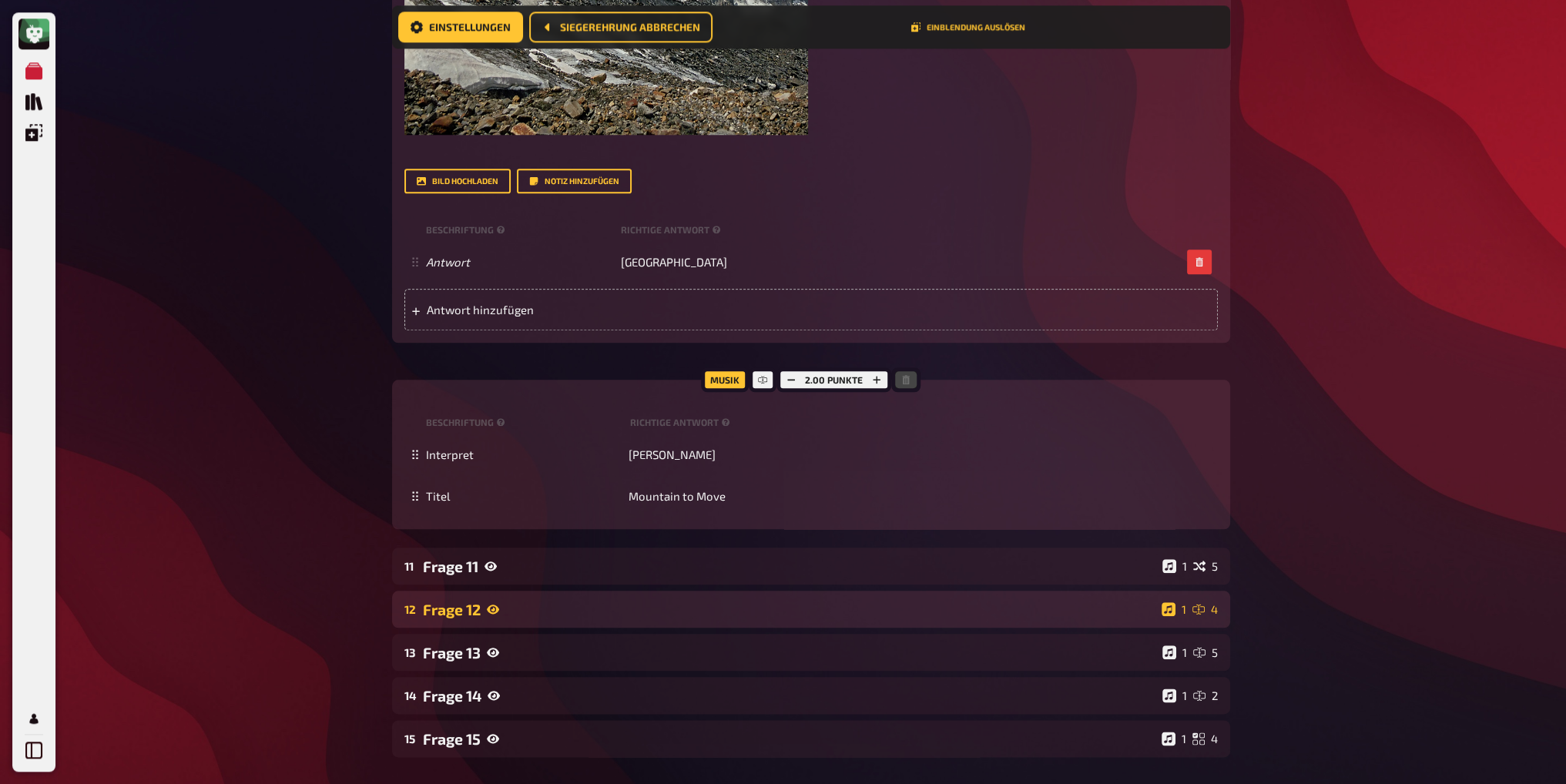
scroll to position [10235, 0]
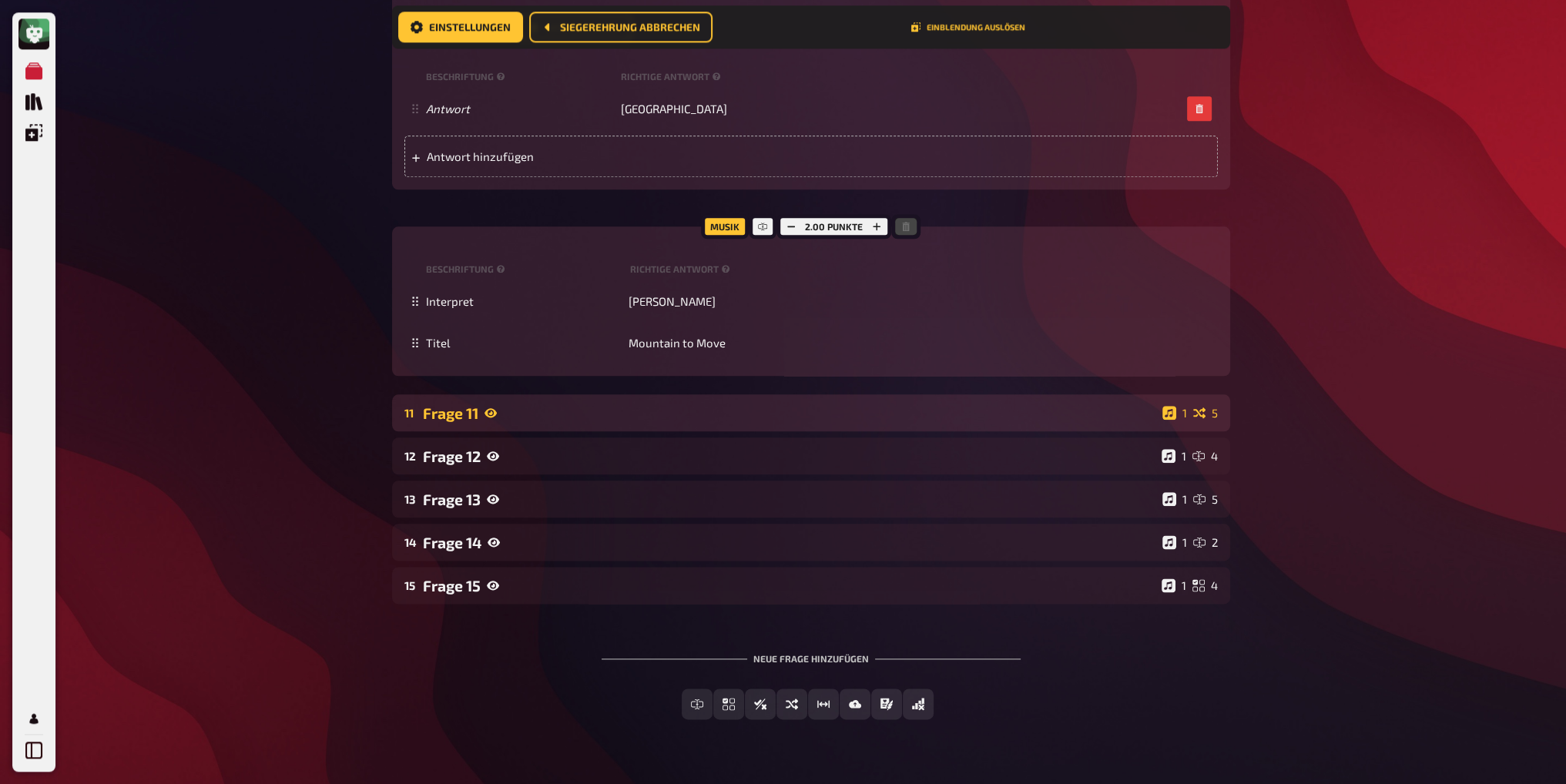
click at [569, 404] on div "Frage 11" at bounding box center [790, 413] width 734 height 18
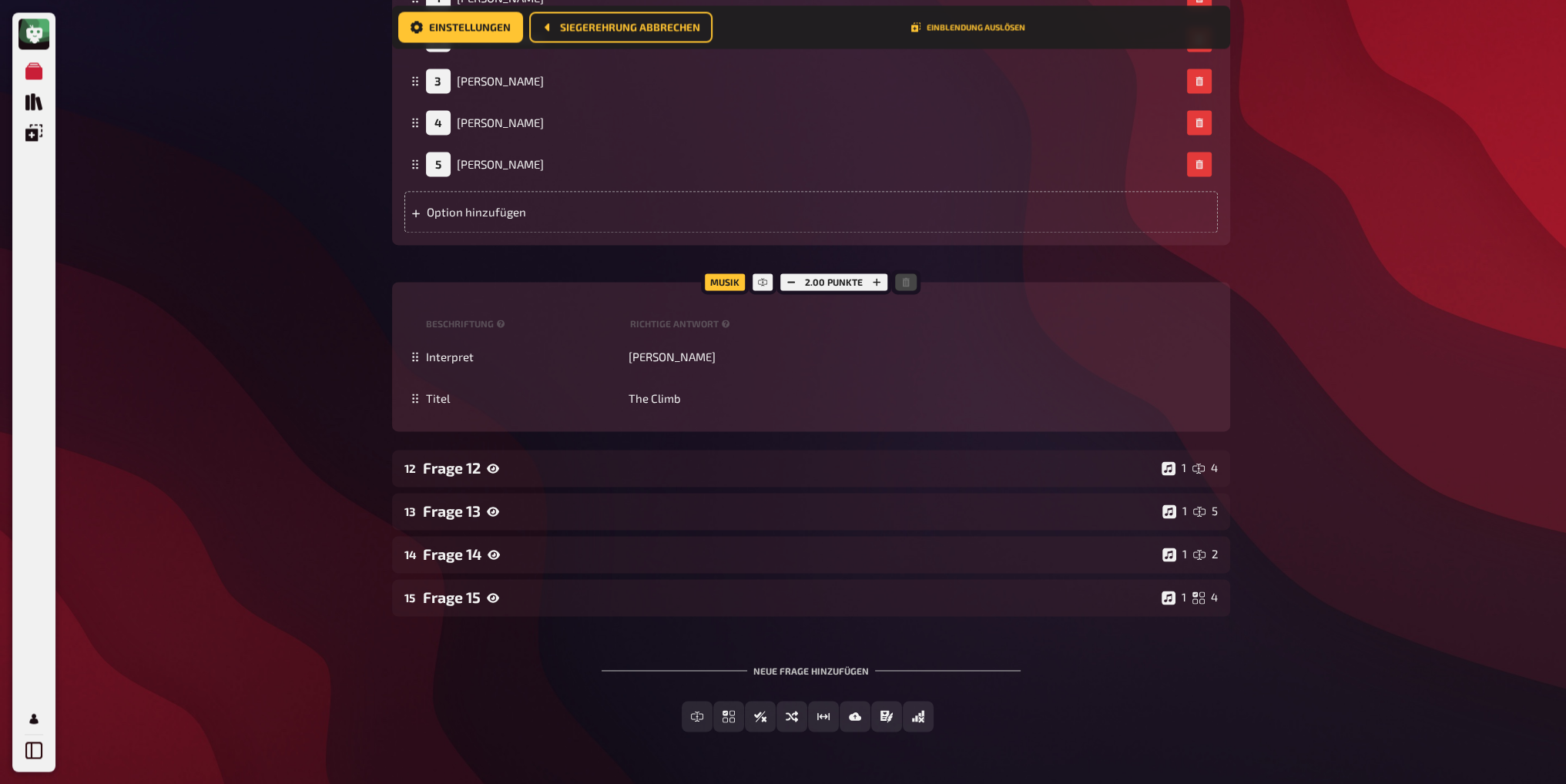
scroll to position [10948, 0]
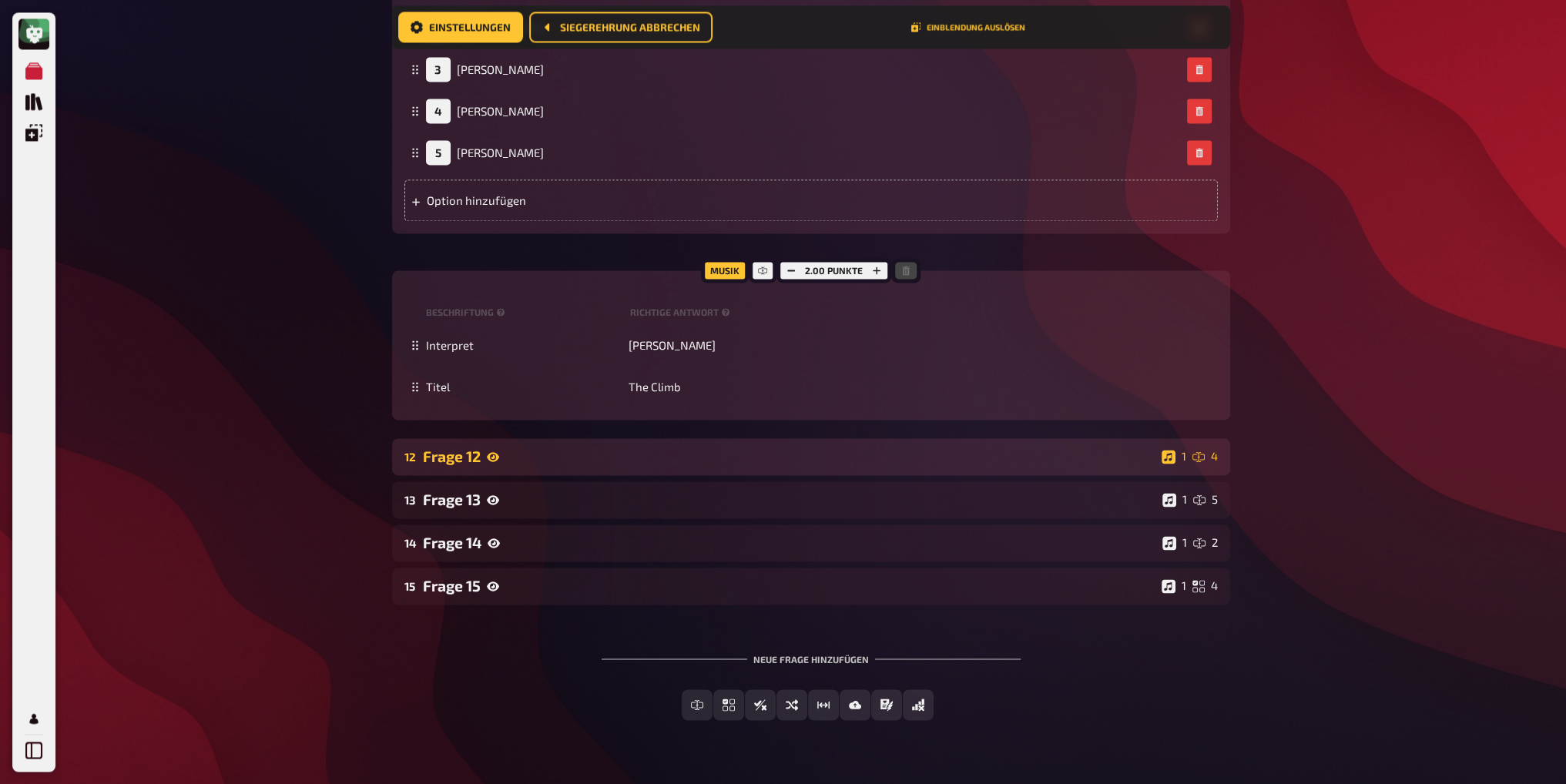
click at [514, 448] on div "Frage 12" at bounding box center [789, 456] width 733 height 18
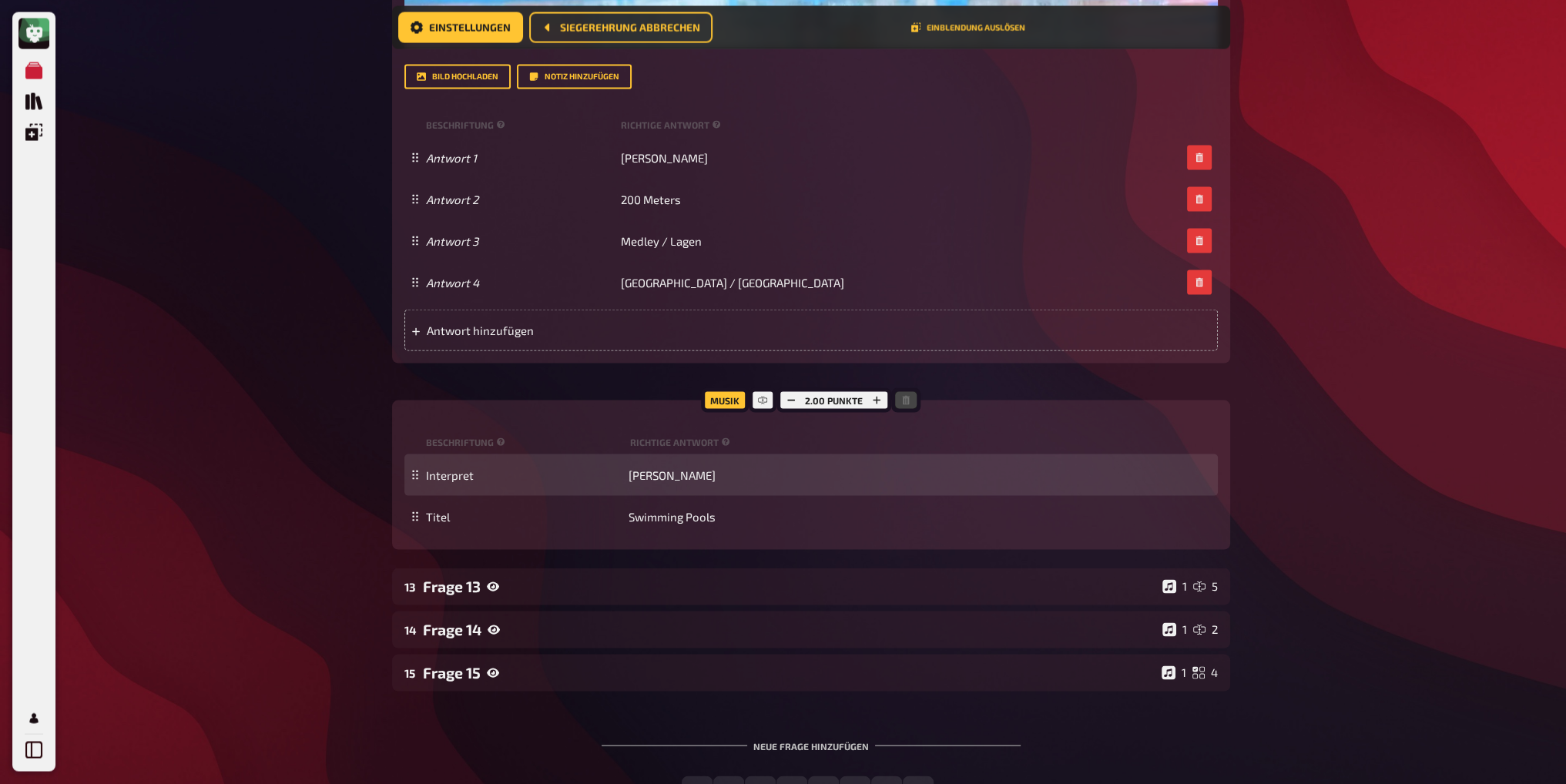
scroll to position [12027, 0]
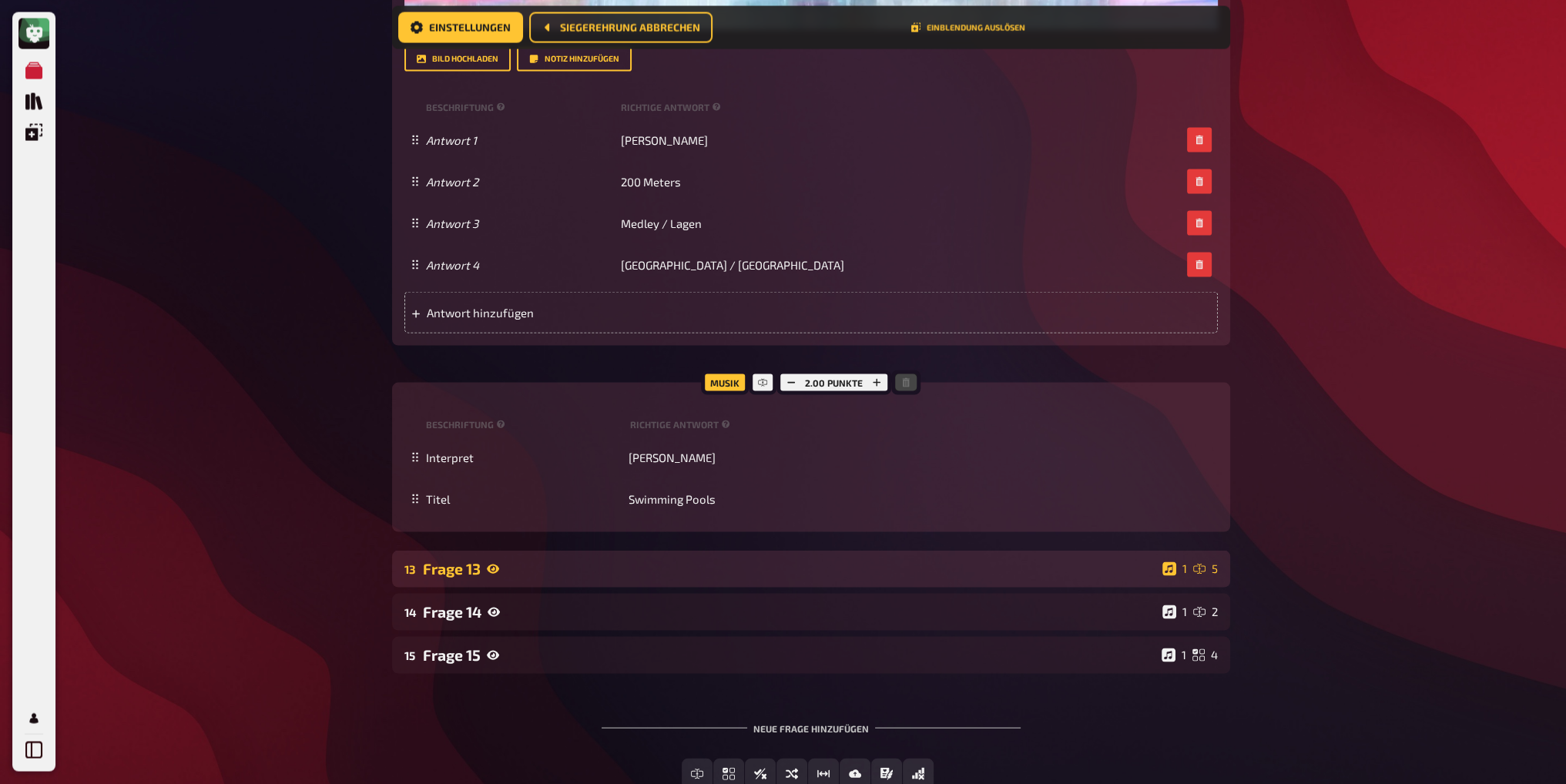
drag, startPoint x: 619, startPoint y: 528, endPoint x: 674, endPoint y: 521, distance: 55.4
click at [619, 560] on div "Frage 13" at bounding box center [790, 569] width 734 height 18
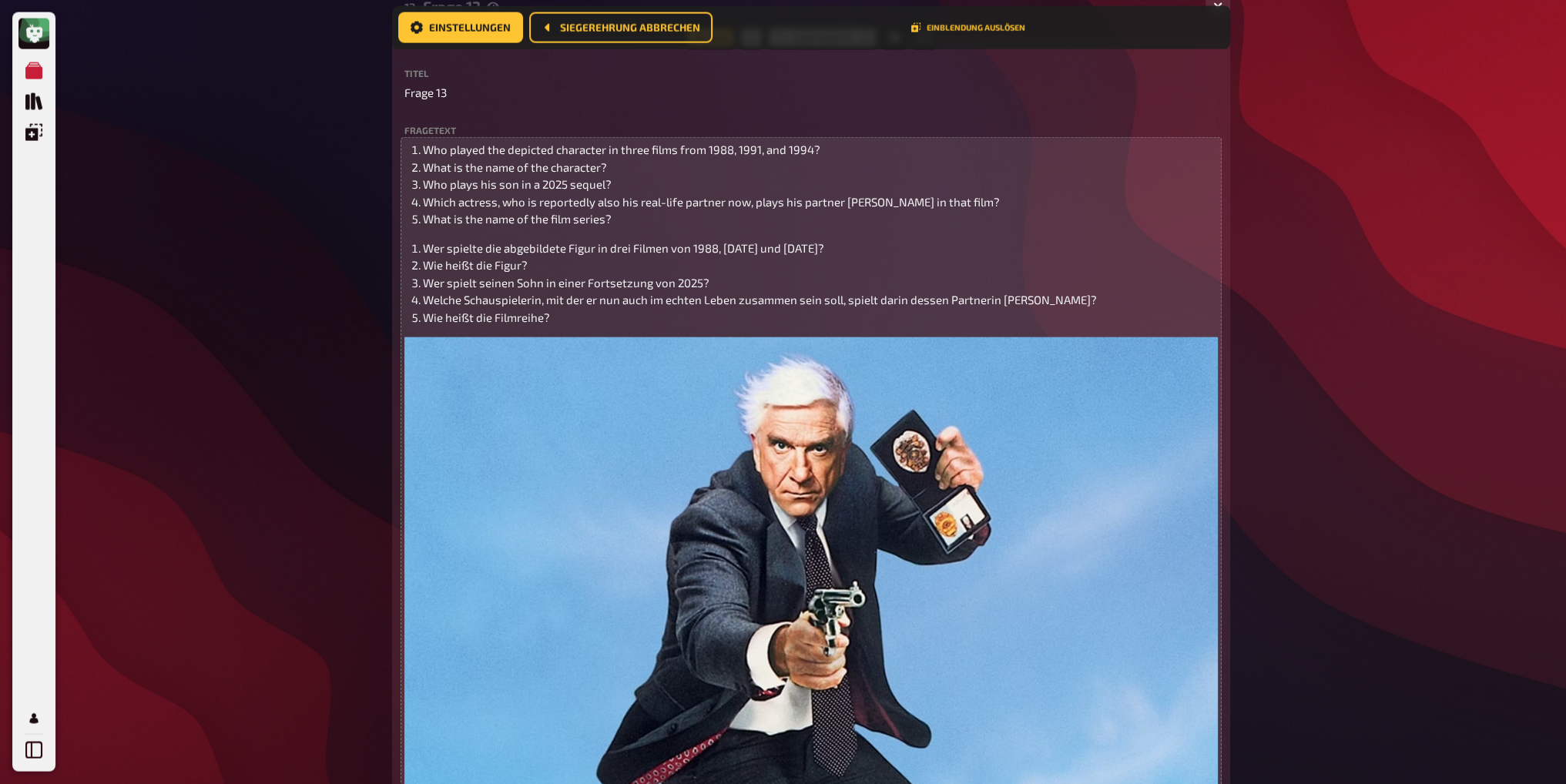
scroll to position [12643, 0]
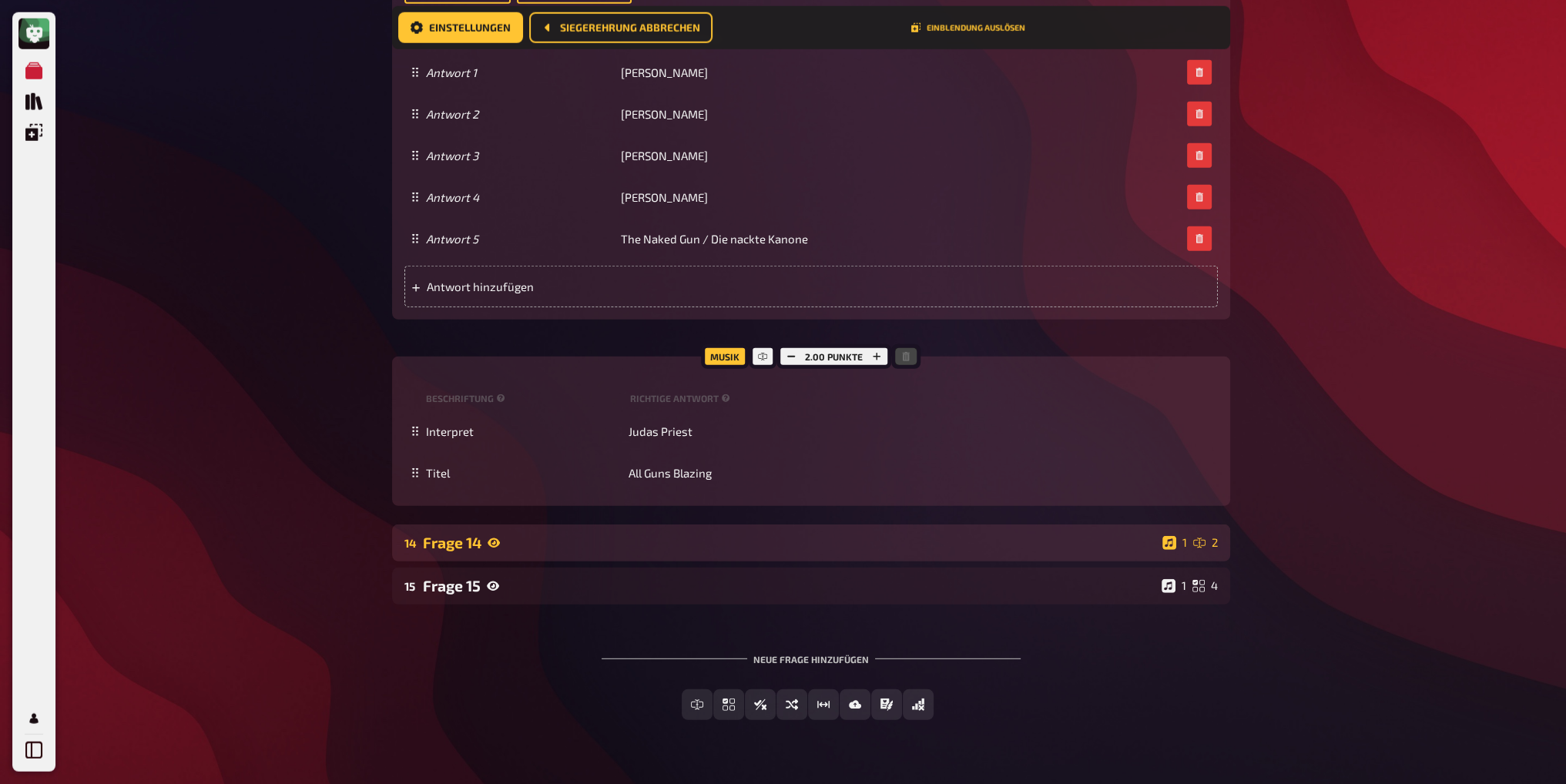
click at [514, 534] on div "Frage 14" at bounding box center [790, 542] width 734 height 18
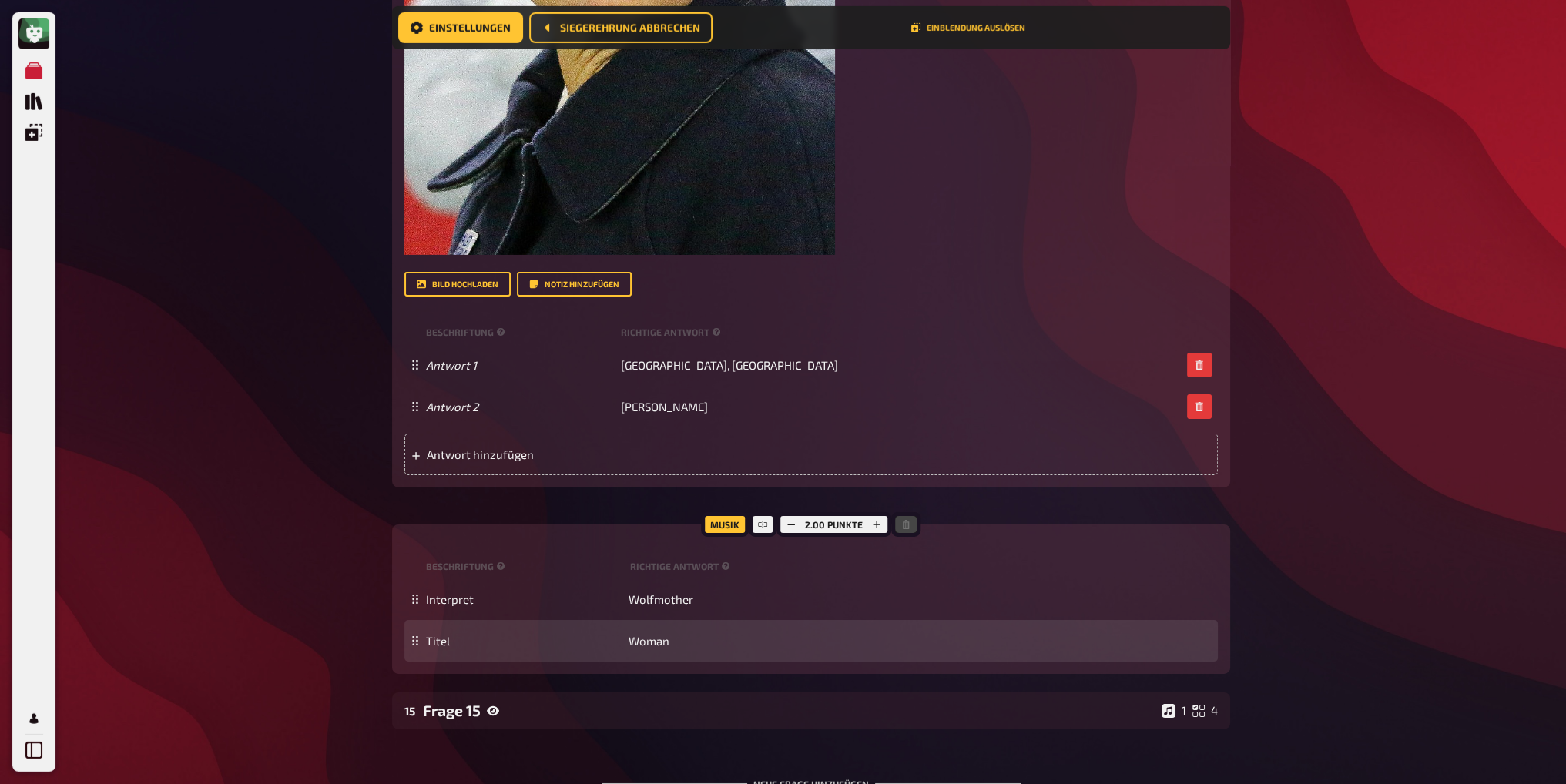
scroll to position [14577, 0]
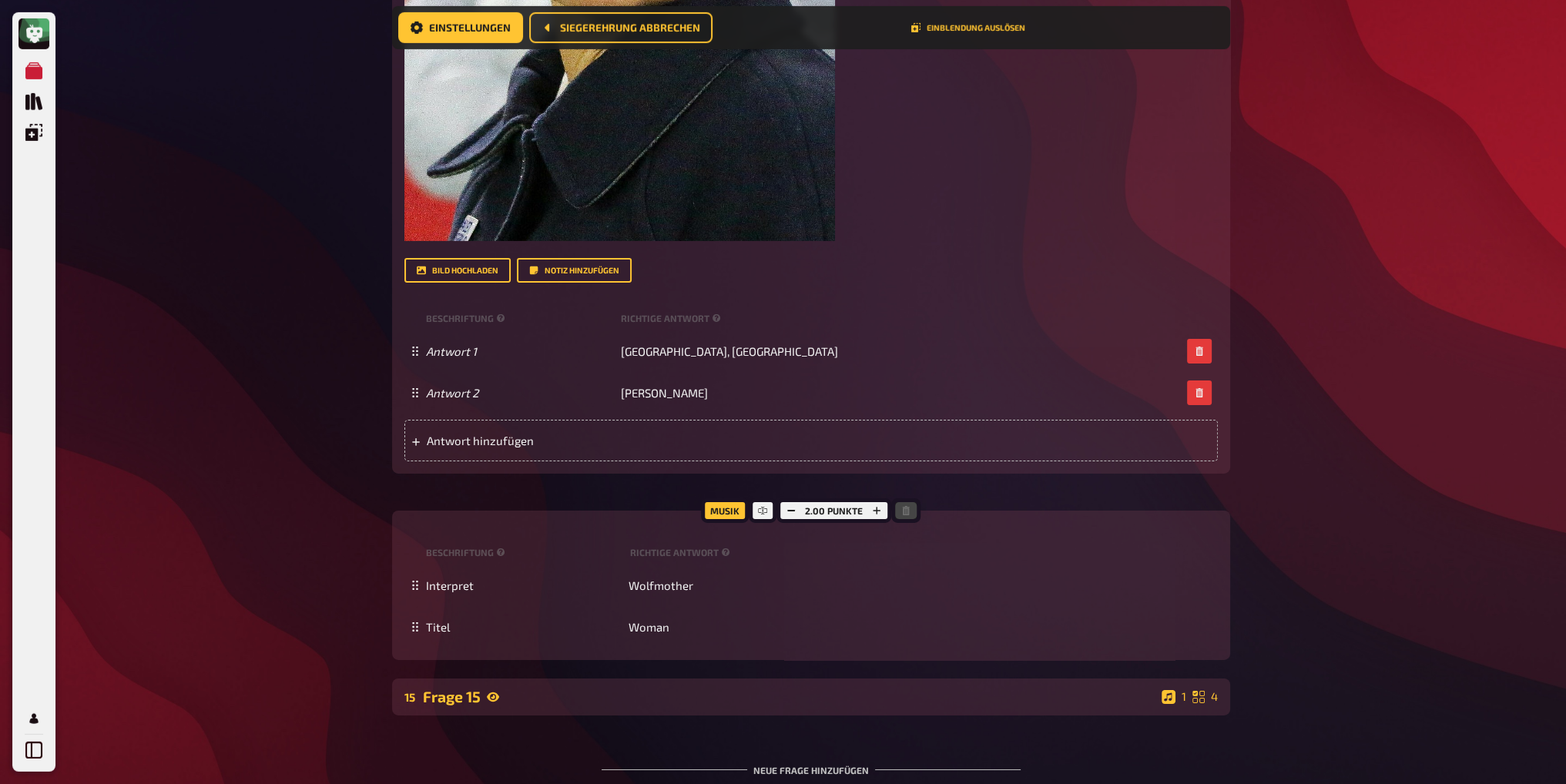
click at [518, 678] on div "15 Frage 15 1 4" at bounding box center [811, 697] width 839 height 37
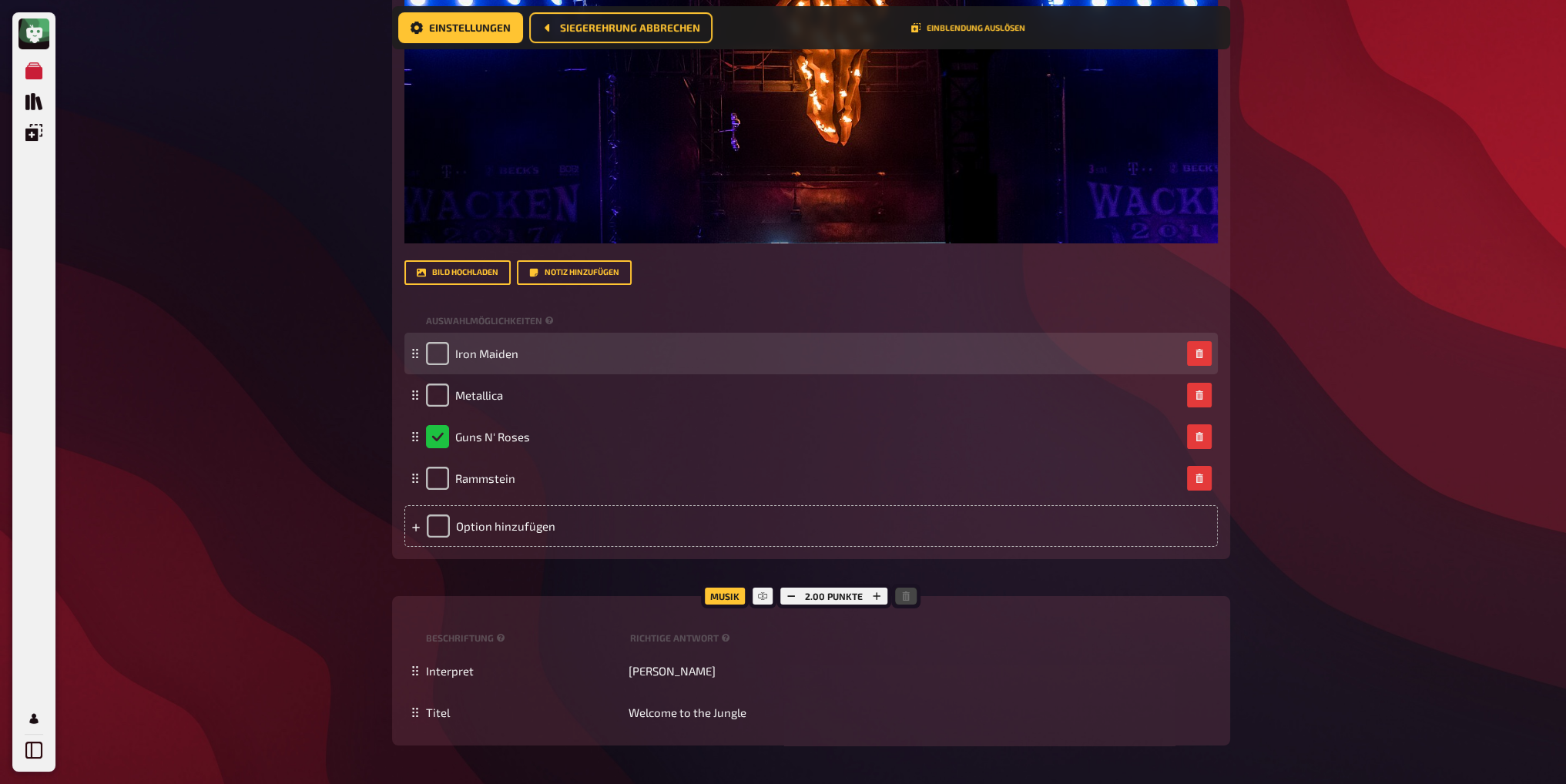
scroll to position [15919, 0]
